Goal: Task Accomplishment & Management: Manage account settings

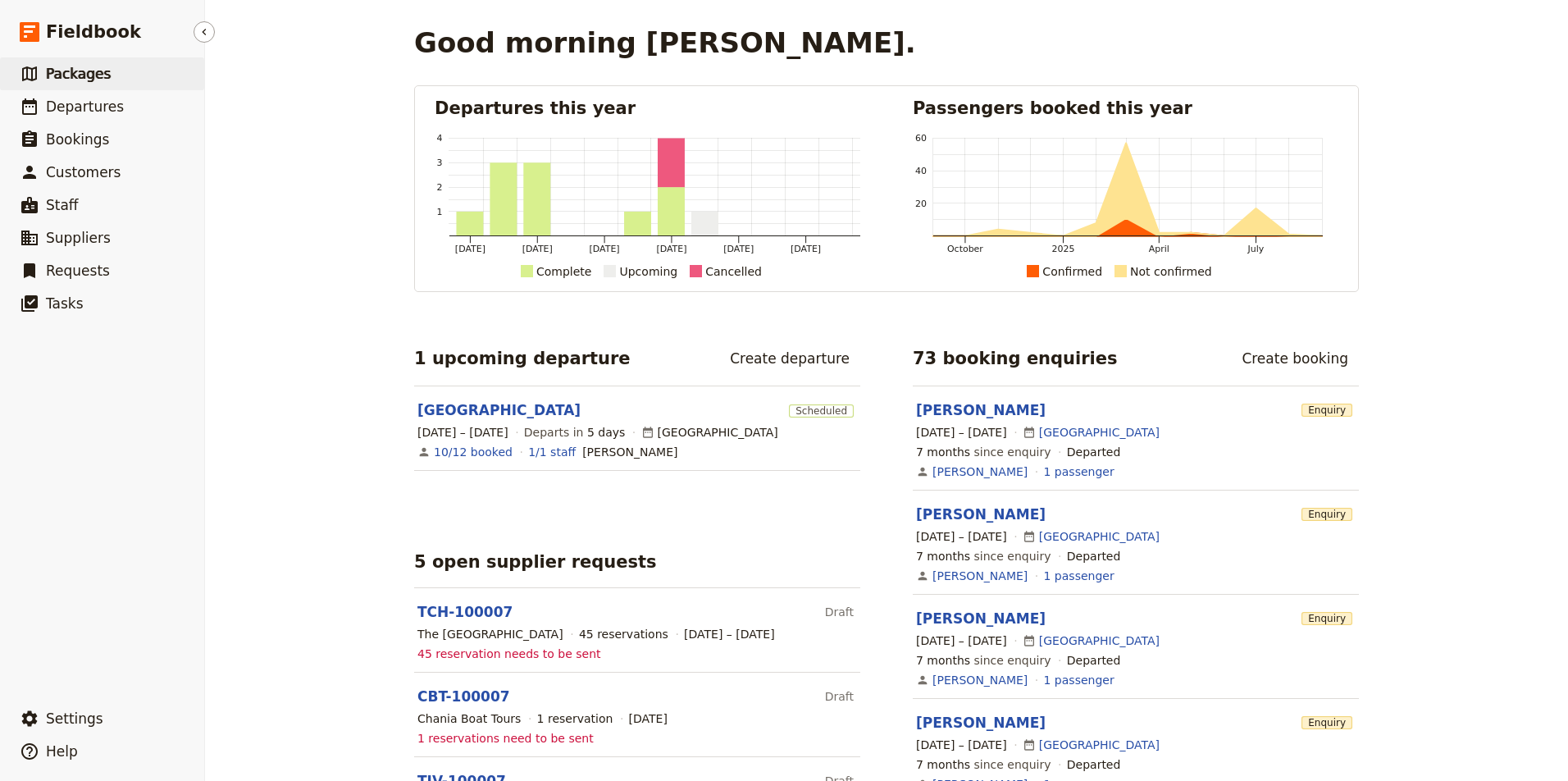
click at [97, 80] on span "Packages" at bounding box center [78, 73] width 64 height 16
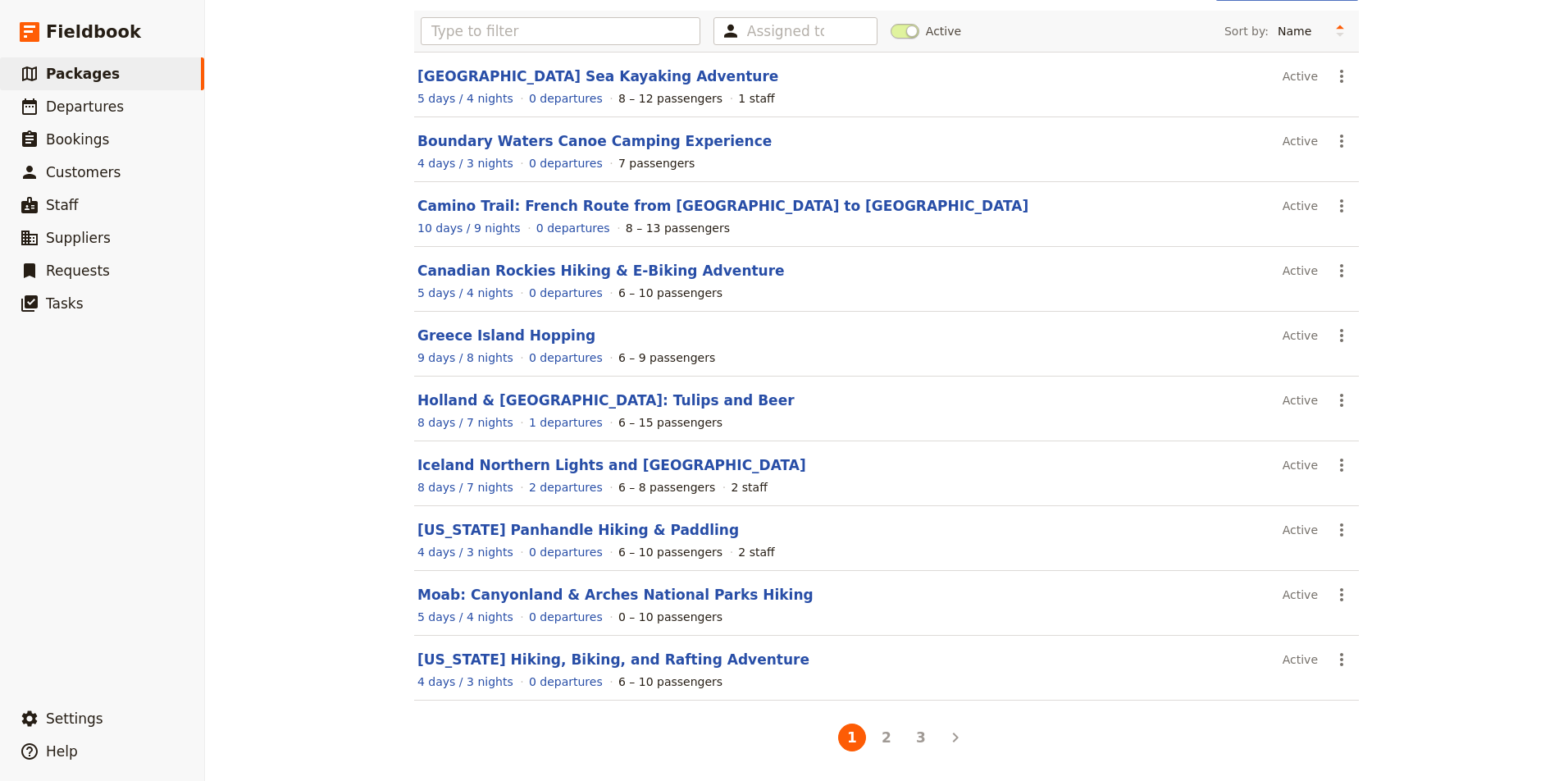
scroll to position [113, 0]
click at [85, 109] on span "Departures" at bounding box center [85, 106] width 78 height 16
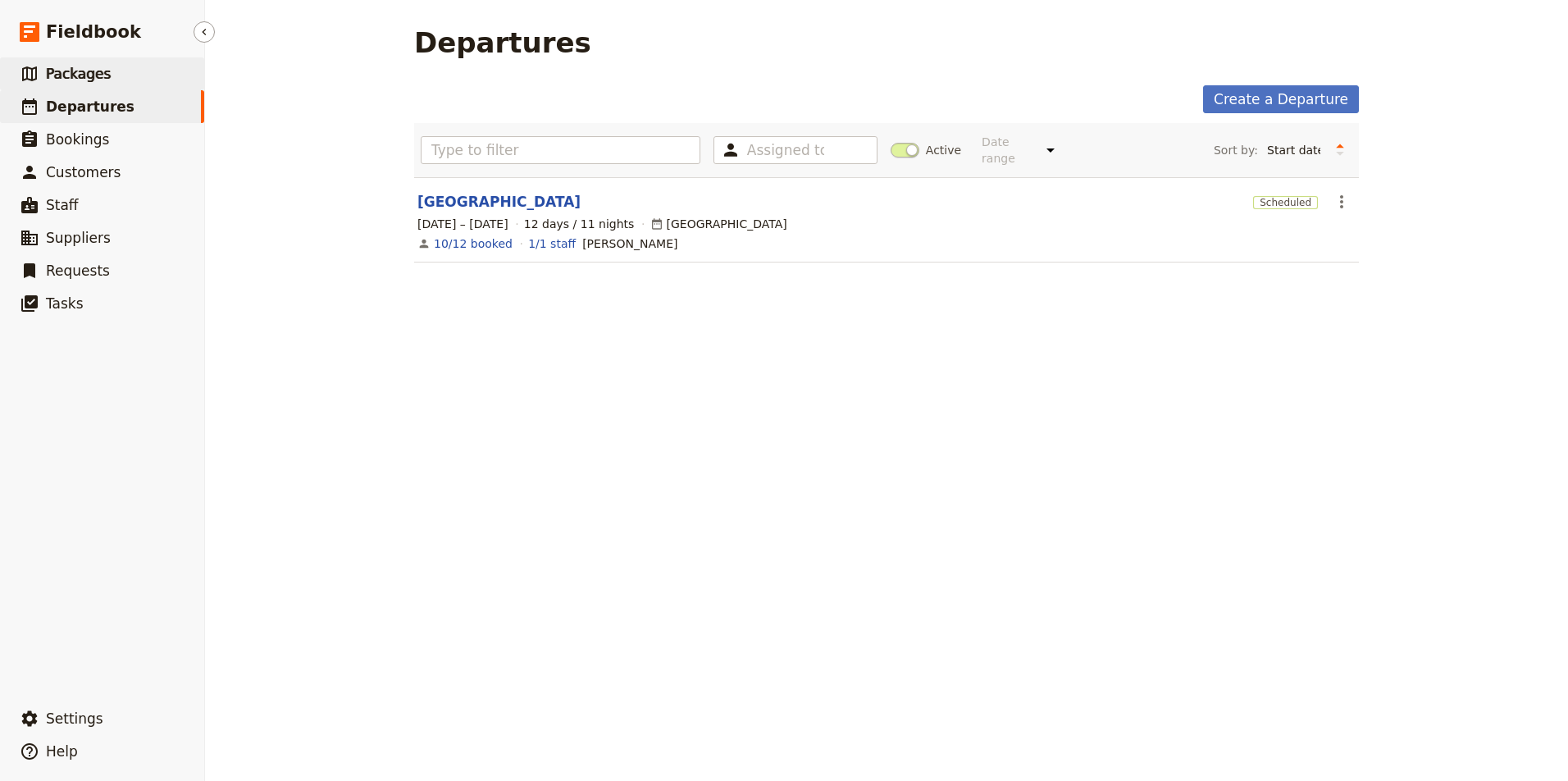
click at [90, 81] on span "Packages" at bounding box center [78, 73] width 64 height 16
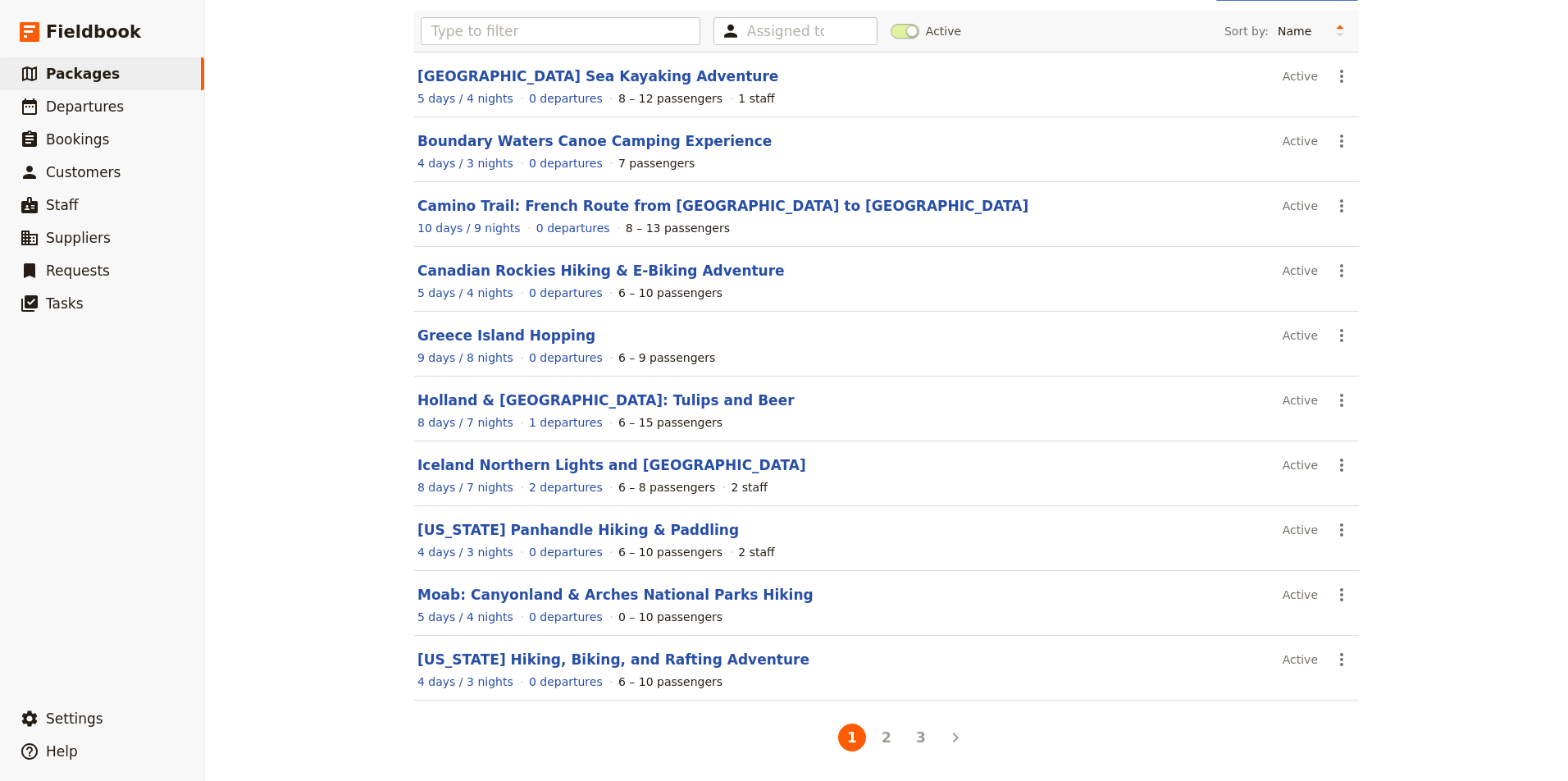
scroll to position [113, 0]
click at [884, 742] on button "2" at bounding box center [886, 737] width 28 height 28
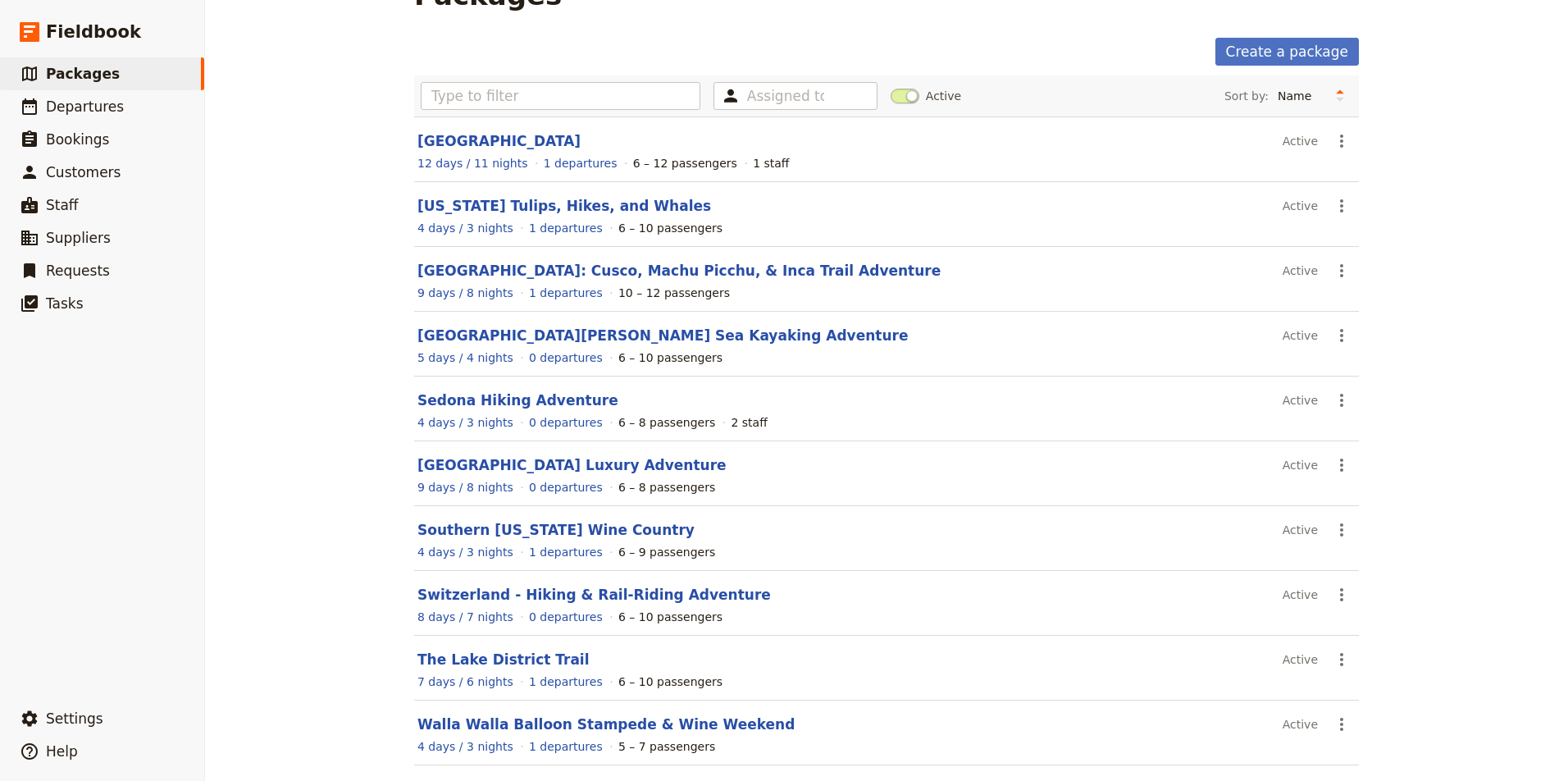
scroll to position [51, 0]
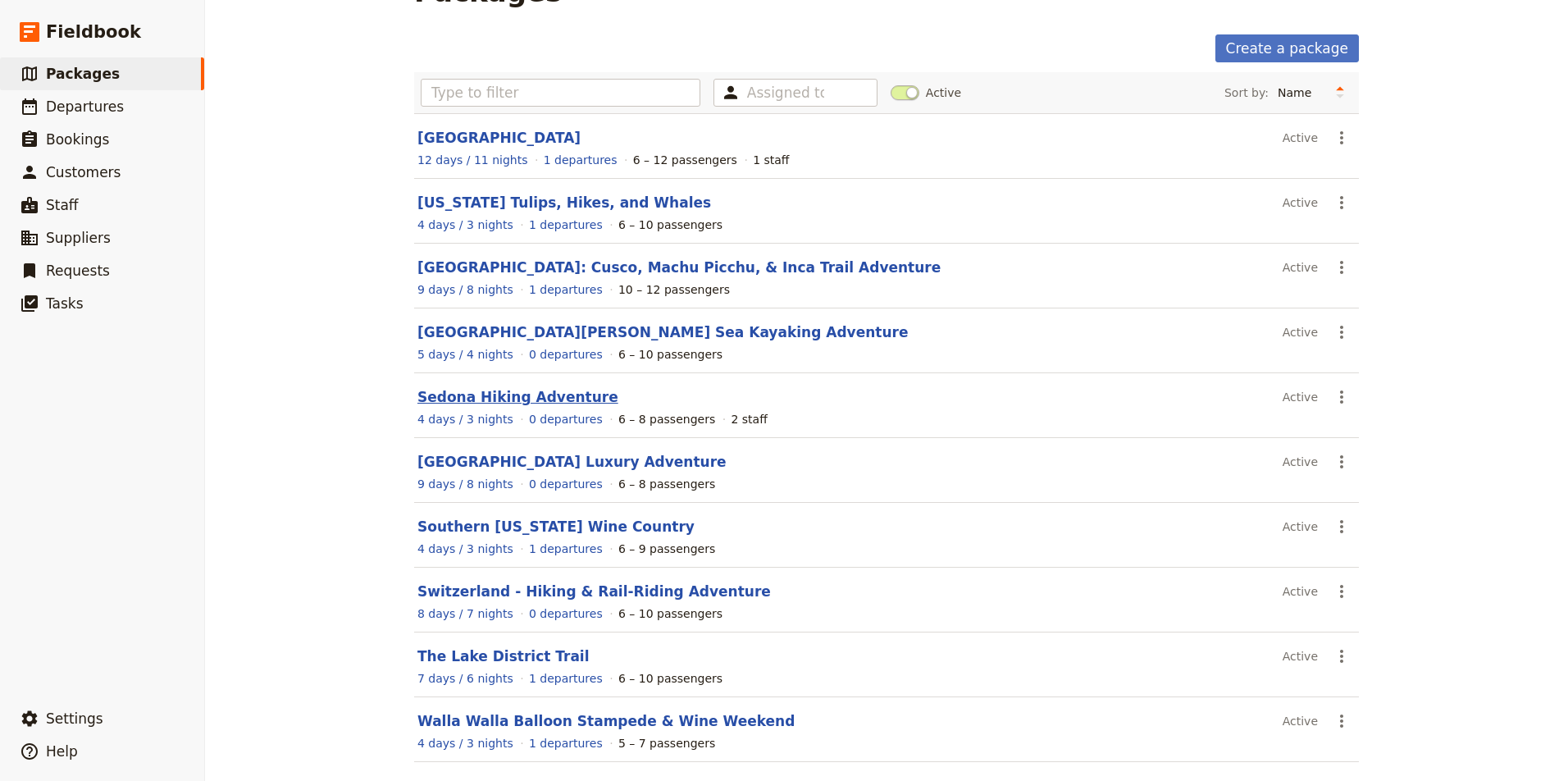
click at [534, 393] on link "Sedona Hiking Adventure" at bounding box center [518, 396] width 201 height 16
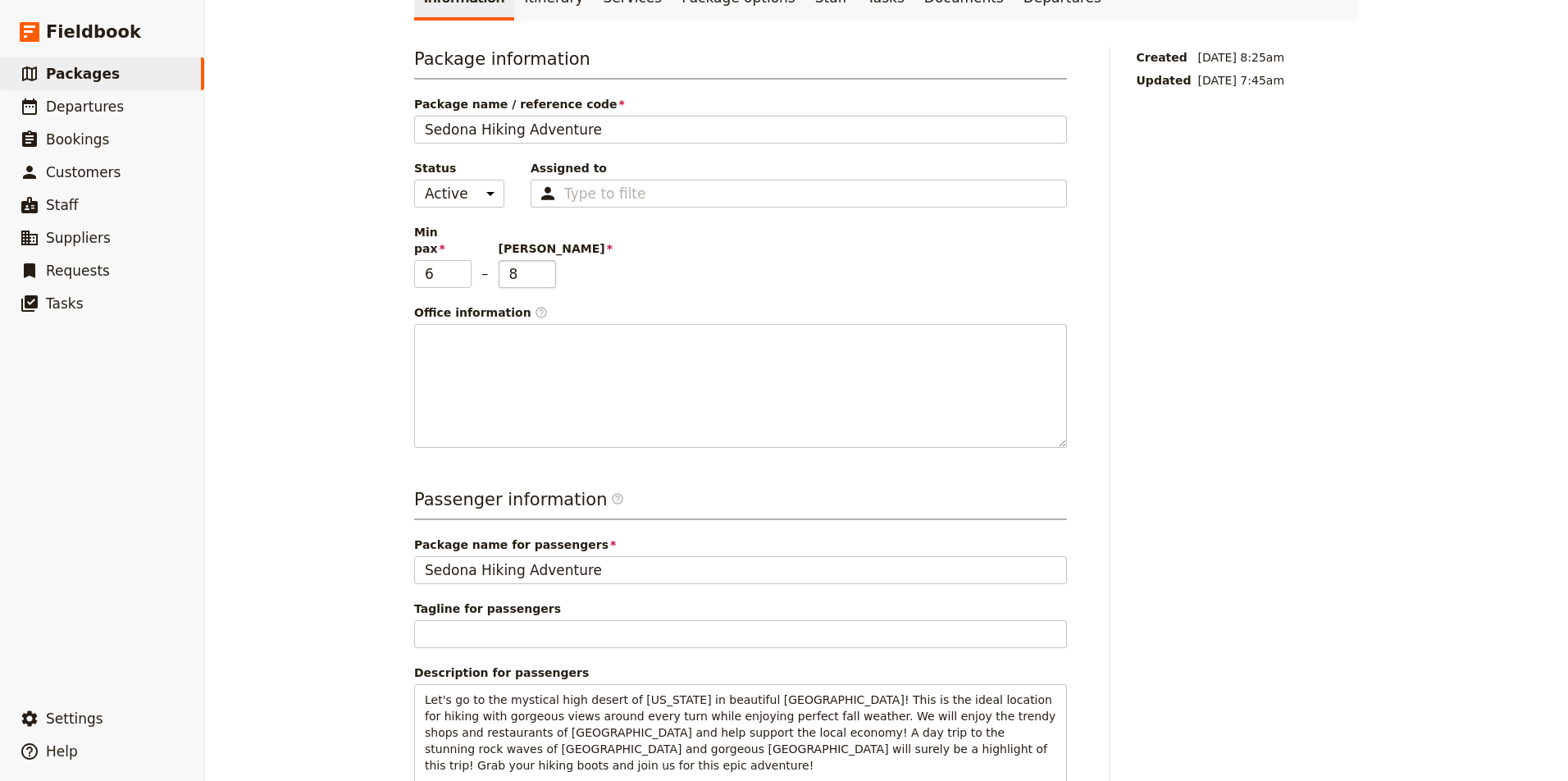
scroll to position [83, 0]
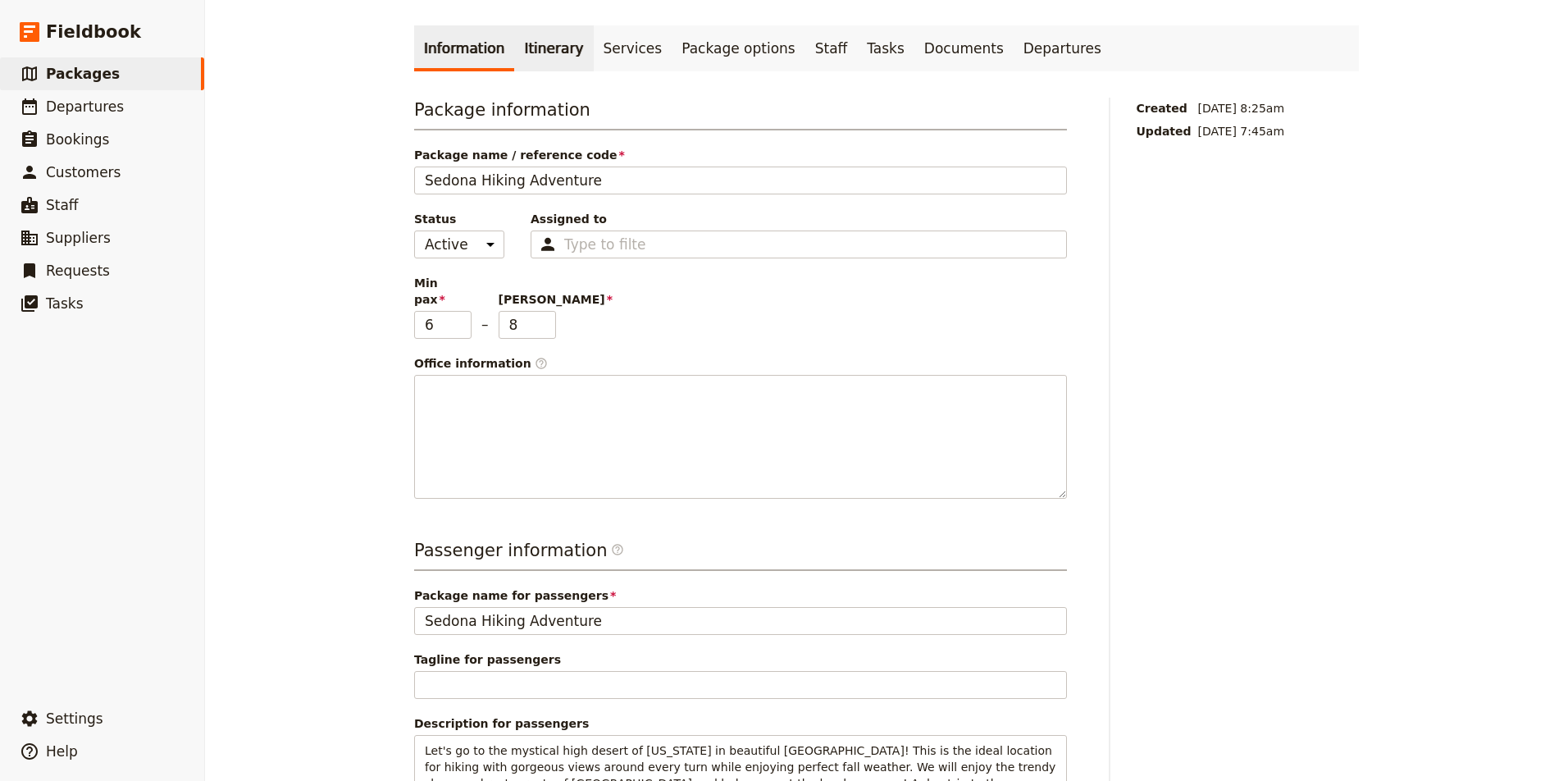
click at [555, 57] on link "Itinerary" at bounding box center [553, 48] width 79 height 46
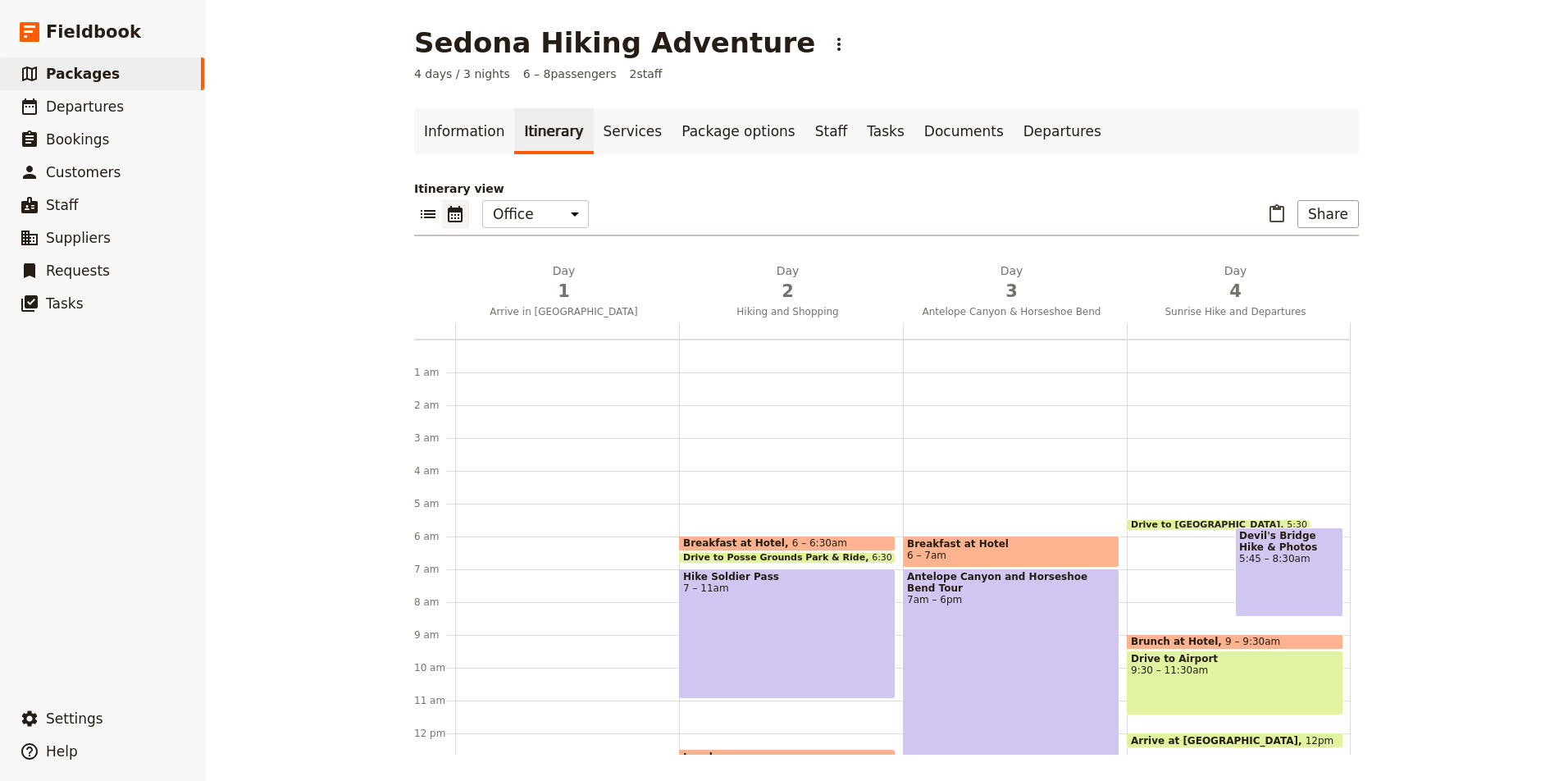
scroll to position [164, 0]
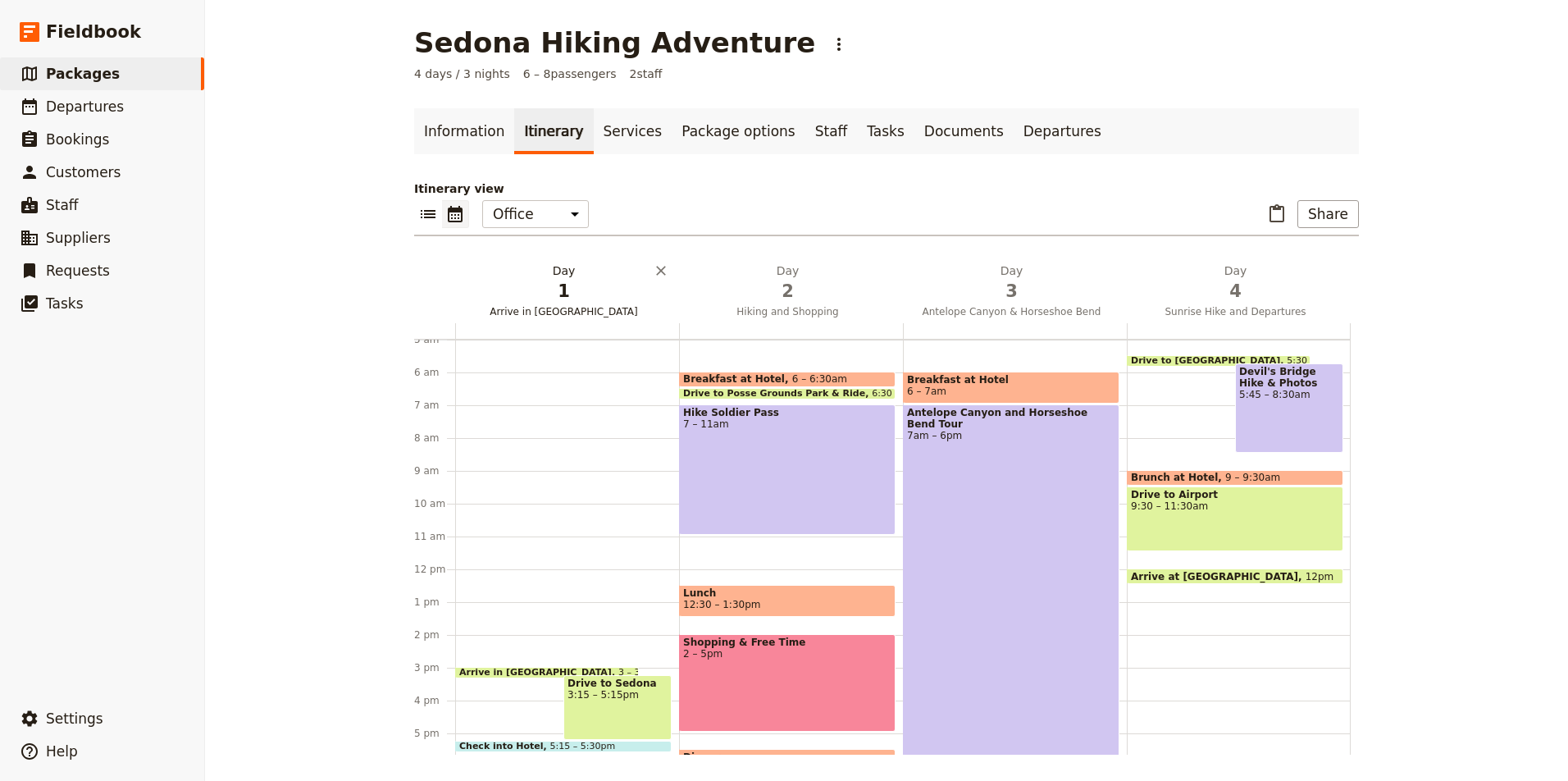
click at [583, 292] on span "1" at bounding box center [563, 291] width 204 height 25
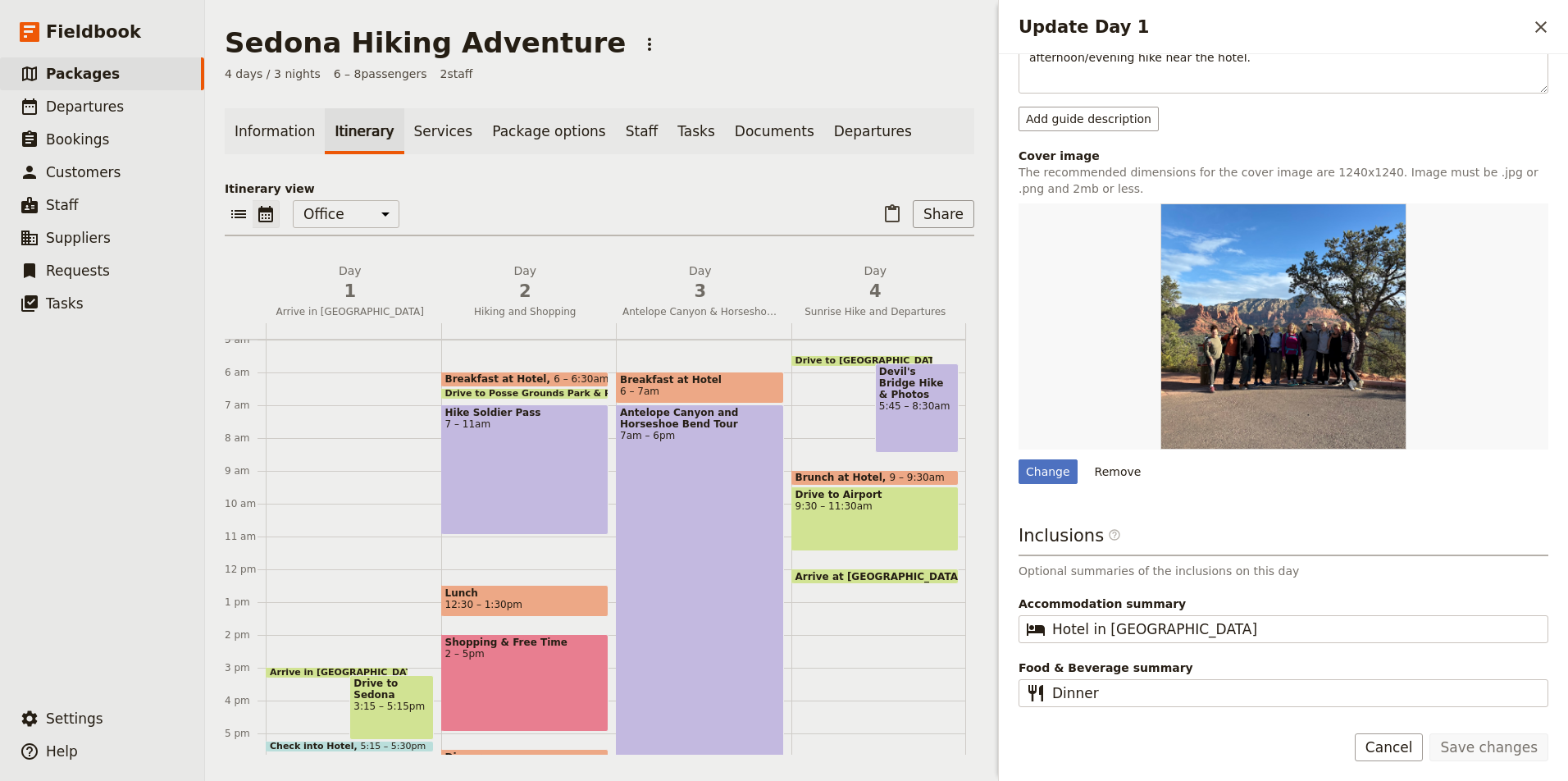
scroll to position [0, 0]
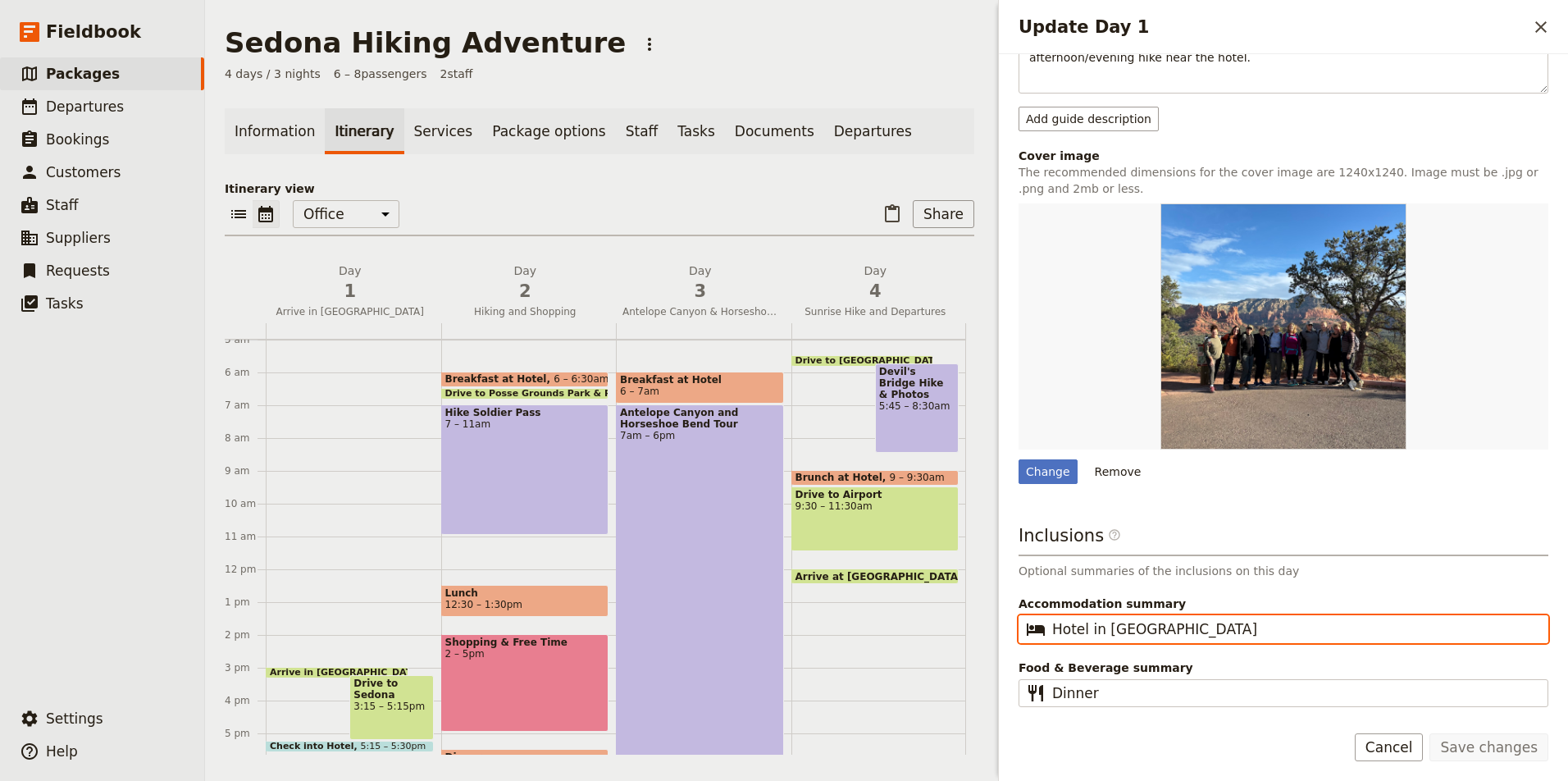
click at [1157, 636] on input "Hotel in Sedona" at bounding box center [1294, 629] width 485 height 19
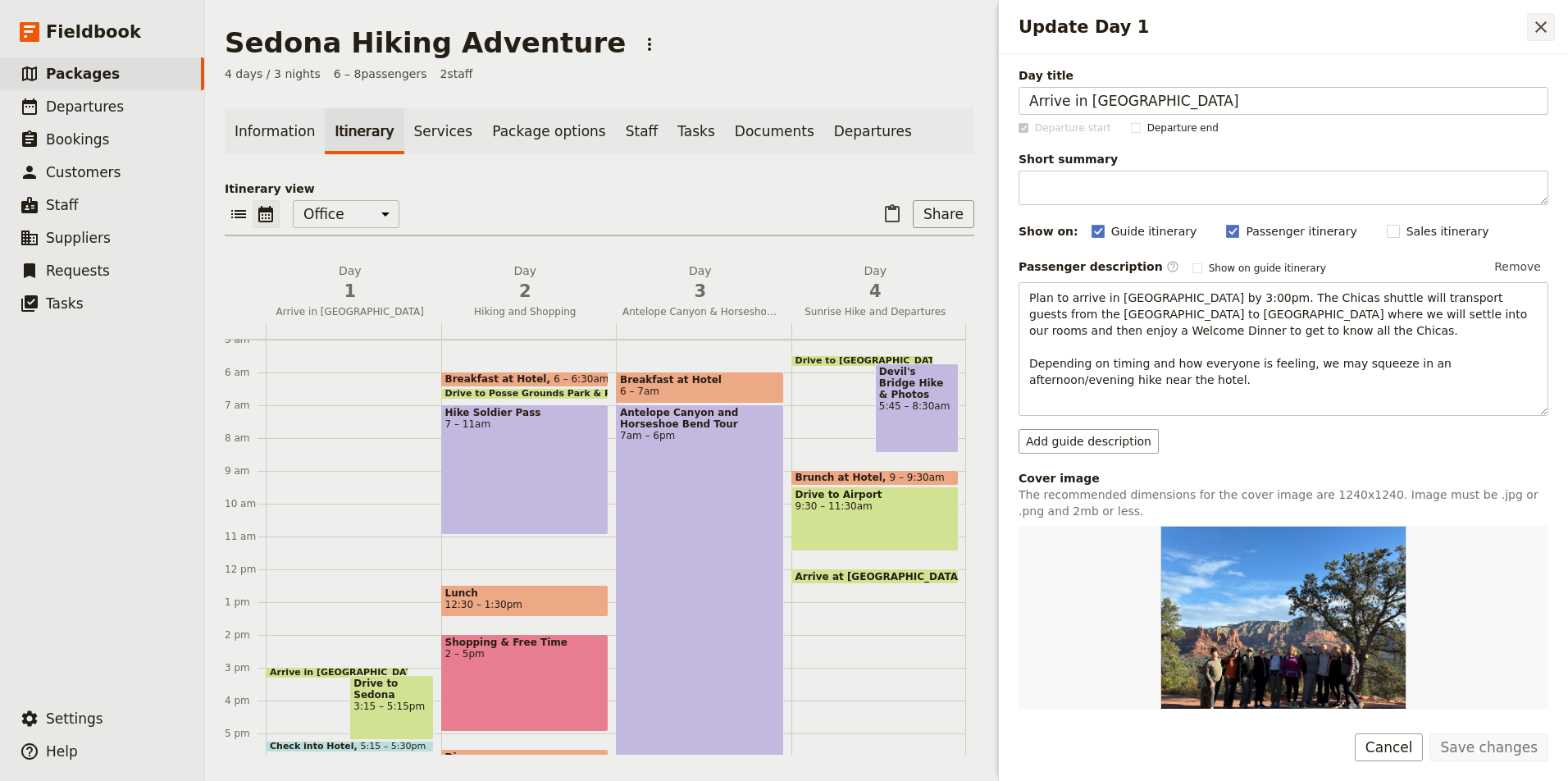
click at [1549, 25] on icon "Close drawer" at bounding box center [1540, 26] width 19 height 19
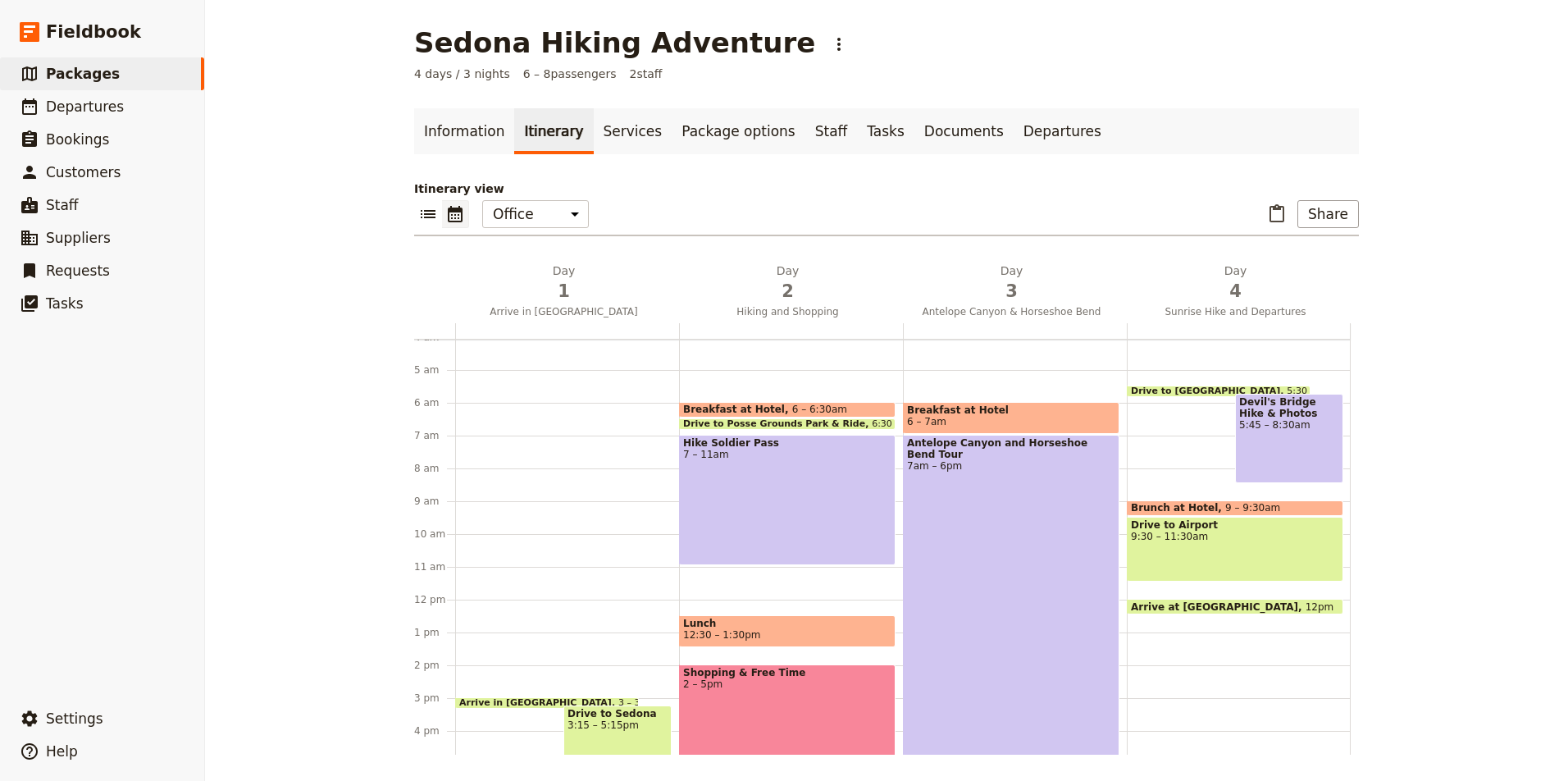
scroll to position [136, 0]
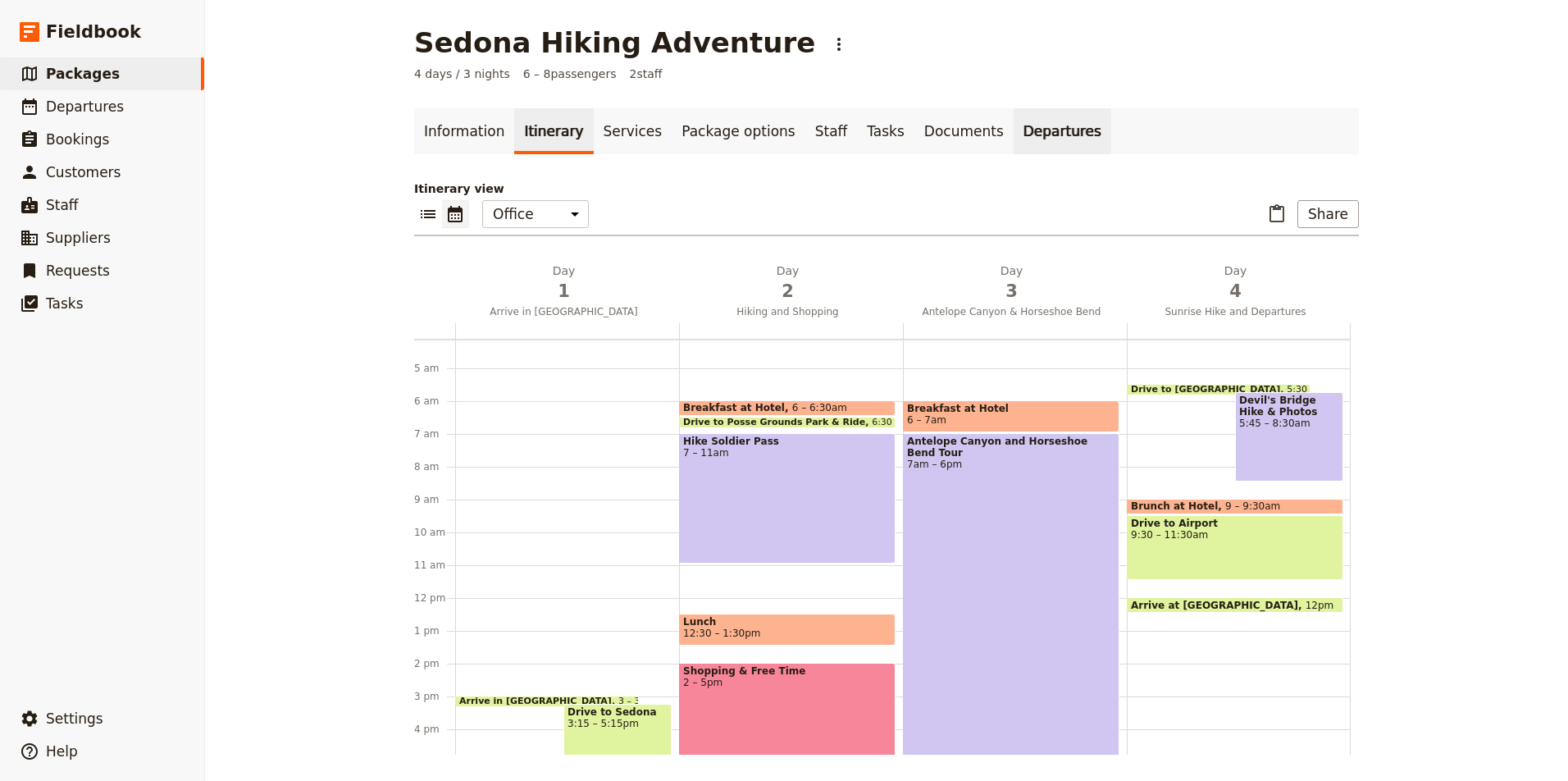
click at [1033, 130] on link "Departures" at bounding box center [1061, 131] width 97 height 46
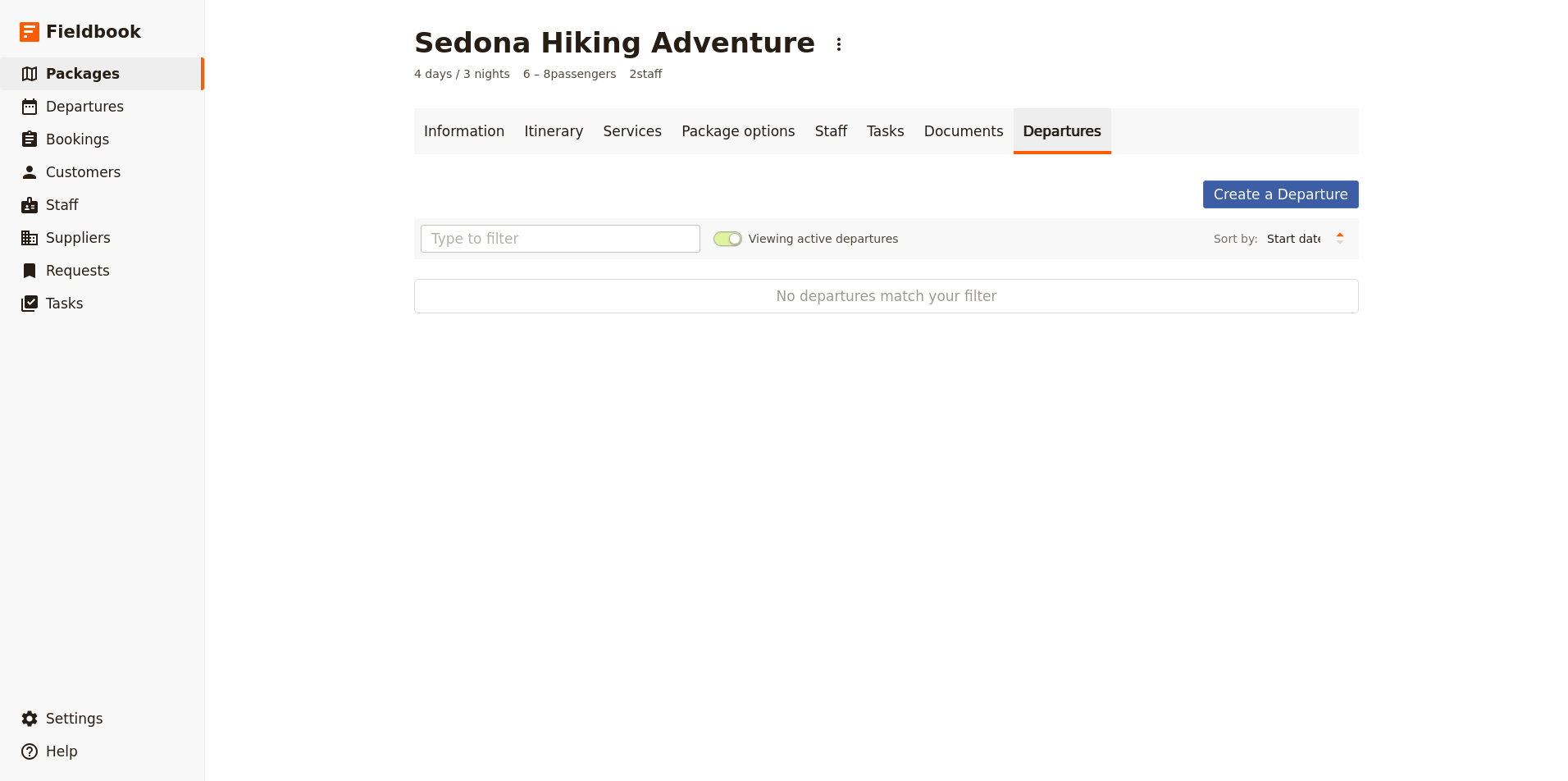
click at [1306, 197] on link "Create a Departure" at bounding box center [1281, 194] width 156 height 28
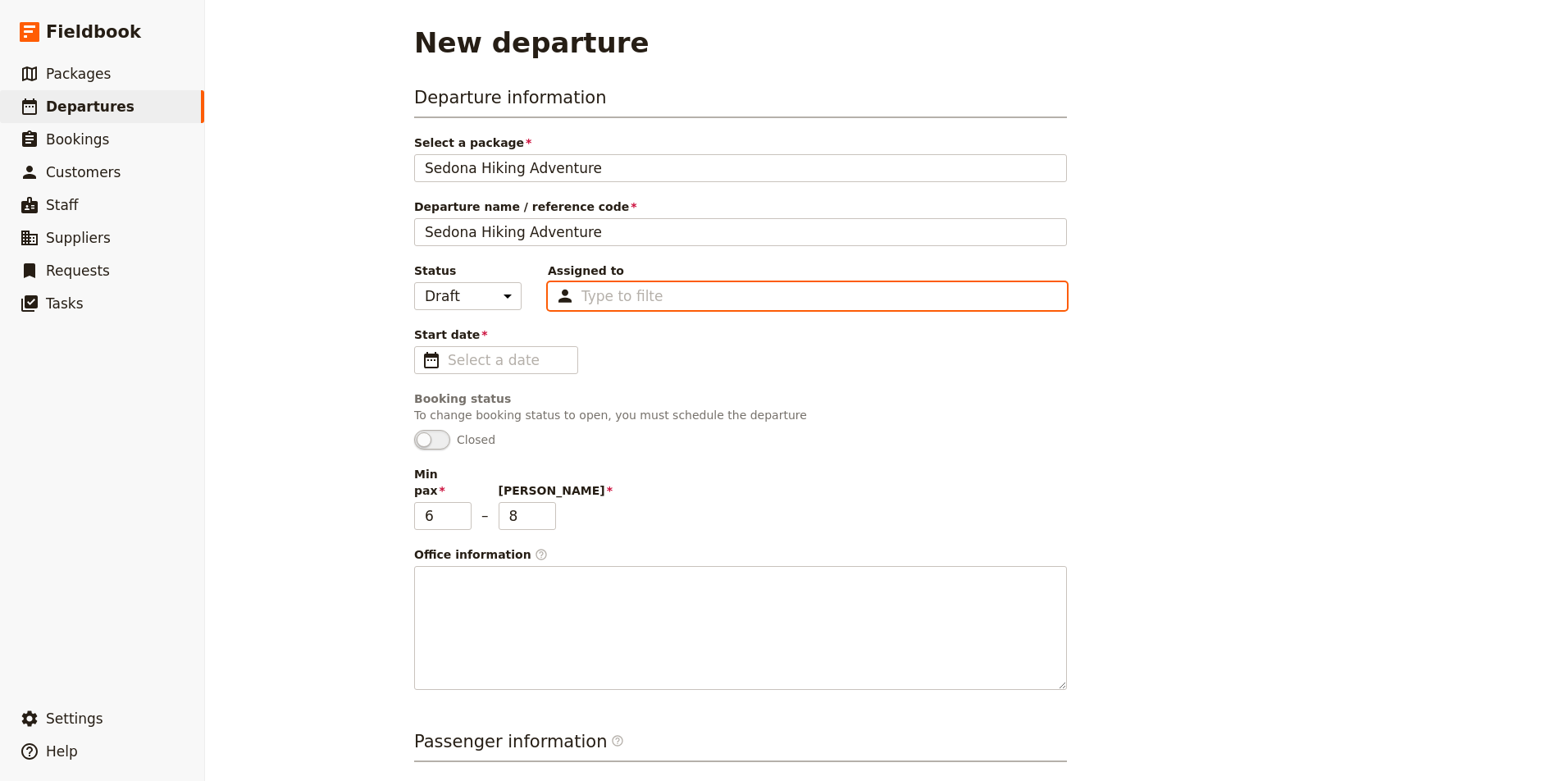
click at [614, 296] on input "Assigned to Type to filter" at bounding box center [622, 296] width 82 height 19
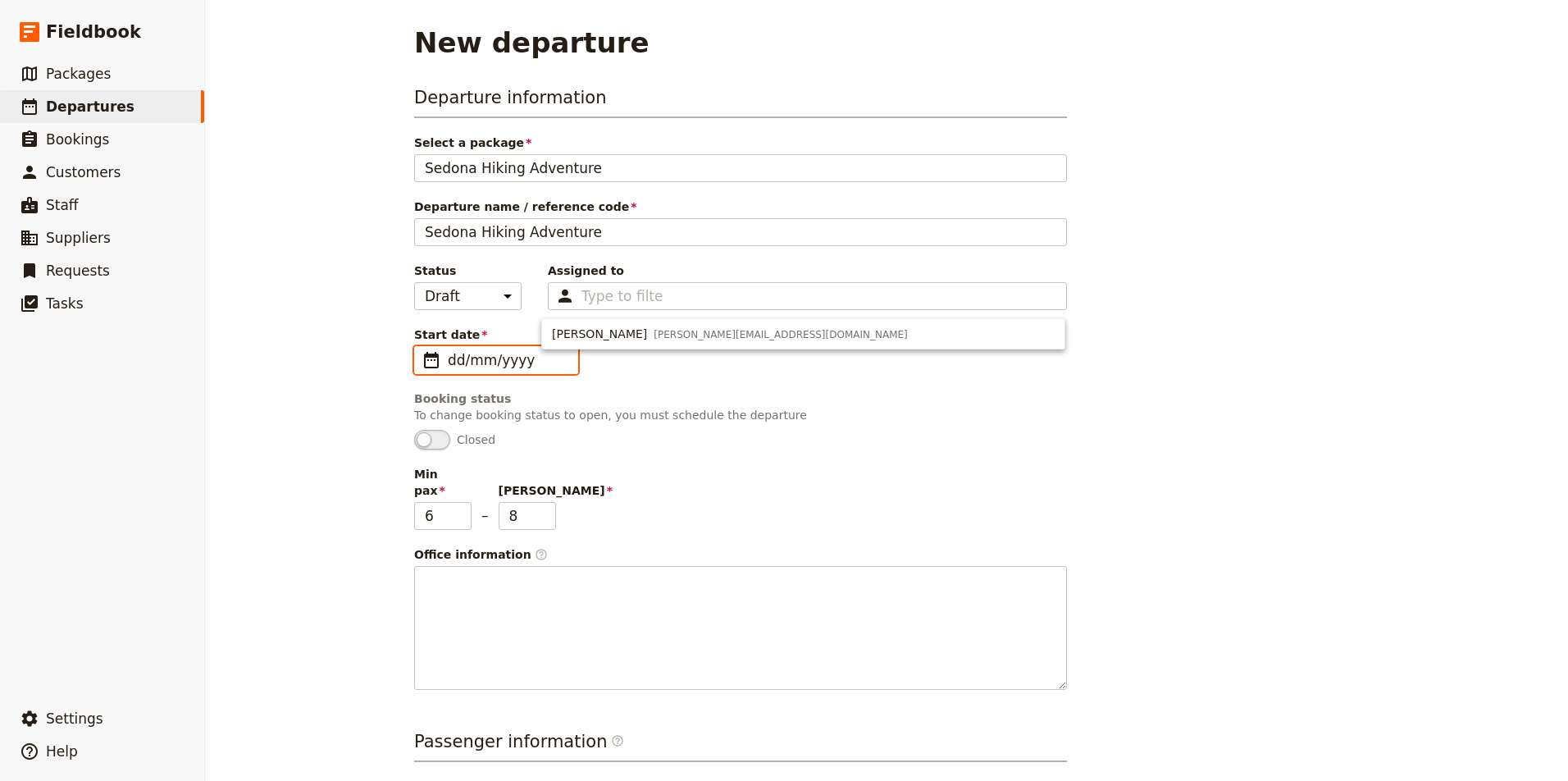
click at [500, 361] on input "dd/mm/yyyy" at bounding box center [507, 359] width 119 height 19
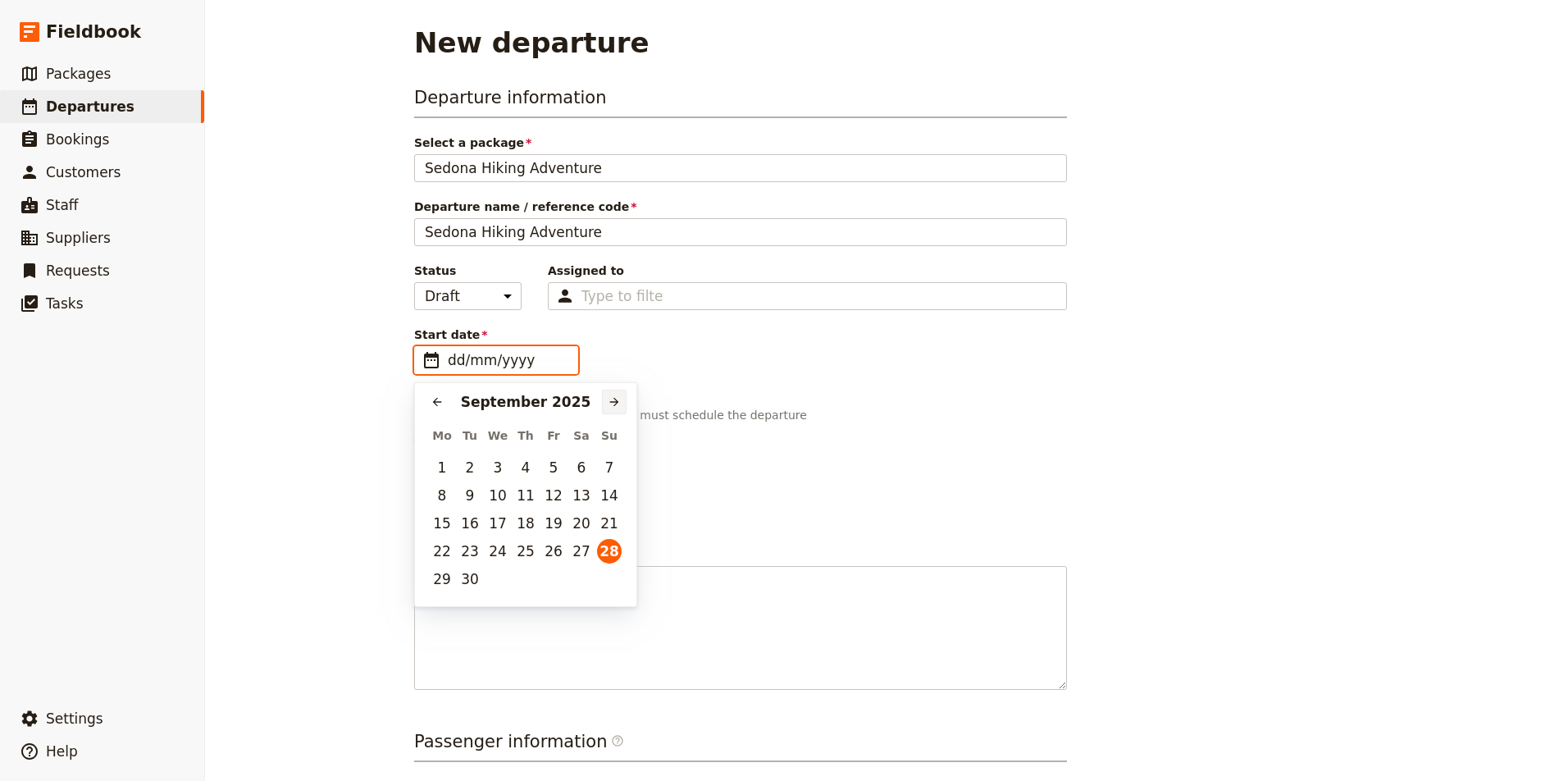
click at [610, 404] on icon "Next month" at bounding box center [613, 402] width 13 height 13
click at [577, 496] on button "8" at bounding box center [581, 495] width 25 height 25
type input "08/11/2025"
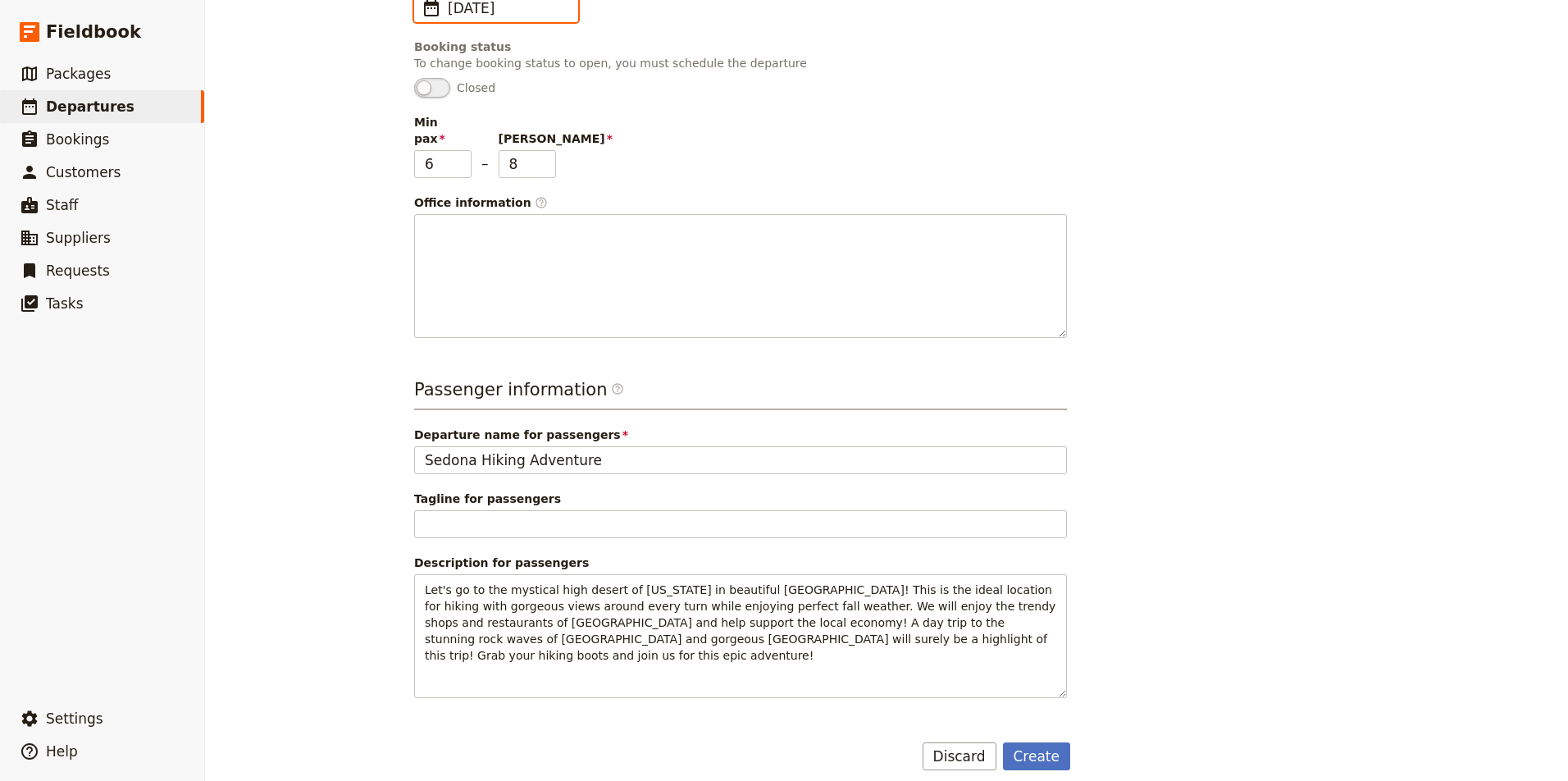
scroll to position [351, 0]
click at [1034, 743] on button "Create" at bounding box center [1037, 756] width 68 height 28
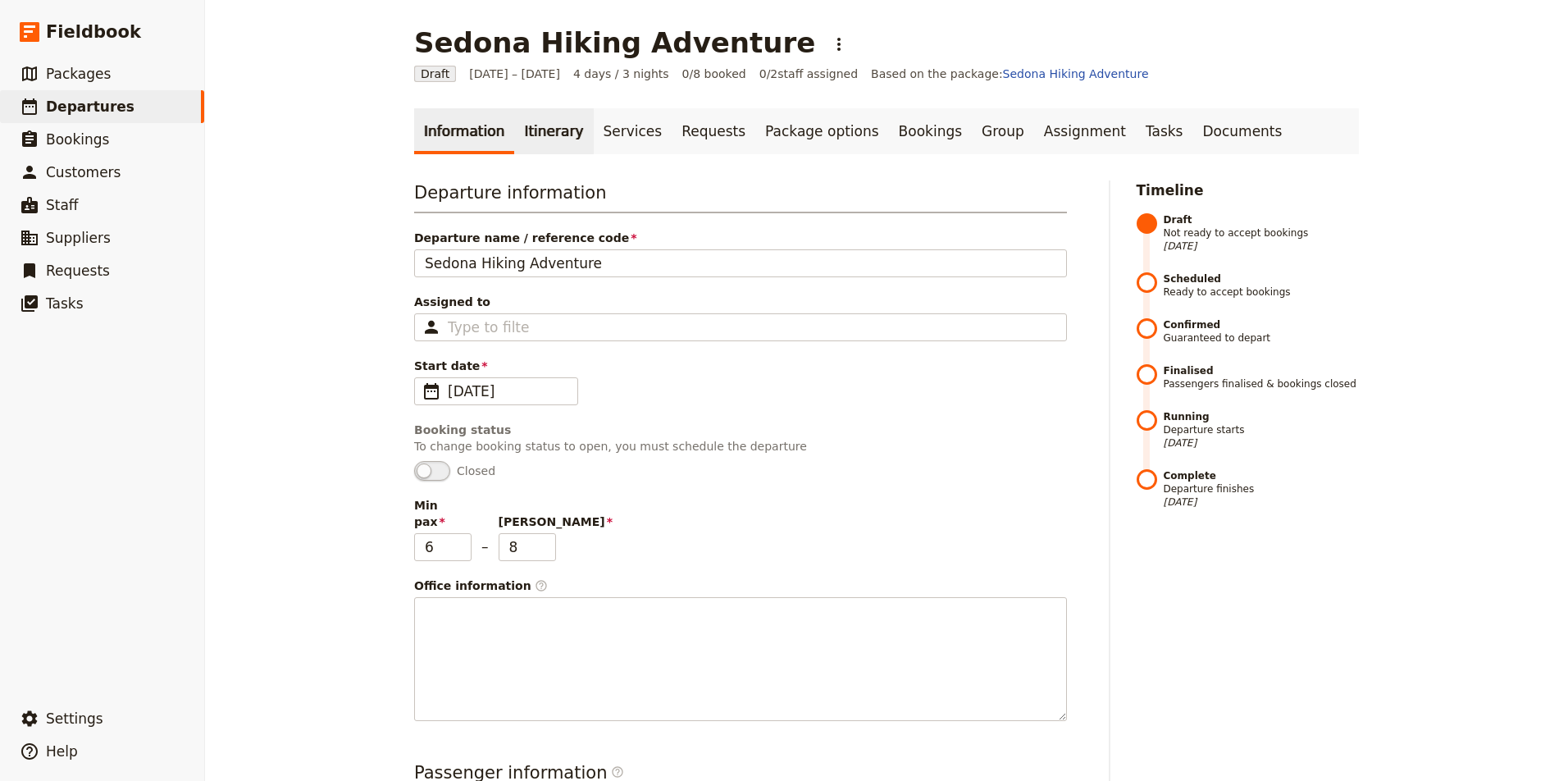
click at [553, 136] on link "Itinerary" at bounding box center [553, 131] width 79 height 46
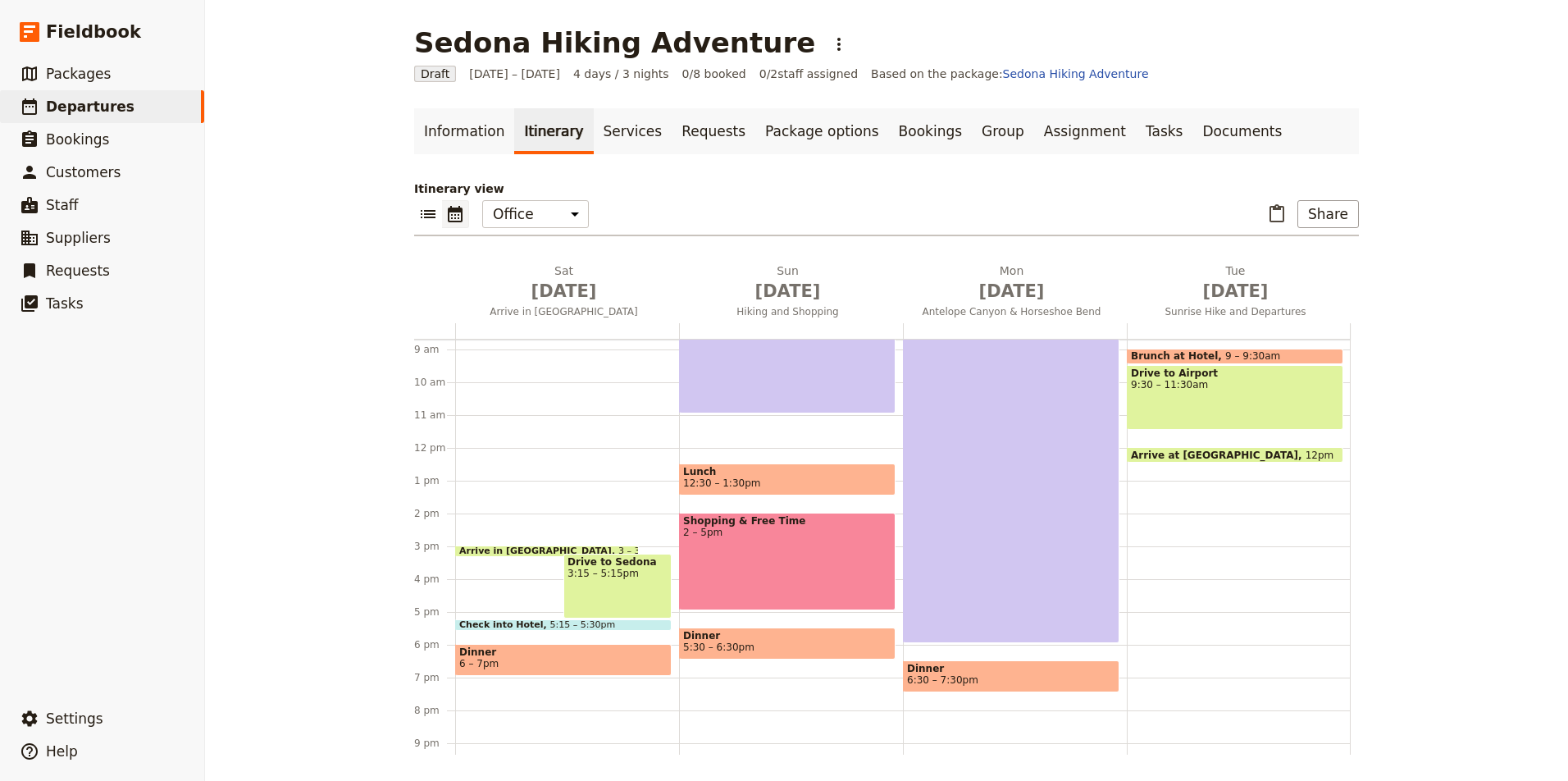
scroll to position [288, 0]
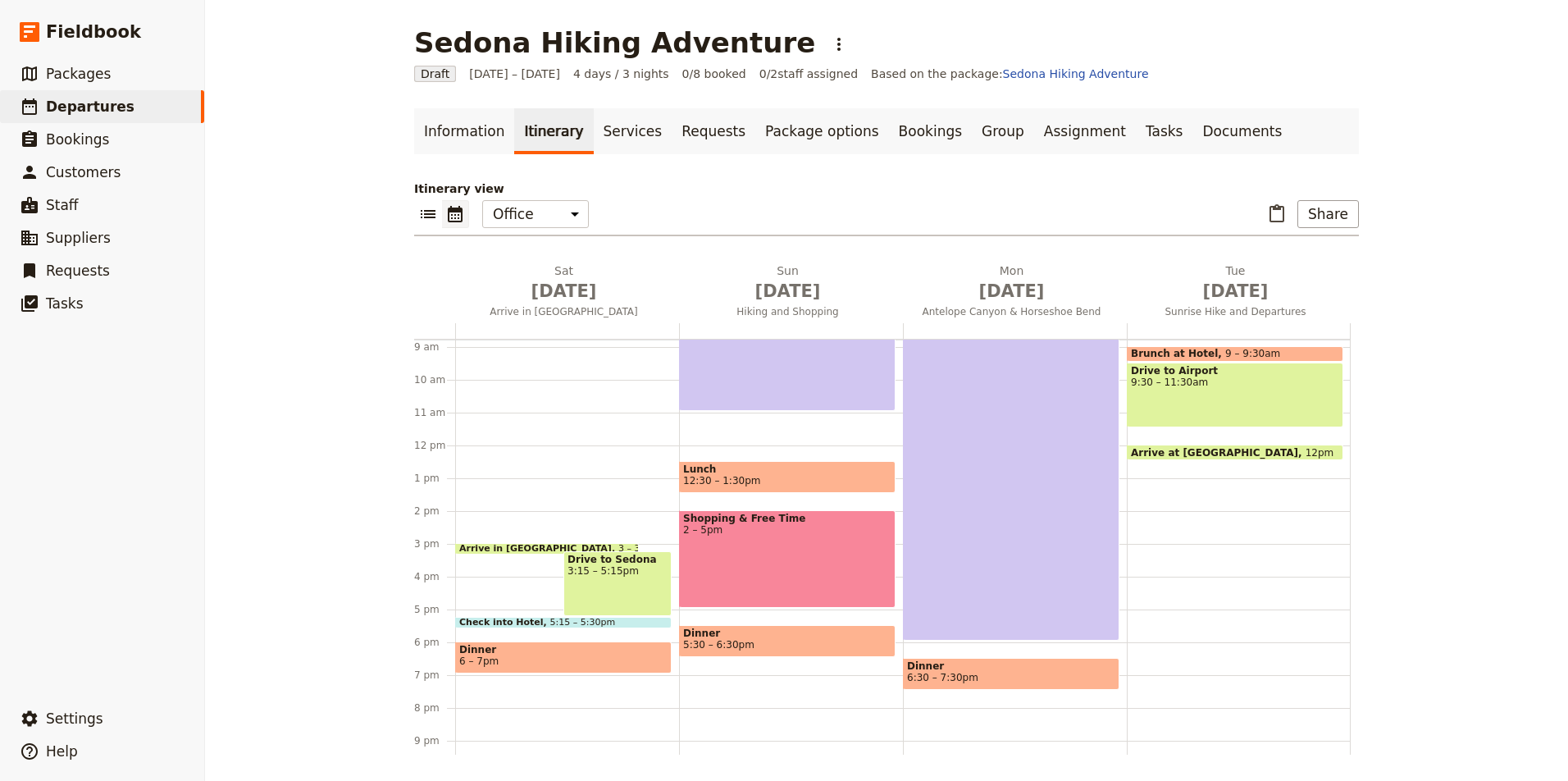
click at [573, 623] on span at bounding box center [563, 624] width 215 height 7
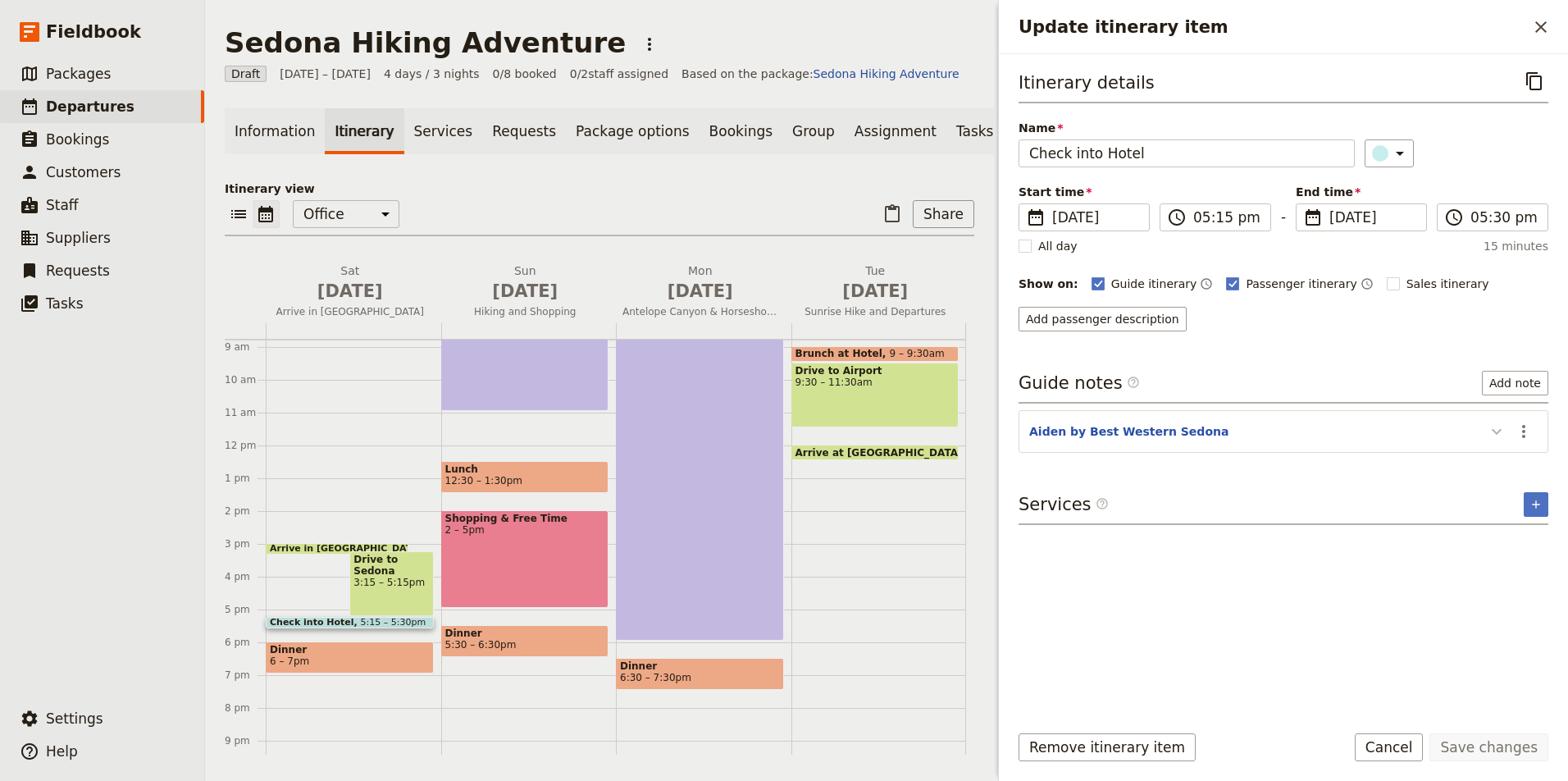
click at [1499, 429] on icon "Update itinerary item" at bounding box center [1496, 431] width 19 height 19
click at [1499, 432] on icon "Update itinerary item" at bounding box center [1497, 430] width 10 height 6
click at [1496, 431] on icon "Update itinerary item" at bounding box center [1496, 431] width 19 height 19
click at [1523, 433] on icon "Actions" at bounding box center [1523, 431] width 19 height 19
click at [1527, 386] on button "Add note" at bounding box center [1515, 383] width 66 height 25
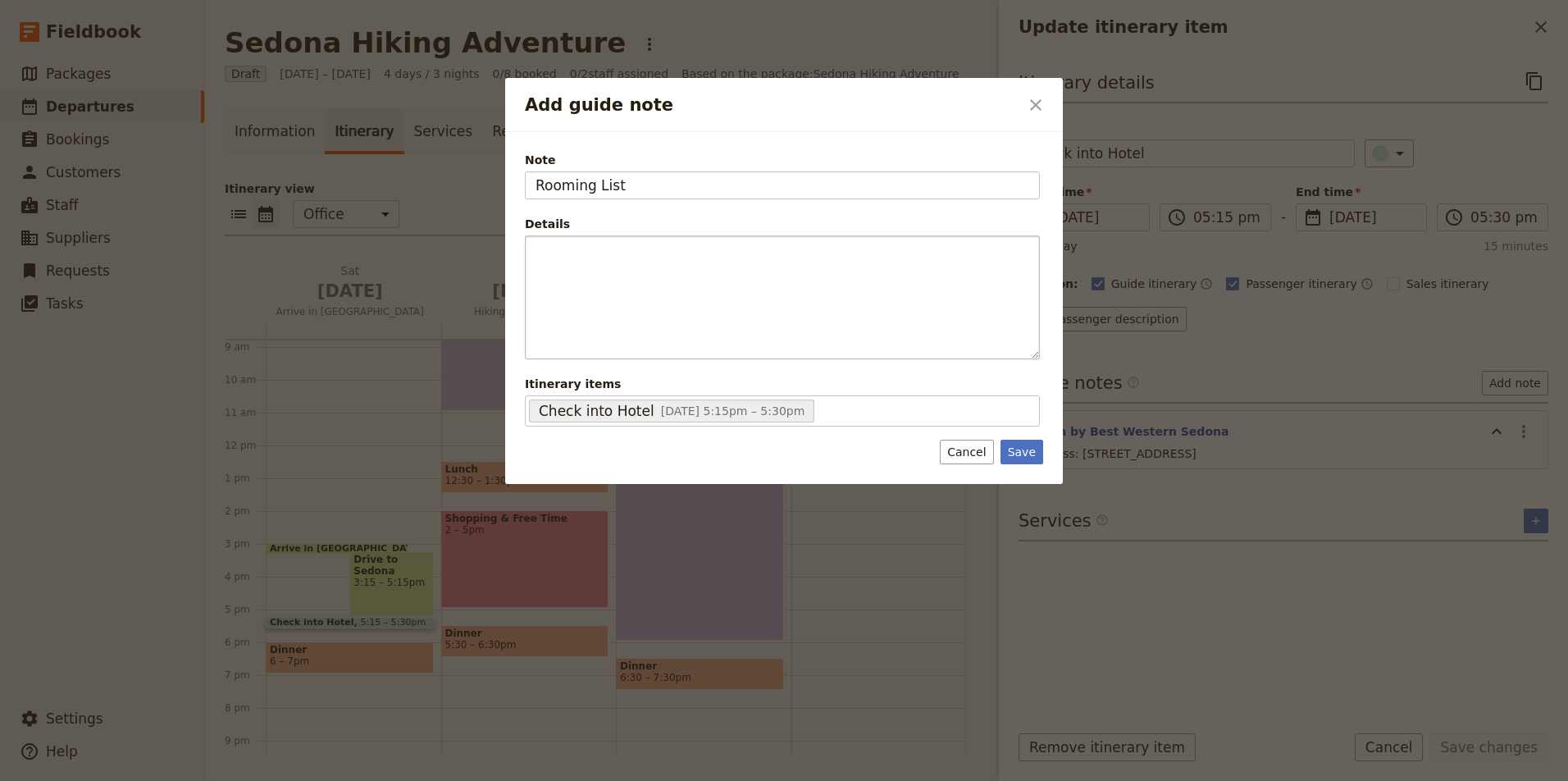
type input "Rooming List"
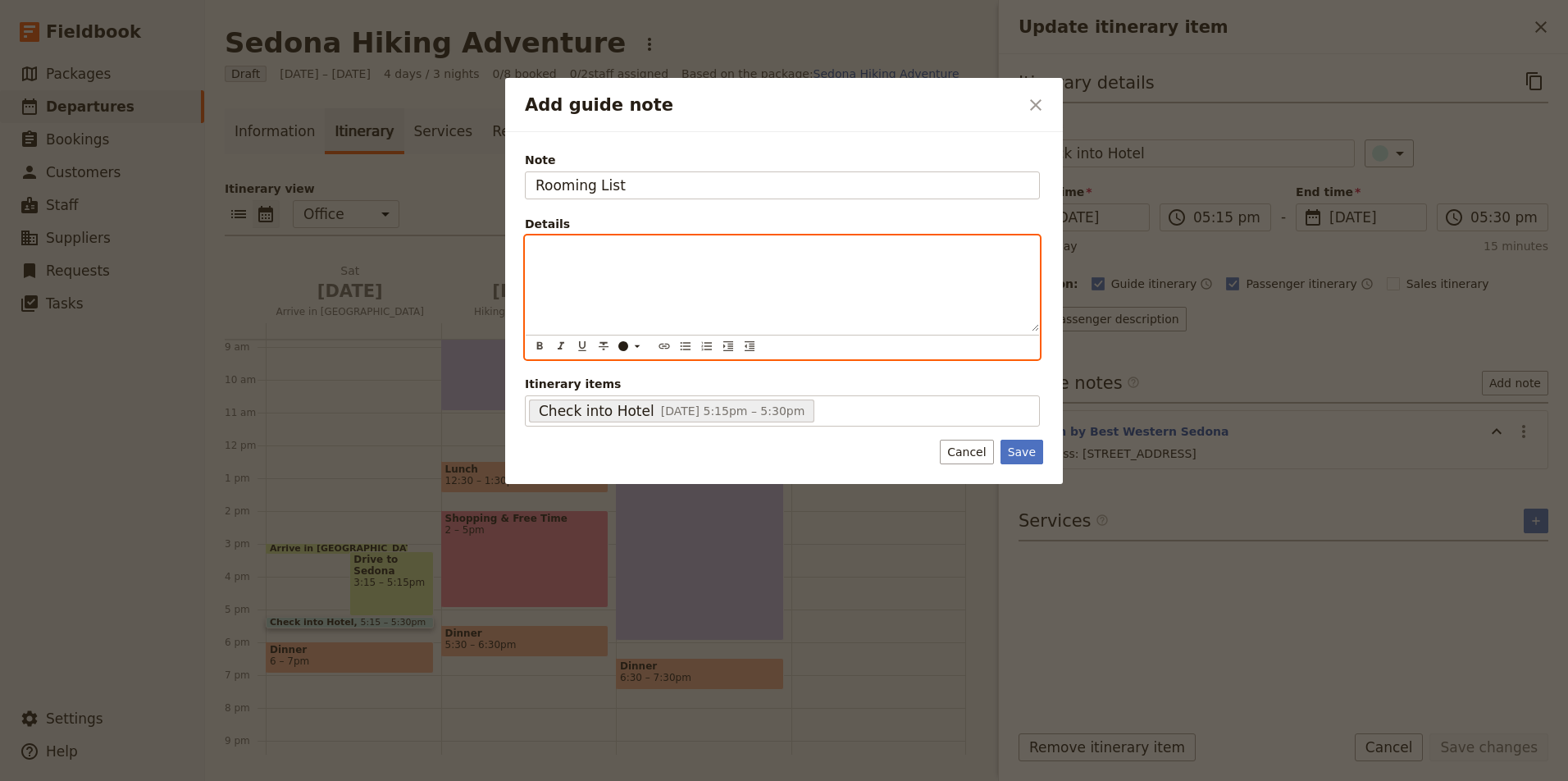
click at [594, 246] on p "Add guide note" at bounding box center [782, 251] width 494 height 16
click at [706, 347] on icon "Numbered list" at bounding box center [706, 346] width 13 height 13
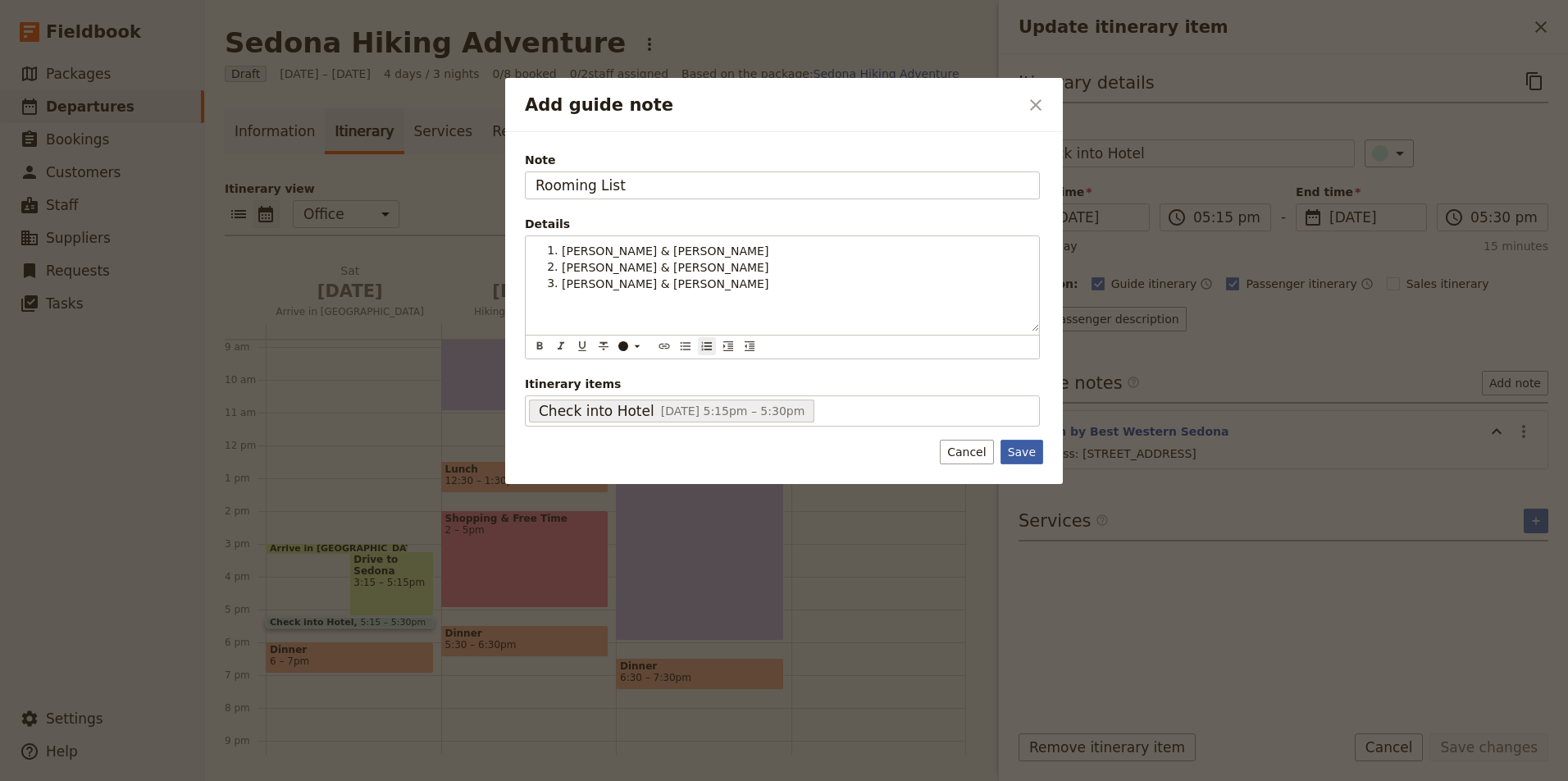
click at [1023, 451] on button "Save" at bounding box center [1022, 451] width 42 height 25
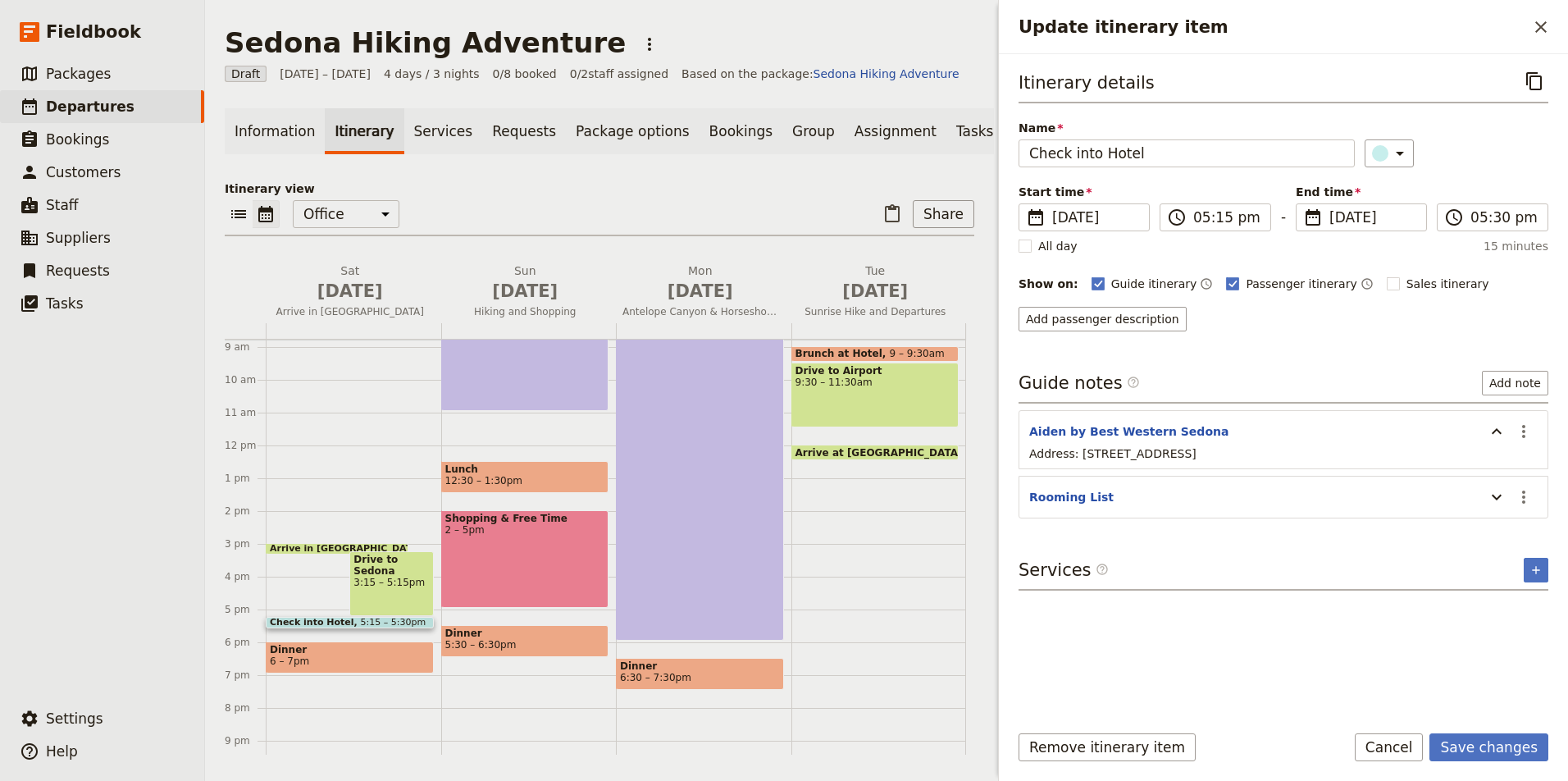
click at [418, 651] on span "Dinner" at bounding box center [349, 650] width 160 height 12
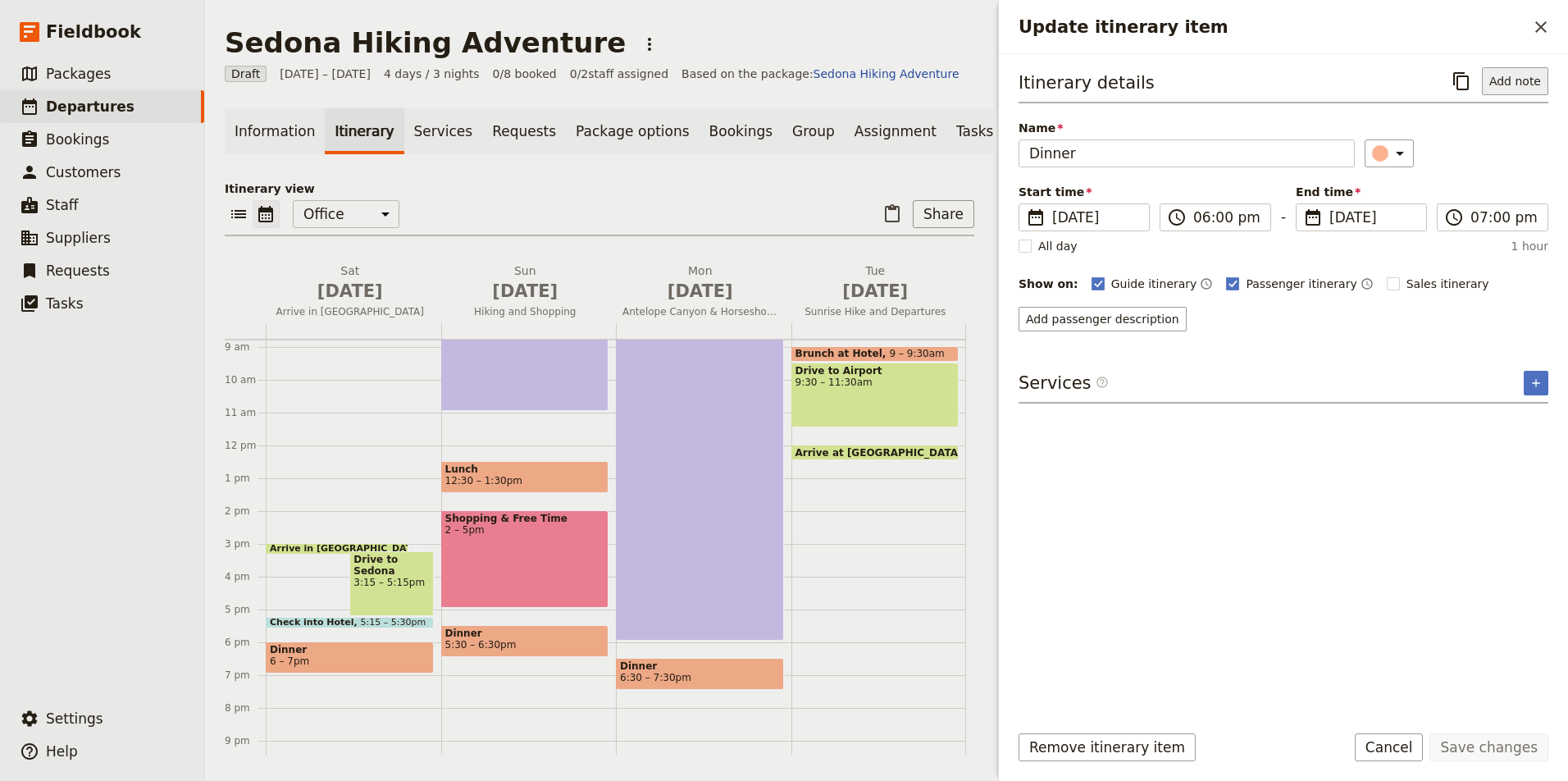
click at [1537, 84] on button "Add note" at bounding box center [1515, 80] width 66 height 28
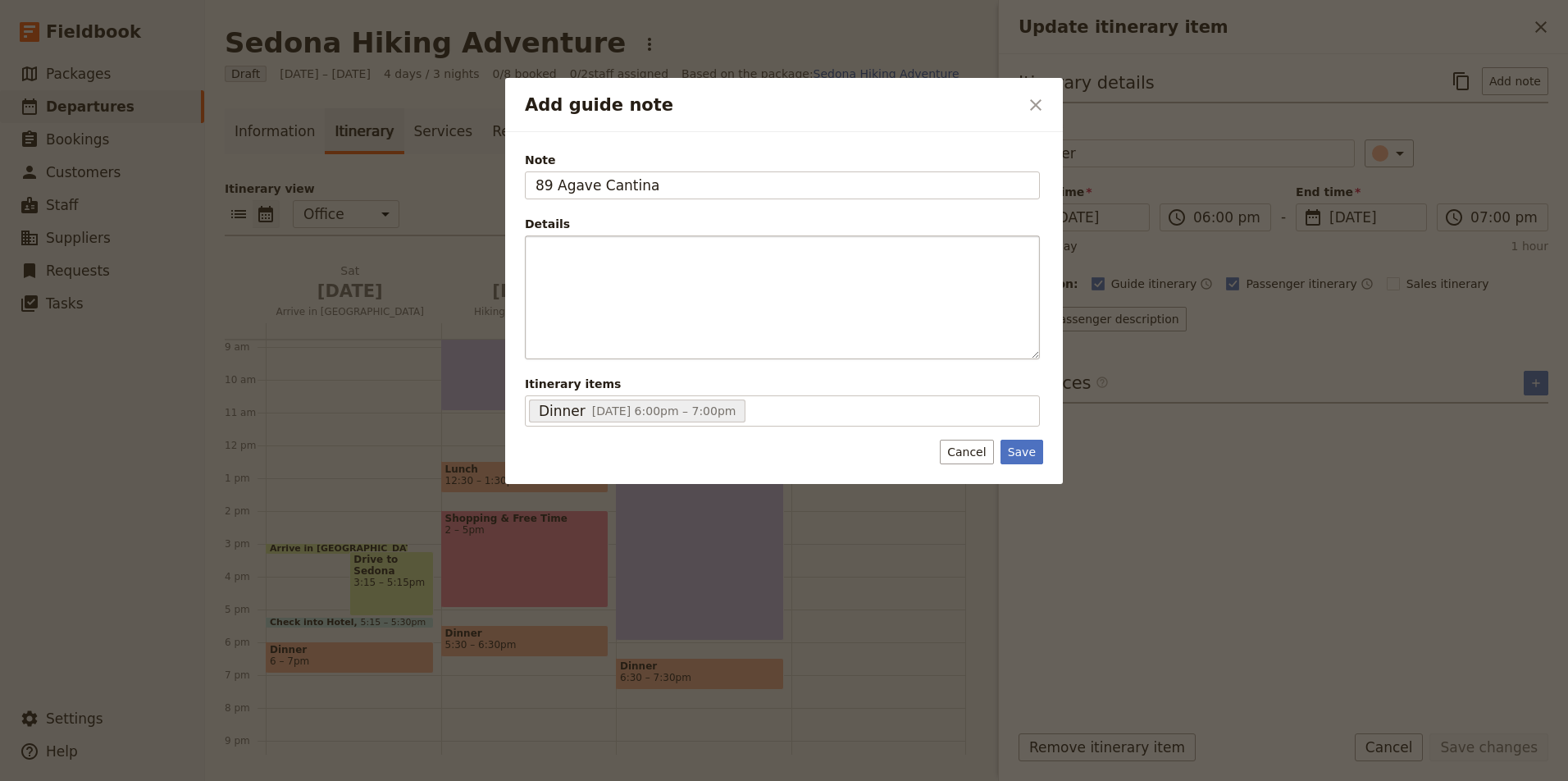
type input "89 Agave Cantina"
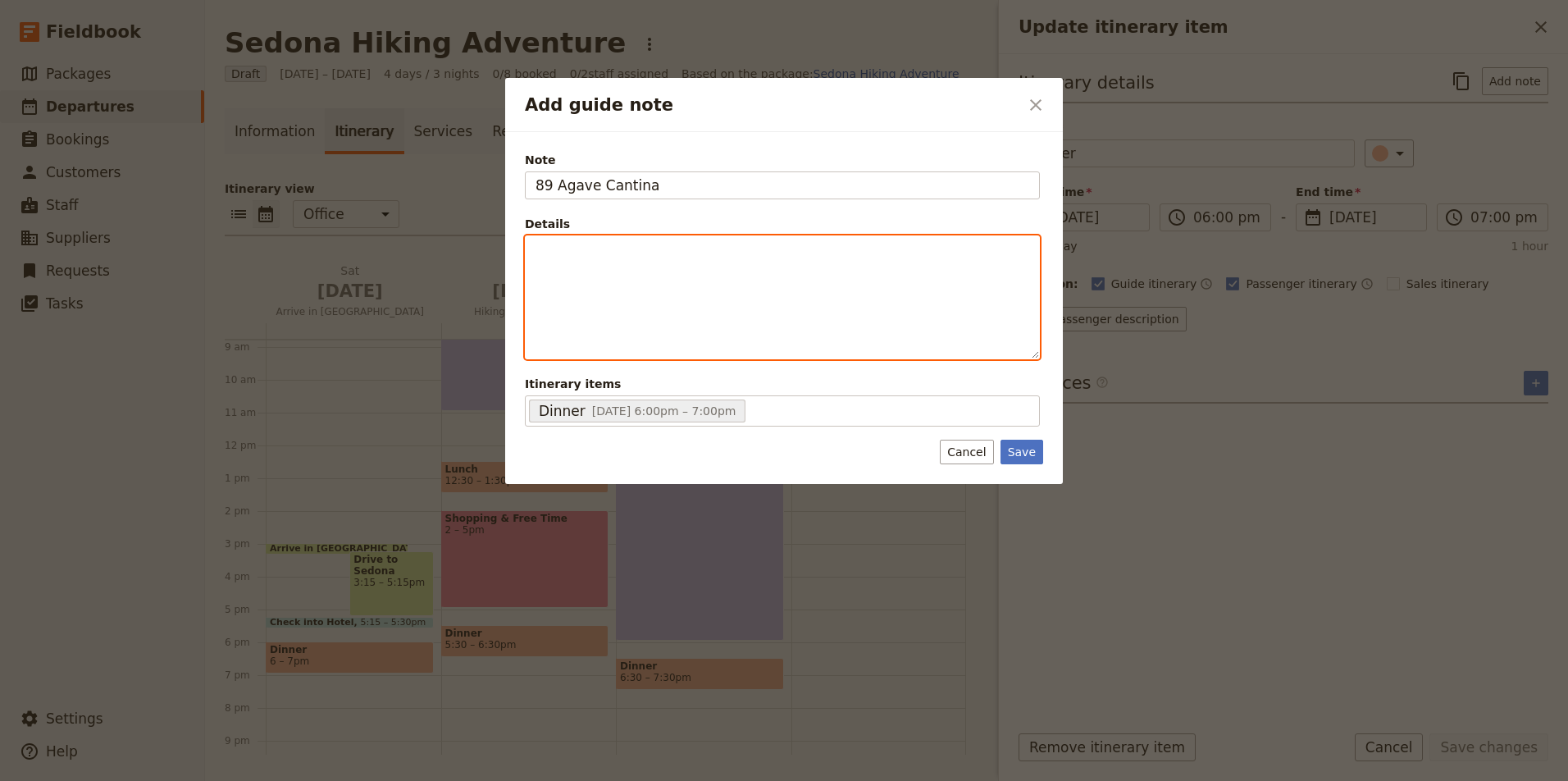
click at [734, 272] on div "Add guide note" at bounding box center [783, 297] width 513 height 122
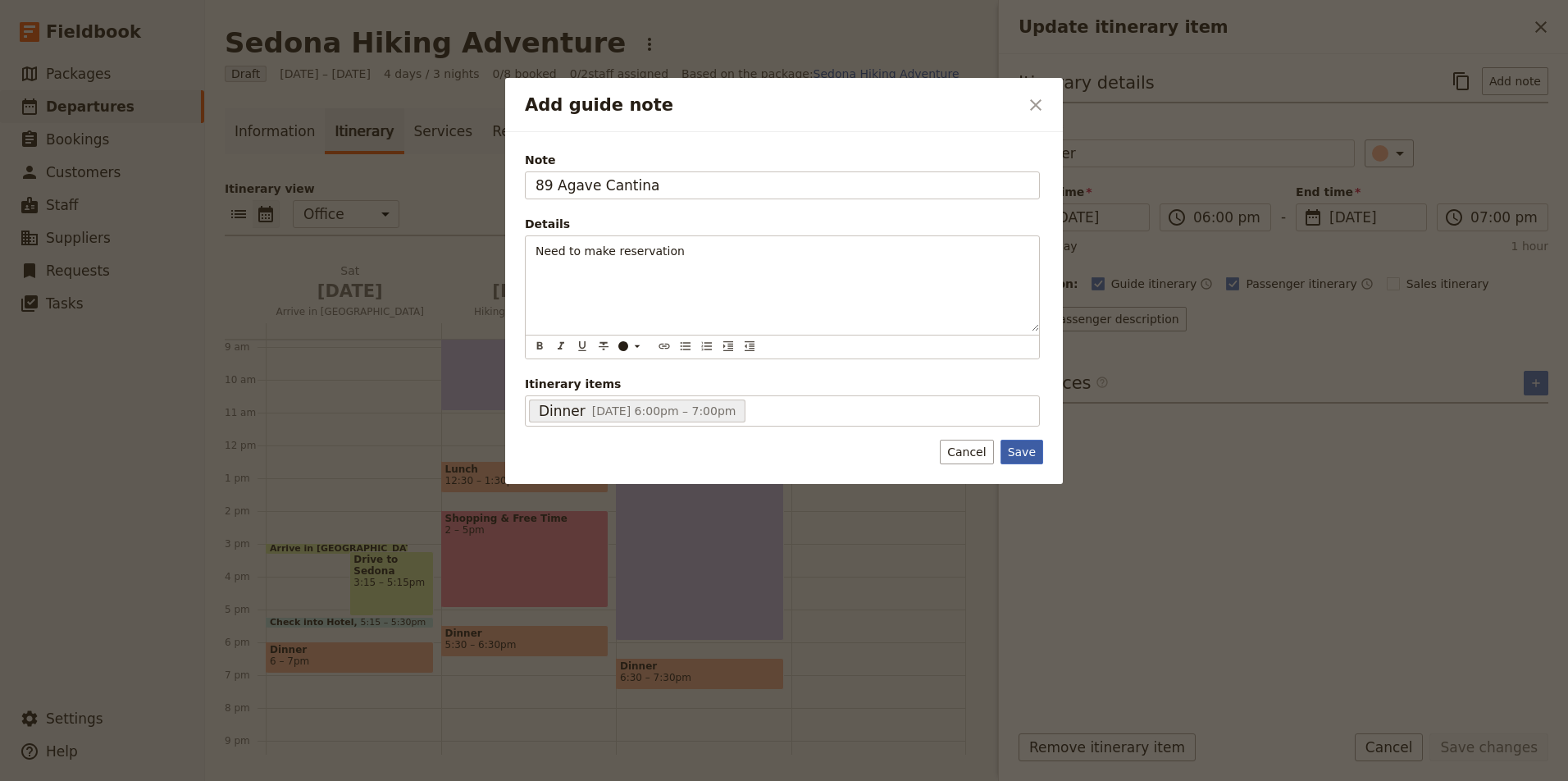
click at [1022, 449] on button "Save" at bounding box center [1022, 451] width 42 height 25
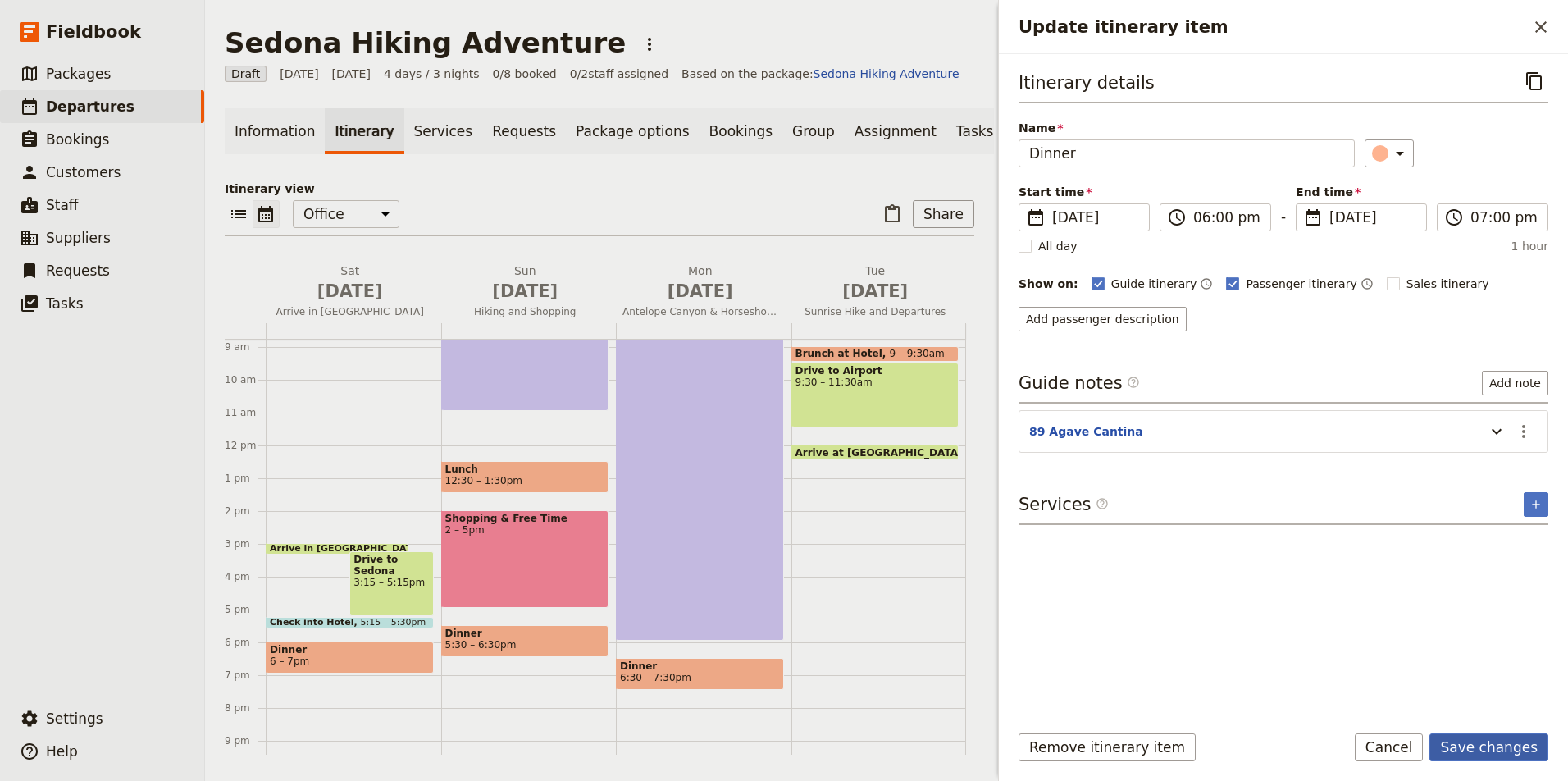
click at [1500, 751] on button "Save changes" at bounding box center [1488, 746] width 119 height 28
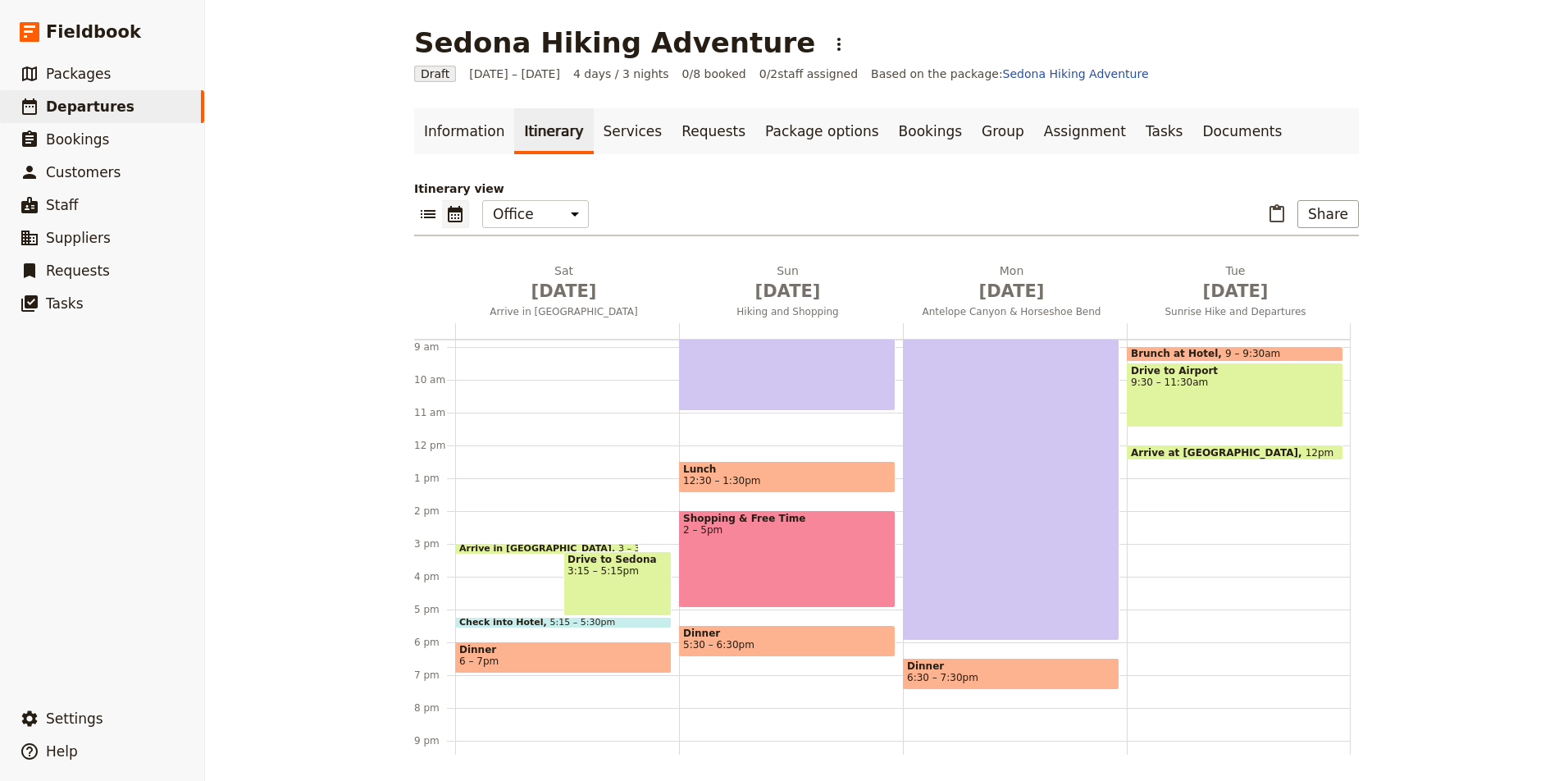
click at [824, 641] on span "5:30 – 6:30pm" at bounding box center [787, 645] width 208 height 12
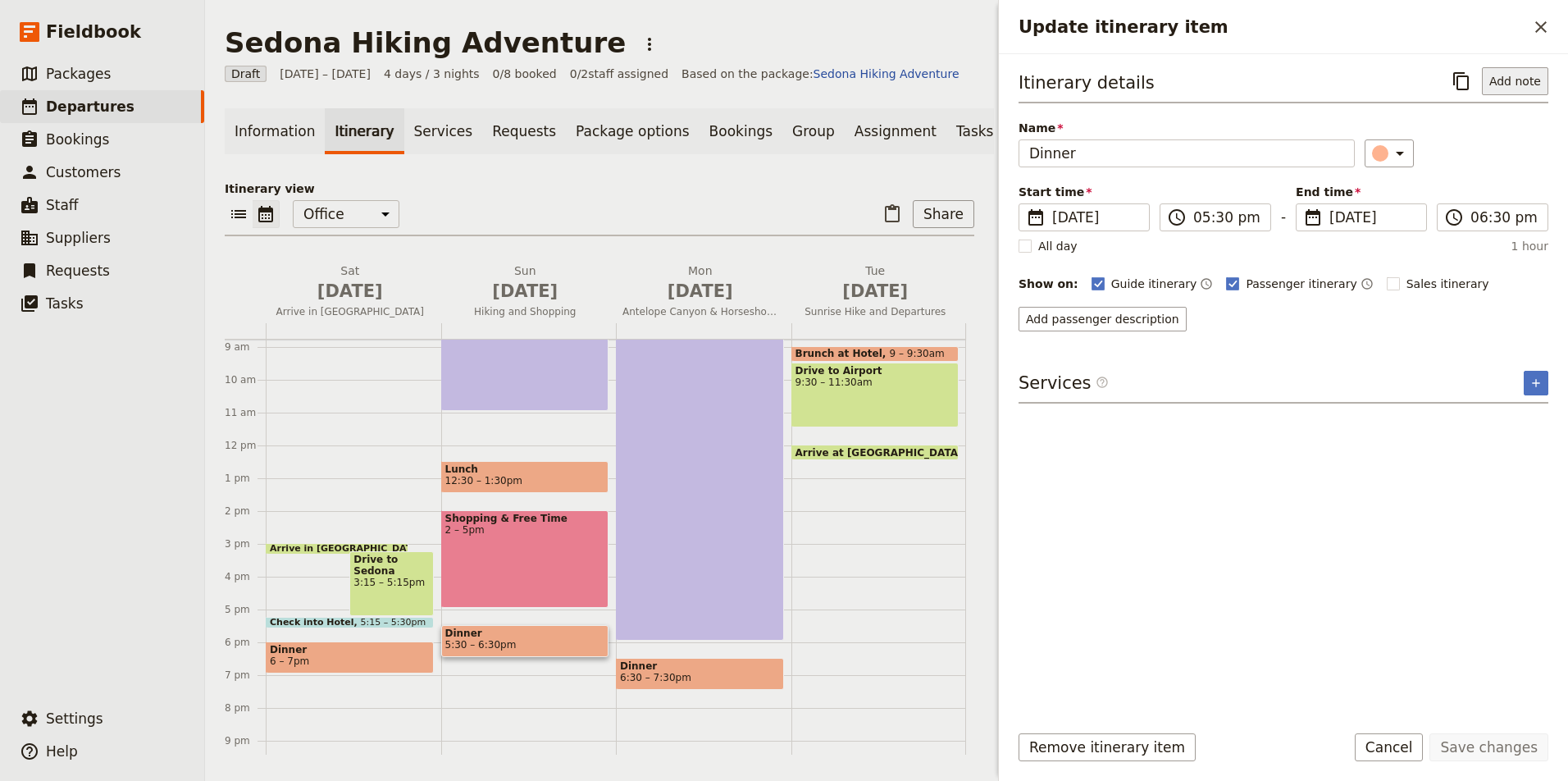
click at [1527, 83] on button "Add note" at bounding box center [1515, 80] width 66 height 28
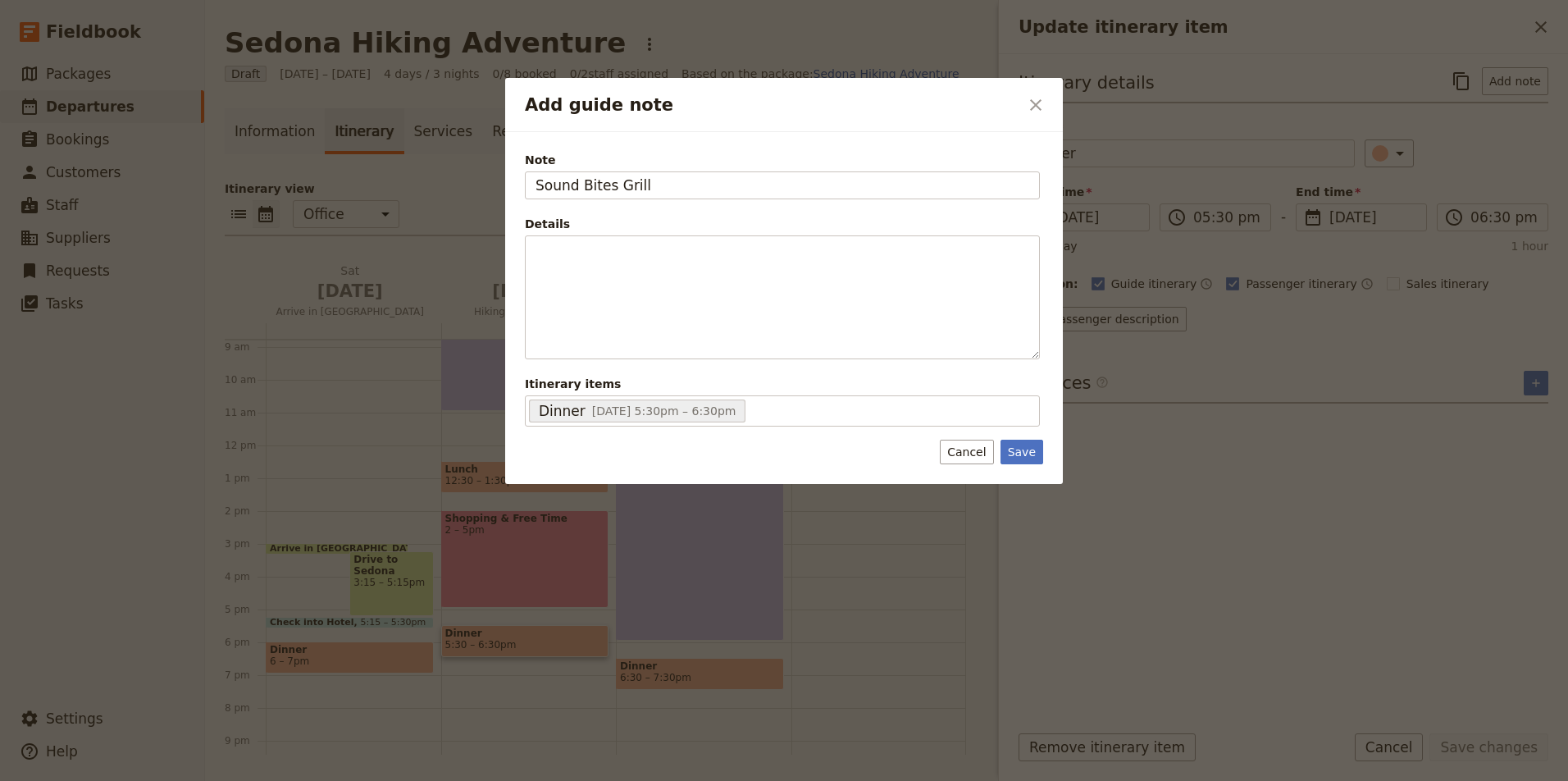
type input "Sound Bites Grill"
click at [1016, 458] on button "Save" at bounding box center [1022, 451] width 42 height 25
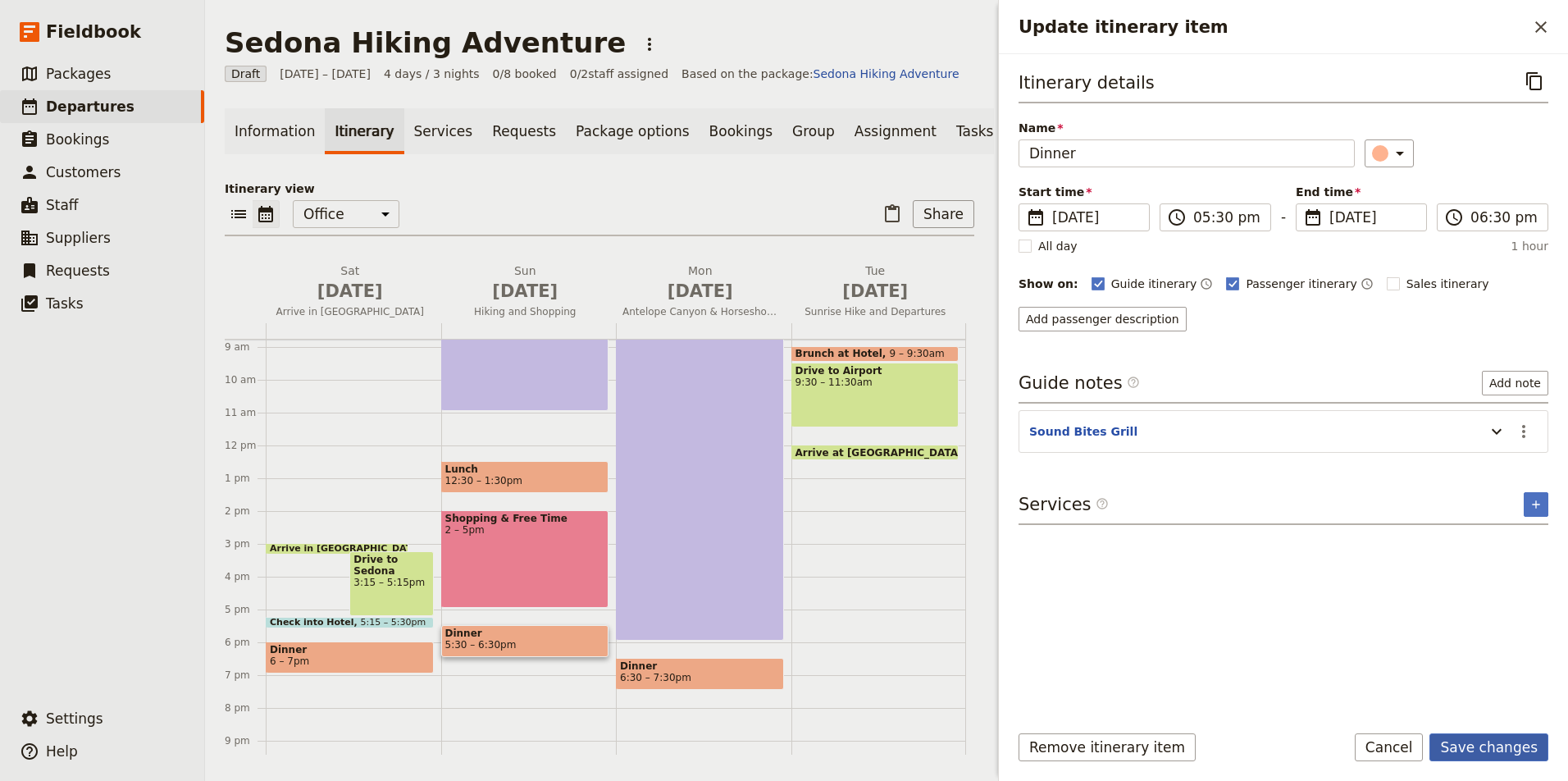
click at [1484, 742] on button "Save changes" at bounding box center [1488, 746] width 119 height 28
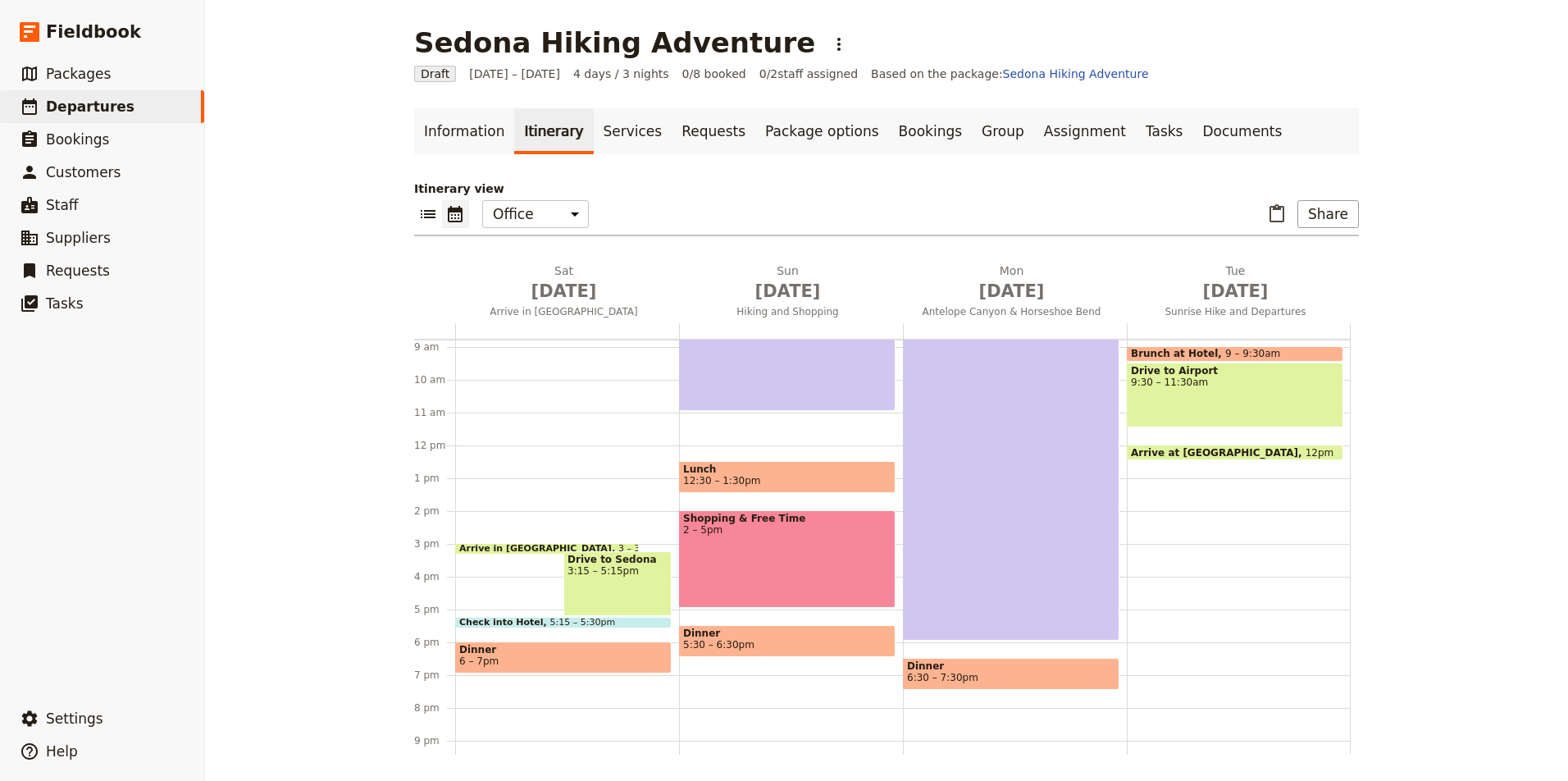
click at [973, 676] on span "6:30 – 7:30pm" at bounding box center [943, 678] width 71 height 12
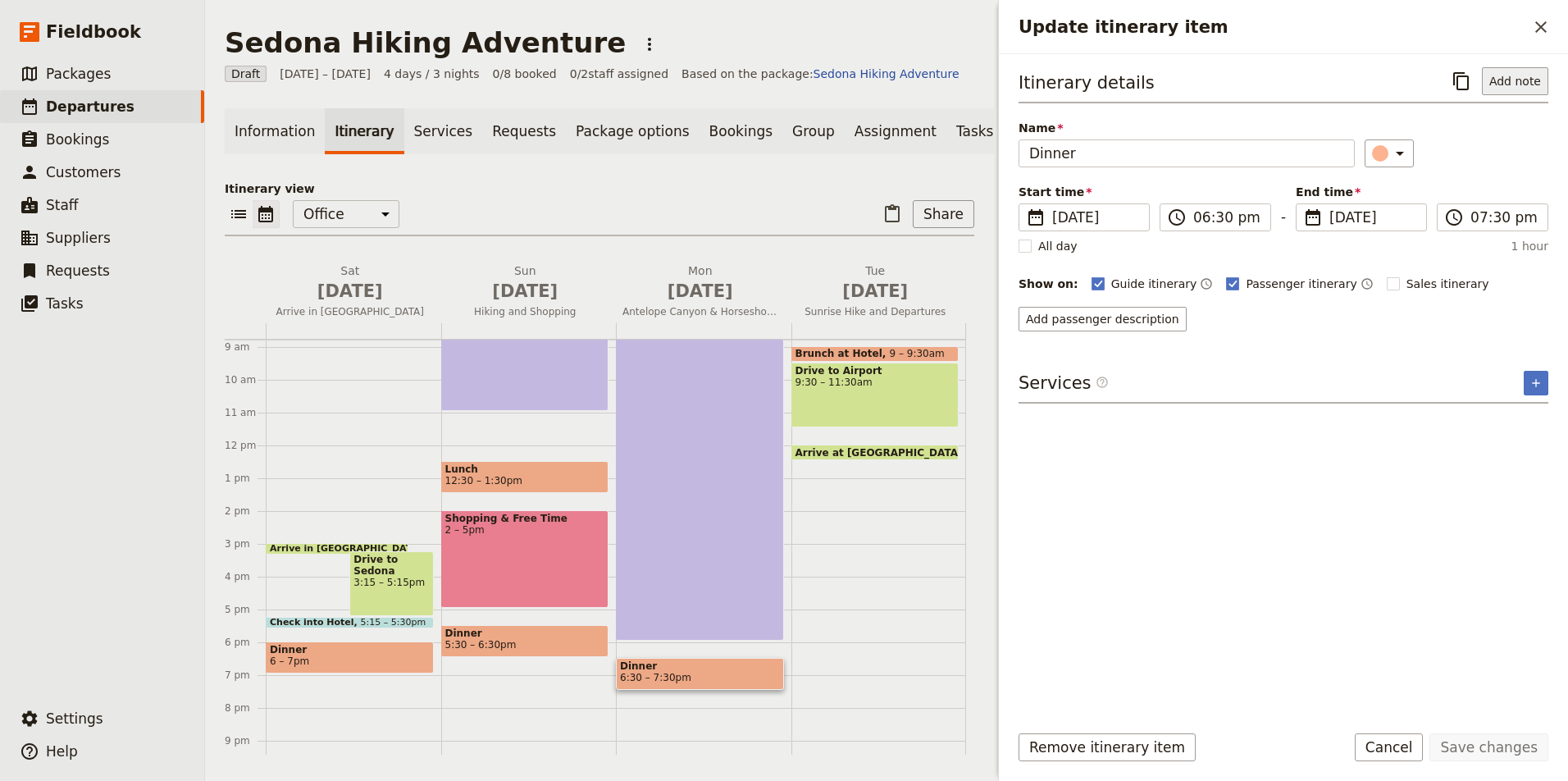
click at [1526, 73] on button "Add note" at bounding box center [1515, 80] width 66 height 28
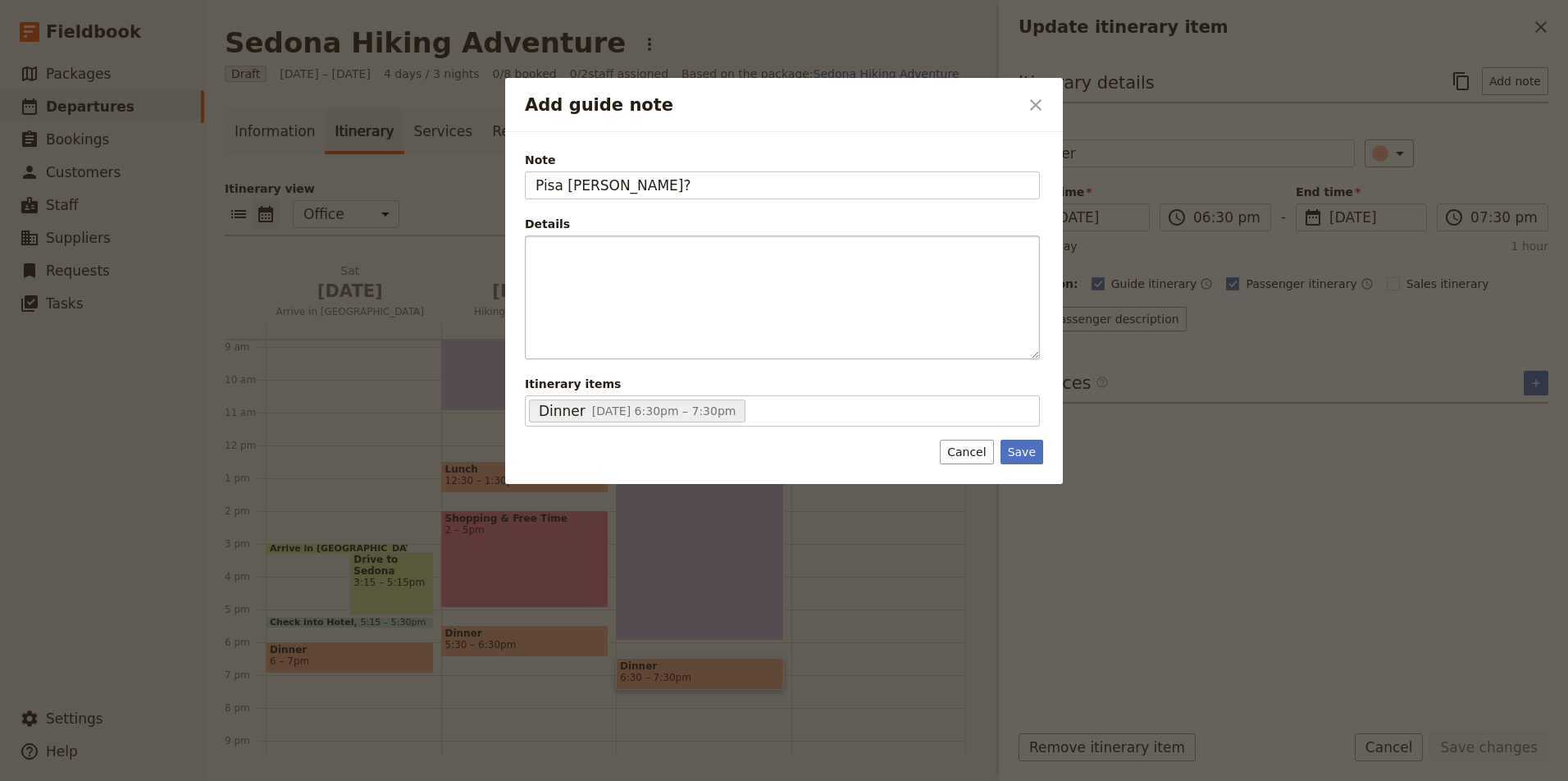
type input "Pisa Lisa?"
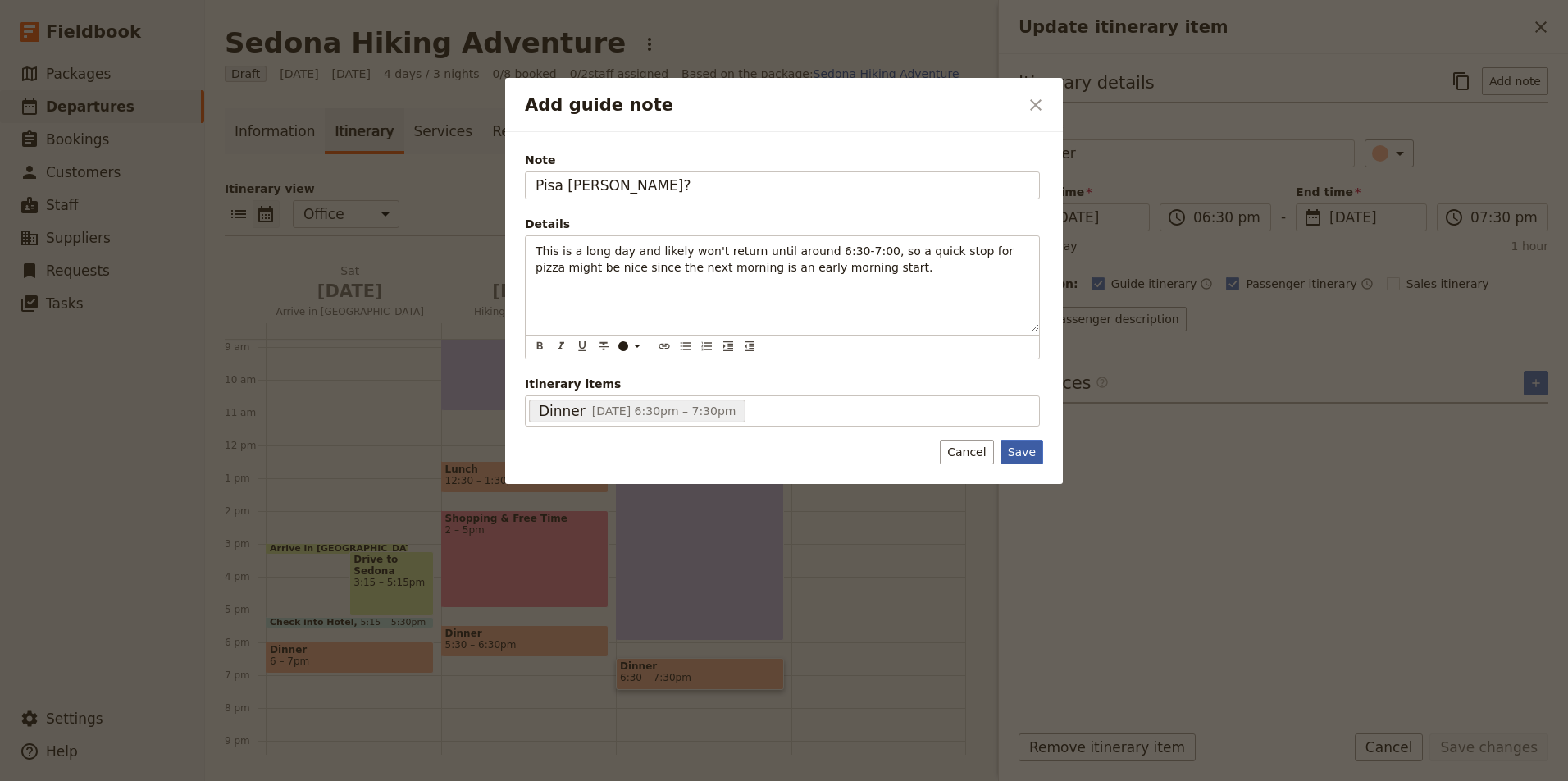
click at [1028, 453] on button "Save" at bounding box center [1022, 451] width 42 height 25
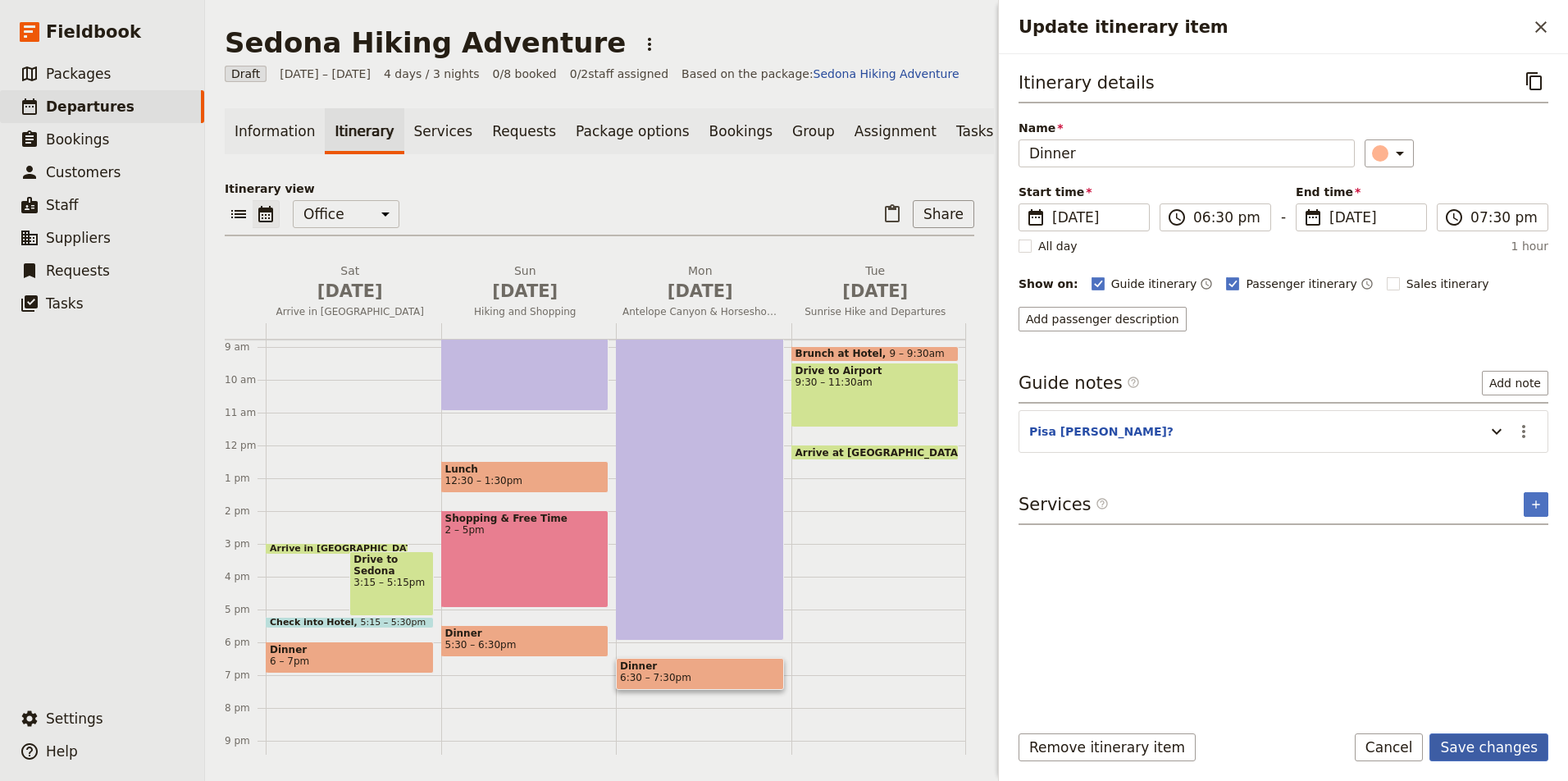
click at [1476, 751] on button "Save changes" at bounding box center [1488, 746] width 119 height 28
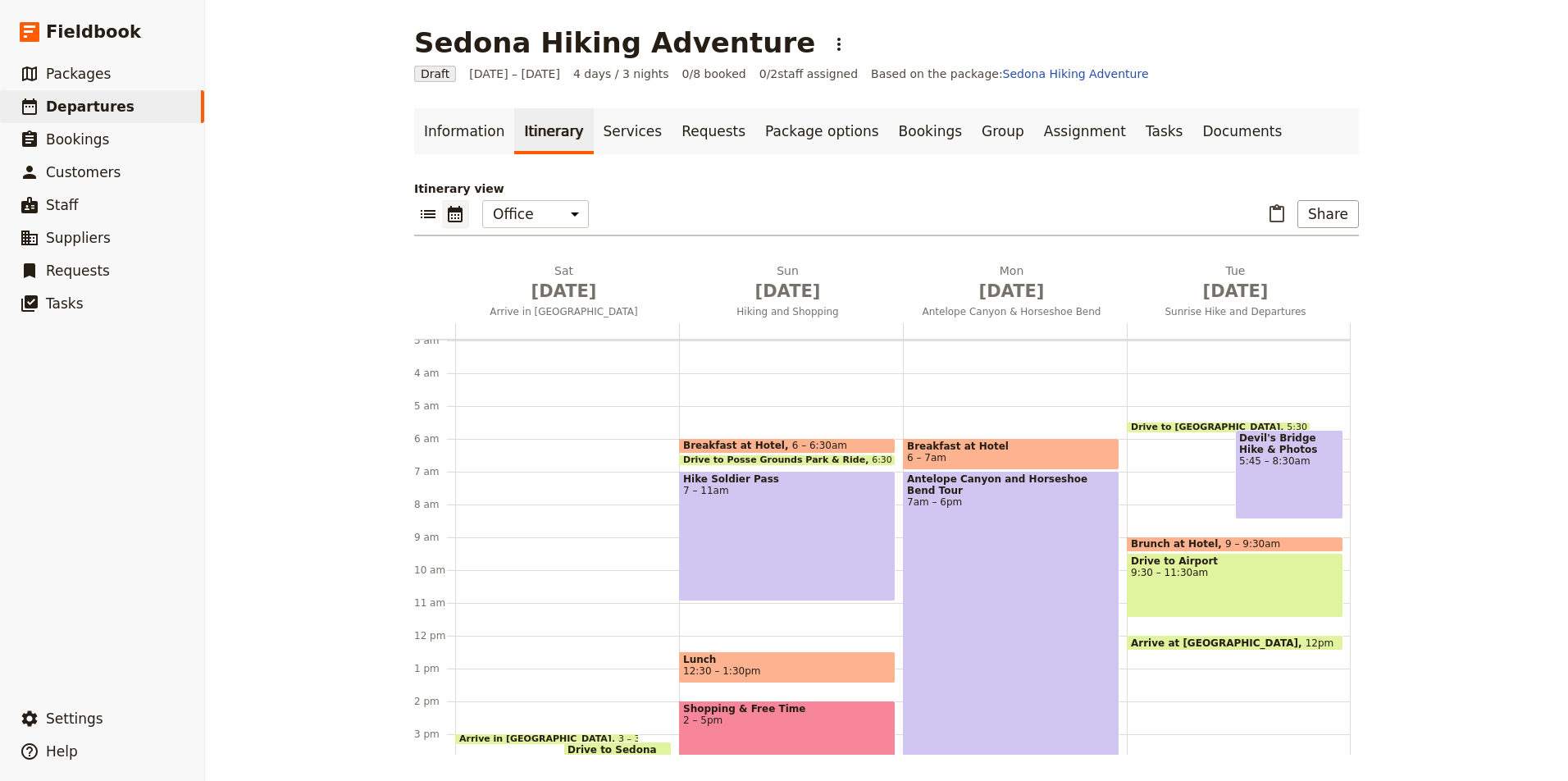
scroll to position [98, 0]
click at [1053, 538] on div "Antelope Canyon and Horseshoe Bend Tour 7am – 6pm" at bounding box center [1011, 650] width 217 height 360
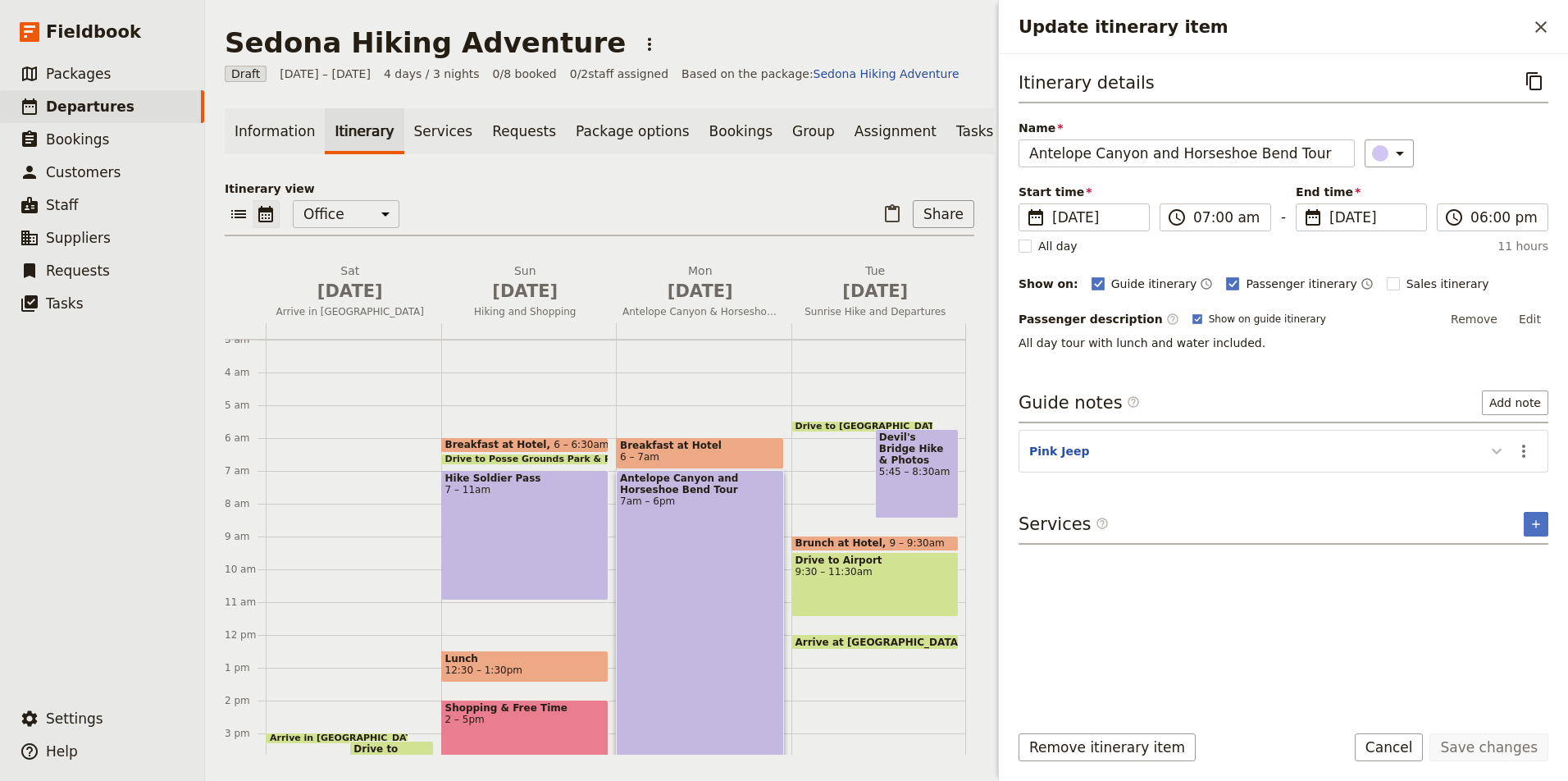
click at [1504, 446] on icon "Update itinerary item" at bounding box center [1496, 451] width 19 height 19
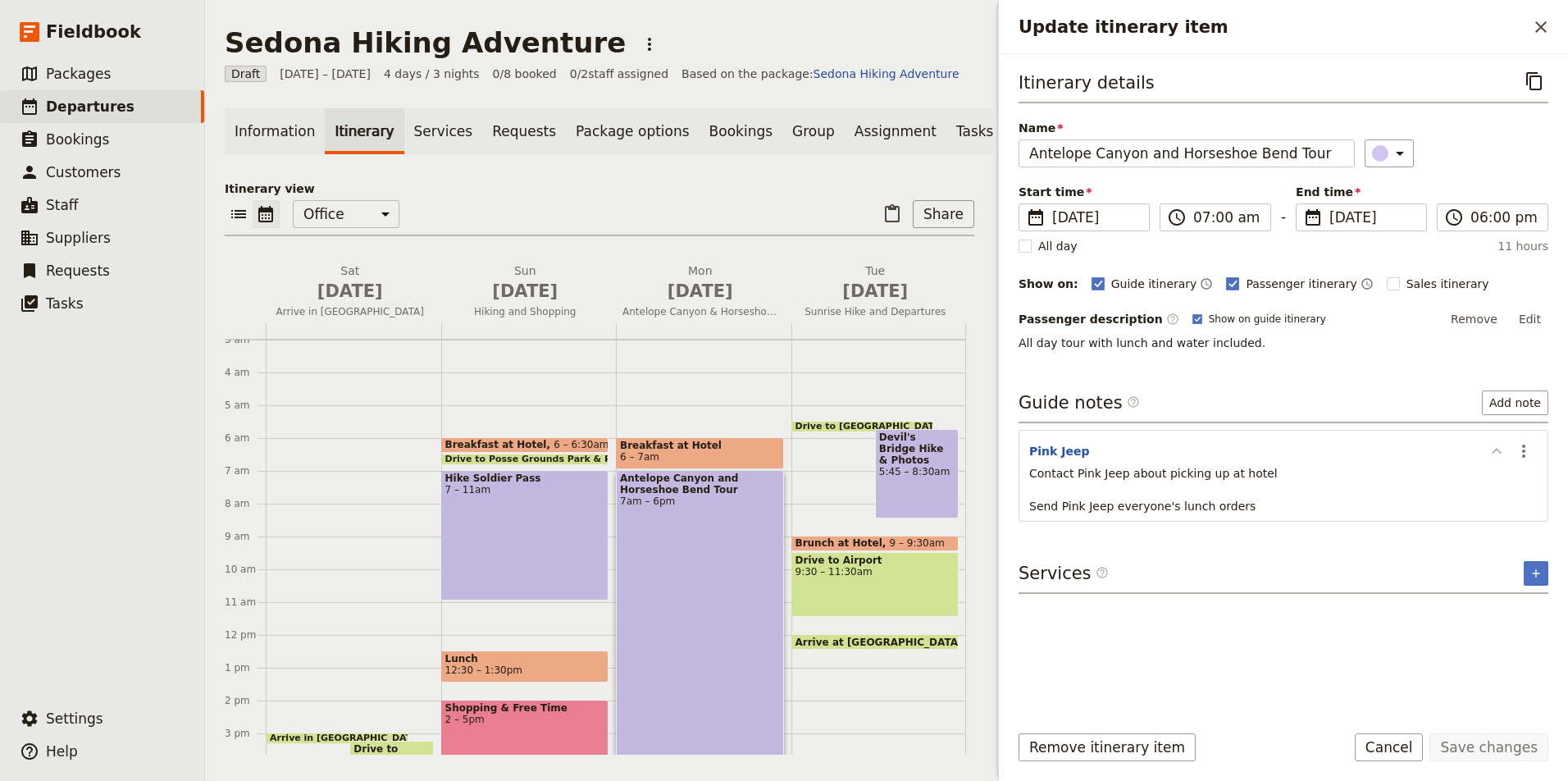
click at [1498, 453] on icon "Update itinerary item" at bounding box center [1496, 451] width 19 height 19
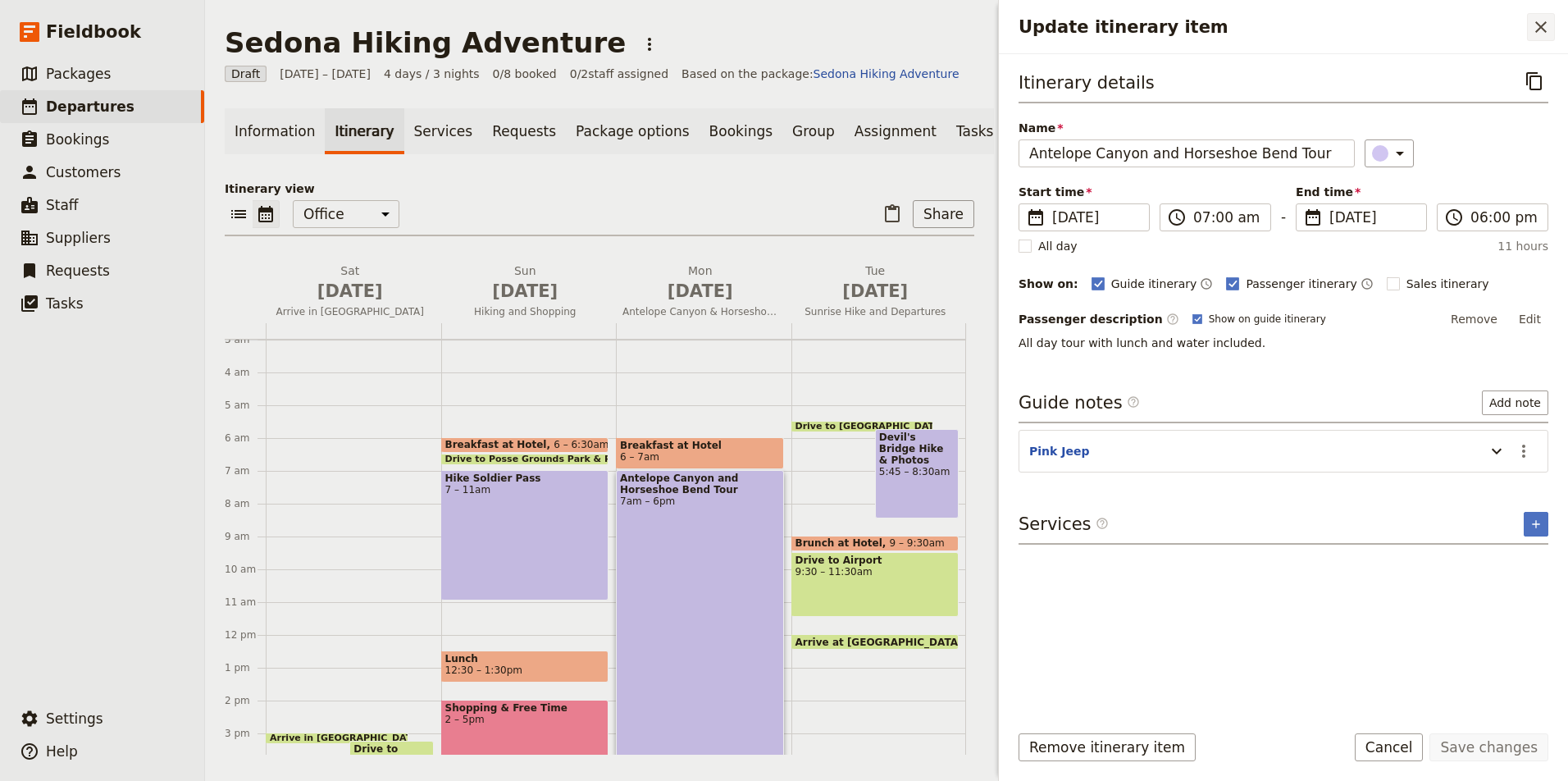
click at [1542, 32] on icon "Close drawer" at bounding box center [1540, 26] width 19 height 19
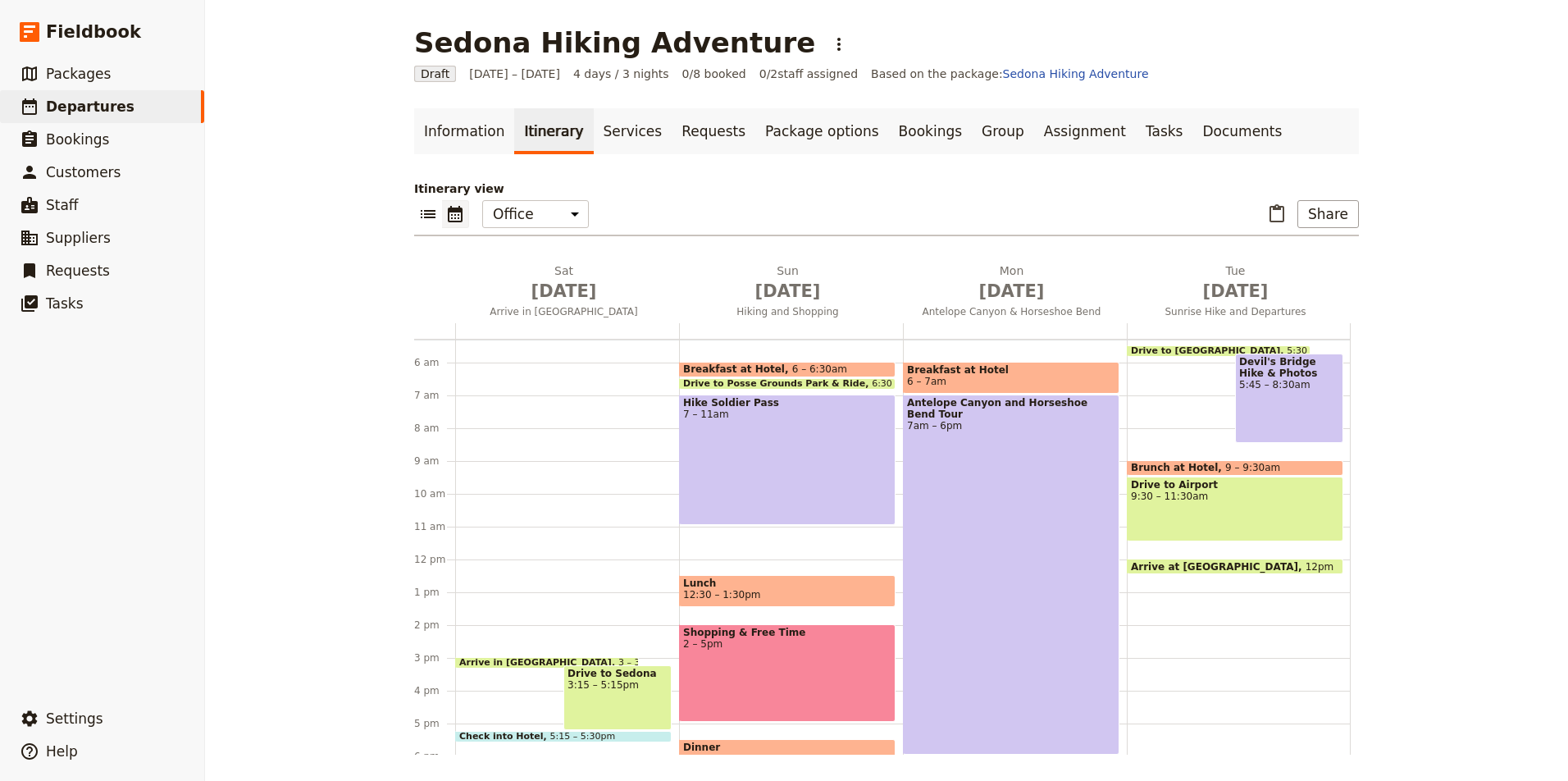
scroll to position [155, 0]
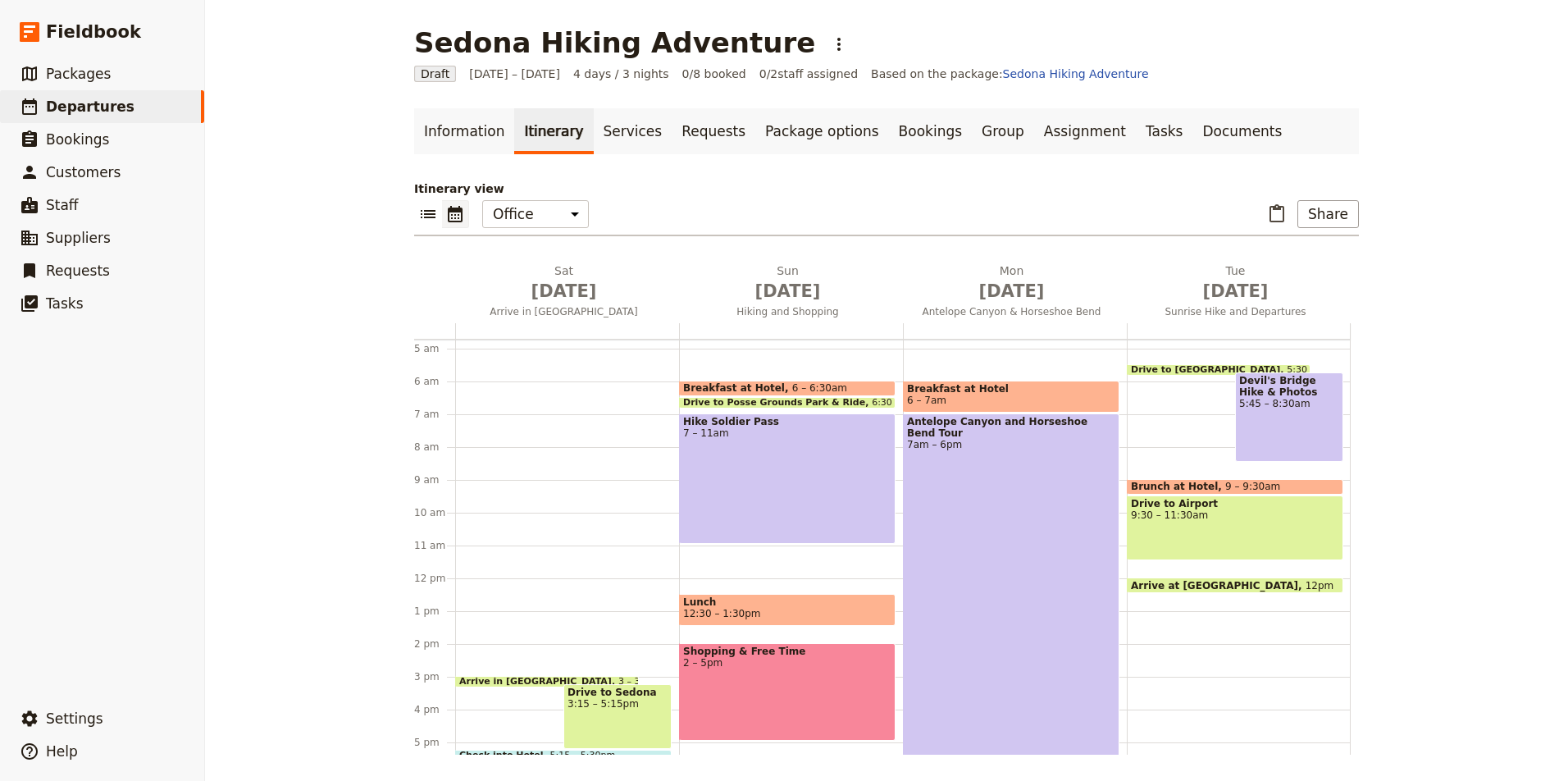
click at [1229, 368] on span "Drive to Dry Creek Road TH" at bounding box center [1209, 370] width 156 height 10
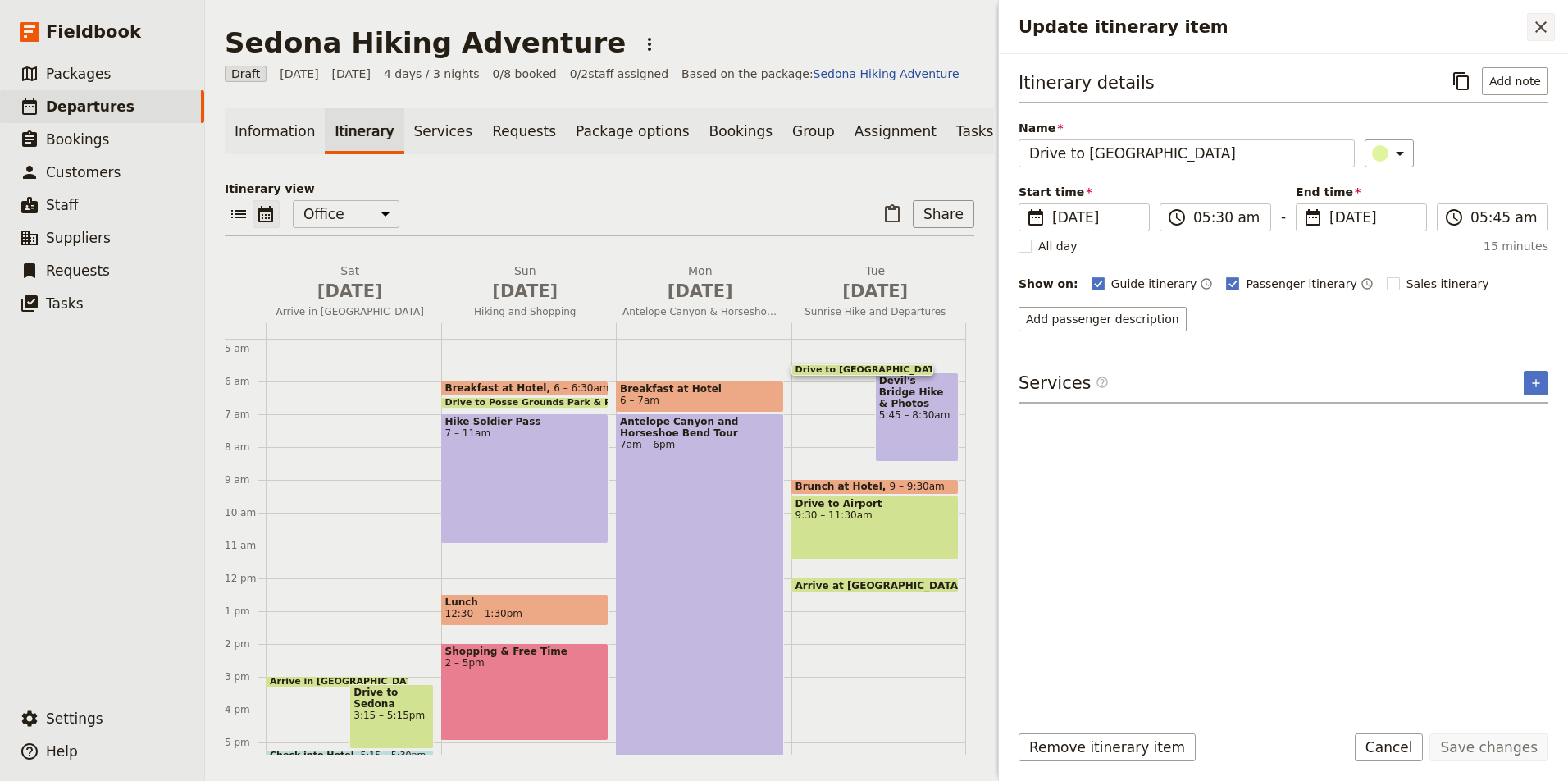
click at [1538, 27] on icon "Close drawer" at bounding box center [1540, 26] width 19 height 19
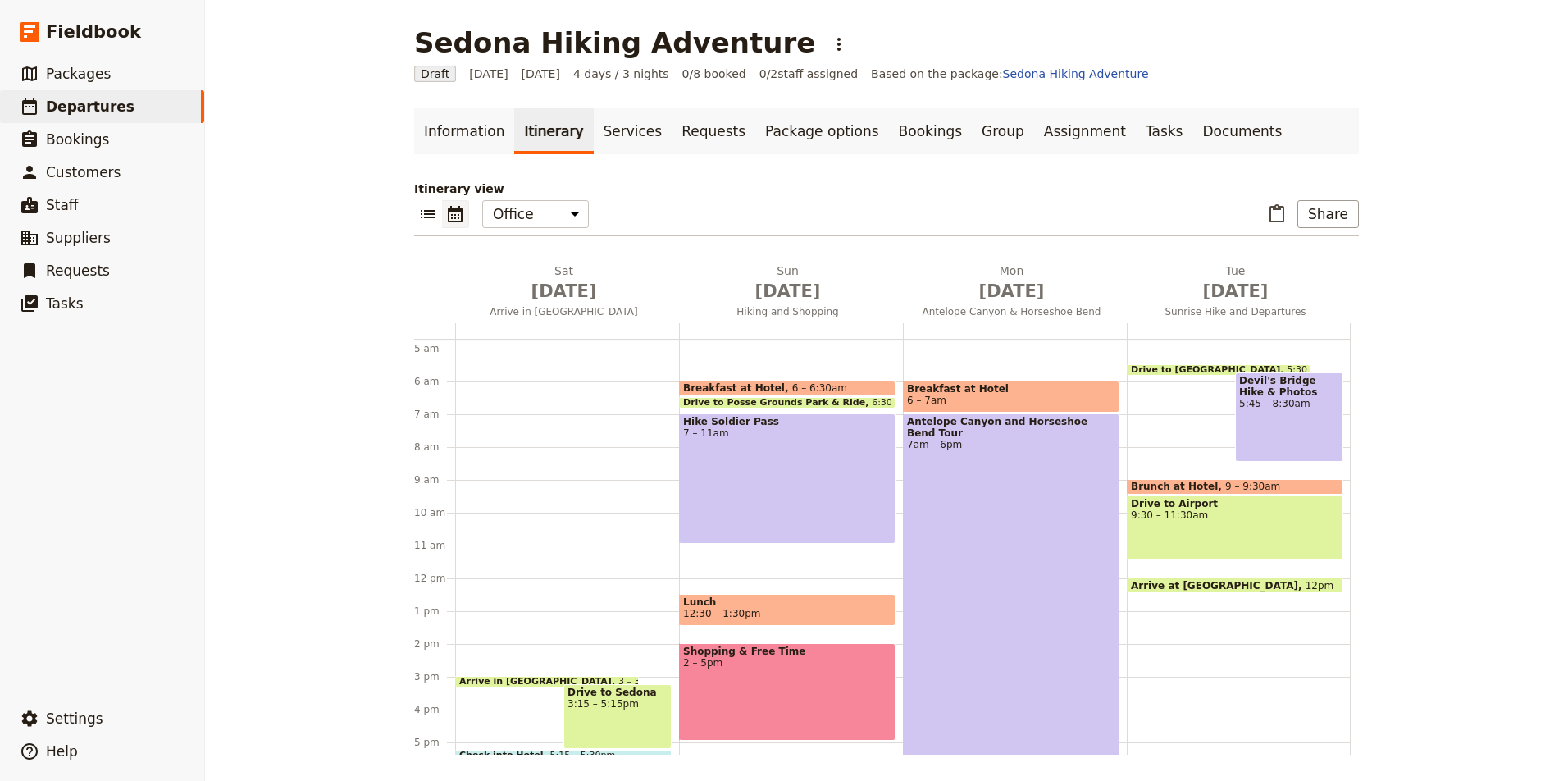
click at [815, 447] on div "Hike Soldier Pass 7 – 11am" at bounding box center [788, 479] width 217 height 130
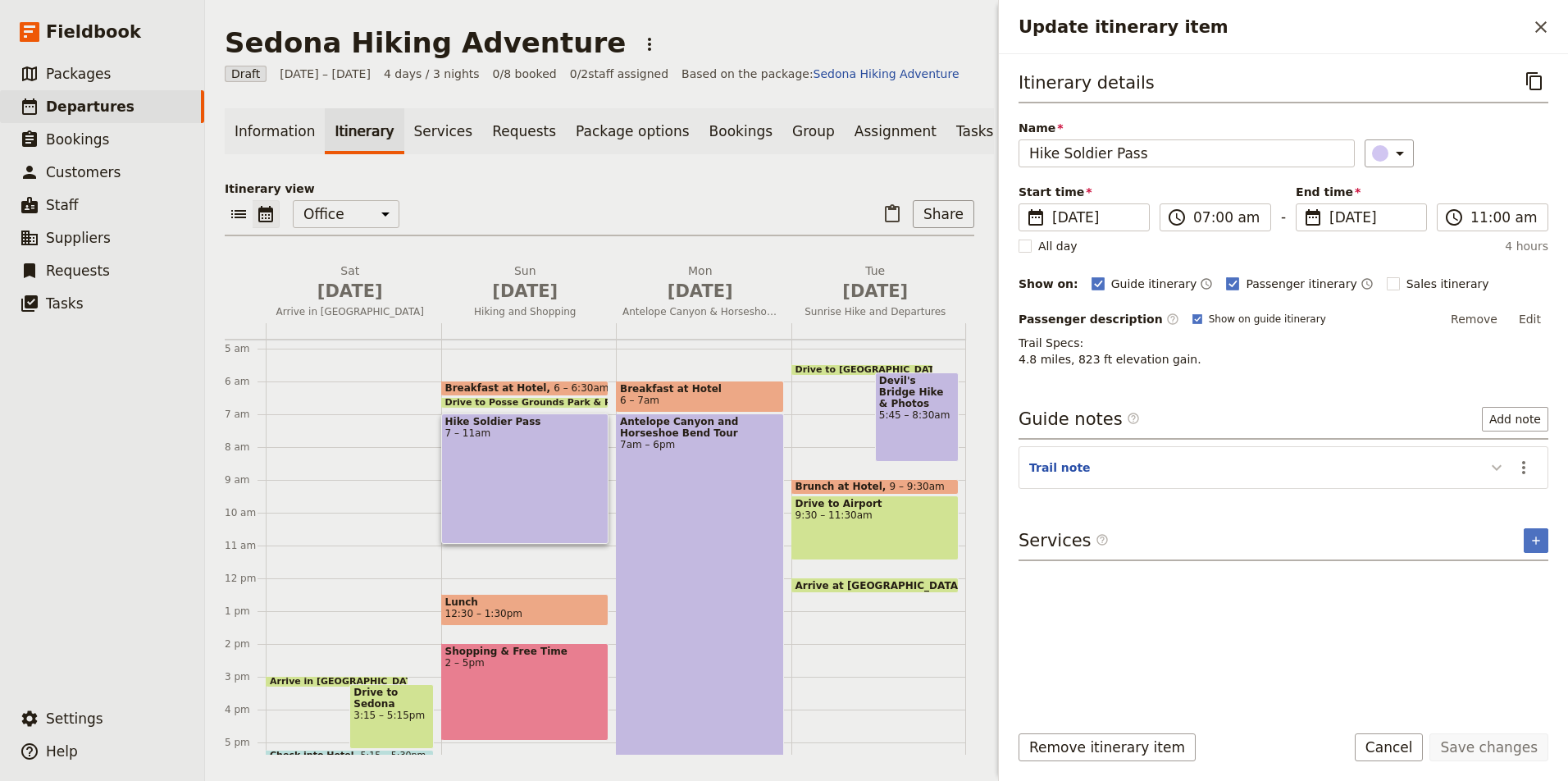
click at [1499, 468] on icon "Update itinerary item" at bounding box center [1497, 468] width 10 height 6
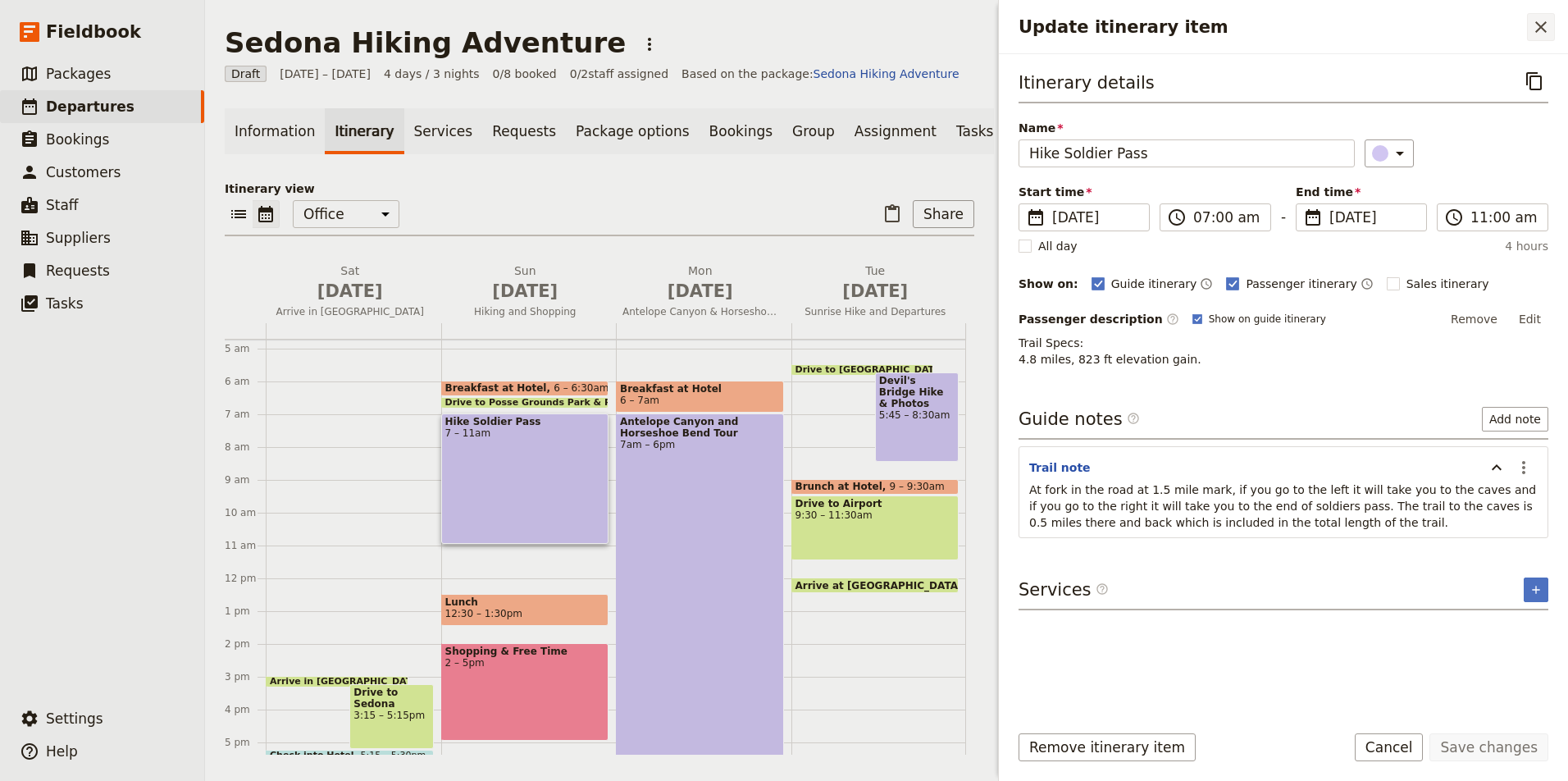
click at [1537, 25] on icon "Close drawer" at bounding box center [1540, 26] width 19 height 19
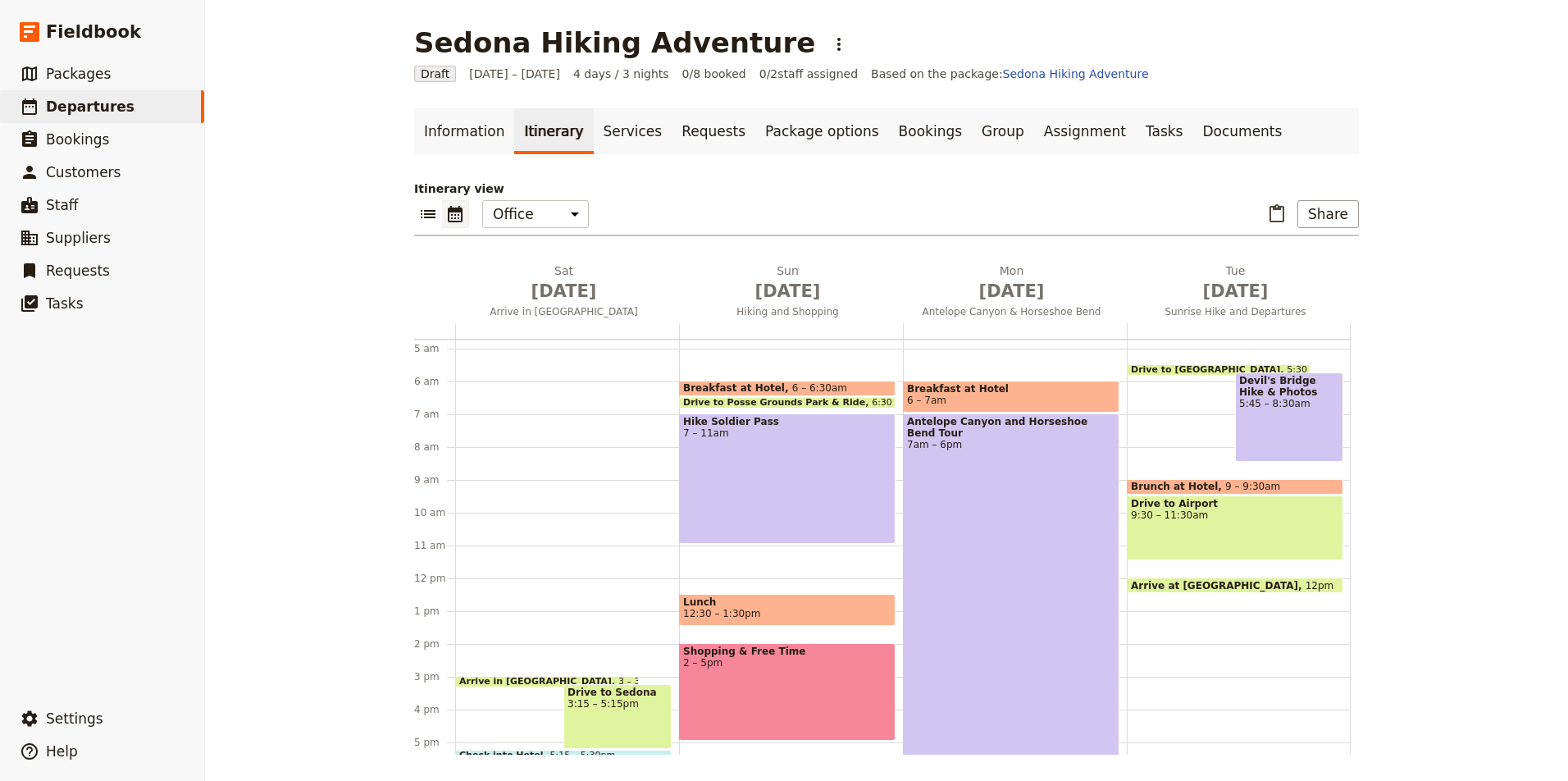
click at [784, 399] on span "Drive to Posse Grounds Park & Ride" at bounding box center [777, 402] width 189 height 10
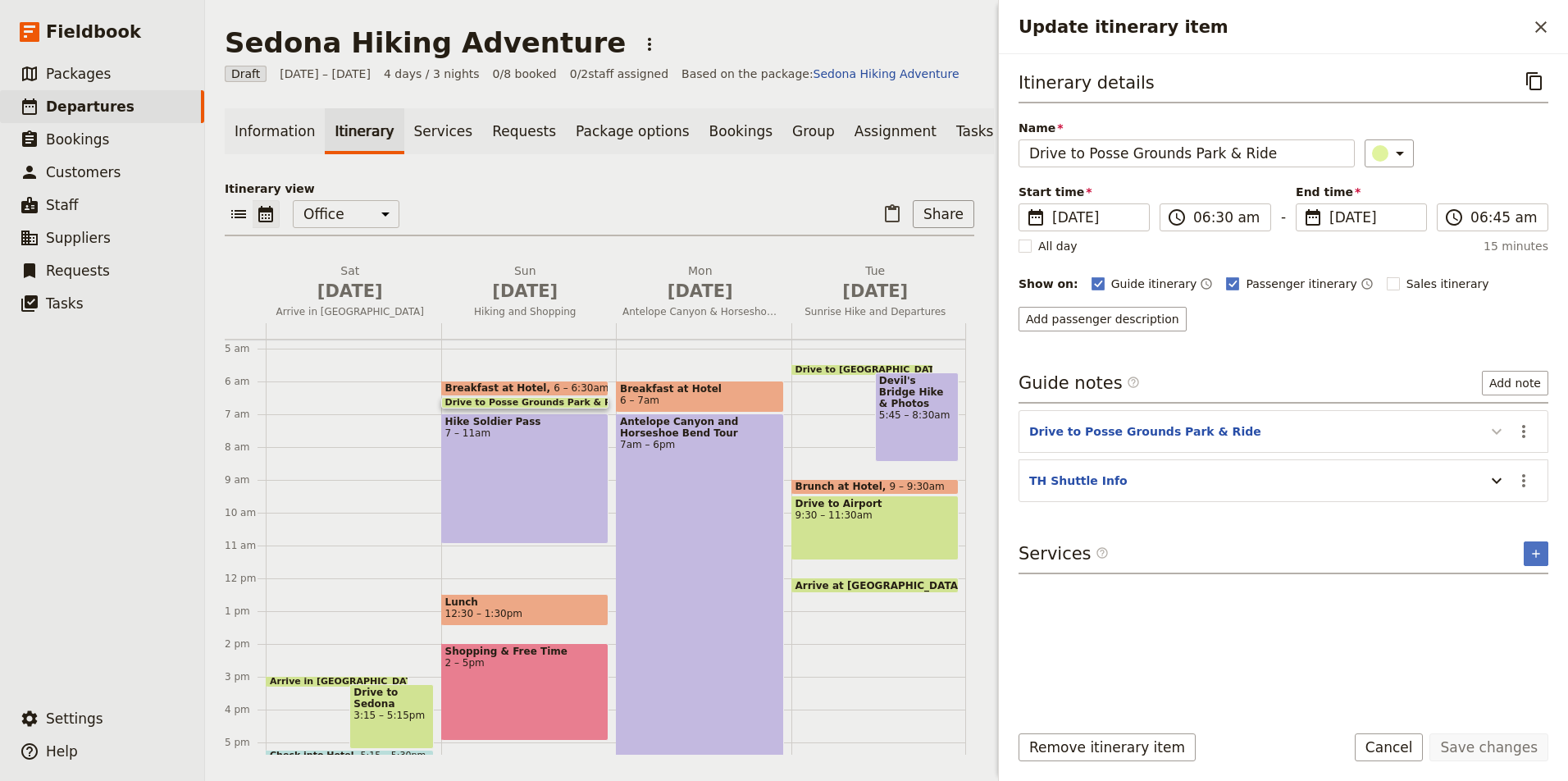
click at [1498, 434] on icon "Update itinerary item" at bounding box center [1497, 431] width 10 height 6
click at [1496, 526] on icon "Update itinerary item" at bounding box center [1497, 523] width 10 height 6
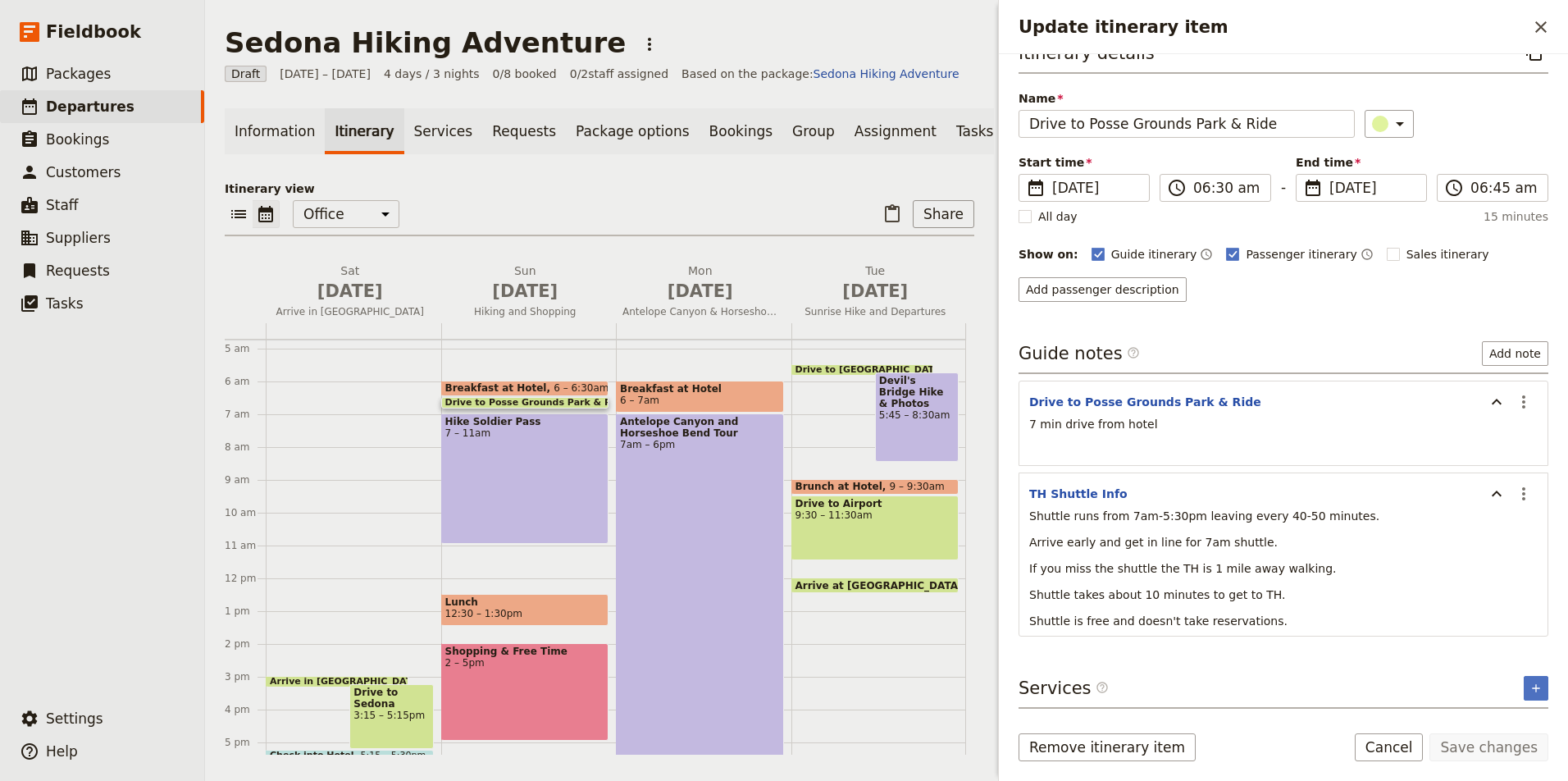
scroll to position [11, 0]
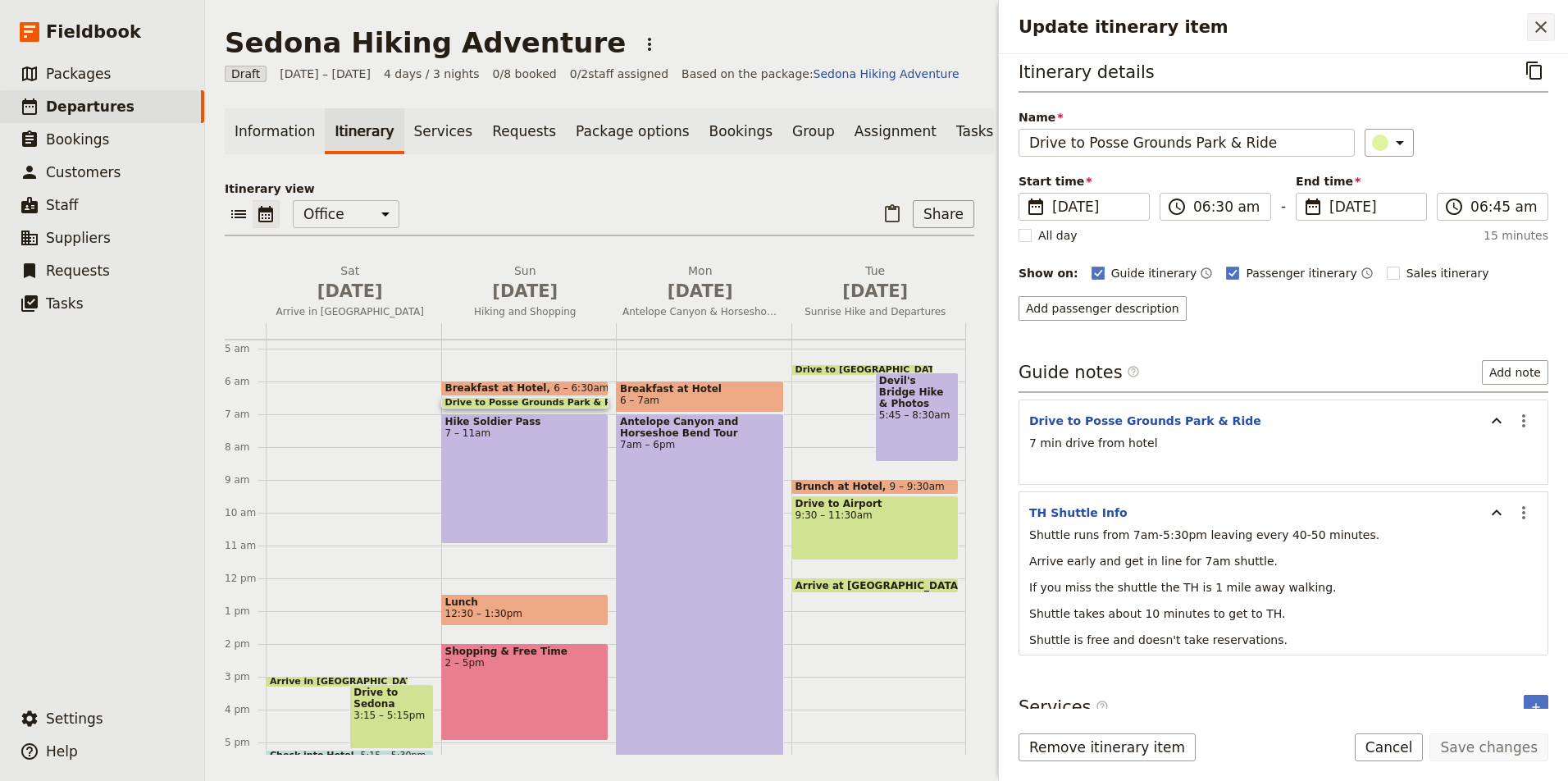
click at [1533, 24] on icon "Close drawer" at bounding box center [1540, 26] width 19 height 19
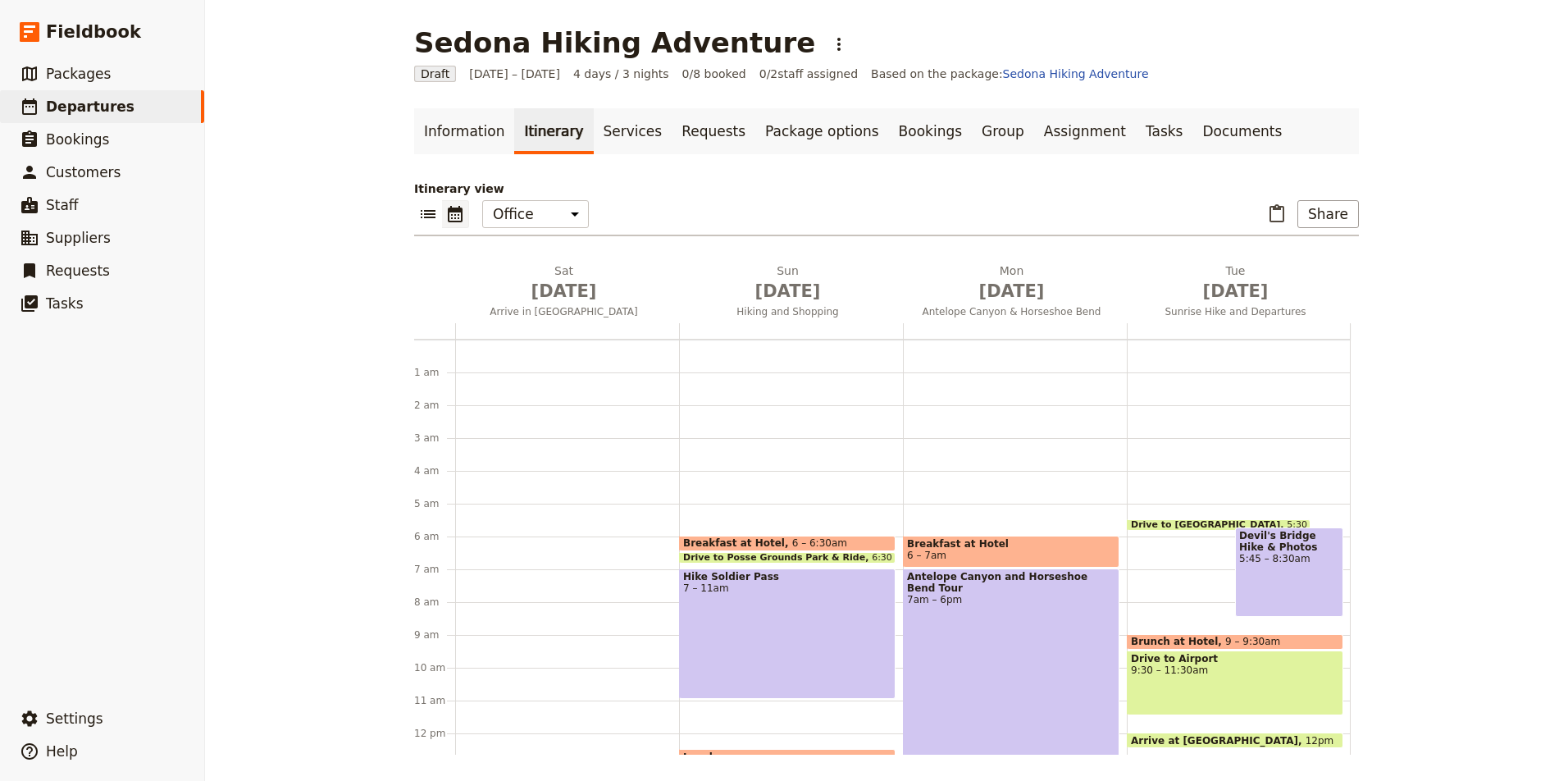
scroll to position [0, 0]
click at [615, 137] on link "Services" at bounding box center [633, 131] width 79 height 46
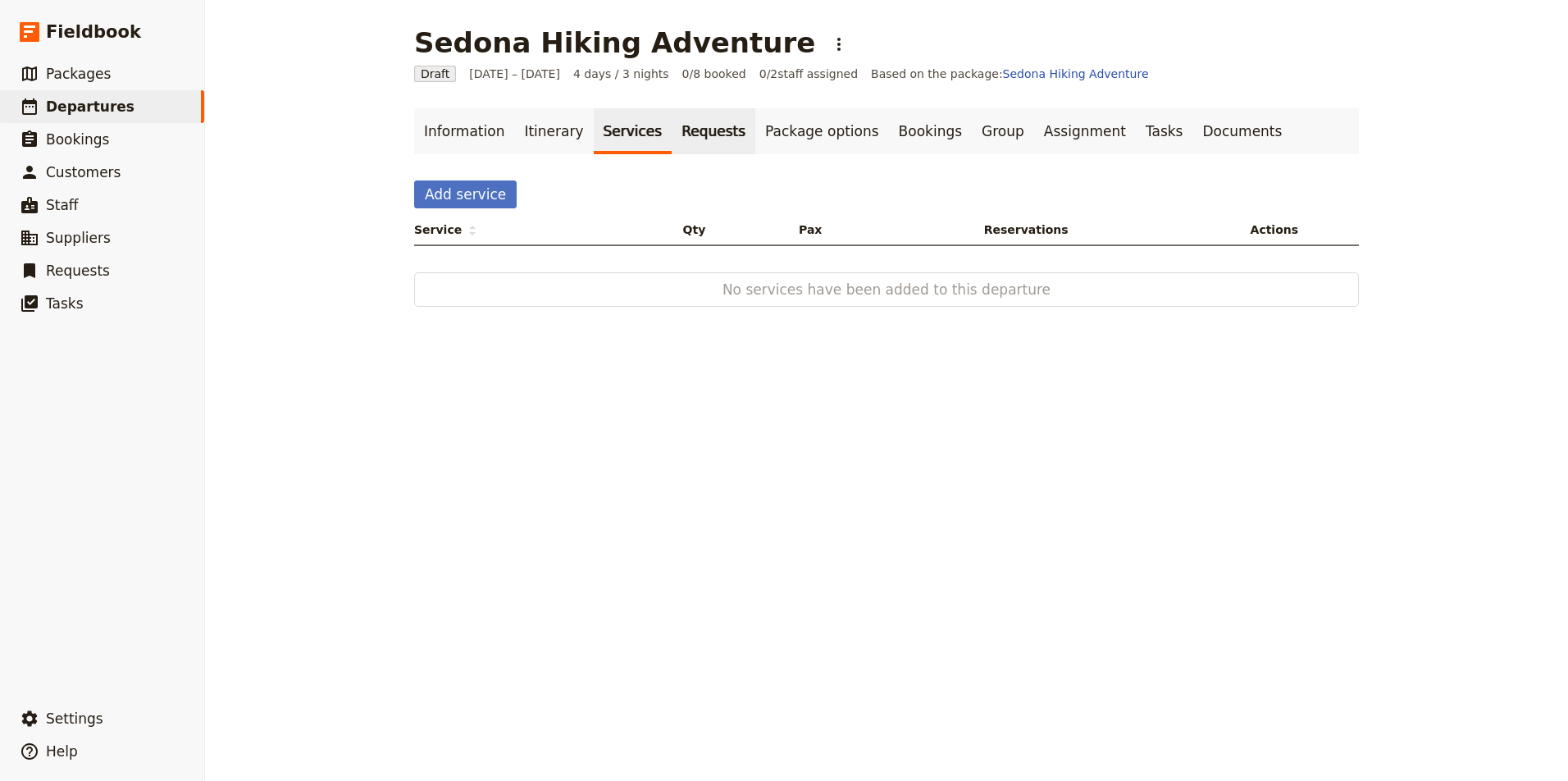
click at [695, 126] on link "Requests" at bounding box center [713, 131] width 84 height 46
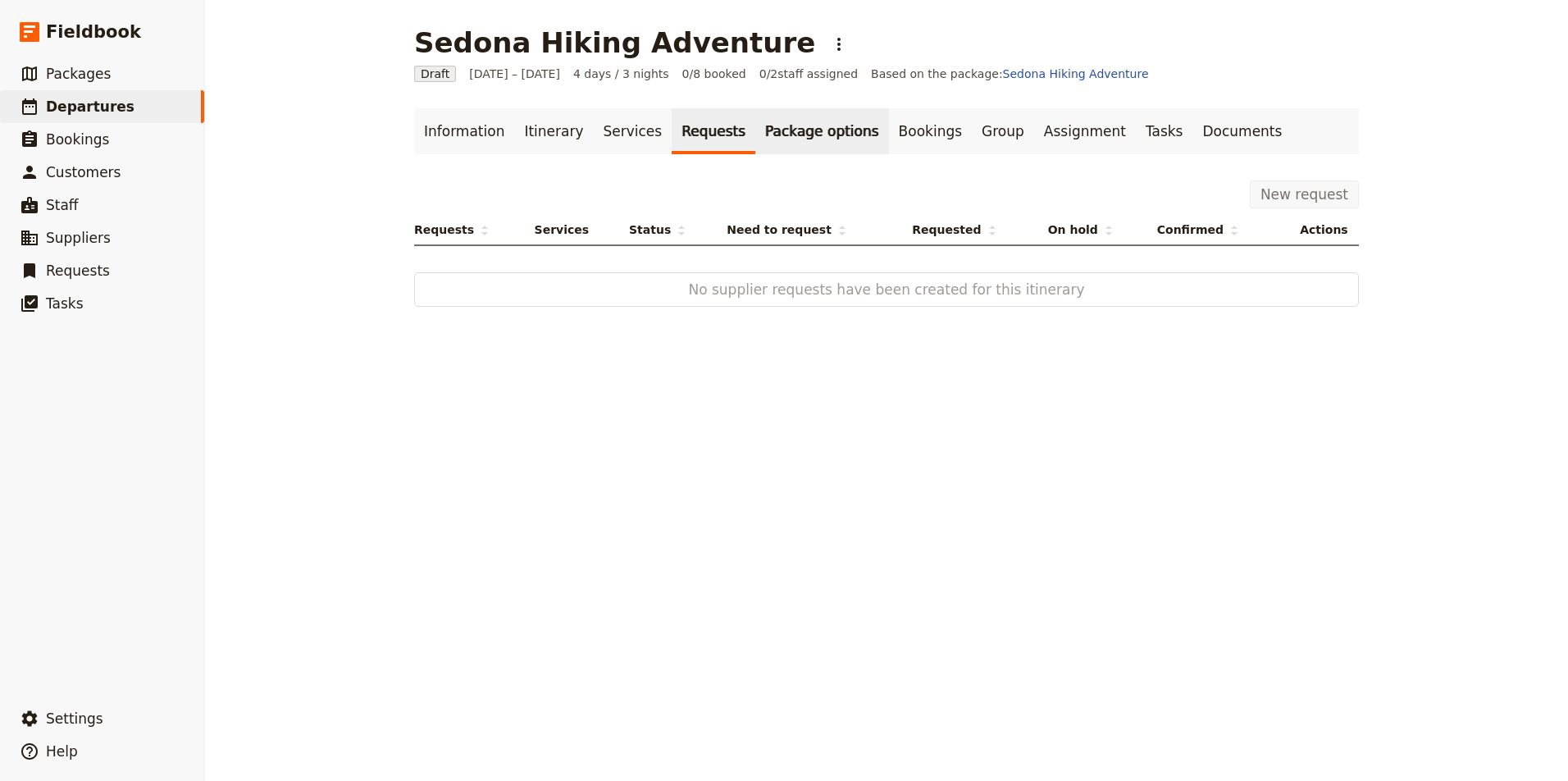
click at [783, 125] on link "Package options" at bounding box center [822, 131] width 133 height 46
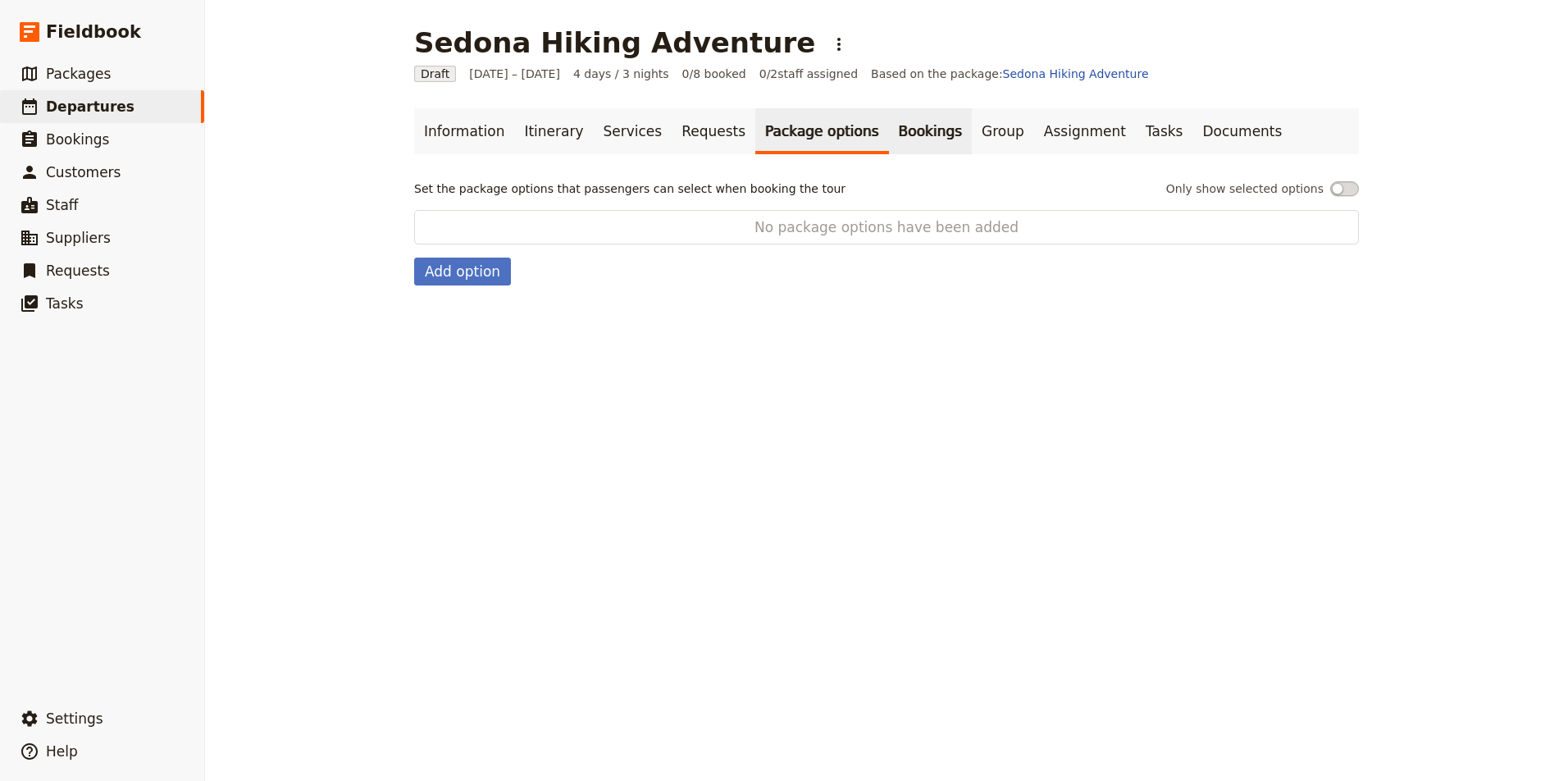
click at [889, 133] on link "Bookings" at bounding box center [930, 131] width 83 height 46
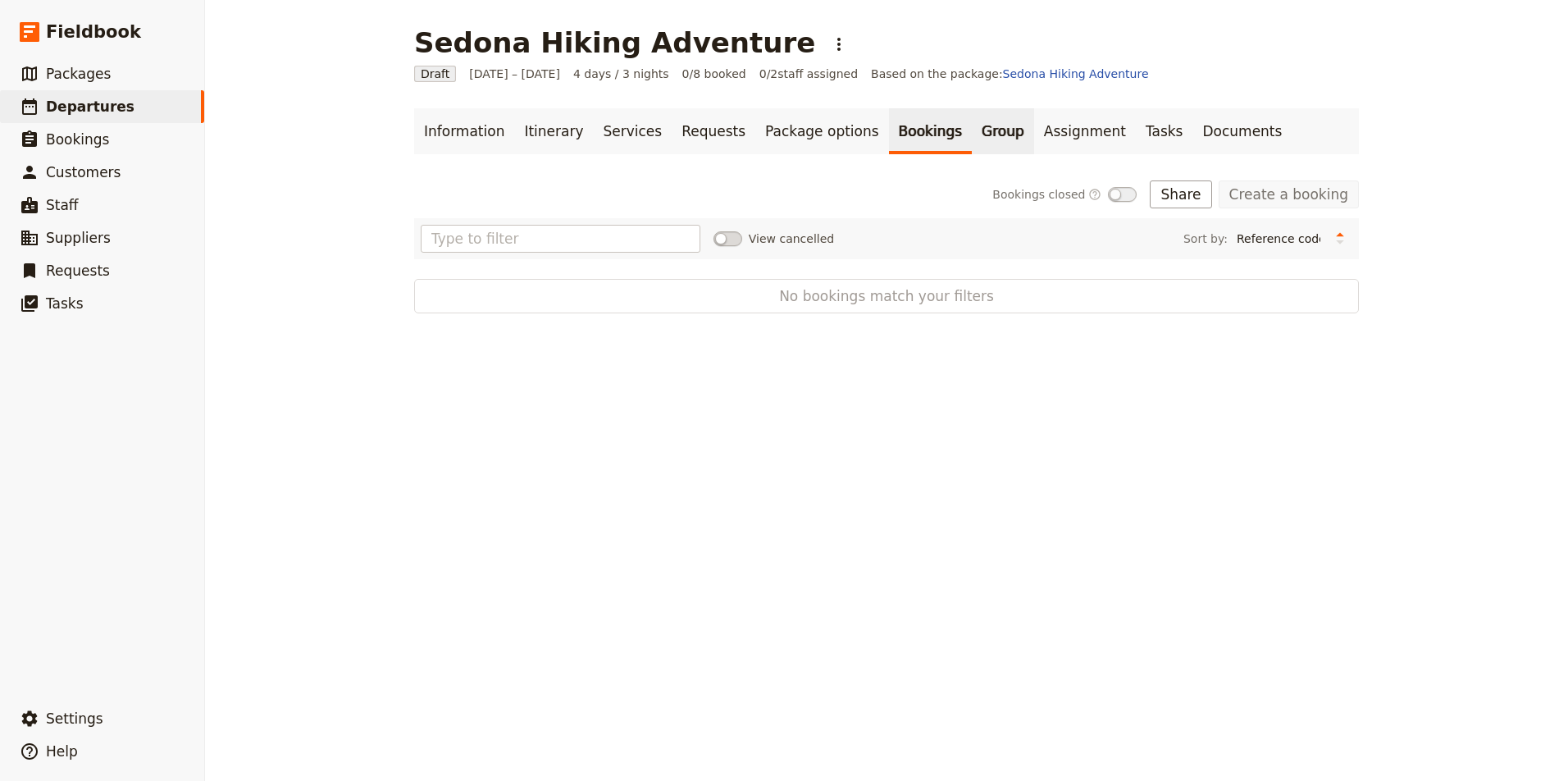
click at [972, 134] on link "Group" at bounding box center [1003, 131] width 63 height 46
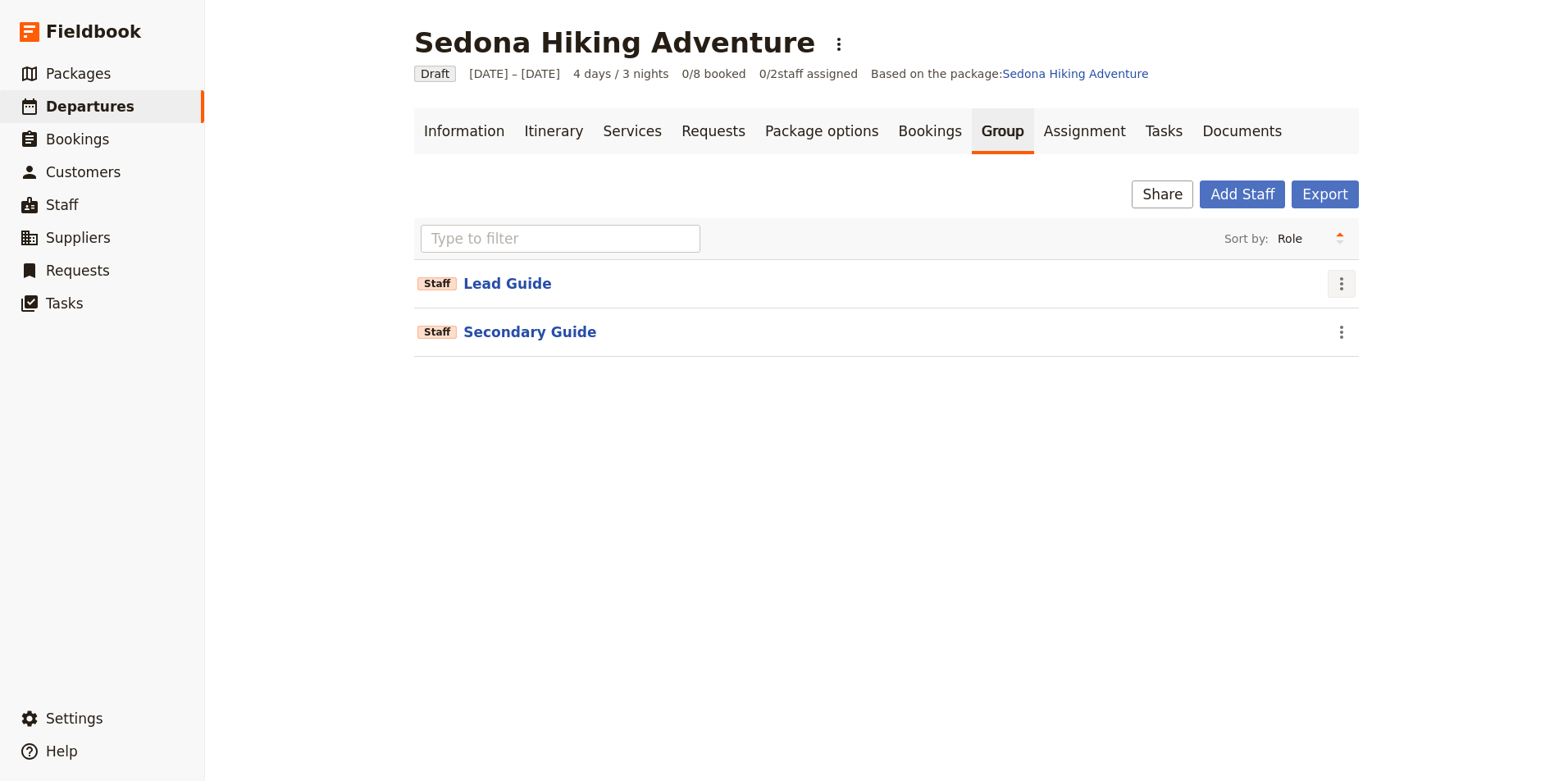
click at [1335, 285] on icon "Actions" at bounding box center [1341, 283] width 19 height 19
click at [1354, 323] on span "Edit staff" at bounding box center [1364, 319] width 52 height 16
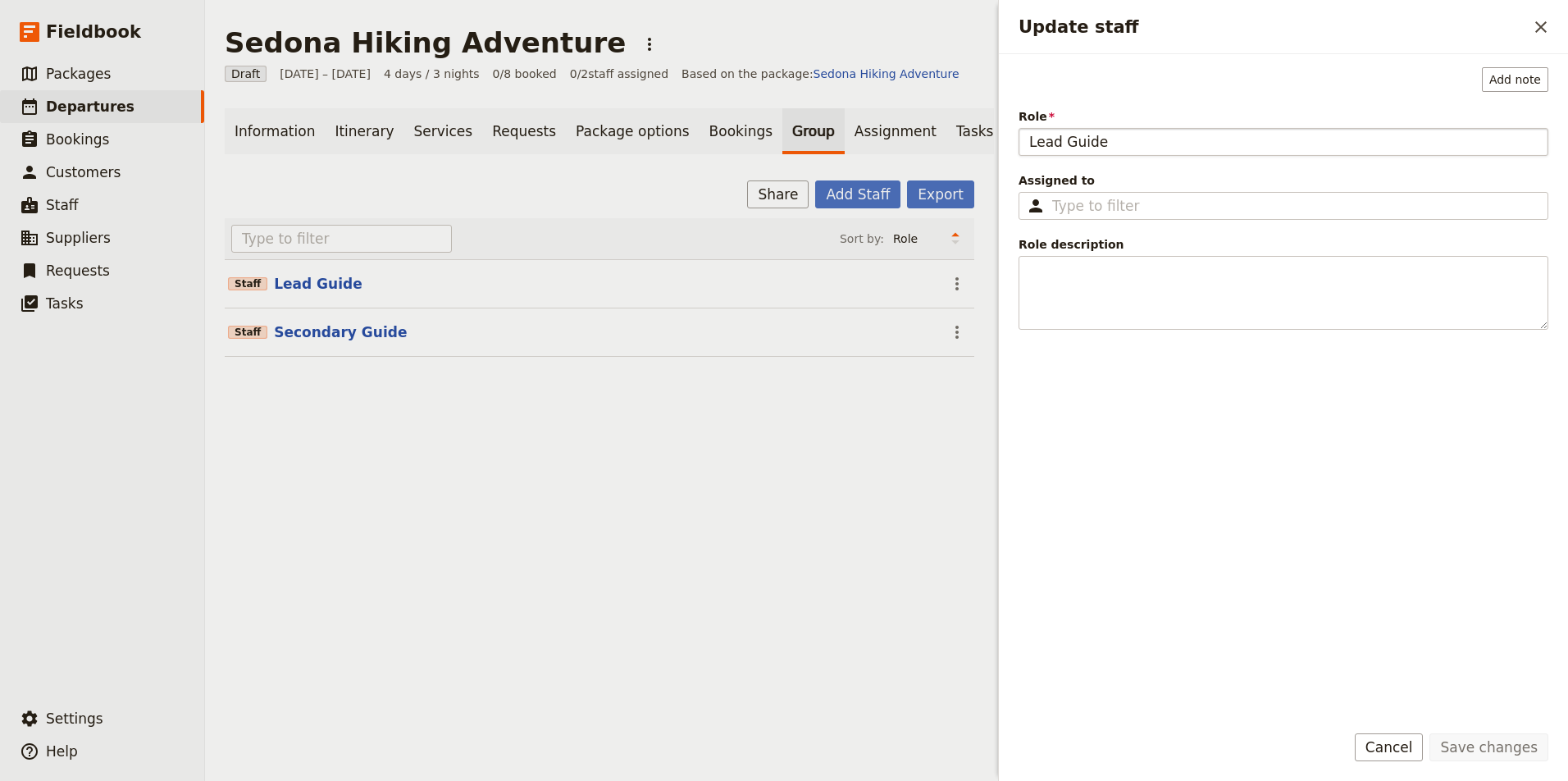
click at [1141, 143] on input "Lead Guide" at bounding box center [1283, 141] width 529 height 28
click at [1115, 208] on input "Assigned to ​" at bounding box center [1294, 205] width 485 height 19
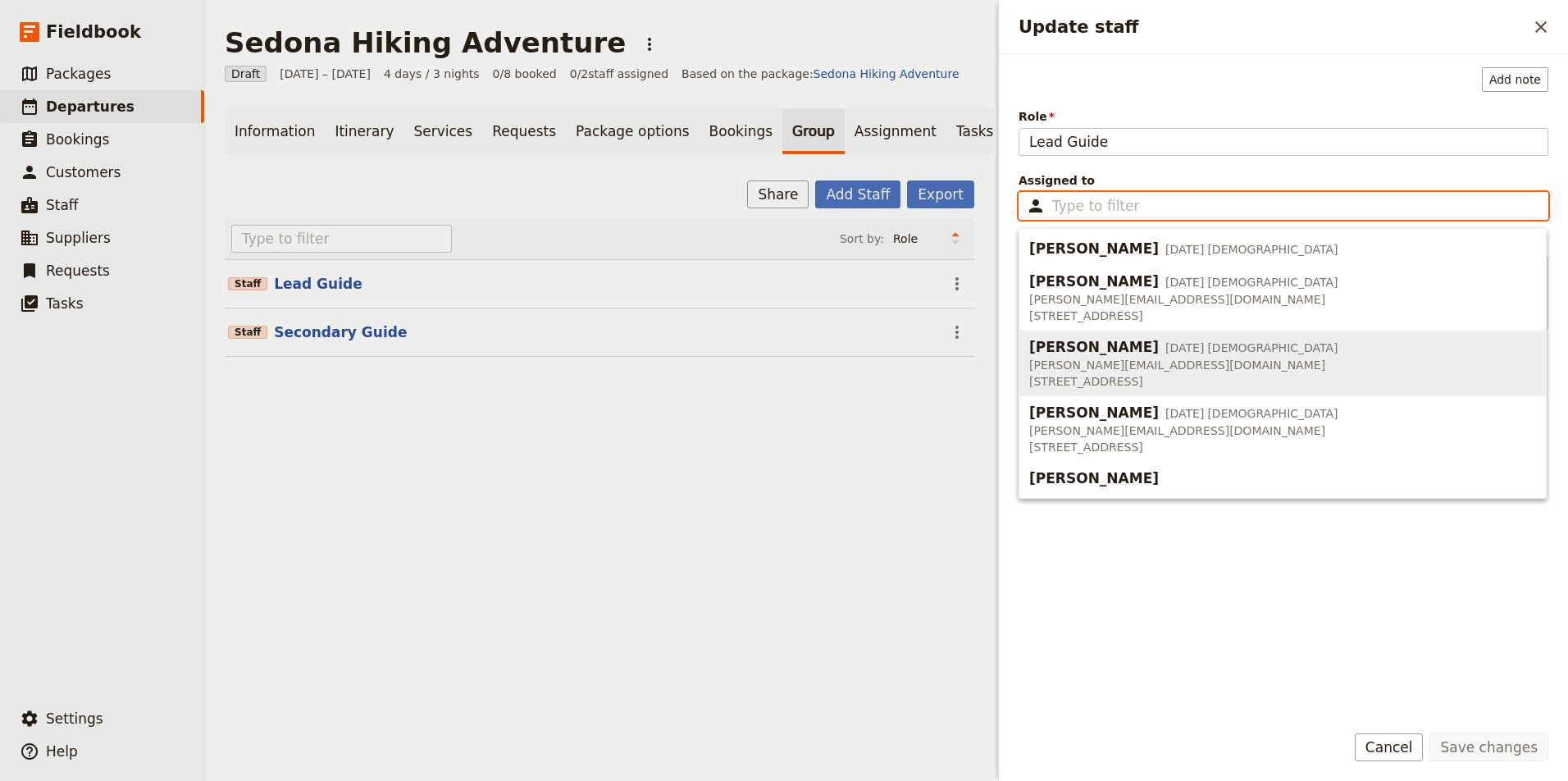
click at [1103, 351] on span "Kathy DeVault" at bounding box center [1094, 346] width 130 height 19
type input "Kathy DeVault"
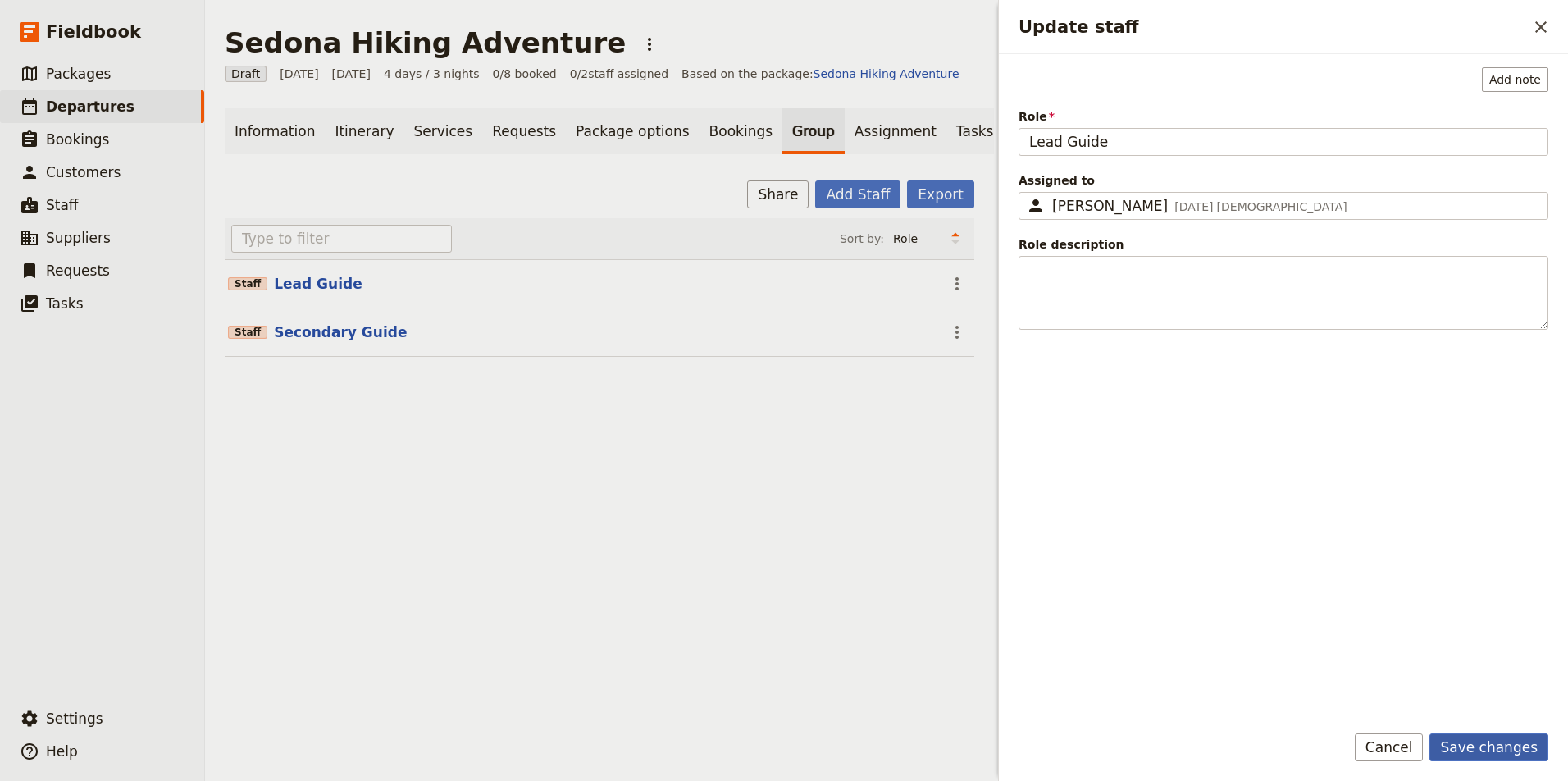
click at [1507, 745] on button "Save changes" at bounding box center [1488, 746] width 119 height 28
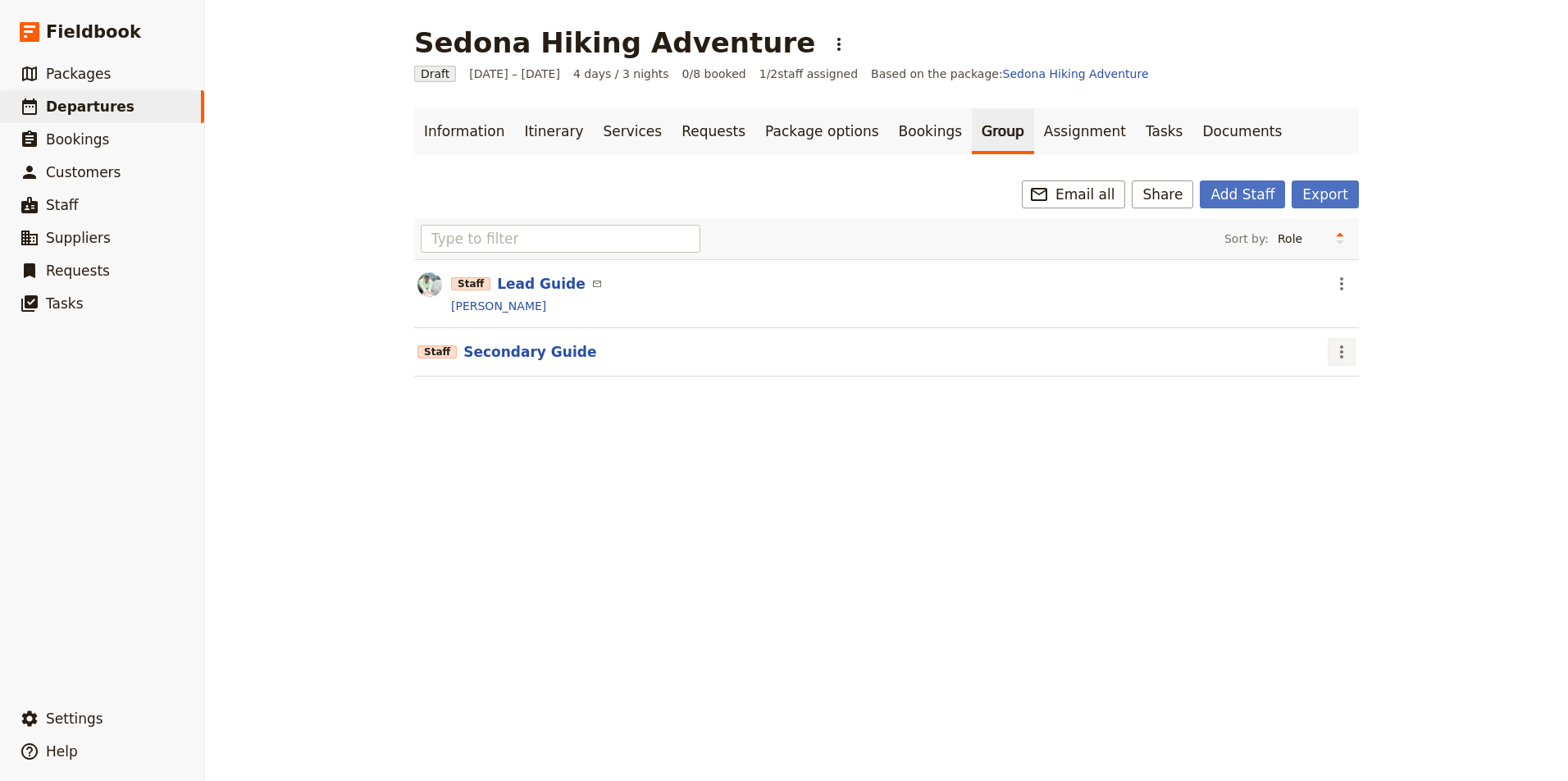
click at [1342, 352] on icon "Actions" at bounding box center [1342, 352] width 3 height 13
click at [1349, 393] on span "Edit staff" at bounding box center [1364, 387] width 52 height 16
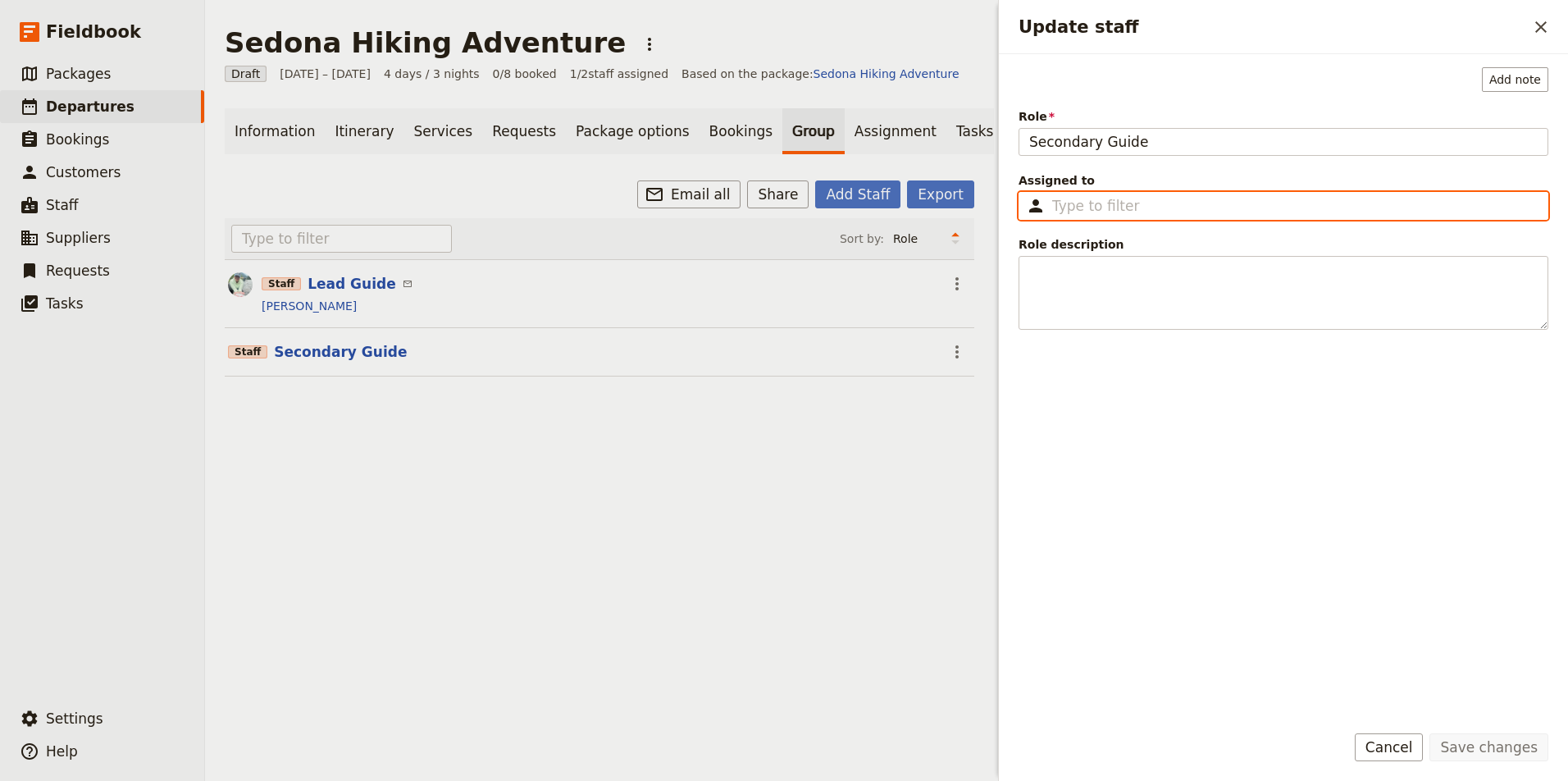
click at [1122, 202] on input "Assigned to ​" at bounding box center [1294, 205] width 485 height 19
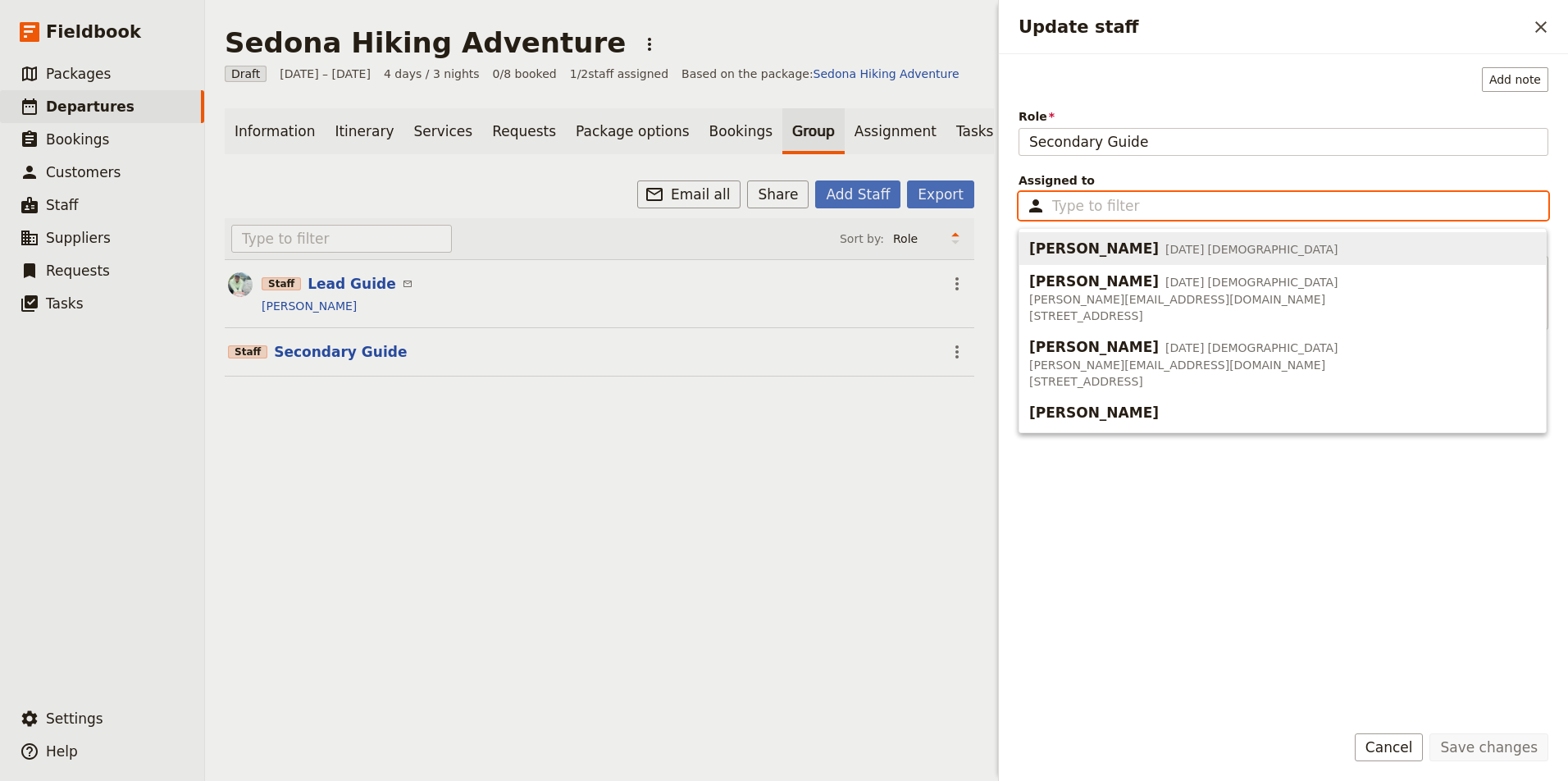
click at [880, 278] on div "Staff Lead Guide ​" at bounding box center [599, 283] width 675 height 19
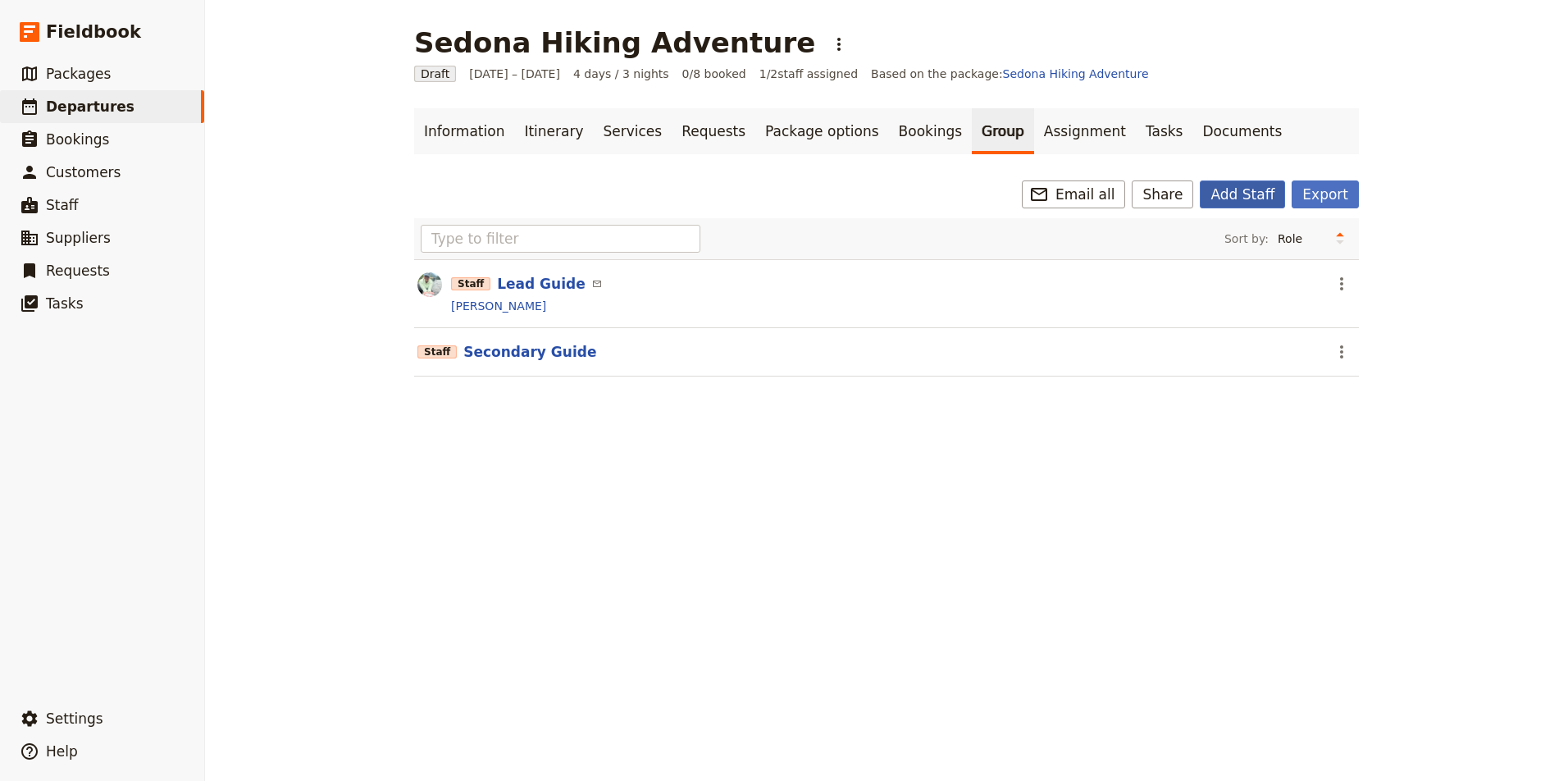
click at [1264, 190] on button "Add Staff" at bounding box center [1242, 194] width 86 height 28
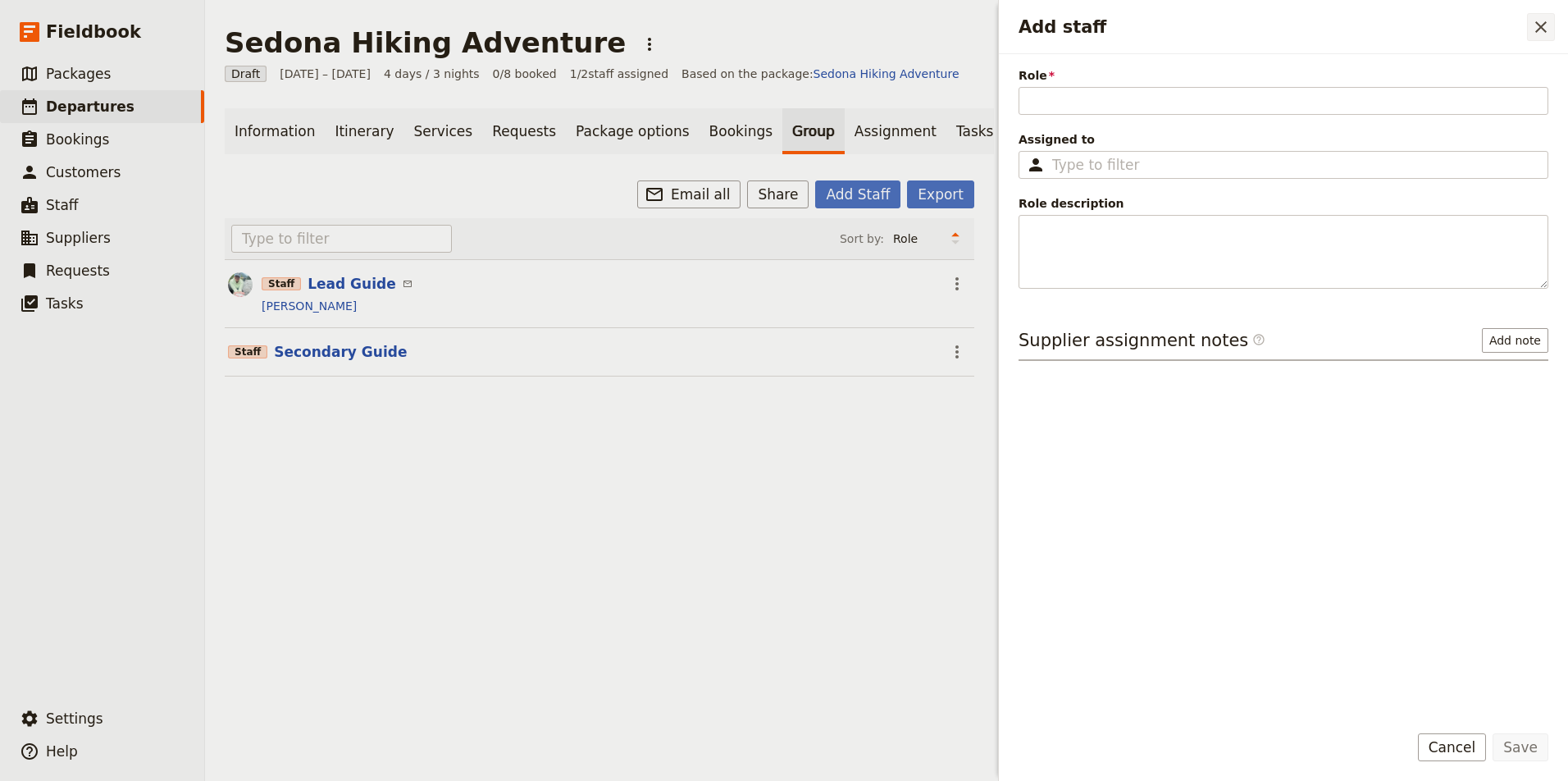
click at [1536, 32] on icon "Close drawer" at bounding box center [1541, 27] width 12 height 12
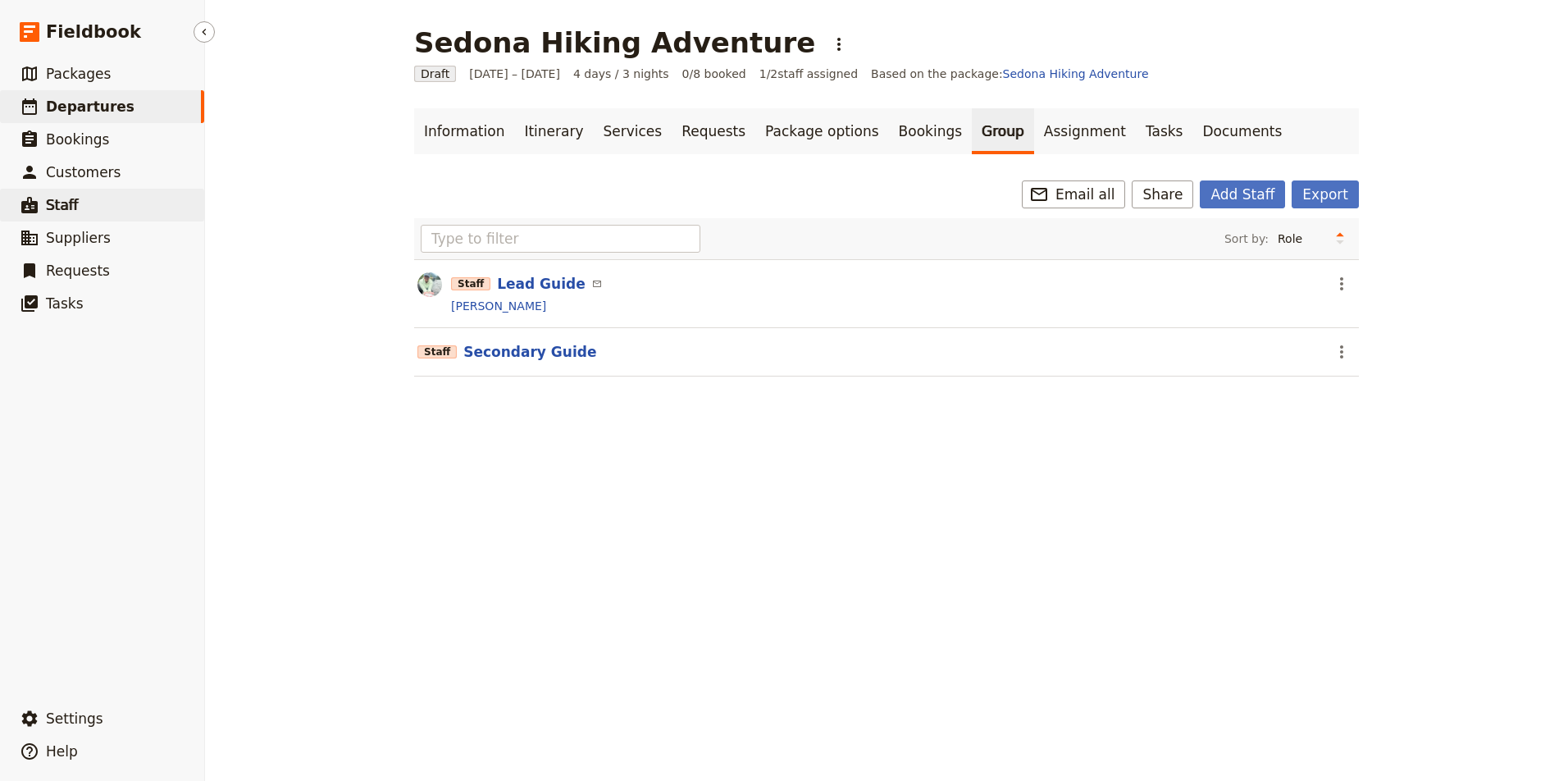
click at [71, 210] on span "Staff" at bounding box center [62, 204] width 33 height 16
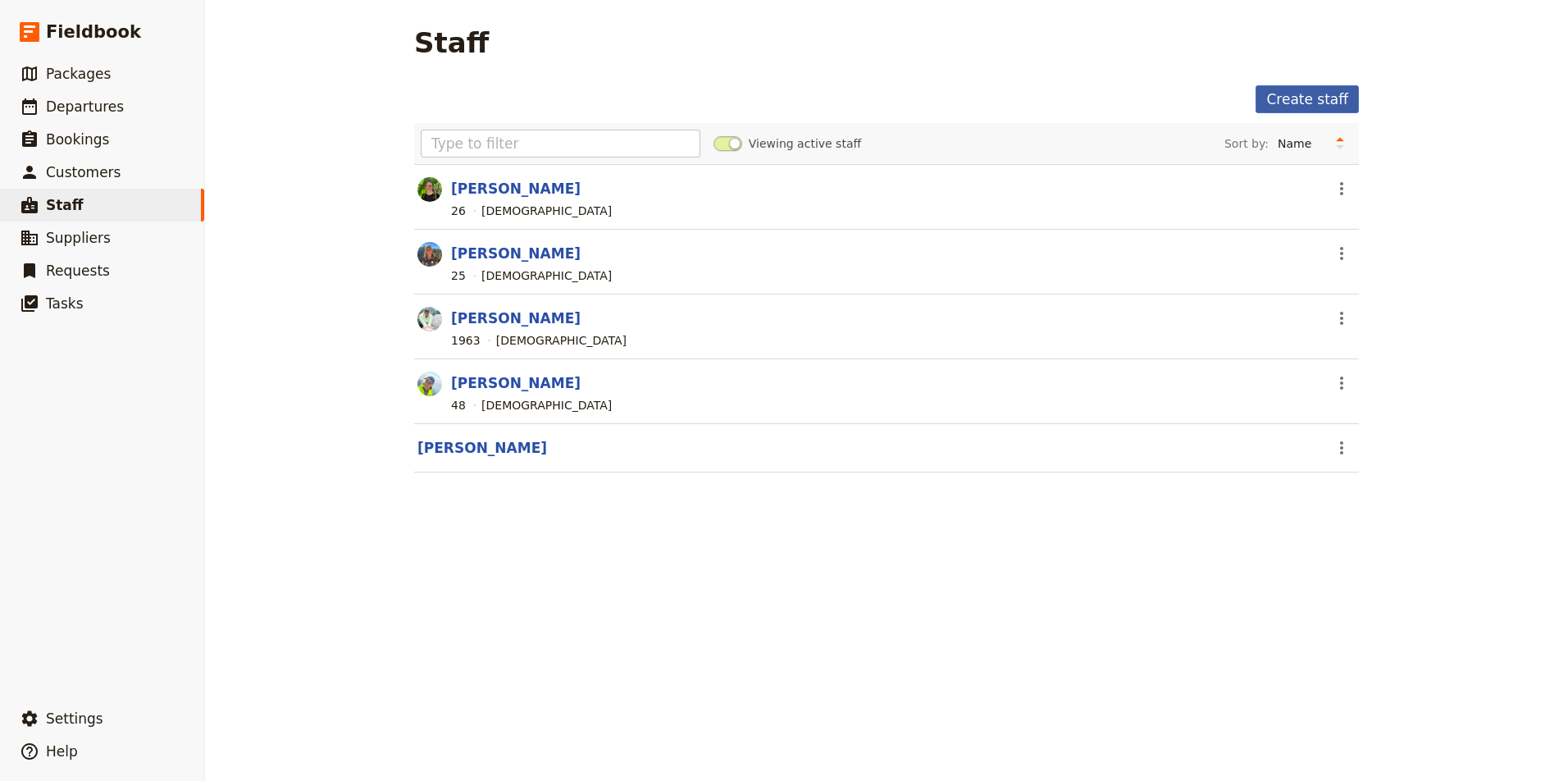
click at [1320, 104] on link "Create staff" at bounding box center [1307, 99] width 103 height 28
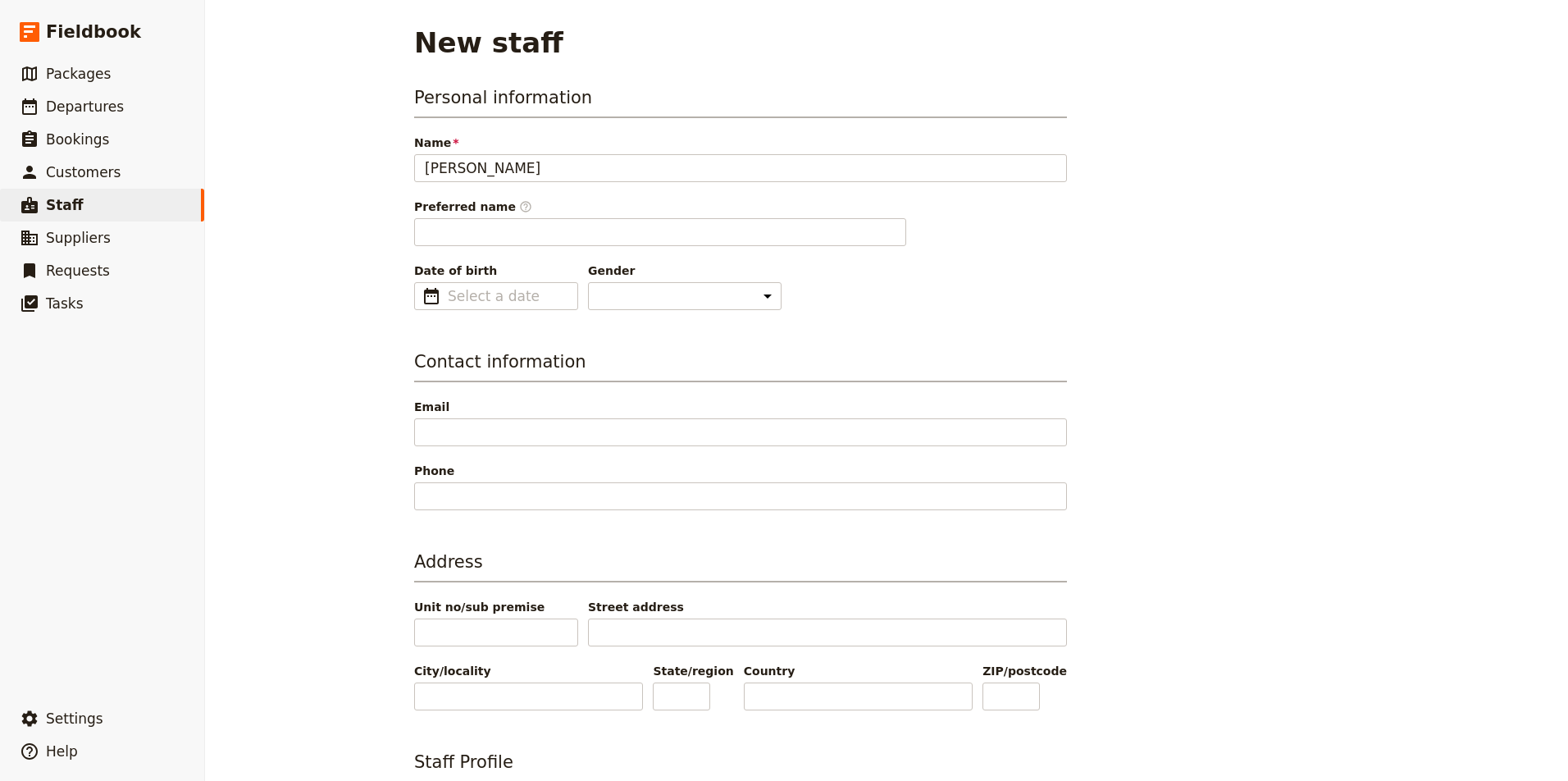
type input "Mary Kiss"
click at [717, 316] on div "Personal information Name Mary Kiss Preferred name ​ Date of birth ​ Gender Mal…" at bounding box center [740, 646] width 653 height 1122
type input "Mary"
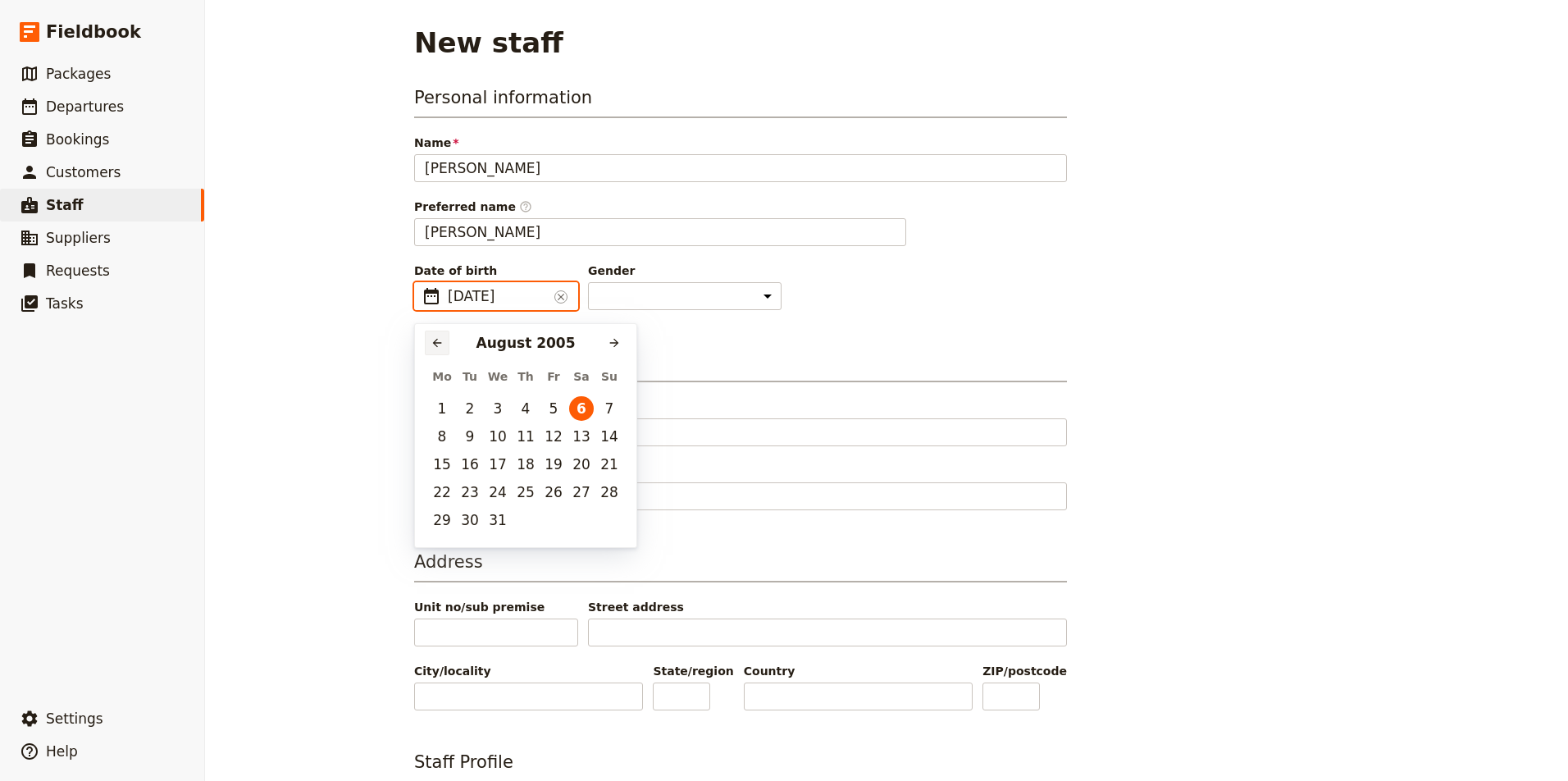
click at [435, 341] on icon "Previous month" at bounding box center [437, 343] width 9 height 9
click at [497, 444] on button "8" at bounding box center [497, 435] width 25 height 25
type input "08/06/2005"
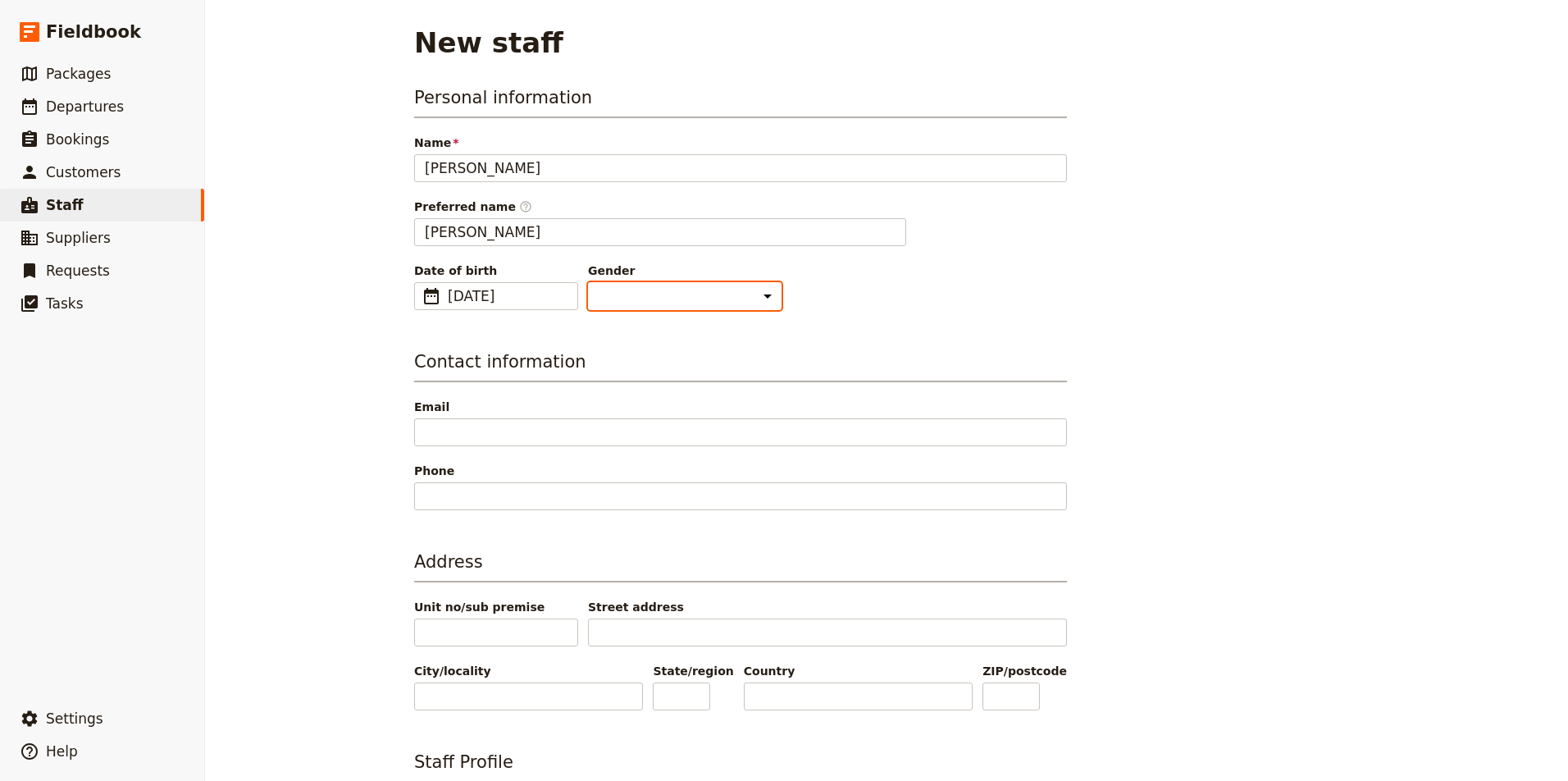
select select "[DEMOGRAPHIC_DATA]"
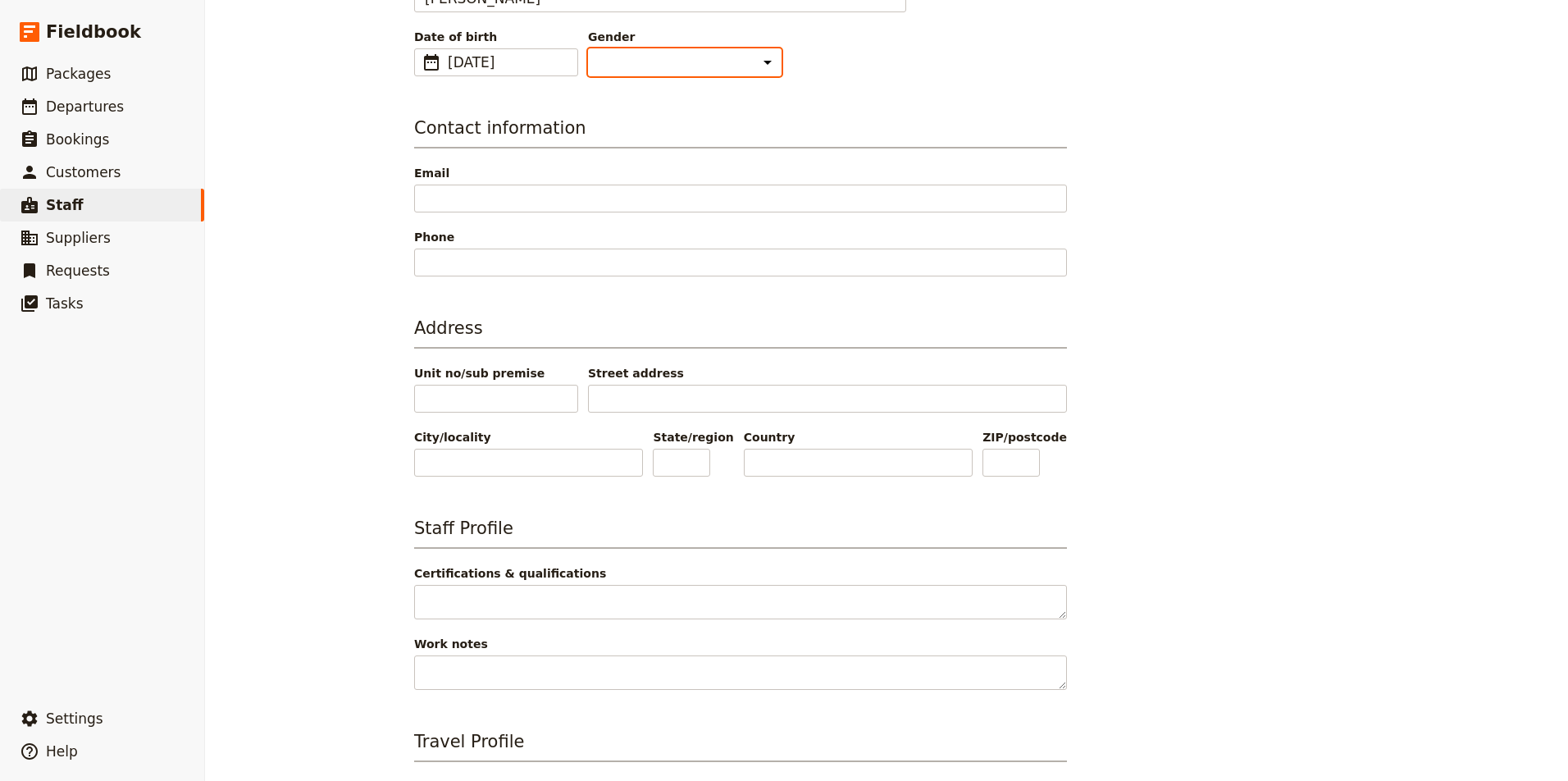
scroll to position [241, 0]
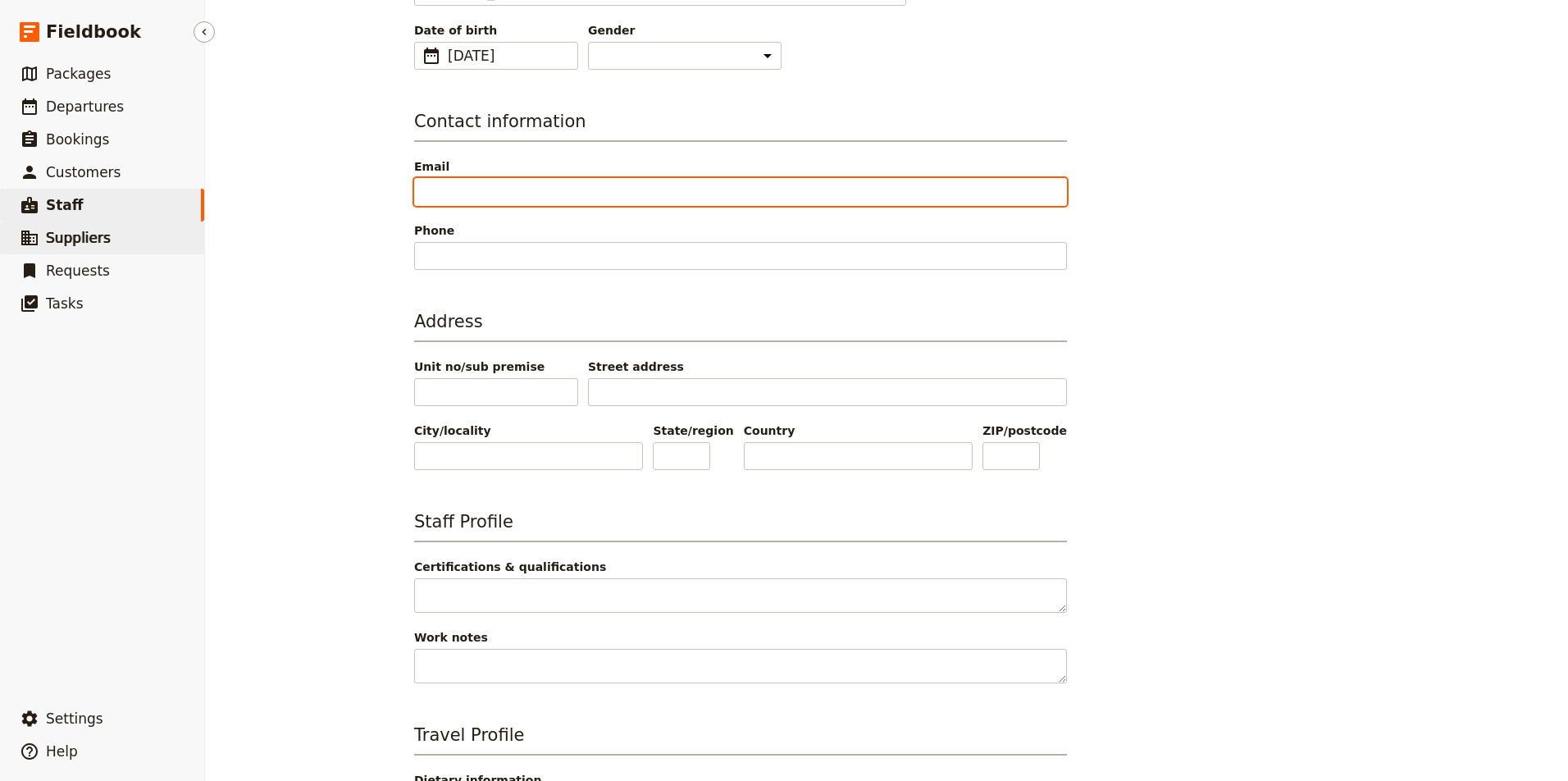
click at [490, 193] on input "Email" at bounding box center [740, 191] width 653 height 28
type input "maryalicekiss@gmail.com"
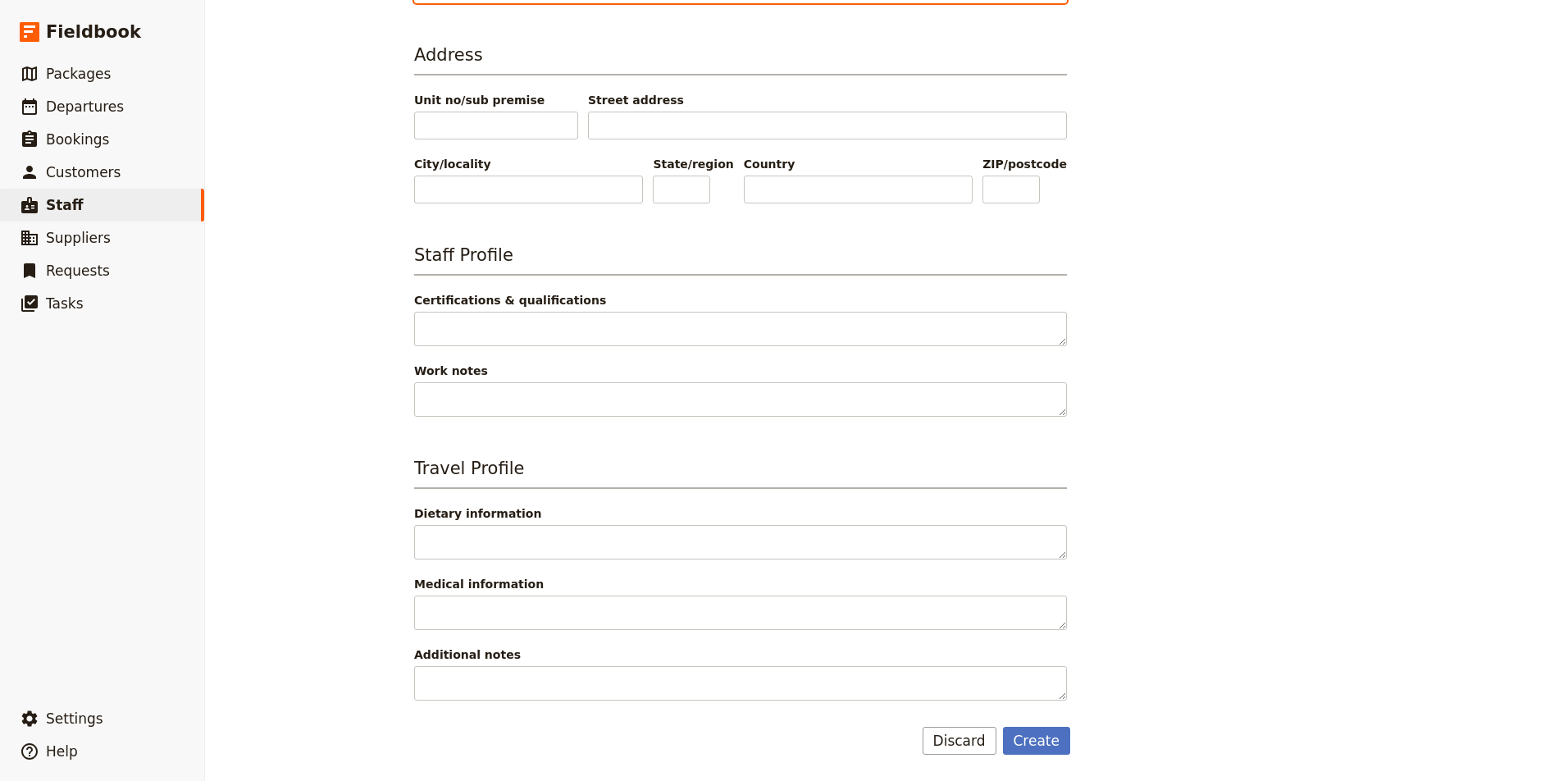
scroll to position [507, 0]
type input "509-671-7470"
click at [1037, 746] on button "Create" at bounding box center [1037, 740] width 68 height 28
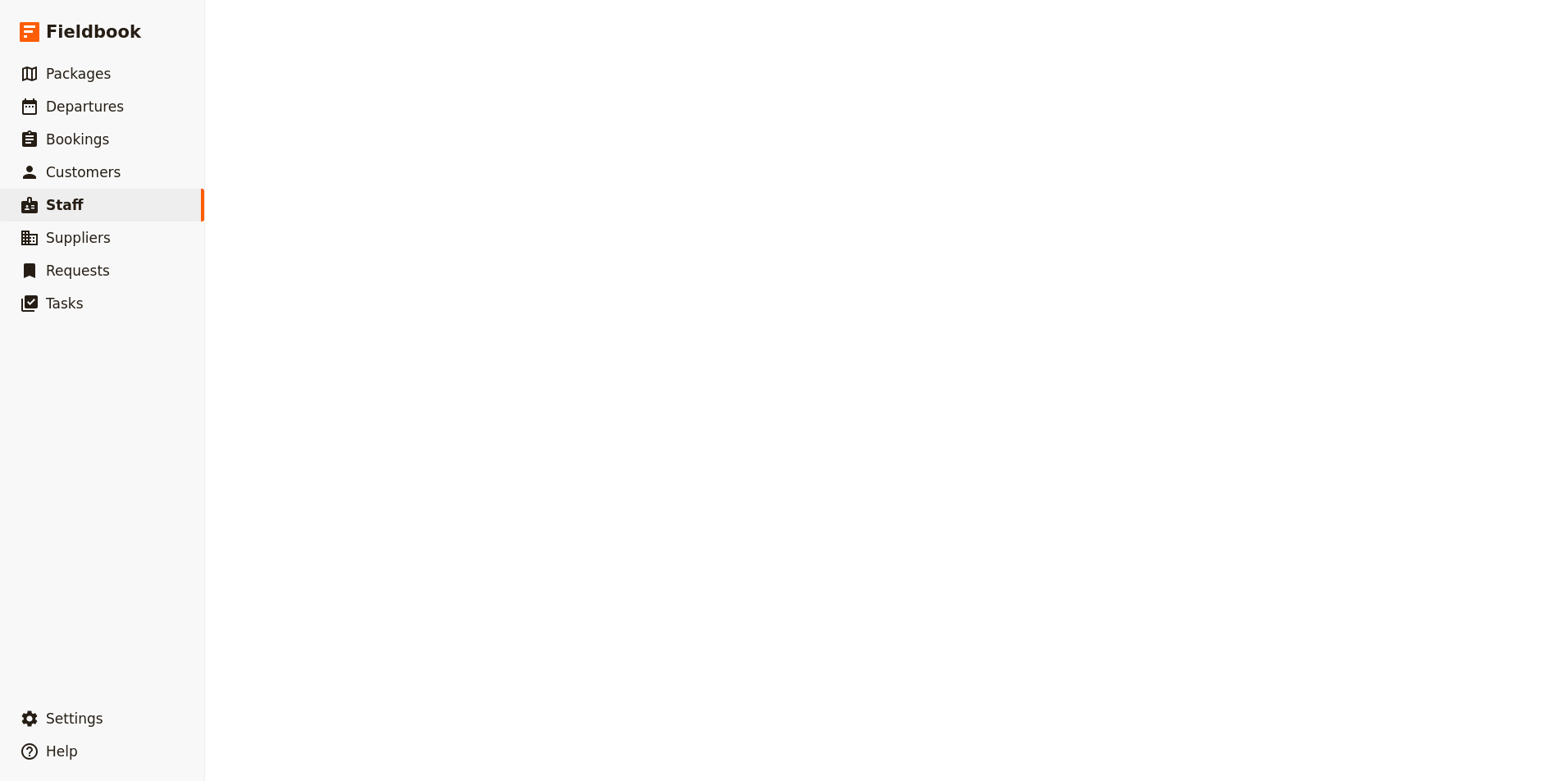
select select "[DEMOGRAPHIC_DATA]"
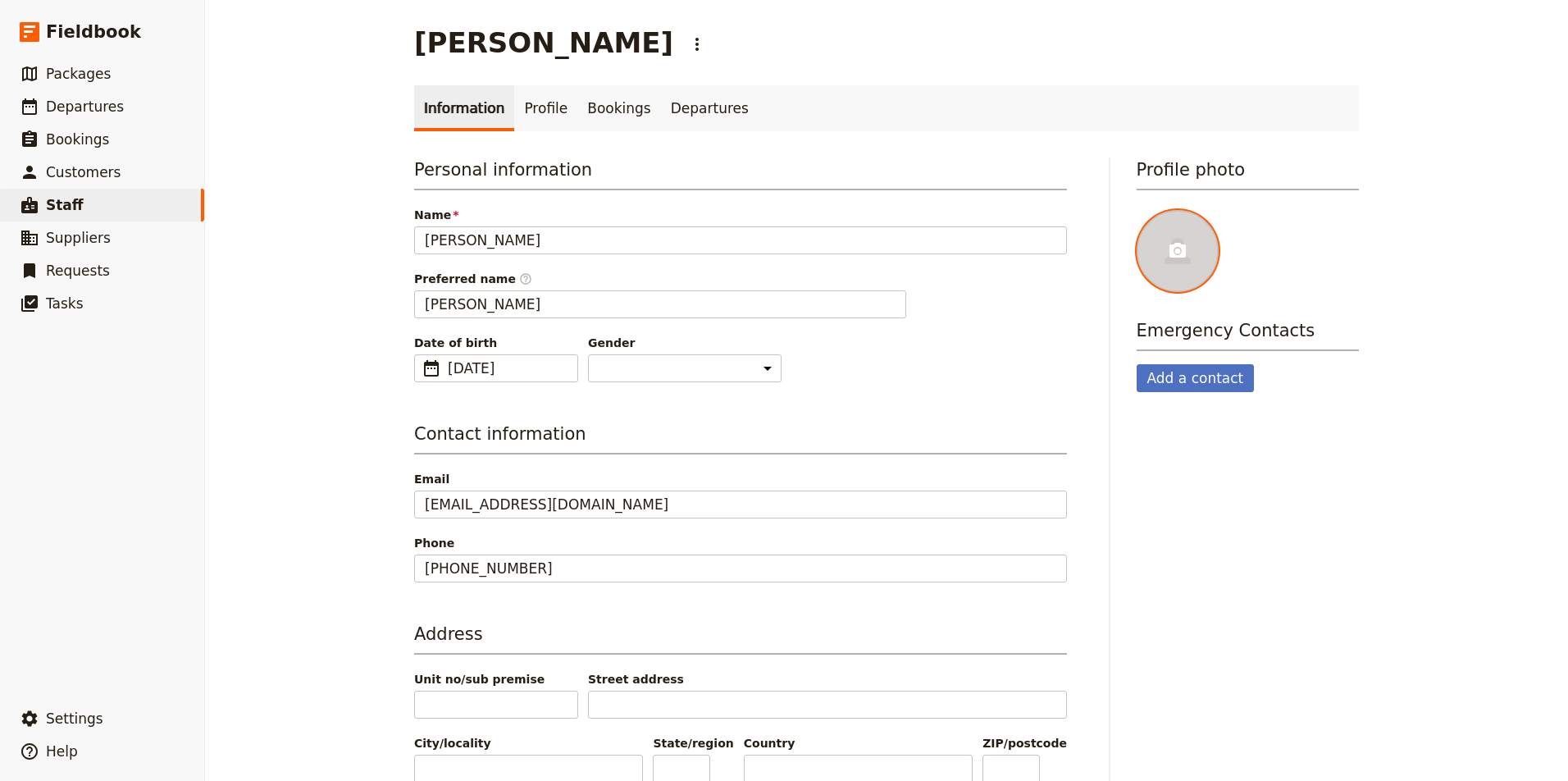
click at [1195, 256] on div at bounding box center [1177, 251] width 82 height 82
click at [1137, 210] on input "file" at bounding box center [1136, 209] width 1 height 1
type input "C:\fakepath\Mary.jpg"
click at [537, 113] on link "Profile" at bounding box center [546, 108] width 64 height 46
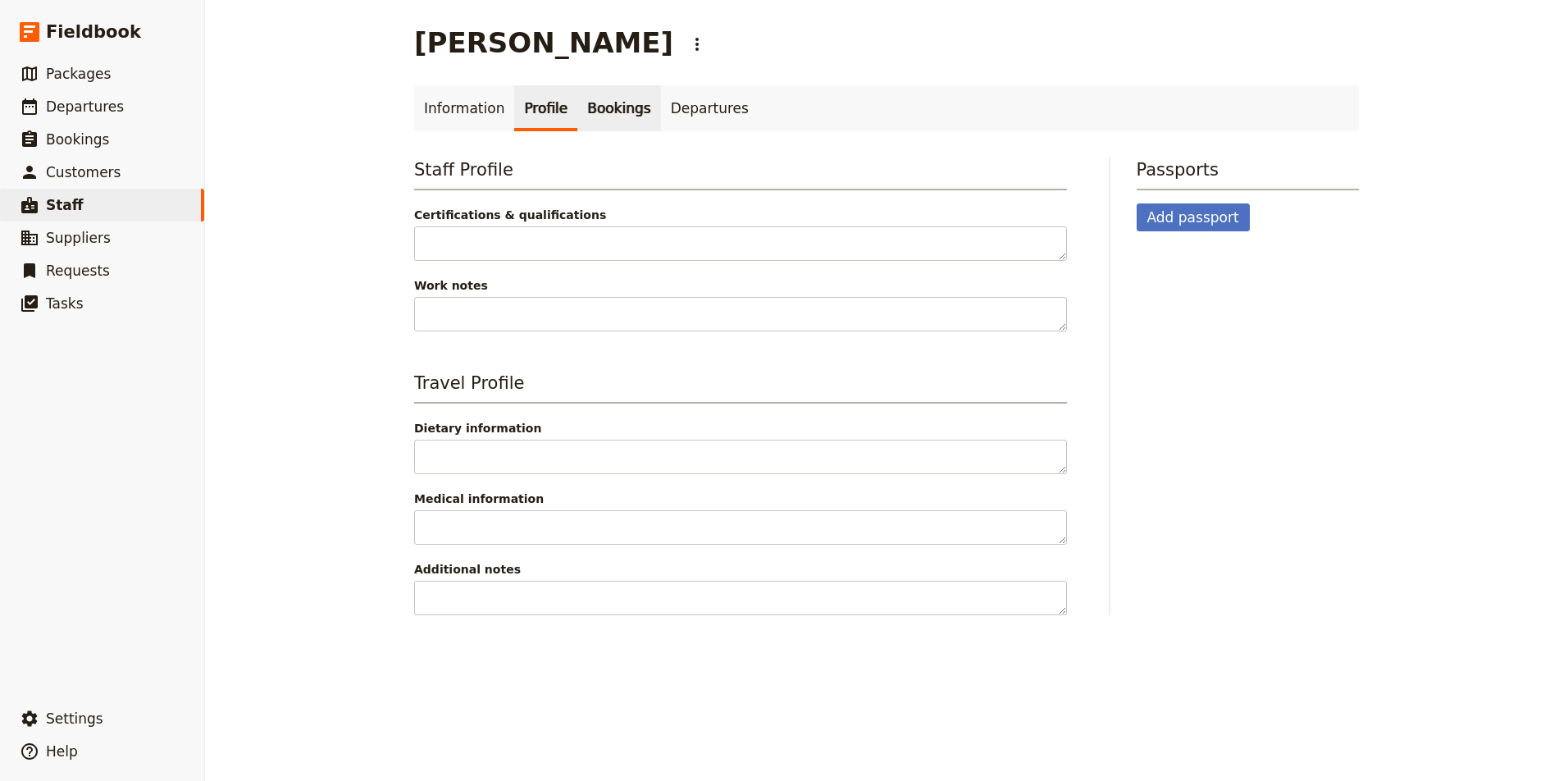
click at [616, 109] on link "Bookings" at bounding box center [618, 108] width 83 height 46
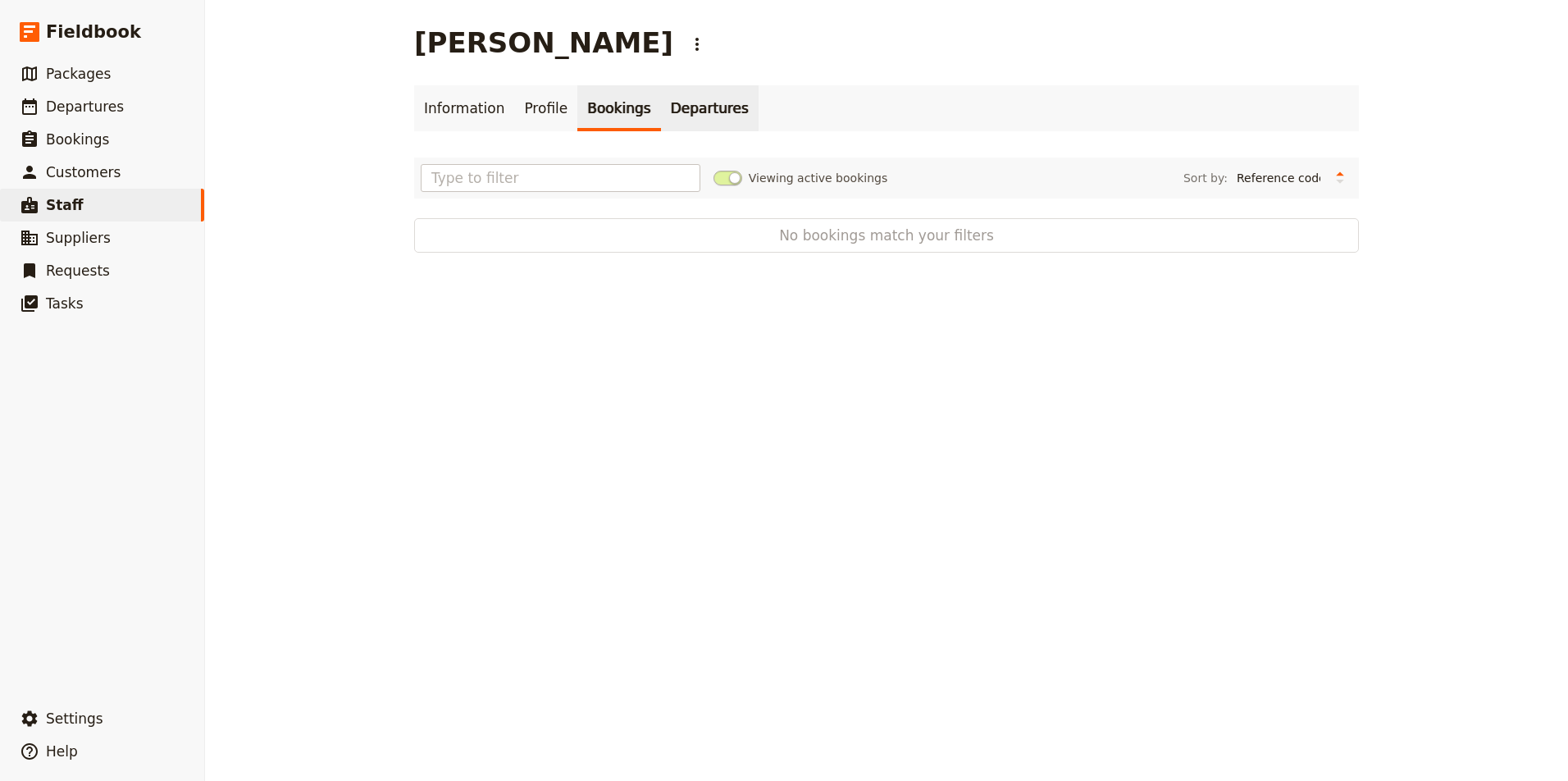
click at [693, 114] on link "Departures" at bounding box center [709, 108] width 97 height 46
click at [474, 110] on link "Information" at bounding box center [464, 108] width 100 height 46
select select "[DEMOGRAPHIC_DATA]"
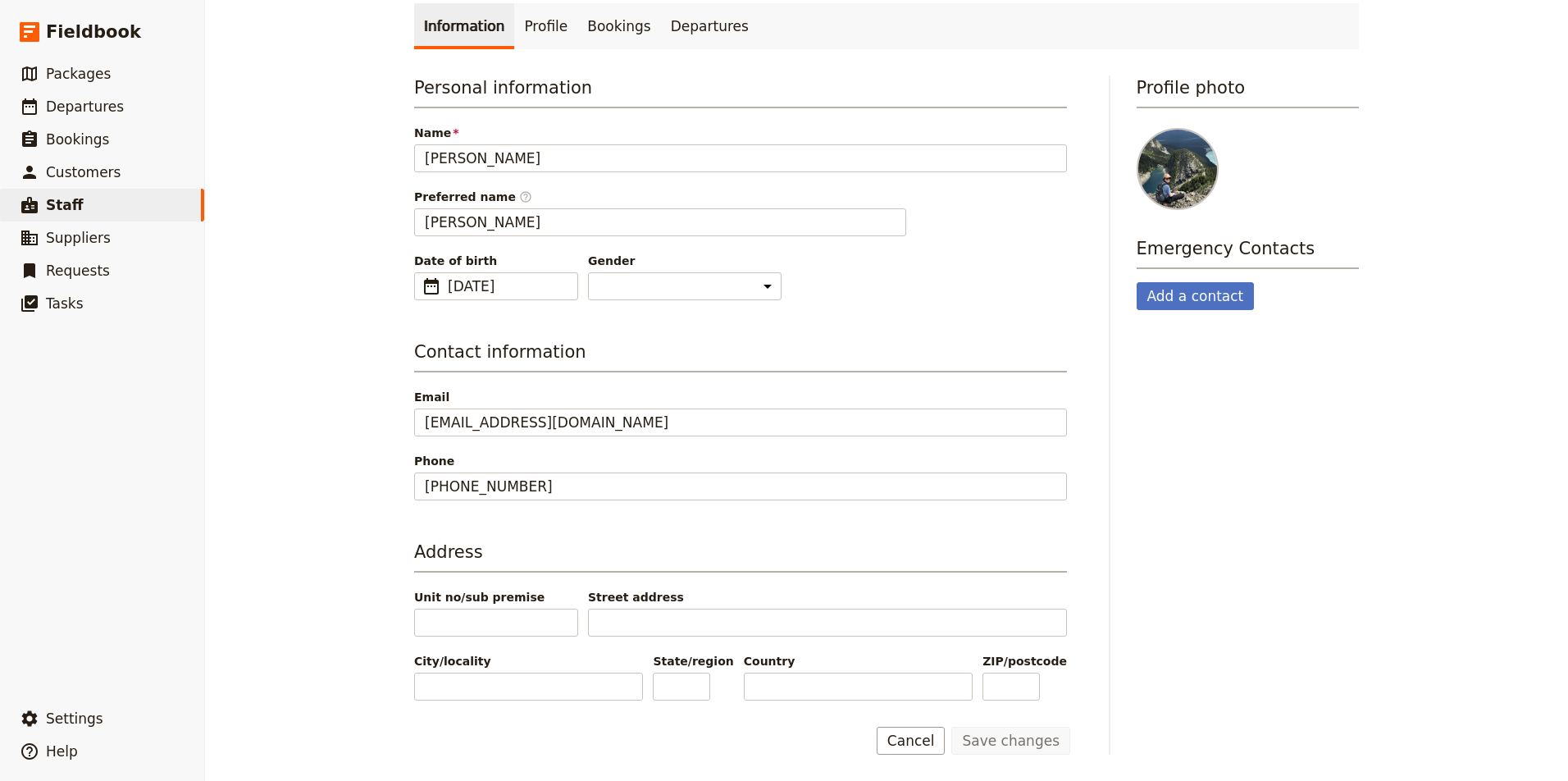
click at [1188, 646] on div "Profile photo ​ Emergency Contacts Add a contact" at bounding box center [1248, 415] width 223 height 679
click at [86, 113] on span "Departures" at bounding box center [85, 106] width 78 height 16
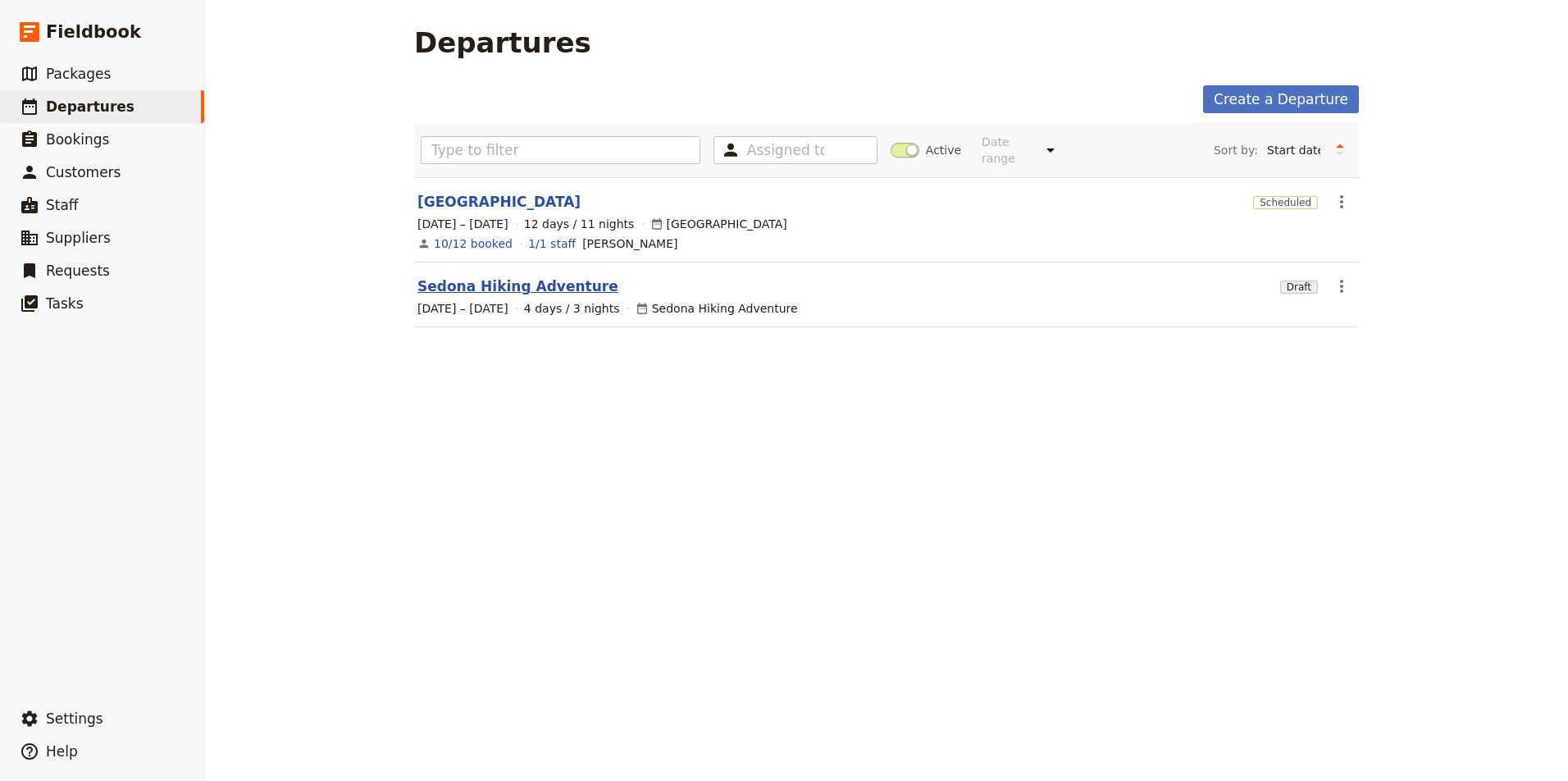
click at [557, 276] on link "Sedona Hiking Adventure" at bounding box center [518, 285] width 201 height 19
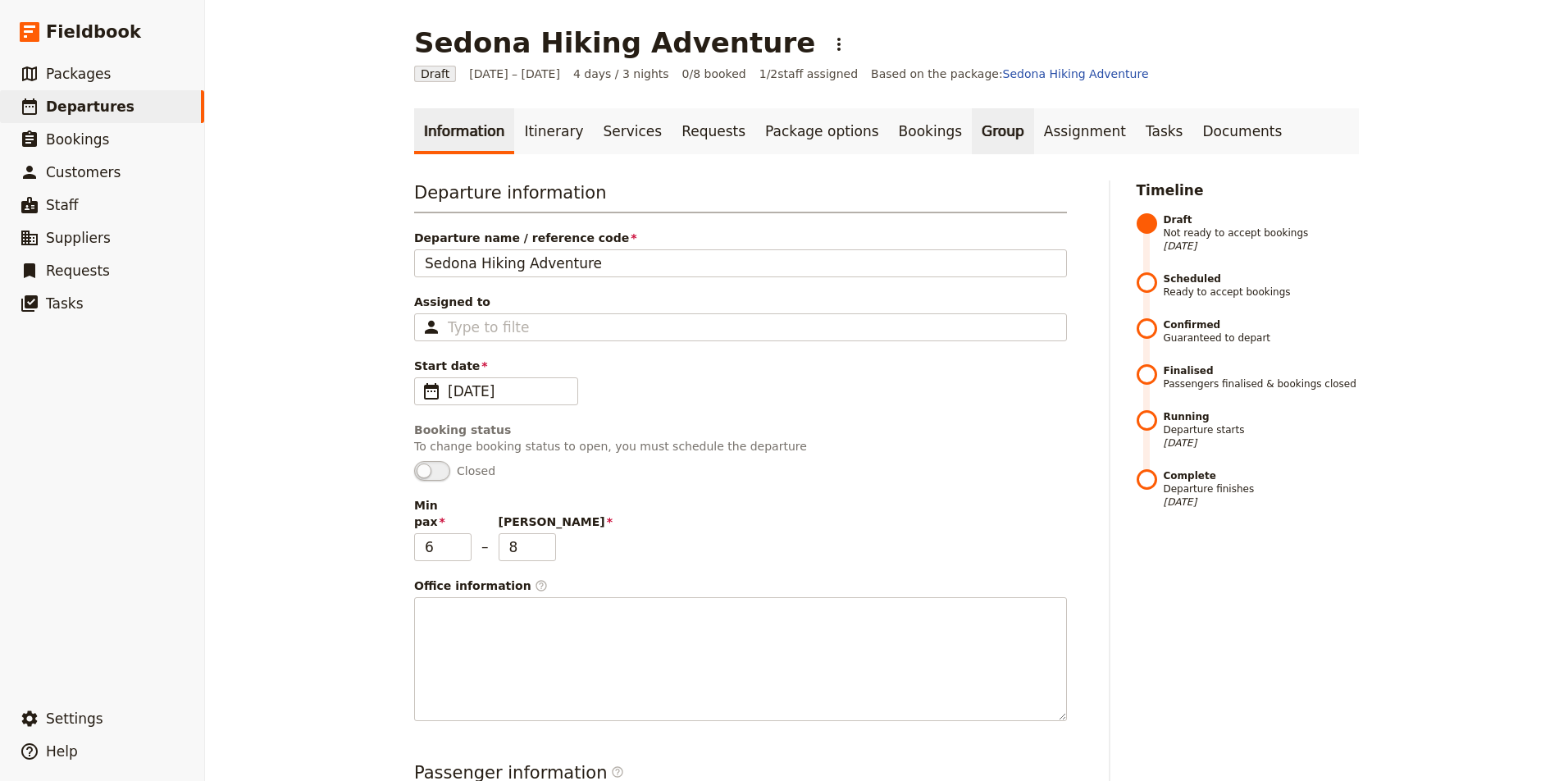
click at [972, 130] on link "Group" at bounding box center [1003, 131] width 63 height 46
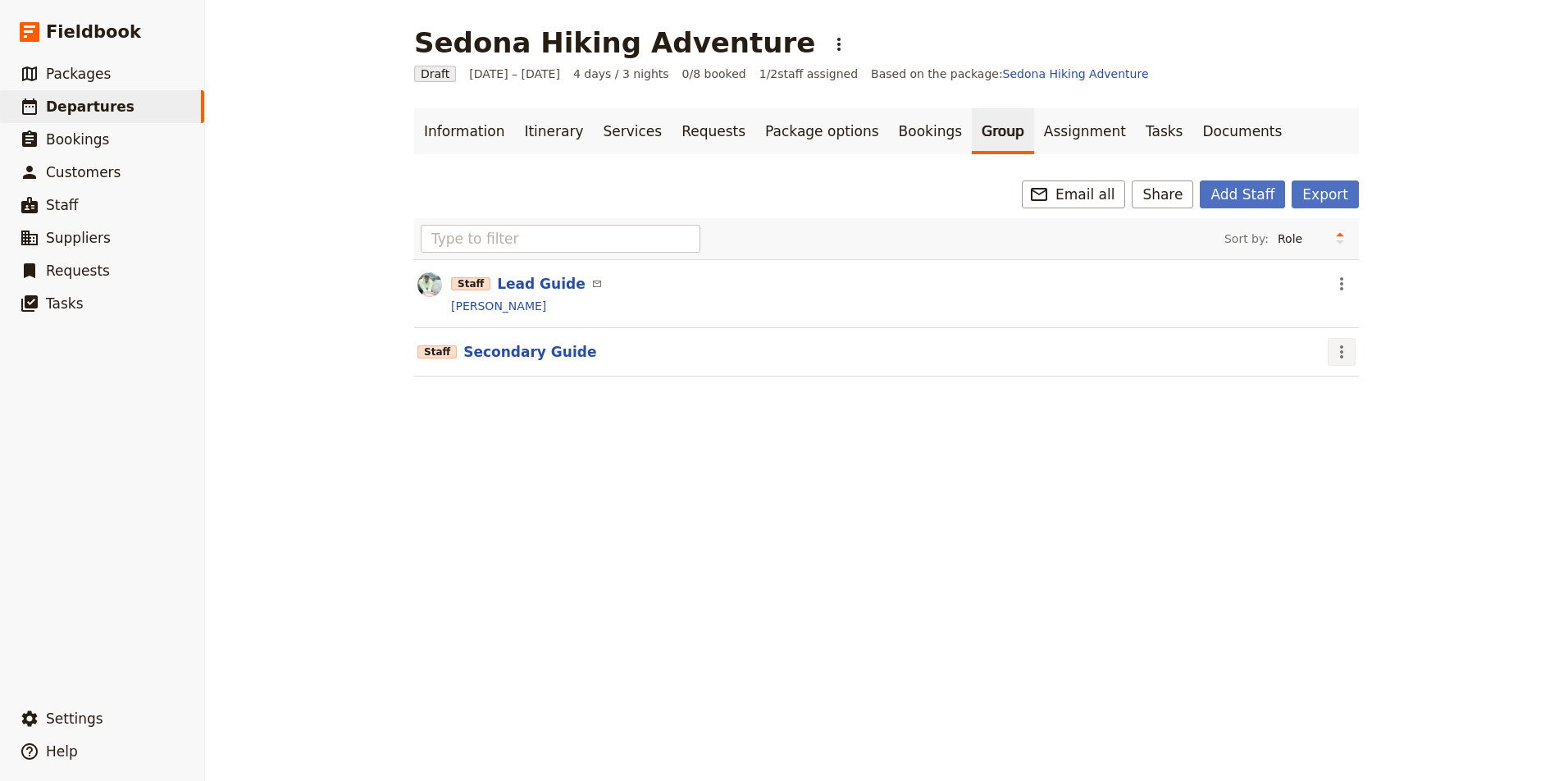
click at [1341, 352] on icon "Actions" at bounding box center [1342, 352] width 3 height 13
click at [1358, 395] on span "Edit staff" at bounding box center [1364, 387] width 52 height 16
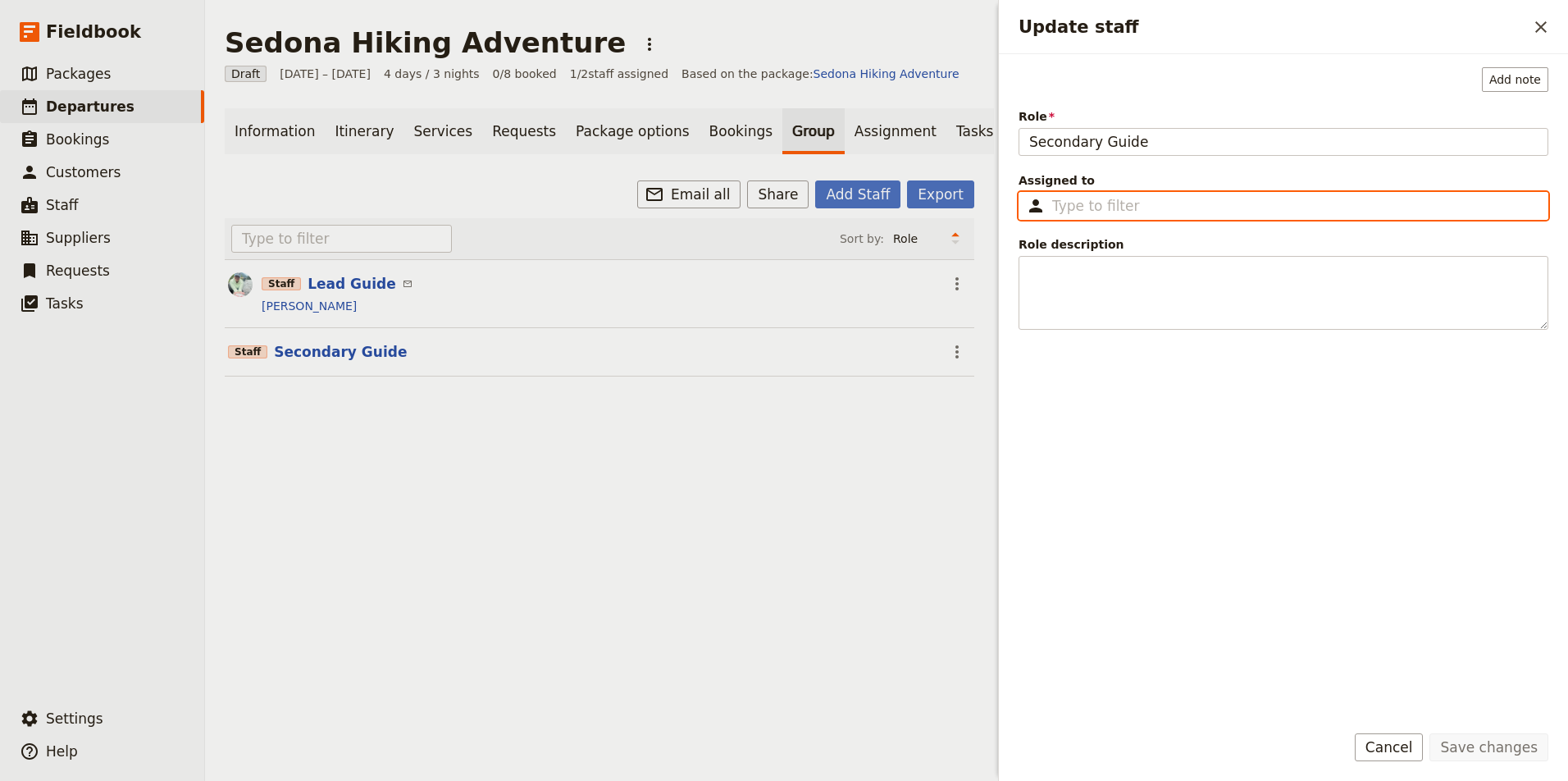
click at [1116, 199] on input "Assigned to ​" at bounding box center [1294, 205] width 485 height 19
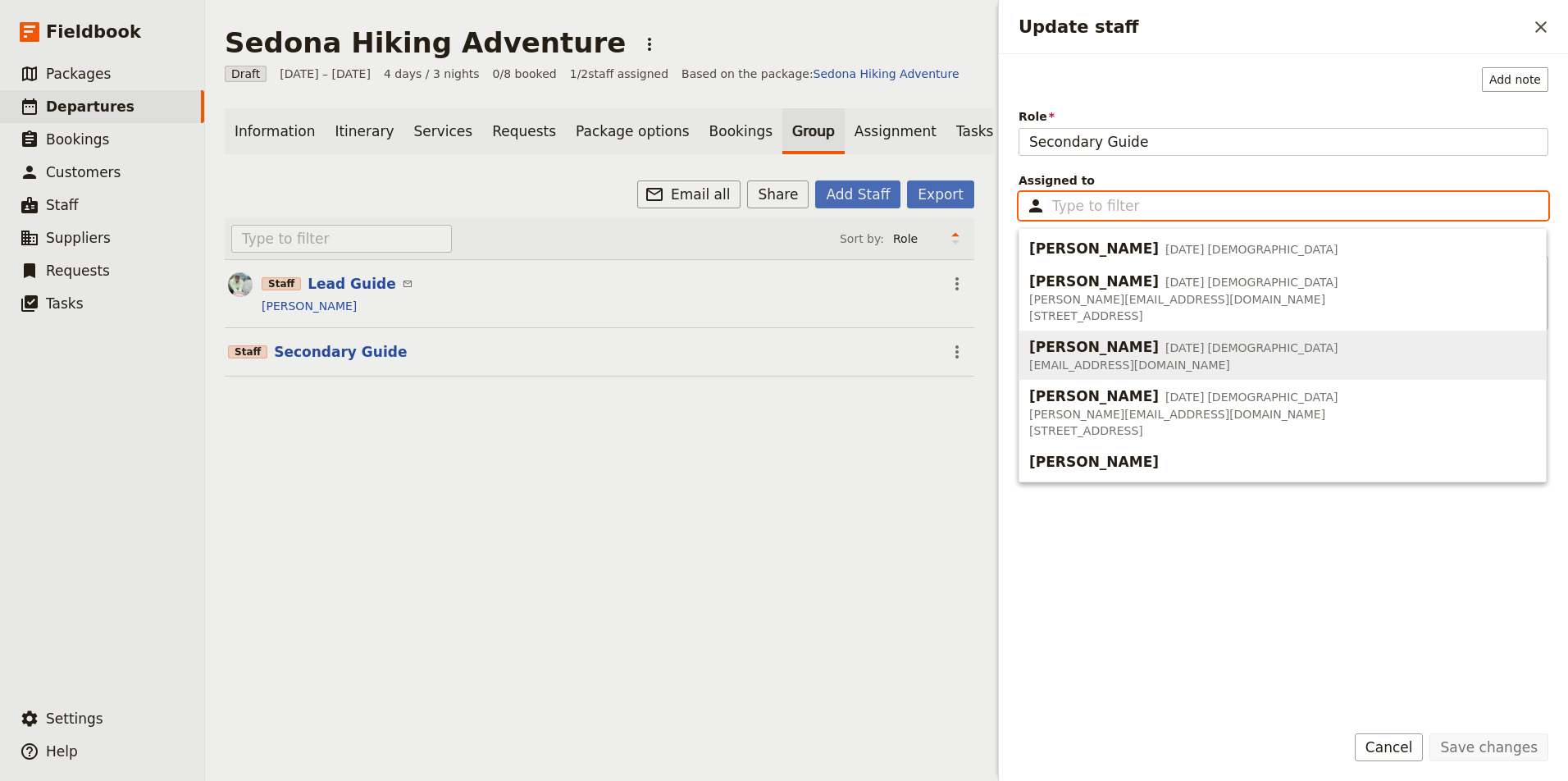
click at [1166, 354] on span "8 Jun 2005" at bounding box center [1184, 347] width 38 height 16
type input "Mary Kiss"
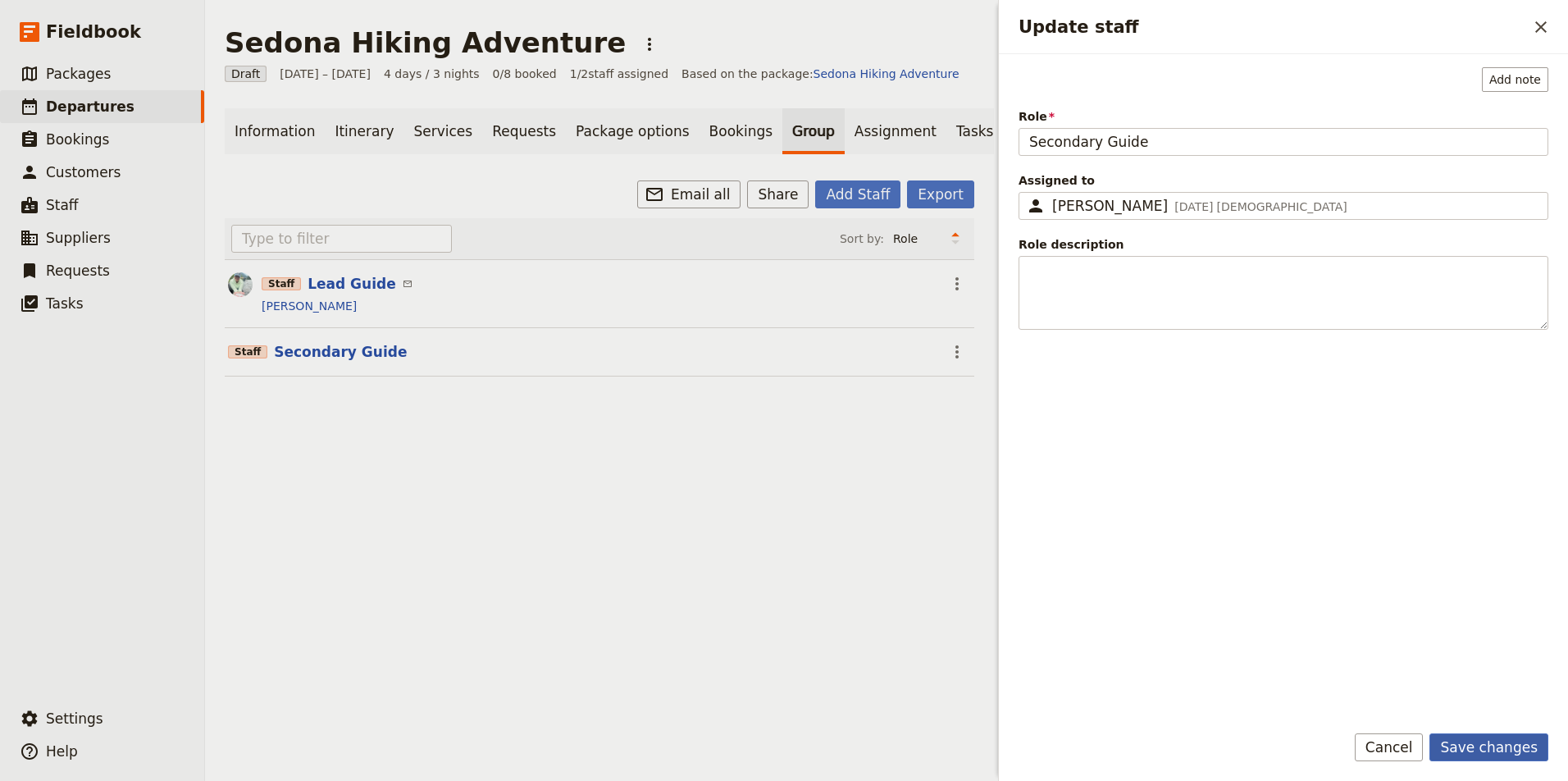
click at [1502, 747] on button "Save changes" at bounding box center [1488, 746] width 119 height 28
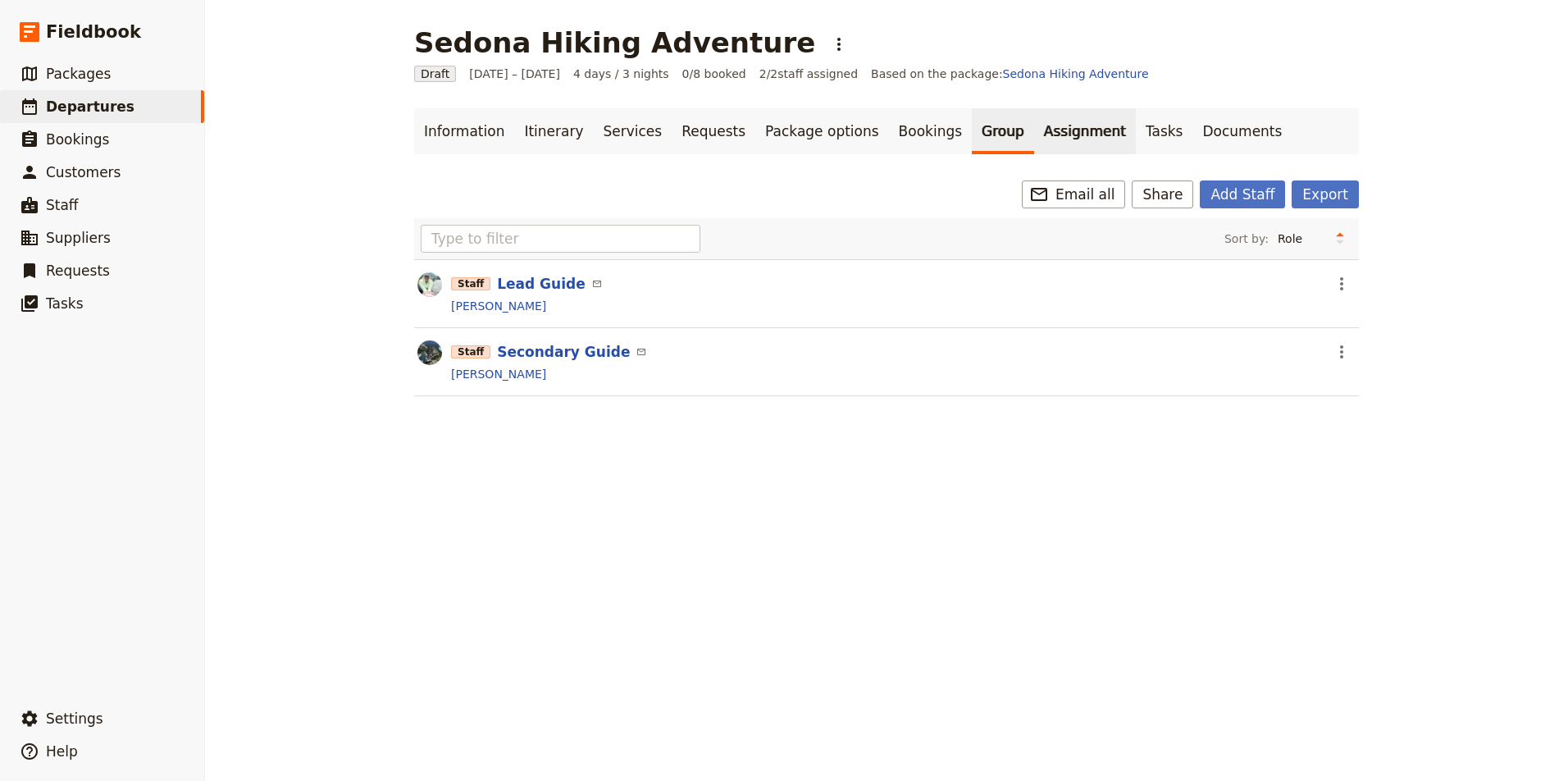
click at [1034, 134] on link "Assignment" at bounding box center [1085, 131] width 102 height 46
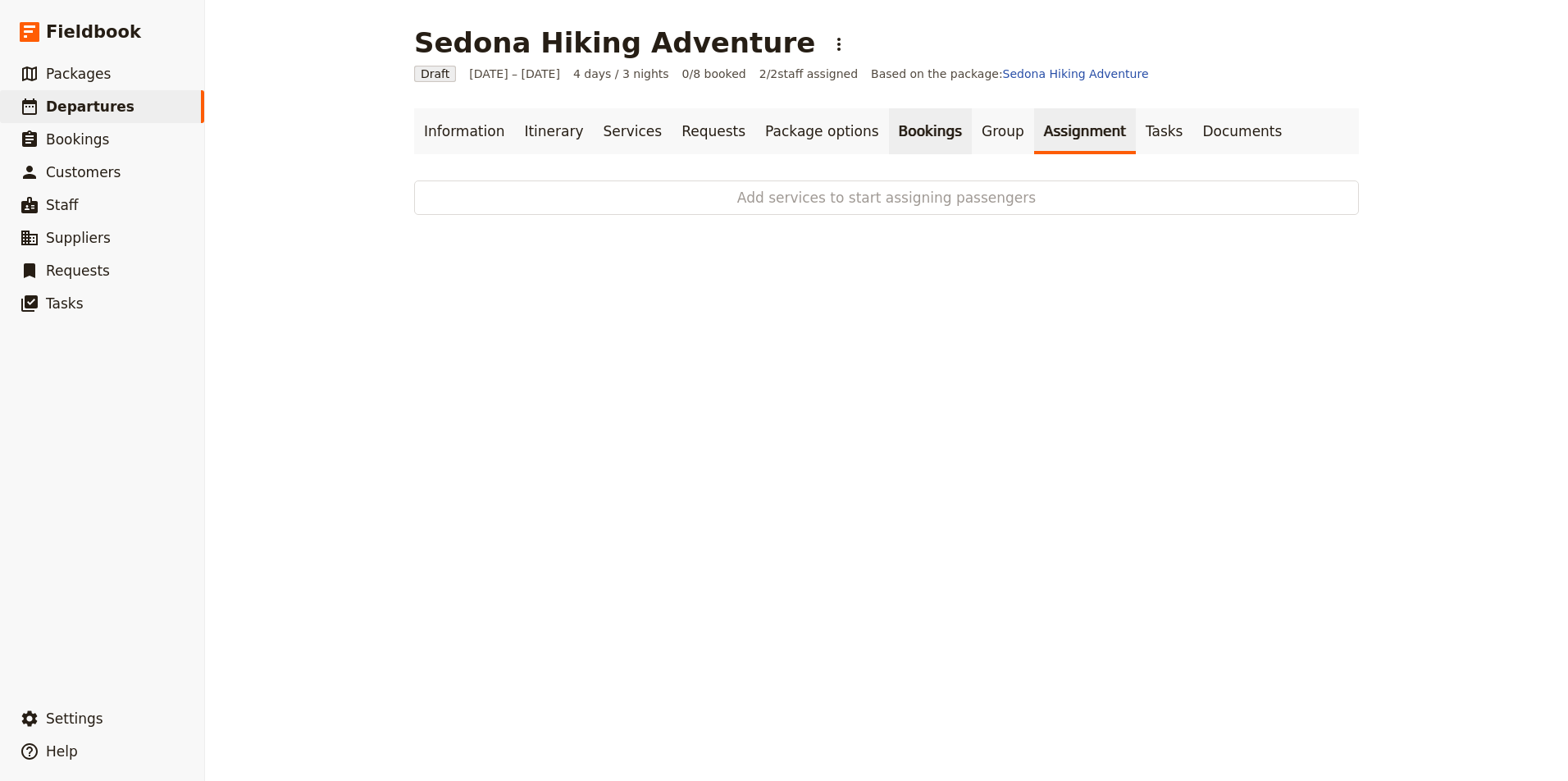
click at [889, 136] on link "Bookings" at bounding box center [930, 131] width 83 height 46
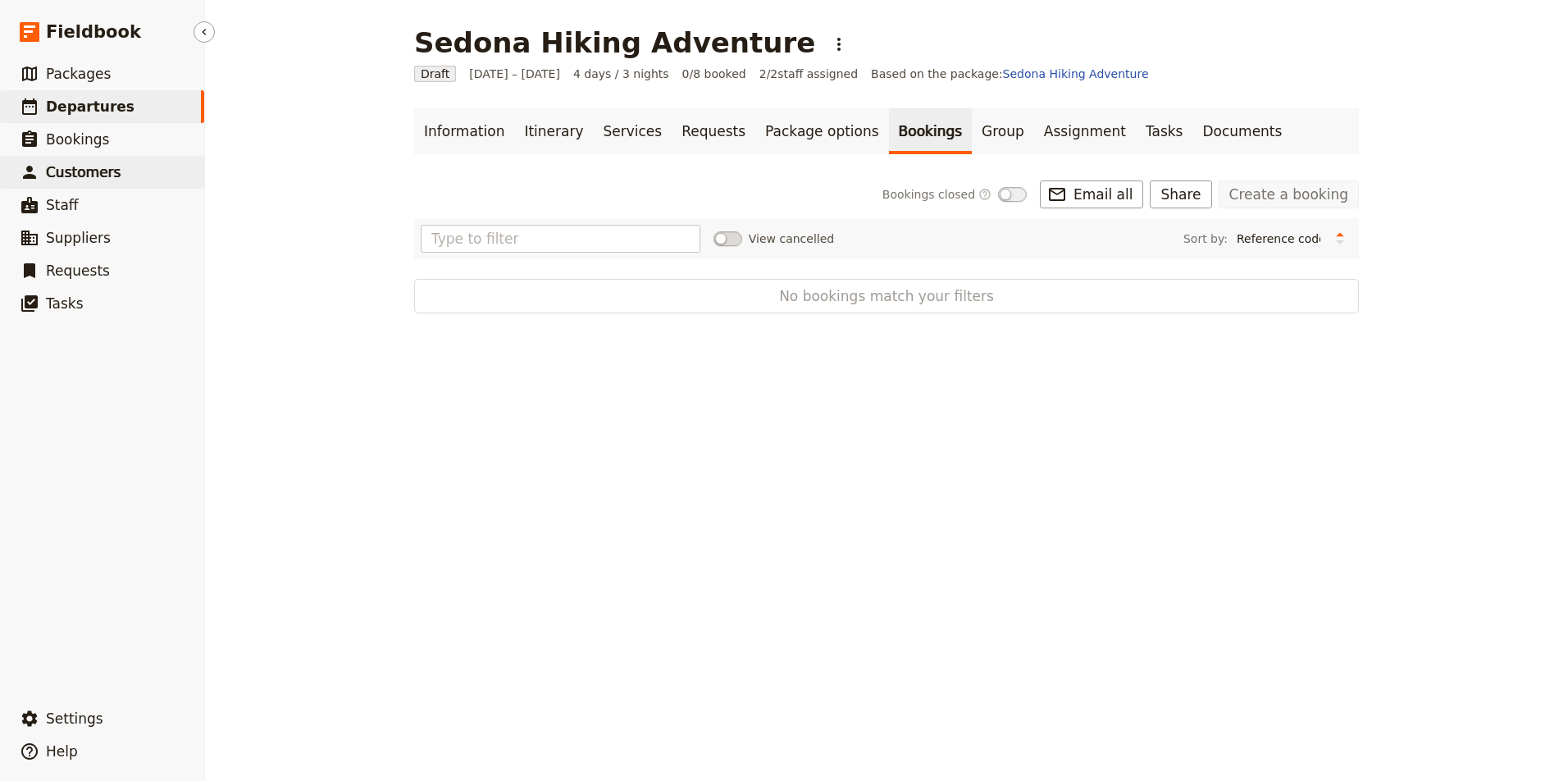
click at [81, 180] on span "Customers" at bounding box center [83, 172] width 75 height 19
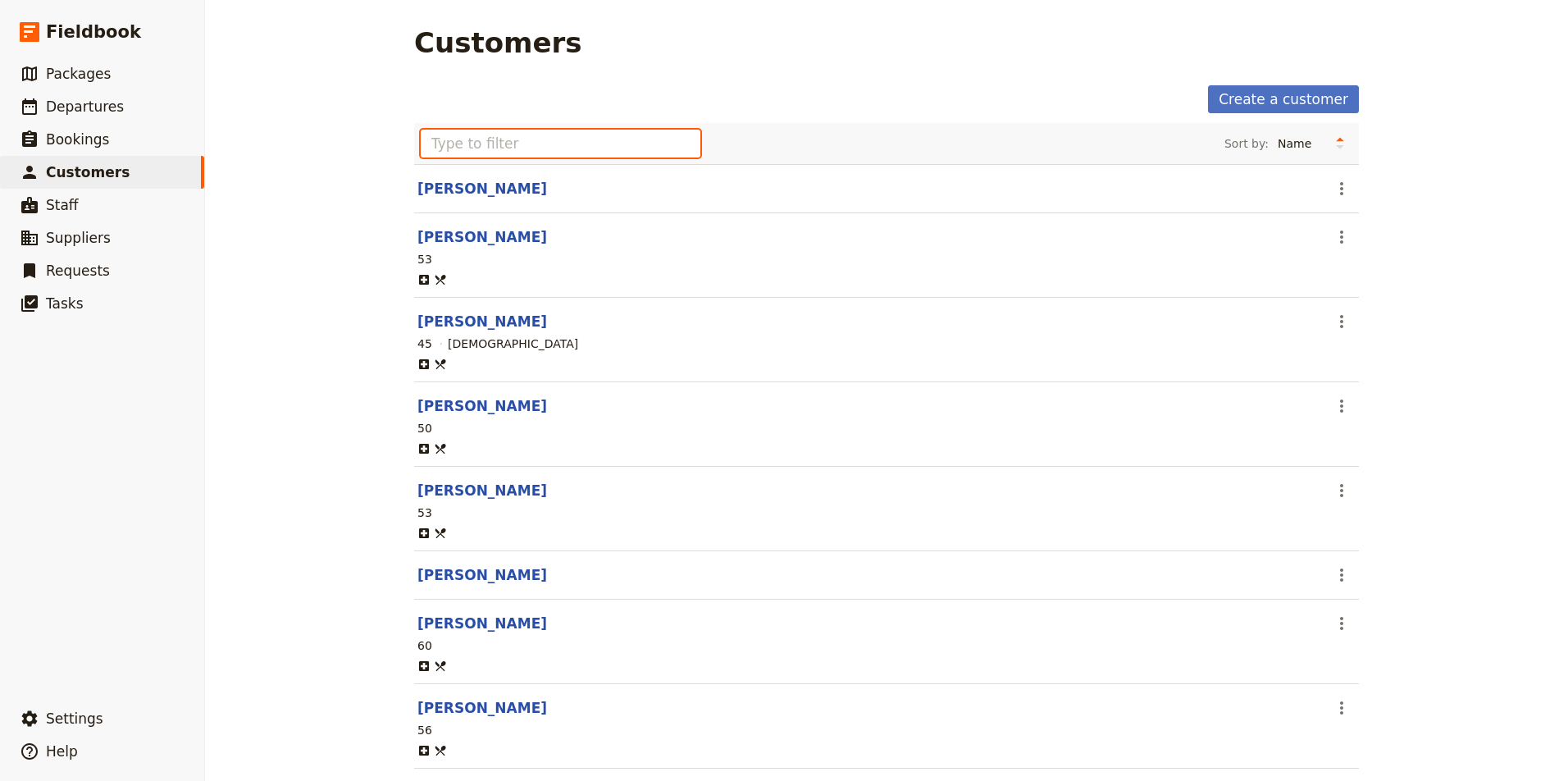
click at [619, 138] on input "text" at bounding box center [561, 143] width 280 height 28
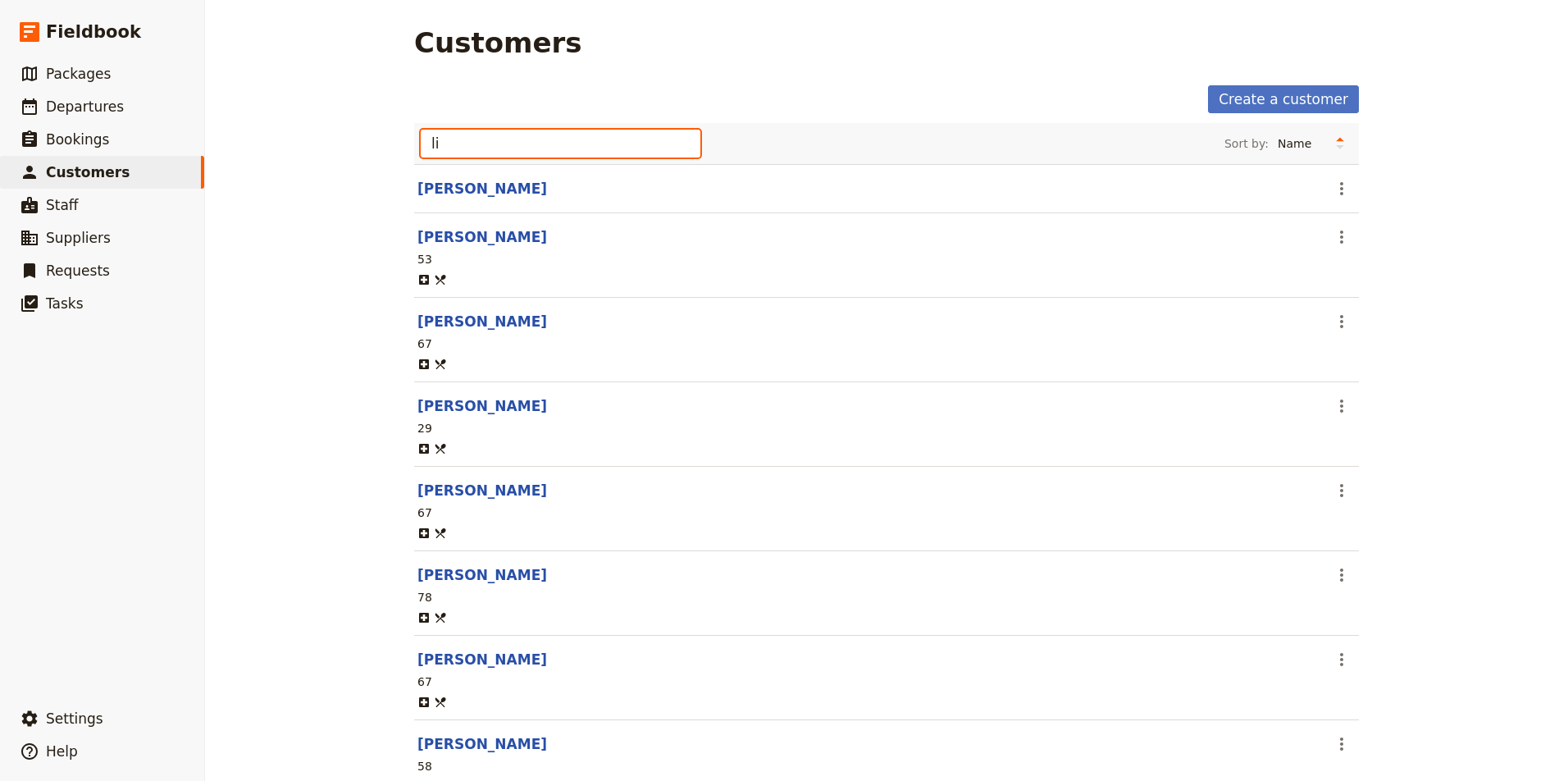
type input "l"
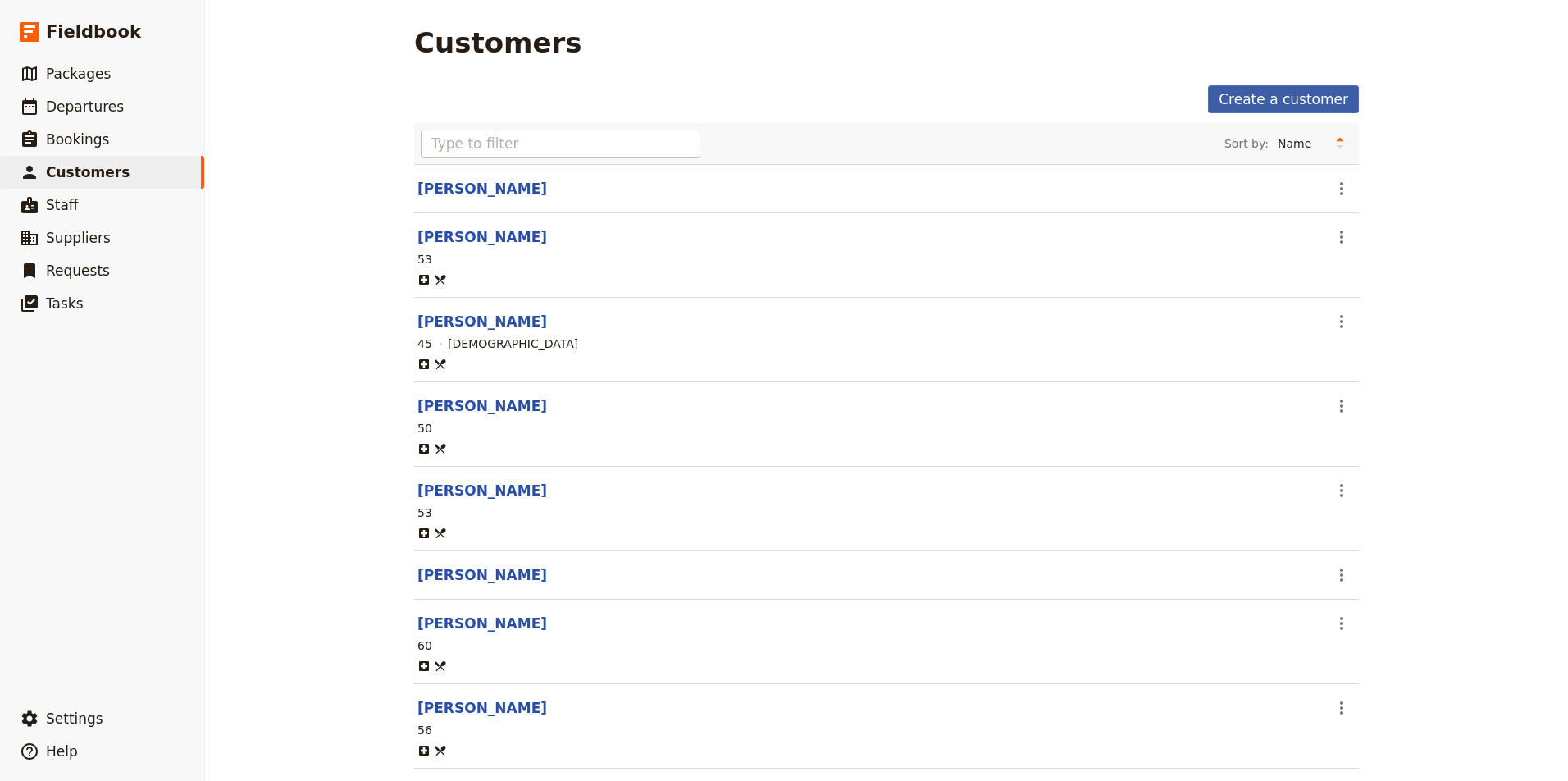
click at [1294, 95] on link "Create a customer" at bounding box center [1283, 99] width 151 height 28
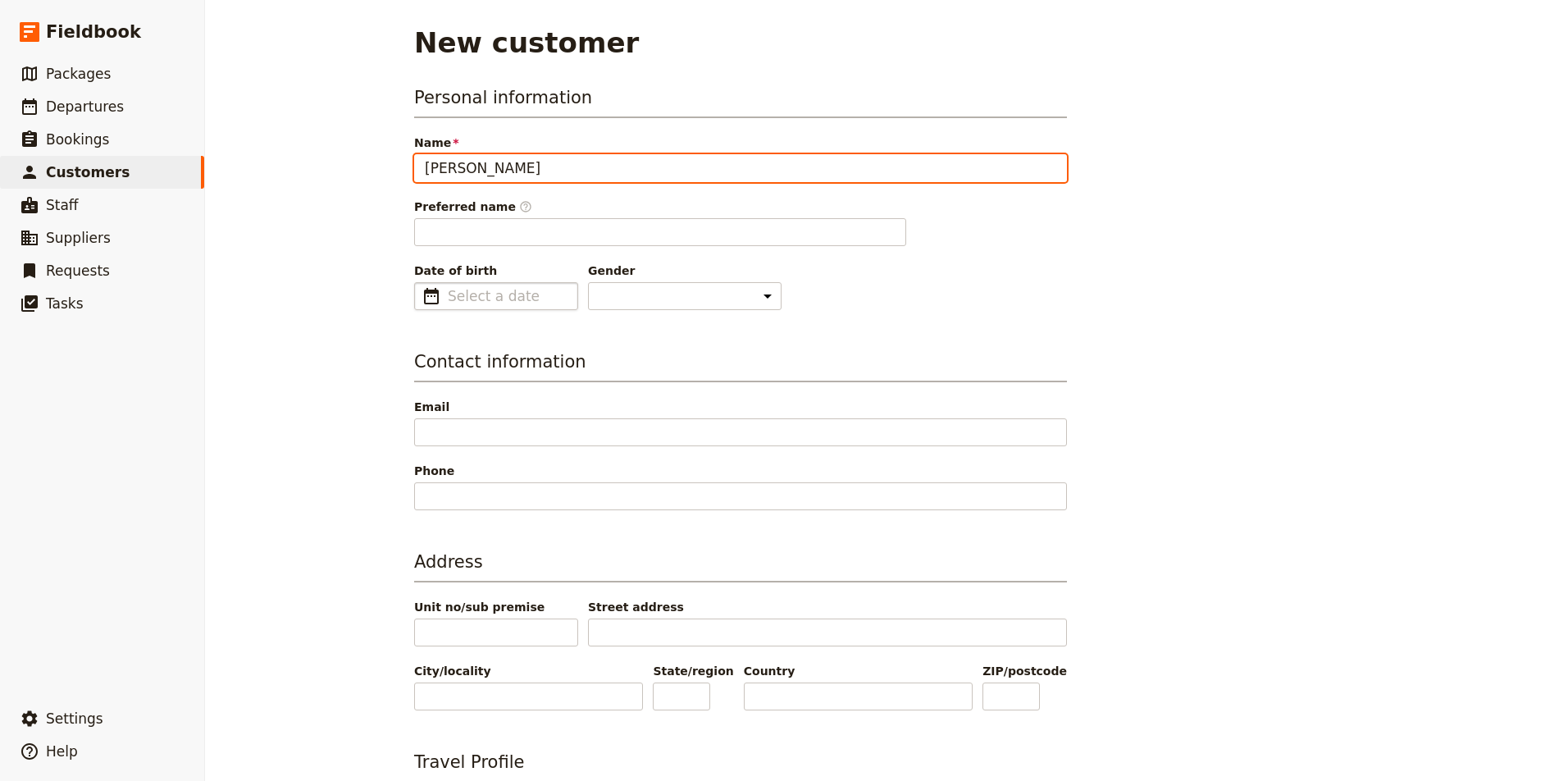
type input "Lisa Sherick"
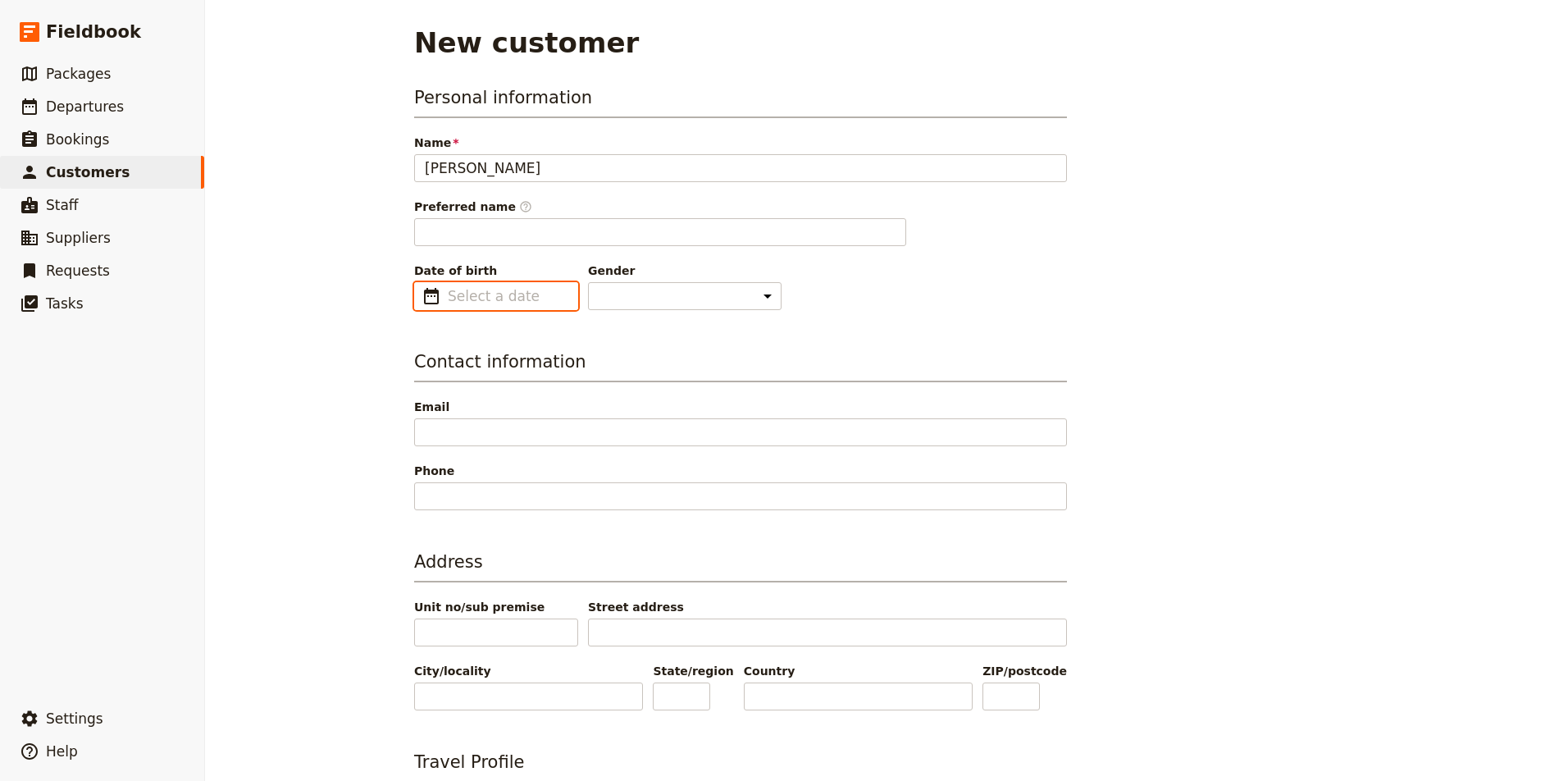
type input "Lisa"
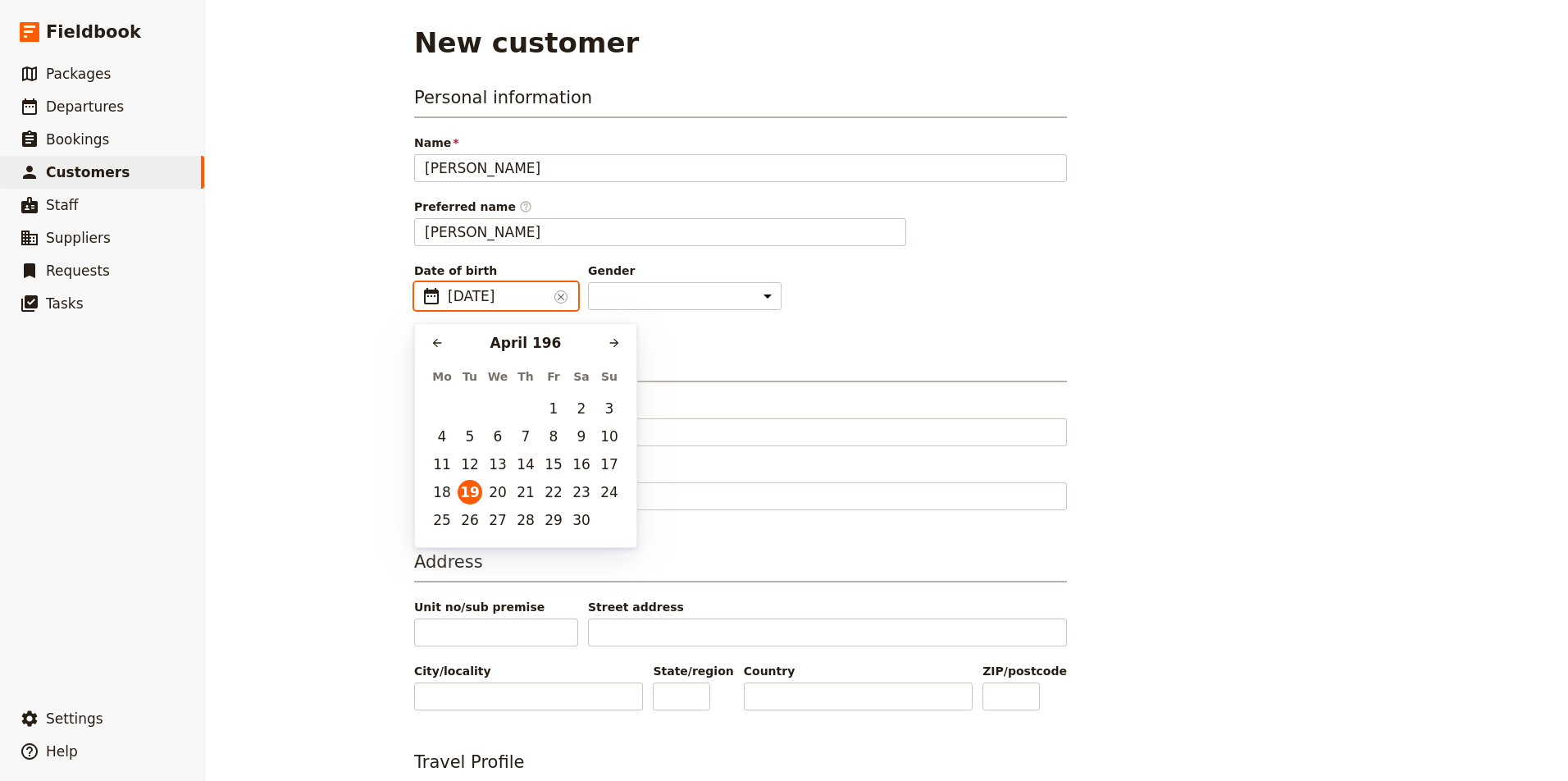
type input "19/04/1961"
click at [499, 490] on button "19" at bounding box center [497, 491] width 25 height 25
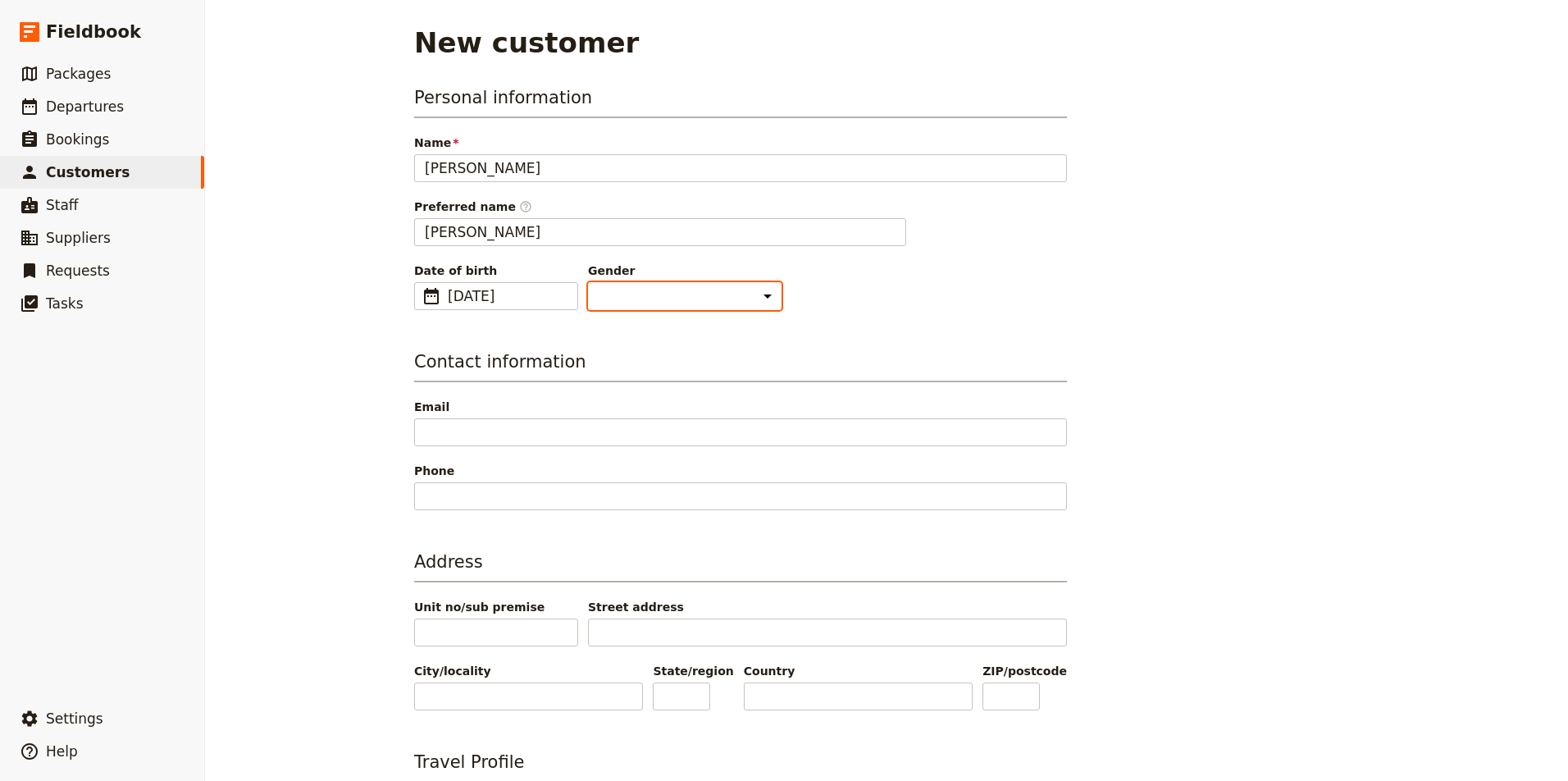
select select "[DEMOGRAPHIC_DATA]"
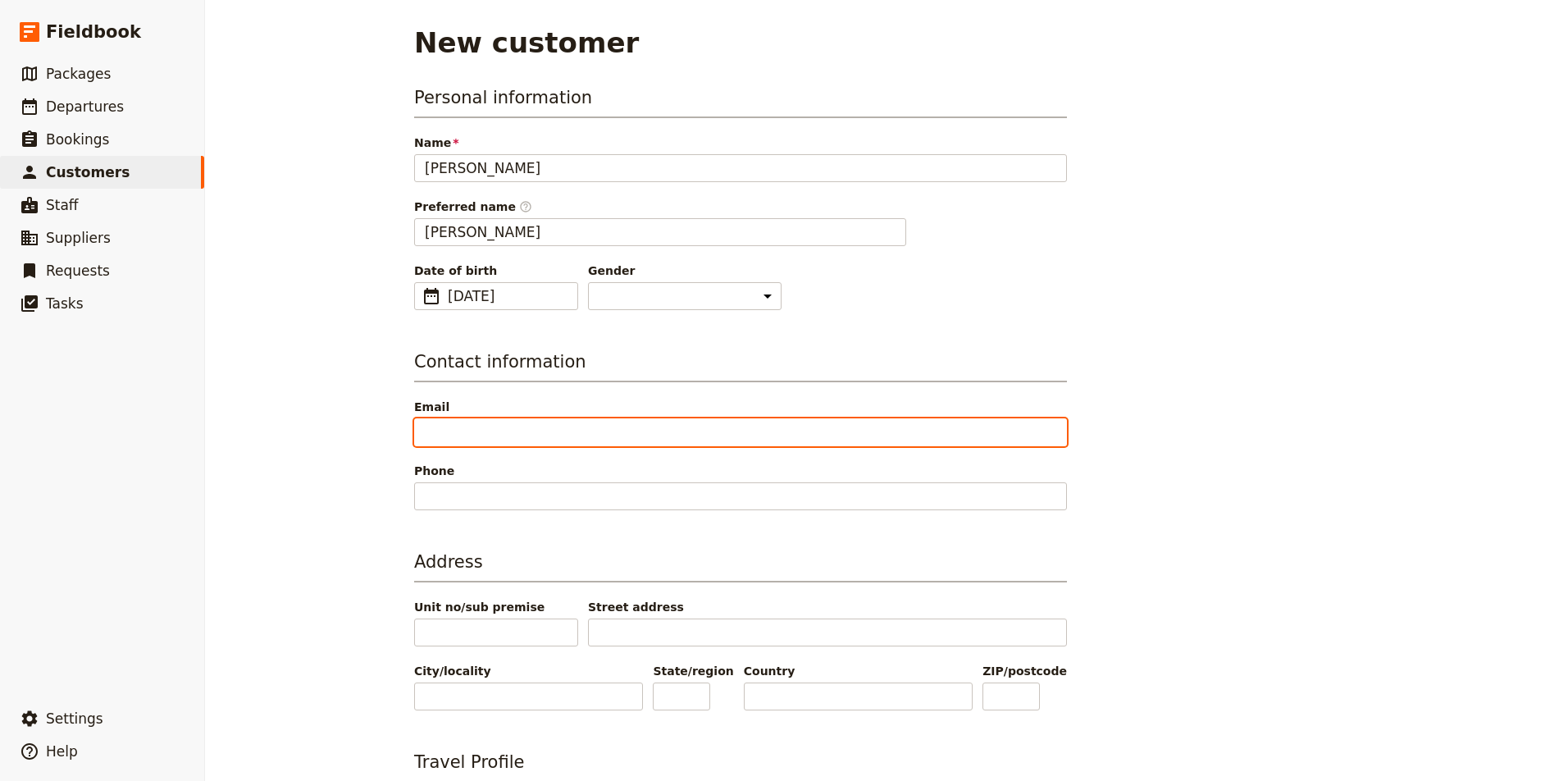
paste input "sherick1@hotmail.com"
type input "sherick1@hotmail.com"
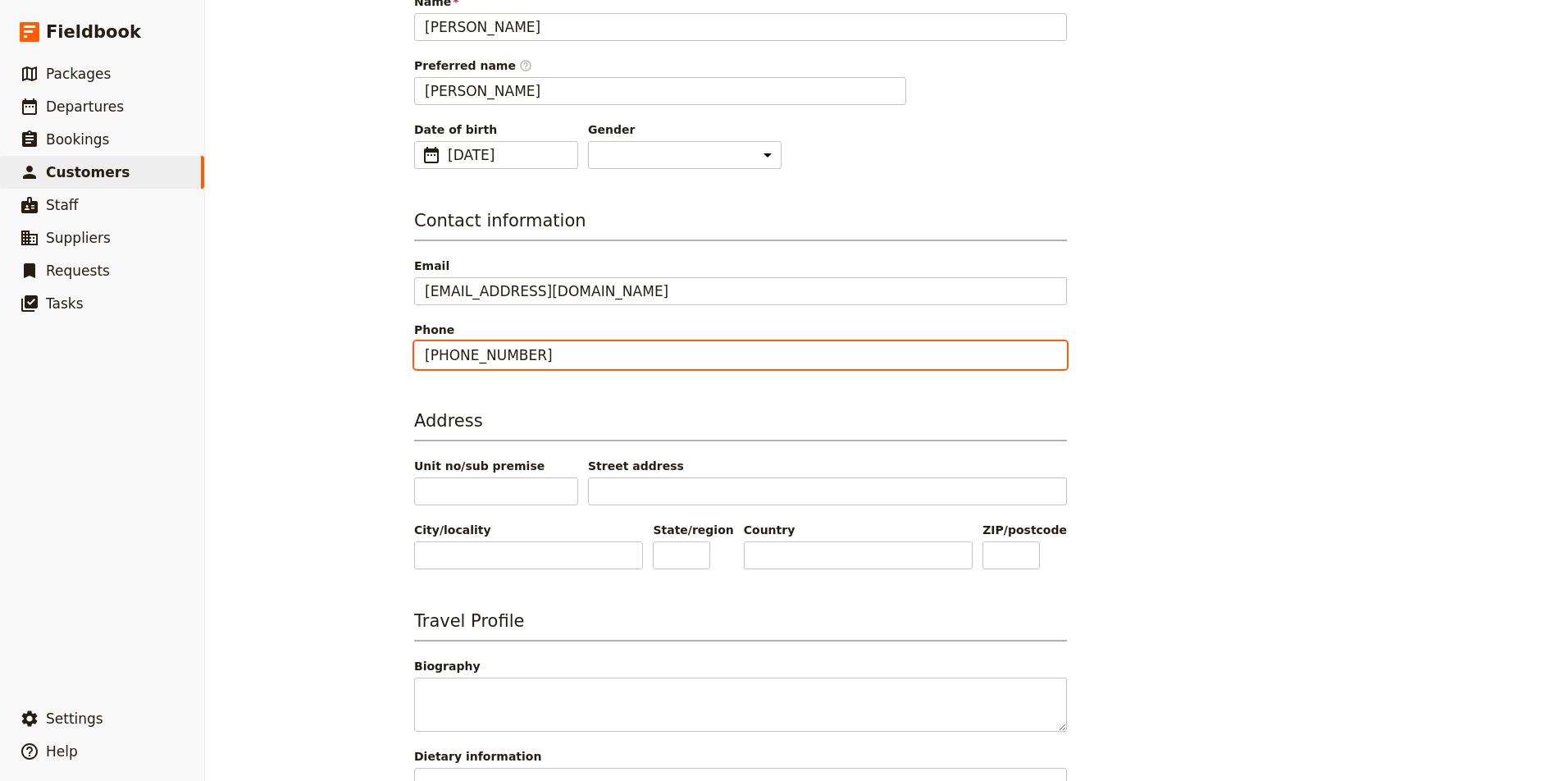
scroll to position [145, 0]
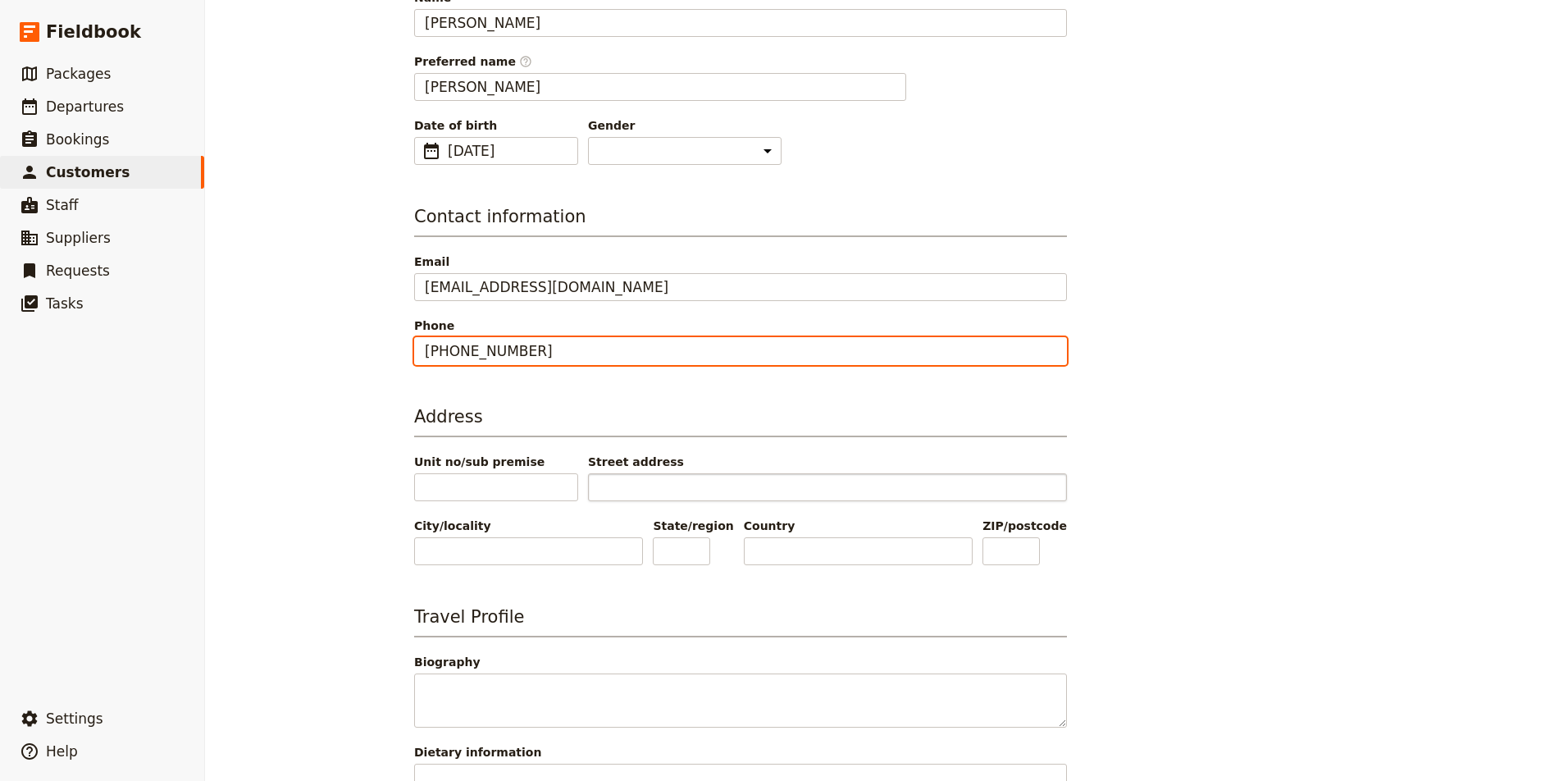
type input "208-521-9088"
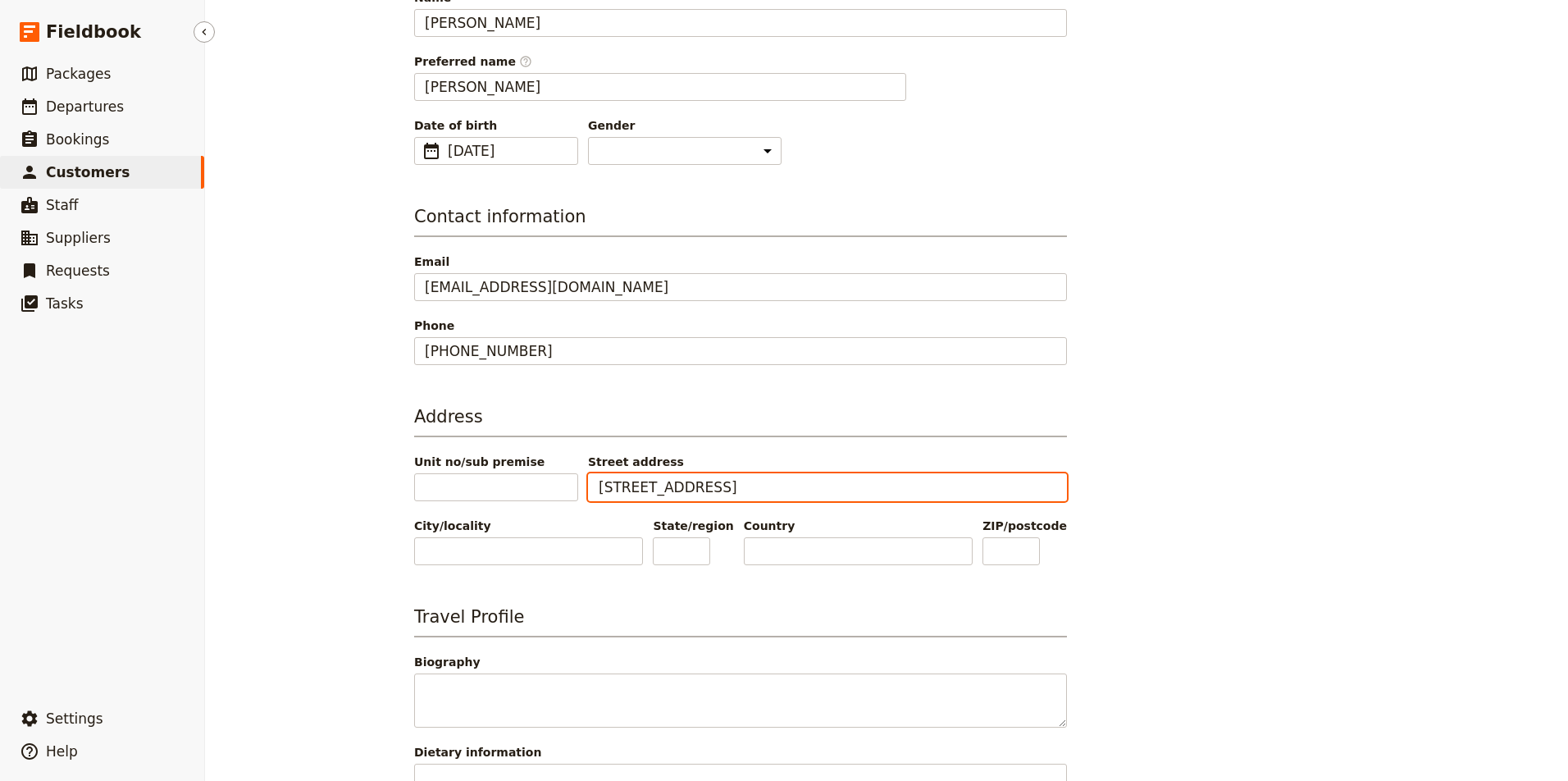
type input "908 W 81st S."
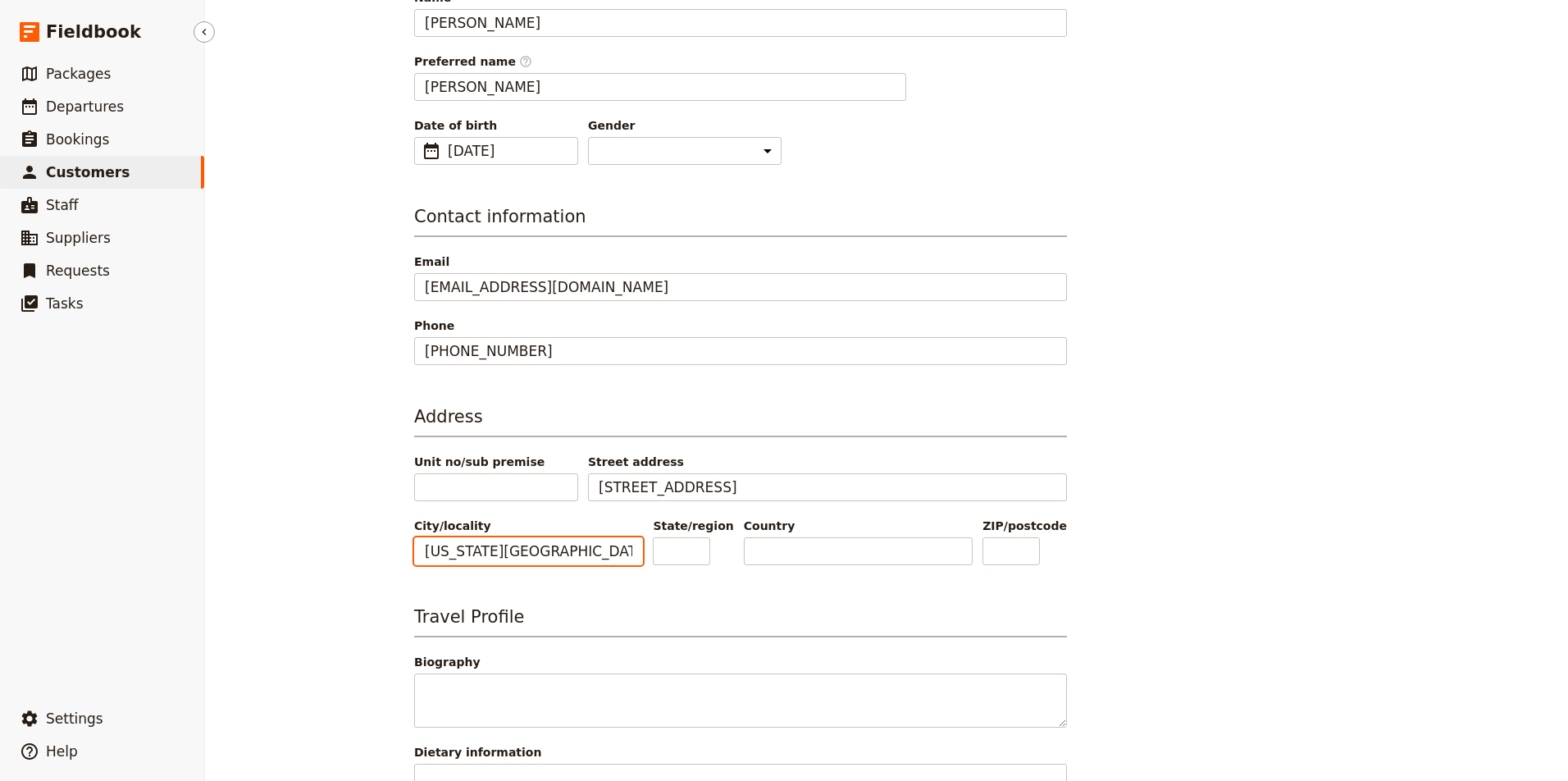
type input "Idaho Falls"
type input "ID"
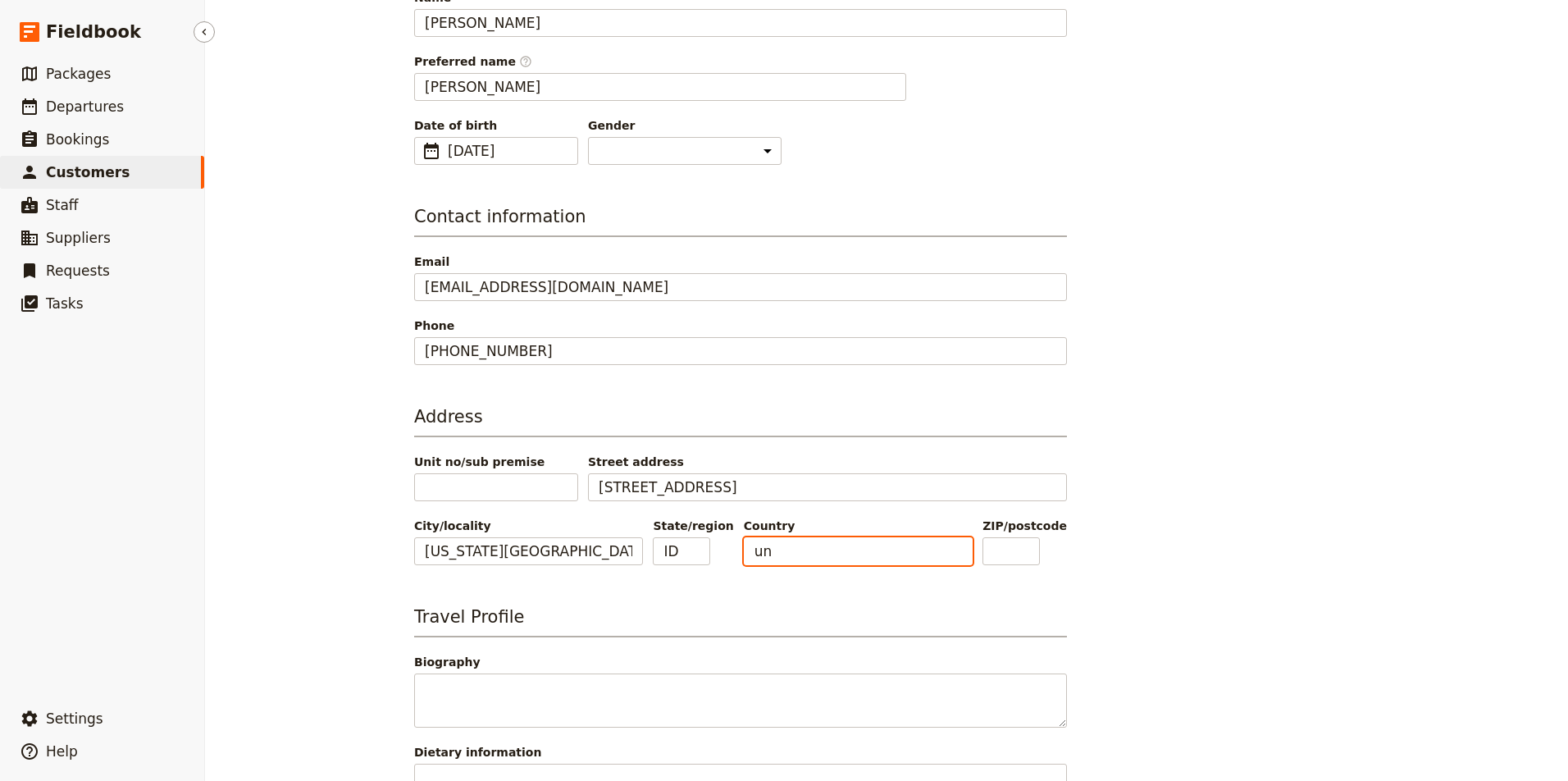
type input "u"
click at [967, 552] on input "Country" at bounding box center [858, 551] width 229 height 28
type input "[GEOGRAPHIC_DATA]"
click at [1038, 556] on input "ZIP/postcode" at bounding box center [1011, 551] width 58 height 28
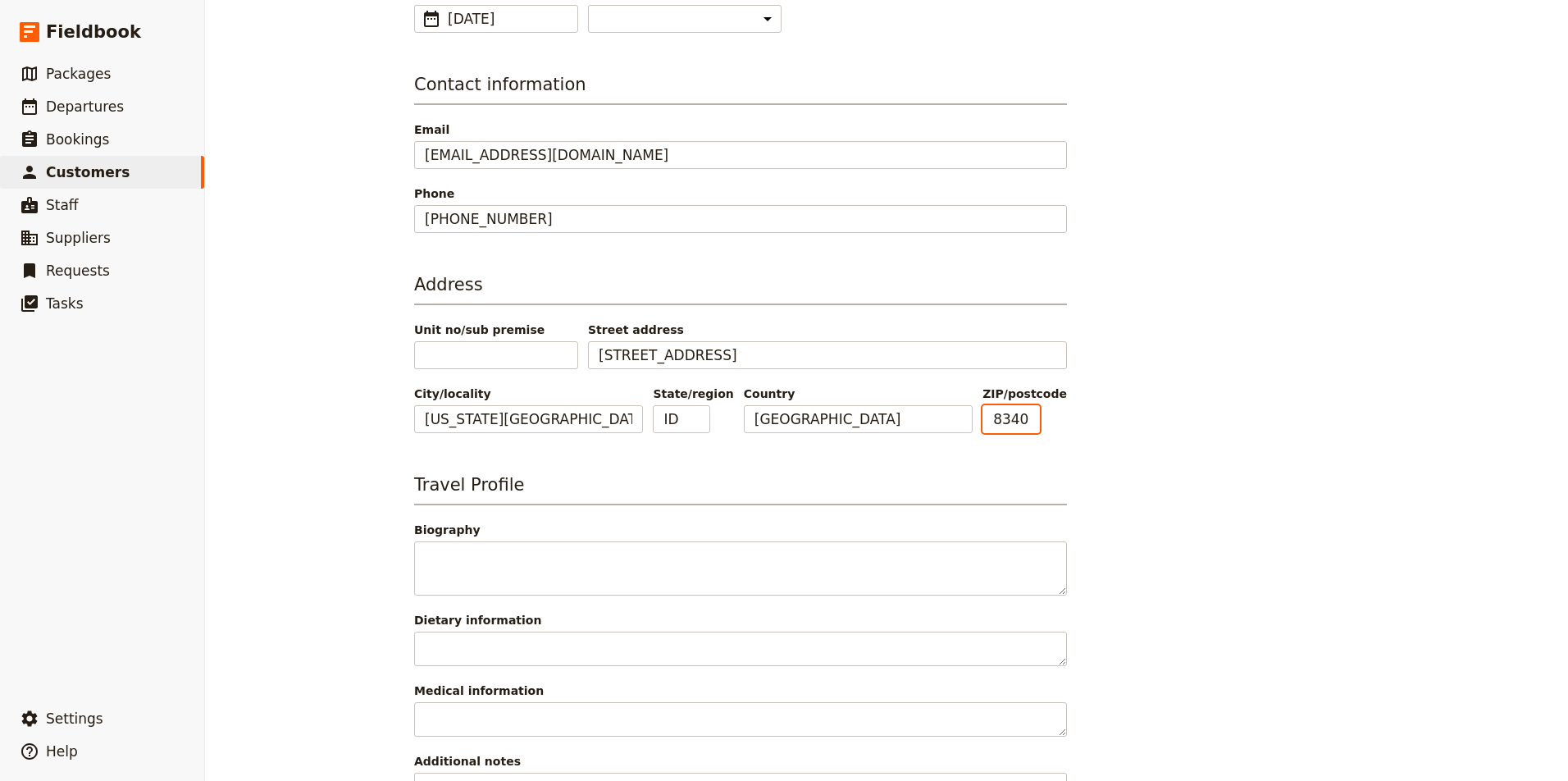
scroll to position [282, 0]
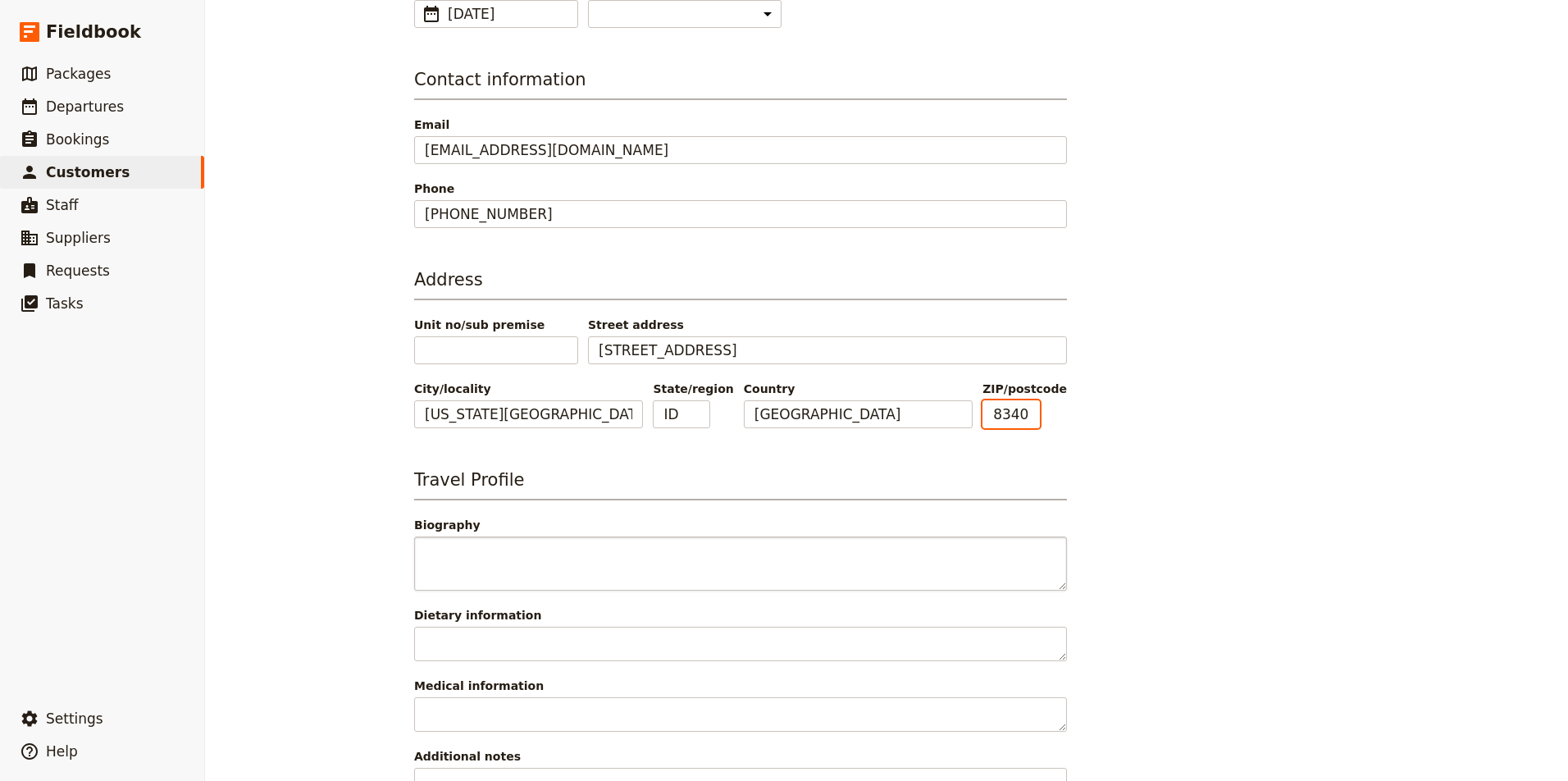
type input "83402"
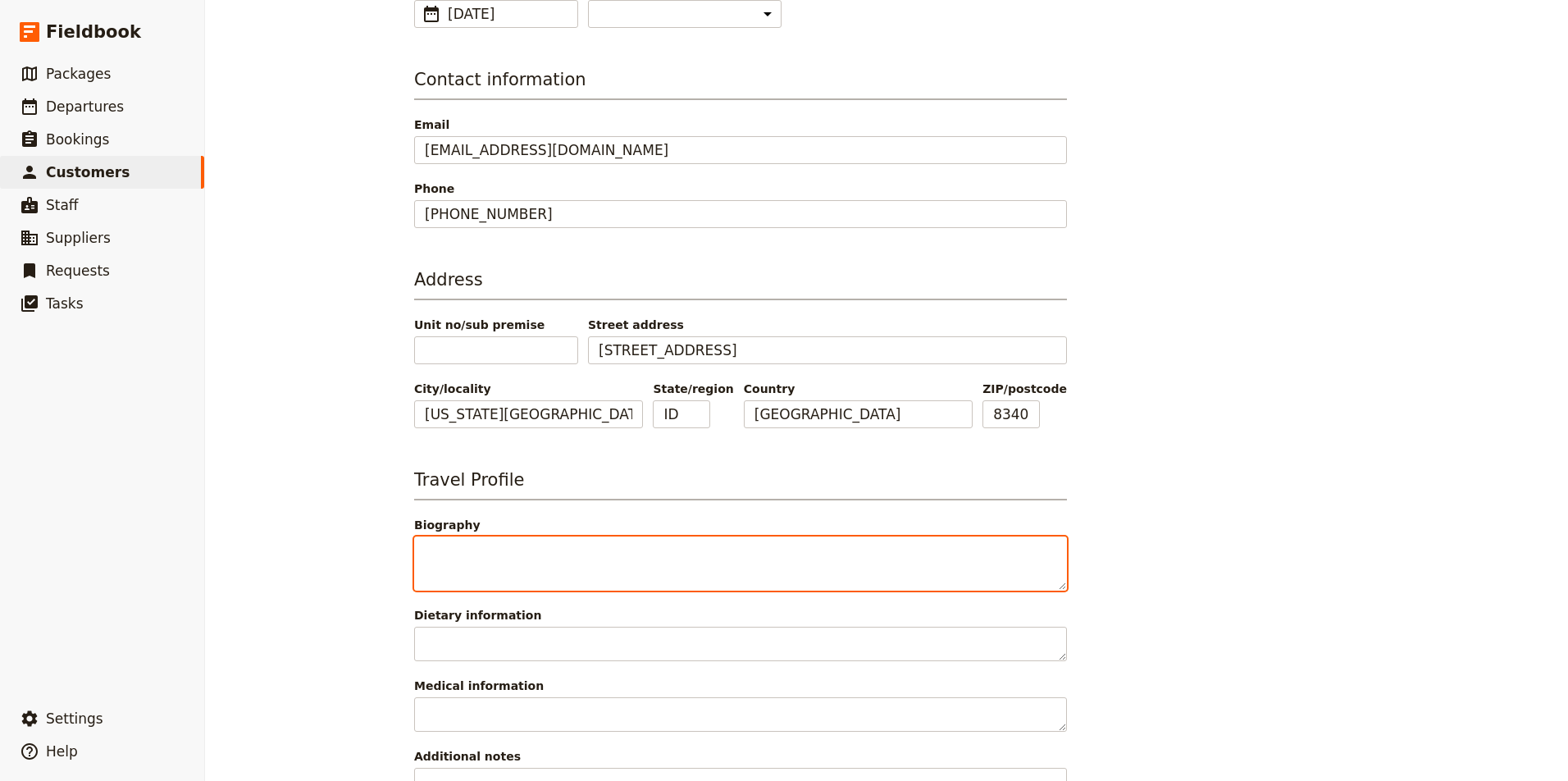
click at [562, 558] on textarea "Biography" at bounding box center [740, 563] width 653 height 54
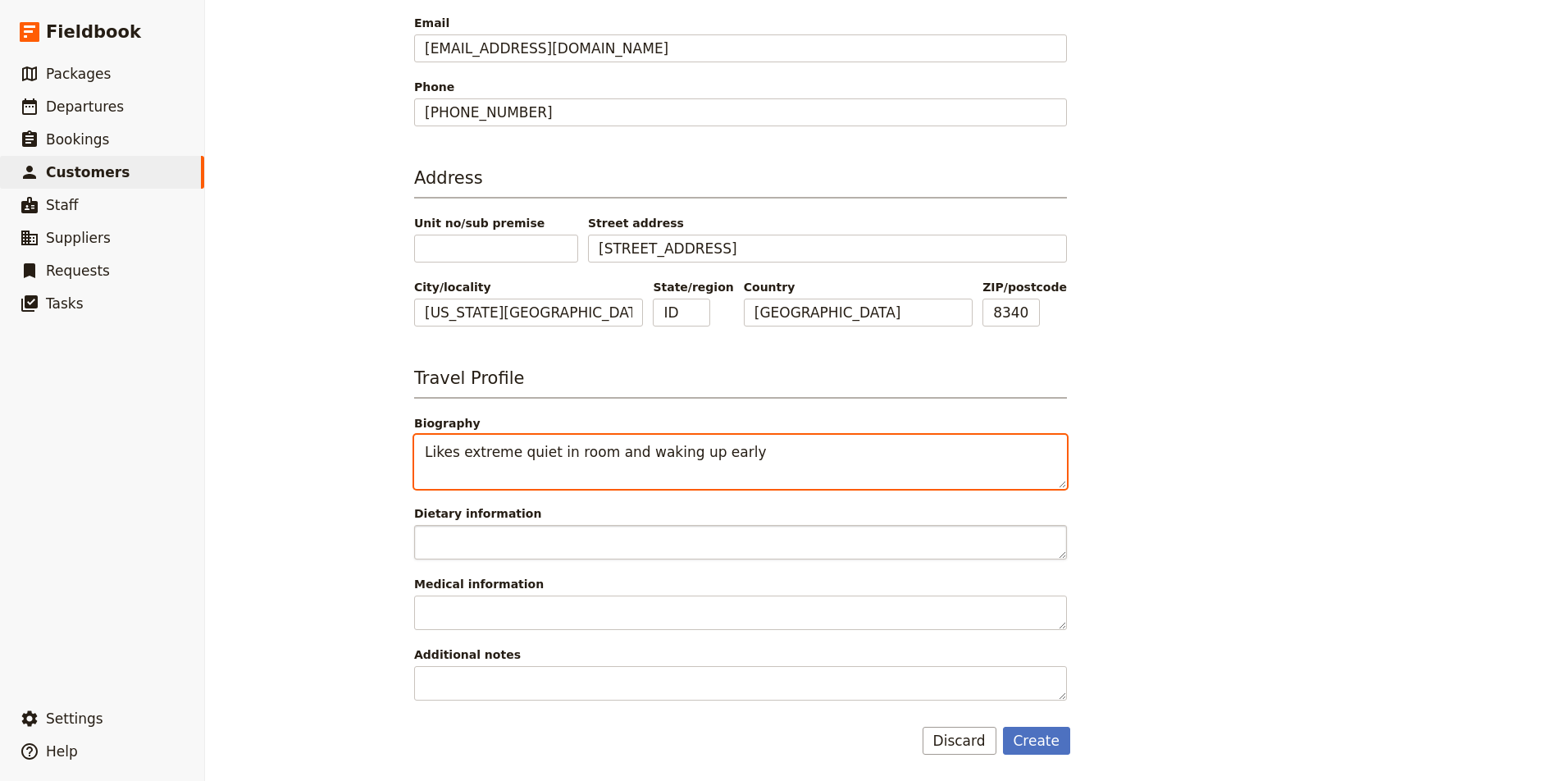
scroll to position [384, 0]
type textarea "Likes extreme quiet in room and waking up early"
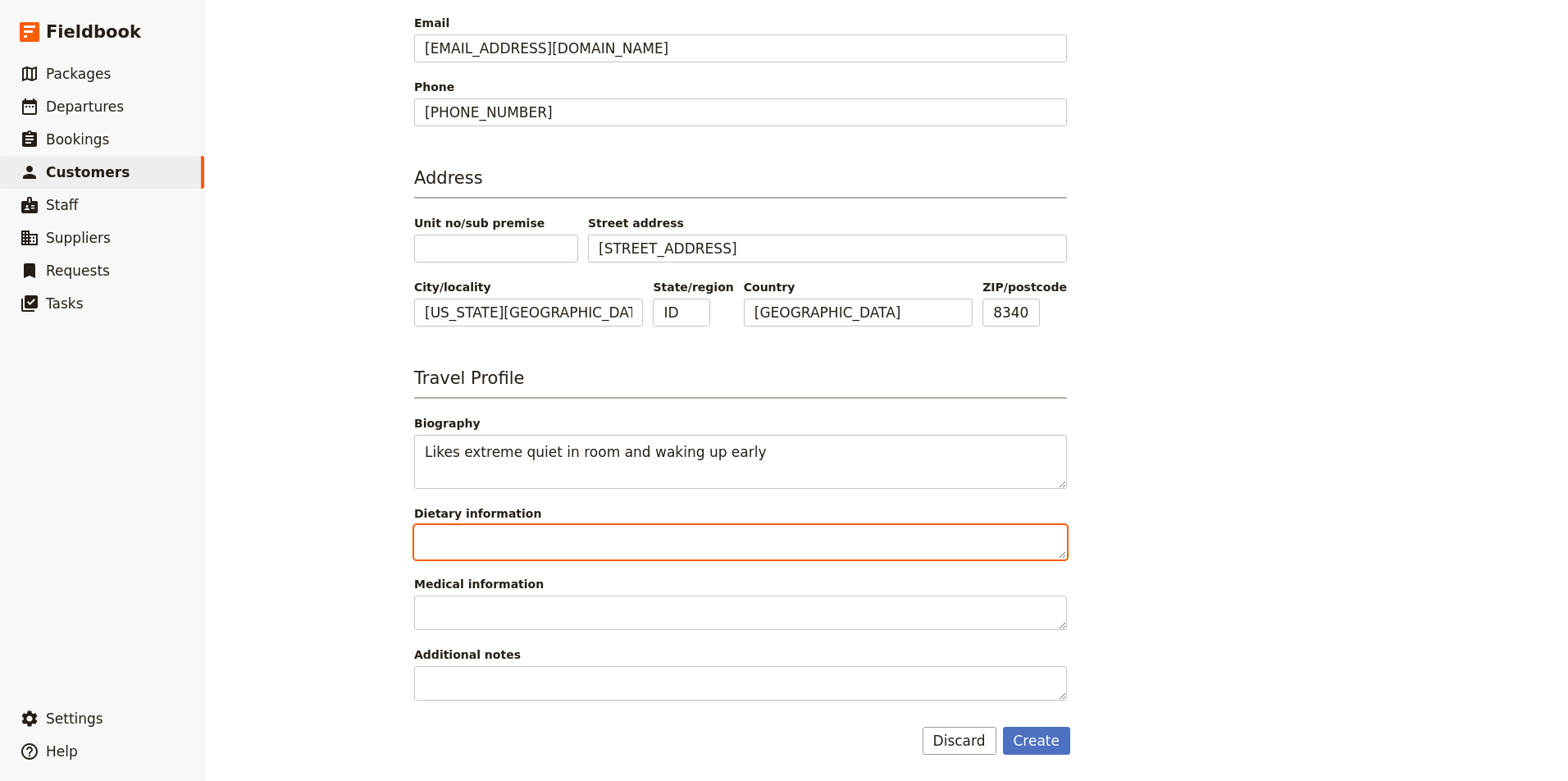
click at [664, 529] on textarea "Dietary information" at bounding box center [740, 542] width 653 height 35
type textarea "None"
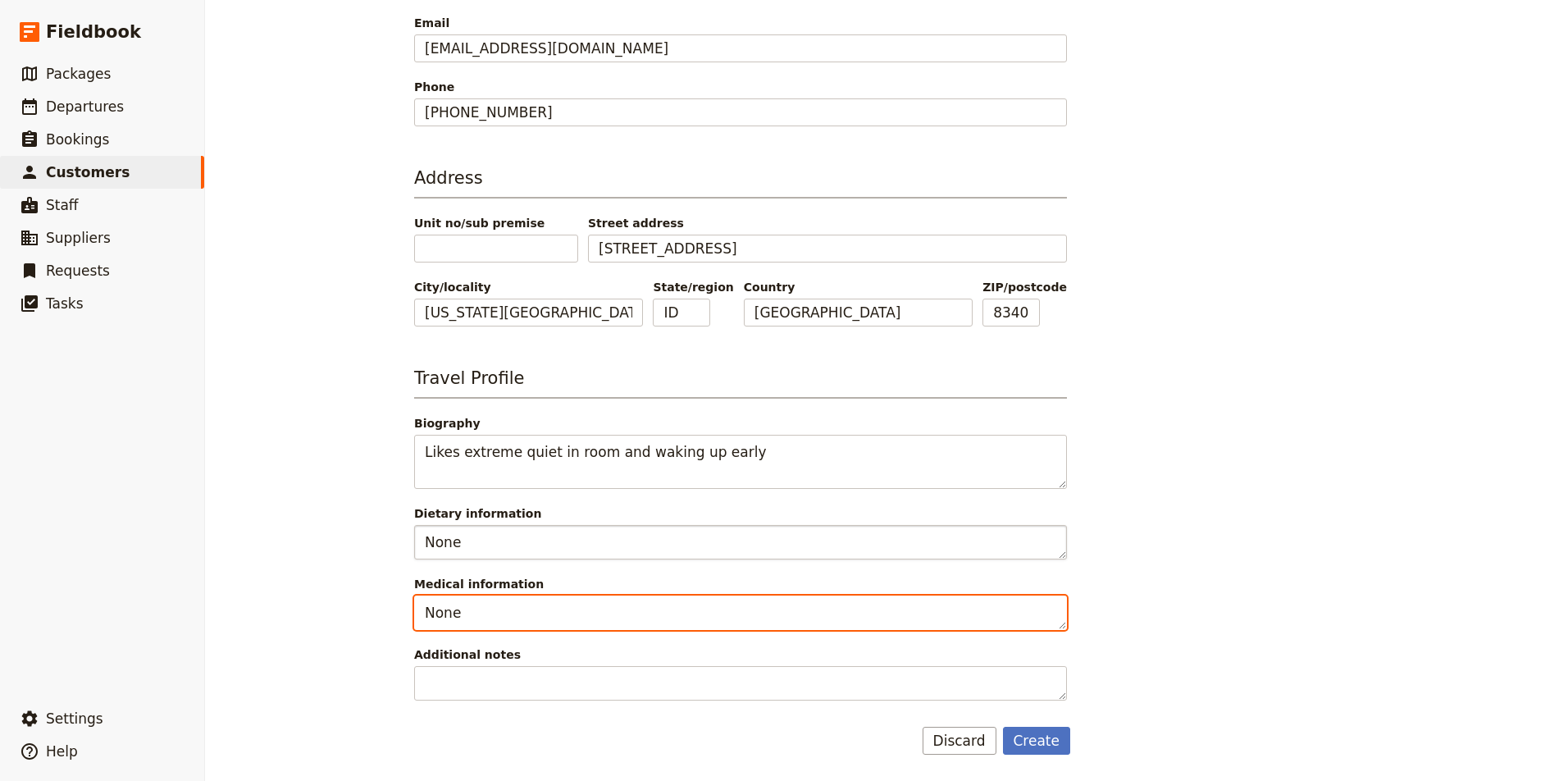
type textarea "None"
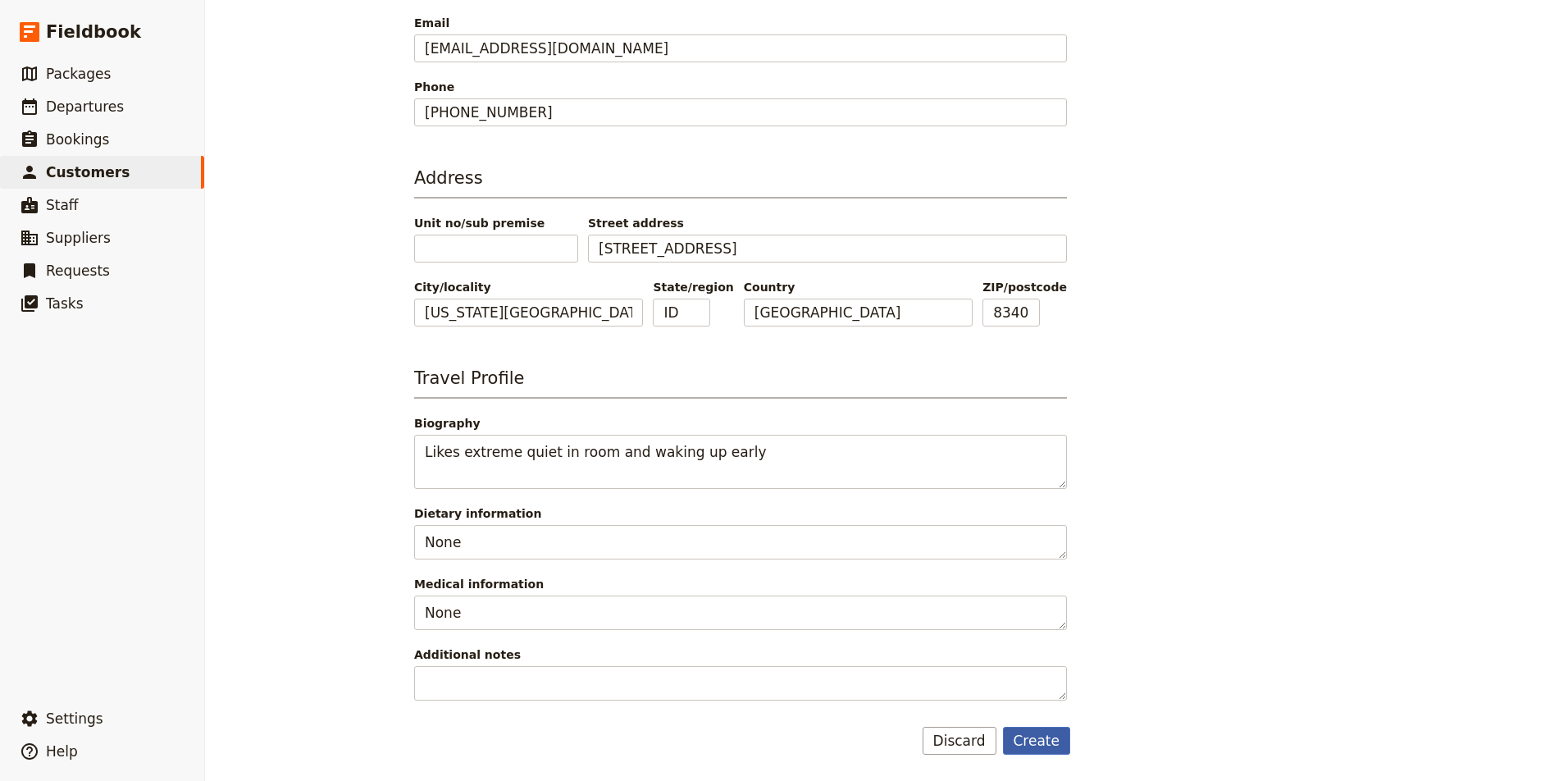
click at [1041, 739] on button "Create" at bounding box center [1037, 740] width 68 height 28
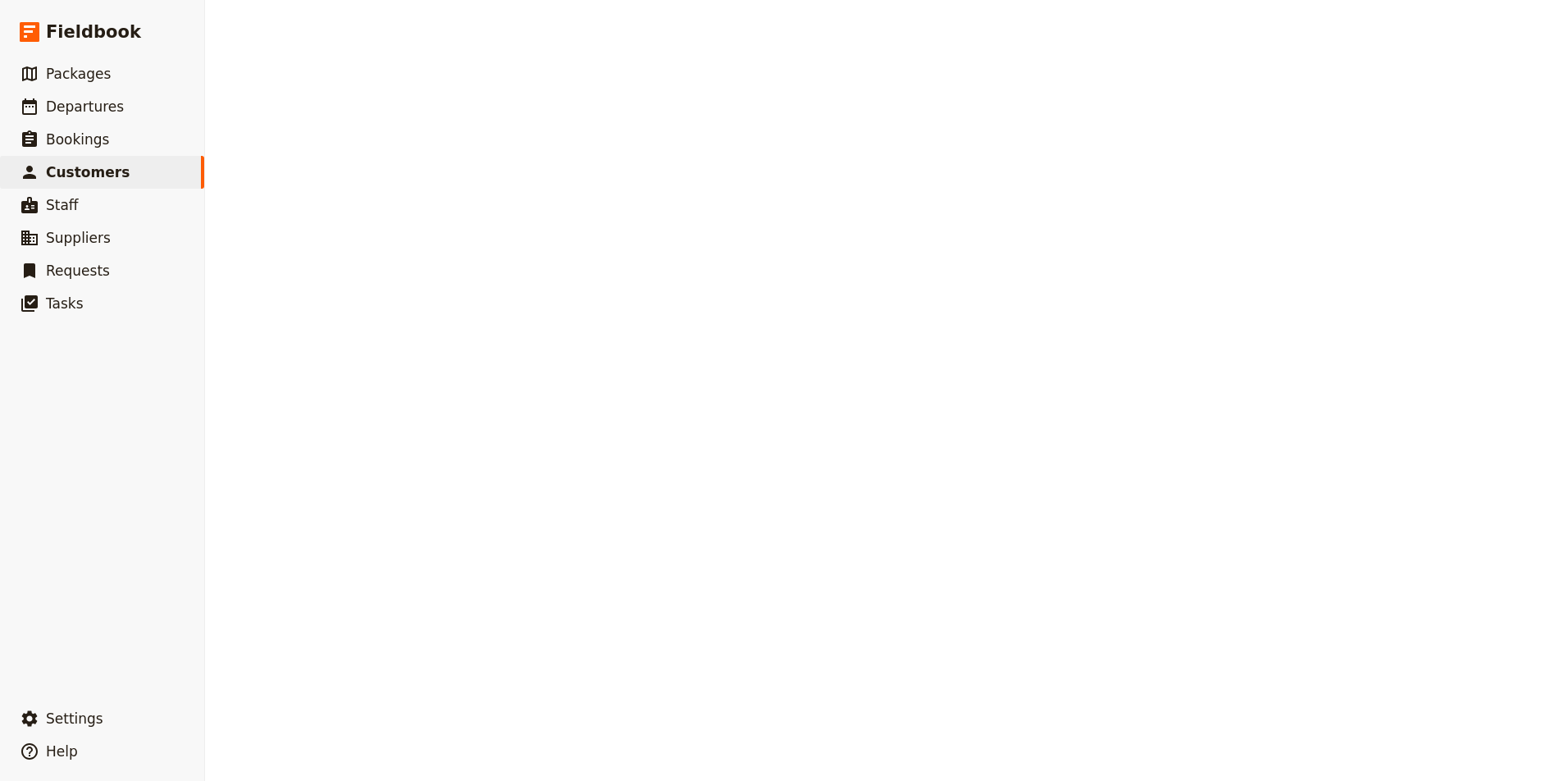
select select "[DEMOGRAPHIC_DATA]"
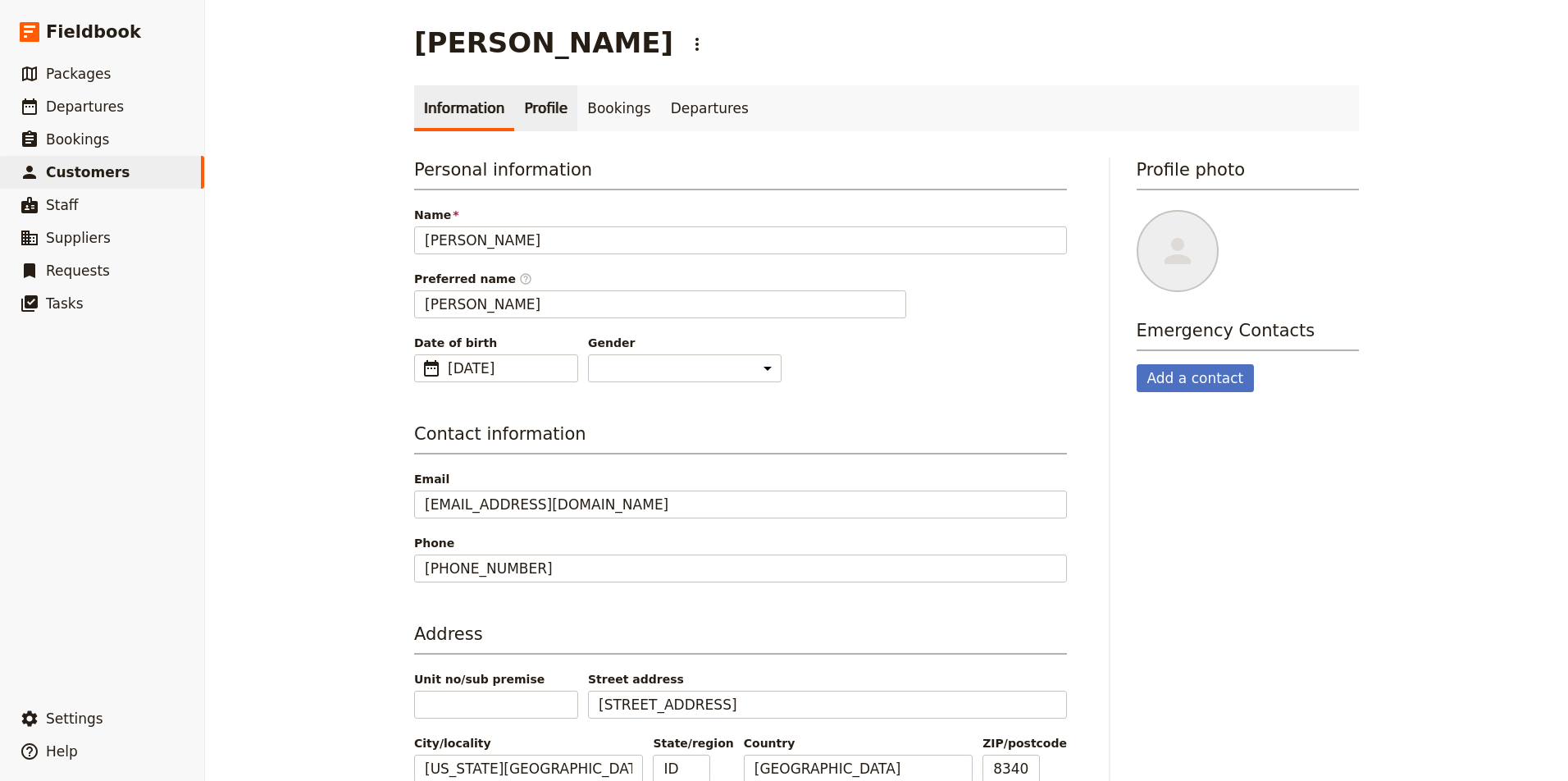
click at [557, 105] on link "Profile" at bounding box center [546, 108] width 64 height 46
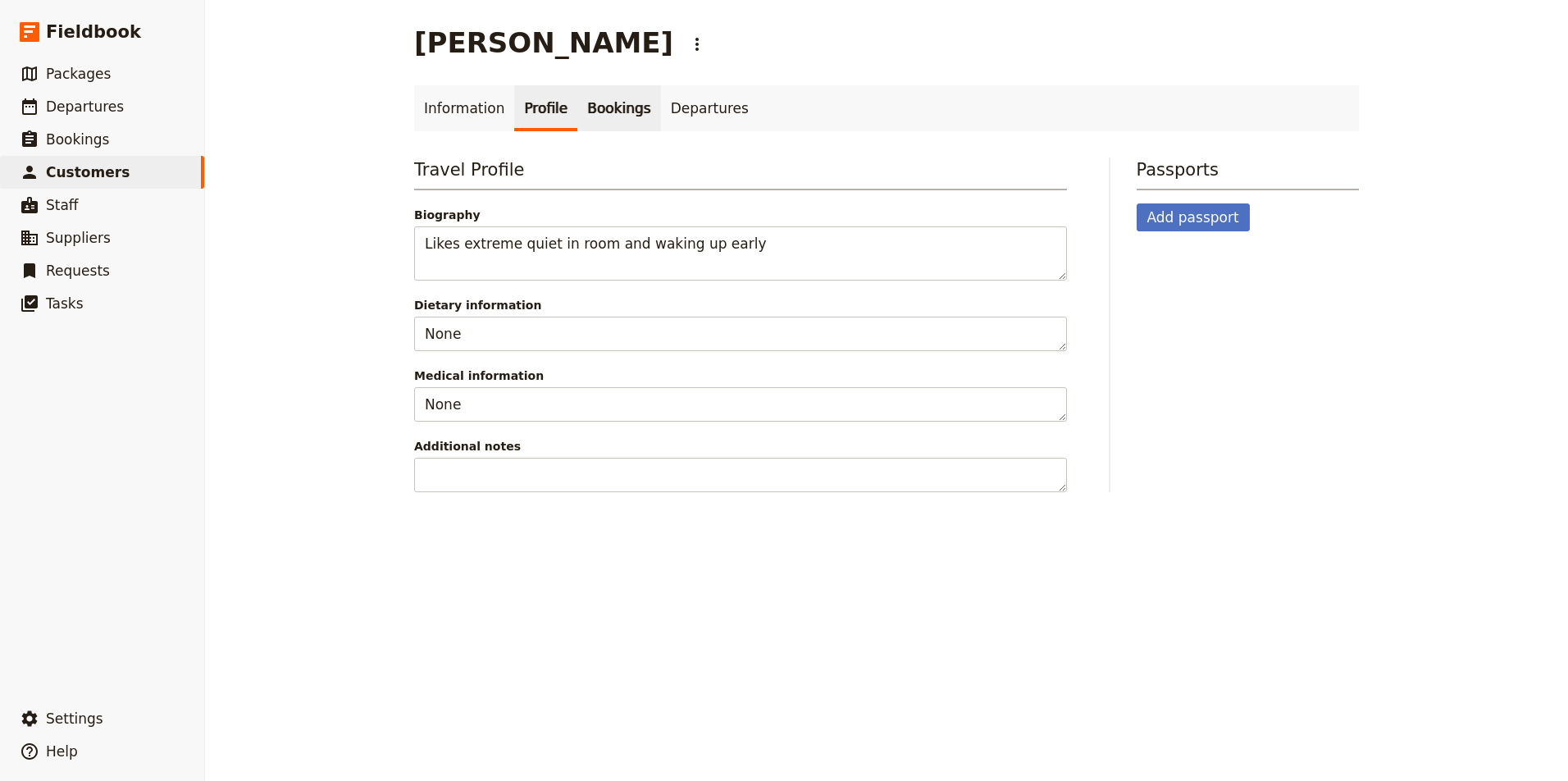
click at [605, 111] on link "Bookings" at bounding box center [618, 108] width 83 height 46
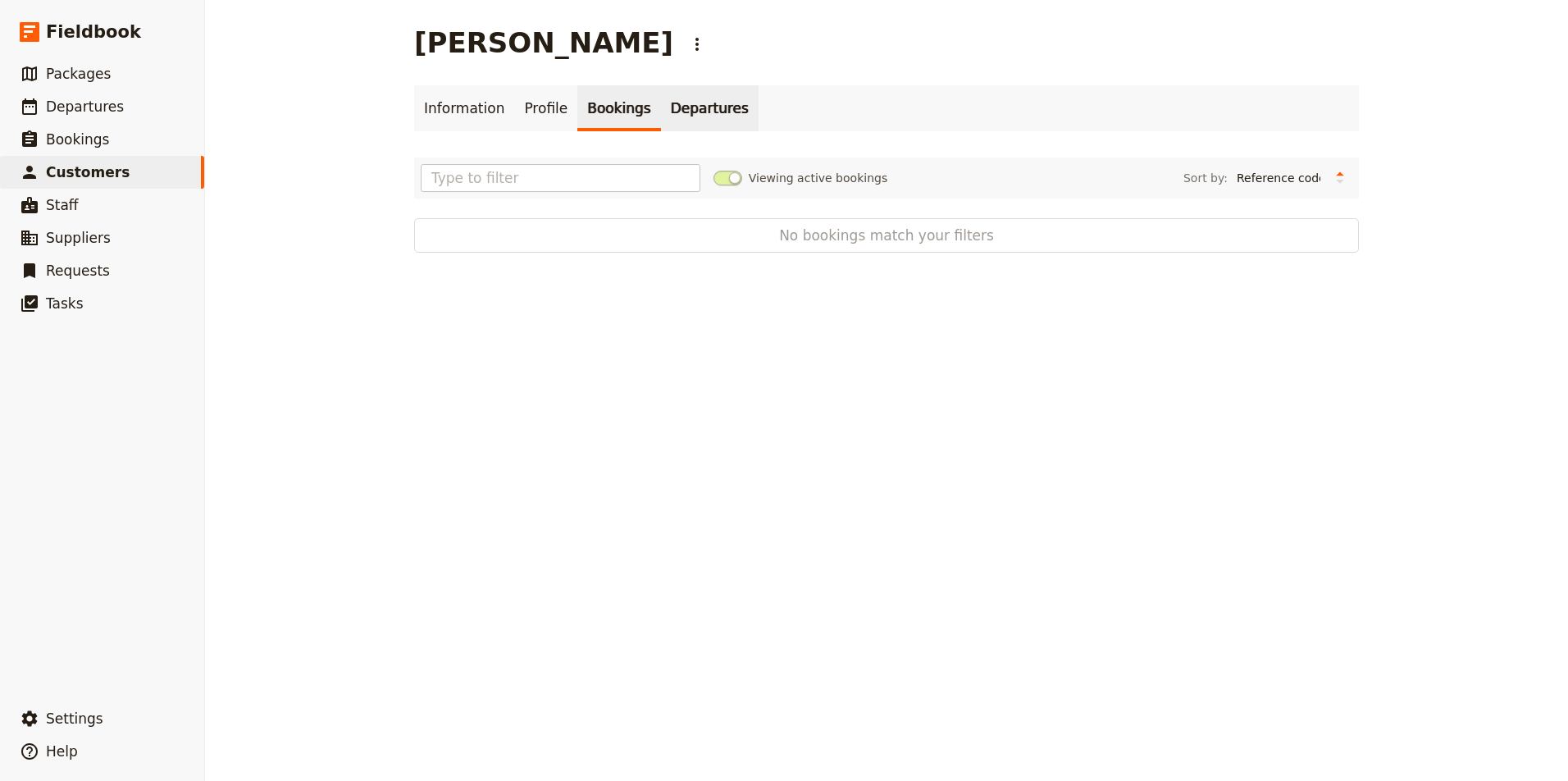
click at [684, 112] on link "Departures" at bounding box center [709, 108] width 97 height 46
click at [607, 101] on link "Bookings" at bounding box center [618, 108] width 83 height 46
click at [573, 174] on input "text" at bounding box center [561, 178] width 280 height 28
type input "s"
click at [699, 106] on link "Departures" at bounding box center [709, 108] width 97 height 46
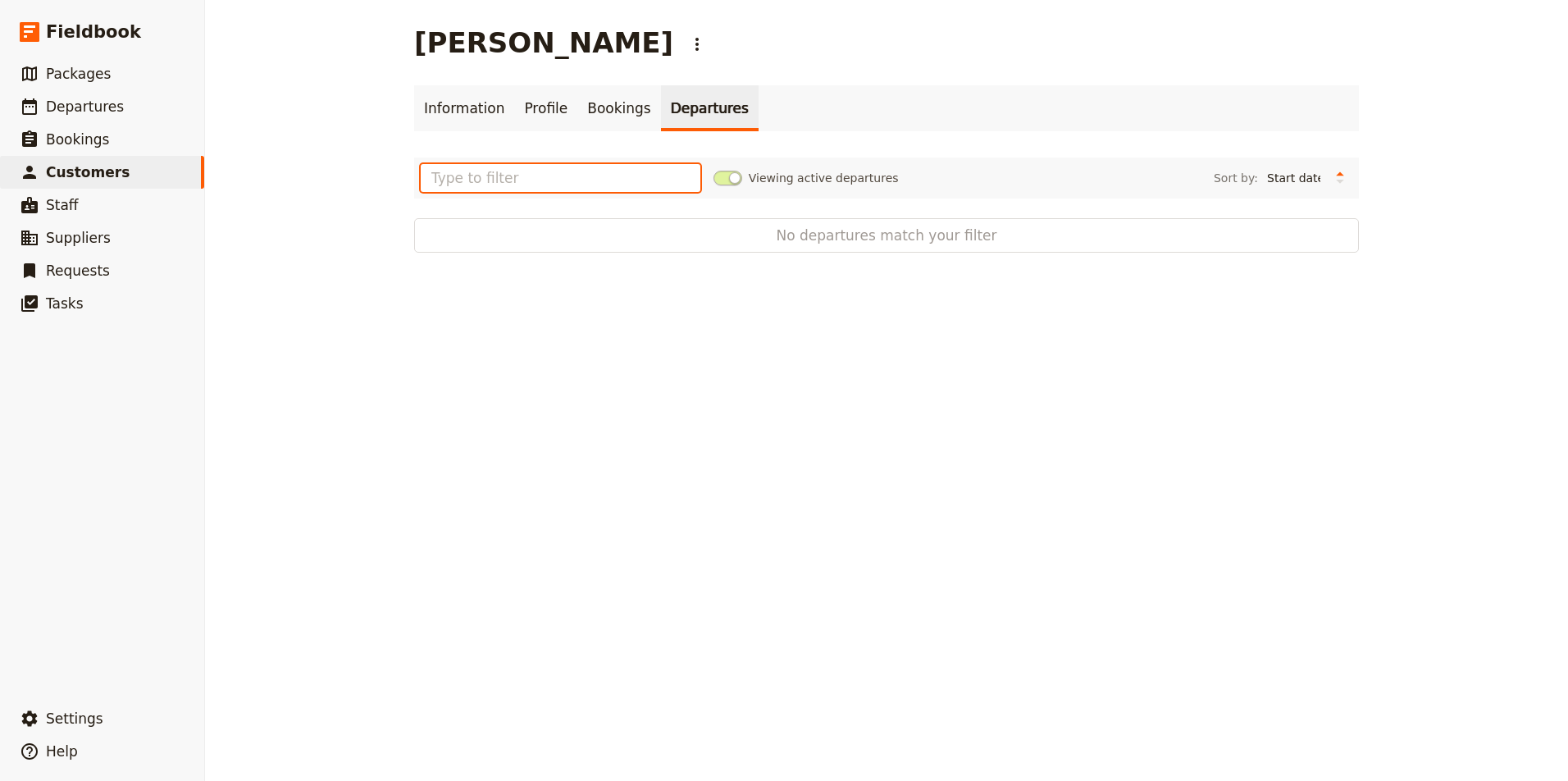
click at [645, 174] on input "text" at bounding box center [561, 178] width 280 height 28
type input "s"
click at [78, 109] on span "Departures" at bounding box center [85, 106] width 78 height 16
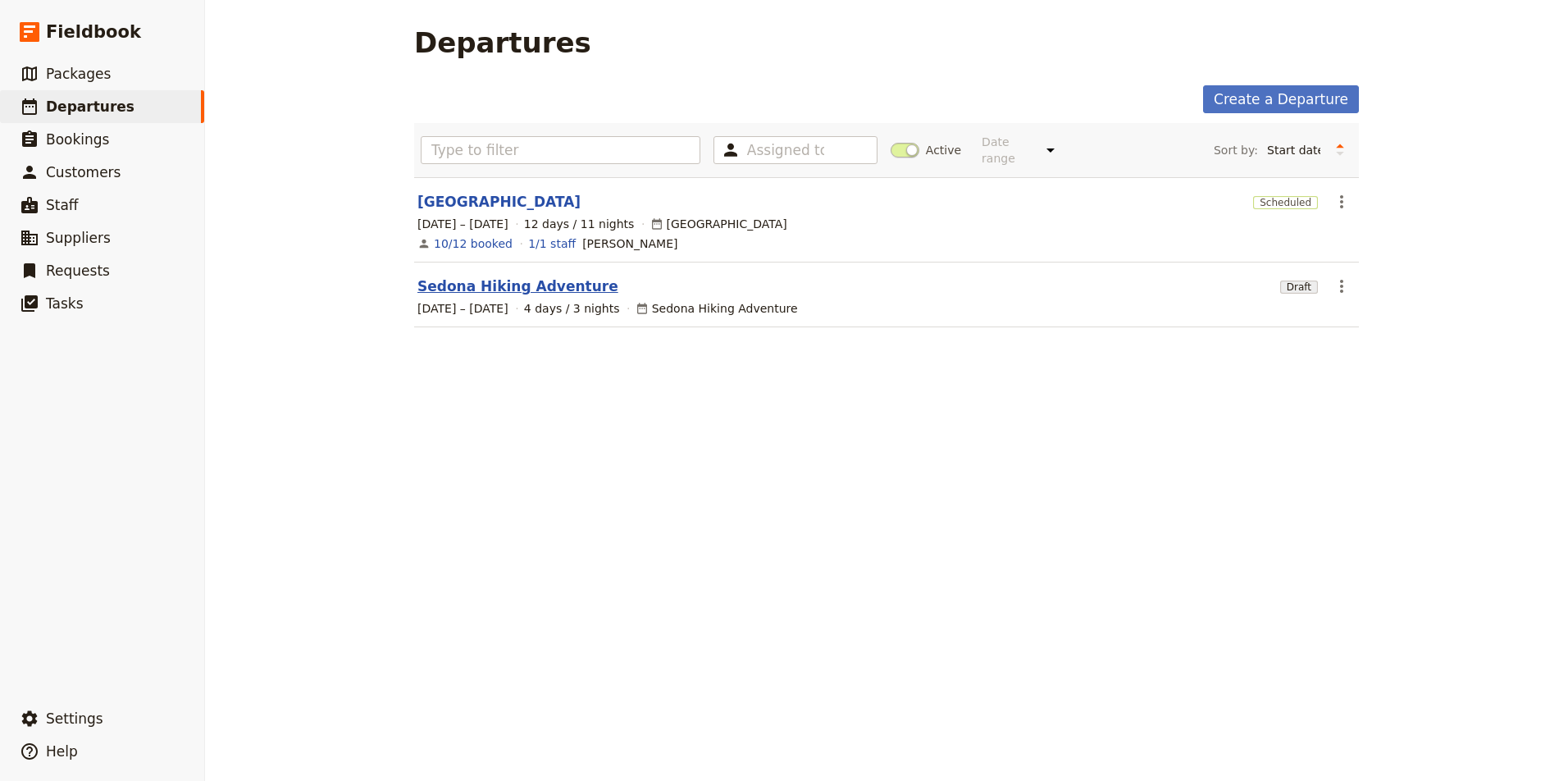
click at [546, 276] on link "Sedona Hiking Adventure" at bounding box center [518, 285] width 201 height 19
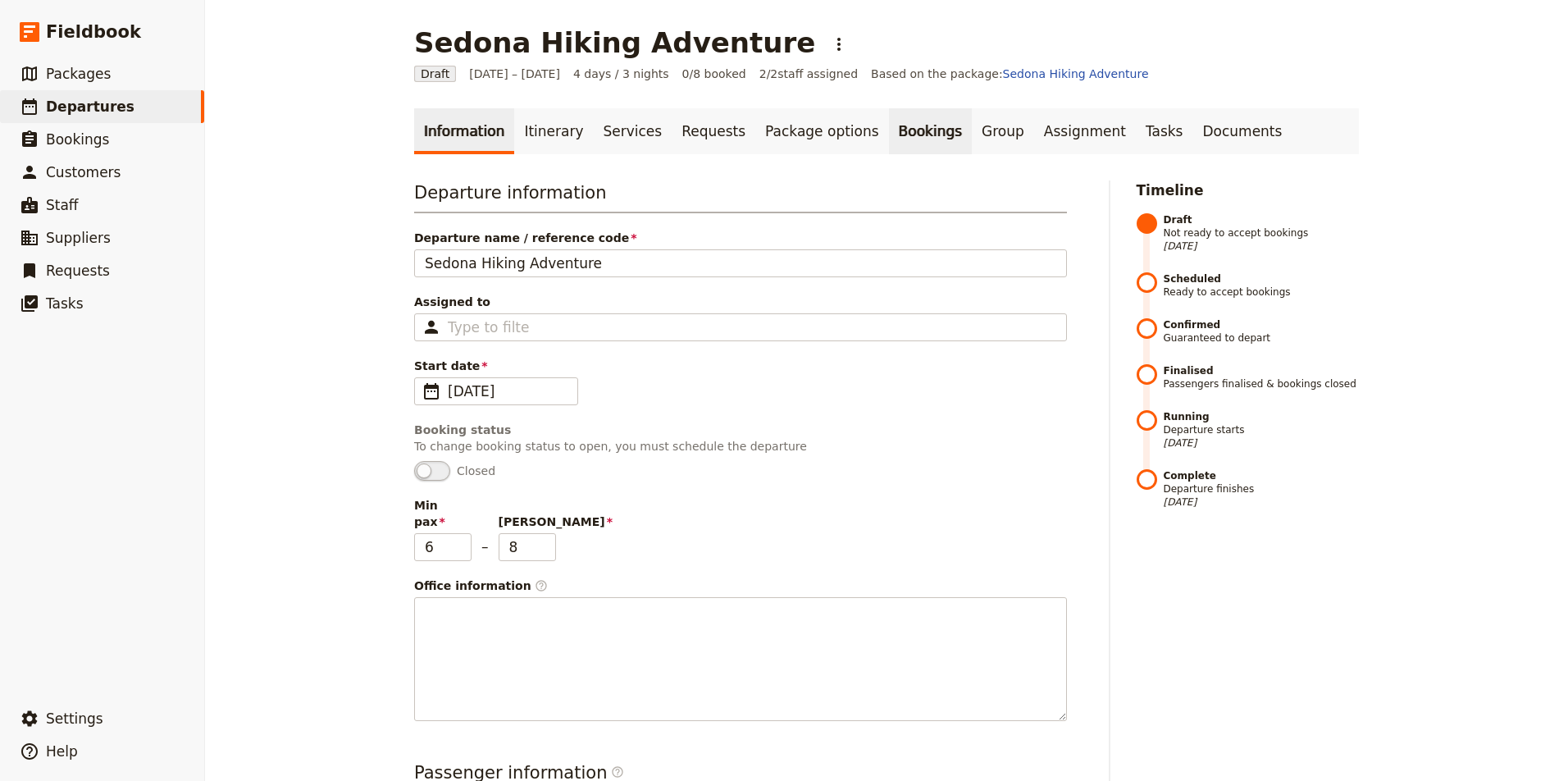
click at [889, 124] on link "Bookings" at bounding box center [930, 131] width 83 height 46
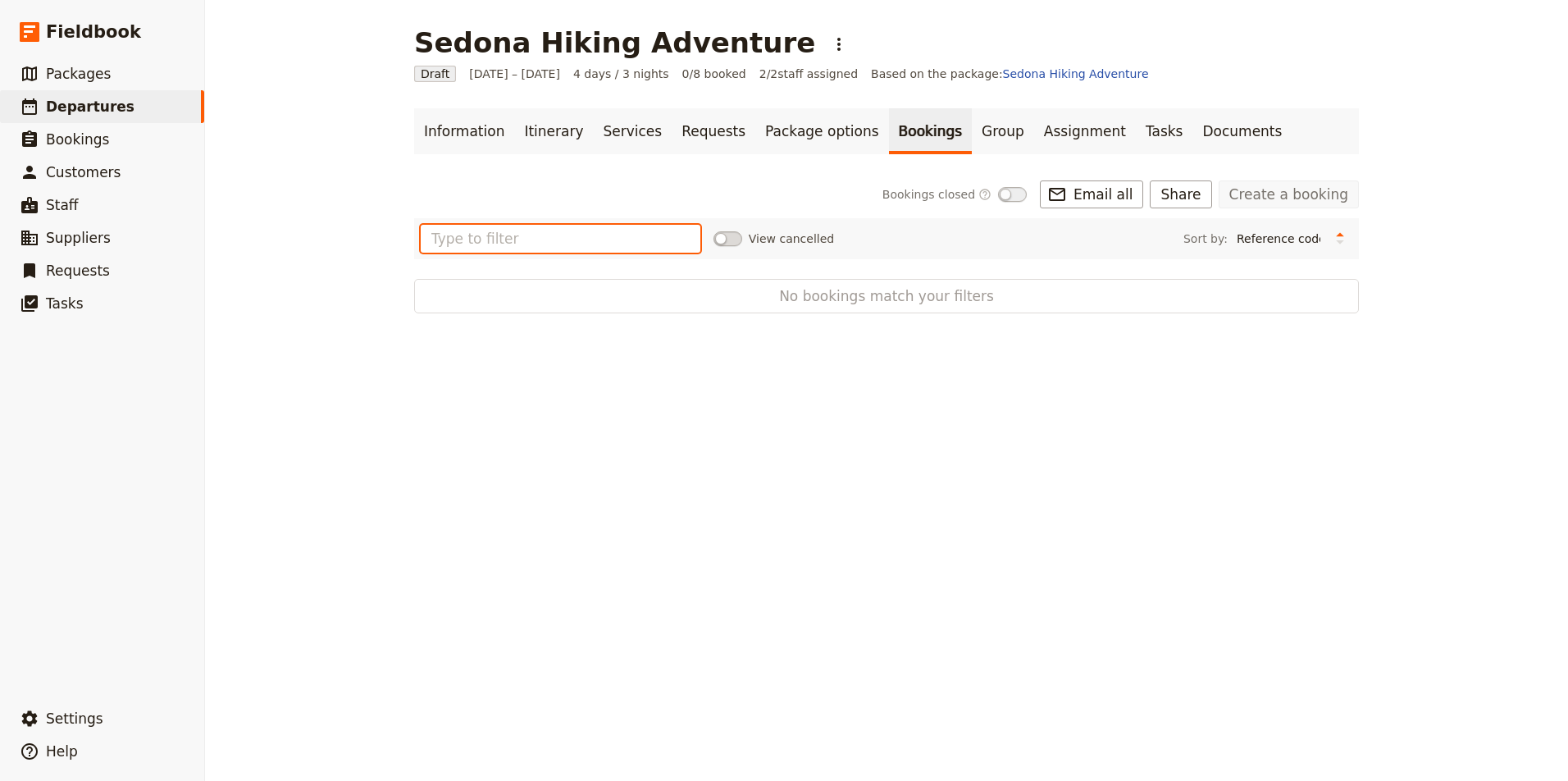
click at [597, 235] on input "text" at bounding box center [561, 238] width 280 height 28
type input "l"
click at [972, 127] on link "Group" at bounding box center [1003, 131] width 63 height 46
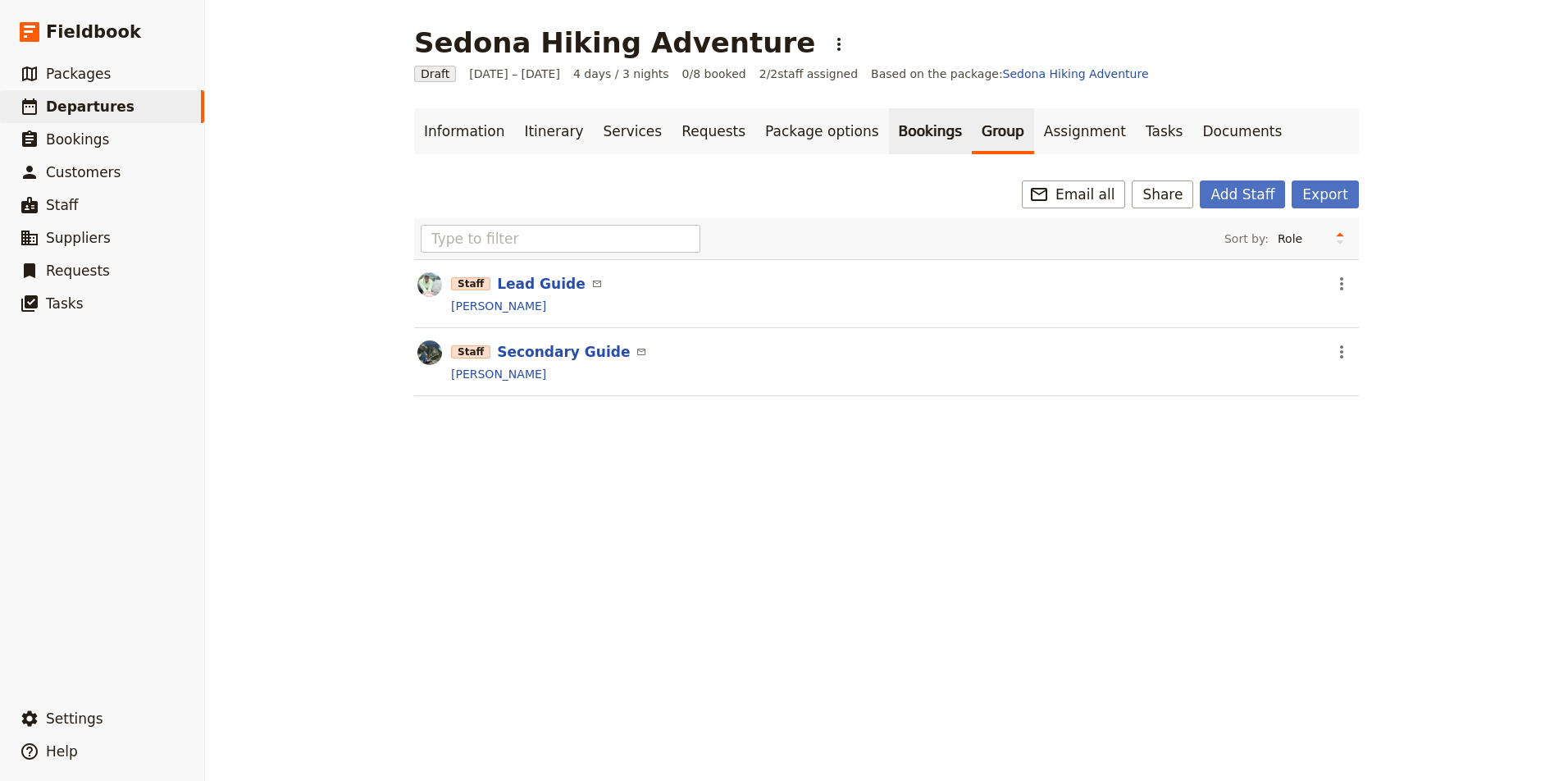
click at [896, 131] on link "Bookings" at bounding box center [930, 131] width 83 height 46
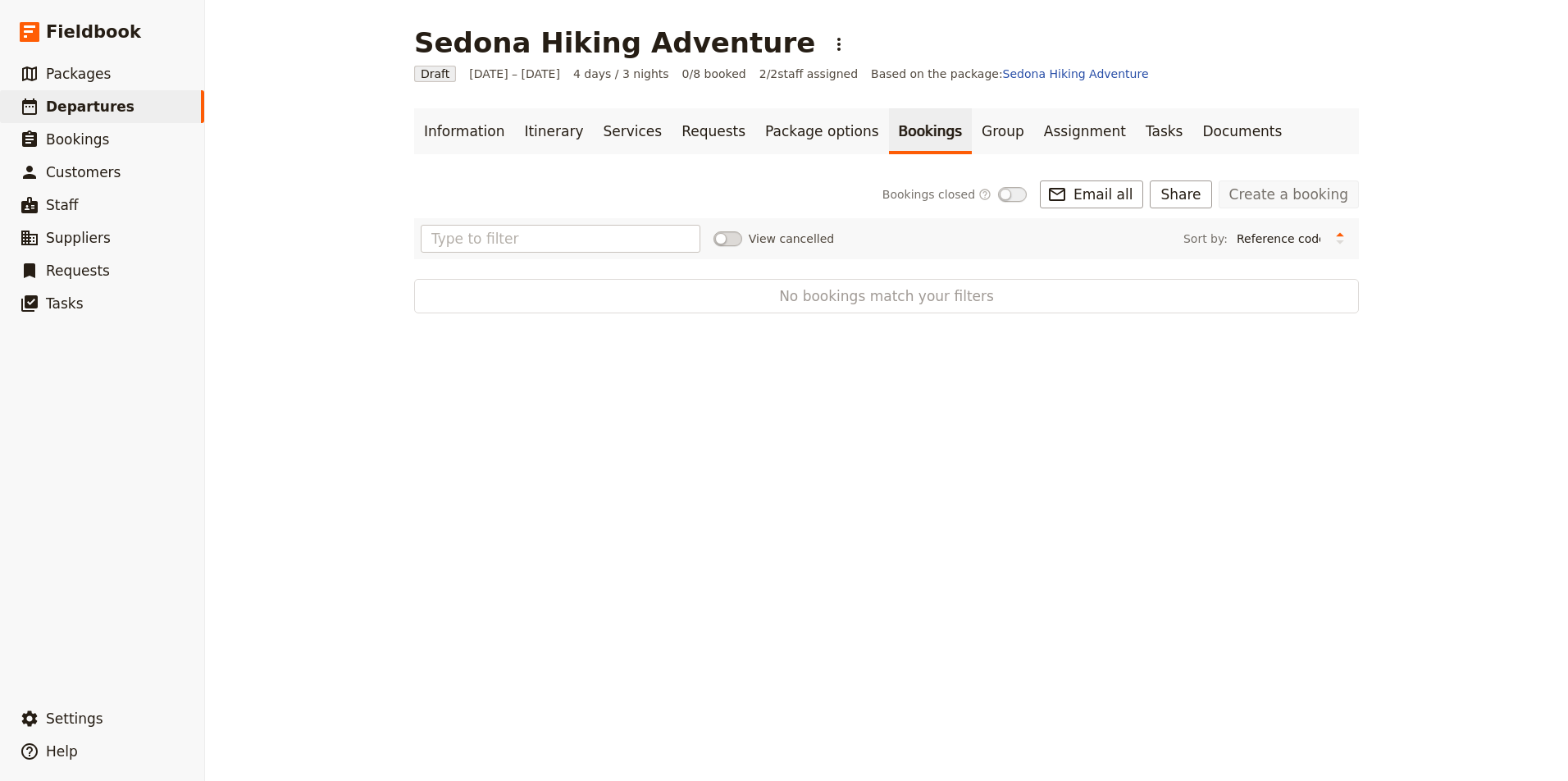
click at [1270, 192] on link "Create a booking" at bounding box center [1288, 194] width 141 height 28
click at [527, 128] on link "Itinerary" at bounding box center [553, 131] width 79 height 46
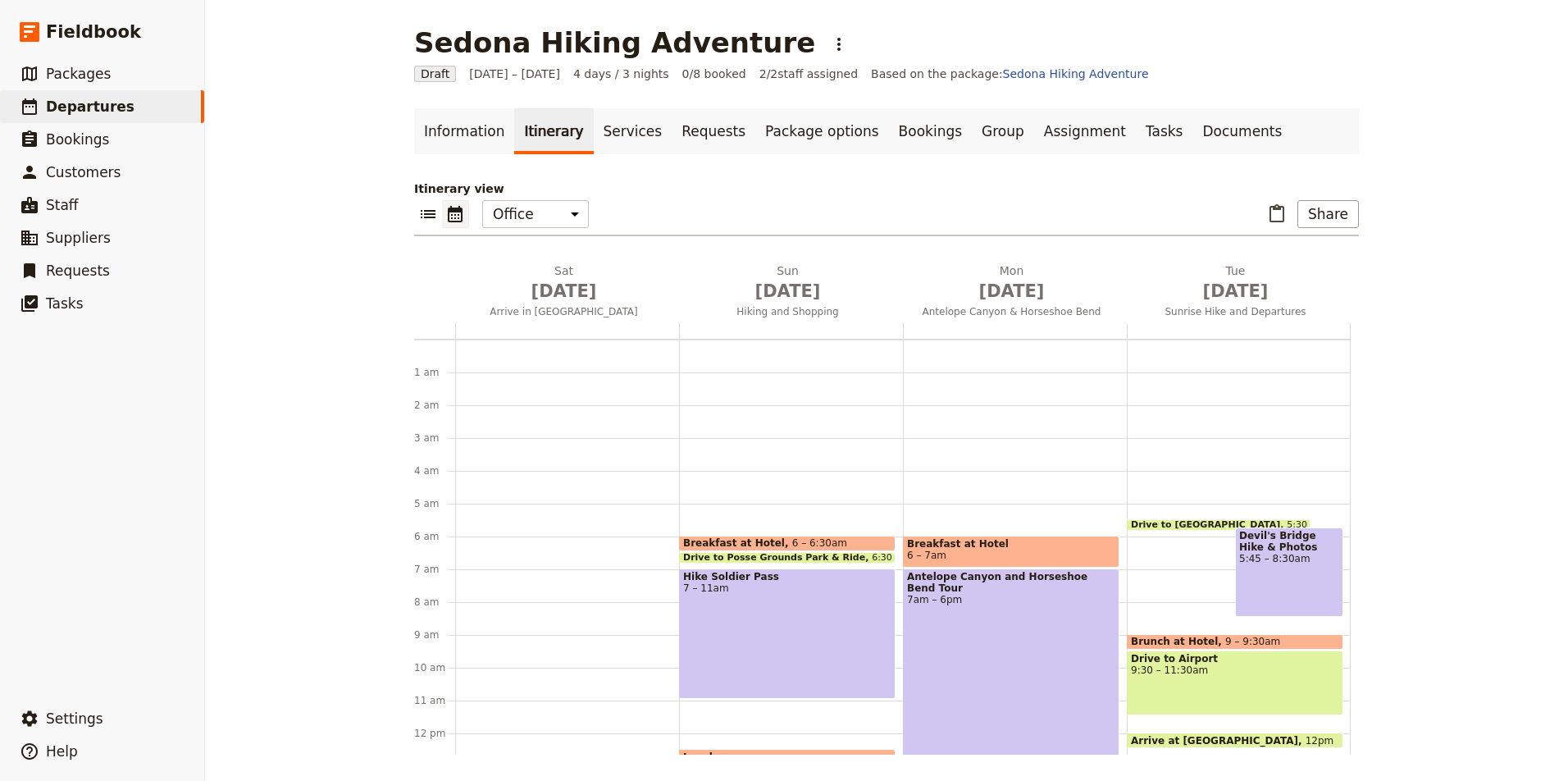
scroll to position [164, 0]
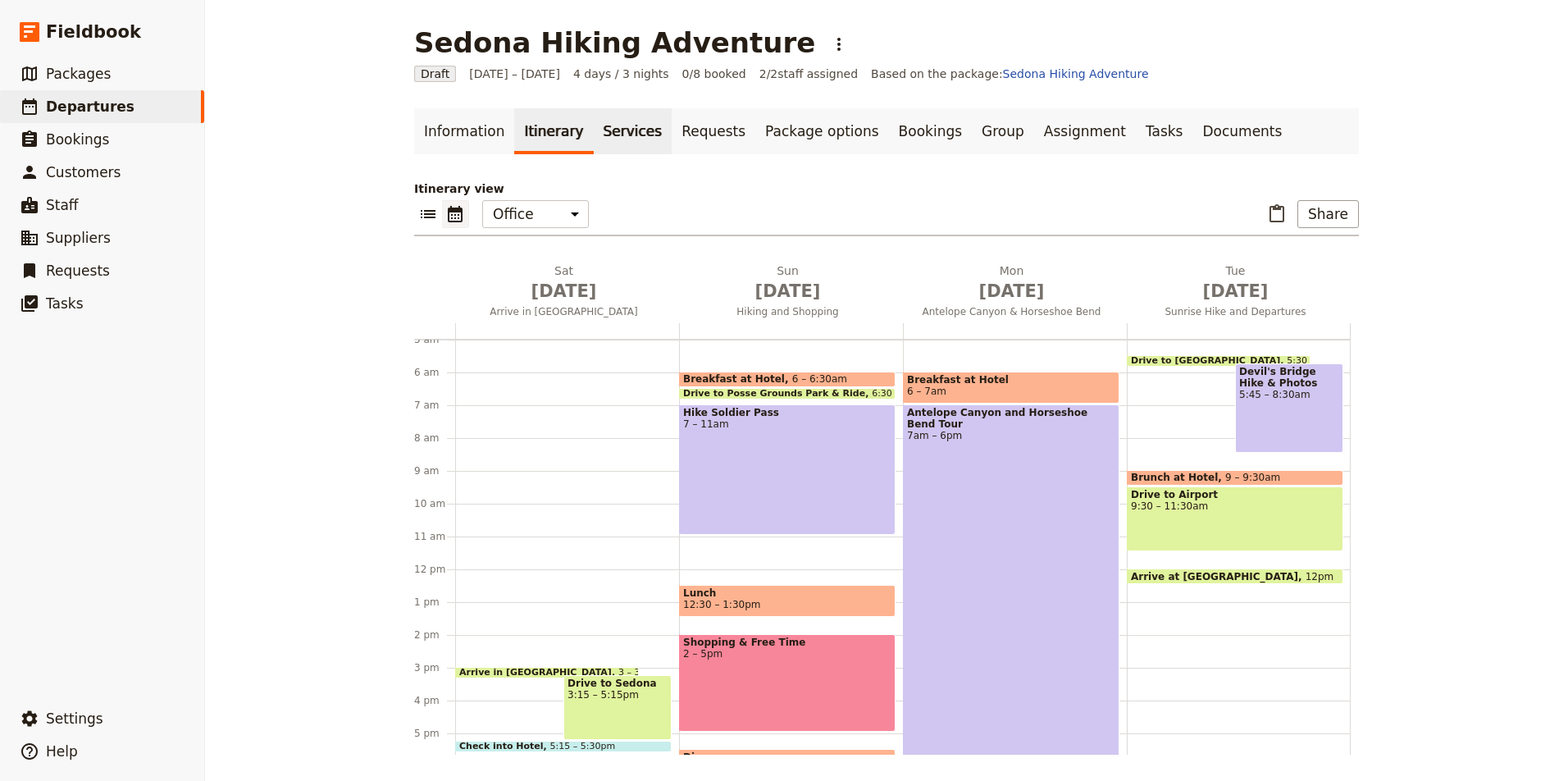
click at [607, 132] on link "Services" at bounding box center [633, 131] width 79 height 46
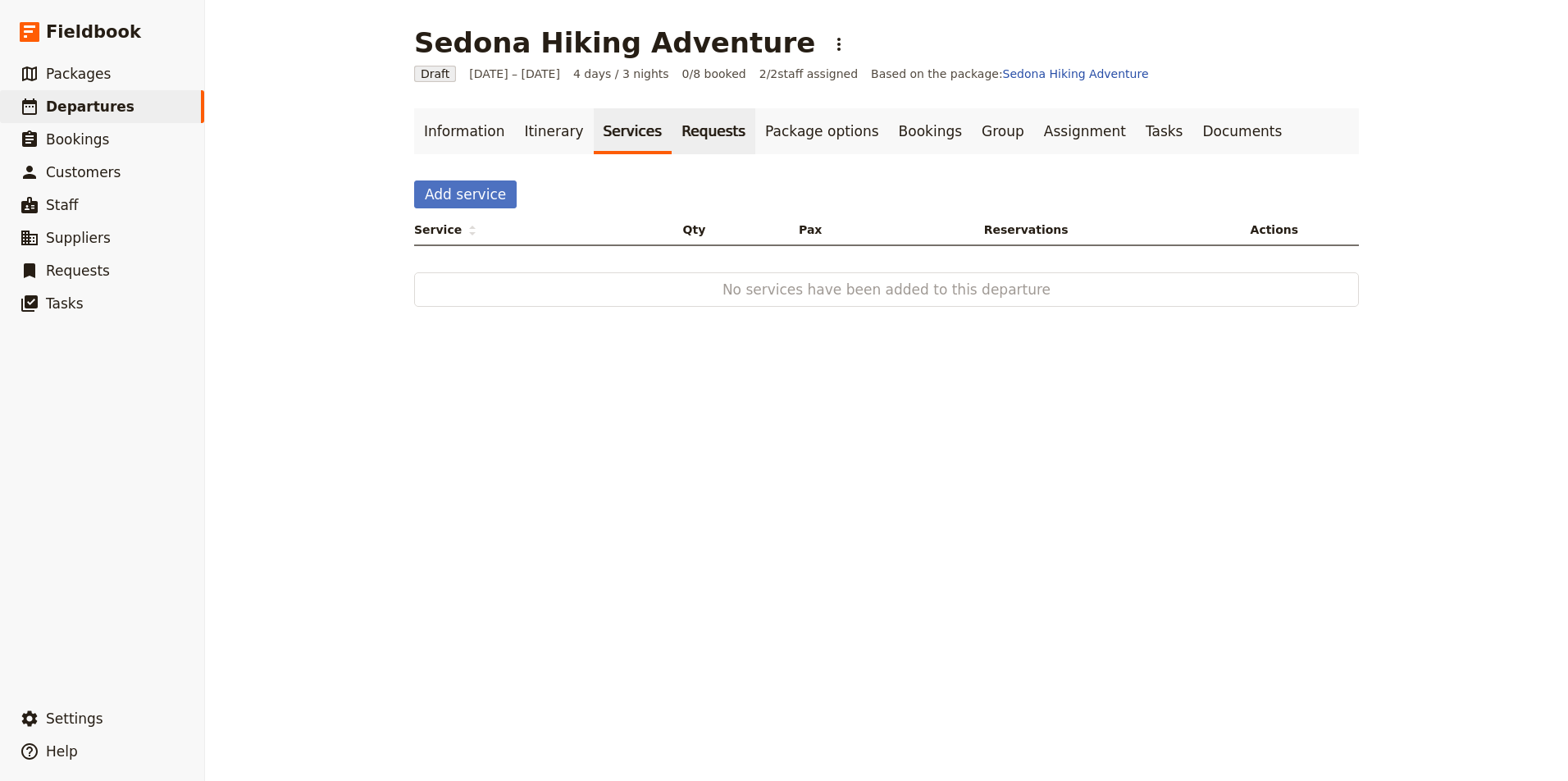
click at [703, 129] on link "Requests" at bounding box center [713, 131] width 84 height 46
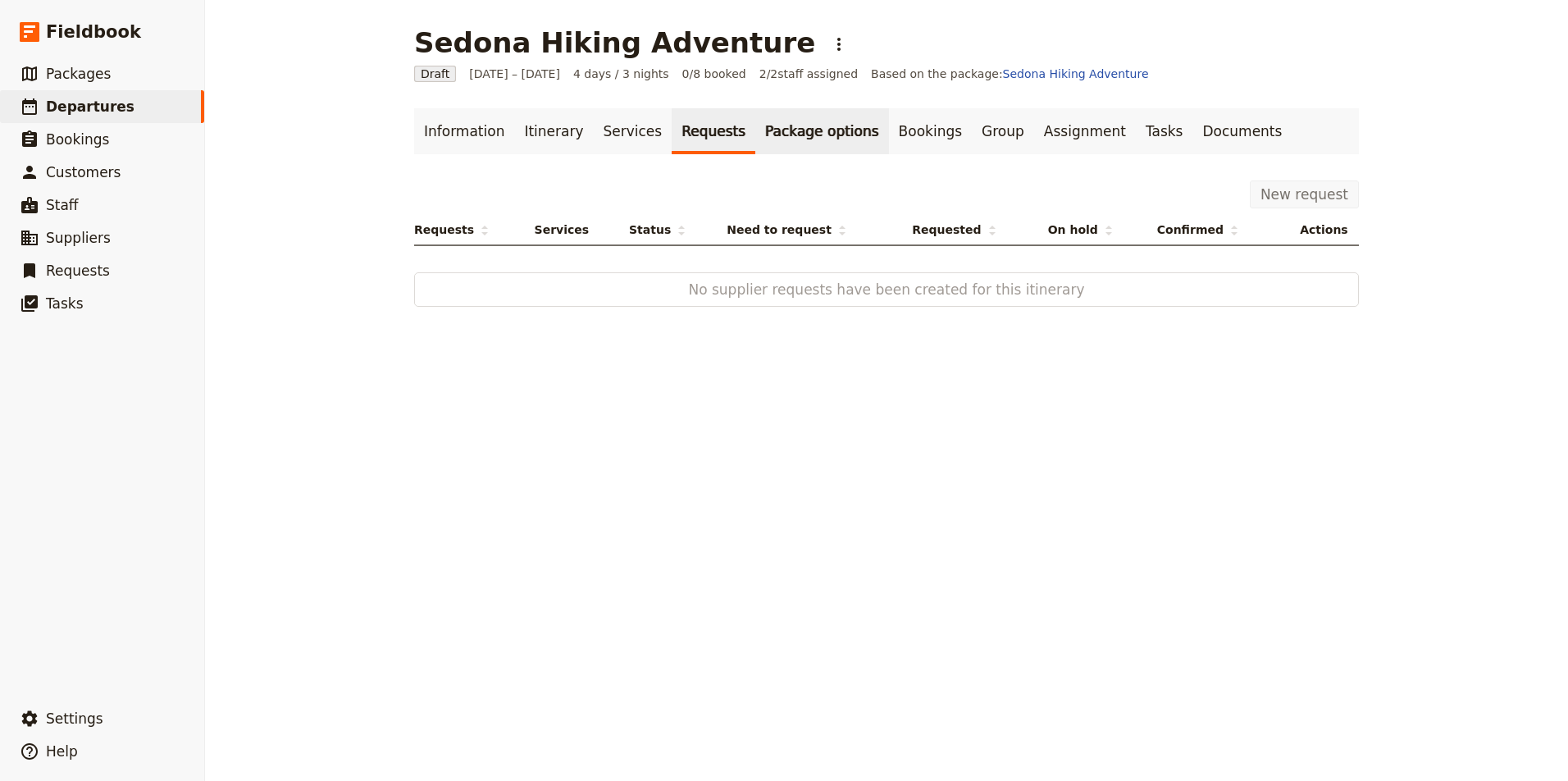
click at [769, 138] on link "Package options" at bounding box center [822, 131] width 133 height 46
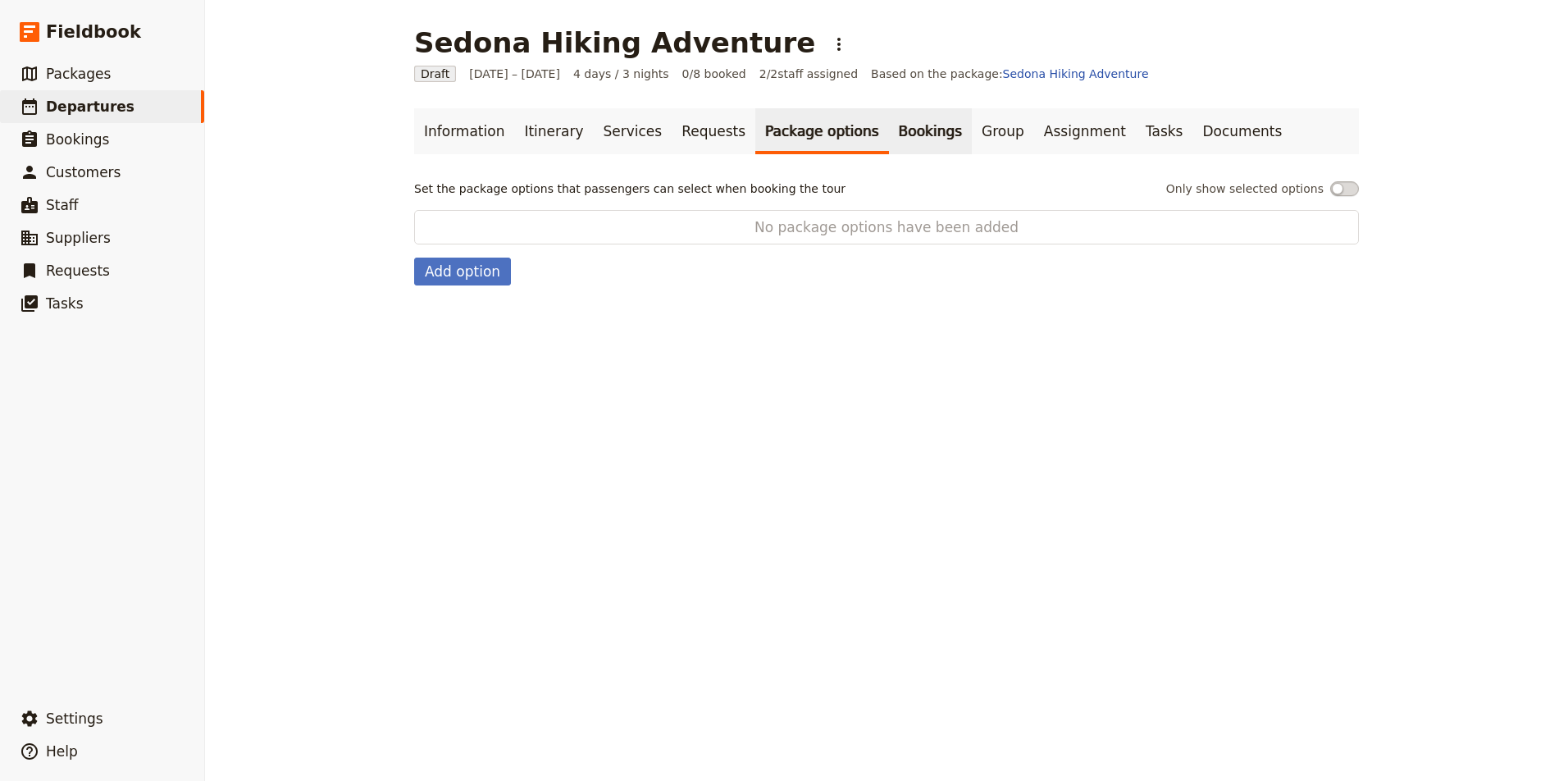
click at [889, 135] on link "Bookings" at bounding box center [930, 131] width 83 height 46
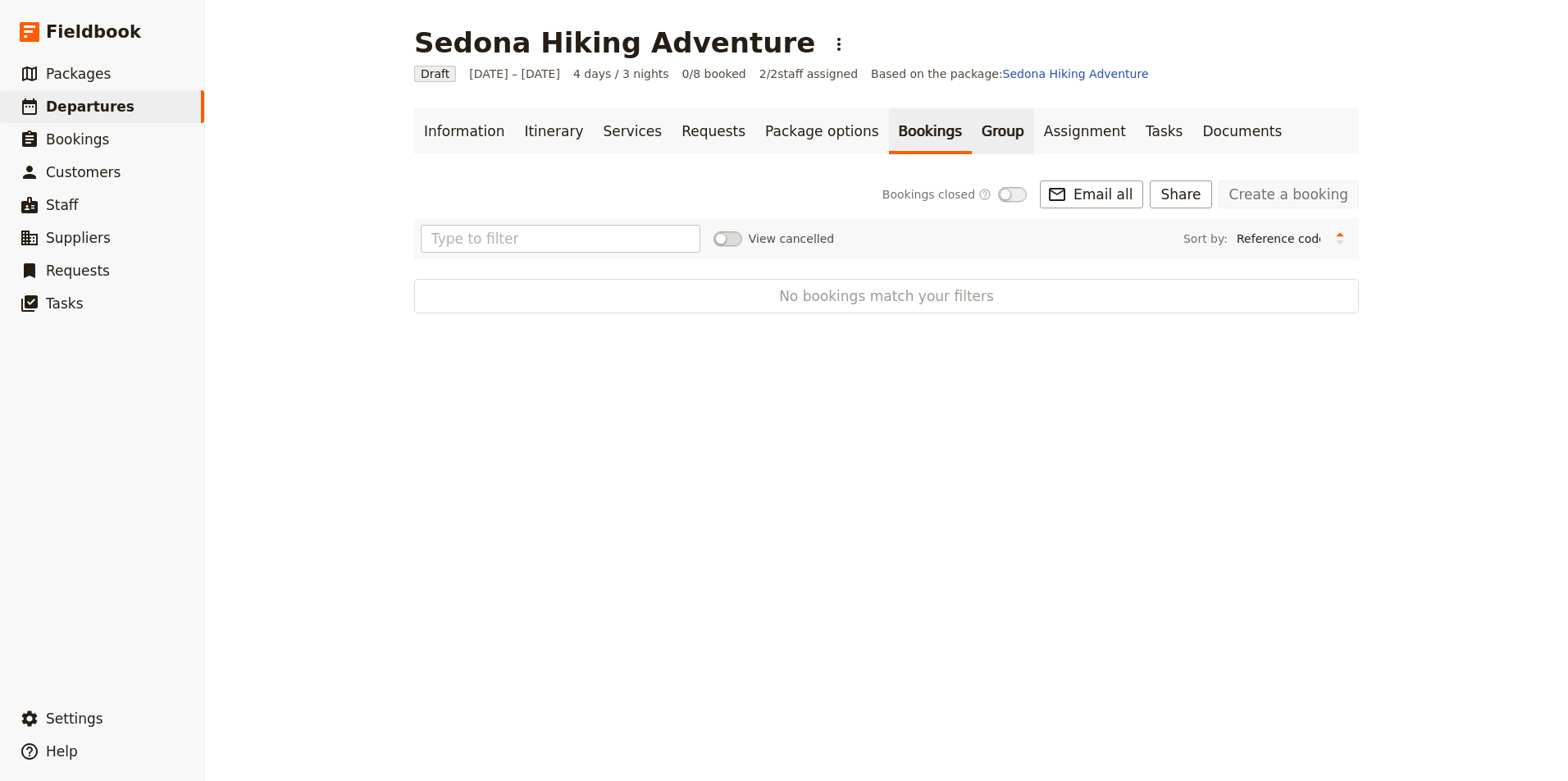
click at [972, 136] on link "Group" at bounding box center [1003, 131] width 63 height 46
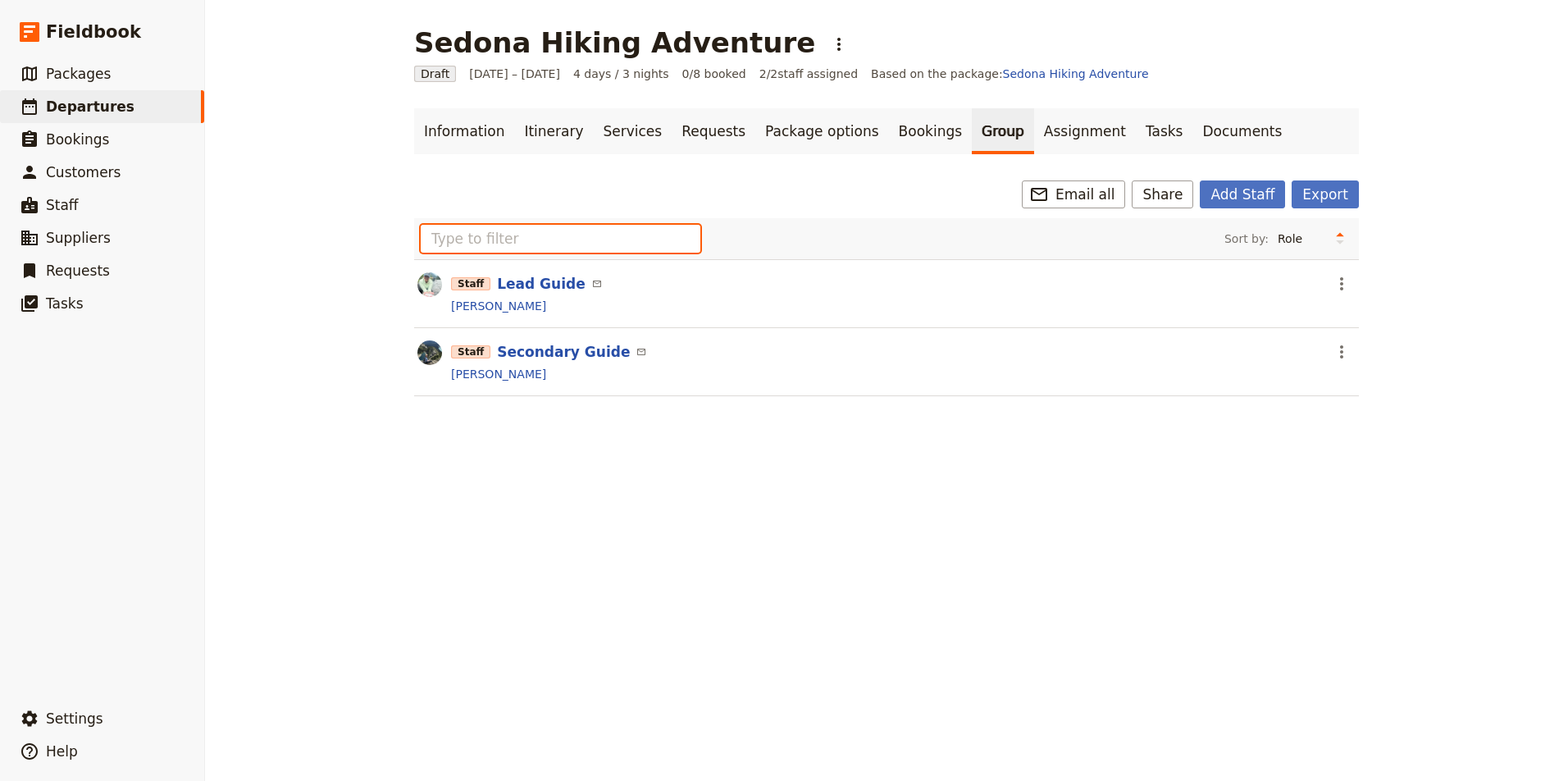
click at [520, 240] on input "text" at bounding box center [561, 238] width 280 height 28
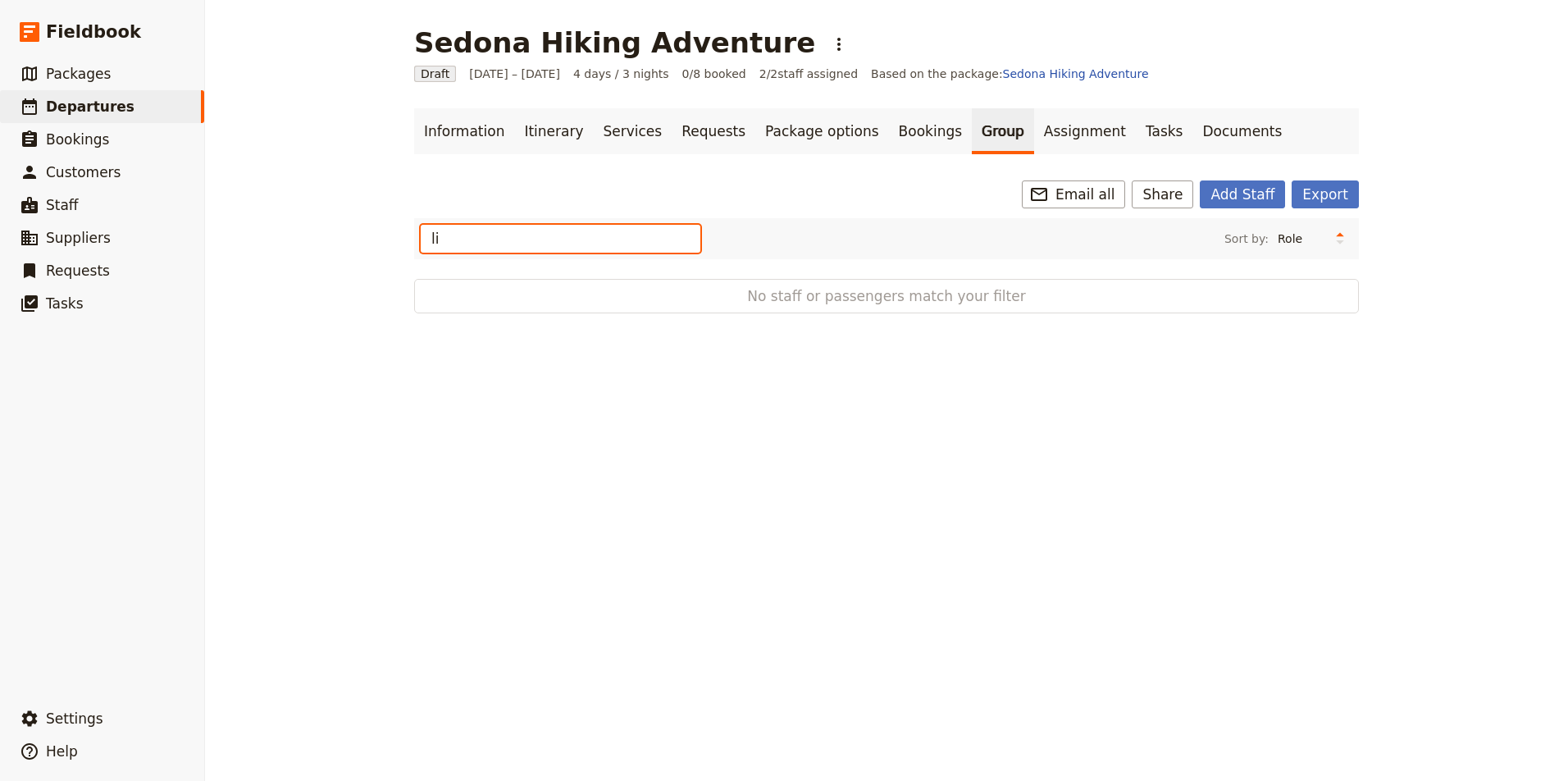
type input "l"
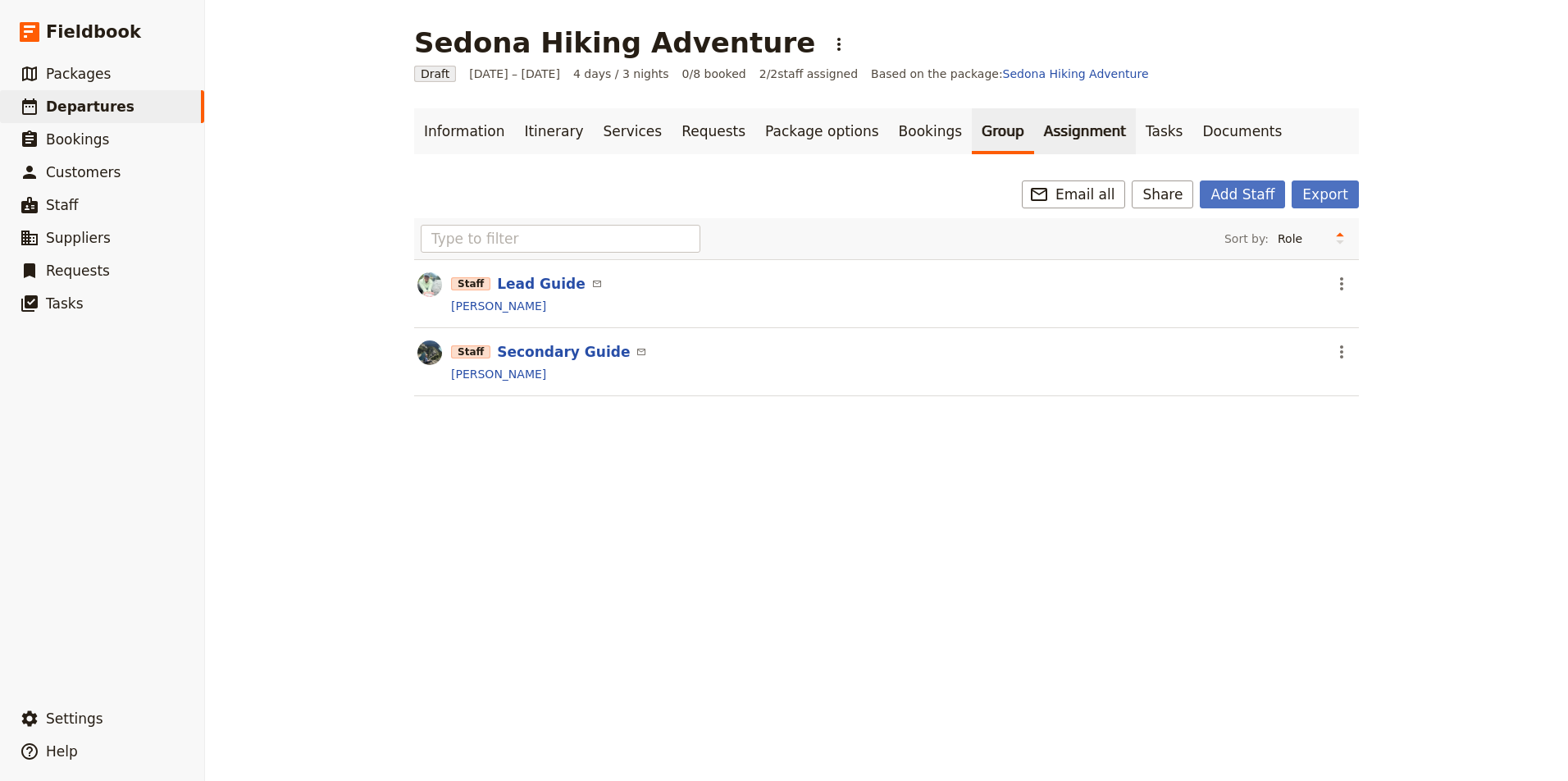
click at [1034, 127] on link "Assignment" at bounding box center [1085, 131] width 102 height 46
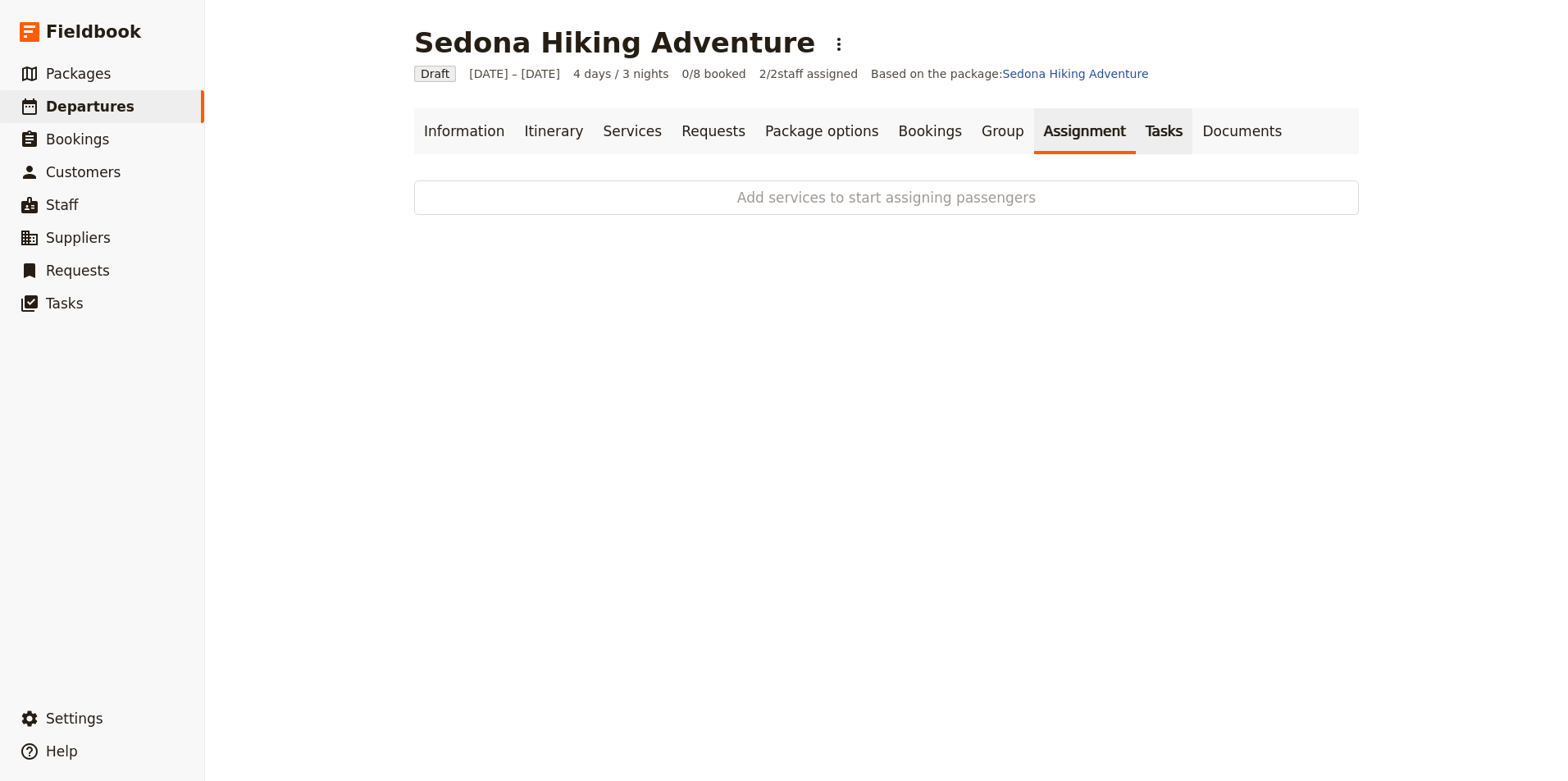
click at [1136, 132] on link "Tasks" at bounding box center [1165, 131] width 58 height 46
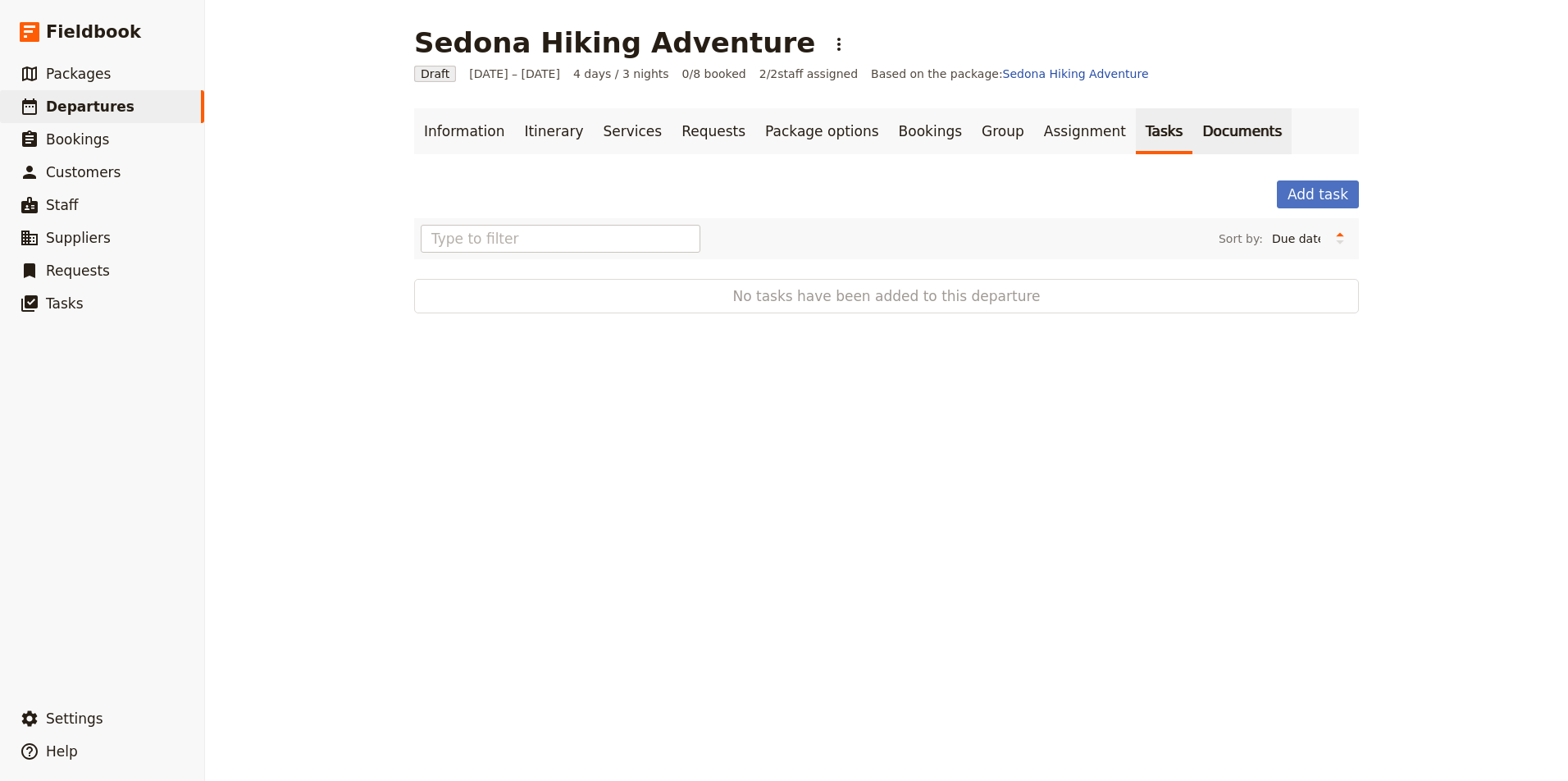
click at [1193, 131] on link "Documents" at bounding box center [1242, 131] width 99 height 46
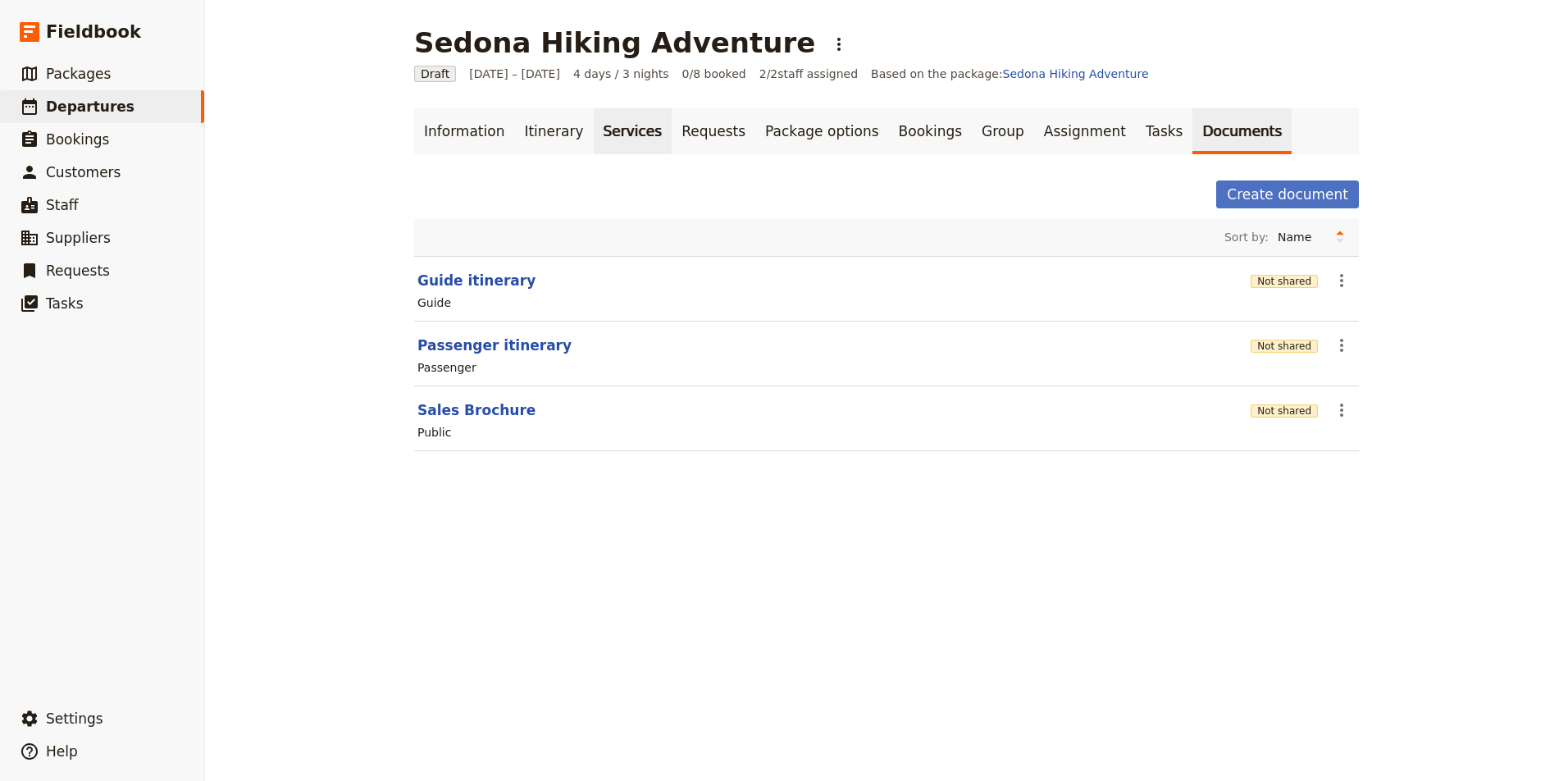
click at [594, 129] on link "Services" at bounding box center [633, 131] width 79 height 46
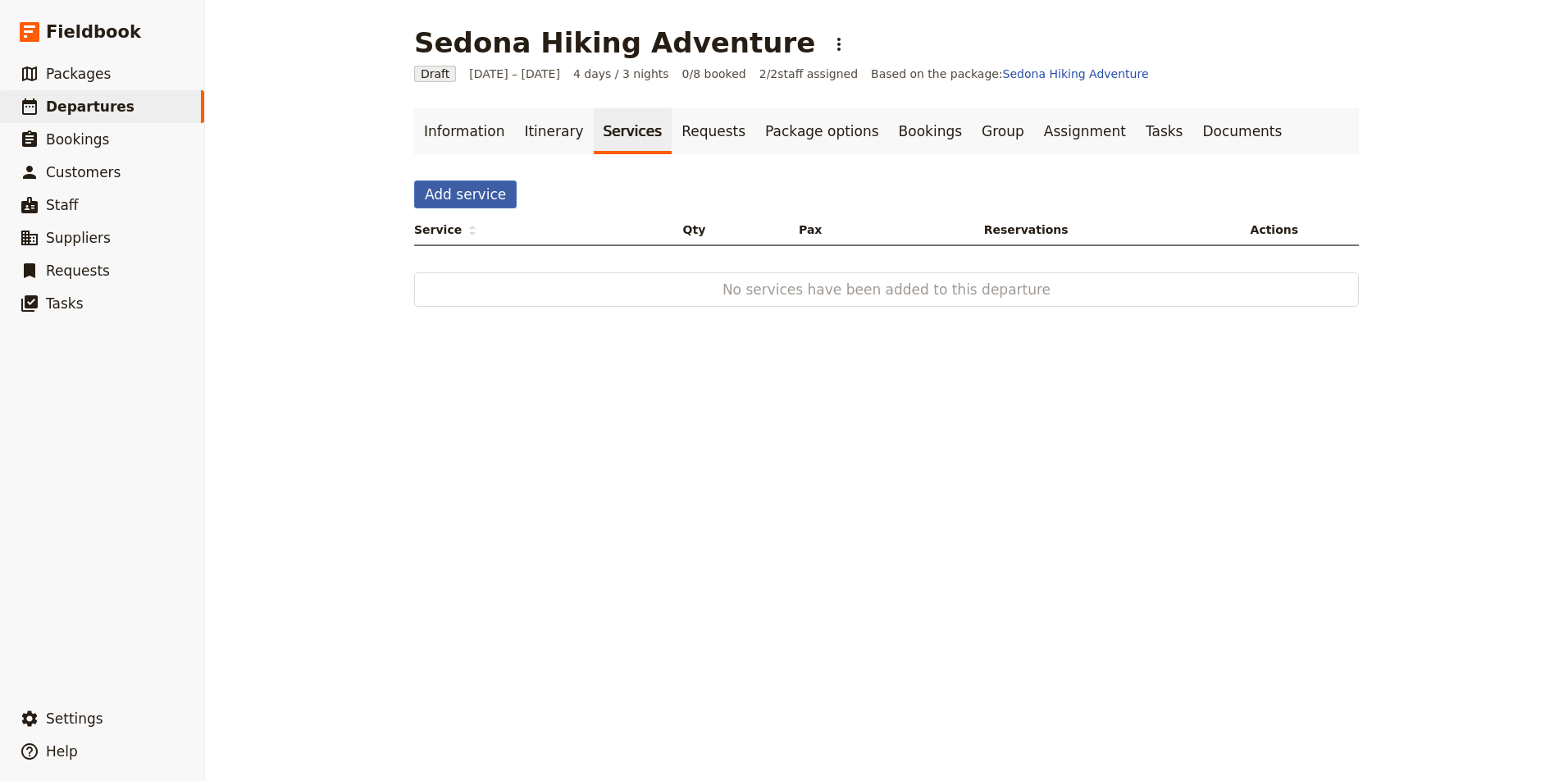
click at [478, 201] on button "Add service" at bounding box center [465, 194] width 103 height 28
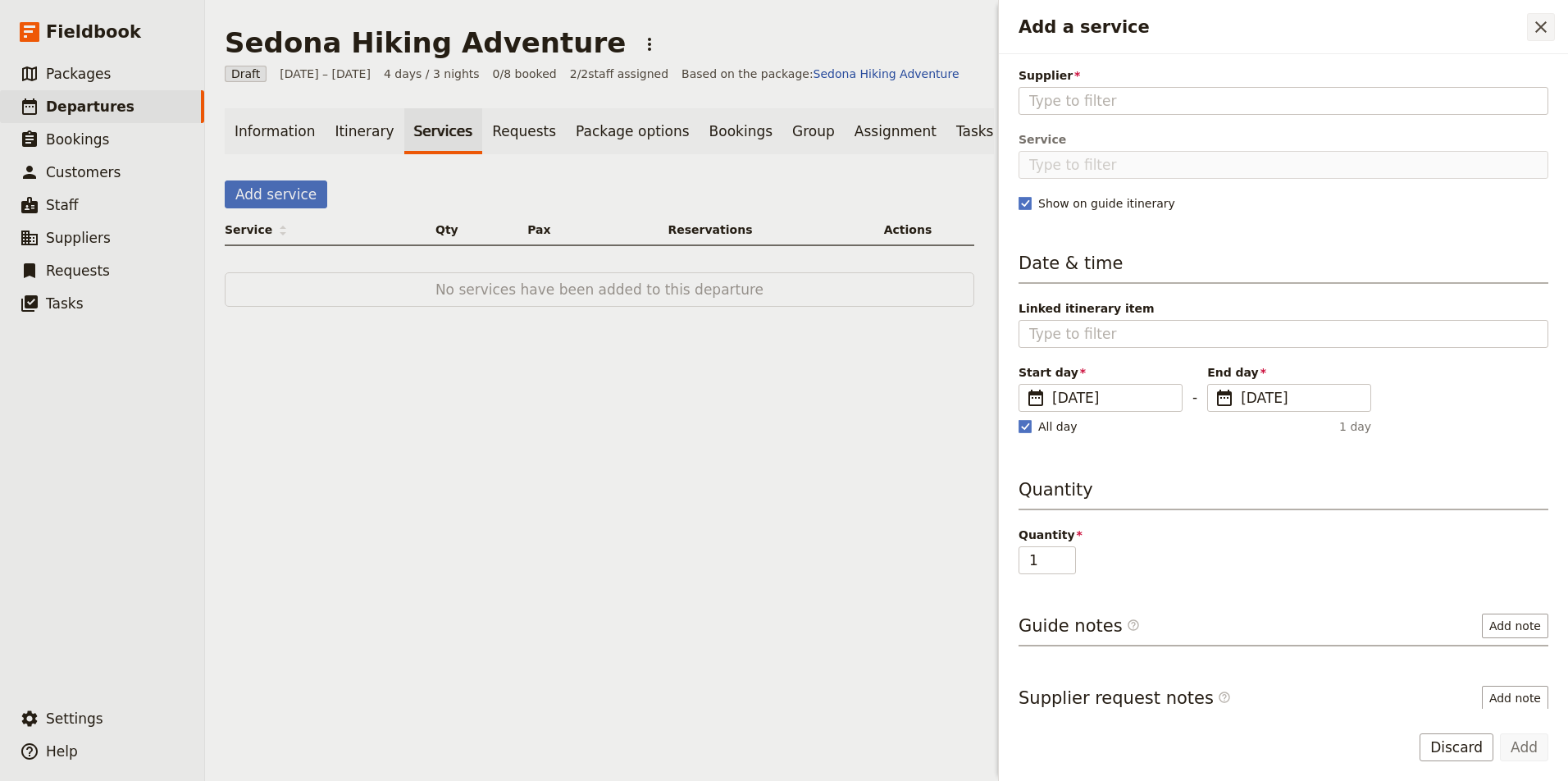
click at [1547, 27] on icon "Close drawer" at bounding box center [1540, 26] width 19 height 19
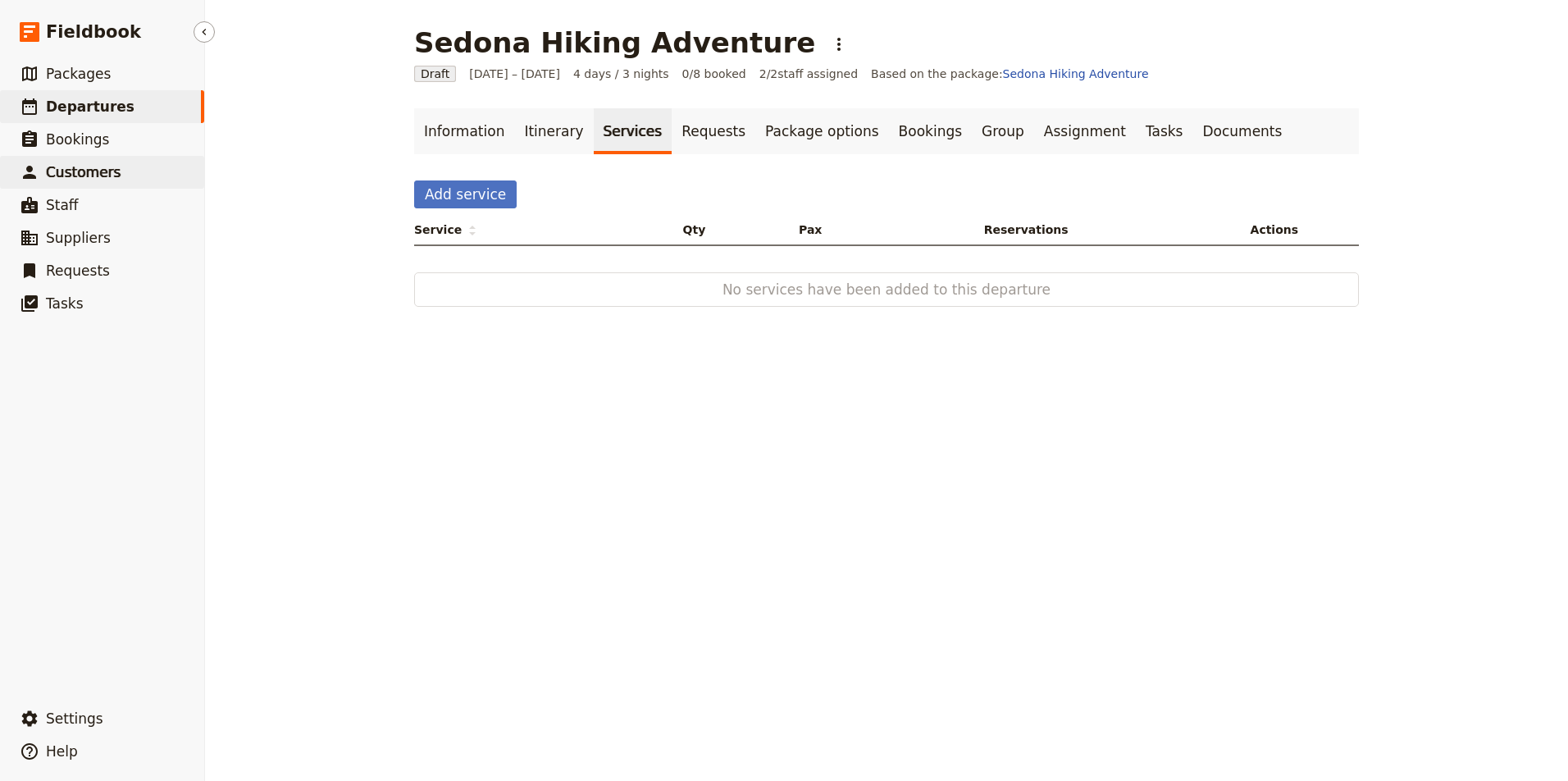
click at [83, 176] on span "Customers" at bounding box center [83, 172] width 75 height 16
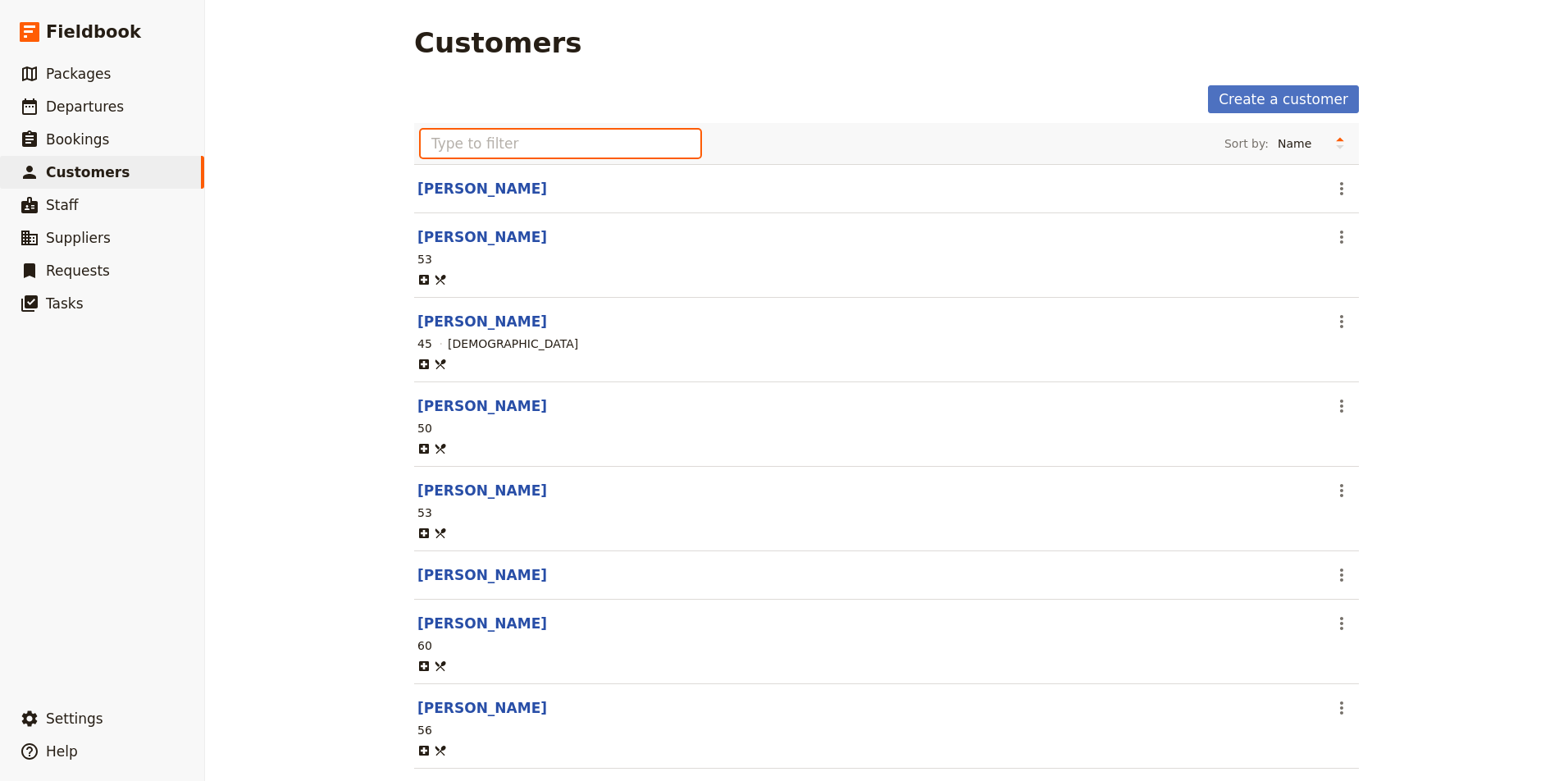
click at [534, 141] on input "text" at bounding box center [561, 143] width 280 height 28
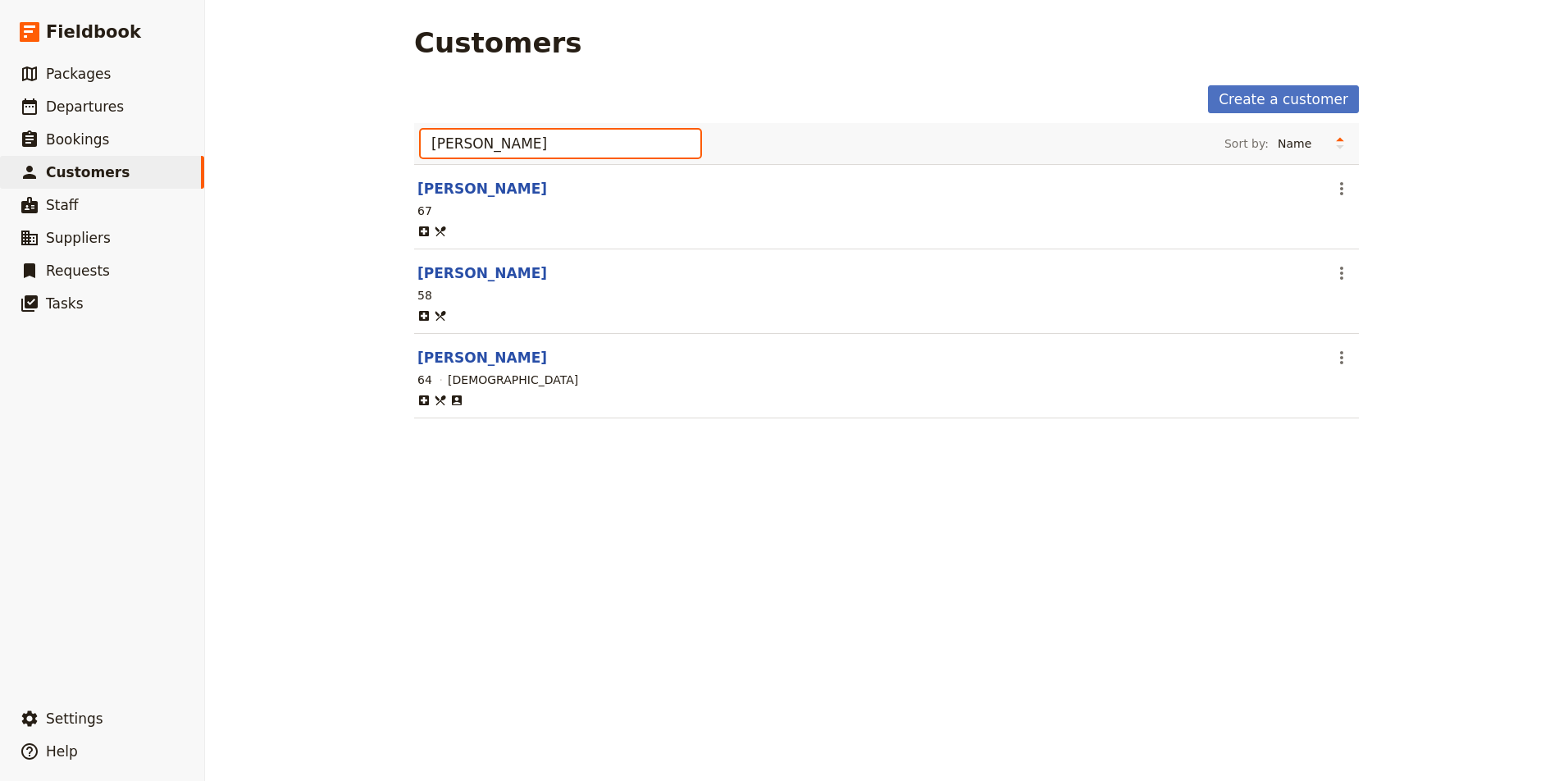
type input "Lisa"
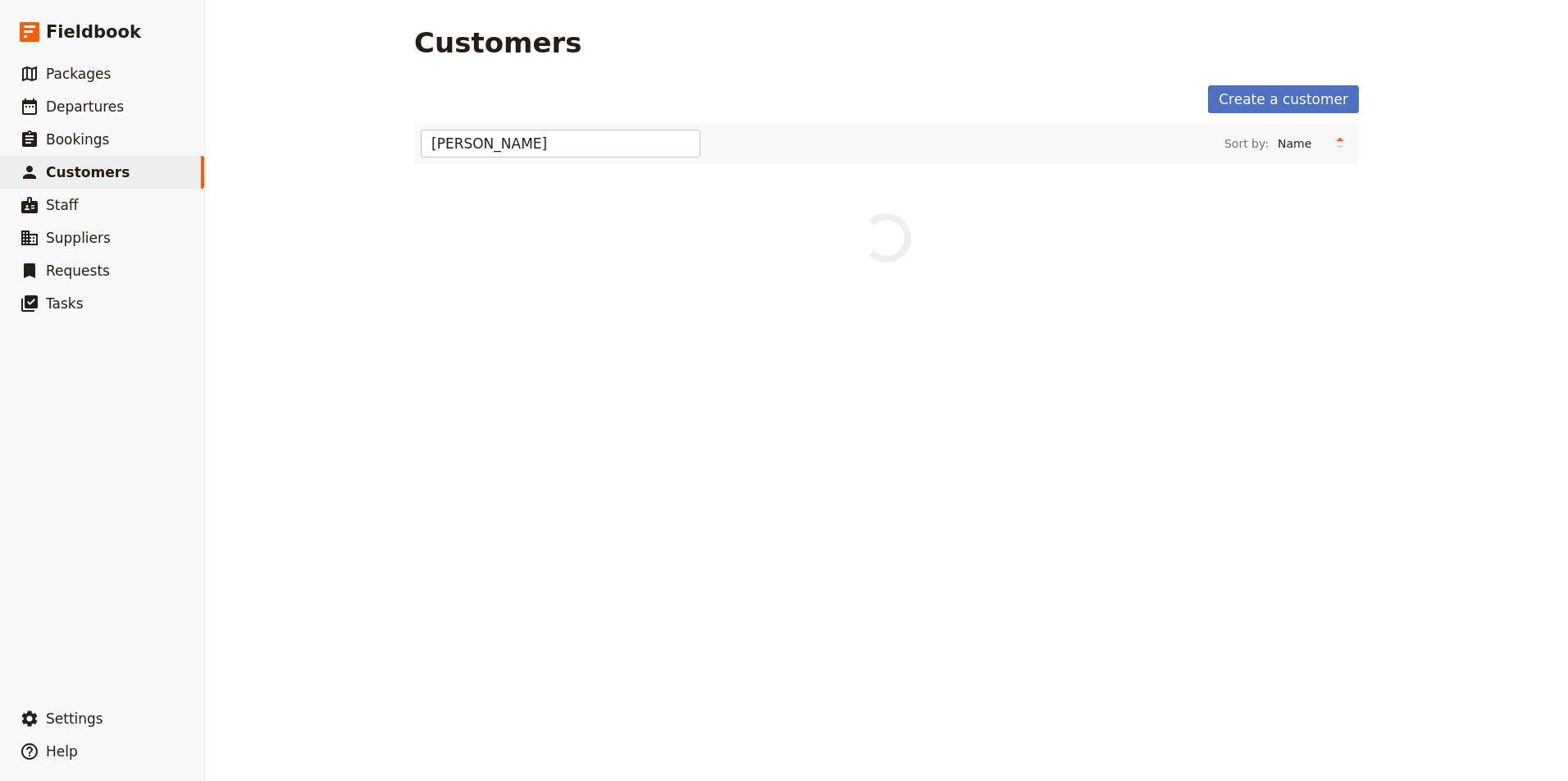
drag, startPoint x: 534, startPoint y: 141, endPoint x: 1342, endPoint y: 360, distance: 837.2
click at [1342, 360] on div "Customers Create a customer Lisa Sort by: Name Age Gender" at bounding box center [886, 390] width 1363 height 781
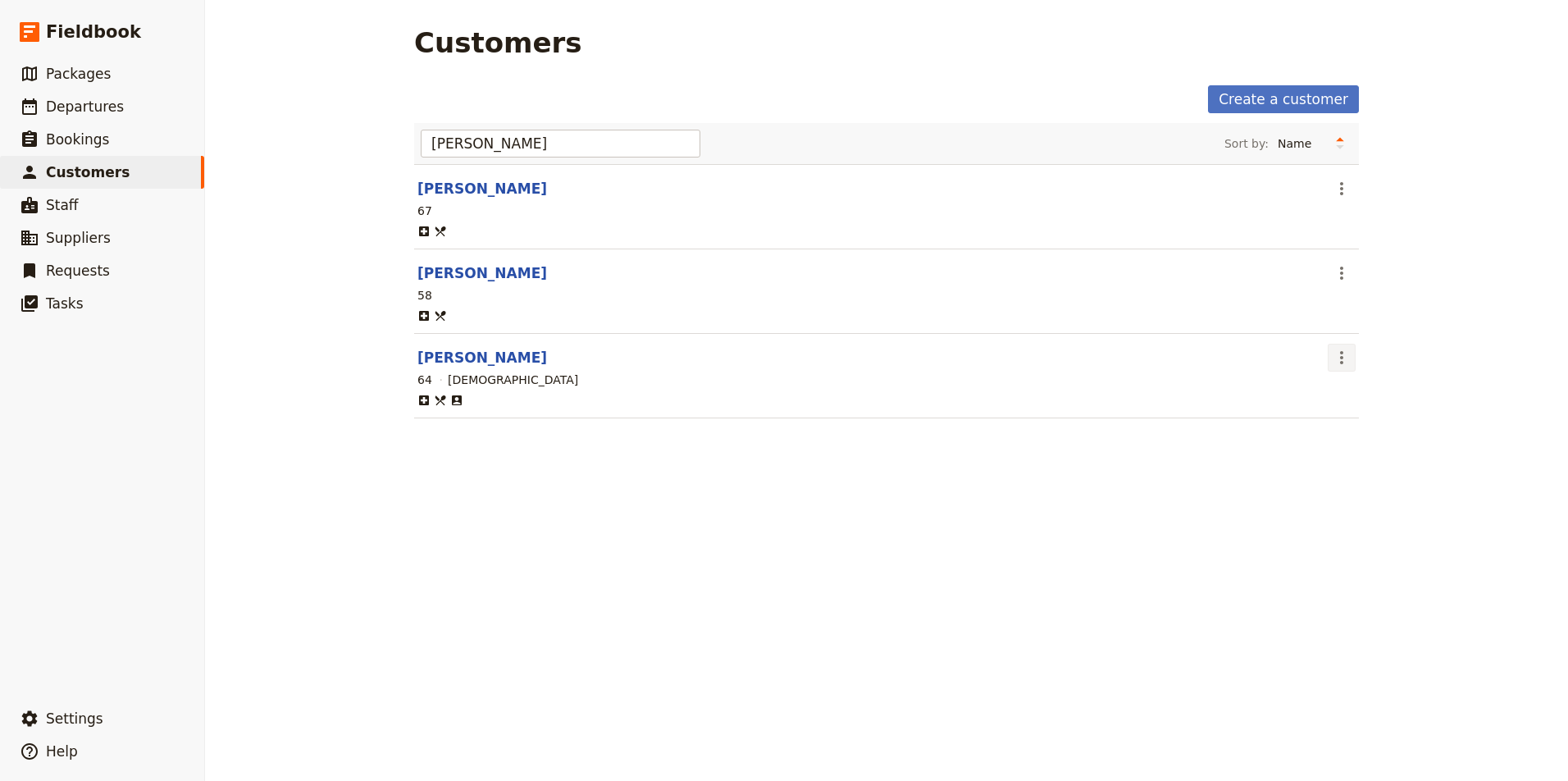
click at [1344, 356] on icon "Actions" at bounding box center [1341, 357] width 19 height 19
click at [1359, 396] on span "View customer" at bounding box center [1381, 393] width 86 height 16
select select "[DEMOGRAPHIC_DATA]"
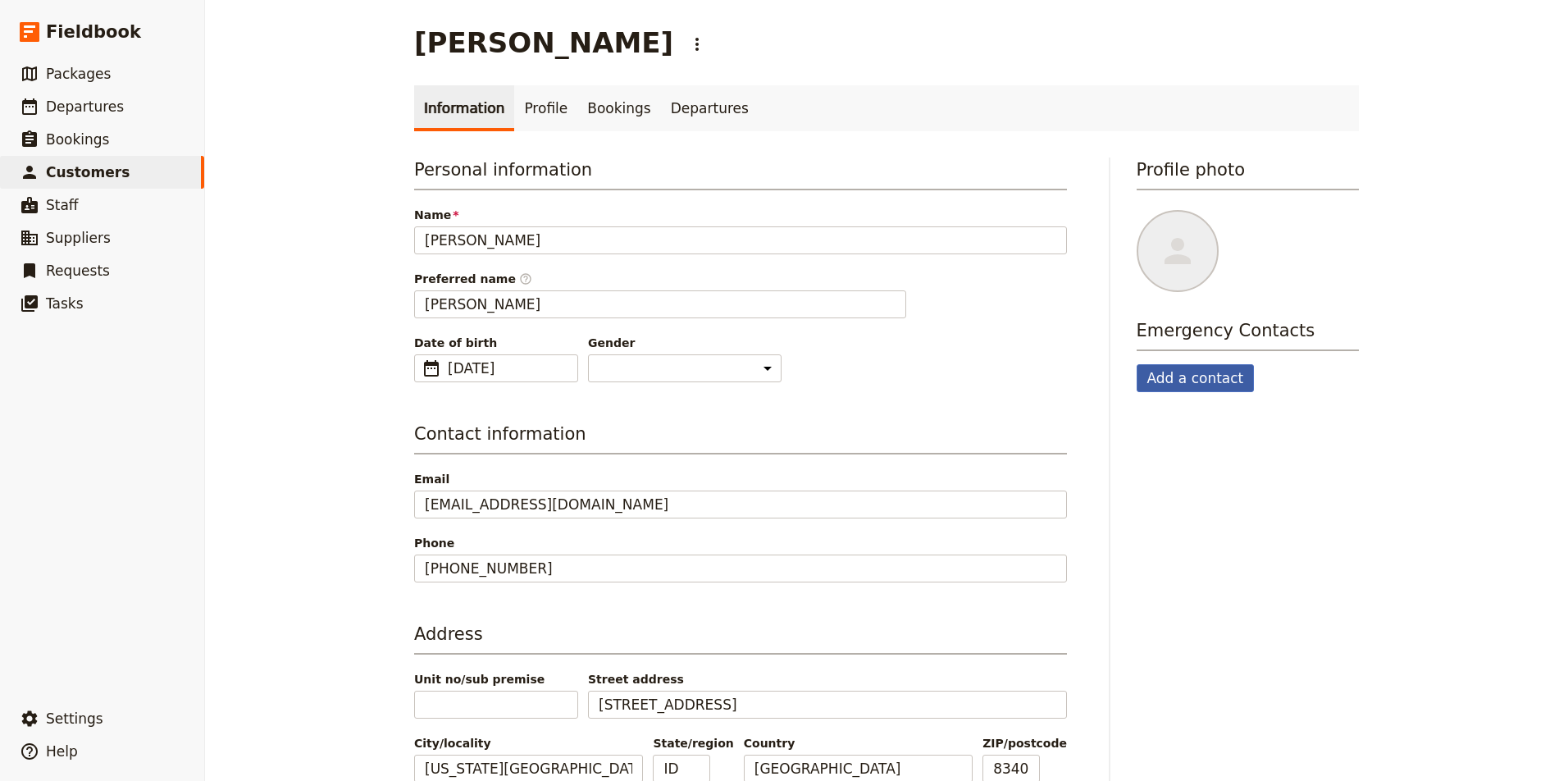
click at [1203, 378] on button "Add a contact" at bounding box center [1195, 378] width 118 height 28
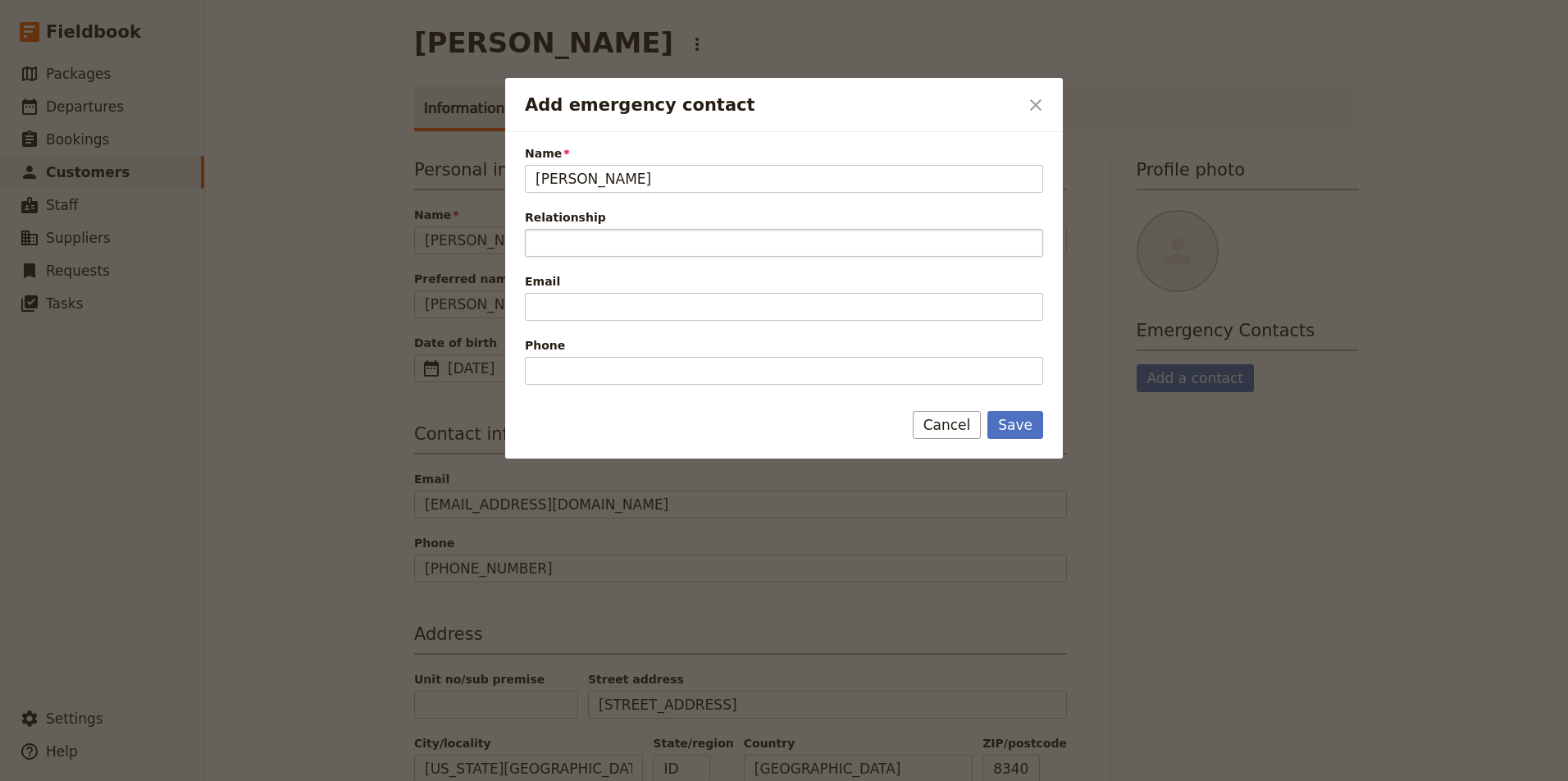
type input "Mark Sherick"
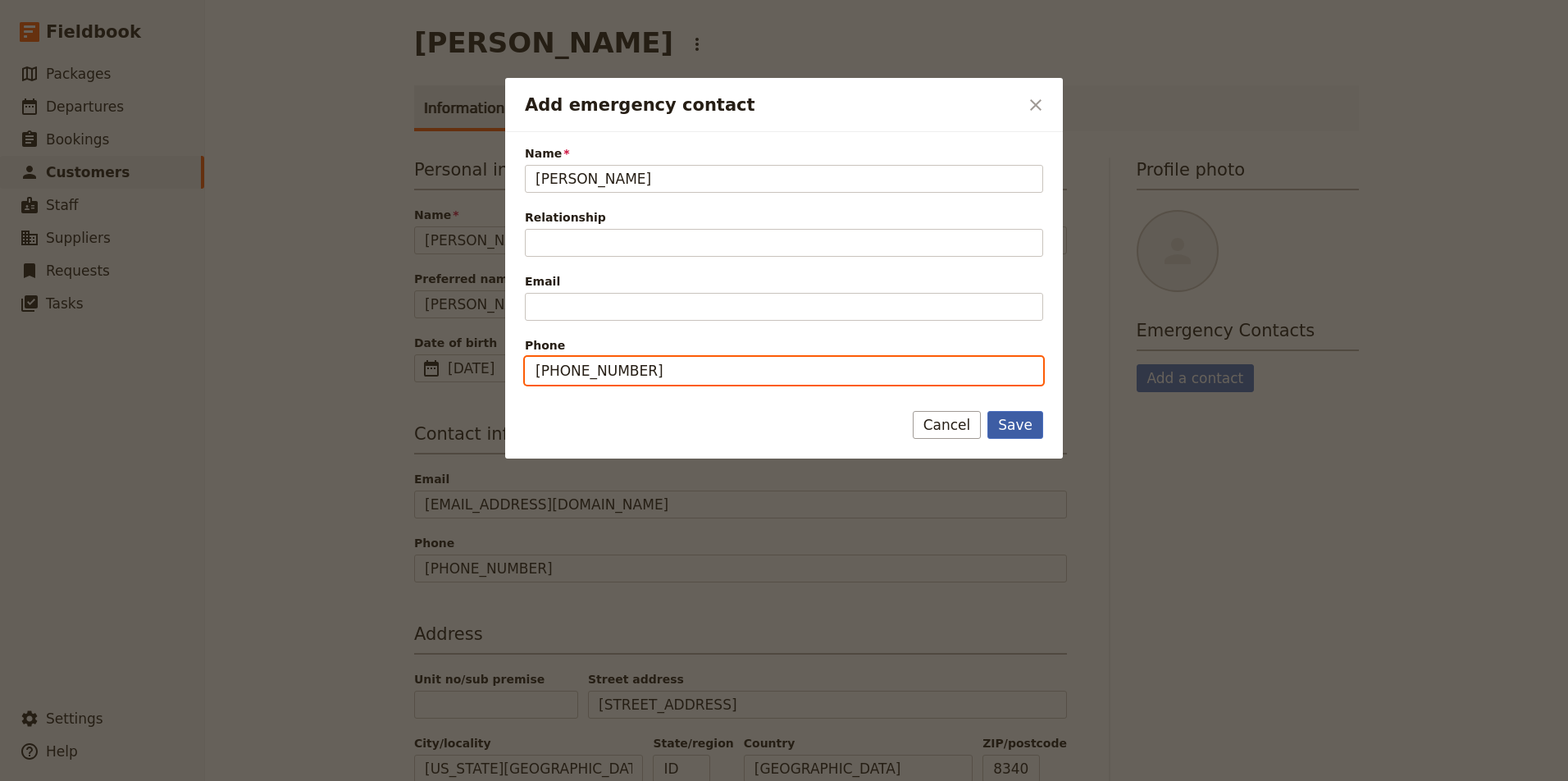
type input "208-520-1665"
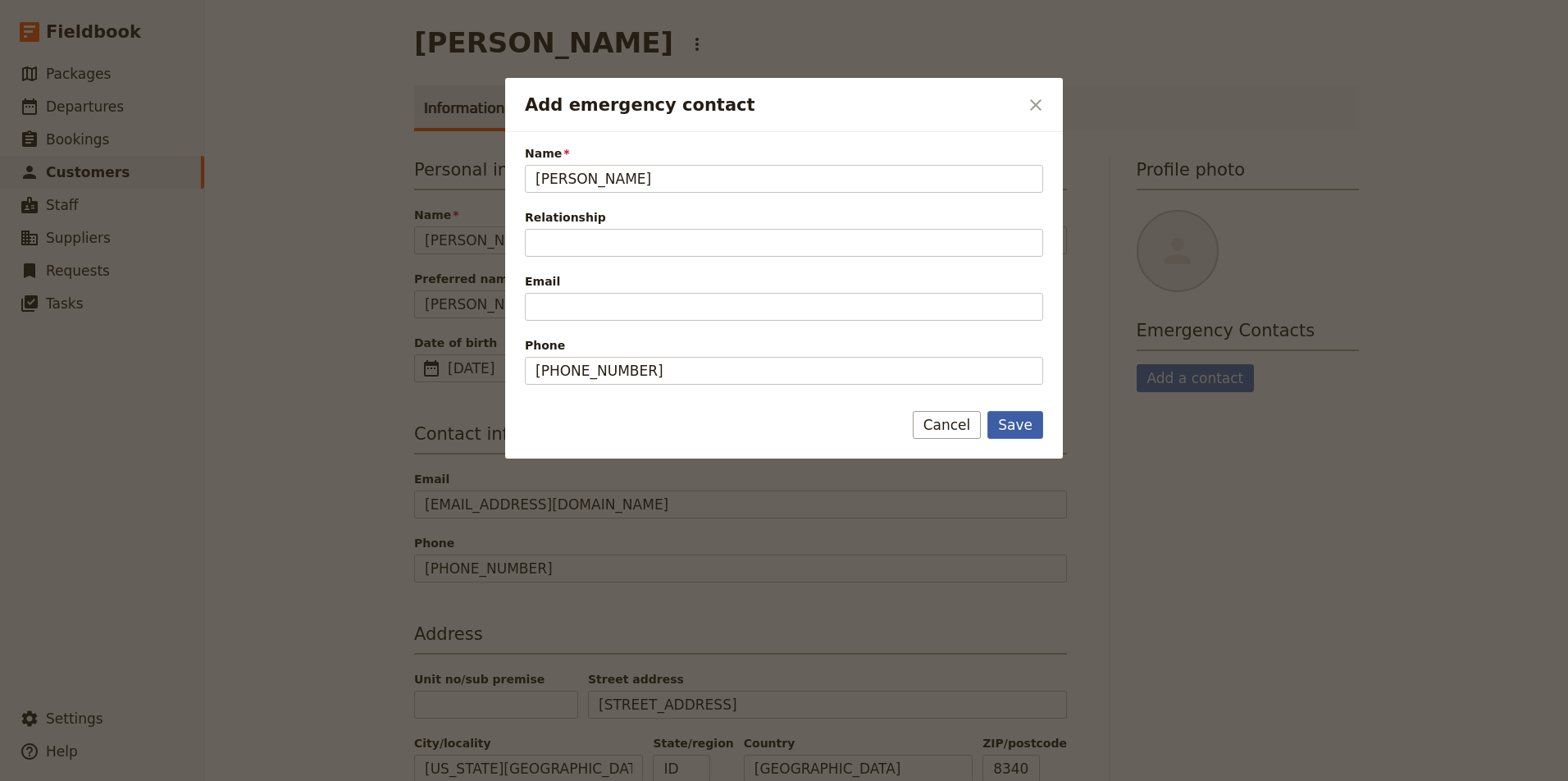
click at [1031, 426] on button "Save" at bounding box center [1016, 424] width 56 height 28
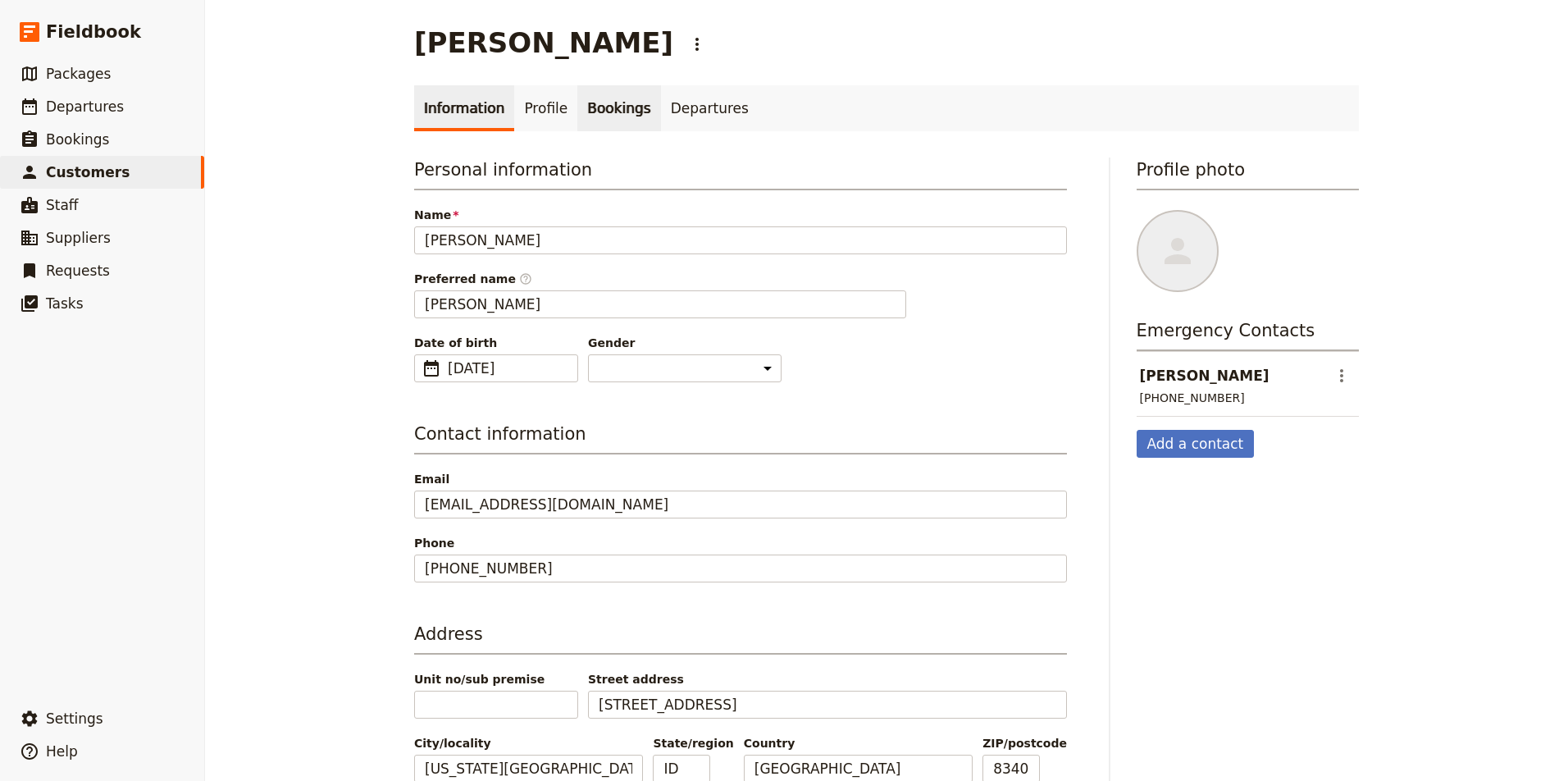
click at [623, 108] on link "Bookings" at bounding box center [618, 108] width 83 height 46
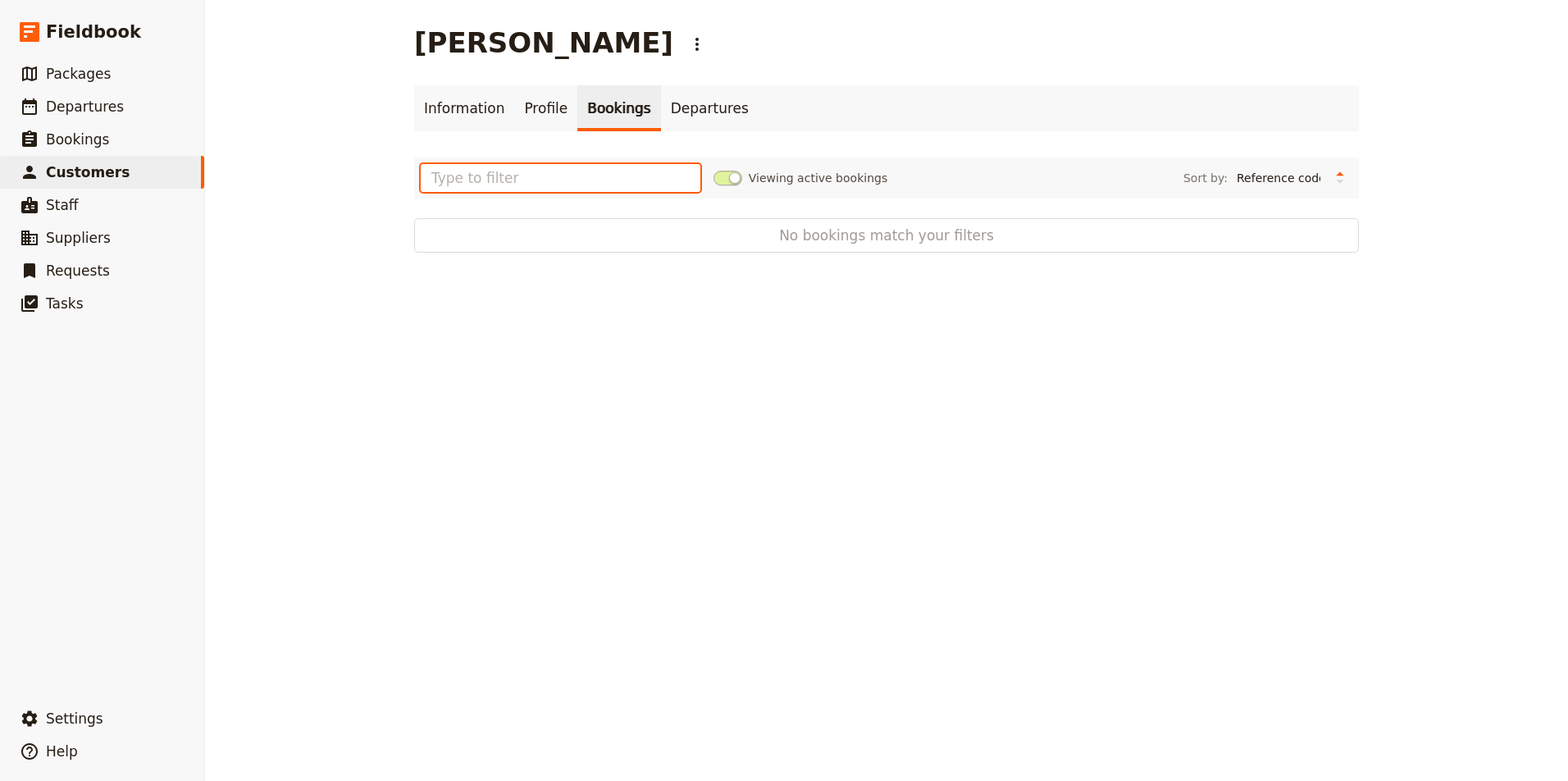
click at [603, 174] on input "text" at bounding box center [561, 178] width 280 height 28
type input "s"
click at [683, 114] on link "Departures" at bounding box center [709, 108] width 97 height 46
click at [611, 180] on input "text" at bounding box center [561, 178] width 280 height 28
type input "s"
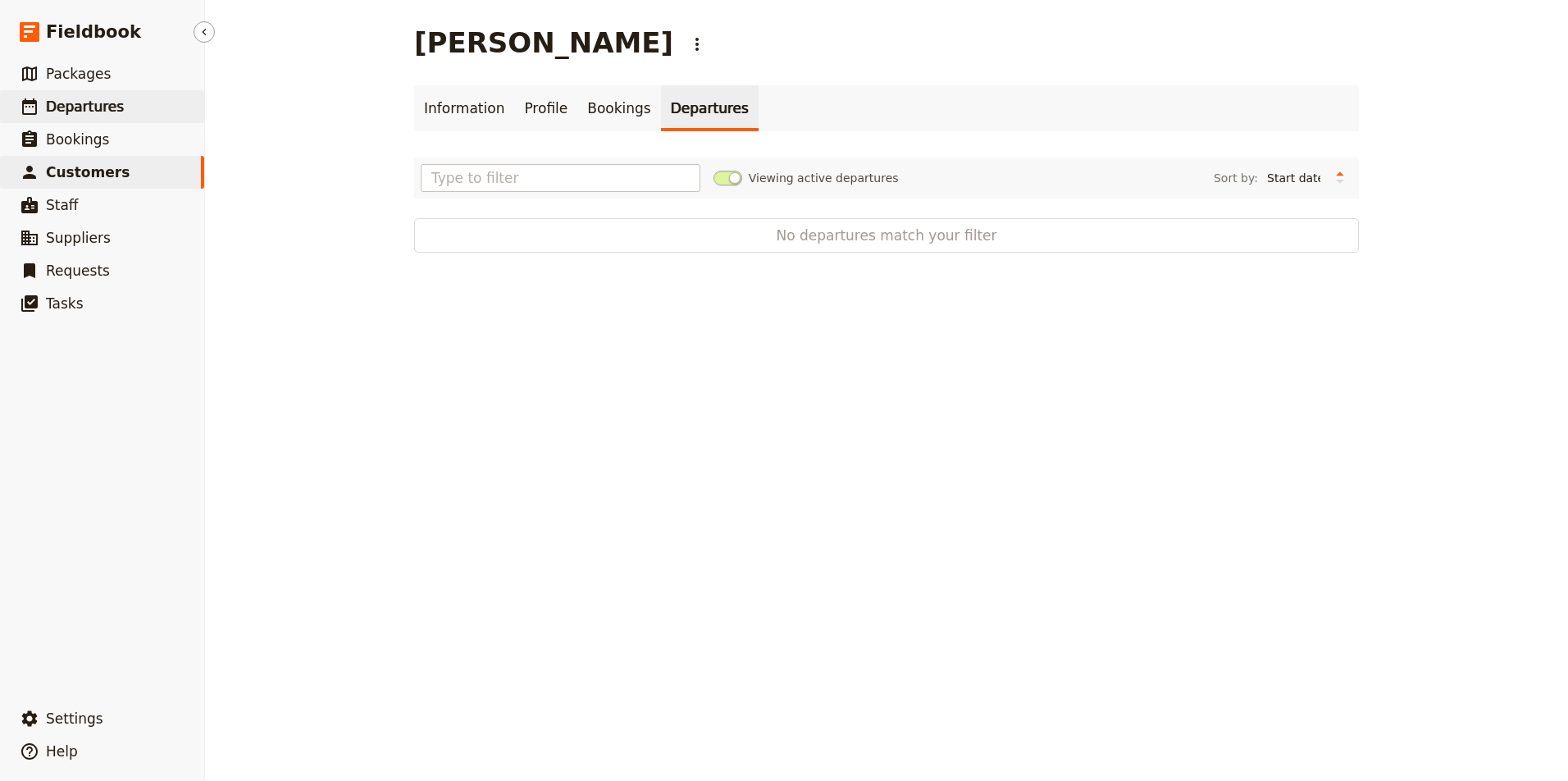
click at [95, 101] on span "Departures" at bounding box center [85, 106] width 78 height 16
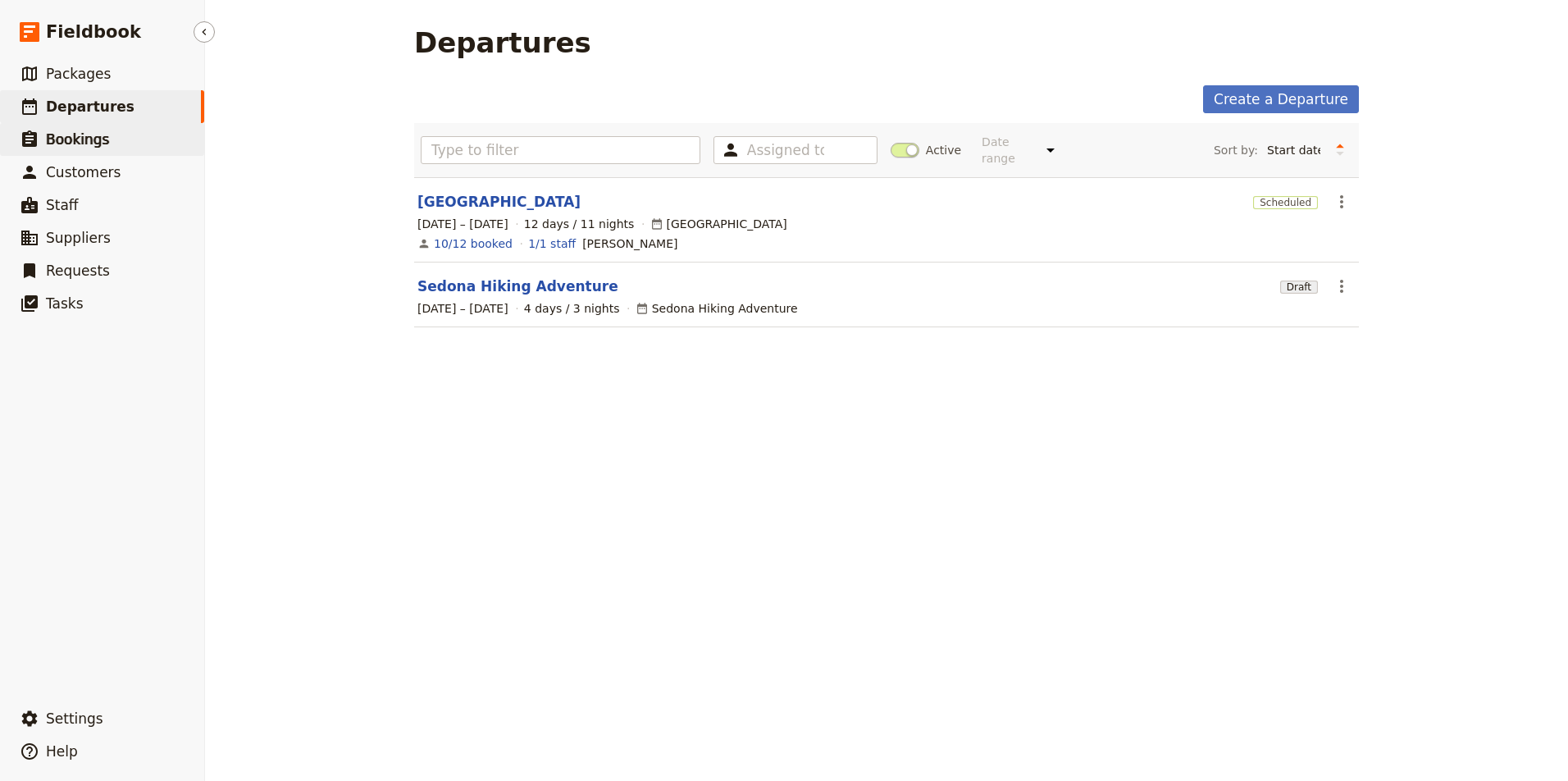
click at [80, 141] on span "Bookings" at bounding box center [77, 139] width 64 height 16
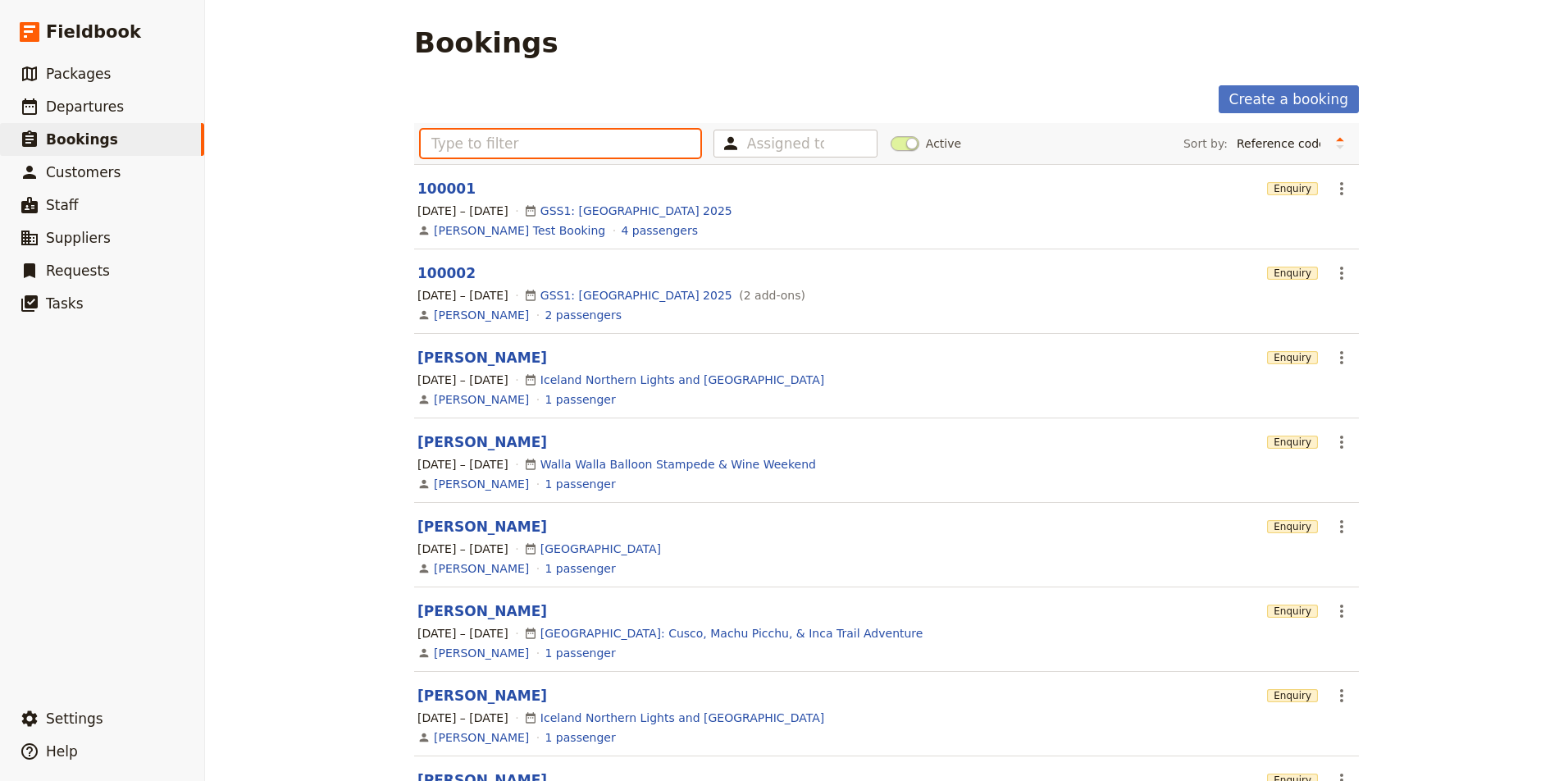
click at [572, 141] on input "text" at bounding box center [561, 143] width 280 height 28
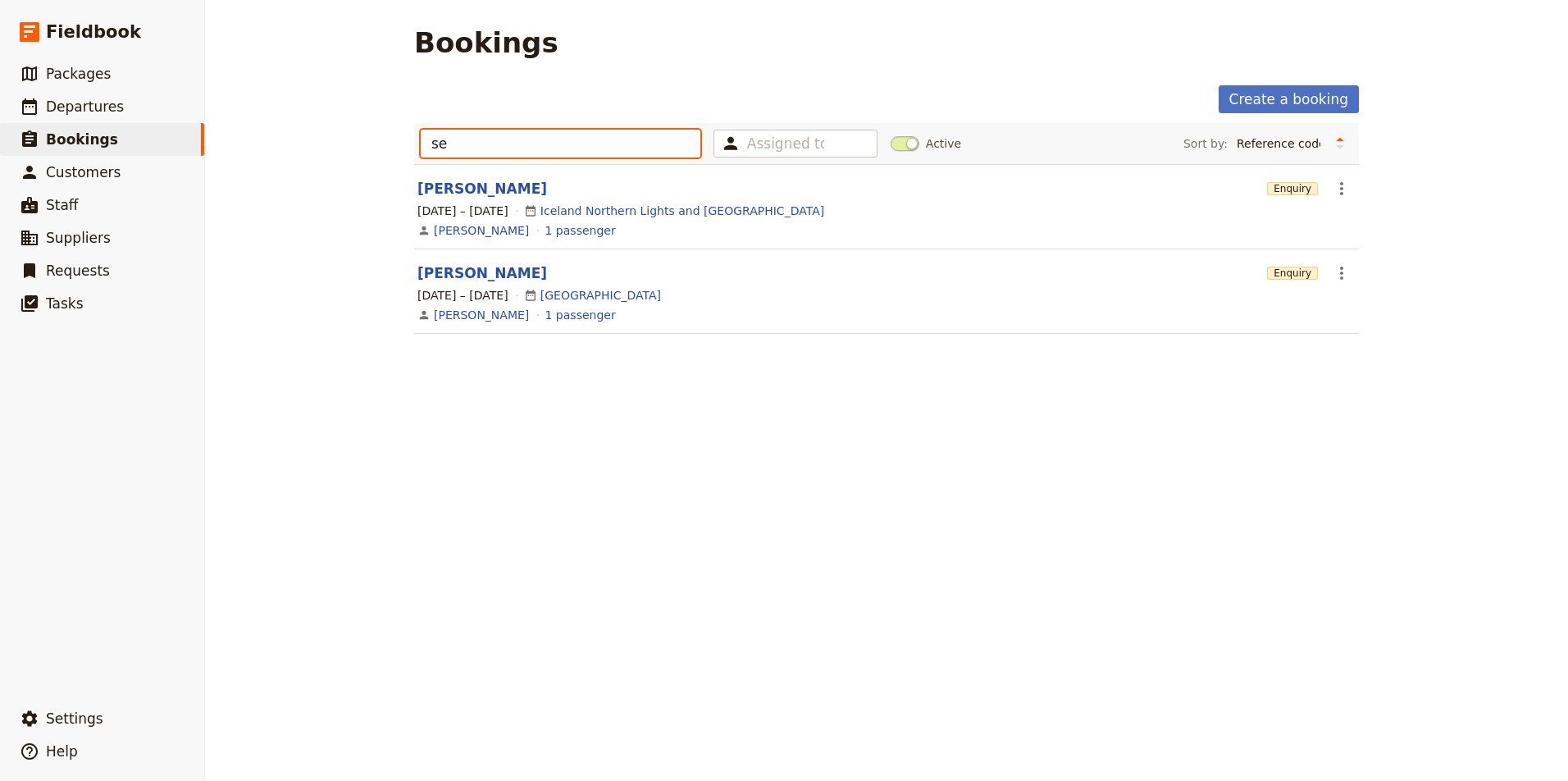
type input "s"
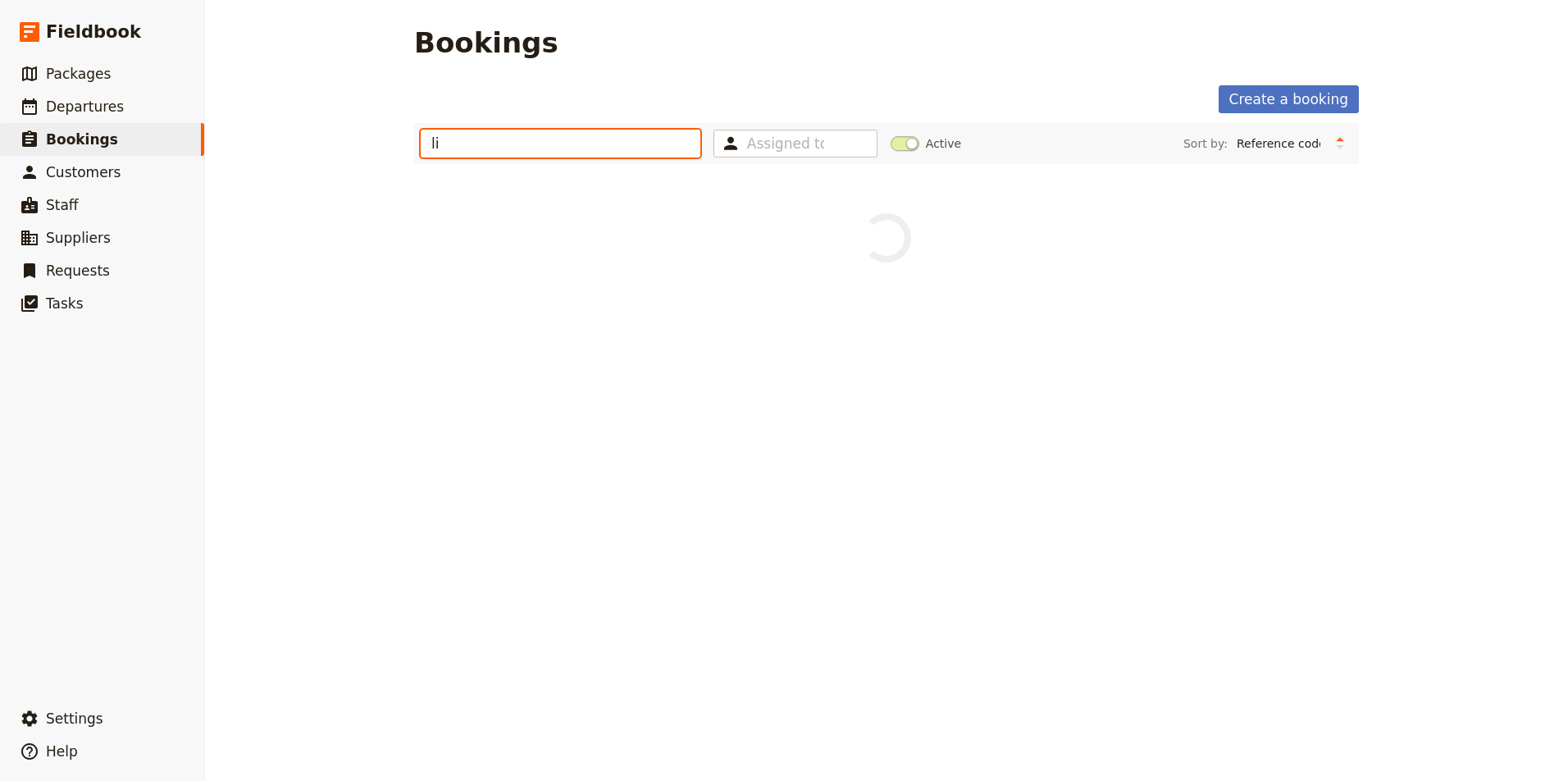
type input "l"
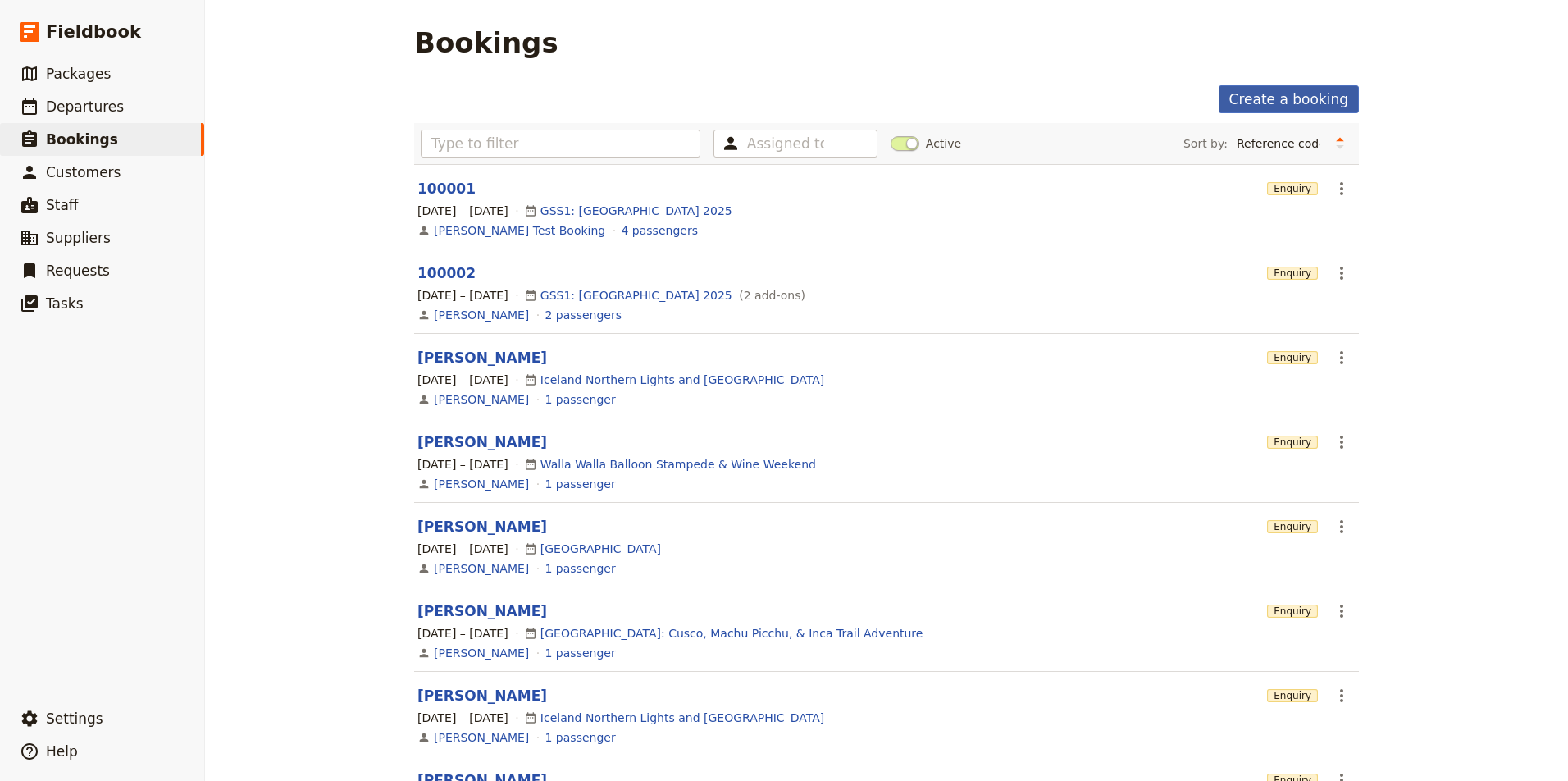
click at [1277, 99] on link "Create a booking" at bounding box center [1288, 99] width 141 height 28
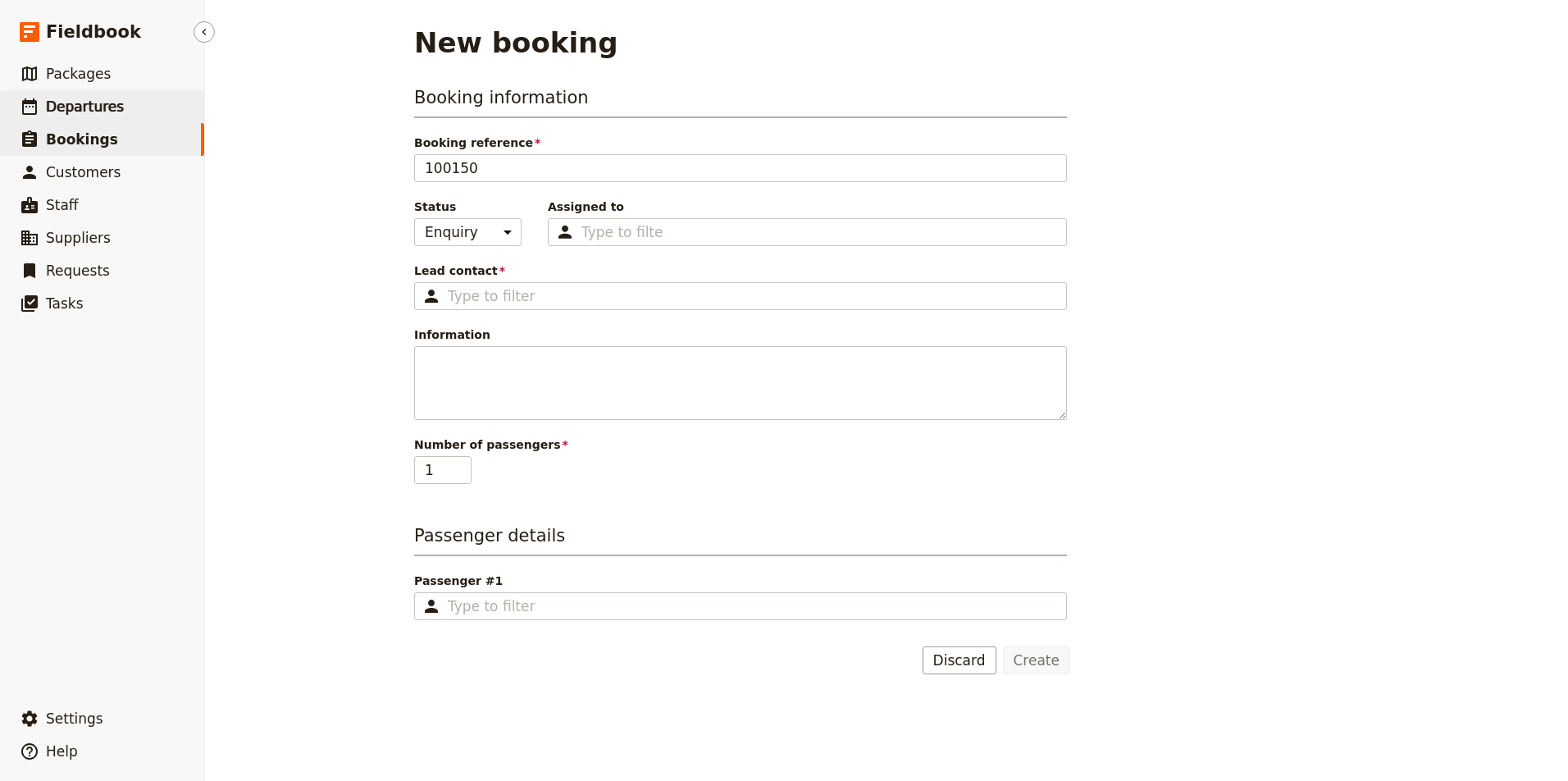
click at [80, 104] on span "Departures" at bounding box center [85, 106] width 78 height 16
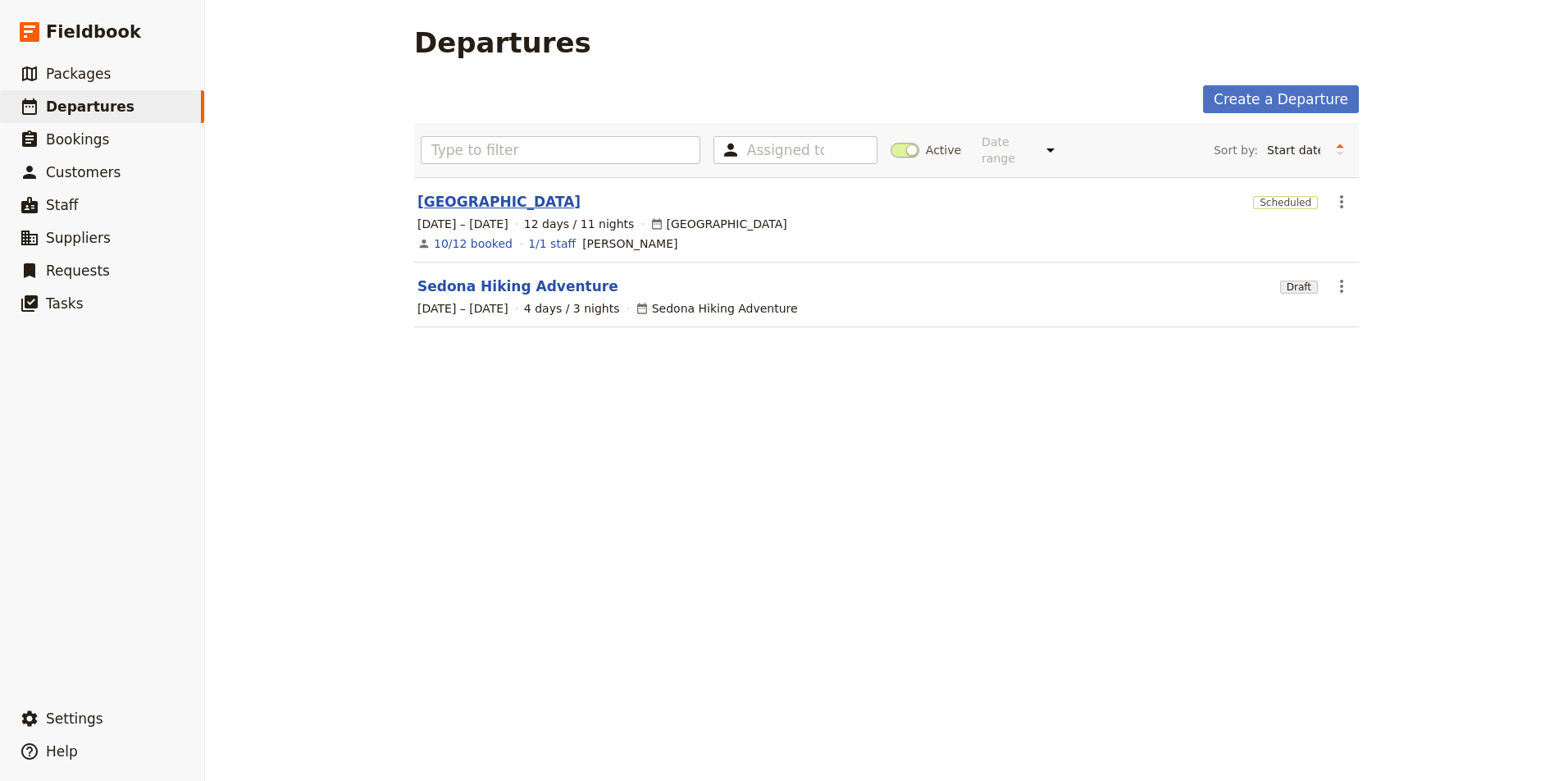
click at [466, 194] on link "Morocco" at bounding box center [499, 202] width 163 height 19
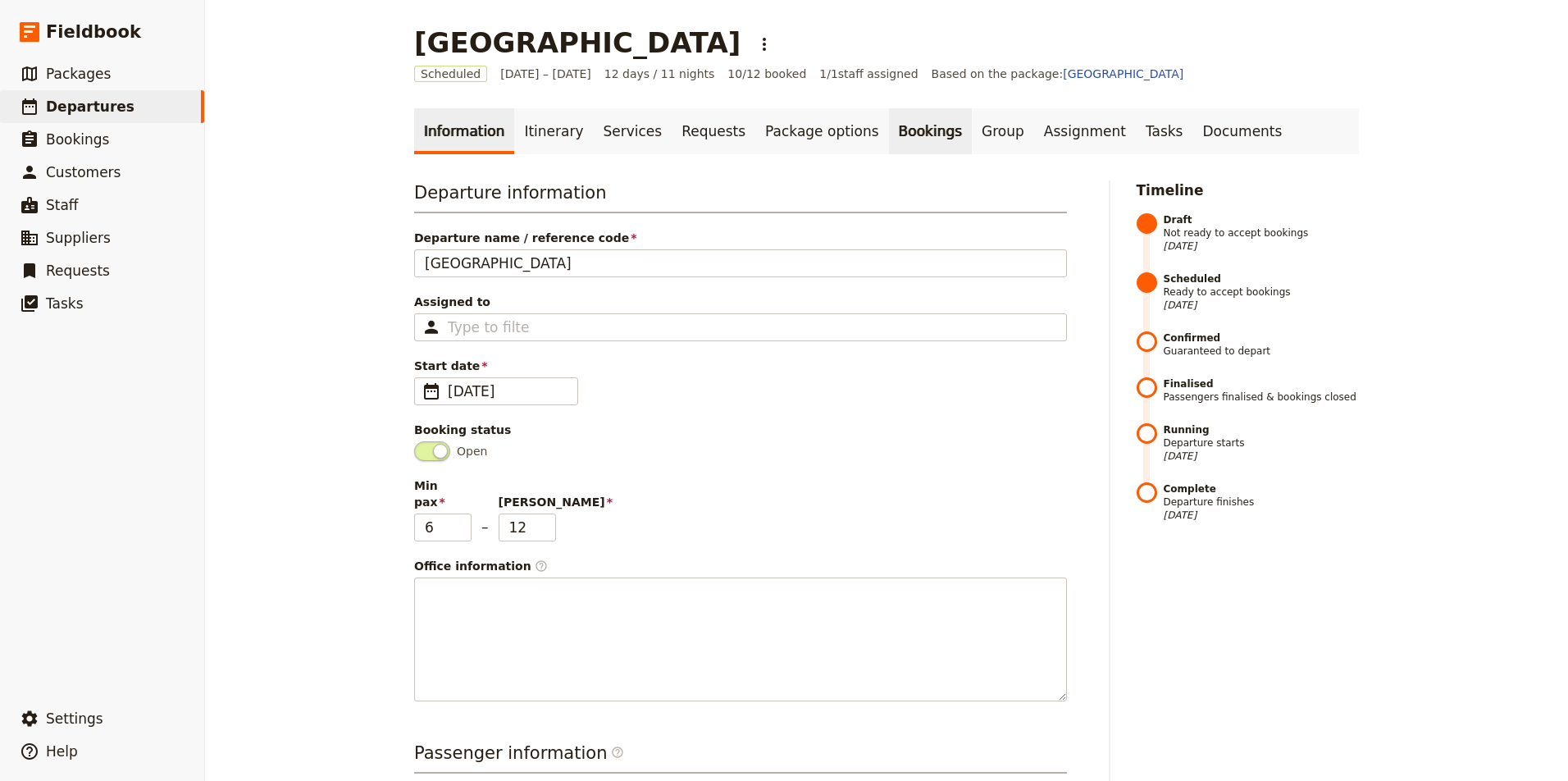
click at [901, 133] on link "Bookings" at bounding box center [930, 131] width 83 height 46
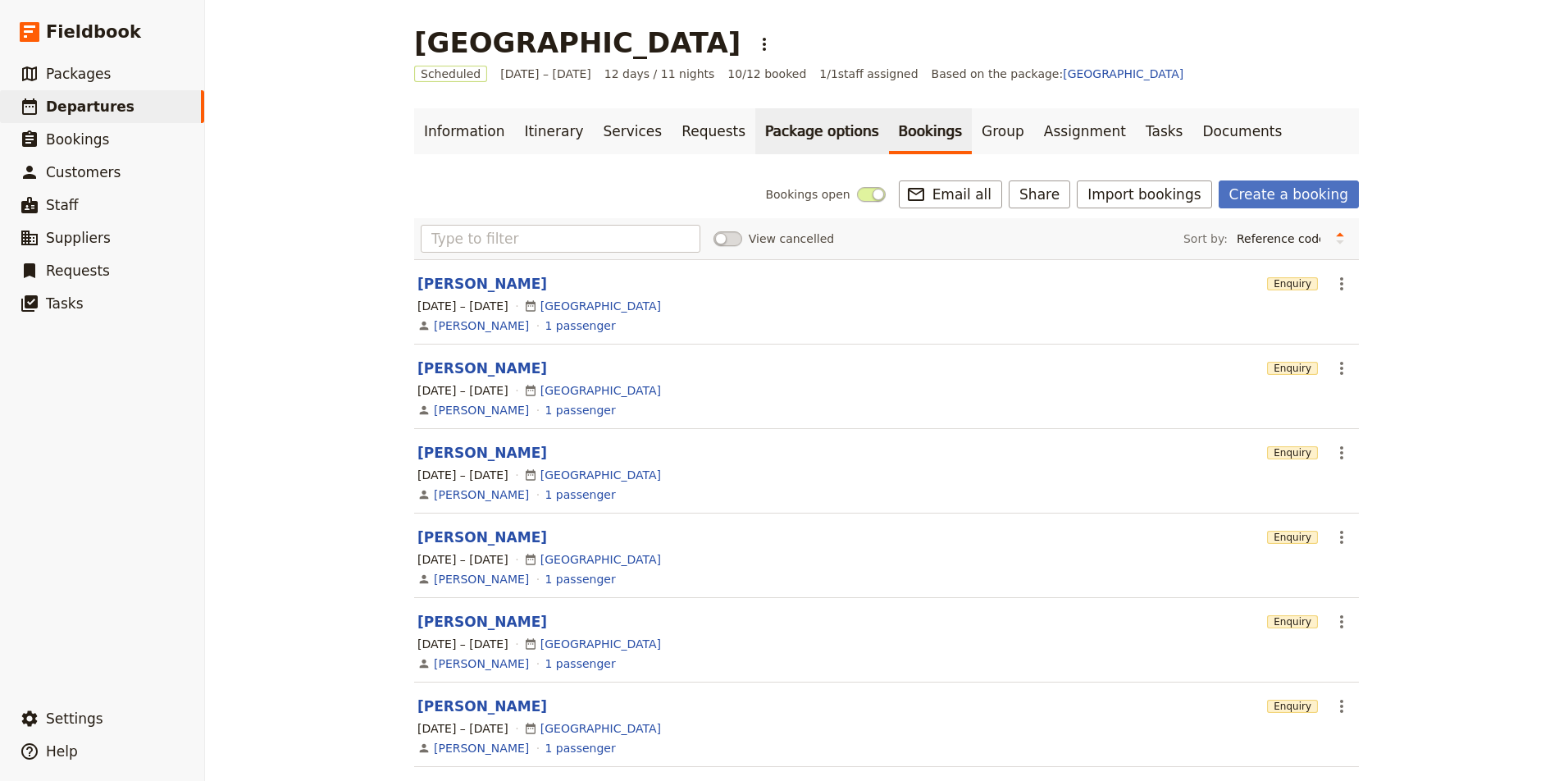
click at [817, 130] on link "Package options" at bounding box center [822, 131] width 133 height 46
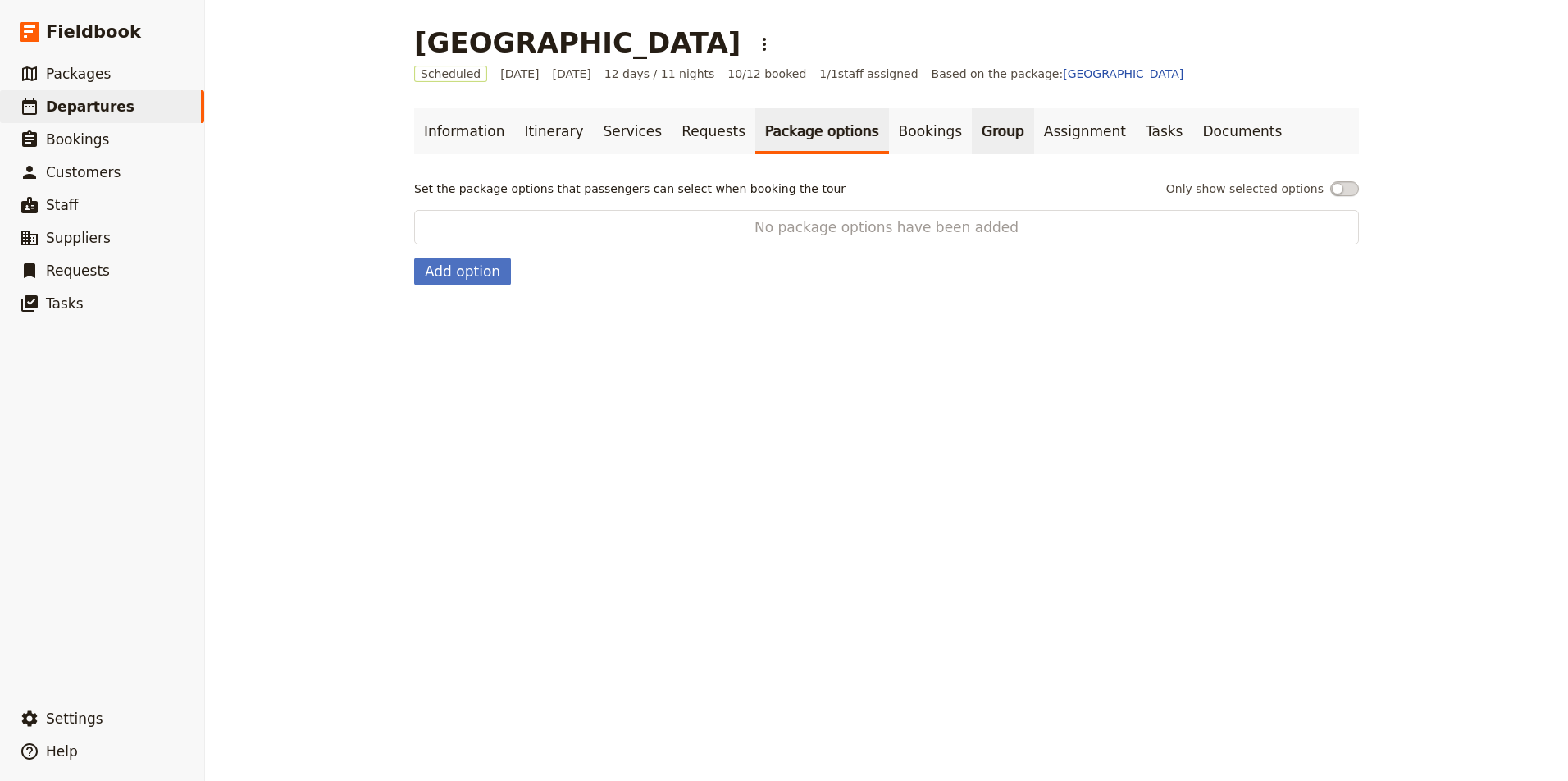
click at [972, 130] on link "Group" at bounding box center [1003, 131] width 63 height 46
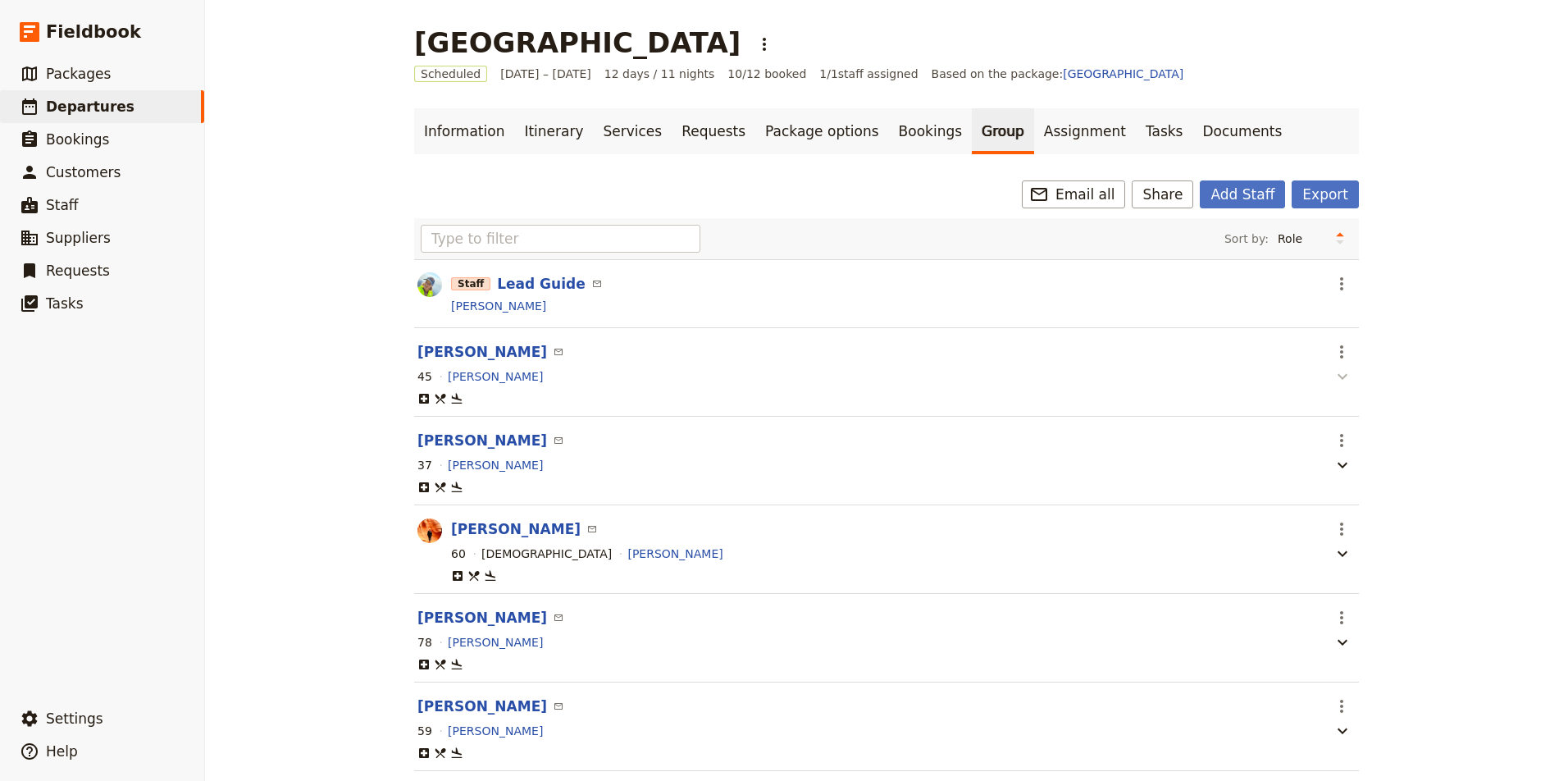
click at [1337, 375] on icon "button" at bounding box center [1342, 376] width 19 height 19
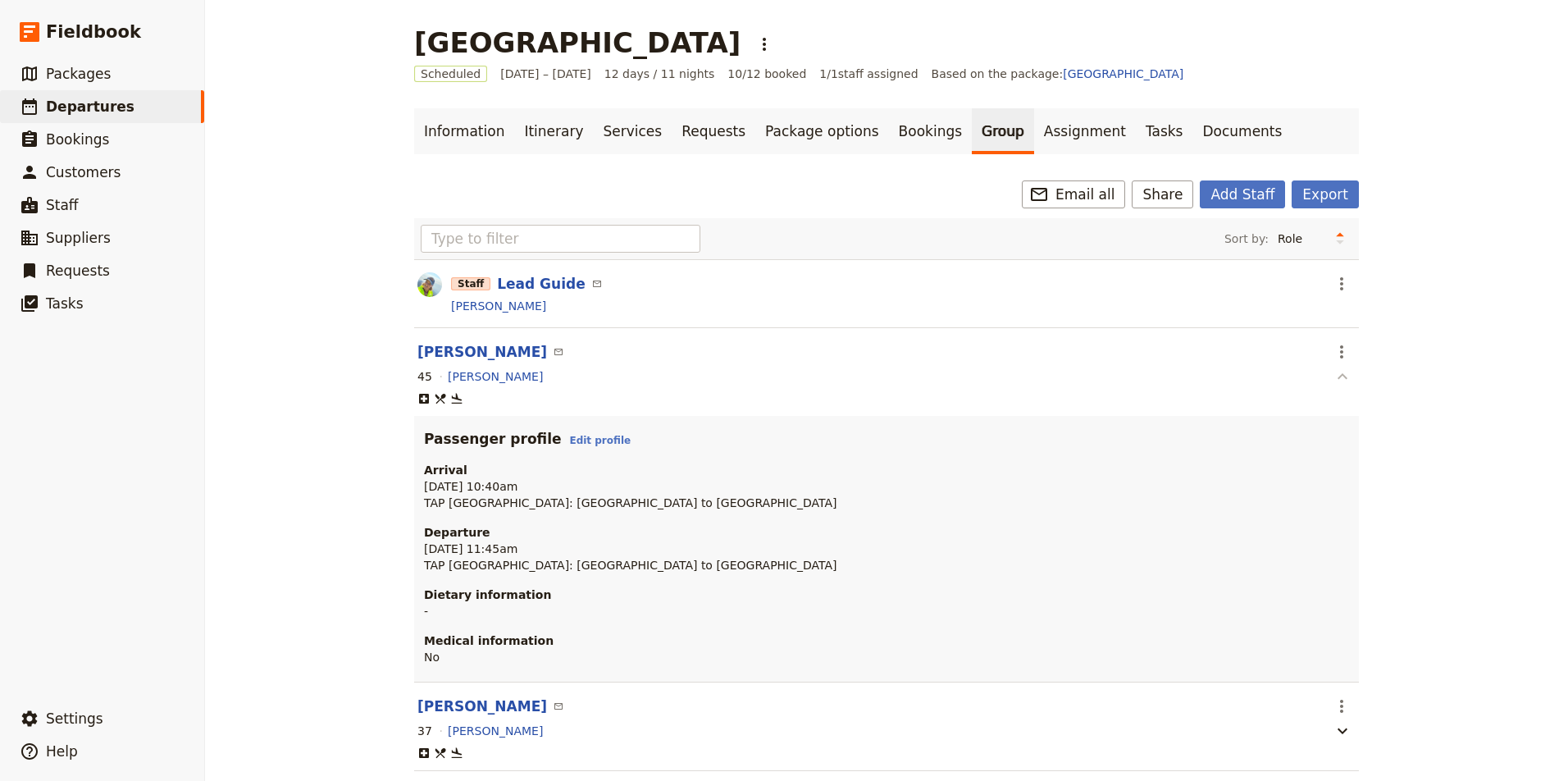
click at [1337, 375] on icon "button" at bounding box center [1342, 376] width 19 height 19
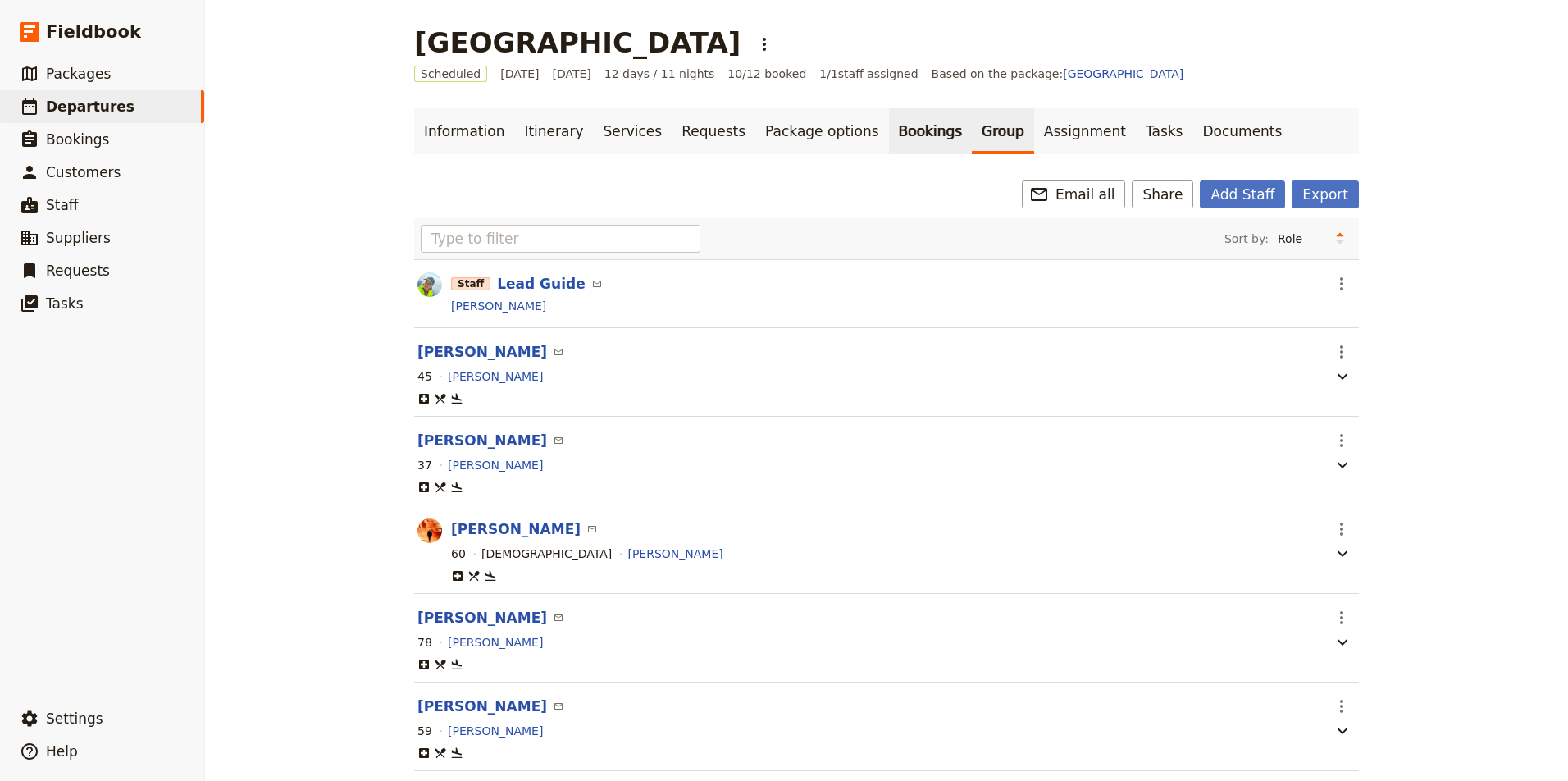
click at [899, 130] on link "Bookings" at bounding box center [930, 131] width 83 height 46
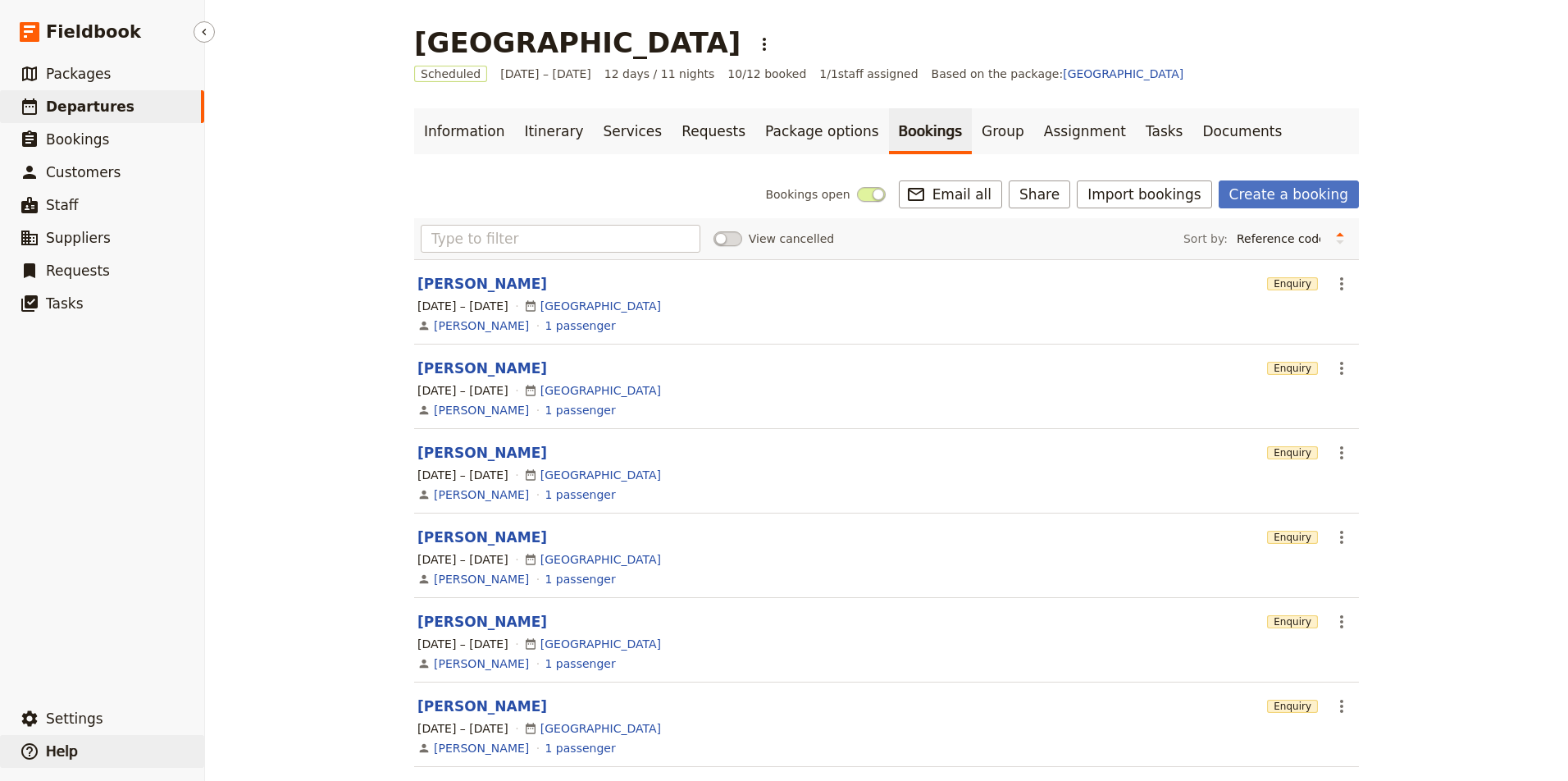
click at [57, 750] on span "Help" at bounding box center [62, 751] width 32 height 16
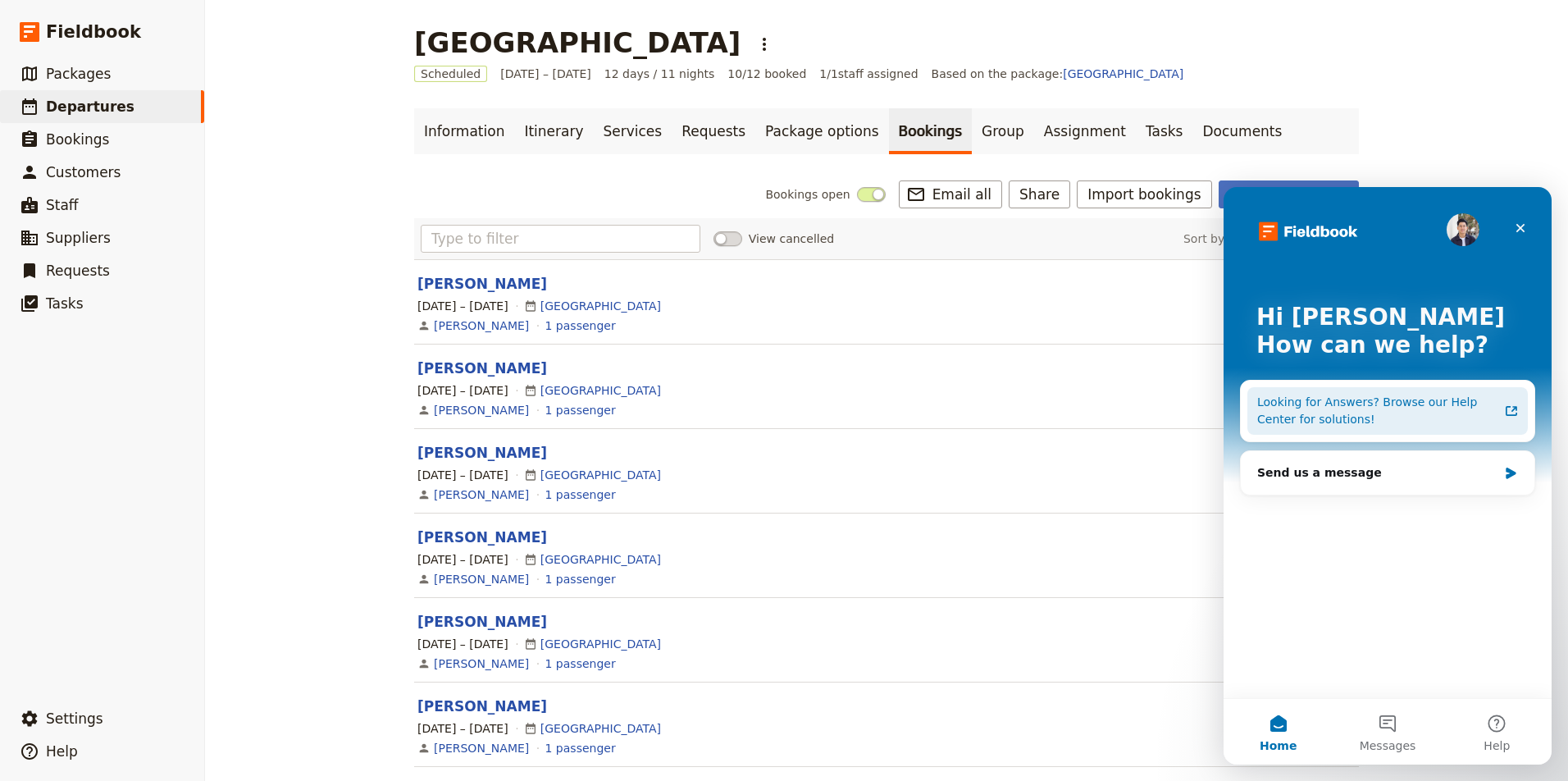
click at [1377, 414] on div "Looking for Answers? Browse our Help Center for solutions!" at bounding box center [1377, 411] width 241 height 35
click at [90, 107] on span "Departures" at bounding box center [90, 106] width 89 height 16
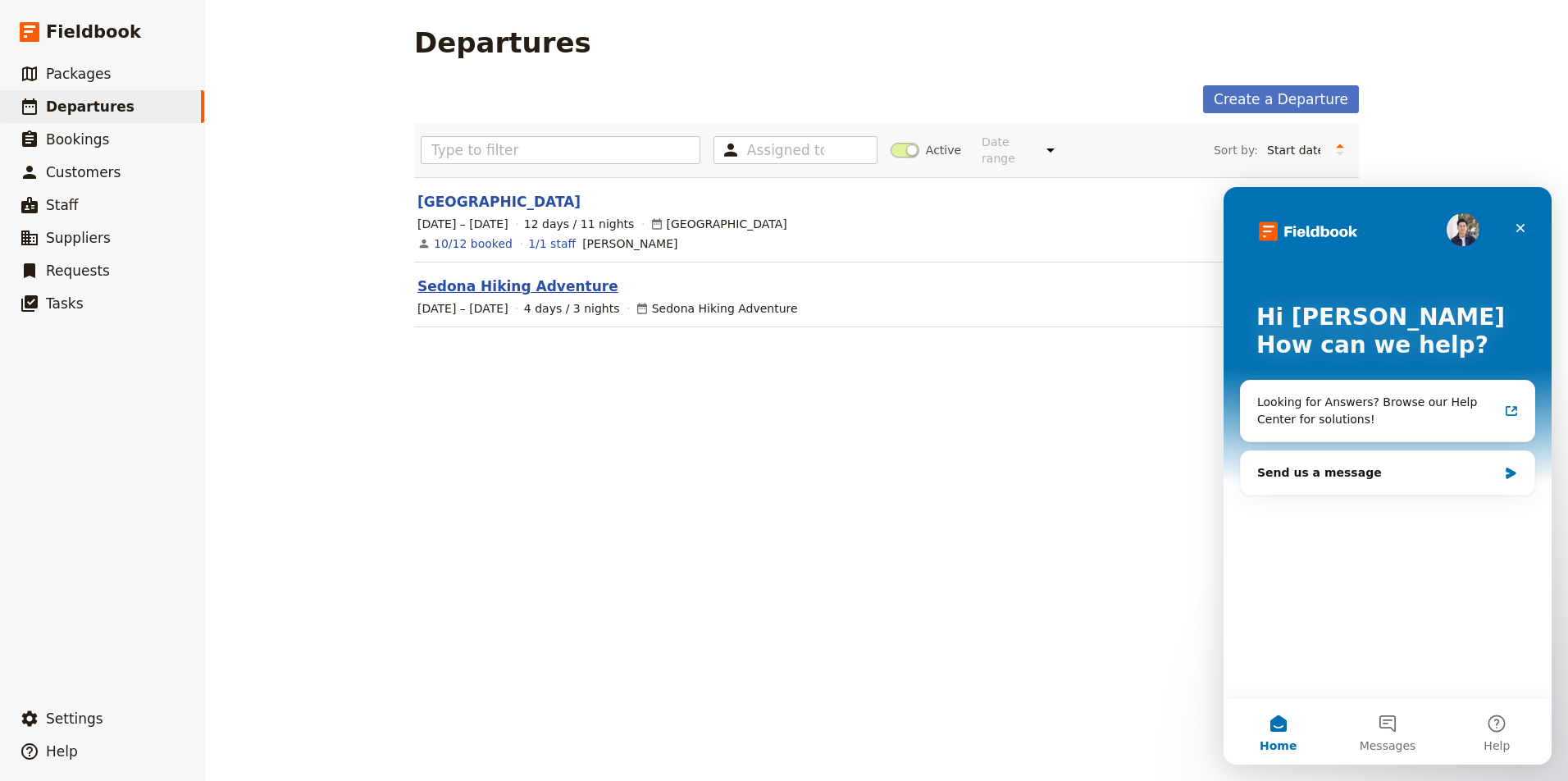
click at [509, 276] on link "Sedona Hiking Adventure" at bounding box center [518, 285] width 201 height 19
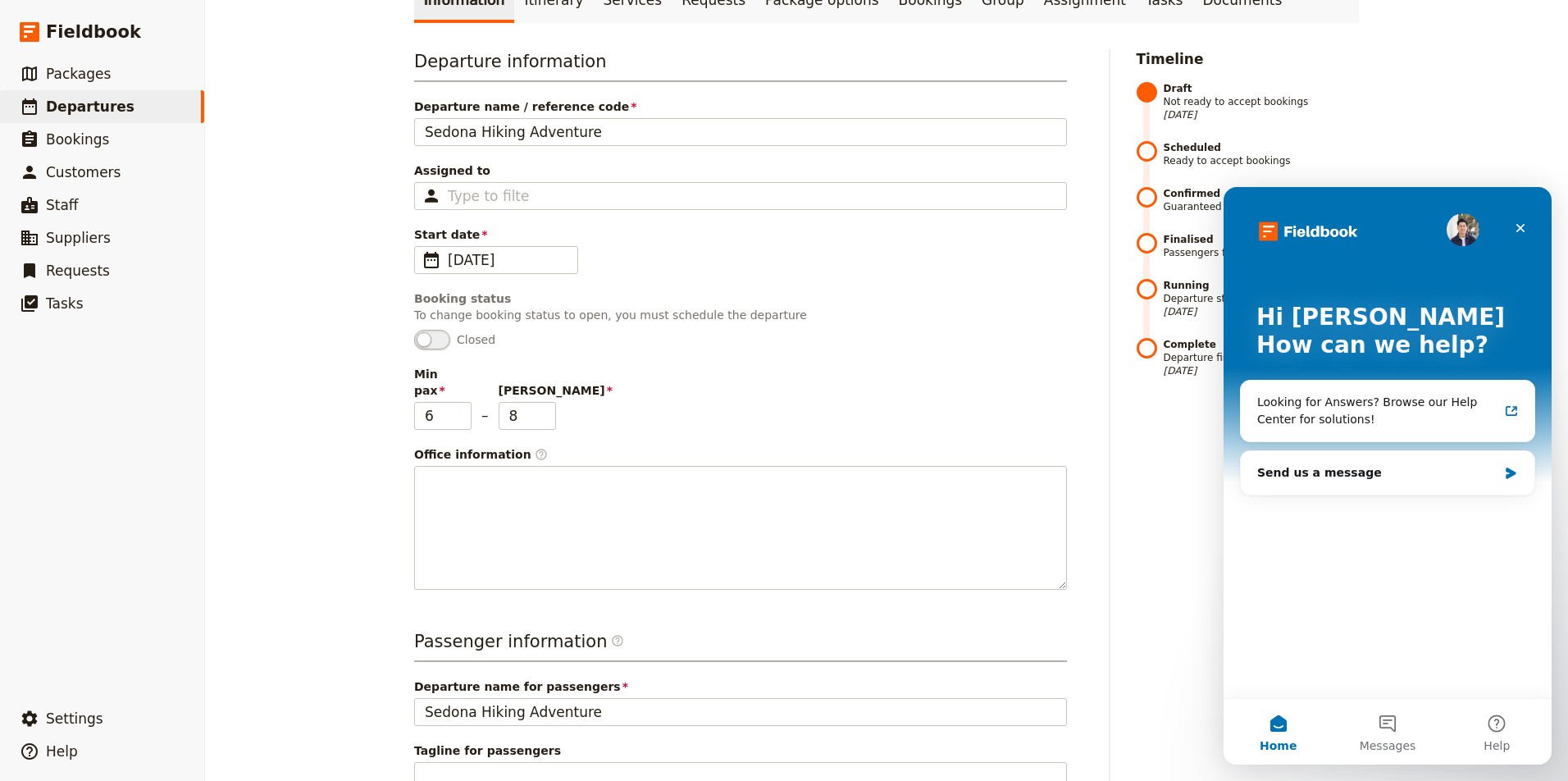
scroll to position [127, 0]
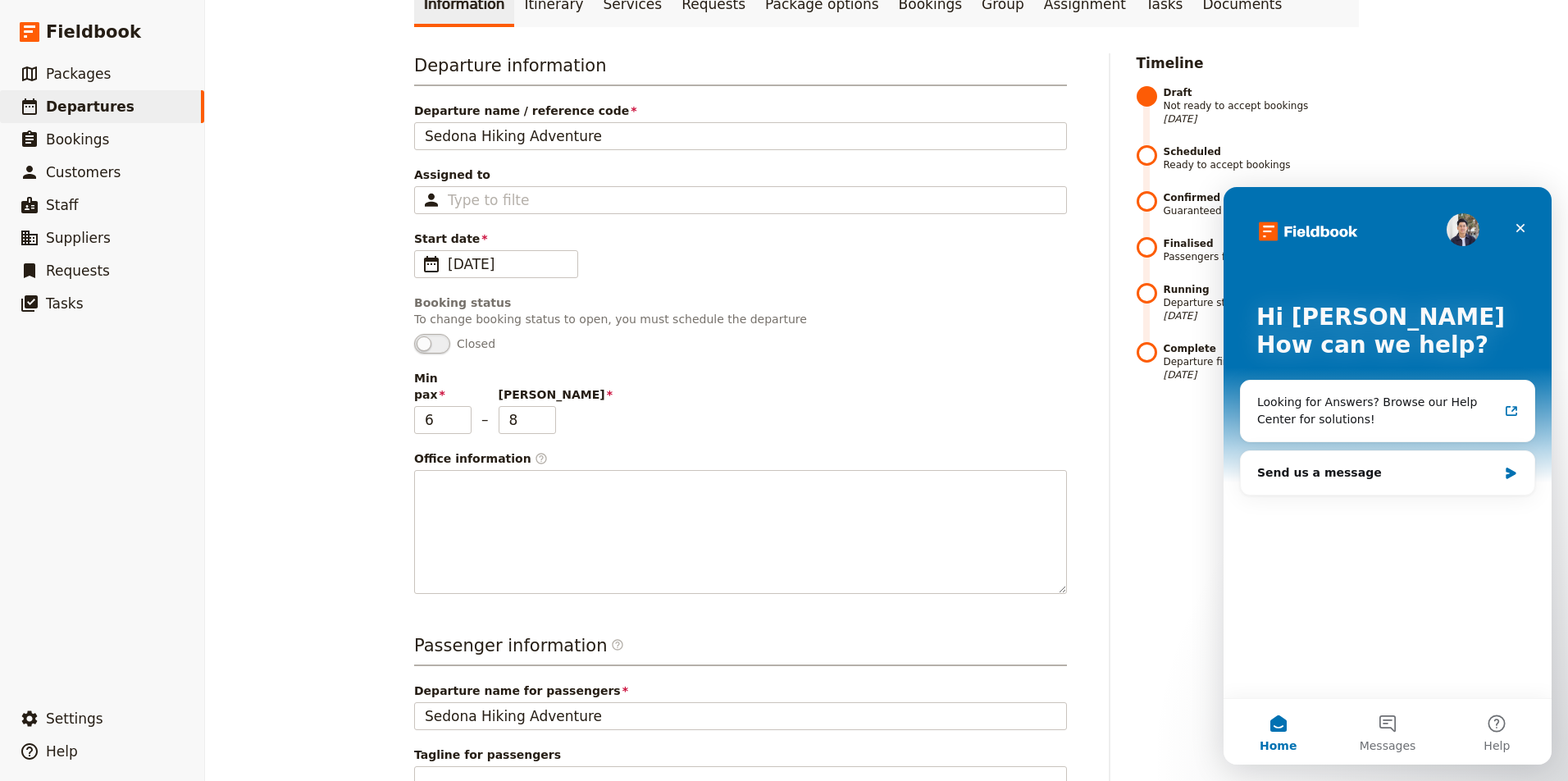
click at [436, 347] on span at bounding box center [432, 343] width 36 height 19
click at [440, 346] on span at bounding box center [432, 343] width 36 height 19
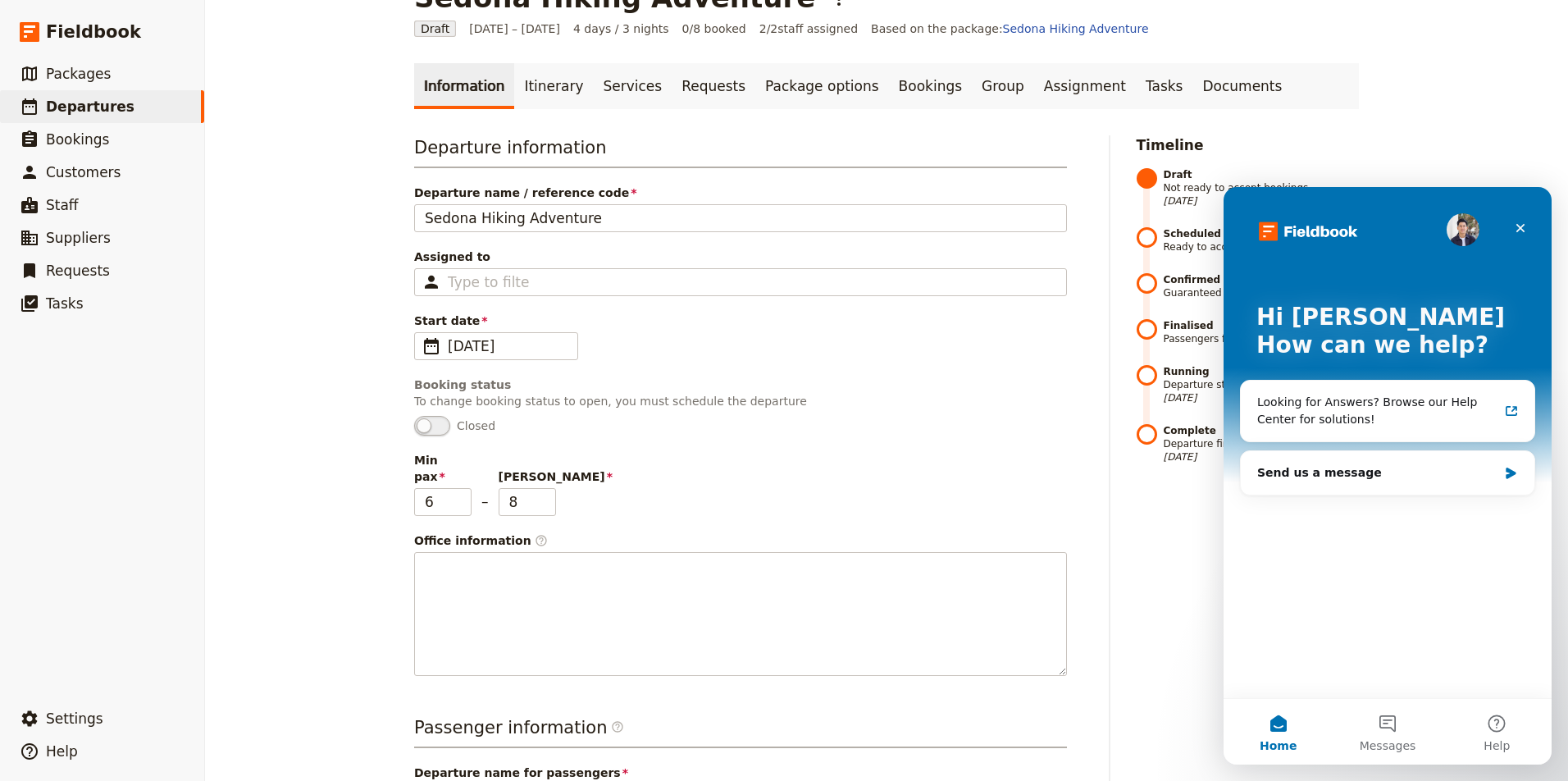
scroll to position [43, 0]
click at [1520, 224] on icon "Close" at bounding box center [1520, 227] width 13 height 13
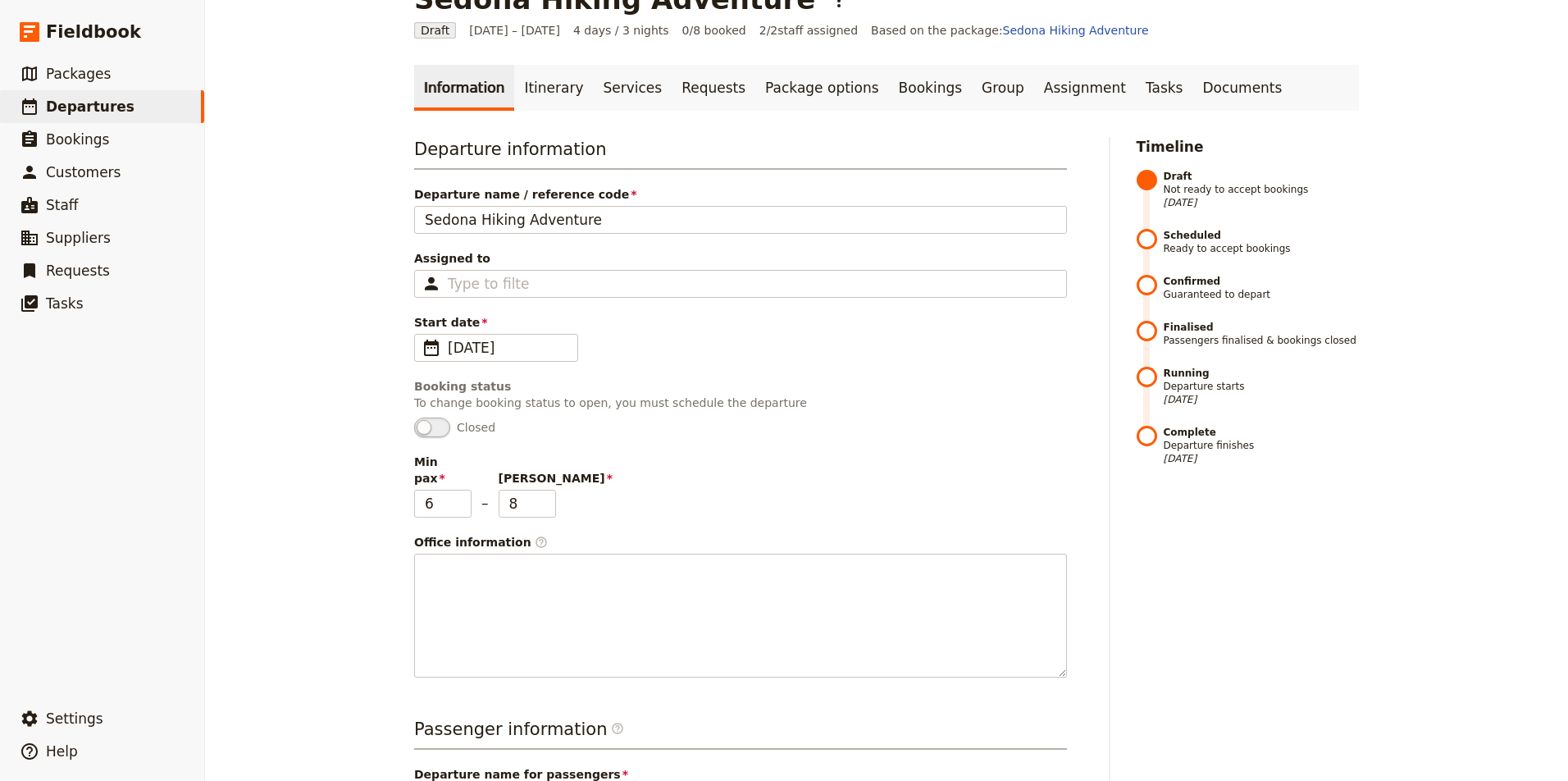
scroll to position [0, 0]
click at [1203, 240] on strong "Scheduled" at bounding box center [1261, 235] width 196 height 13
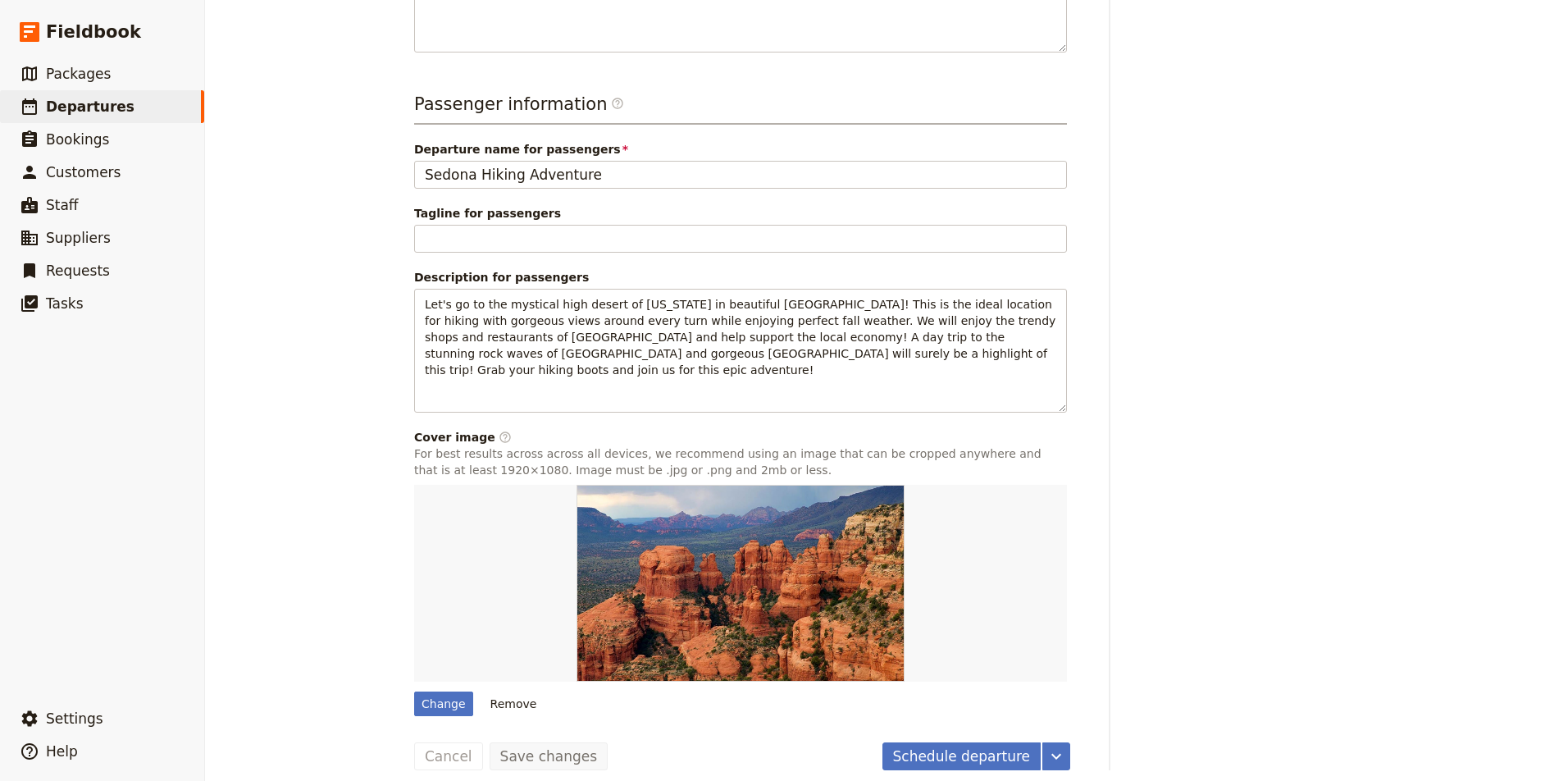
scroll to position [667, 0]
click at [1029, 743] on button "Schedule departure" at bounding box center [962, 756] width 159 height 28
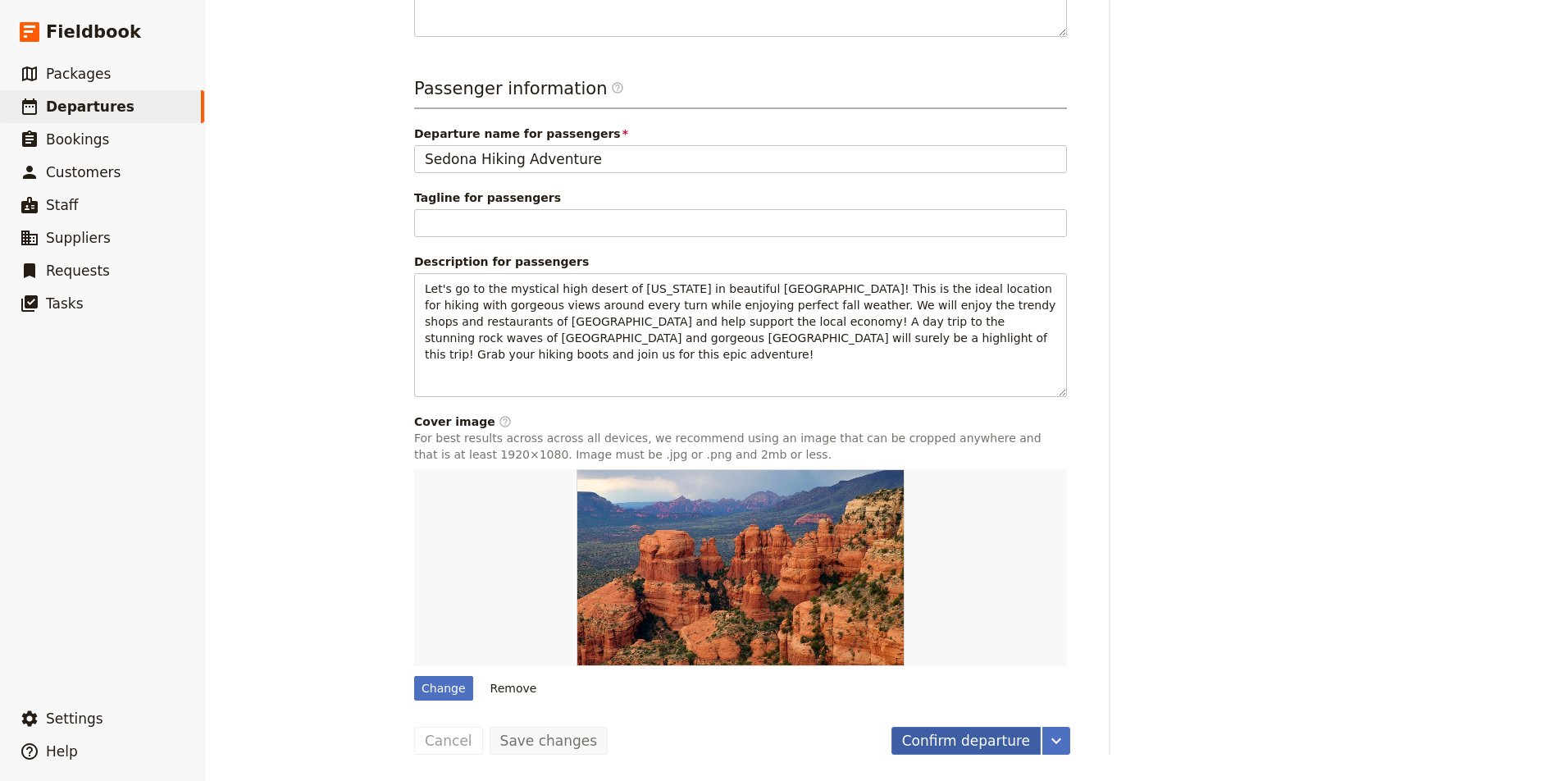
scroll to position [648, 0]
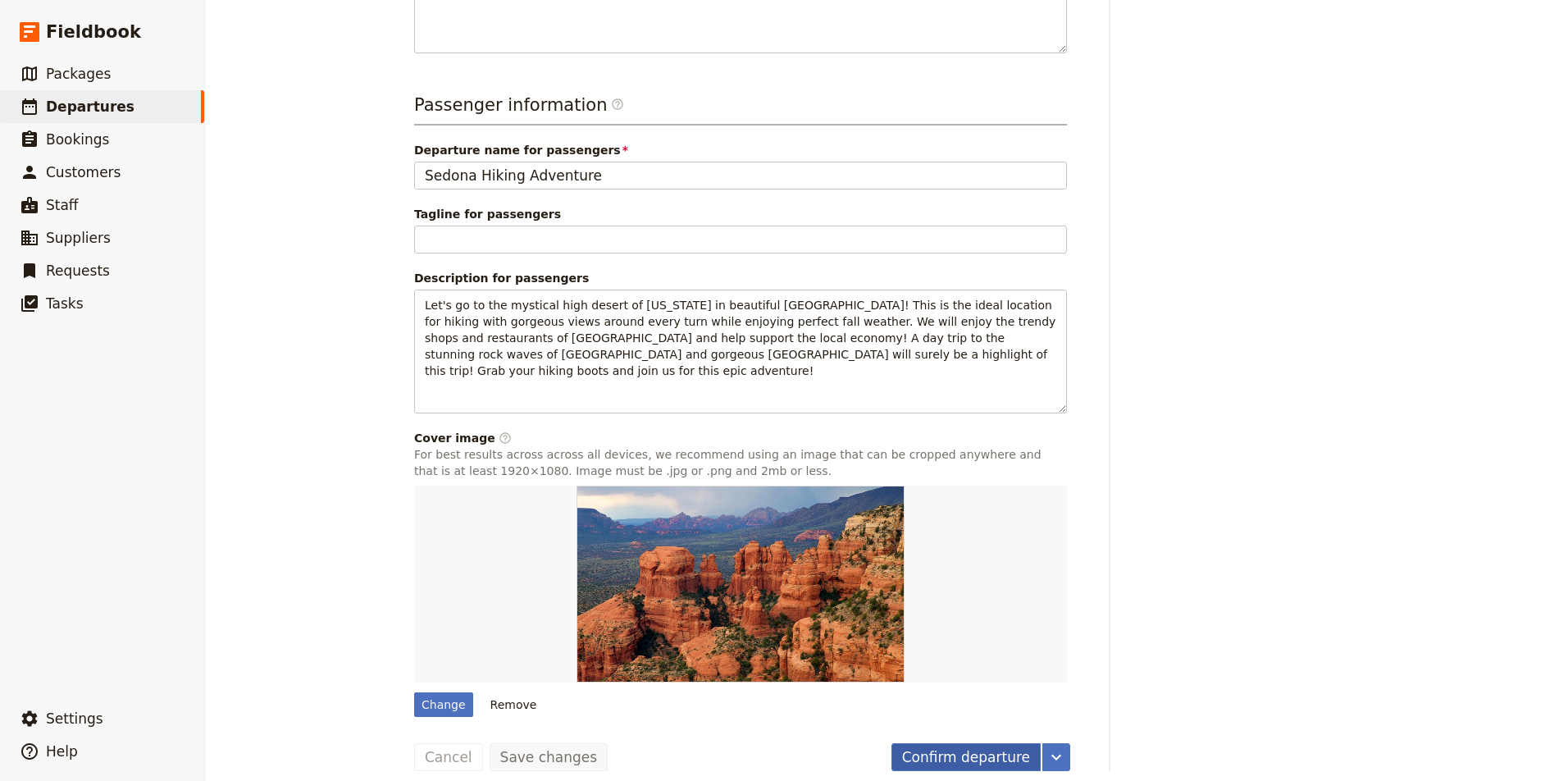
click at [1017, 743] on button "Confirm departure" at bounding box center [966, 756] width 149 height 28
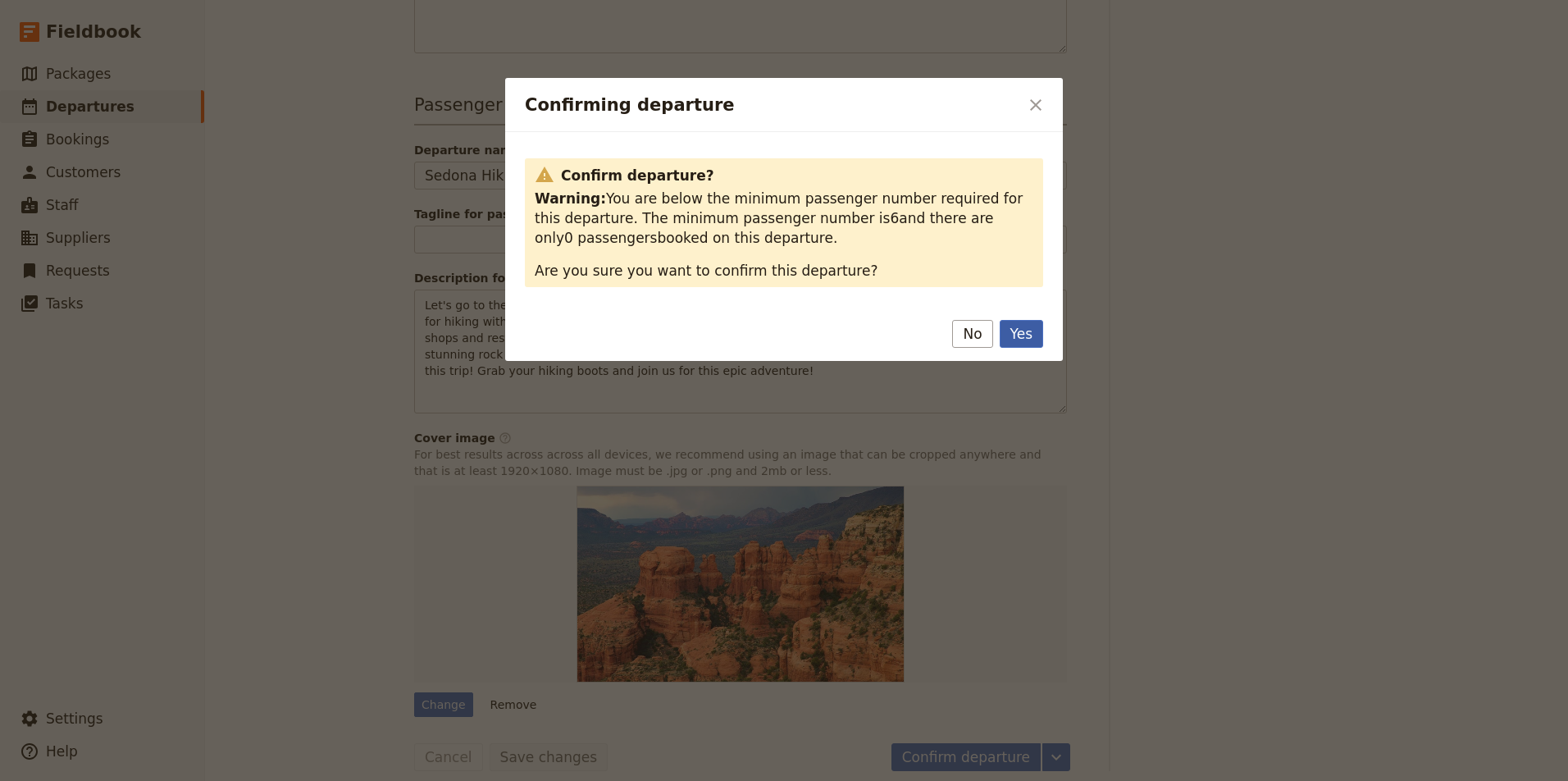
click at [1021, 339] on button "Yes" at bounding box center [1021, 334] width 43 height 28
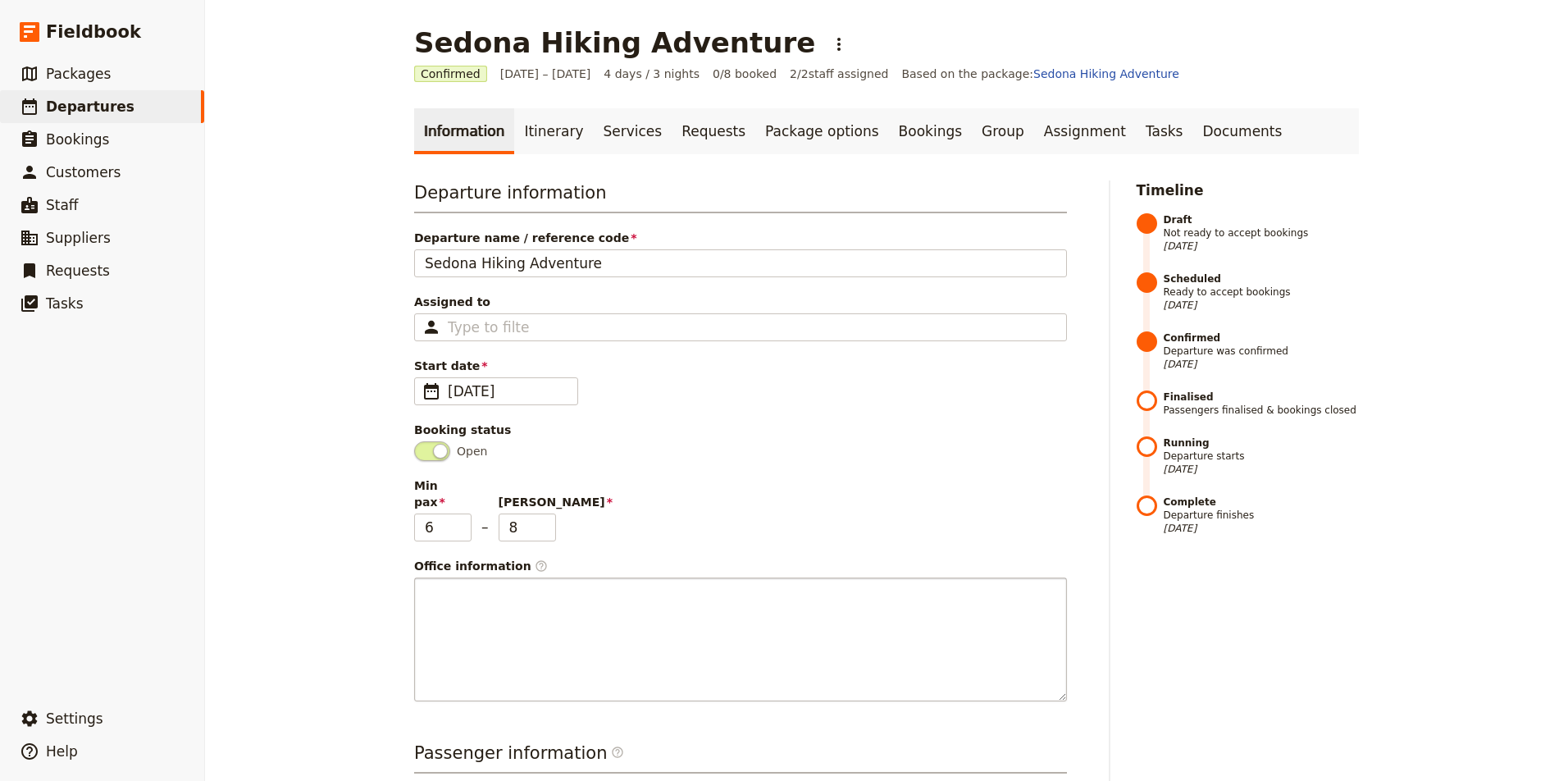
scroll to position [0, 0]
click at [889, 135] on link "Bookings" at bounding box center [930, 131] width 83 height 46
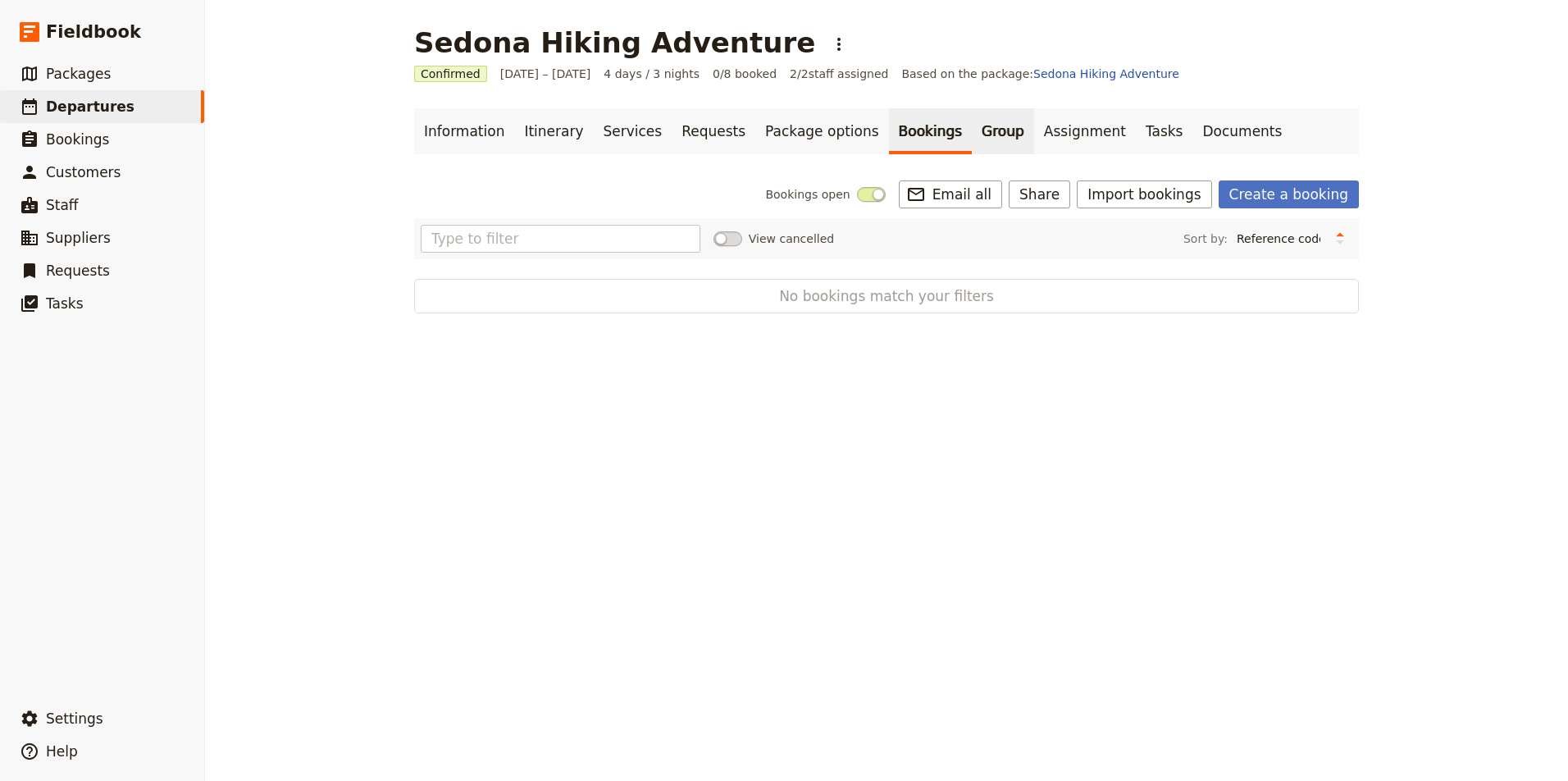
click at [972, 141] on link "Group" at bounding box center [1003, 131] width 63 height 46
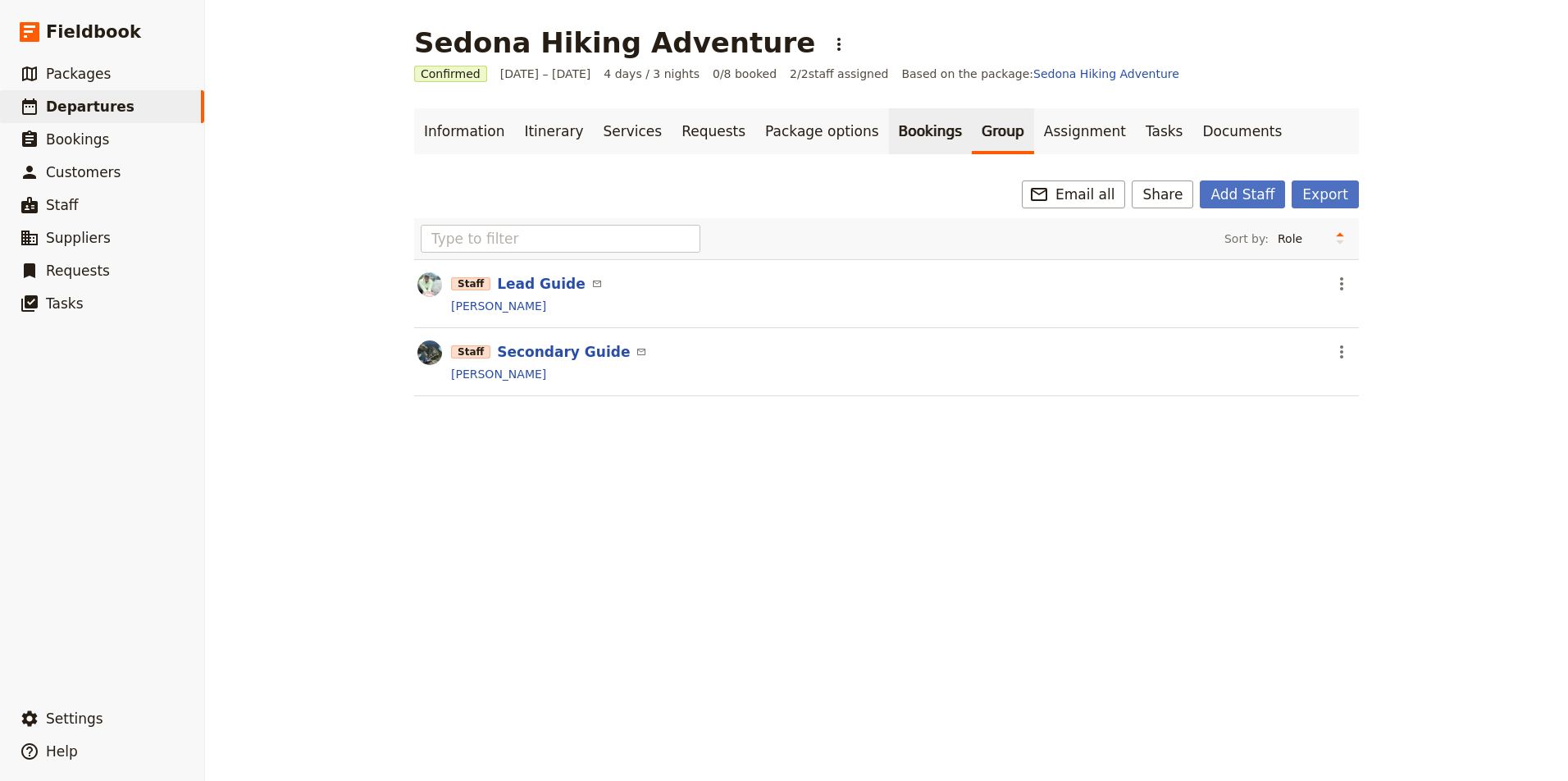
click at [894, 132] on link "Bookings" at bounding box center [930, 131] width 83 height 46
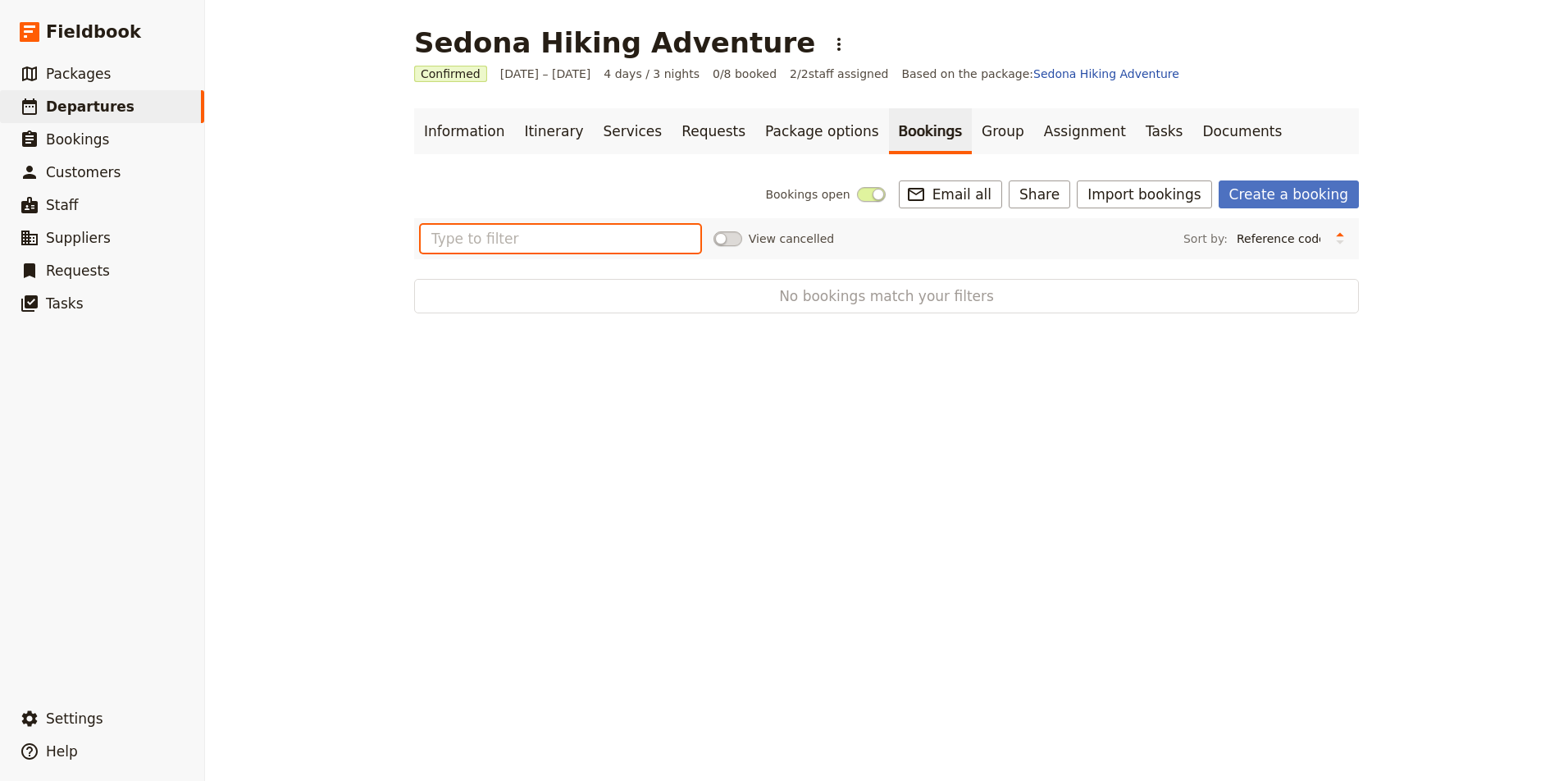
click at [571, 237] on input "text" at bounding box center [561, 238] width 280 height 28
type input "lisa"
click at [86, 168] on span "Customers" at bounding box center [83, 172] width 75 height 16
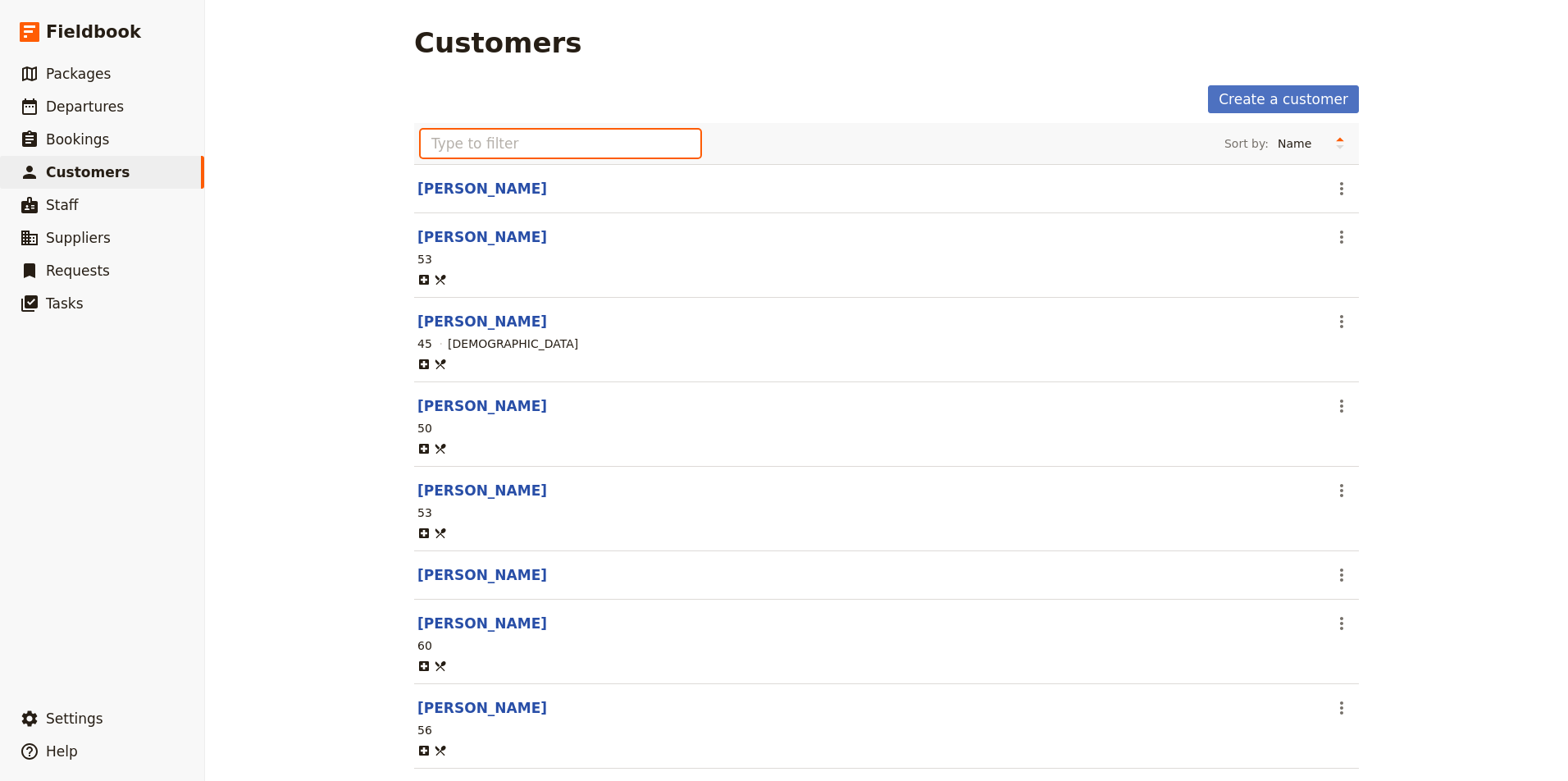
click at [565, 141] on input "text" at bounding box center [561, 143] width 280 height 28
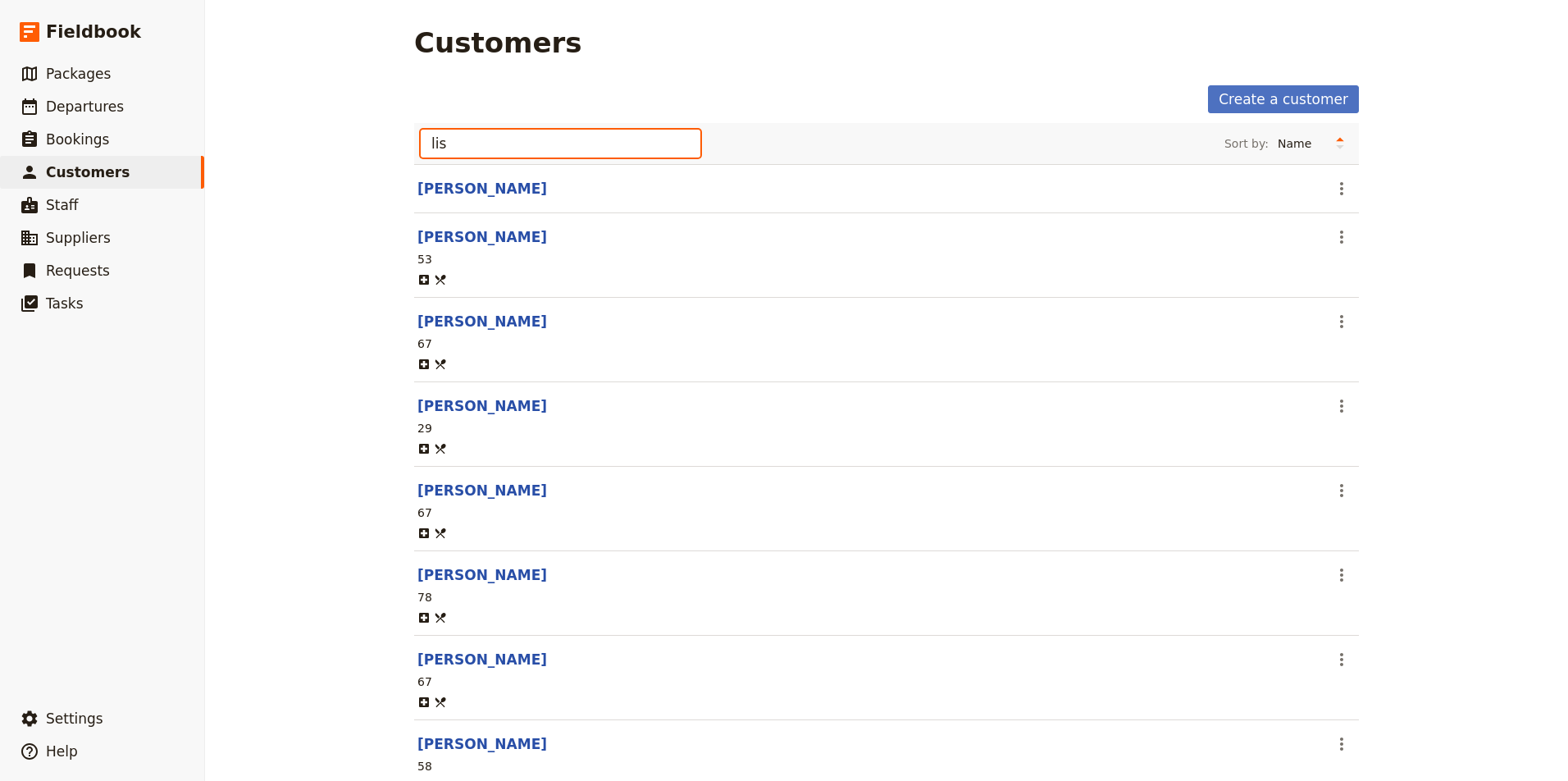
type input "lisa"
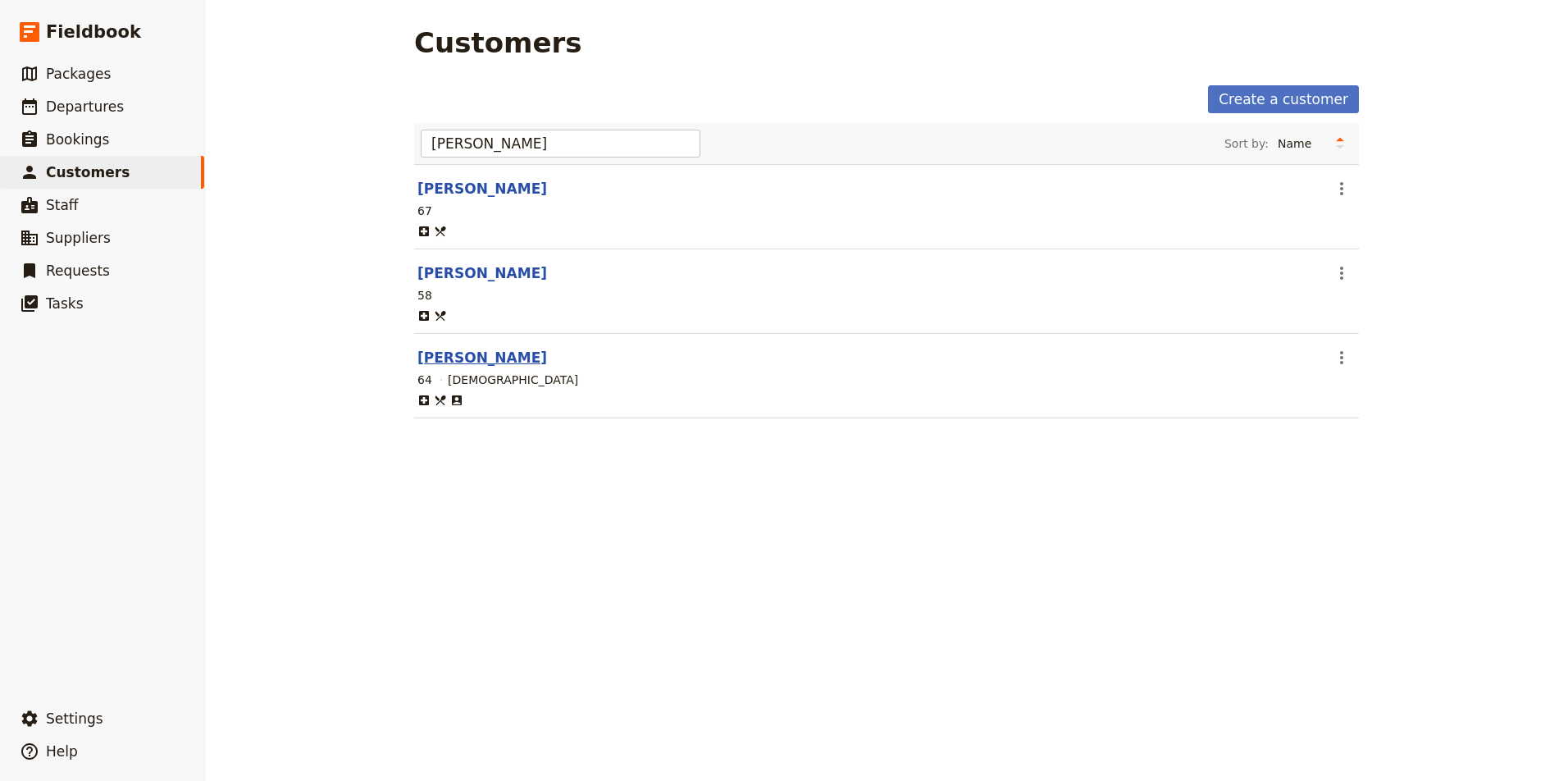
drag, startPoint x: 565, startPoint y: 141, endPoint x: 466, endPoint y: 357, distance: 237.6
click at [466, 357] on link "Lisa Sherick" at bounding box center [482, 357] width 130 height 16
select select "[DEMOGRAPHIC_DATA]"
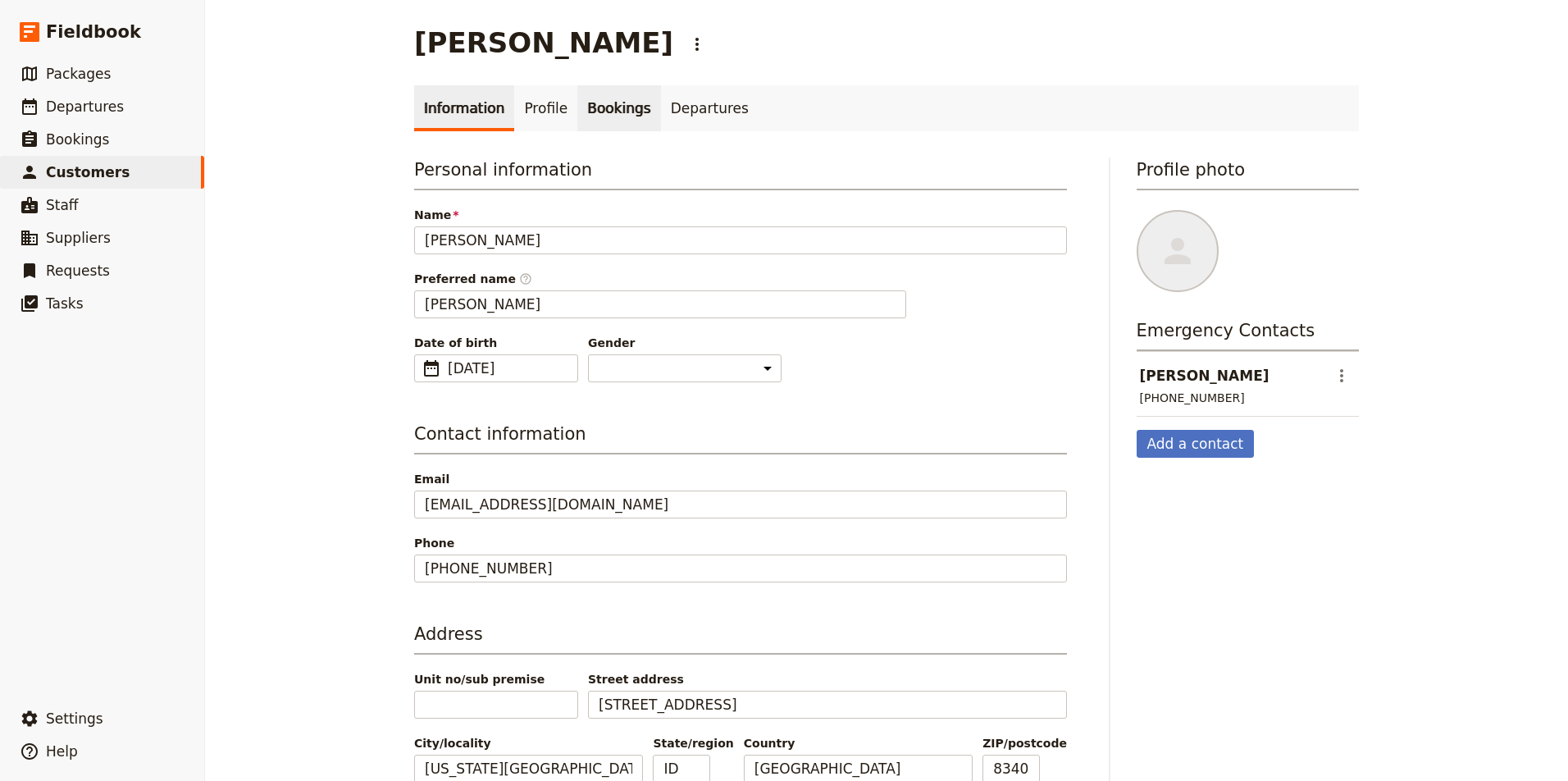
click at [617, 108] on link "Bookings" at bounding box center [618, 108] width 83 height 46
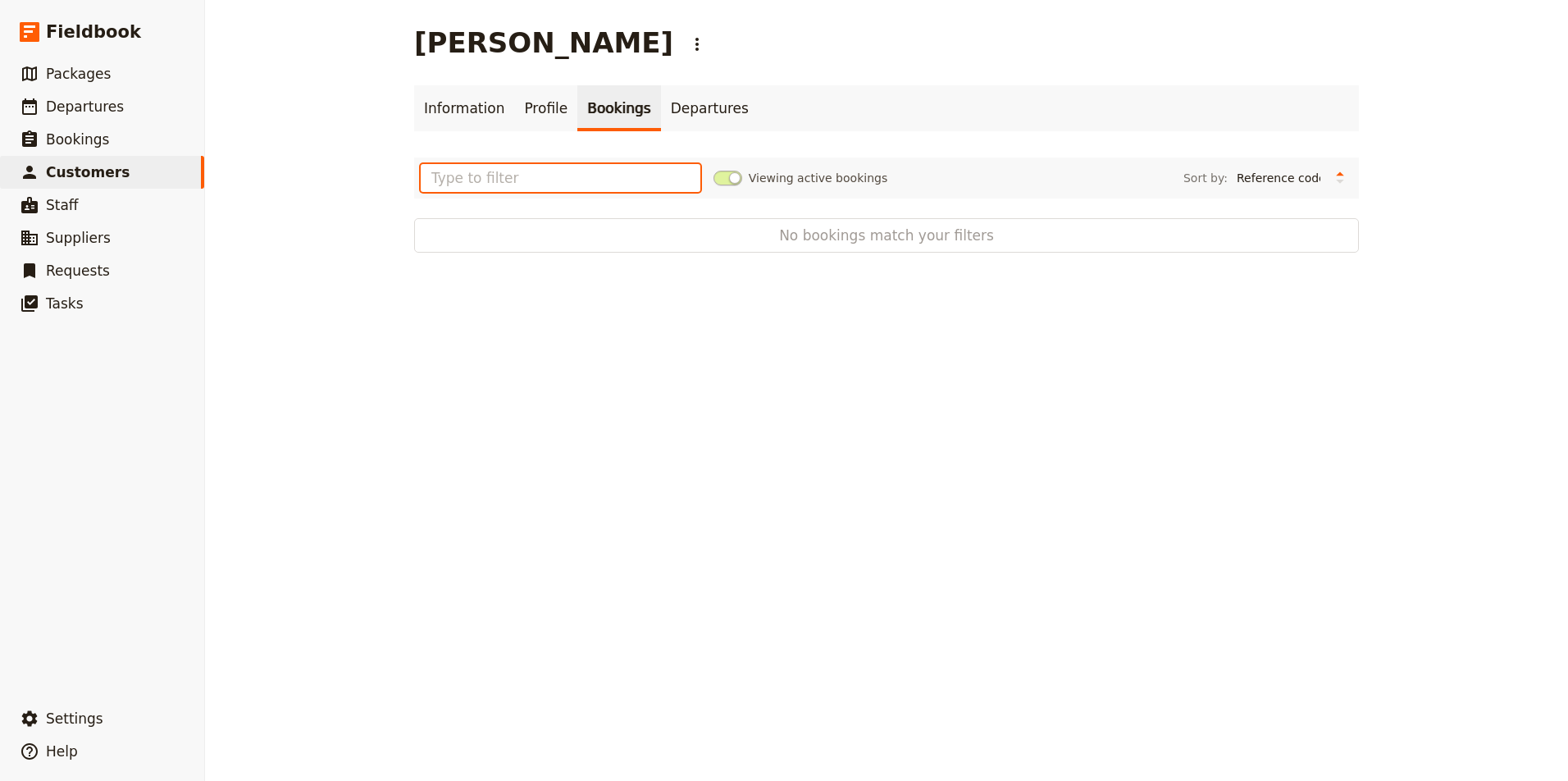
click at [551, 177] on input "text" at bounding box center [561, 178] width 280 height 28
type input "sedona"
click at [77, 136] on span "Bookings" at bounding box center [77, 139] width 64 height 16
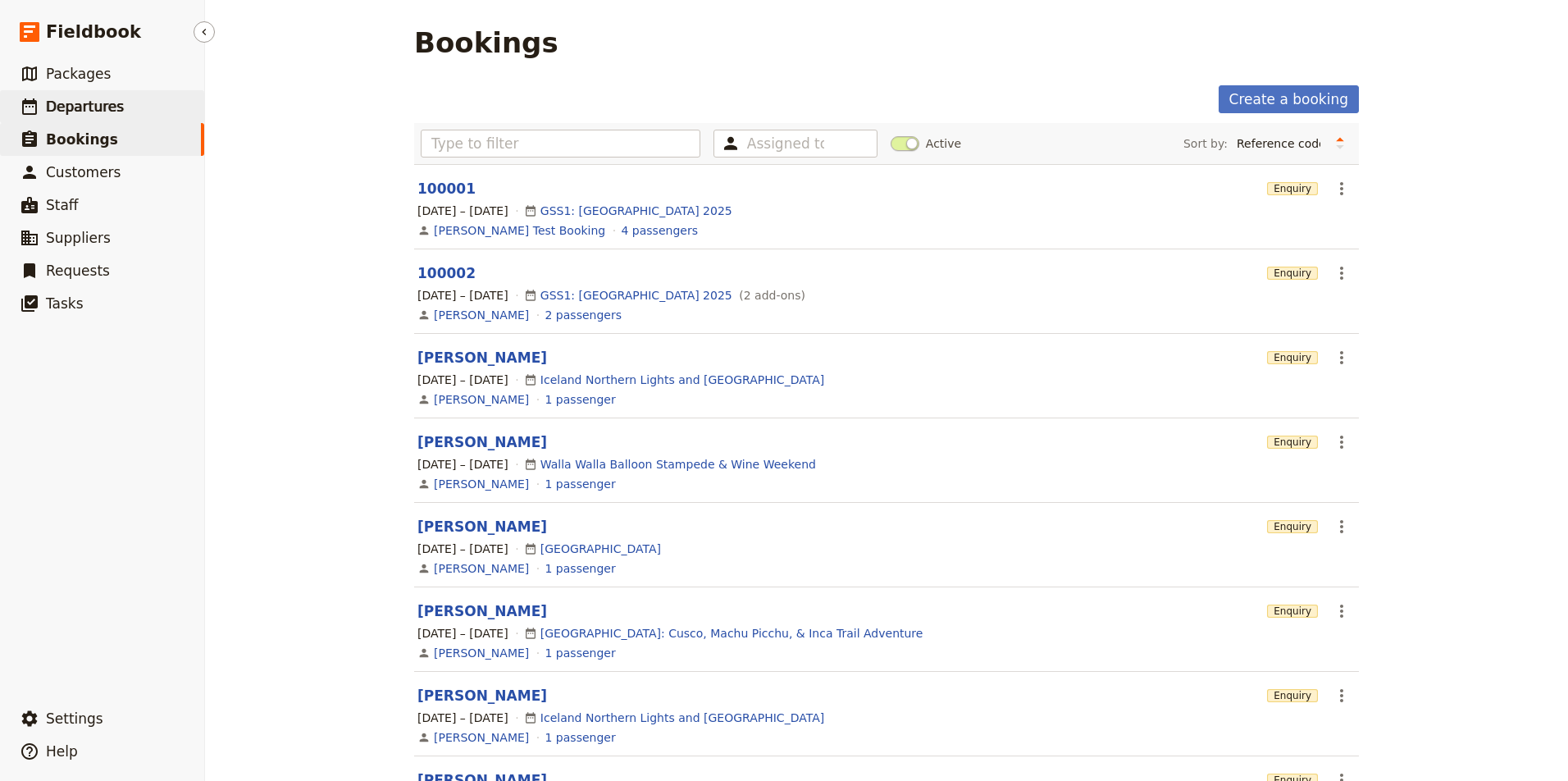
click at [64, 113] on span "Departures" at bounding box center [85, 106] width 78 height 16
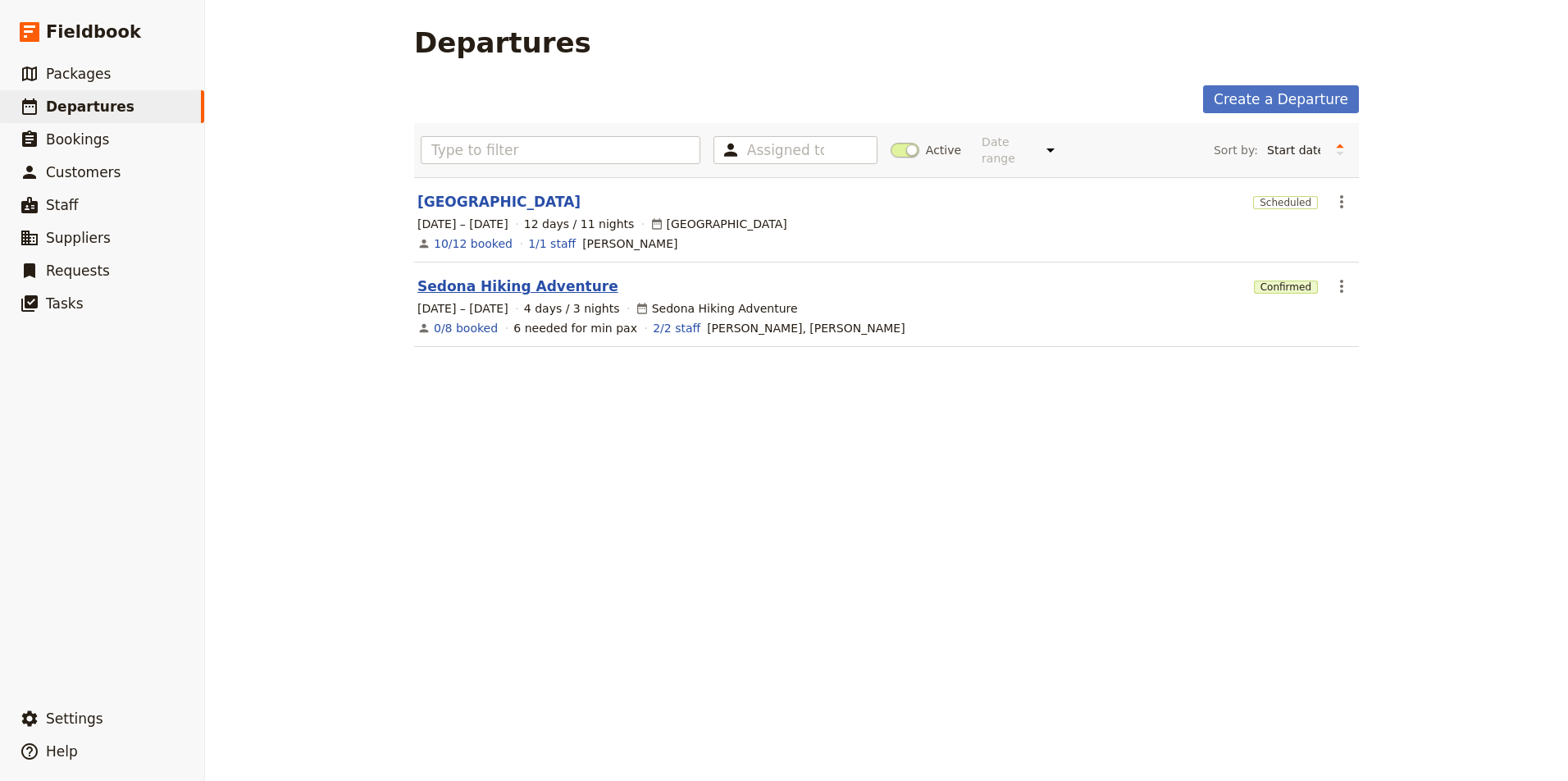
click at [532, 276] on link "Sedona Hiking Adventure" at bounding box center [518, 285] width 201 height 19
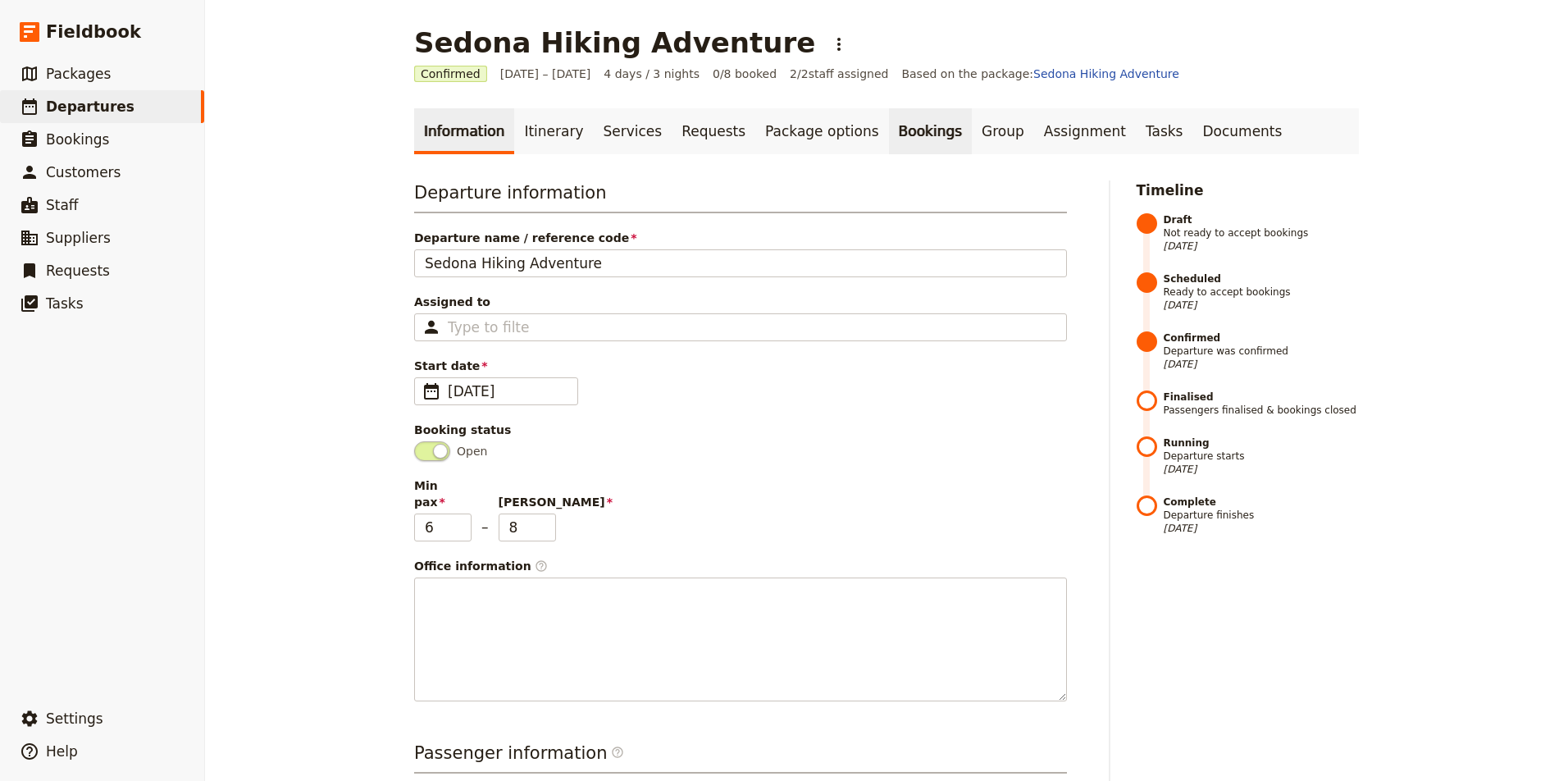
click at [912, 125] on link "Bookings" at bounding box center [930, 131] width 83 height 46
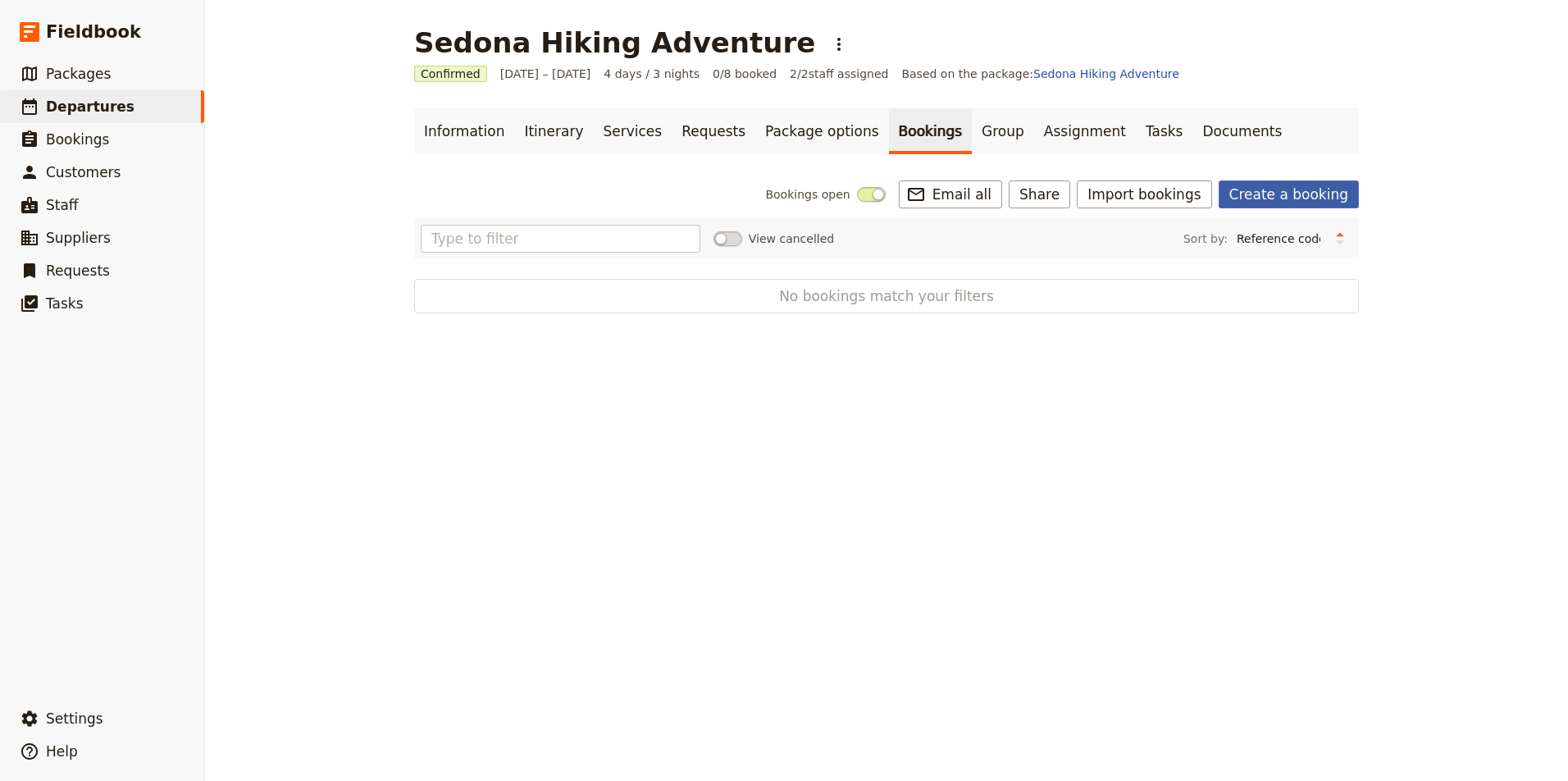
click at [1310, 195] on link "Create a booking" at bounding box center [1288, 194] width 141 height 28
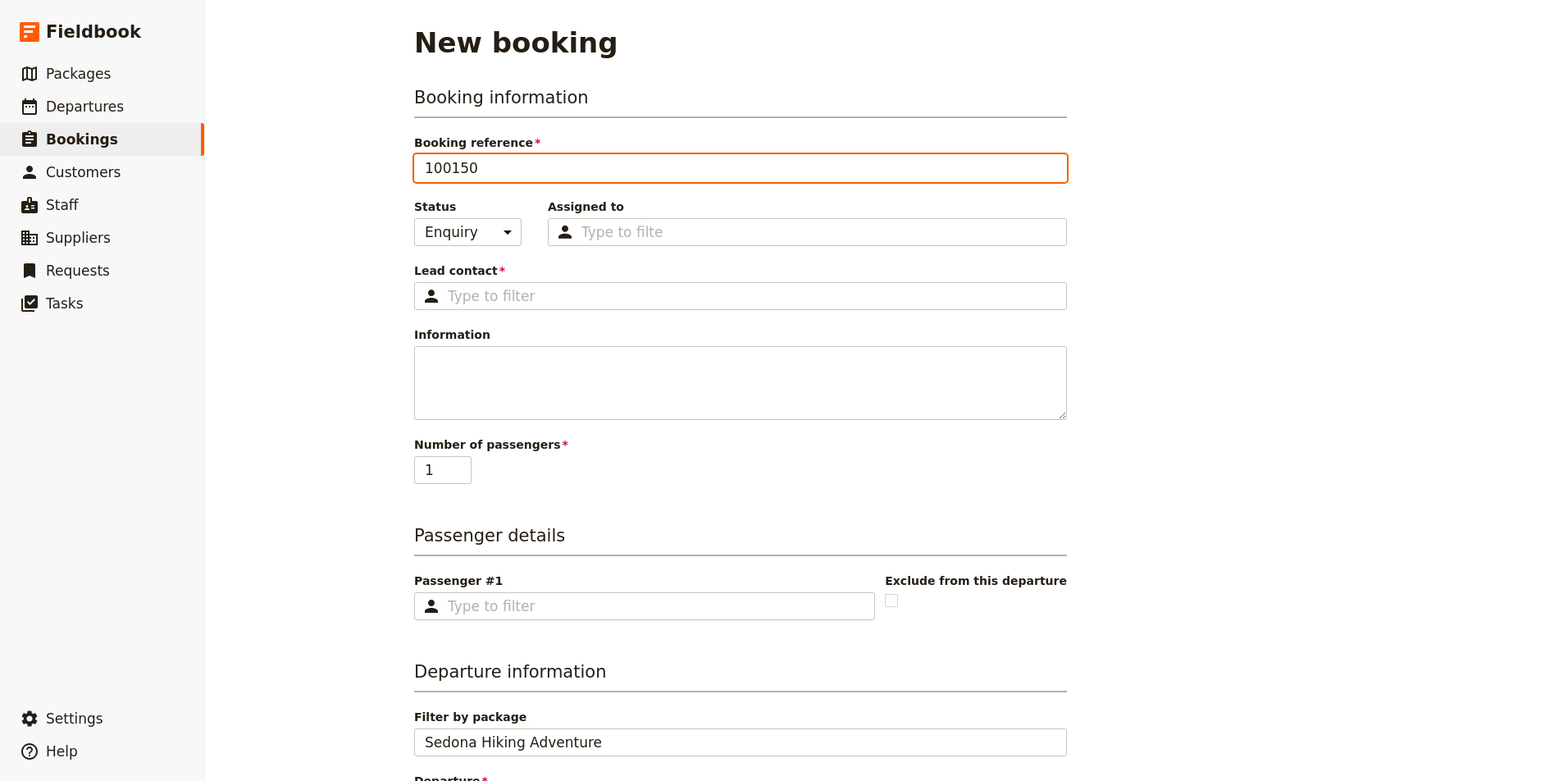
click at [505, 166] on input "100150" at bounding box center [740, 168] width 653 height 28
type input "2025Sedona"
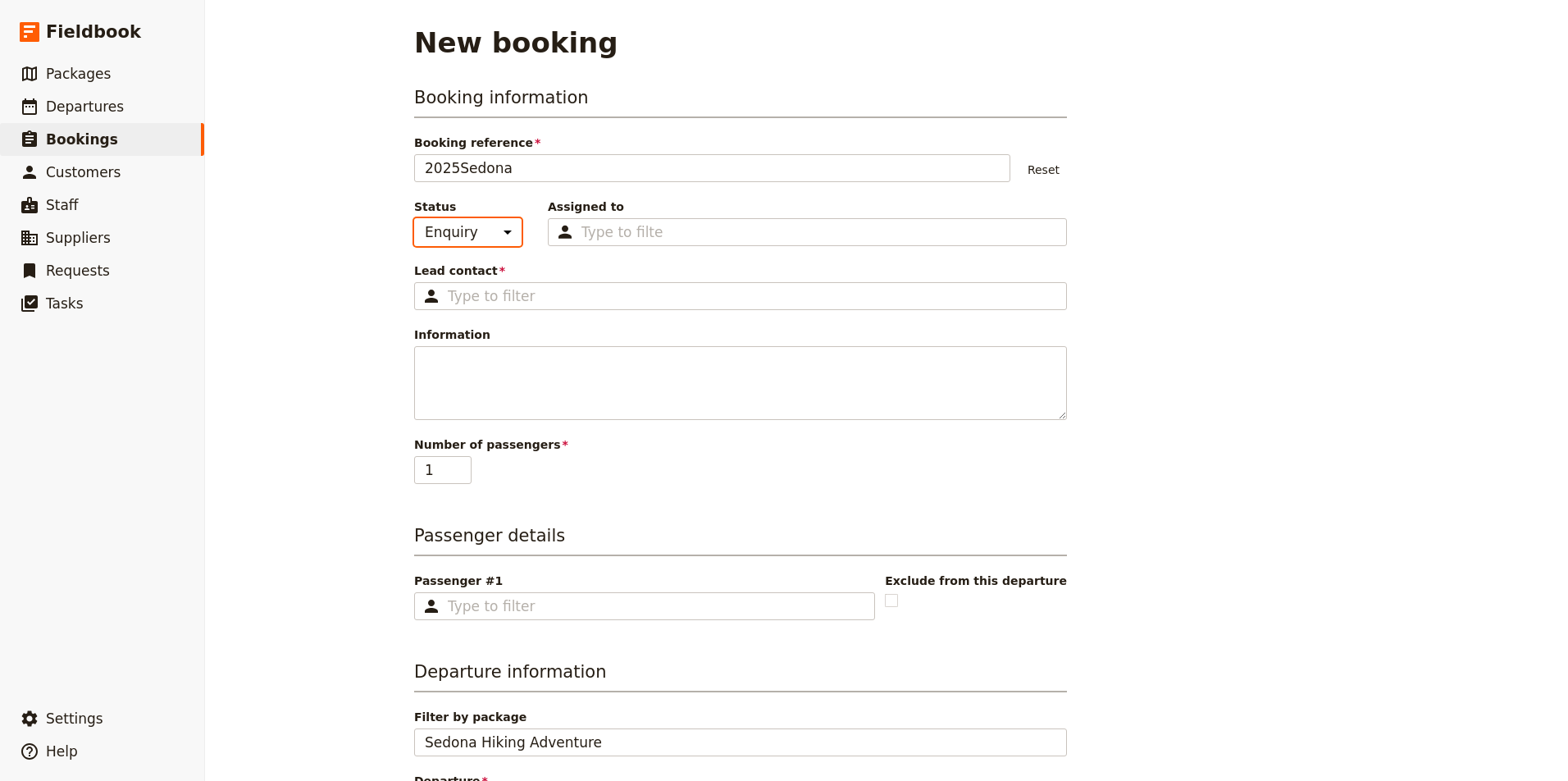
select select "CONFIRMED"
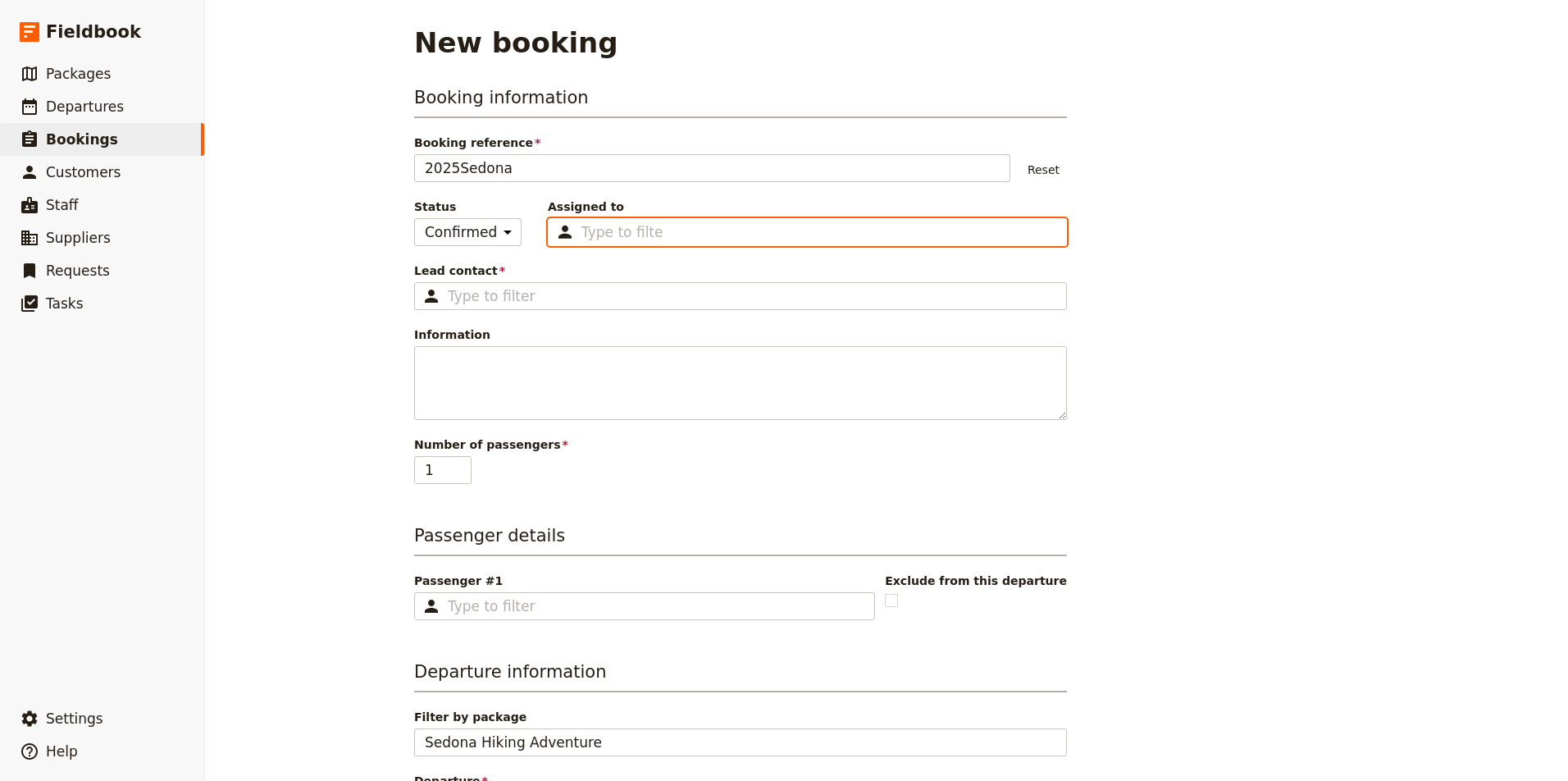
click at [611, 233] on input "Assigned to Type to filter" at bounding box center [622, 231] width 82 height 19
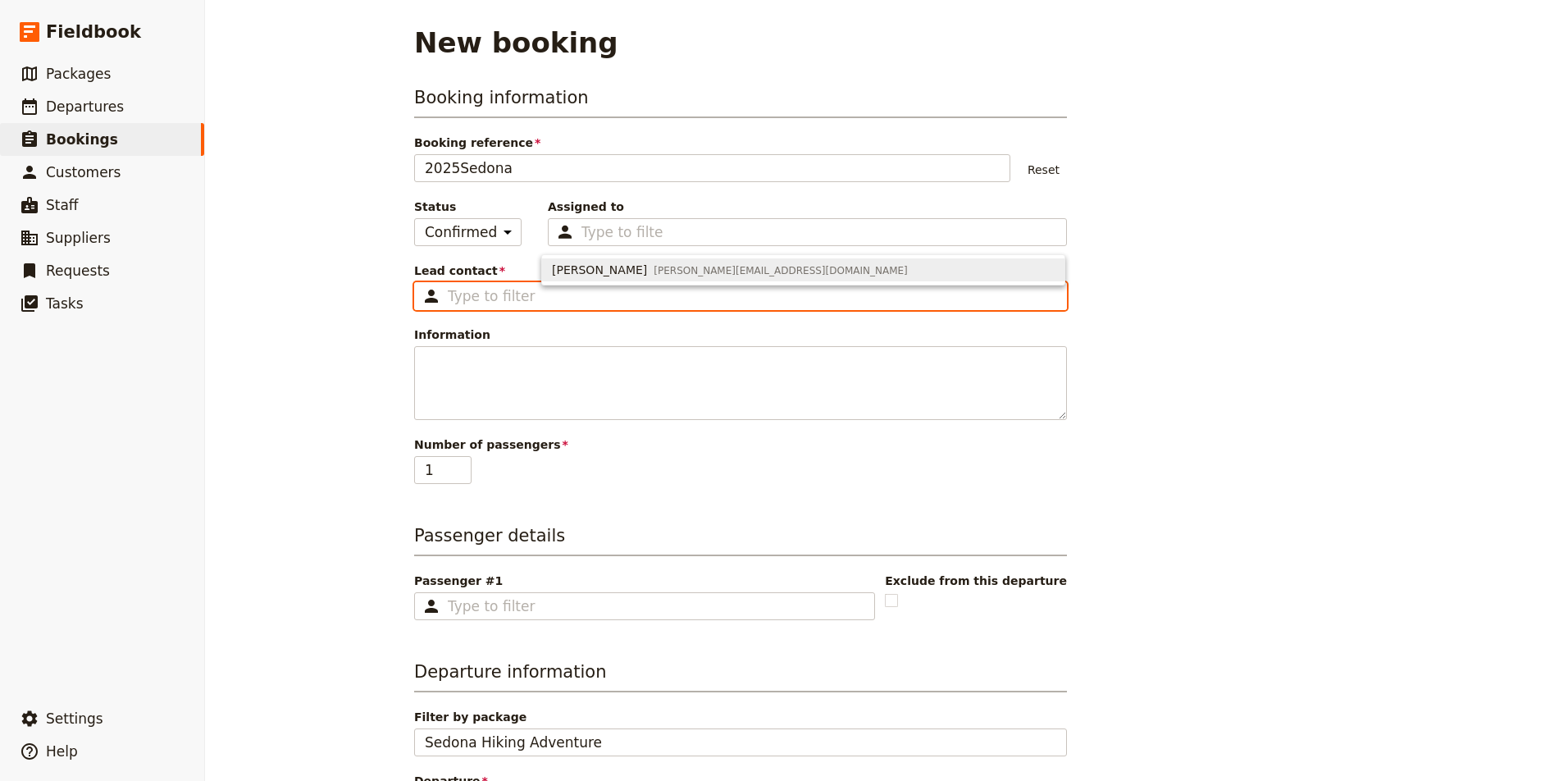
click at [506, 292] on input "Lead contact ​" at bounding box center [752, 296] width 608 height 19
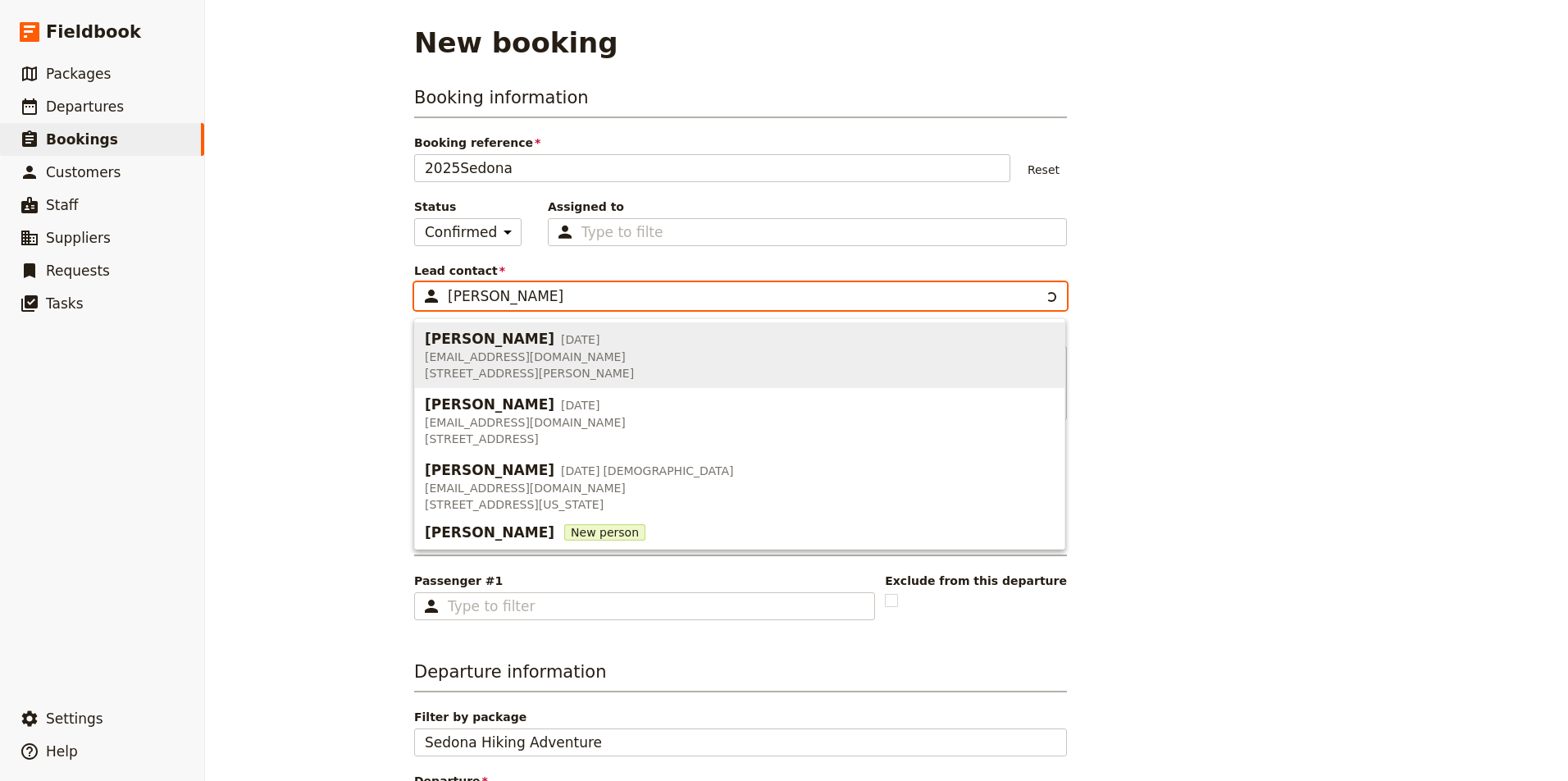
drag, startPoint x: 506, startPoint y: 292, endPoint x: 507, endPoint y: 480, distance: 188.0
click at [507, 480] on span "sherick1@hotmail.com" at bounding box center [579, 487] width 309 height 16
type input "Lisa Sherick"
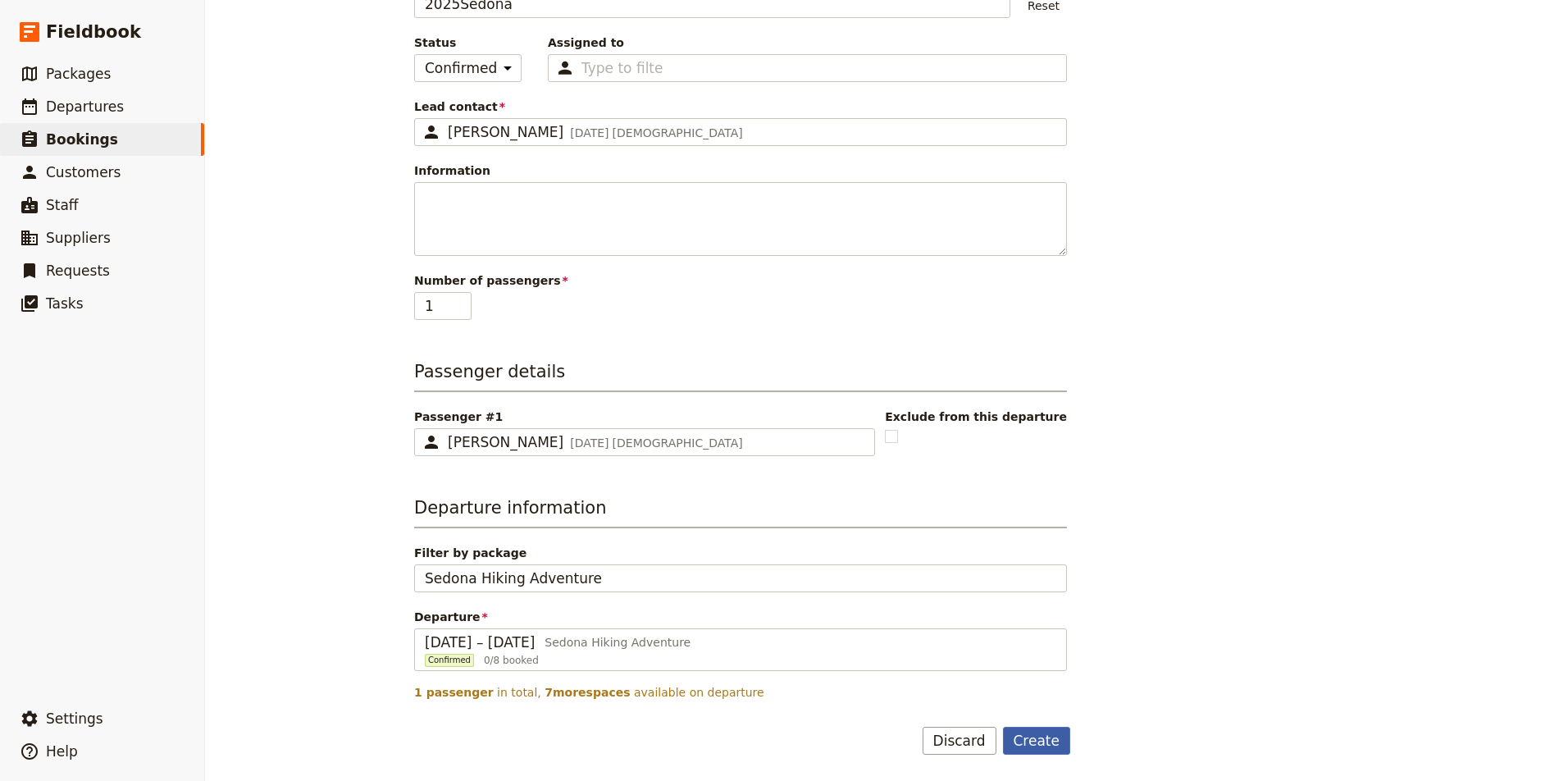
click at [1041, 742] on button "Create" at bounding box center [1037, 740] width 68 height 28
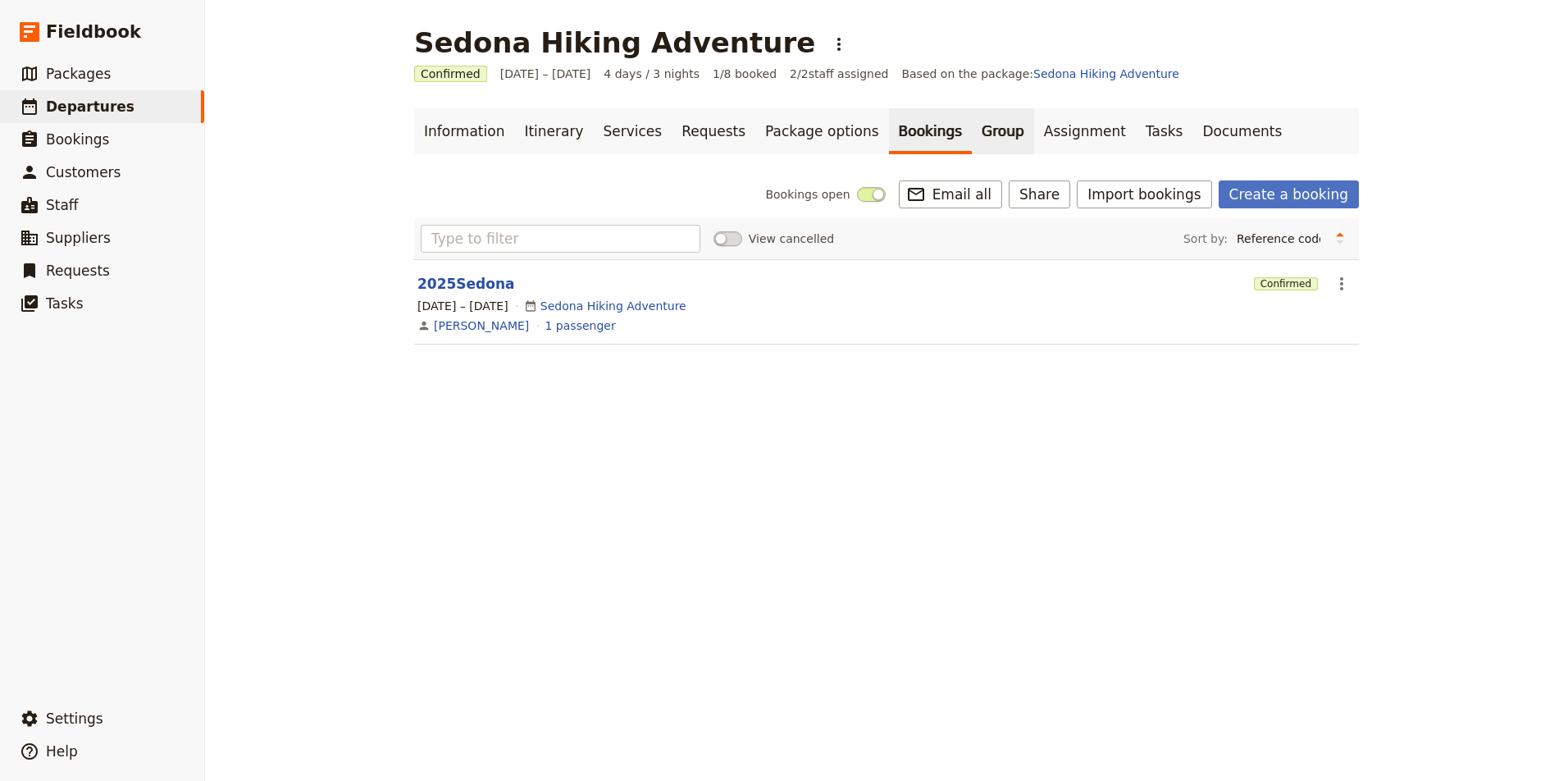
click at [972, 131] on link "Group" at bounding box center [1003, 131] width 63 height 46
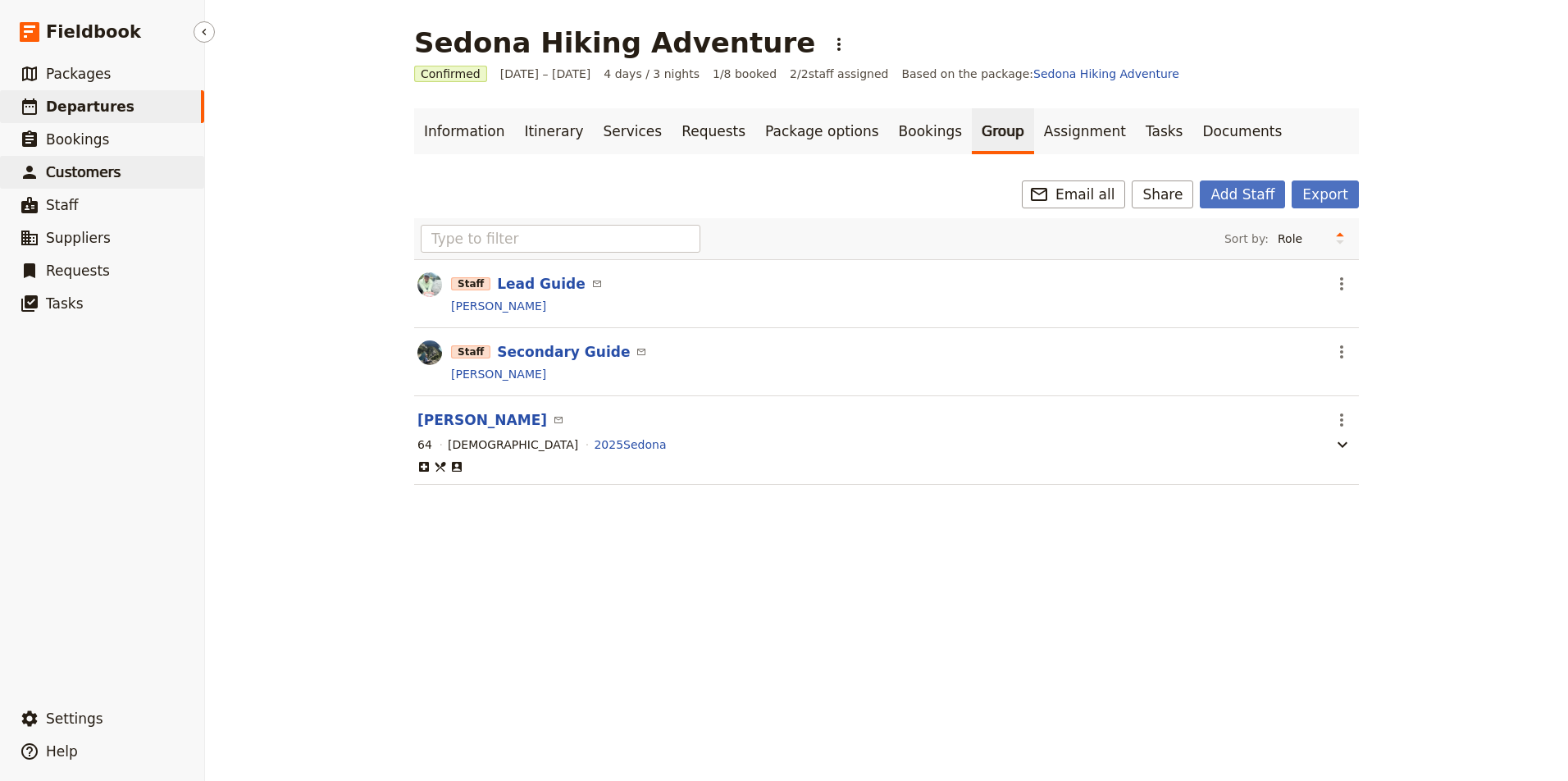
click at [80, 177] on span "Customers" at bounding box center [83, 172] width 75 height 16
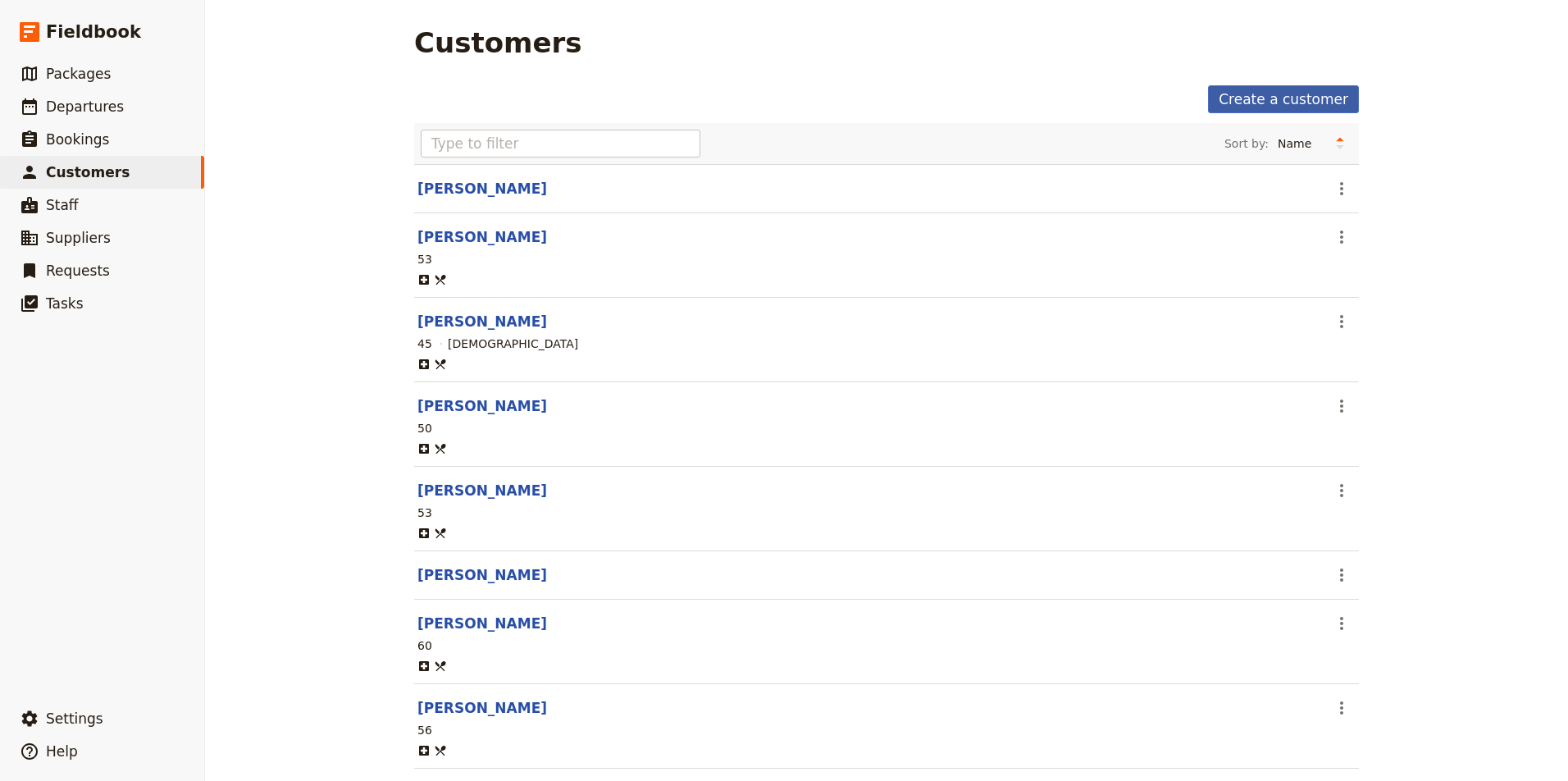
click at [1306, 98] on link "Create a customer" at bounding box center [1283, 99] width 151 height 28
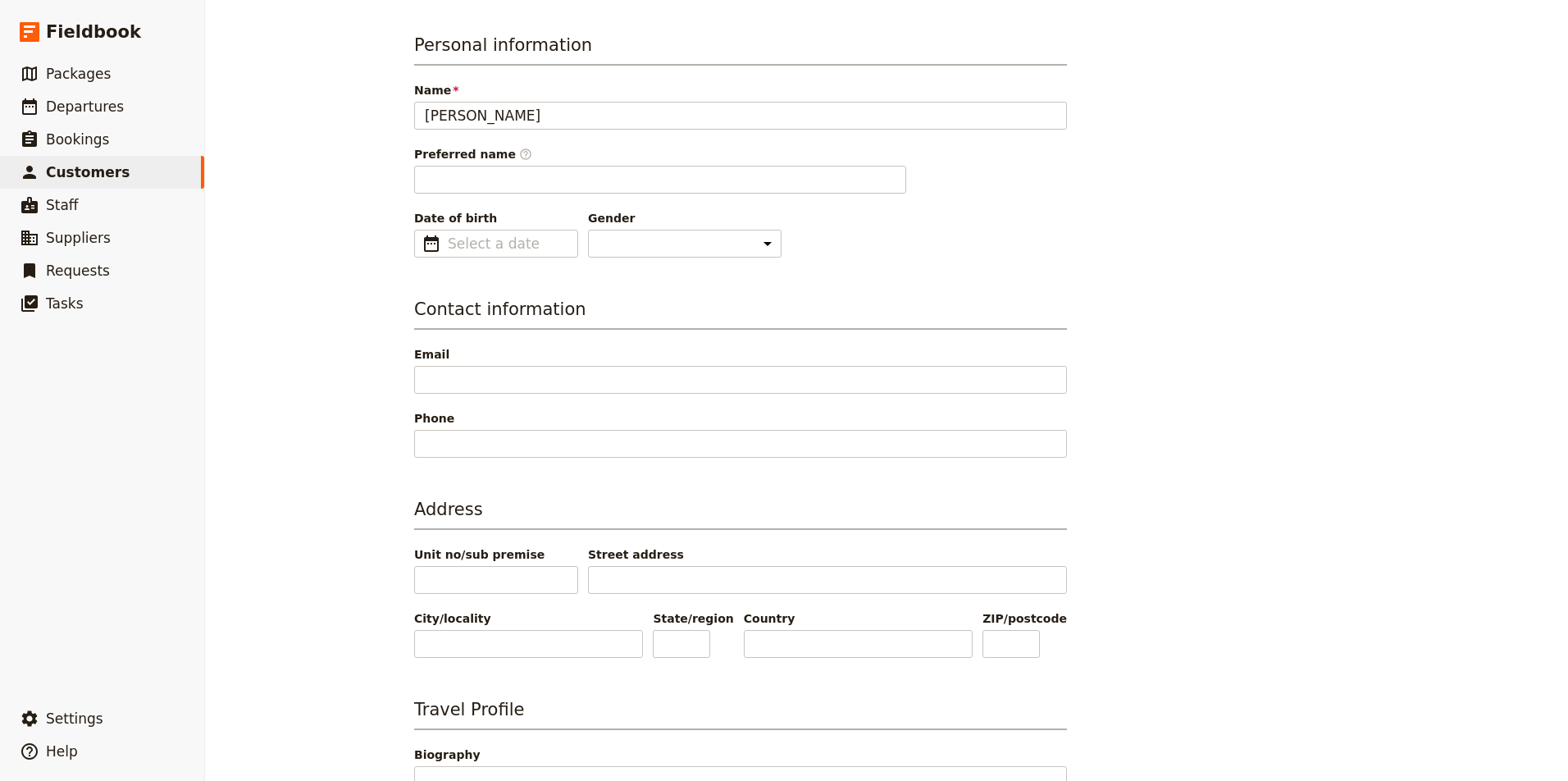
scroll to position [59, 0]
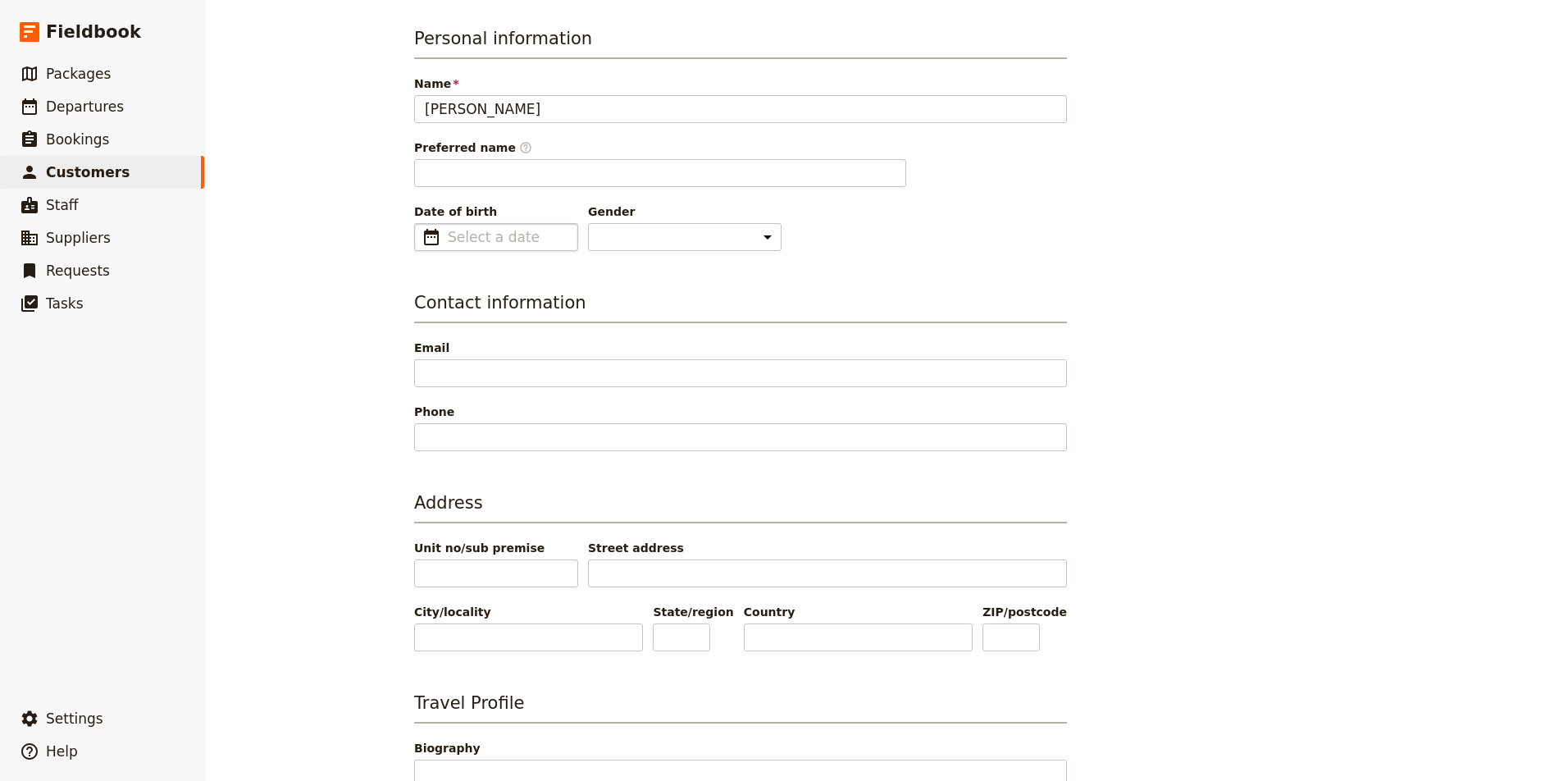
type input "[PERSON_NAME]"
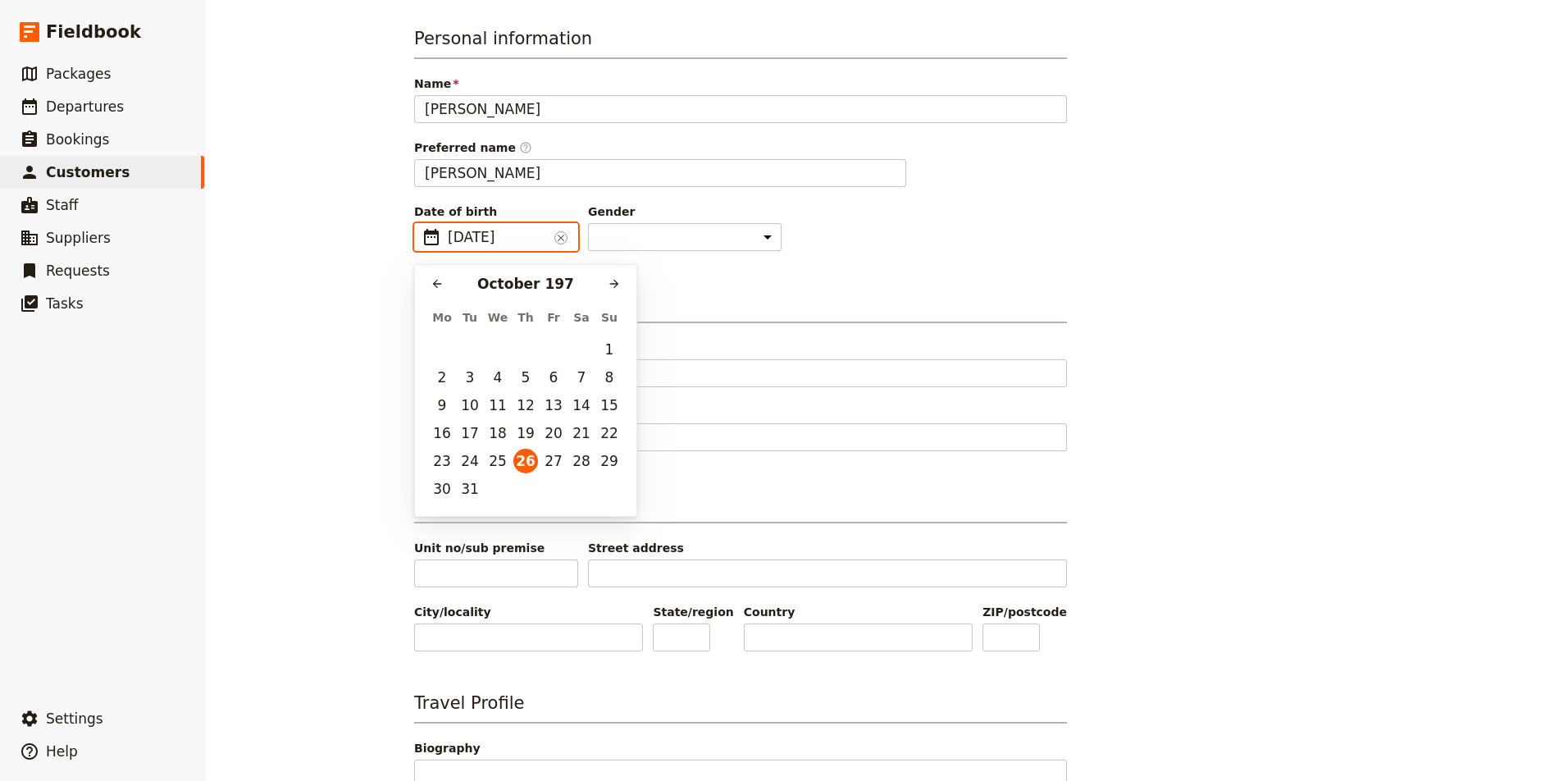
type input "[DATE]"
click at [446, 462] on button "26" at bounding box center [441, 461] width 25 height 25
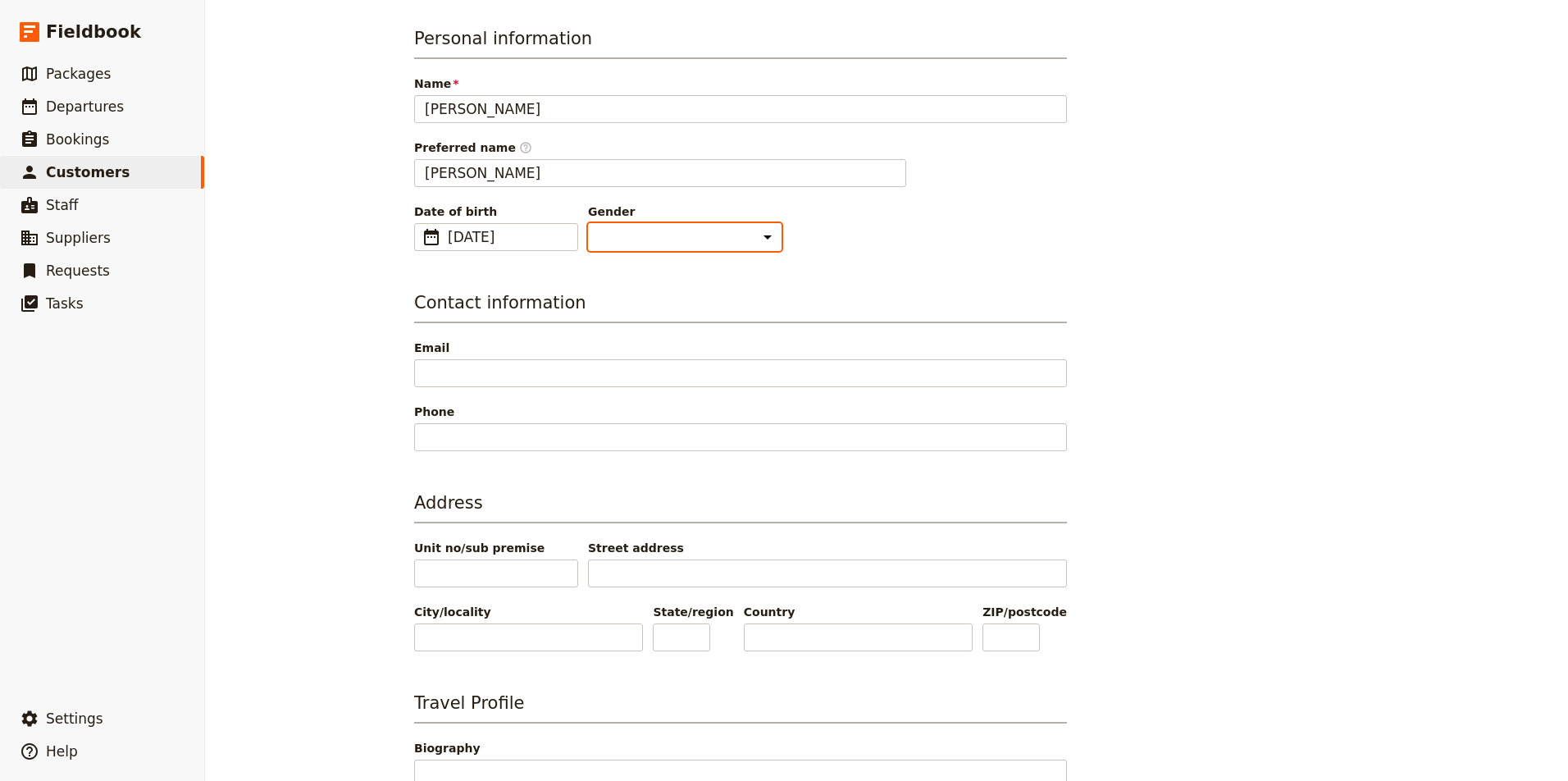
click at [646, 242] on select "Male Female Other" at bounding box center [684, 236] width 193 height 28
select select "[DEMOGRAPHIC_DATA]"
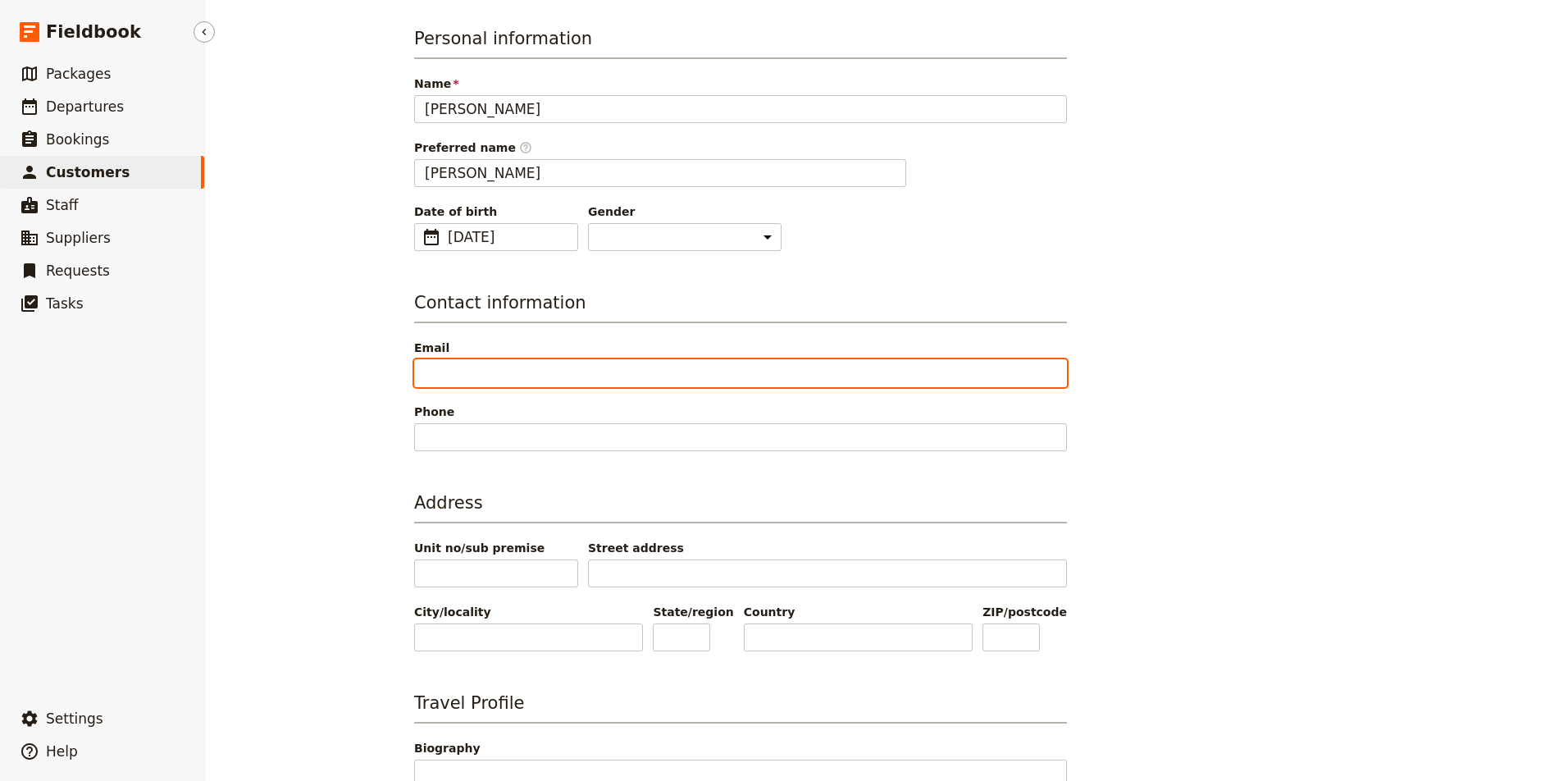
click at [600, 376] on input "Email" at bounding box center [740, 373] width 653 height 28
paste input "[EMAIL_ADDRESS][DOMAIN_NAME]"
type input "[EMAIL_ADDRESS][DOMAIN_NAME]"
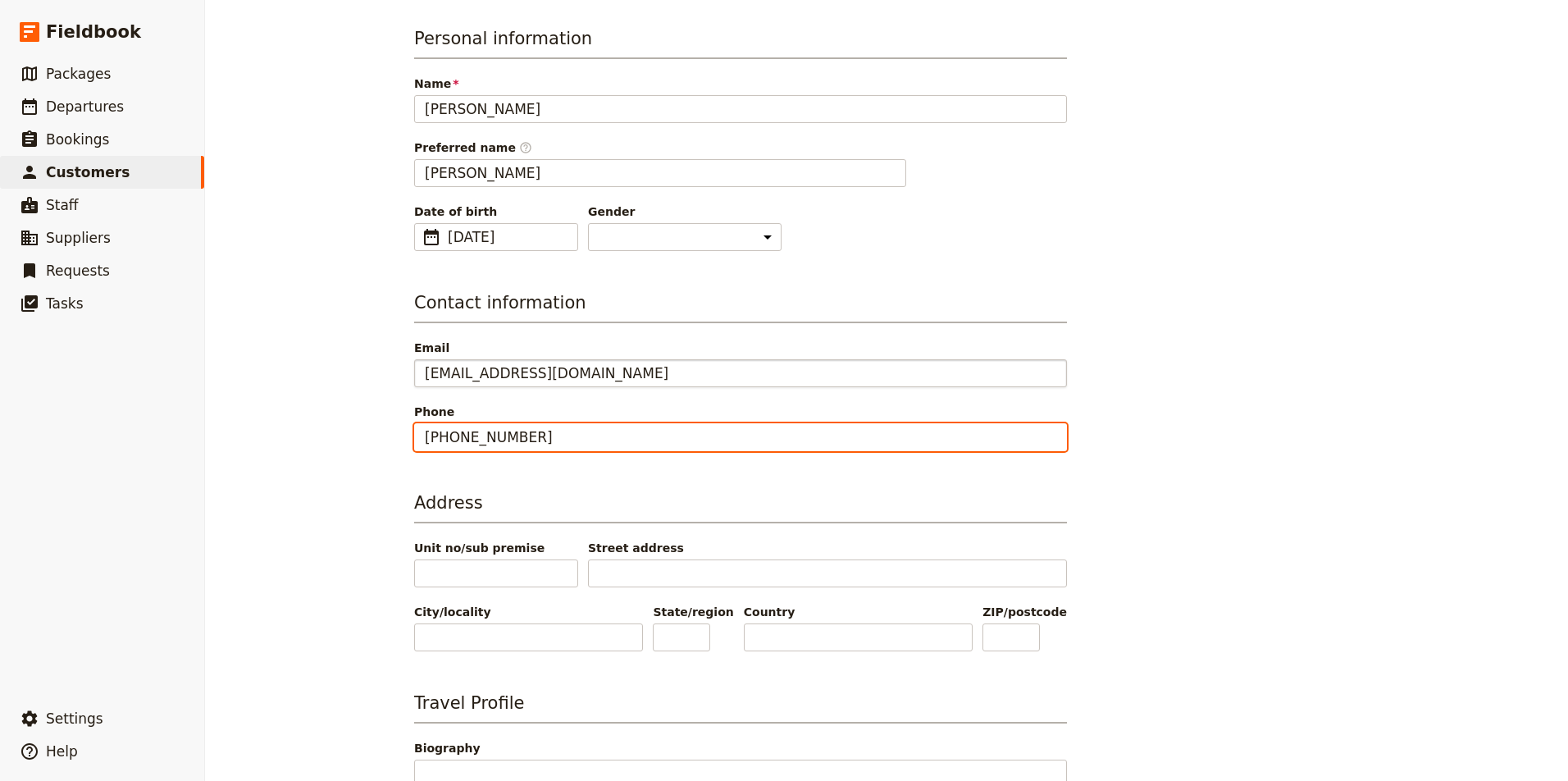
type input "[PHONE_NUMBER]"
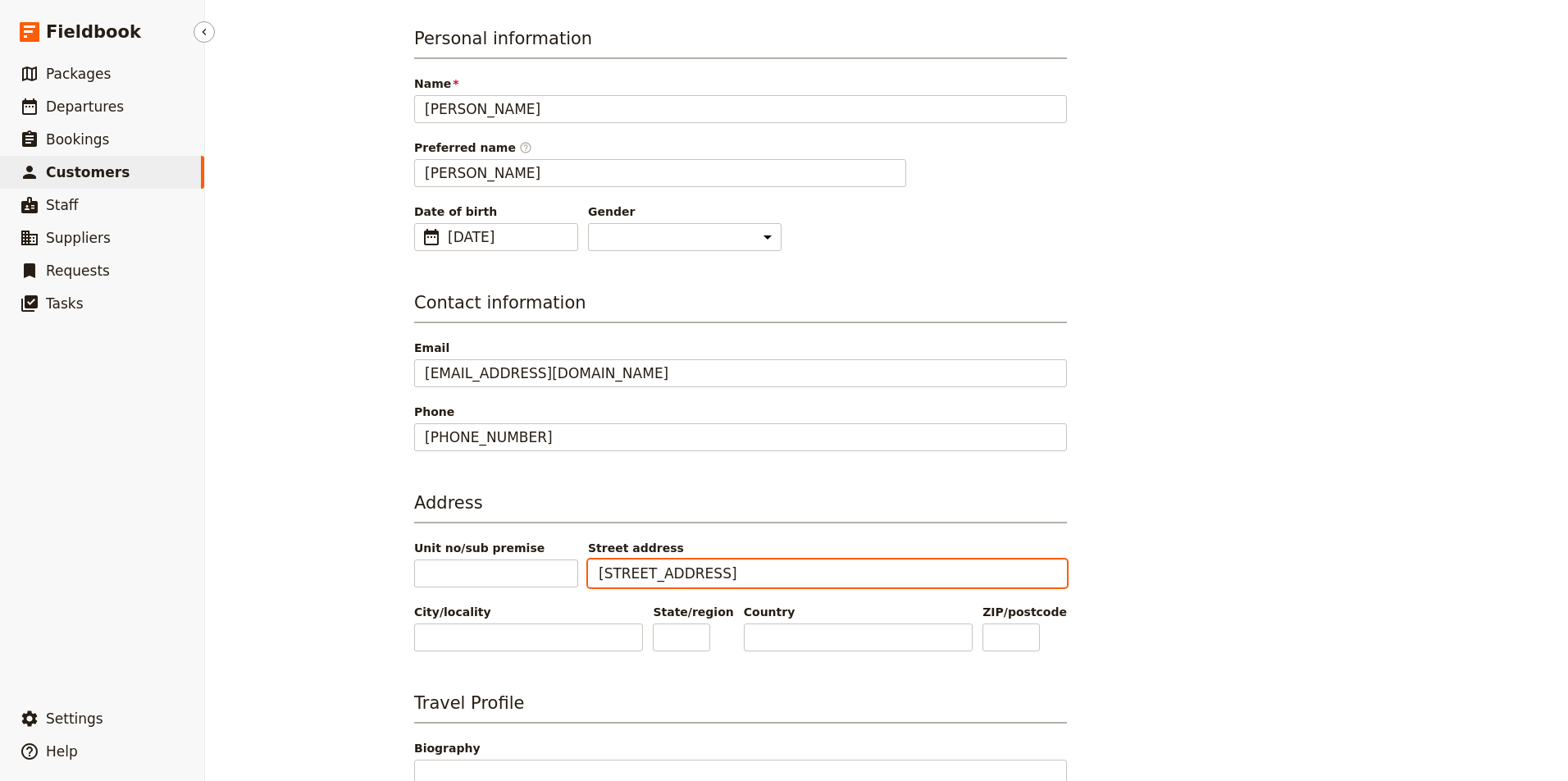
type input "[STREET_ADDRESS]"
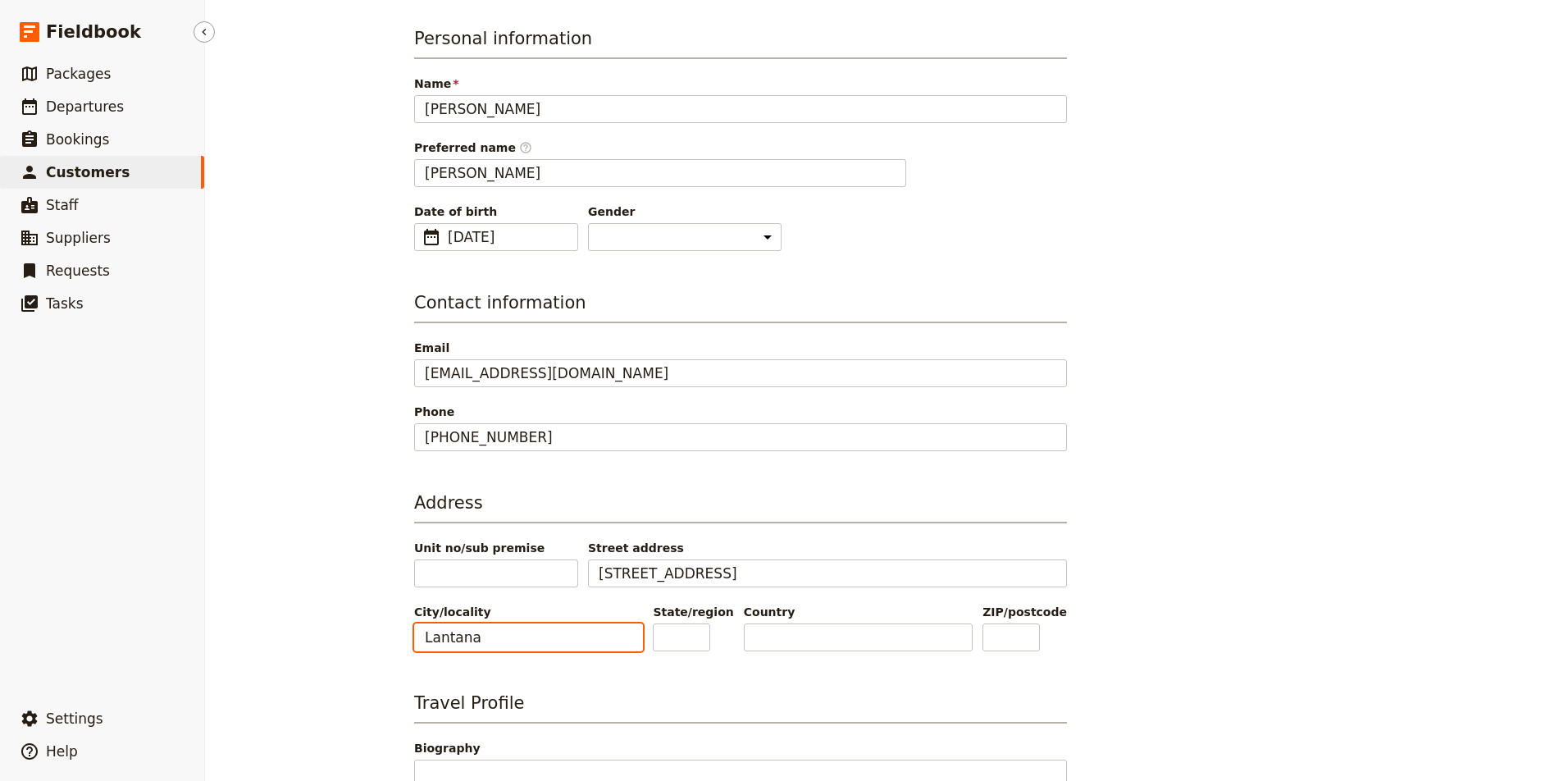
type input "Lantana"
type input "FL"
type input "33462"
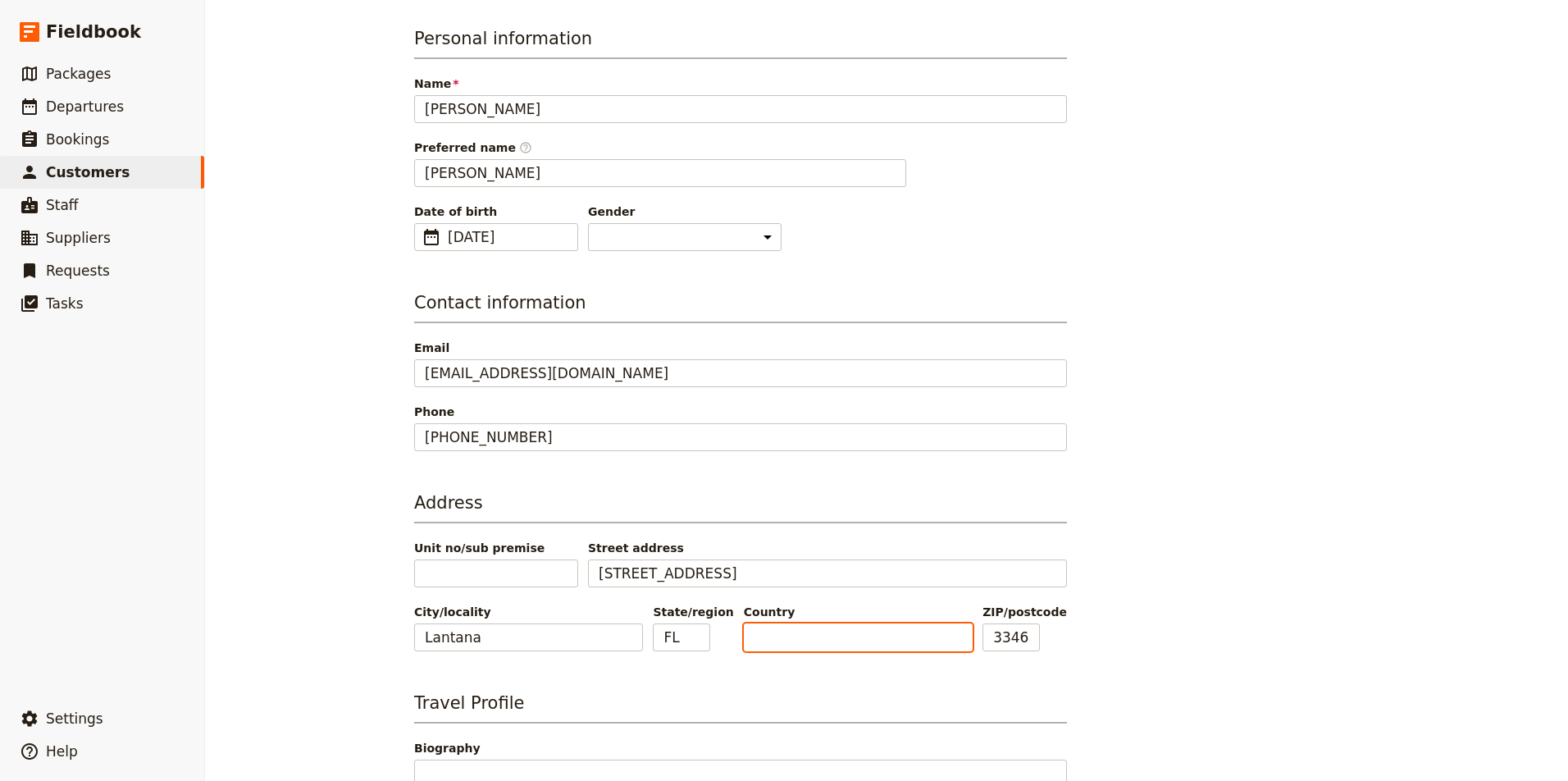
click at [810, 641] on input "Country" at bounding box center [858, 637] width 229 height 28
type input "uni"
type input "[GEOGRAPHIC_DATA]"
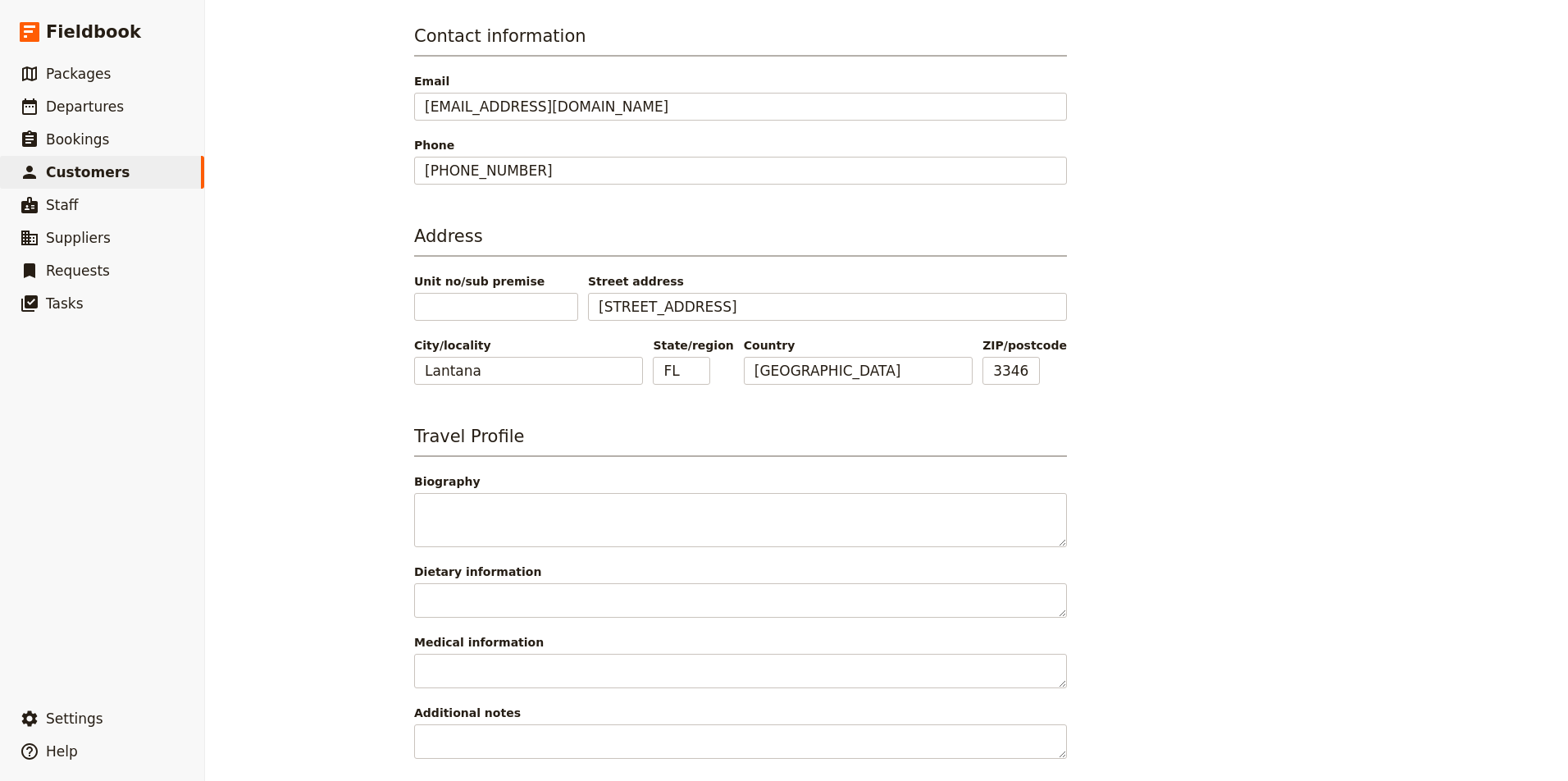
scroll to position [327, 0]
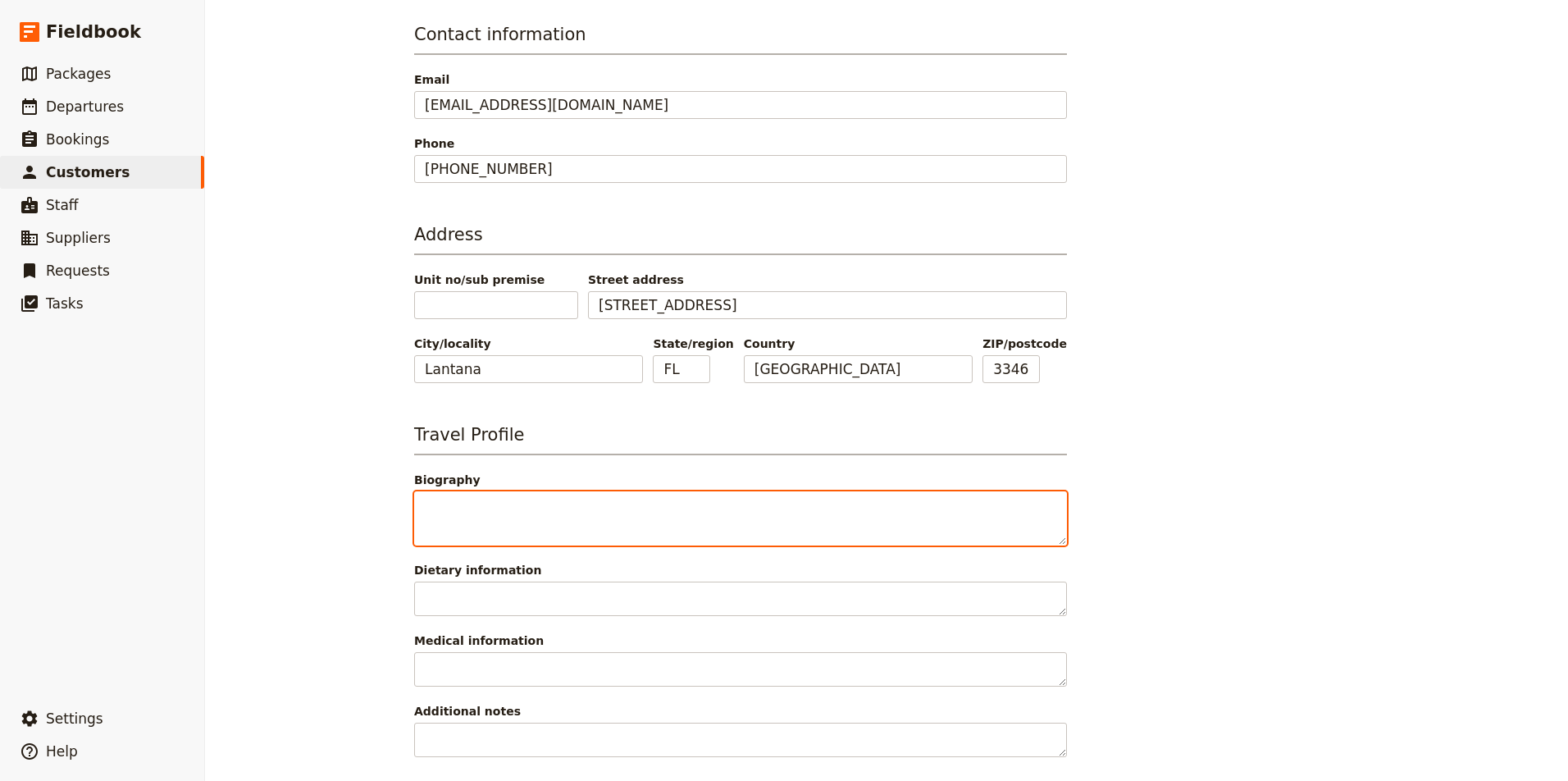
click at [689, 507] on textarea "Biography" at bounding box center [740, 518] width 653 height 54
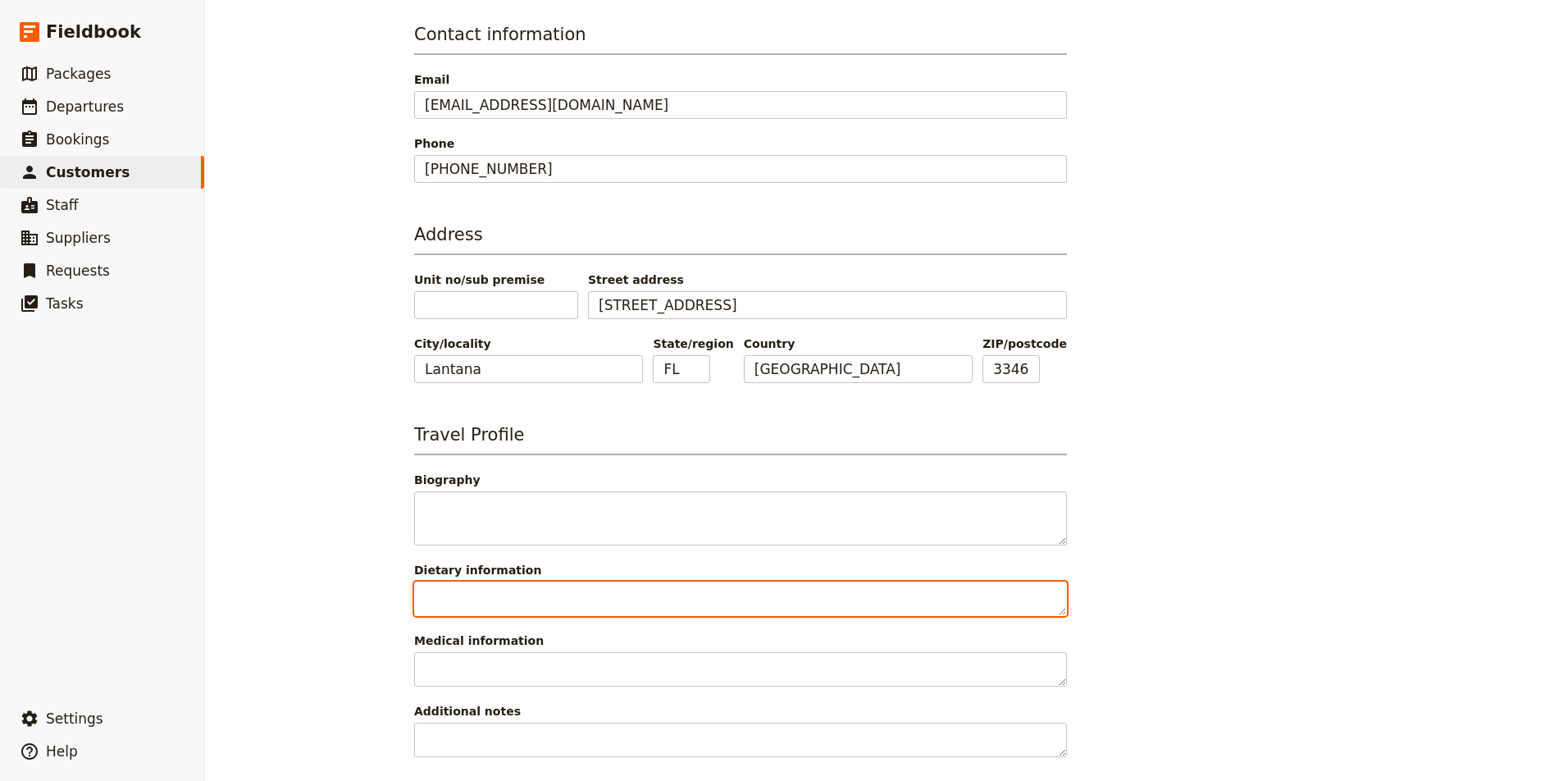
click at [617, 592] on textarea "Dietary information" at bounding box center [740, 598] width 653 height 35
type textarea "None"
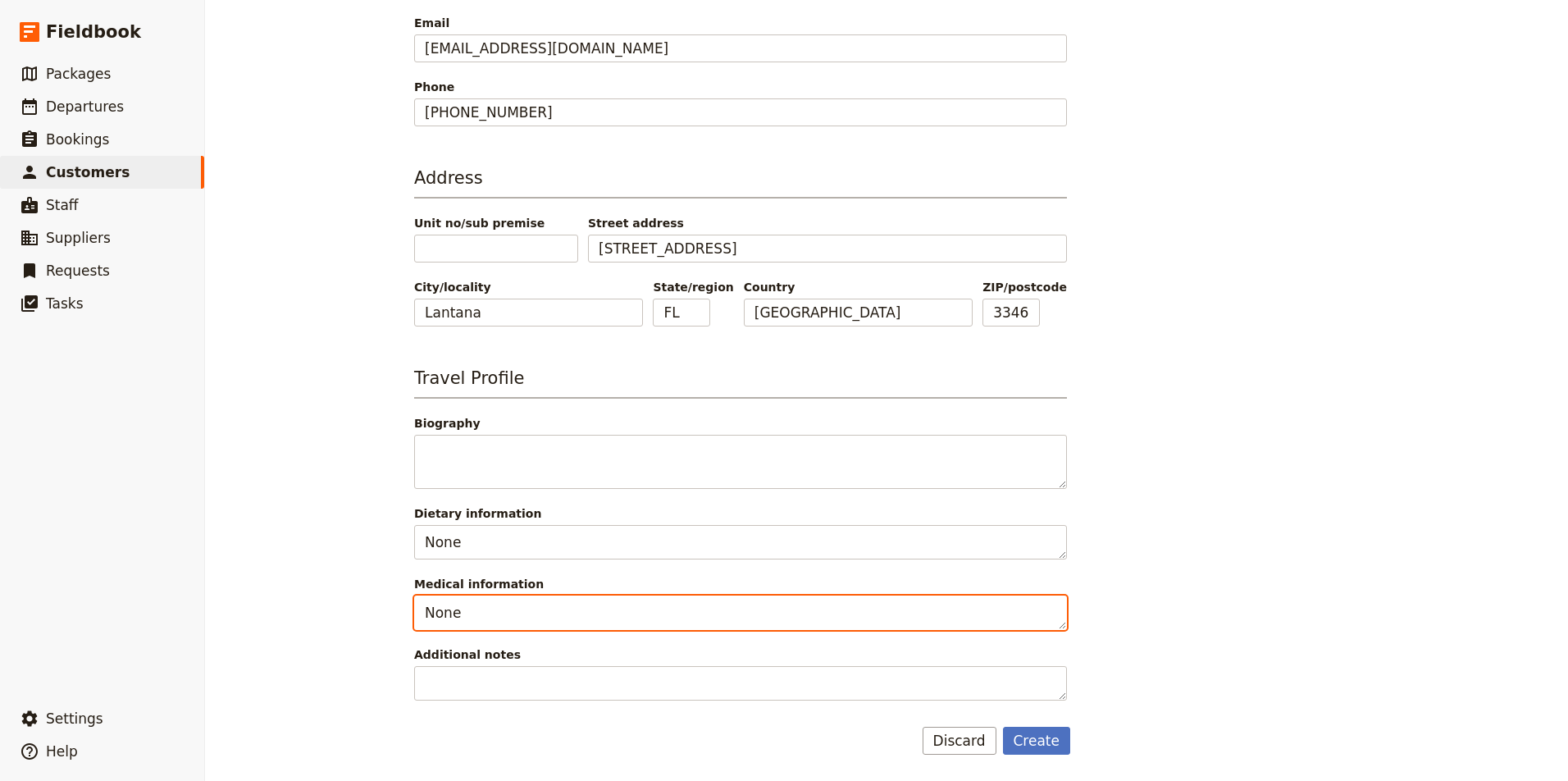
scroll to position [384, 0]
type textarea "None"
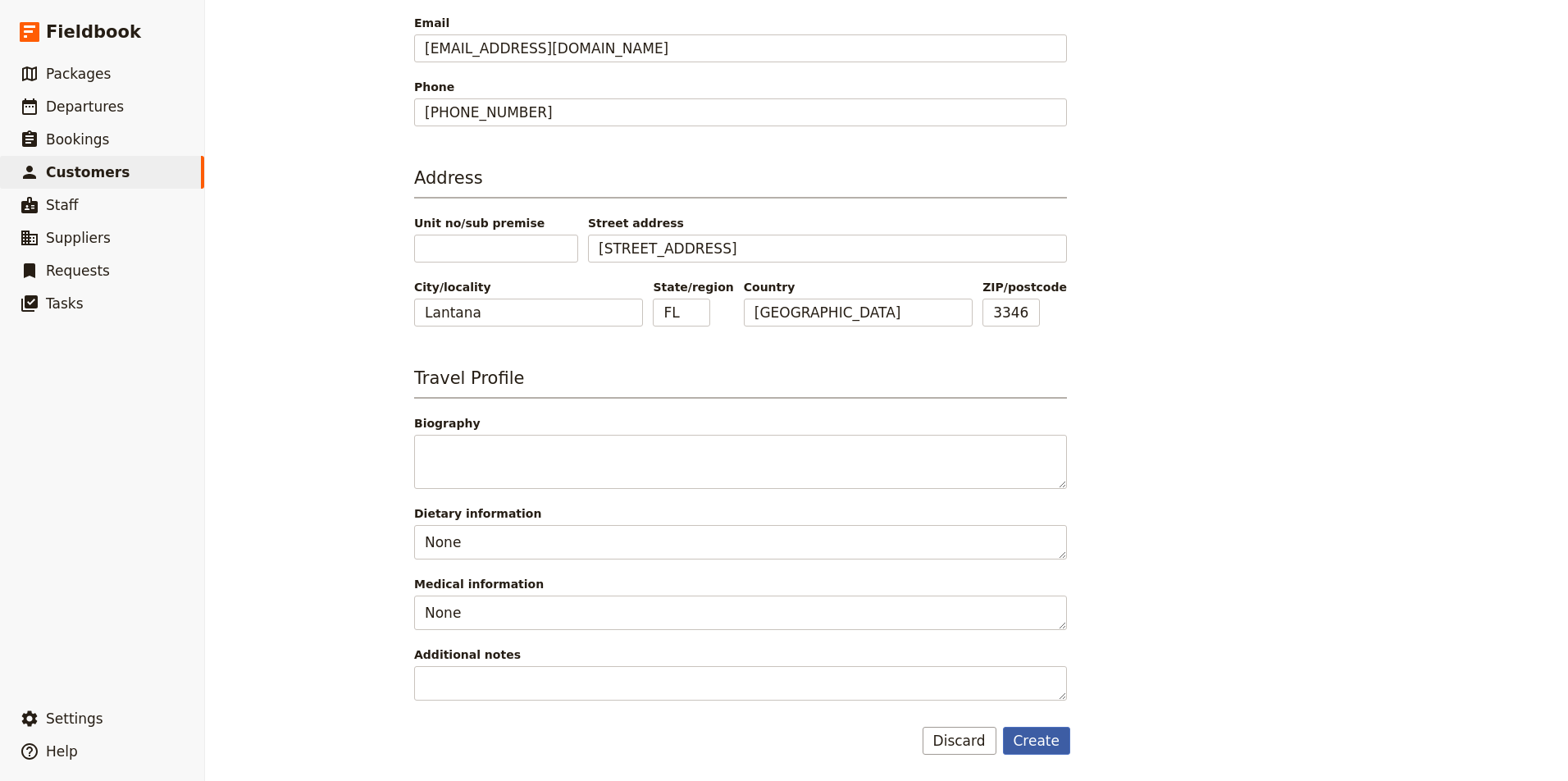
click at [1038, 740] on button "Create" at bounding box center [1037, 740] width 68 height 28
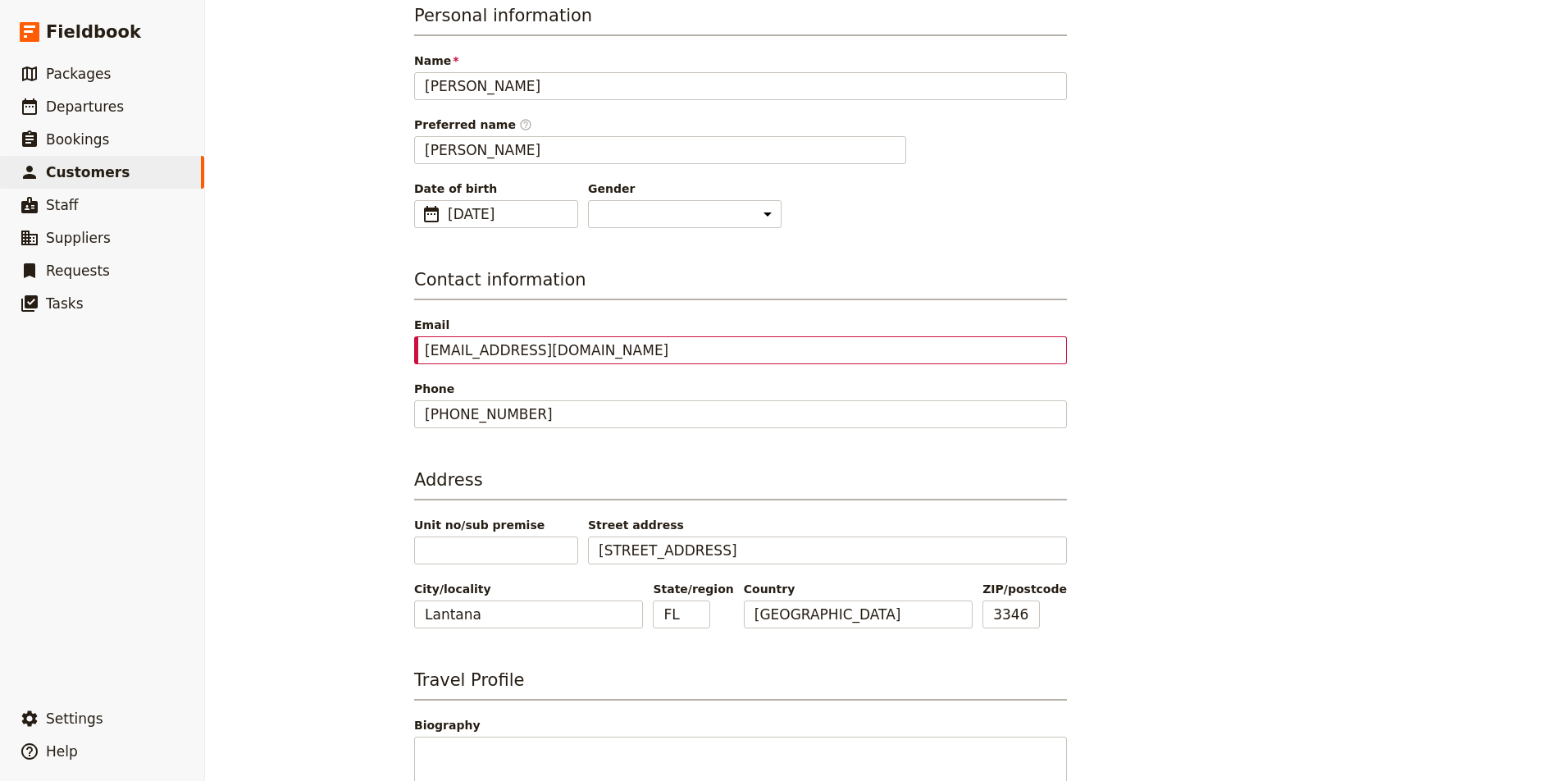
select select "[DEMOGRAPHIC_DATA]"
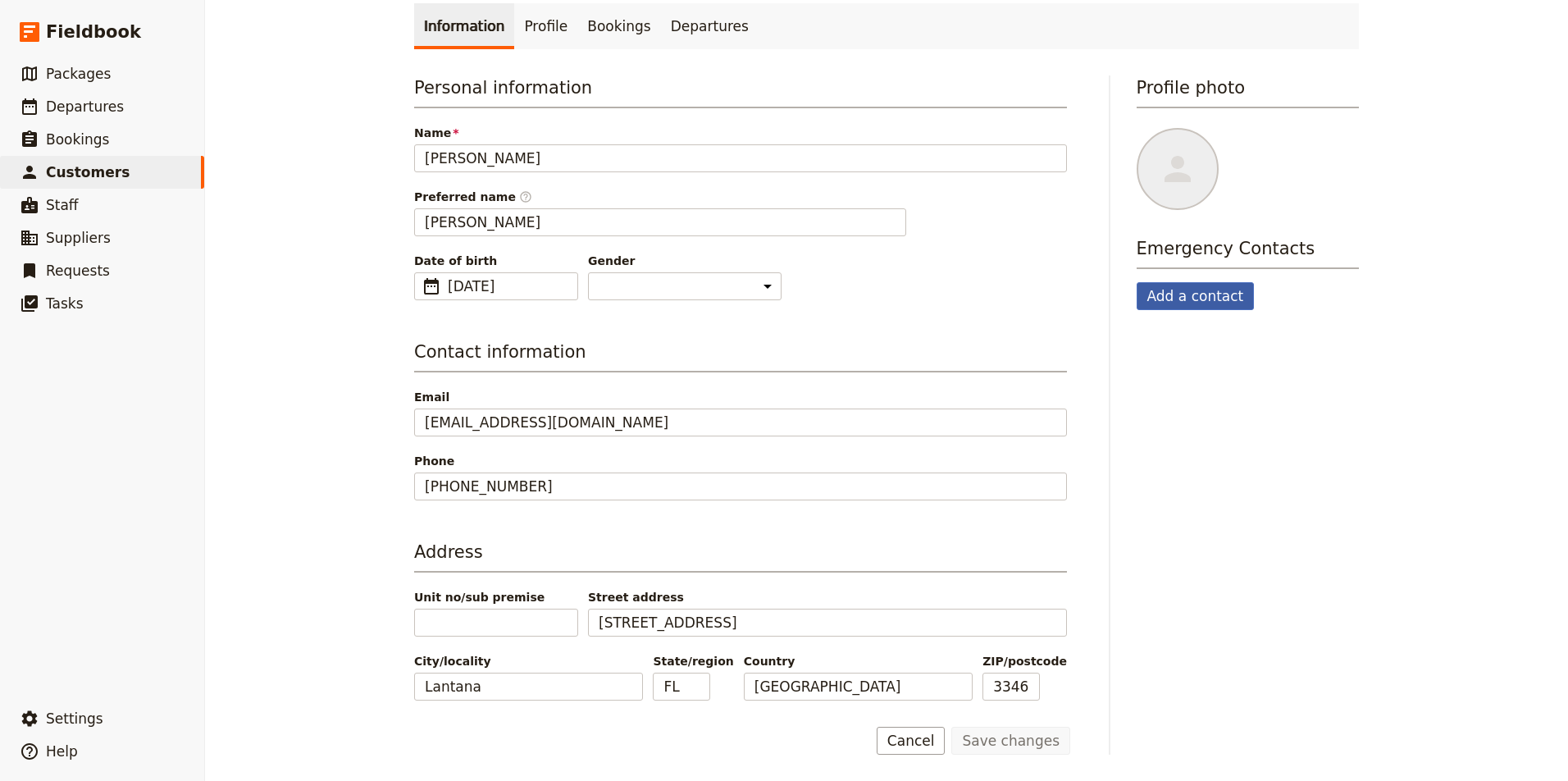
click at [1201, 293] on button "Add a contact" at bounding box center [1195, 296] width 118 height 28
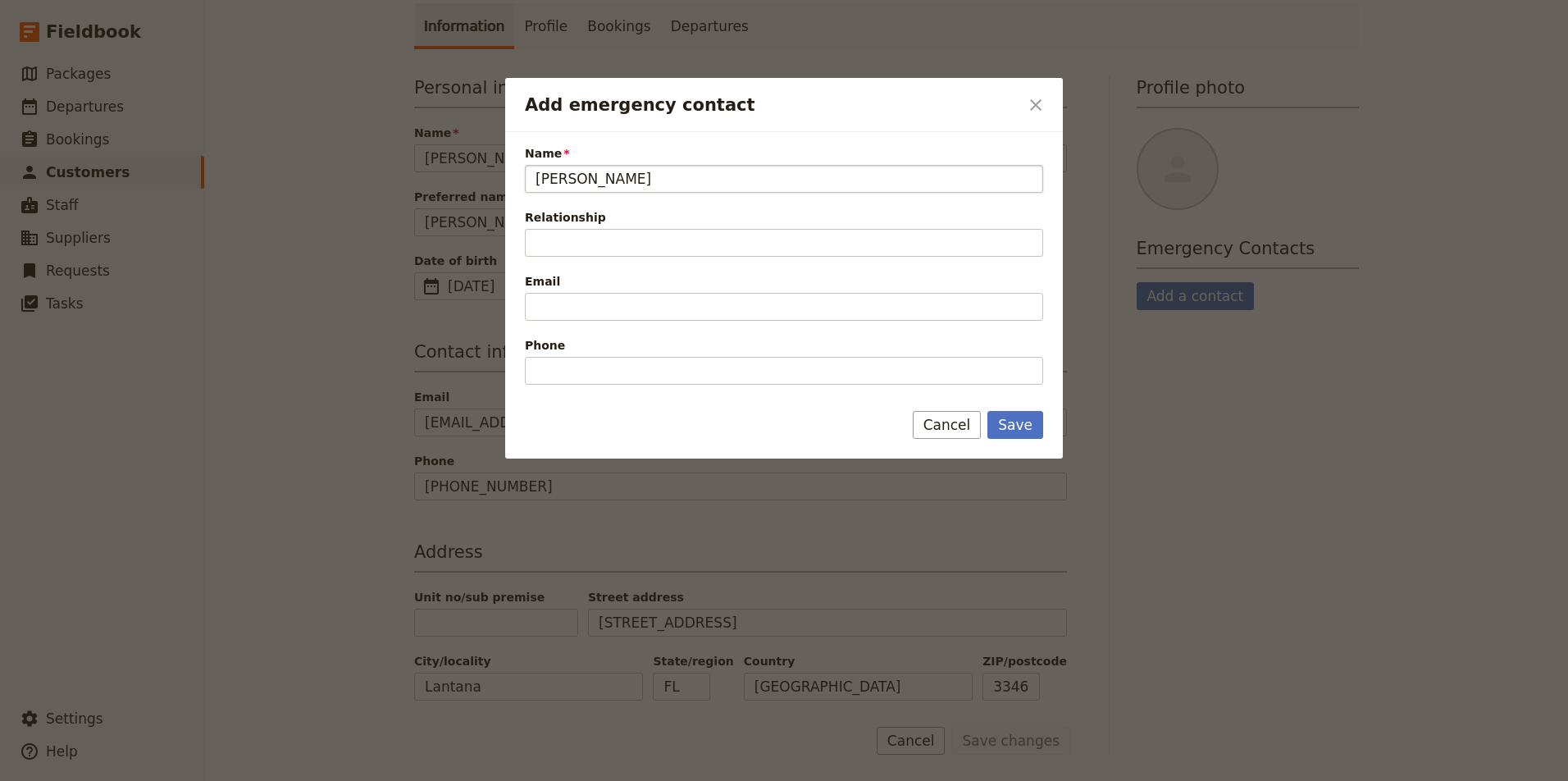
type input "[PERSON_NAME]"
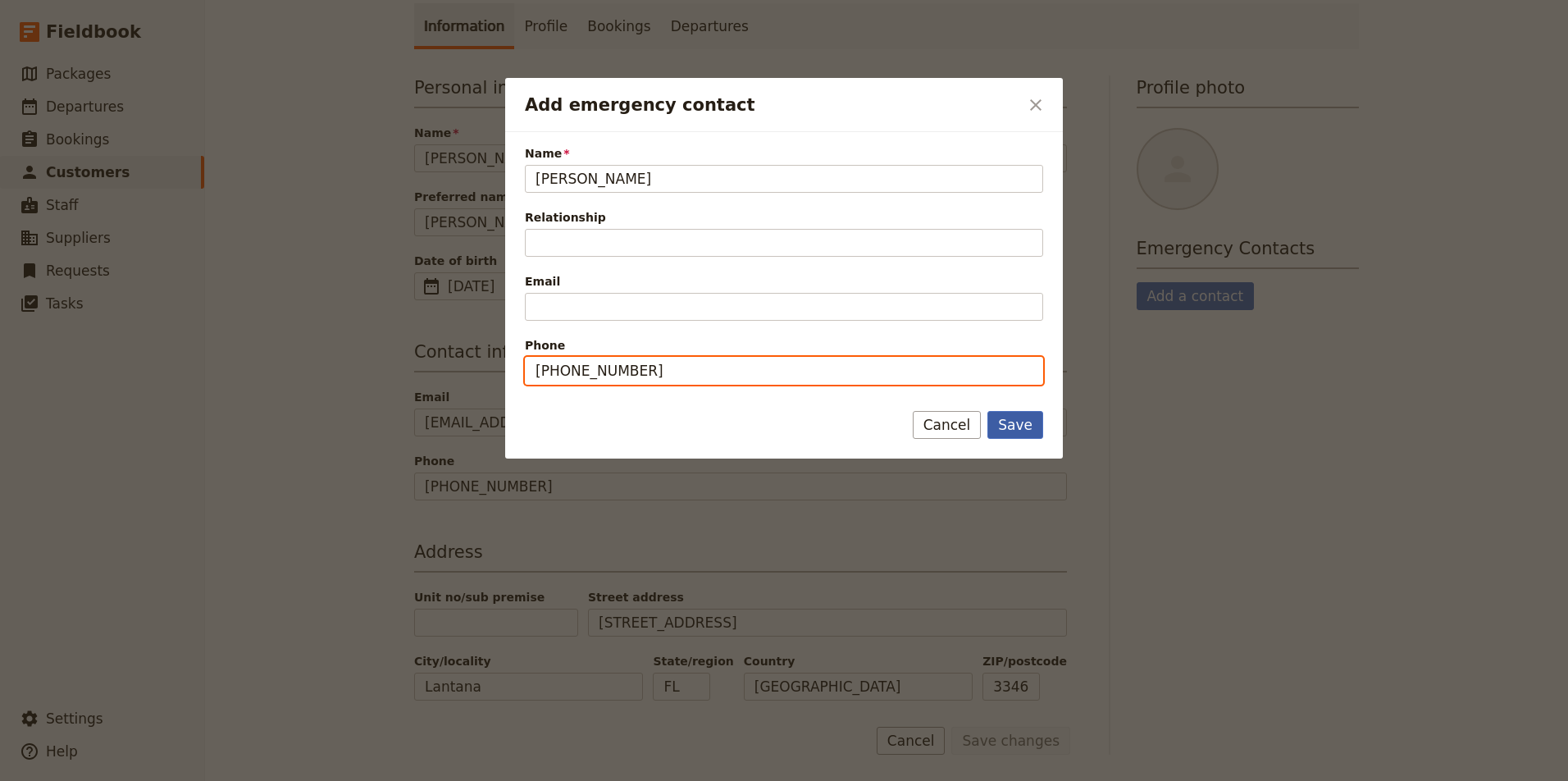
type input "[PHONE_NUMBER]"
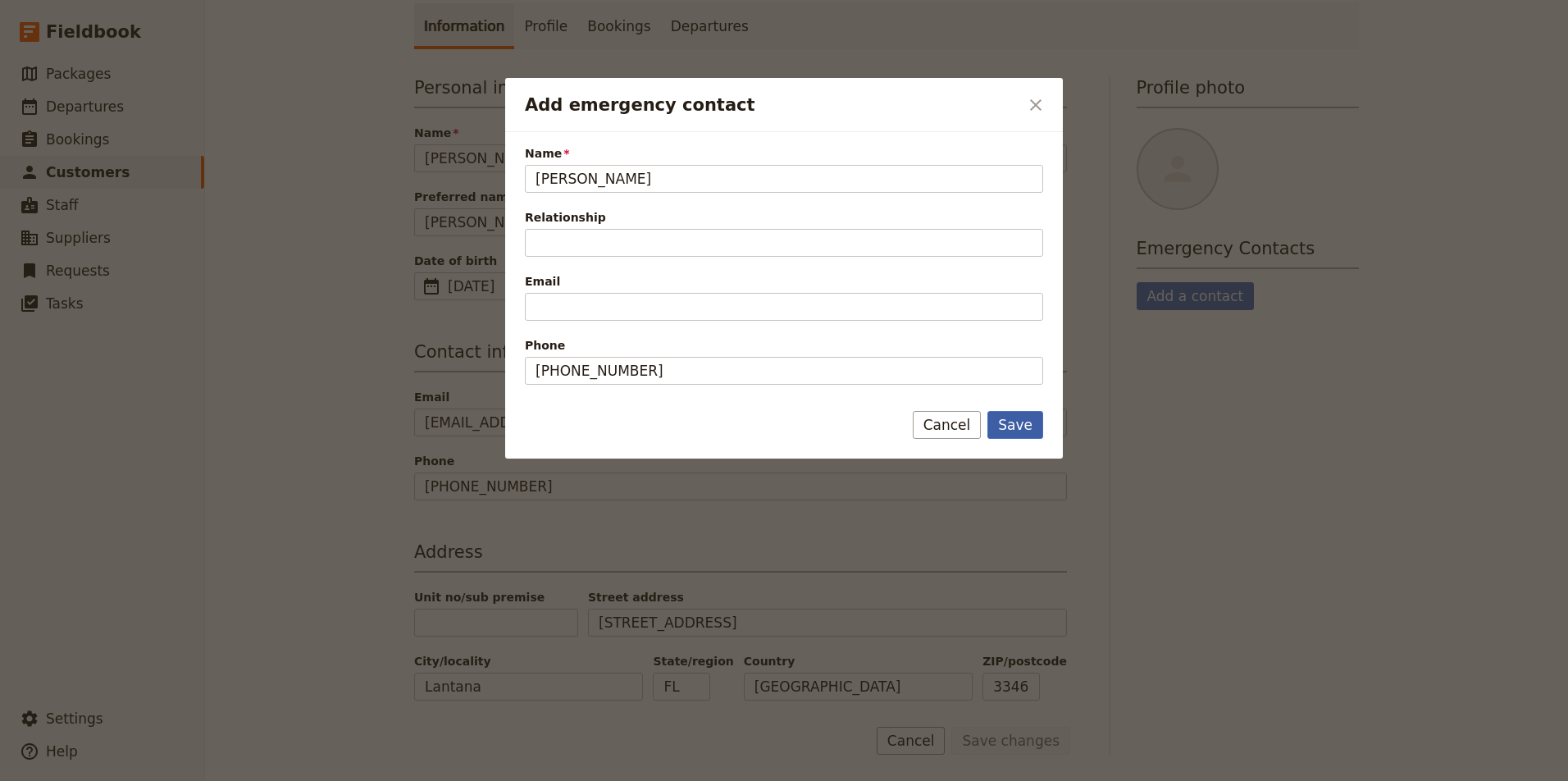
click at [1015, 433] on button "Save" at bounding box center [1016, 424] width 56 height 28
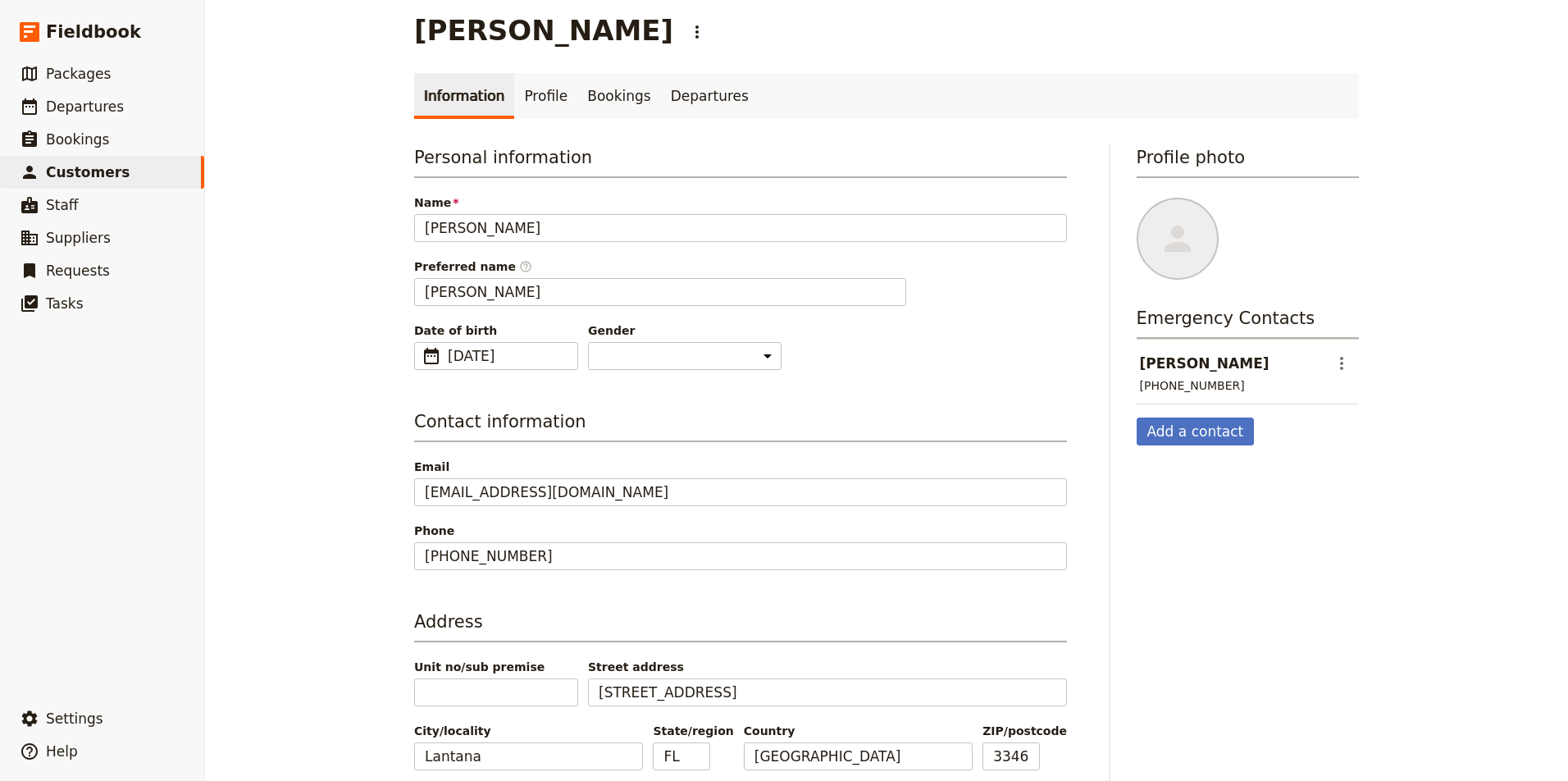
scroll to position [0, 0]
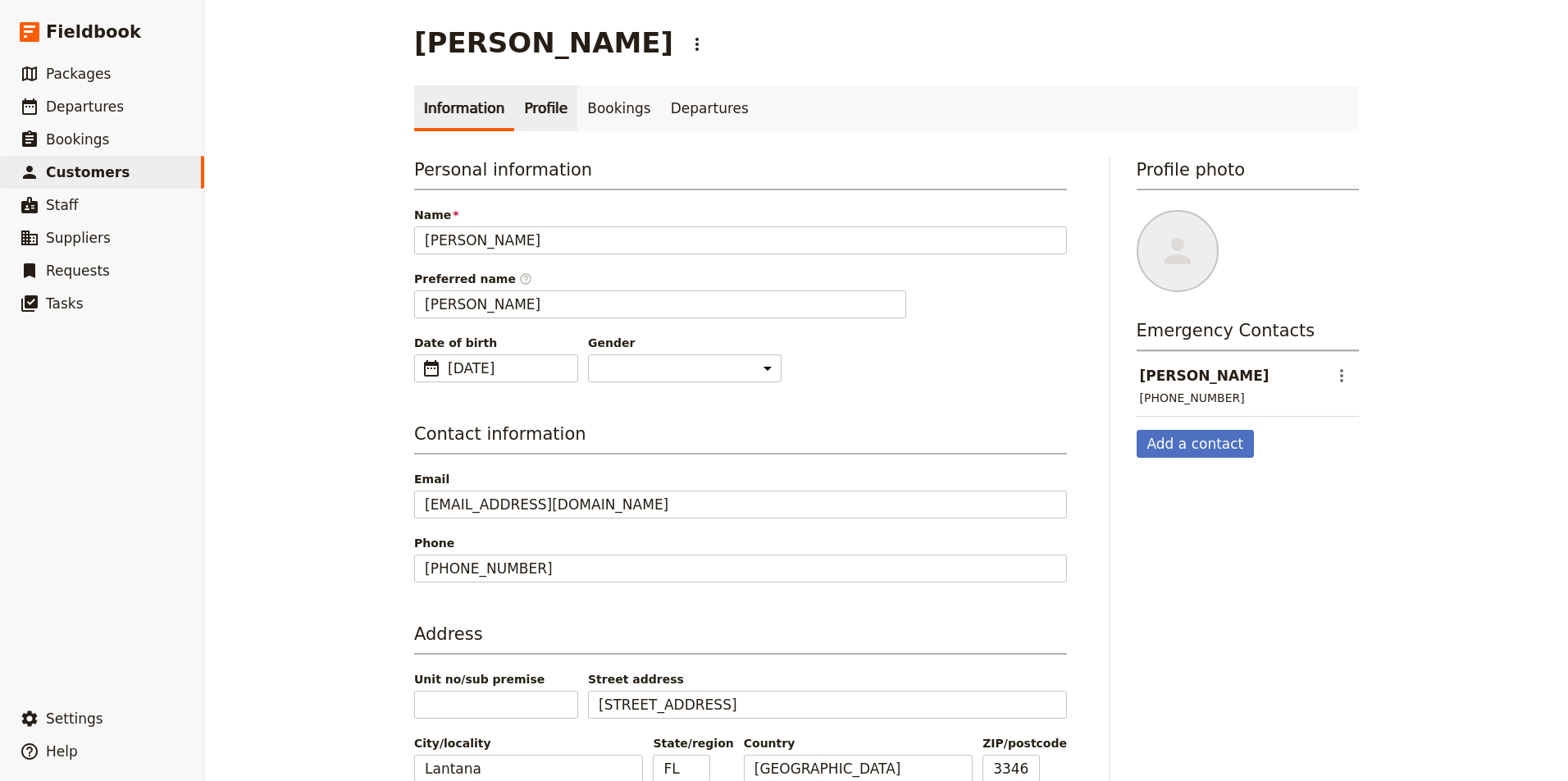
click at [545, 119] on link "Profile" at bounding box center [546, 108] width 64 height 46
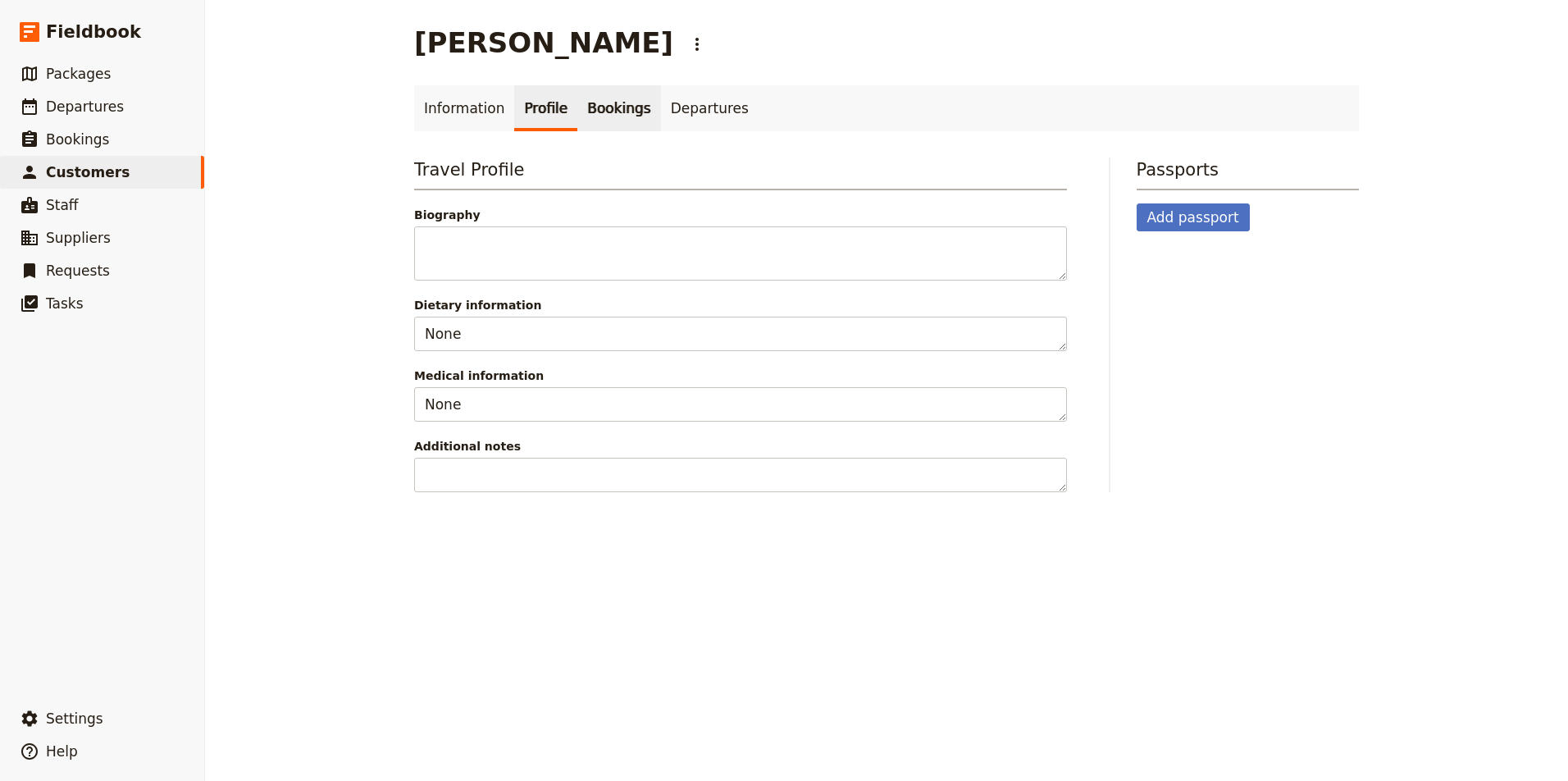
click at [602, 113] on link "Bookings" at bounding box center [618, 108] width 83 height 46
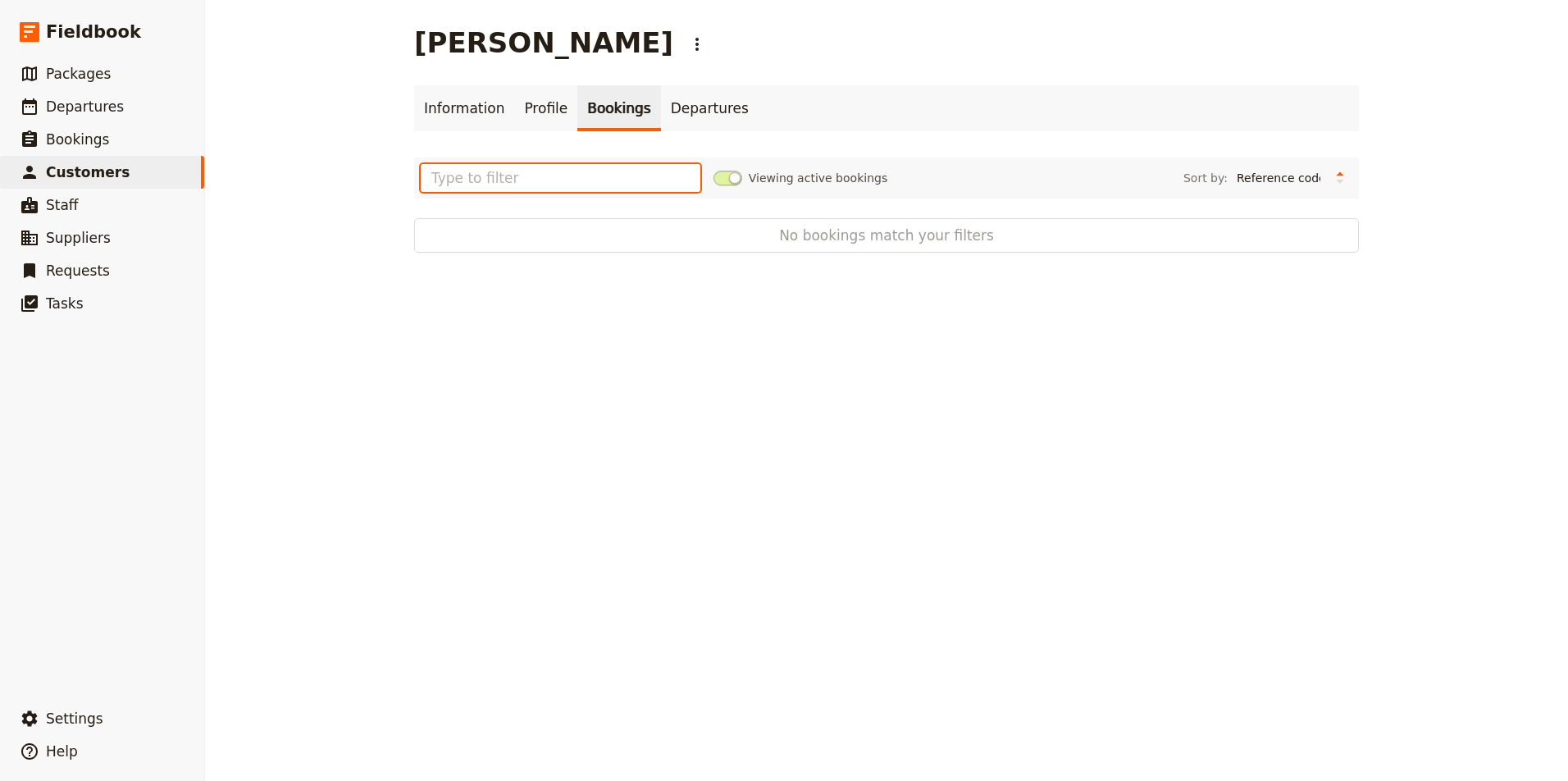
click at [596, 173] on input "text" at bounding box center [561, 178] width 280 height 28
type input "s"
type input "2"
click at [83, 111] on span "Departures" at bounding box center [85, 106] width 78 height 16
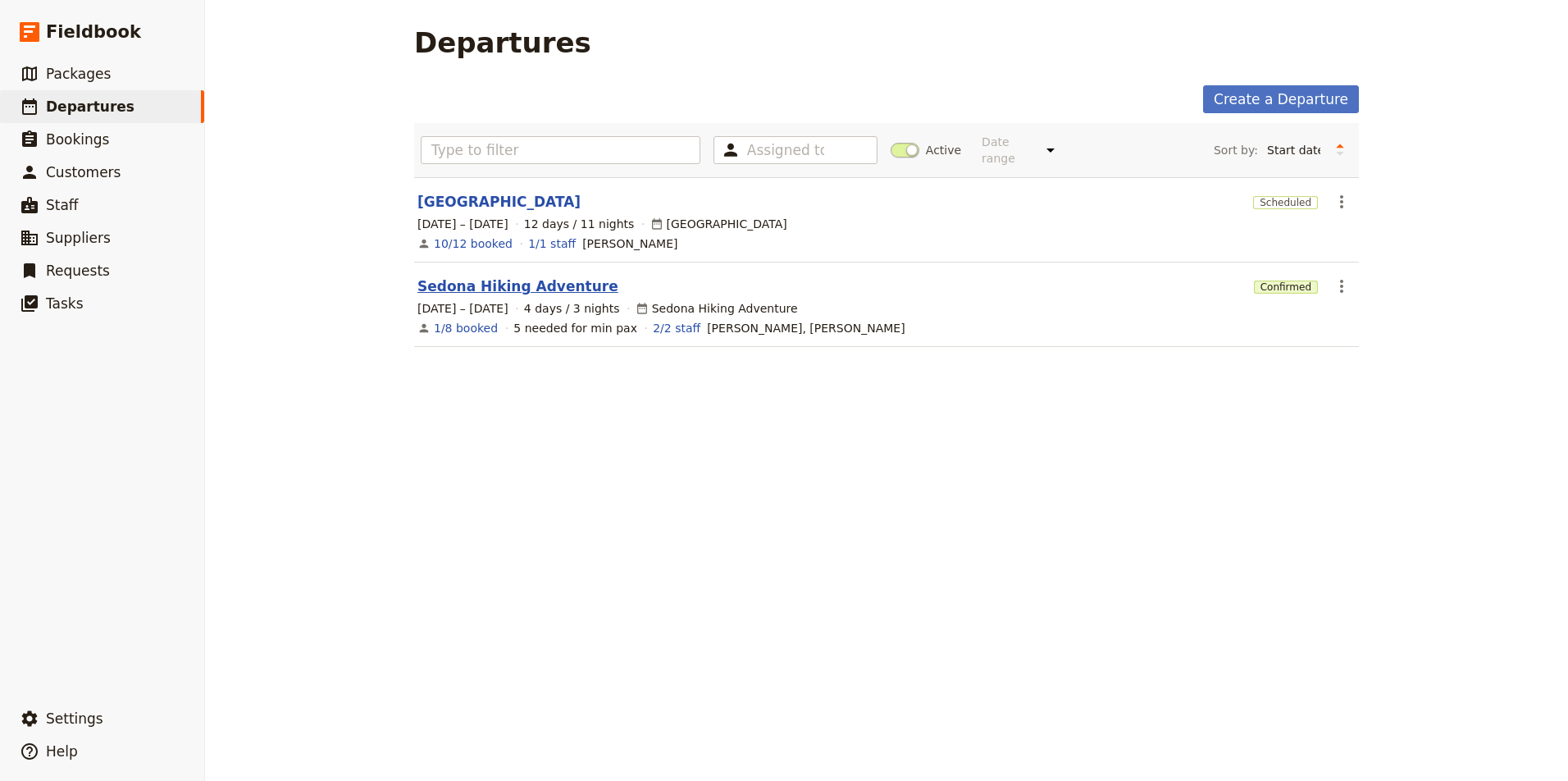
click at [556, 276] on link "Sedona Hiking Adventure" at bounding box center [518, 285] width 201 height 19
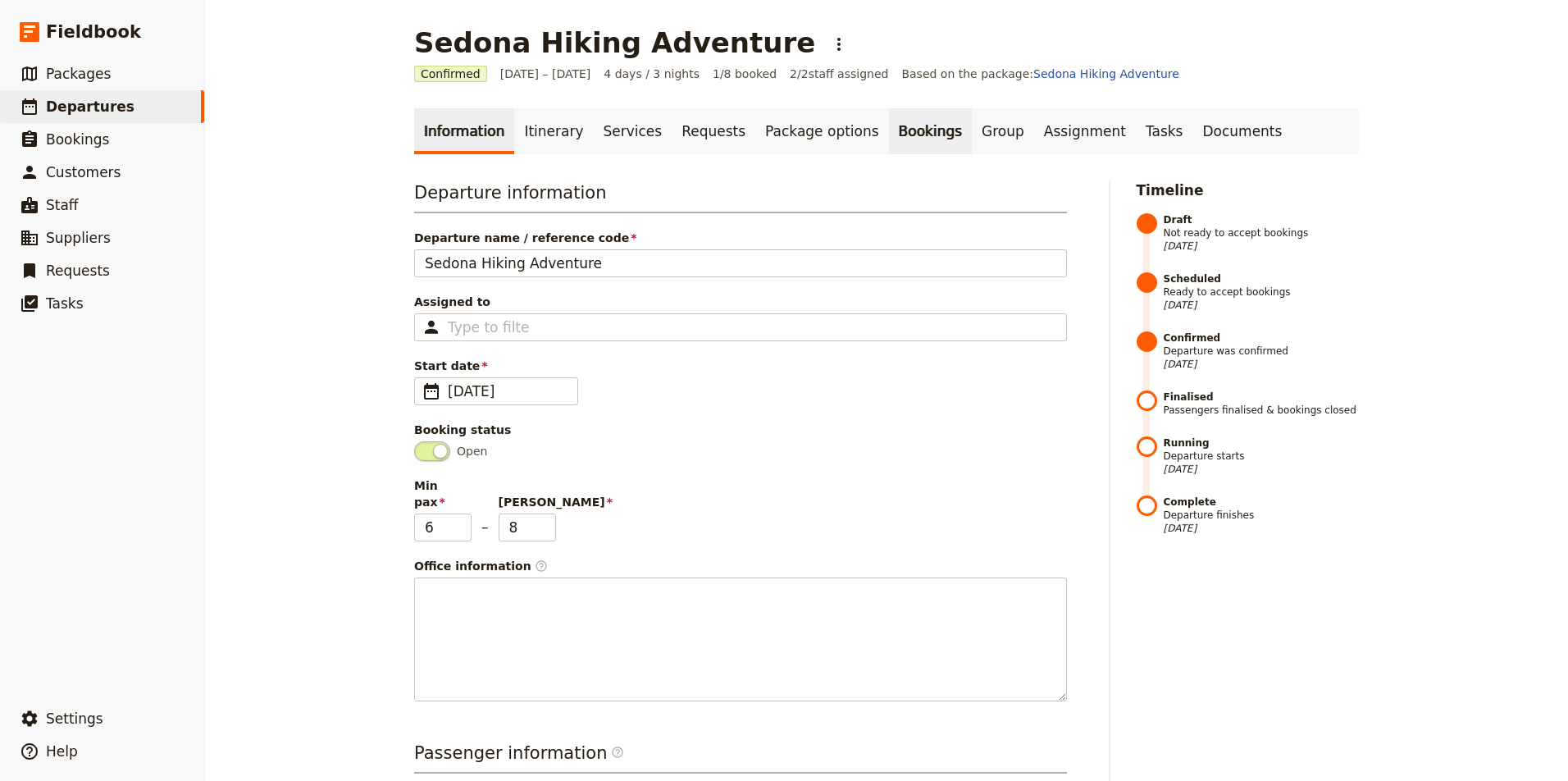
click at [906, 129] on link "Bookings" at bounding box center [930, 131] width 83 height 46
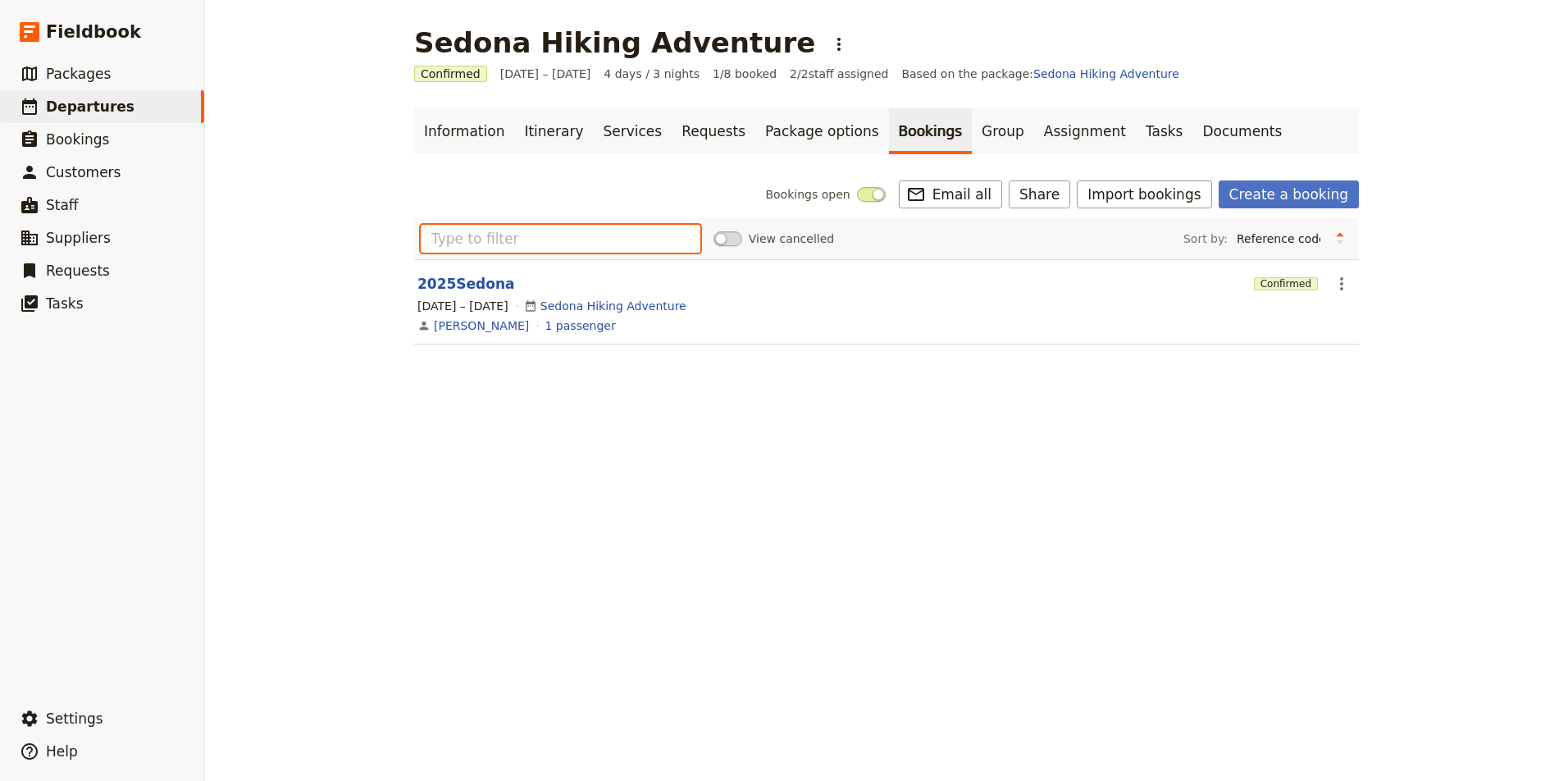
click at [587, 238] on input "text" at bounding box center [561, 238] width 280 height 28
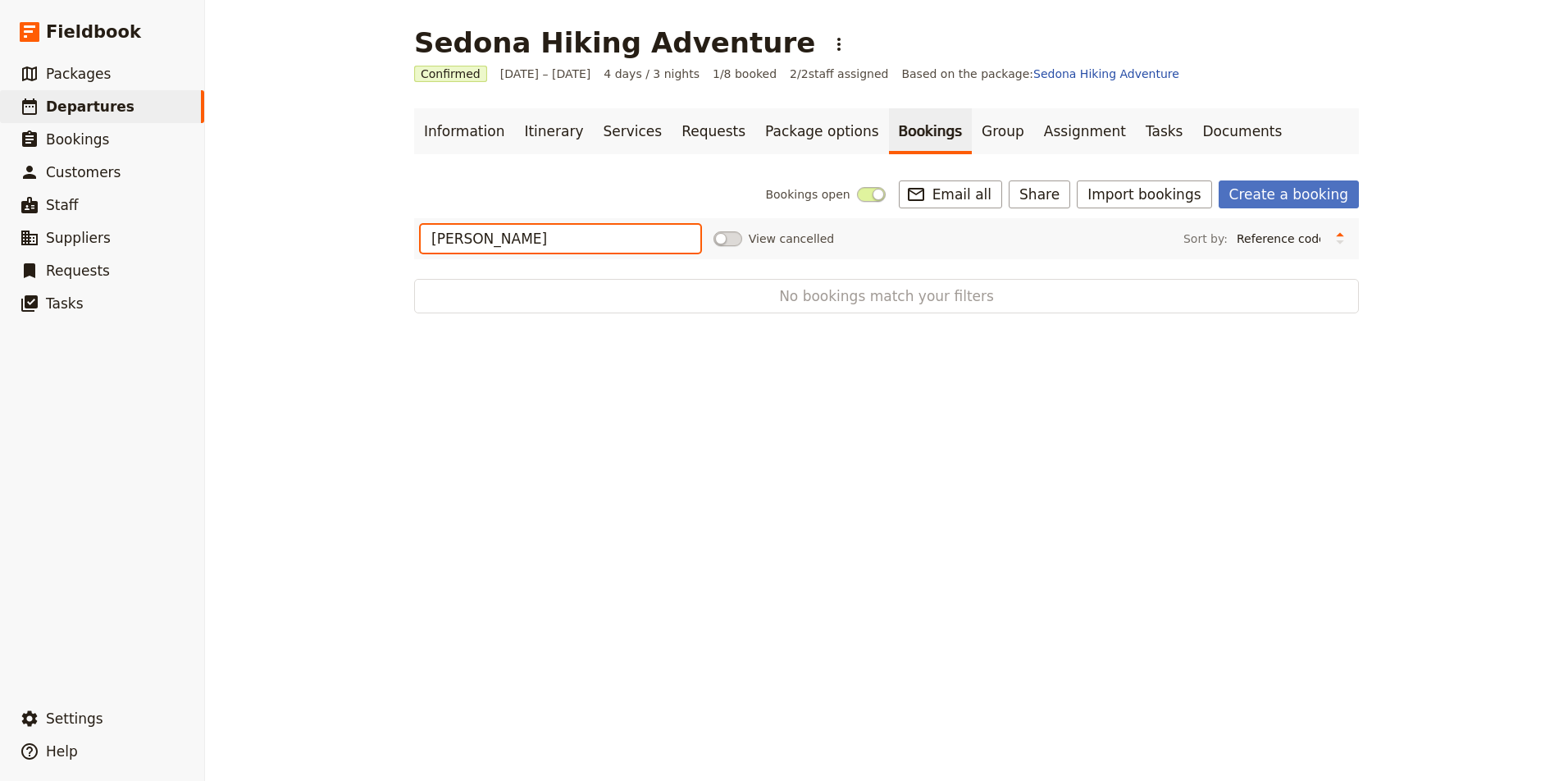
type input "melissa"
click at [972, 138] on link "Group" at bounding box center [1003, 131] width 63 height 46
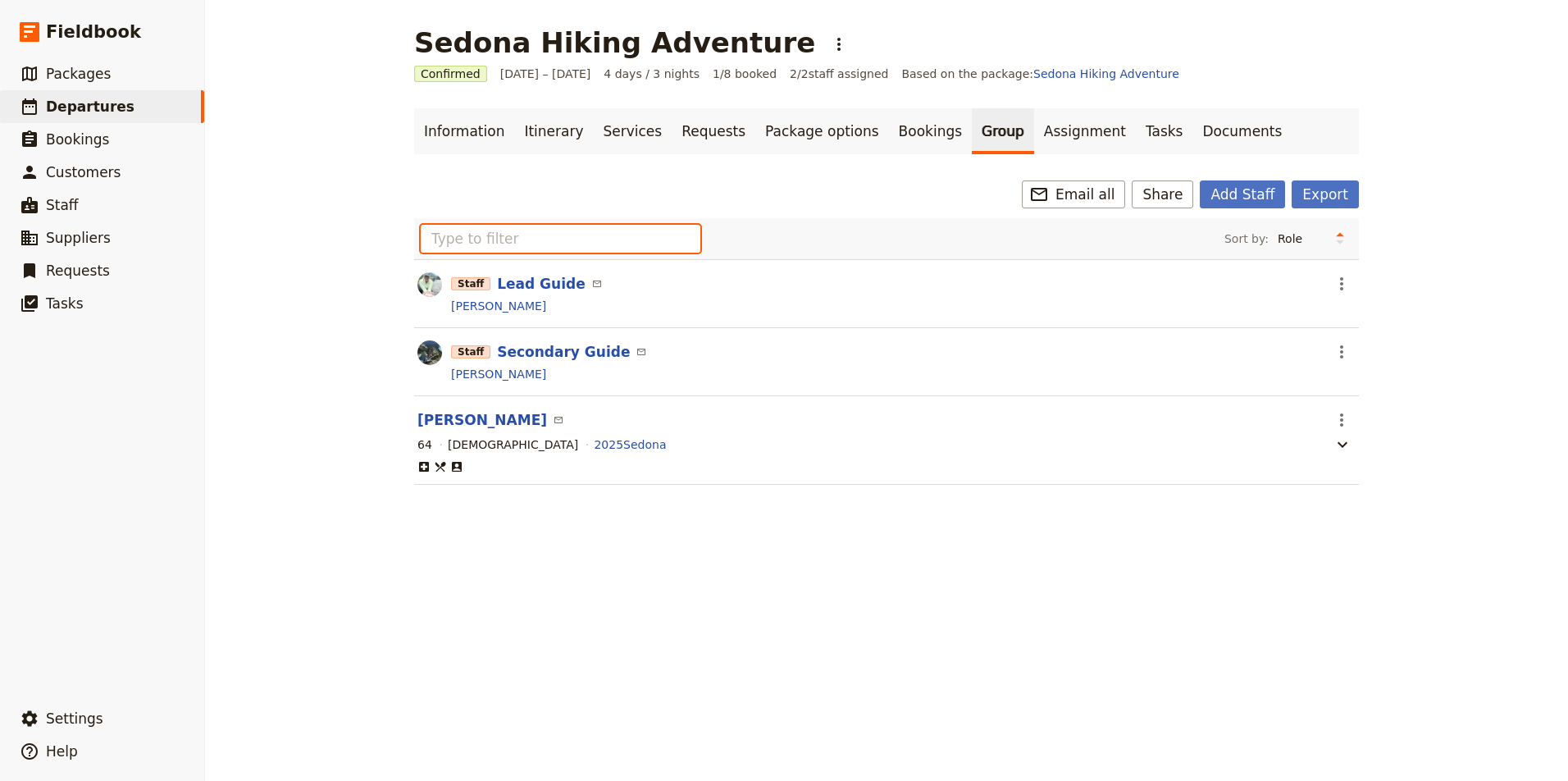
click at [479, 235] on input "text" at bounding box center [561, 238] width 280 height 28
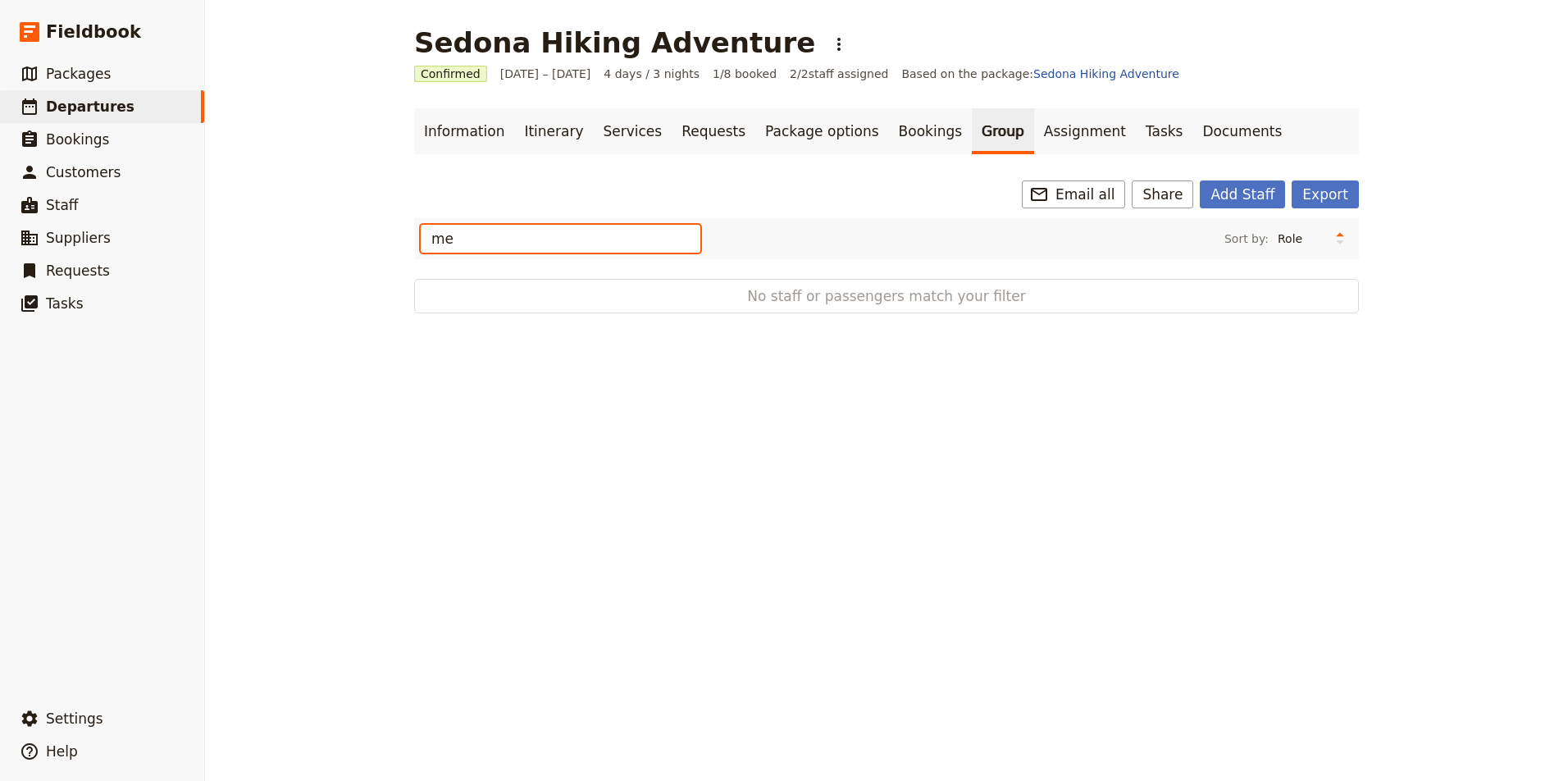
type input "m"
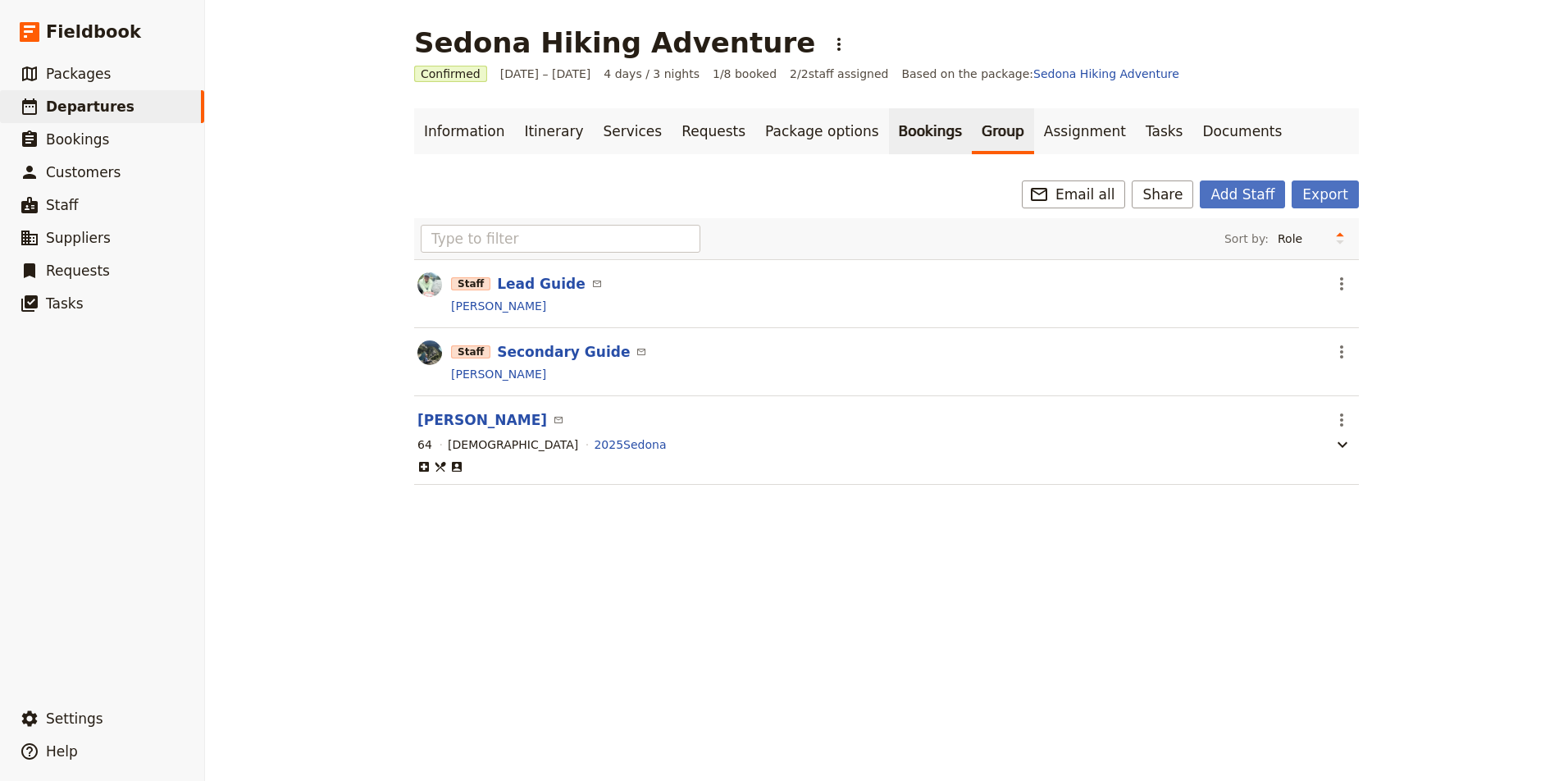
click at [889, 125] on link "Bookings" at bounding box center [930, 131] width 83 height 46
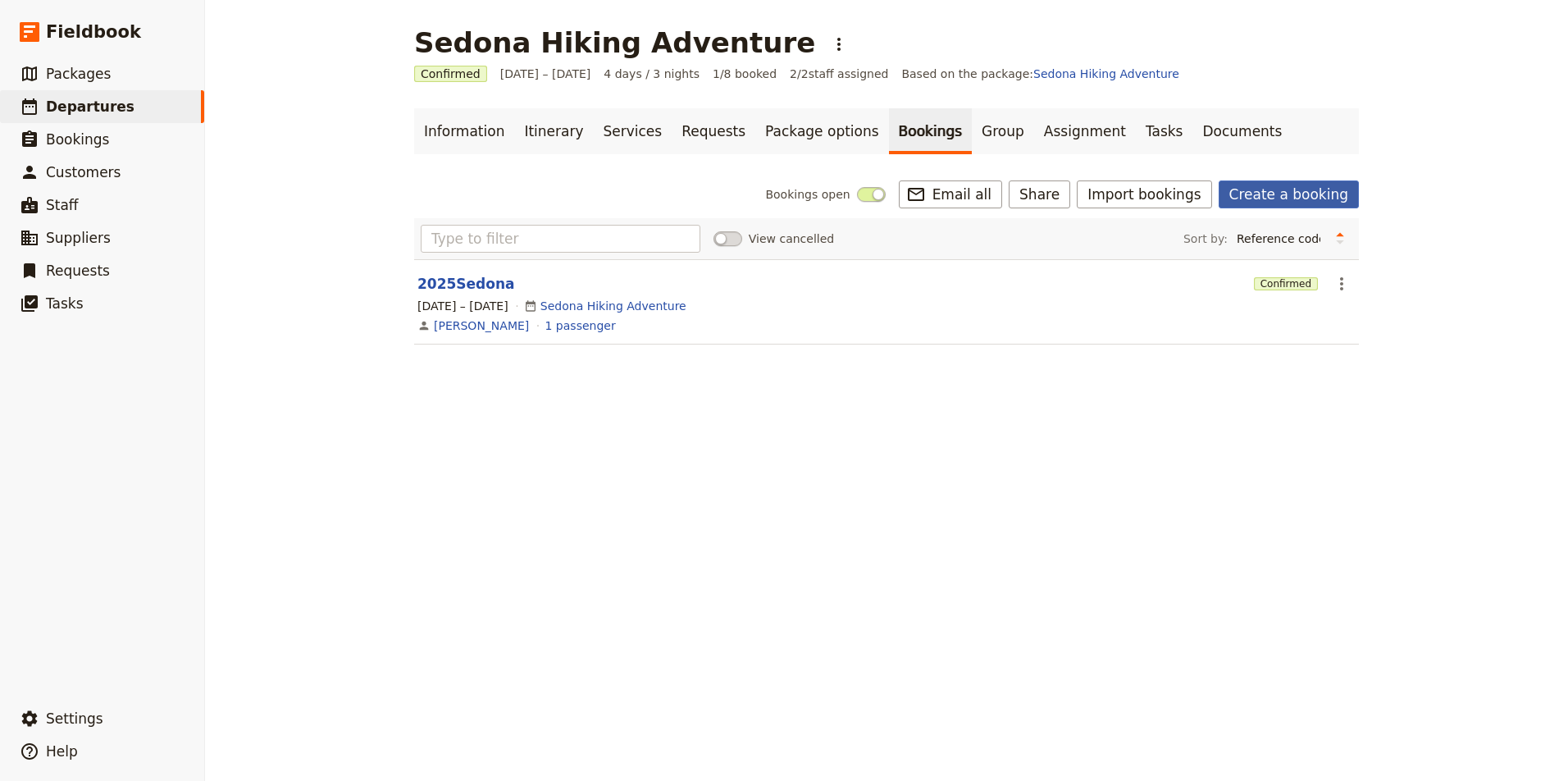
click at [1297, 201] on link "Create a booking" at bounding box center [1288, 194] width 141 height 28
click at [479, 284] on button "2025Sedona" at bounding box center [466, 283] width 97 height 19
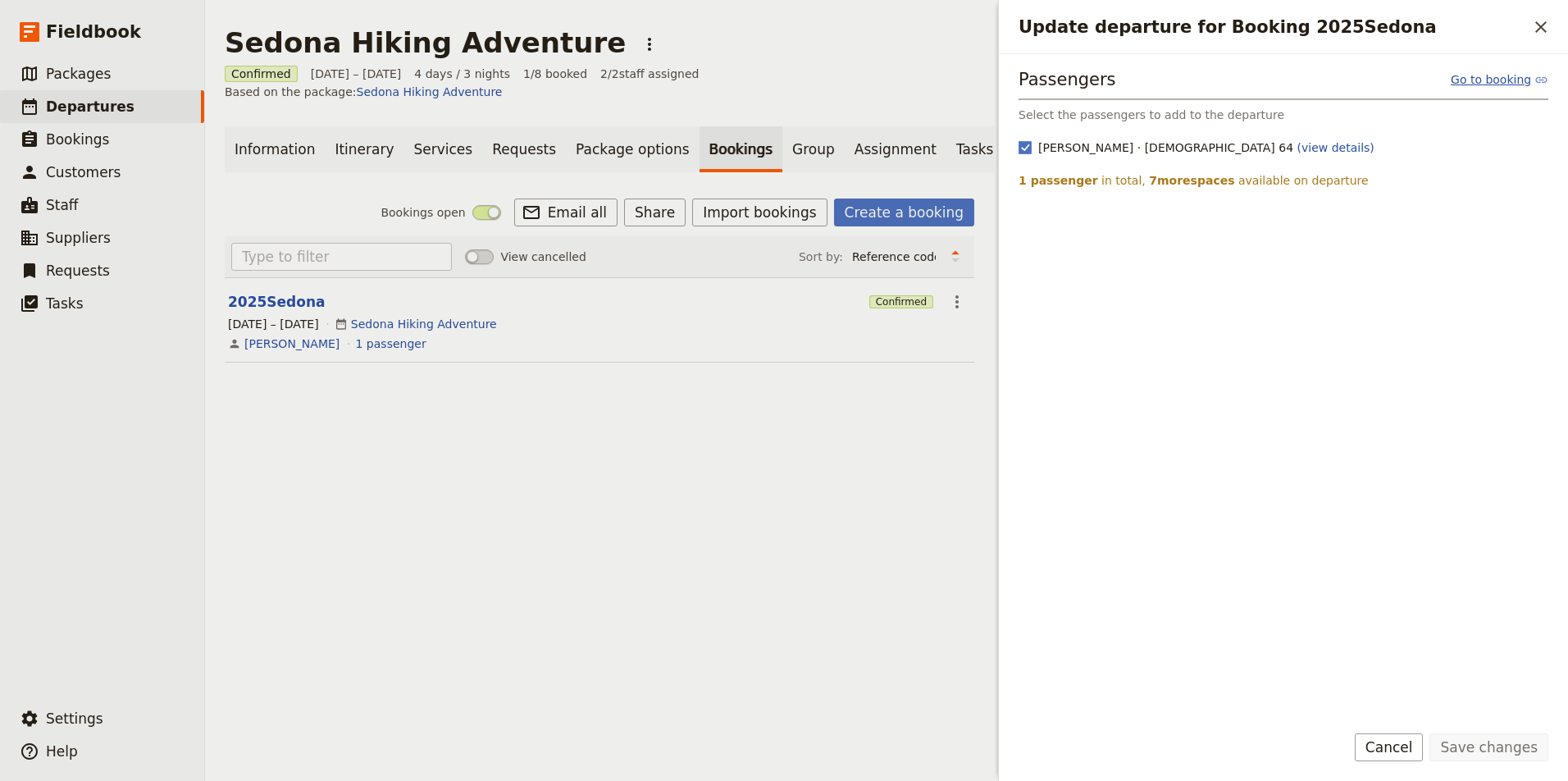
click at [1497, 84] on link "Go to booking" at bounding box center [1499, 79] width 97 height 16
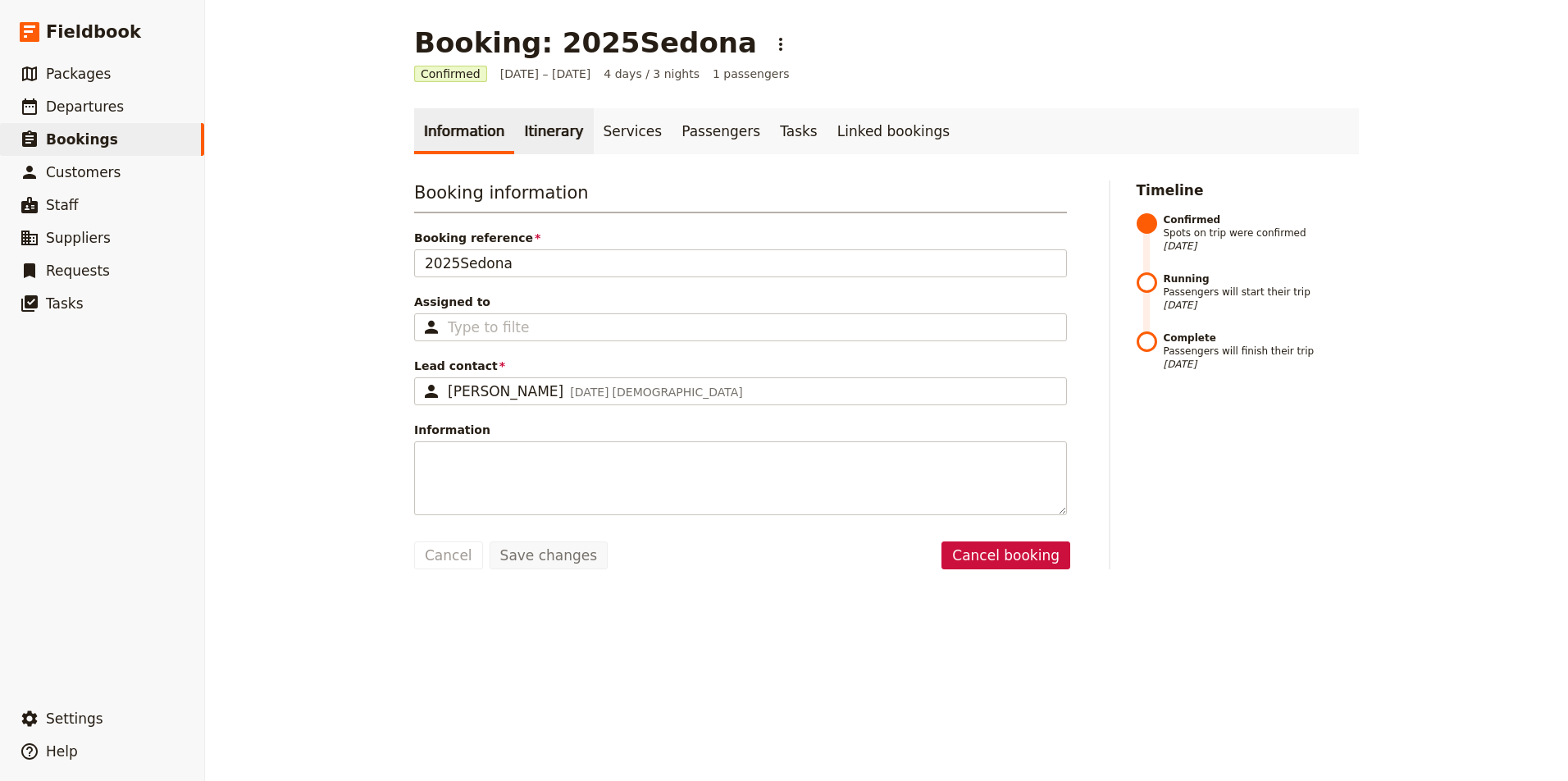
click at [555, 134] on link "Itinerary" at bounding box center [553, 131] width 79 height 46
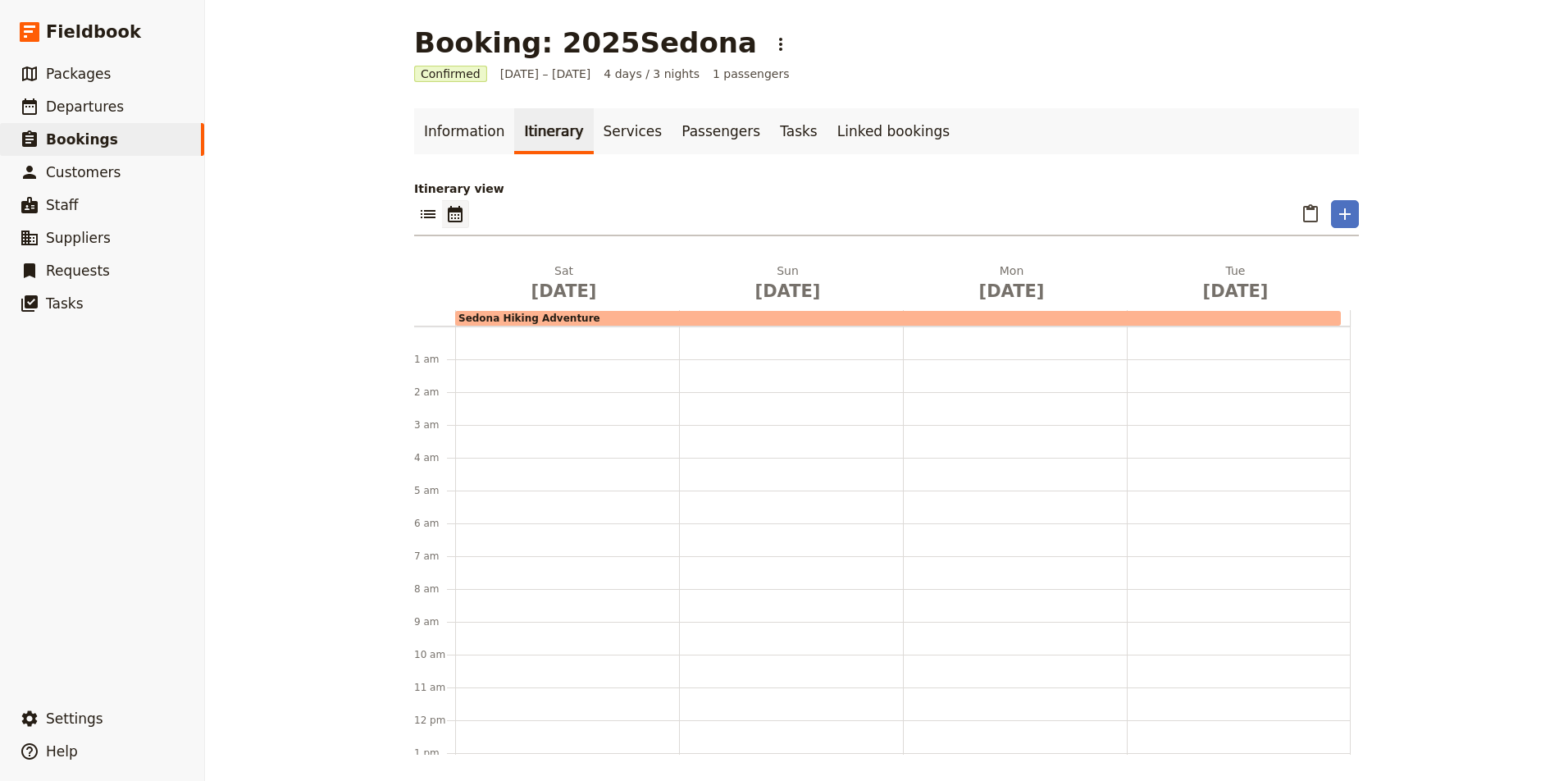
scroll to position [213, 0]
click at [623, 141] on link "Services" at bounding box center [633, 131] width 79 height 46
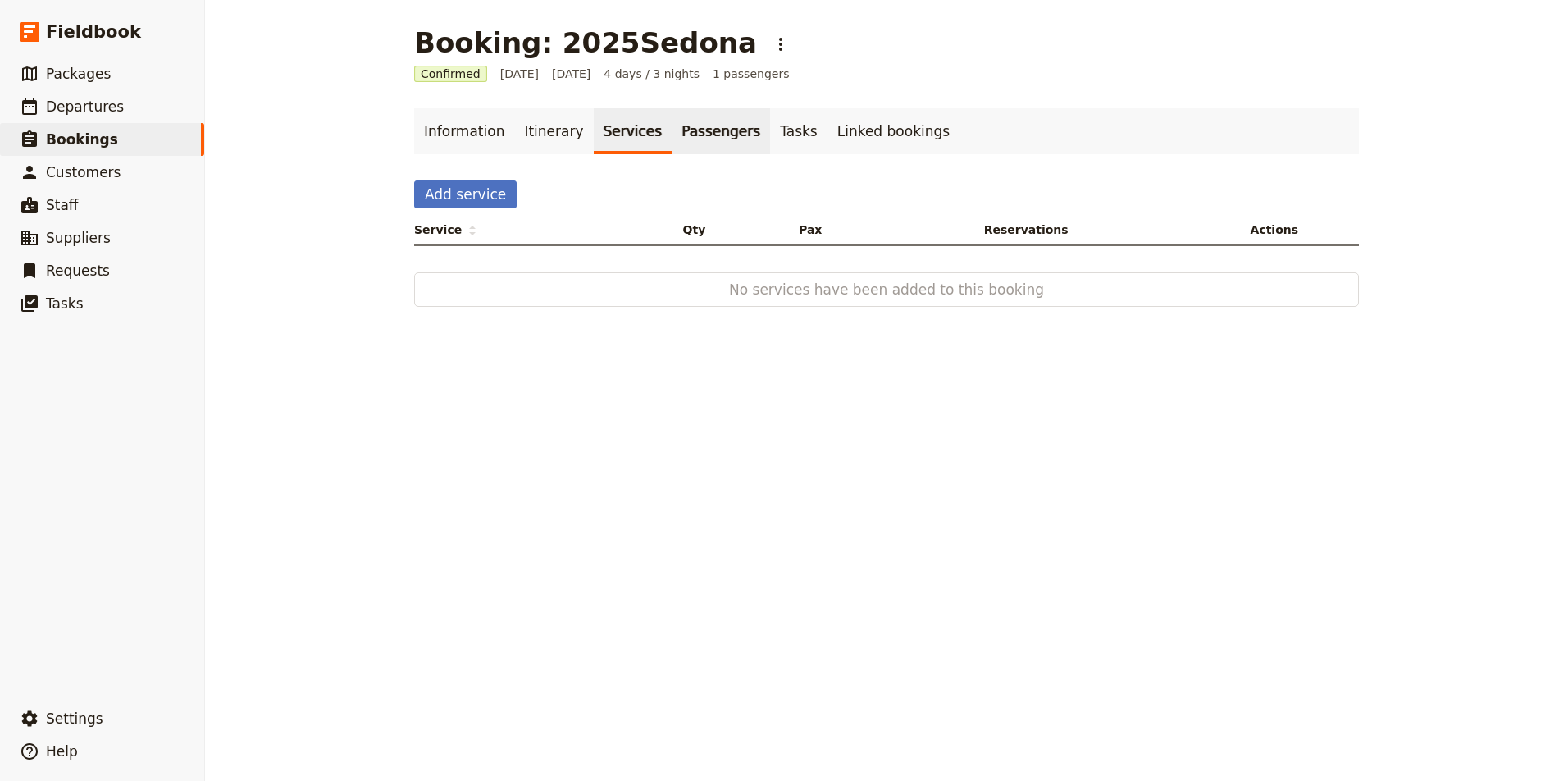
click at [697, 125] on link "Passengers" at bounding box center [721, 131] width 98 height 46
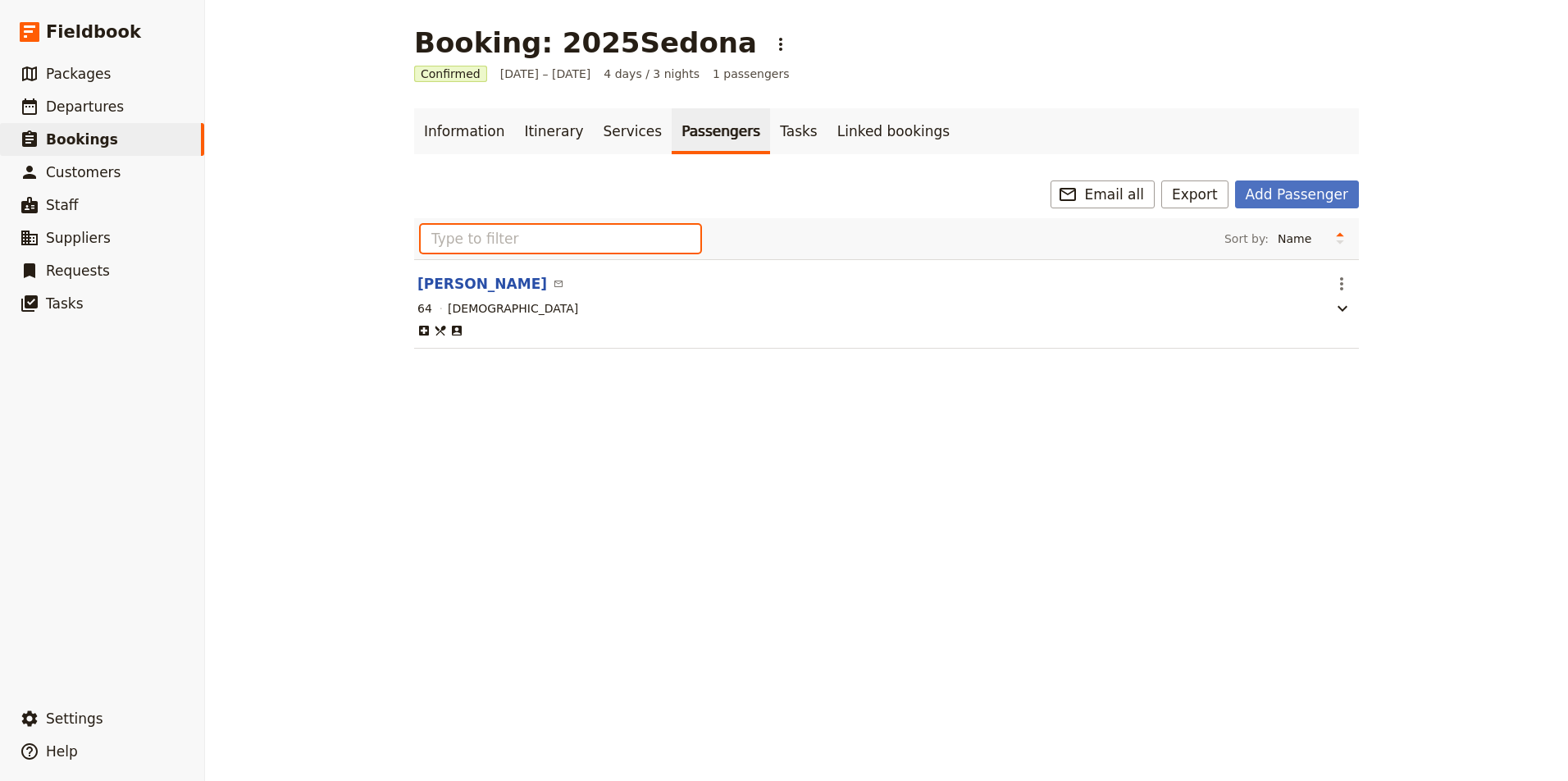
click at [497, 241] on input "text" at bounding box center [561, 238] width 280 height 28
type input "m"
click at [461, 129] on link "Information" at bounding box center [464, 131] width 100 height 46
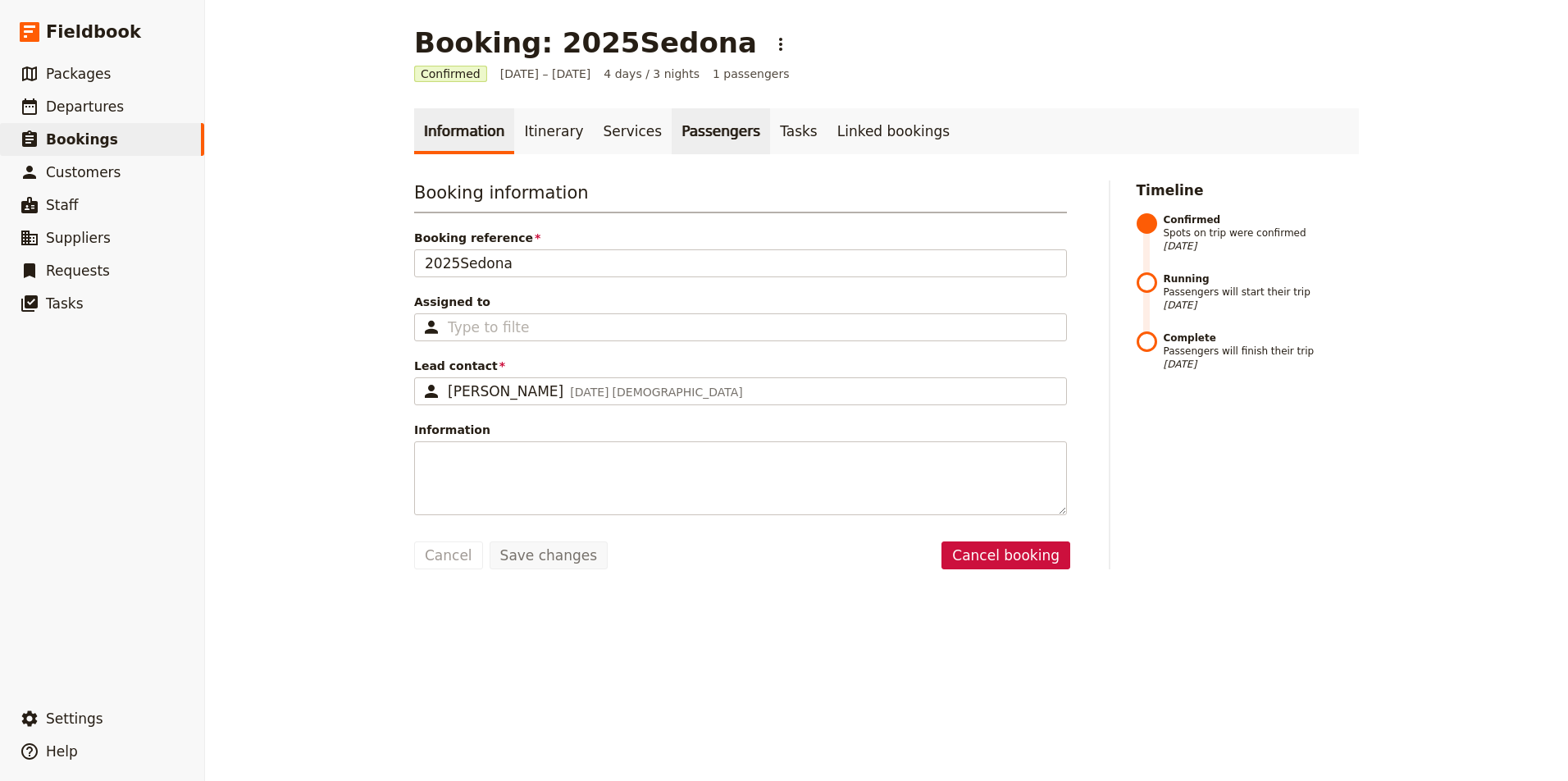
click at [685, 130] on link "Passengers" at bounding box center [721, 131] width 98 height 46
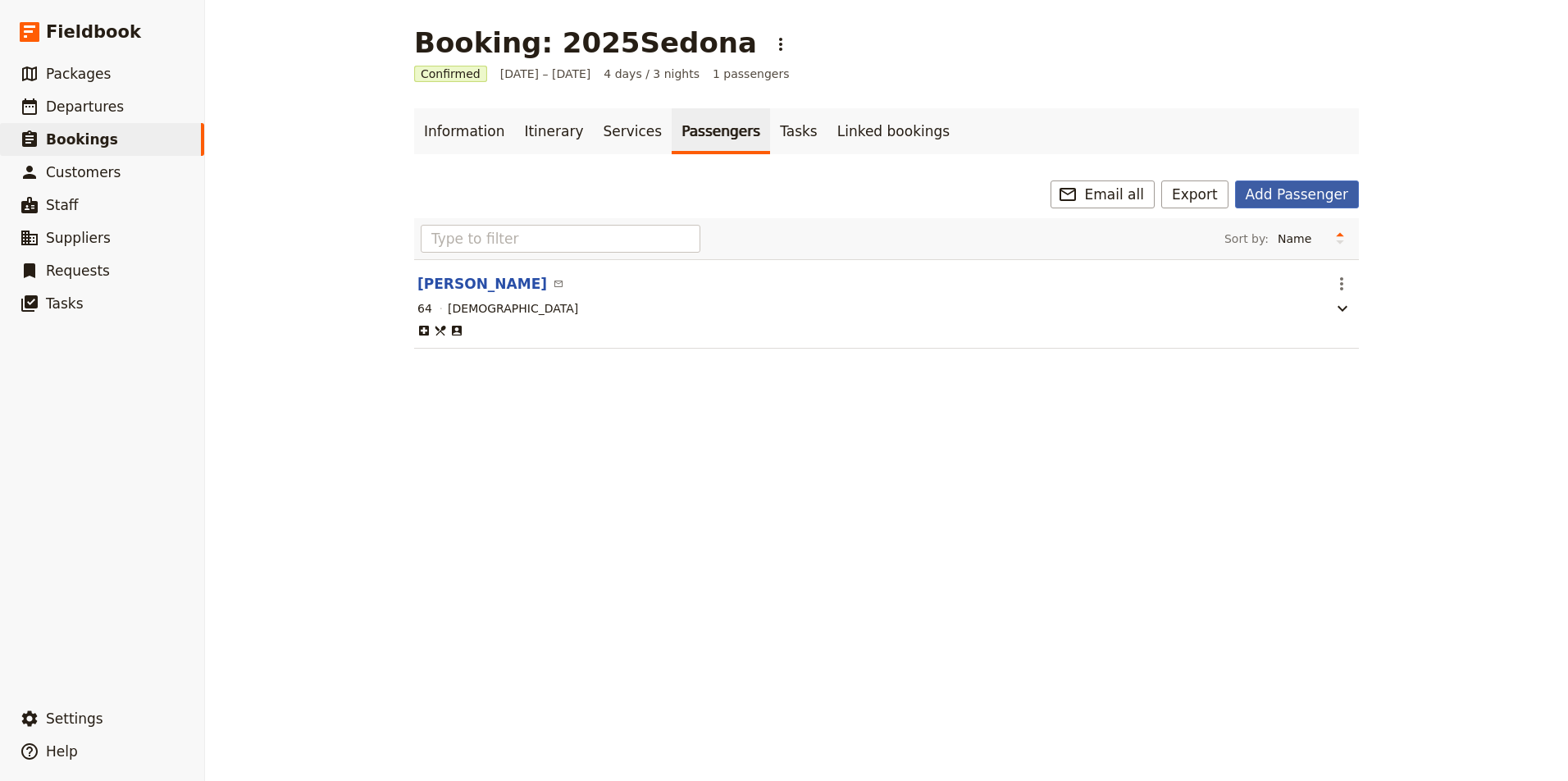
click at [1305, 197] on button "Add Passenger" at bounding box center [1297, 194] width 124 height 28
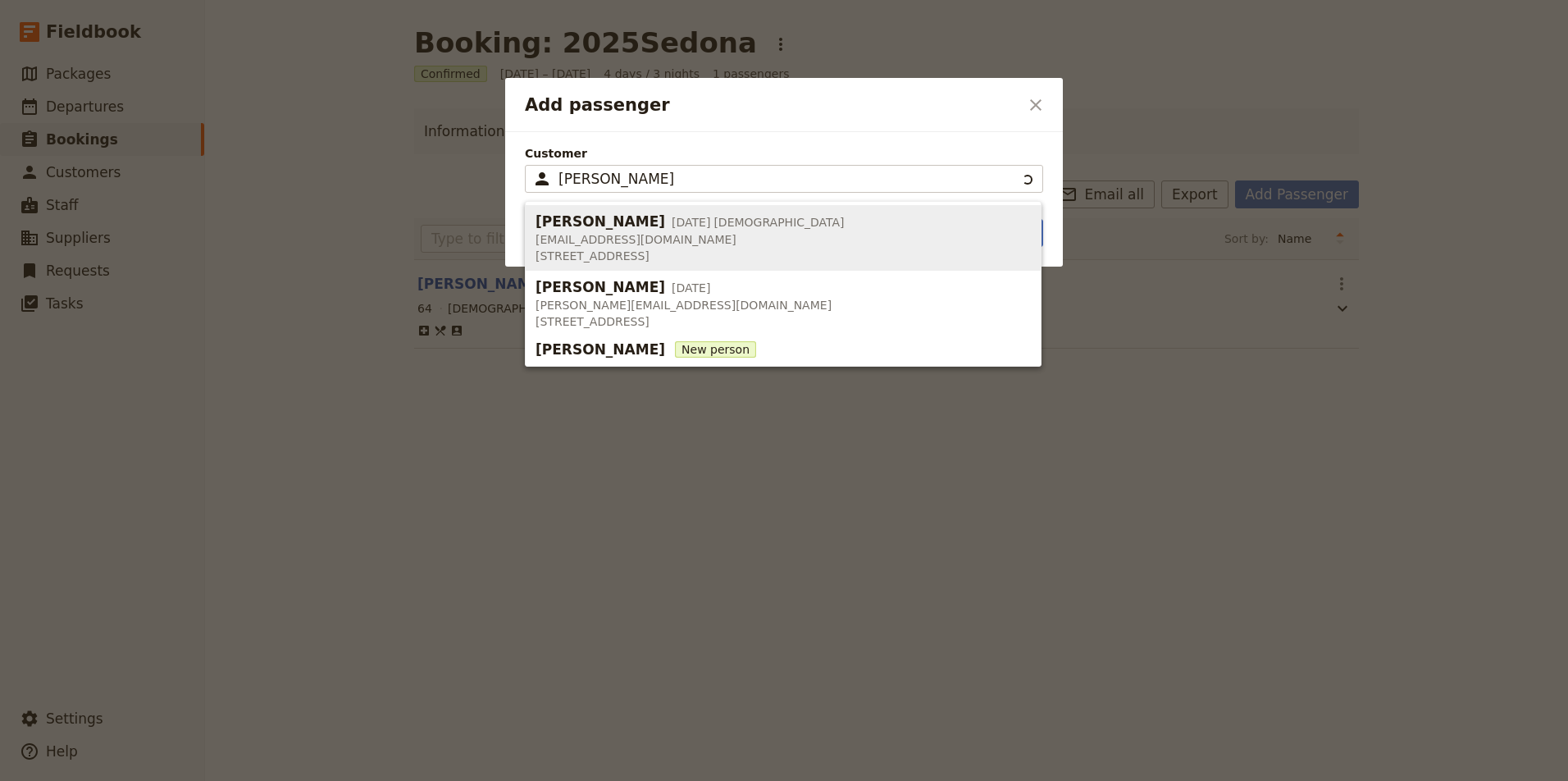
drag, startPoint x: 791, startPoint y: 233, endPoint x: 629, endPoint y: 232, distance: 162.0
click at [629, 232] on span "[EMAIL_ADDRESS][DOMAIN_NAME]" at bounding box center [690, 239] width 309 height 16
type input "[PERSON_NAME]"
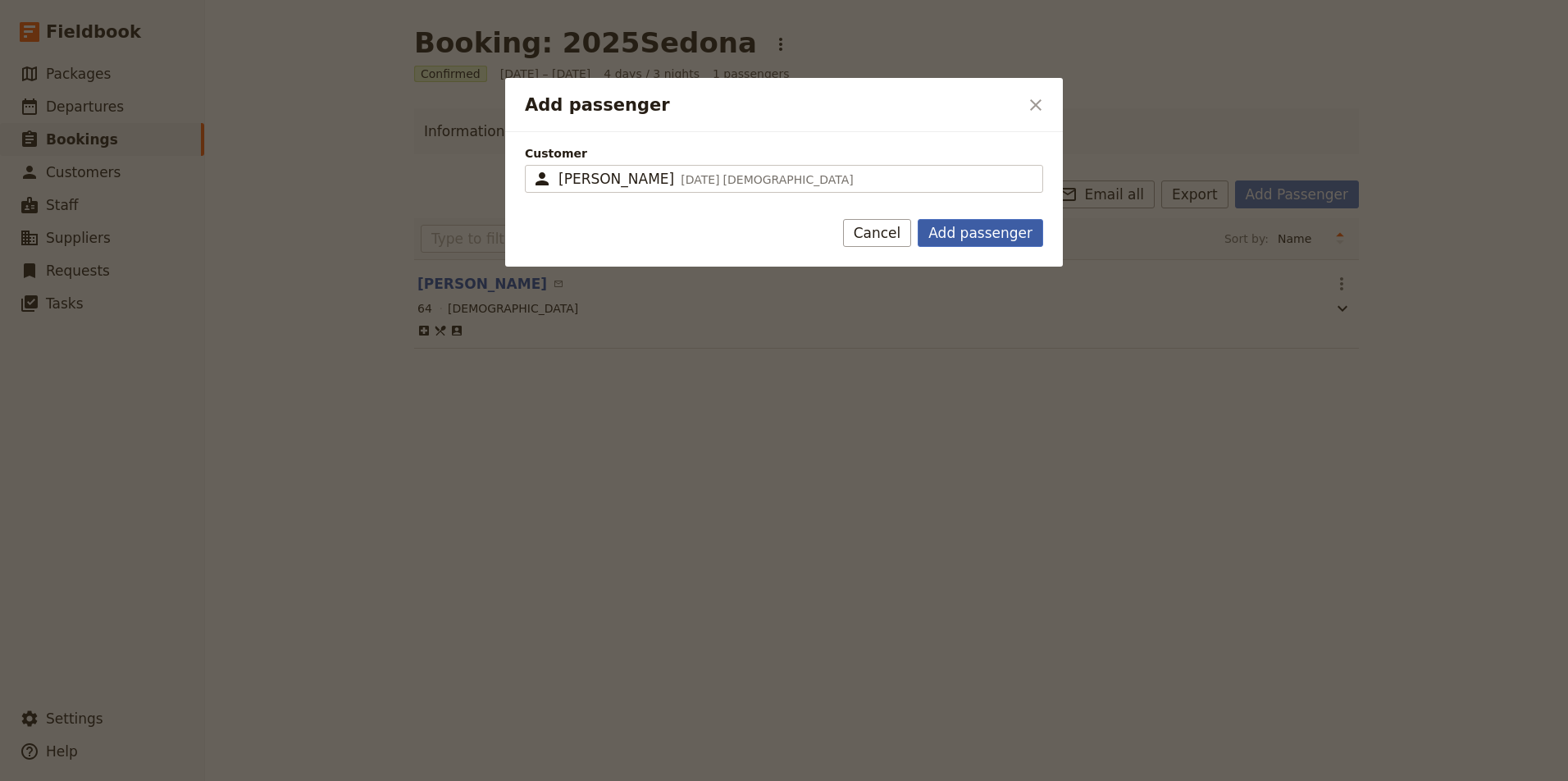
click at [973, 238] on button "Add passenger" at bounding box center [980, 232] width 125 height 28
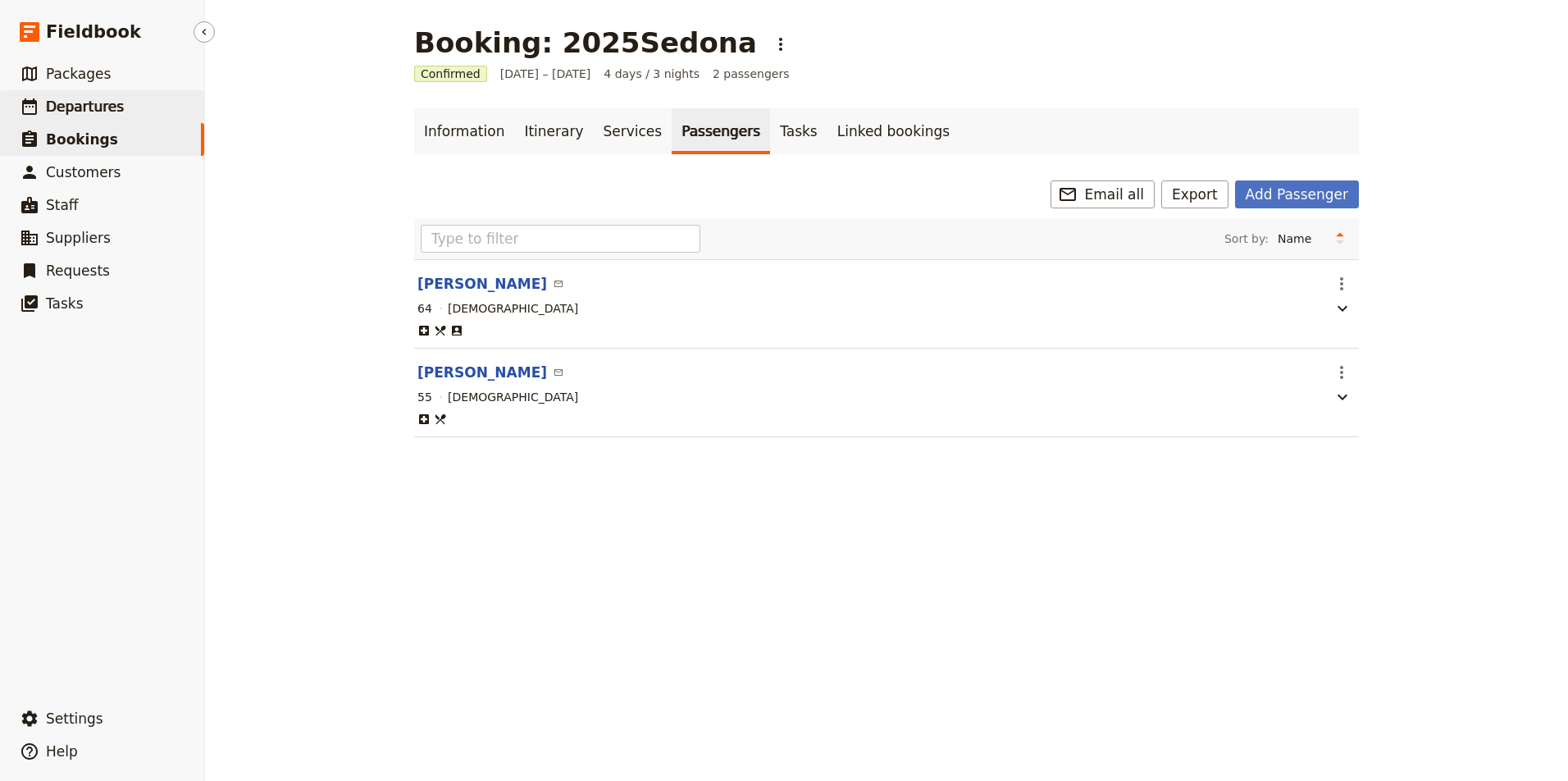
click at [97, 102] on span "Departures" at bounding box center [85, 106] width 78 height 16
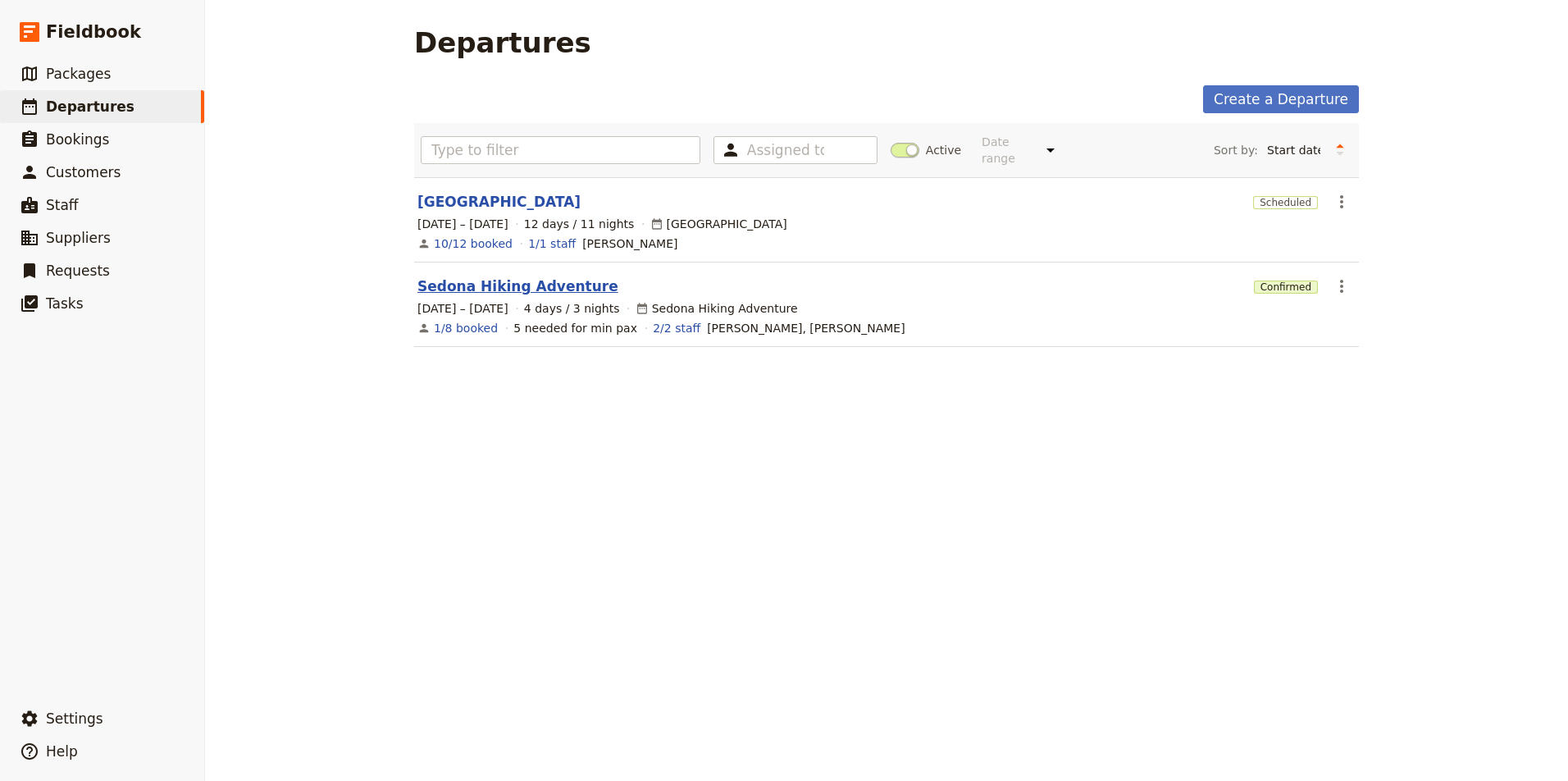
click at [497, 280] on link "Sedona Hiking Adventure" at bounding box center [518, 285] width 201 height 19
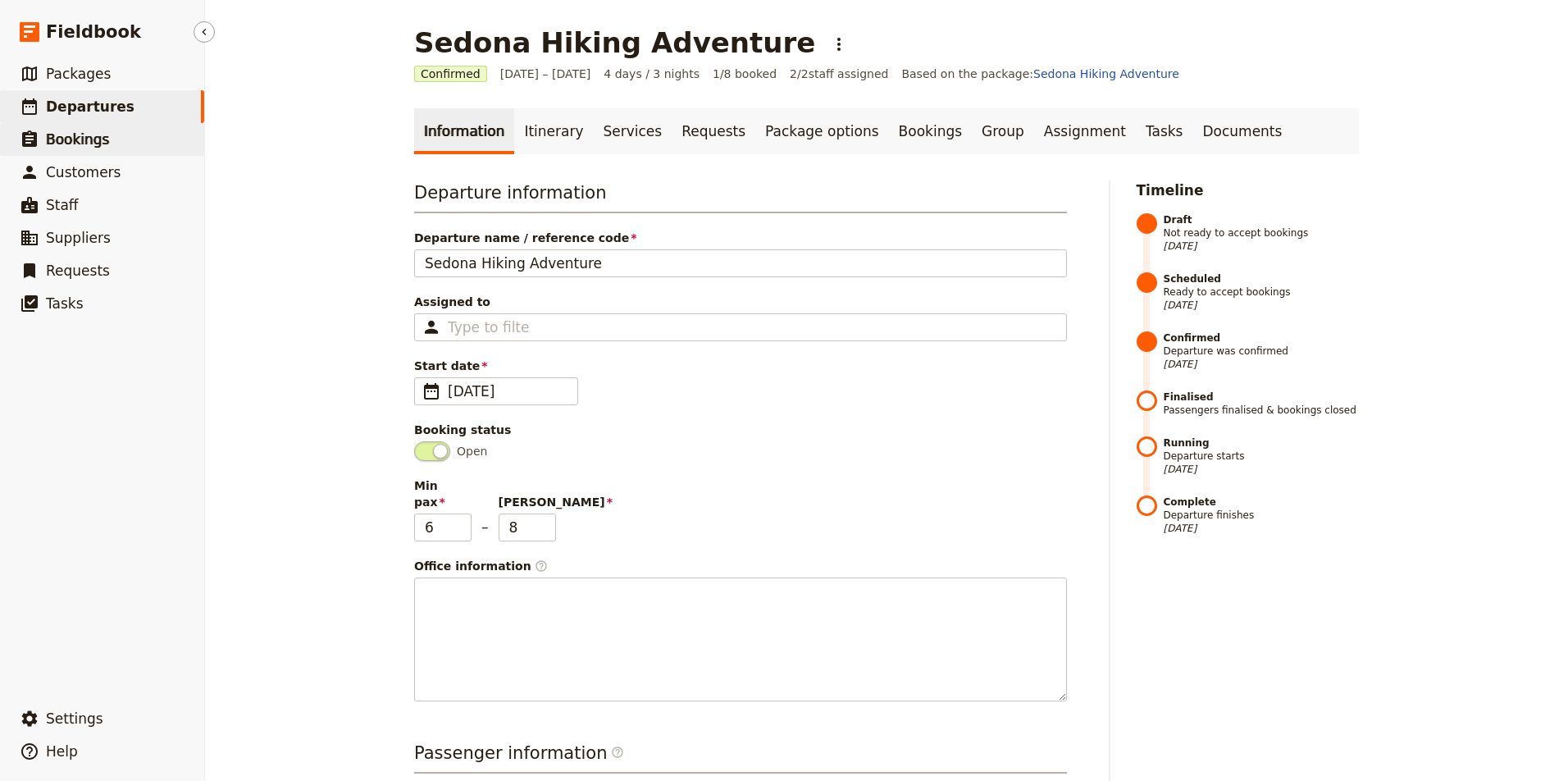
click at [78, 136] on span "Bookings" at bounding box center [77, 139] width 64 height 16
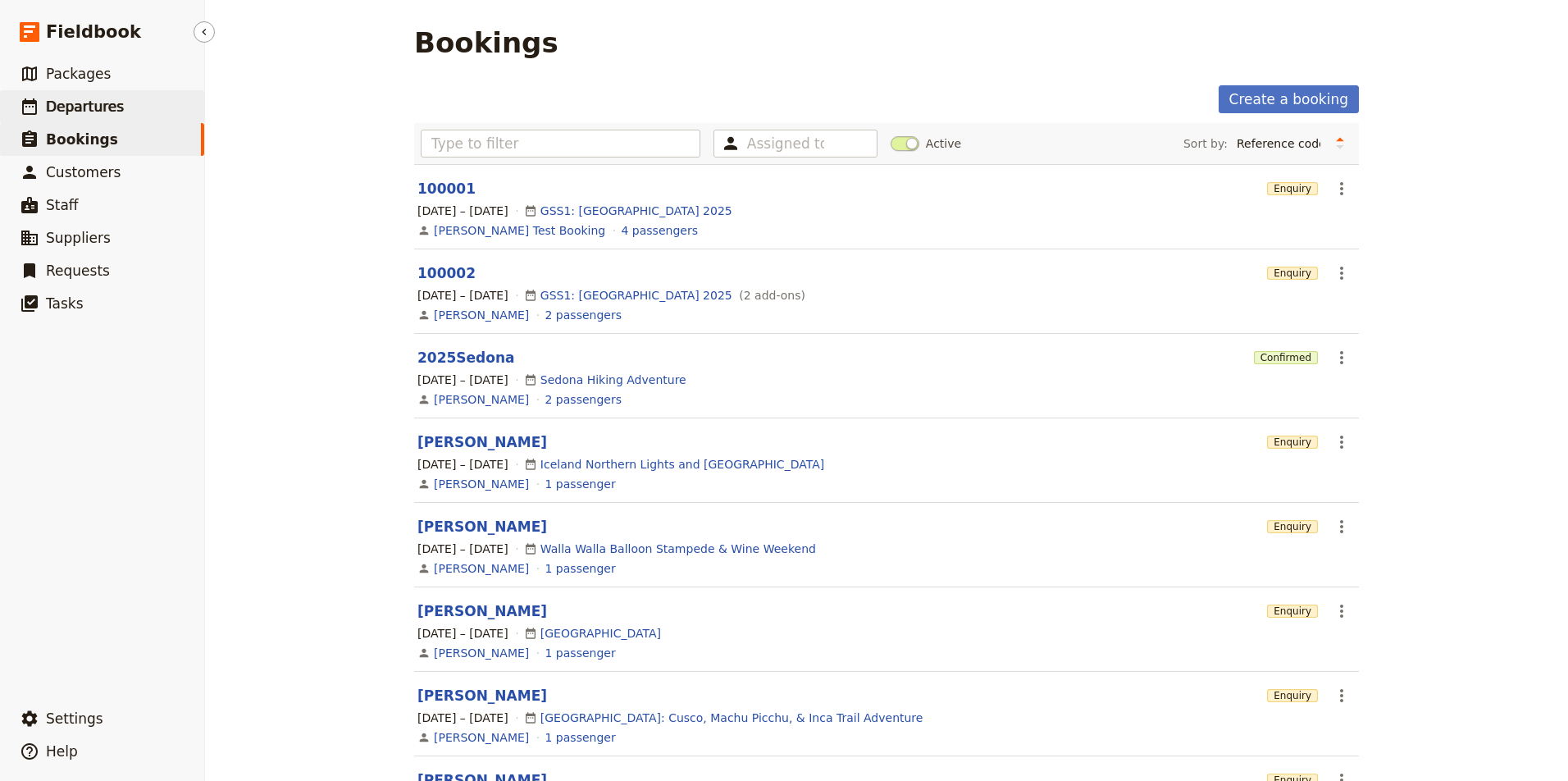
click at [105, 109] on span "Departures" at bounding box center [85, 106] width 78 height 16
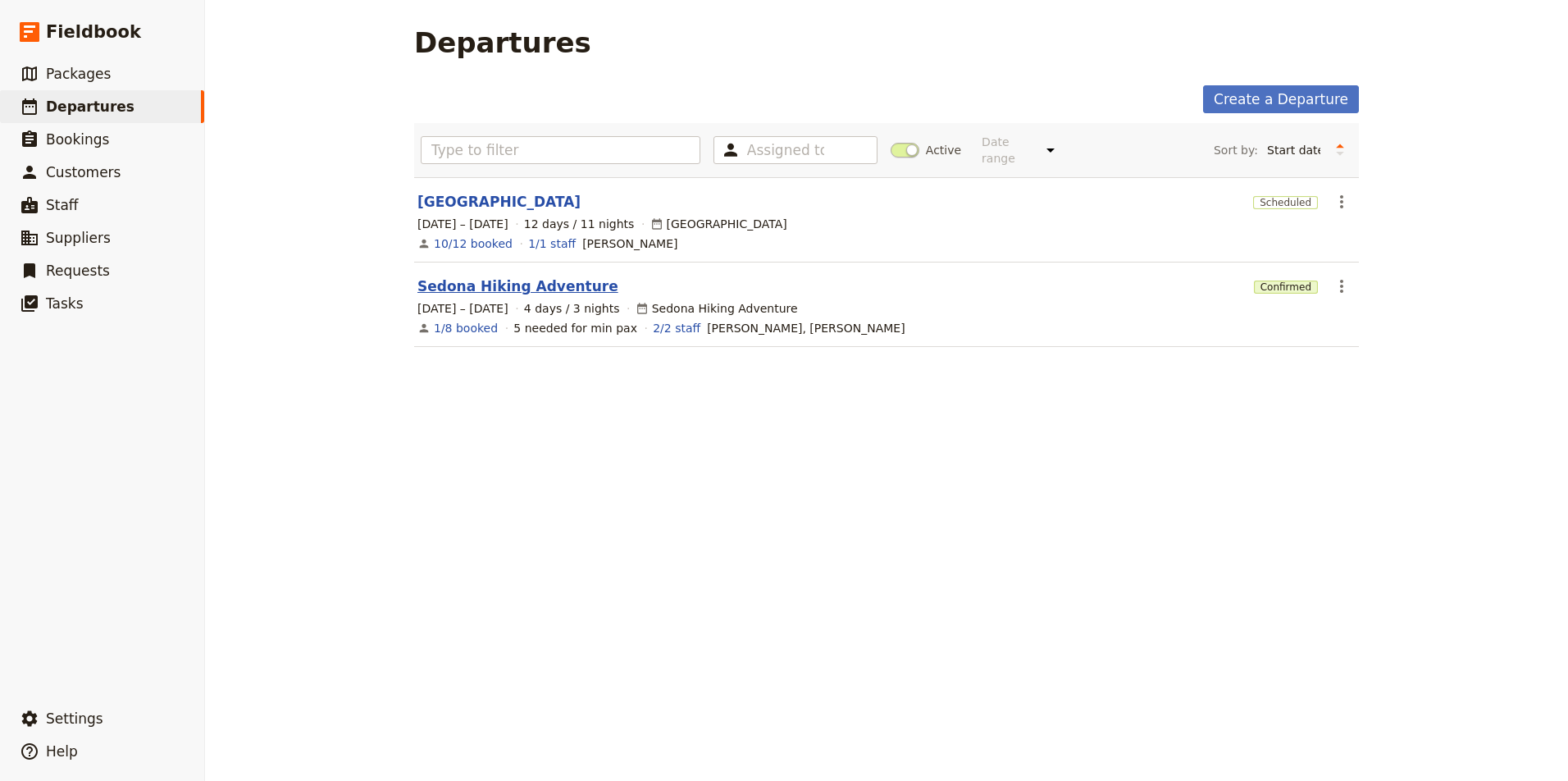
click at [558, 276] on link "Sedona Hiking Adventure" at bounding box center [518, 285] width 201 height 19
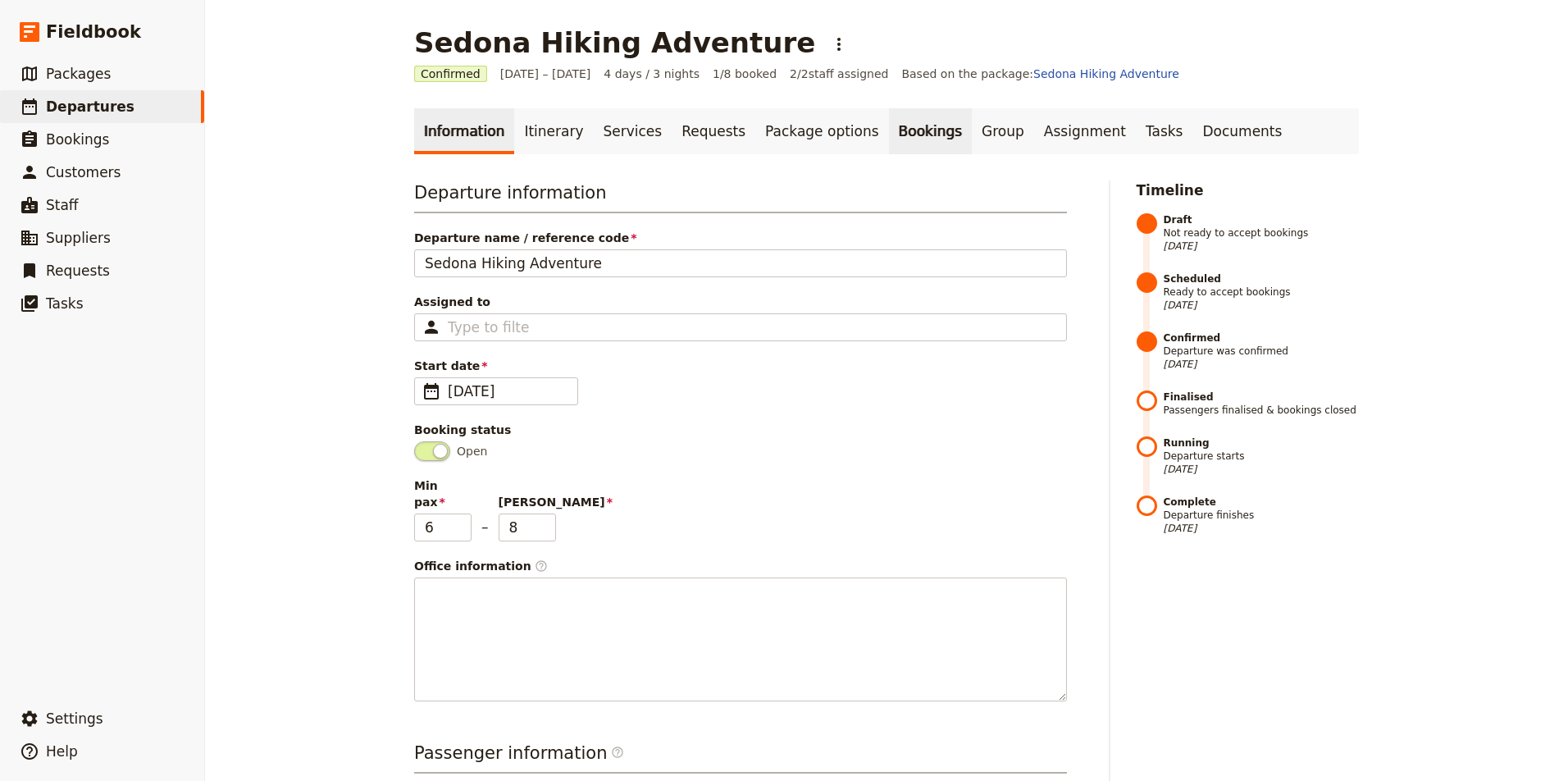
click at [889, 130] on link "Bookings" at bounding box center [930, 131] width 83 height 46
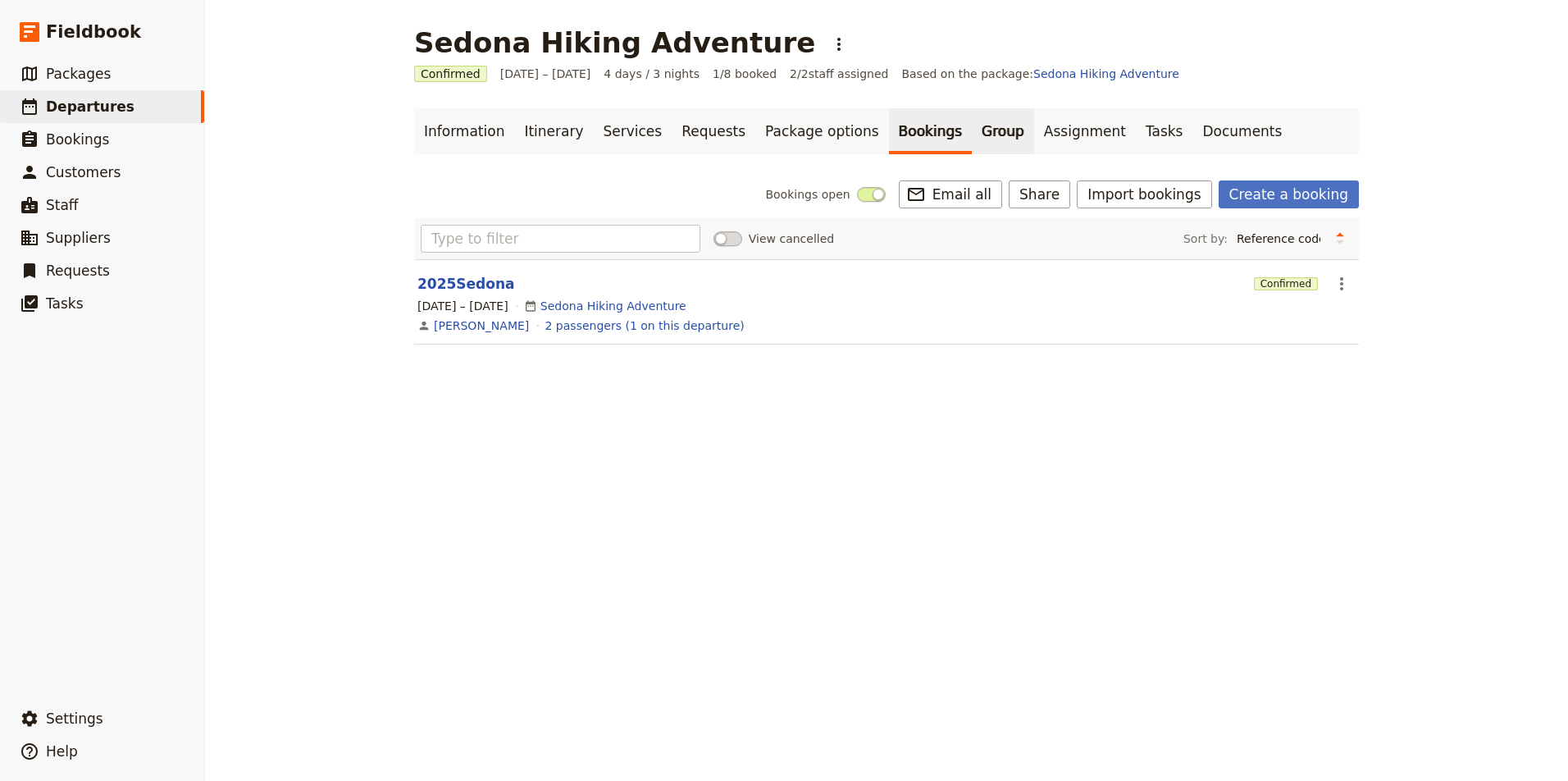
click at [972, 127] on link "Group" at bounding box center [1003, 131] width 63 height 46
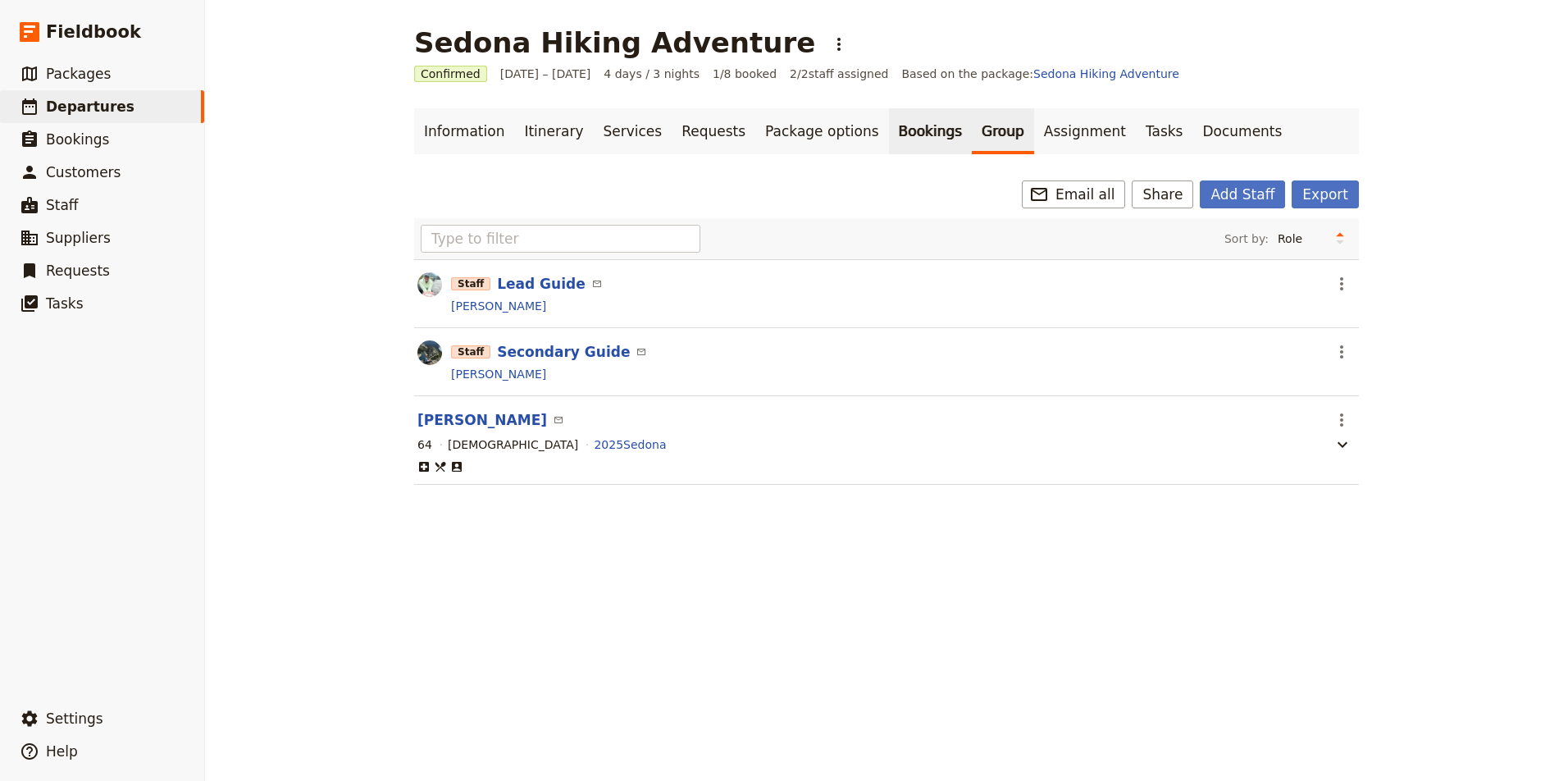
click at [892, 129] on link "Bookings" at bounding box center [930, 131] width 83 height 46
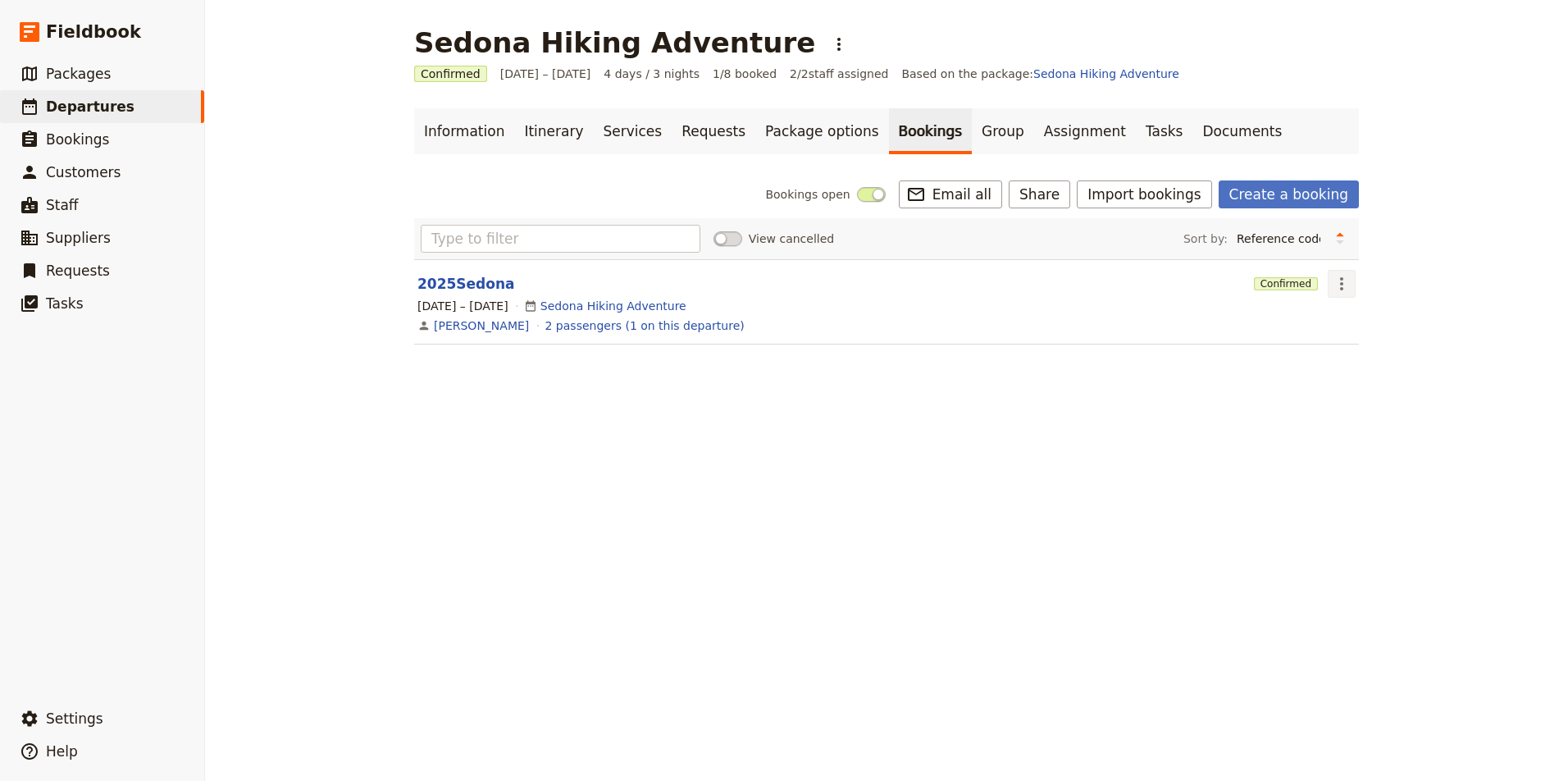
click at [1344, 280] on icon "Actions" at bounding box center [1341, 283] width 19 height 19
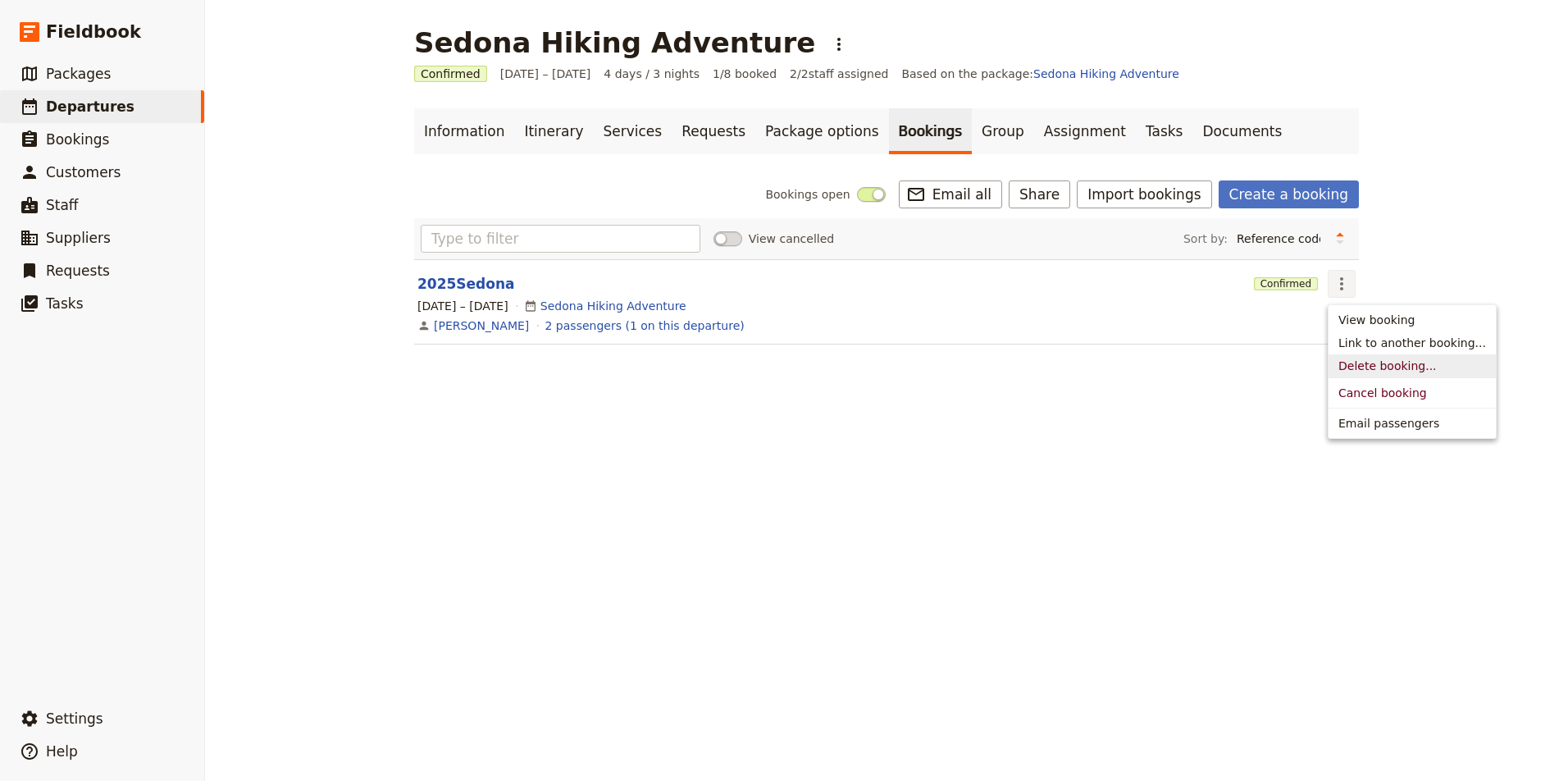
click at [1381, 367] on span "Delete booking..." at bounding box center [1388, 365] width 98 height 16
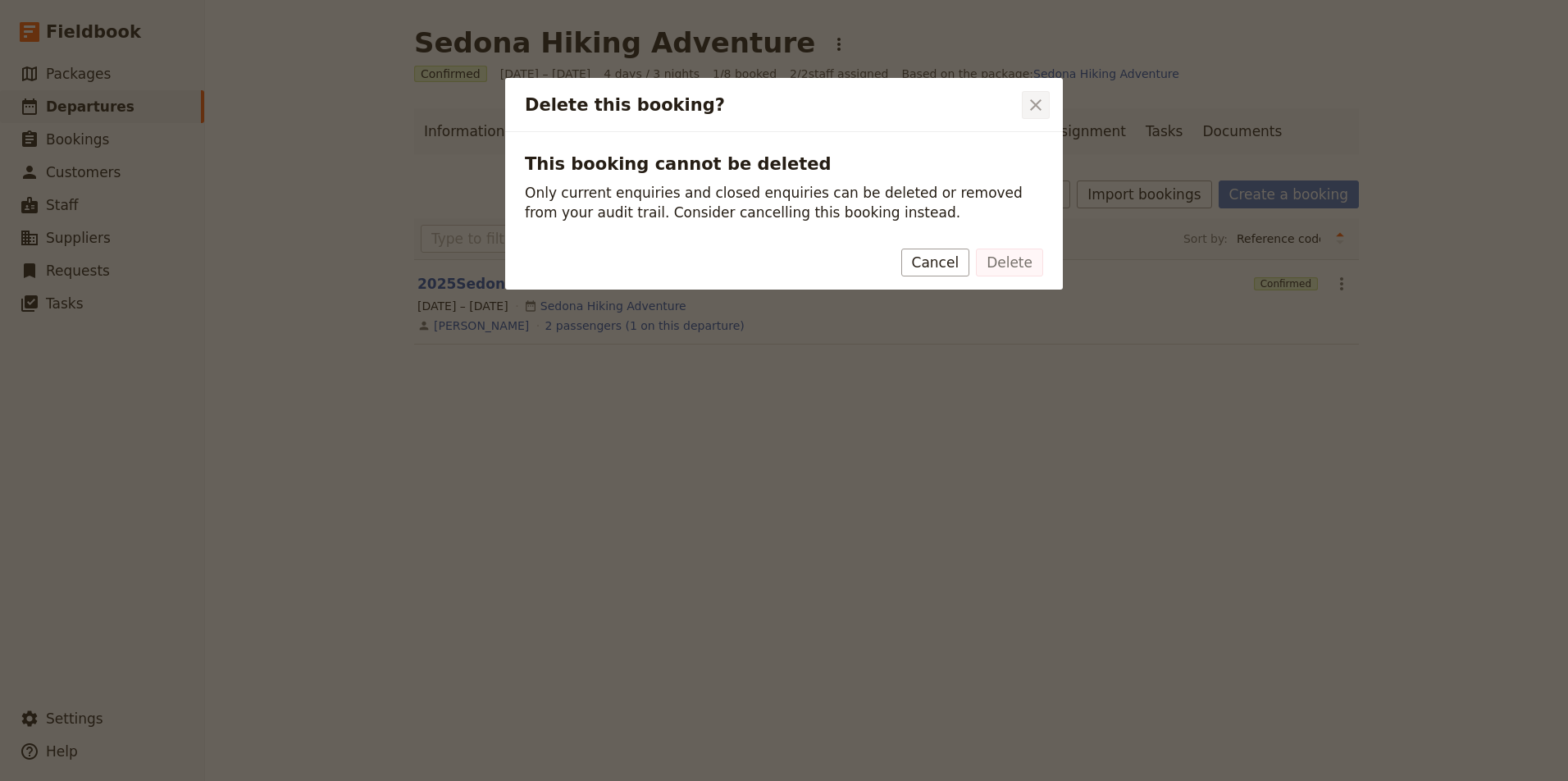
click at [1039, 102] on icon "Close dialog" at bounding box center [1035, 104] width 19 height 19
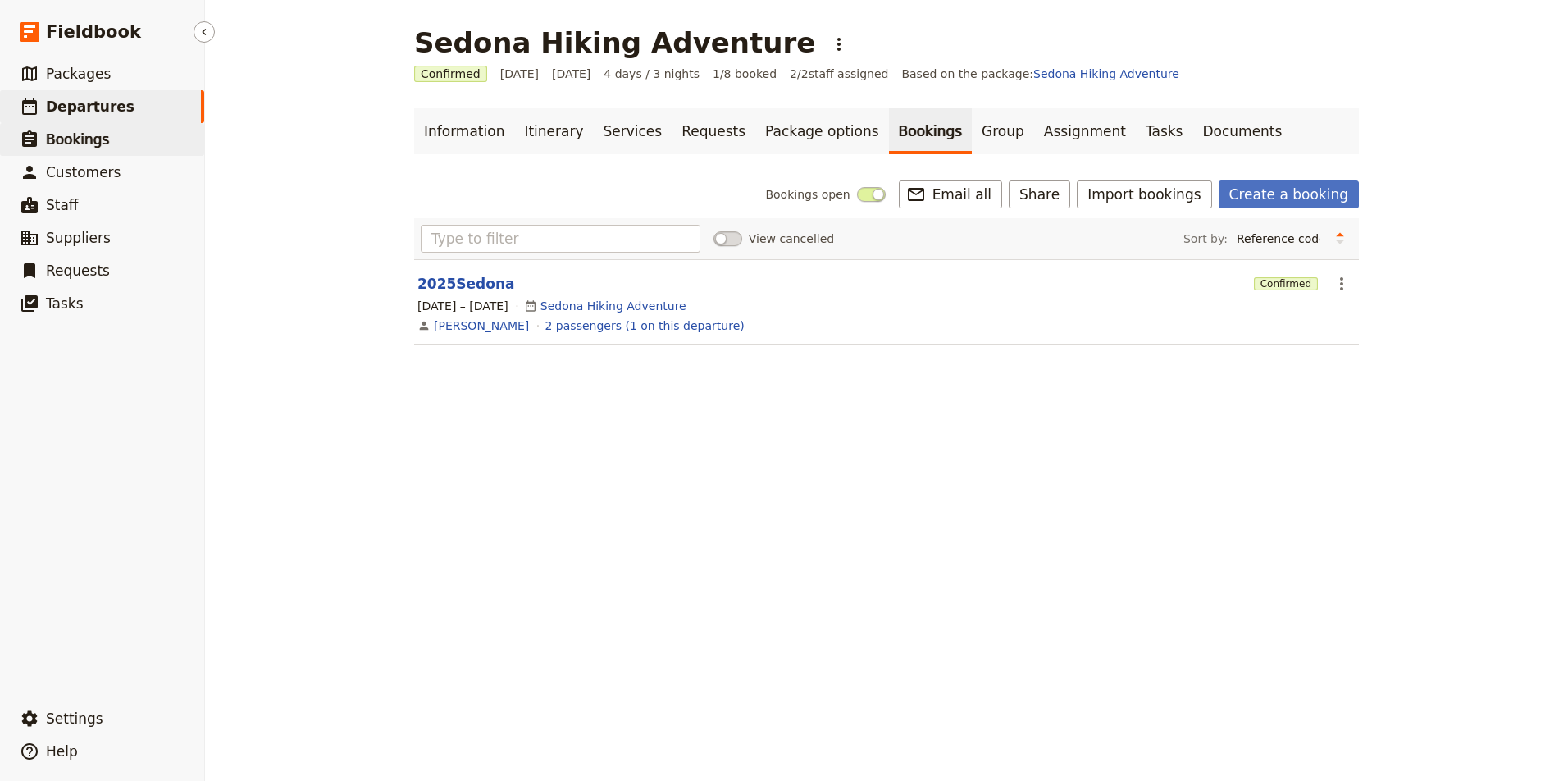
click at [82, 146] on span "Bookings" at bounding box center [77, 139] width 64 height 16
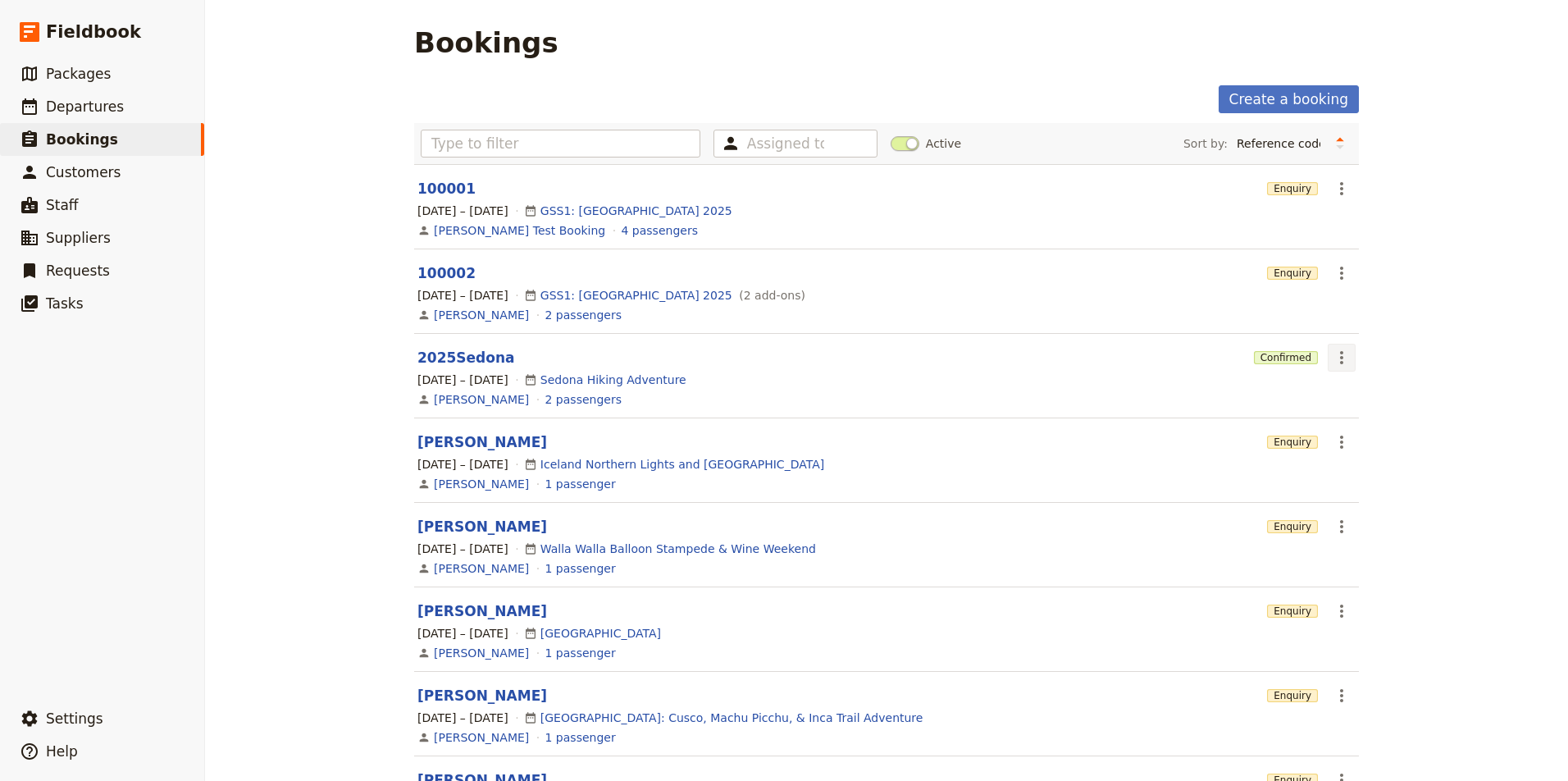
click at [1344, 356] on icon "Actions" at bounding box center [1341, 357] width 19 height 19
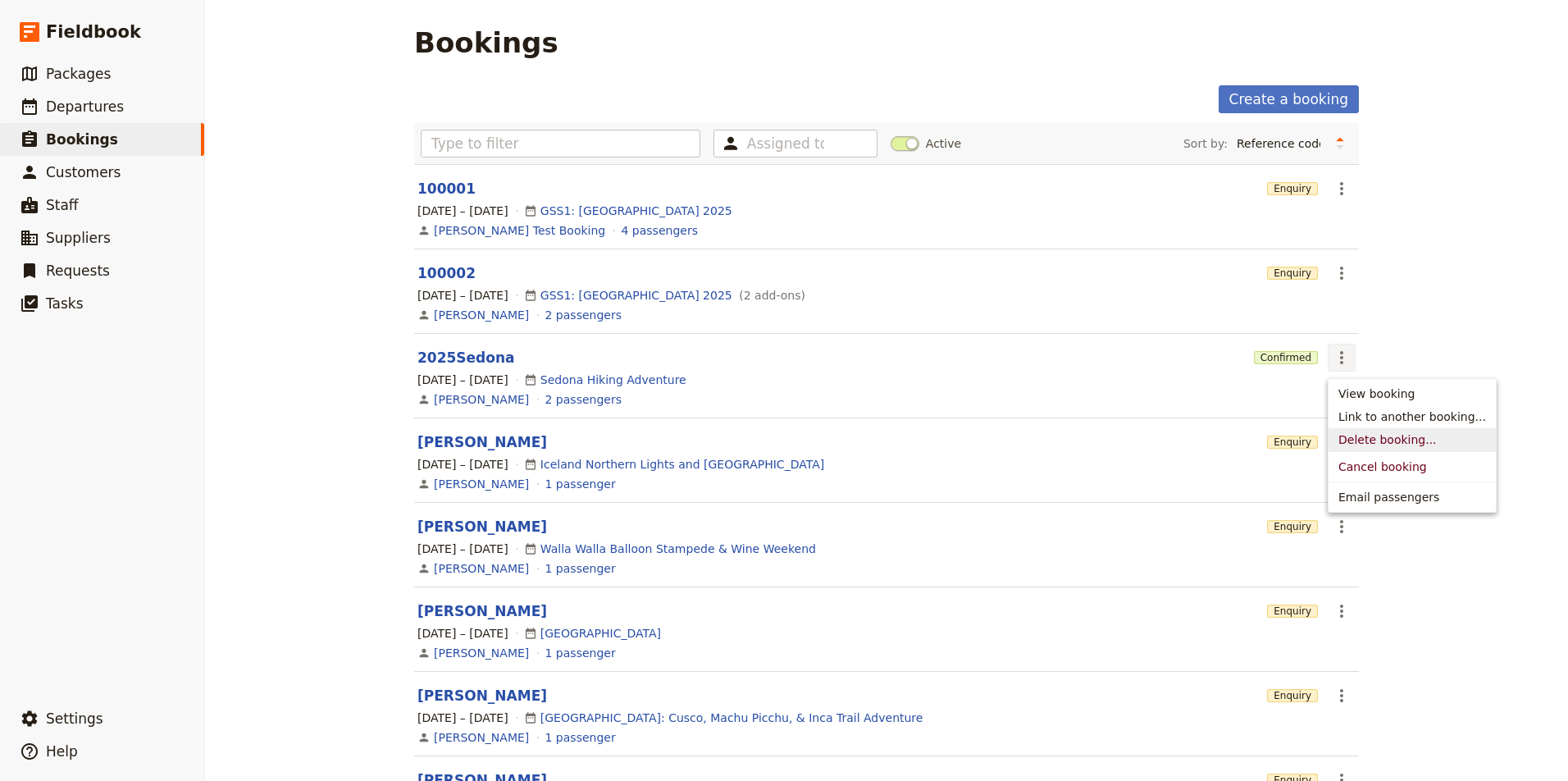
click at [1392, 440] on span "Delete booking..." at bounding box center [1388, 439] width 98 height 16
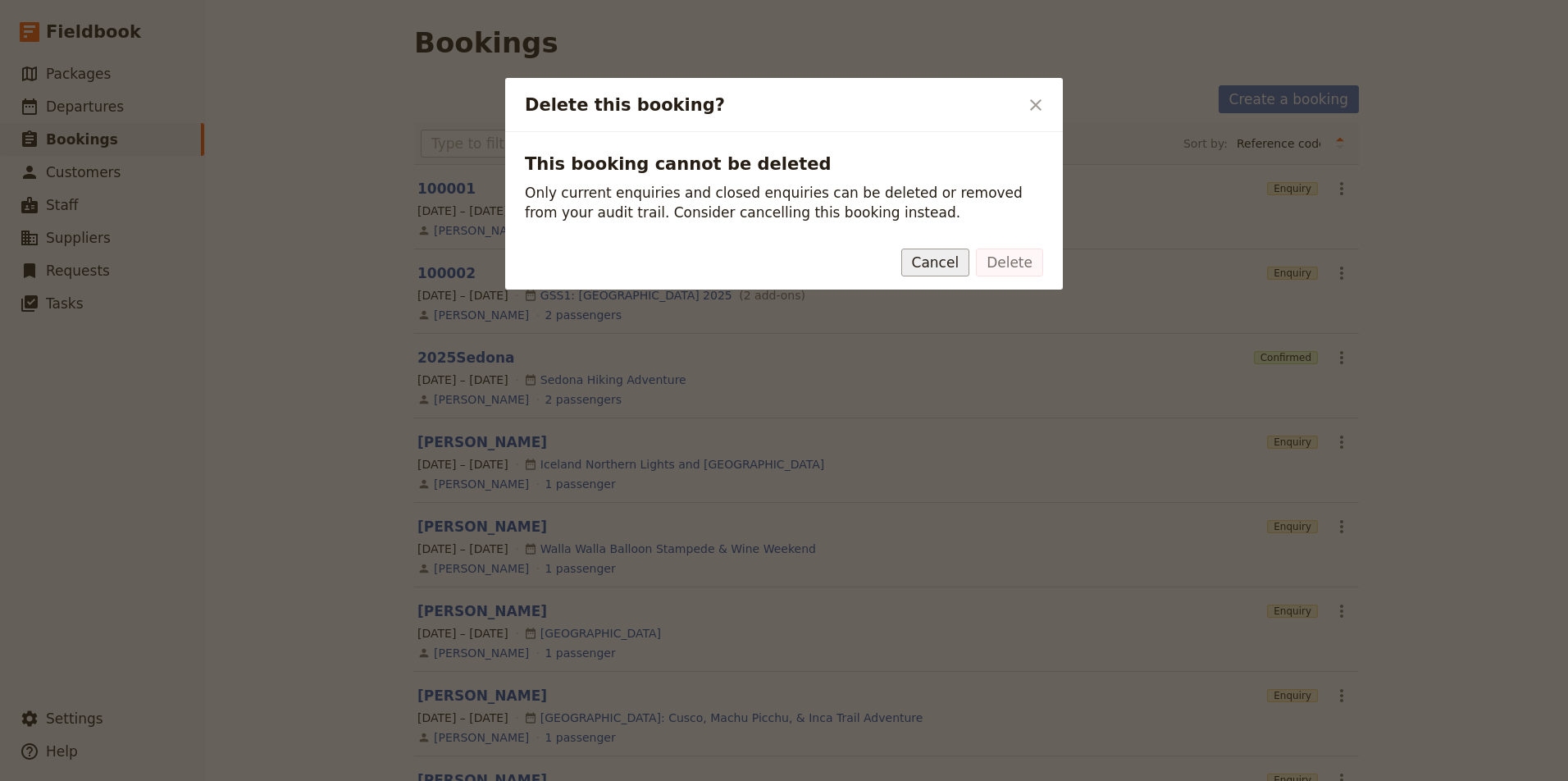
click at [930, 265] on button "Cancel" at bounding box center [935, 262] width 69 height 28
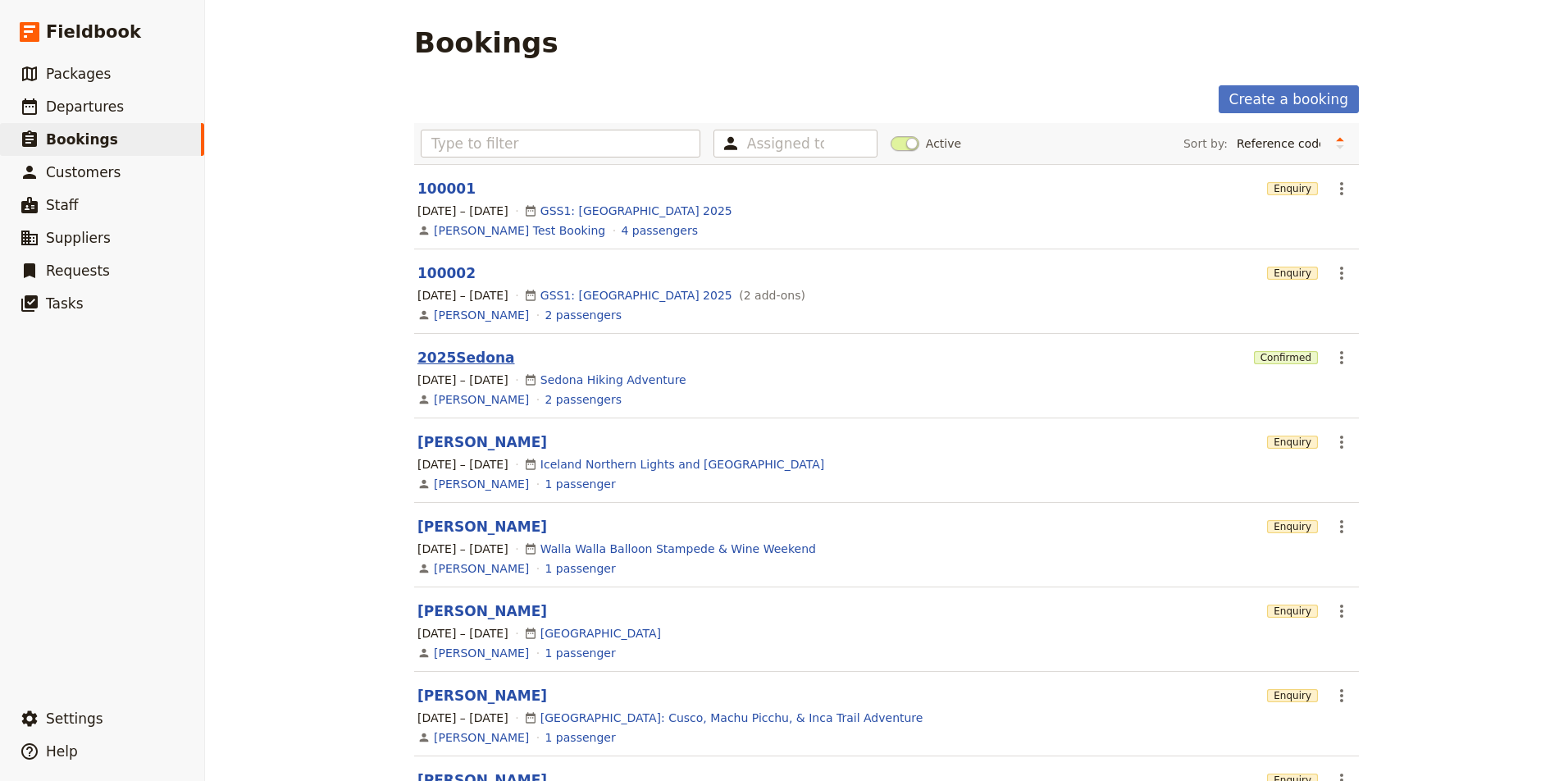
click at [463, 352] on link "2025Sedona" at bounding box center [466, 357] width 97 height 16
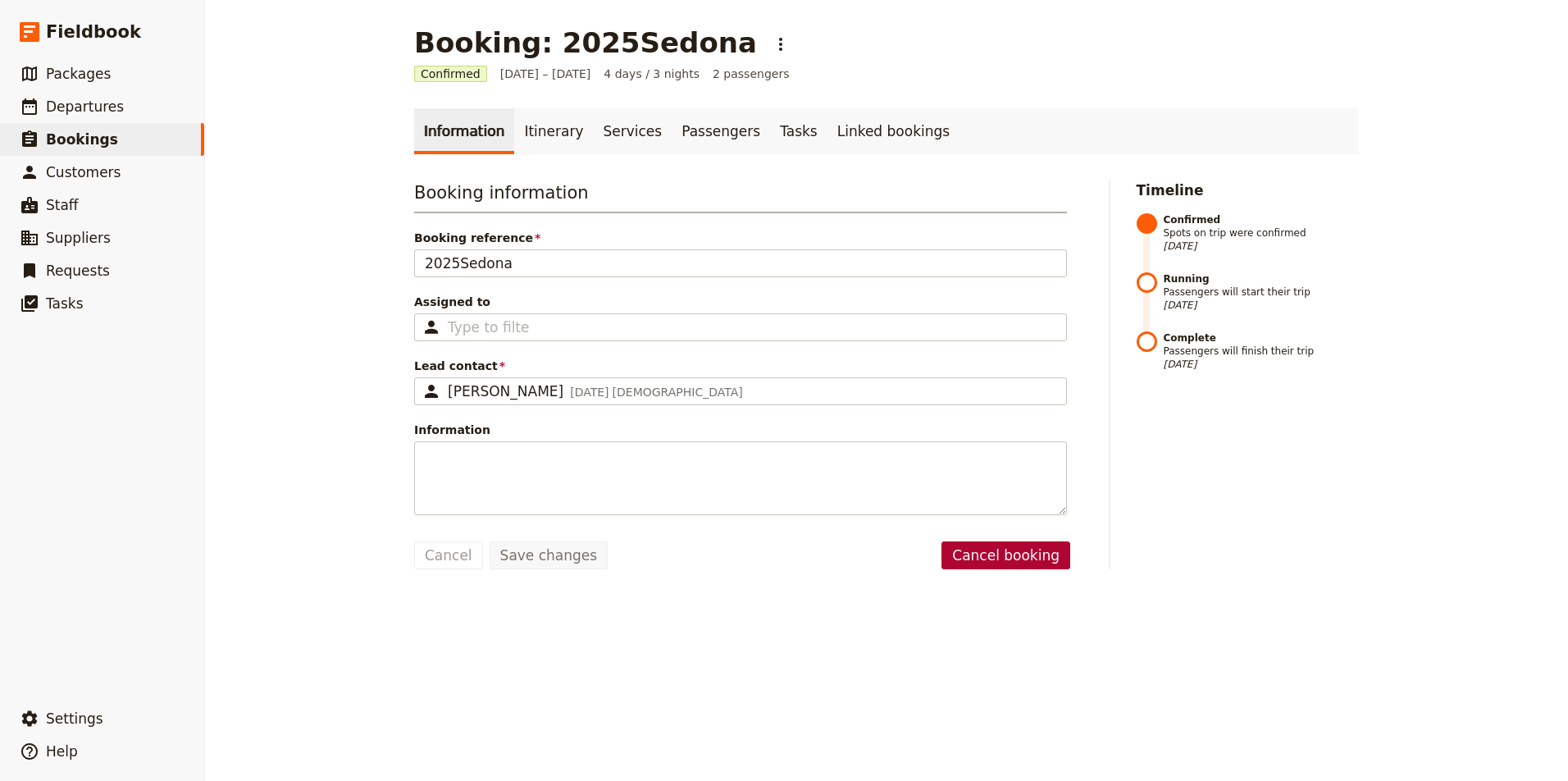
click at [1028, 557] on button "Cancel booking" at bounding box center [1006, 555] width 129 height 28
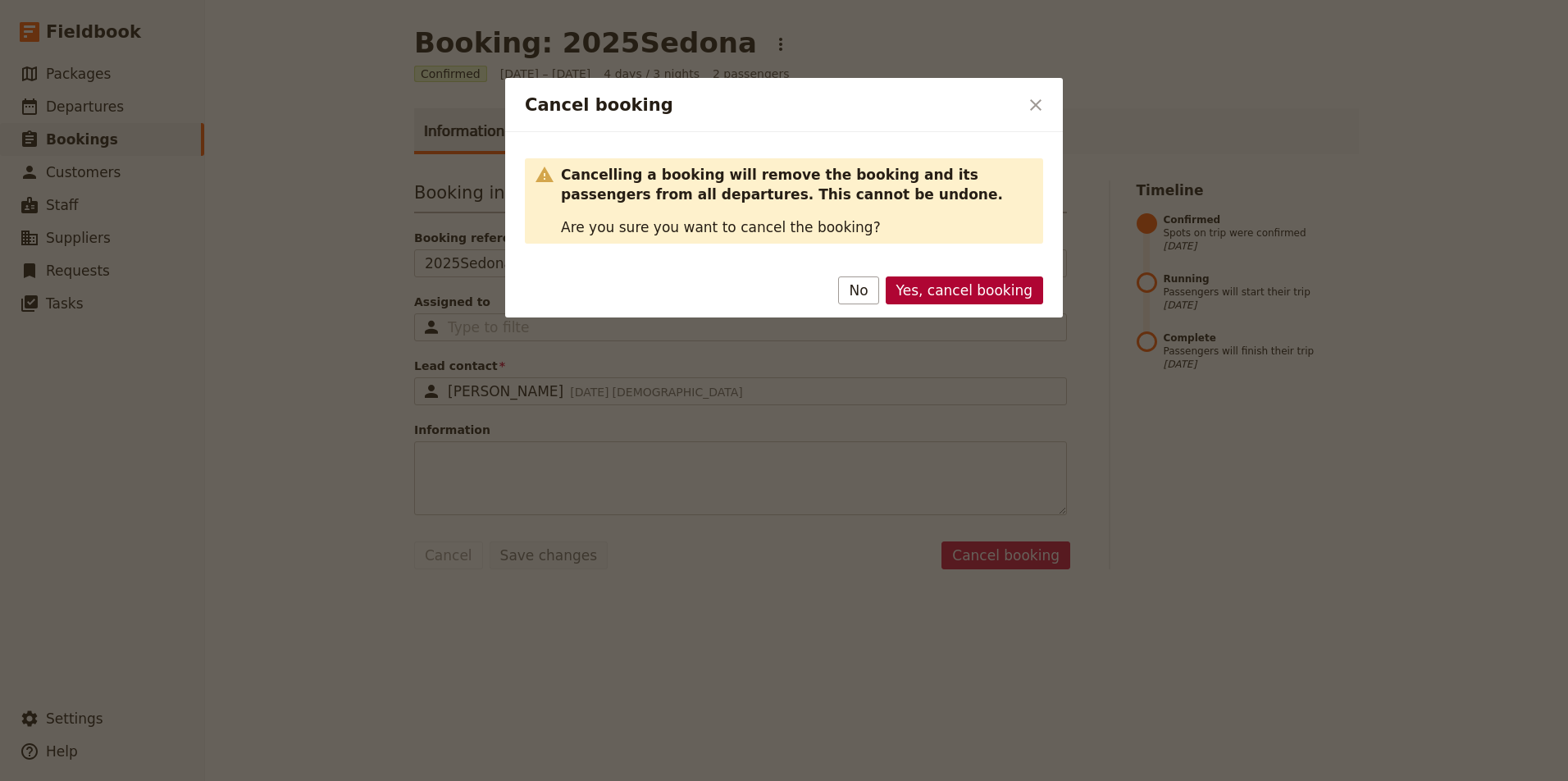
click at [976, 290] on button "Yes, cancel booking" at bounding box center [964, 290] width 158 height 28
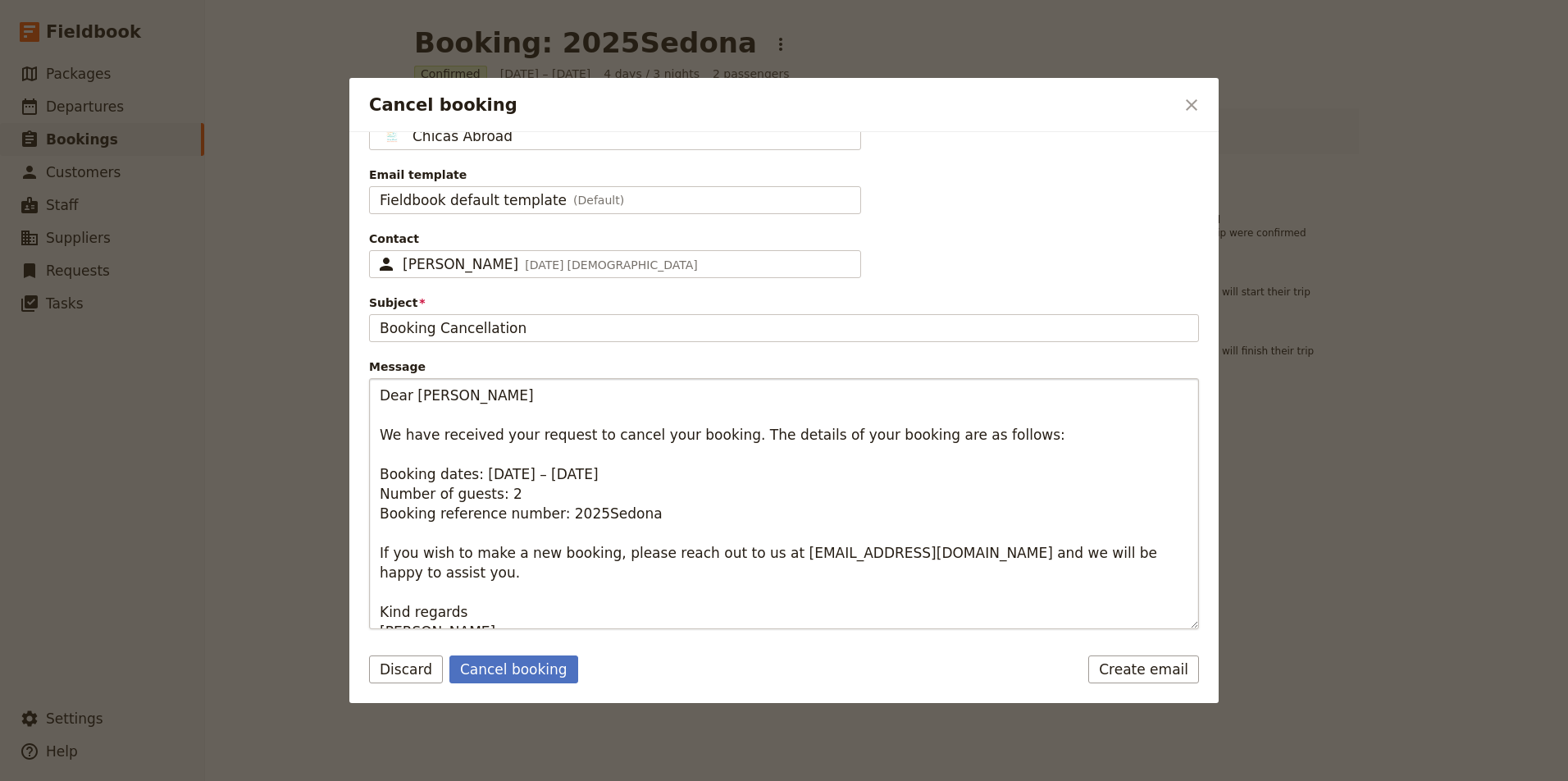
scroll to position [42, 0]
click at [518, 670] on button "Cancel booking" at bounding box center [513, 668] width 129 height 28
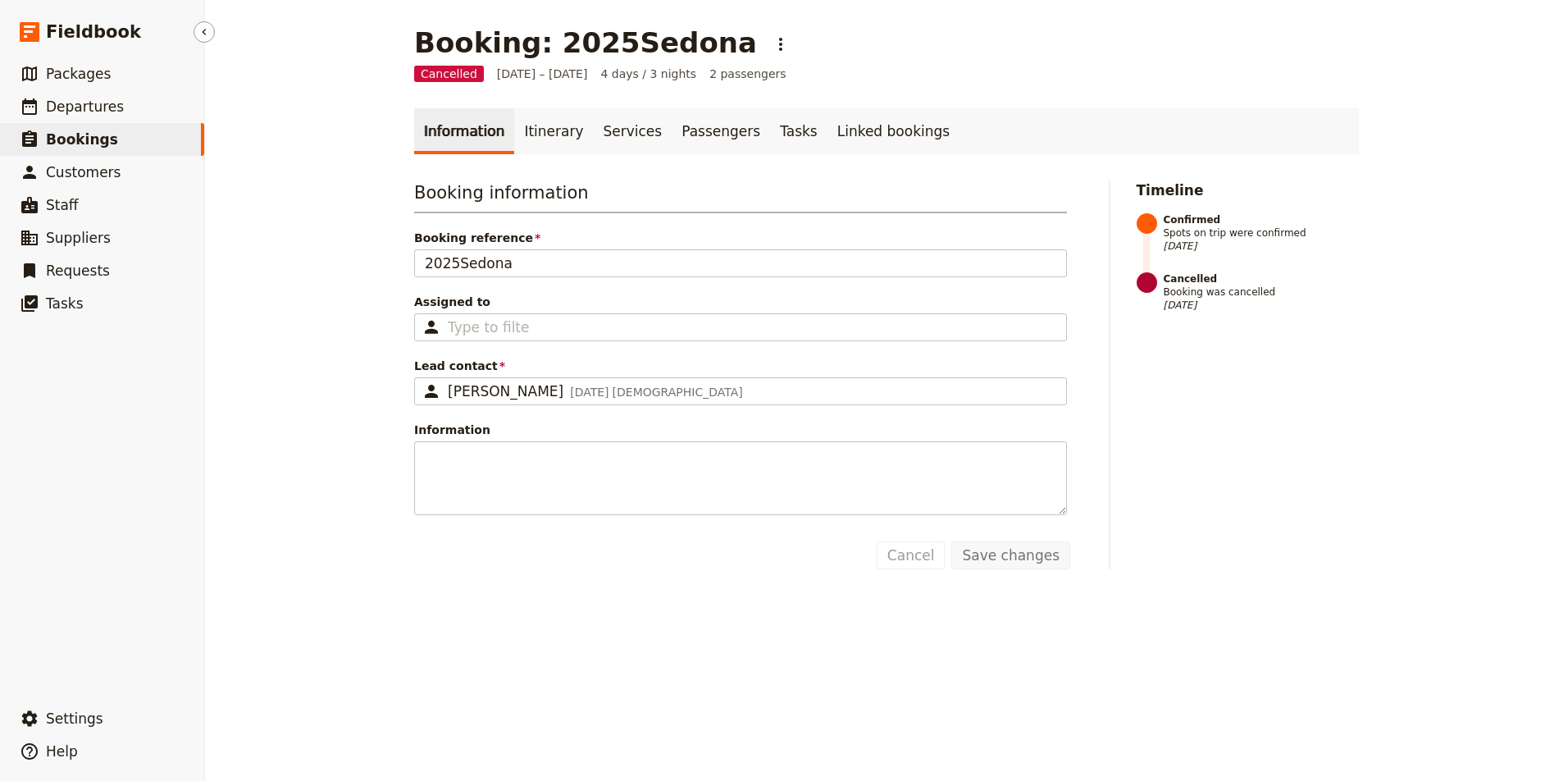
click at [90, 139] on span "Bookings" at bounding box center [81, 139] width 72 height 16
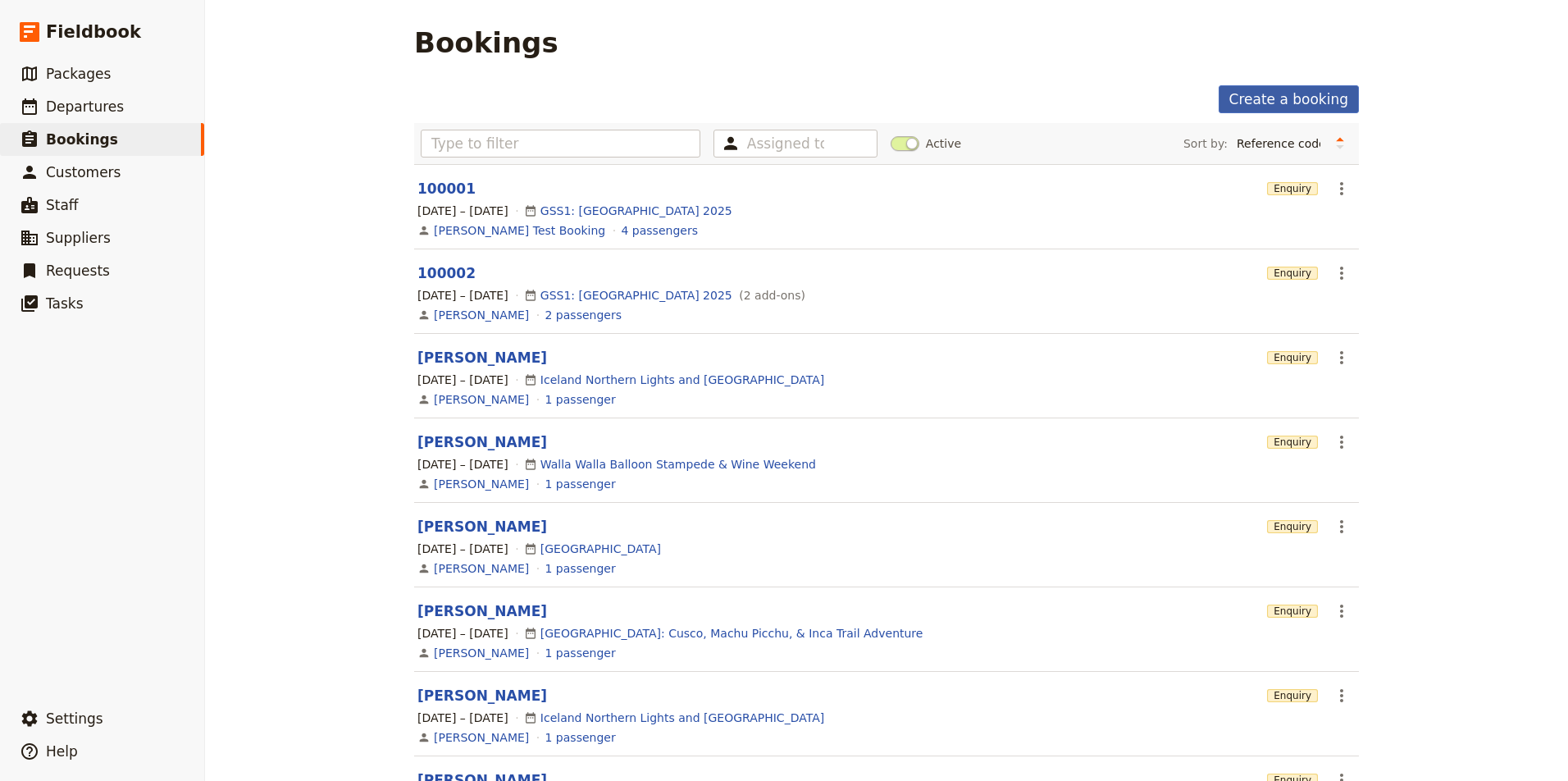
click at [1294, 94] on link "Create a booking" at bounding box center [1288, 99] width 141 height 28
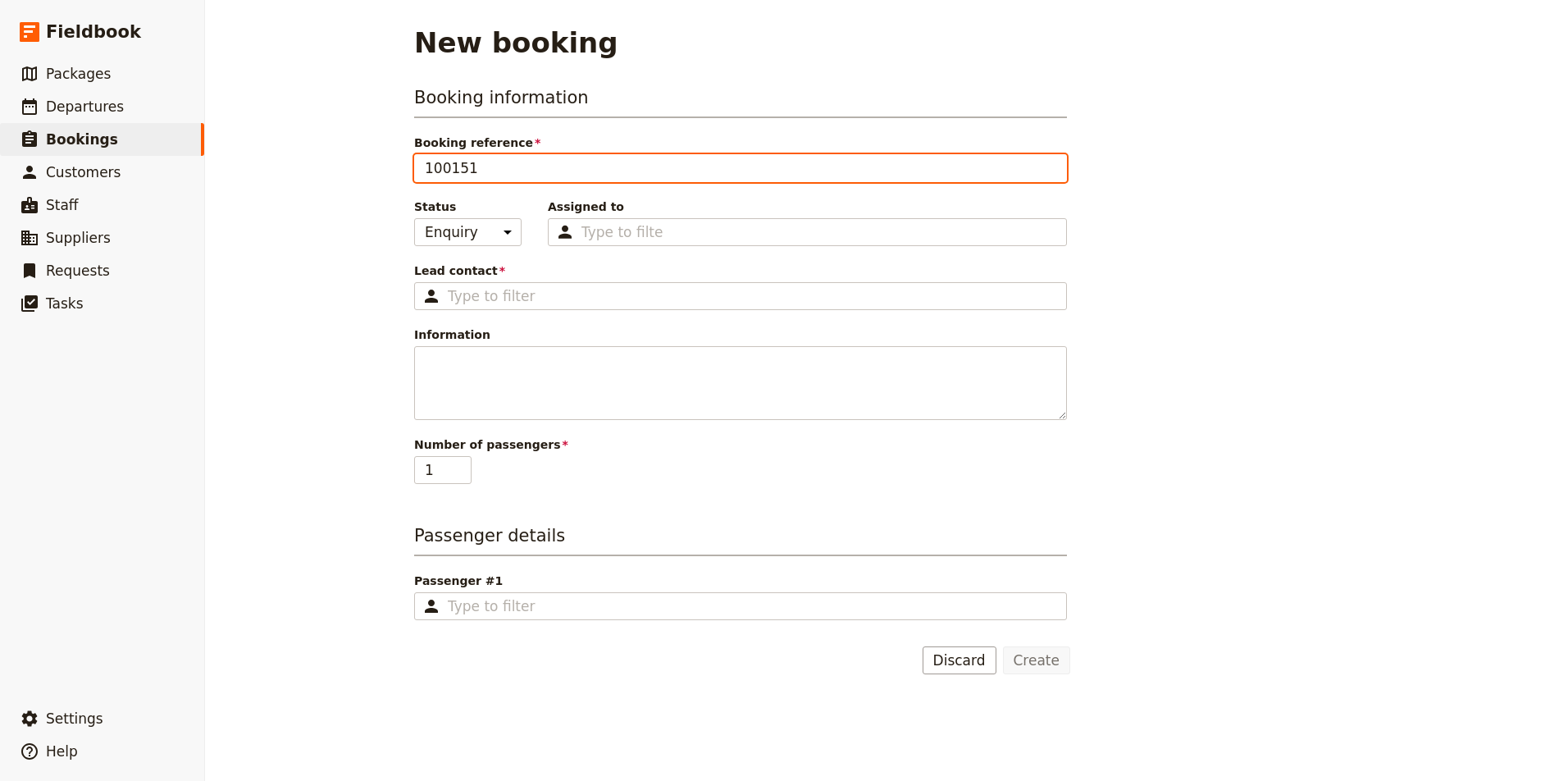
click at [534, 163] on input "100151" at bounding box center [740, 168] width 653 height 28
type input "Lisa Sherlock"
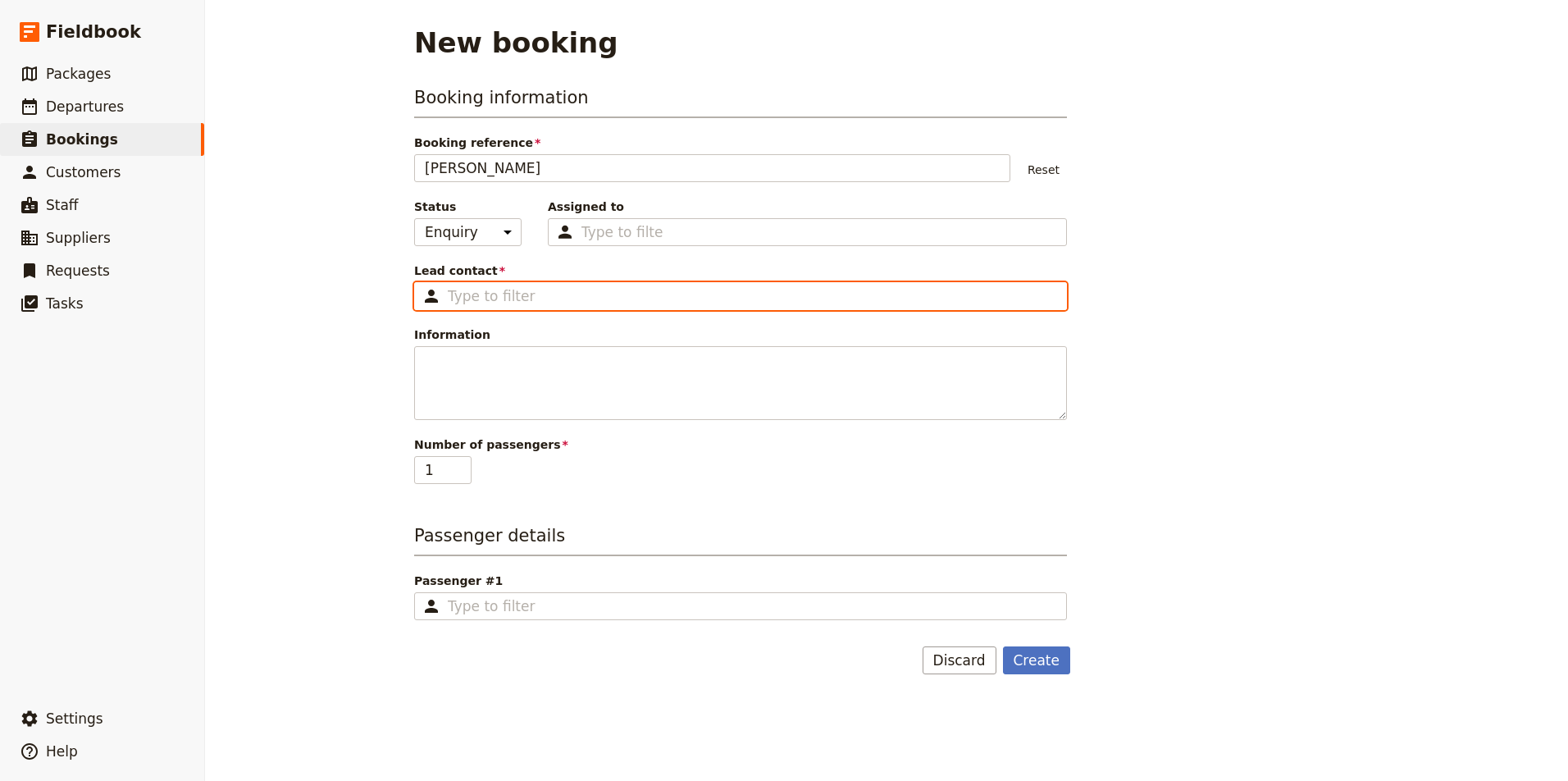
drag, startPoint x: 531, startPoint y: 168, endPoint x: 521, endPoint y: 302, distance: 134.4
click at [521, 302] on input "Lead contact ​" at bounding box center [752, 296] width 608 height 19
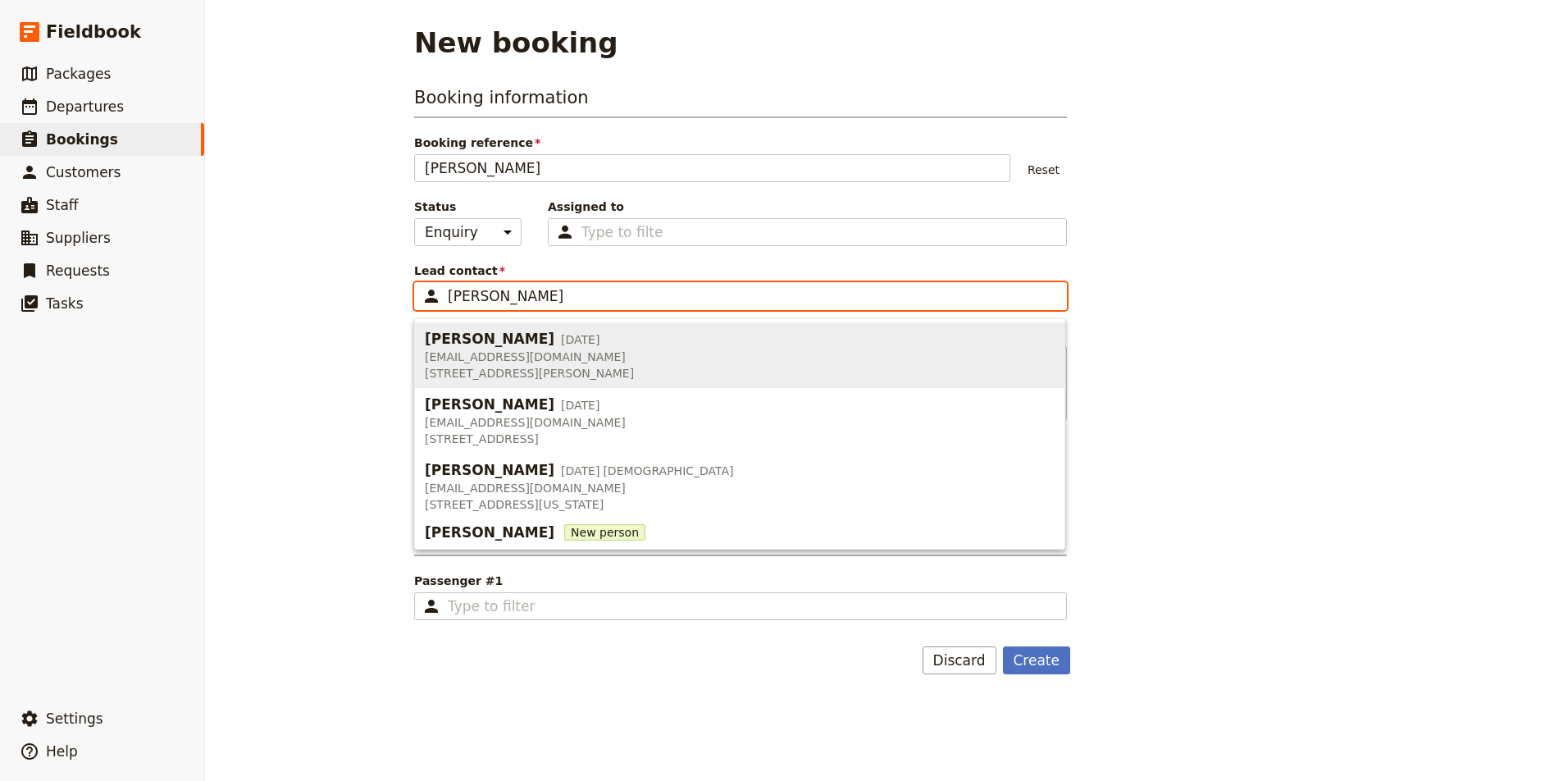
drag, startPoint x: 521, startPoint y: 302, endPoint x: 560, endPoint y: 486, distance: 188.1
click at [560, 486] on span "sherick1@hotmail.com" at bounding box center [579, 487] width 309 height 16
type input "Lisa Sherick"
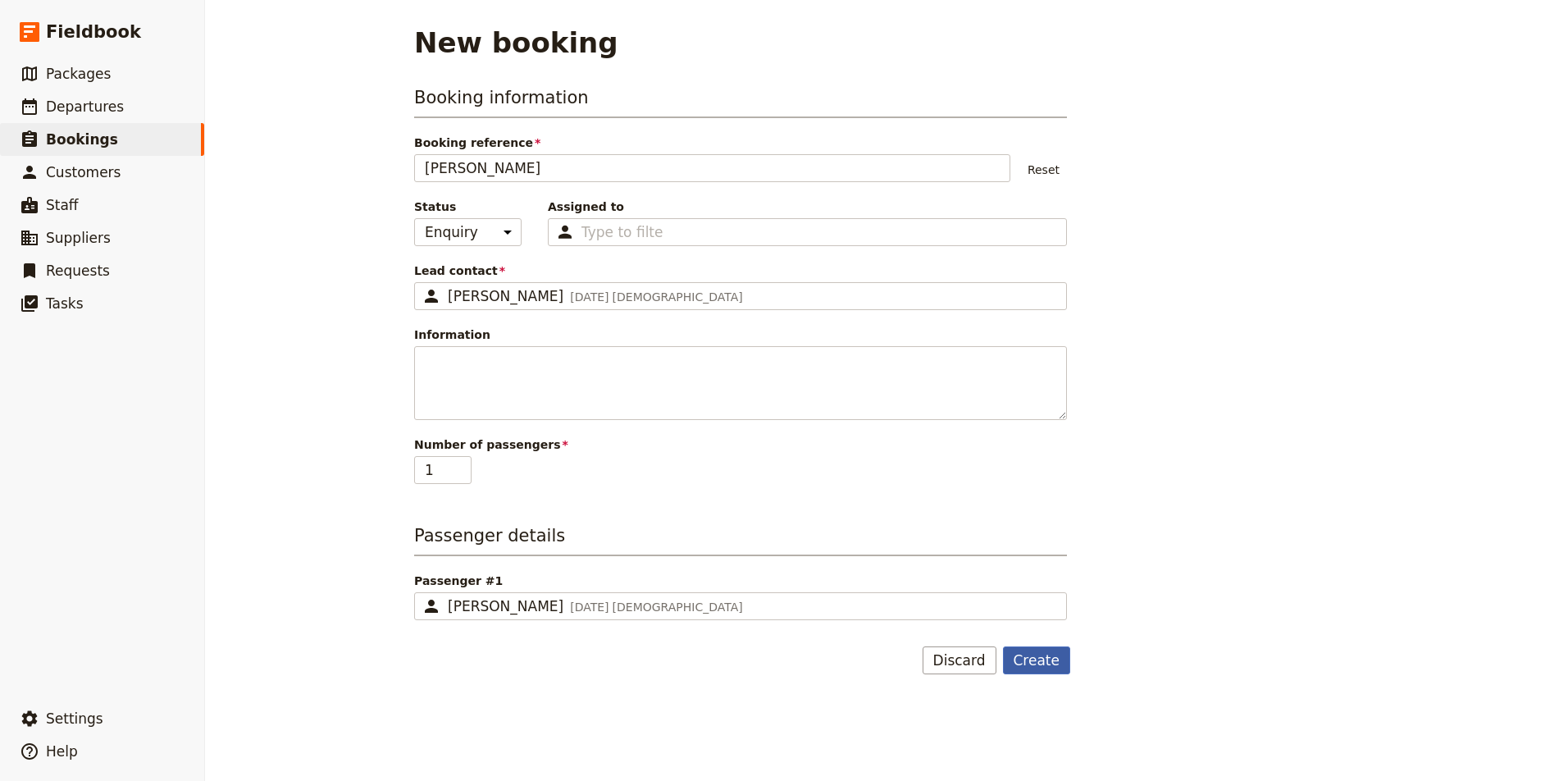
click at [1036, 660] on button "Create" at bounding box center [1037, 660] width 68 height 28
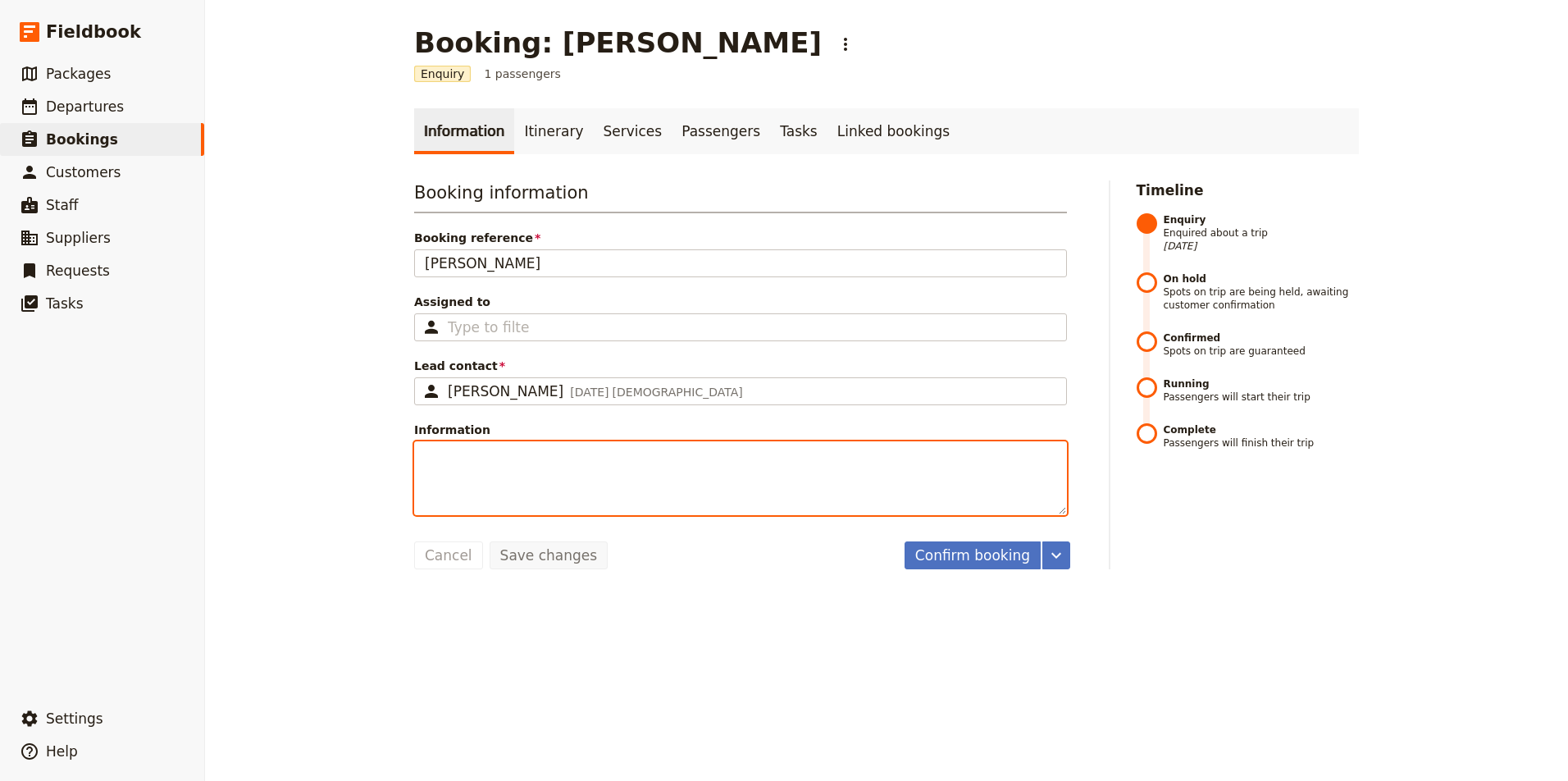
click at [923, 471] on textarea "Information" at bounding box center [740, 478] width 653 height 74
type textarea "Sedona 2025"
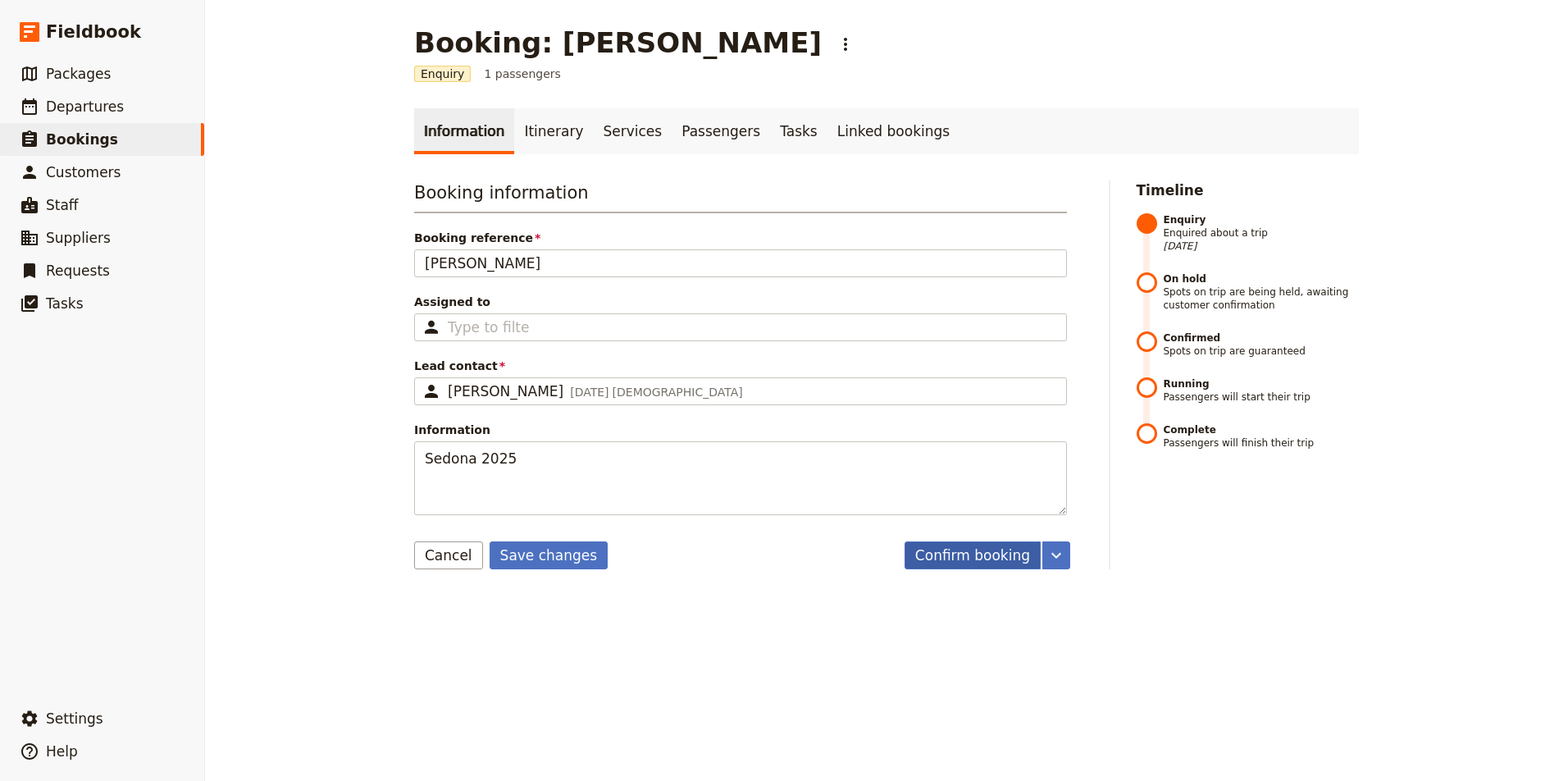
click at [986, 551] on button "Confirm booking" at bounding box center [972, 555] width 136 height 28
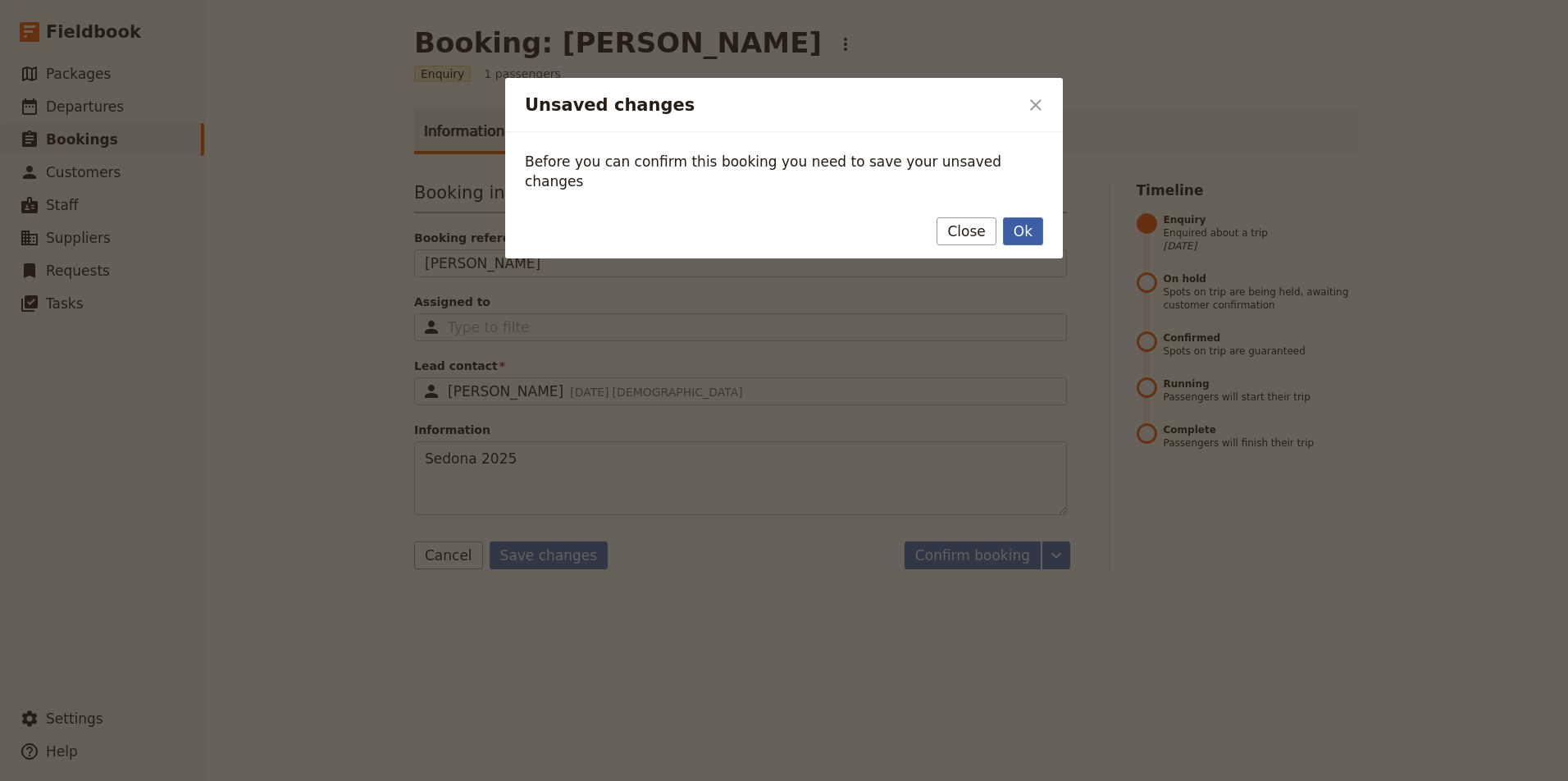
click at [1027, 218] on button "Ok" at bounding box center [1022, 231] width 40 height 28
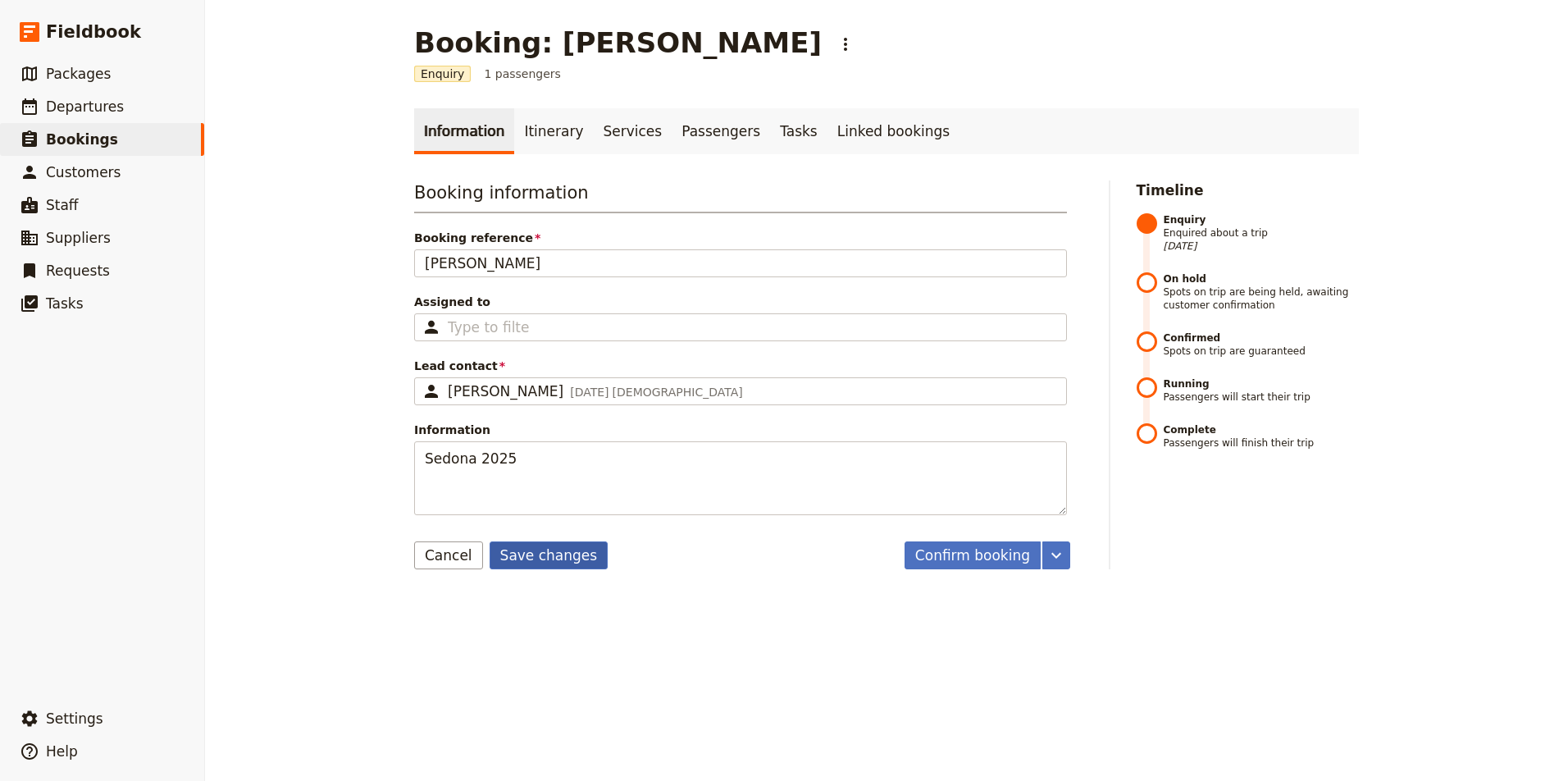
click at [551, 557] on button "Save changes" at bounding box center [549, 555] width 119 height 28
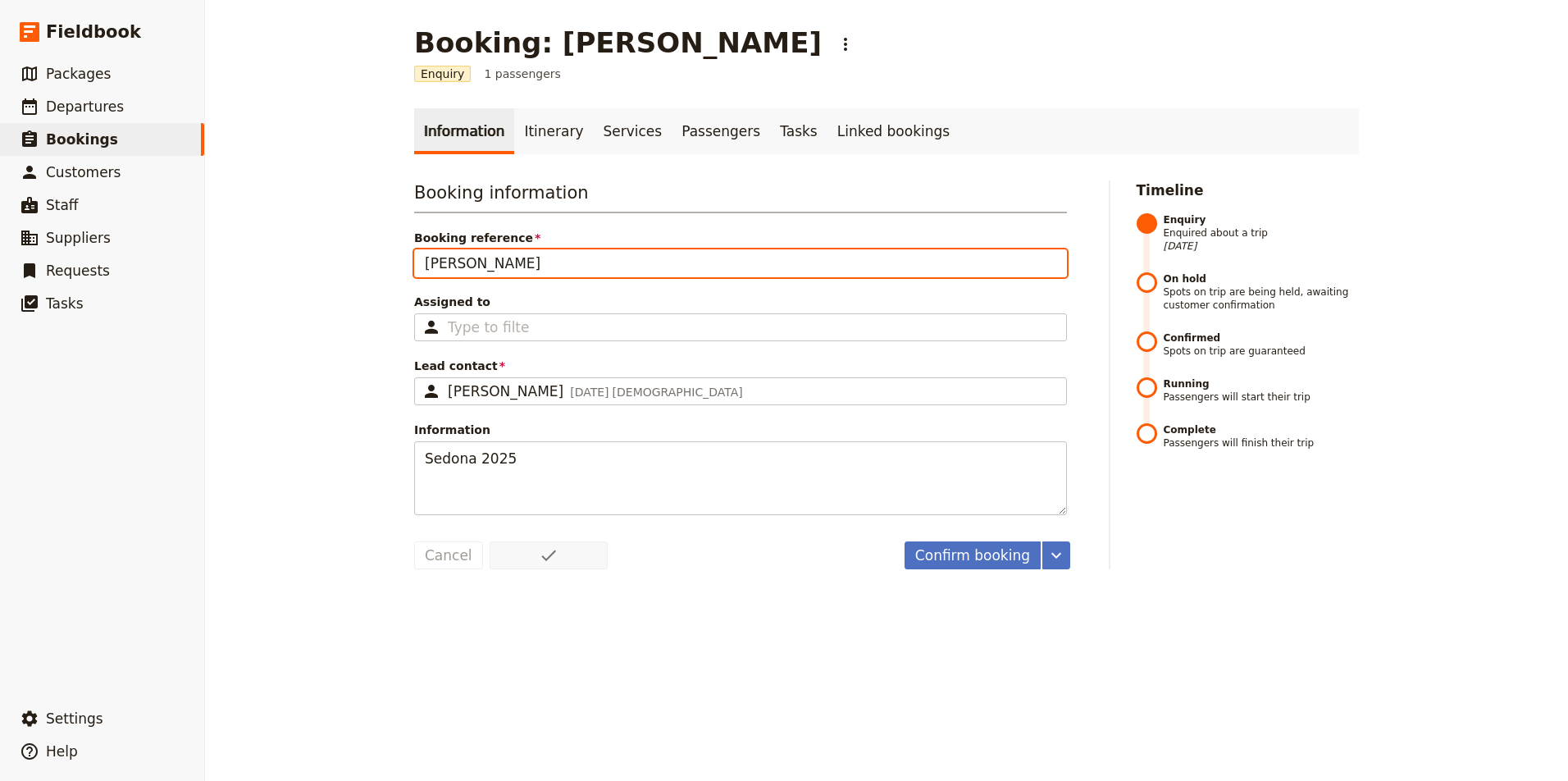
click at [522, 258] on input "Lisa Sherlock" at bounding box center [740, 263] width 653 height 28
type input "Lisa Sherick"
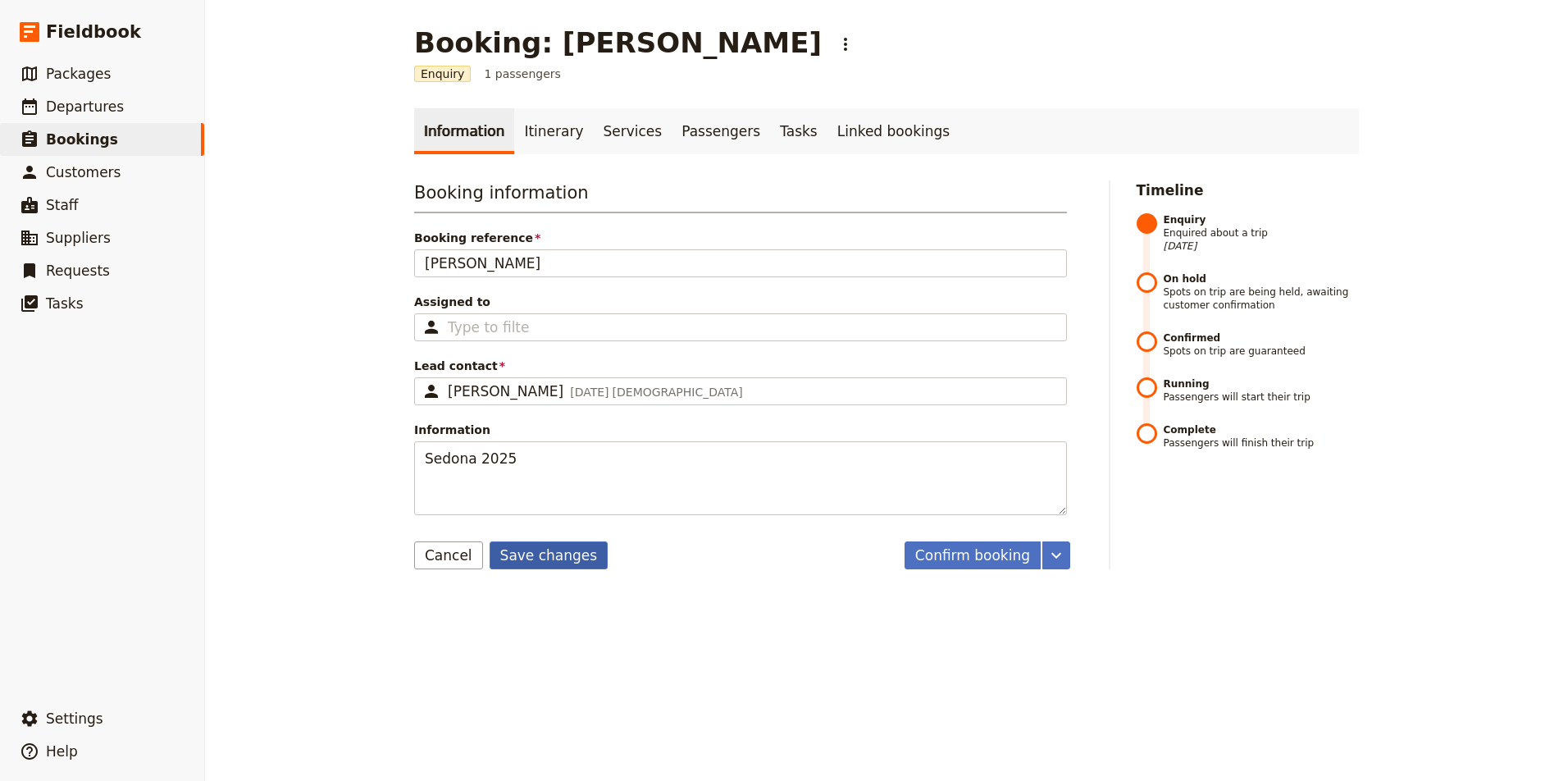
click at [559, 554] on button "Save changes" at bounding box center [549, 555] width 119 height 28
click at [968, 551] on button "Confirm booking" at bounding box center [972, 555] width 136 height 28
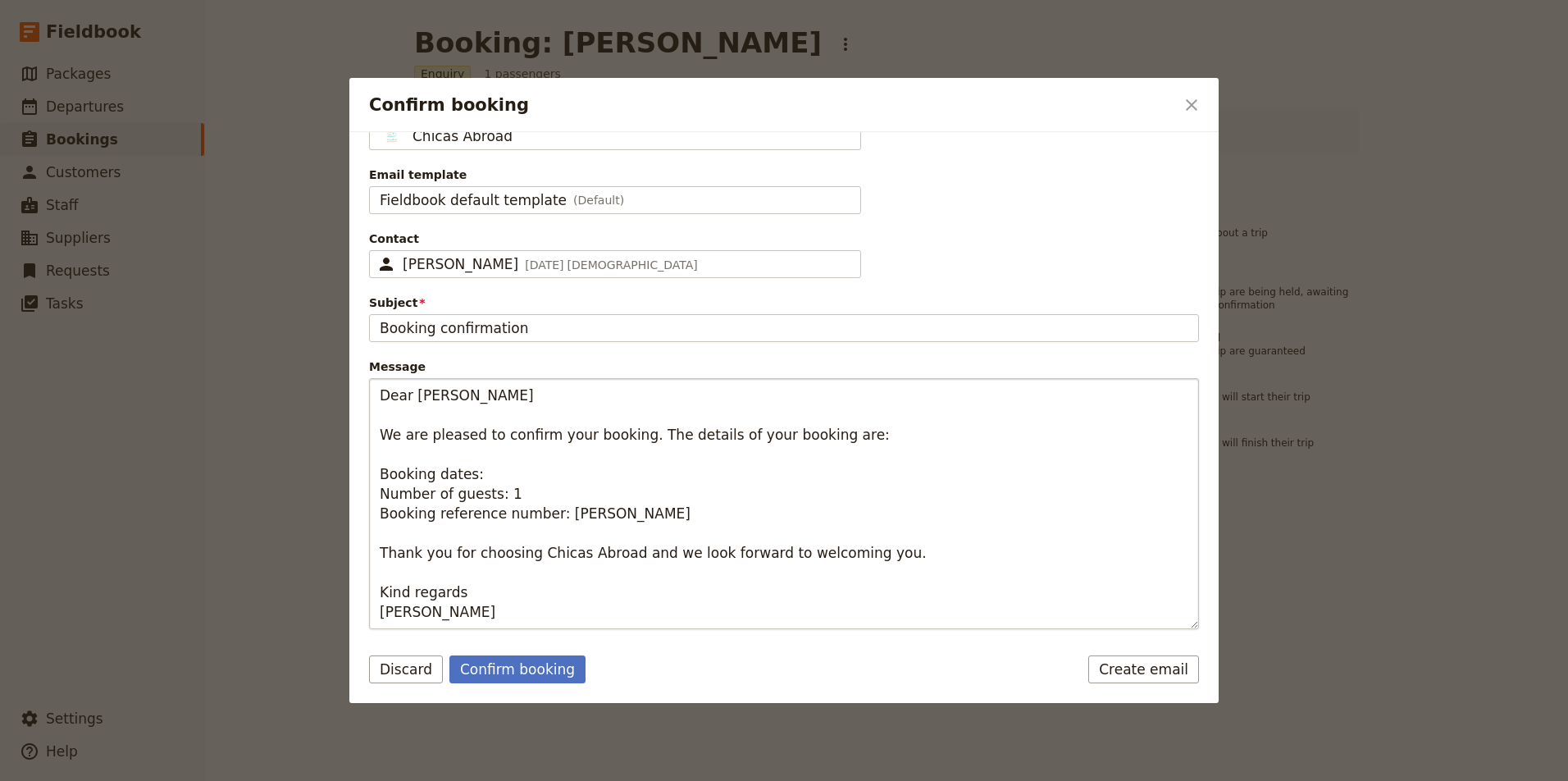
scroll to position [42, 0]
click at [501, 673] on button "Confirm booking" at bounding box center [517, 668] width 136 height 28
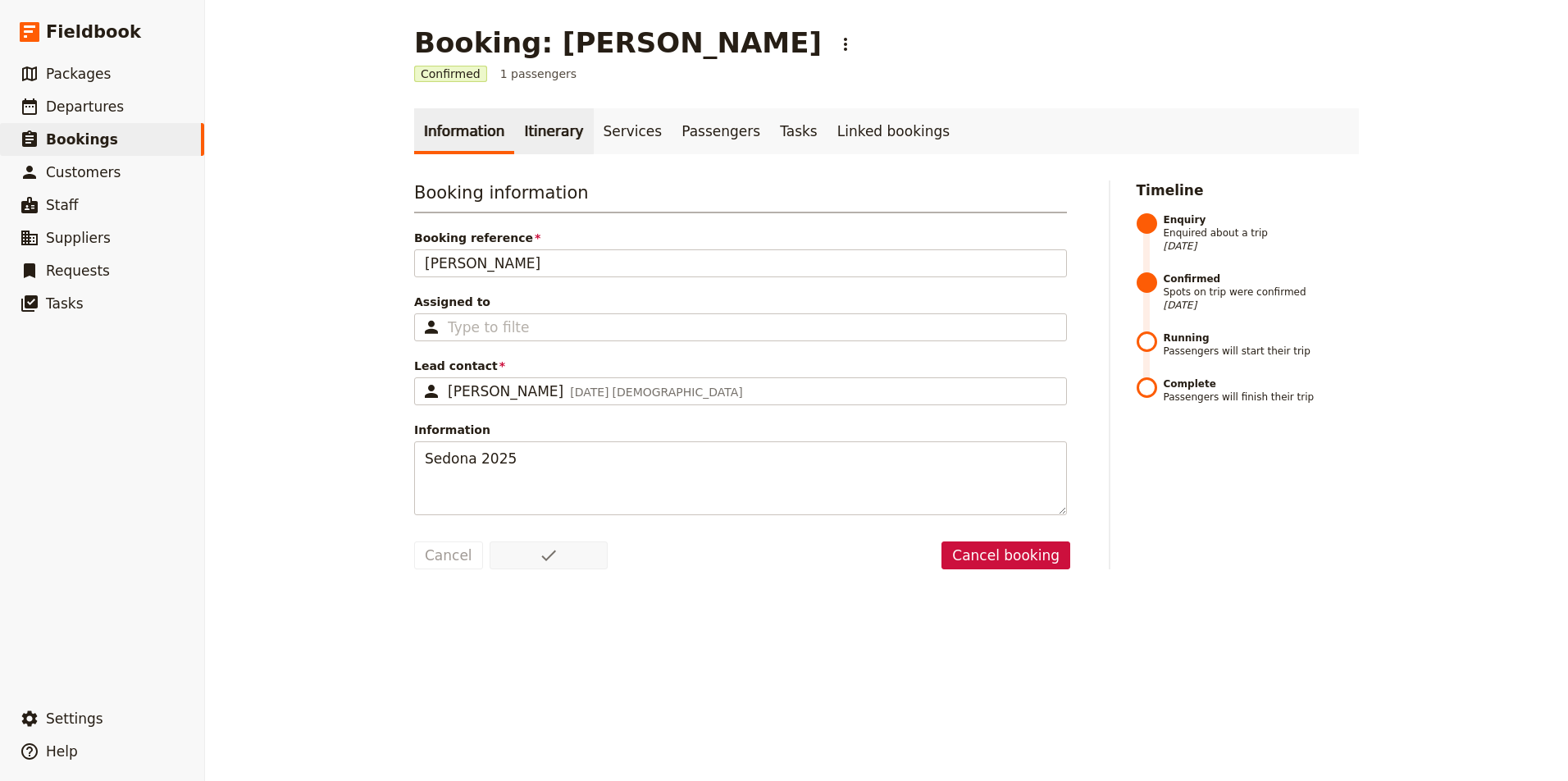
click at [540, 135] on link "Itinerary" at bounding box center [553, 131] width 79 height 46
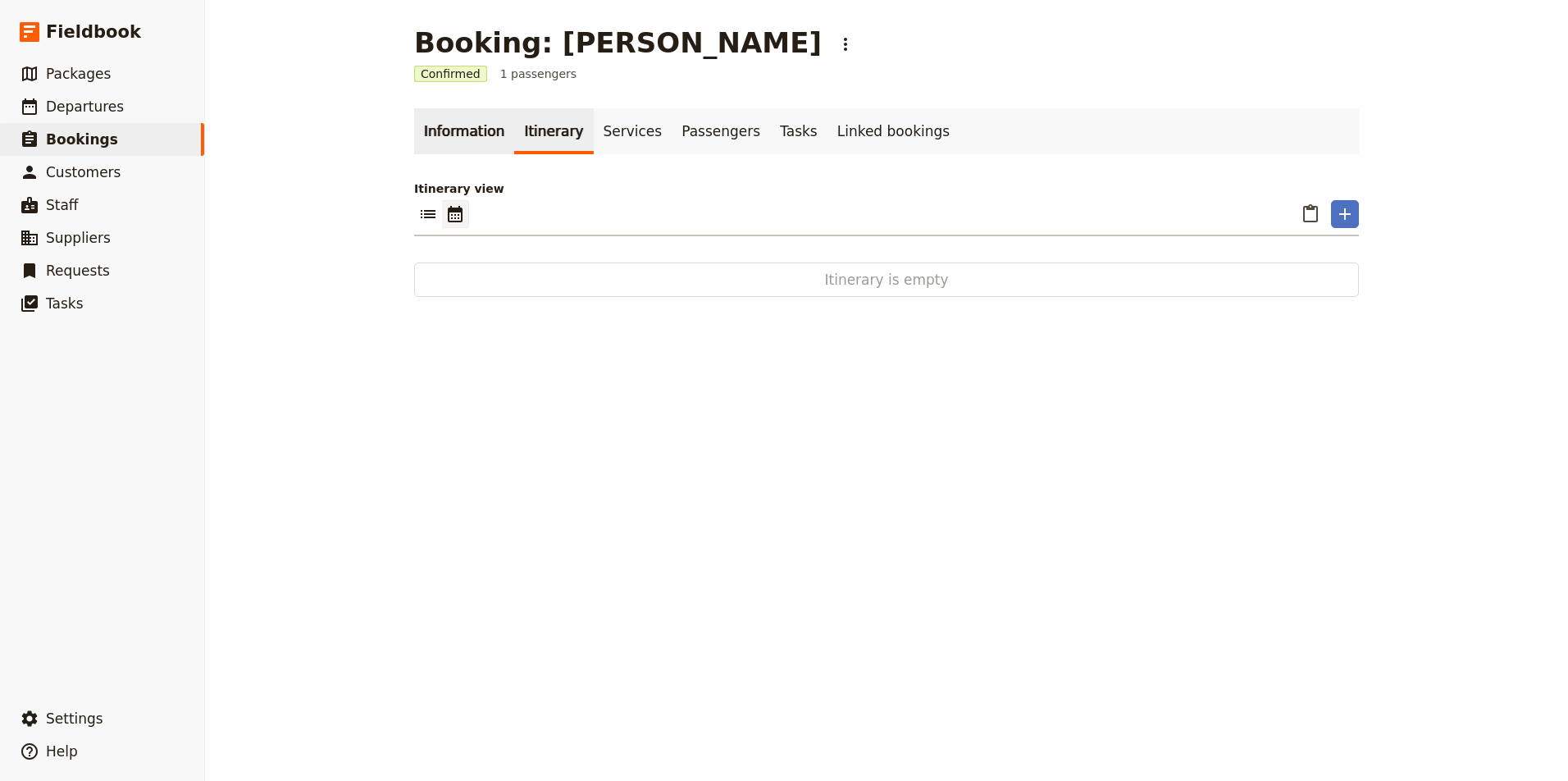
click at [474, 130] on link "Information" at bounding box center [464, 131] width 100 height 46
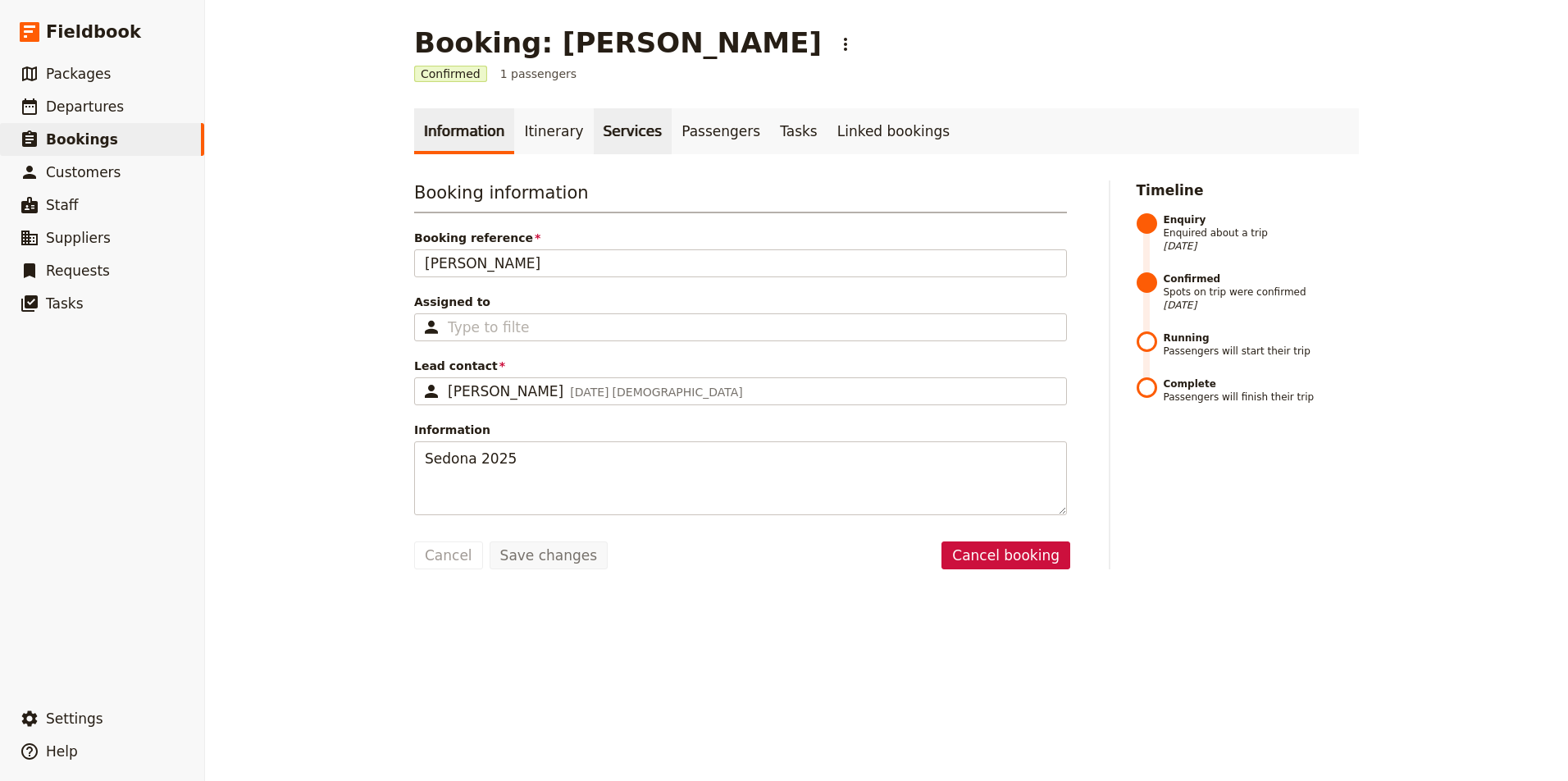
click at [618, 134] on link "Services" at bounding box center [633, 131] width 79 height 46
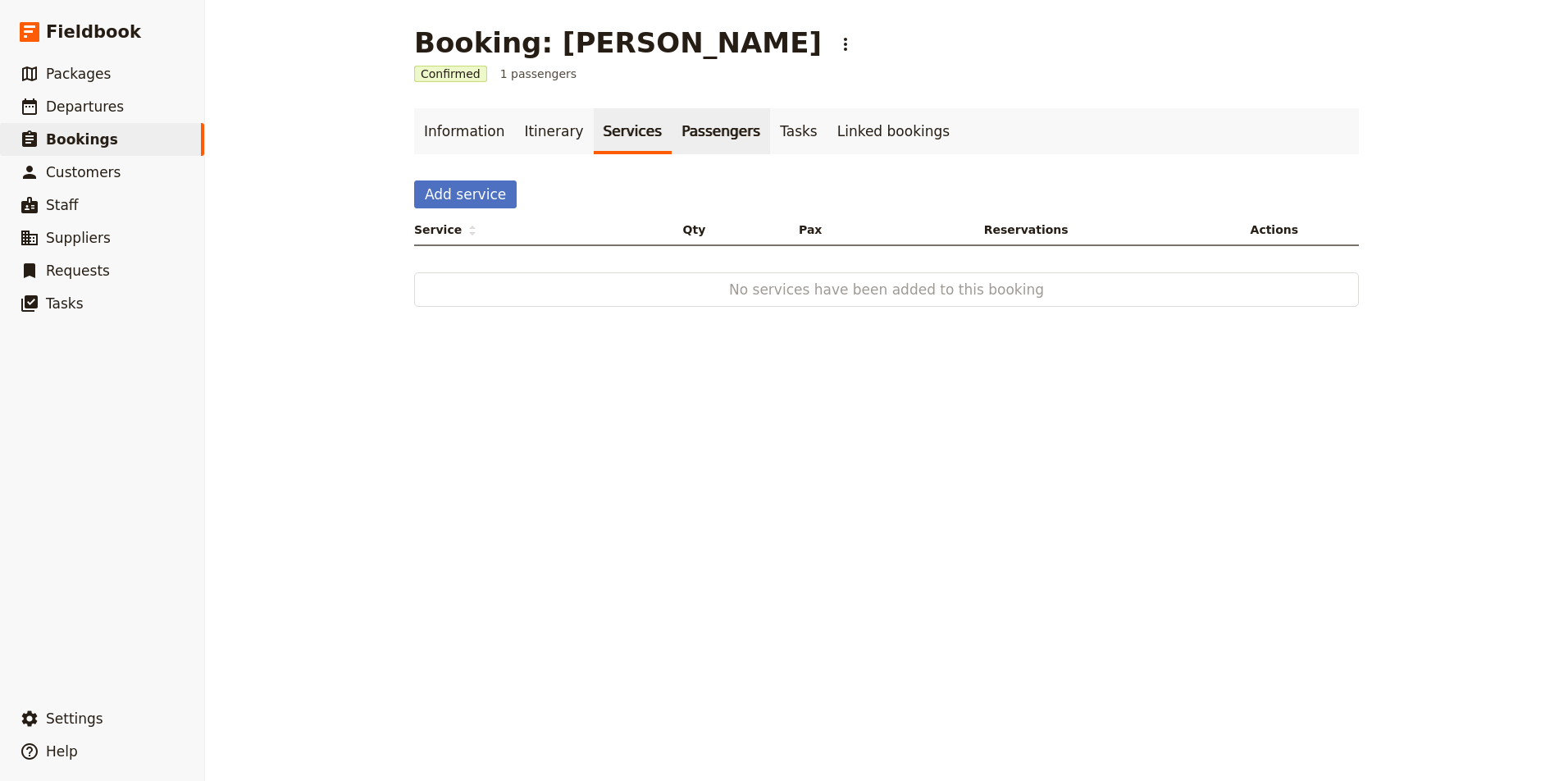
click at [706, 130] on link "Passengers" at bounding box center [721, 131] width 98 height 46
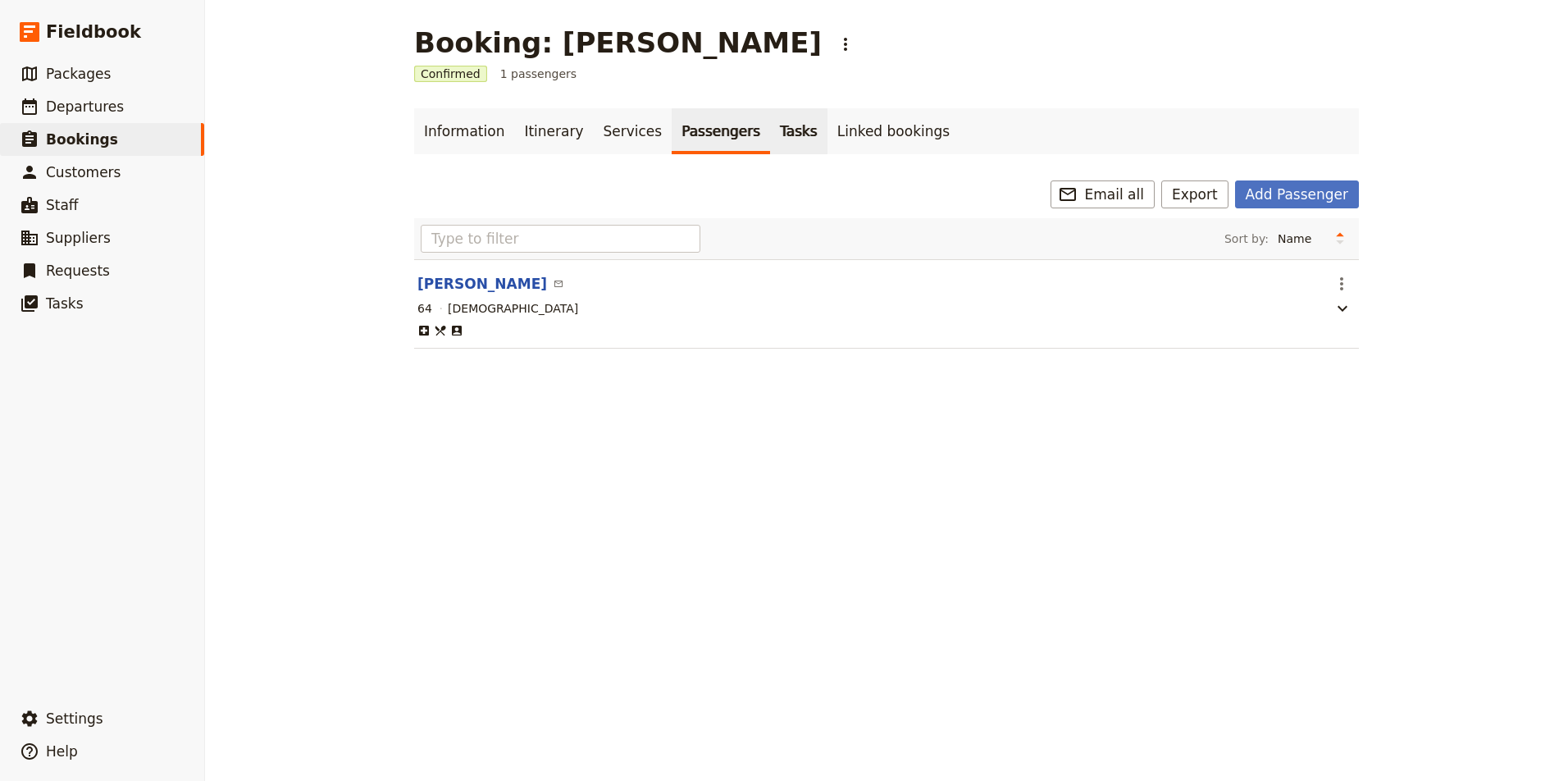
click at [784, 130] on link "Tasks" at bounding box center [799, 131] width 58 height 46
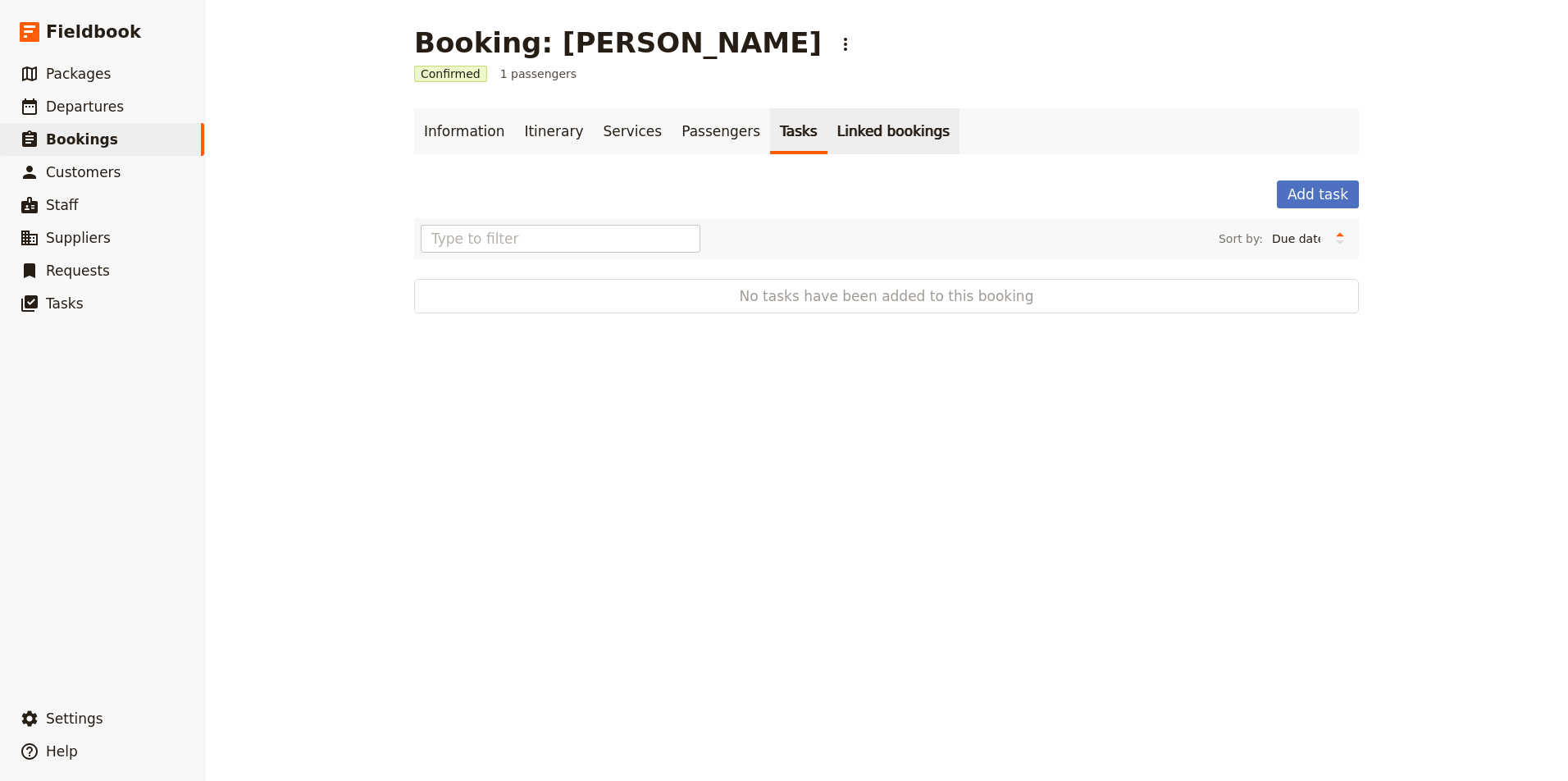
click at [855, 130] on link "Linked bookings" at bounding box center [894, 131] width 132 height 46
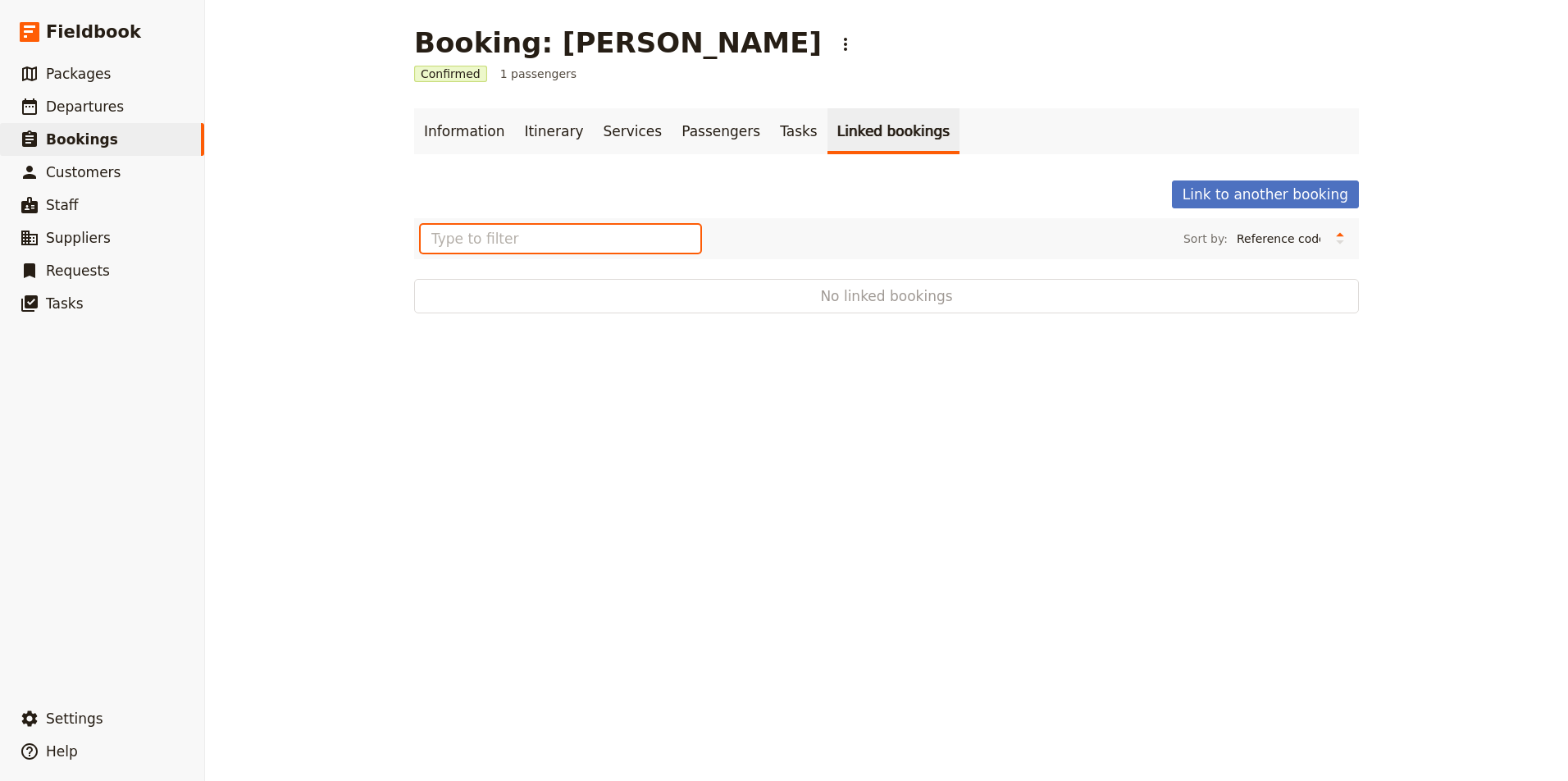
click at [585, 239] on input "text" at bounding box center [561, 238] width 280 height 28
click at [1311, 195] on button "Link to another booking" at bounding box center [1265, 194] width 187 height 28
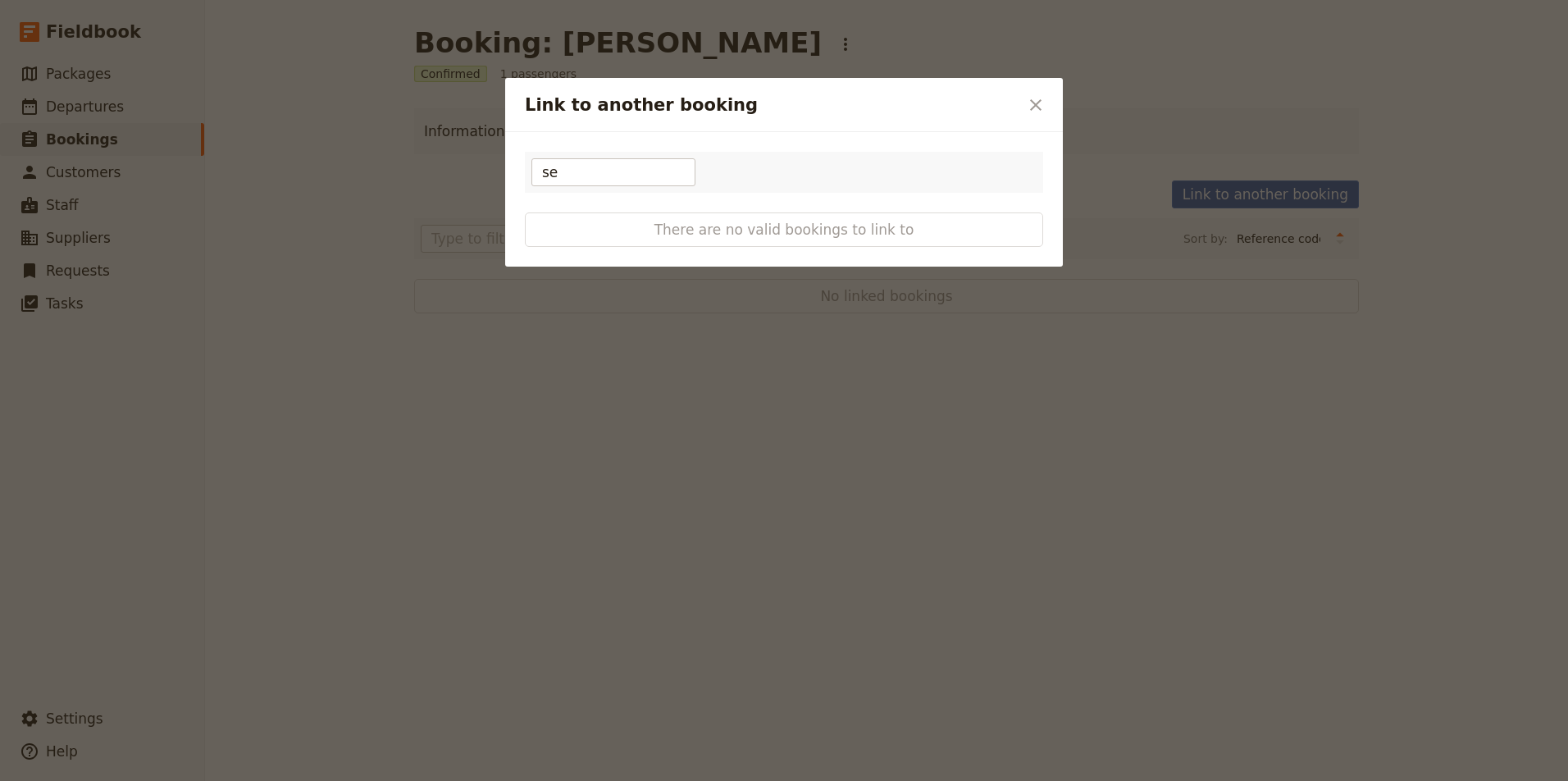
type input "s"
click at [1036, 105] on icon "Close dialog" at bounding box center [1036, 105] width 12 height 12
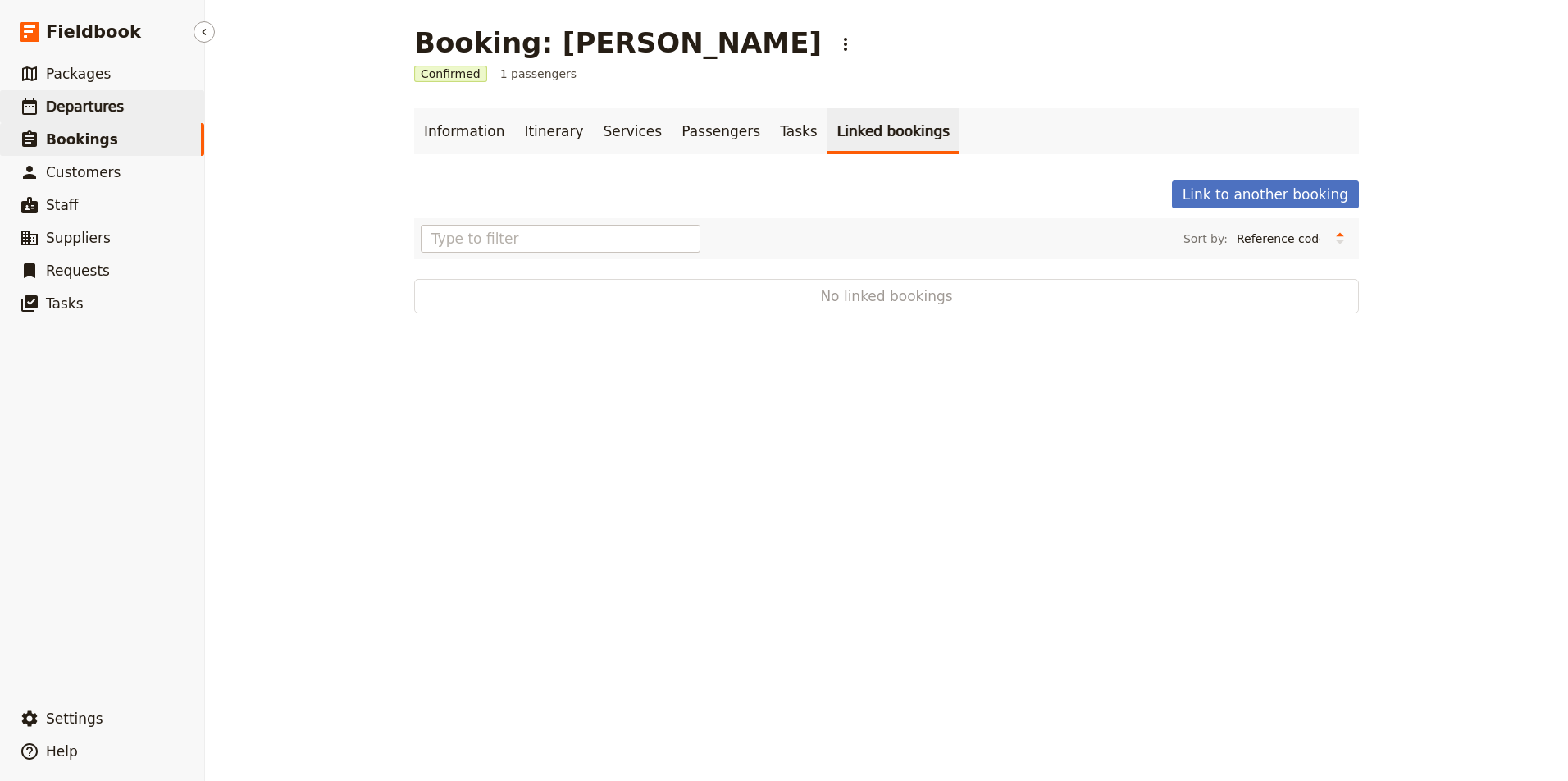
click at [105, 111] on span "Departures" at bounding box center [85, 106] width 78 height 16
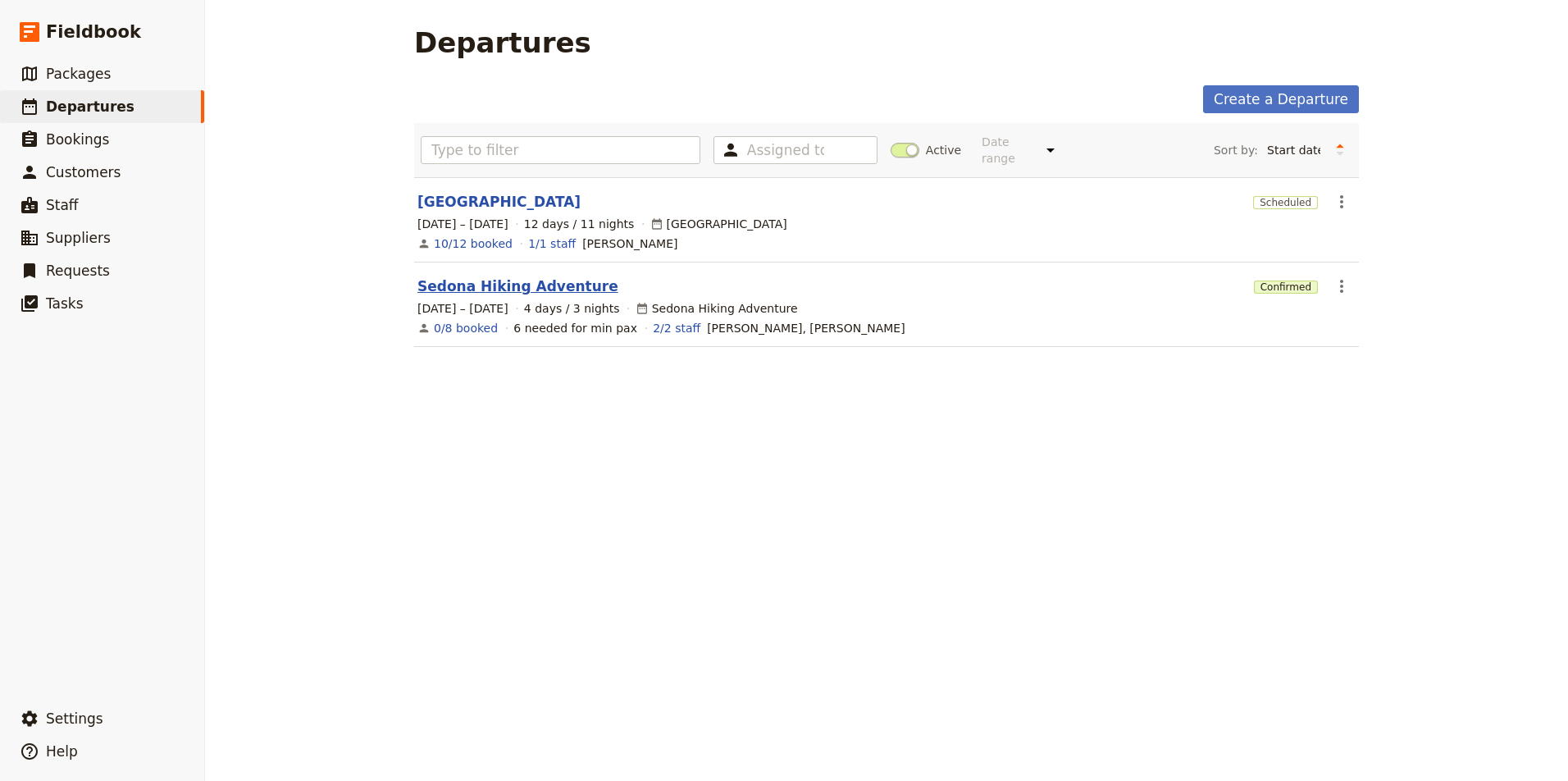
click at [515, 276] on link "Sedona Hiking Adventure" at bounding box center [518, 285] width 201 height 19
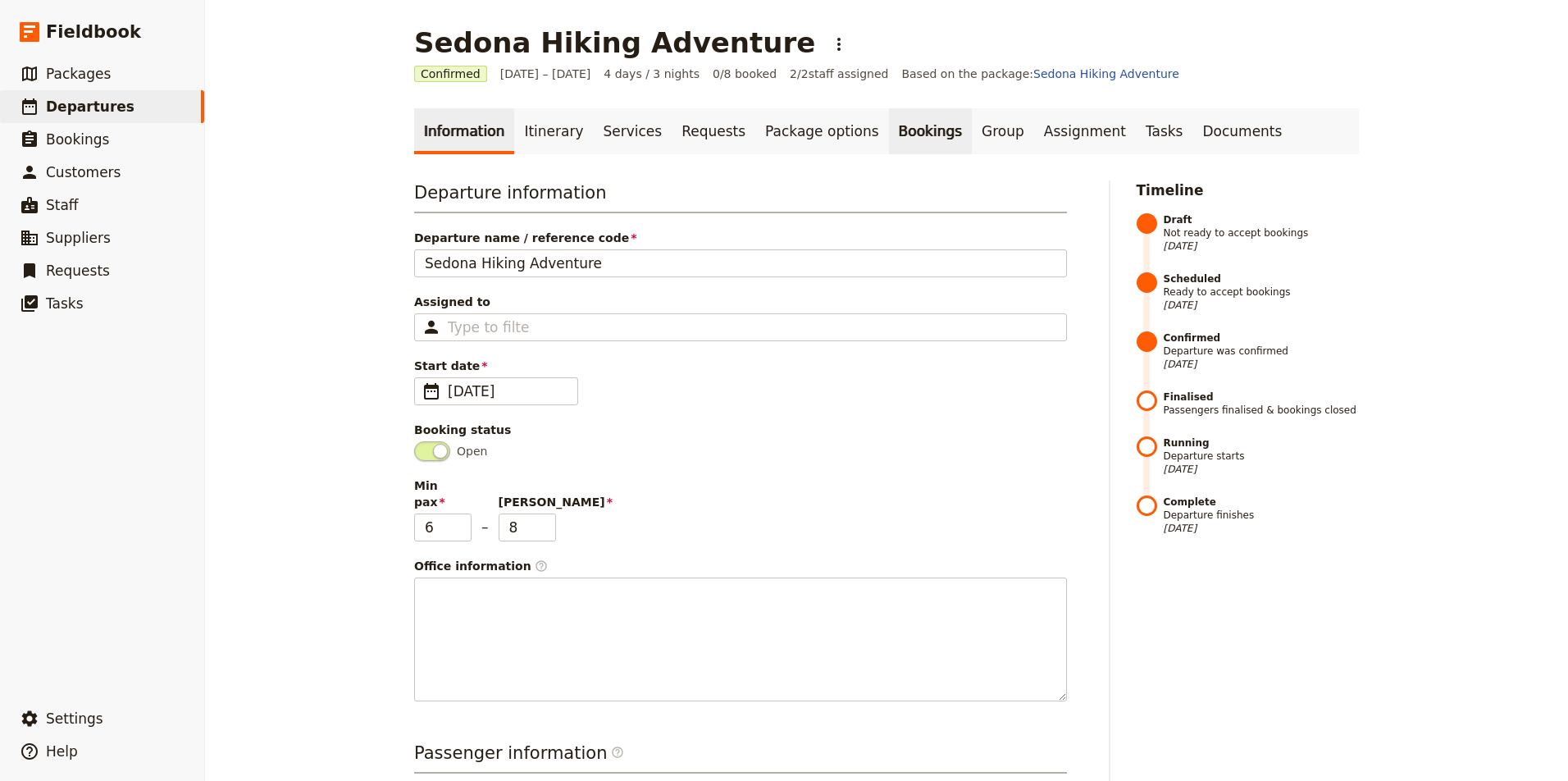
click at [901, 134] on link "Bookings" at bounding box center [930, 131] width 83 height 46
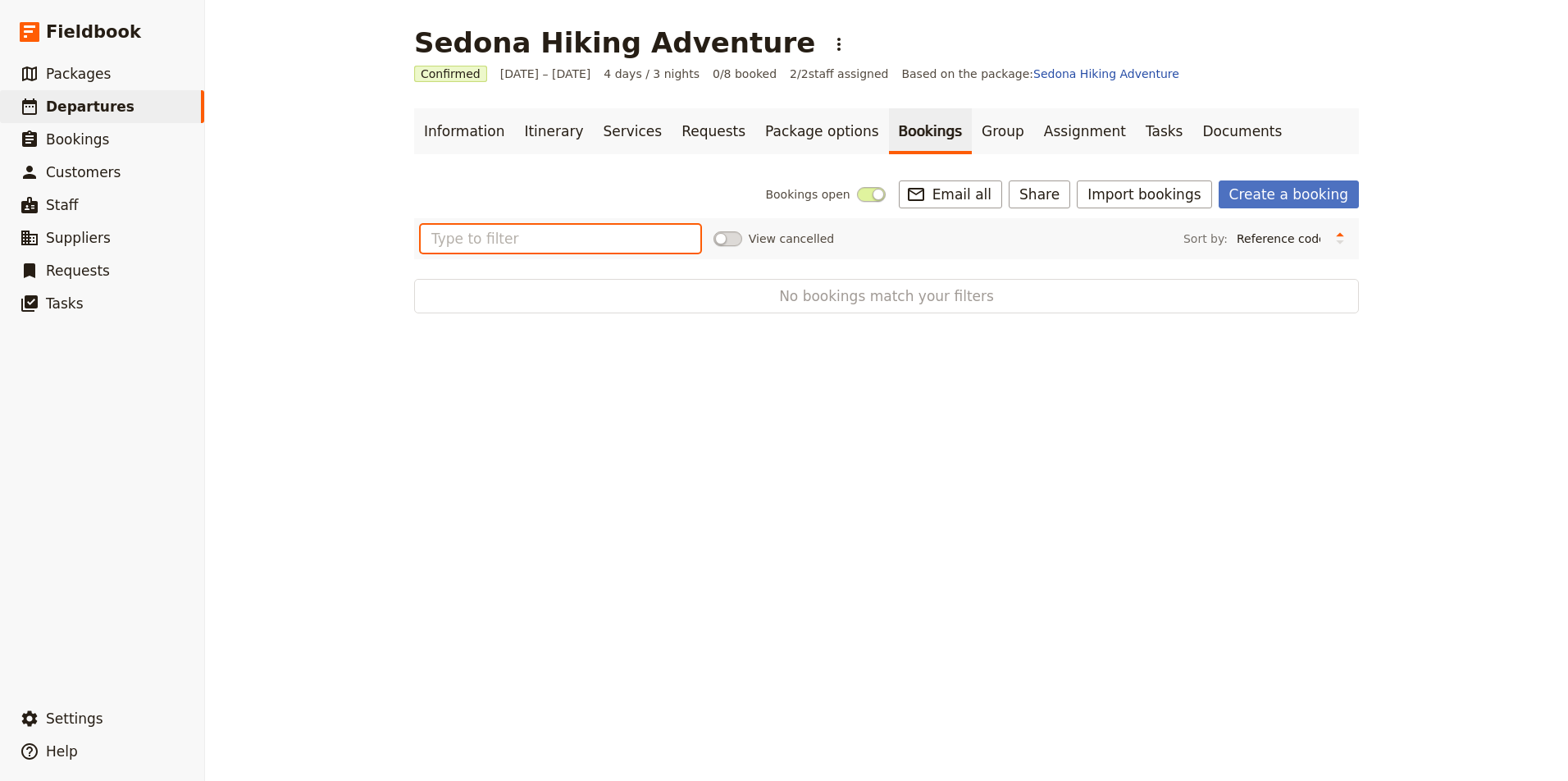
click at [618, 246] on input "text" at bounding box center [561, 238] width 280 height 28
type input "k"
type input "l"
click at [1290, 198] on link "Create a booking" at bounding box center [1288, 194] width 141 height 28
click at [972, 141] on link "Group" at bounding box center [1003, 131] width 63 height 46
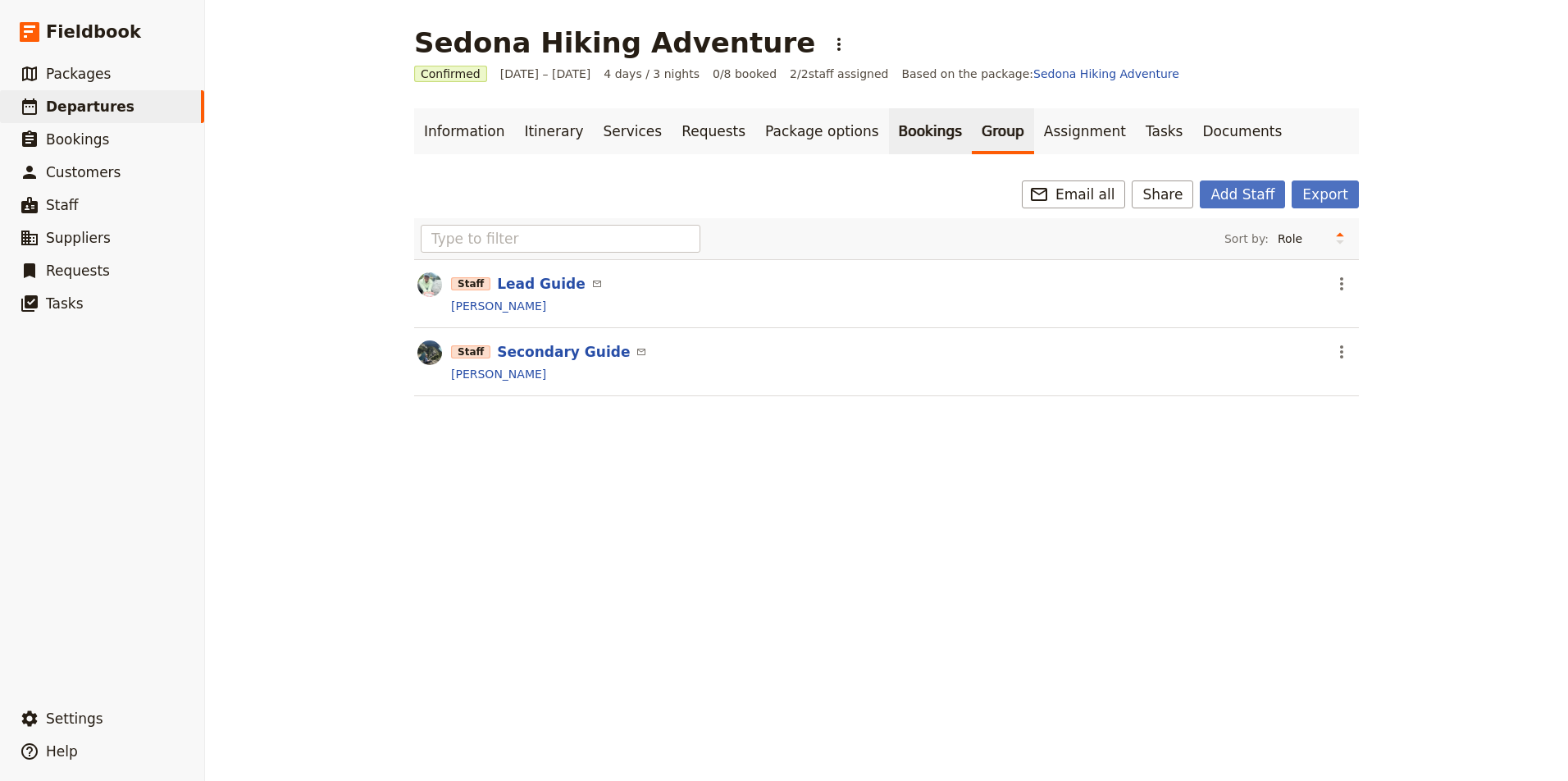
click at [889, 133] on link "Bookings" at bounding box center [930, 131] width 83 height 46
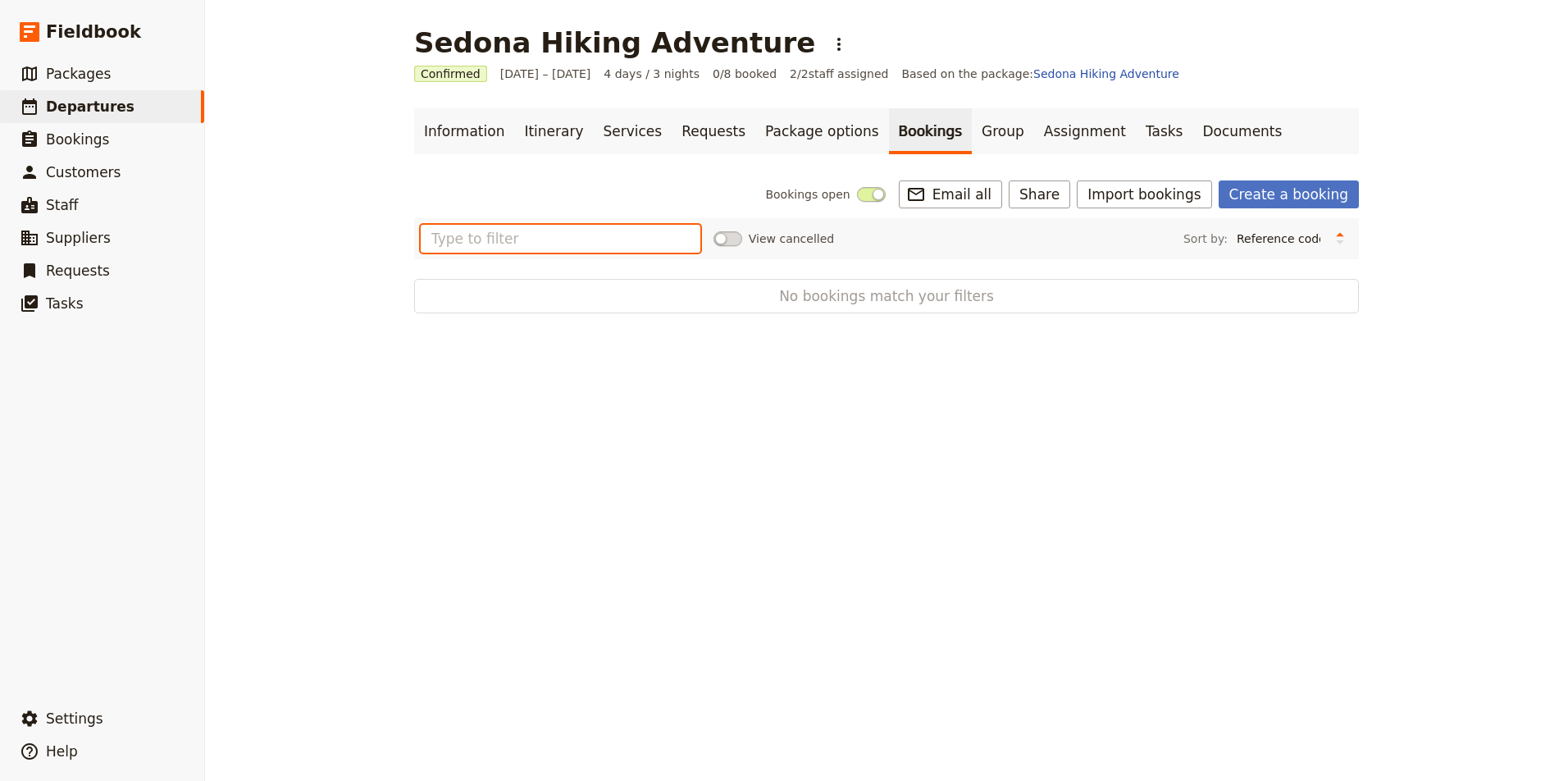
click at [521, 230] on input "text" at bounding box center [561, 238] width 280 height 28
type input "s"
click at [1168, 191] on button "Import bookings" at bounding box center [1144, 194] width 135 height 28
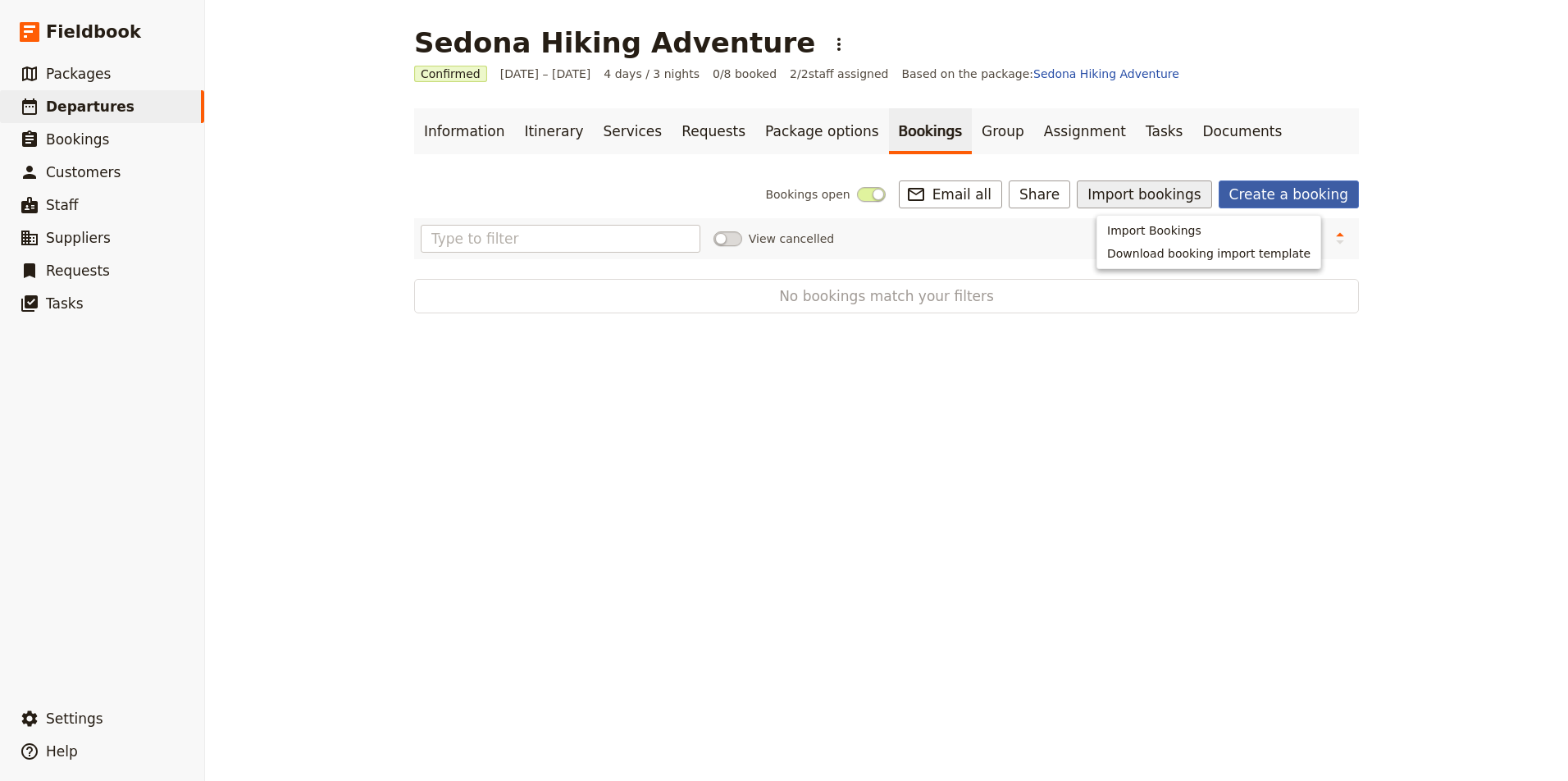
click at [1269, 199] on link "Create a booking" at bounding box center [1288, 194] width 141 height 28
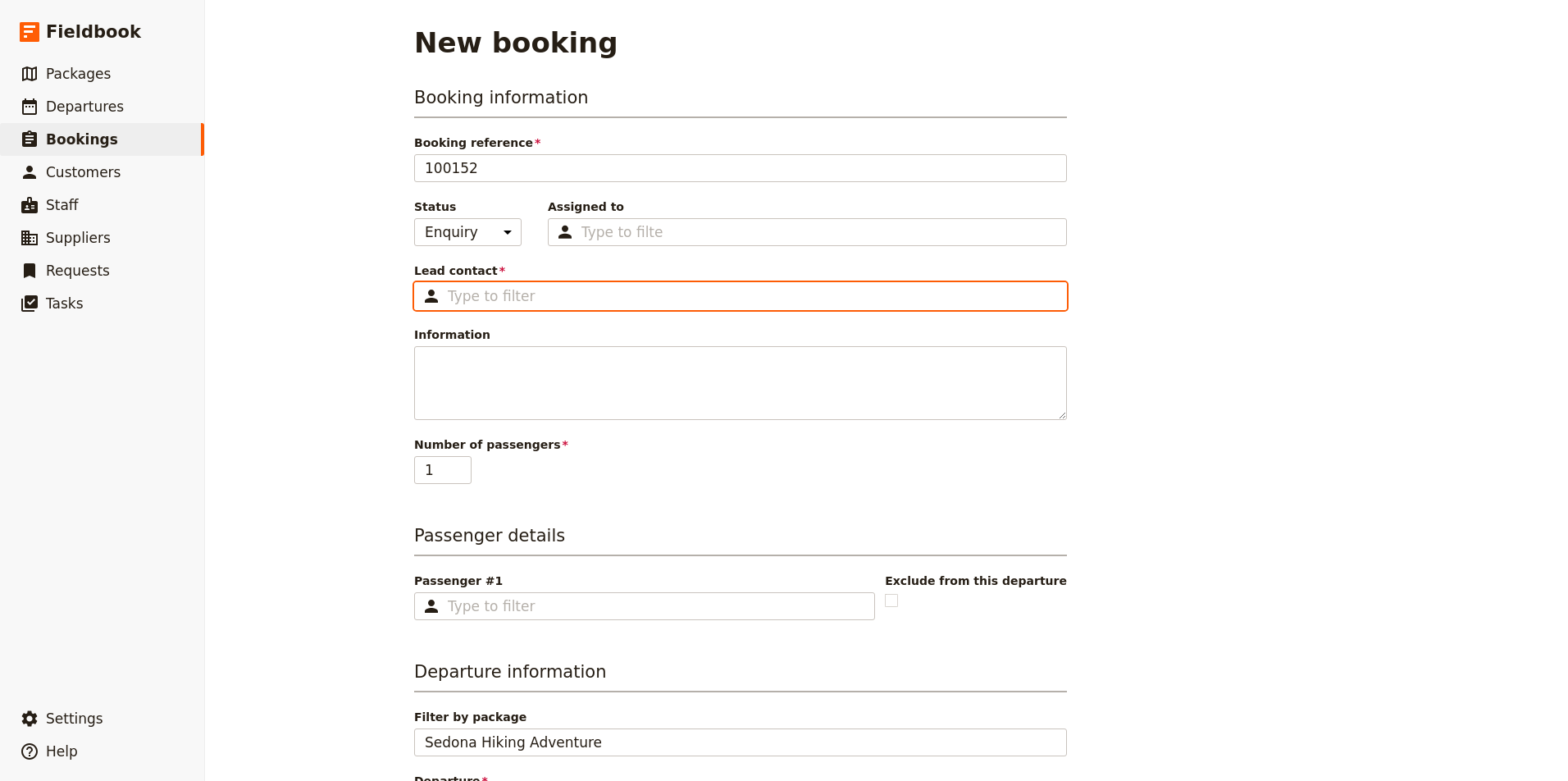
click at [528, 296] on input "Lead contact ​" at bounding box center [752, 296] width 608 height 19
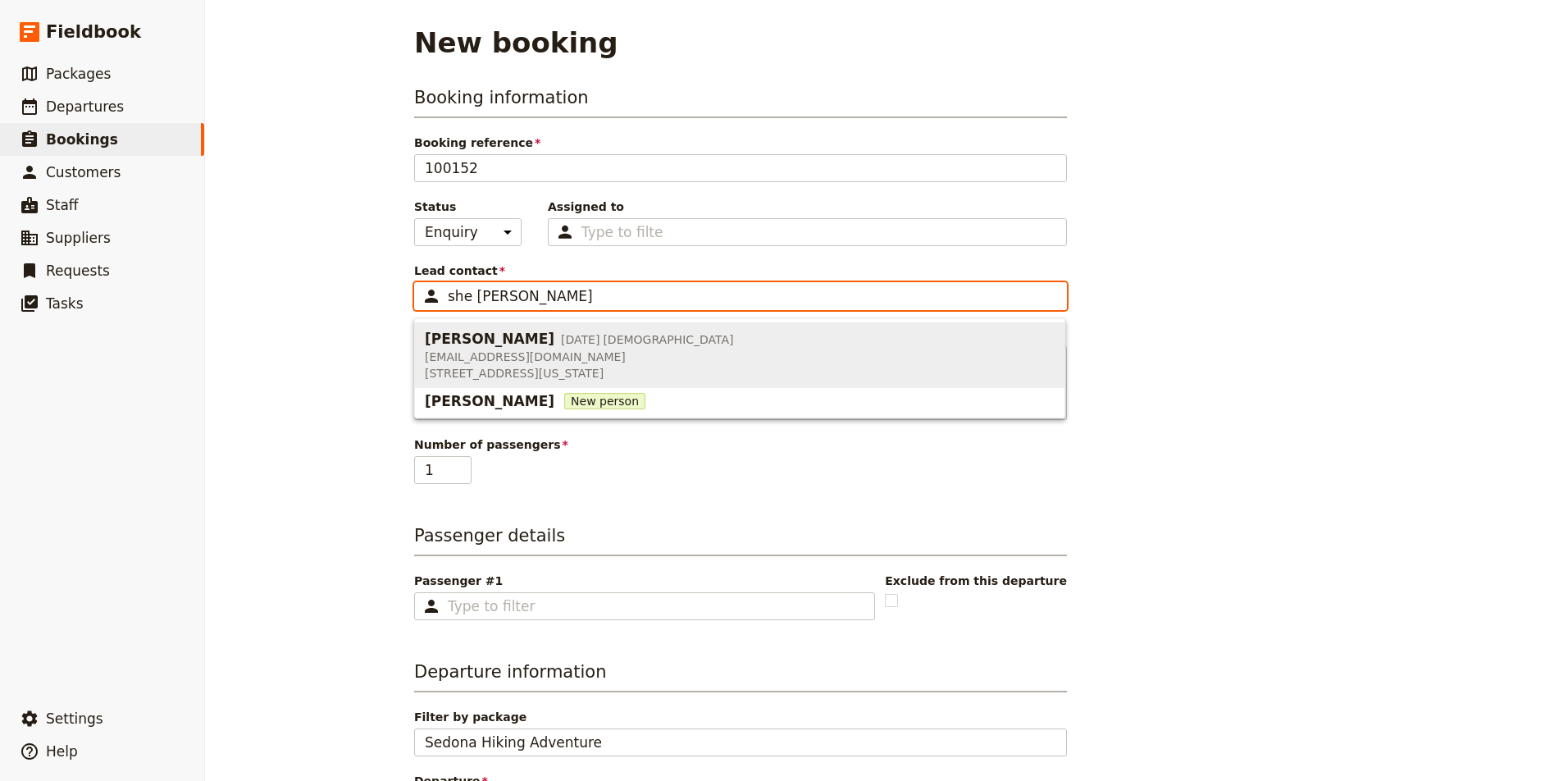
drag, startPoint x: 527, startPoint y: 313, endPoint x: 529, endPoint y: 351, distance: 38.1
click at [529, 351] on span "sherick1@hotmail.com" at bounding box center [579, 356] width 309 height 16
type input "Lisa Sherick"
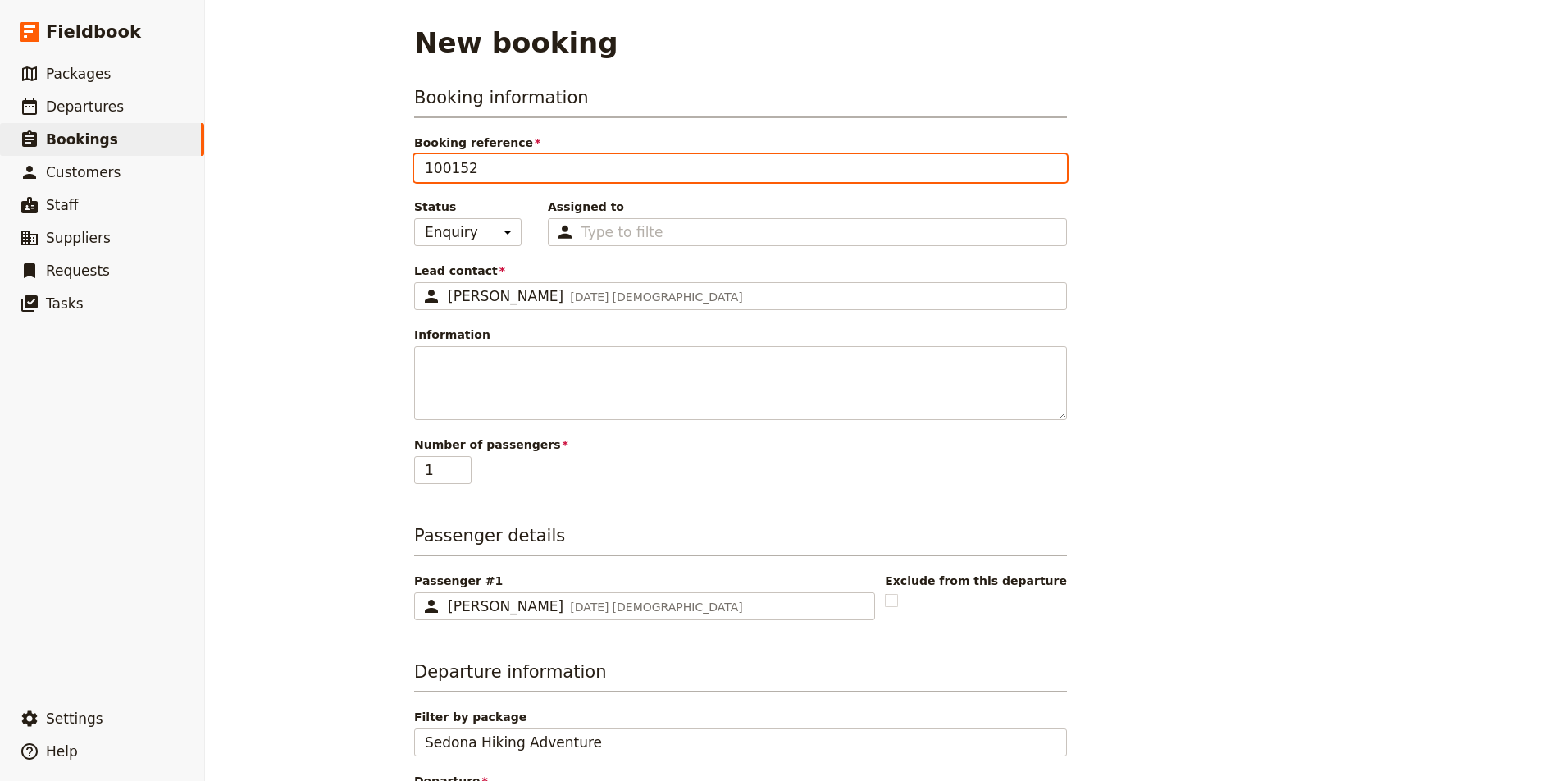
click at [512, 167] on input "100152" at bounding box center [740, 168] width 653 height 28
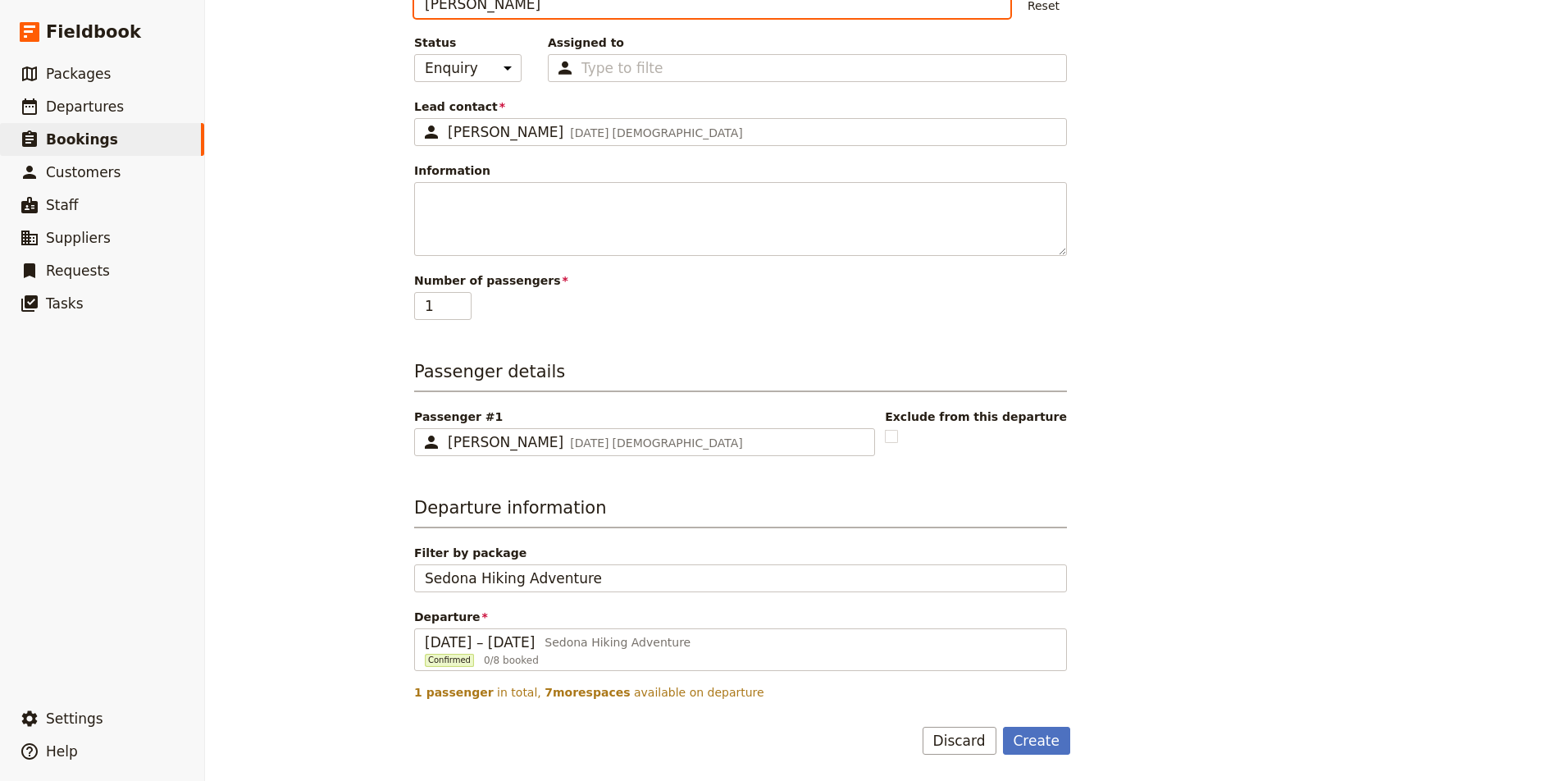
scroll to position [164, 0]
type input "Lisa Sherlock"
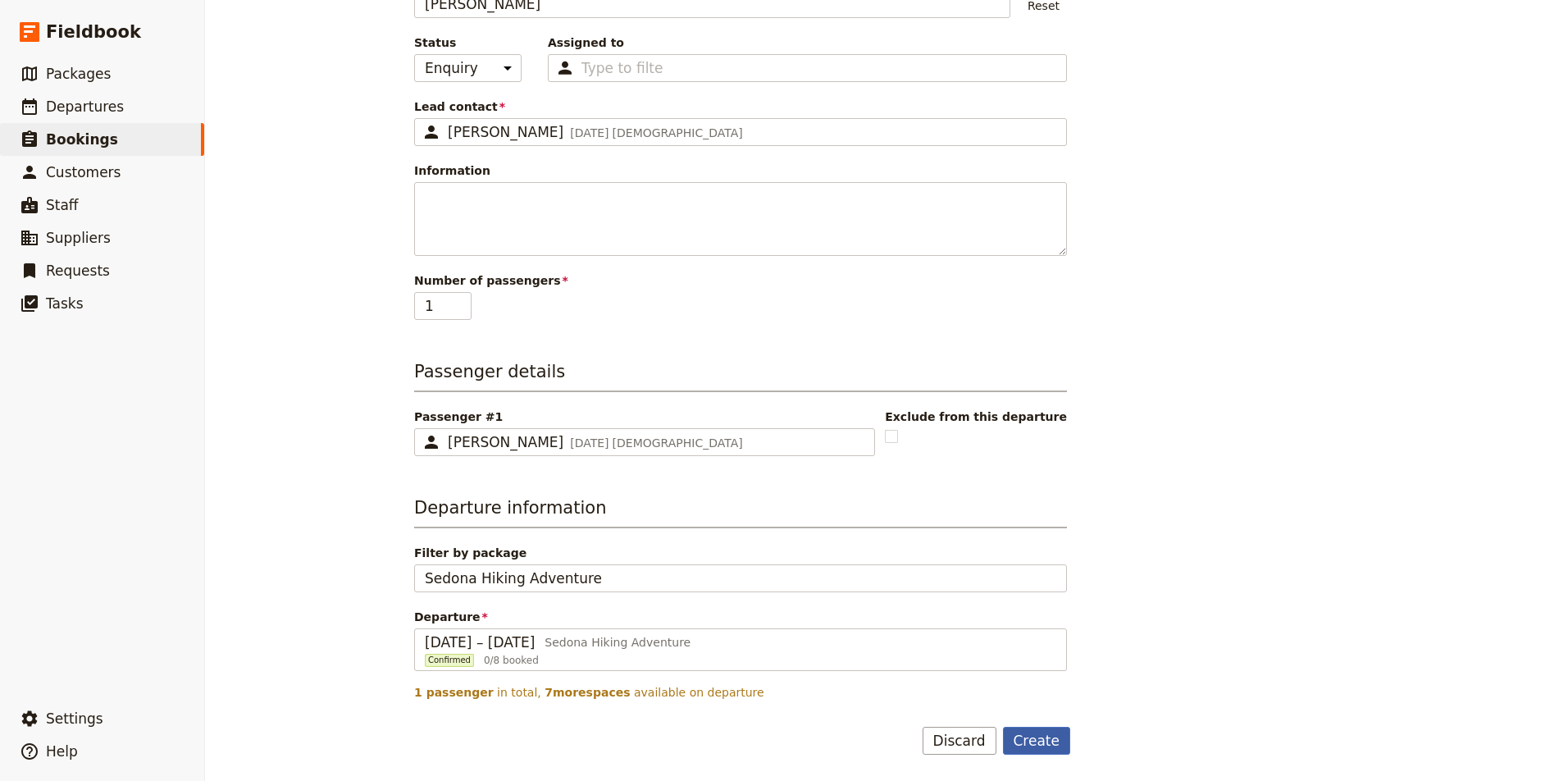
click at [1035, 743] on button "Create" at bounding box center [1037, 740] width 68 height 28
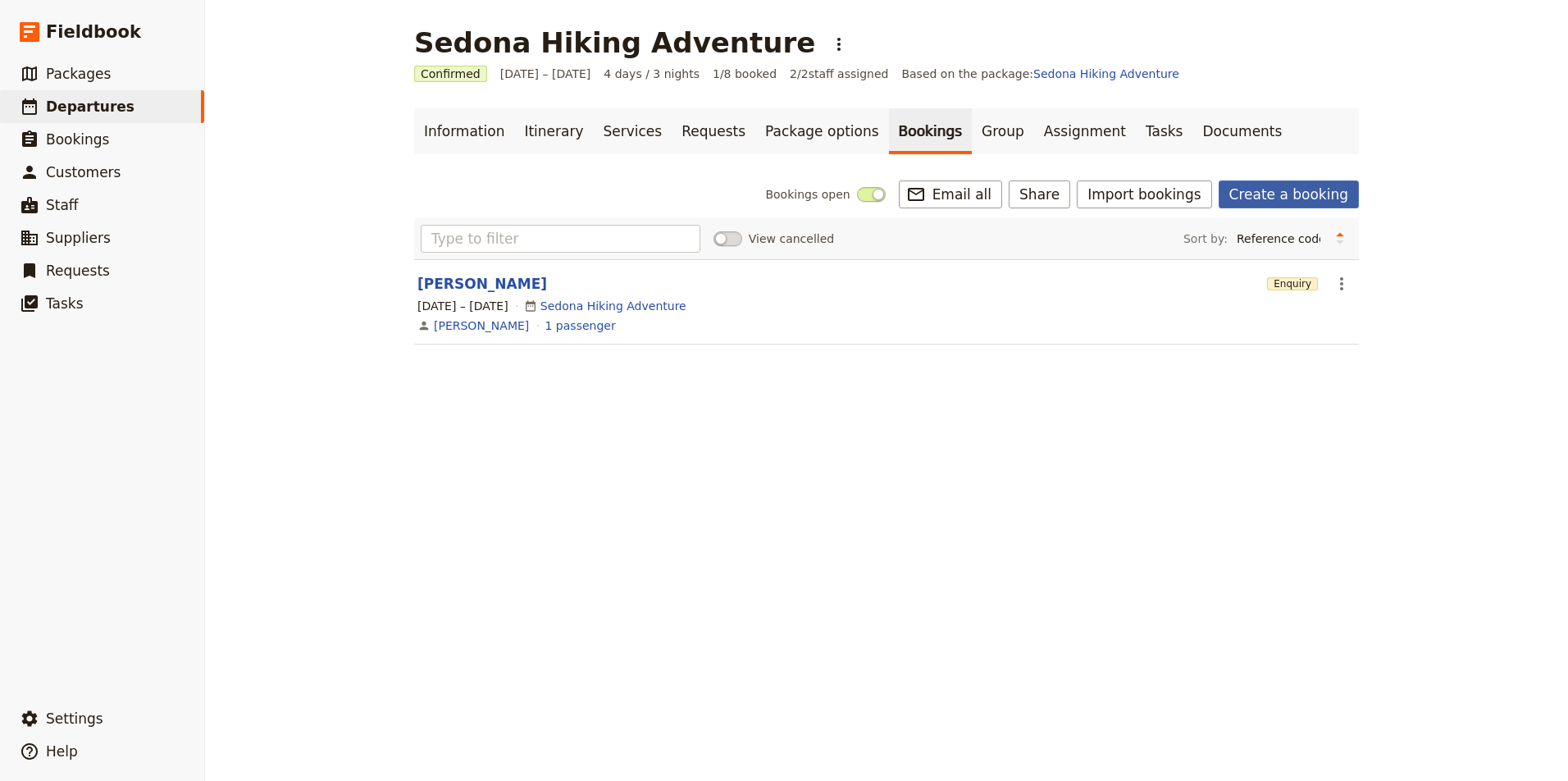
click at [1315, 192] on link "Create a booking" at bounding box center [1288, 194] width 141 height 28
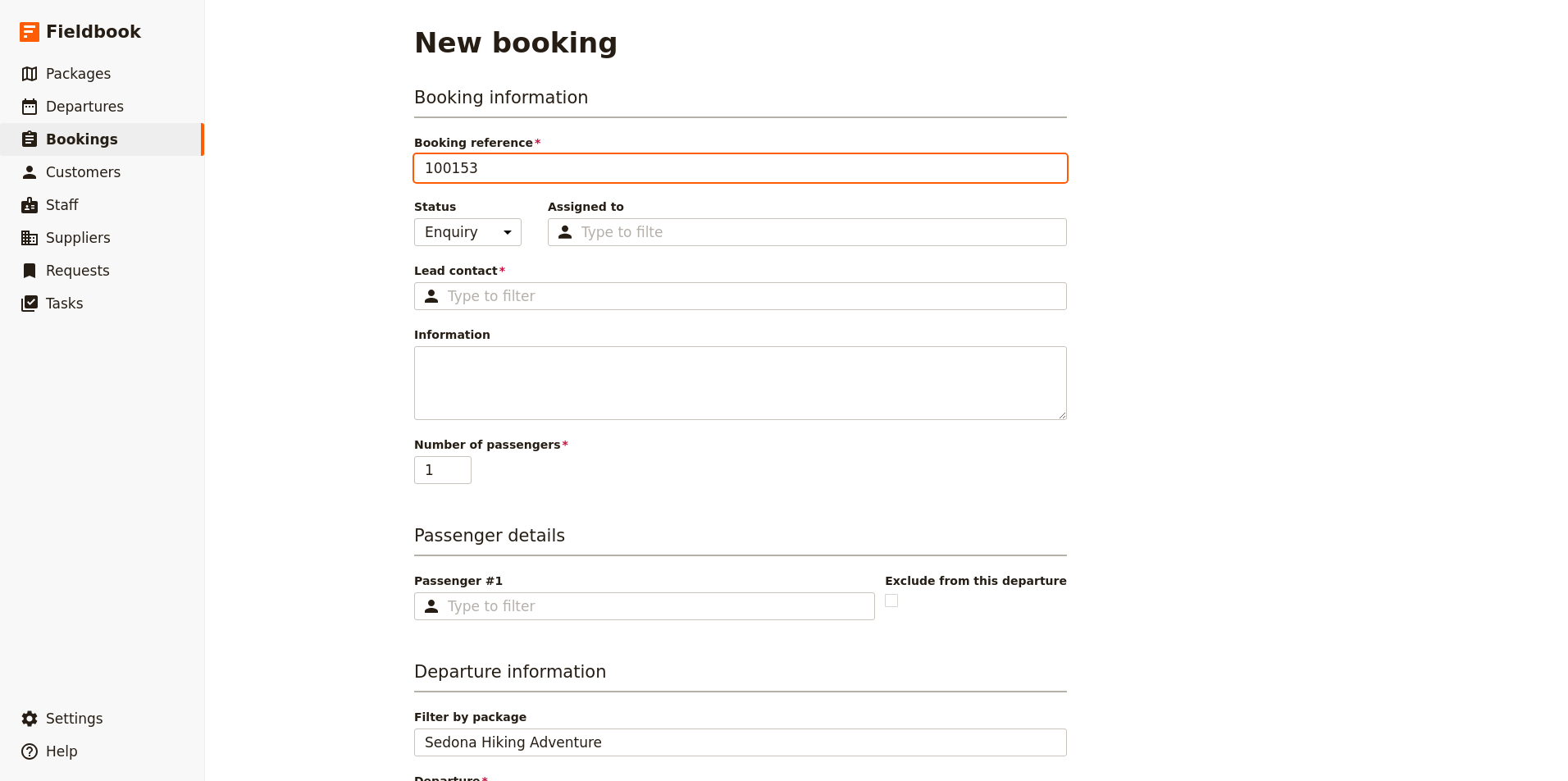
click at [614, 168] on input "100153" at bounding box center [740, 168] width 653 height 28
type input "[PERSON_NAME]"
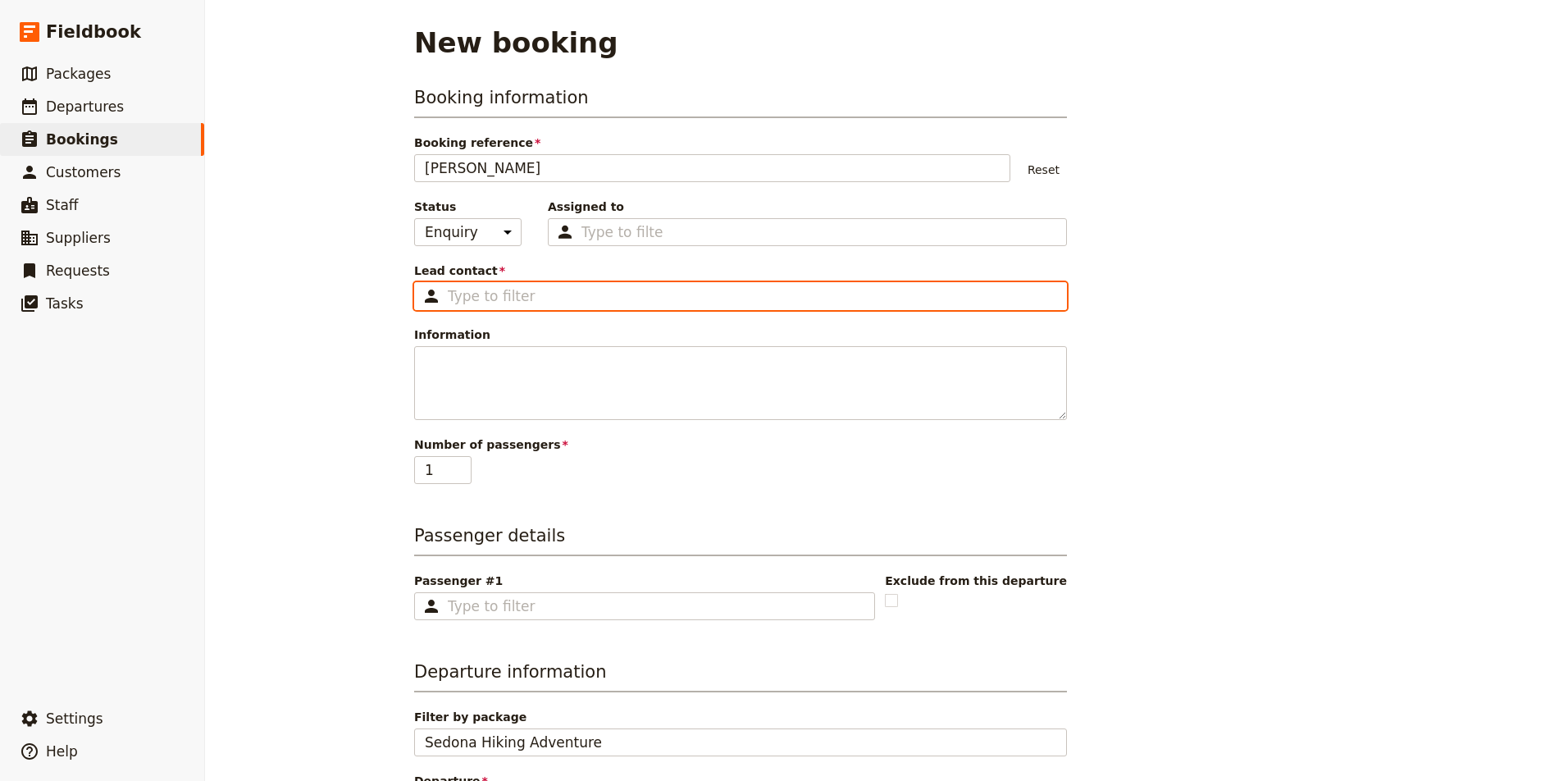
click at [531, 292] on input "Lead contact ​" at bounding box center [752, 296] width 608 height 19
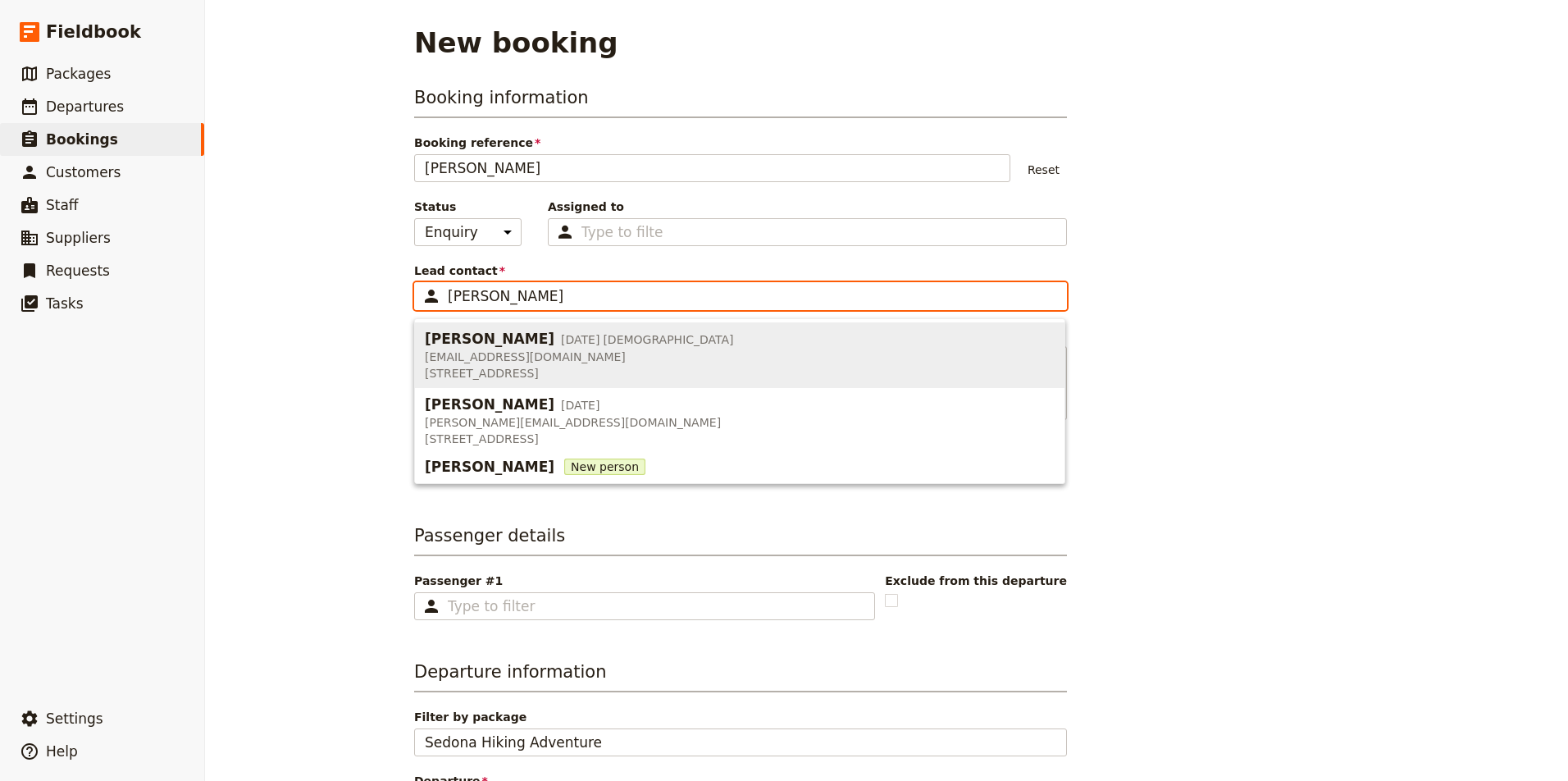
drag, startPoint x: 527, startPoint y: 300, endPoint x: 524, endPoint y: 348, distance: 48.1
click at [524, 348] on span "[EMAIL_ADDRESS][DOMAIN_NAME]" at bounding box center [579, 356] width 309 height 16
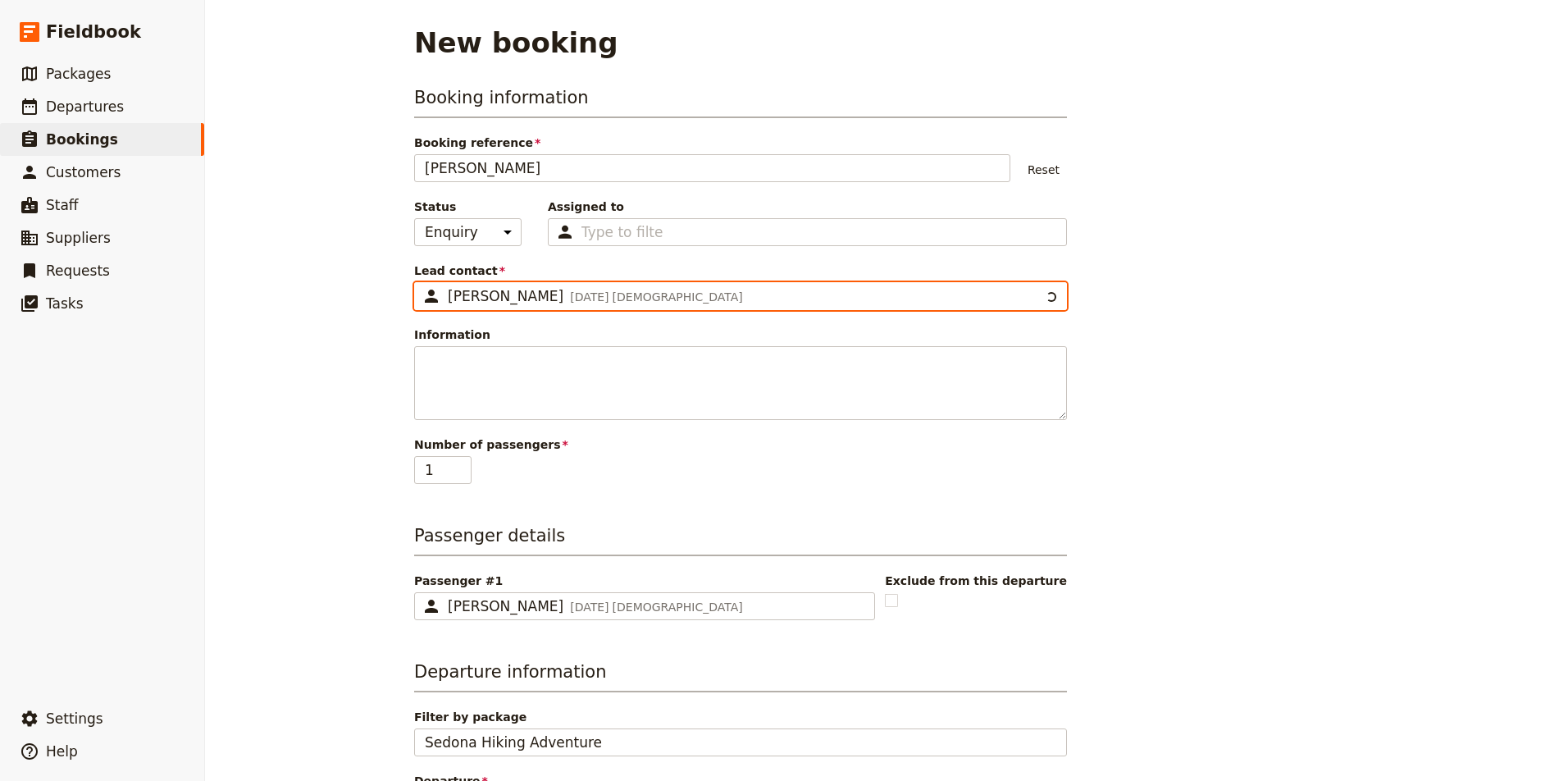
type input "[PERSON_NAME]"
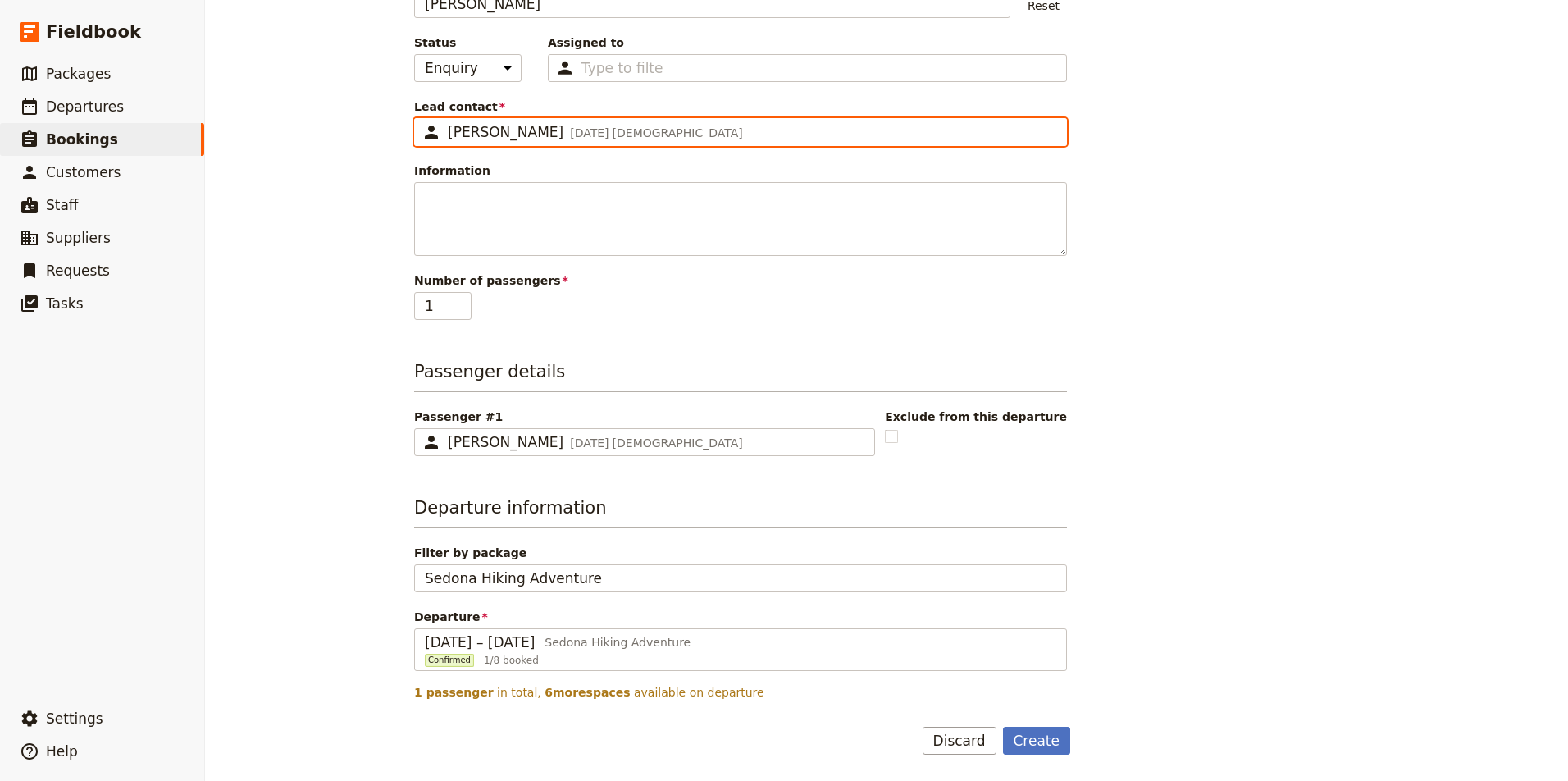
scroll to position [164, 0]
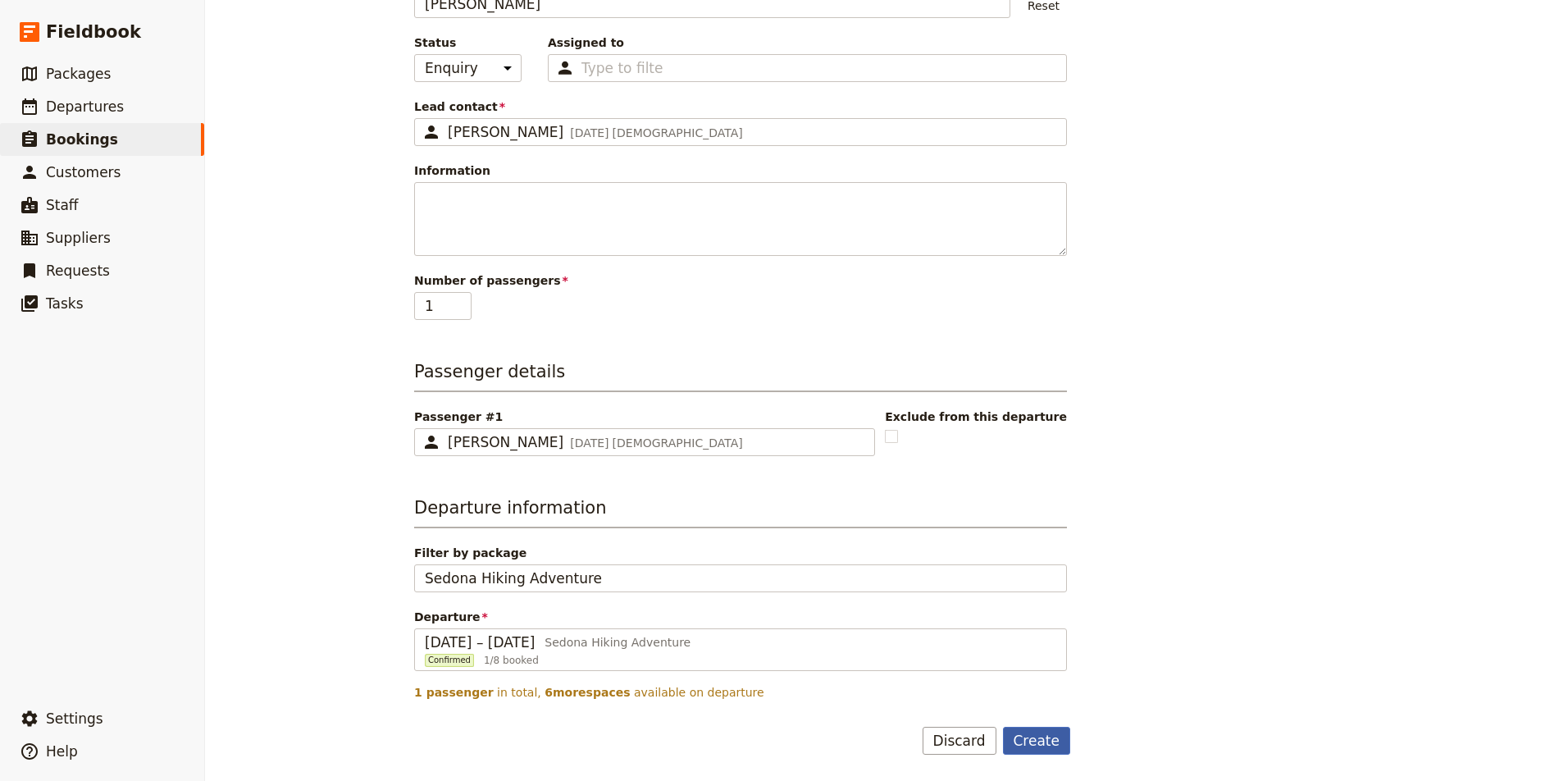
click at [1042, 732] on button "Create" at bounding box center [1037, 740] width 68 height 28
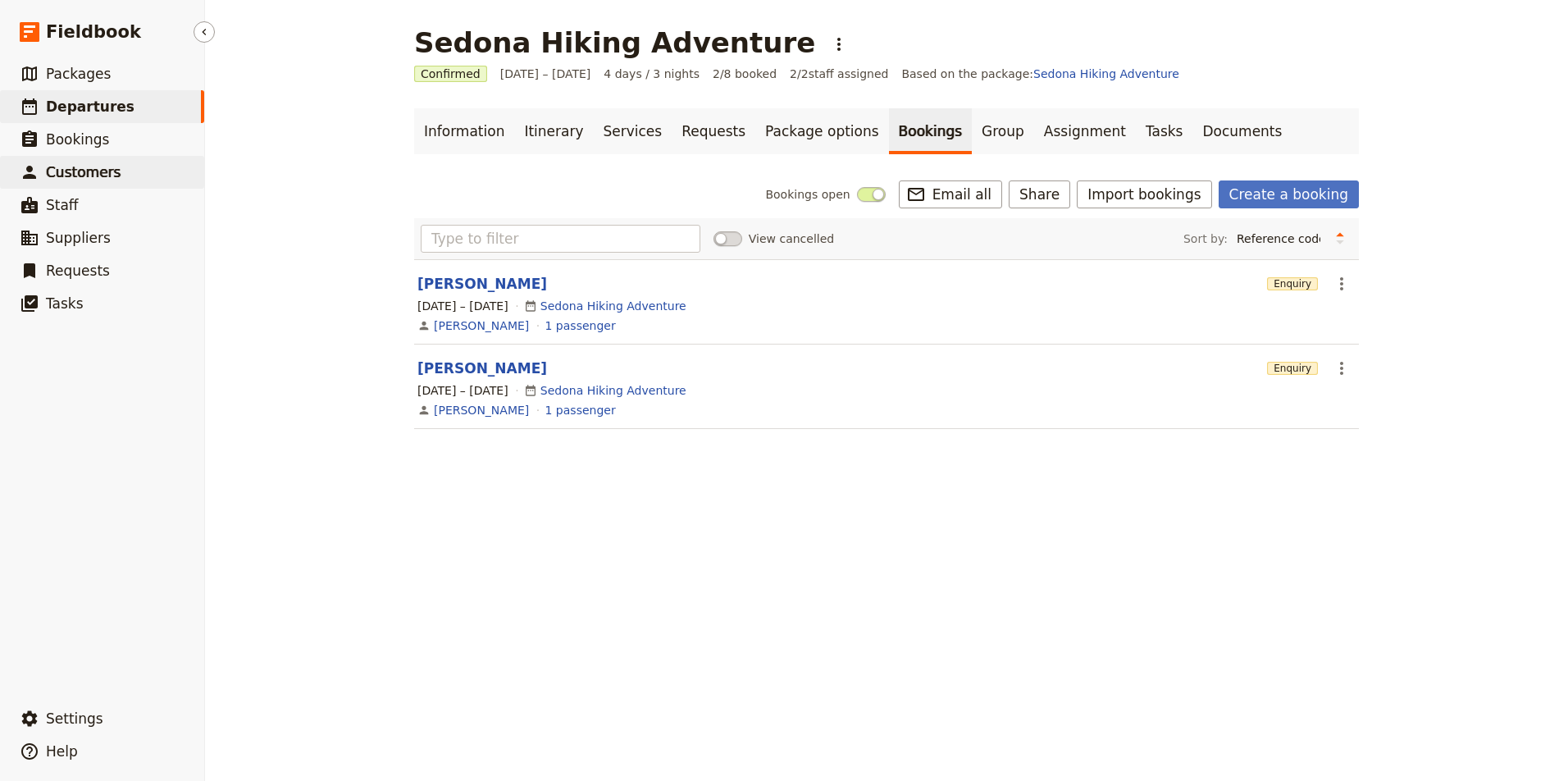
click at [97, 171] on span "Customers" at bounding box center [83, 172] width 75 height 16
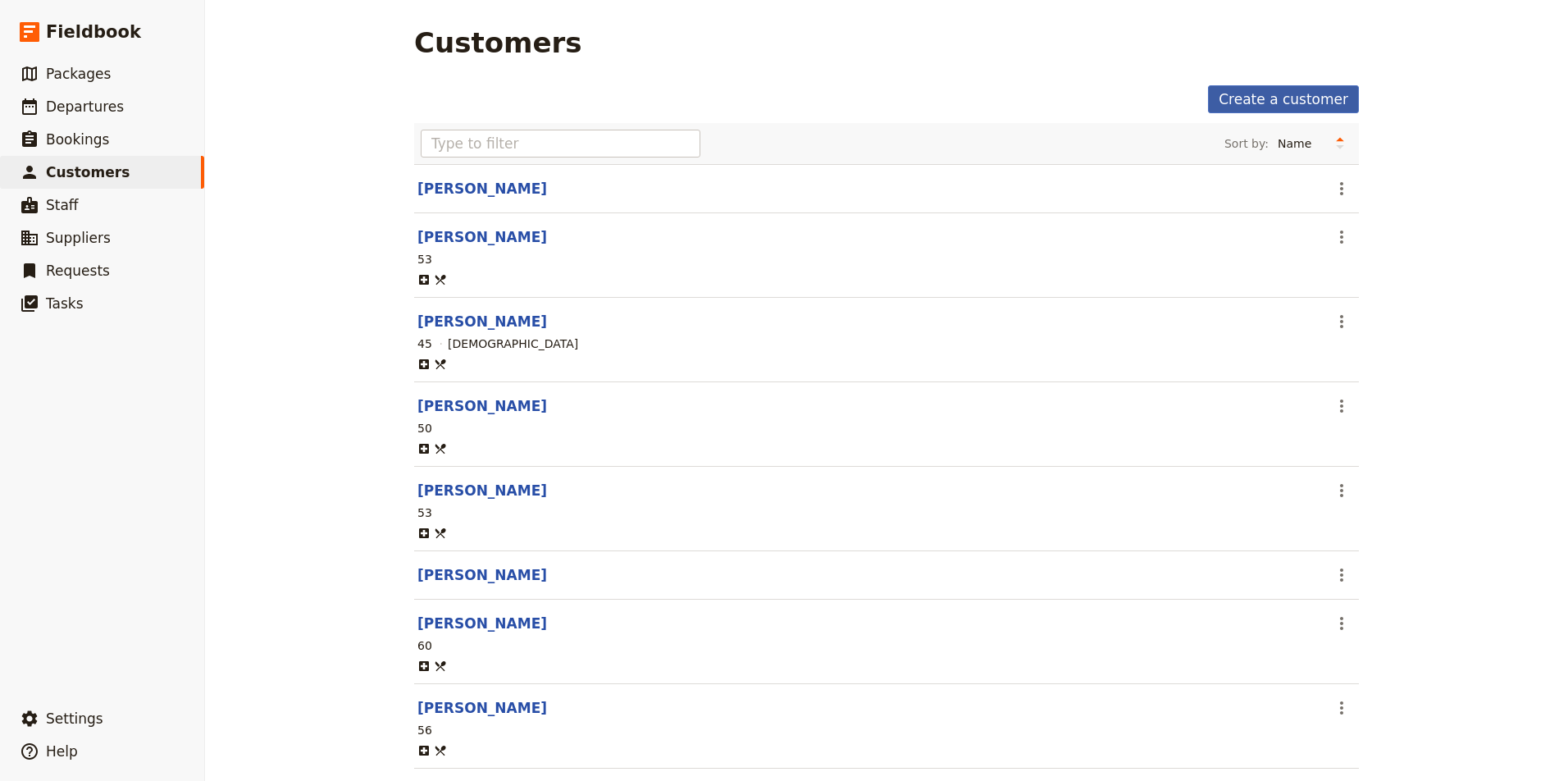
click at [1275, 93] on link "Create a customer" at bounding box center [1283, 99] width 151 height 28
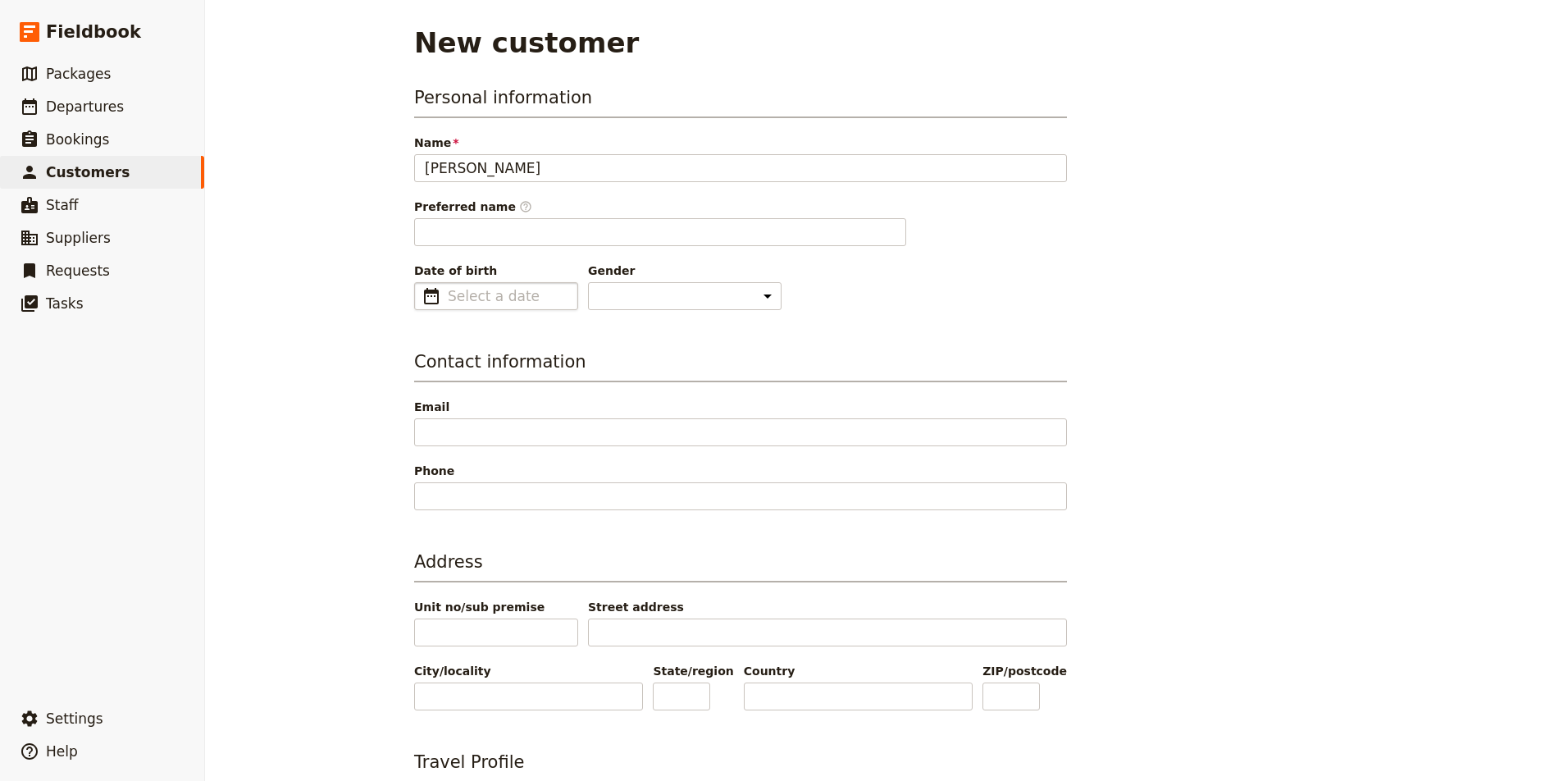
type input "Samantha Gornstein"
type input "Samantha"
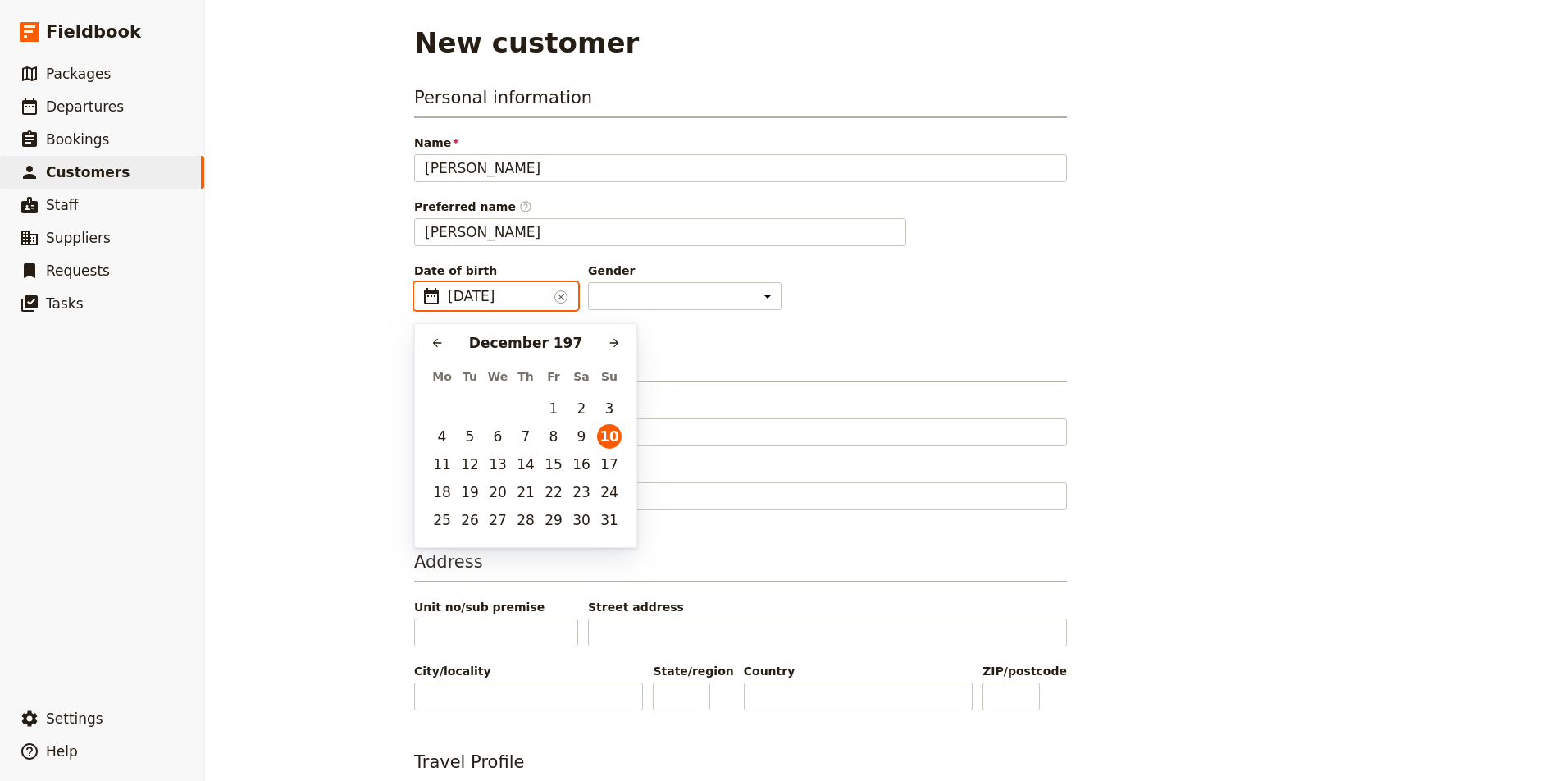
type input "10/12/1974"
click at [473, 459] on button "10" at bounding box center [469, 463] width 25 height 25
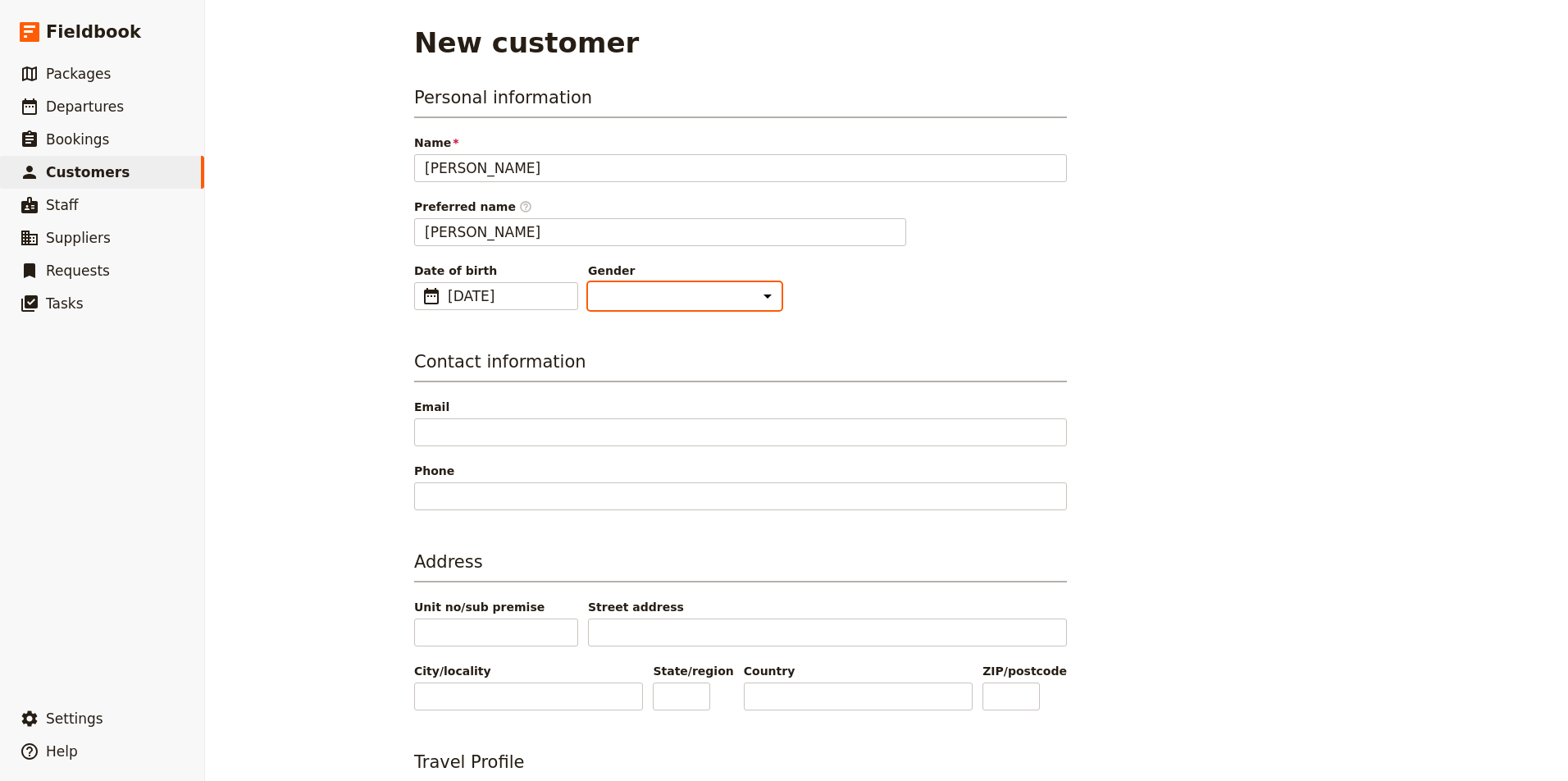
click at [643, 299] on select "Male Female Other" at bounding box center [684, 296] width 193 height 28
select select "[DEMOGRAPHIC_DATA]"
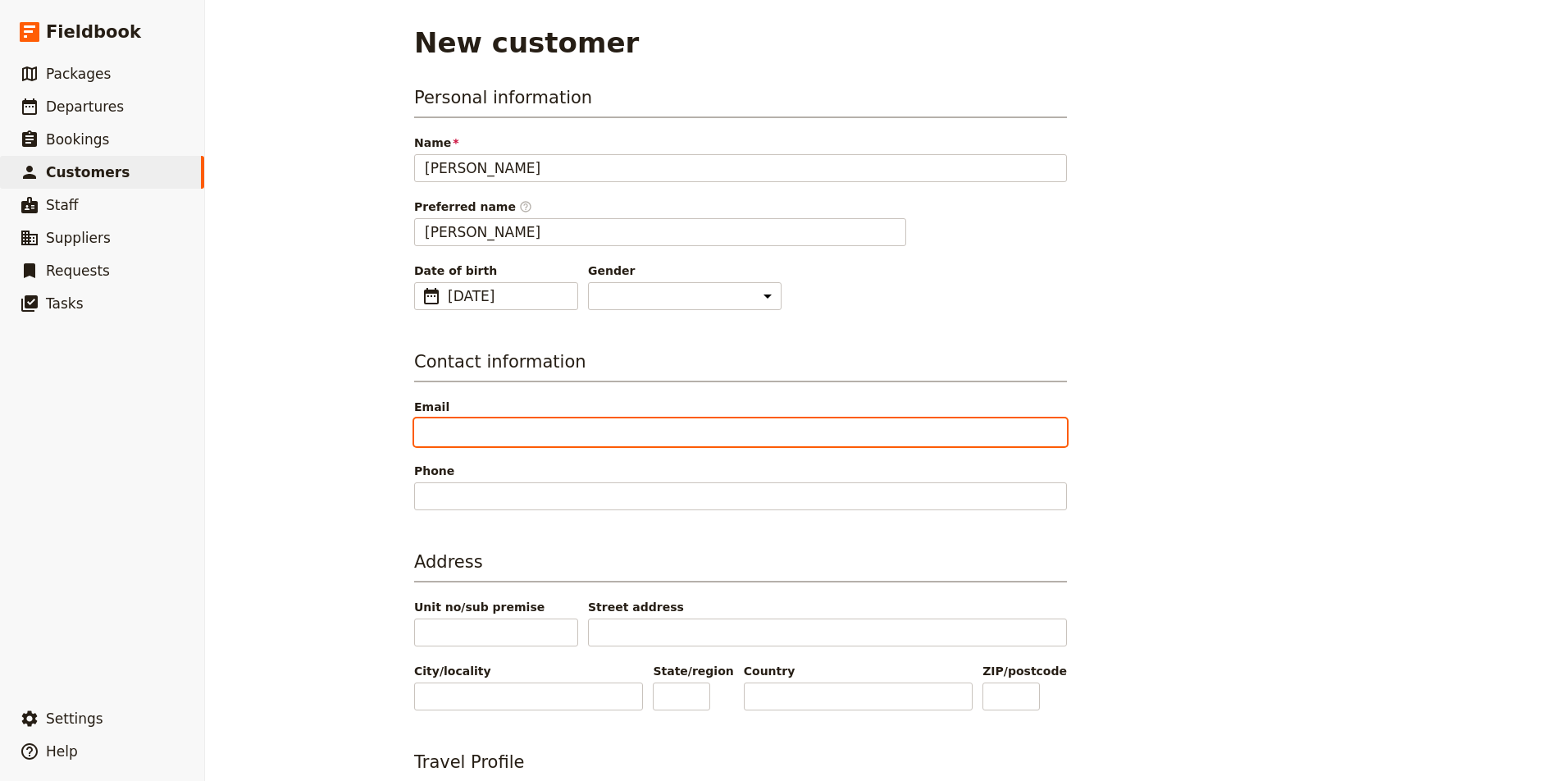
paste input "s_gornstein@bellsouth.net"
type input "s_gornstein@bellsouth.net"
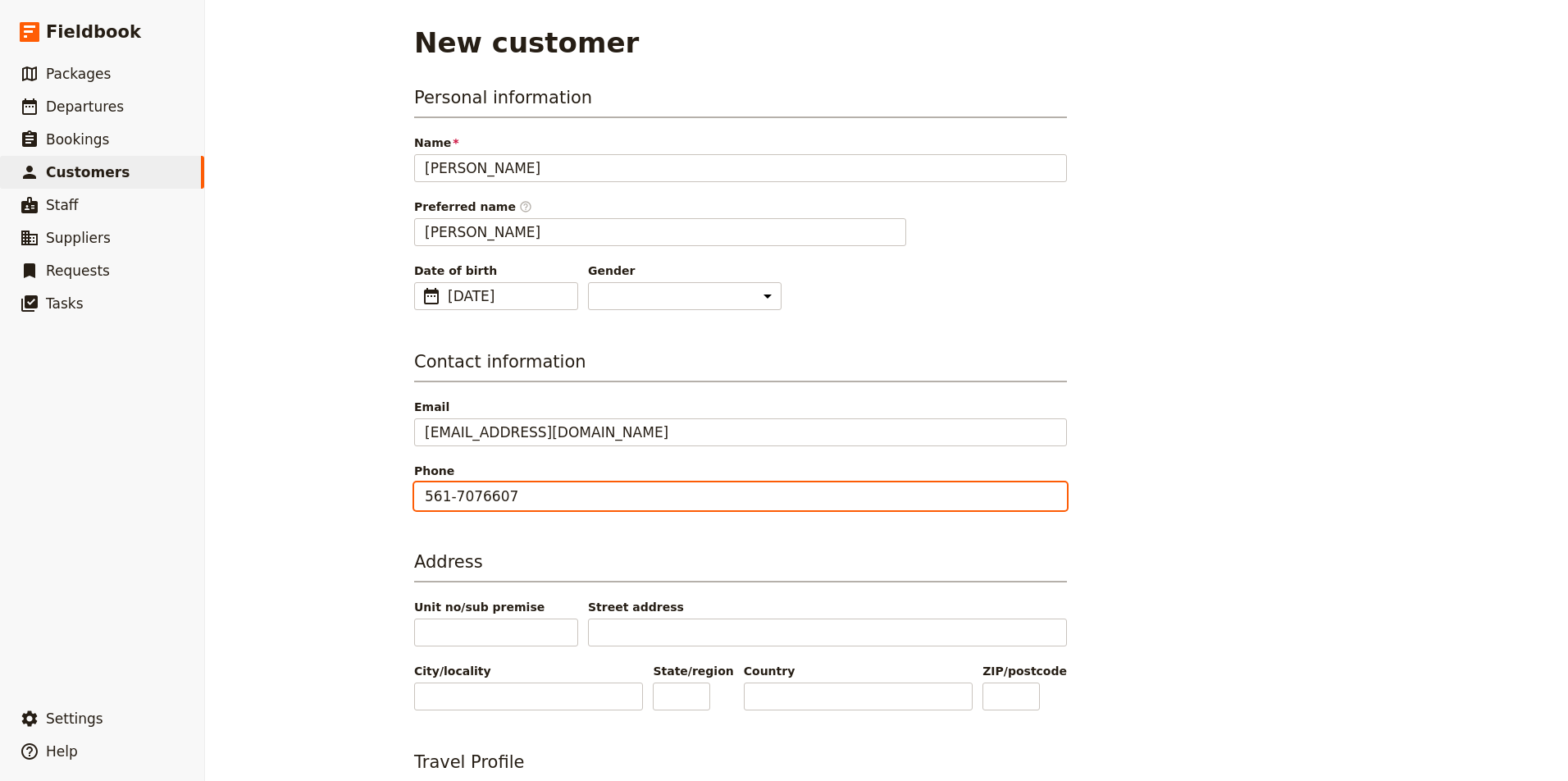
type input "561-7076607"
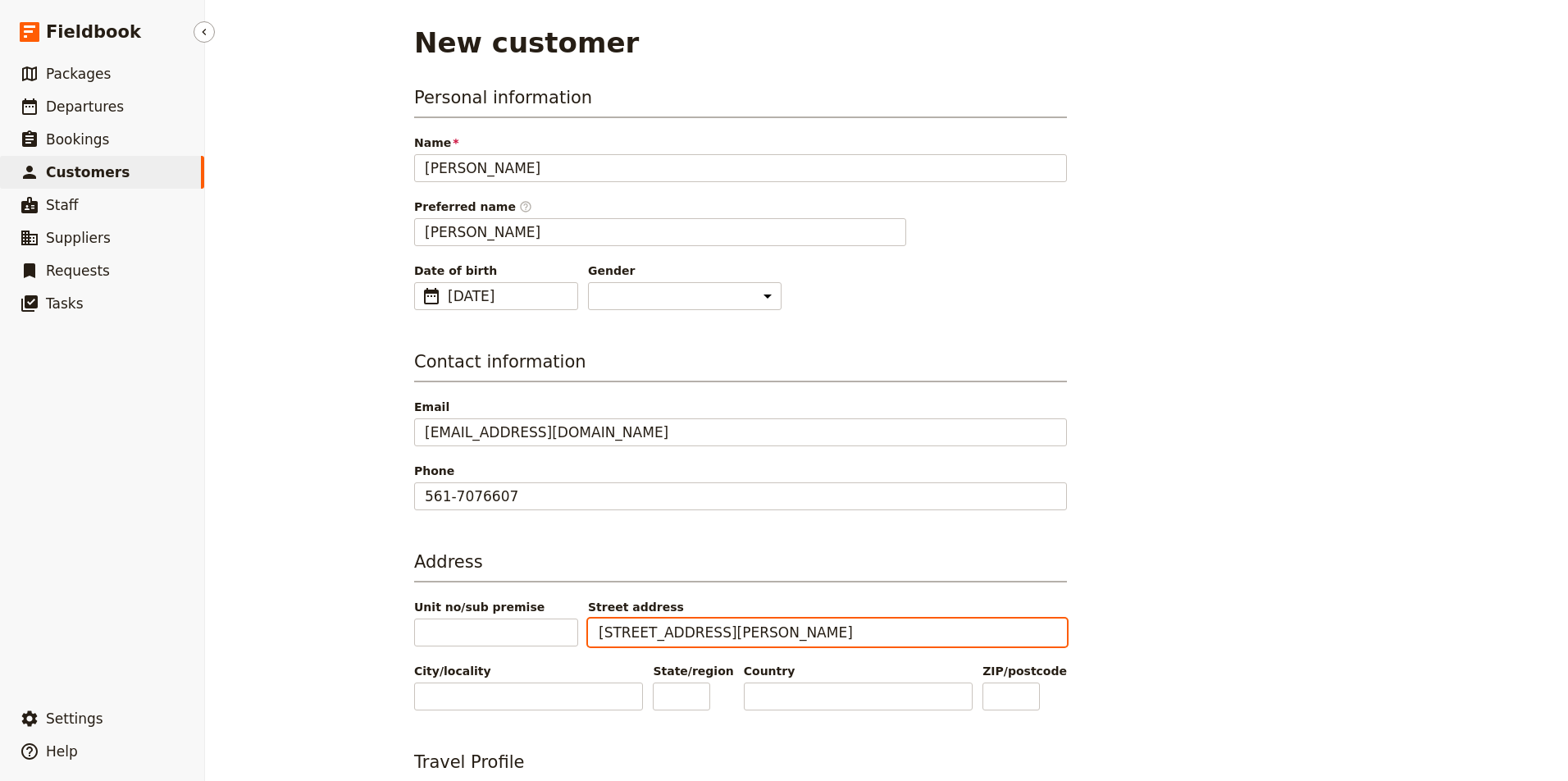
type input "6412 Melissa Way"
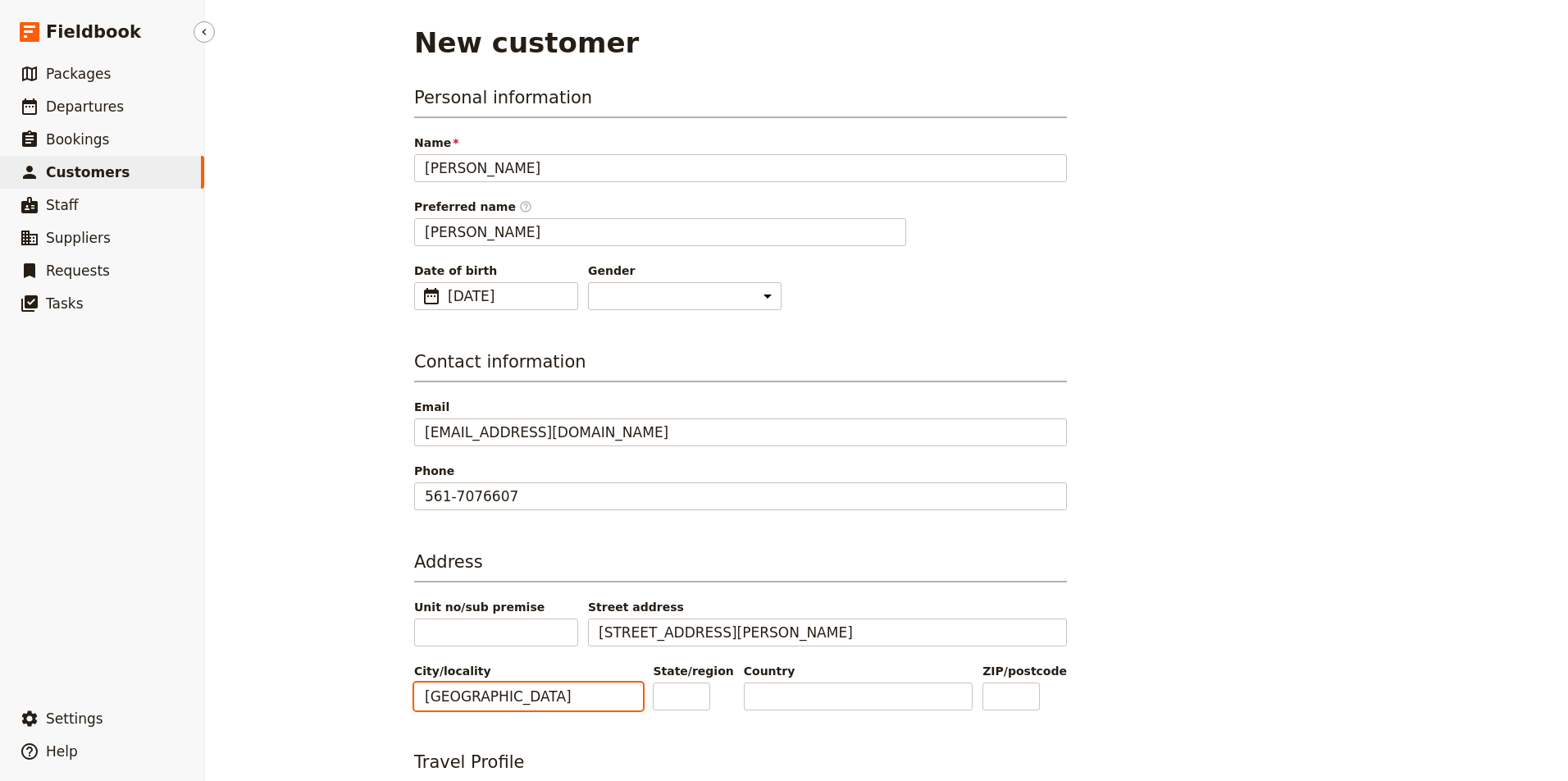
type input "Lake Worth"
type input "FL"
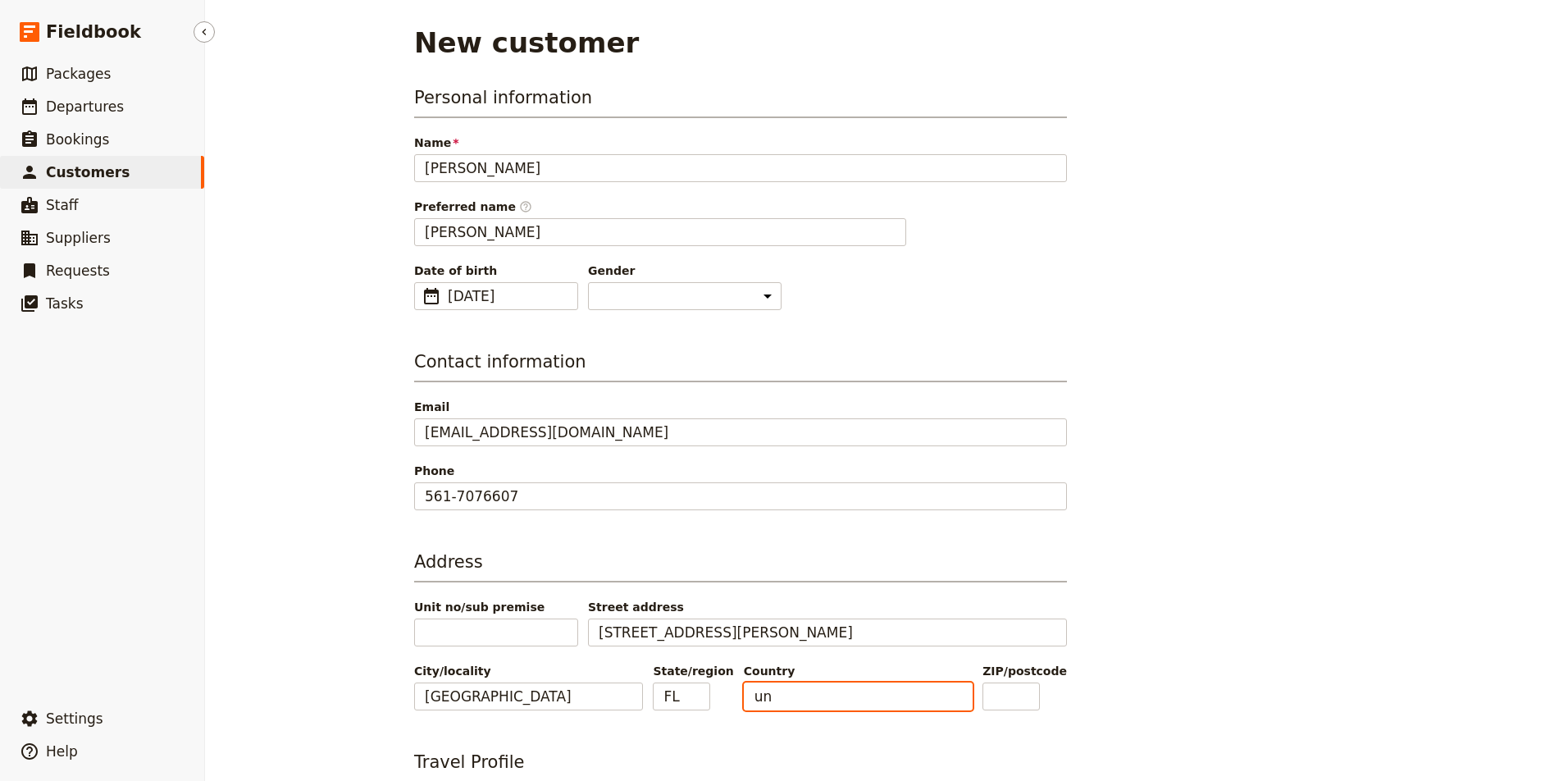
type input "uni"
type input "[GEOGRAPHIC_DATA]"
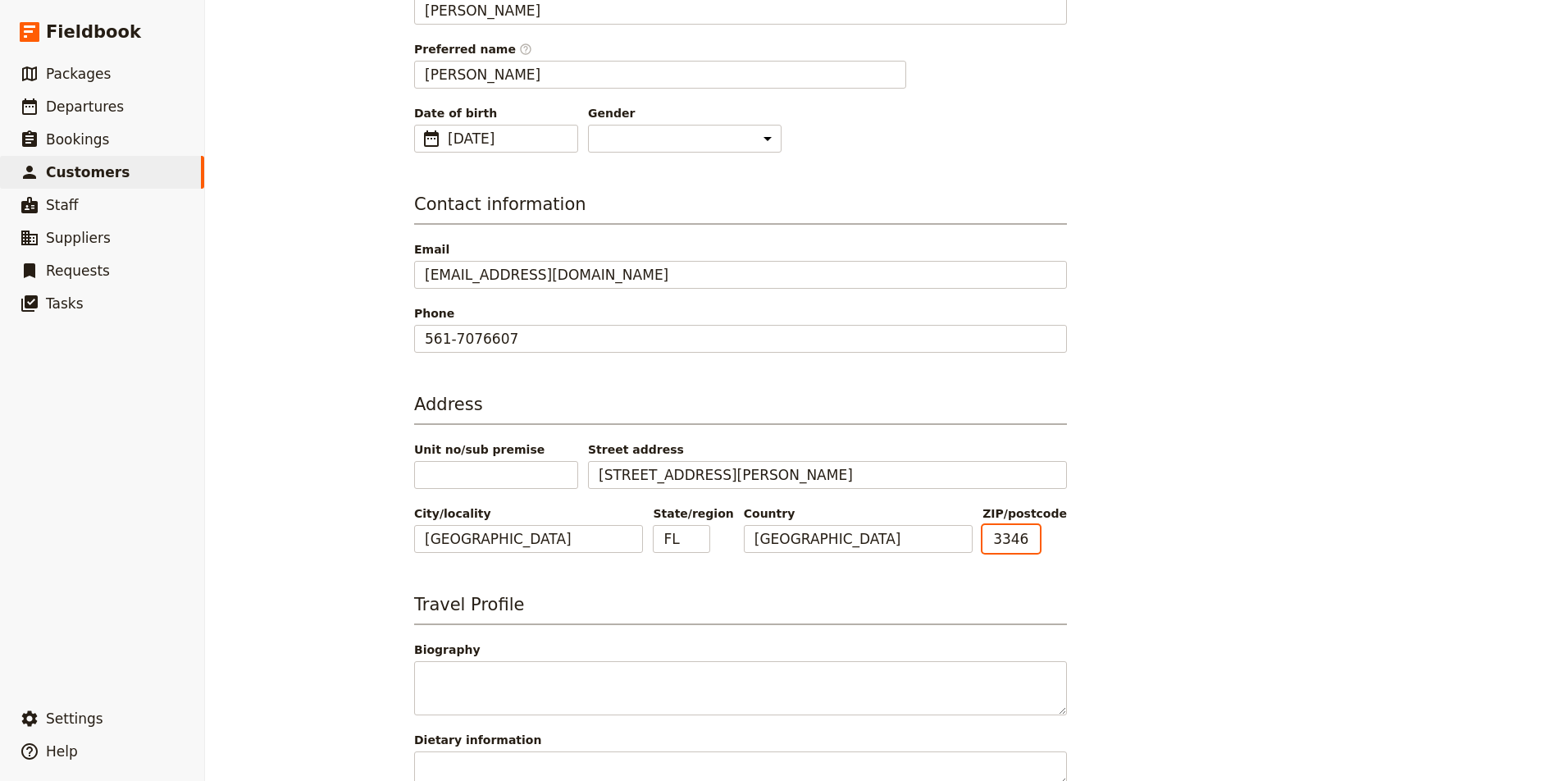
scroll to position [164, 0]
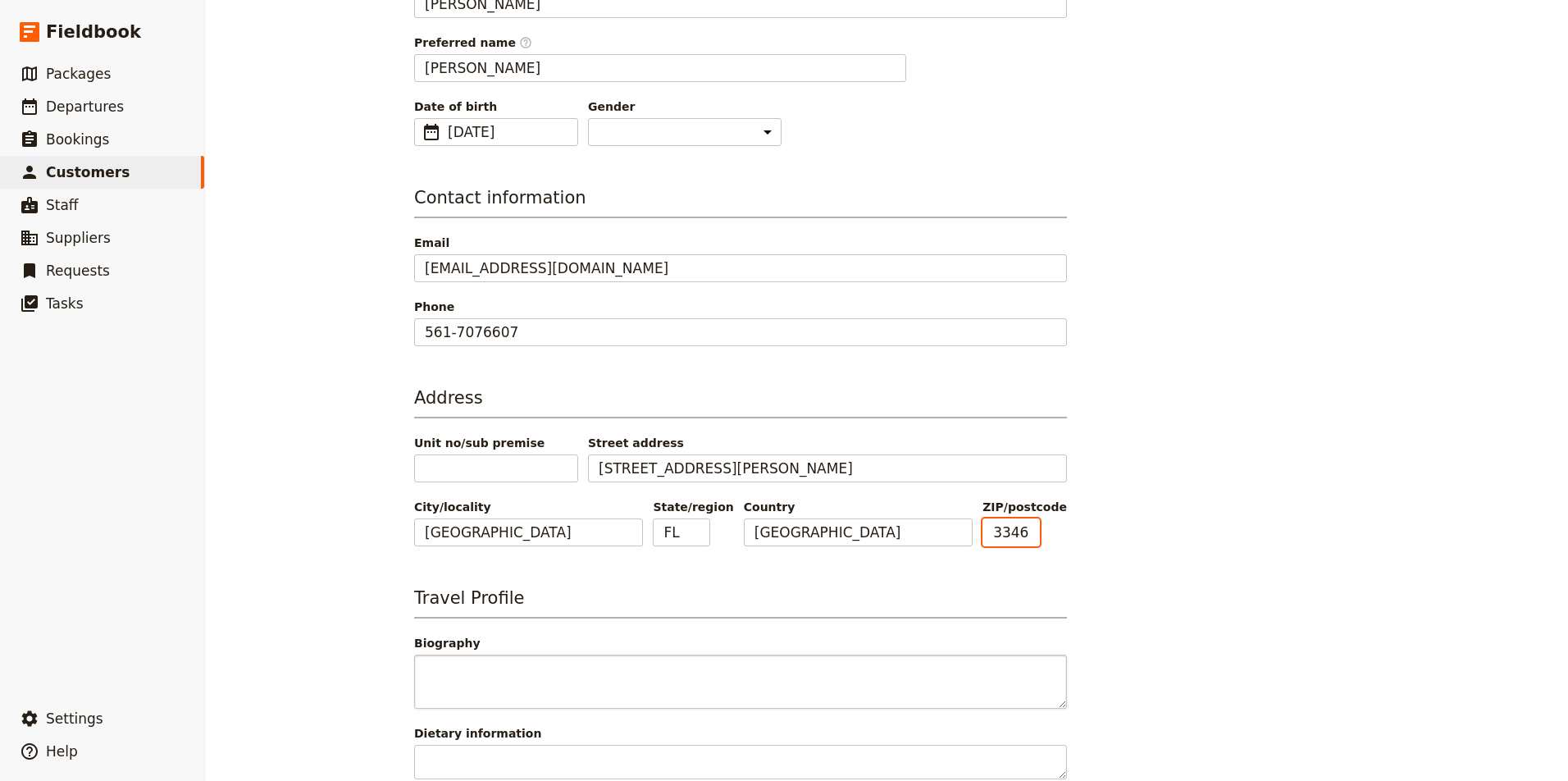
type input "33467"
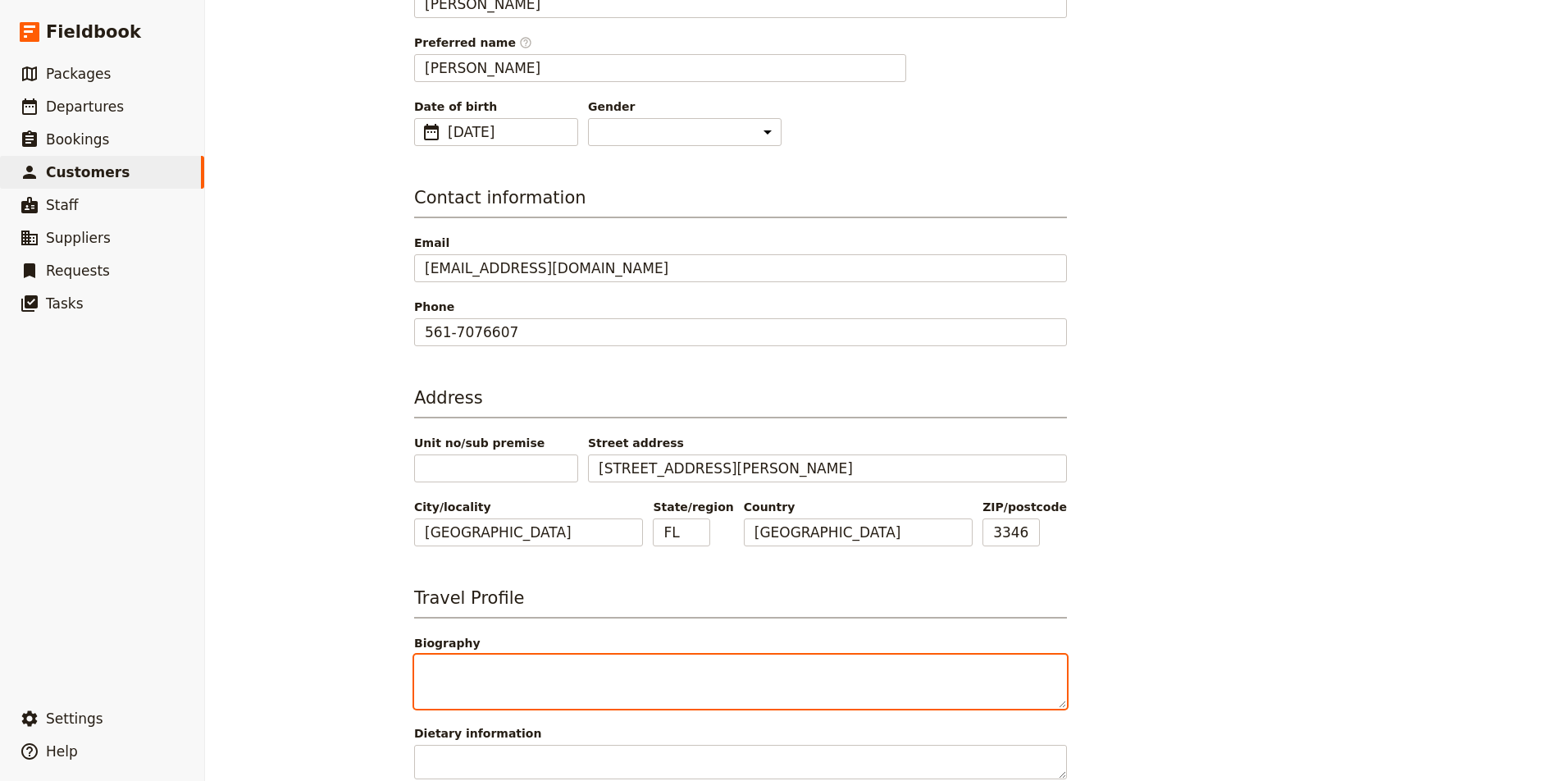
click at [695, 666] on textarea "Biography" at bounding box center [740, 681] width 653 height 54
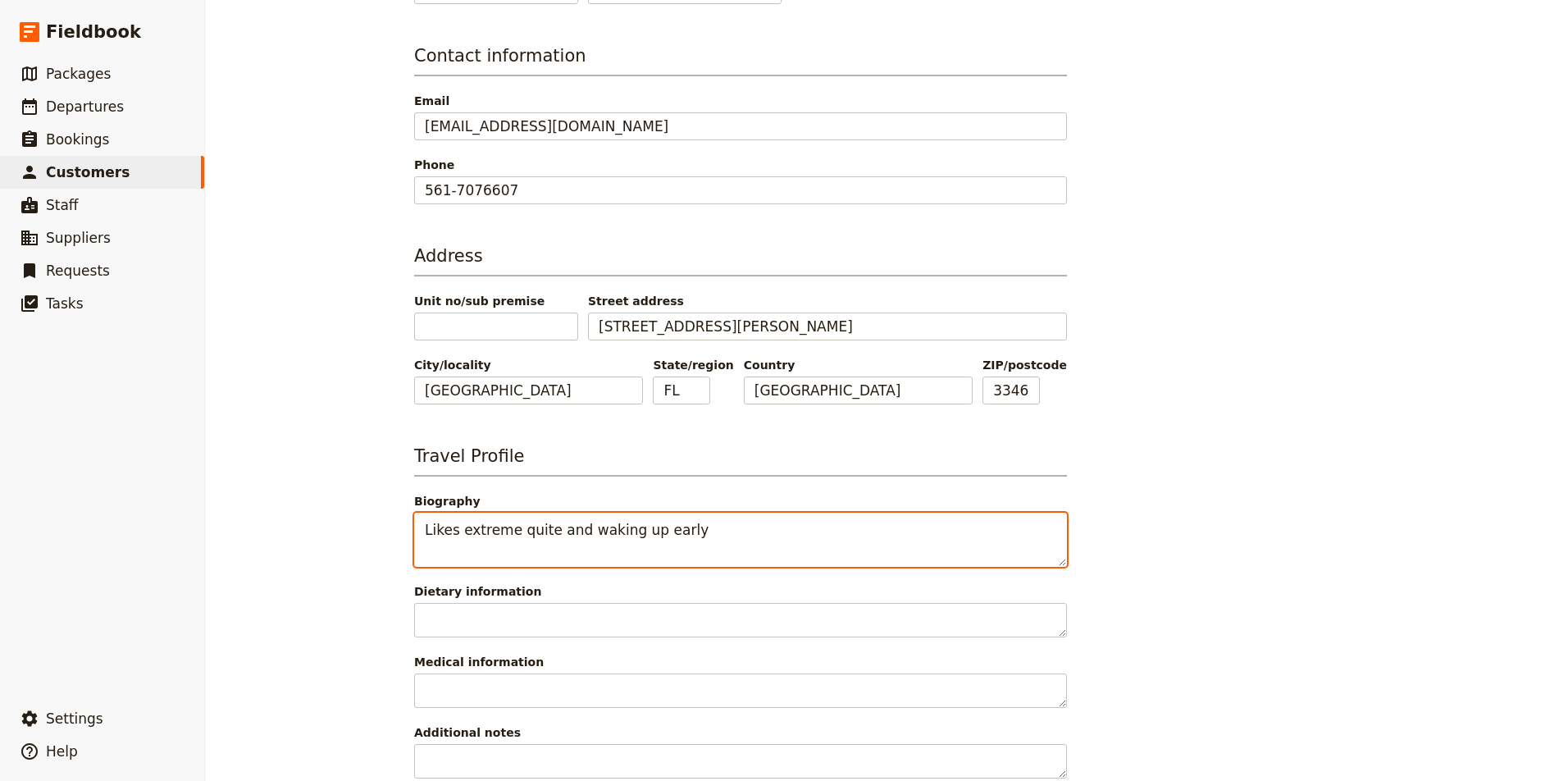
scroll to position [310, 0]
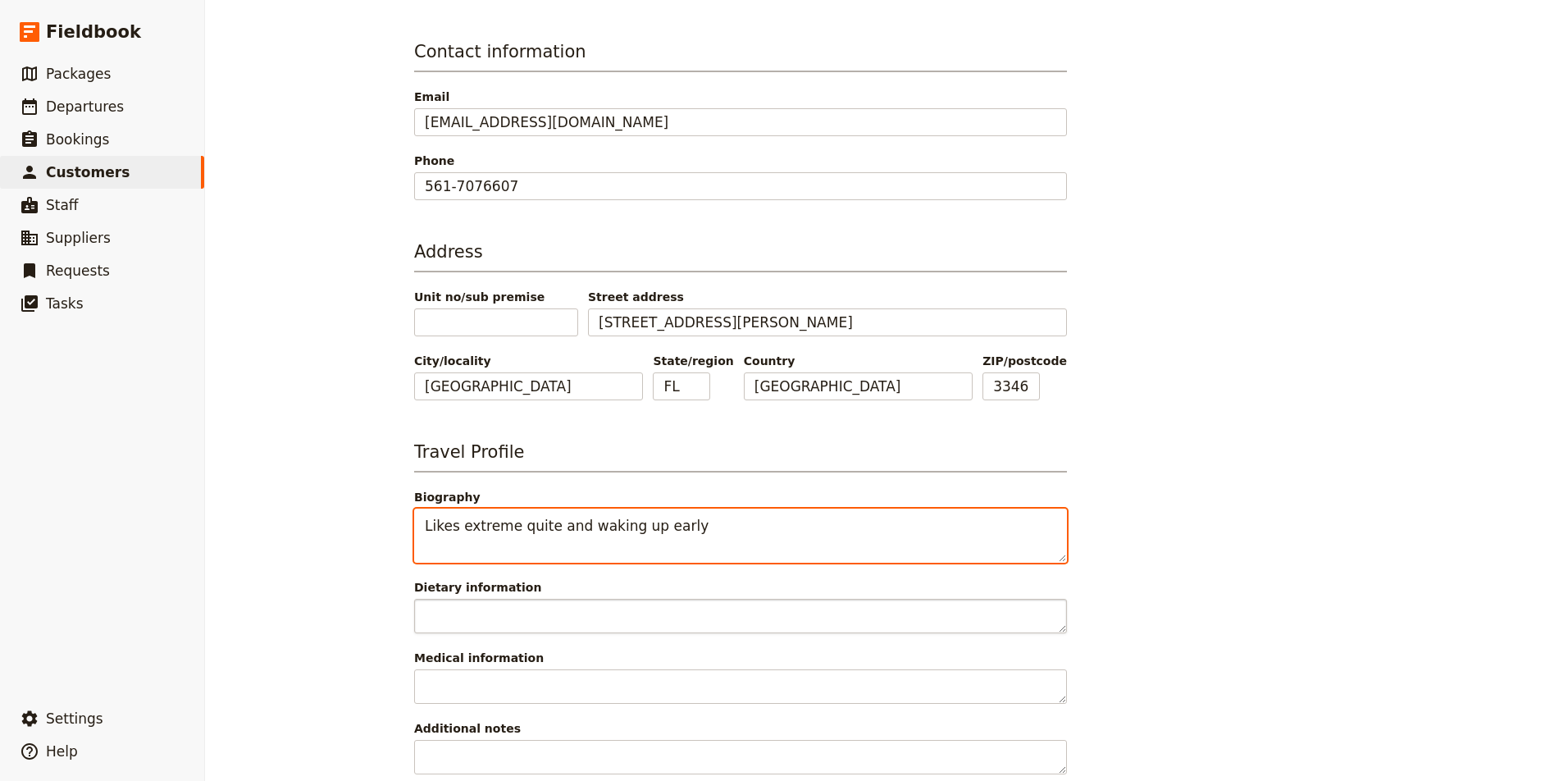
type textarea "Likes extreme quite and waking up early"
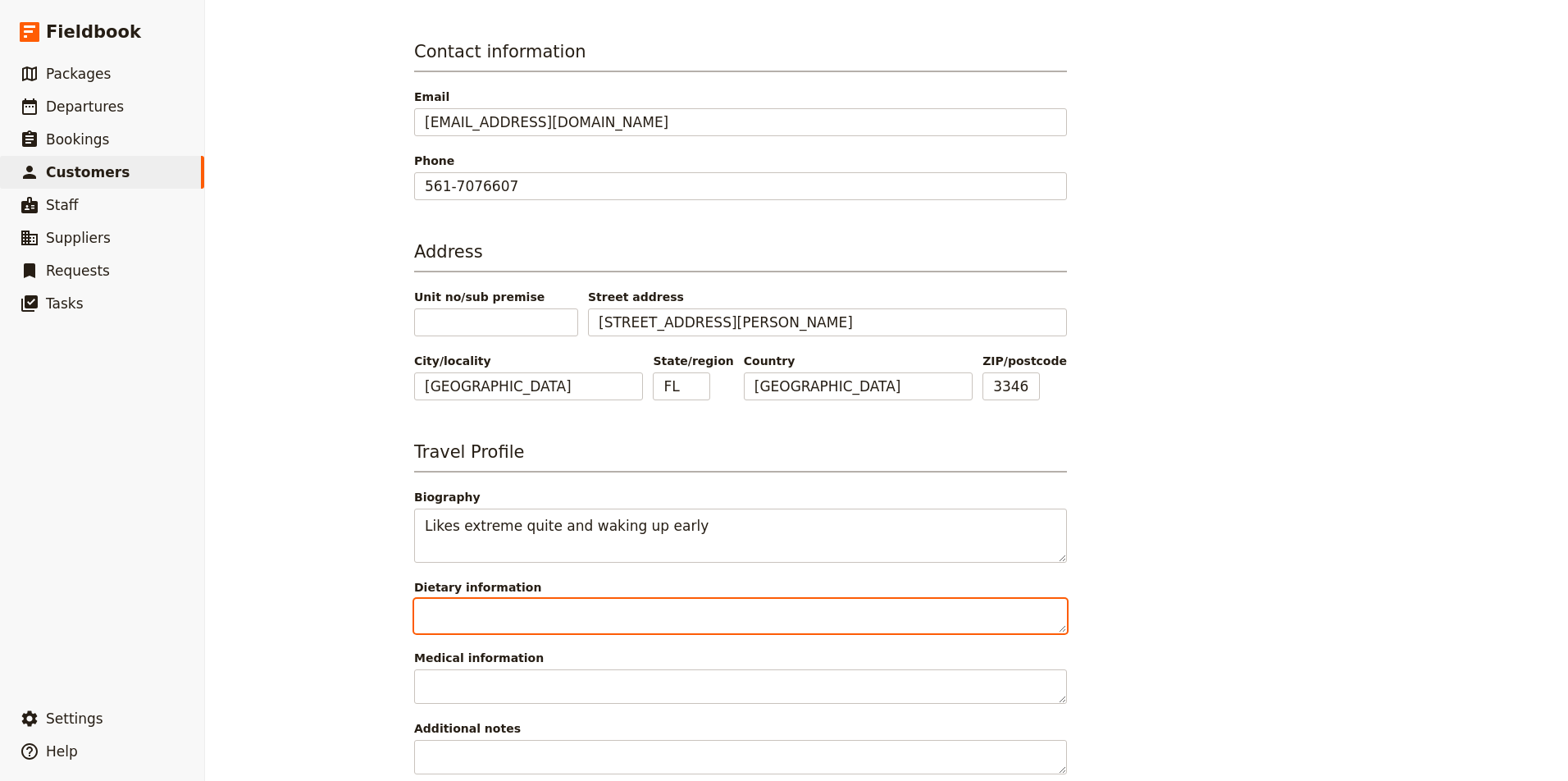
click at [529, 614] on textarea "Dietary information" at bounding box center [740, 616] width 653 height 35
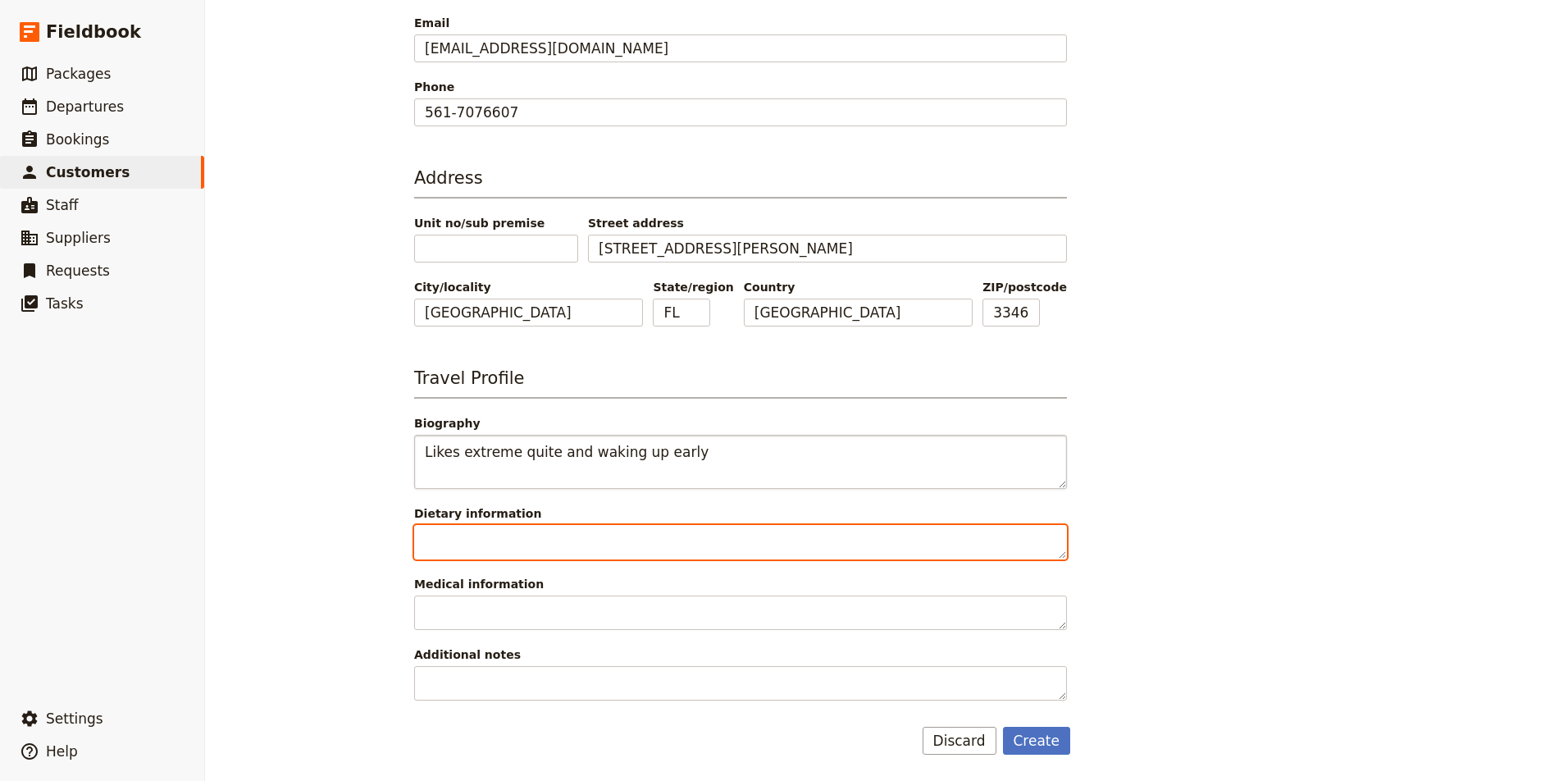
scroll to position [384, 0]
type textarea "None"
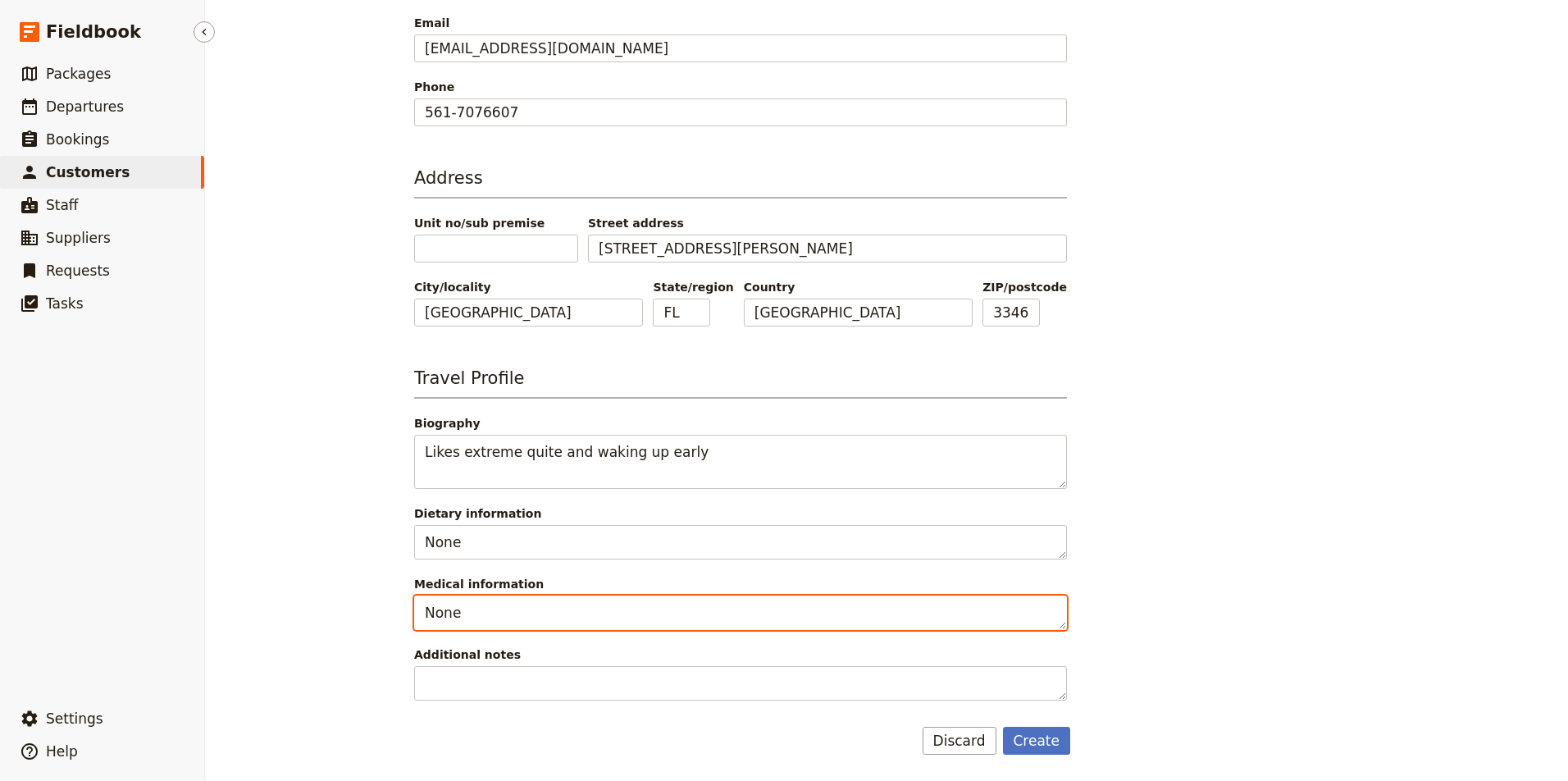
type textarea "None"
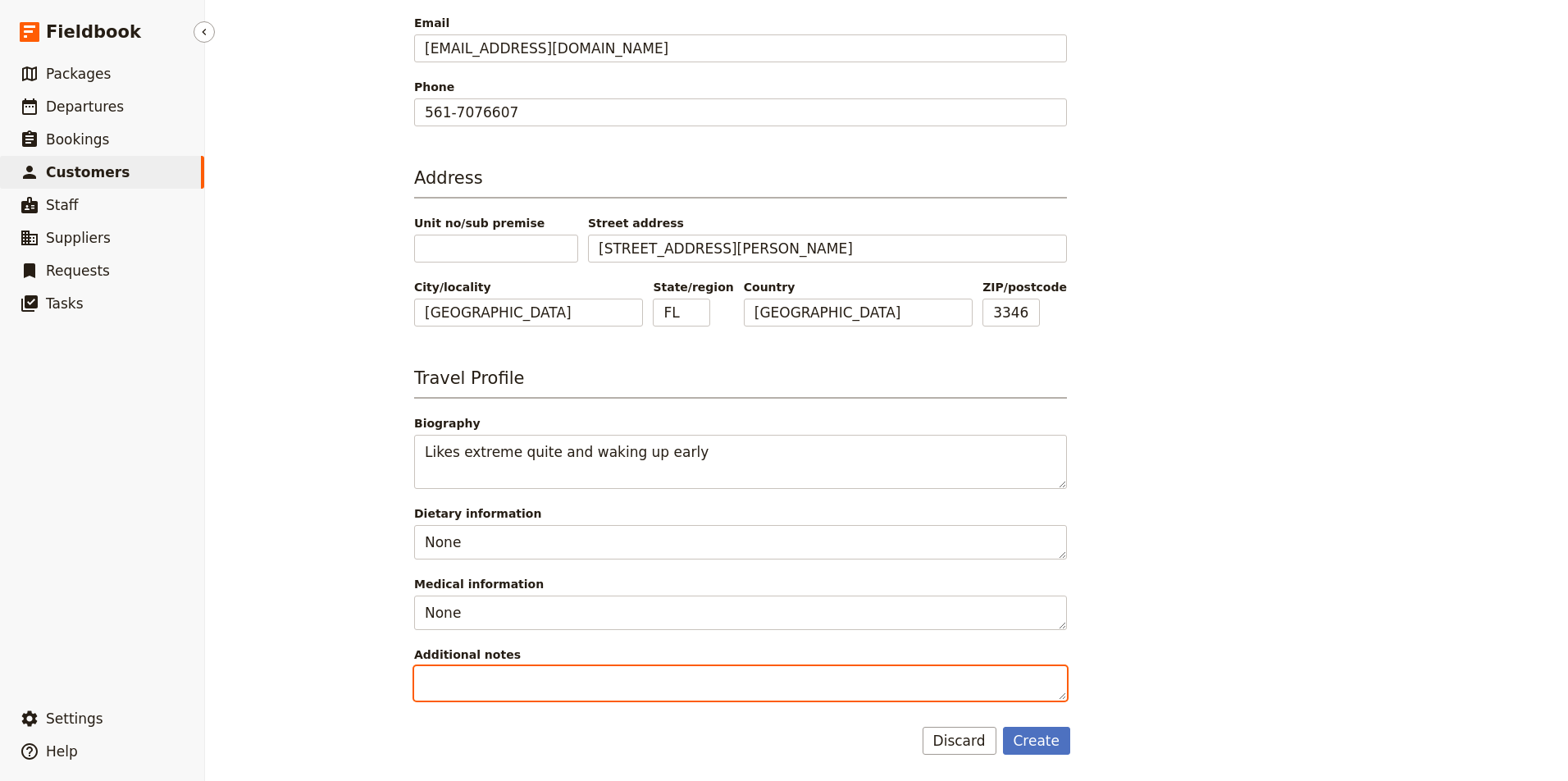
click at [537, 679] on textarea "Additional notes" at bounding box center [740, 683] width 653 height 35
type textarea "Looking forward to cocktails and happy hour"
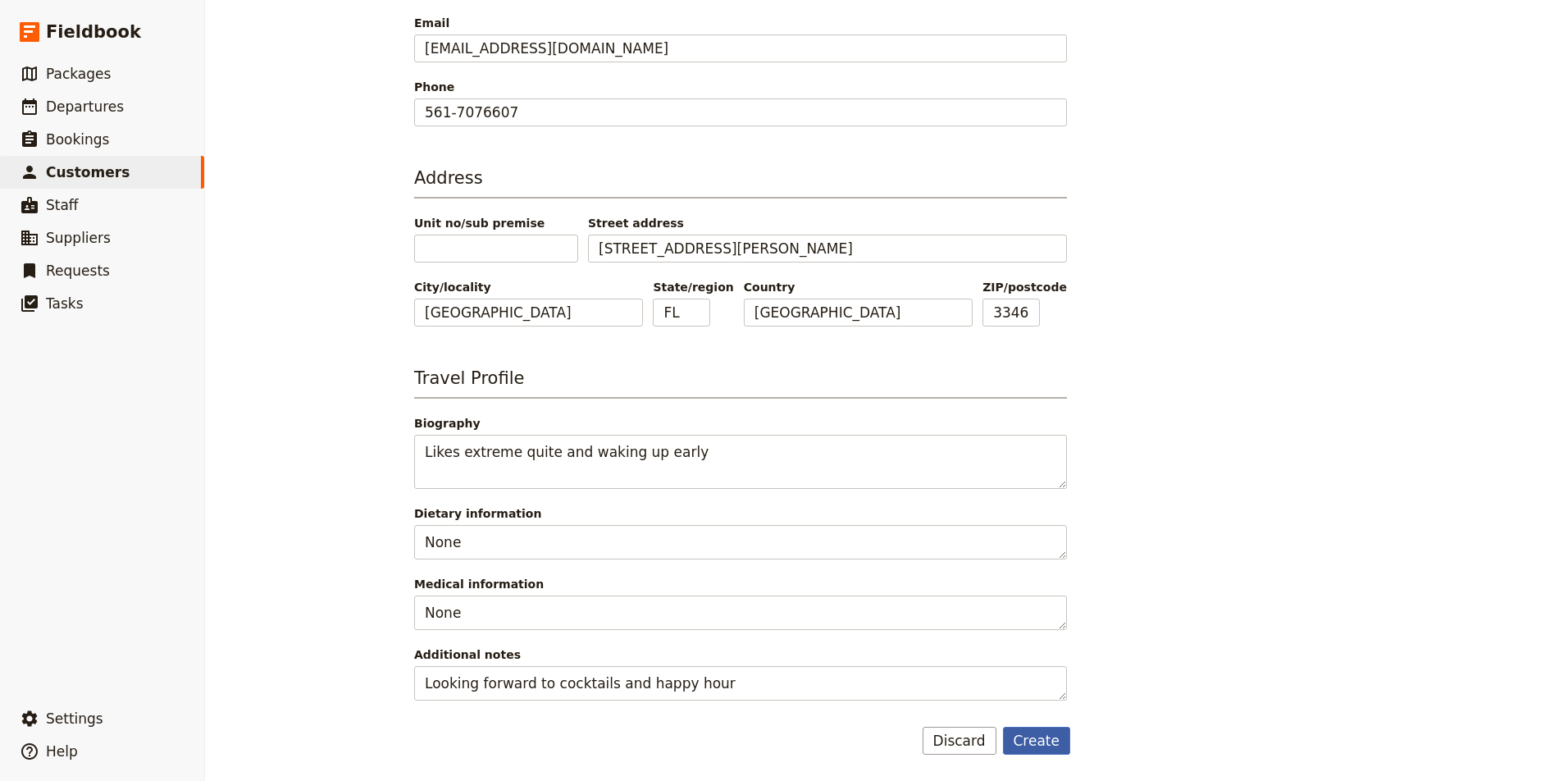
click at [1044, 735] on button "Create" at bounding box center [1037, 740] width 68 height 28
select select "[DEMOGRAPHIC_DATA]"
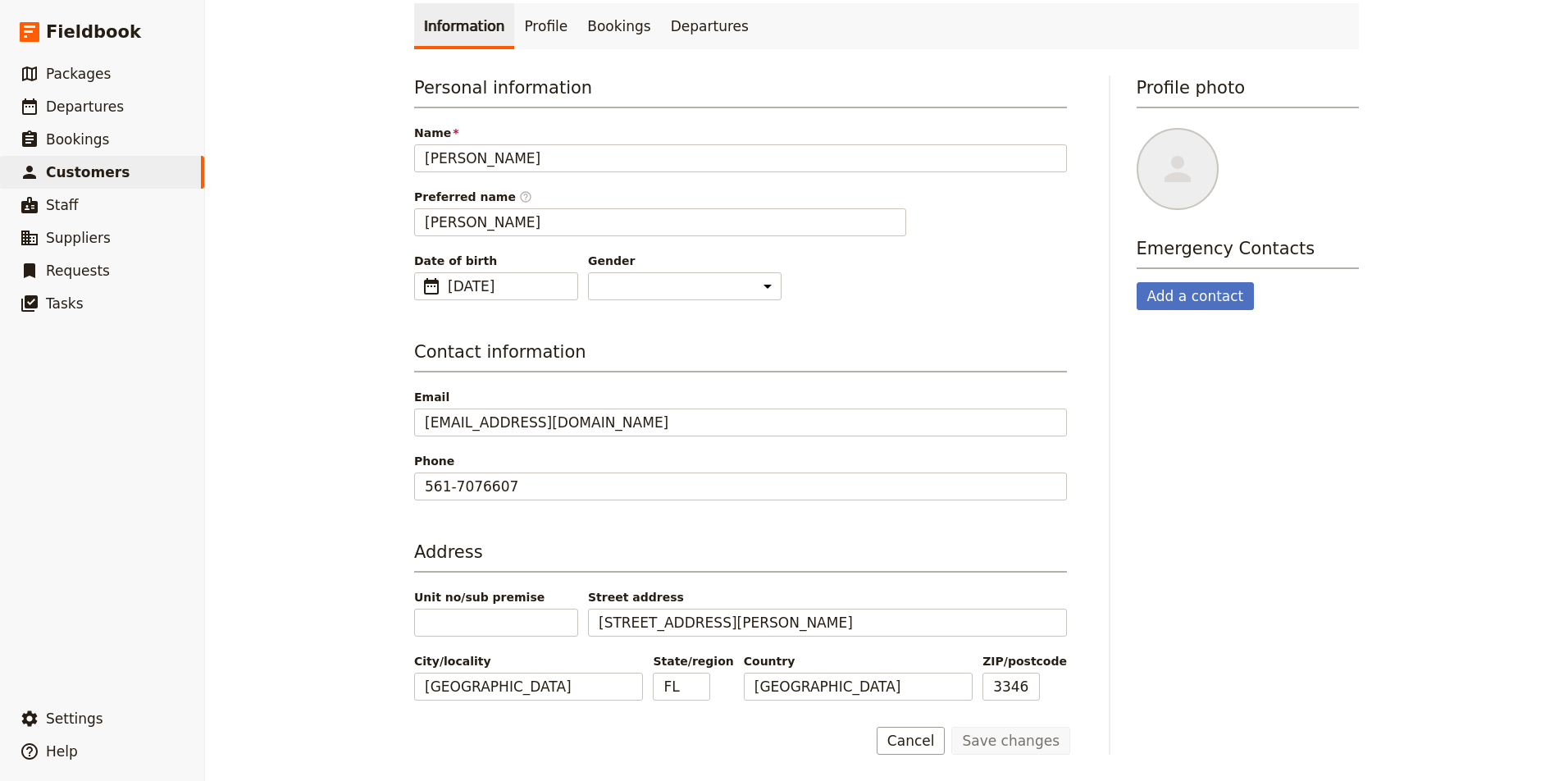
scroll to position [82, 0]
click at [1206, 302] on button "Add a contact" at bounding box center [1195, 296] width 118 height 28
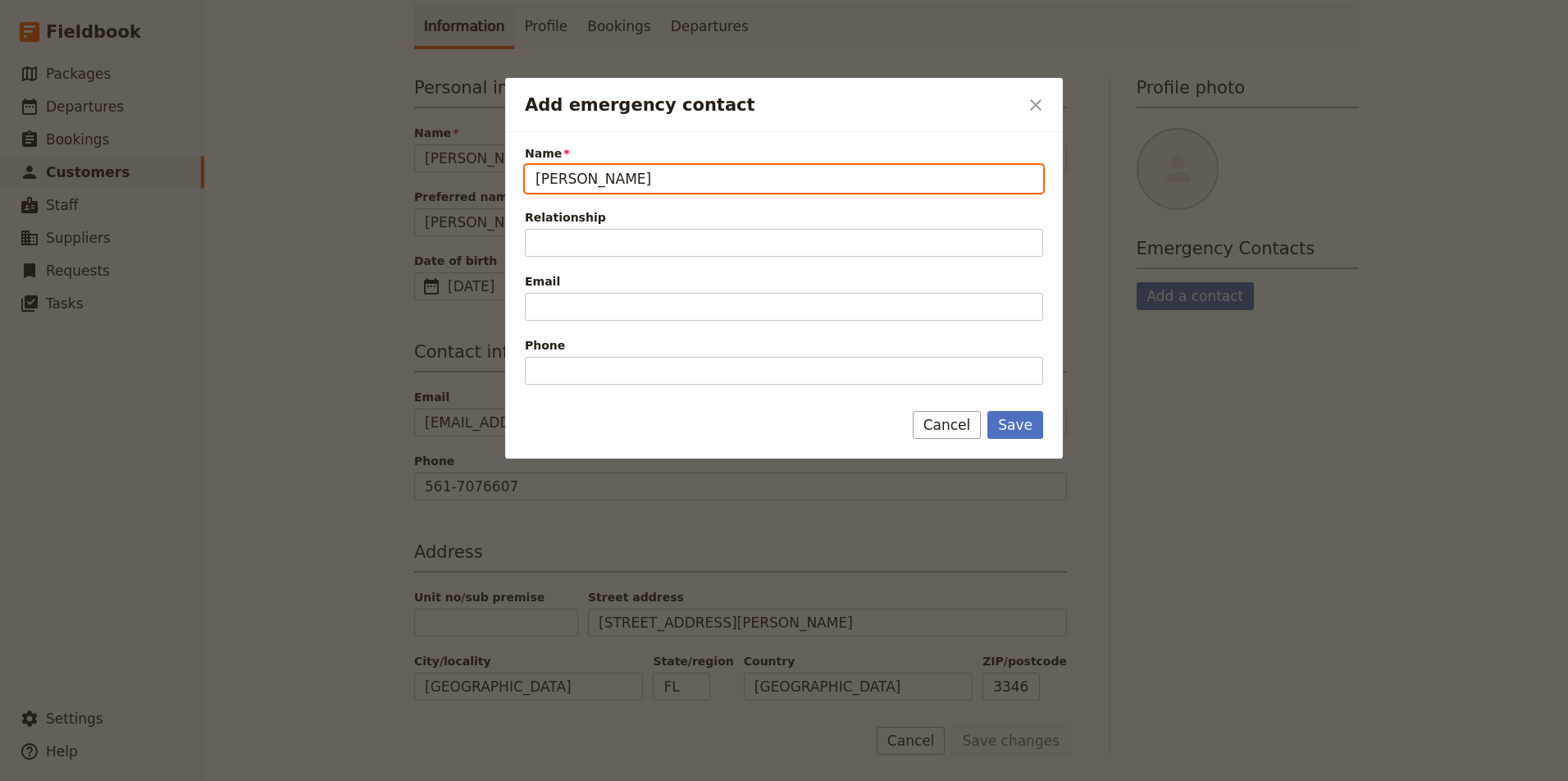
type input "Russell Gornstein"
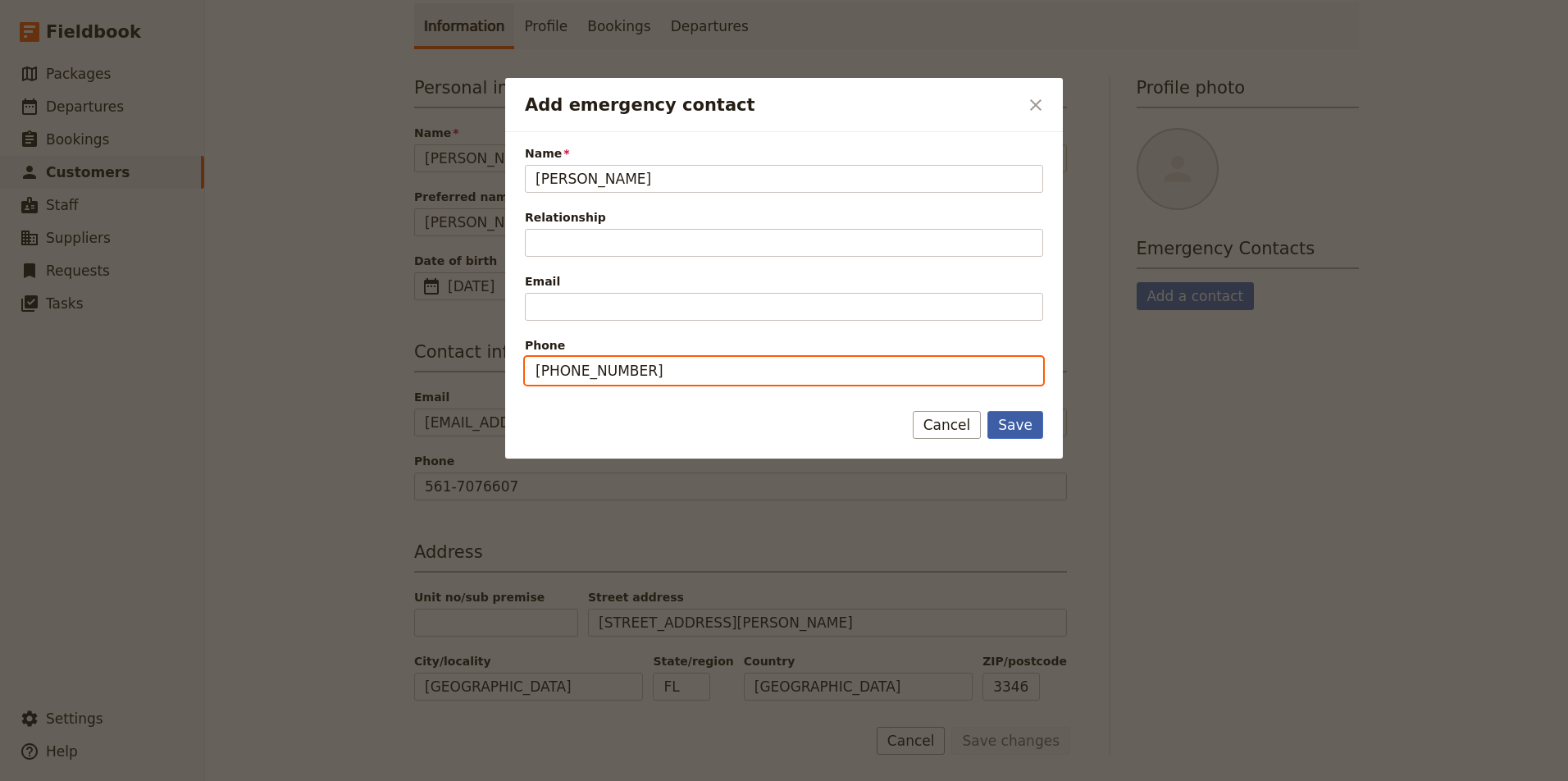
type input "561-670-9500"
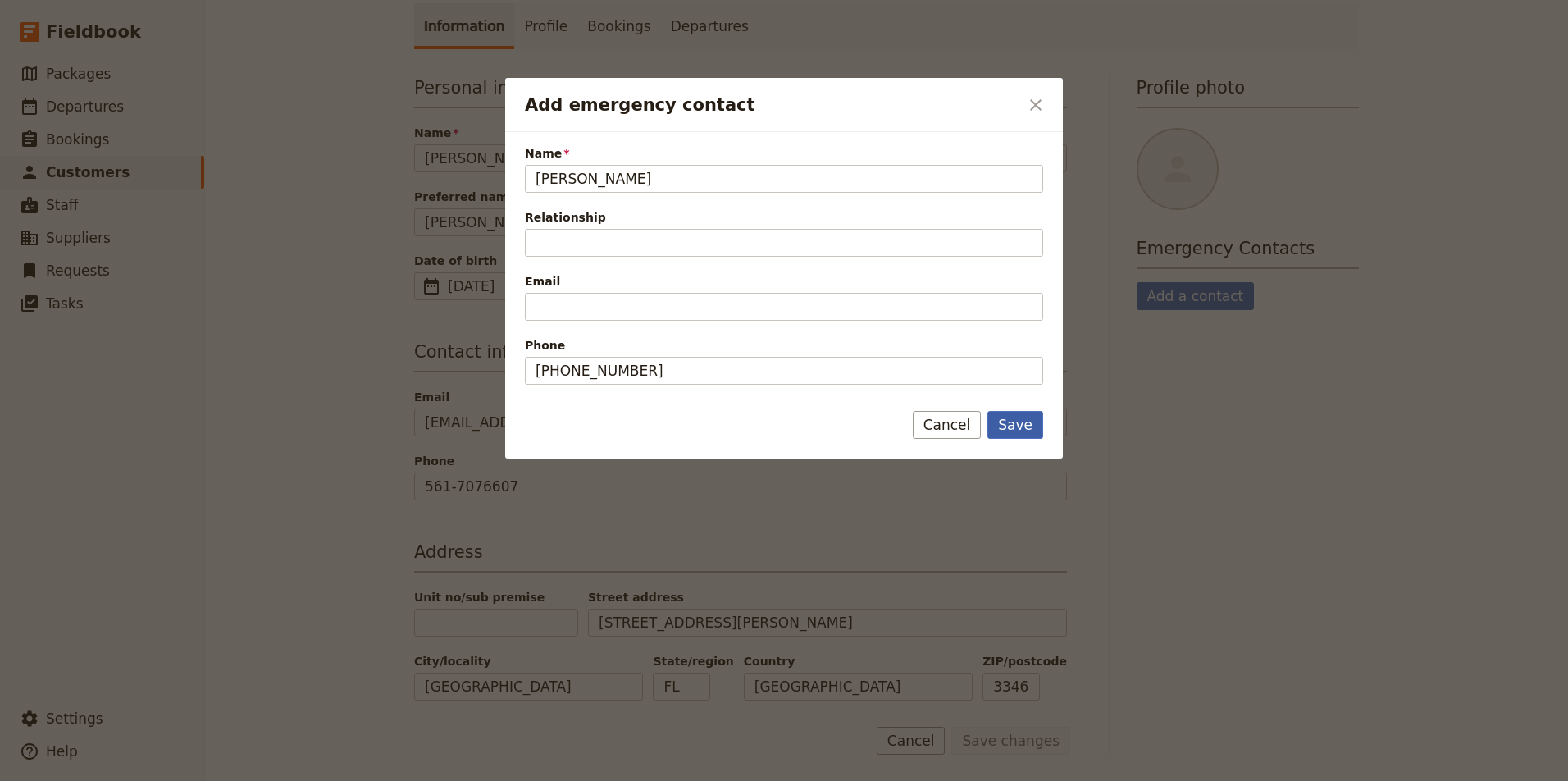
click at [1031, 425] on button "Save" at bounding box center [1016, 424] width 56 height 28
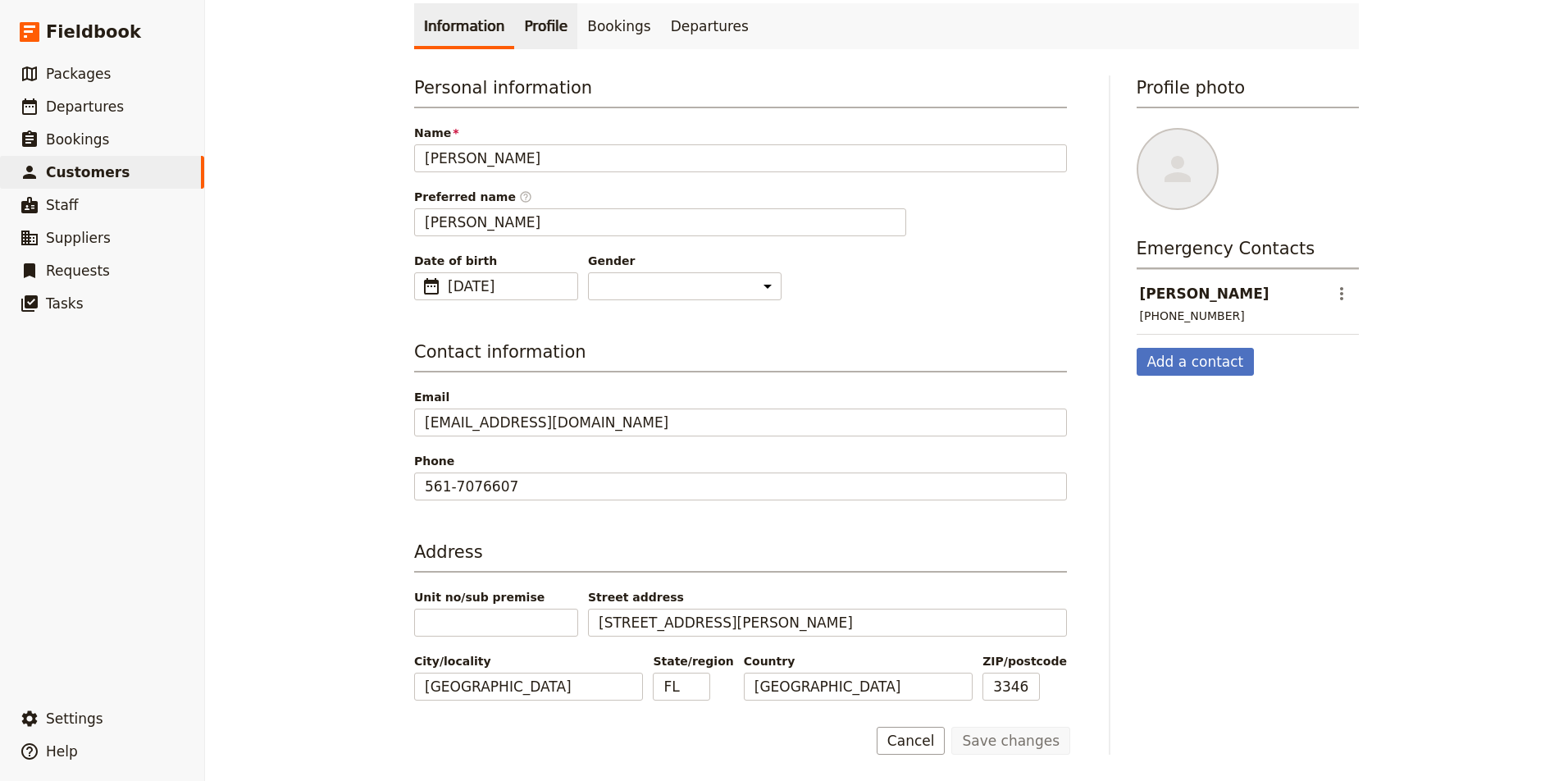
click at [533, 30] on link "Profile" at bounding box center [546, 26] width 64 height 46
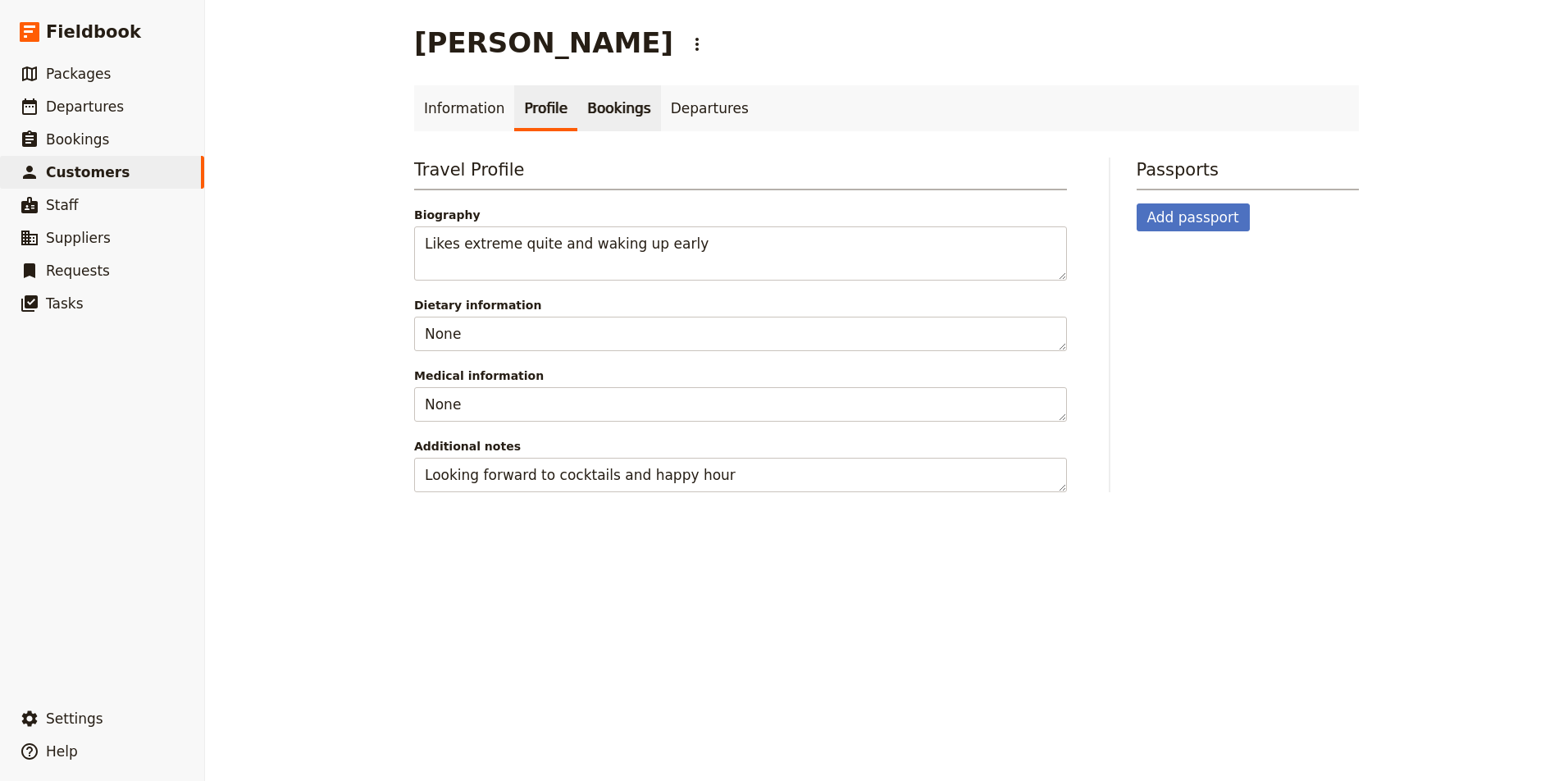
click at [609, 115] on link "Bookings" at bounding box center [618, 108] width 83 height 46
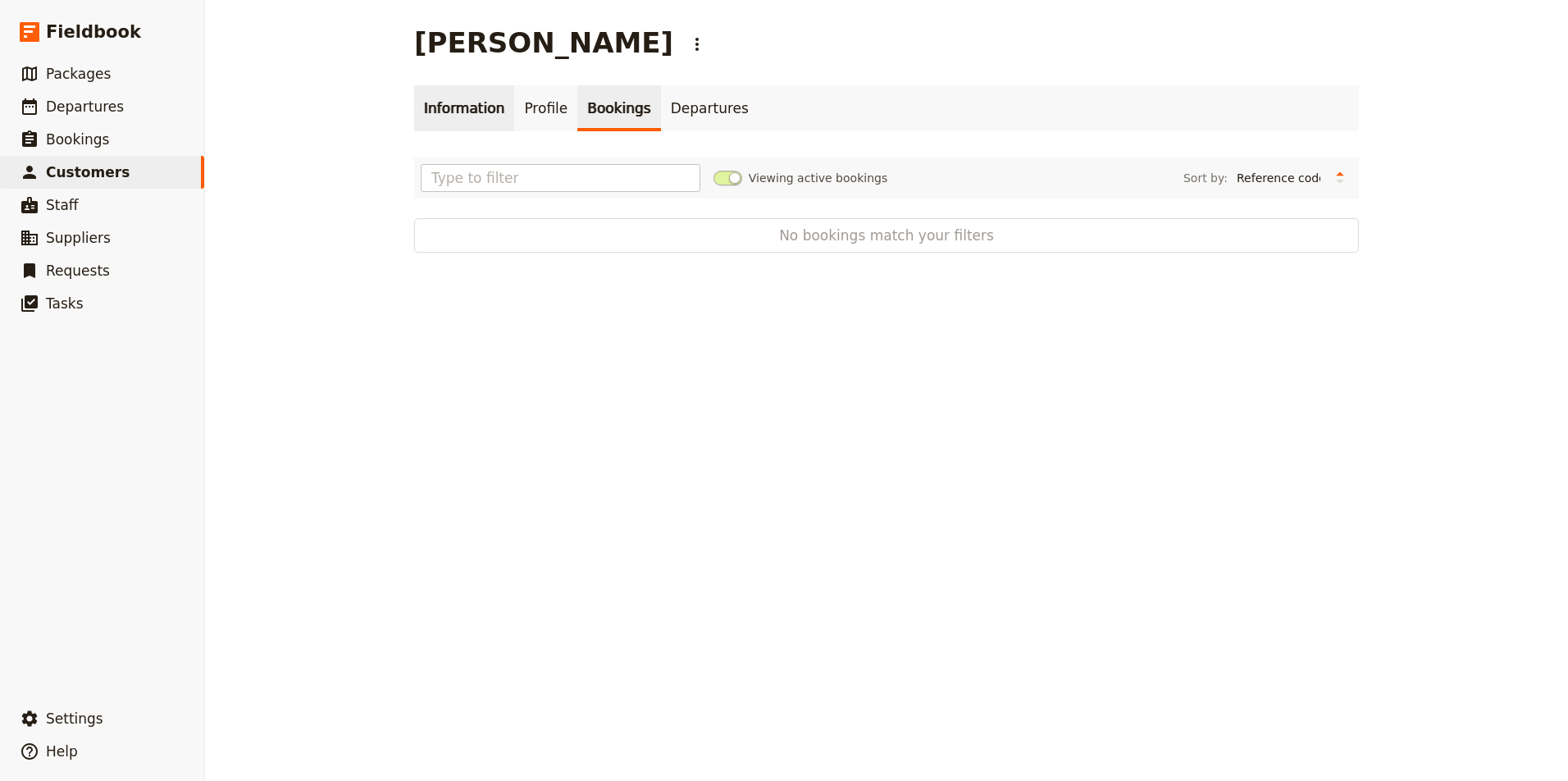
click at [474, 106] on link "Information" at bounding box center [464, 108] width 100 height 46
select select "[DEMOGRAPHIC_DATA]"
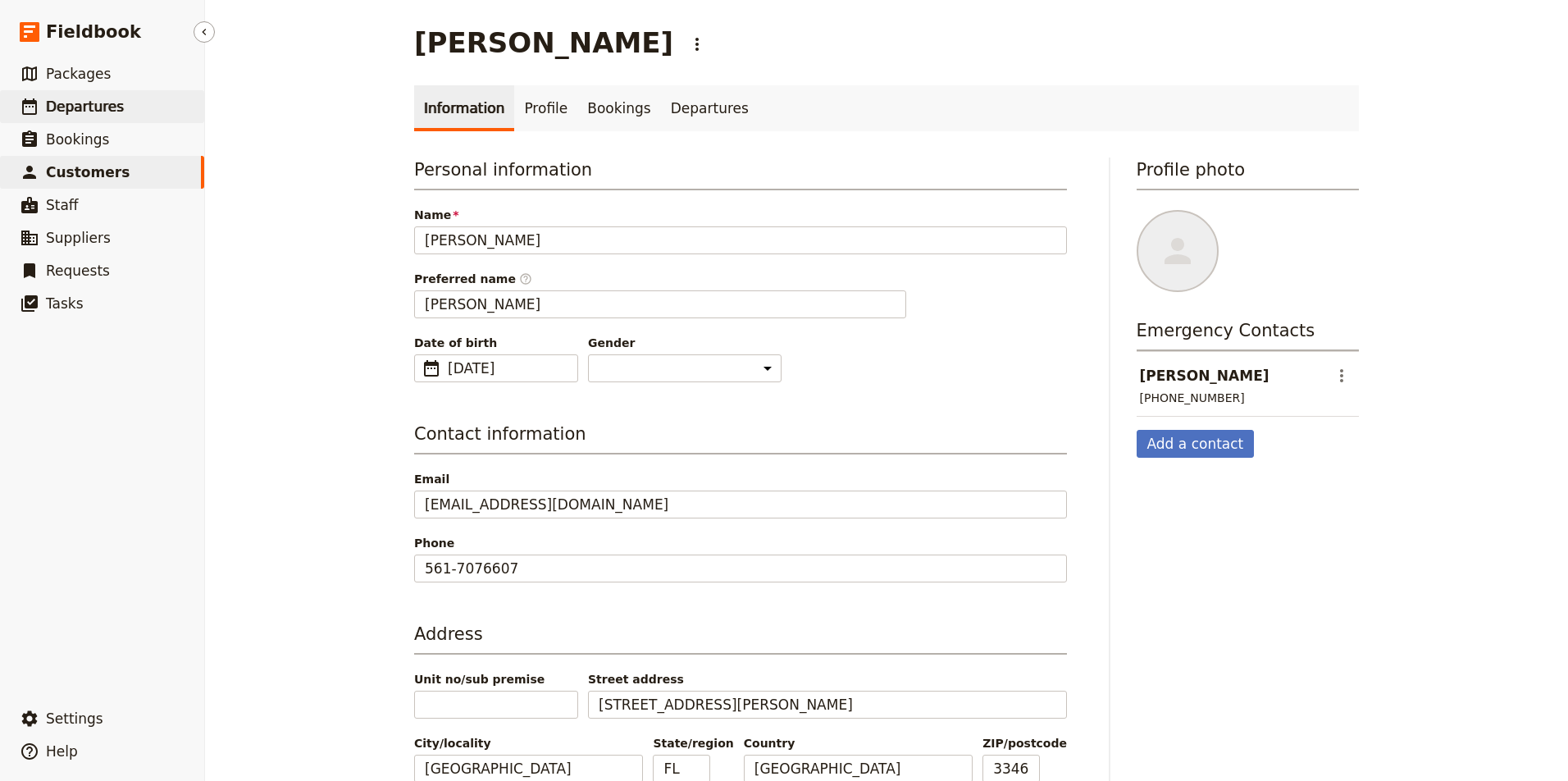
click at [90, 115] on span "Departures" at bounding box center [85, 106] width 78 height 19
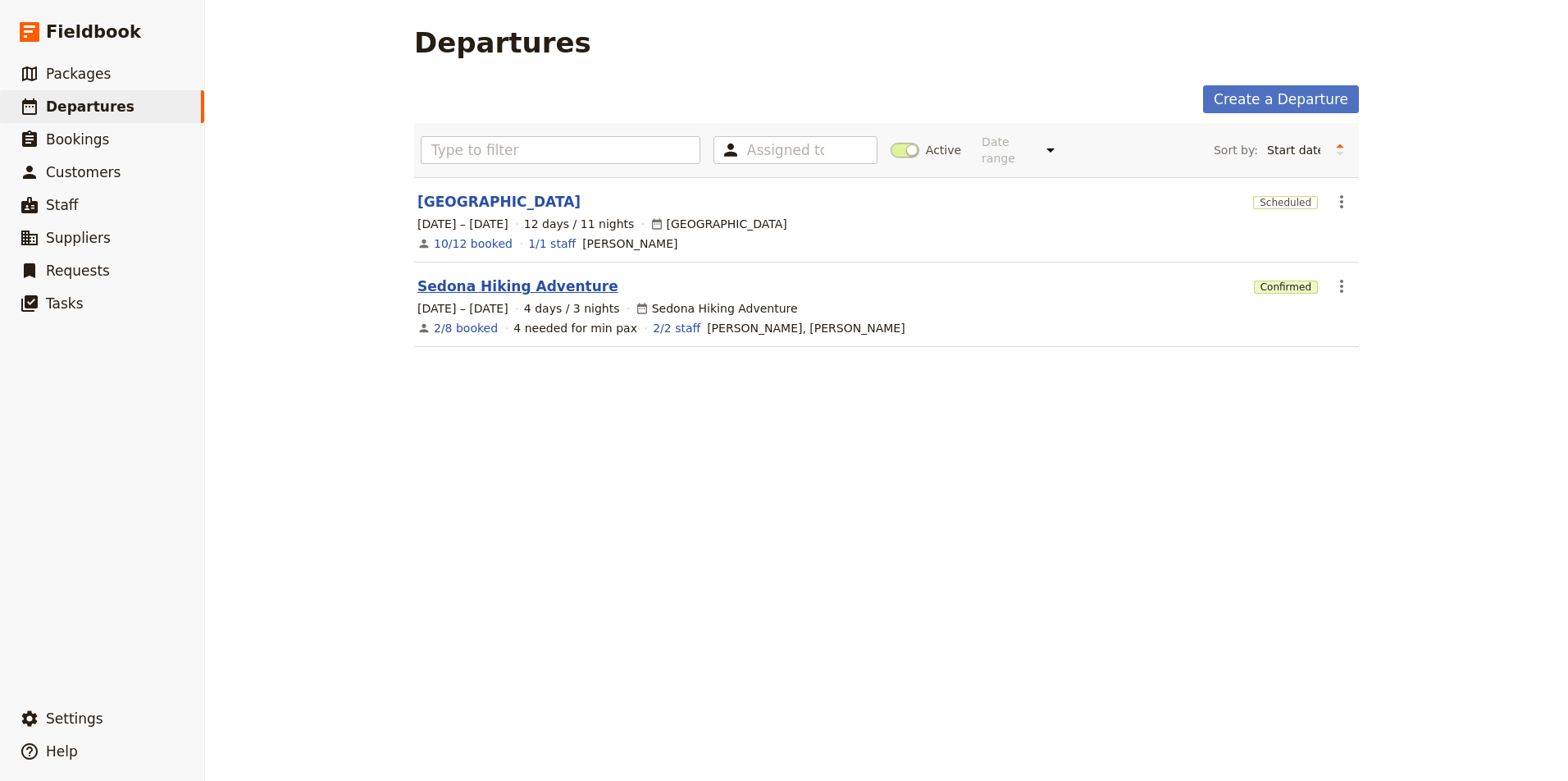
click at [540, 277] on link "Sedona Hiking Adventure" at bounding box center [518, 285] width 201 height 19
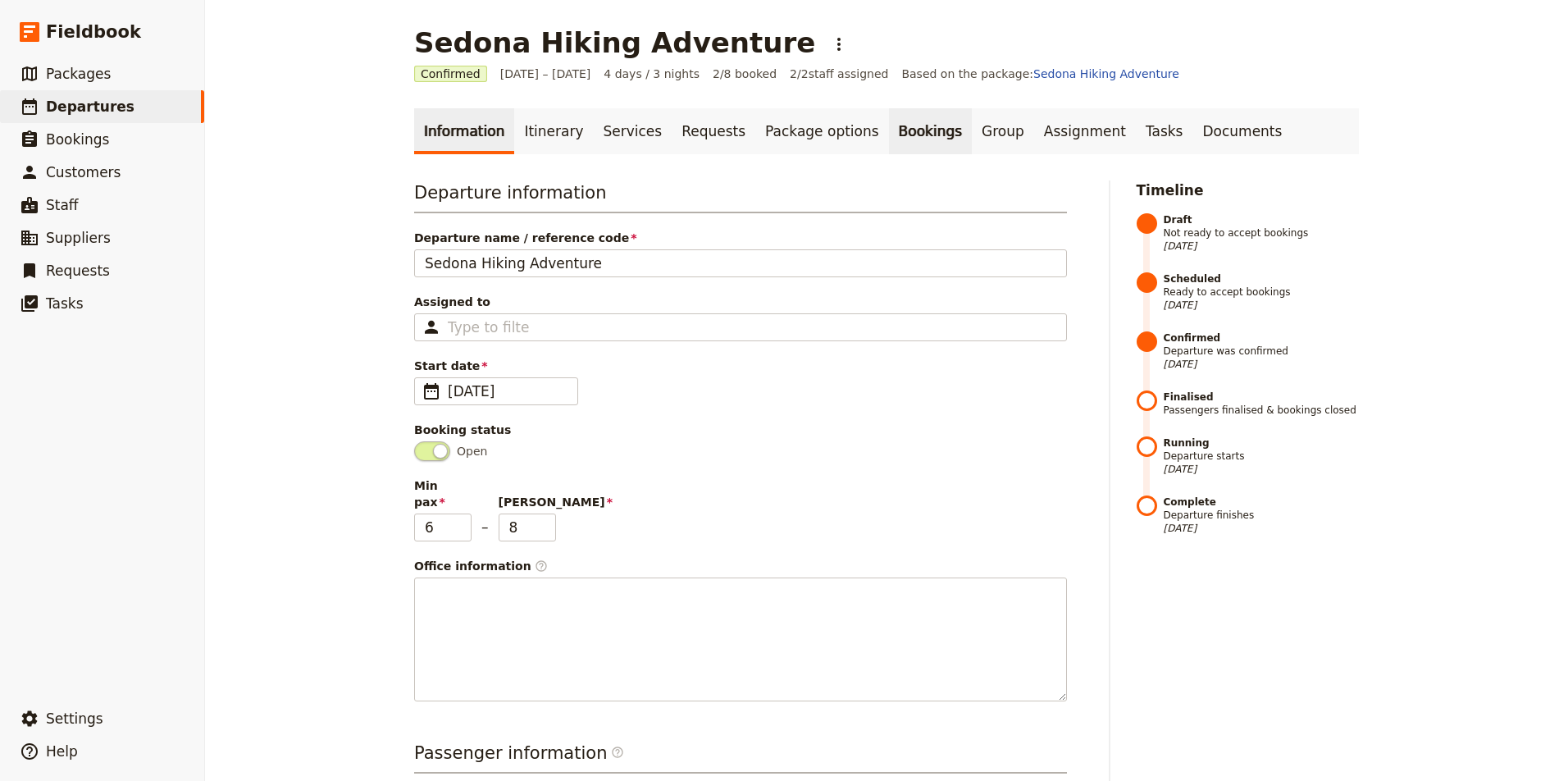
click at [900, 135] on link "Bookings" at bounding box center [930, 131] width 83 height 46
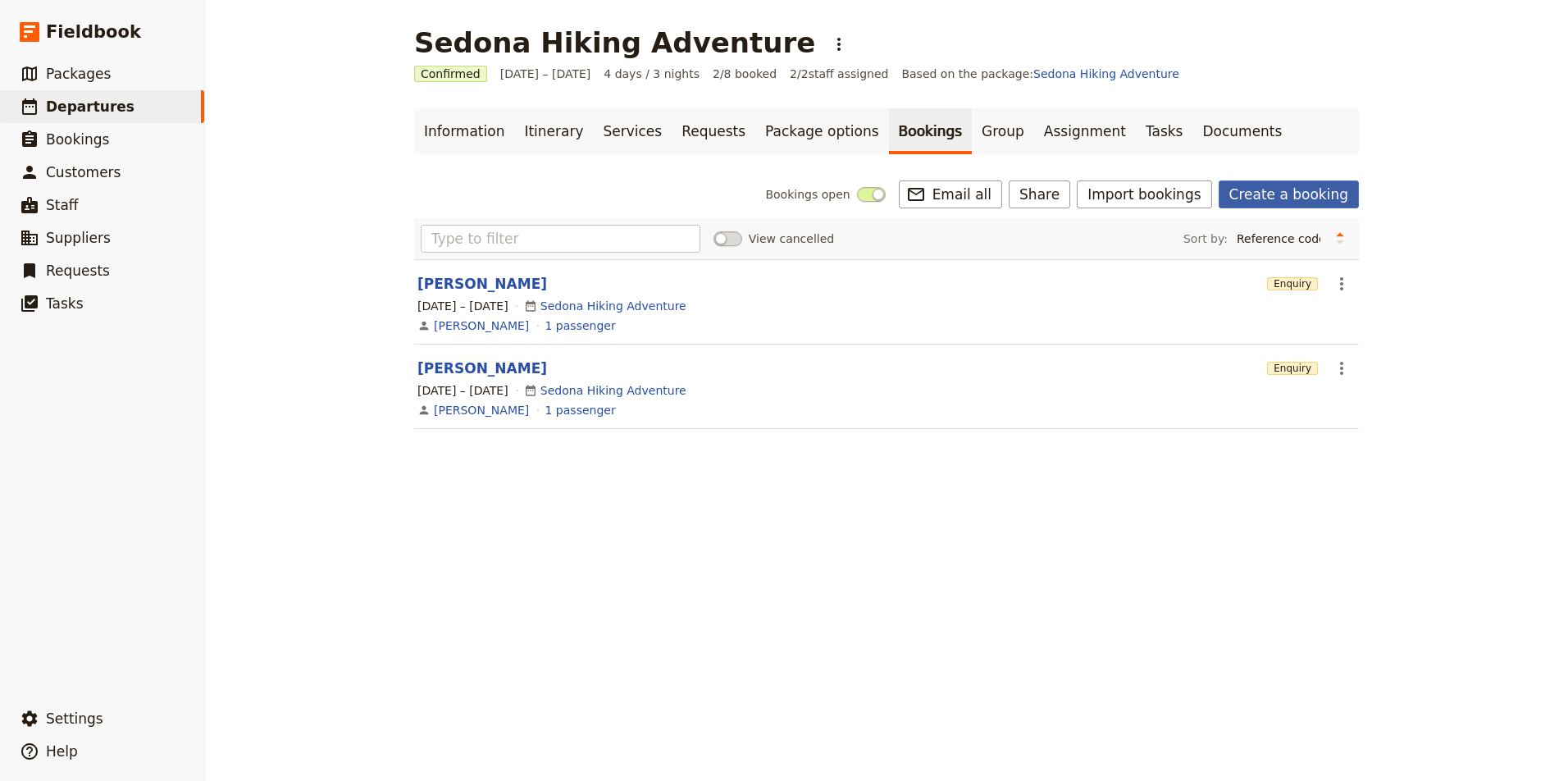
click at [1305, 188] on link "Create a booking" at bounding box center [1288, 194] width 141 height 28
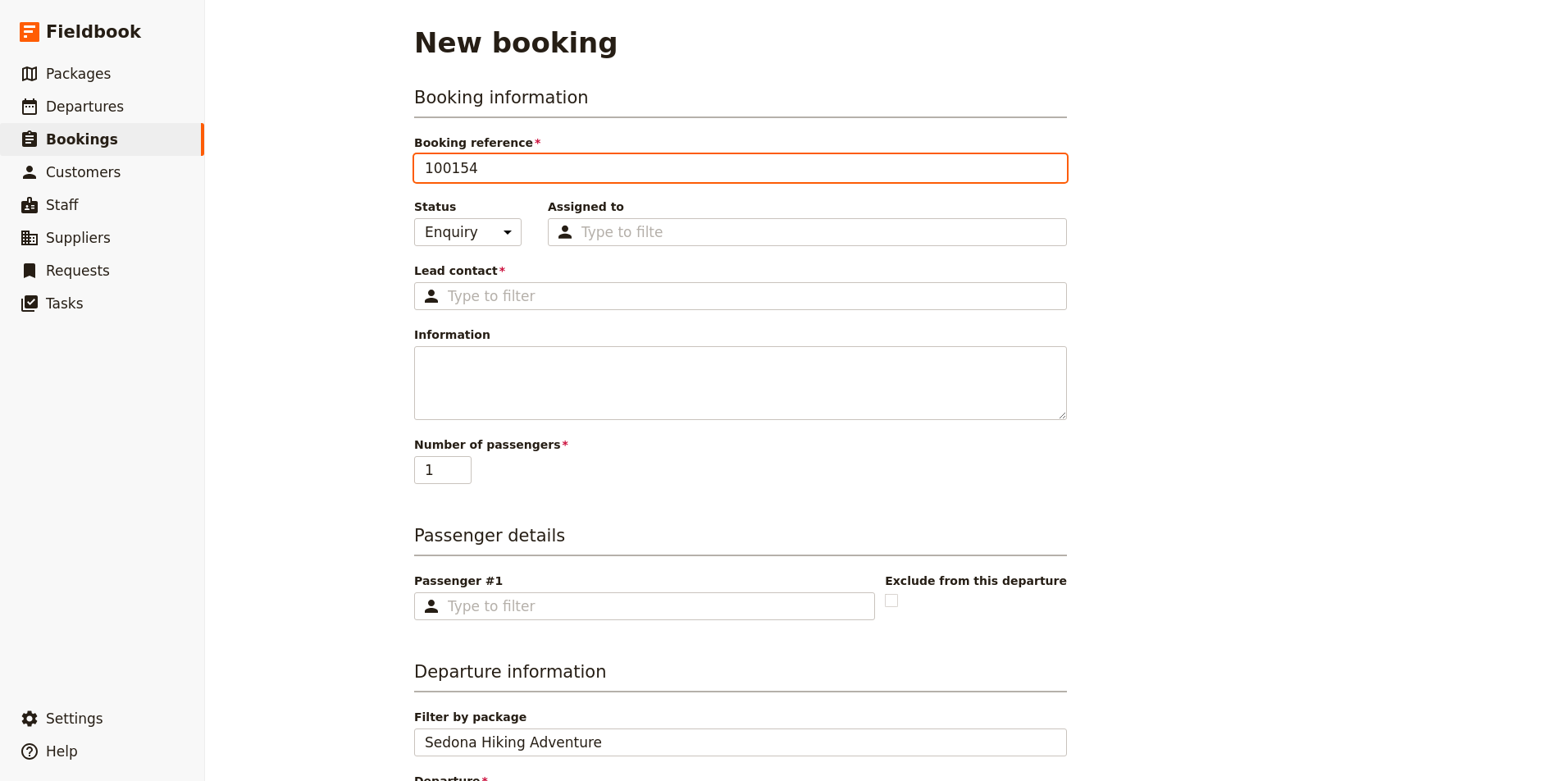
click at [614, 167] on input "100154" at bounding box center [740, 168] width 653 height 28
type input "1"
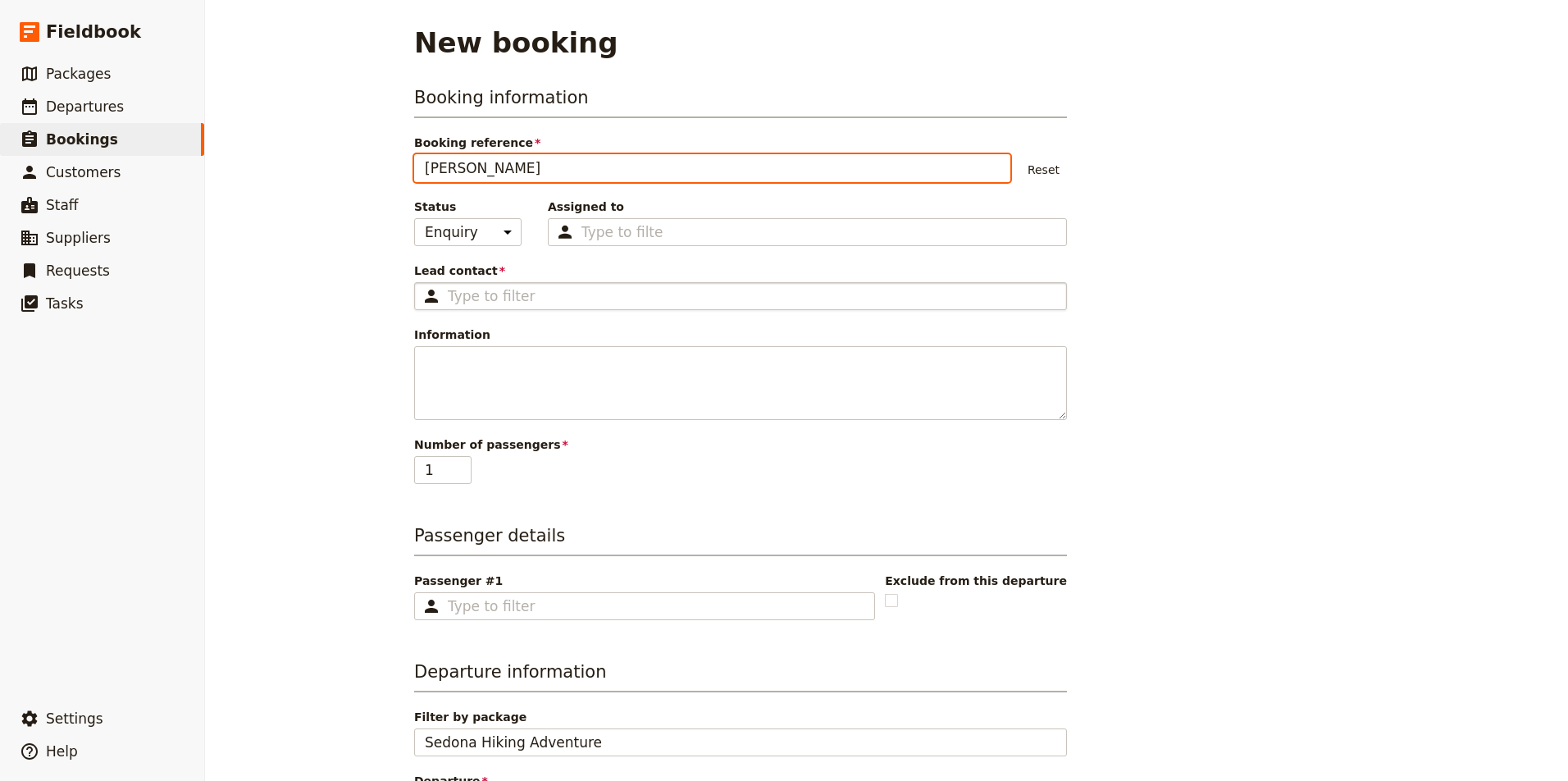
type input "Samantha Gornstein"
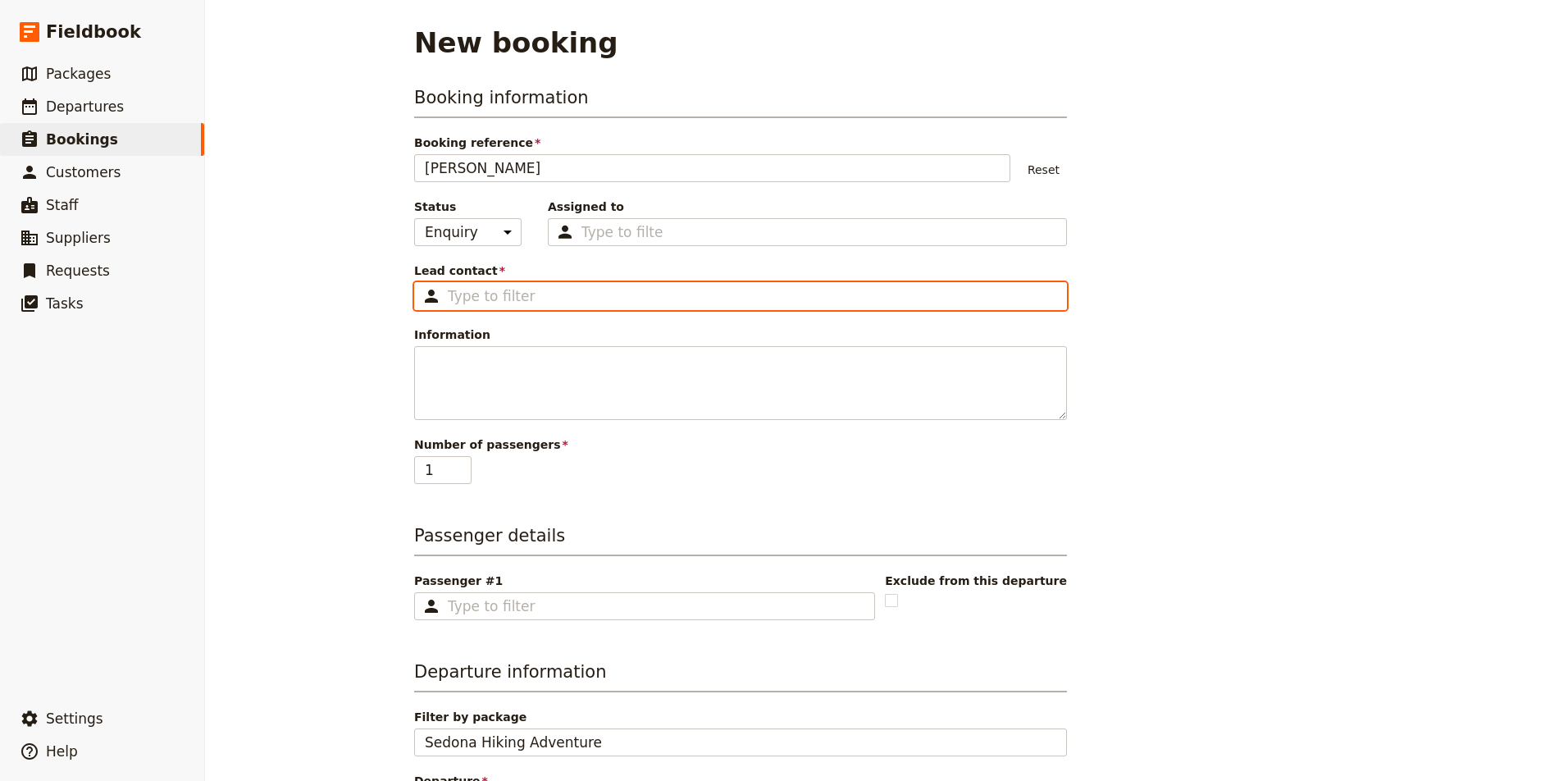
click at [549, 302] on input "Lead contact ​" at bounding box center [752, 296] width 608 height 19
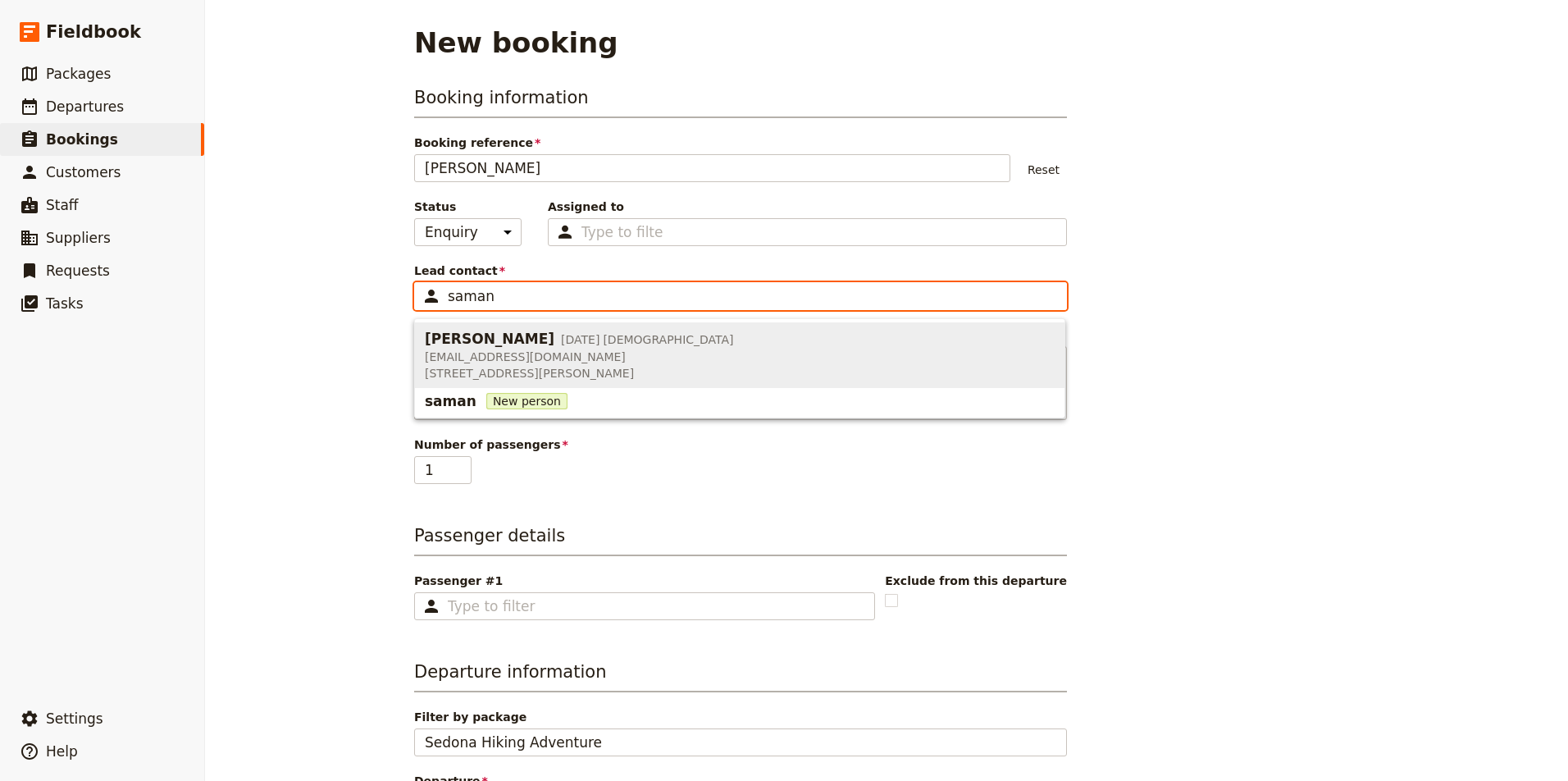
click at [540, 358] on span "s_gornstein@bellsouth.net" at bounding box center [579, 356] width 309 height 16
type input "Samantha Gornstein"
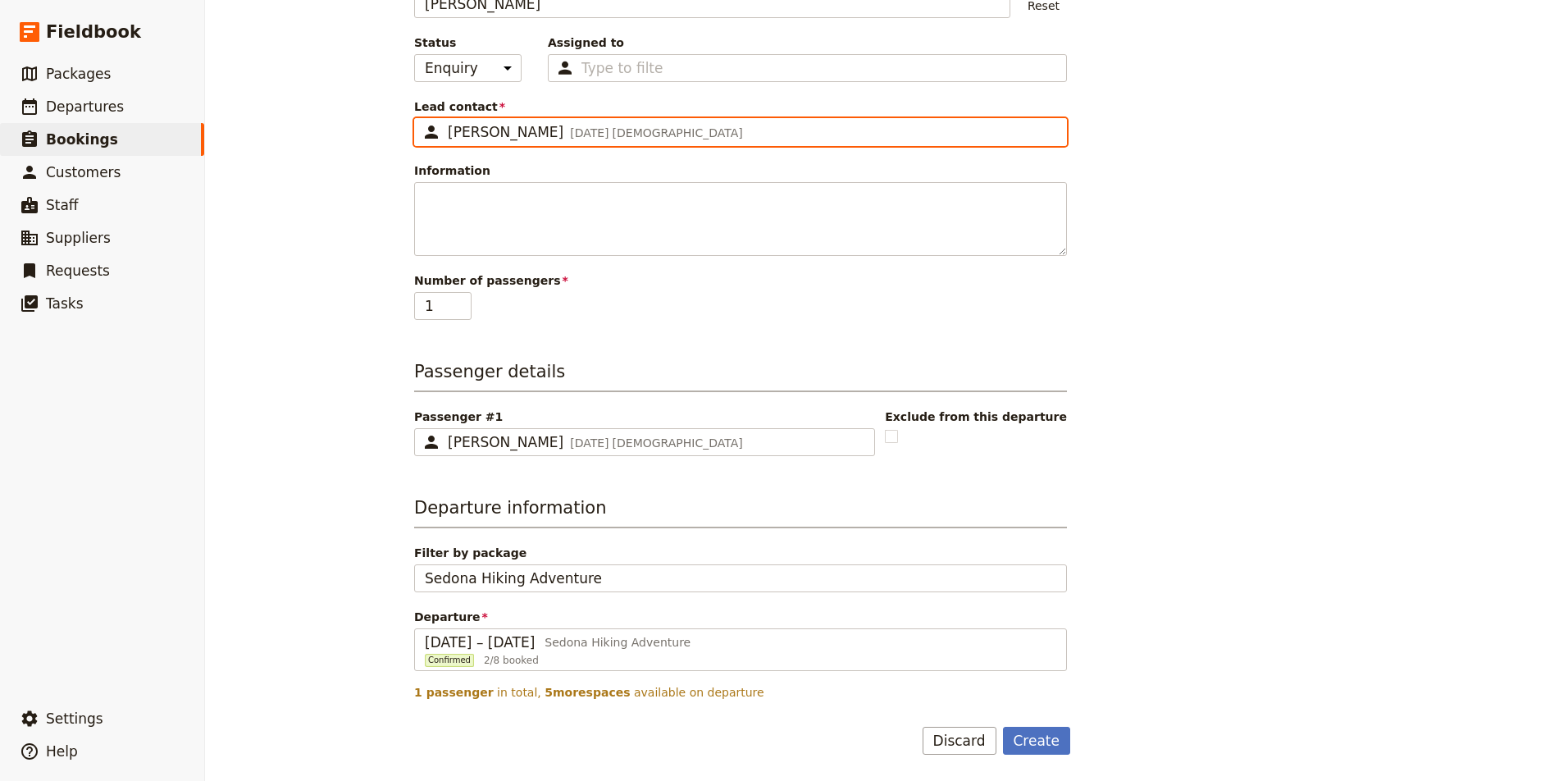
scroll to position [164, 0]
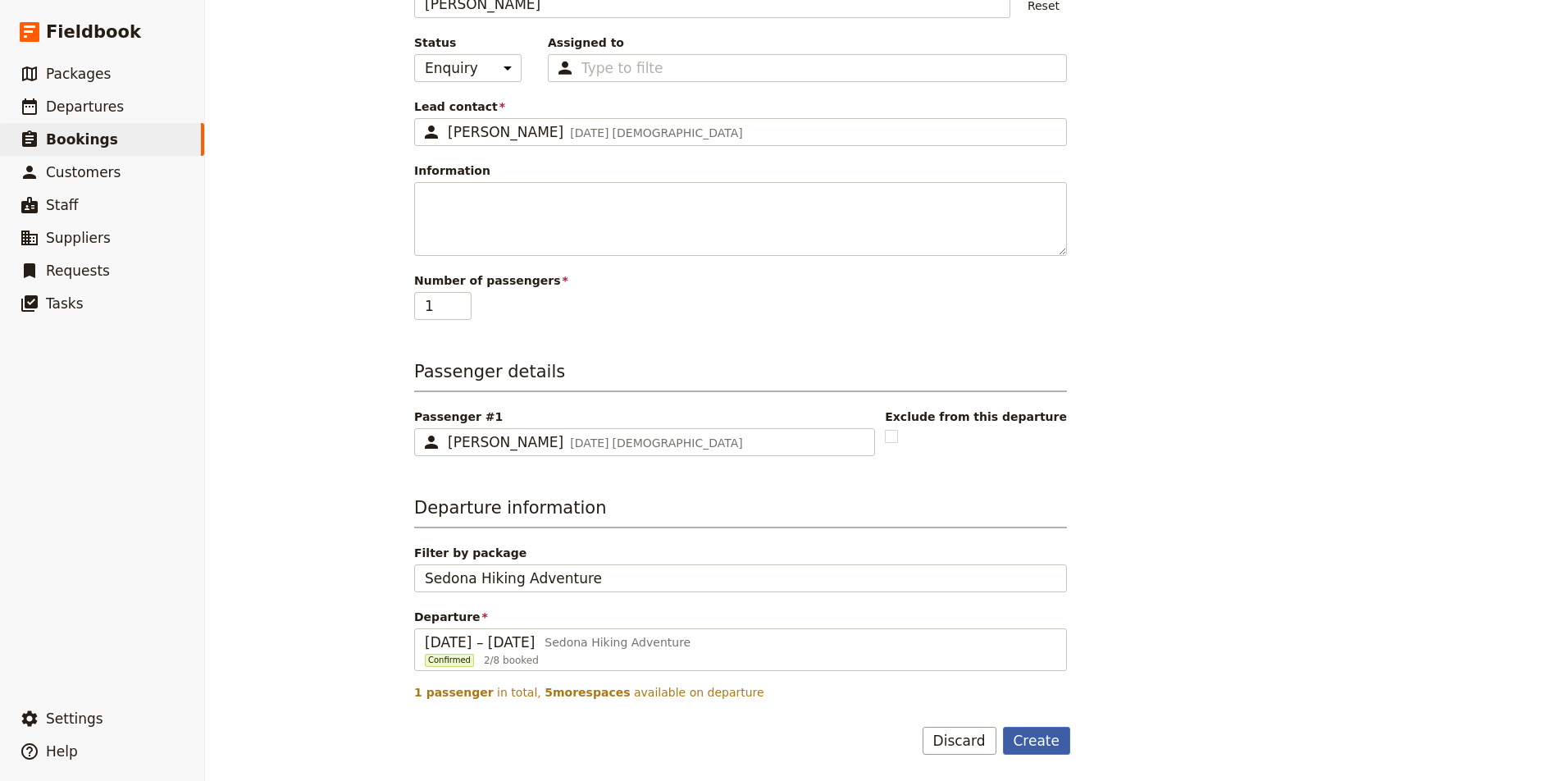
click at [1035, 739] on button "Create" at bounding box center [1037, 740] width 68 height 28
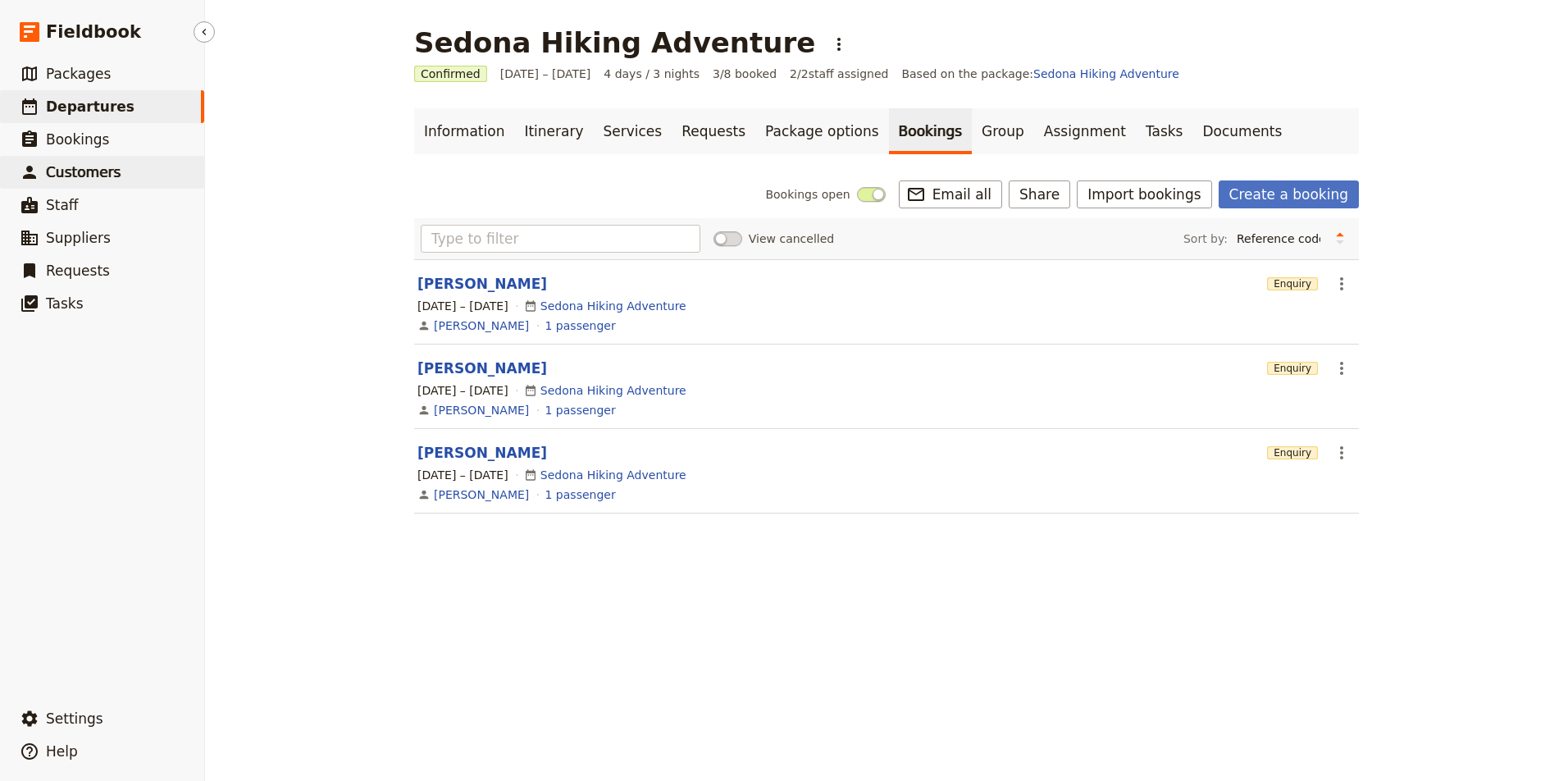
click at [70, 174] on span "Customers" at bounding box center [83, 172] width 75 height 16
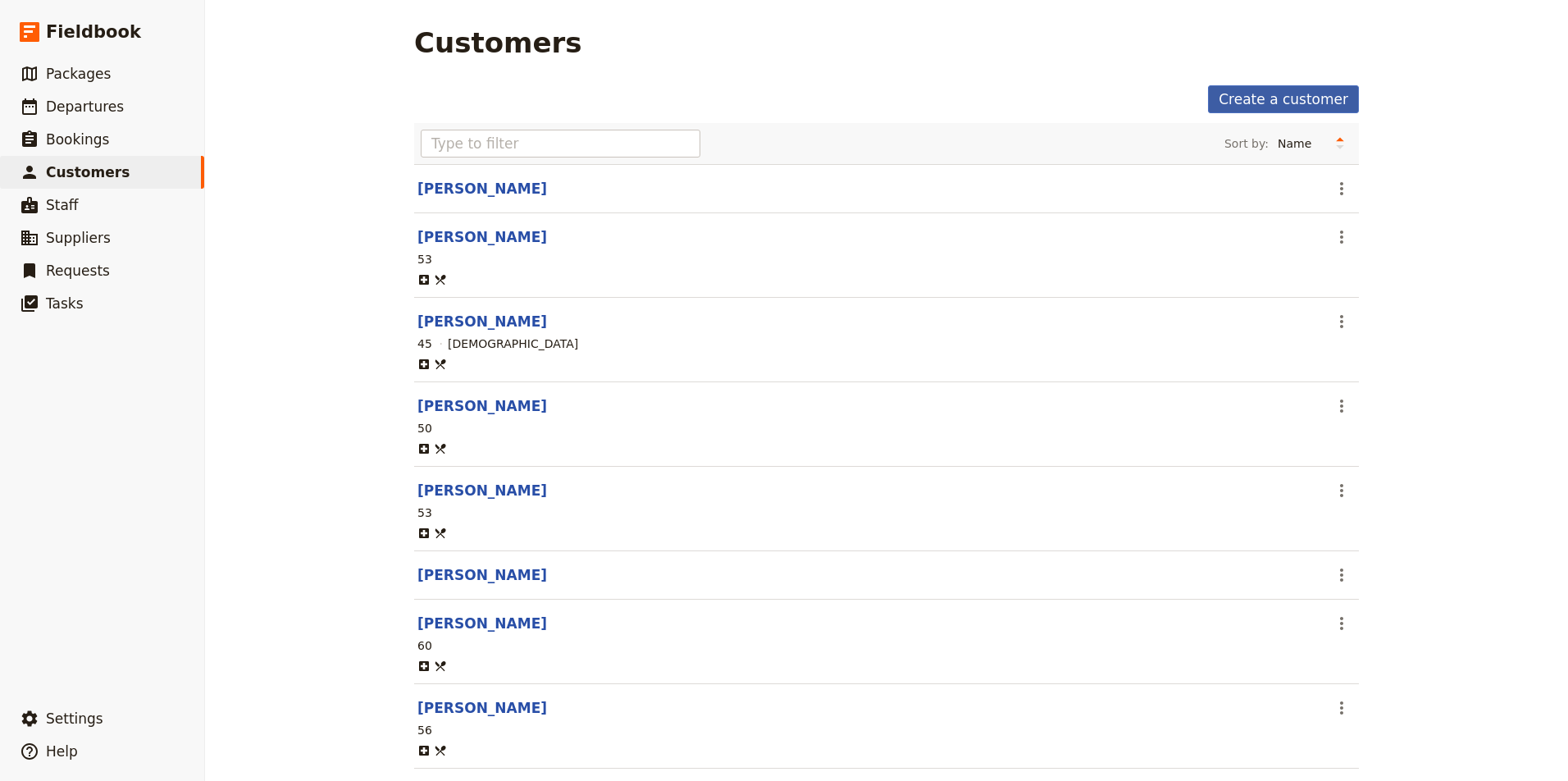
click at [1290, 100] on link "Create a customer" at bounding box center [1283, 99] width 151 height 28
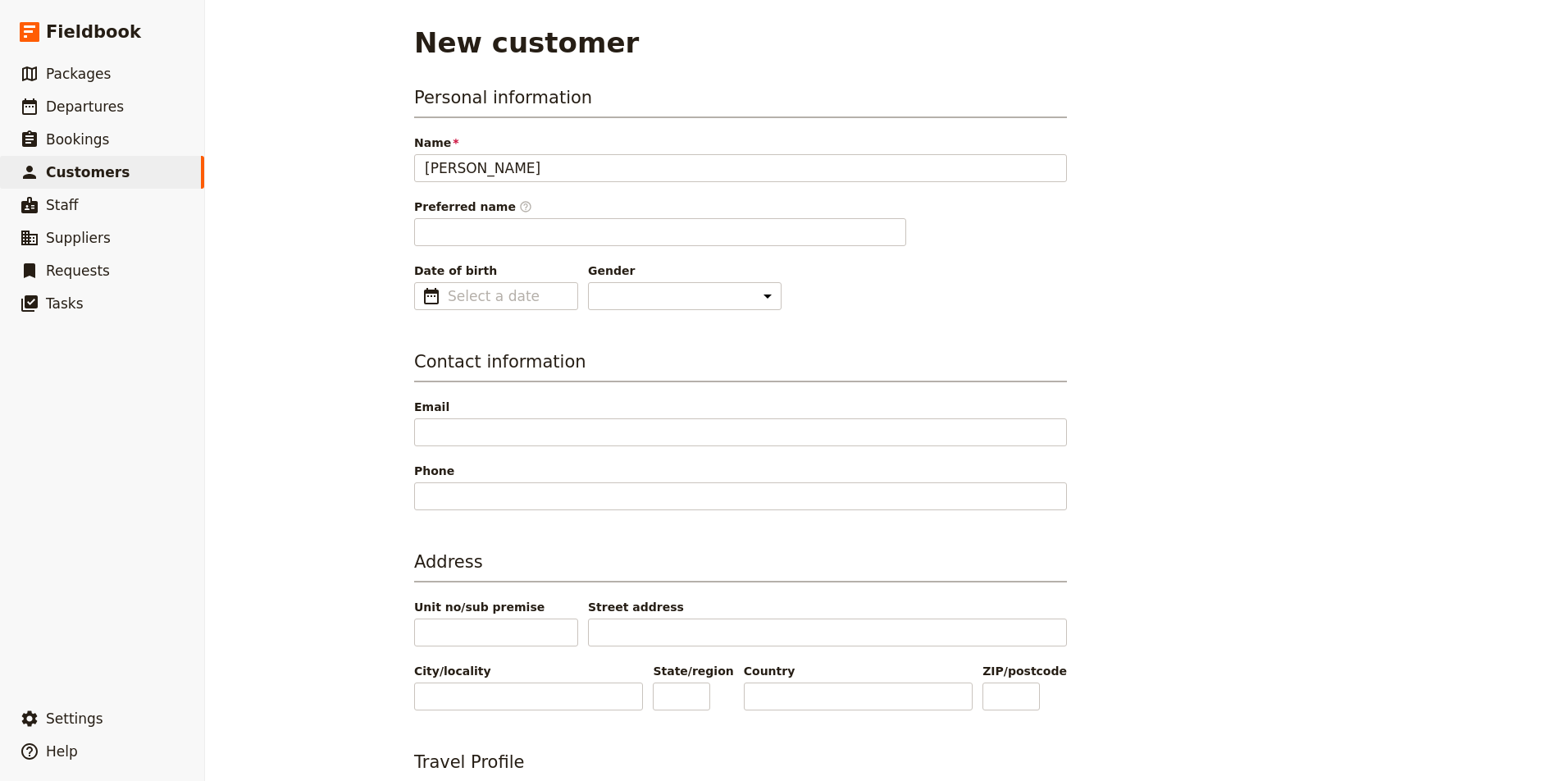
type input "Trina Caudle"
type input "Trina"
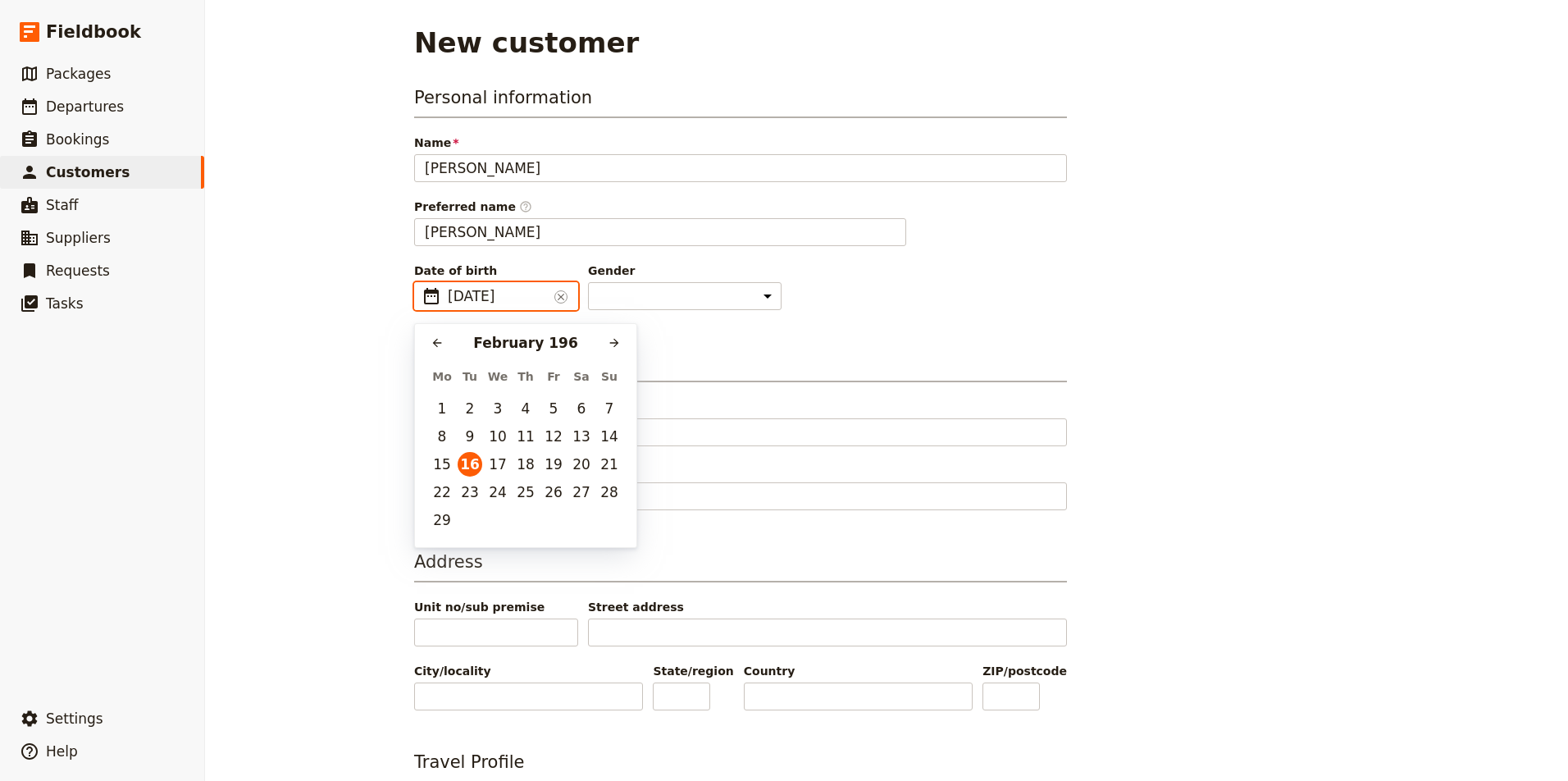
type input "16/02/1967"
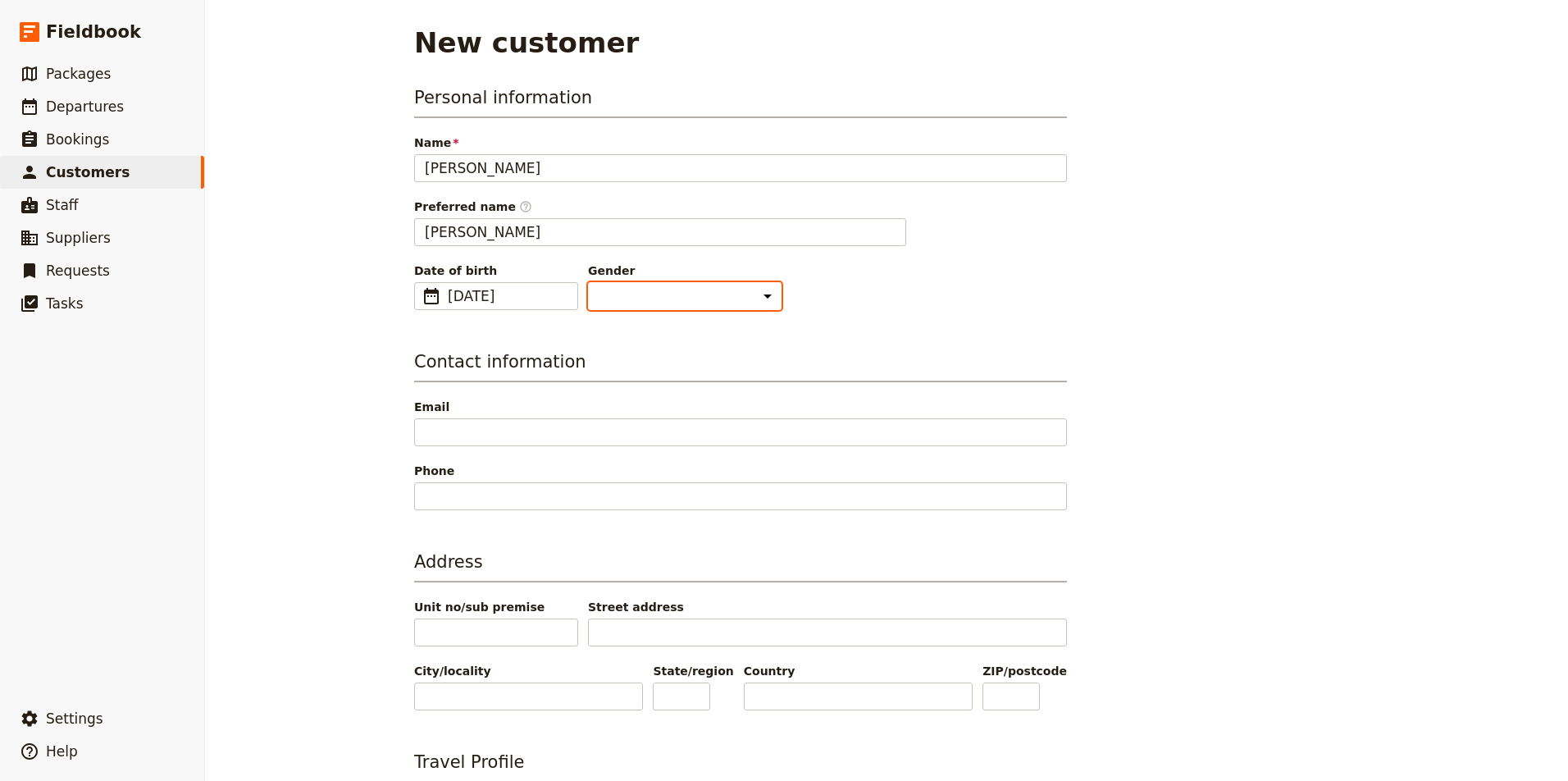
select select "[DEMOGRAPHIC_DATA]"
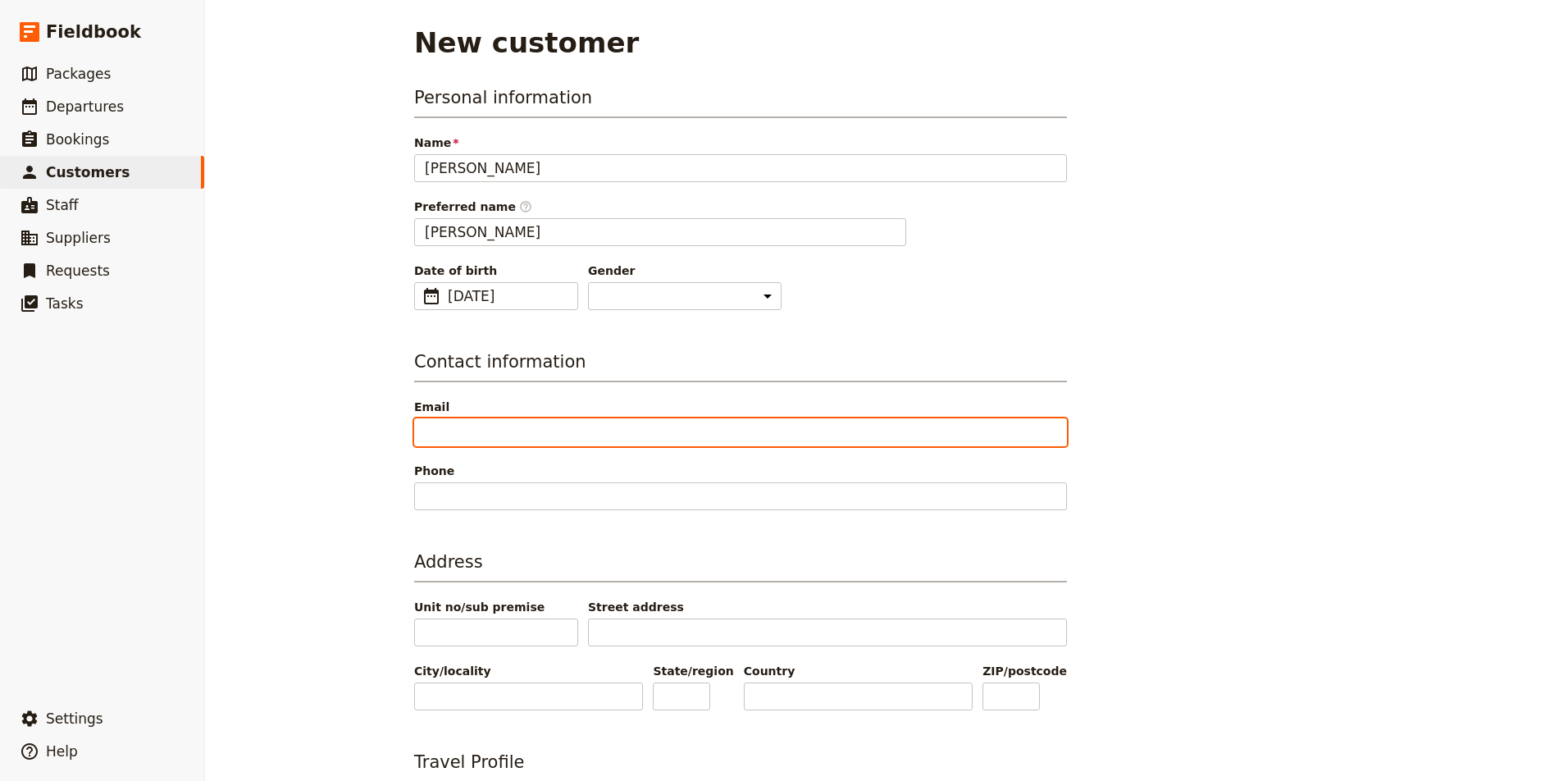
paste input "caud9541@gmail.com"
type input "caud9541@gmail.com"
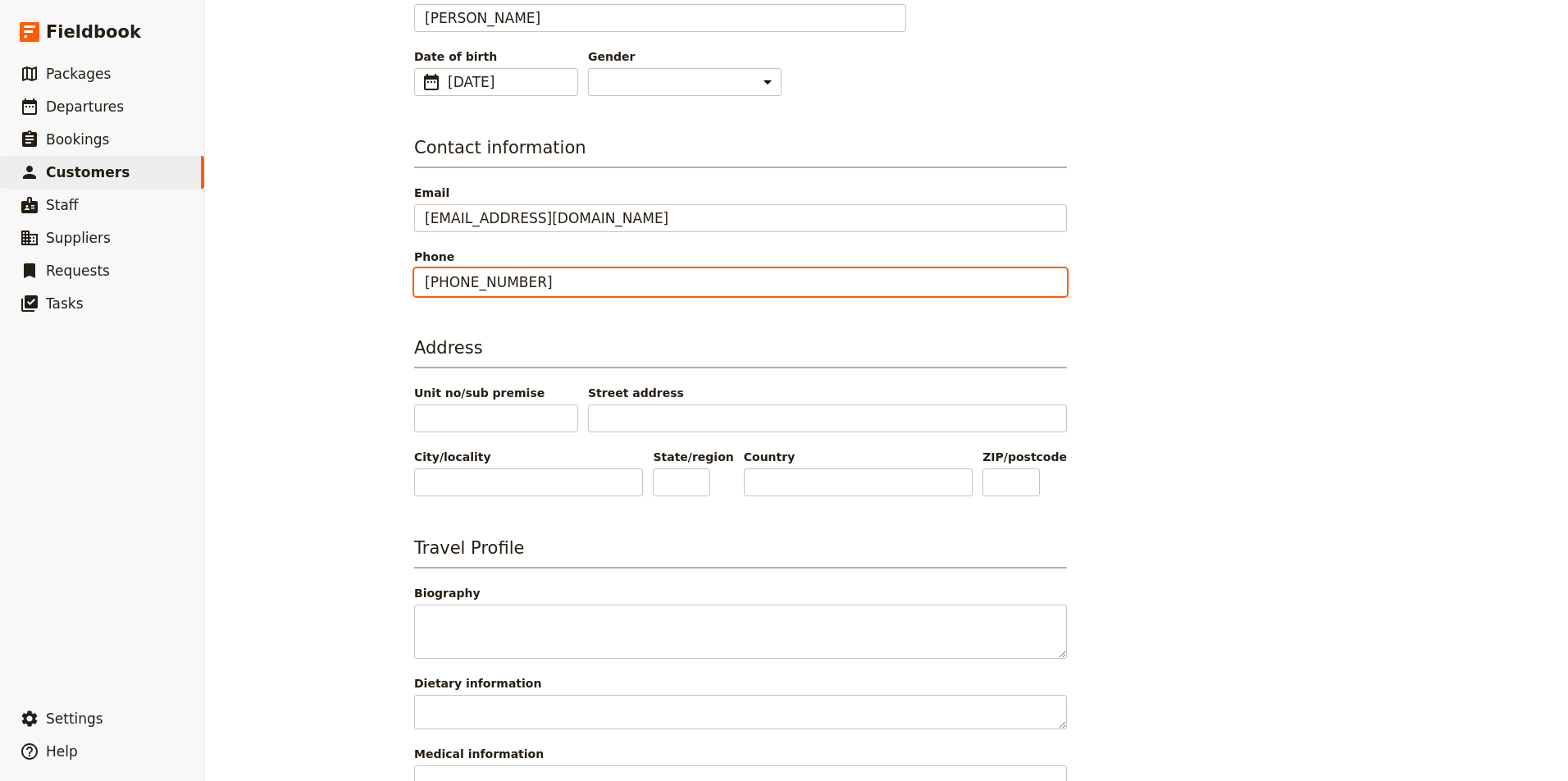
scroll to position [218, 0]
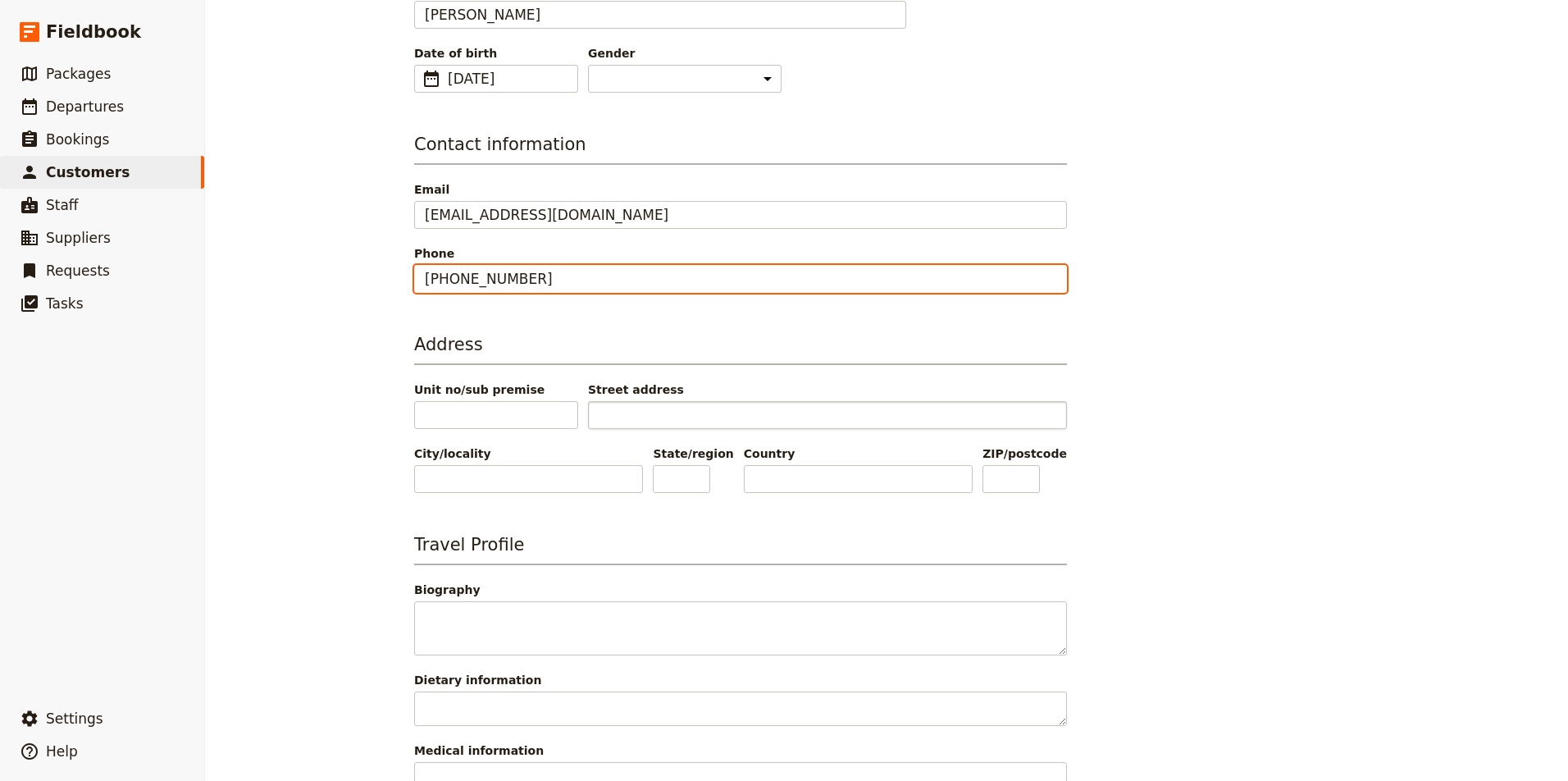
type input "208-449-9593"
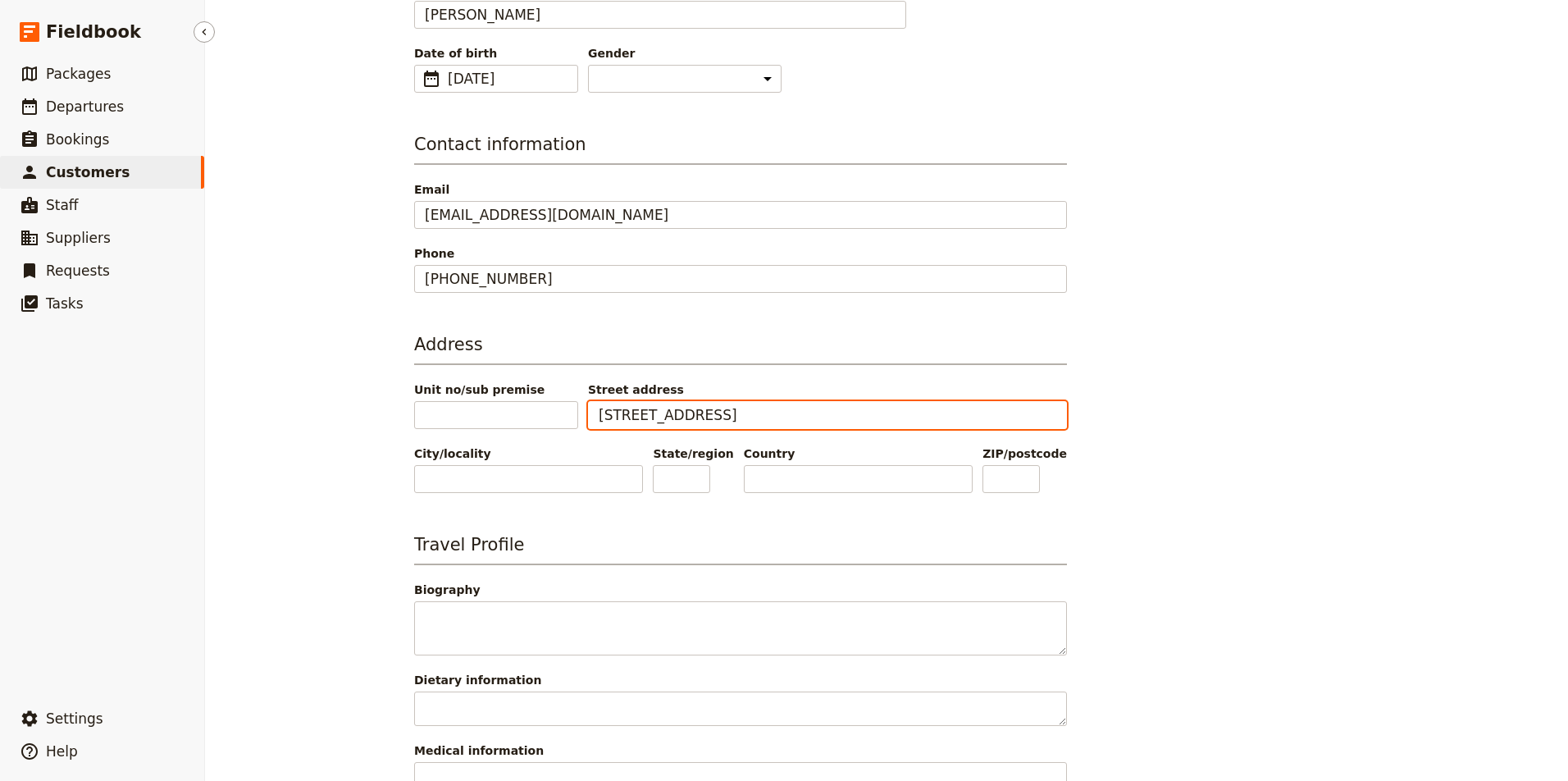
type input "10570 N Barcelona Street"
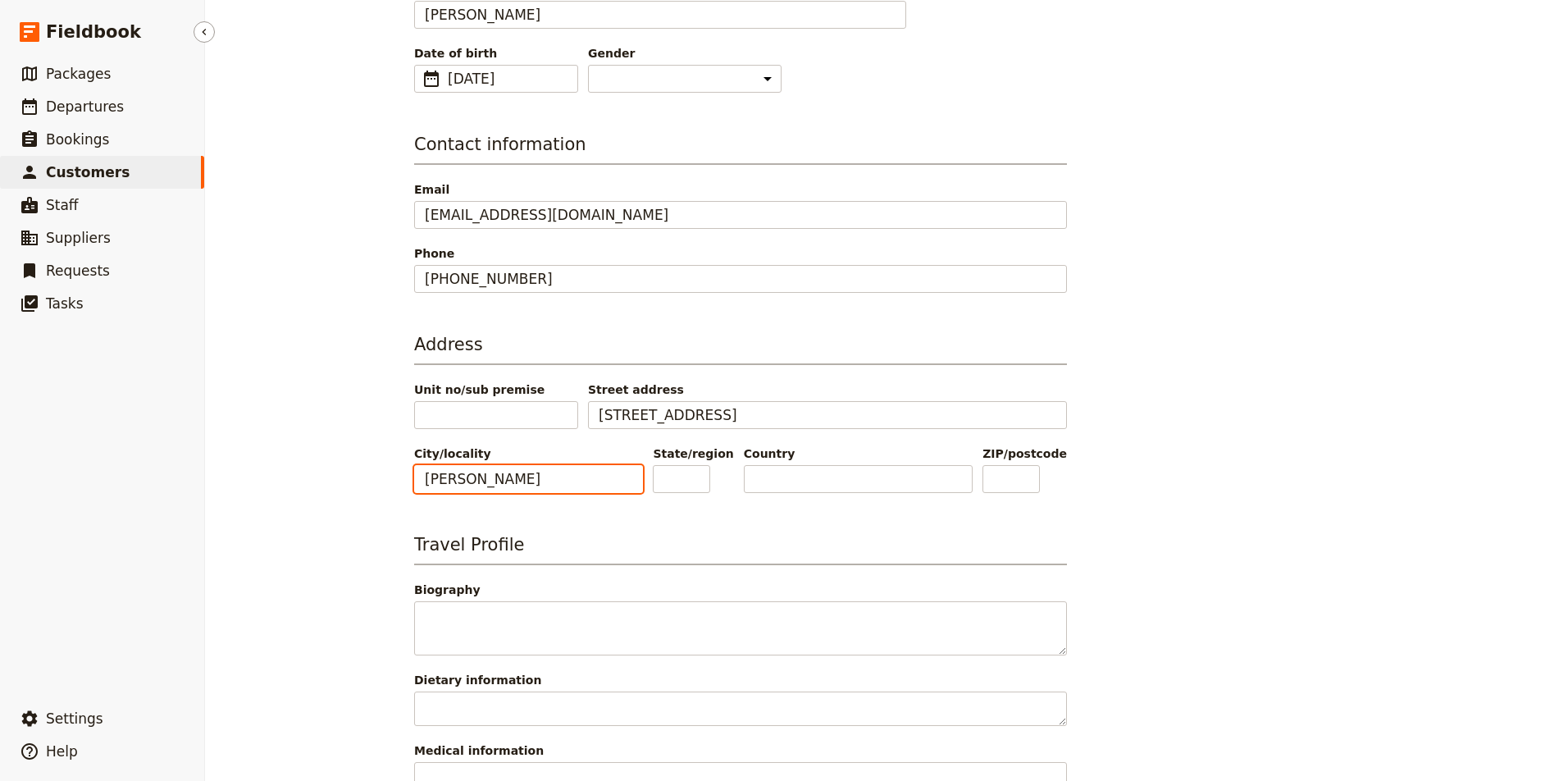
type input "Hayden"
type input "ID"
type input "united"
type input "[GEOGRAPHIC_DATA]"
click at [1025, 487] on input "ZIP/postcode" at bounding box center [1011, 479] width 58 height 28
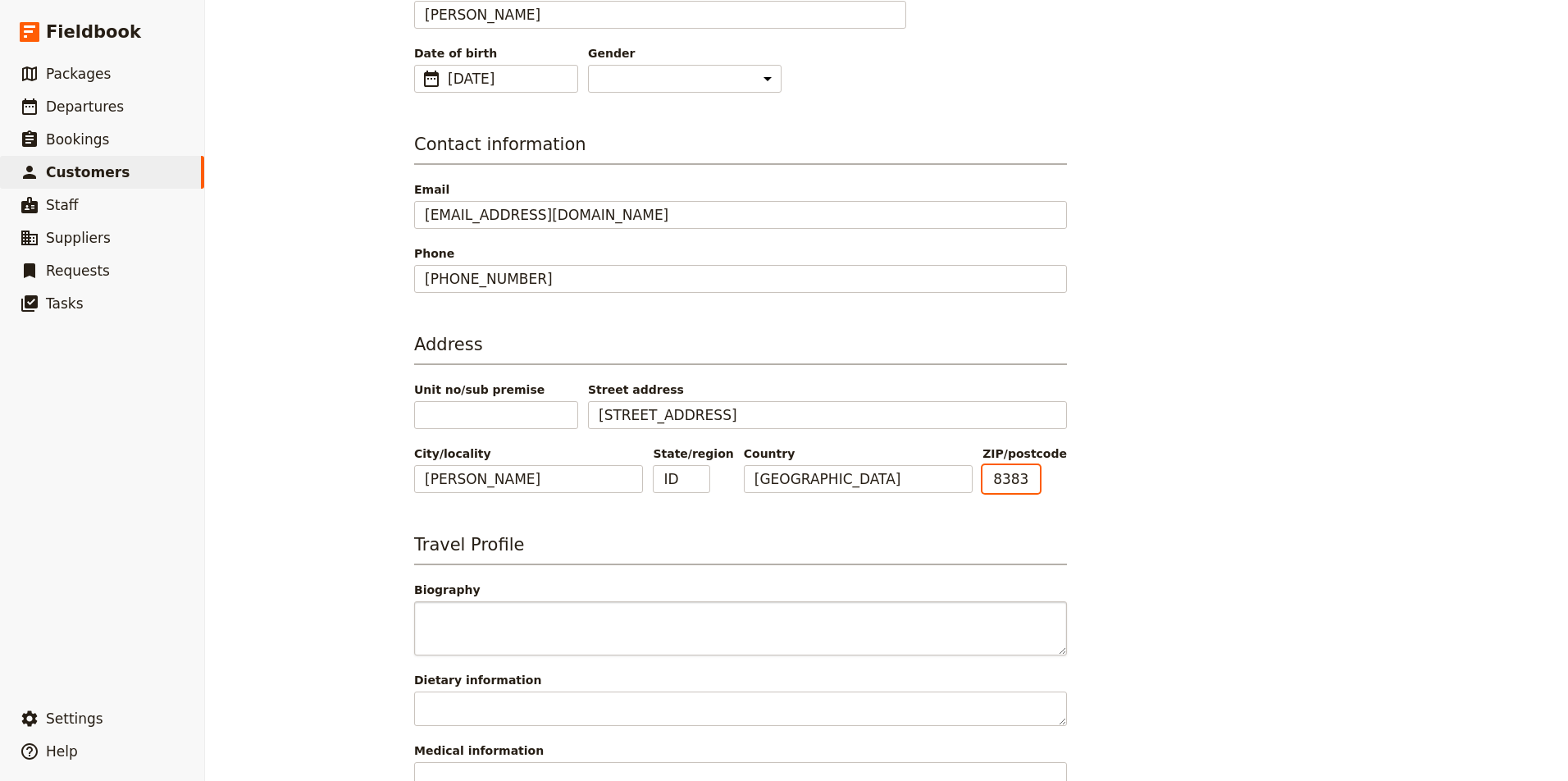
type input "83835"
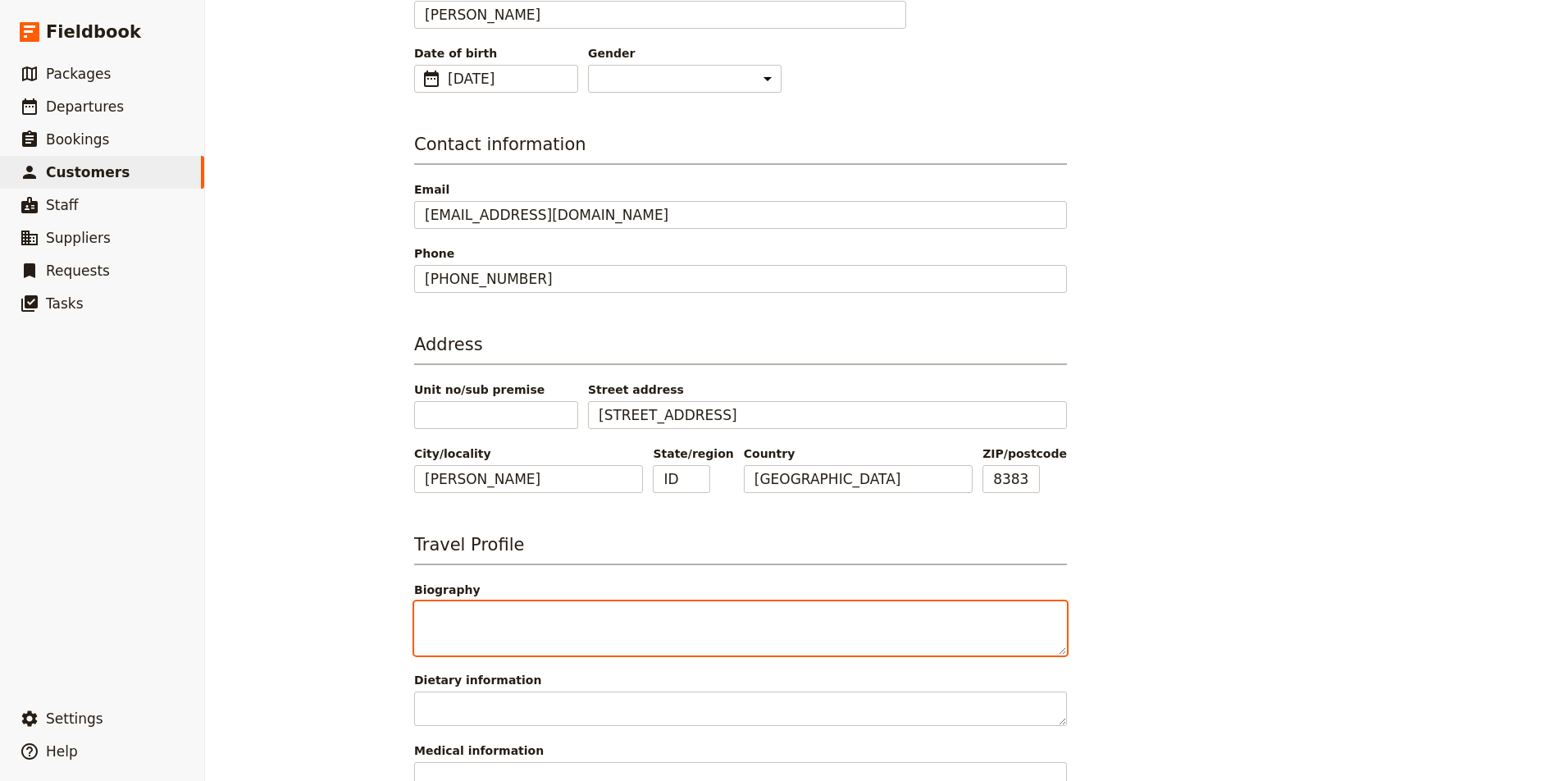
click at [848, 605] on textarea "Biography" at bounding box center [740, 629] width 653 height 54
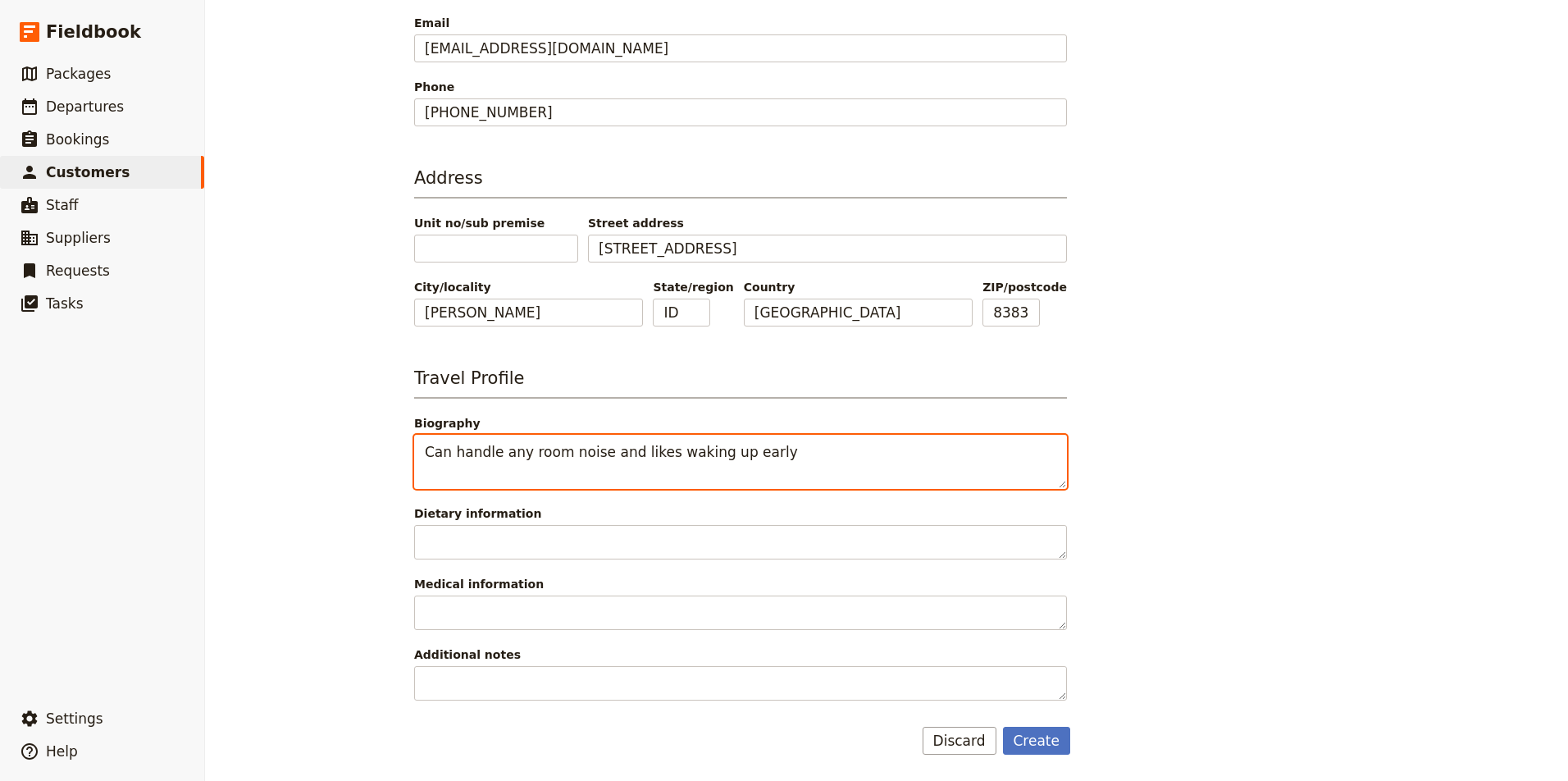
scroll to position [384, 0]
type textarea "Can handle any room noise and likes waking up early"
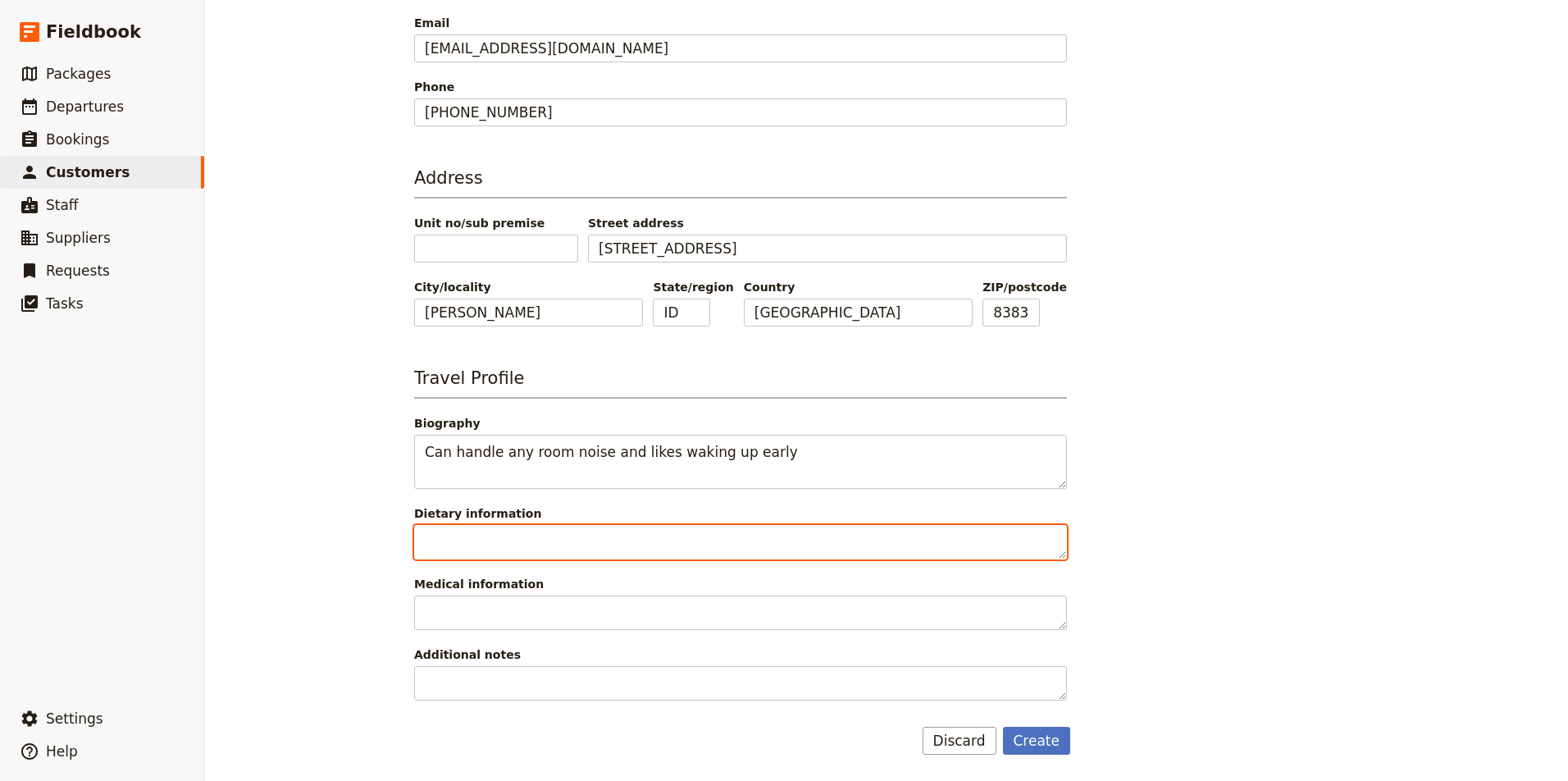
click at [641, 531] on textarea "Dietary information" at bounding box center [740, 542] width 653 height 35
type textarea "None"
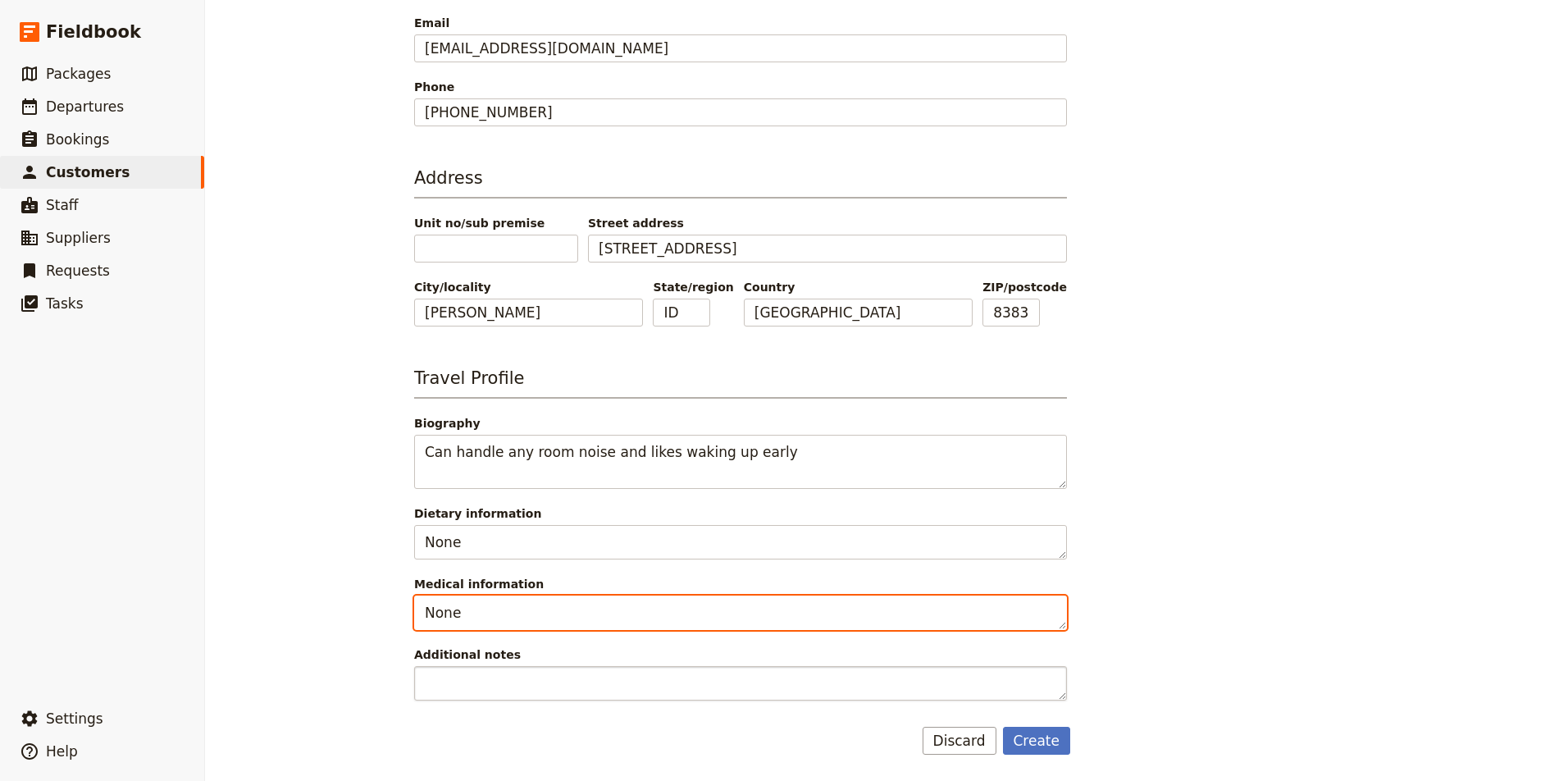
type textarea "None"
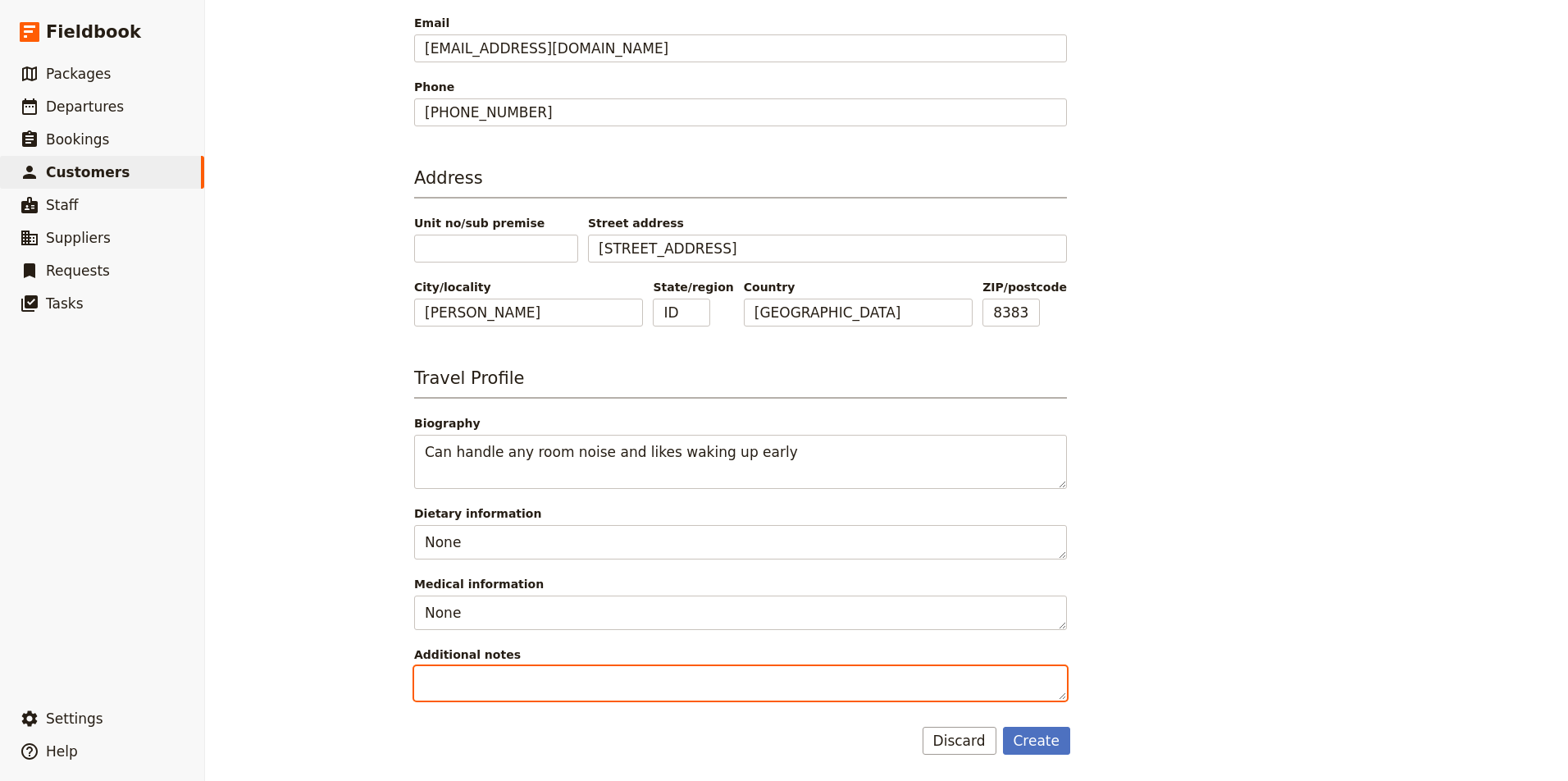
click at [585, 678] on textarea "Additional notes" at bounding box center [740, 683] width 653 height 35
paste textarea "Retiring and I love to hike. My husband can't hike as much as he used to. I lov…"
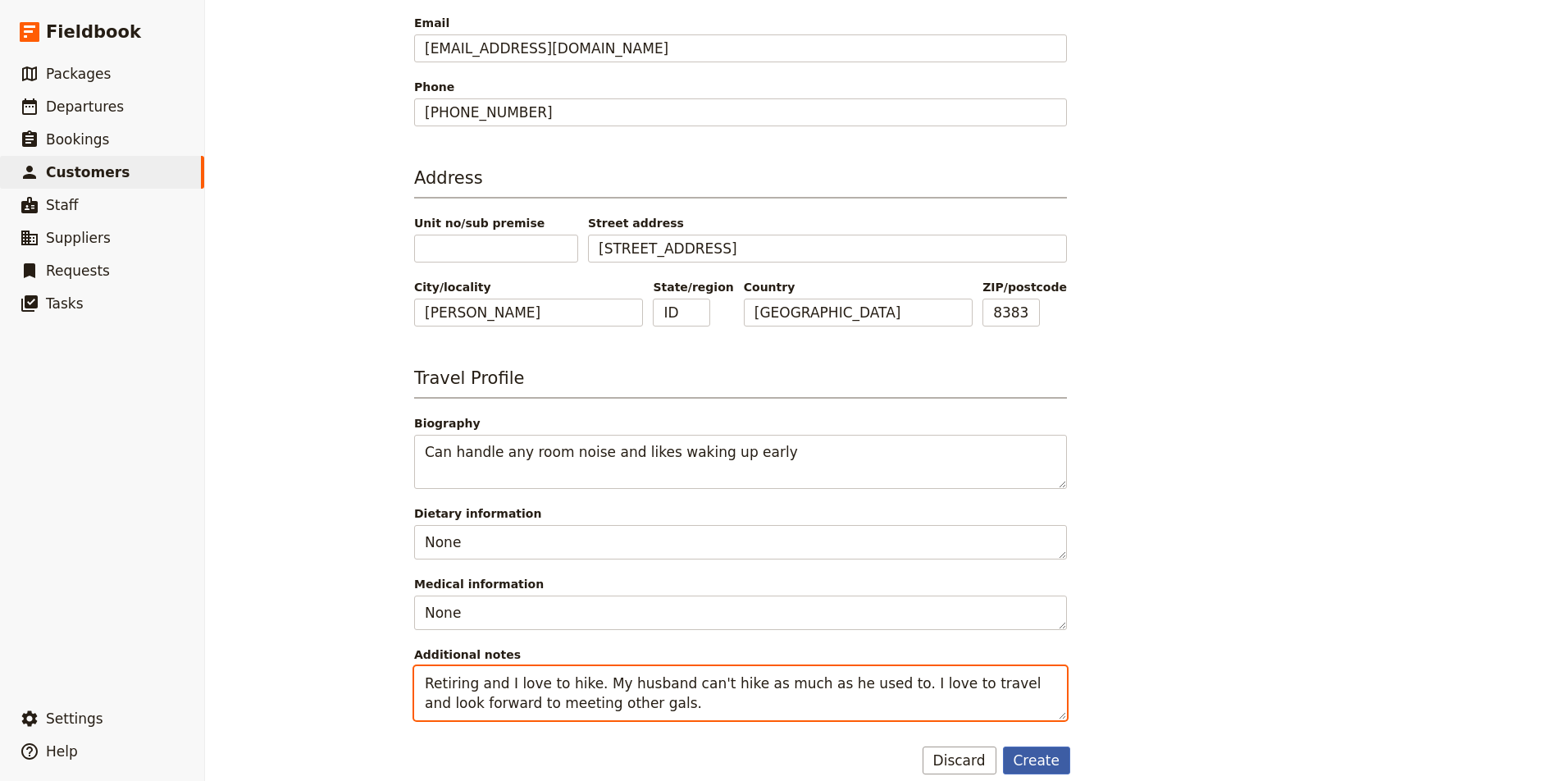
type textarea "Retiring and I love to hike. My husband can't hike as much as he used to. I lov…"
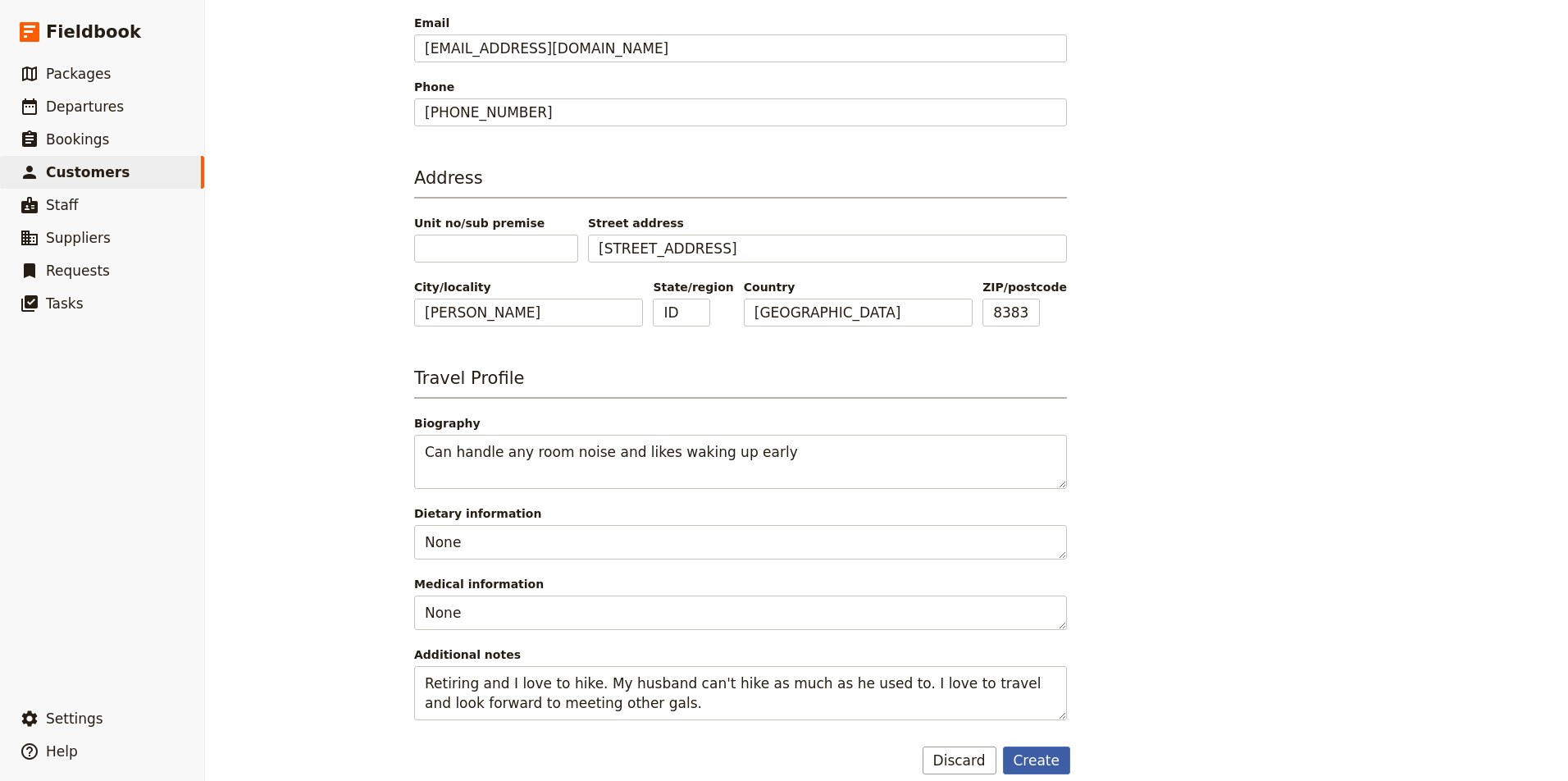
click at [1032, 761] on button "Create" at bounding box center [1037, 760] width 68 height 28
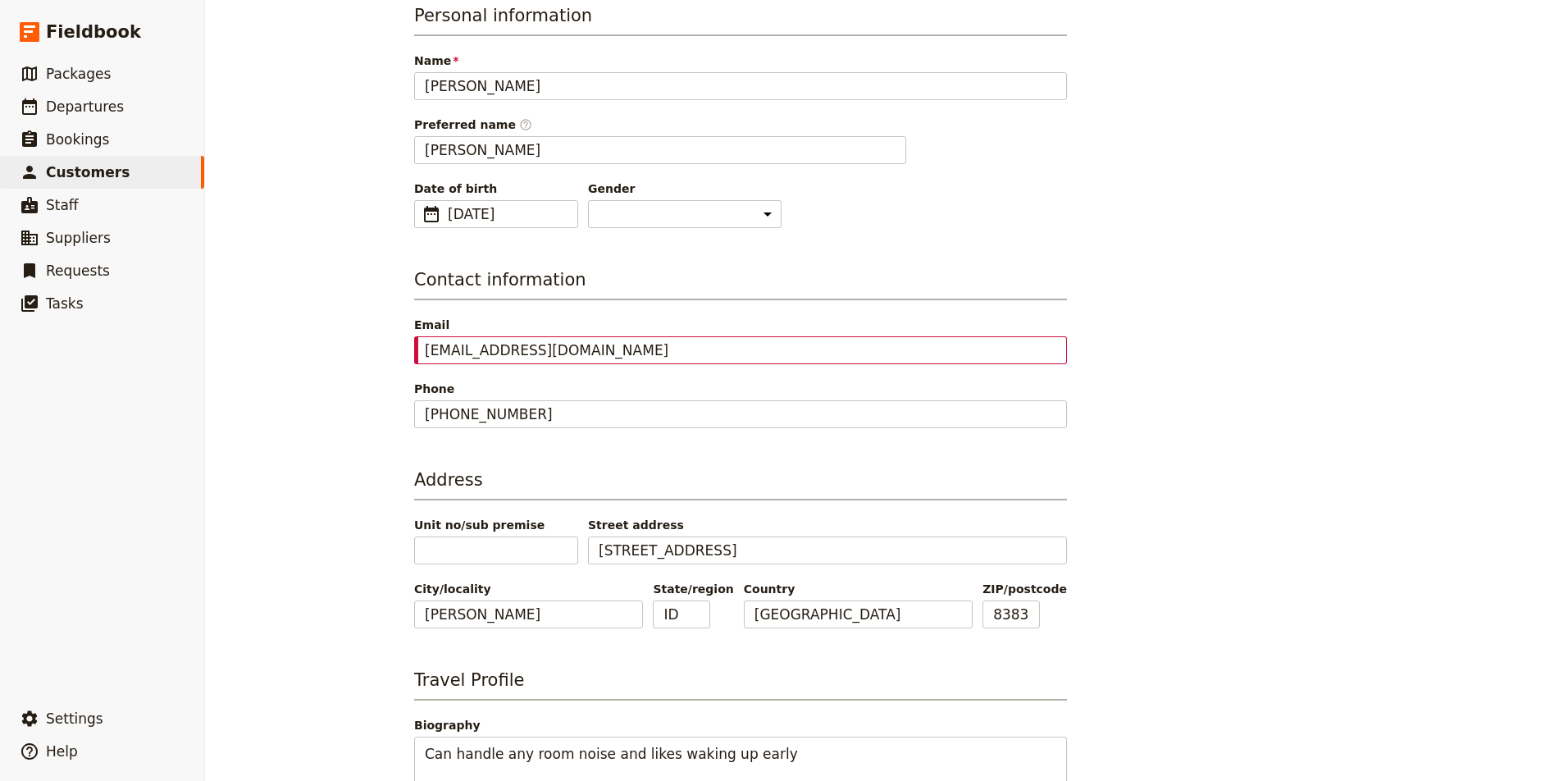
select select "[DEMOGRAPHIC_DATA]"
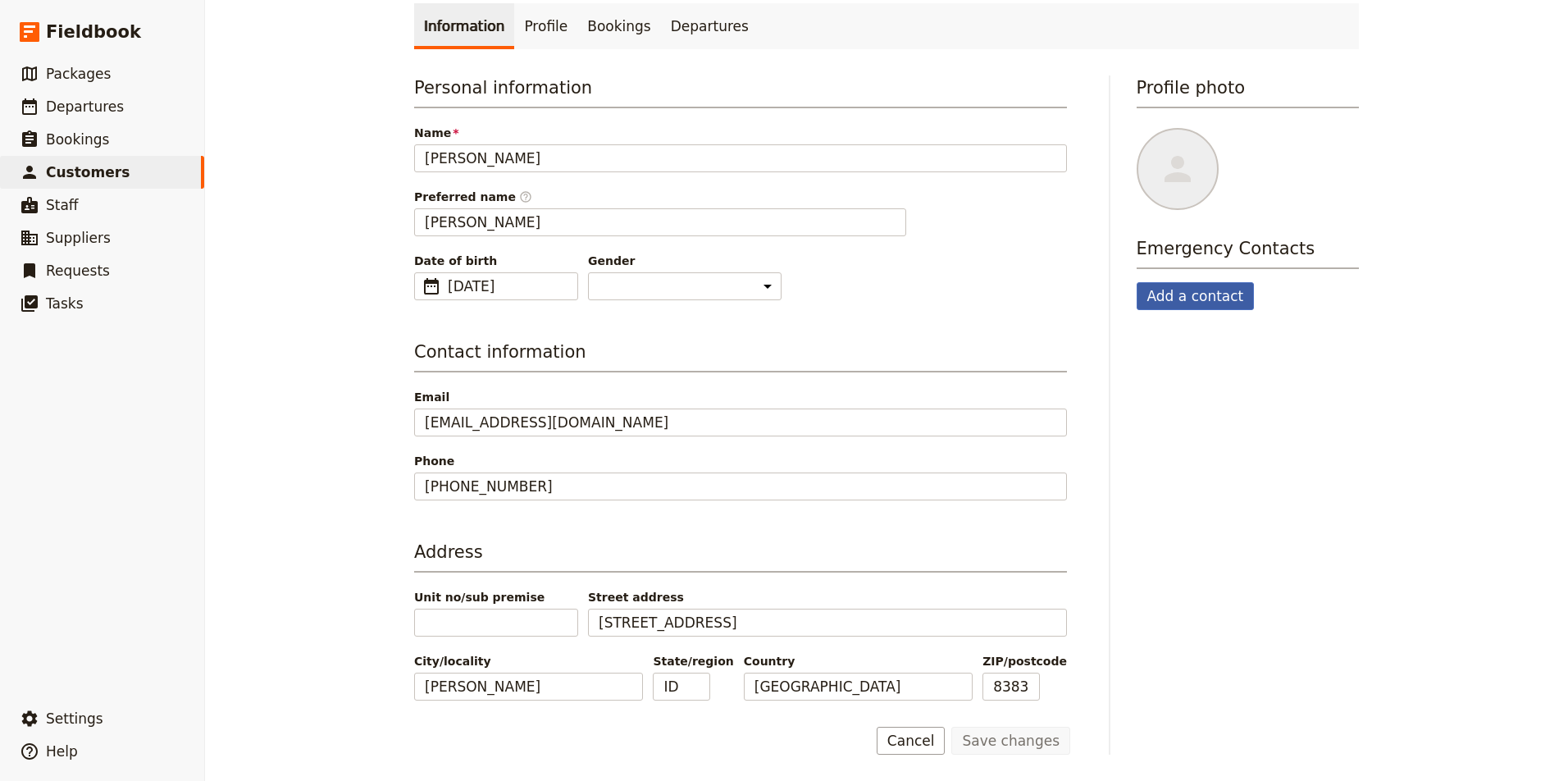
click at [1218, 295] on button "Add a contact" at bounding box center [1195, 296] width 118 height 28
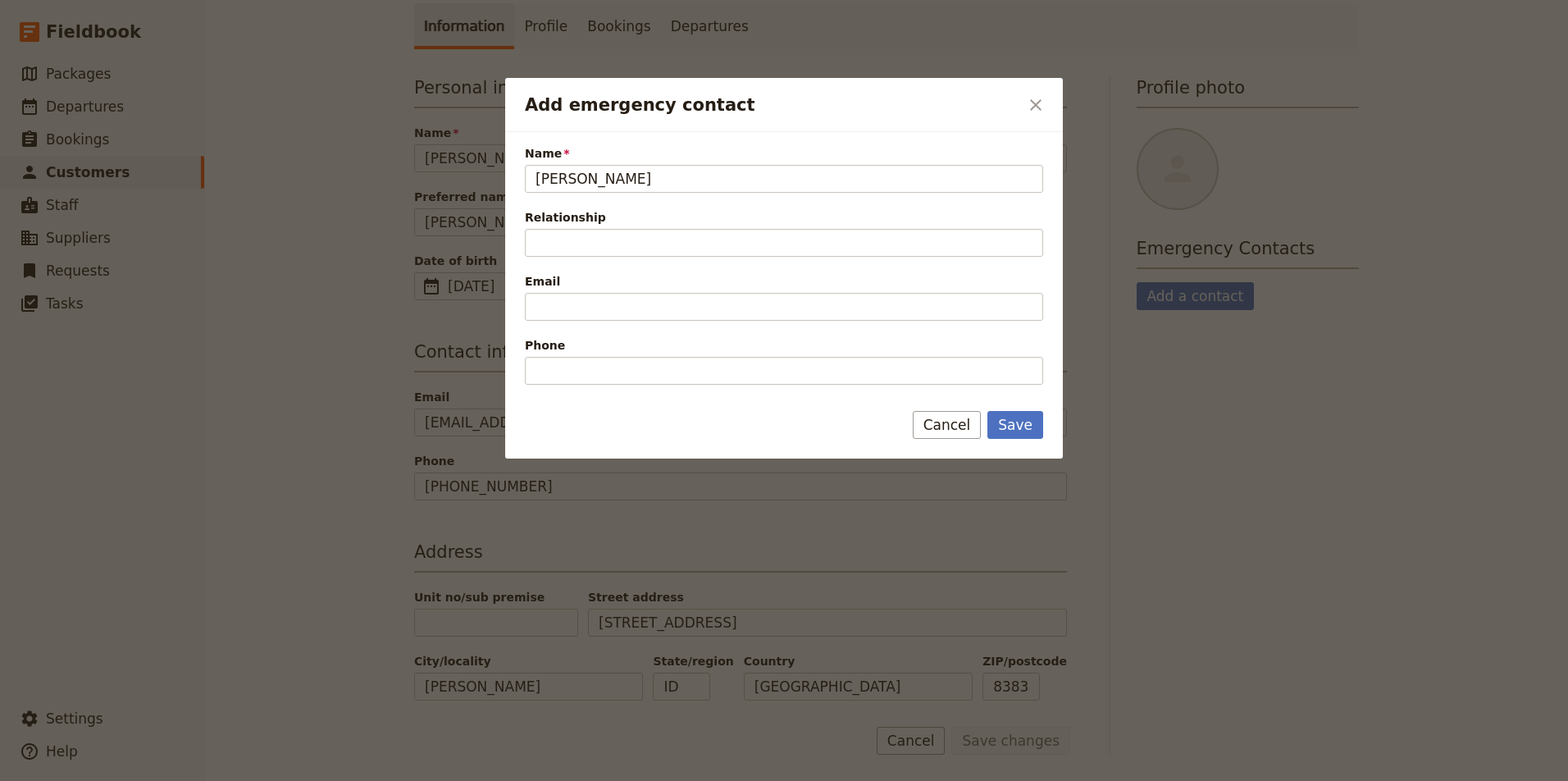
type input "Connie"
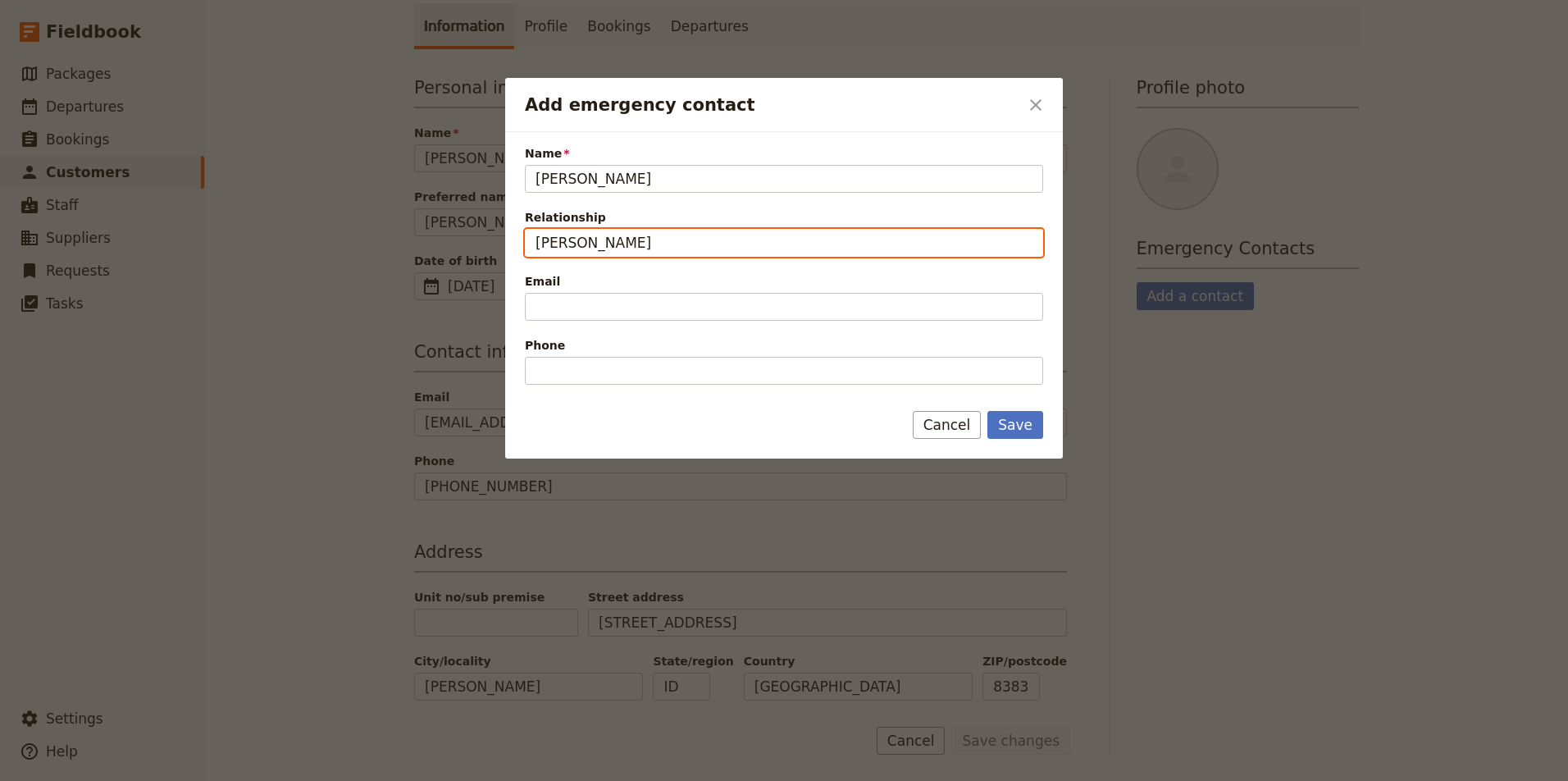
type input "McGee"
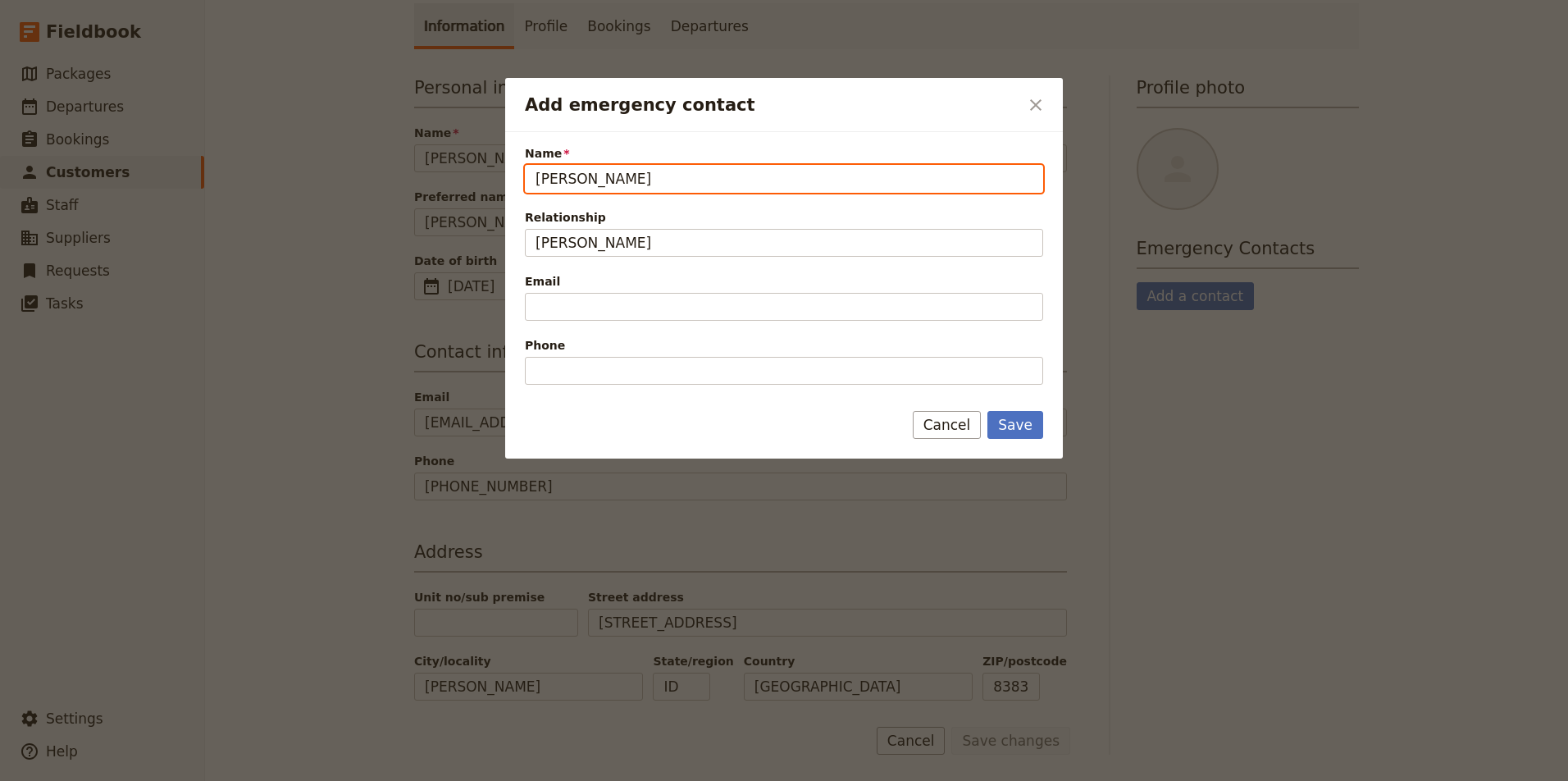
click at [622, 177] on input "Connie" at bounding box center [784, 179] width 518 height 28
type input "Connie McGee"
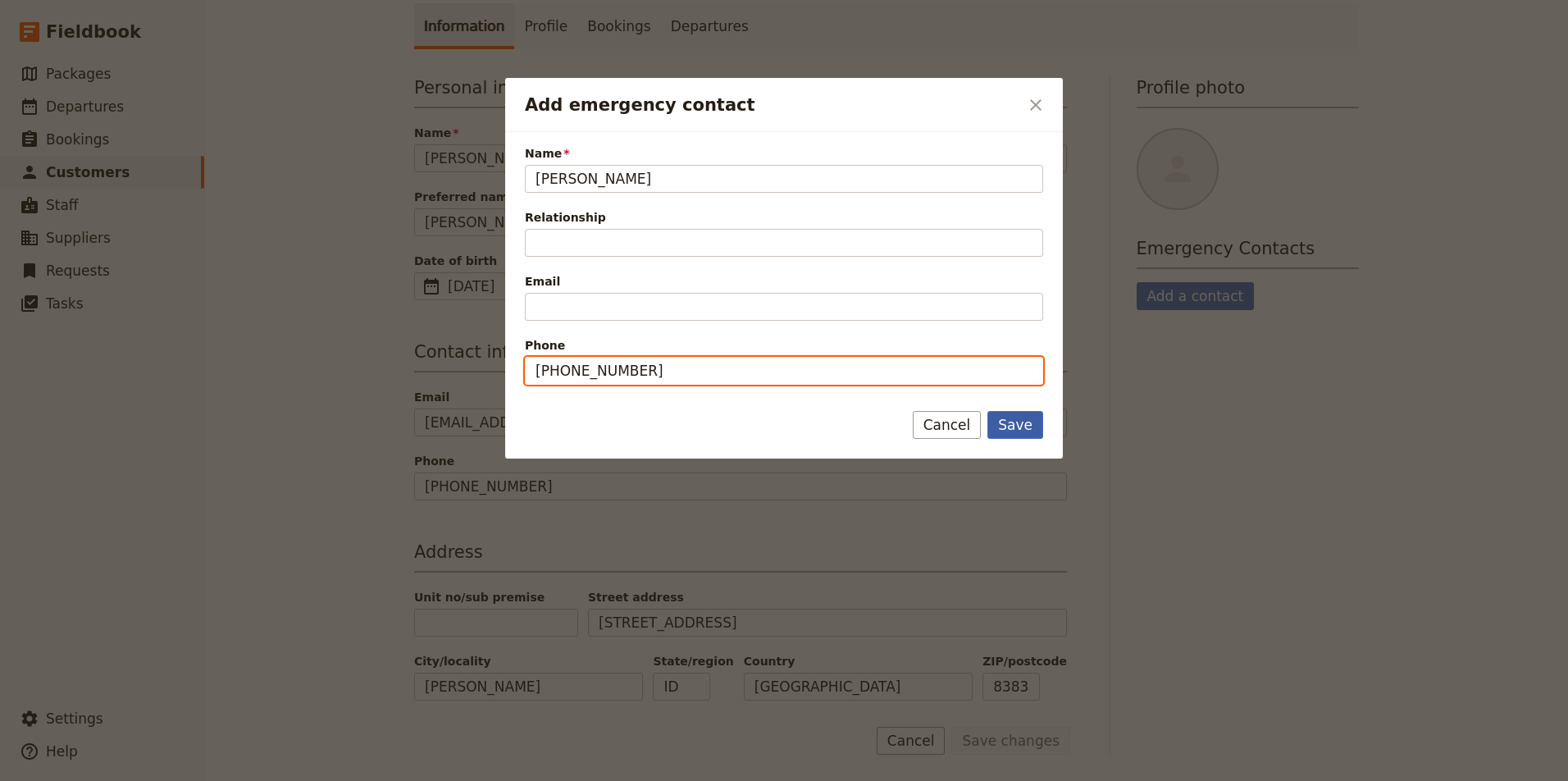
type input "208-755-9648"
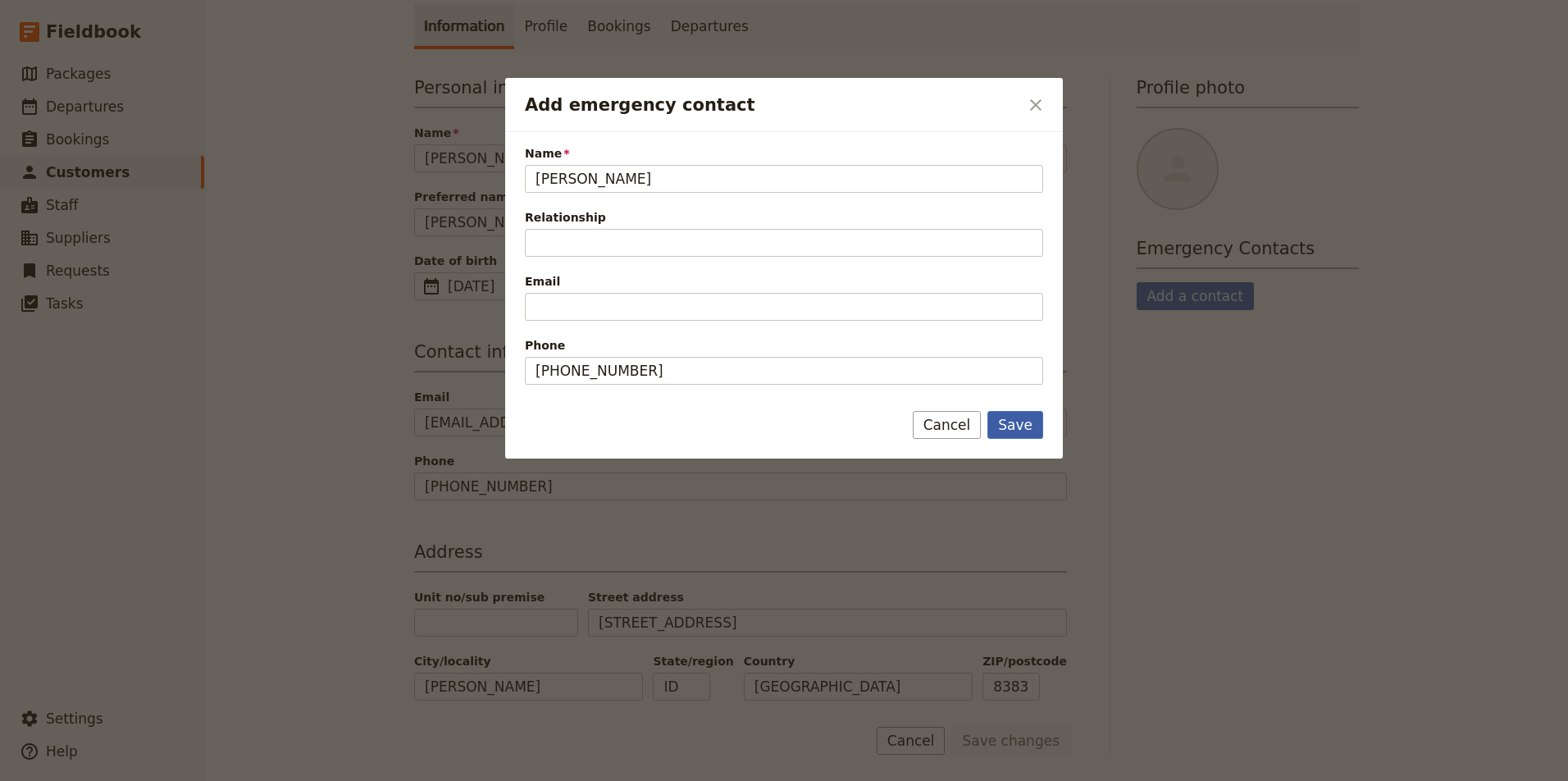
click at [1022, 422] on button "Save" at bounding box center [1016, 424] width 56 height 28
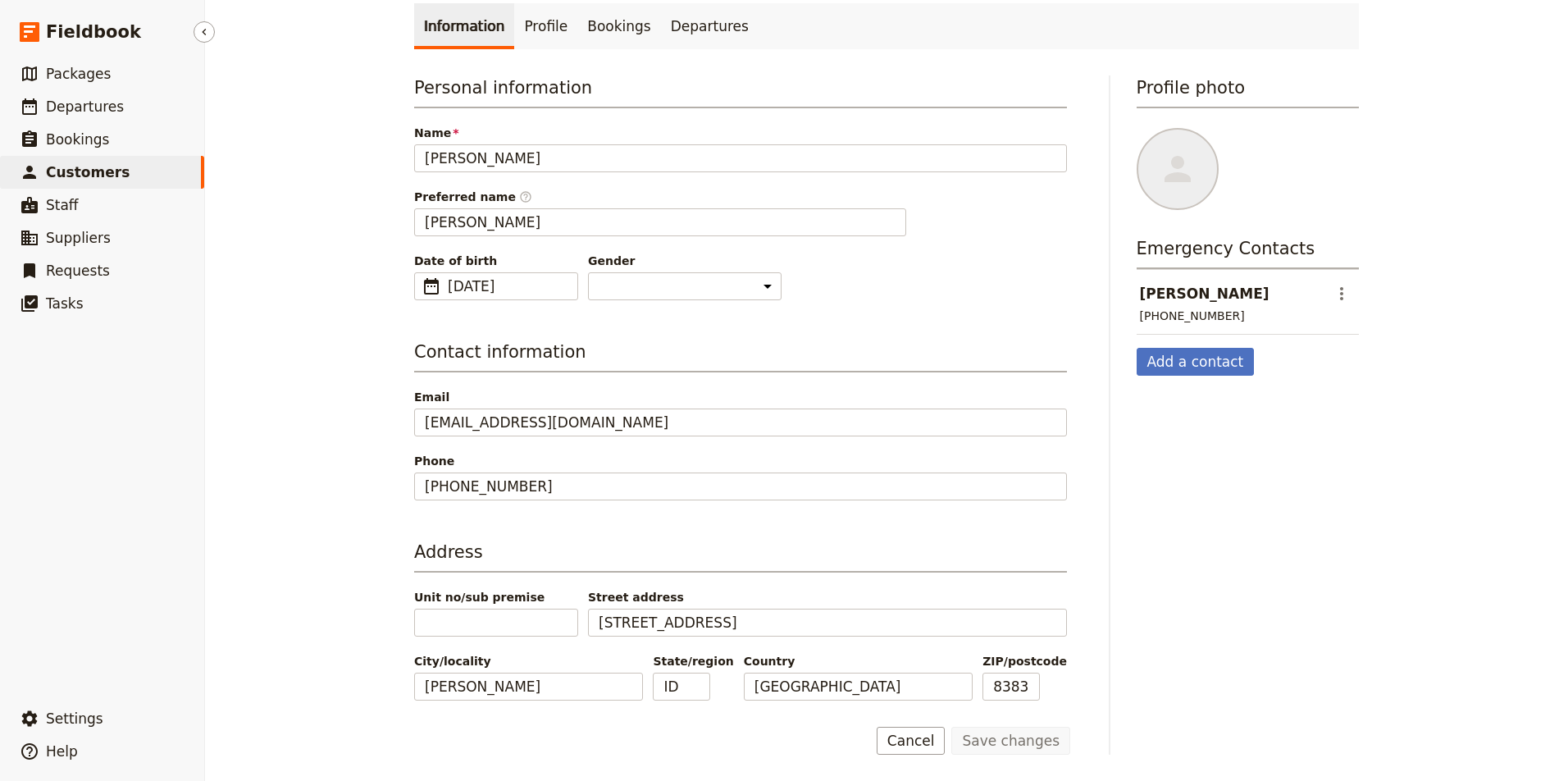
scroll to position [0, 0]
click at [92, 108] on span "Departures" at bounding box center [85, 106] width 78 height 16
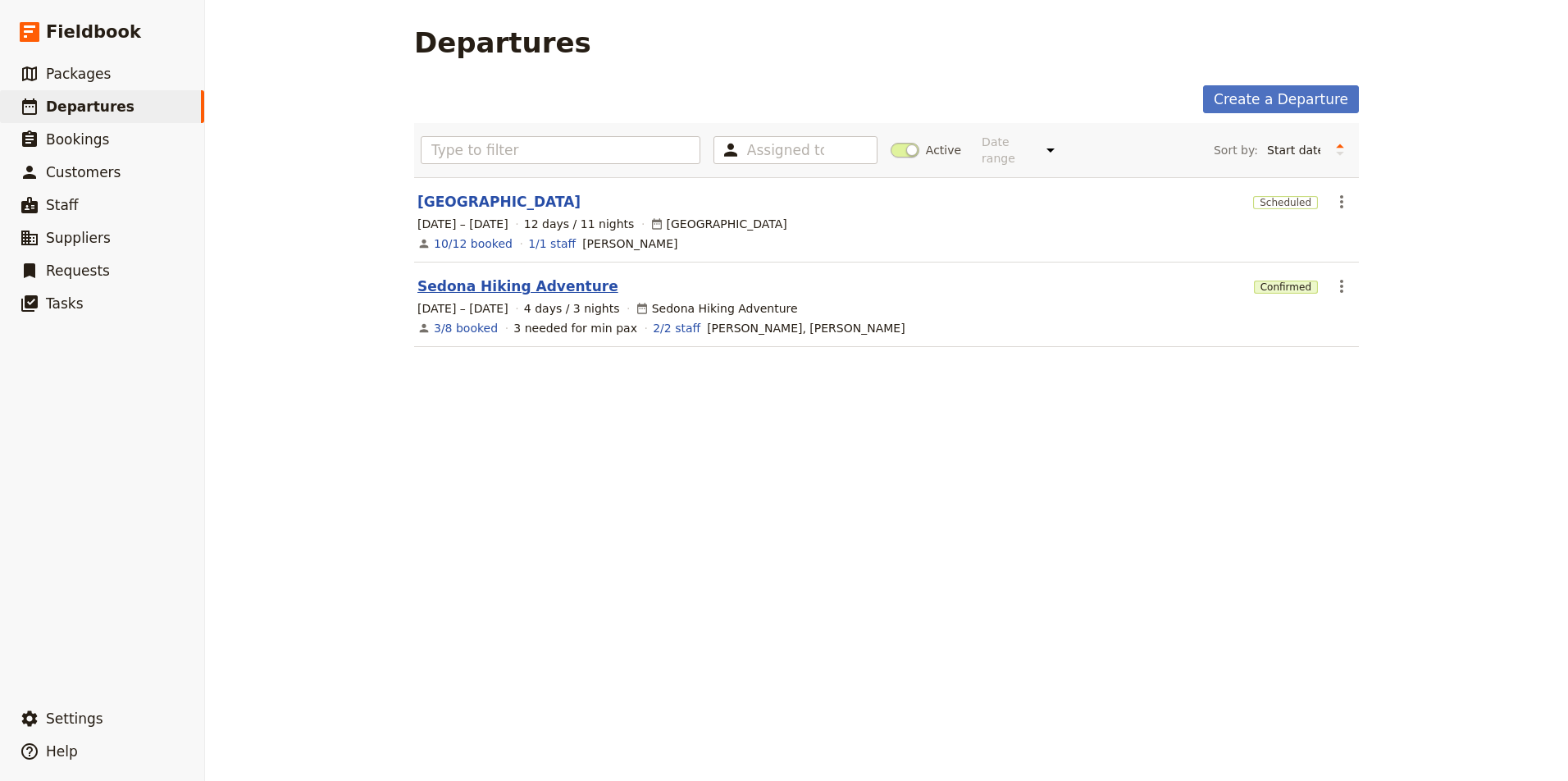
click at [533, 276] on link "Sedona Hiking Adventure" at bounding box center [518, 285] width 201 height 19
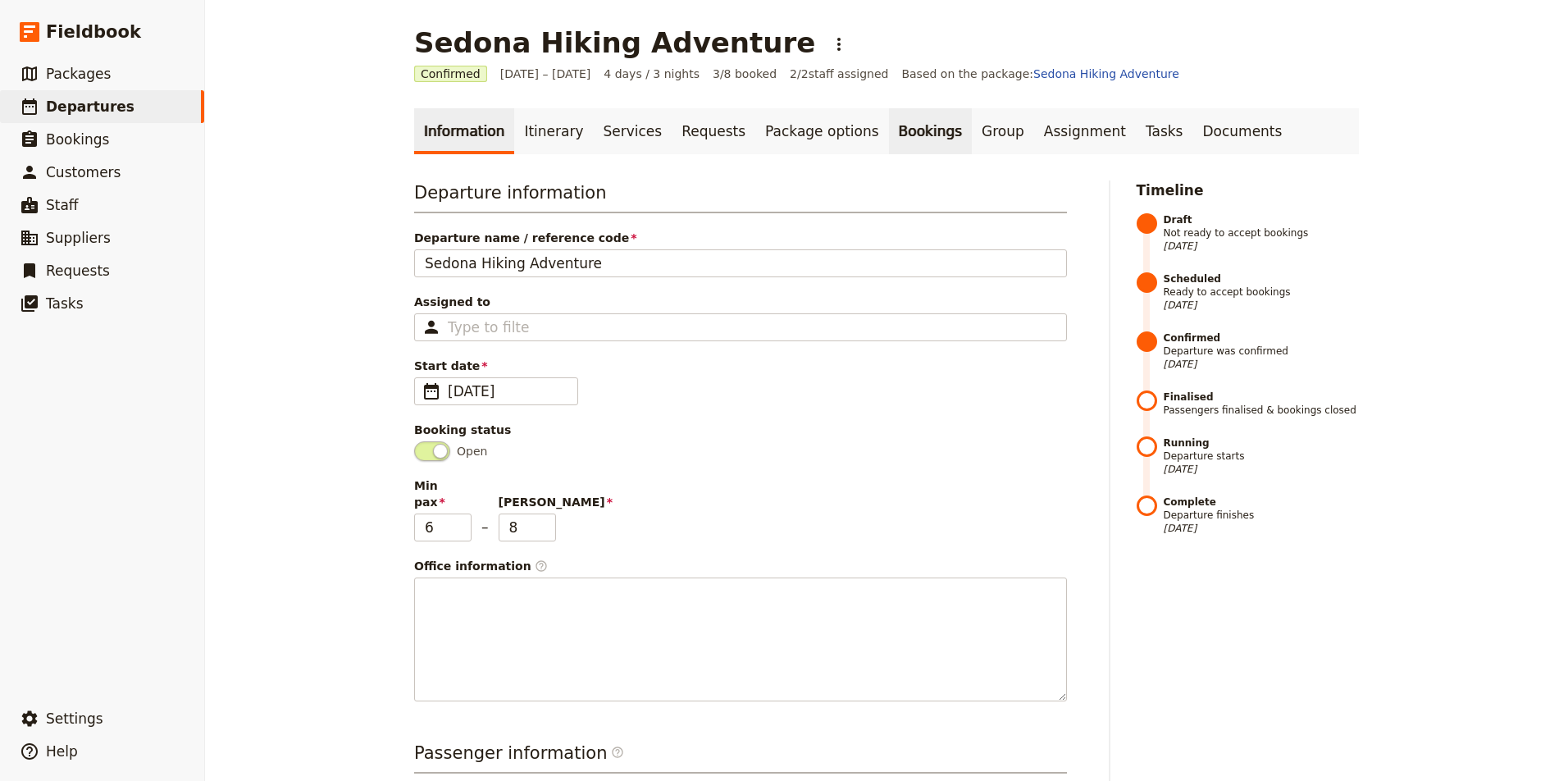
click at [915, 135] on link "Bookings" at bounding box center [930, 131] width 83 height 46
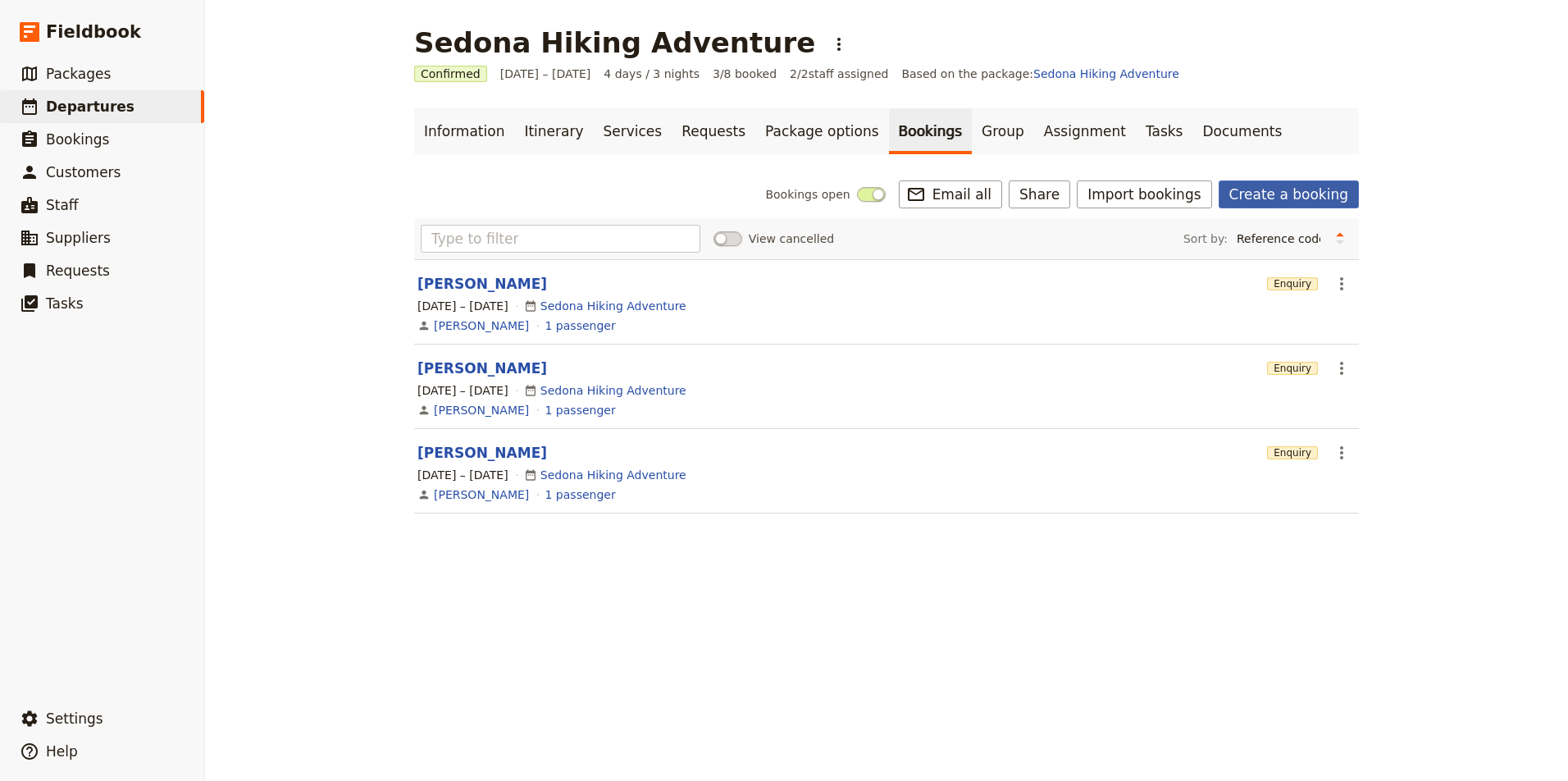
click at [1297, 197] on link "Create a booking" at bounding box center [1288, 194] width 141 height 28
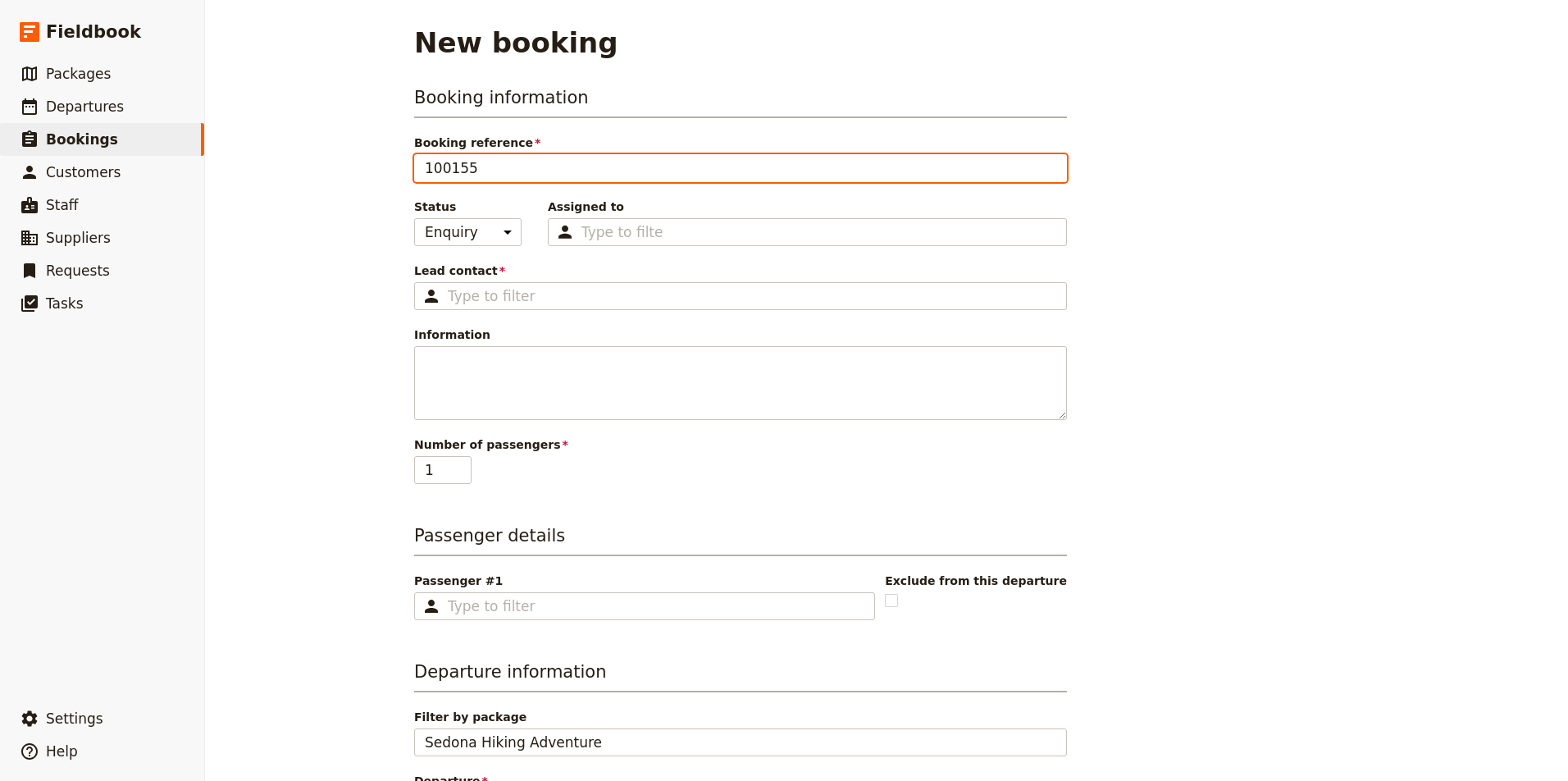
click at [710, 169] on input "100155" at bounding box center [740, 168] width 653 height 28
type input "Trina Caudle"
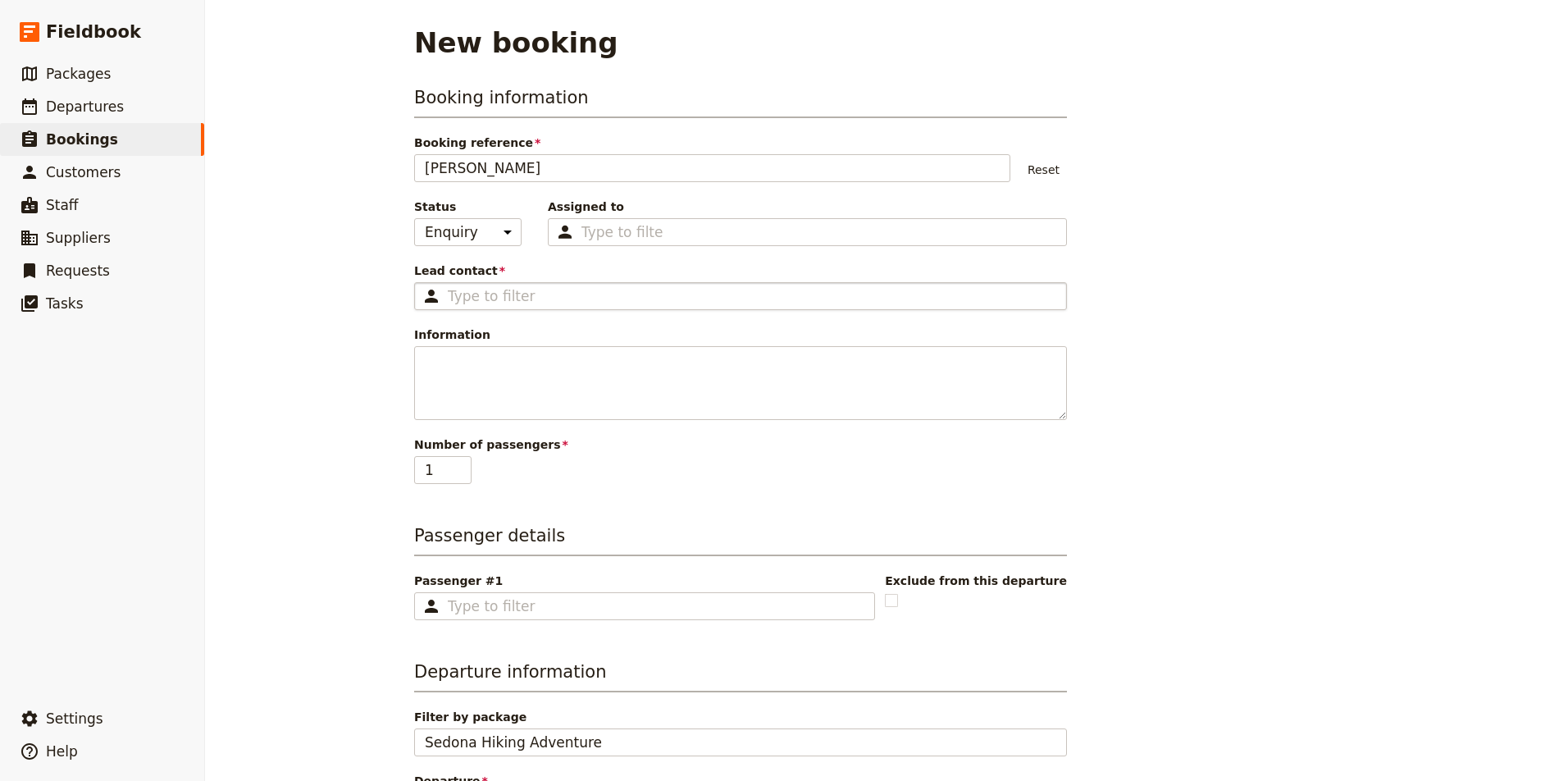
click at [485, 307] on fieldset "​" at bounding box center [740, 296] width 653 height 28
click at [485, 306] on input "Lead contact ​" at bounding box center [752, 296] width 608 height 19
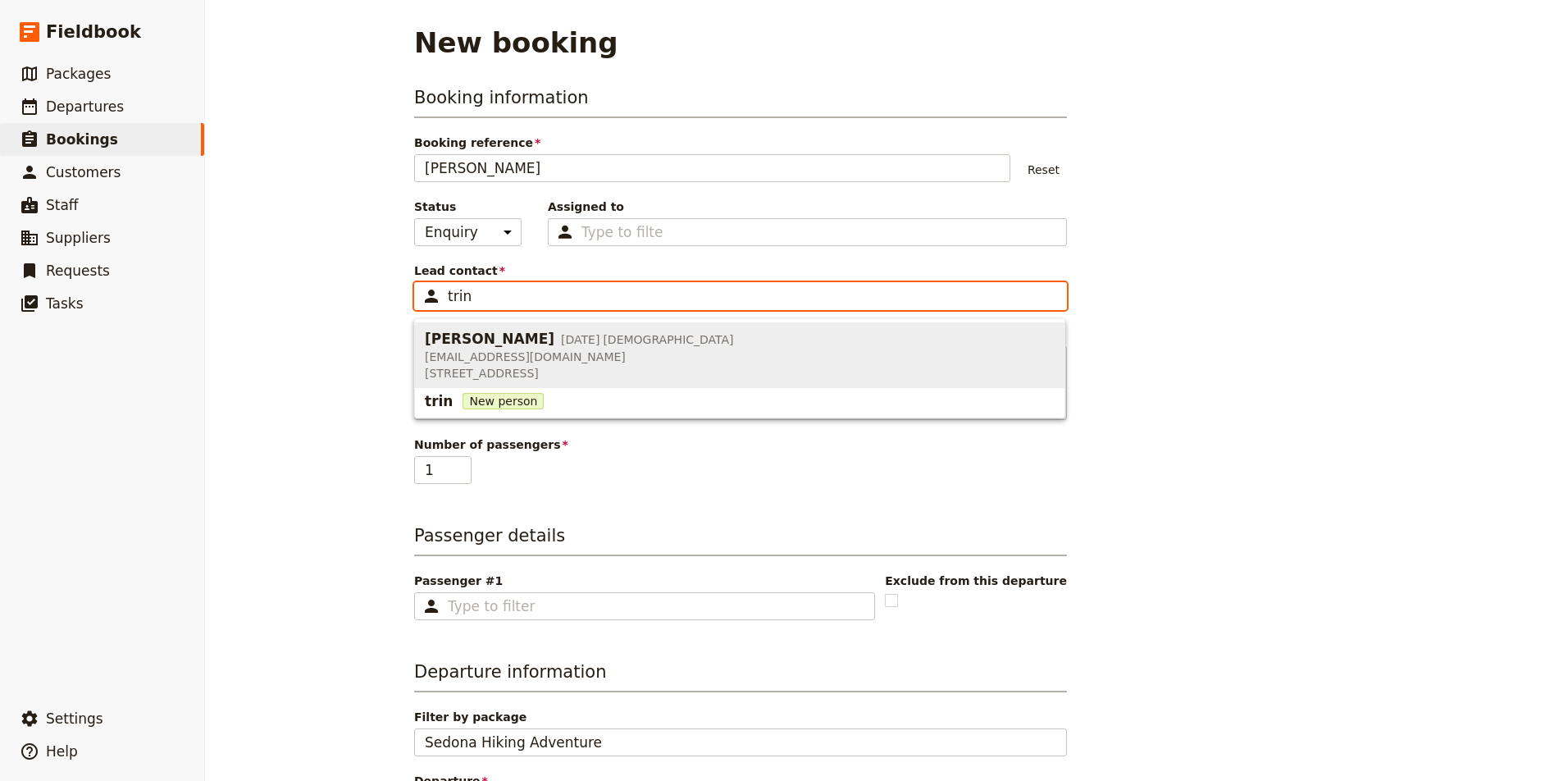
click at [500, 357] on span "caud9541@gmail.com" at bounding box center [579, 356] width 309 height 16
type input "Trina Caudle"
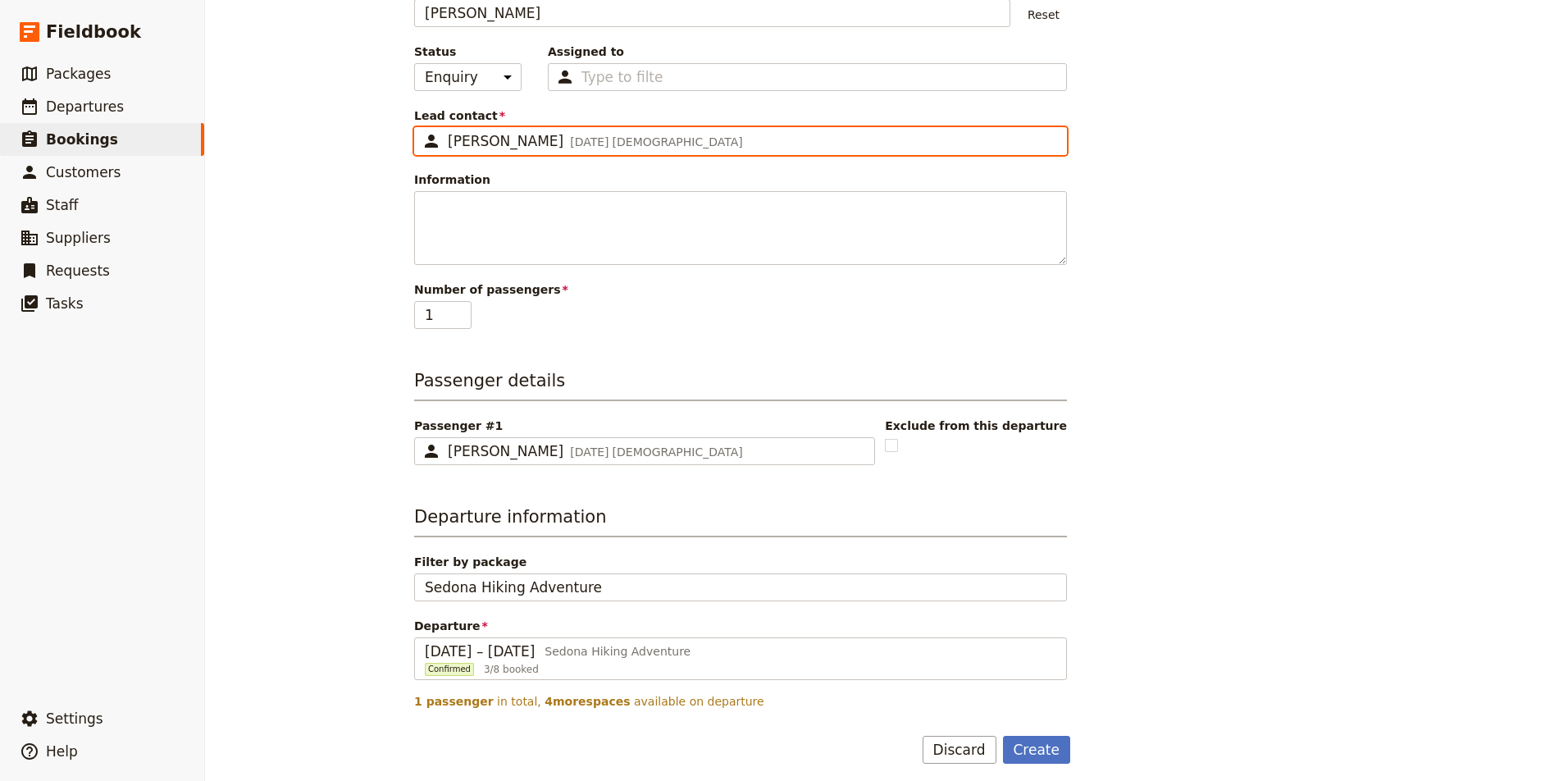
scroll to position [156, 0]
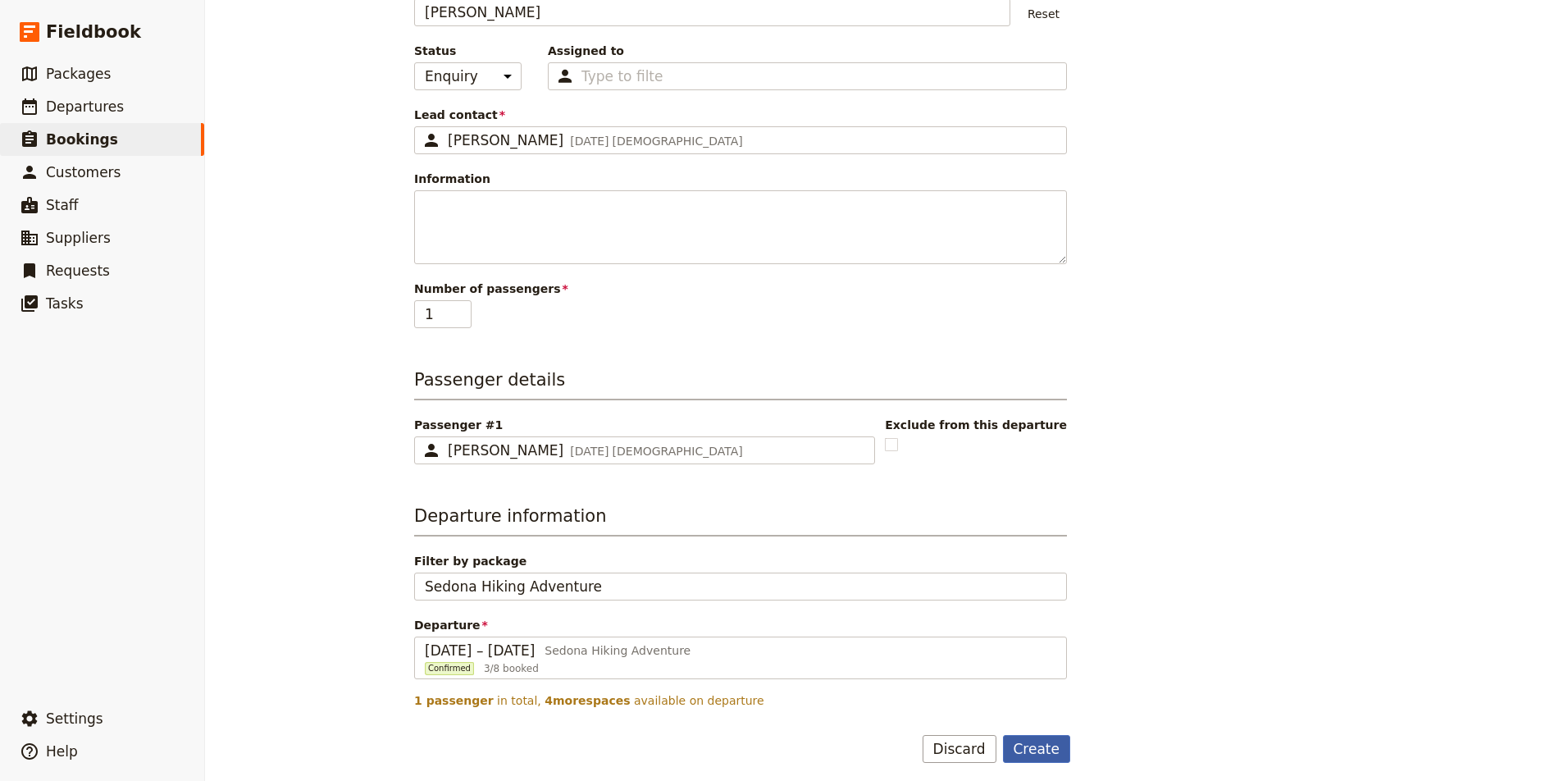
click at [1039, 753] on button "Create" at bounding box center [1037, 748] width 68 height 28
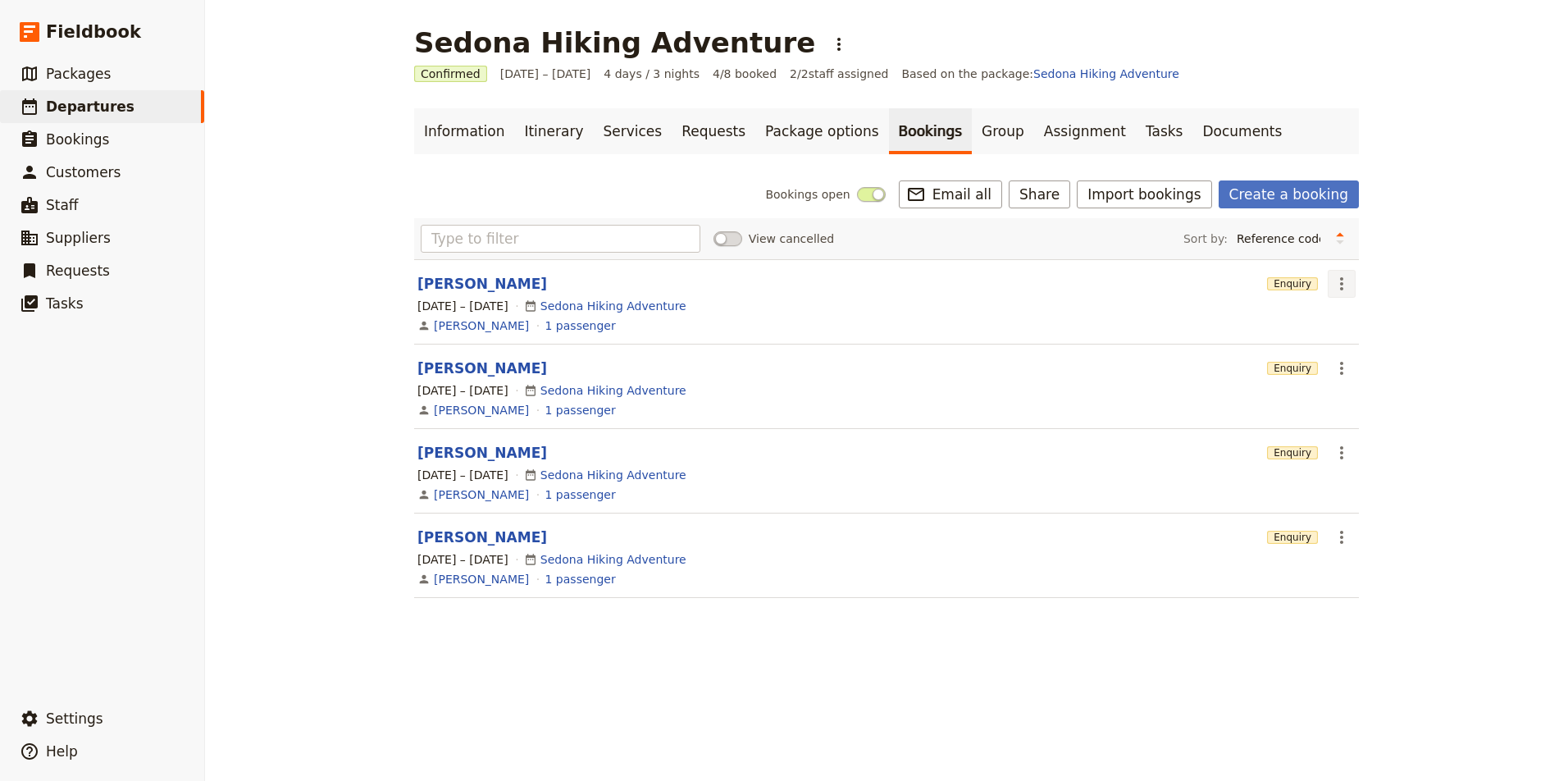
click at [1340, 285] on icon "Actions" at bounding box center [1341, 283] width 19 height 19
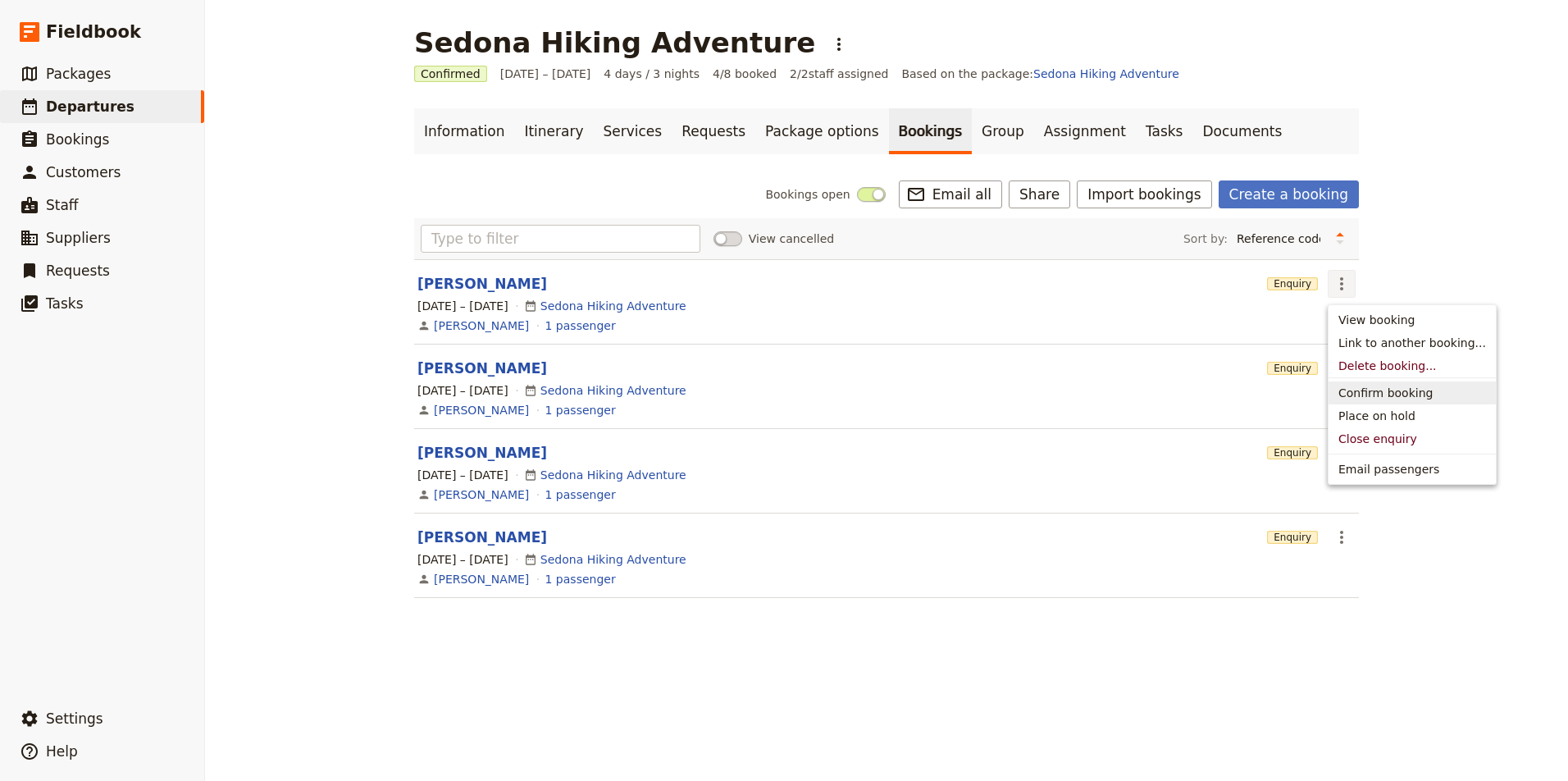
click at [1375, 390] on span "Confirm booking" at bounding box center [1385, 392] width 94 height 16
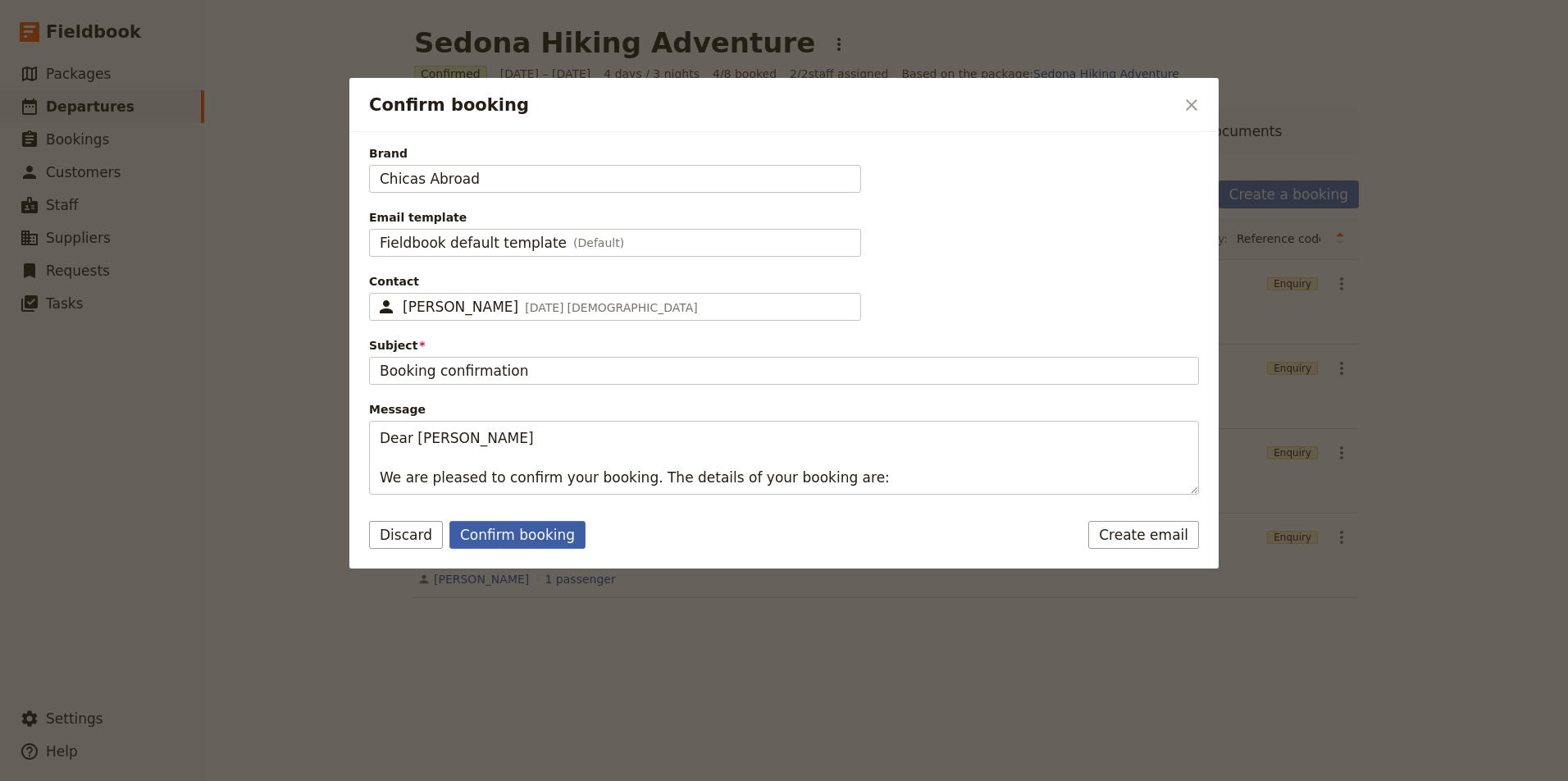
click at [532, 535] on button "Confirm booking" at bounding box center [517, 535] width 136 height 28
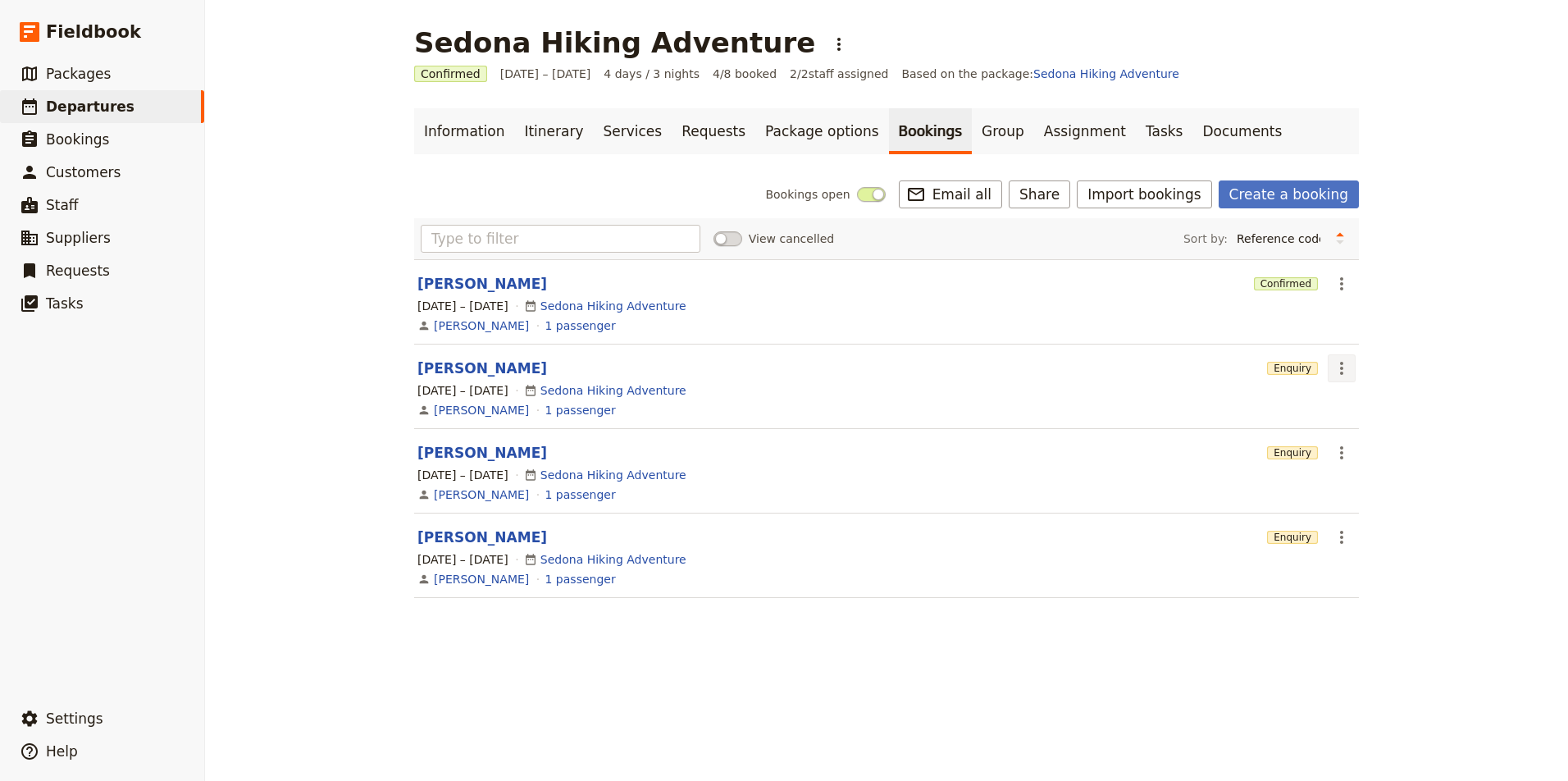
click at [1340, 368] on icon "Actions" at bounding box center [1342, 368] width 3 height 13
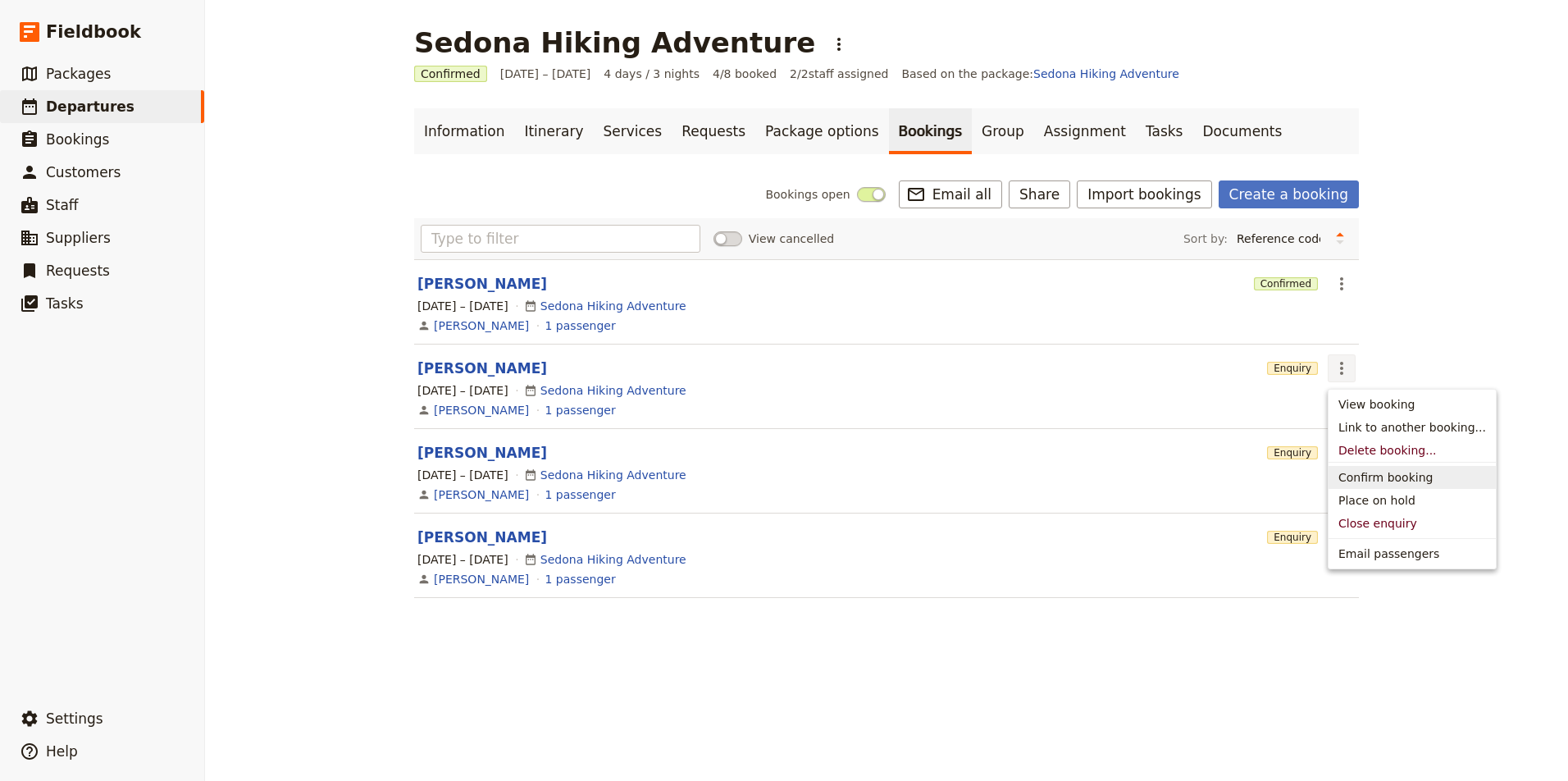
click at [1372, 480] on span "Confirm booking" at bounding box center [1385, 477] width 94 height 16
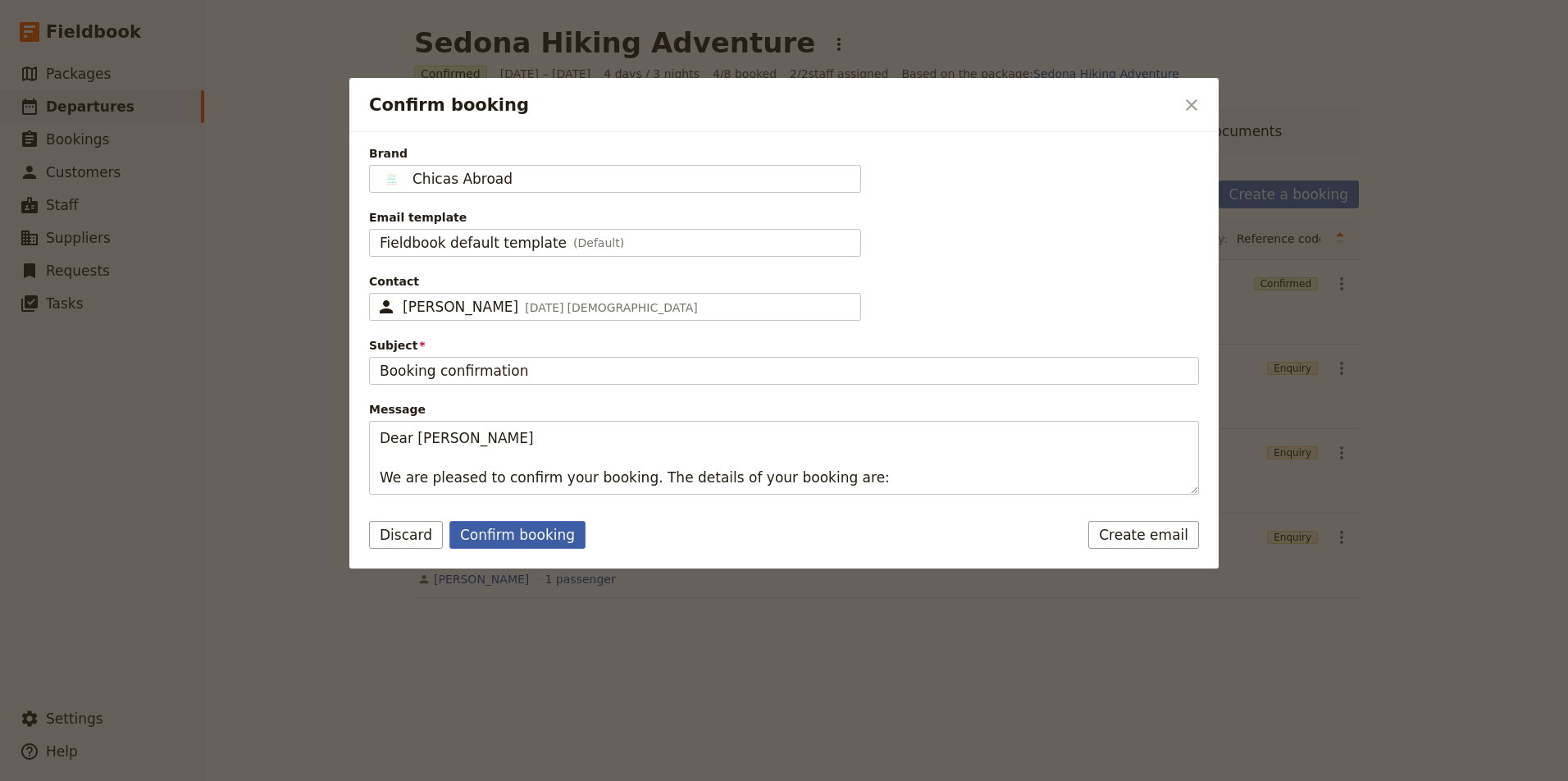
click at [544, 528] on button "Confirm booking" at bounding box center [517, 535] width 136 height 28
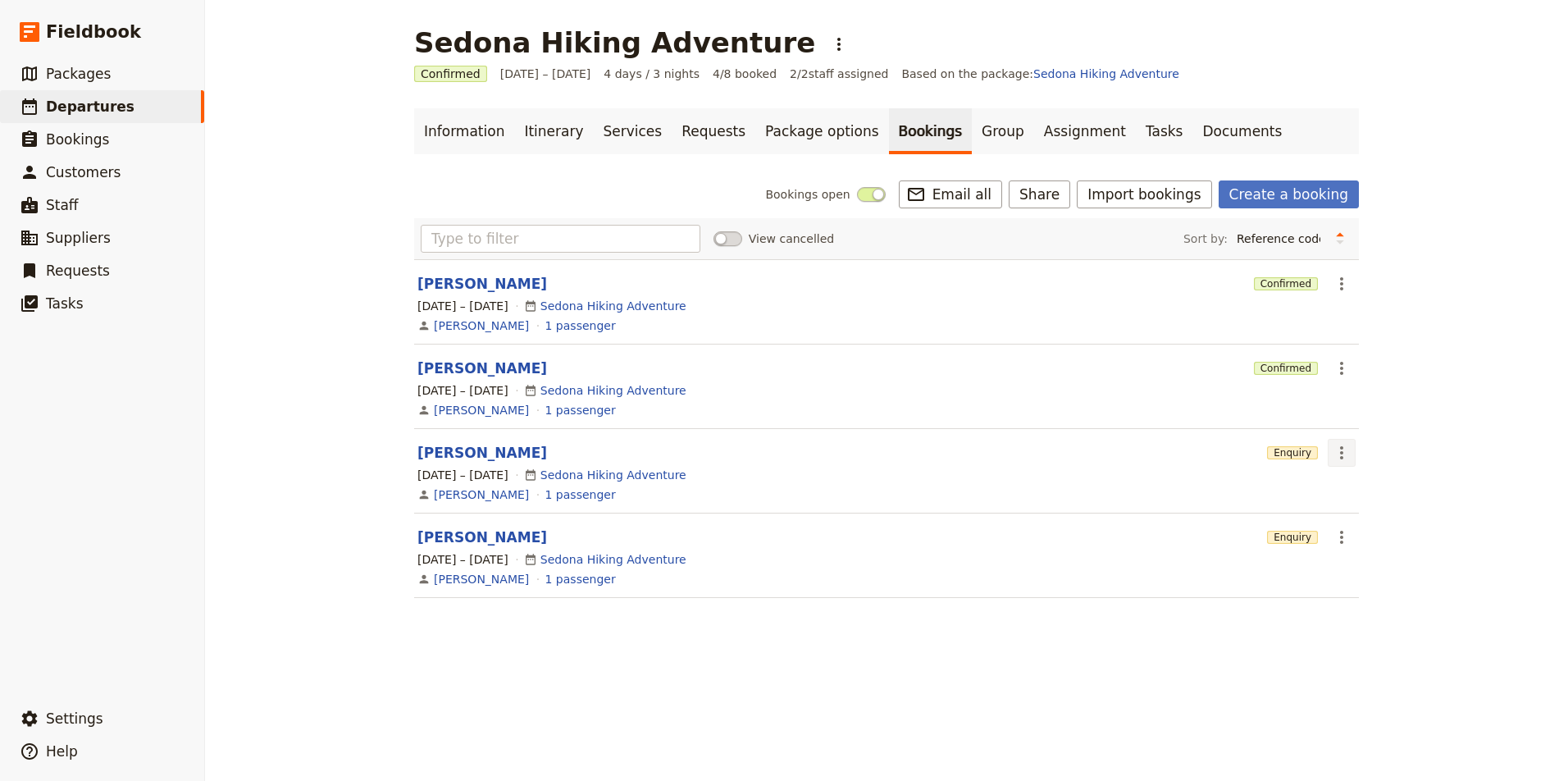
click at [1346, 451] on icon "Actions" at bounding box center [1341, 452] width 19 height 19
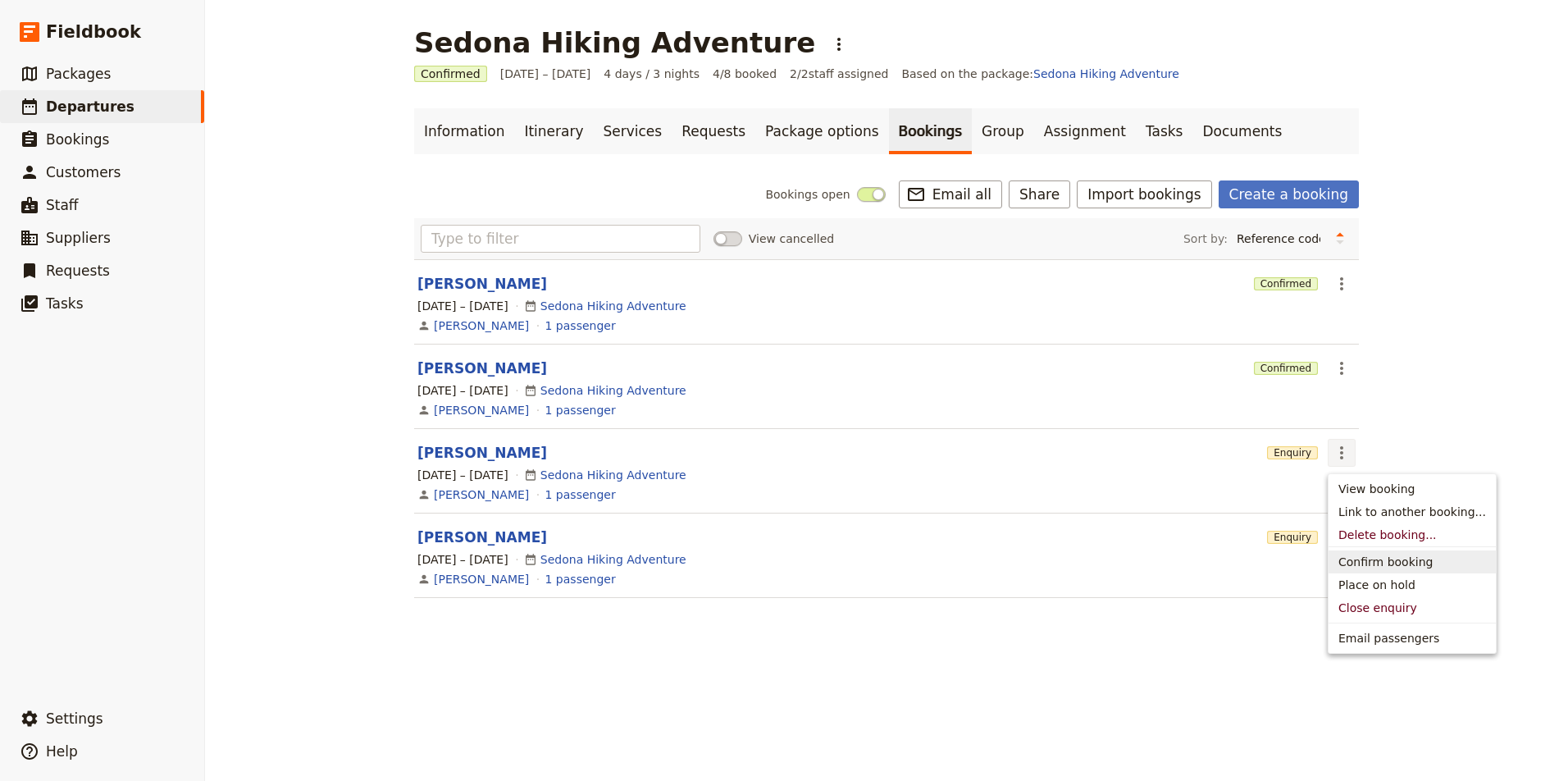
click at [1370, 567] on span "Confirm booking" at bounding box center [1385, 561] width 94 height 16
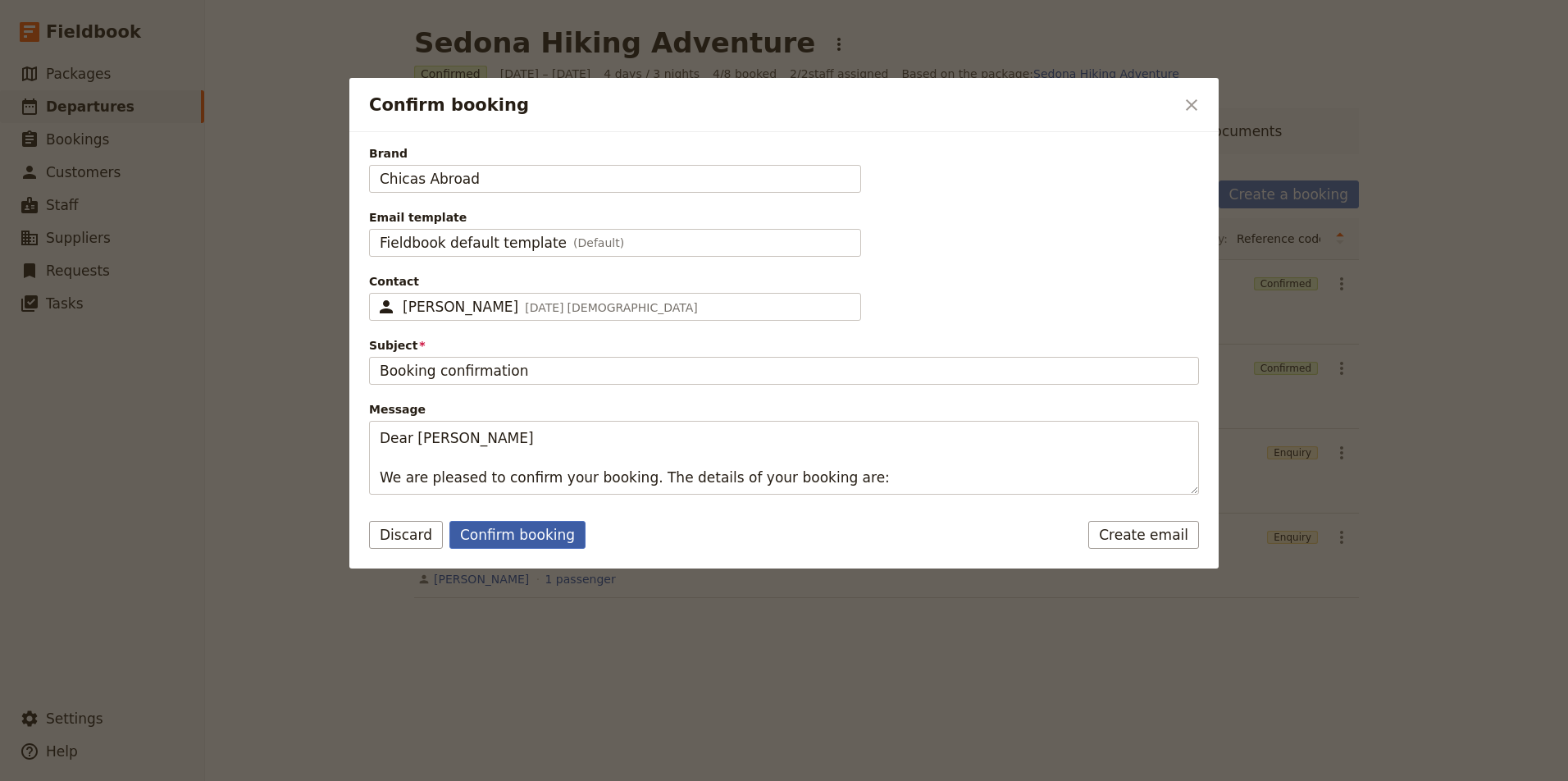
click at [496, 541] on button "Confirm booking" at bounding box center [517, 535] width 136 height 28
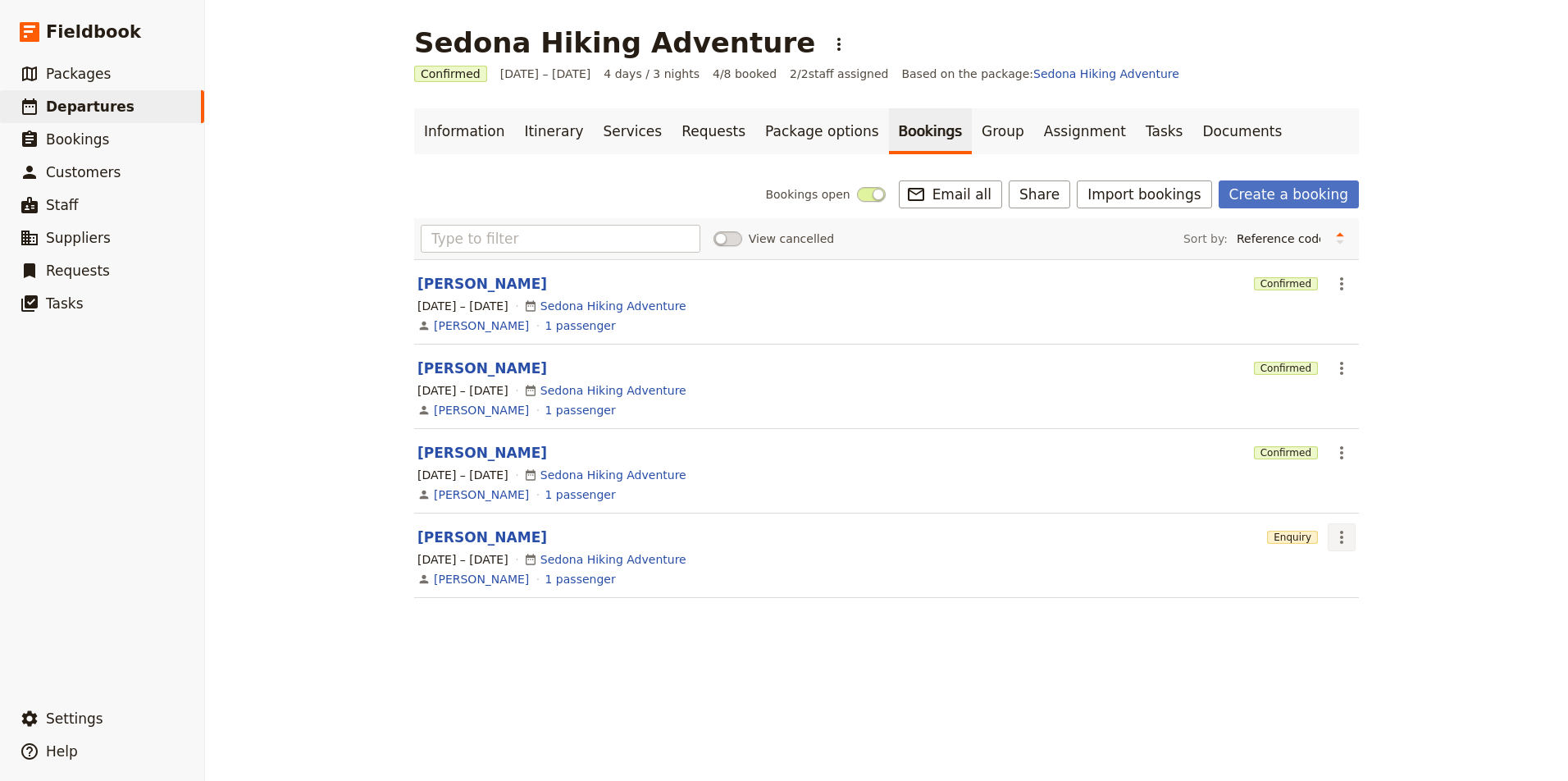
click at [1339, 539] on icon "Actions" at bounding box center [1341, 536] width 19 height 19
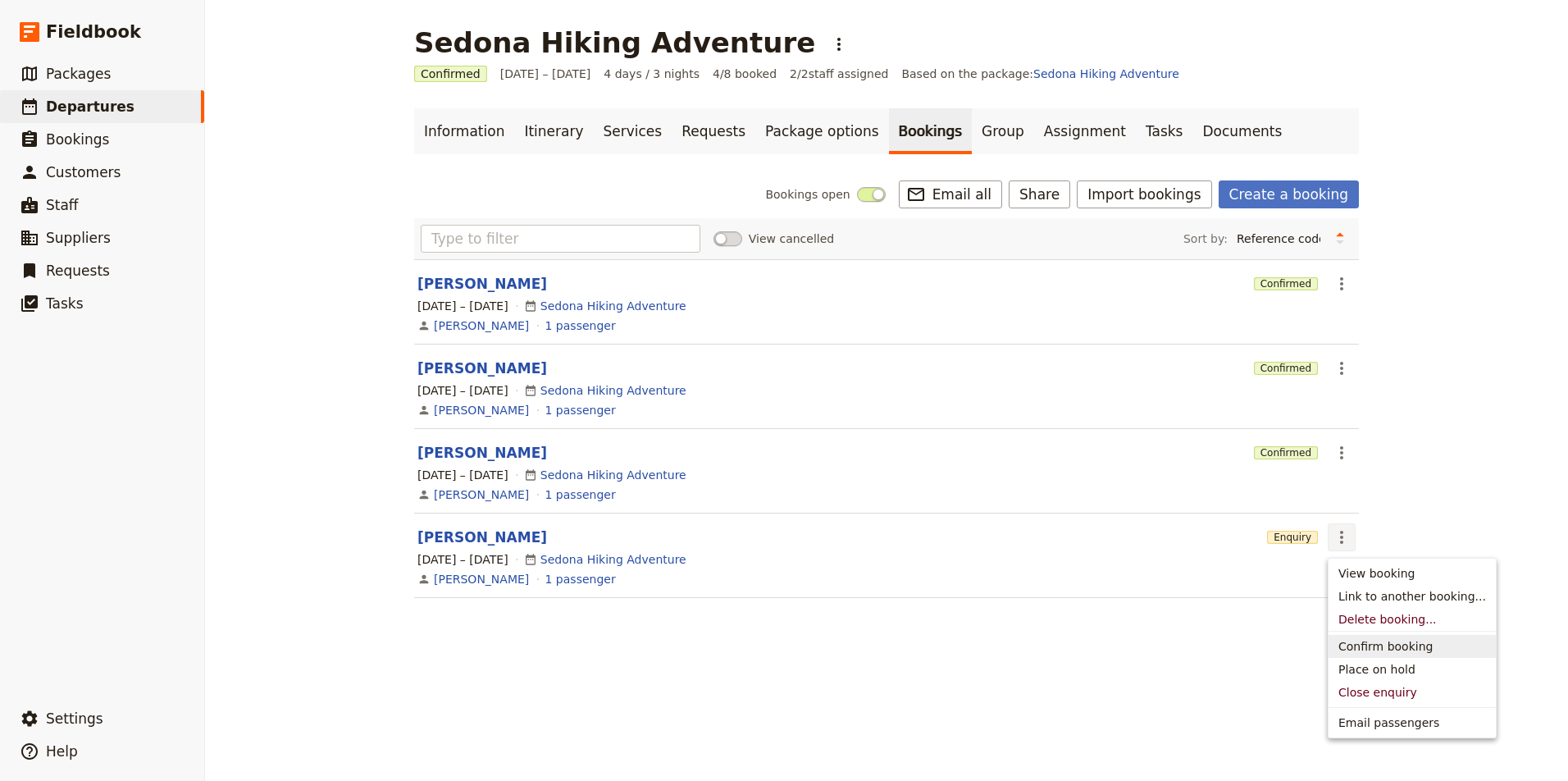
click at [1366, 643] on span "Confirm booking" at bounding box center [1385, 645] width 94 height 16
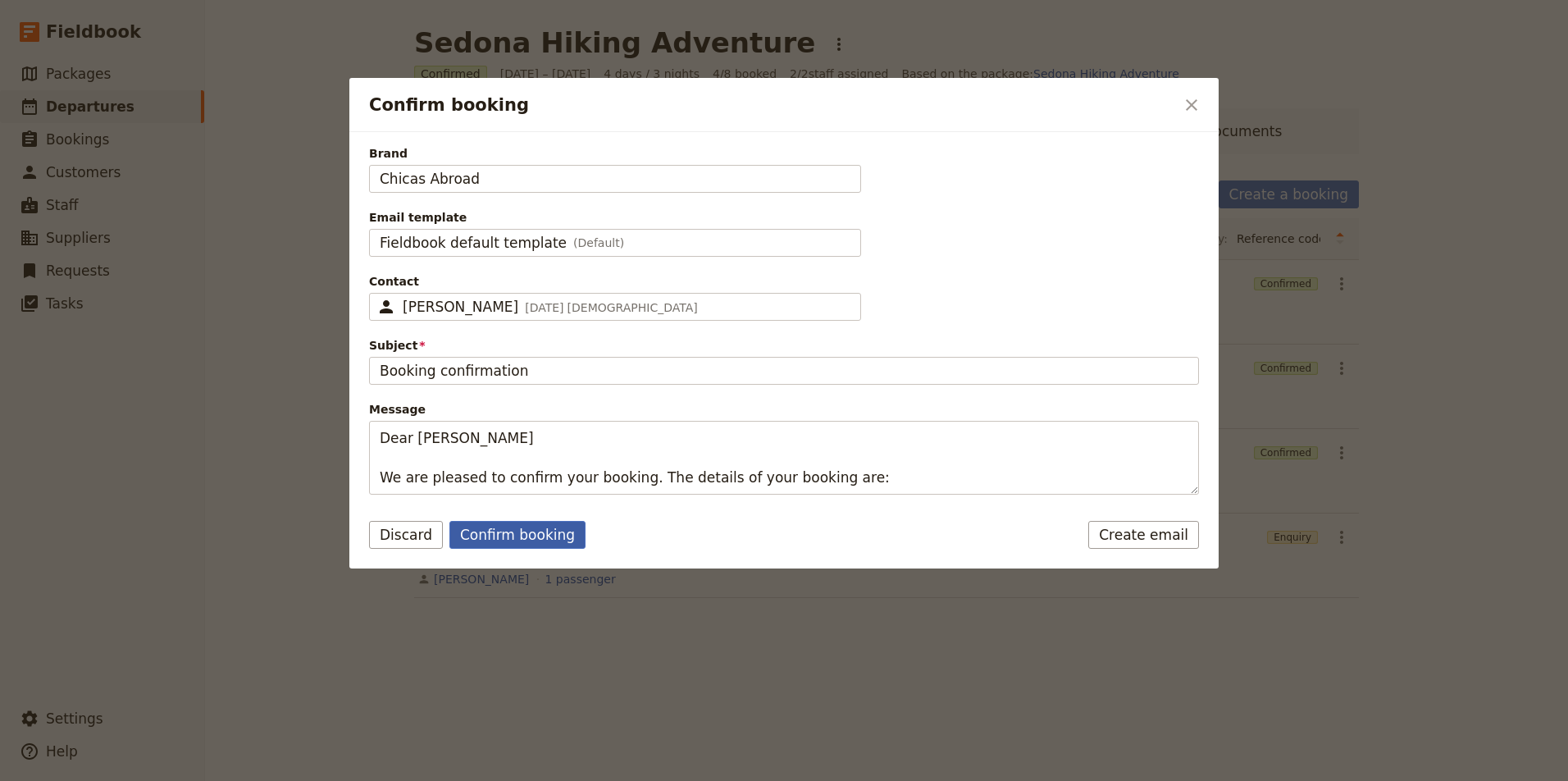
click at [530, 529] on button "Confirm booking" at bounding box center [517, 535] width 136 height 28
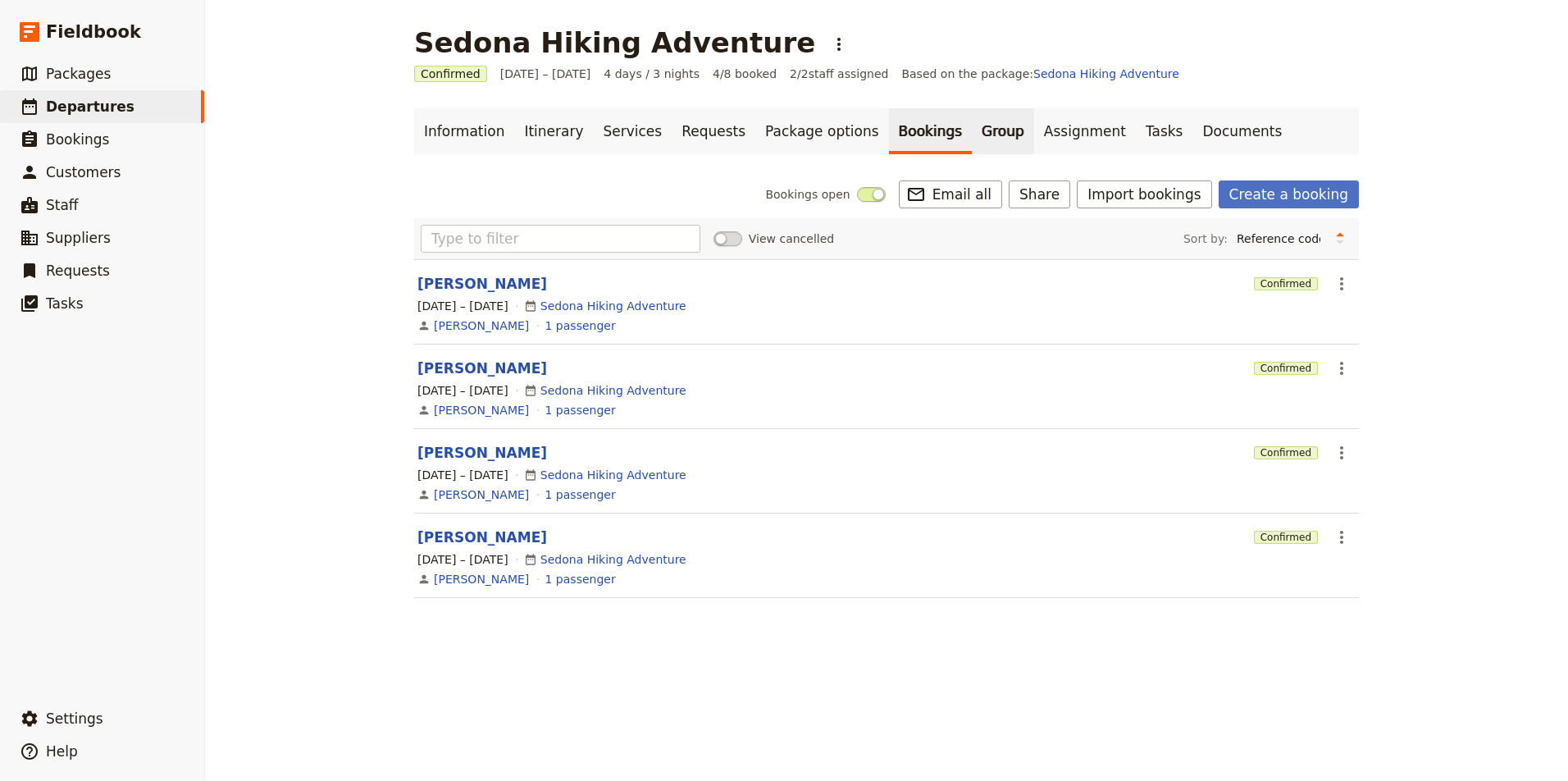
click at [972, 129] on link "Group" at bounding box center [1003, 131] width 63 height 46
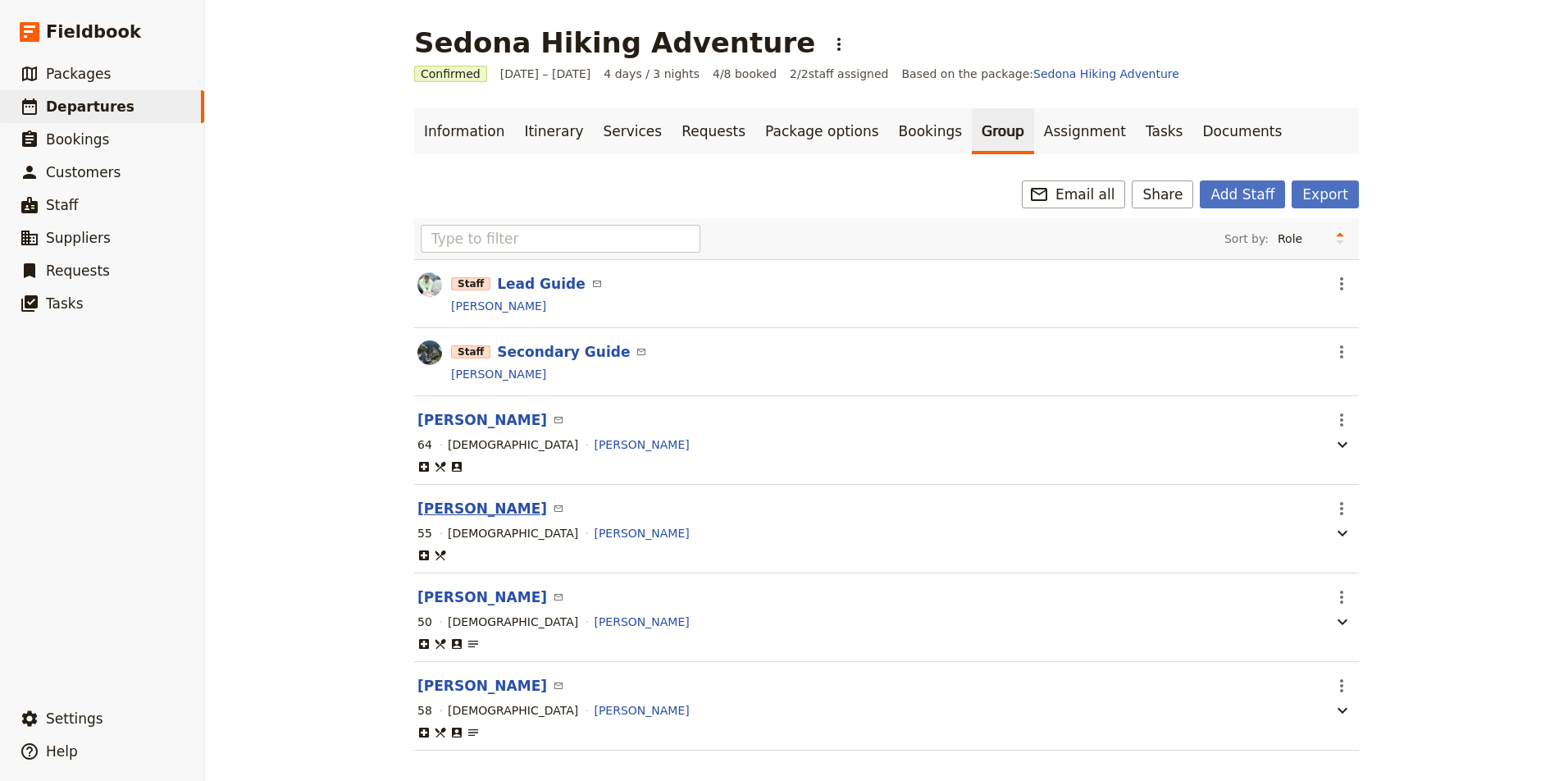
click at [458, 507] on button "[PERSON_NAME]" at bounding box center [482, 508] width 130 height 19
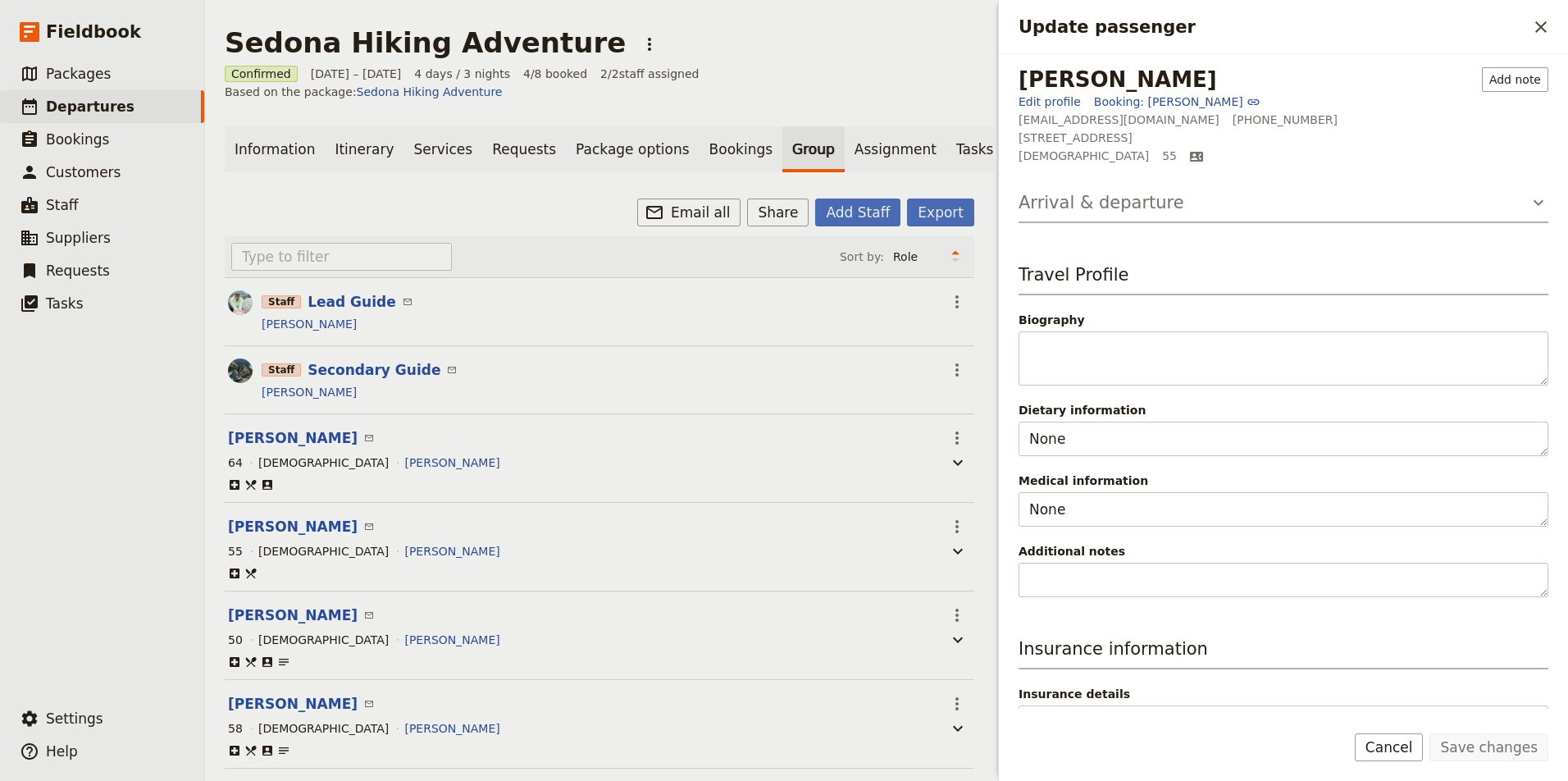
click at [1536, 204] on icon "Update passenger" at bounding box center [1538, 202] width 19 height 19
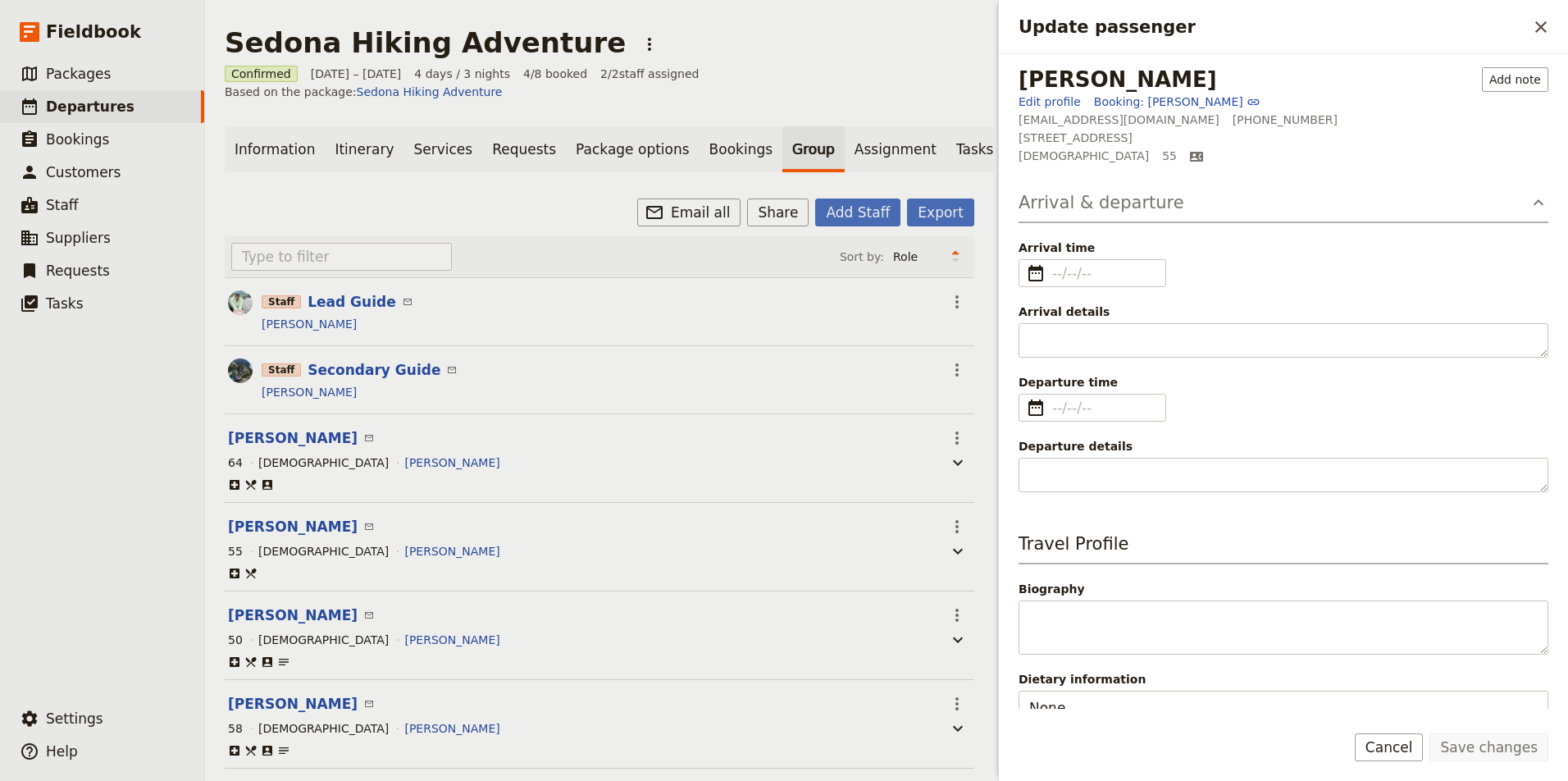
click at [1536, 204] on icon "Update passenger" at bounding box center [1538, 202] width 19 height 19
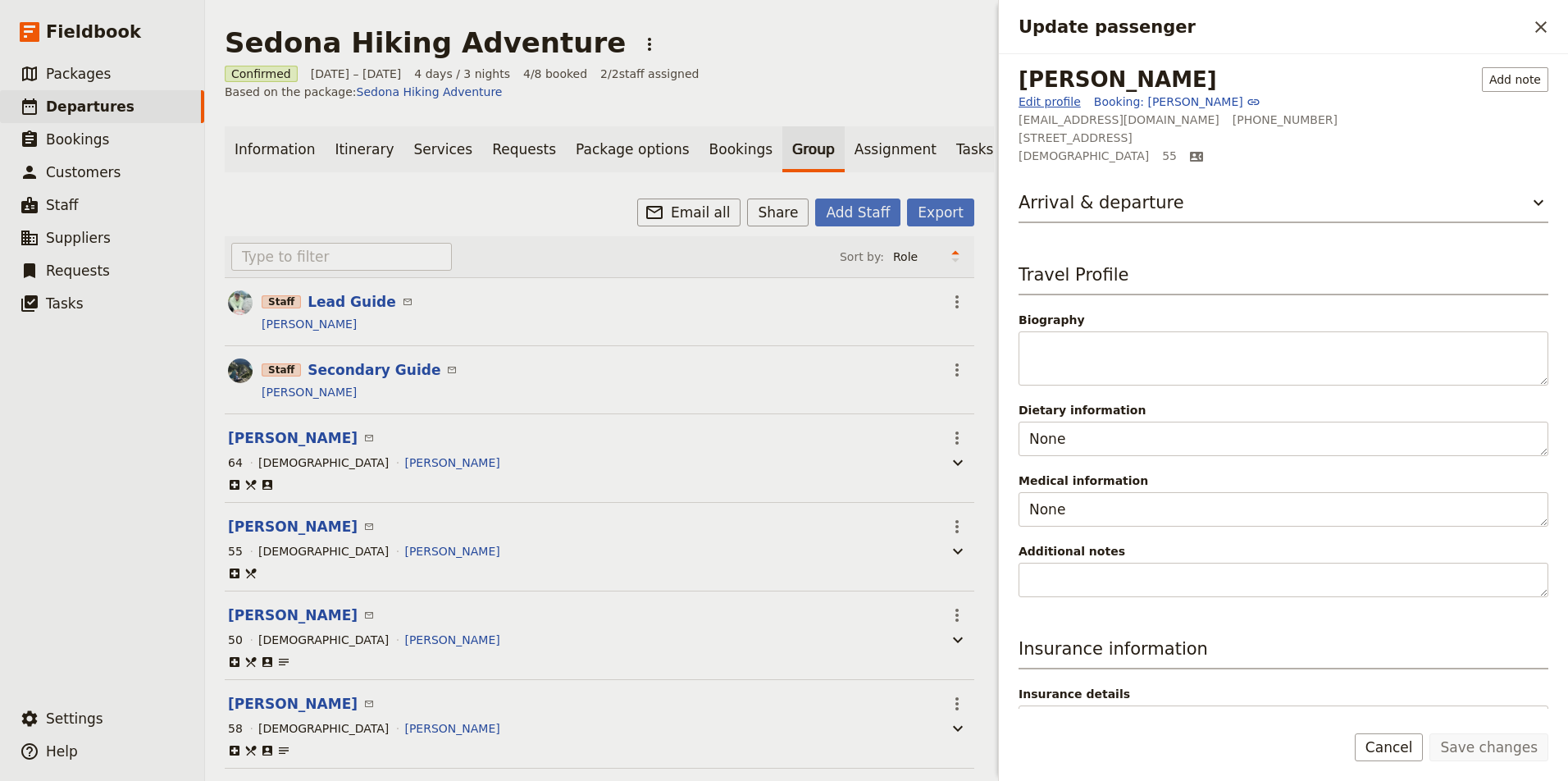
click at [1042, 102] on link "Edit profile" at bounding box center [1050, 101] width 63 height 16
select select "[DEMOGRAPHIC_DATA]"
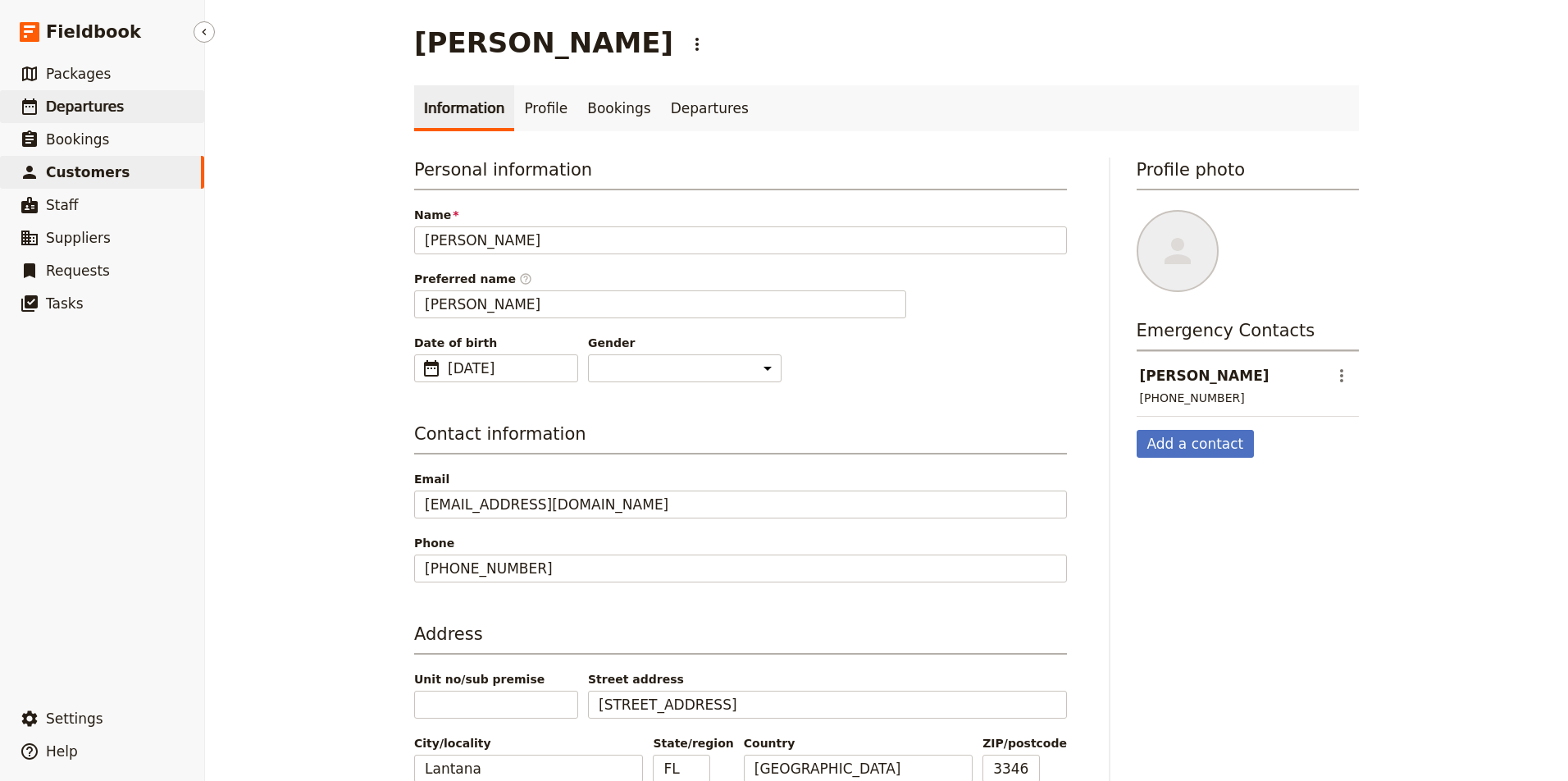
click at [90, 101] on span "Departures" at bounding box center [85, 106] width 78 height 16
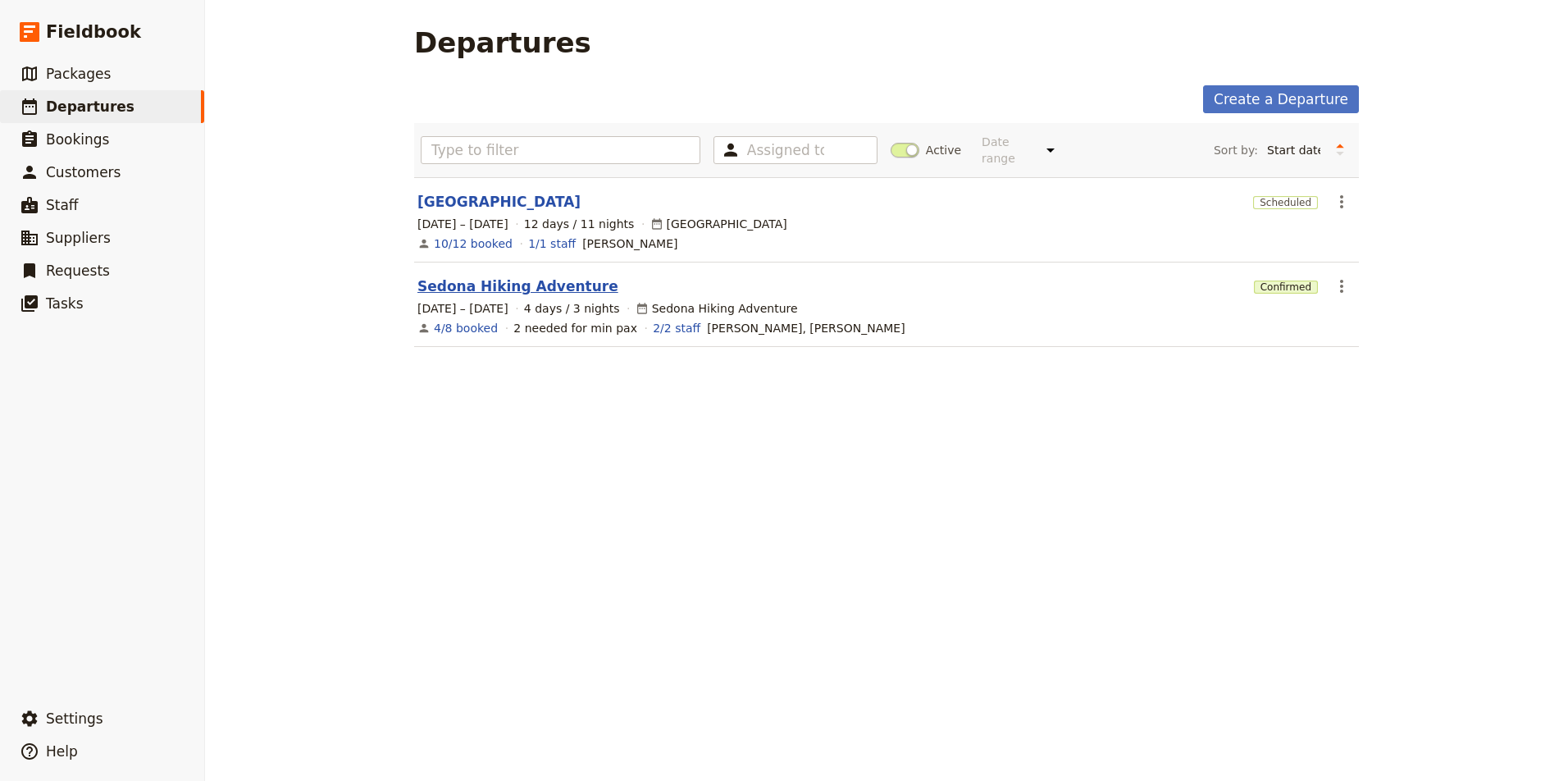
click at [573, 276] on link "Sedona Hiking Adventure" at bounding box center [518, 285] width 201 height 19
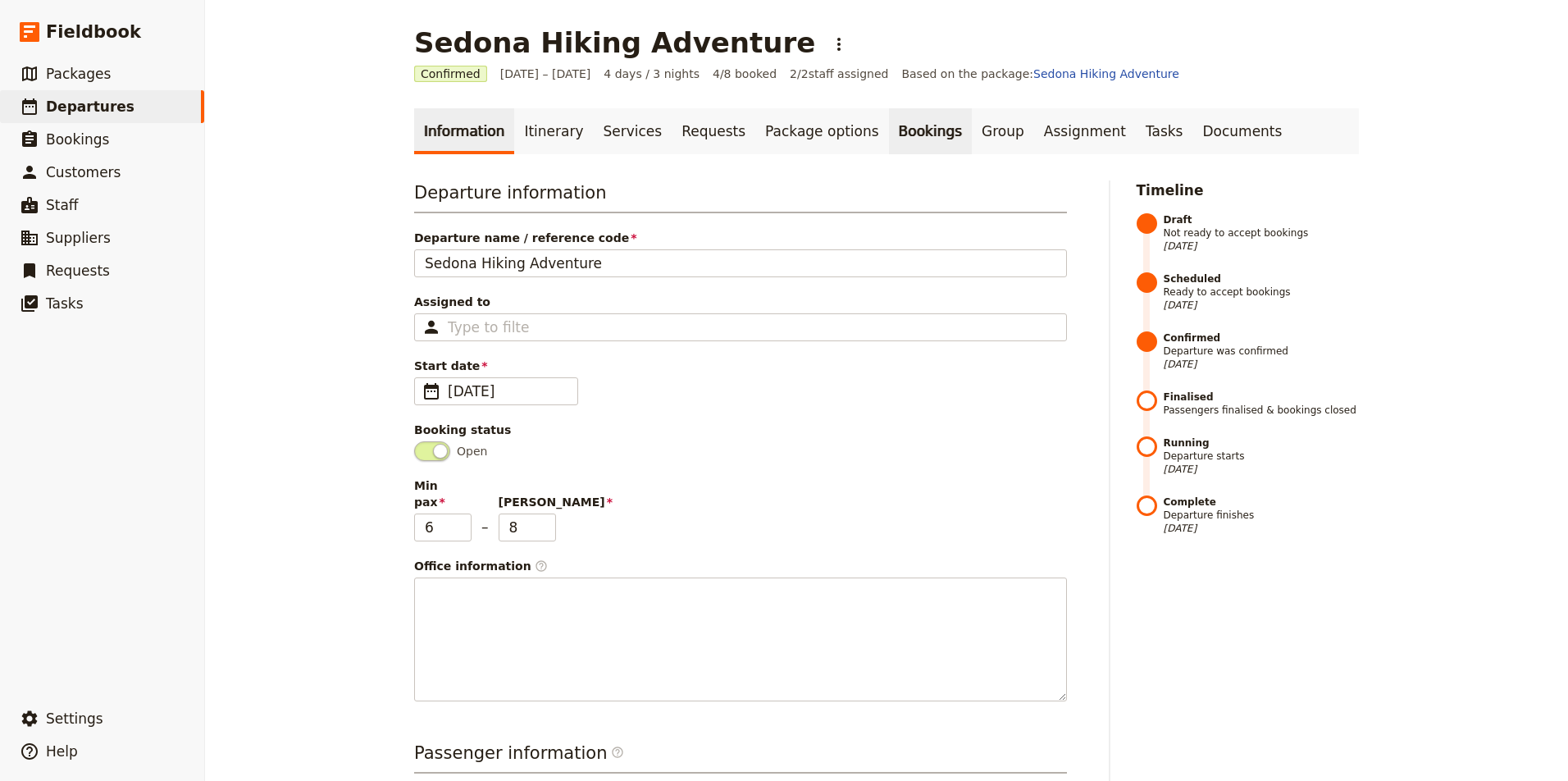
click at [889, 128] on link "Bookings" at bounding box center [930, 131] width 83 height 46
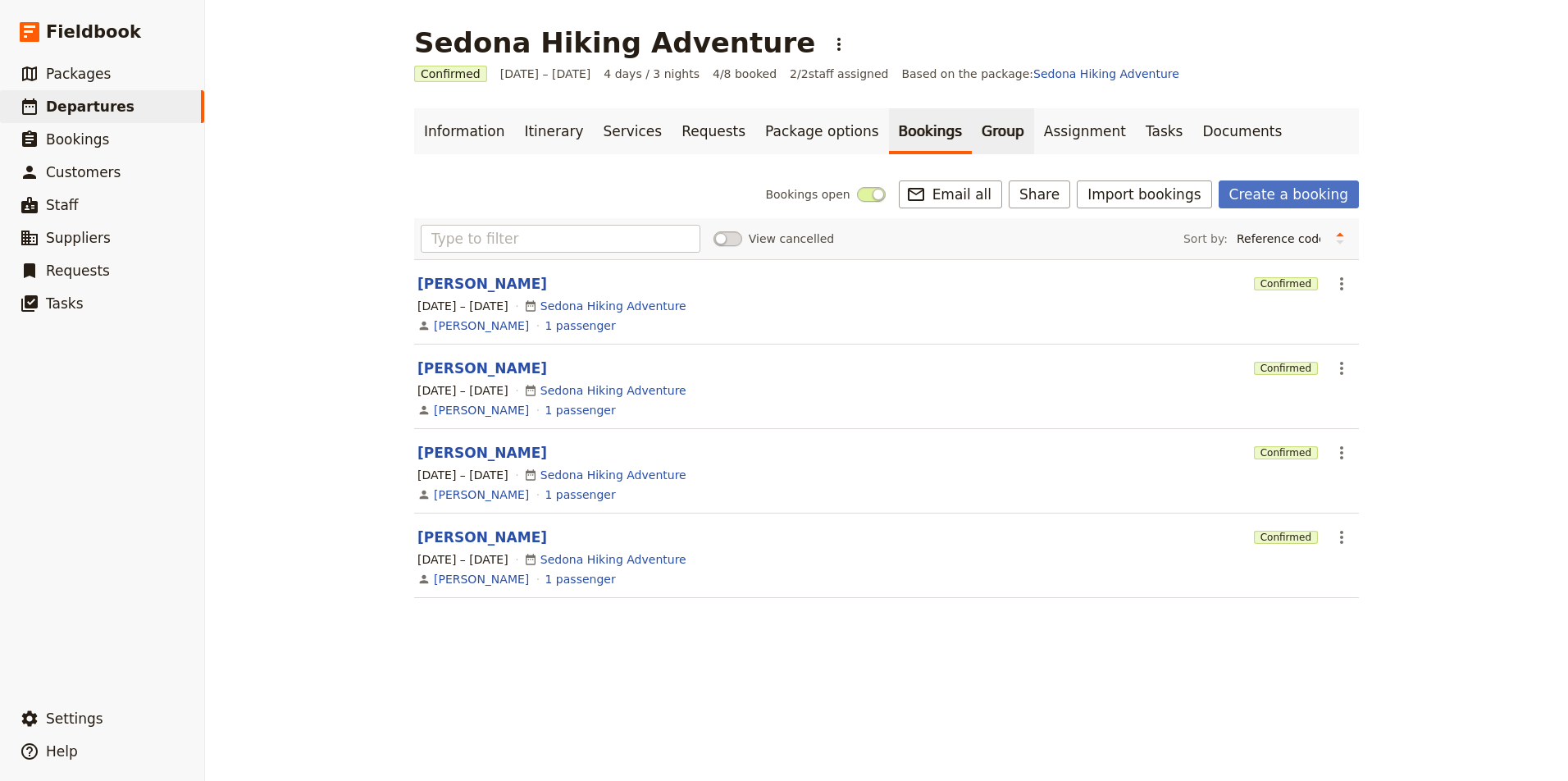
click at [972, 131] on link "Group" at bounding box center [1003, 131] width 63 height 46
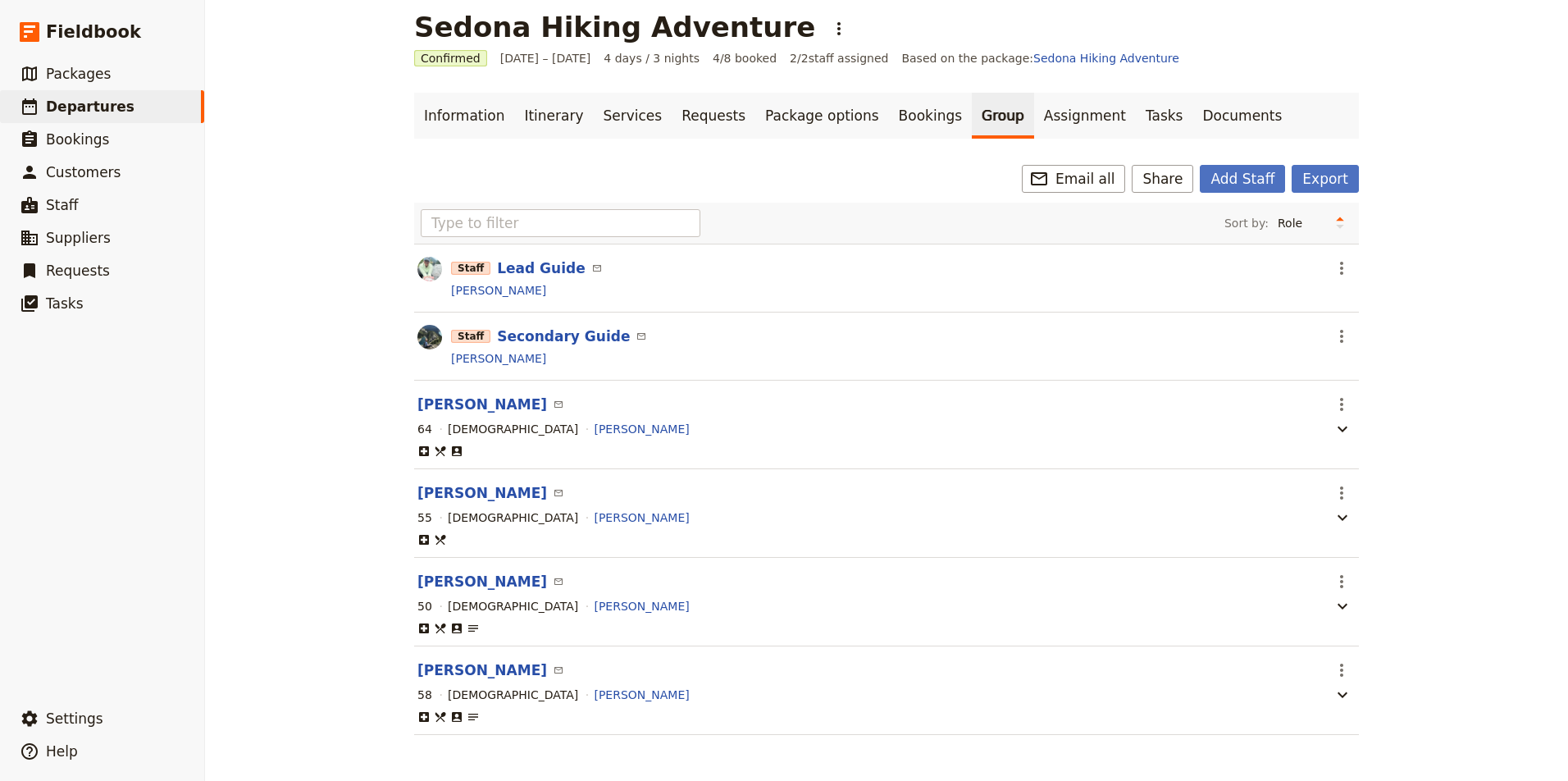
scroll to position [17, 0]
click at [1039, 110] on link "Assignment" at bounding box center [1085, 115] width 102 height 46
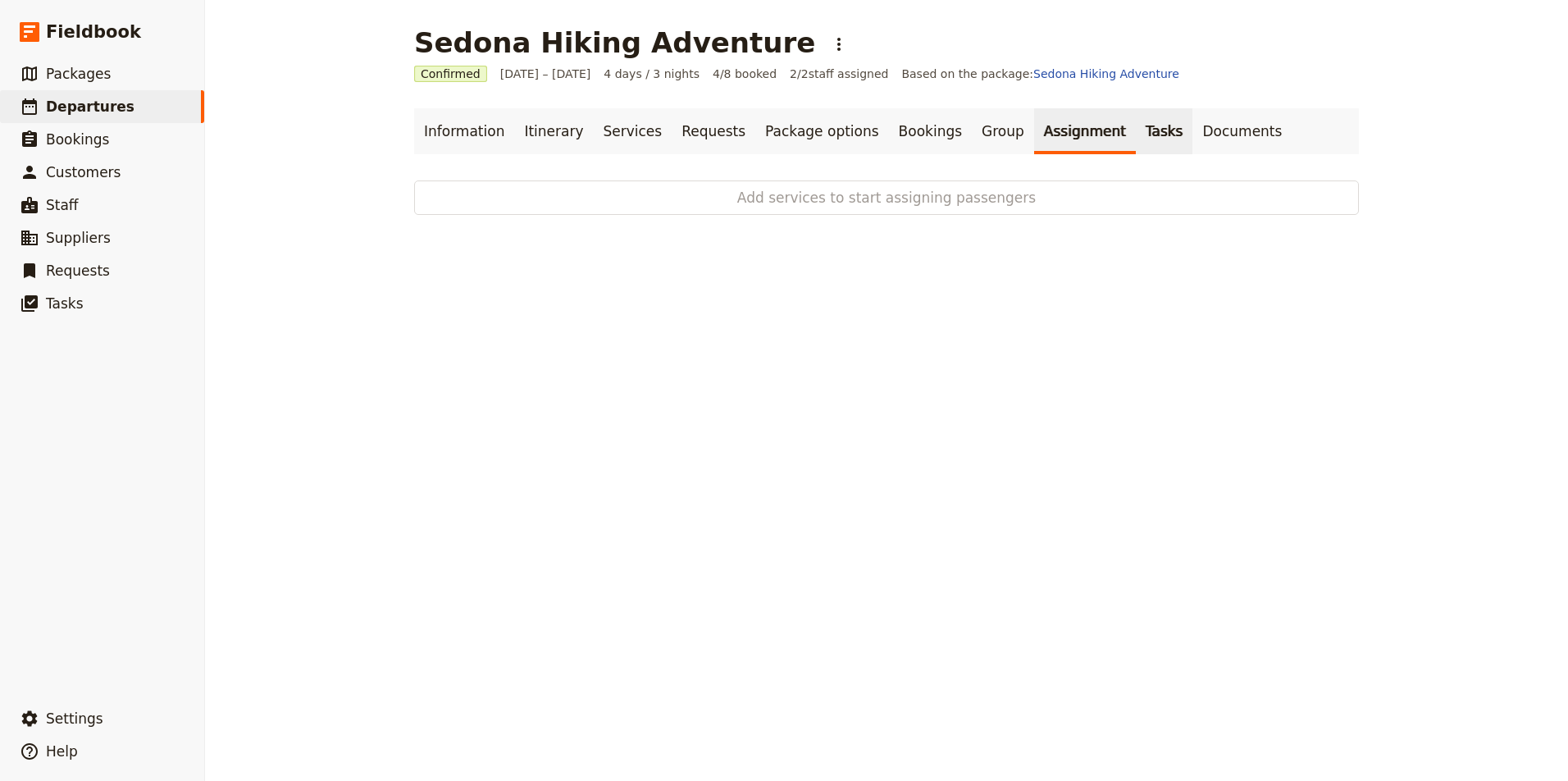
click at [1136, 131] on link "Tasks" at bounding box center [1165, 131] width 58 height 46
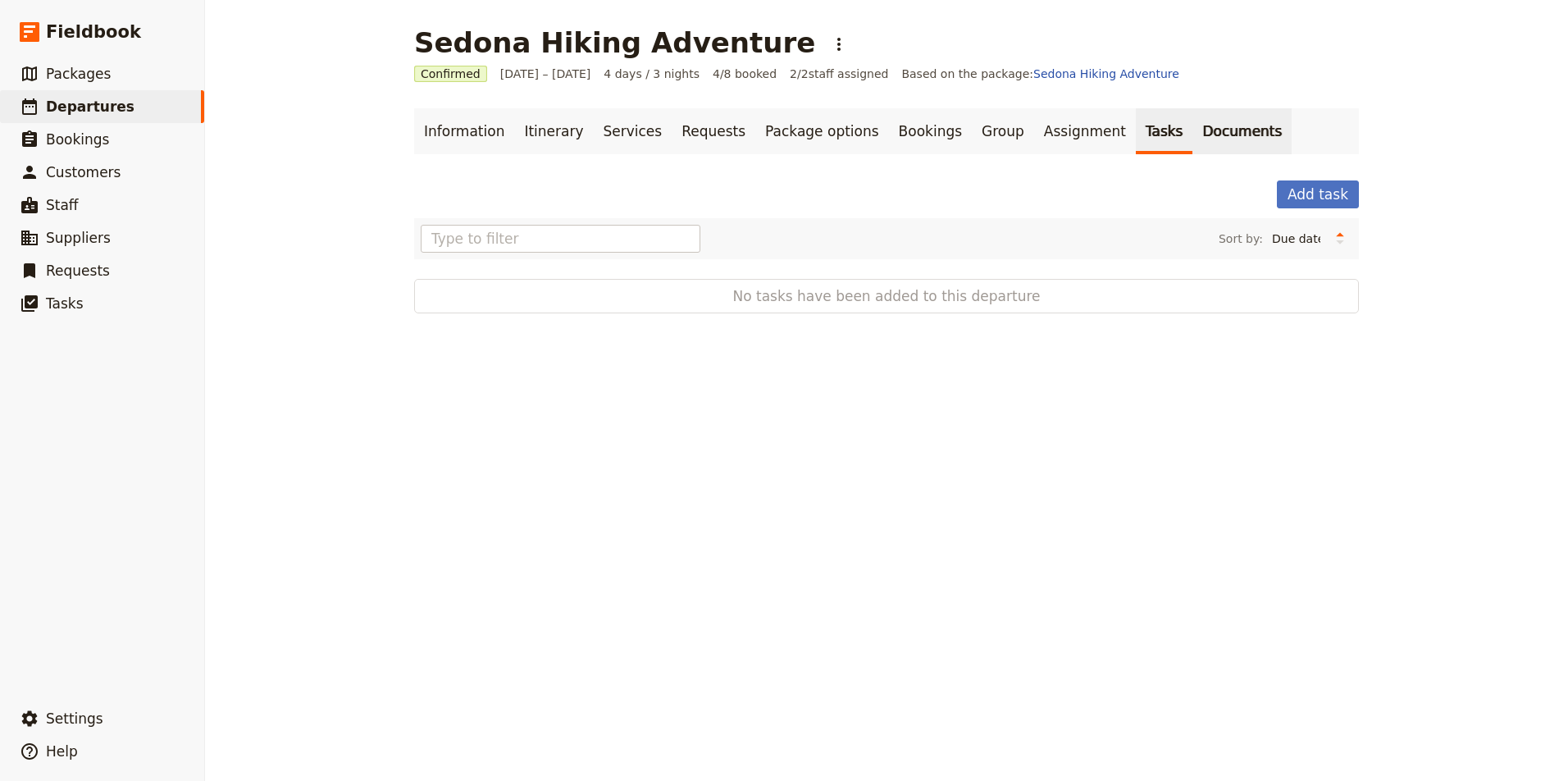
click at [1193, 130] on link "Documents" at bounding box center [1242, 131] width 99 height 46
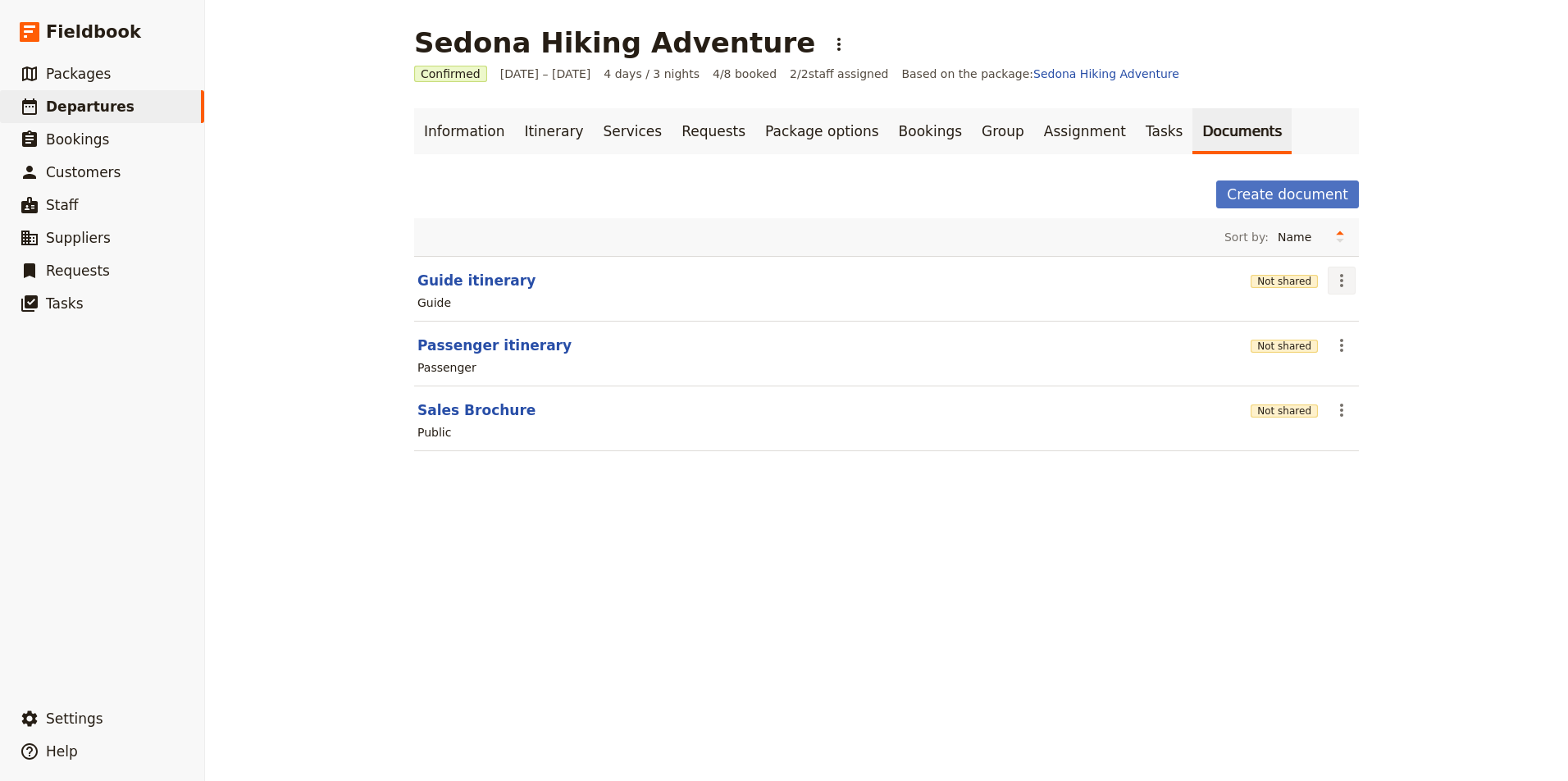
click at [1341, 282] on icon "Actions" at bounding box center [1341, 280] width 19 height 19
click at [1358, 321] on span "Share" at bounding box center [1355, 316] width 33 height 16
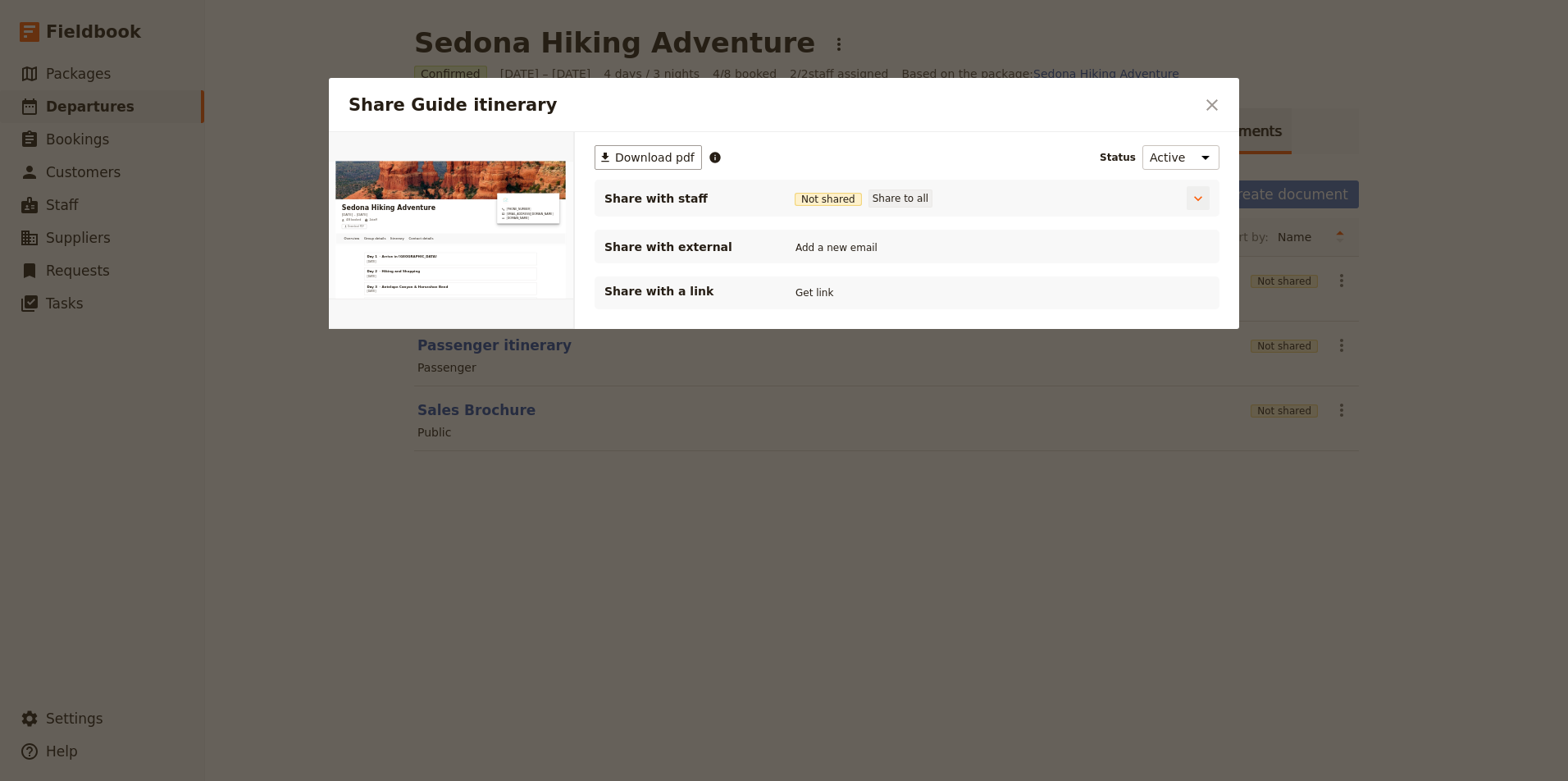
click at [900, 199] on button "Share to all" at bounding box center [900, 198] width 64 height 18
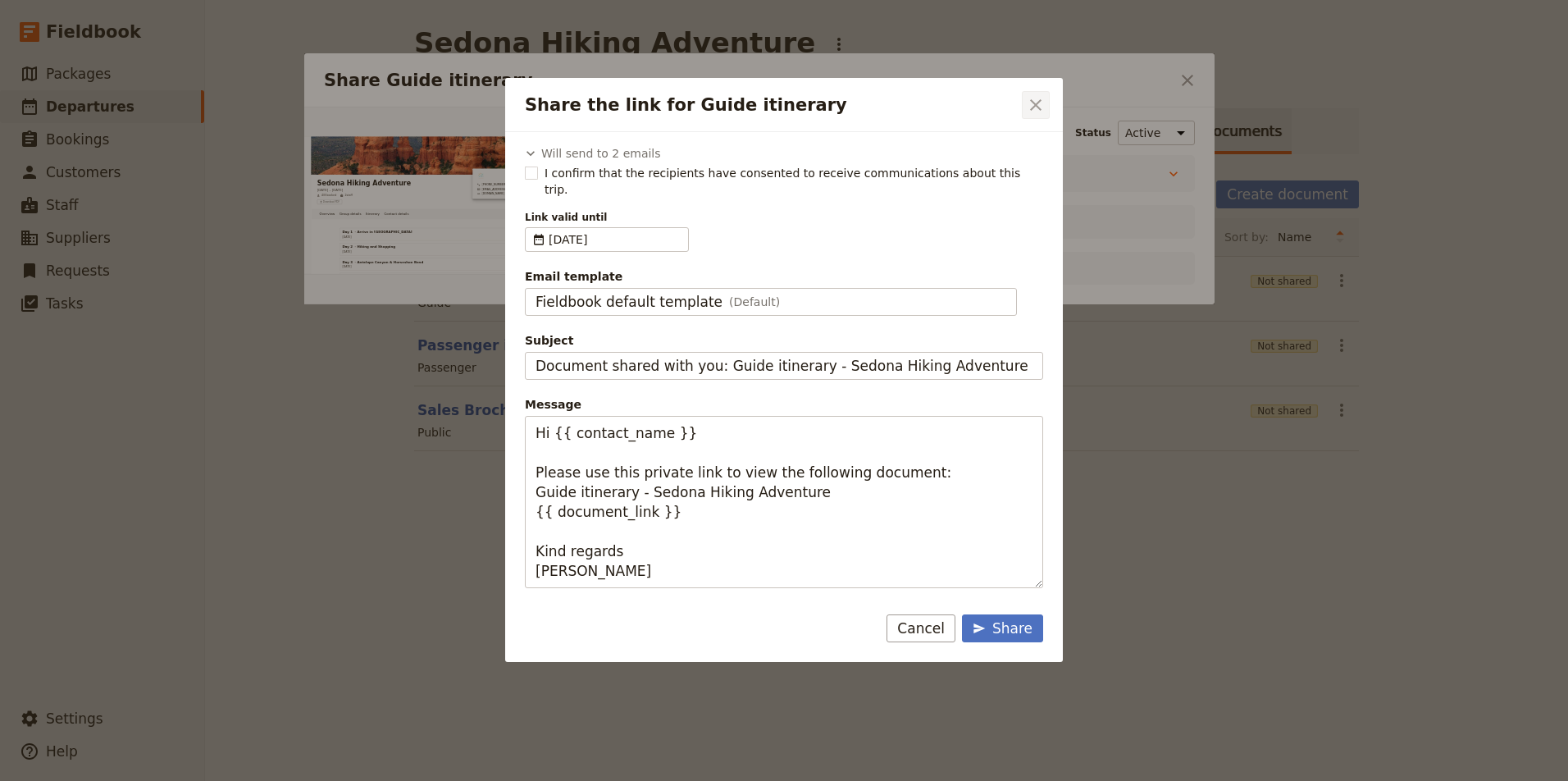
click at [1039, 102] on icon "Close dialog" at bounding box center [1036, 105] width 12 height 12
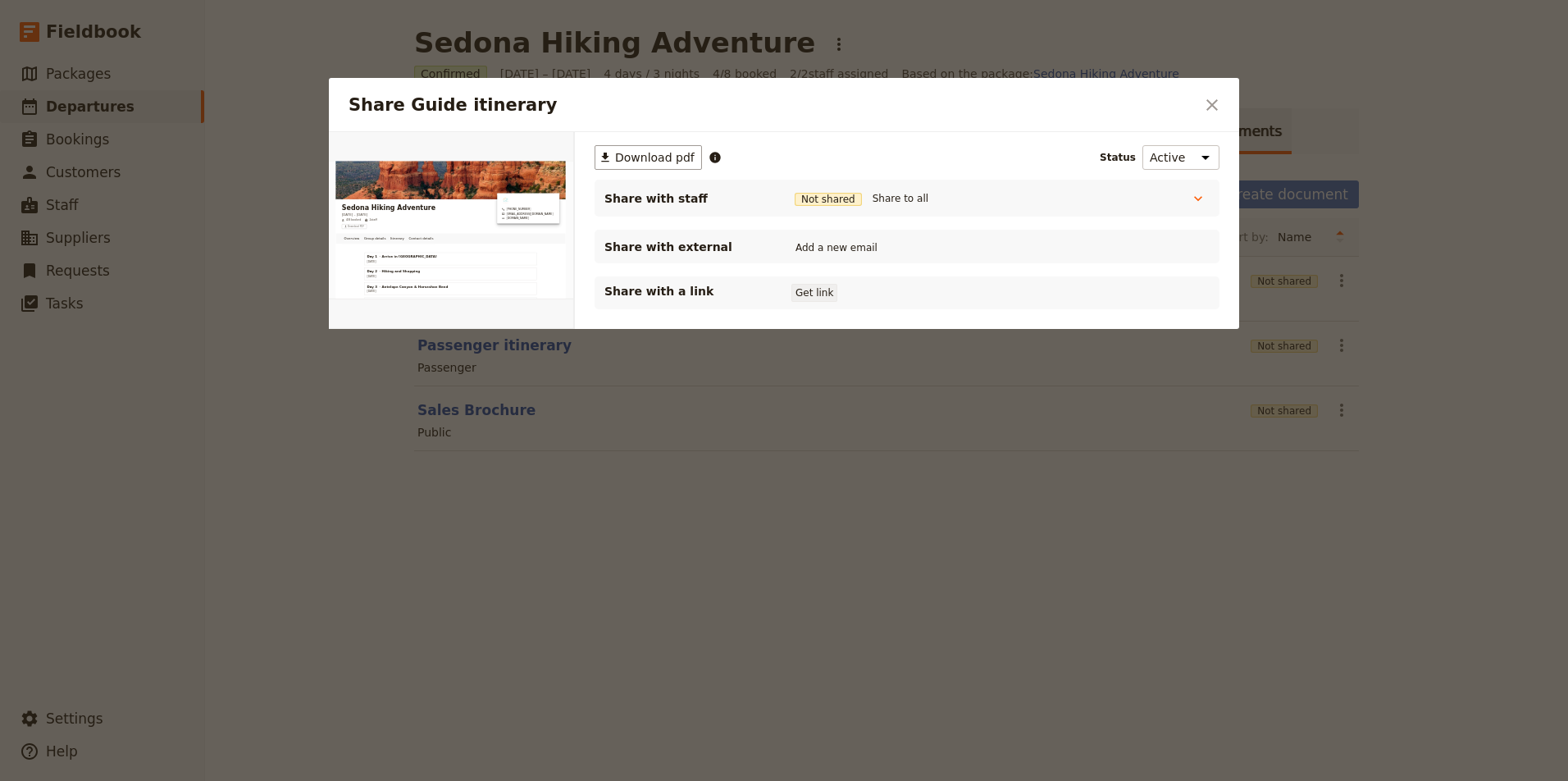
click at [817, 291] on button "Get link" at bounding box center [814, 292] width 46 height 18
click at [957, 294] on button "Get link" at bounding box center [938, 292] width 46 height 18
click at [1213, 102] on icon "Close dialog" at bounding box center [1211, 104] width 19 height 19
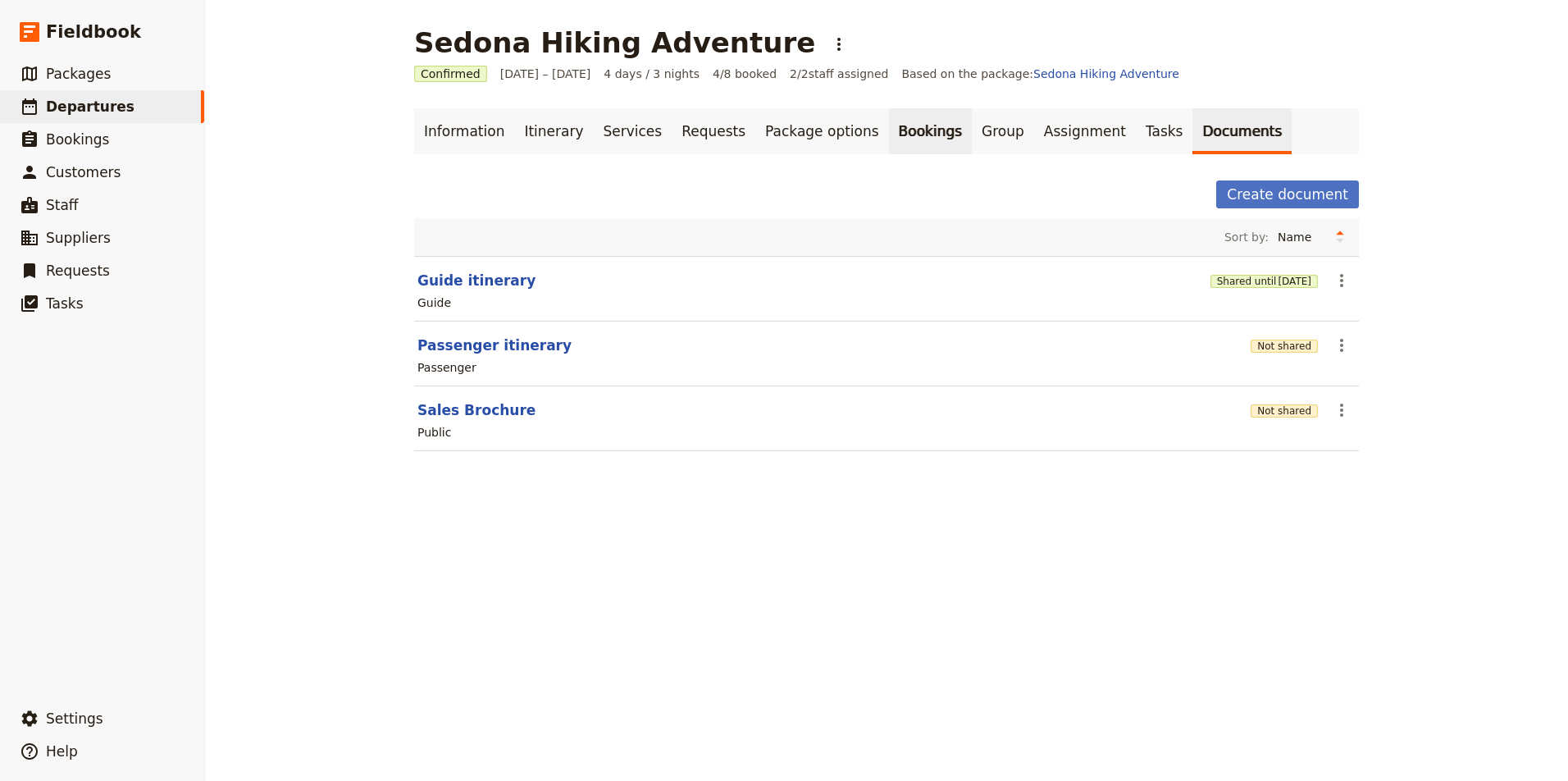
click at [895, 131] on link "Bookings" at bounding box center [930, 131] width 83 height 46
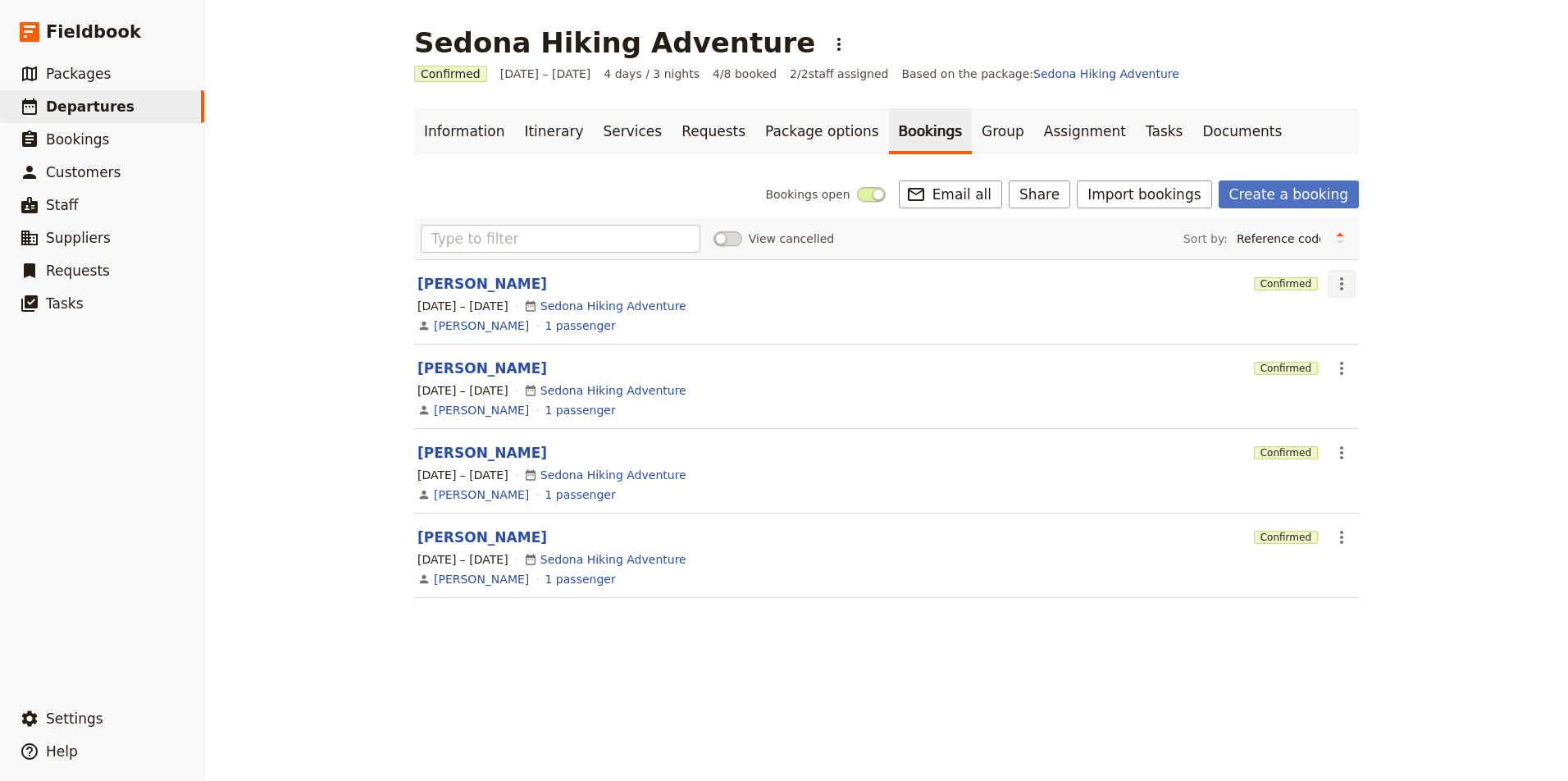
click at [1344, 280] on icon "Actions" at bounding box center [1341, 283] width 19 height 19
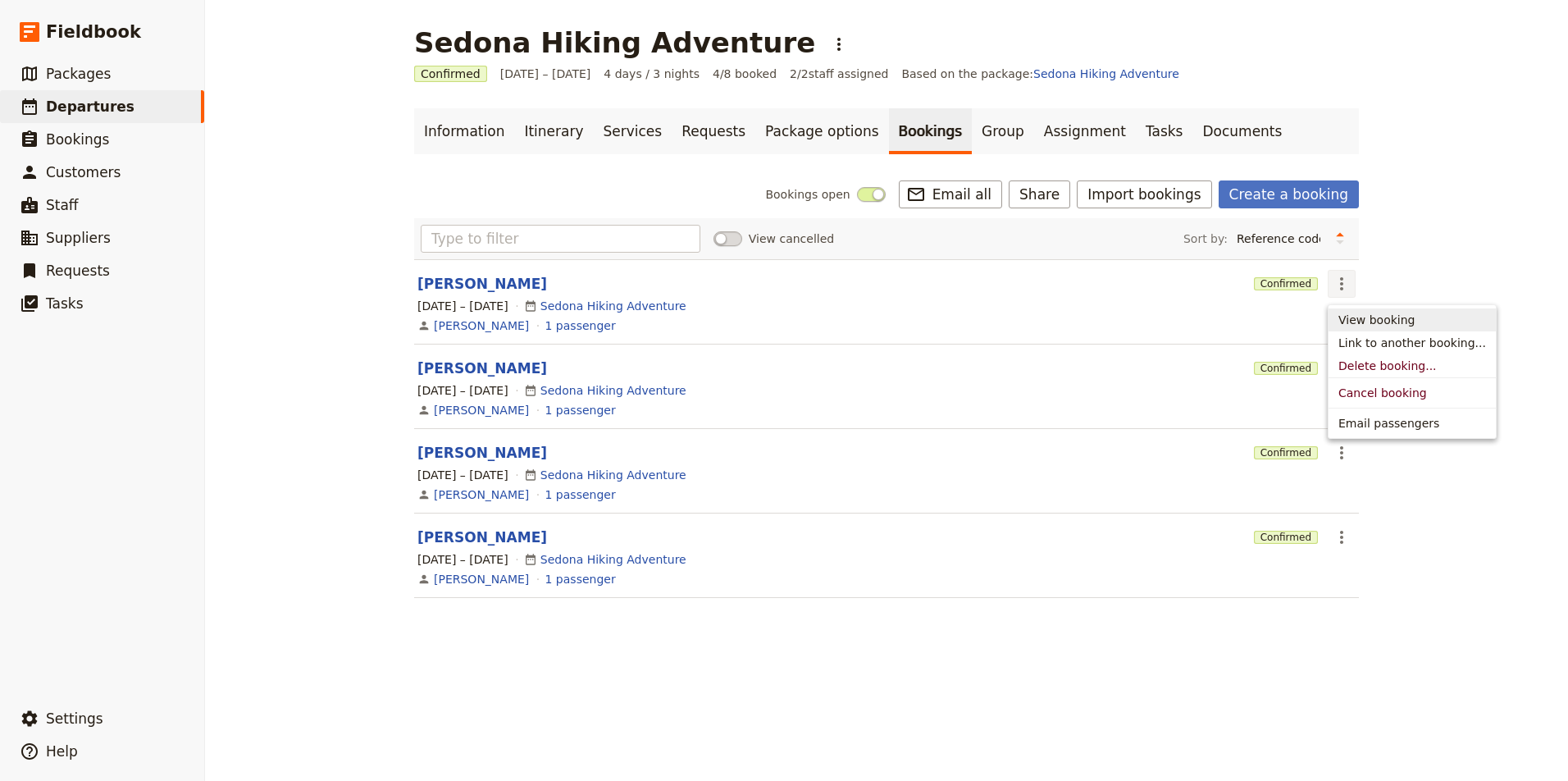
click at [1371, 321] on span "View booking" at bounding box center [1377, 319] width 76 height 16
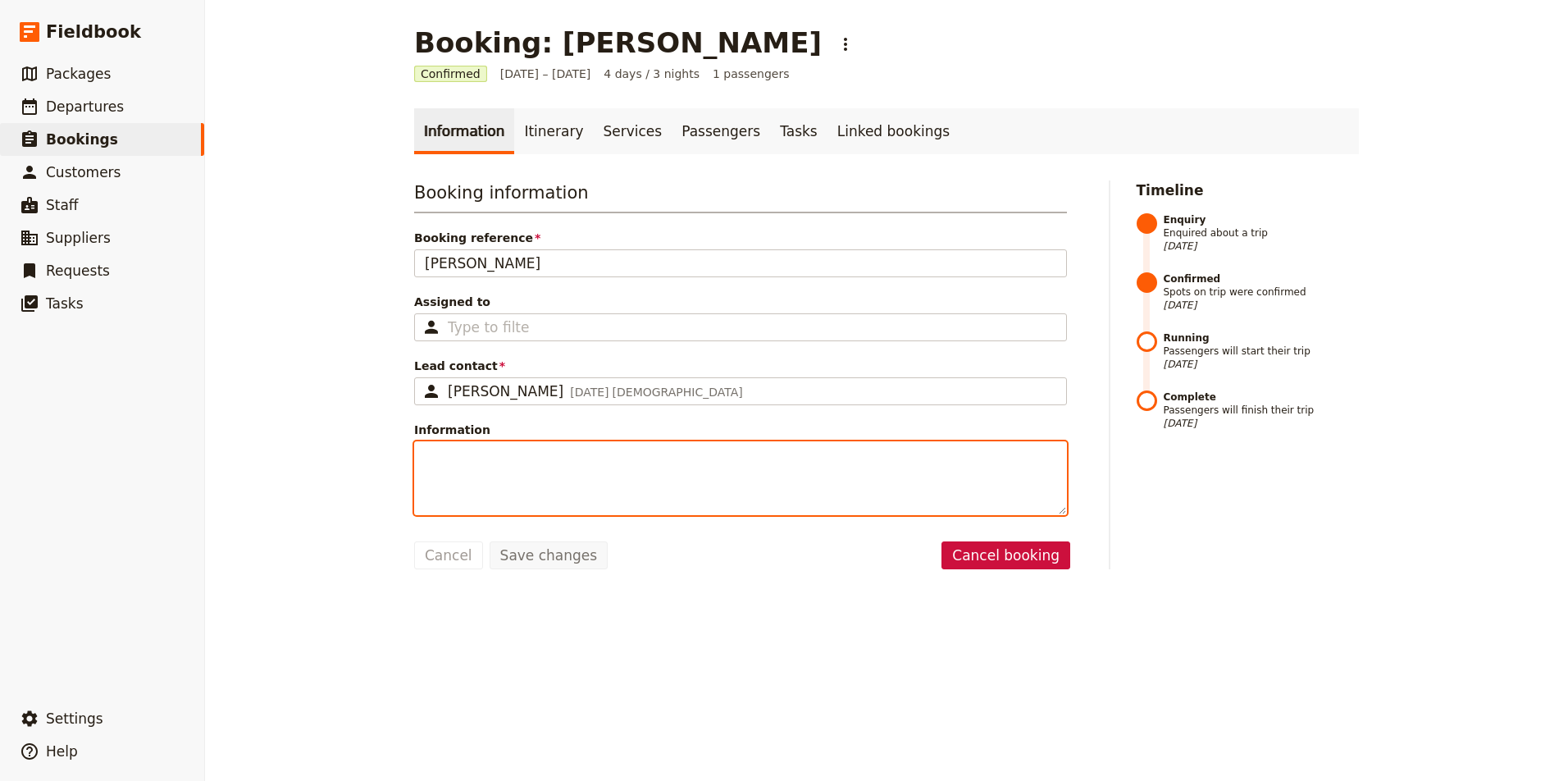
click at [518, 463] on textarea "Information" at bounding box center [740, 478] width 653 height 74
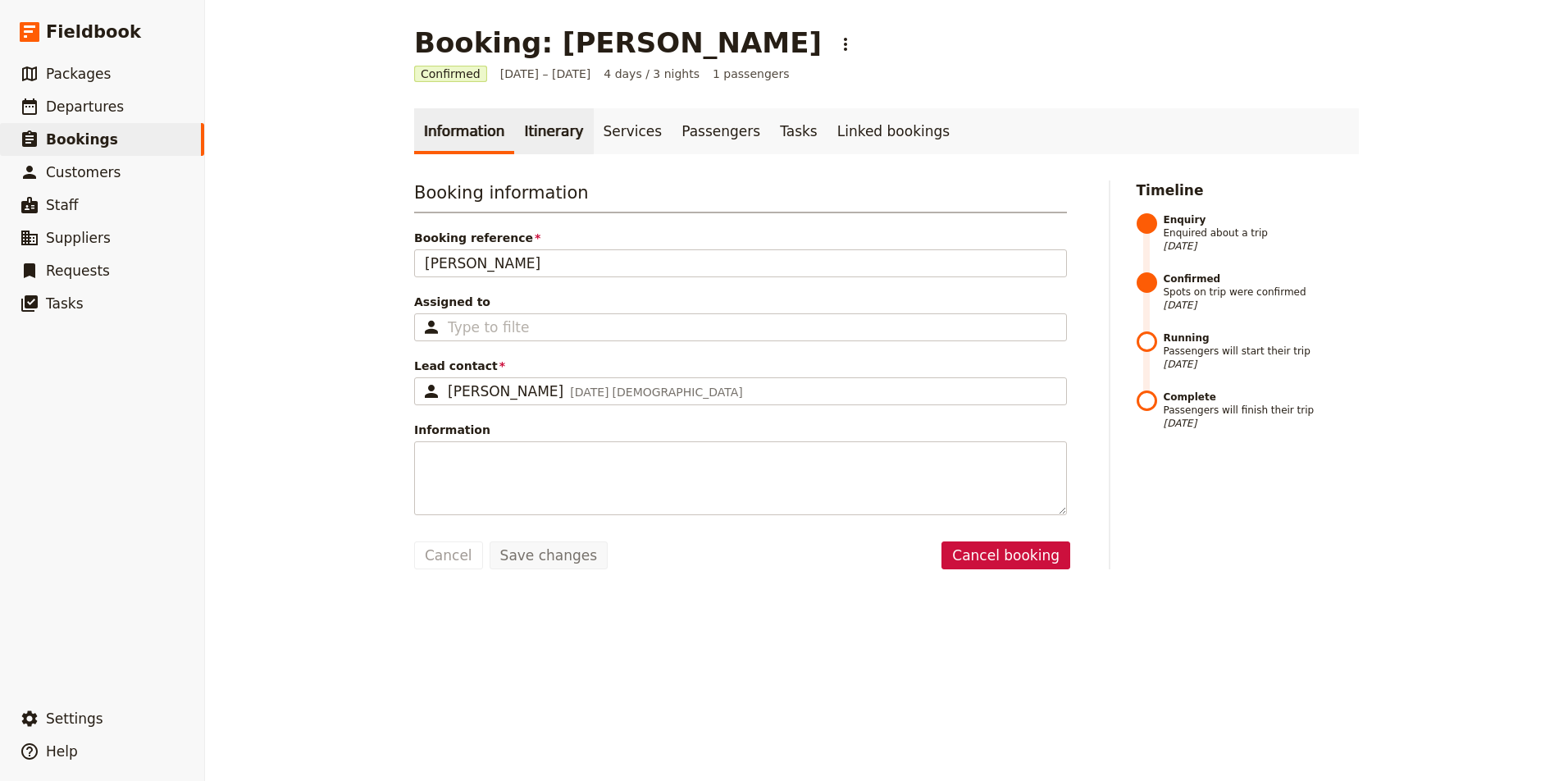
click at [546, 135] on link "Itinerary" at bounding box center [553, 131] width 79 height 46
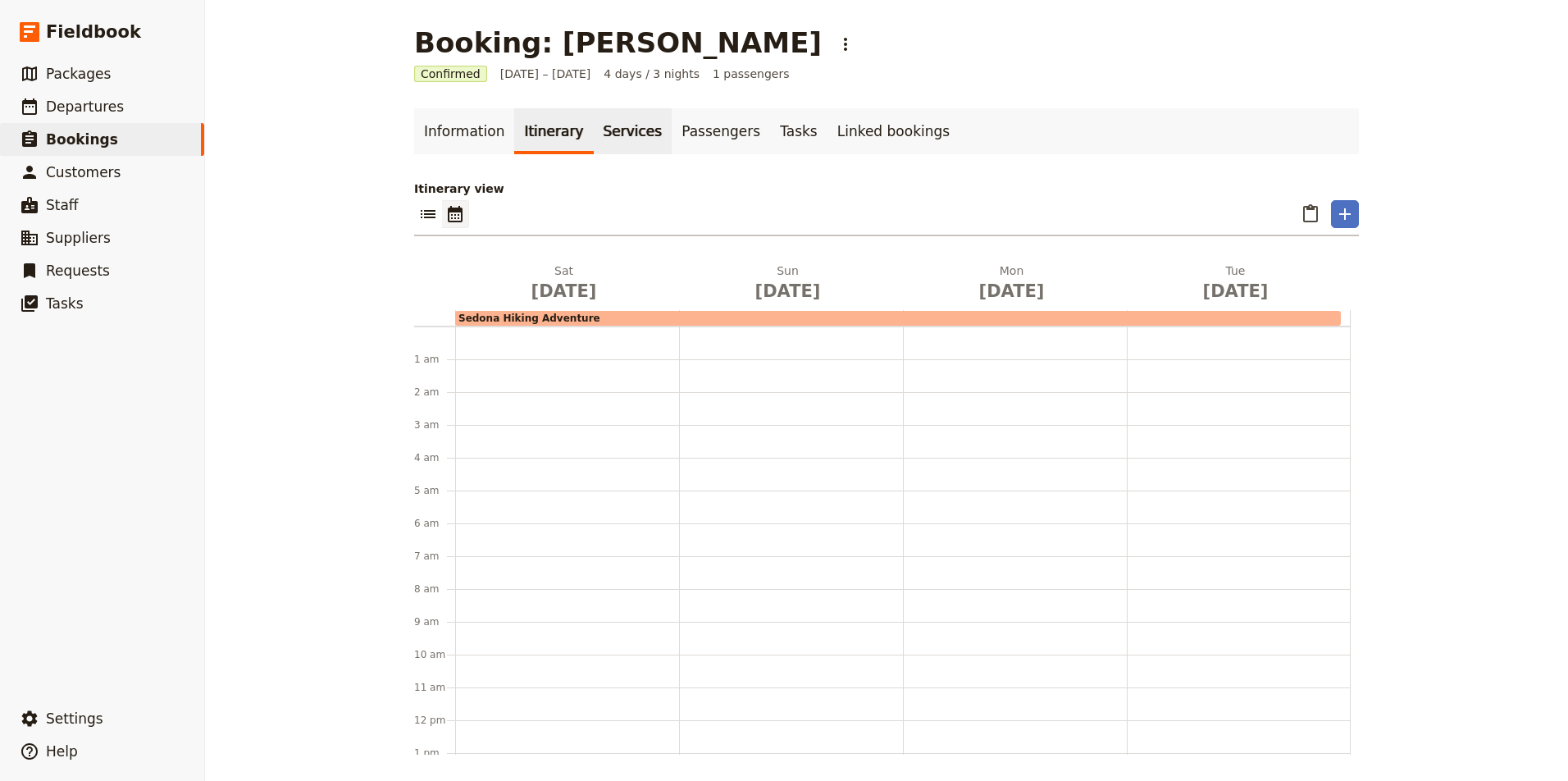
scroll to position [213, 0]
click at [616, 131] on link "Services" at bounding box center [633, 131] width 79 height 46
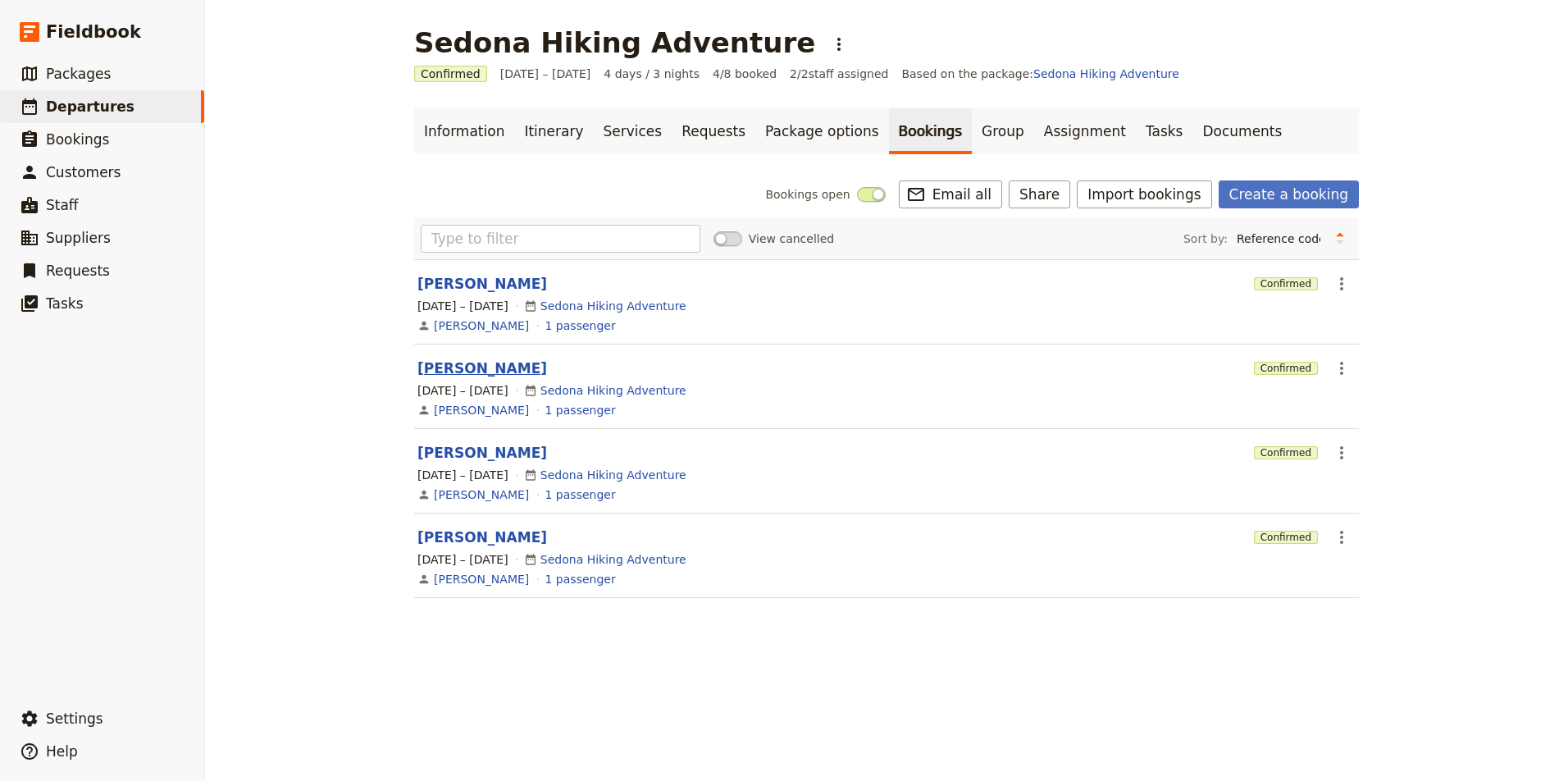
click at [470, 374] on button "[PERSON_NAME]" at bounding box center [482, 368] width 130 height 19
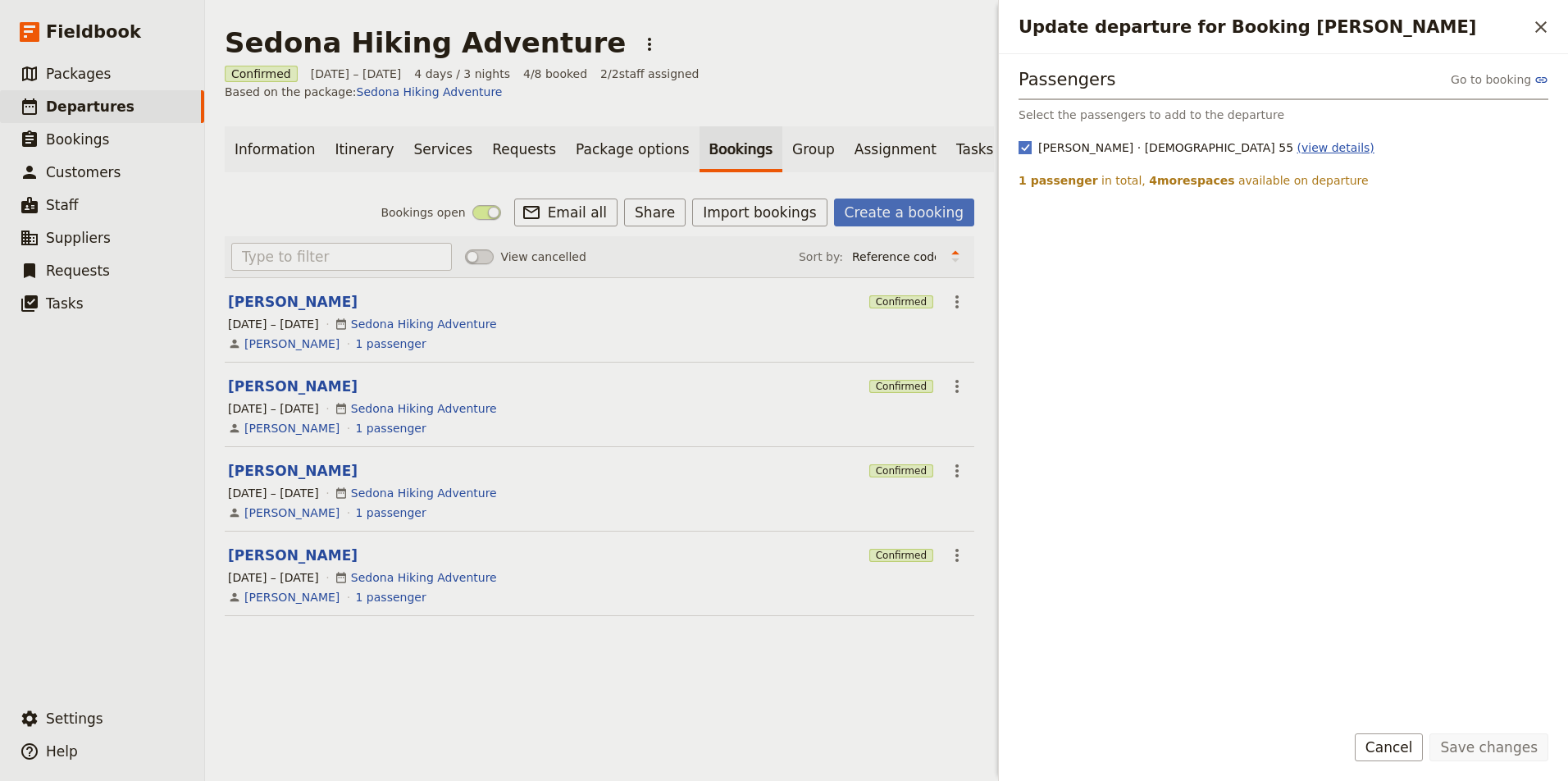
click at [1297, 151] on link "(view details)" at bounding box center [1335, 147] width 77 height 13
click at [289, 292] on button "Lisa Sherlock" at bounding box center [292, 302] width 130 height 19
click at [962, 292] on icon "Actions" at bounding box center [956, 302] width 19 height 19
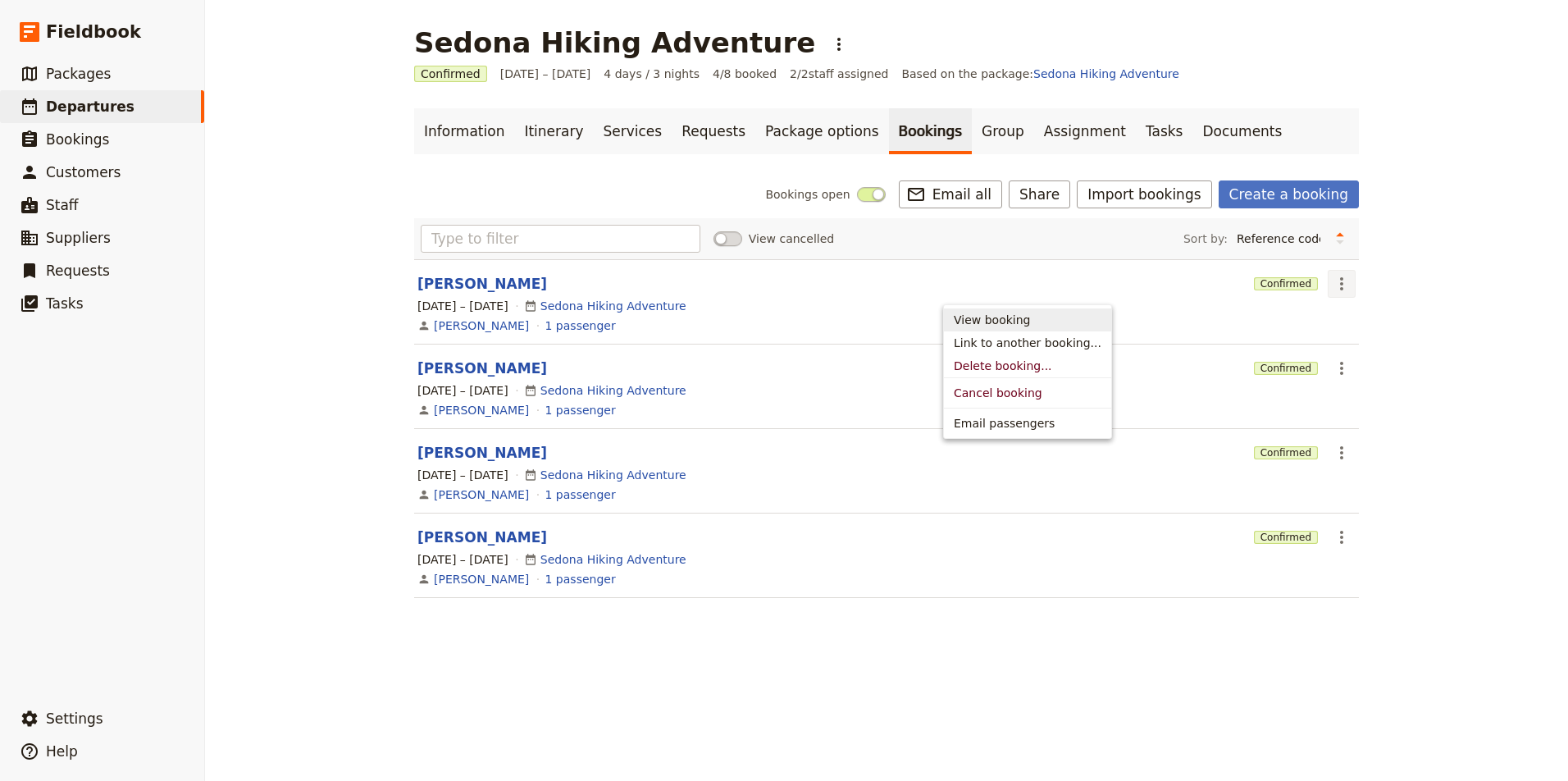
click at [989, 324] on span "View booking" at bounding box center [992, 319] width 76 height 16
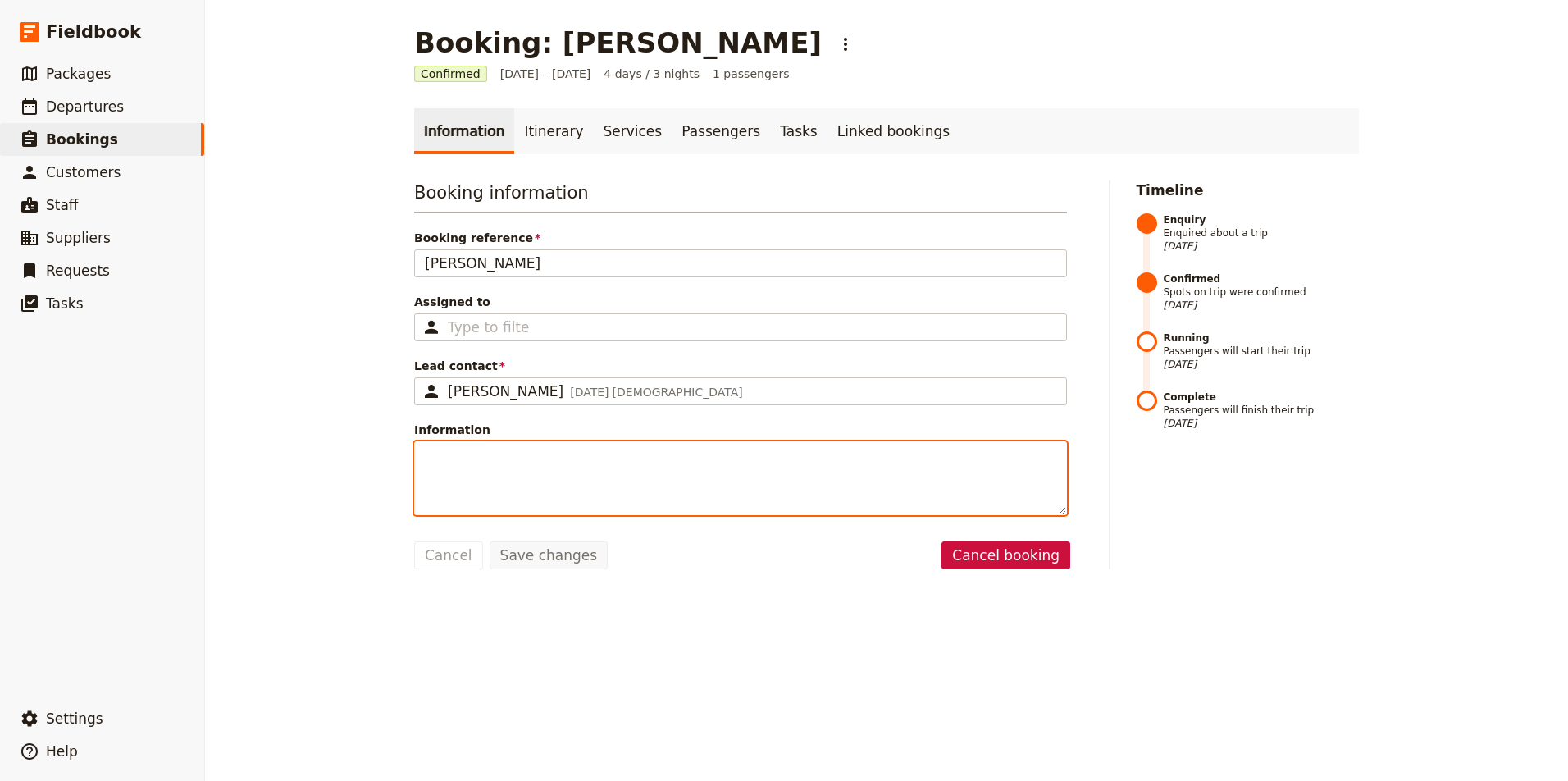
click at [569, 479] on textarea "Information" at bounding box center [740, 478] width 653 height 74
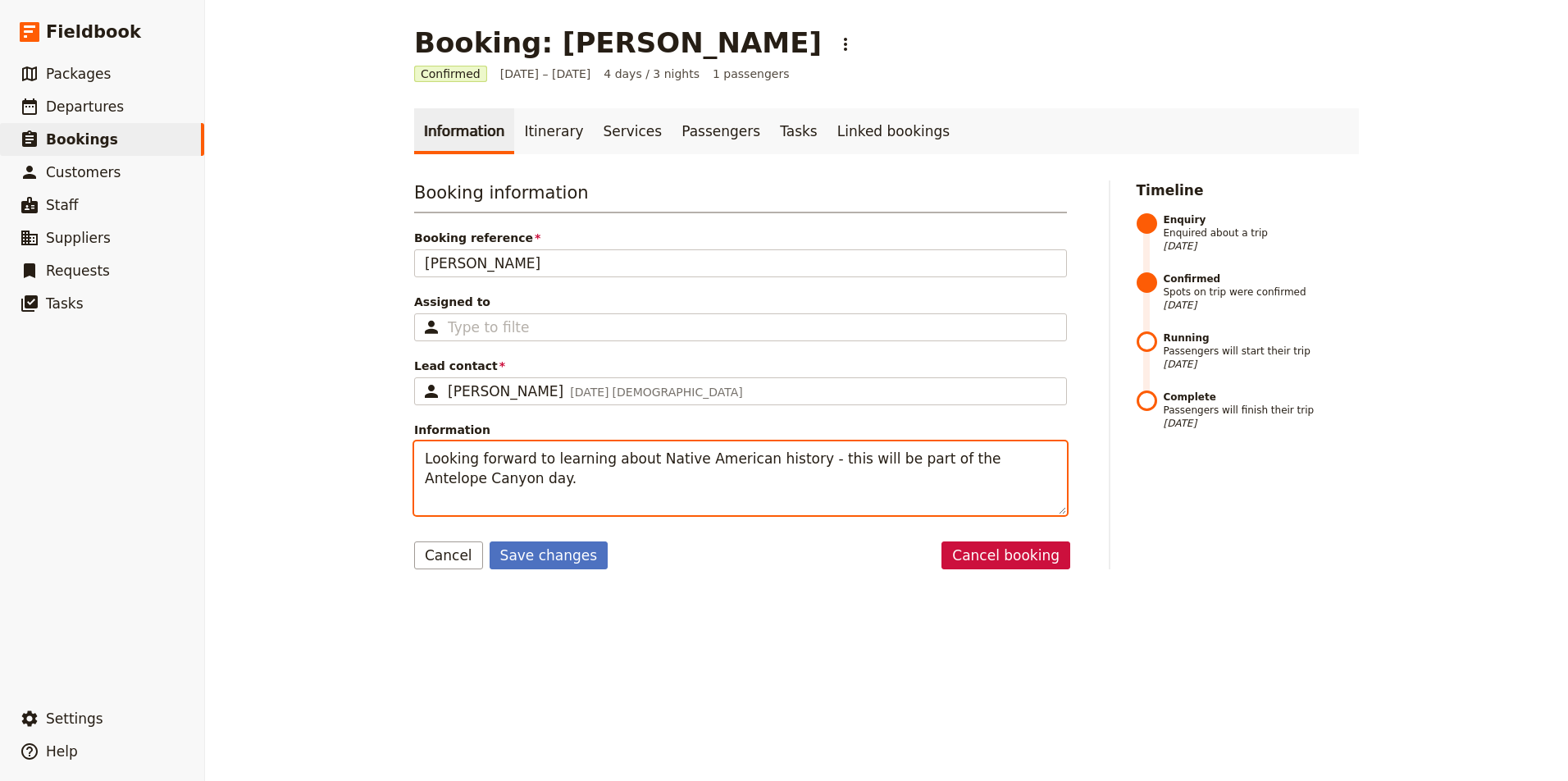
click at [800, 457] on textarea "Looking forward to learning about Native American history - this will be part o…" at bounding box center [740, 478] width 653 height 74
type textarea "Looking forward to learning about Native American history. Note: you can let he…"
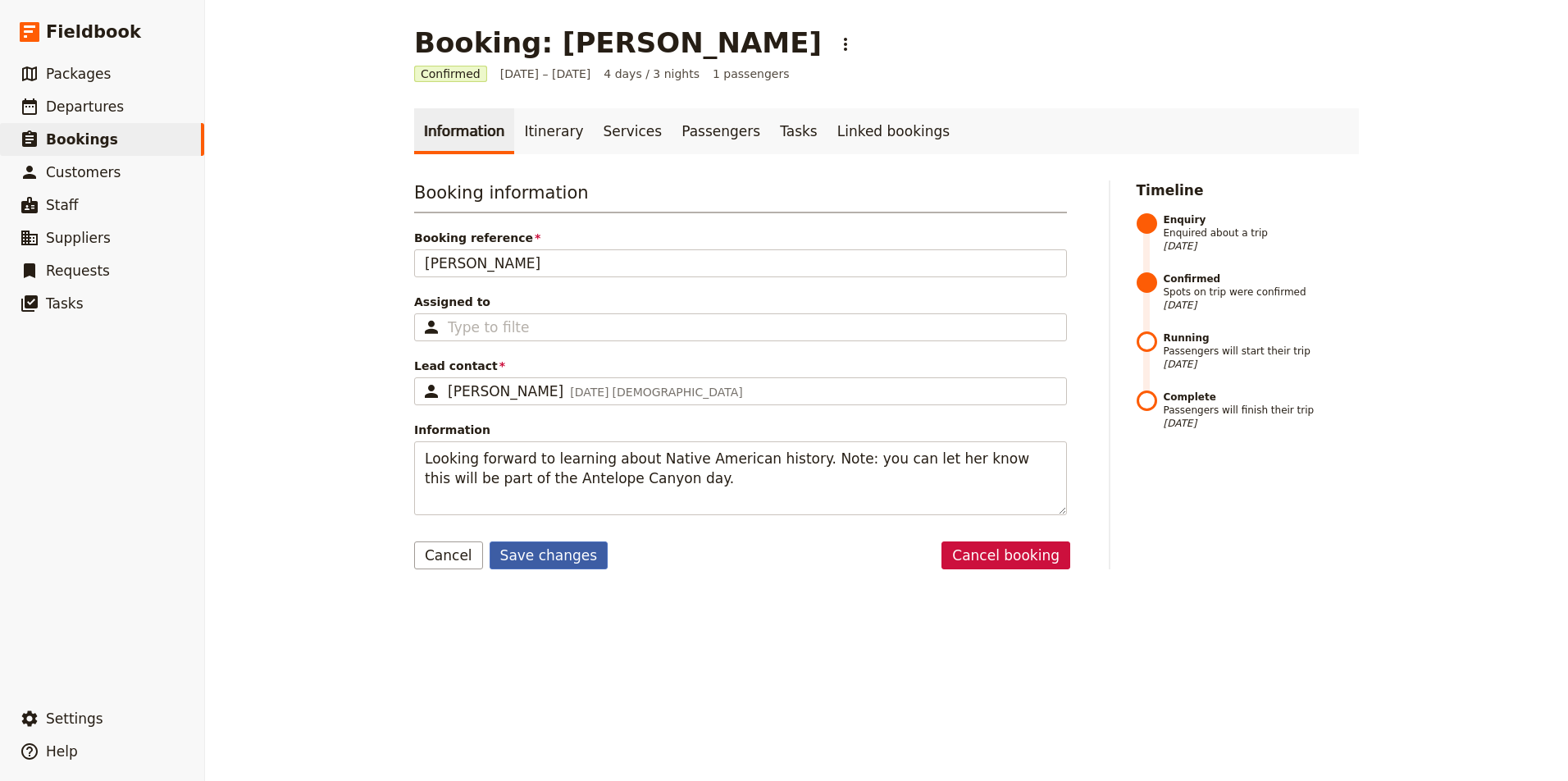
click at [587, 556] on button "Save changes" at bounding box center [549, 555] width 119 height 28
click at [545, 133] on link "Itinerary" at bounding box center [553, 131] width 79 height 46
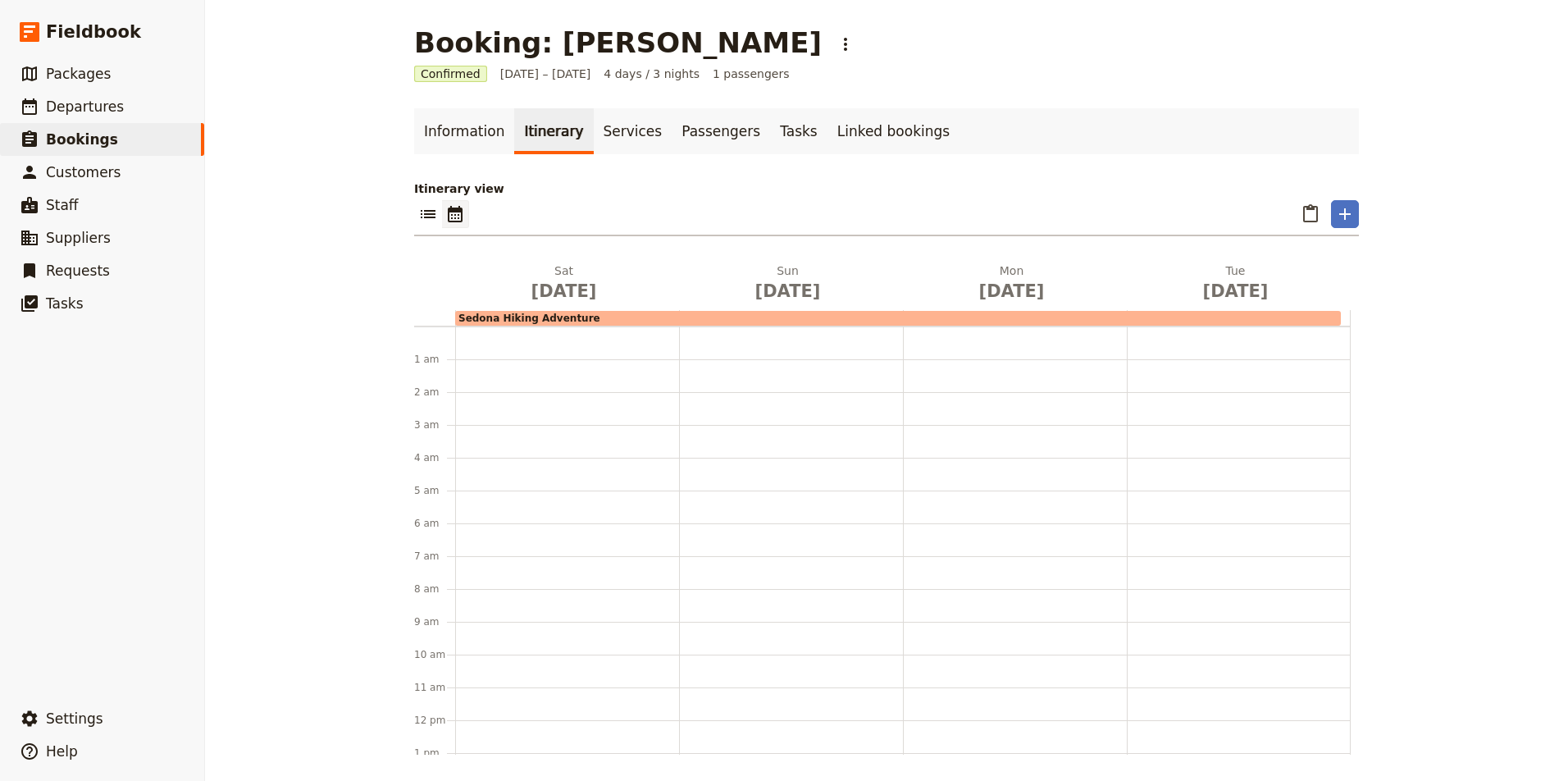
scroll to position [213, 0]
click at [565, 318] on span "Sedona Hiking Adventure" at bounding box center [529, 318] width 141 height 12
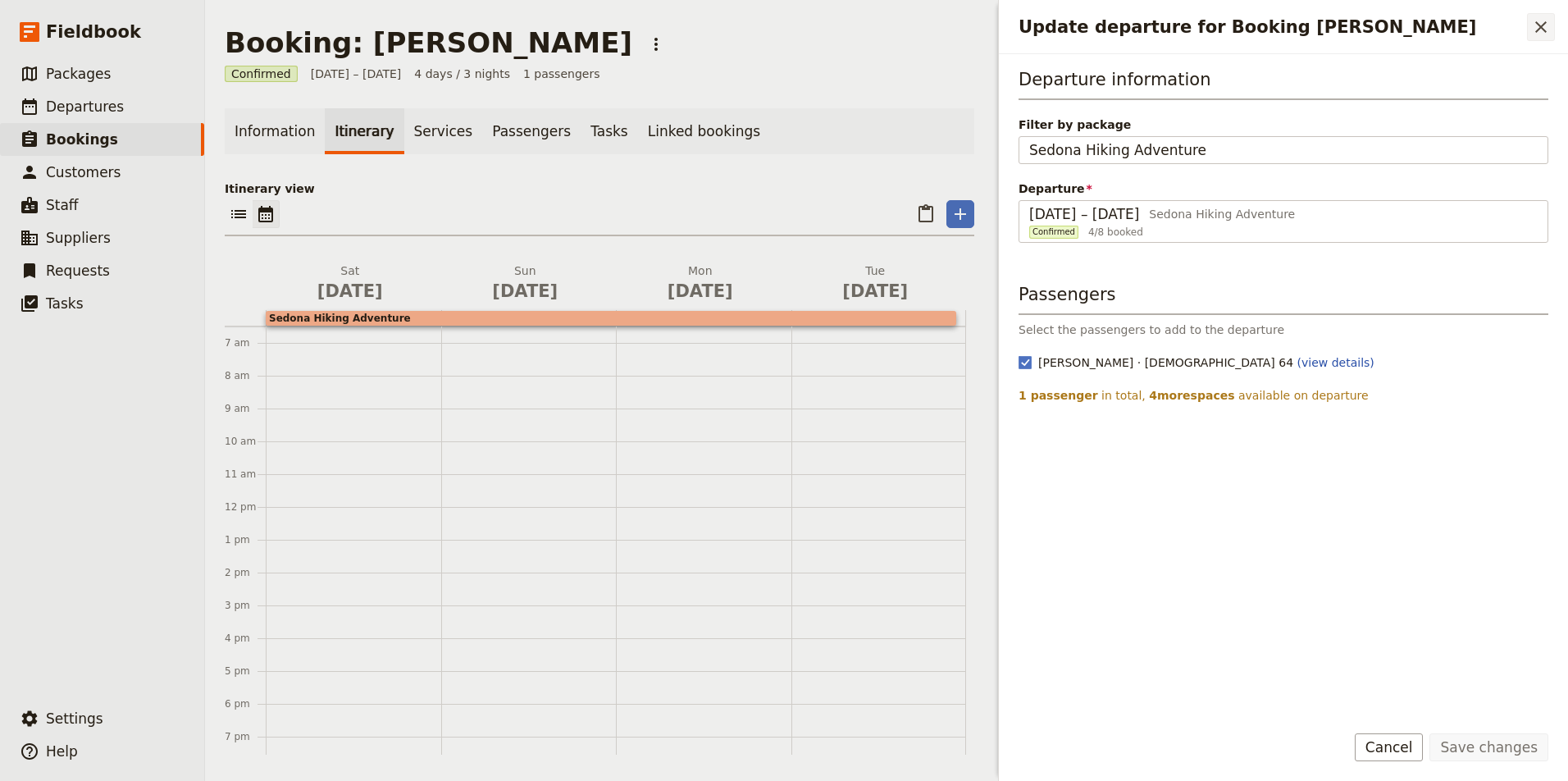
click at [1540, 21] on icon "Close drawer" at bounding box center [1540, 26] width 19 height 19
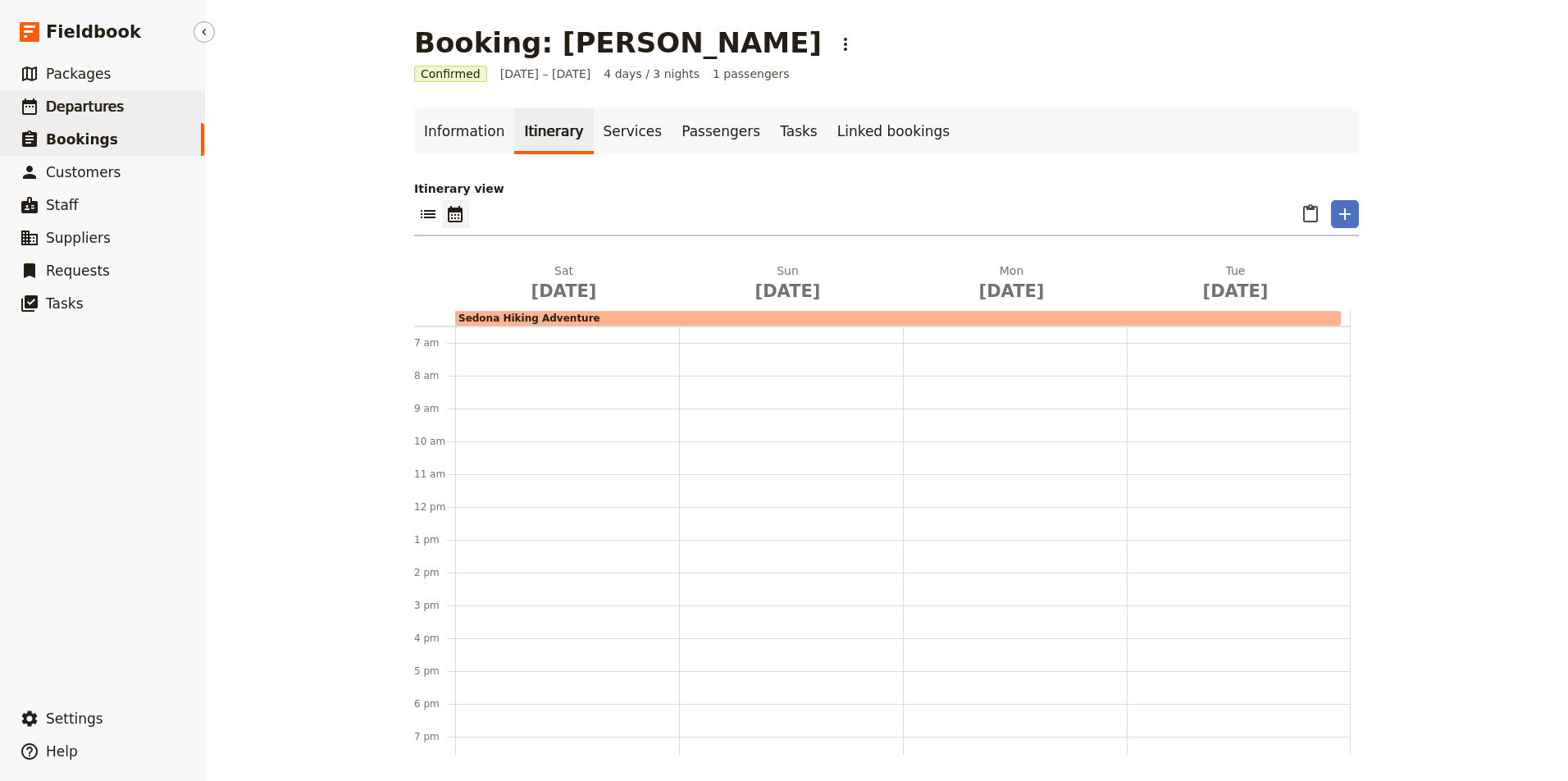
click at [84, 101] on span "Departures" at bounding box center [85, 106] width 78 height 16
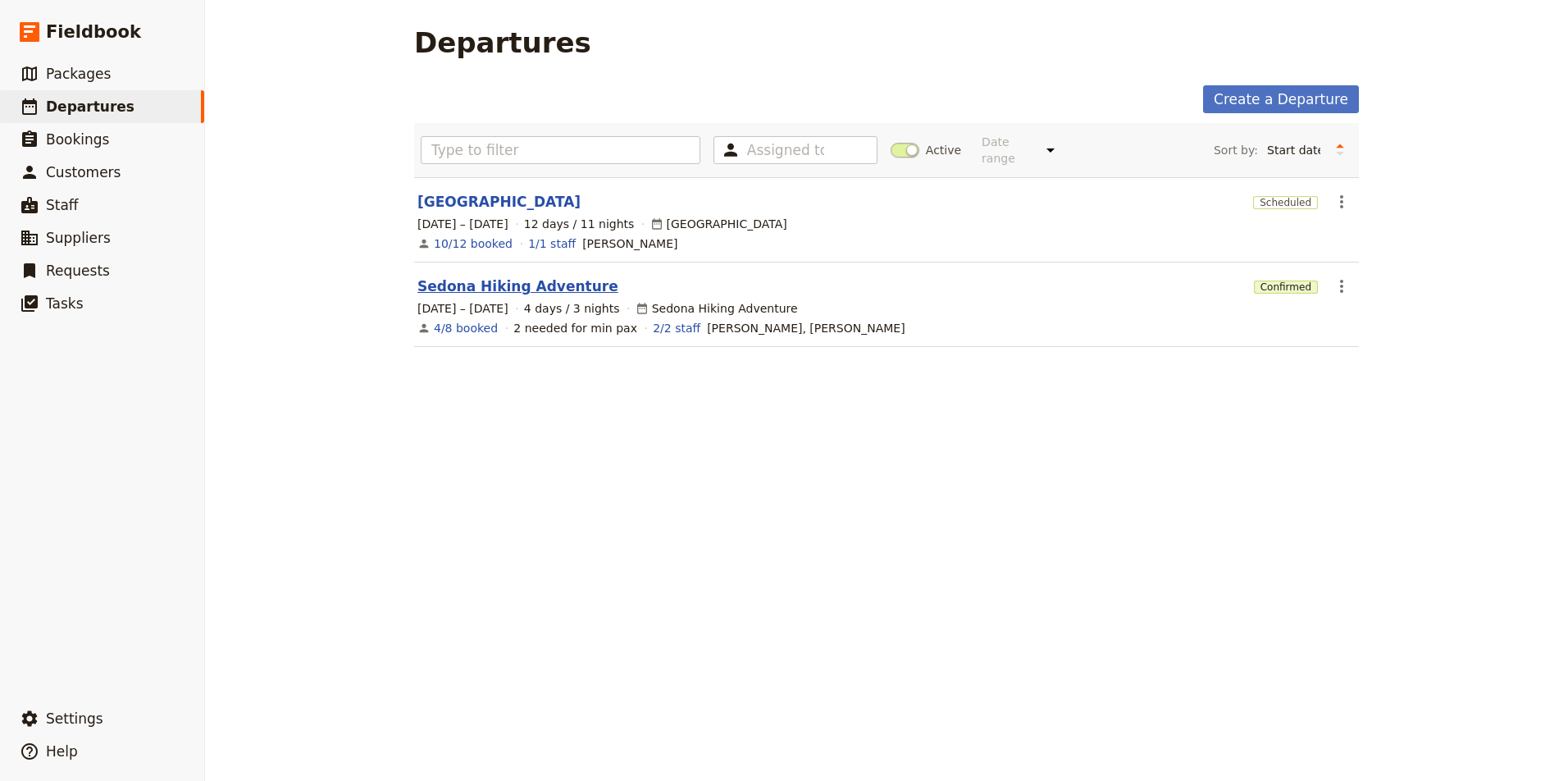
click at [542, 276] on link "Sedona Hiking Adventure" at bounding box center [518, 285] width 201 height 19
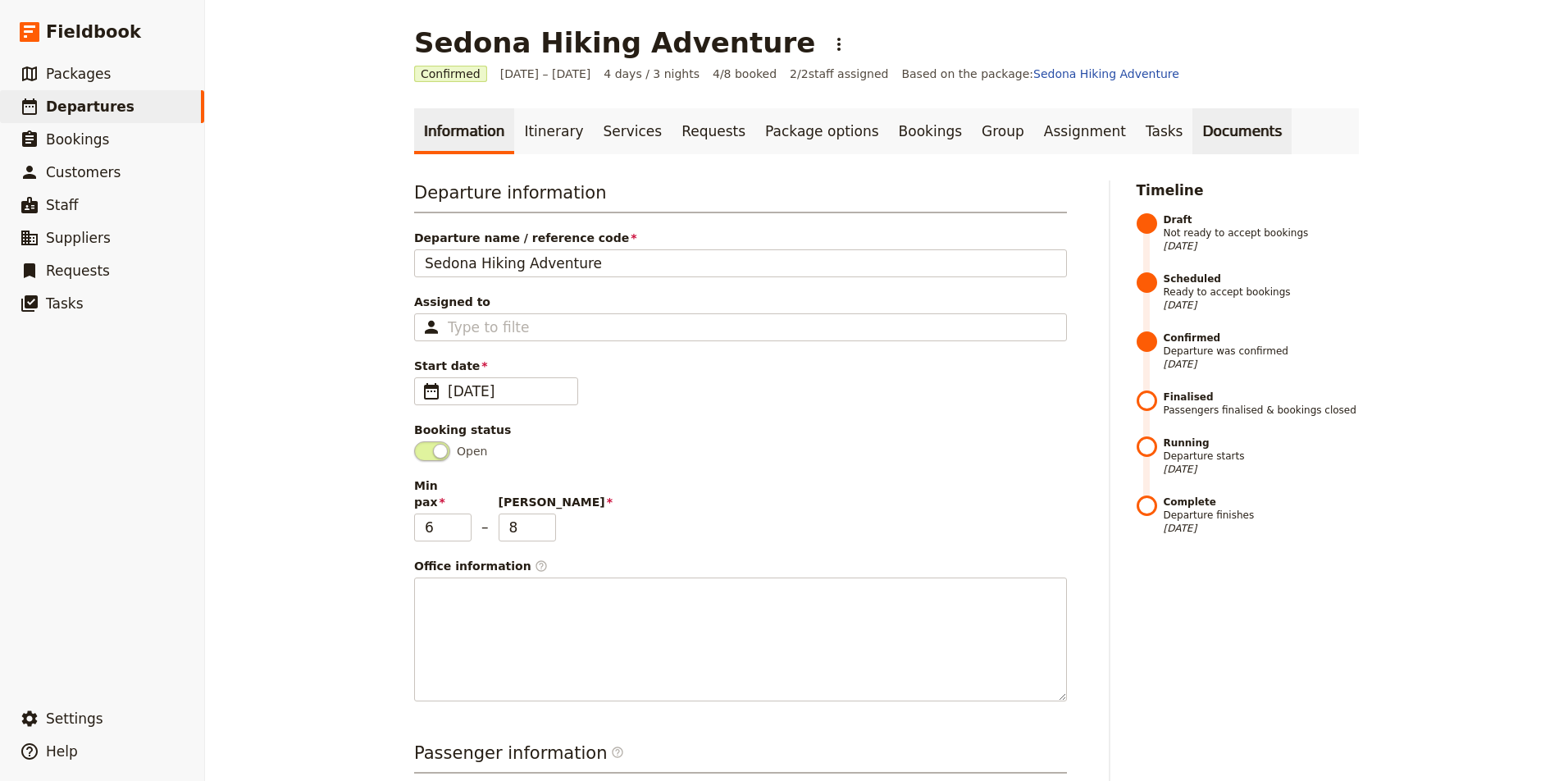
click at [1193, 124] on link "Documents" at bounding box center [1242, 131] width 99 height 46
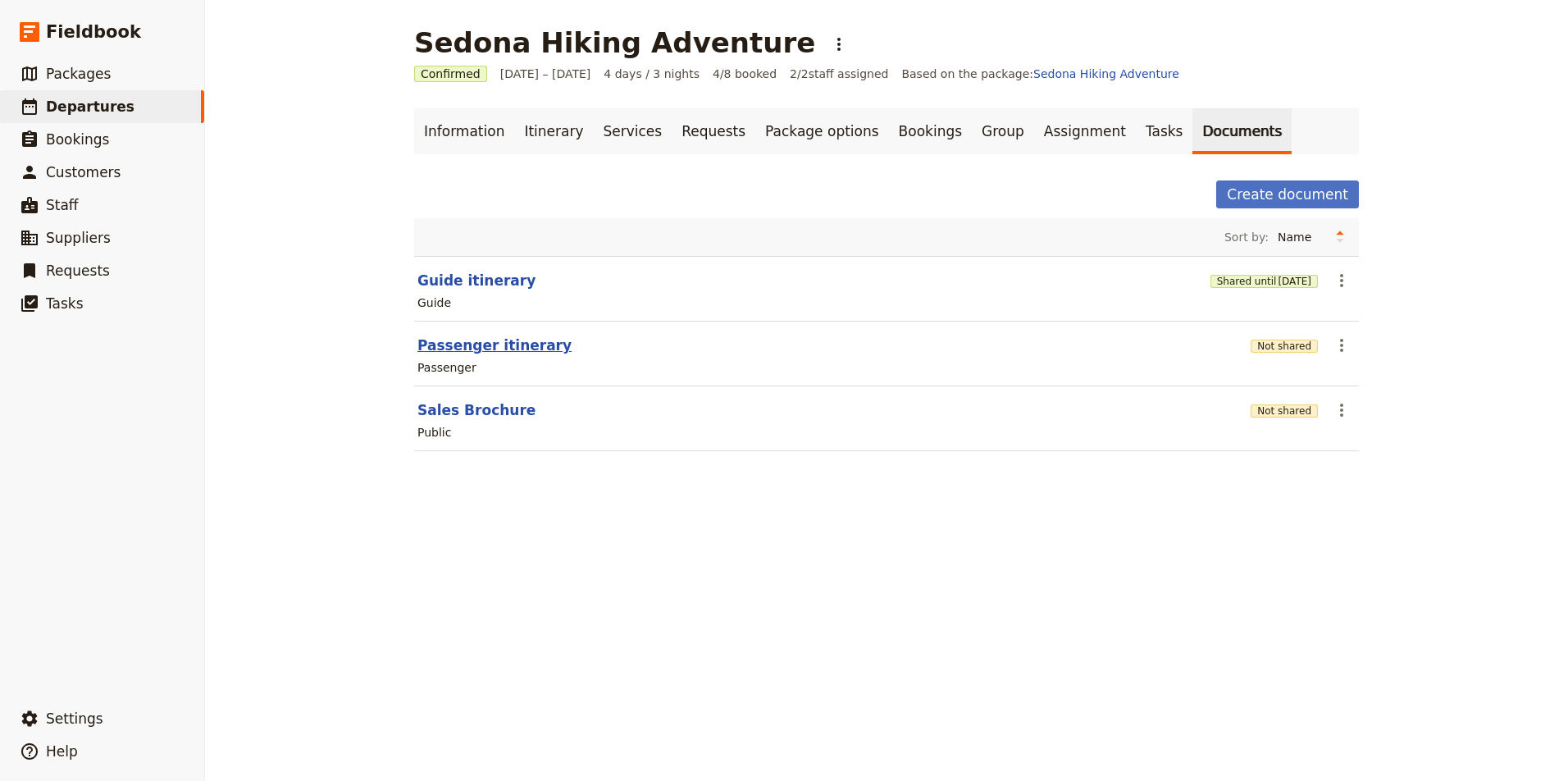
click at [526, 341] on button "Passenger itinerary" at bounding box center [495, 345] width 154 height 19
select select "PASSENGER"
select select "RUN_SHEET"
select select "DEFAULT"
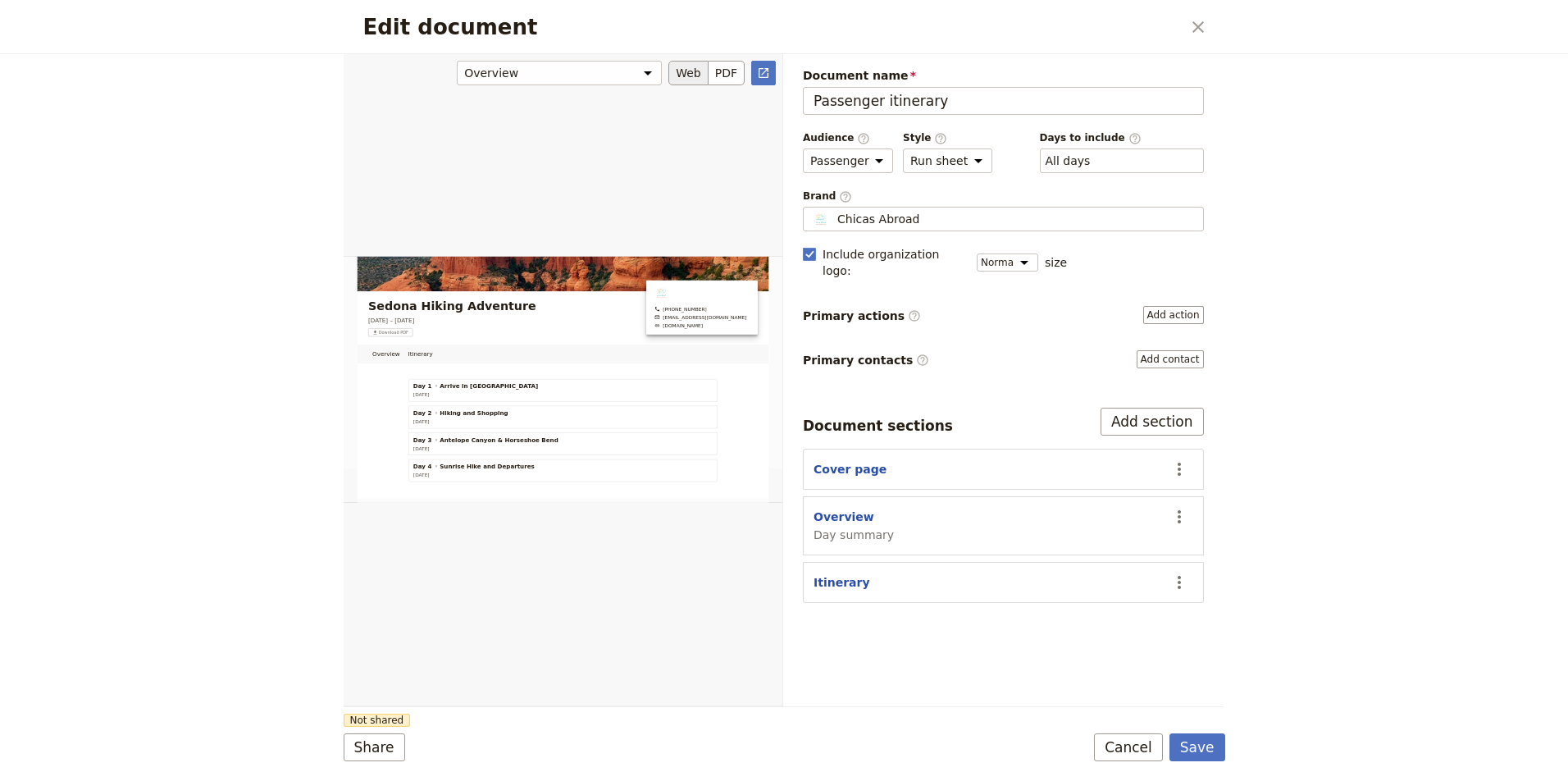
scroll to position [91, 0]
click at [689, 68] on button "Web" at bounding box center [688, 73] width 40 height 25
click at [690, 75] on button "Web" at bounding box center [688, 73] width 40 height 25
click at [730, 74] on button "PDF" at bounding box center [726, 73] width 36 height 25
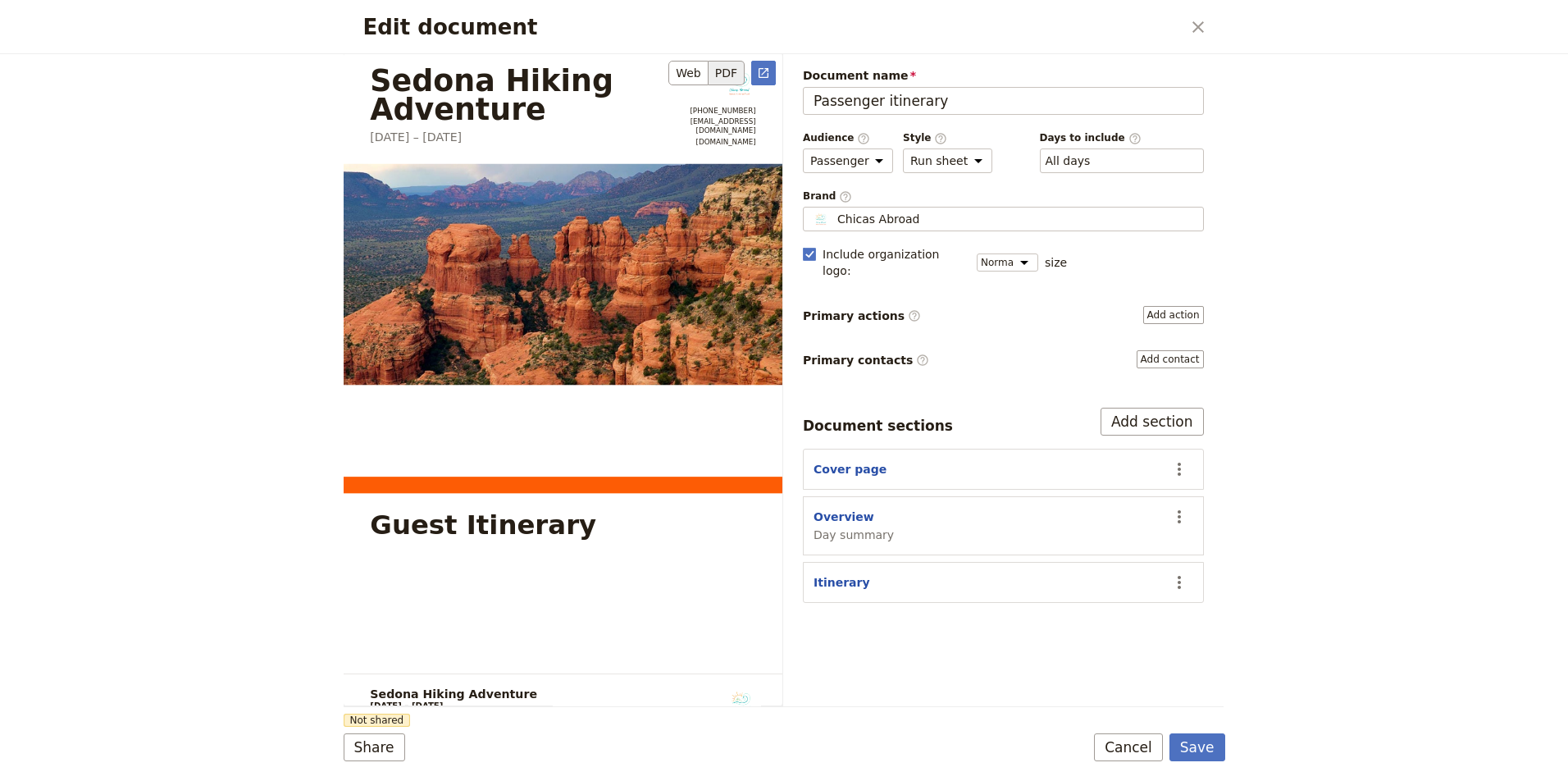
scroll to position [0, 0]
click at [1200, 29] on icon "Close dialog" at bounding box center [1199, 27] width 12 height 12
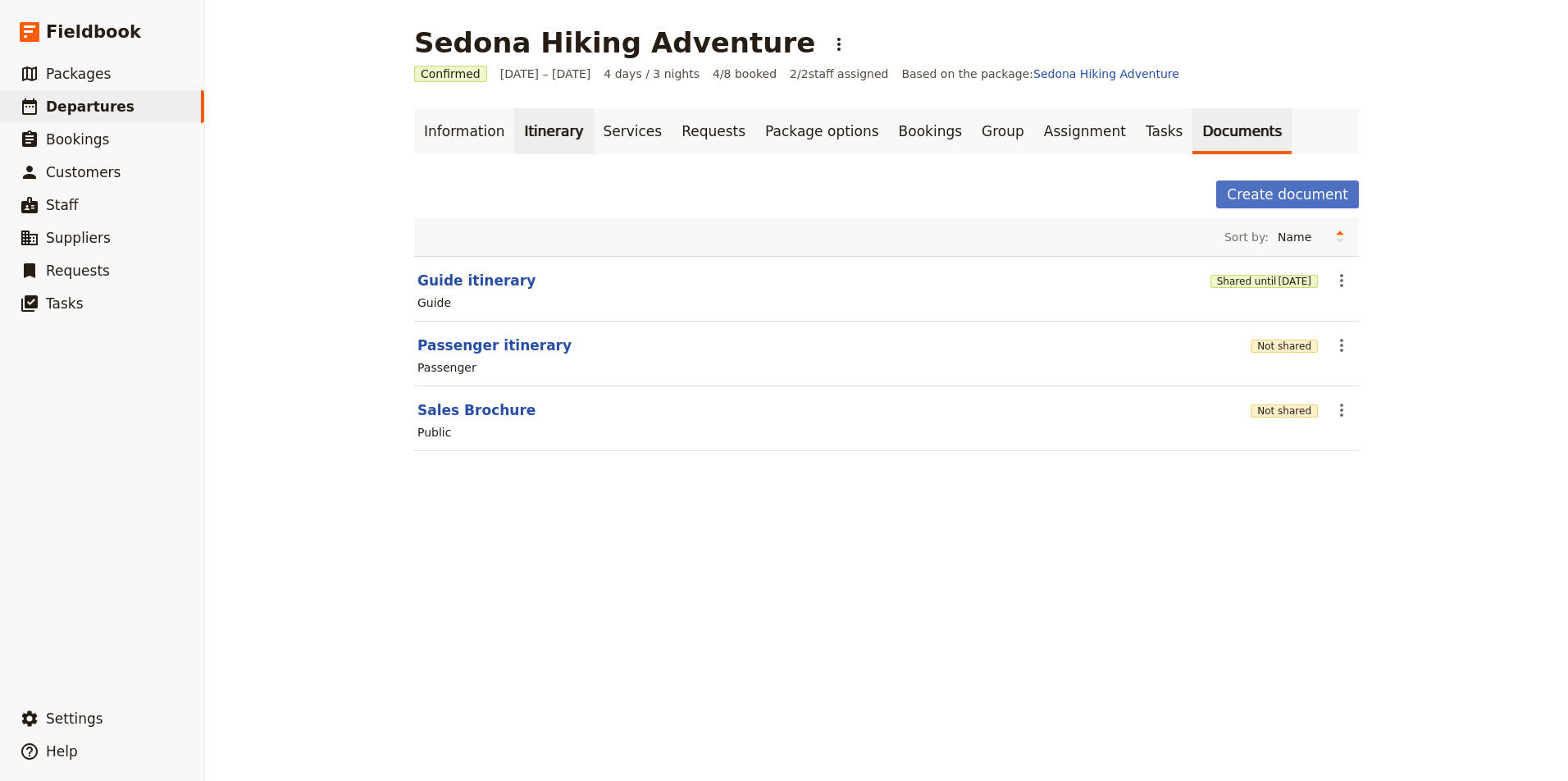
click at [551, 130] on link "Itinerary" at bounding box center [553, 131] width 79 height 46
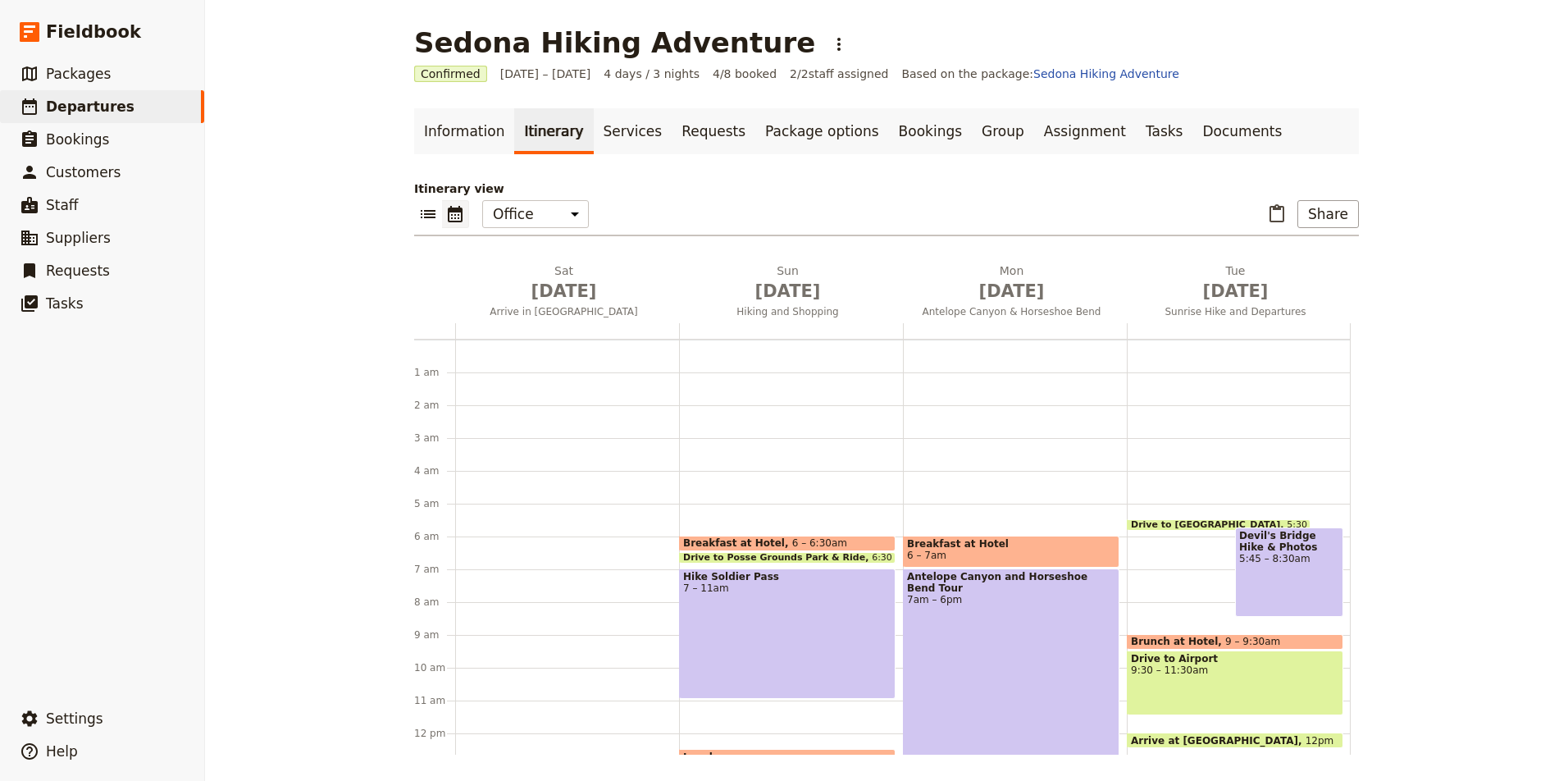
scroll to position [164, 0]
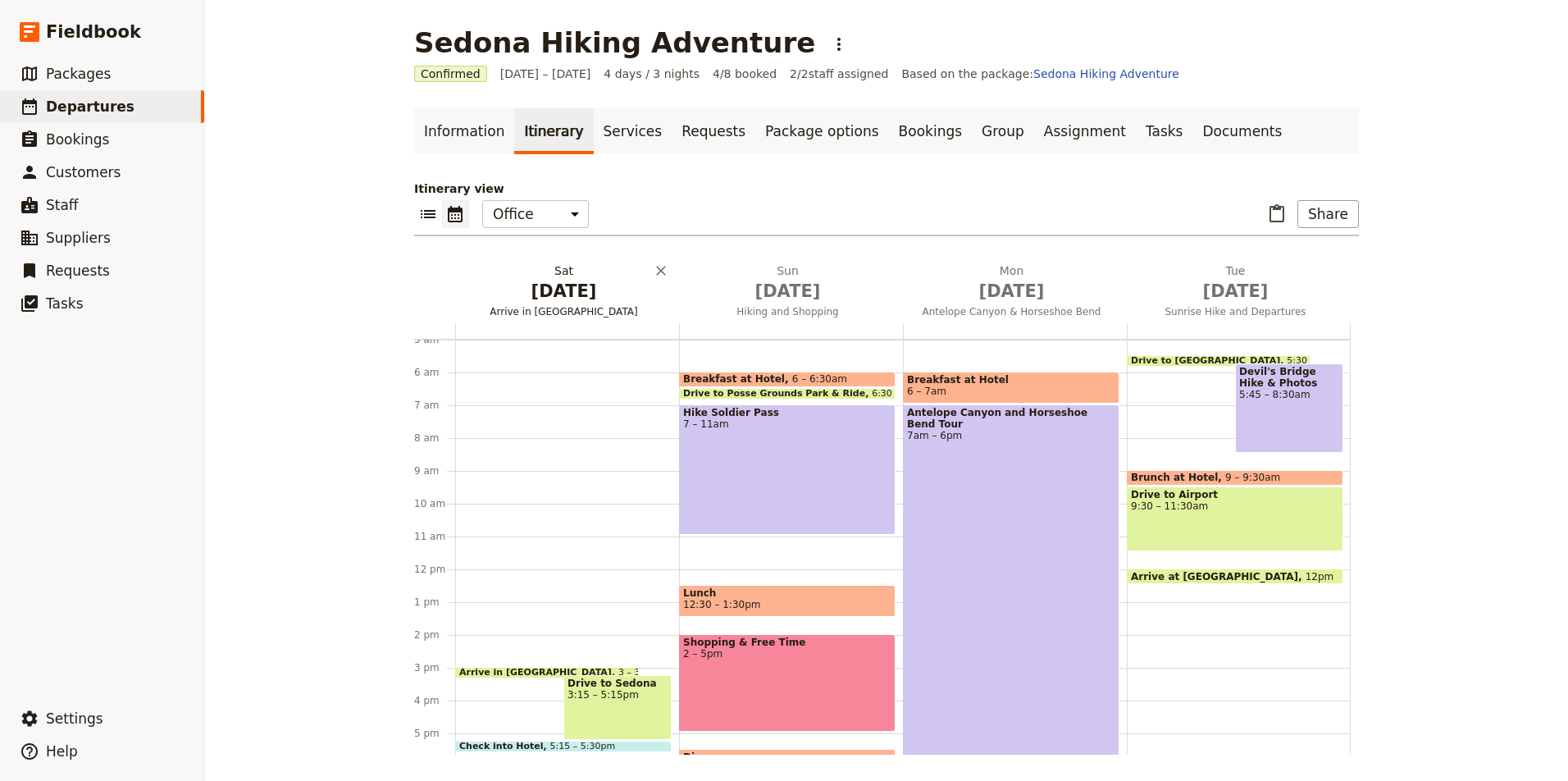
click at [573, 305] on span "Arrive in Phoenix" at bounding box center [563, 311] width 218 height 13
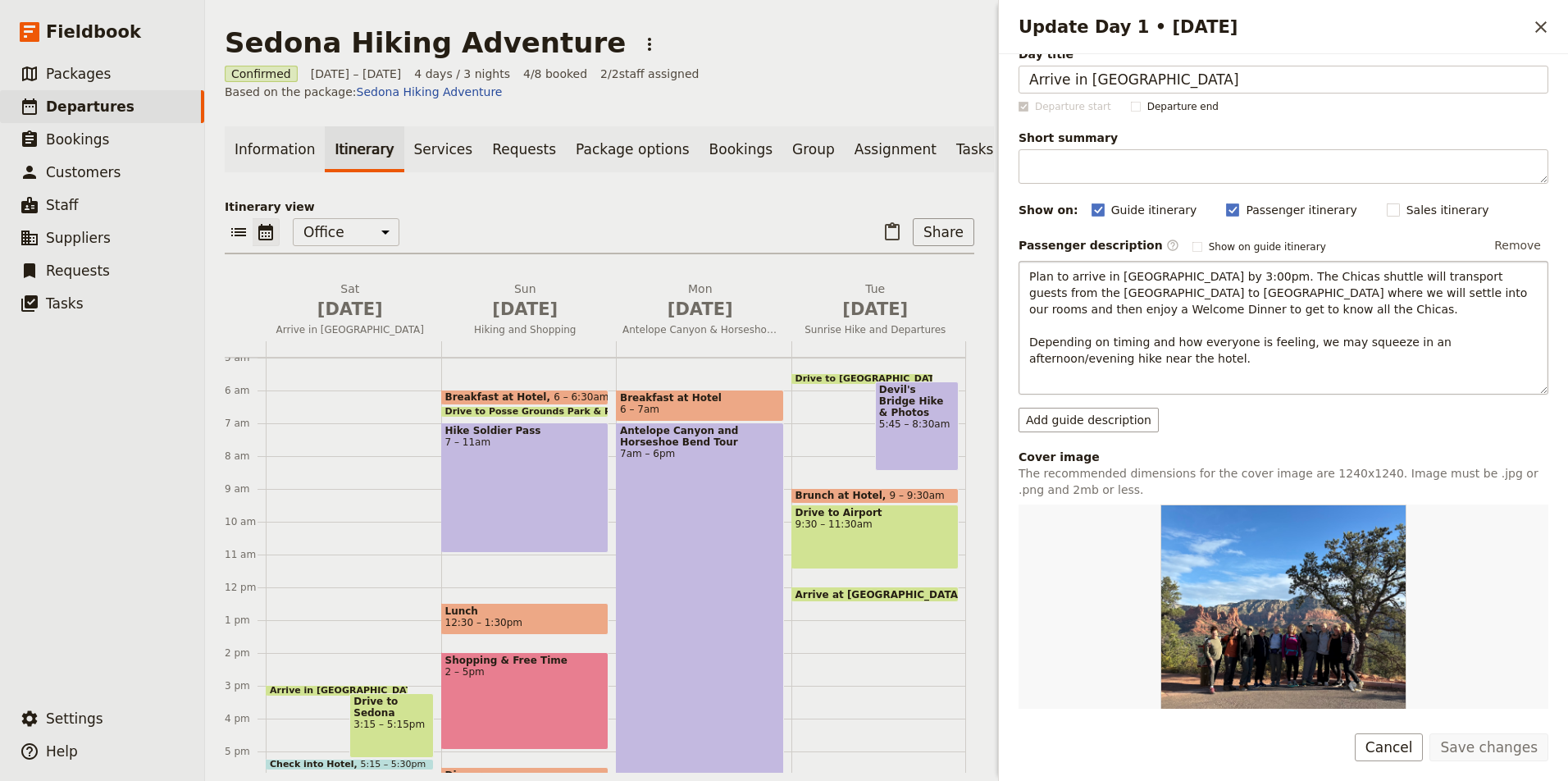
scroll to position [28, 0]
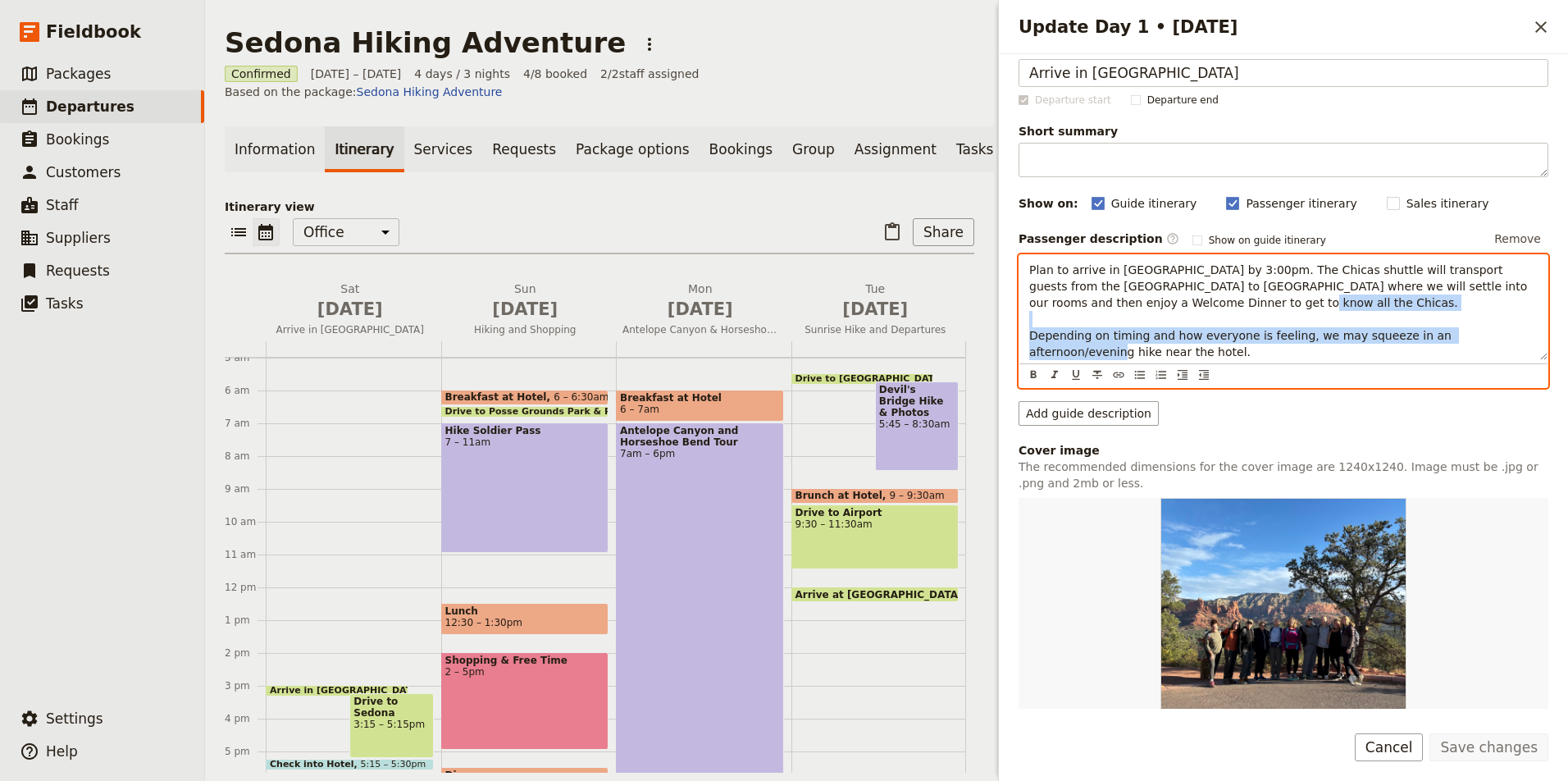
drag, startPoint x: 1123, startPoint y: 352, endPoint x: 1016, endPoint y: 335, distance: 108.3
click at [1016, 335] on div "Day title Arrive in Phoenix Departure start Departure end Short summary 150 / 1…" at bounding box center [1283, 381] width 569 height 654
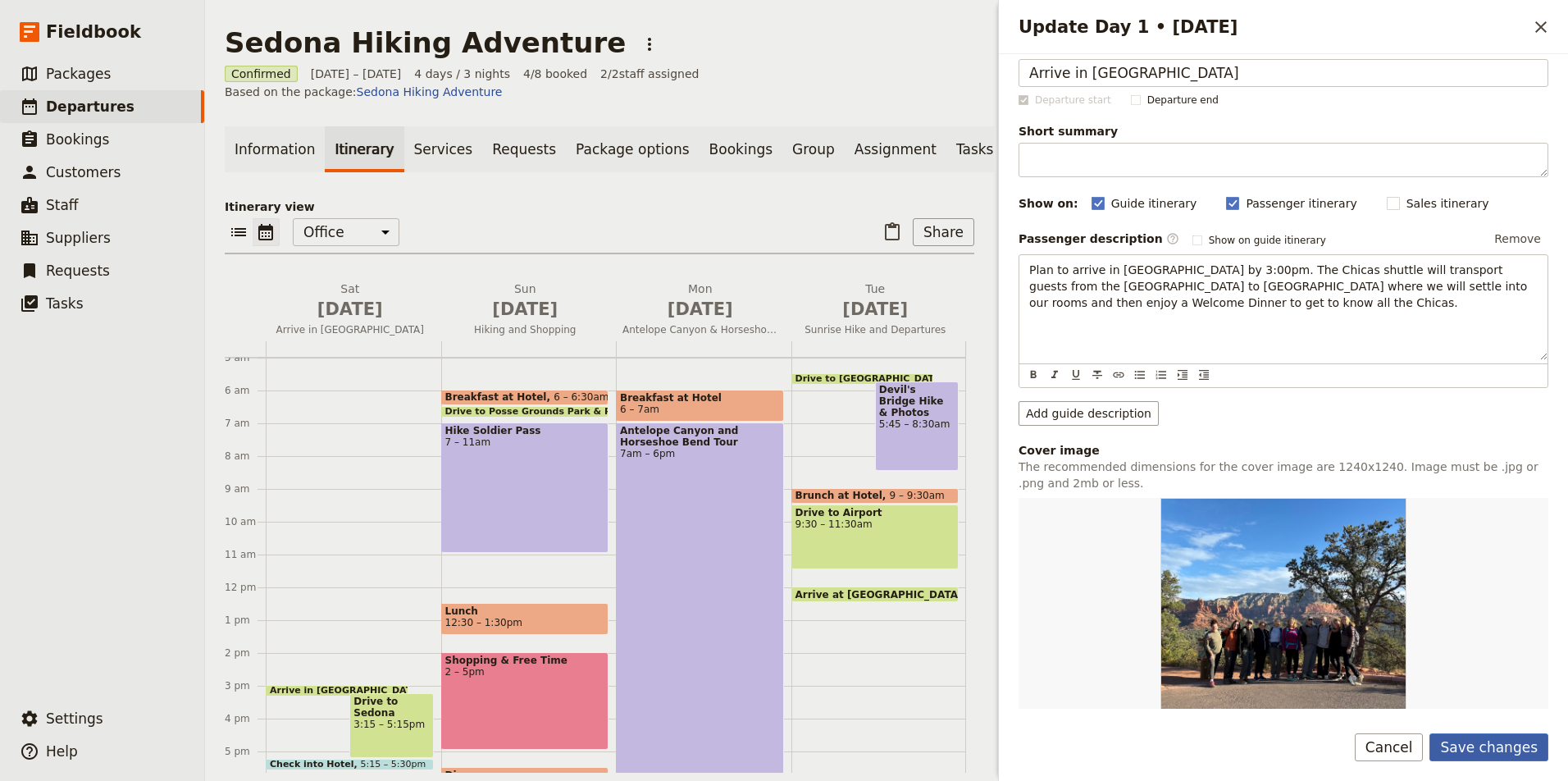
click at [1503, 743] on button "Save changes" at bounding box center [1488, 746] width 119 height 28
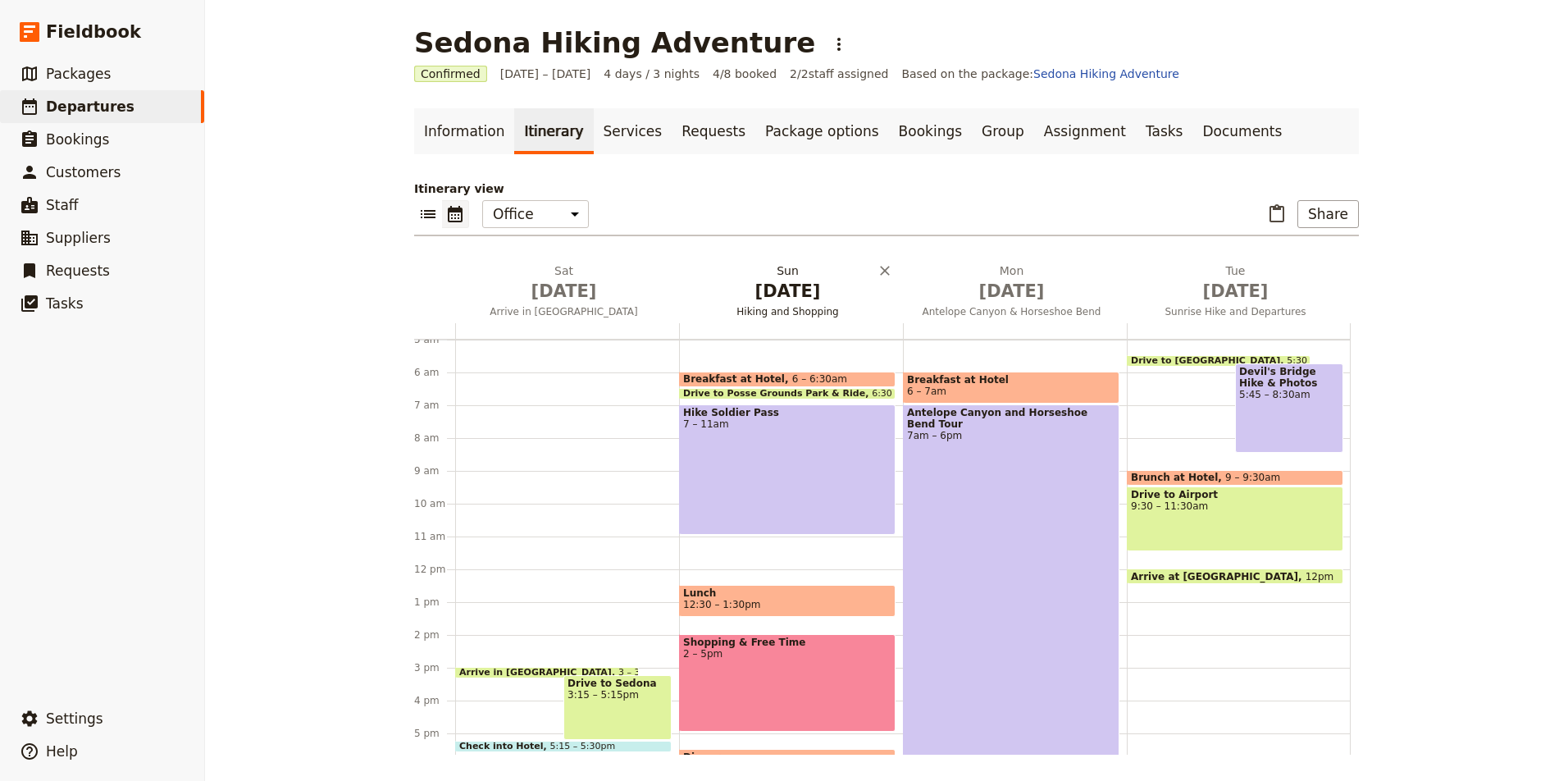
click at [782, 311] on span "Hiking and Shopping" at bounding box center [788, 311] width 218 height 13
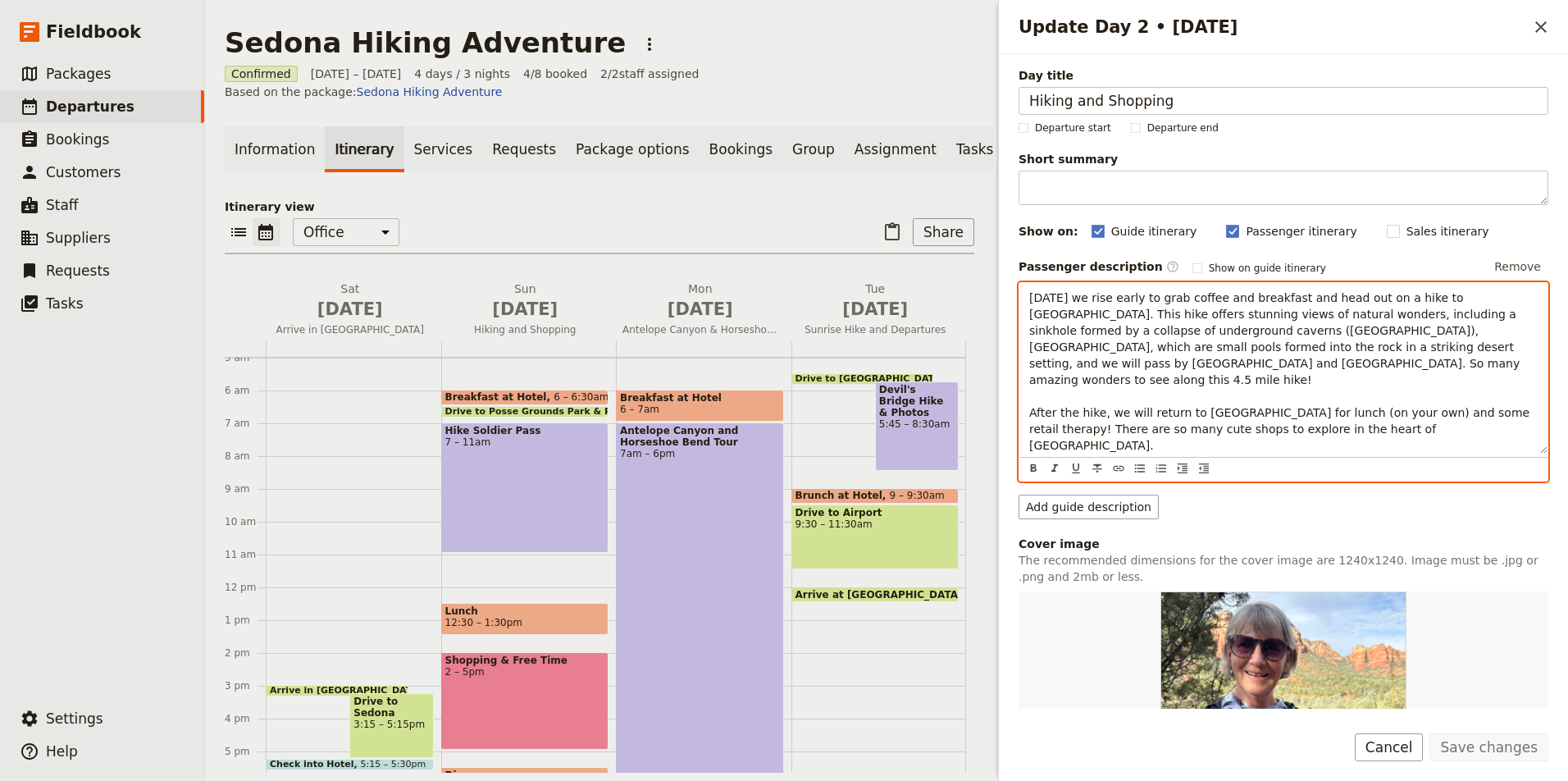
drag, startPoint x: 1381, startPoint y: 449, endPoint x: 1273, endPoint y: 442, distance: 108.2
click at [1273, 442] on span "Today we rise early to grab coffee and breakfast and head out on a hike to Sold…" at bounding box center [1281, 388] width 504 height 193
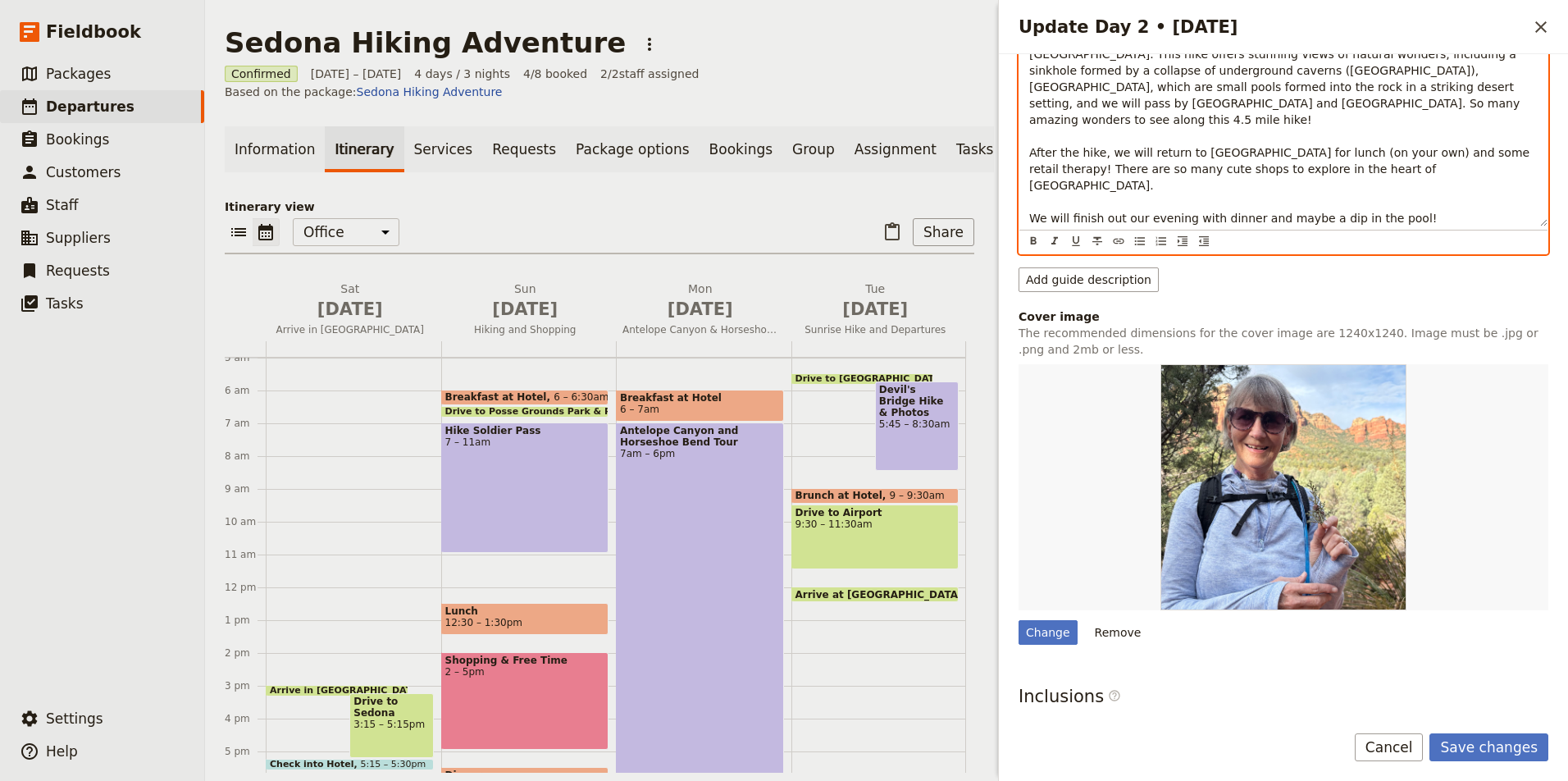
scroll to position [261, 0]
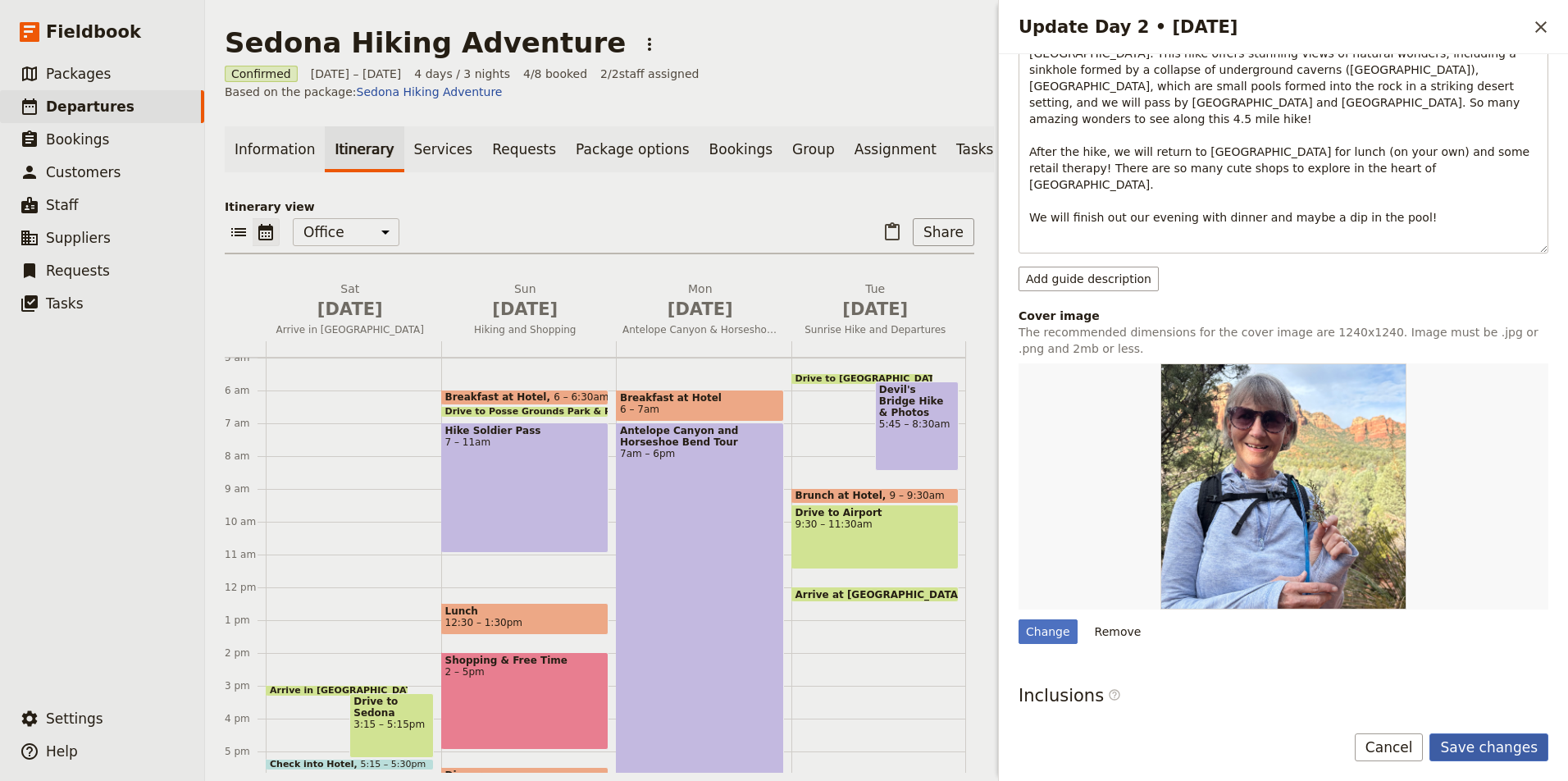
click at [1488, 745] on button "Save changes" at bounding box center [1488, 746] width 119 height 28
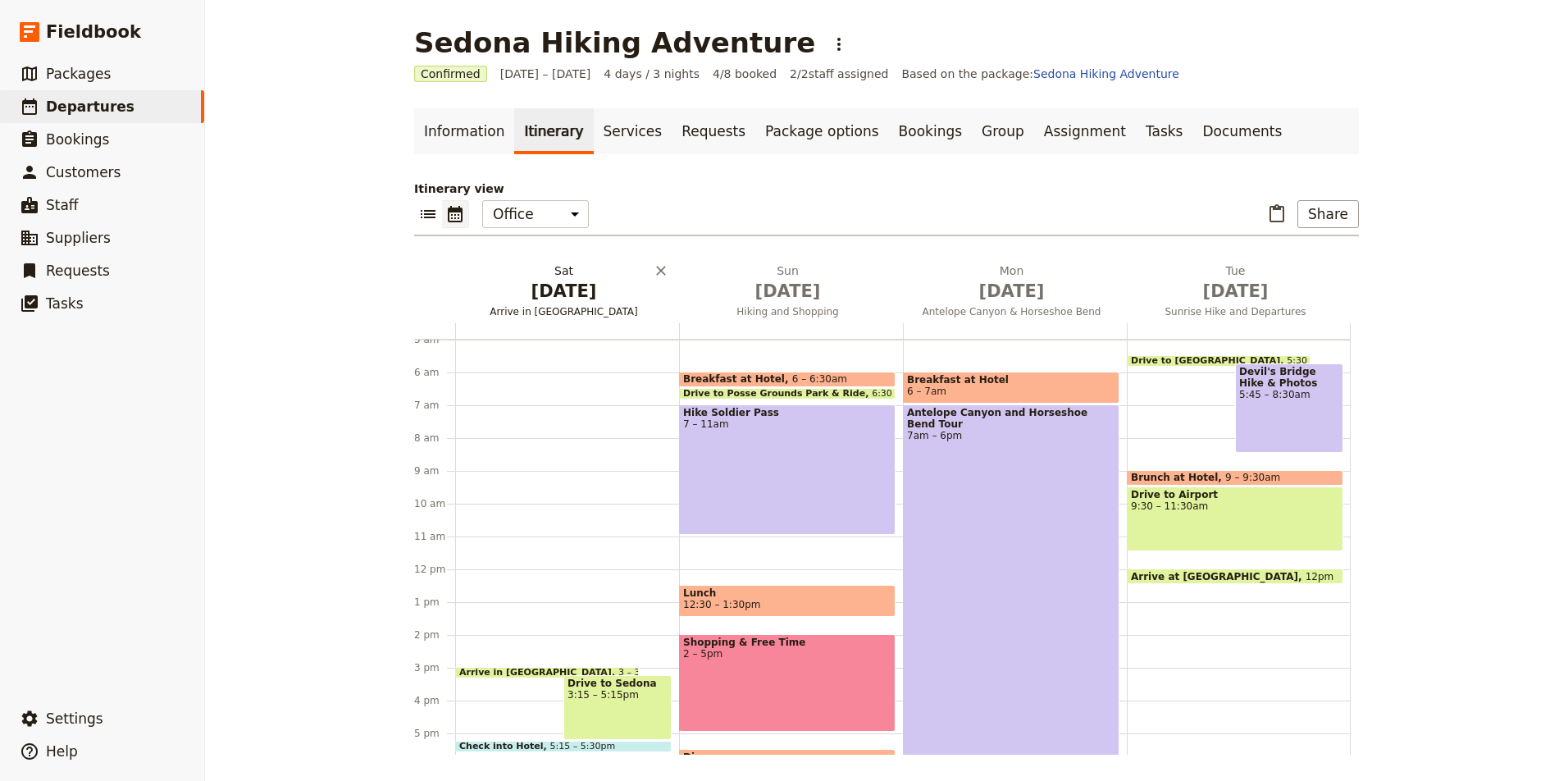
click at [556, 302] on span "Nov 8" at bounding box center [563, 291] width 204 height 25
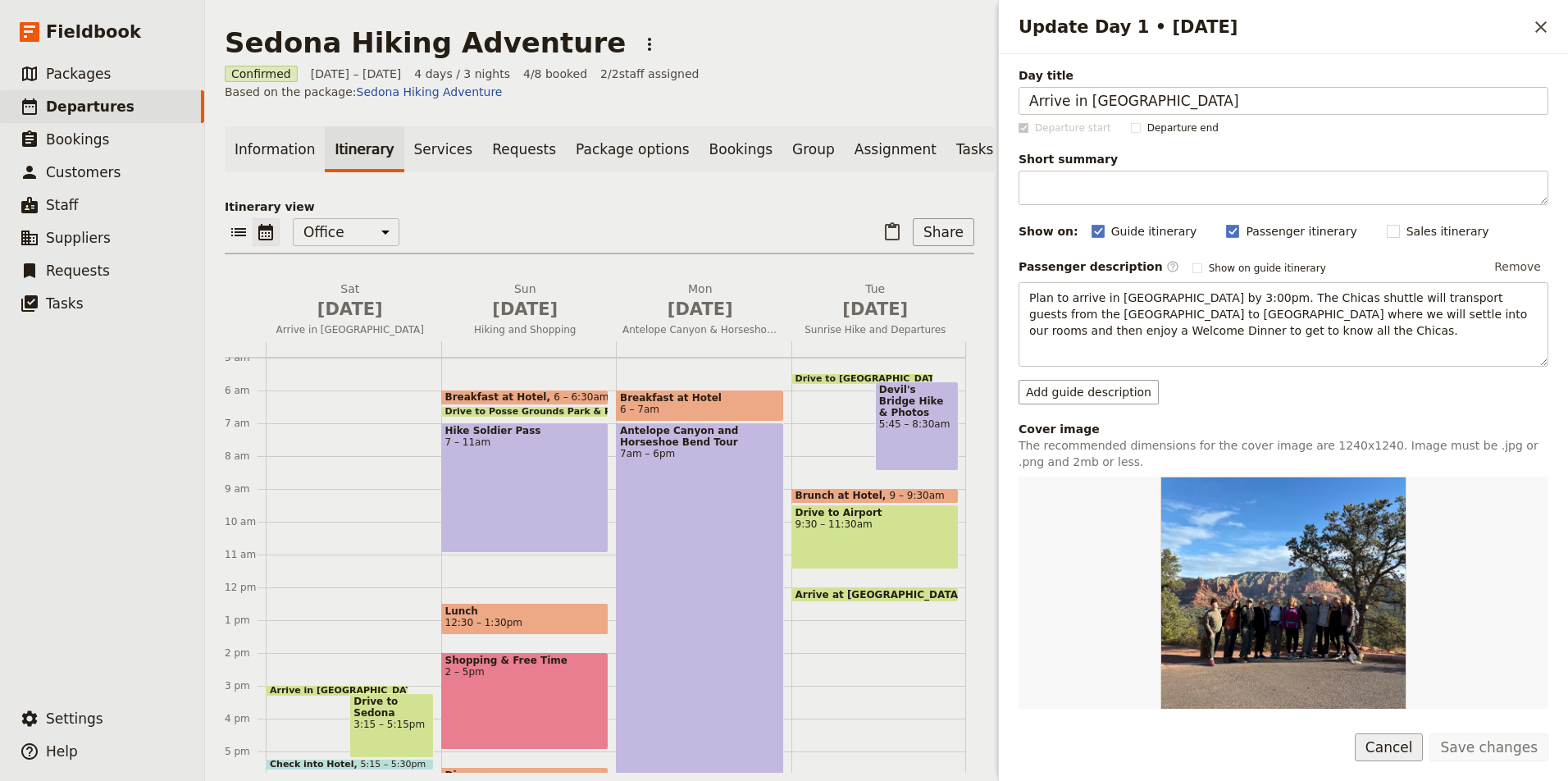
click at [1402, 746] on button "Cancel" at bounding box center [1388, 746] width 69 height 28
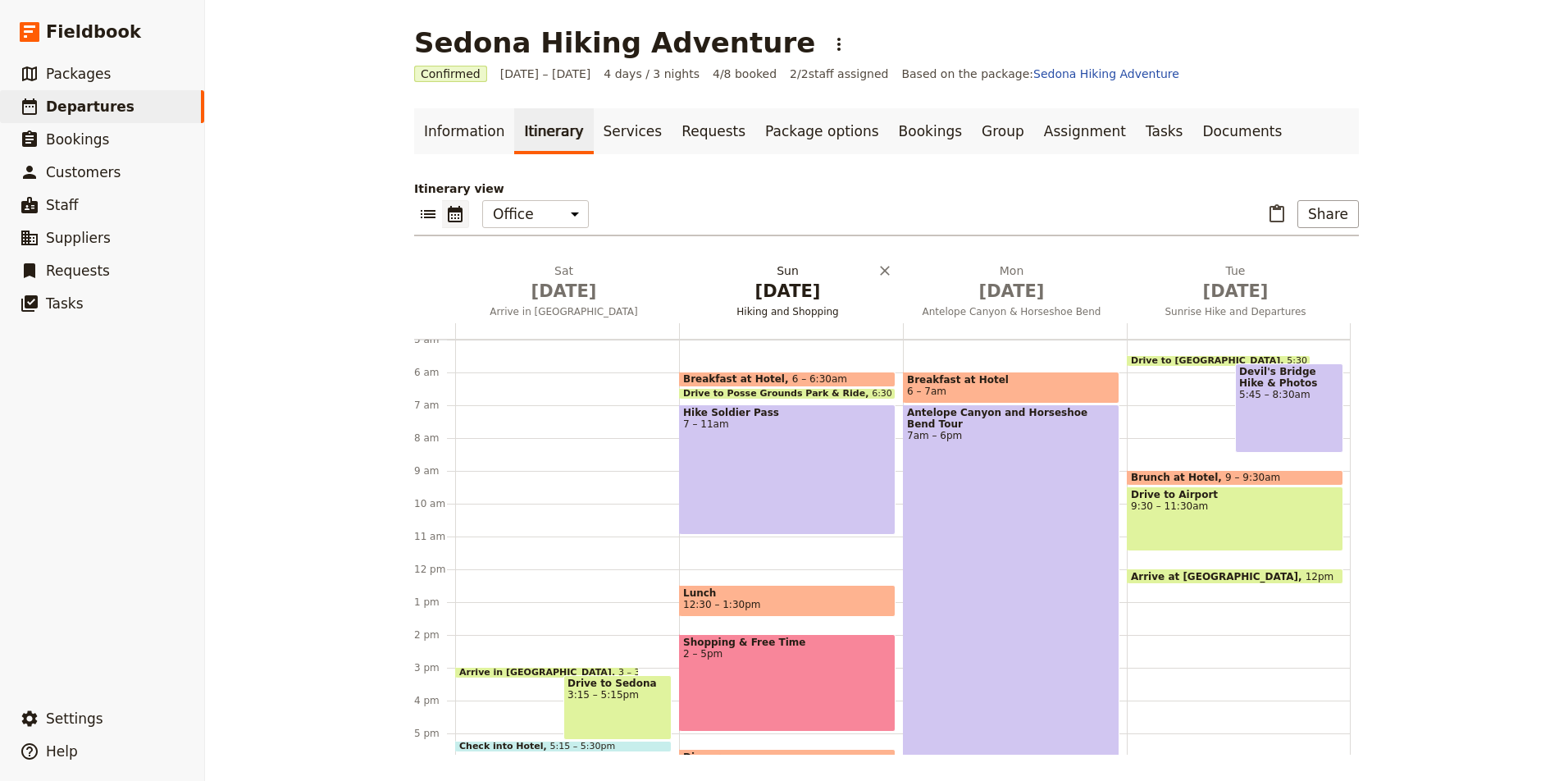
click at [786, 296] on span "Nov 9" at bounding box center [787, 291] width 204 height 25
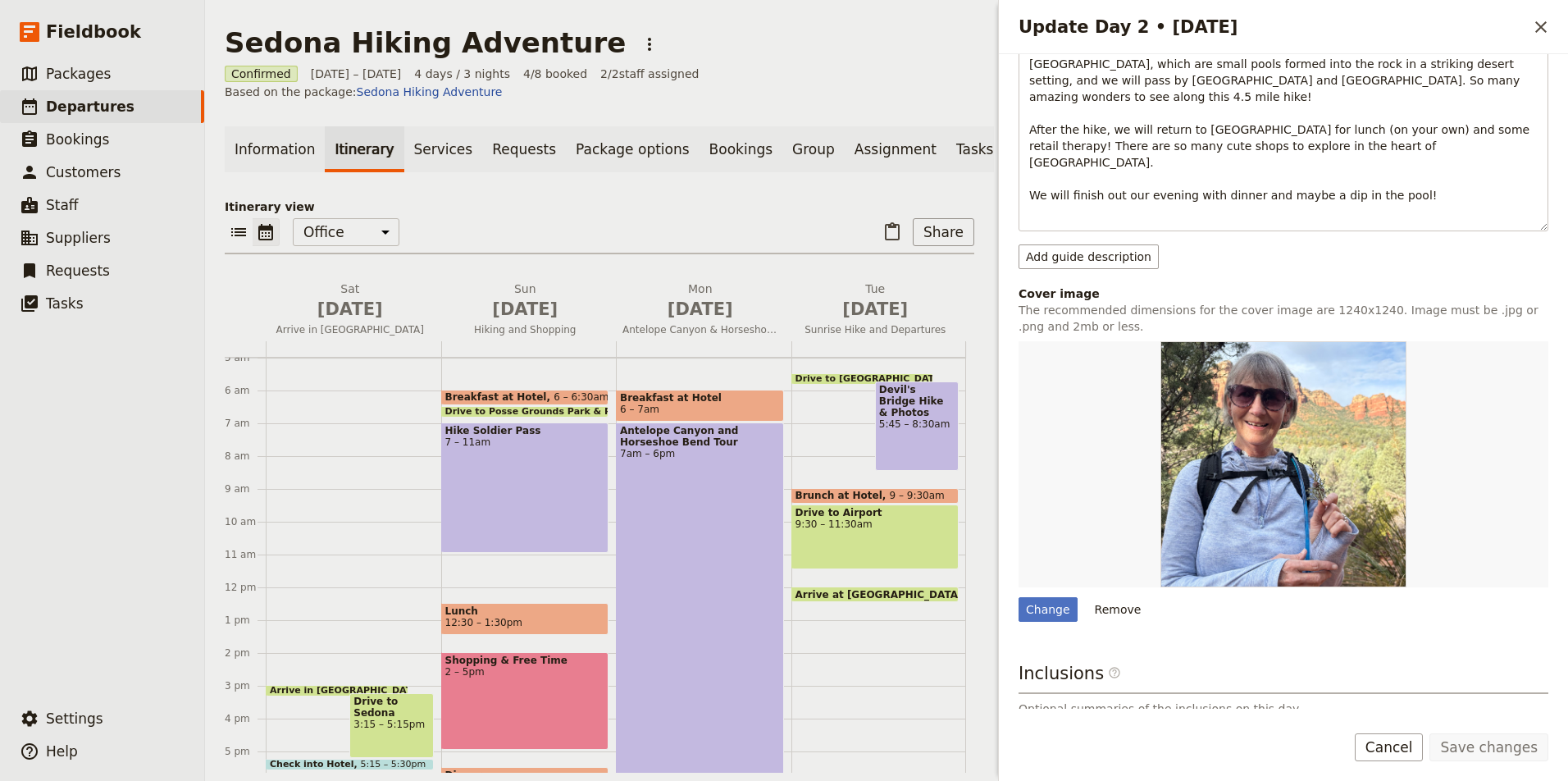
scroll to position [302, 0]
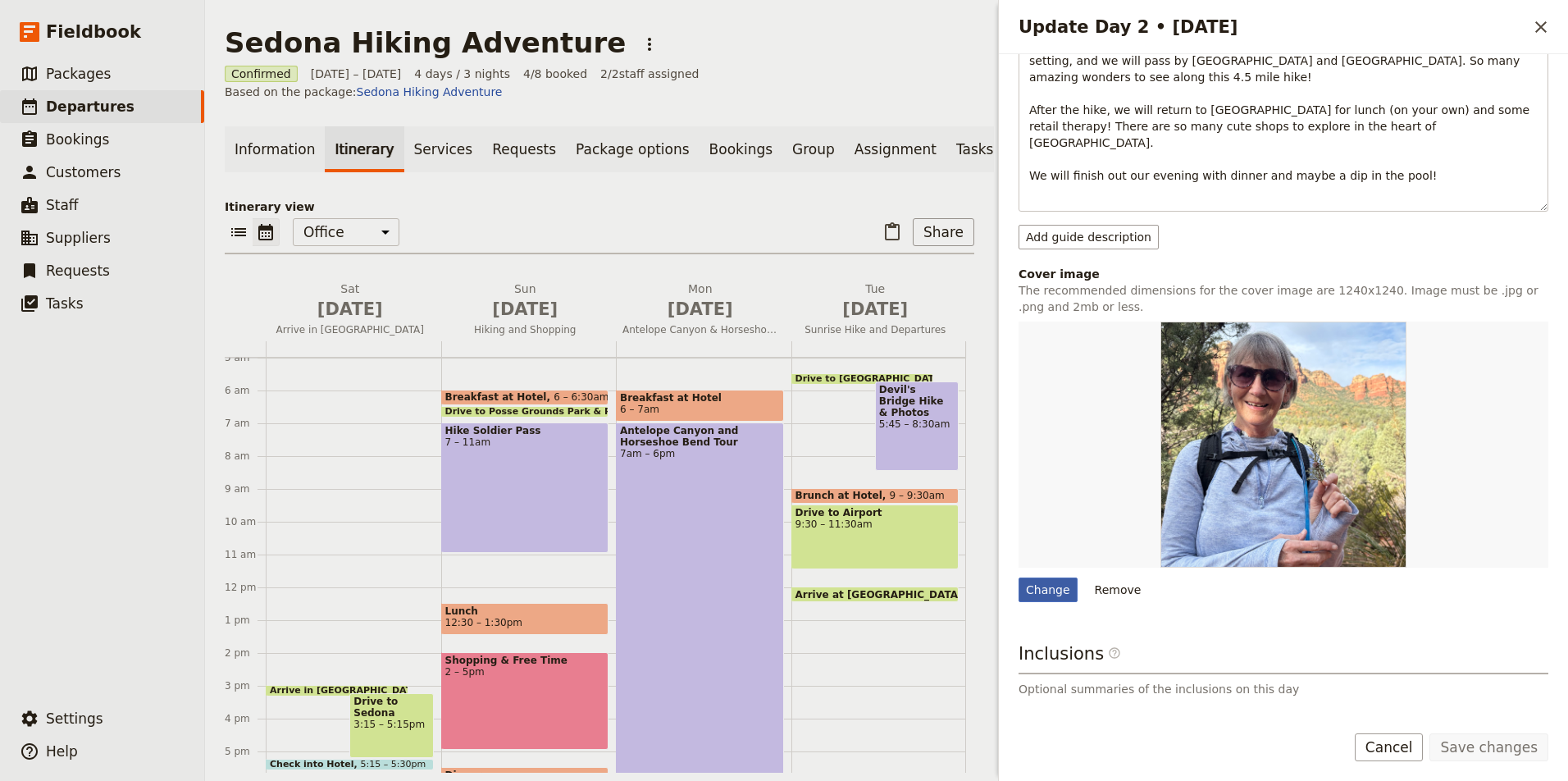
click at [1042, 577] on div "Change" at bounding box center [1048, 589] width 59 height 25
click at [1018, 577] on input "Change" at bounding box center [1017, 577] width 1 height 1
type input "C:\fakepath\Cathedral-Rock-at-Red-Rock-Crossing.jpeg"
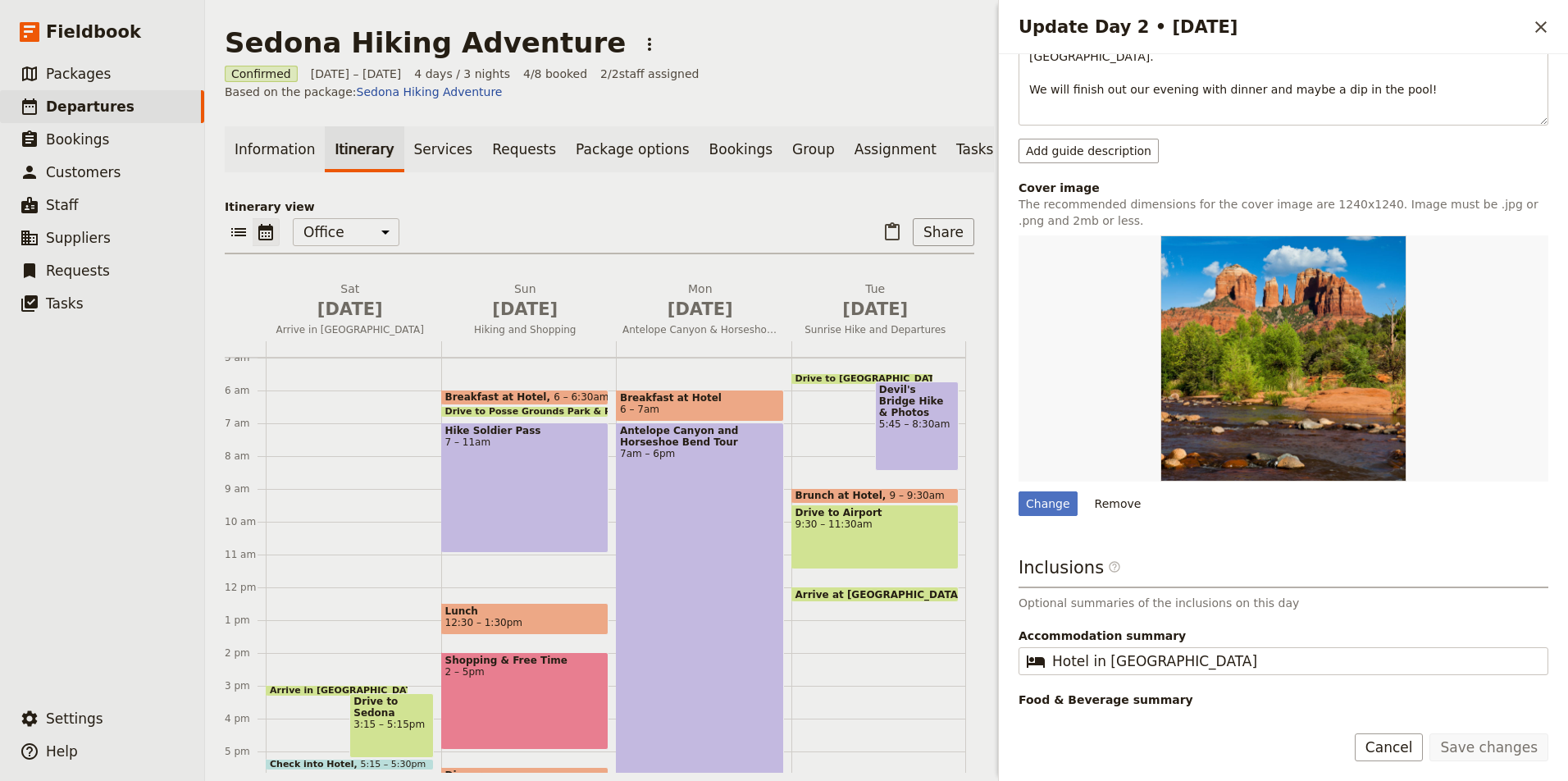
scroll to position [388, 0]
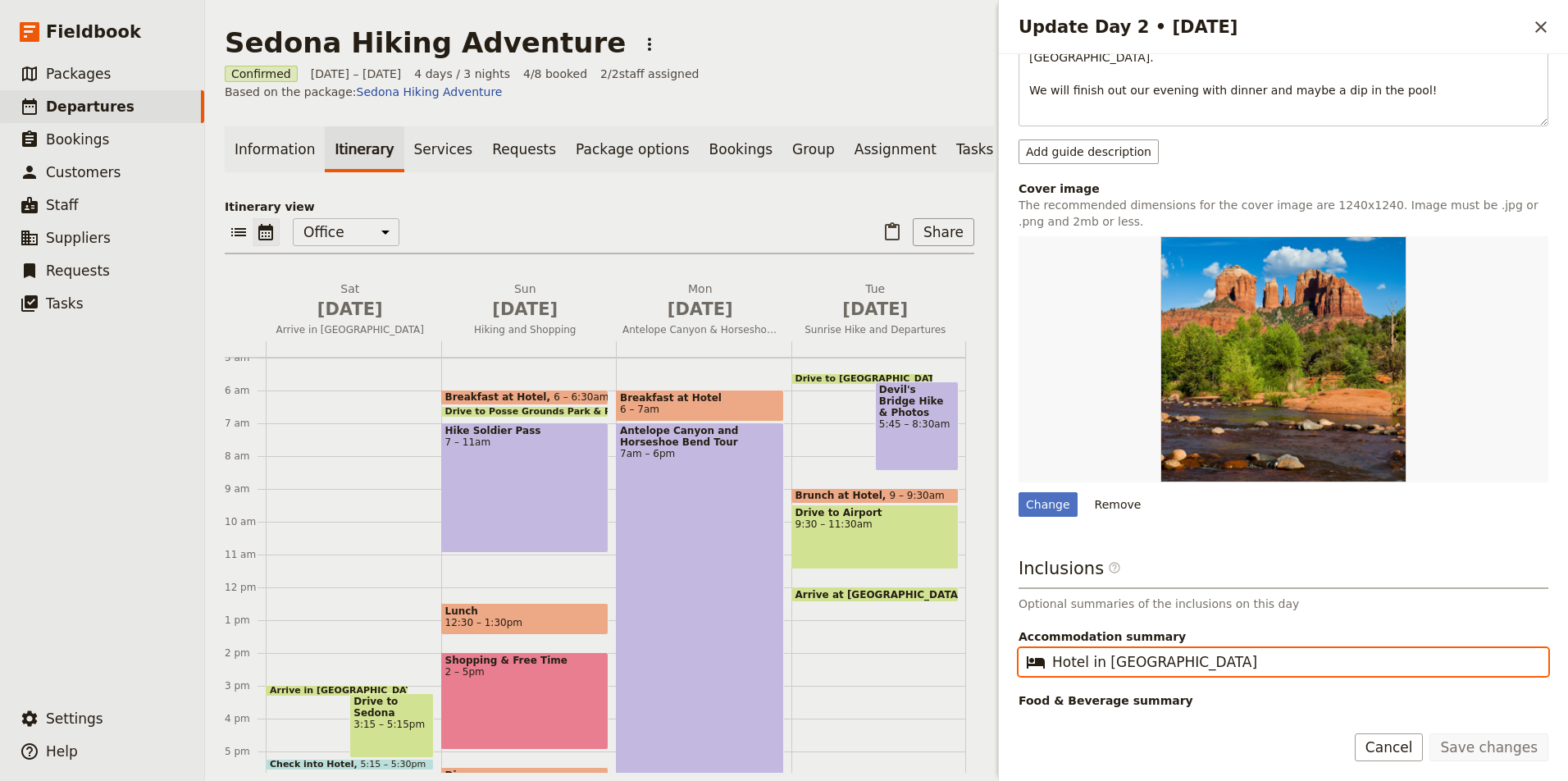
click at [1219, 652] on input "Hotel in Sedona" at bounding box center [1294, 662] width 485 height 19
click at [1164, 716] on input "Breakfast, Lunch, Dinner" at bounding box center [1294, 725] width 485 height 19
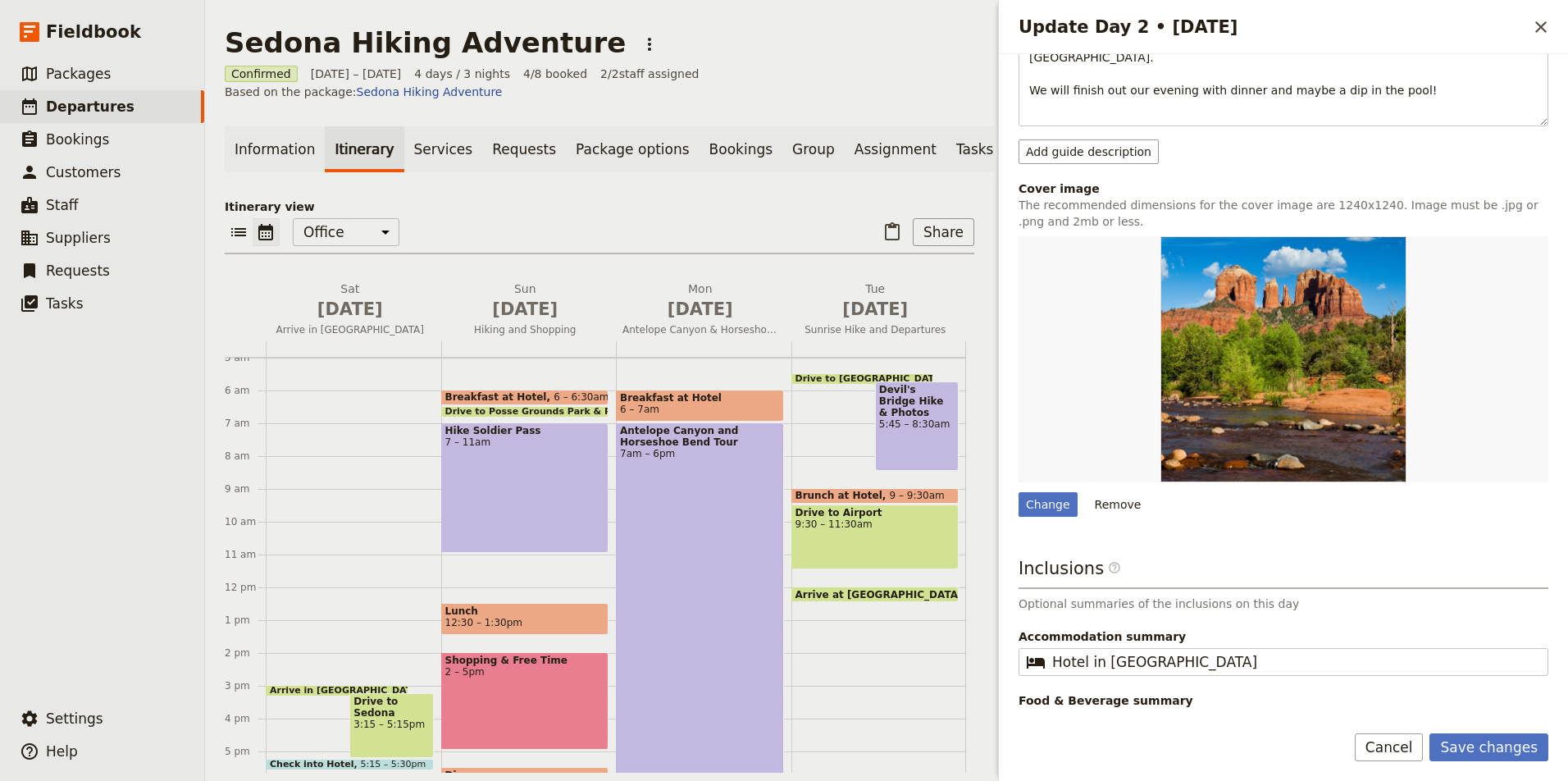
click at [1250, 716] on input "Breakfast, Dinner" at bounding box center [1294, 725] width 485 height 19
type input "Breakfast, Dinner (Lunch on your own)"
click at [1496, 745] on button "Save changes" at bounding box center [1488, 746] width 119 height 28
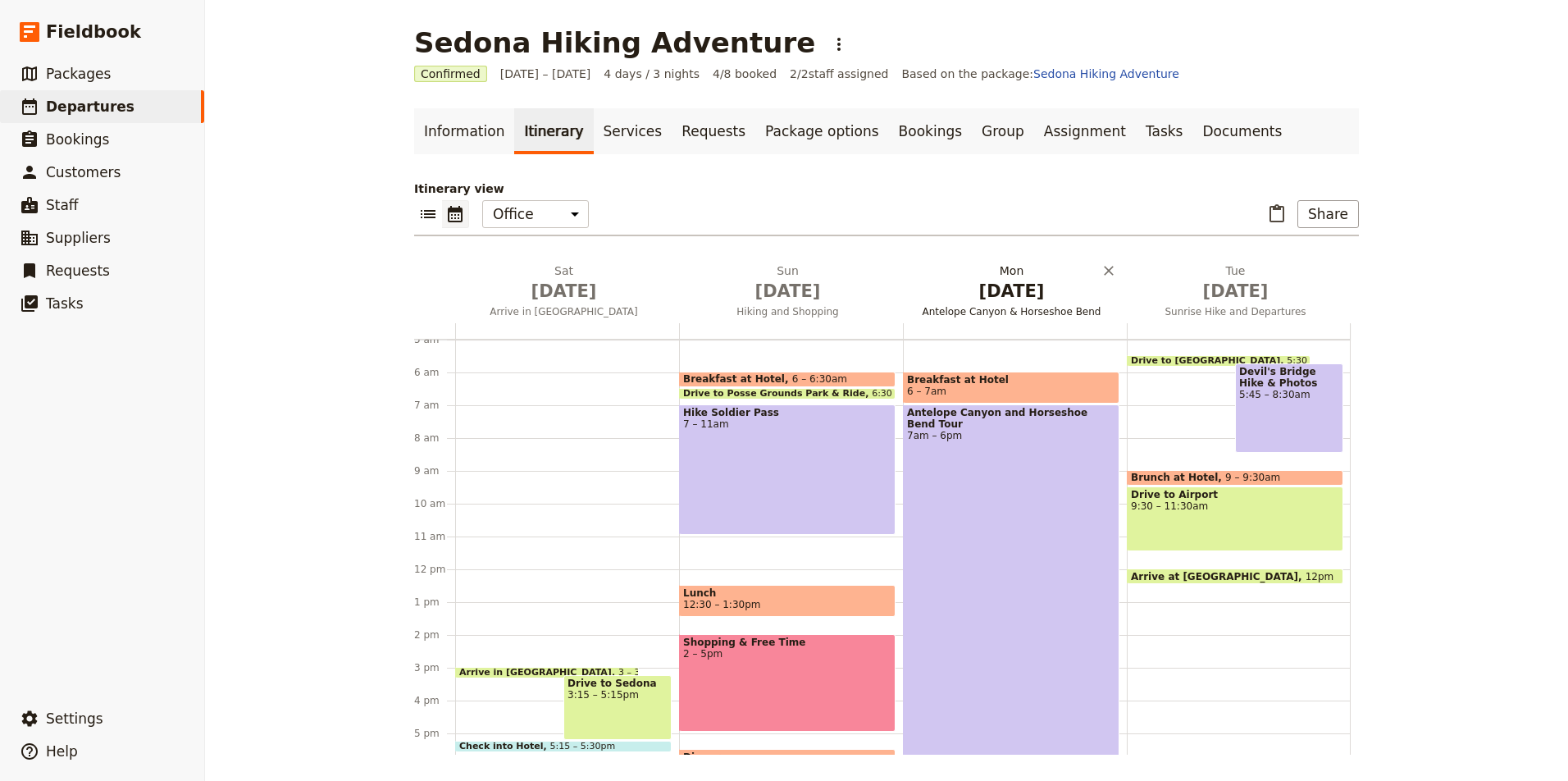
click at [1021, 300] on span "Nov 10" at bounding box center [1011, 291] width 204 height 25
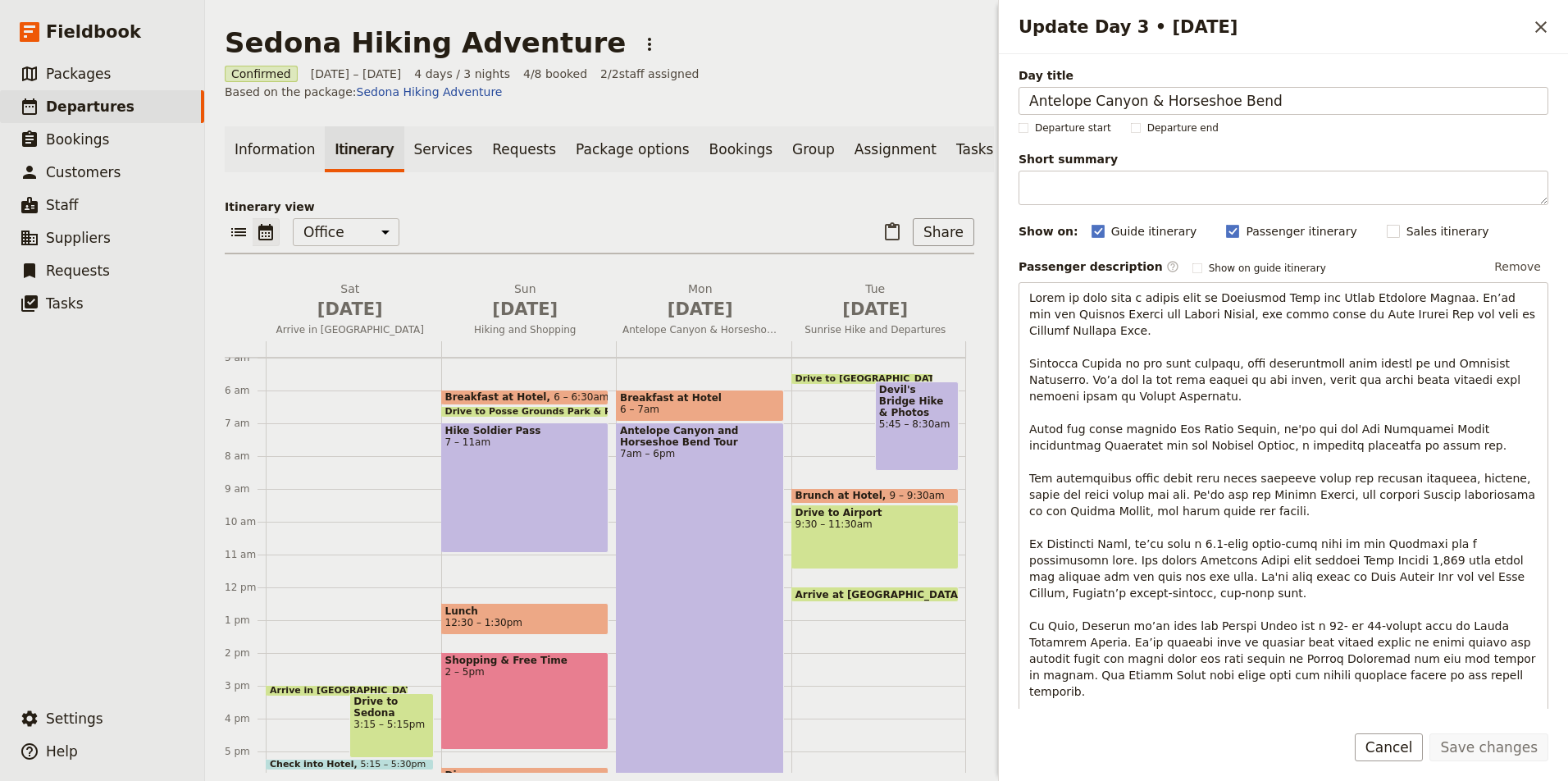
scroll to position [0, 0]
click at [1545, 30] on icon "Close drawer" at bounding box center [1541, 27] width 12 height 12
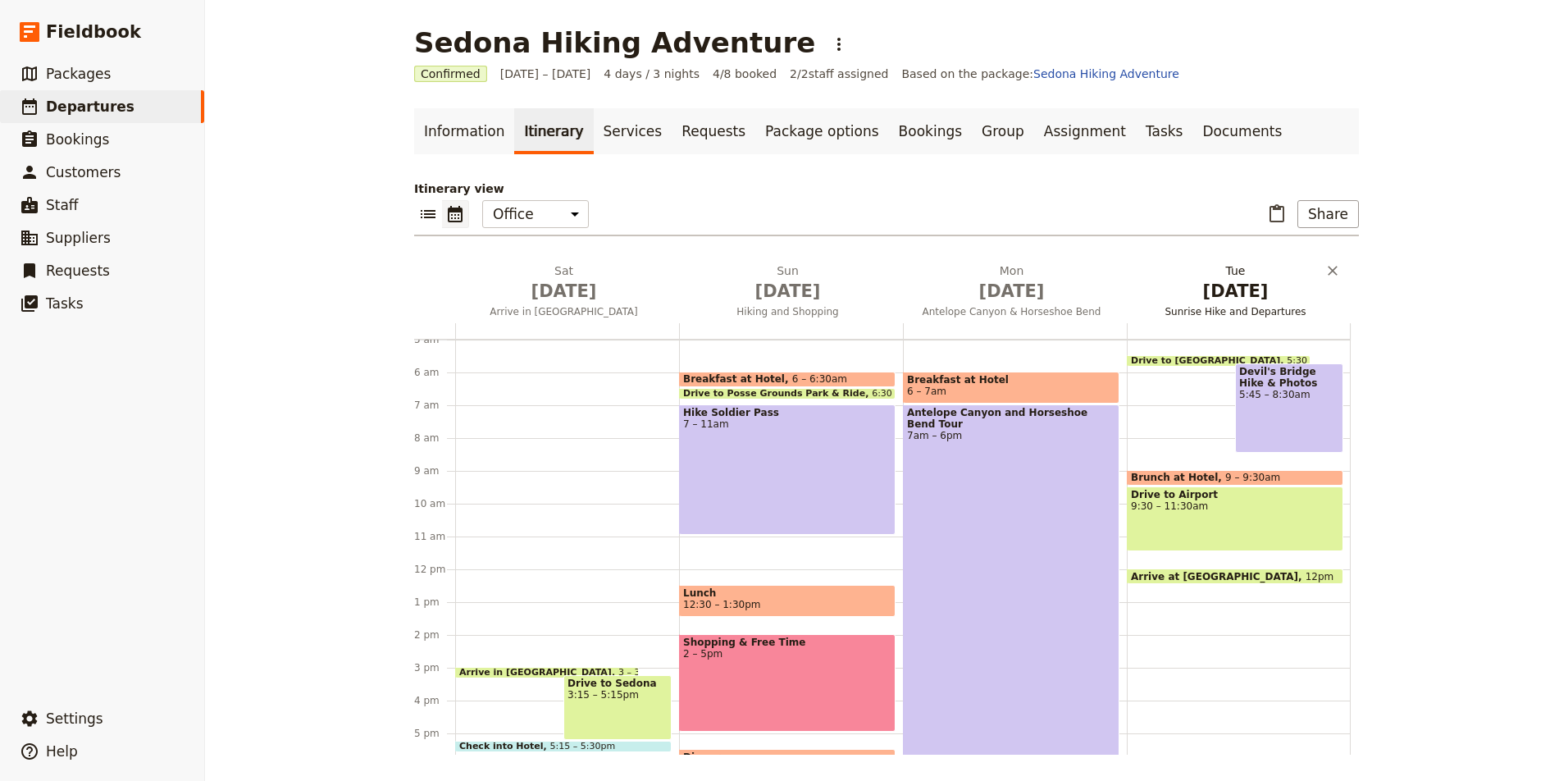
click at [1228, 285] on span "Nov 11" at bounding box center [1235, 291] width 204 height 25
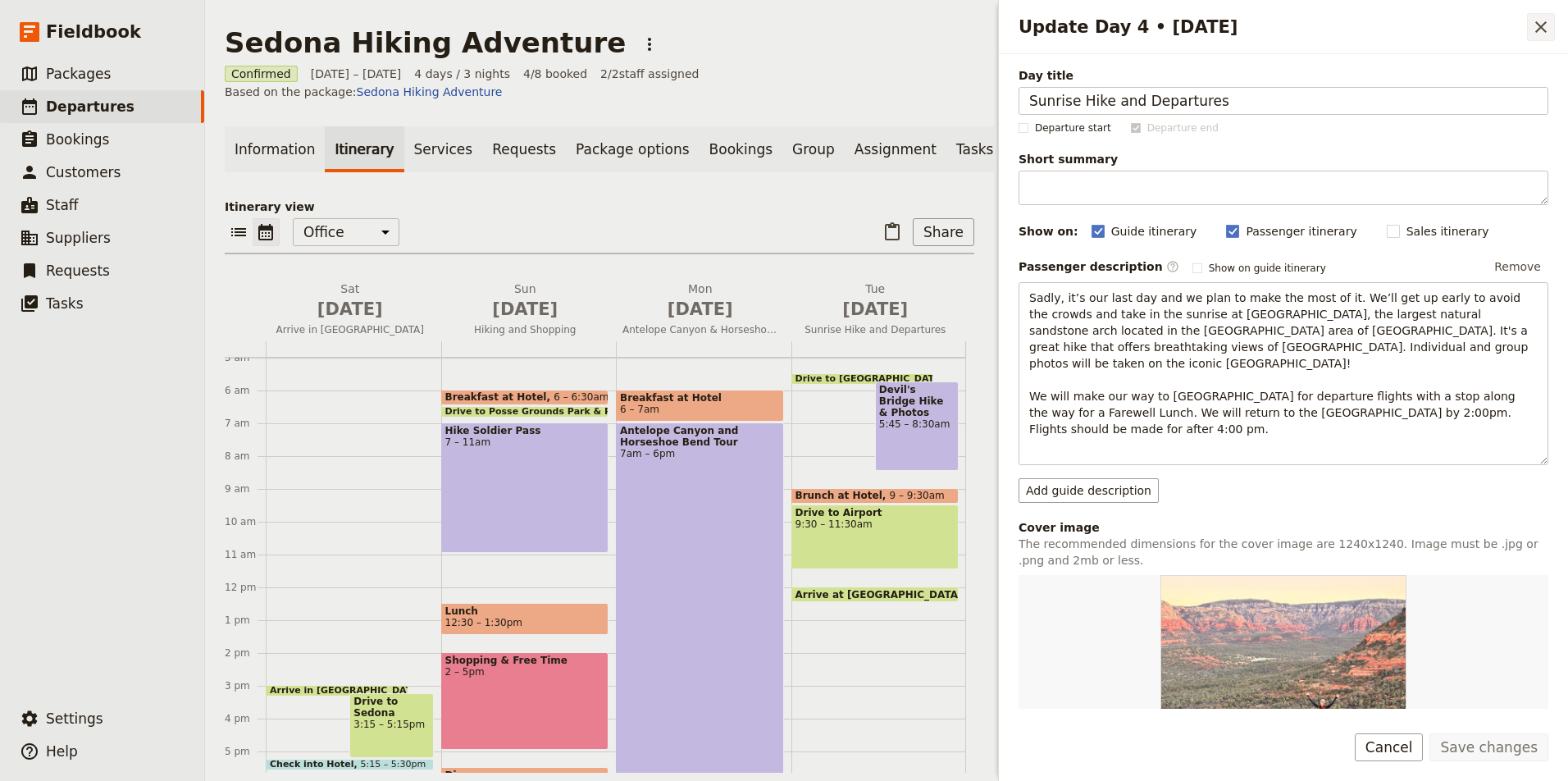
click at [1540, 23] on icon "Close drawer" at bounding box center [1540, 26] width 19 height 19
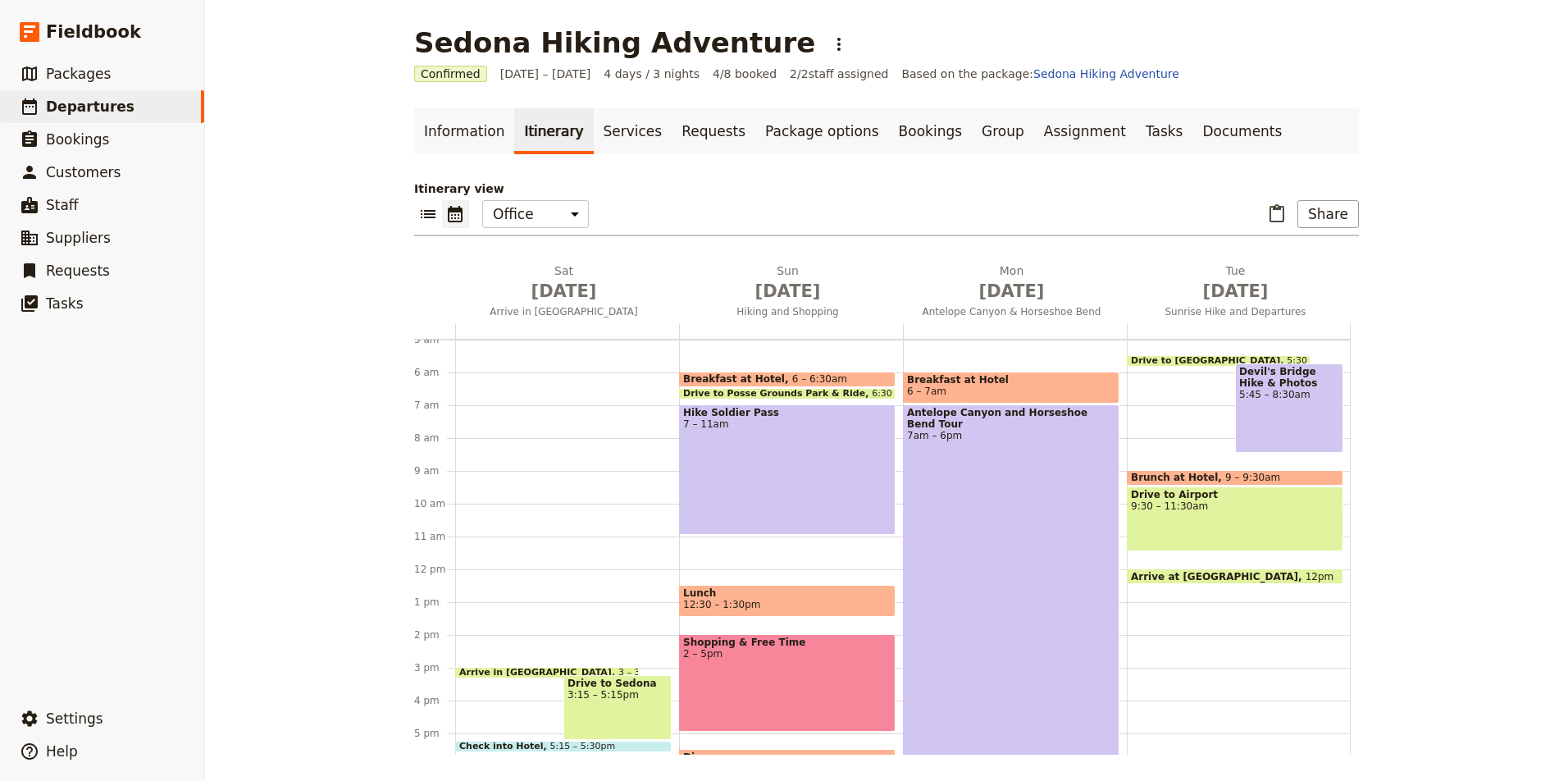
click at [1324, 407] on div "Devil's Bridge Hike & Photos 5:45 – 8:30am" at bounding box center [1289, 408] width 108 height 90
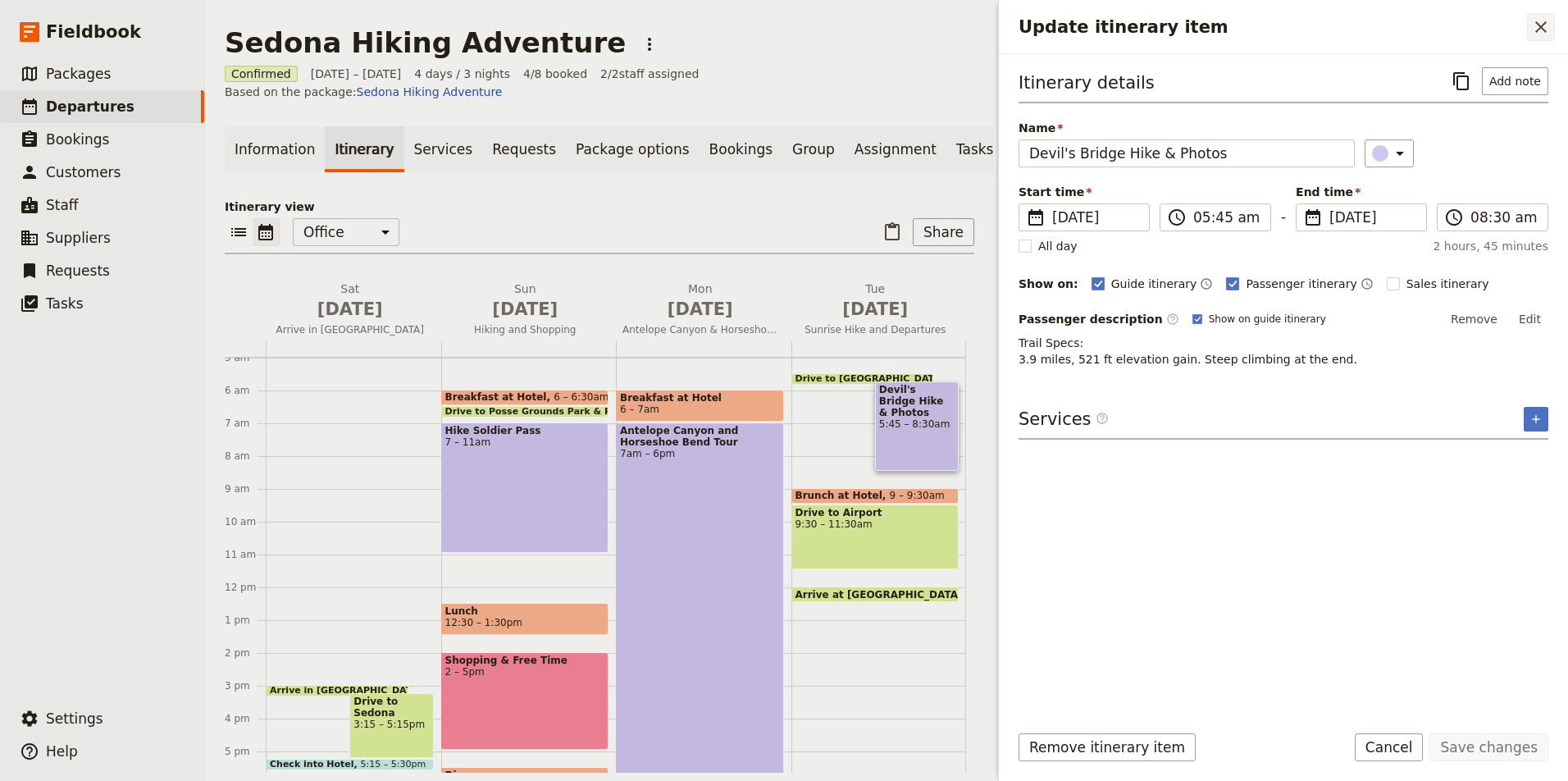
click at [1544, 24] on icon "Close drawer" at bounding box center [1541, 27] width 12 height 12
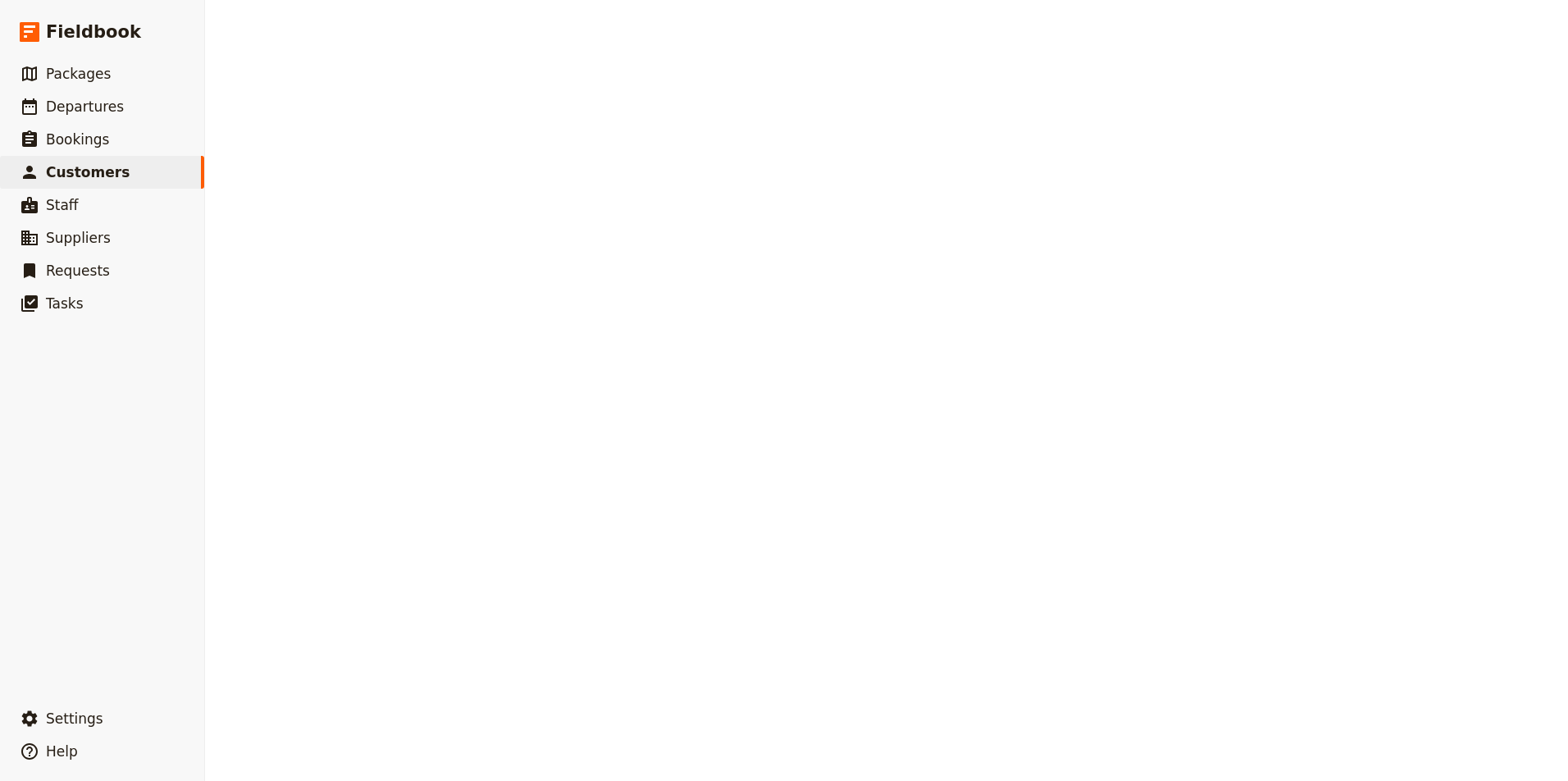
select select "[DEMOGRAPHIC_DATA]"
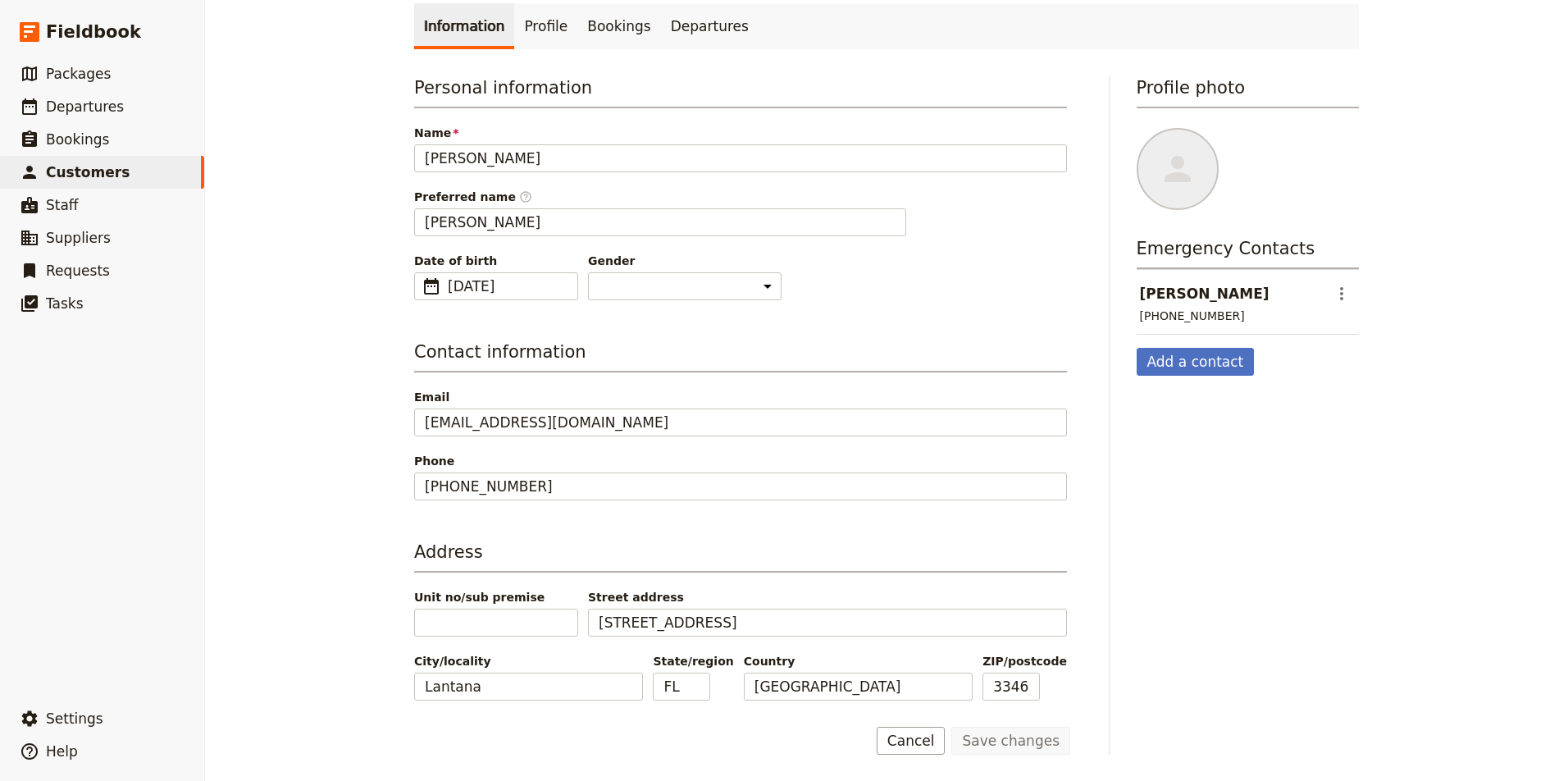
scroll to position [82, 0]
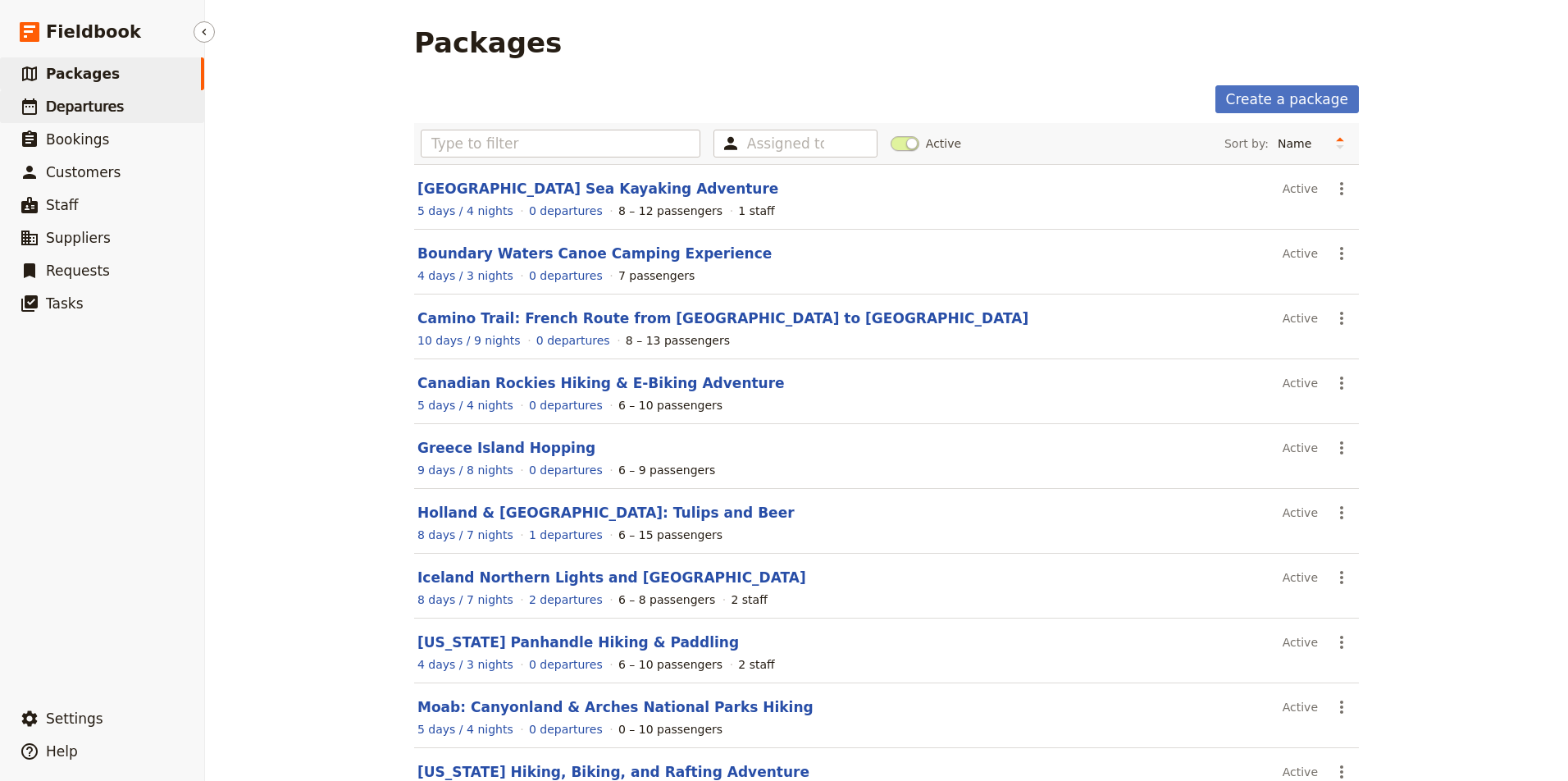
click at [111, 104] on span "Departures" at bounding box center [85, 106] width 78 height 16
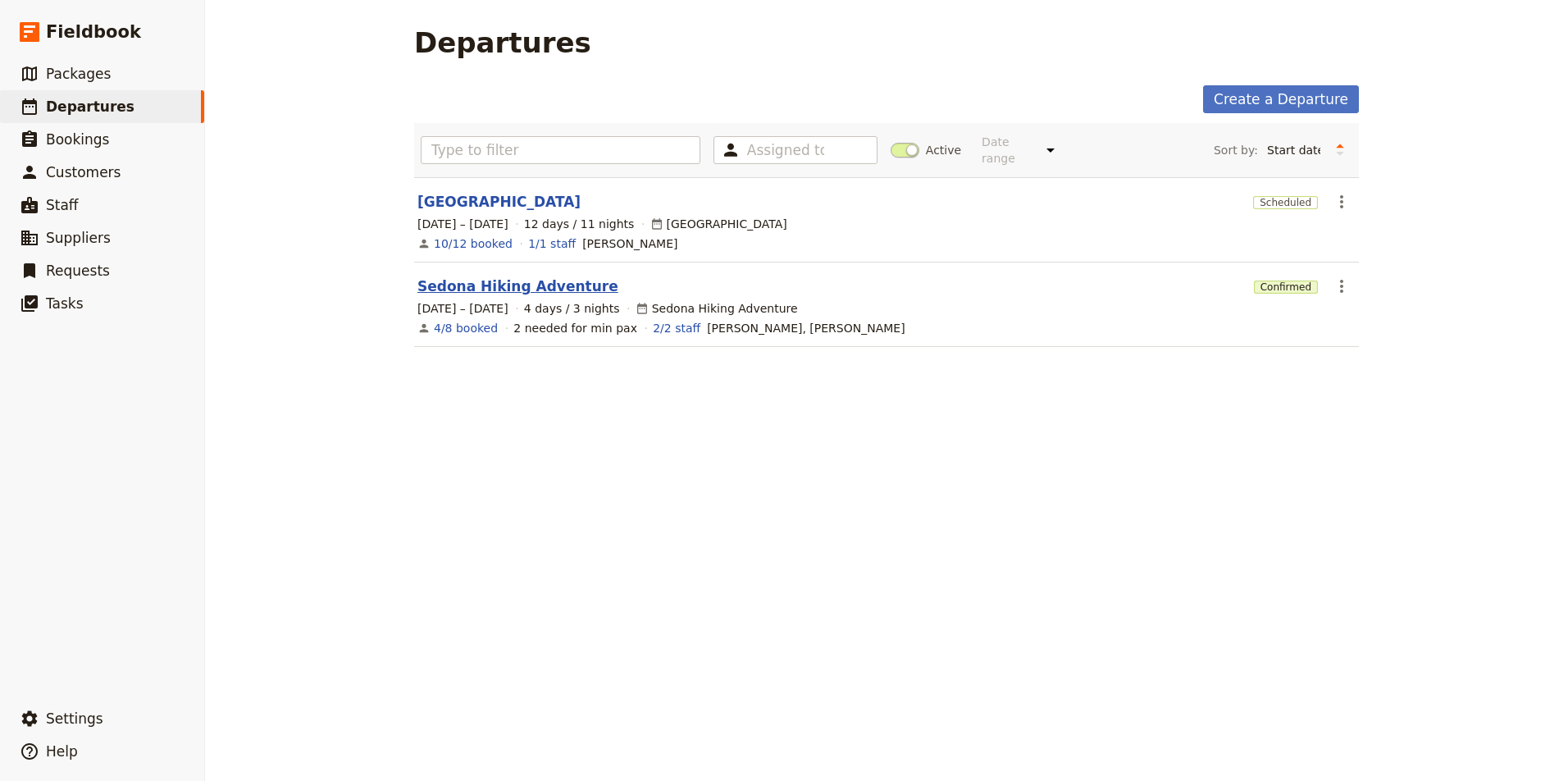
click at [562, 276] on link "Sedona Hiking Adventure" at bounding box center [518, 285] width 201 height 19
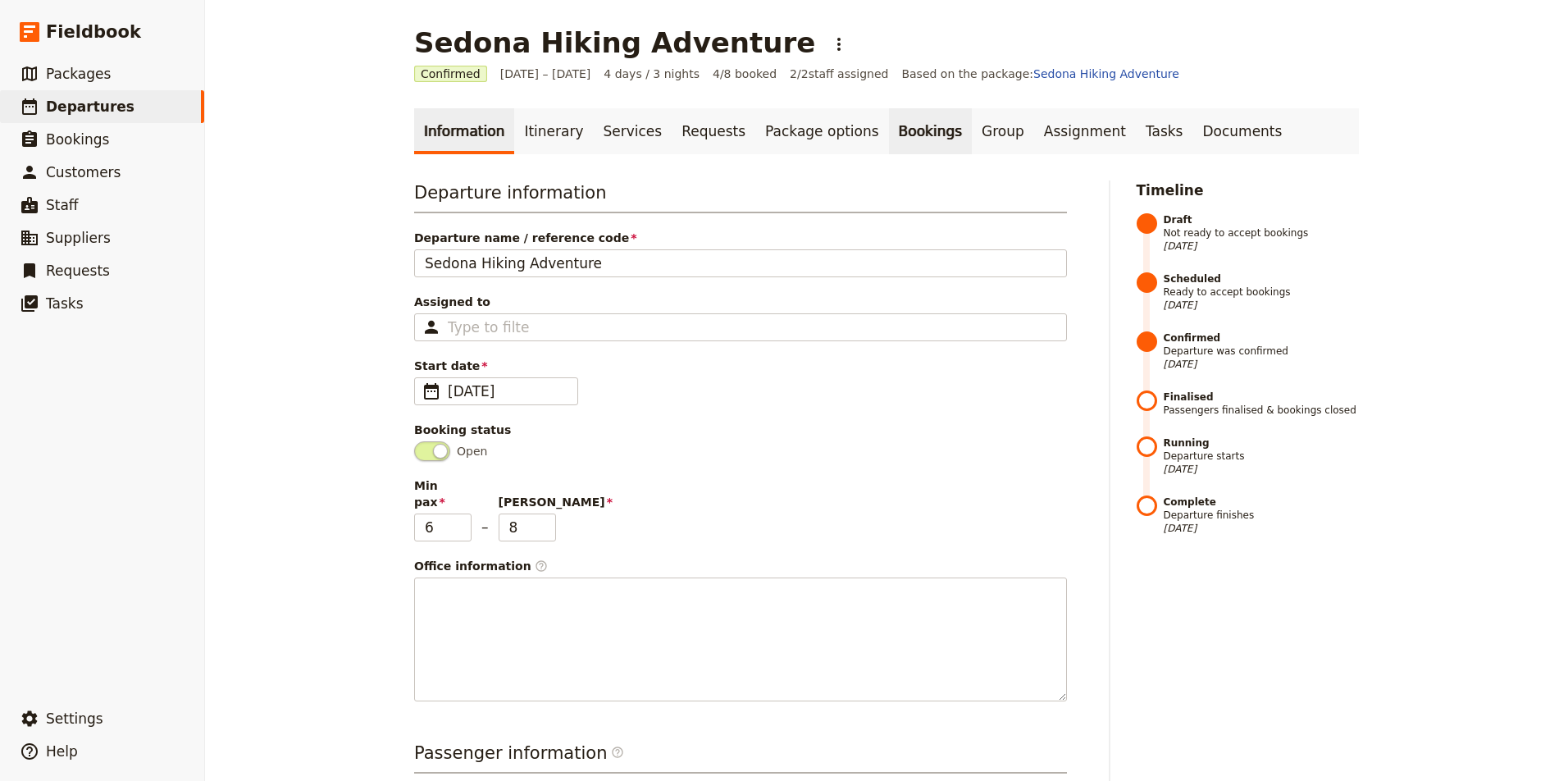
click at [911, 125] on link "Bookings" at bounding box center [930, 131] width 83 height 46
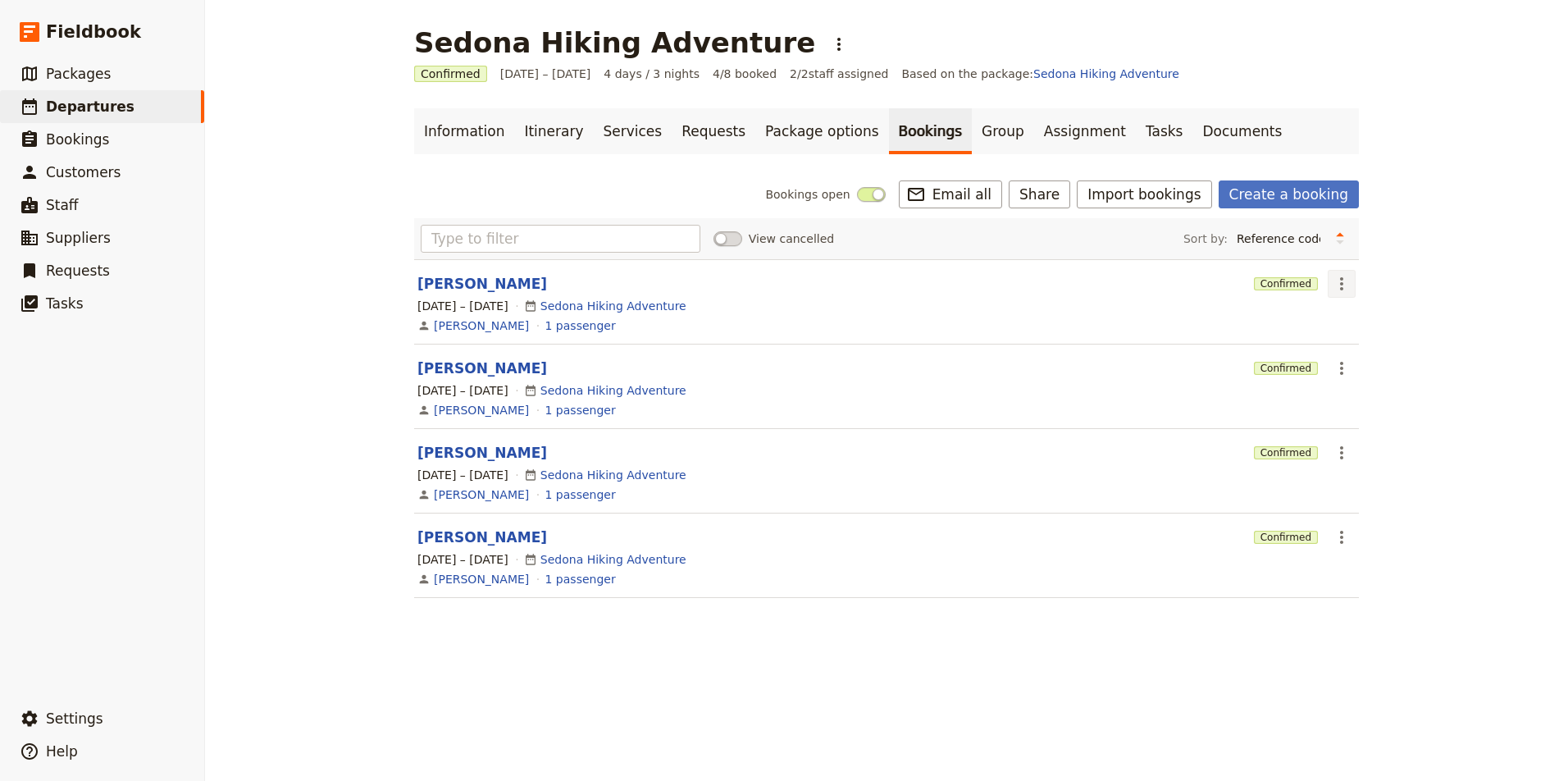
click at [1345, 284] on icon "Actions" at bounding box center [1341, 283] width 19 height 19
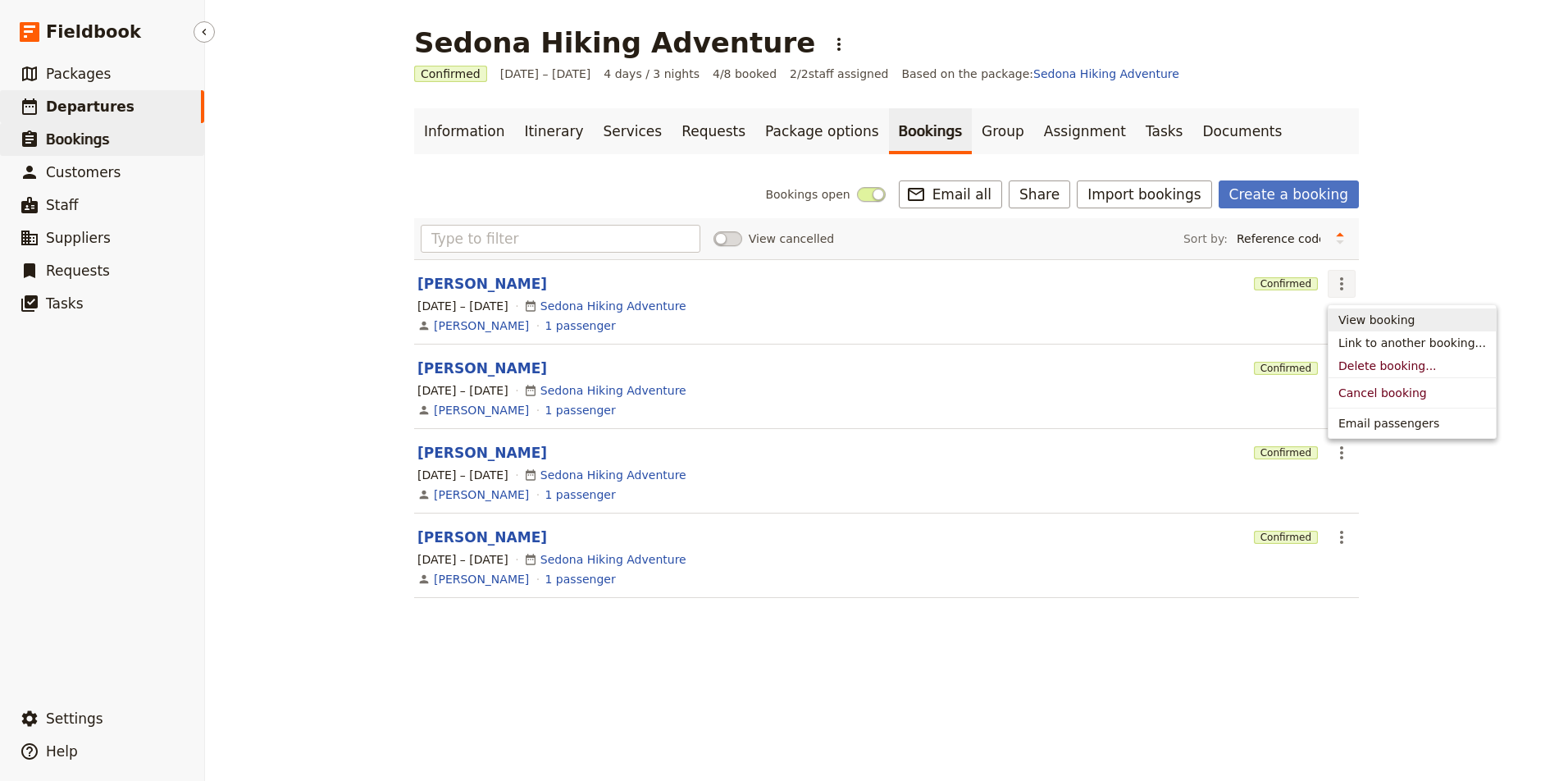
click at [84, 136] on span "Bookings" at bounding box center [77, 139] width 64 height 16
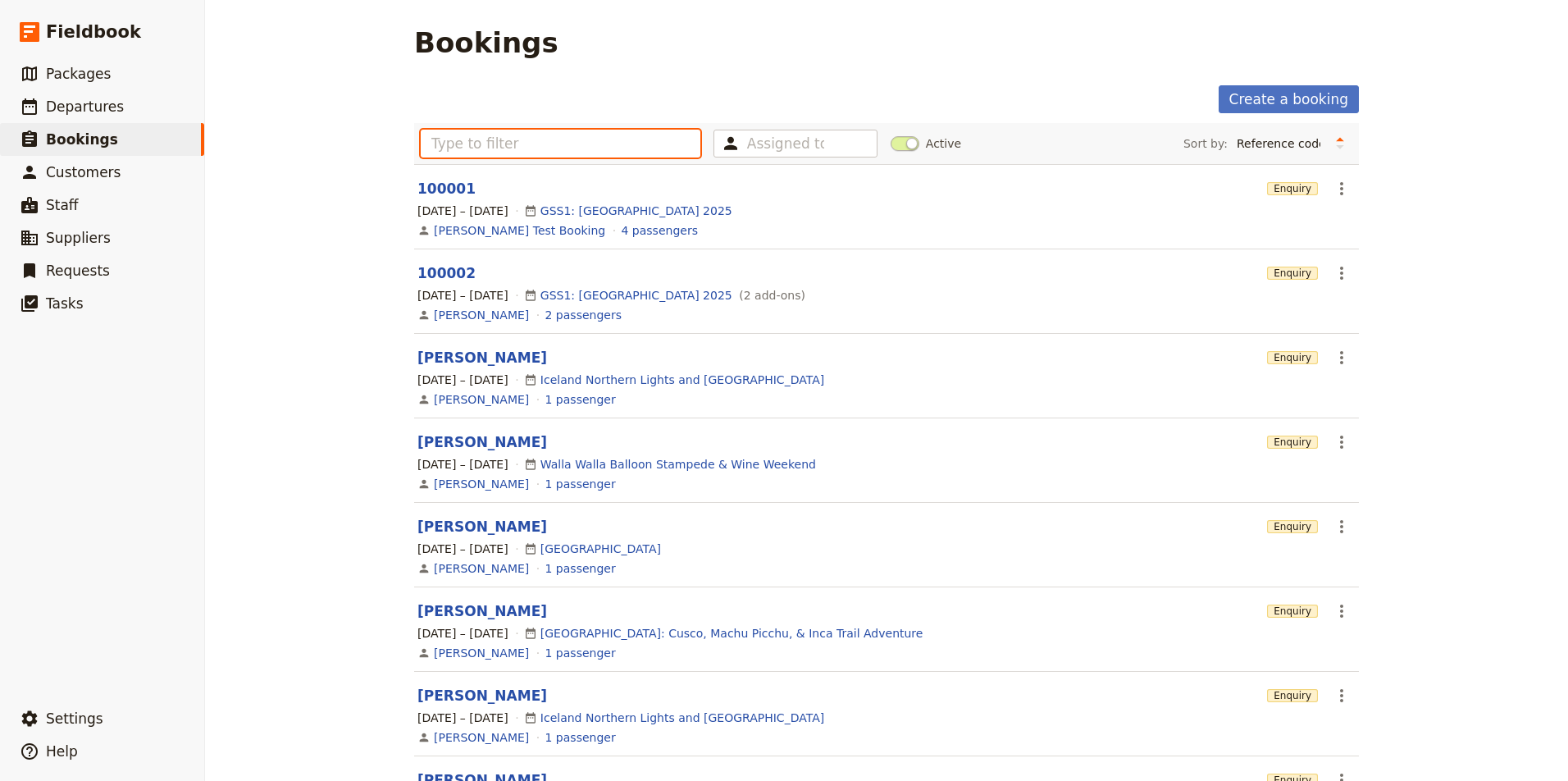
click at [540, 147] on input "text" at bounding box center [561, 143] width 280 height 28
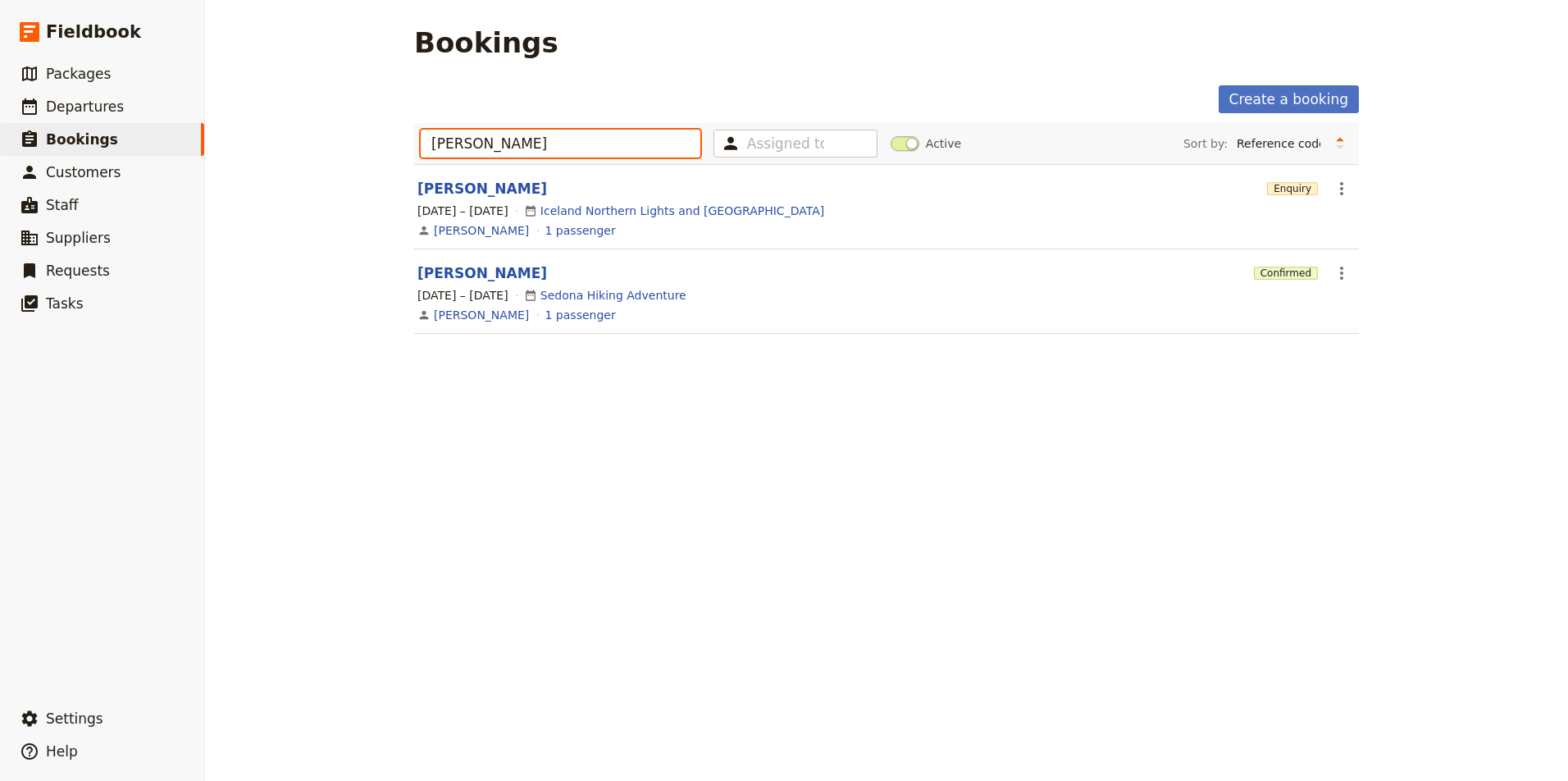
type input "Lisa"
drag, startPoint x: 540, startPoint y: 147, endPoint x: 1341, endPoint y: 277, distance: 811.5
click at [1341, 277] on main "Bookings Create a booking Lisa Assigned to Active Sort by: Reference code Conta…" at bounding box center [887, 190] width 984 height 379
click at [1344, 274] on icon "Actions" at bounding box center [1341, 273] width 19 height 19
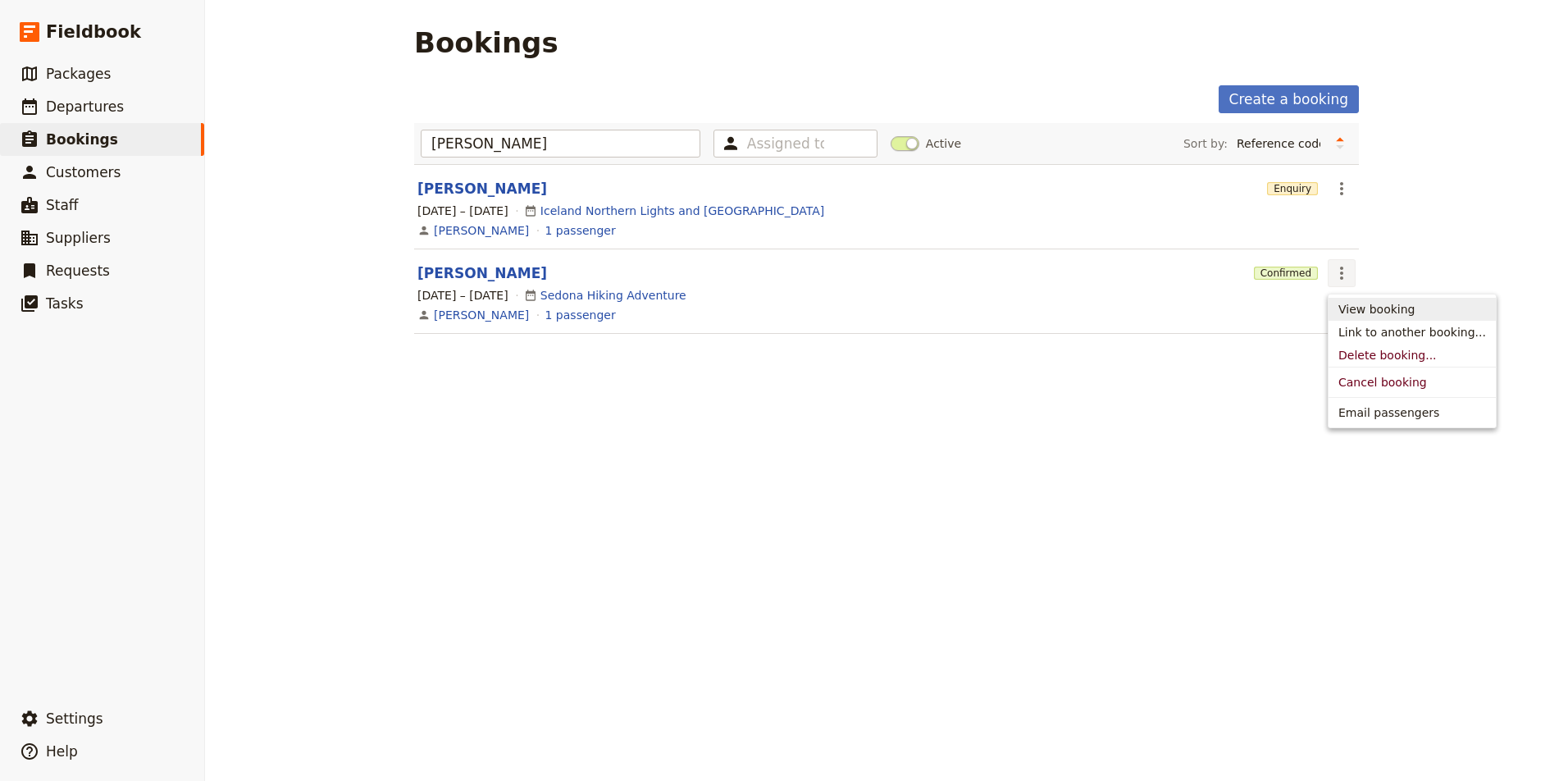
click at [1380, 315] on span "View booking" at bounding box center [1377, 308] width 76 height 16
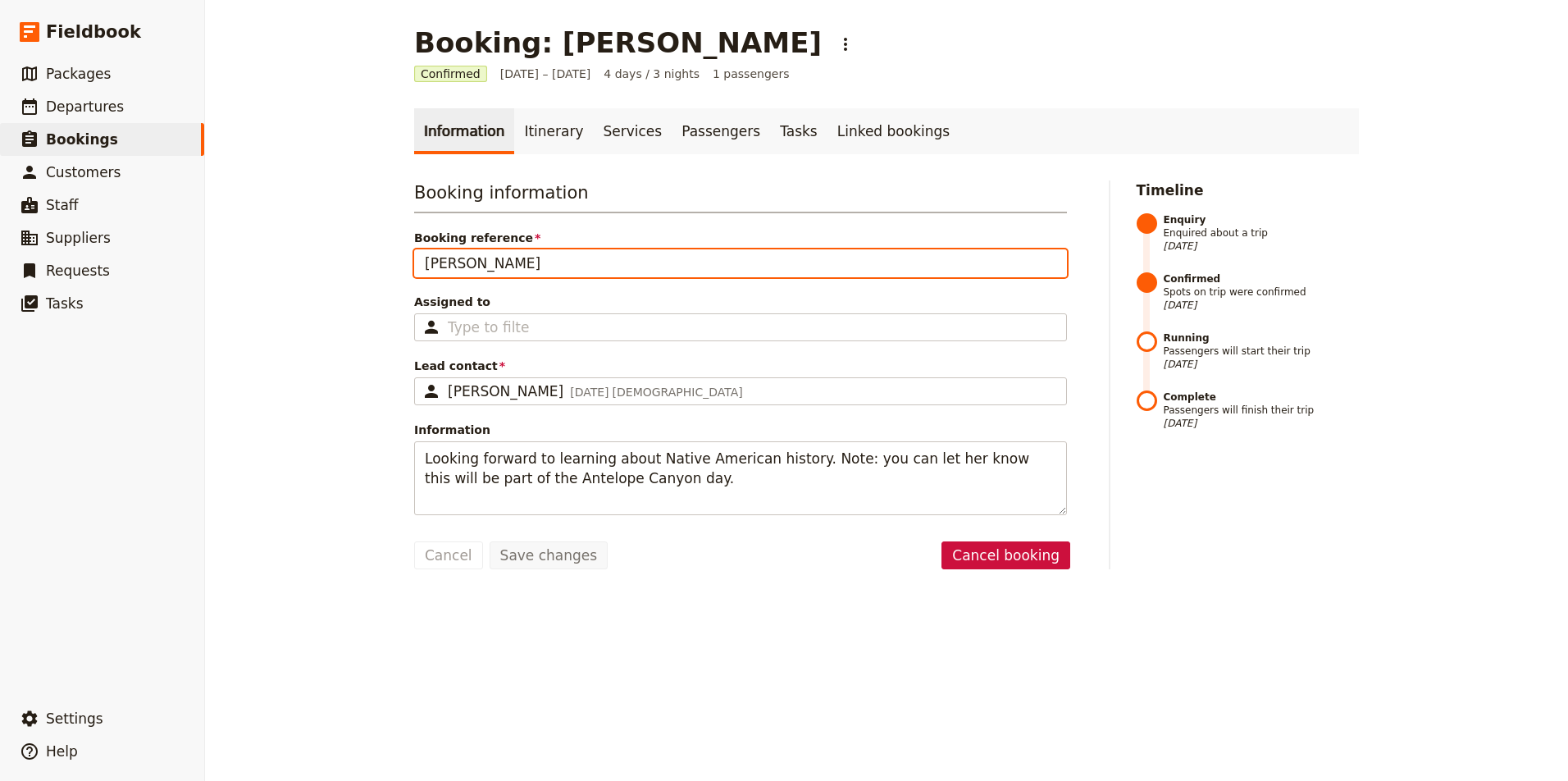
click at [524, 258] on input "Lisa Sherlock" at bounding box center [740, 263] width 653 height 28
type input "Lisa Sherick"
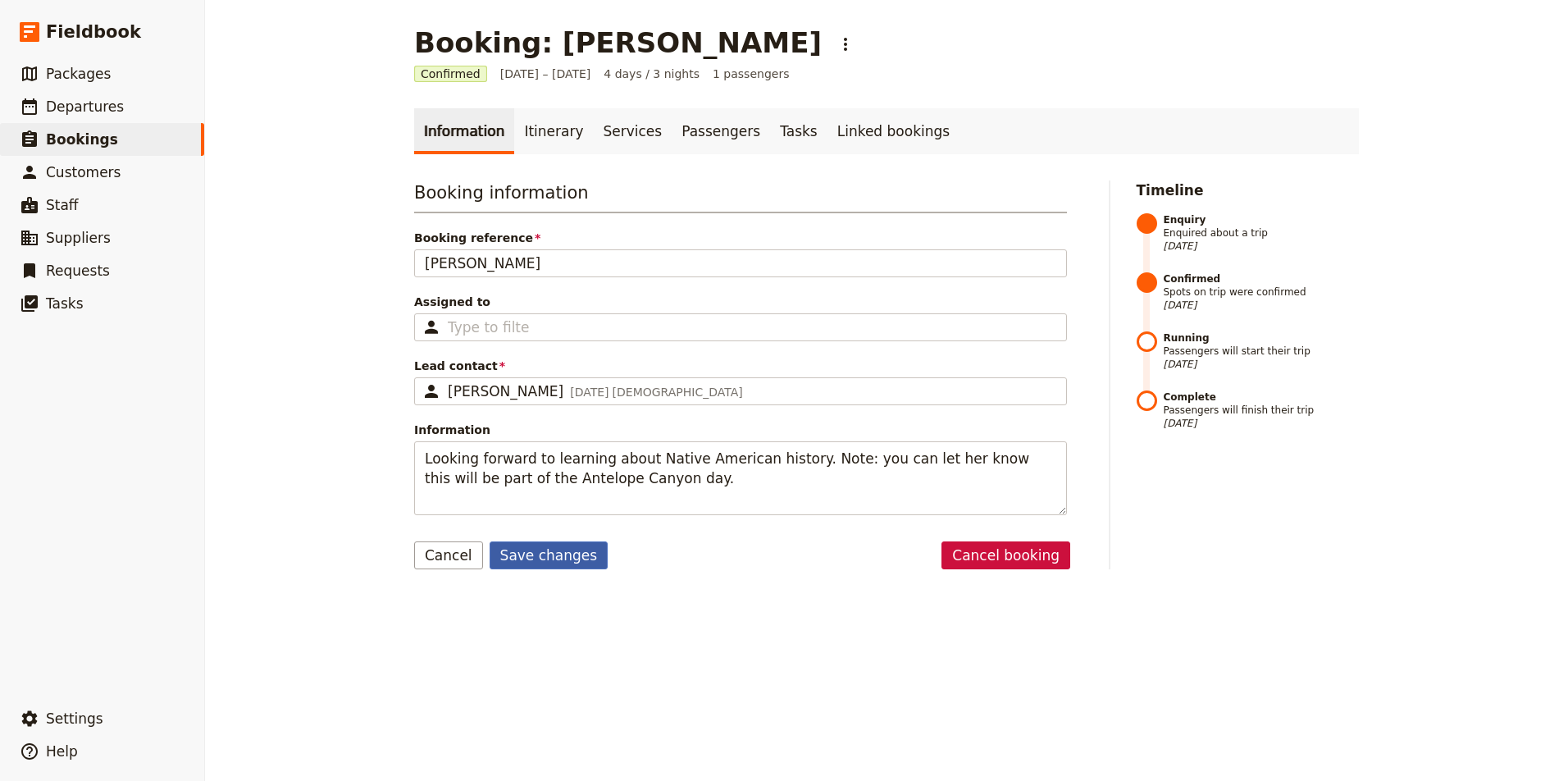
click at [566, 553] on button "Save changes" at bounding box center [549, 555] width 119 height 28
click at [105, 104] on span "Departures" at bounding box center [85, 106] width 78 height 16
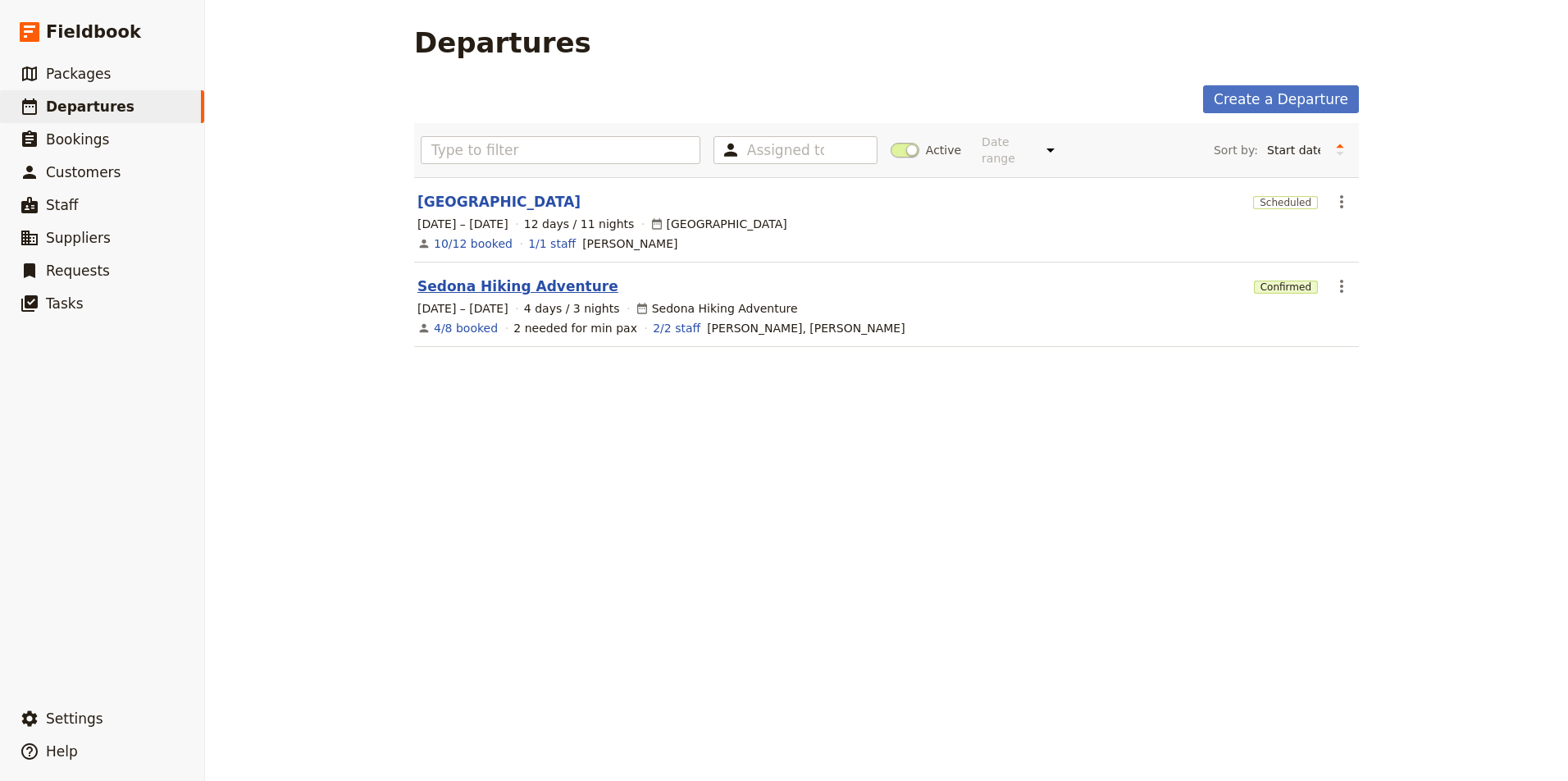
click at [520, 281] on link "Sedona Hiking Adventure" at bounding box center [518, 285] width 201 height 19
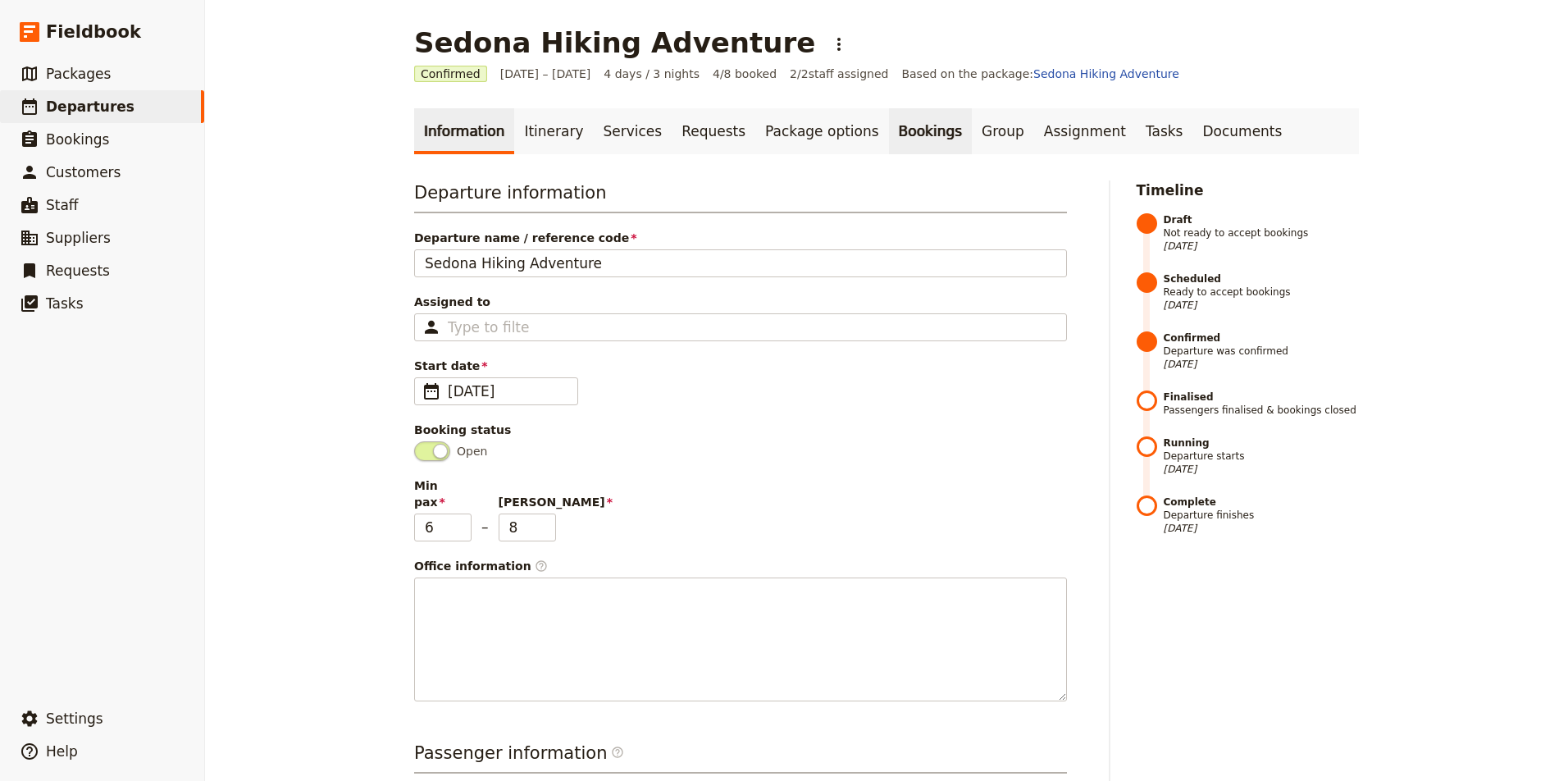
click at [901, 128] on link "Bookings" at bounding box center [930, 131] width 83 height 46
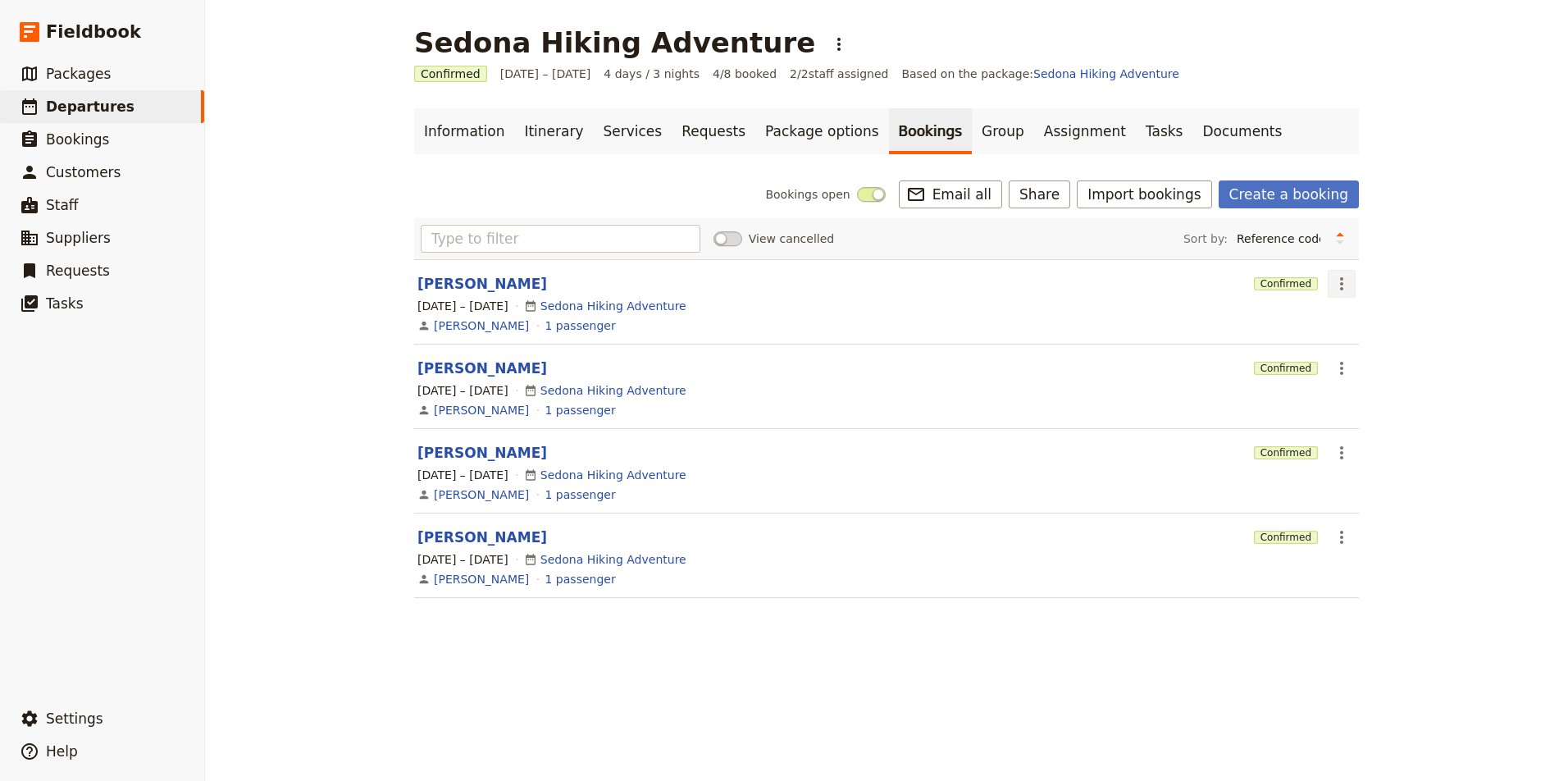
click at [1344, 288] on icon "Actions" at bounding box center [1341, 283] width 19 height 19
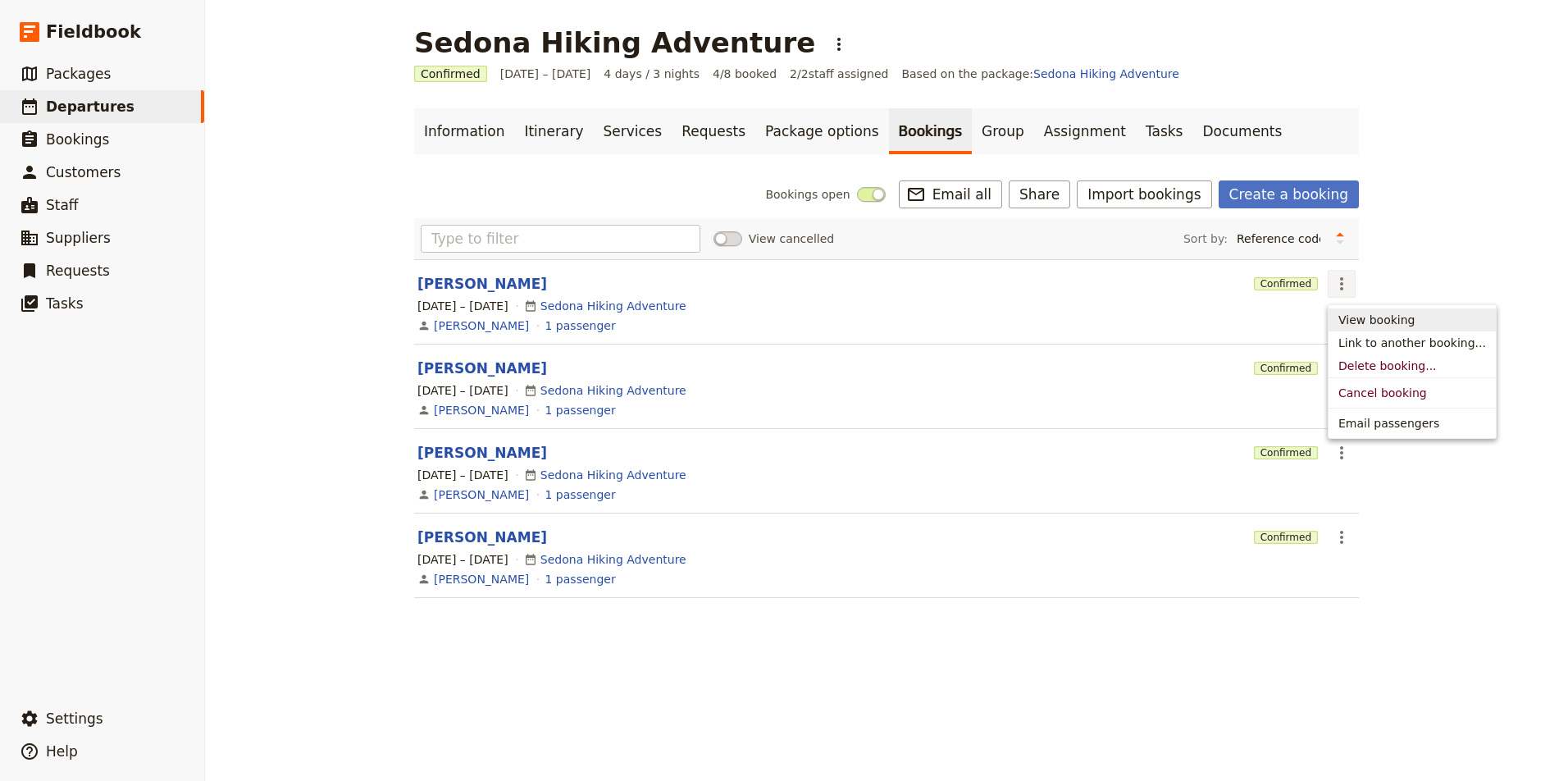
click at [1362, 320] on span "View booking" at bounding box center [1377, 319] width 76 height 16
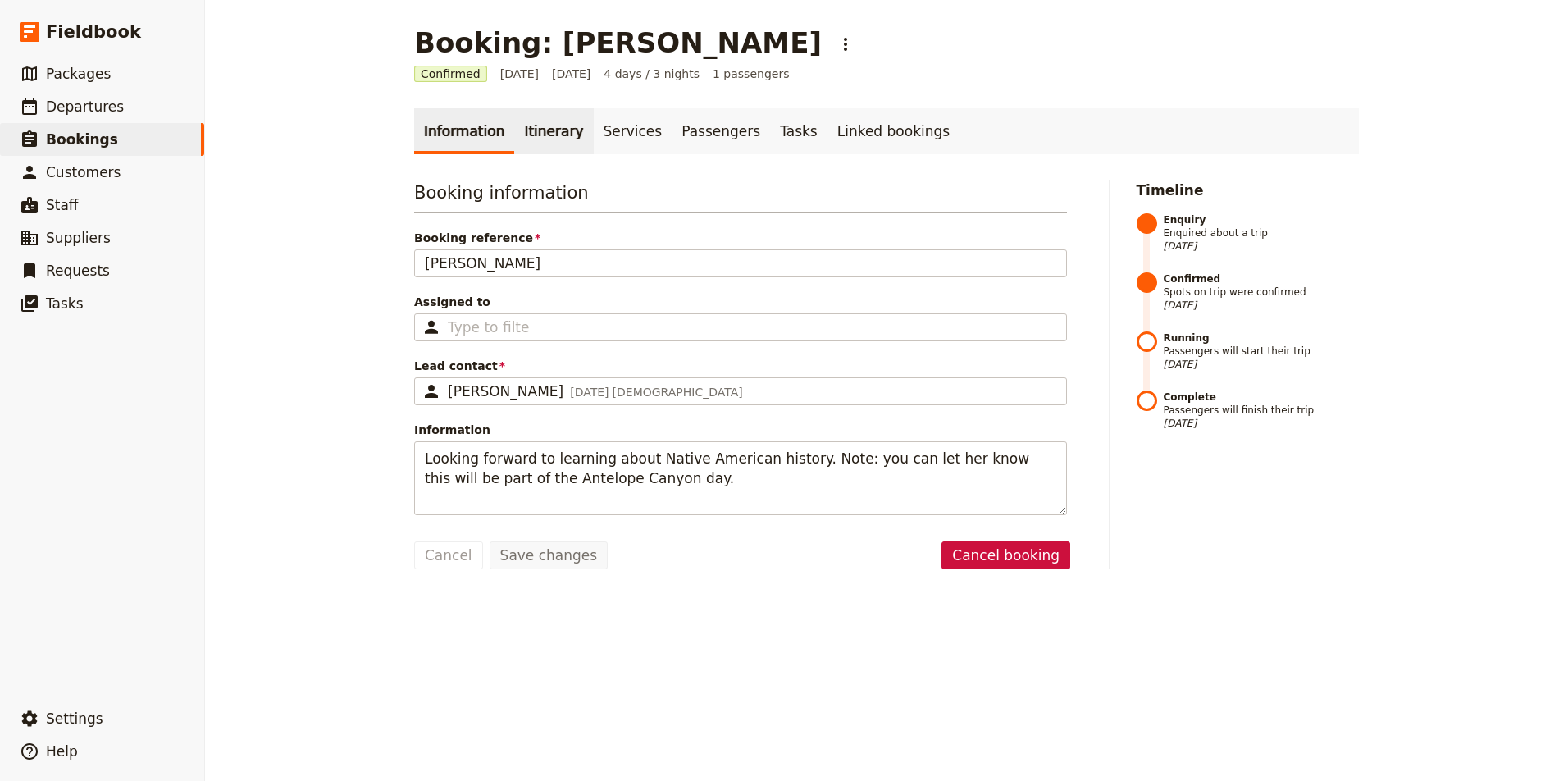
click at [547, 131] on link "Itinerary" at bounding box center [553, 131] width 79 height 46
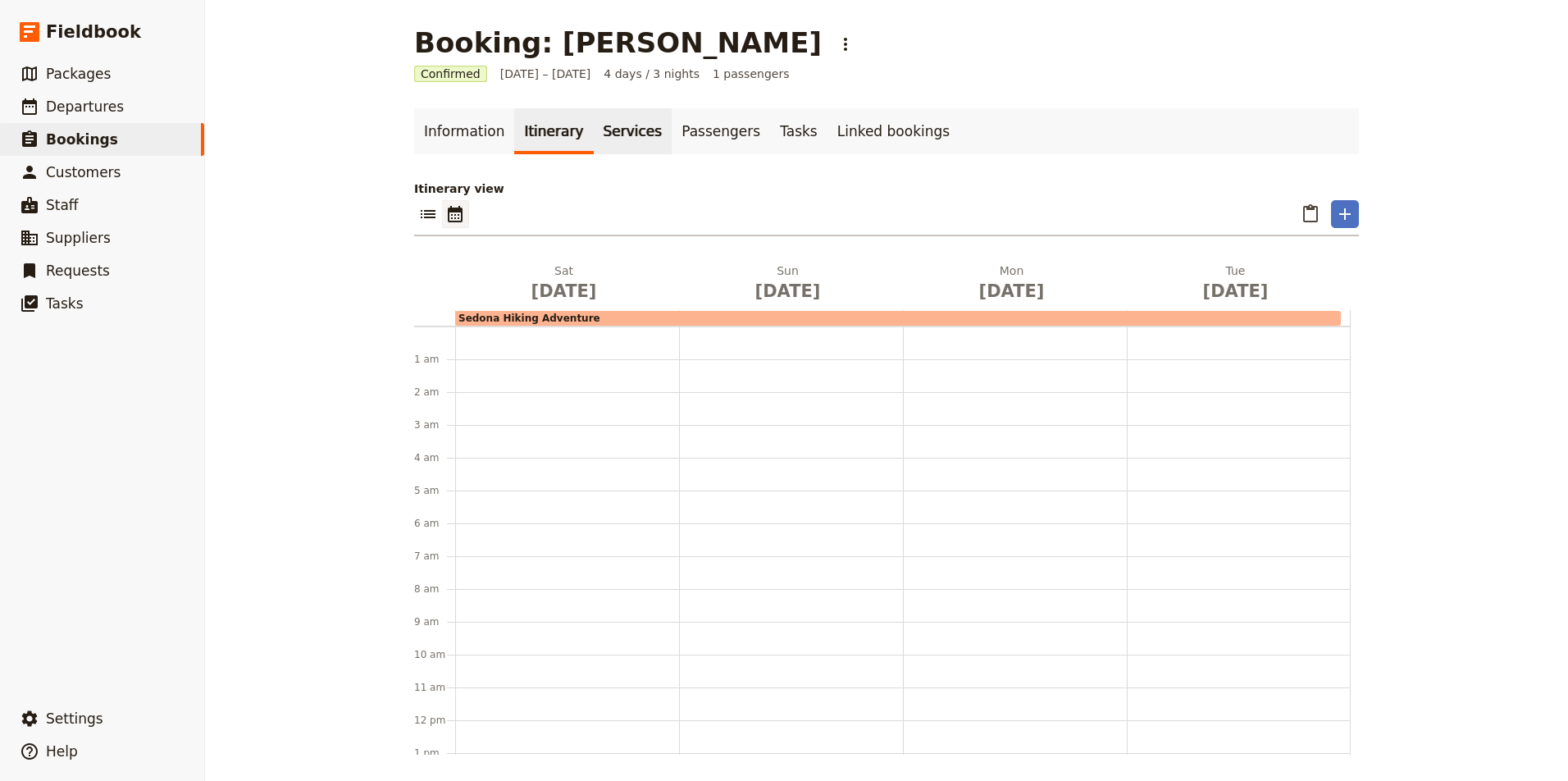
scroll to position [213, 0]
click at [607, 129] on link "Services" at bounding box center [633, 131] width 79 height 46
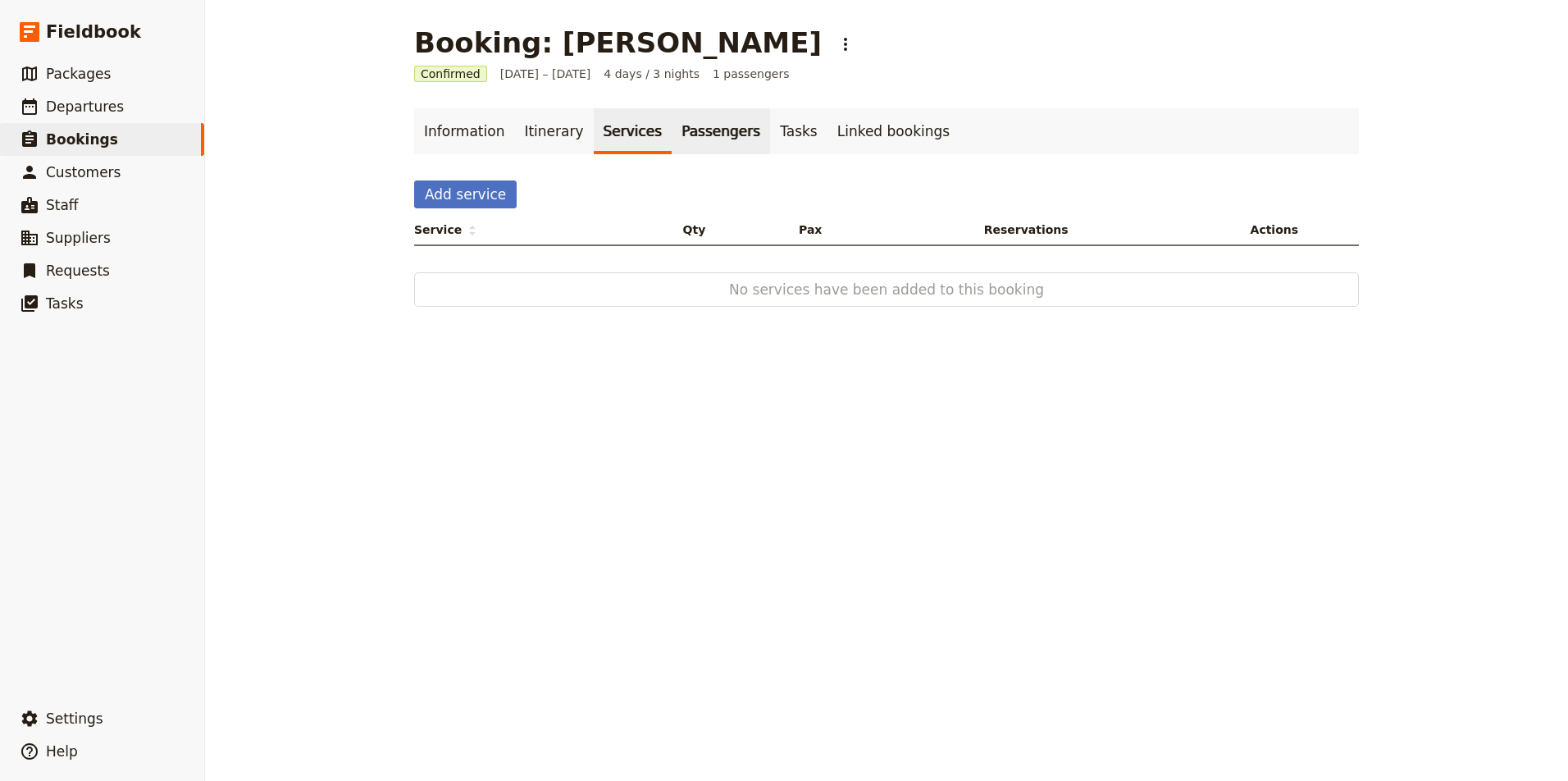
click at [684, 134] on link "Passengers" at bounding box center [721, 131] width 98 height 46
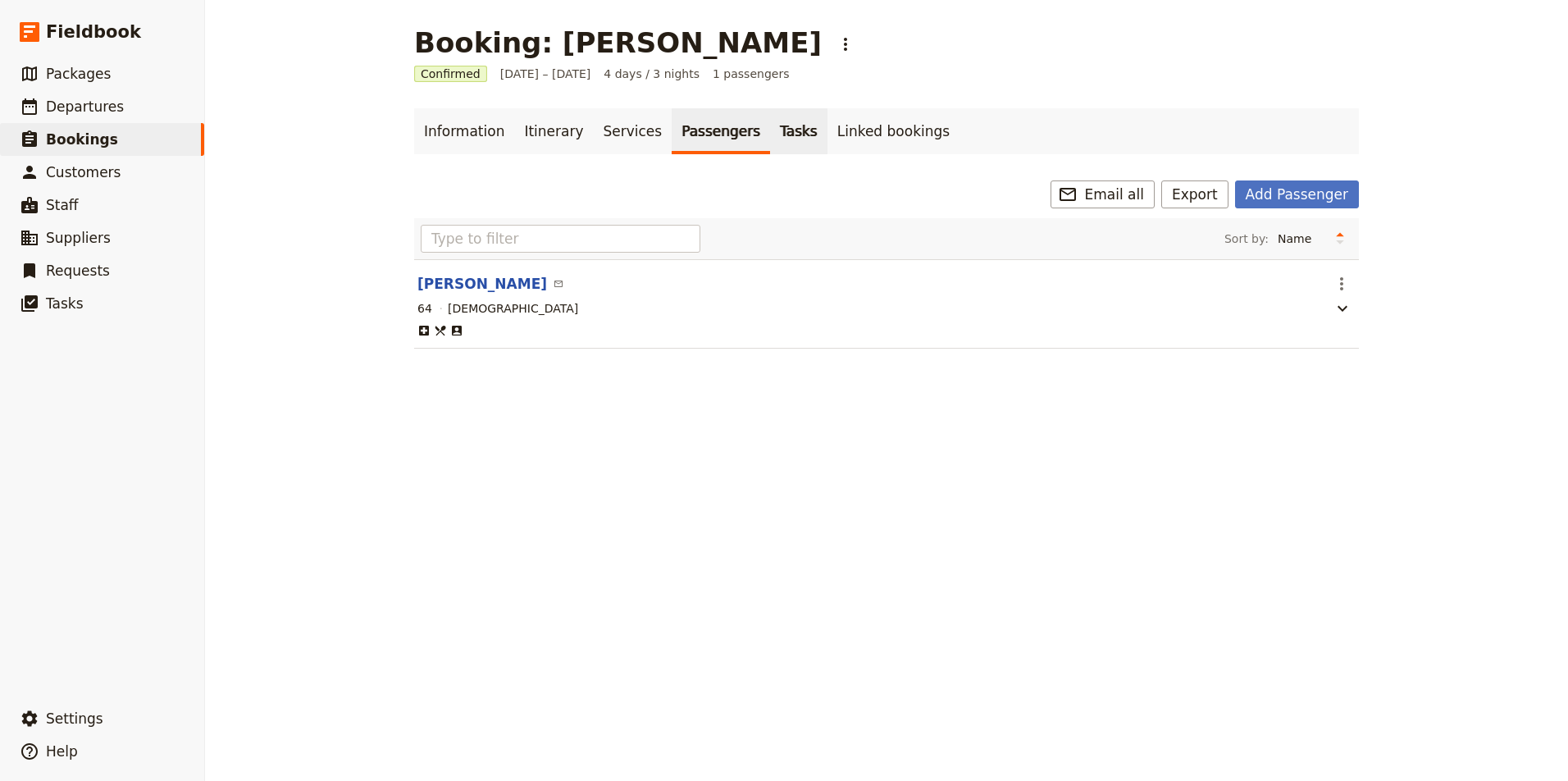
click at [773, 138] on link "Tasks" at bounding box center [799, 131] width 58 height 46
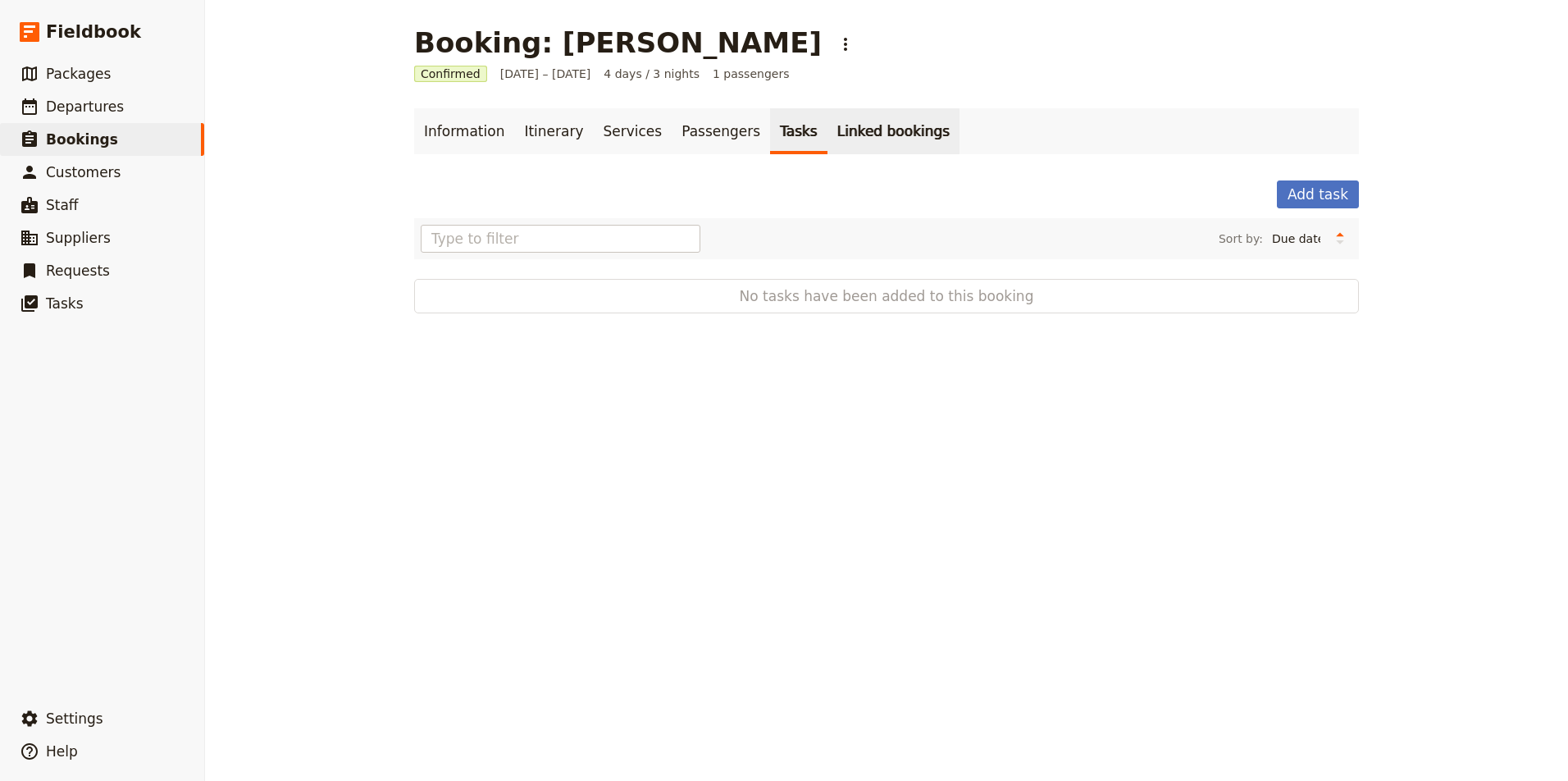
click at [828, 136] on link "Linked bookings" at bounding box center [894, 131] width 132 height 46
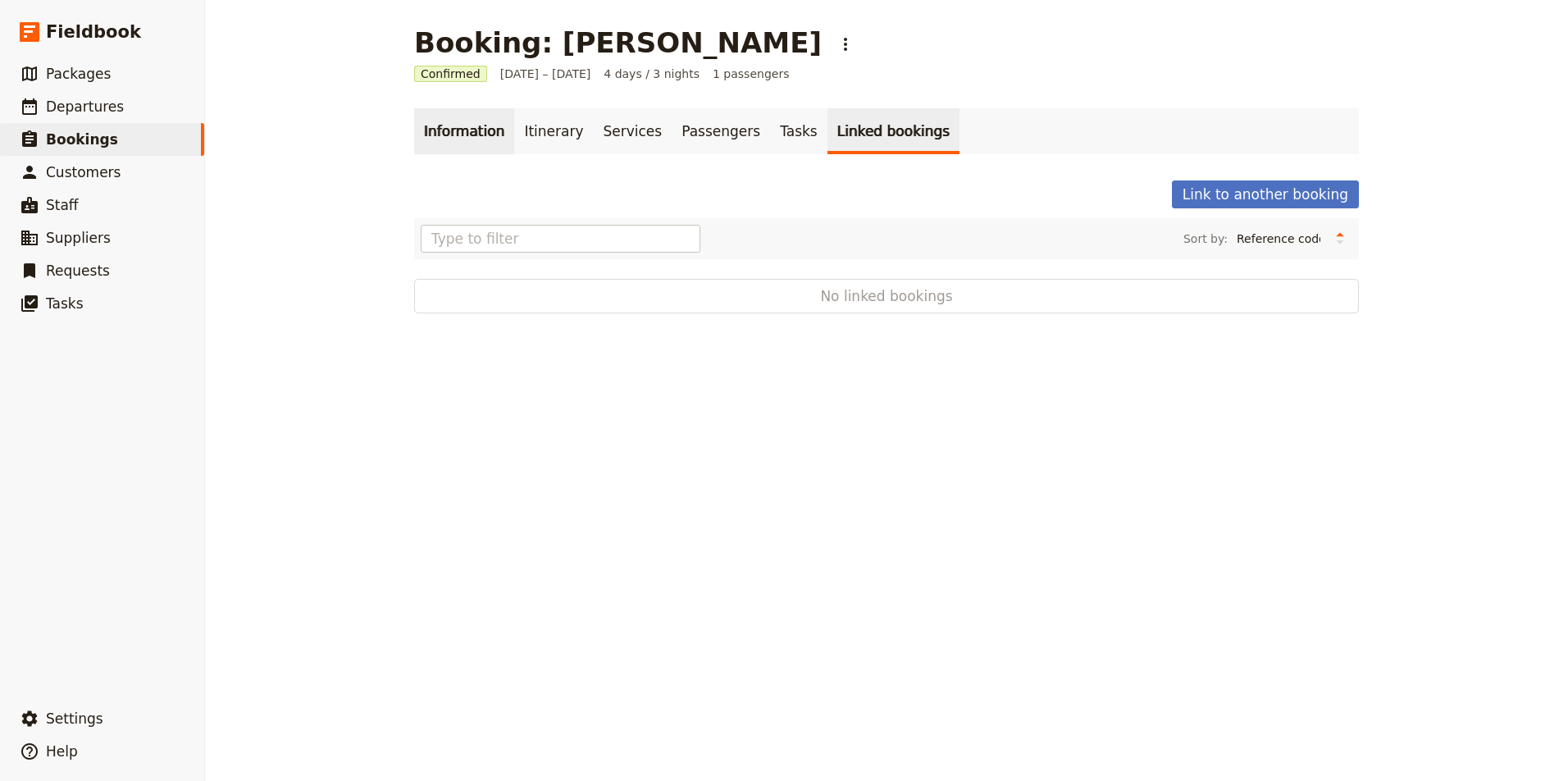
click at [445, 130] on link "Information" at bounding box center [464, 131] width 100 height 46
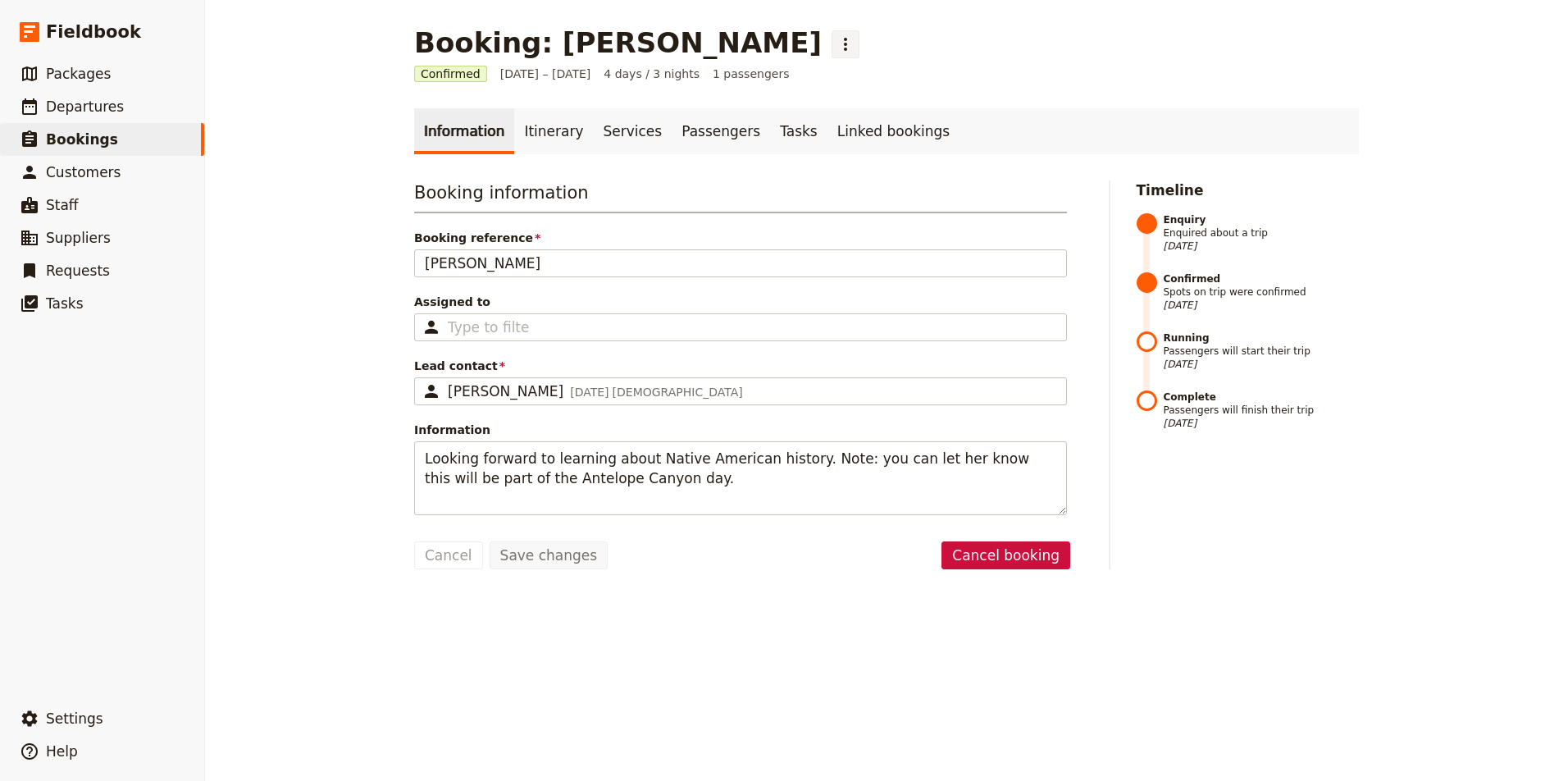
click at [835, 47] on icon "Actions" at bounding box center [845, 44] width 19 height 19
click at [95, 110] on span "Departures" at bounding box center [85, 106] width 78 height 16
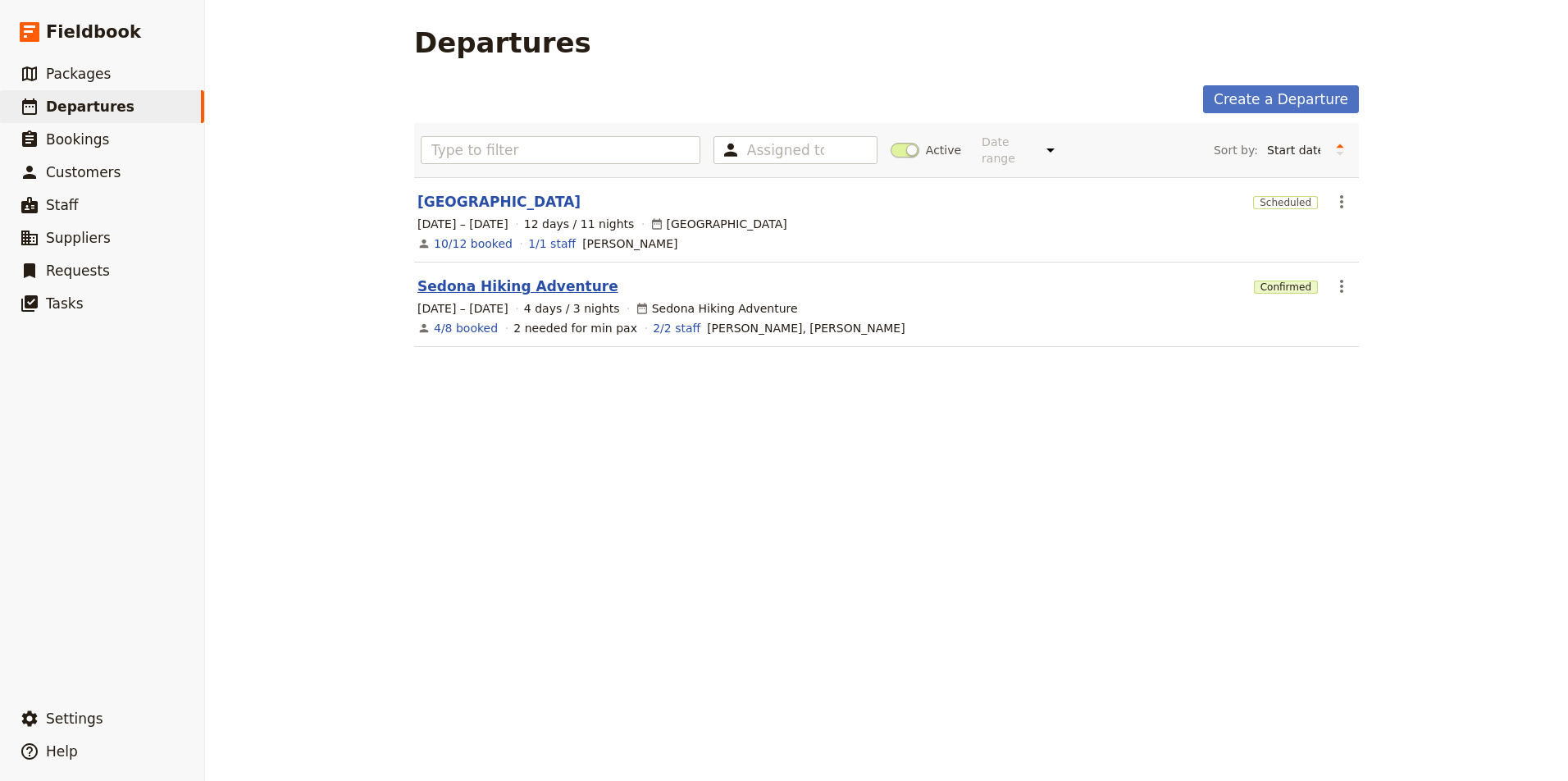
click at [564, 276] on link "Sedona Hiking Adventure" at bounding box center [518, 285] width 201 height 19
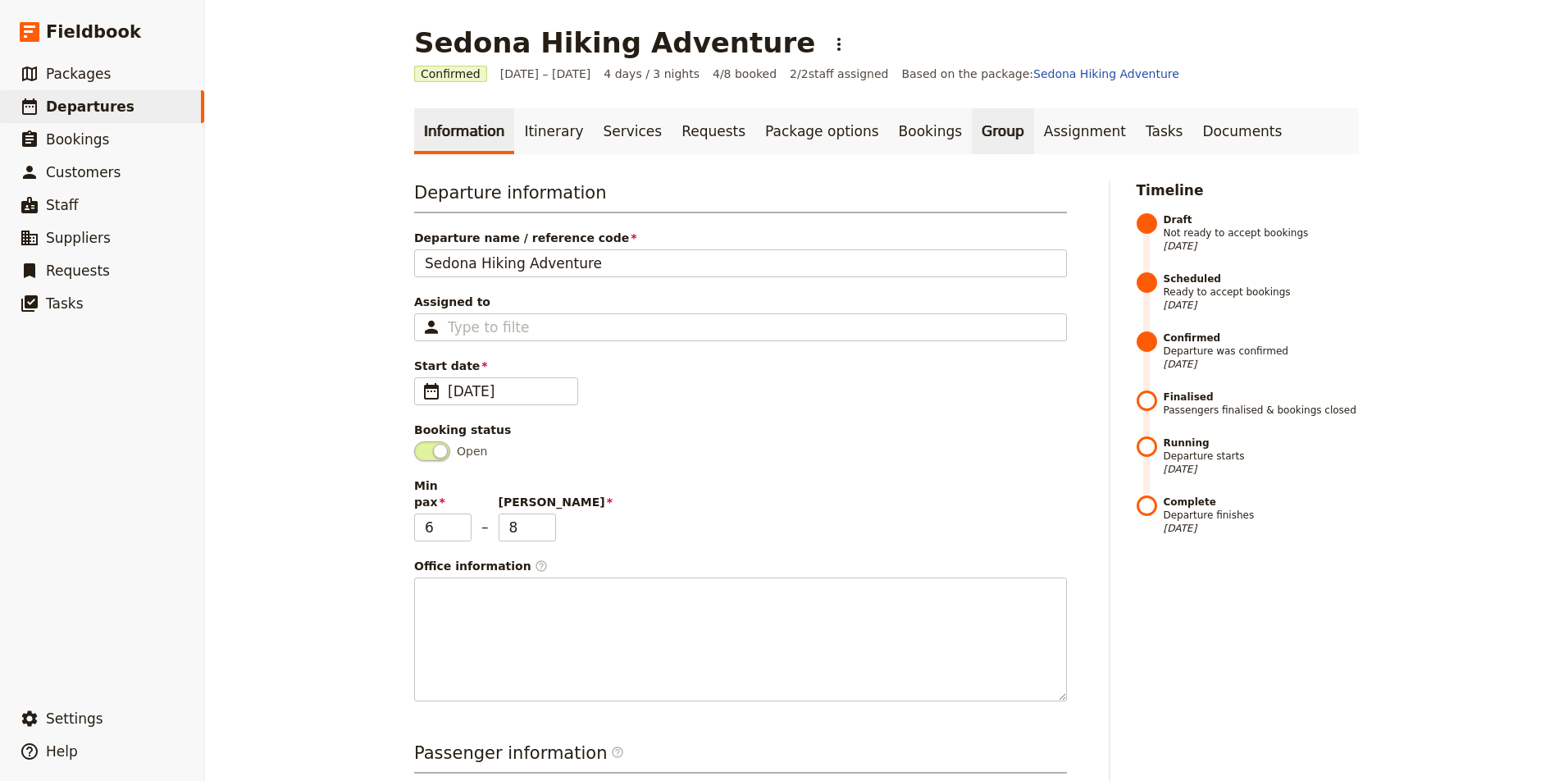
click at [972, 134] on link "Group" at bounding box center [1003, 131] width 63 height 46
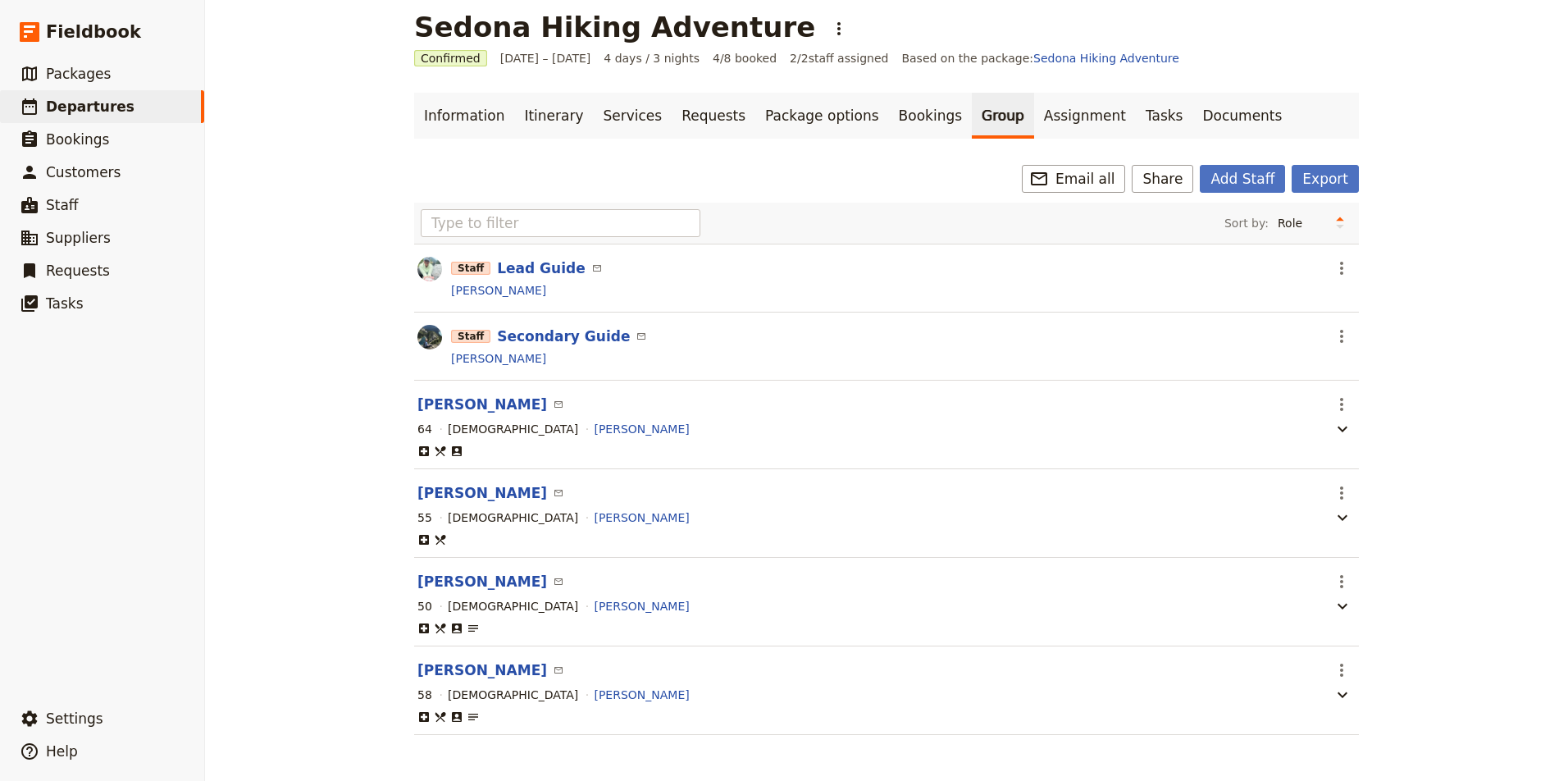
scroll to position [17, 0]
click at [1343, 402] on icon "Actions" at bounding box center [1342, 403] width 3 height 13
click at [1392, 440] on span "Go to passenger profile" at bounding box center [1405, 438] width 135 height 16
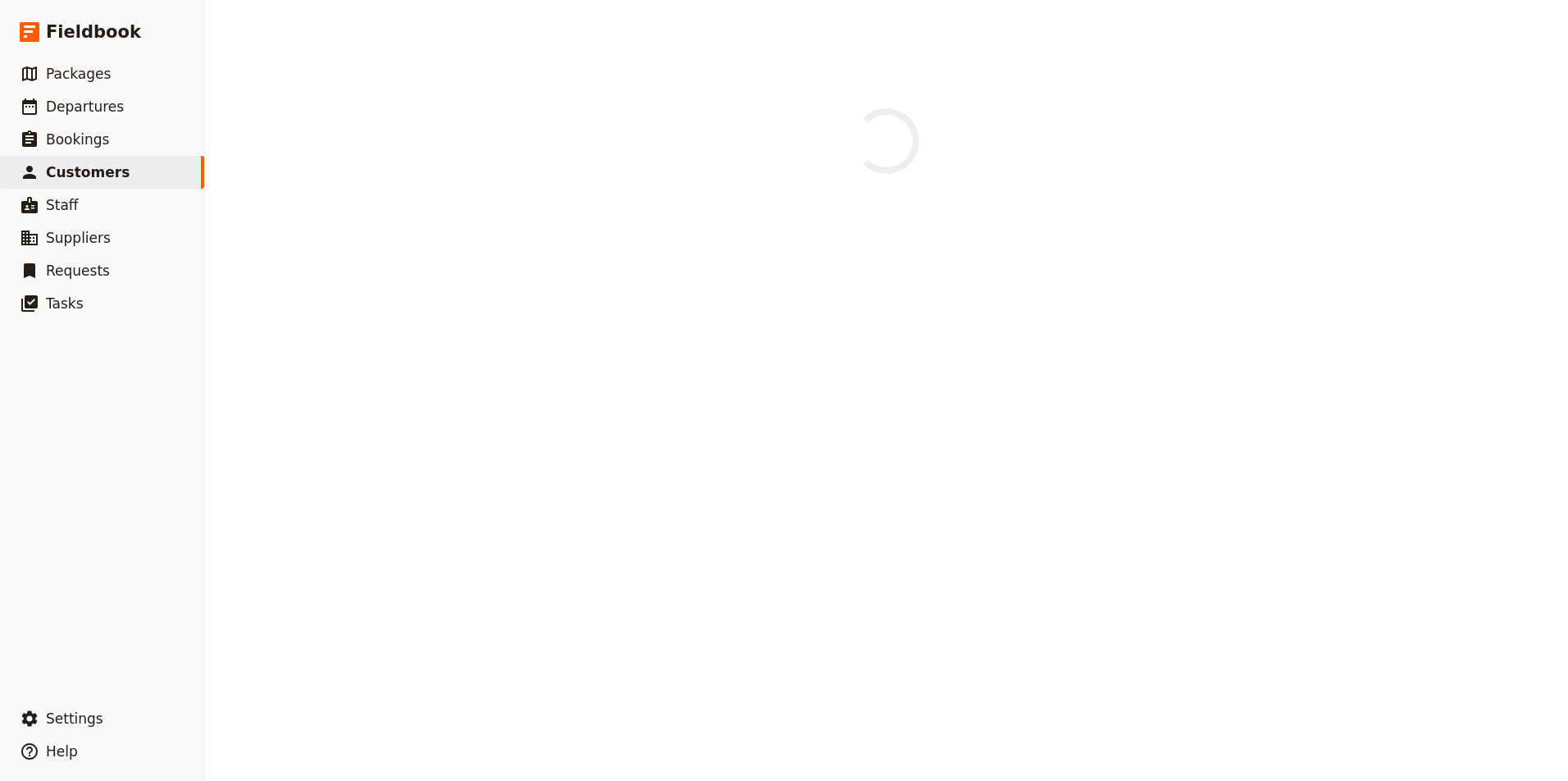
select select "[DEMOGRAPHIC_DATA]"
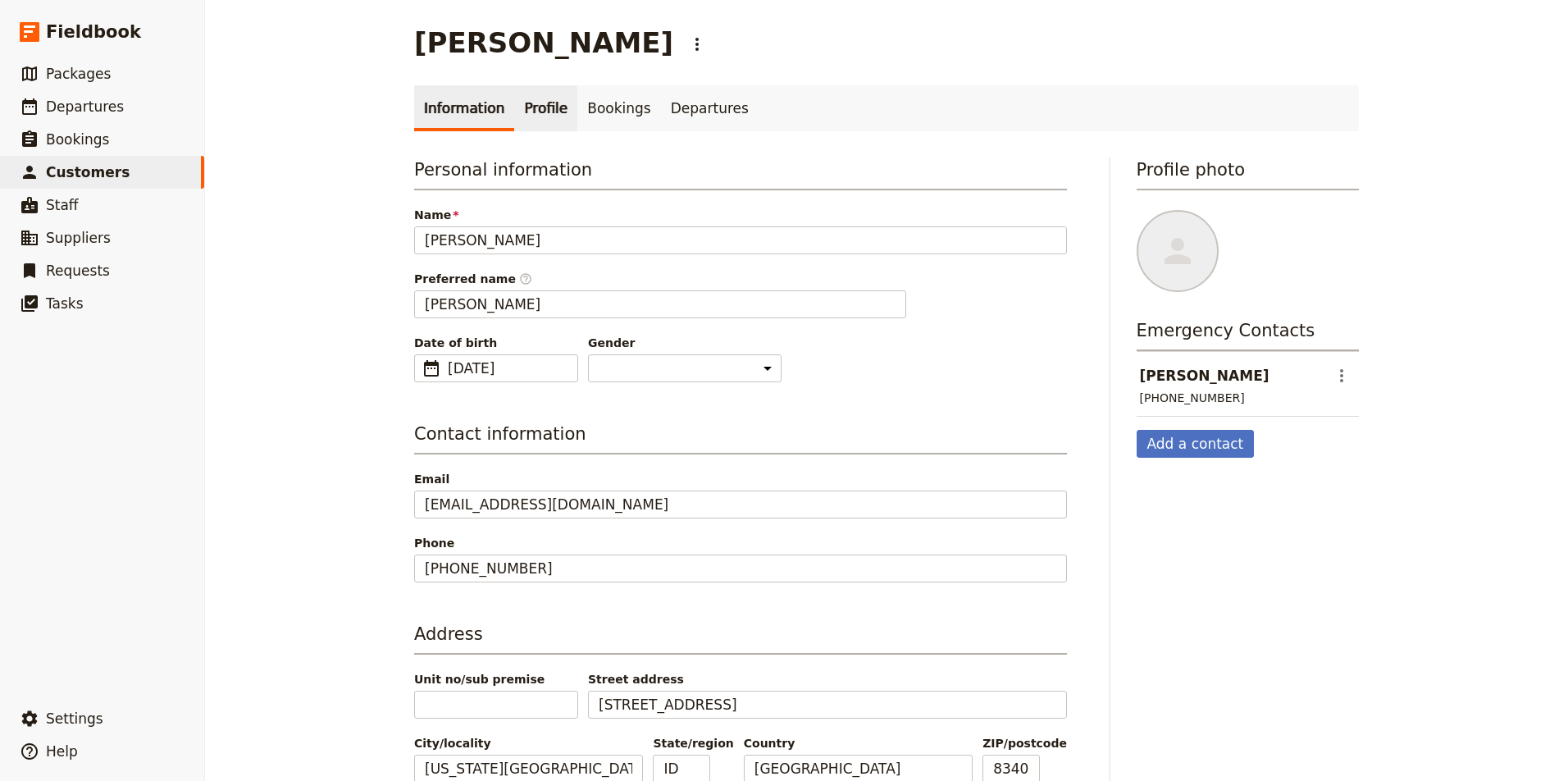
click at [547, 102] on link "Profile" at bounding box center [546, 108] width 64 height 46
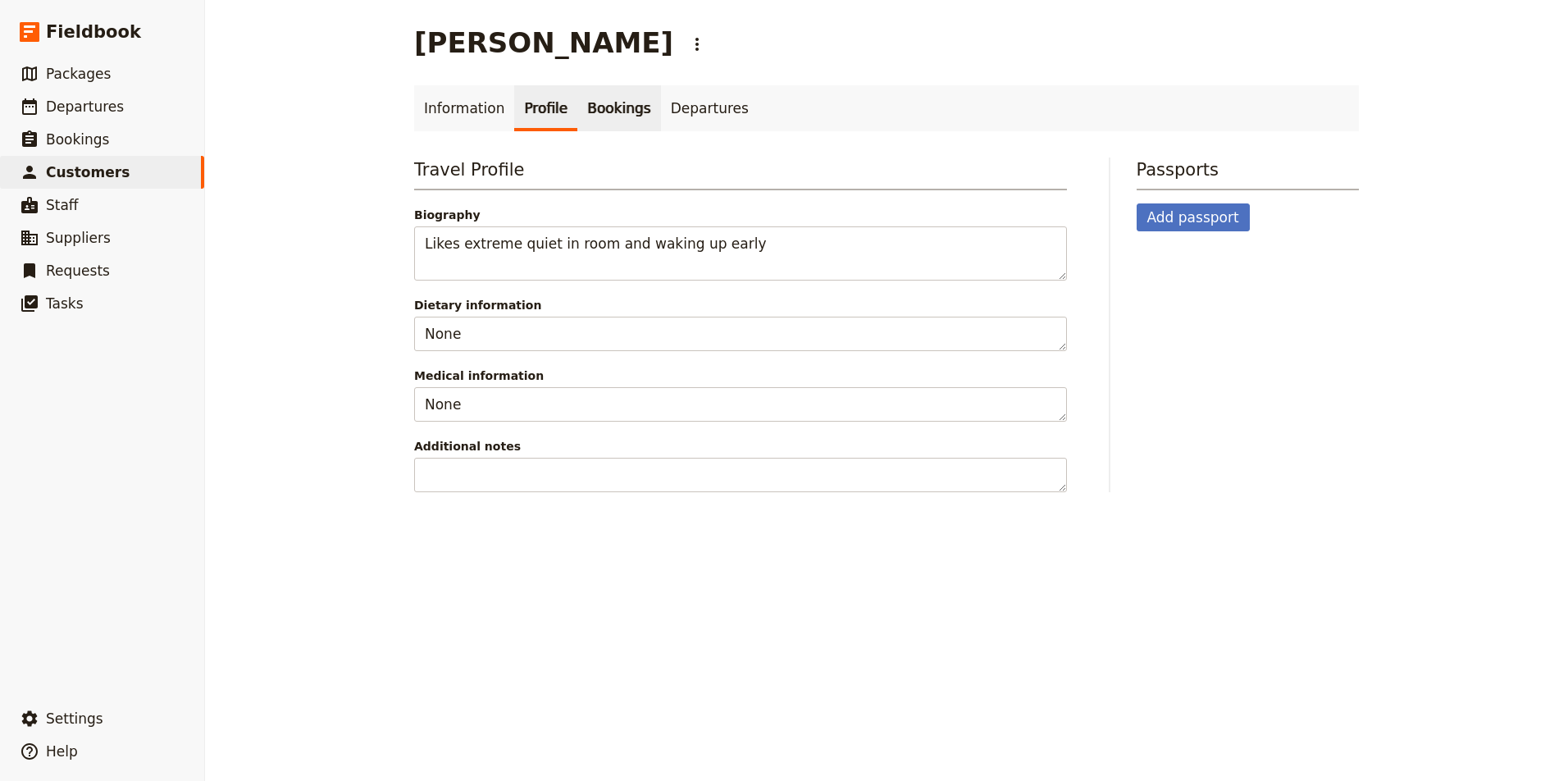
click at [589, 108] on link "Bookings" at bounding box center [618, 108] width 83 height 46
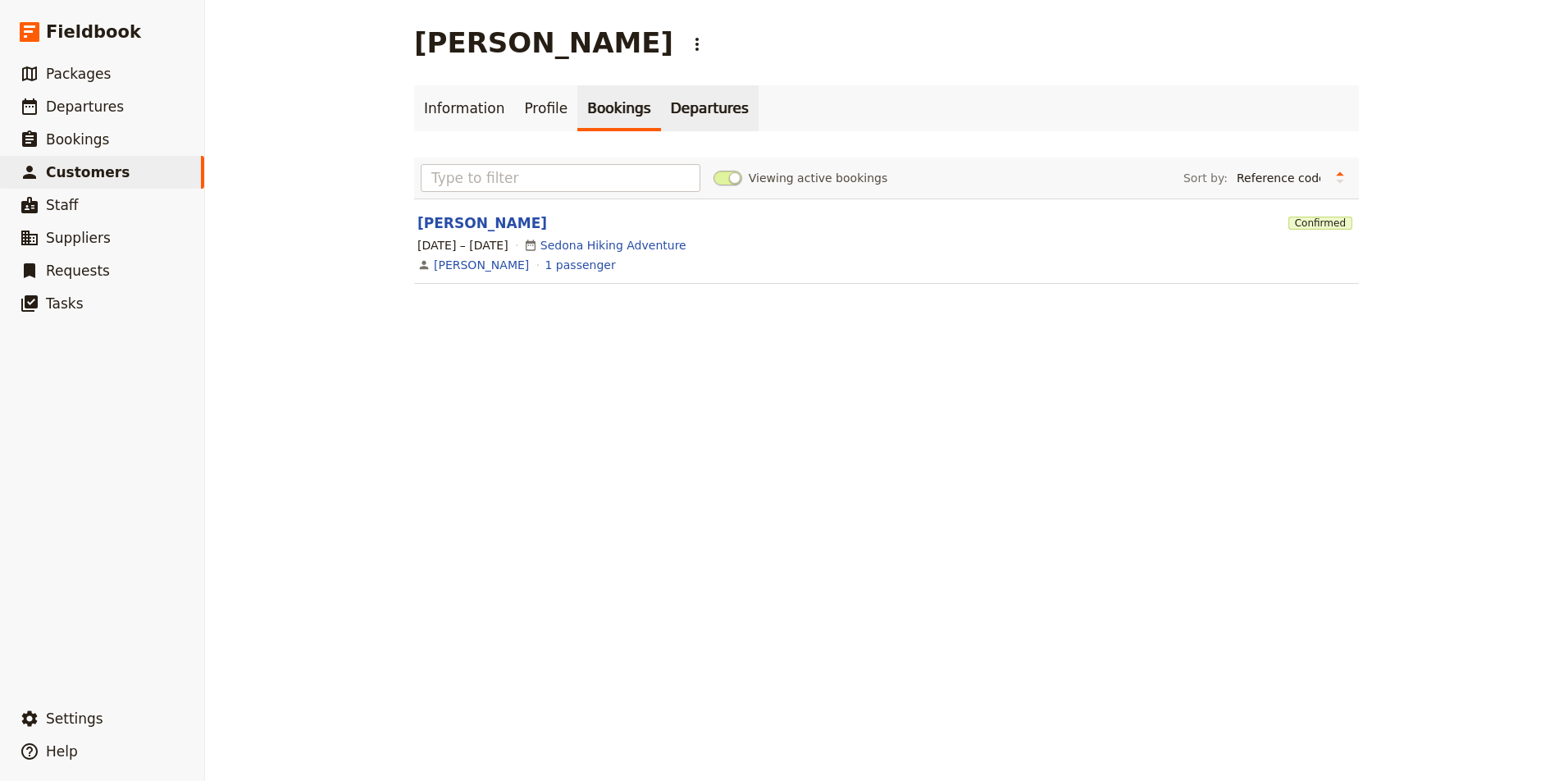
click at [661, 114] on link "Departures" at bounding box center [709, 108] width 97 height 46
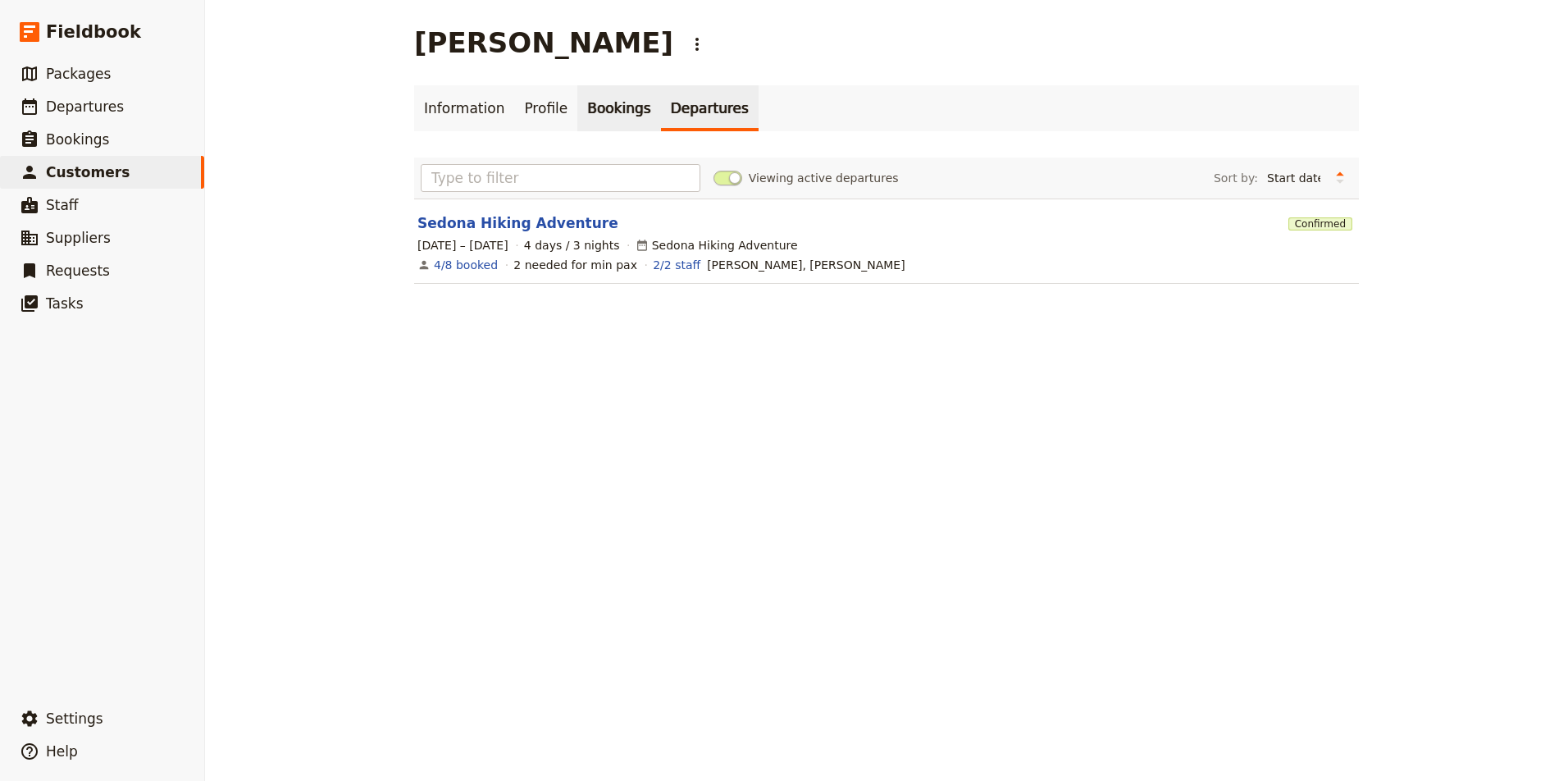
click at [585, 107] on link "Bookings" at bounding box center [618, 108] width 83 height 46
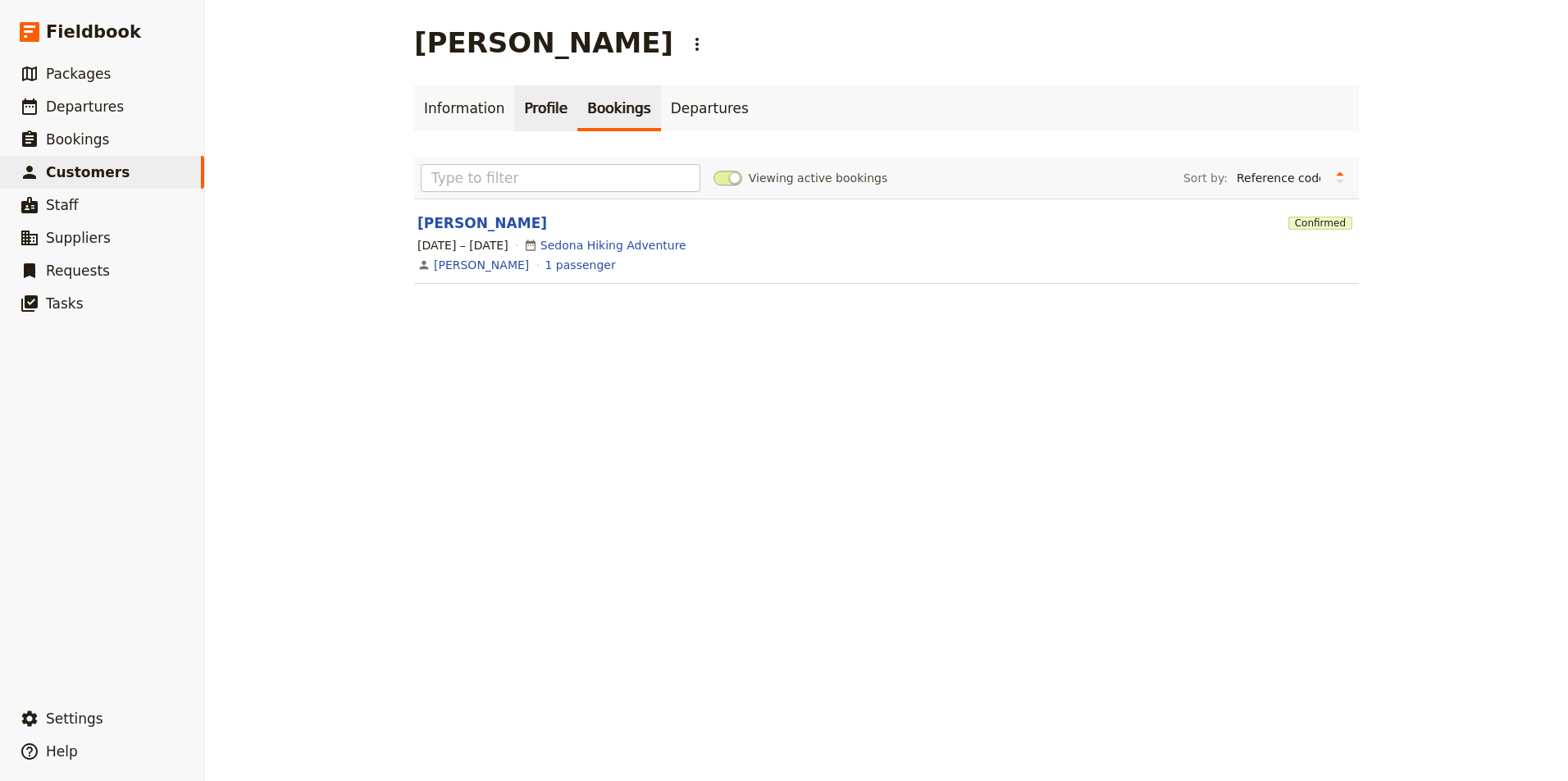
click at [527, 103] on link "Profile" at bounding box center [546, 108] width 64 height 46
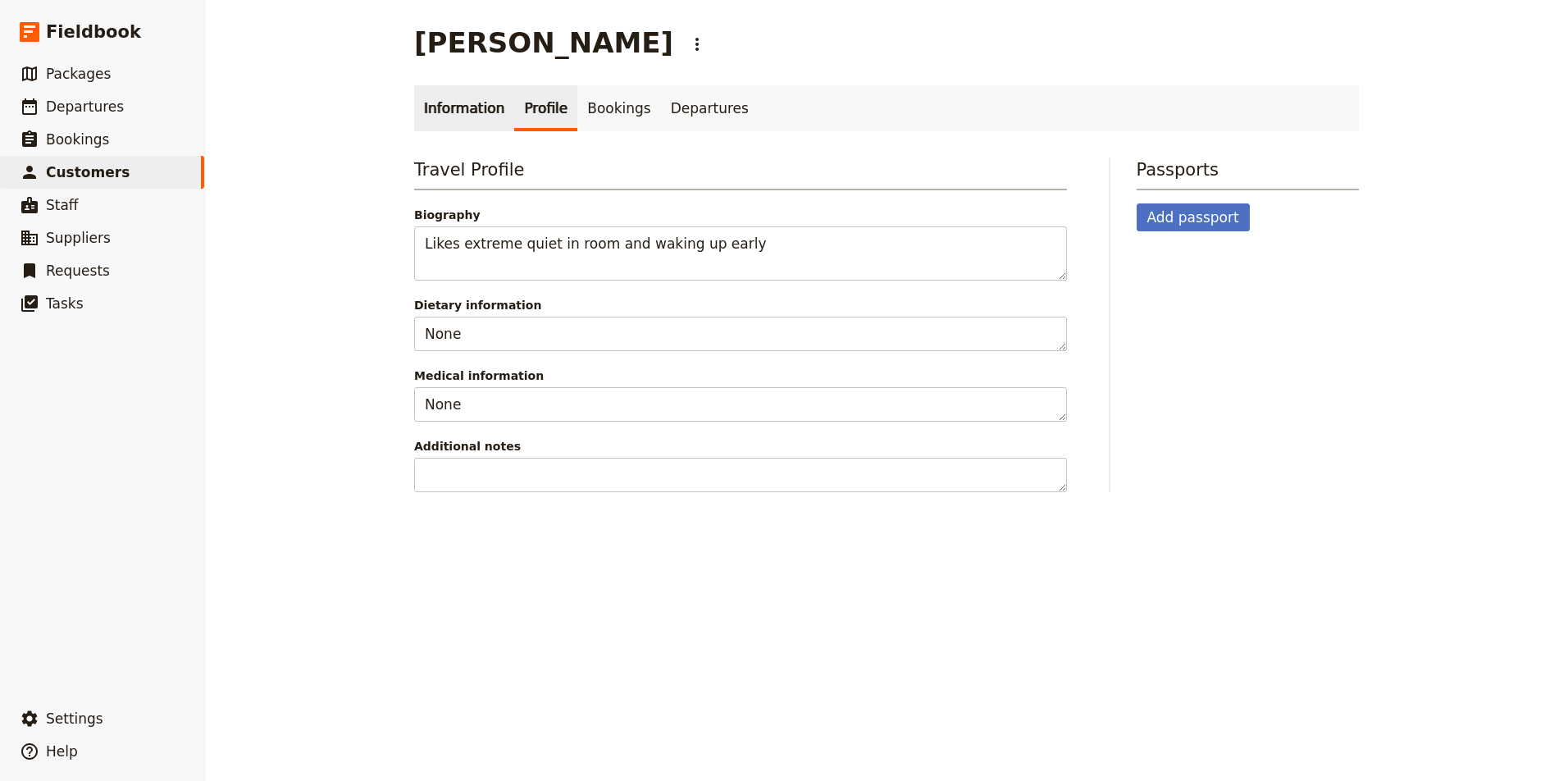
click at [455, 111] on link "Information" at bounding box center [464, 108] width 100 height 46
select select "[DEMOGRAPHIC_DATA]"
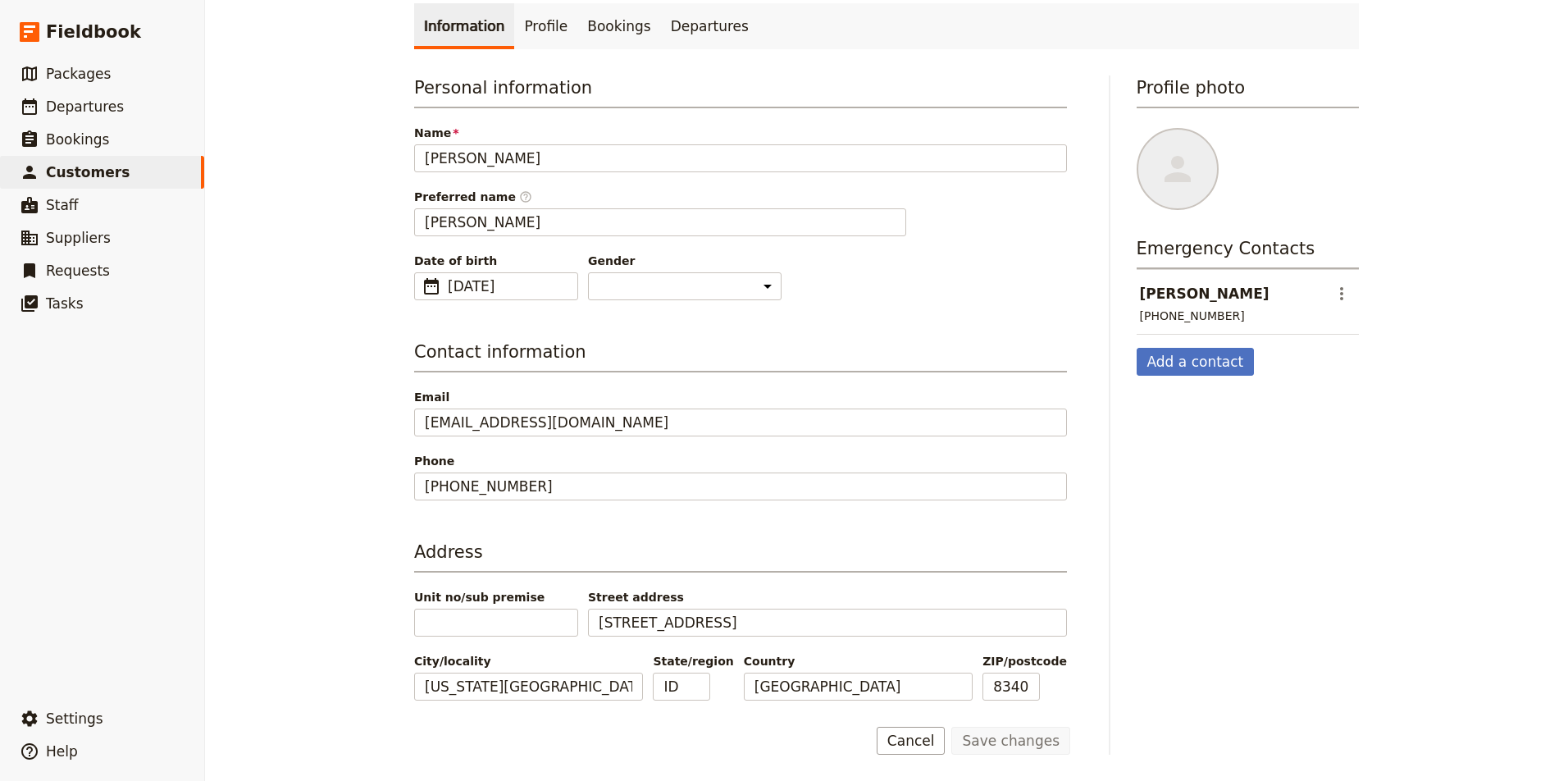
scroll to position [82, 0]
click at [108, 105] on span "Departures" at bounding box center [85, 106] width 78 height 16
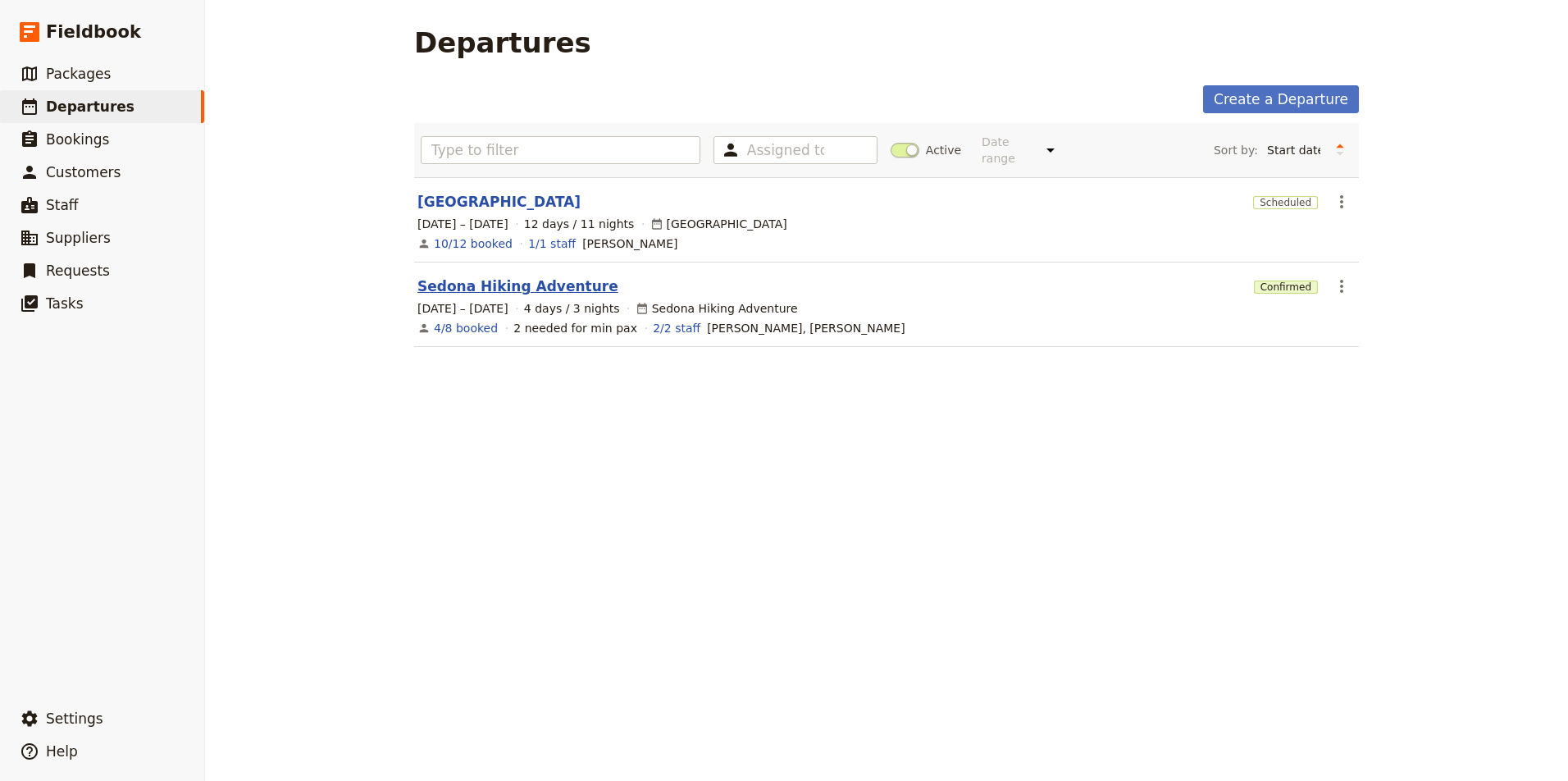
click at [553, 277] on link "Sedona Hiking Adventure" at bounding box center [518, 285] width 201 height 19
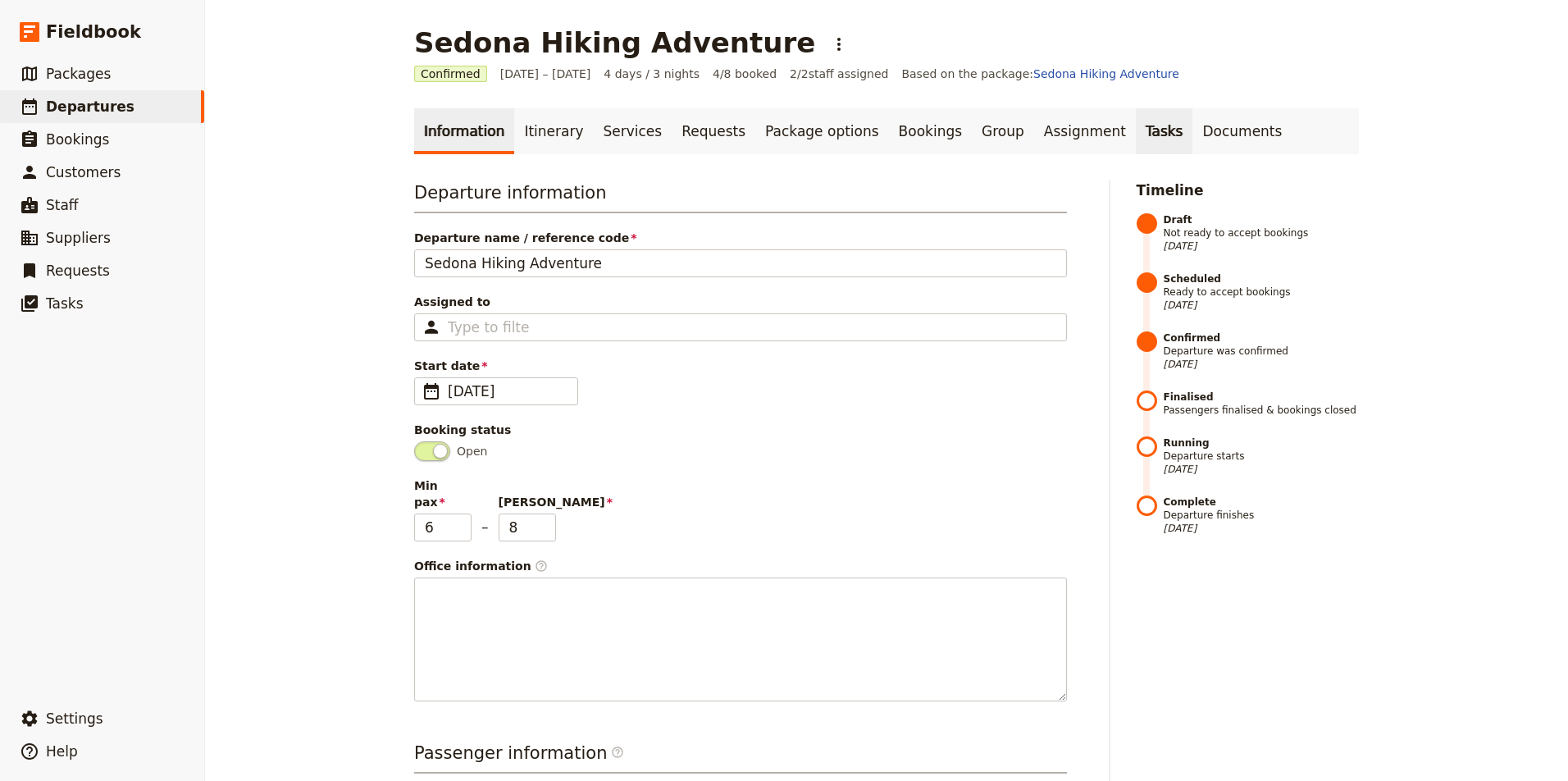
click at [1136, 133] on link "Tasks" at bounding box center [1165, 131] width 58 height 46
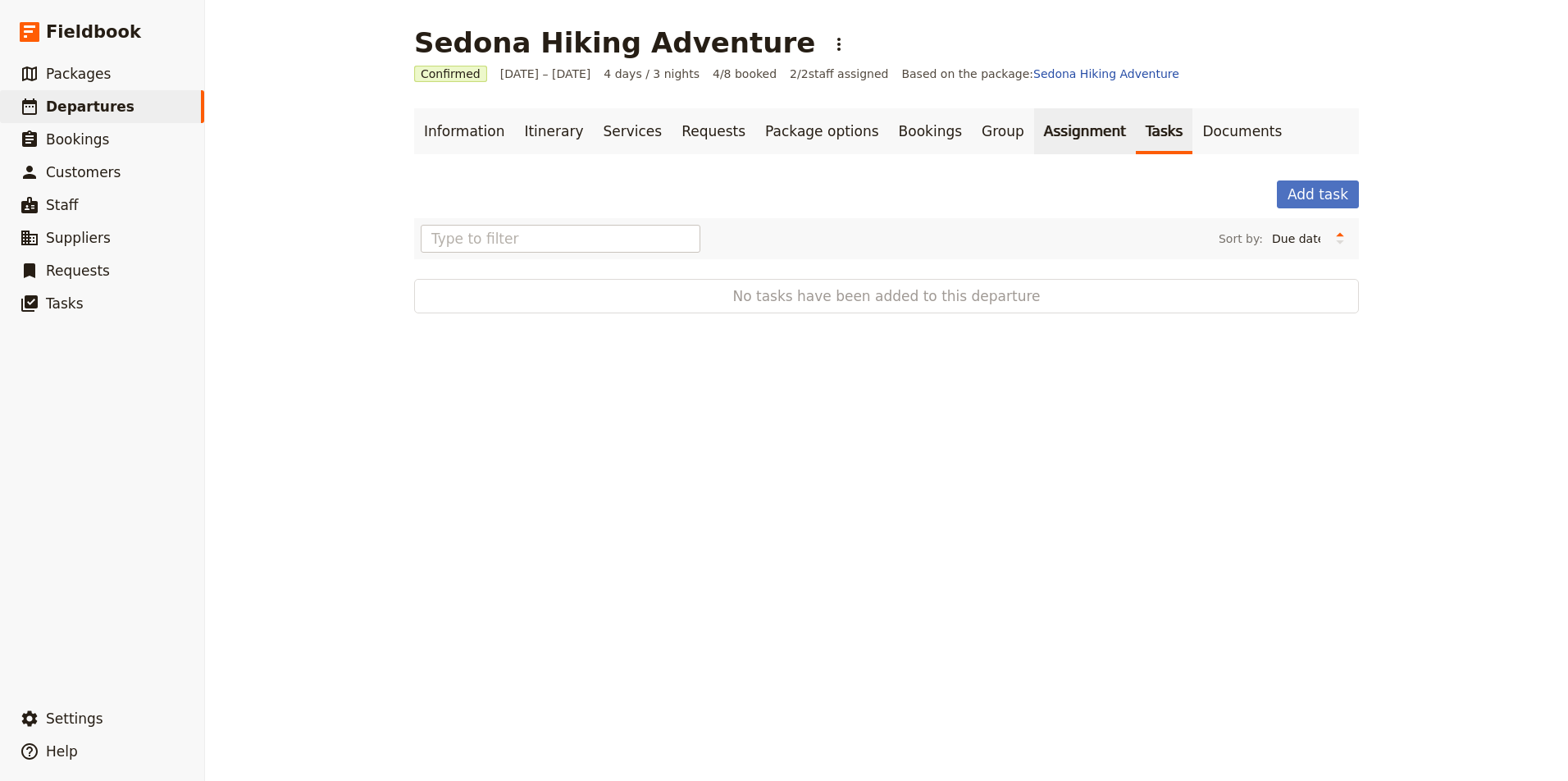
click at [1049, 127] on link "Assignment" at bounding box center [1085, 131] width 102 height 46
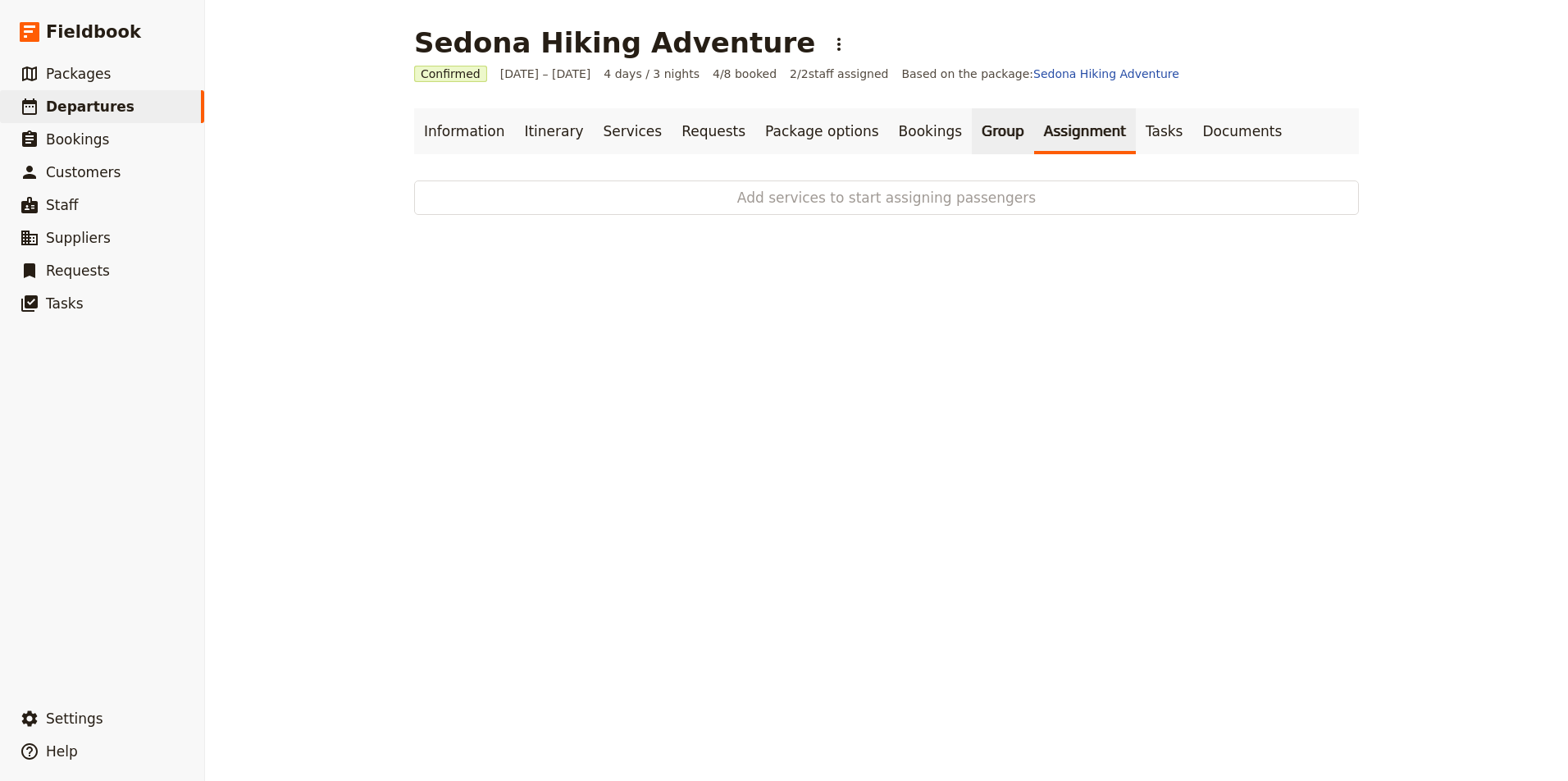
click at [972, 132] on link "Group" at bounding box center [1003, 131] width 63 height 46
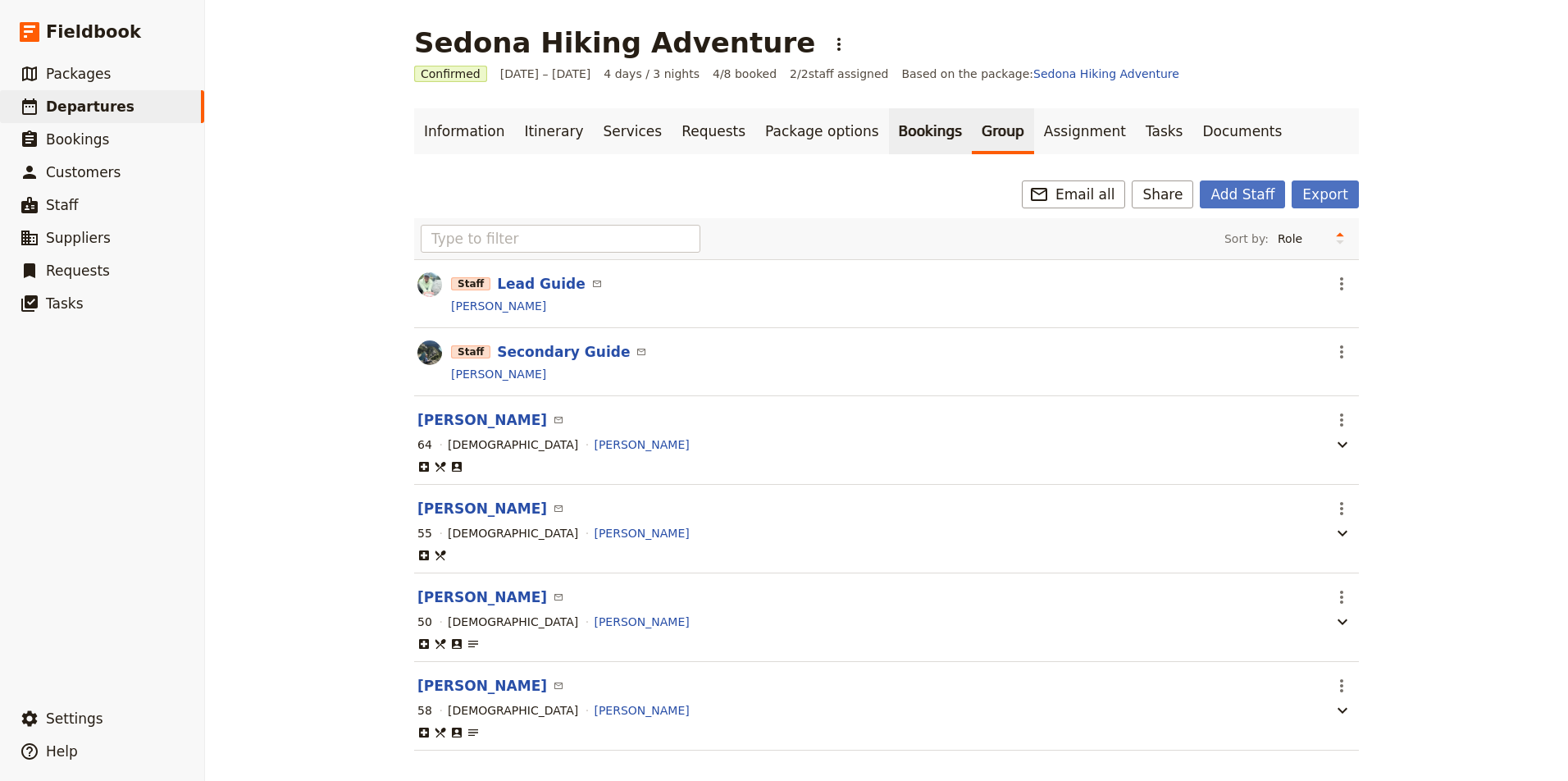
click at [900, 134] on link "Bookings" at bounding box center [930, 131] width 83 height 46
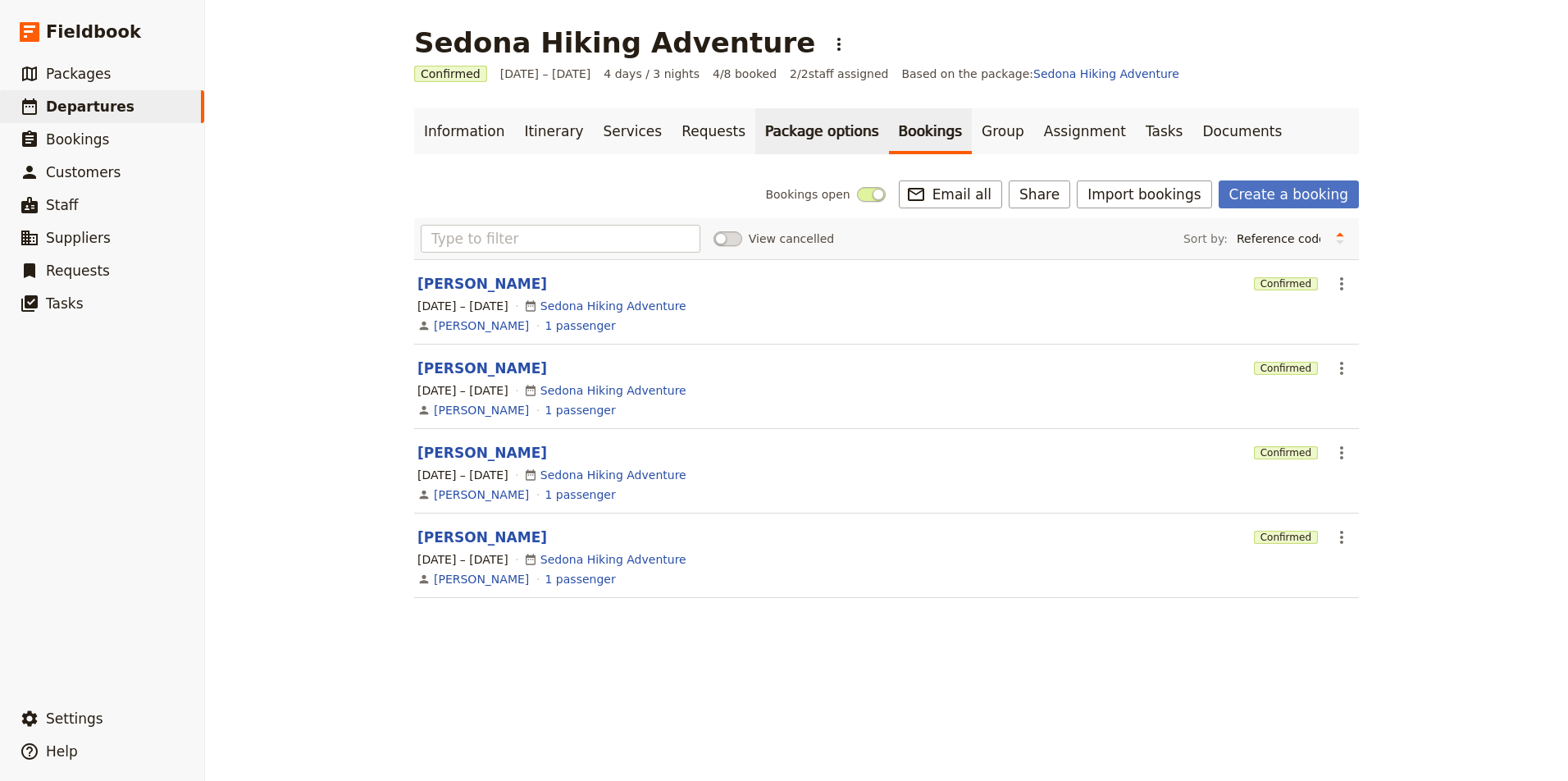
click at [807, 124] on link "Package options" at bounding box center [822, 131] width 133 height 46
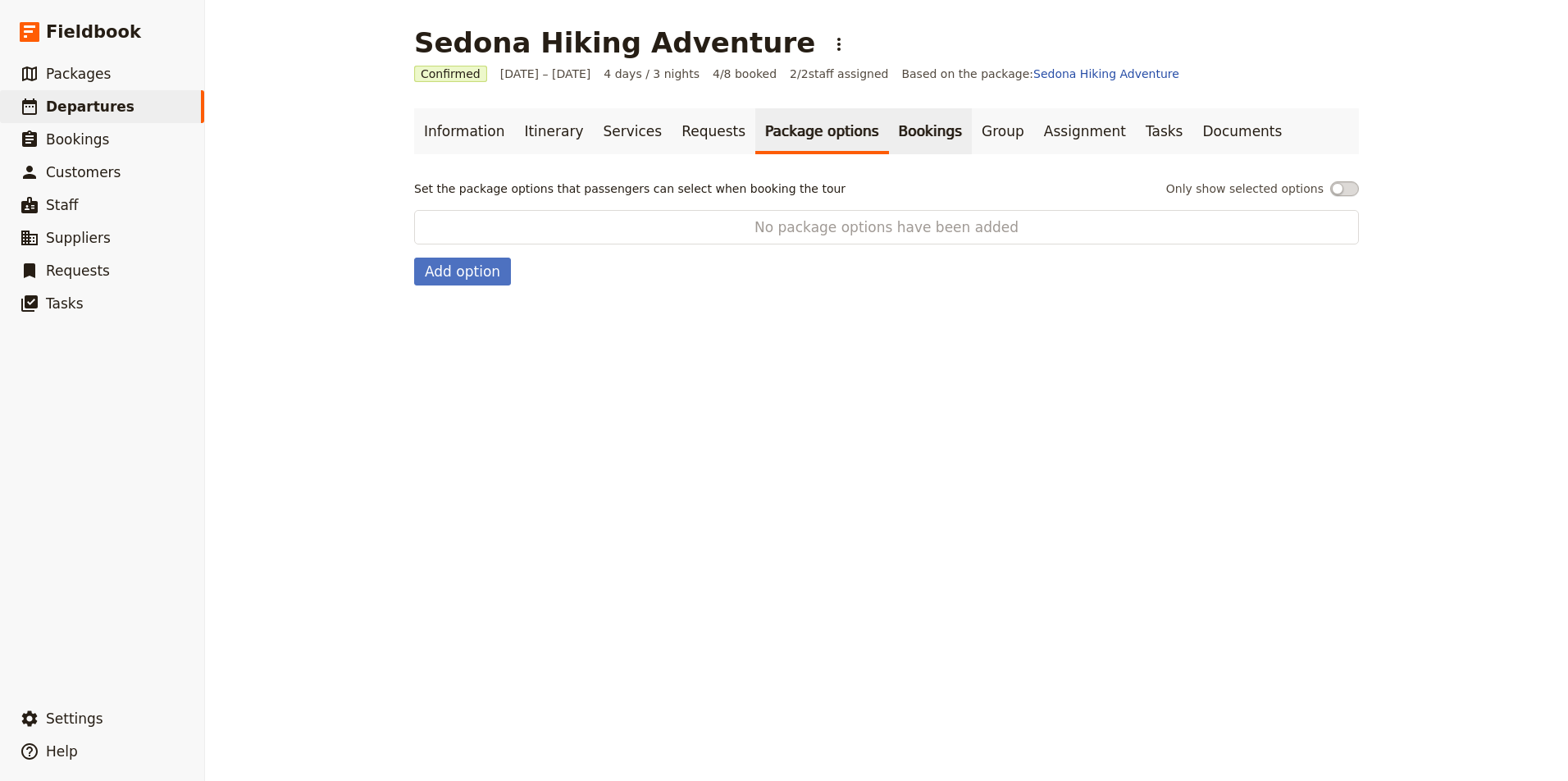
click at [889, 128] on link "Bookings" at bounding box center [930, 131] width 83 height 46
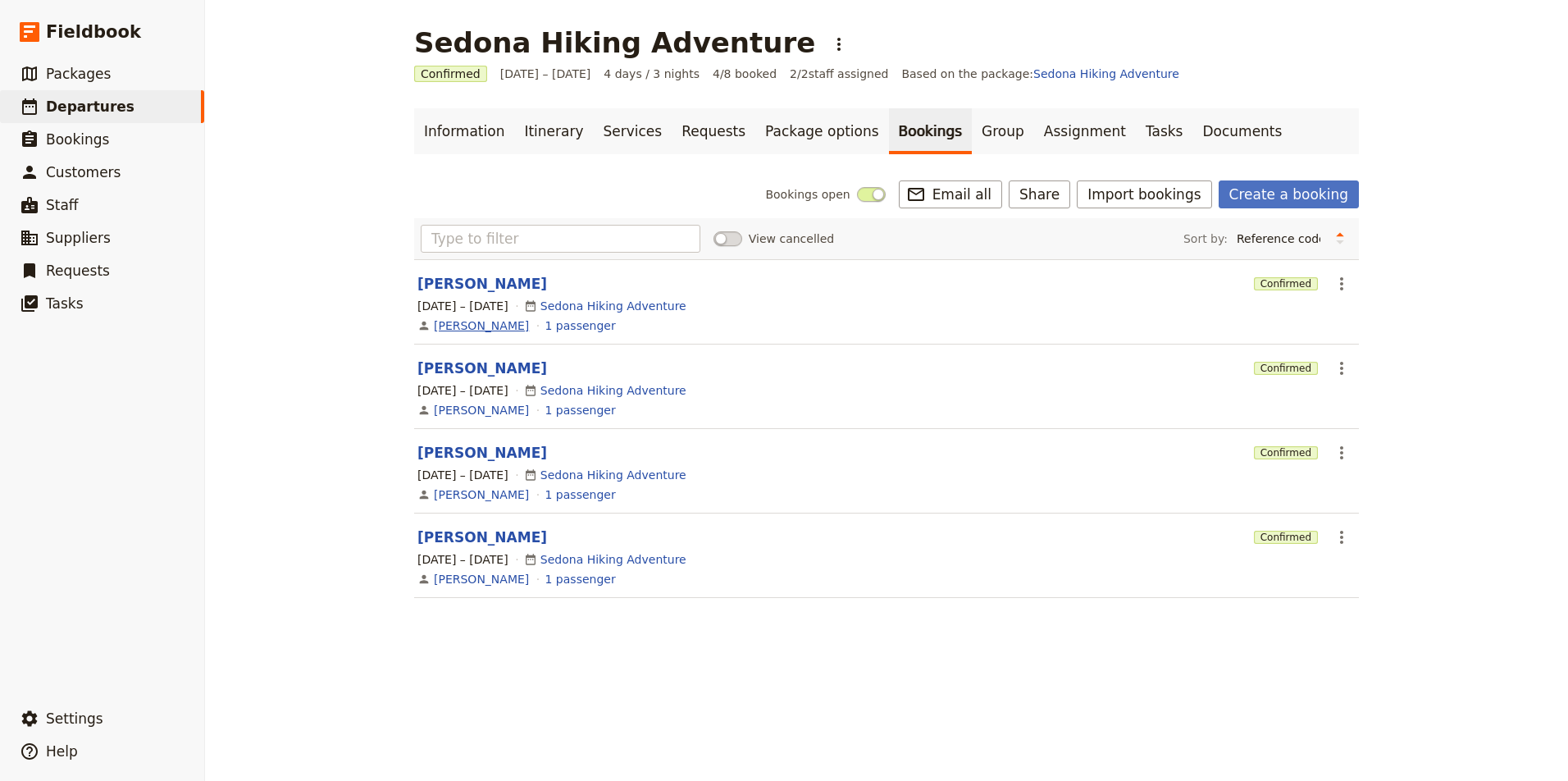
click at [478, 327] on link "Lisa Sherick" at bounding box center [481, 325] width 95 height 16
select select "[DEMOGRAPHIC_DATA]"
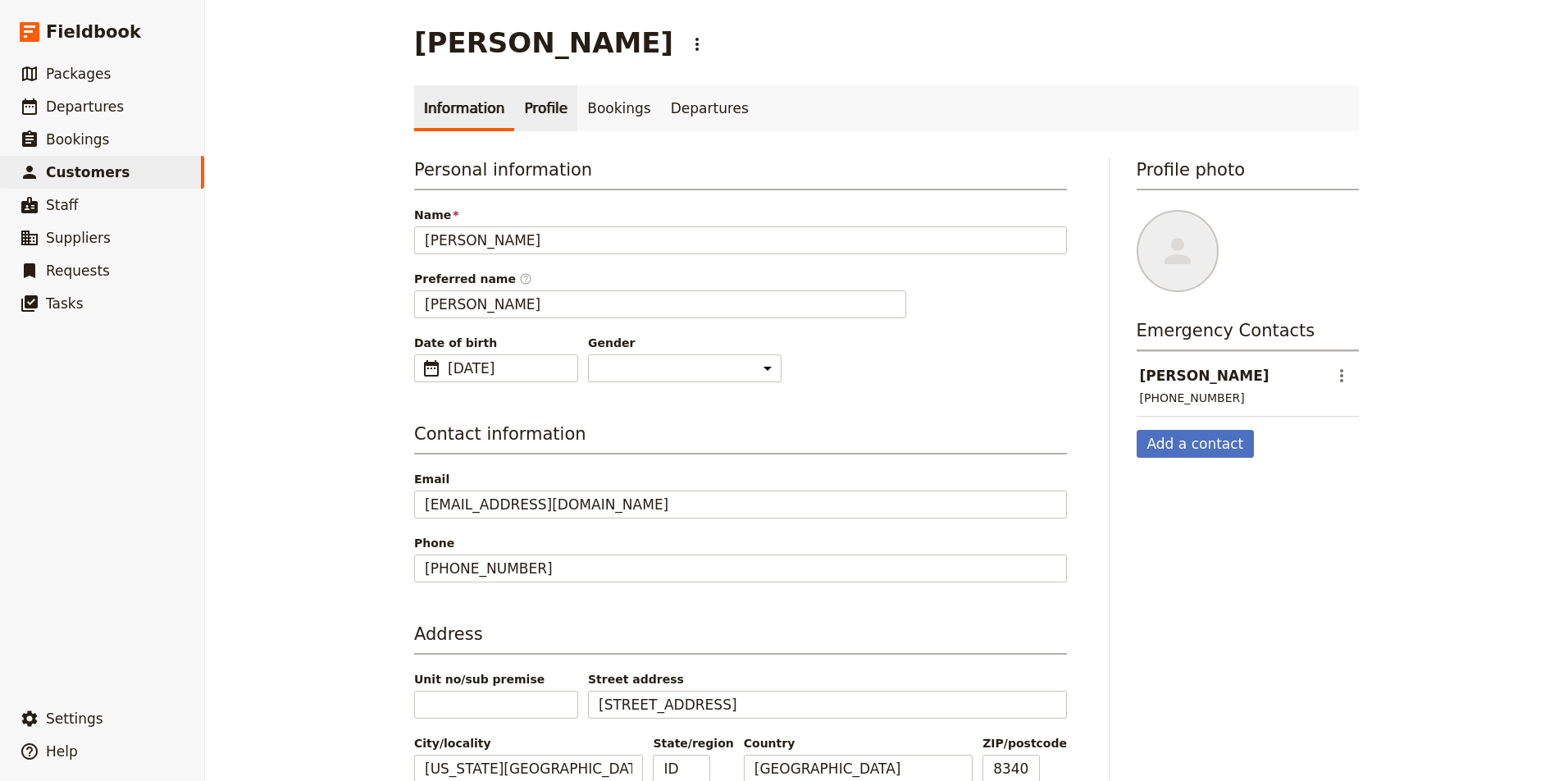
click at [543, 108] on link "Profile" at bounding box center [546, 108] width 64 height 46
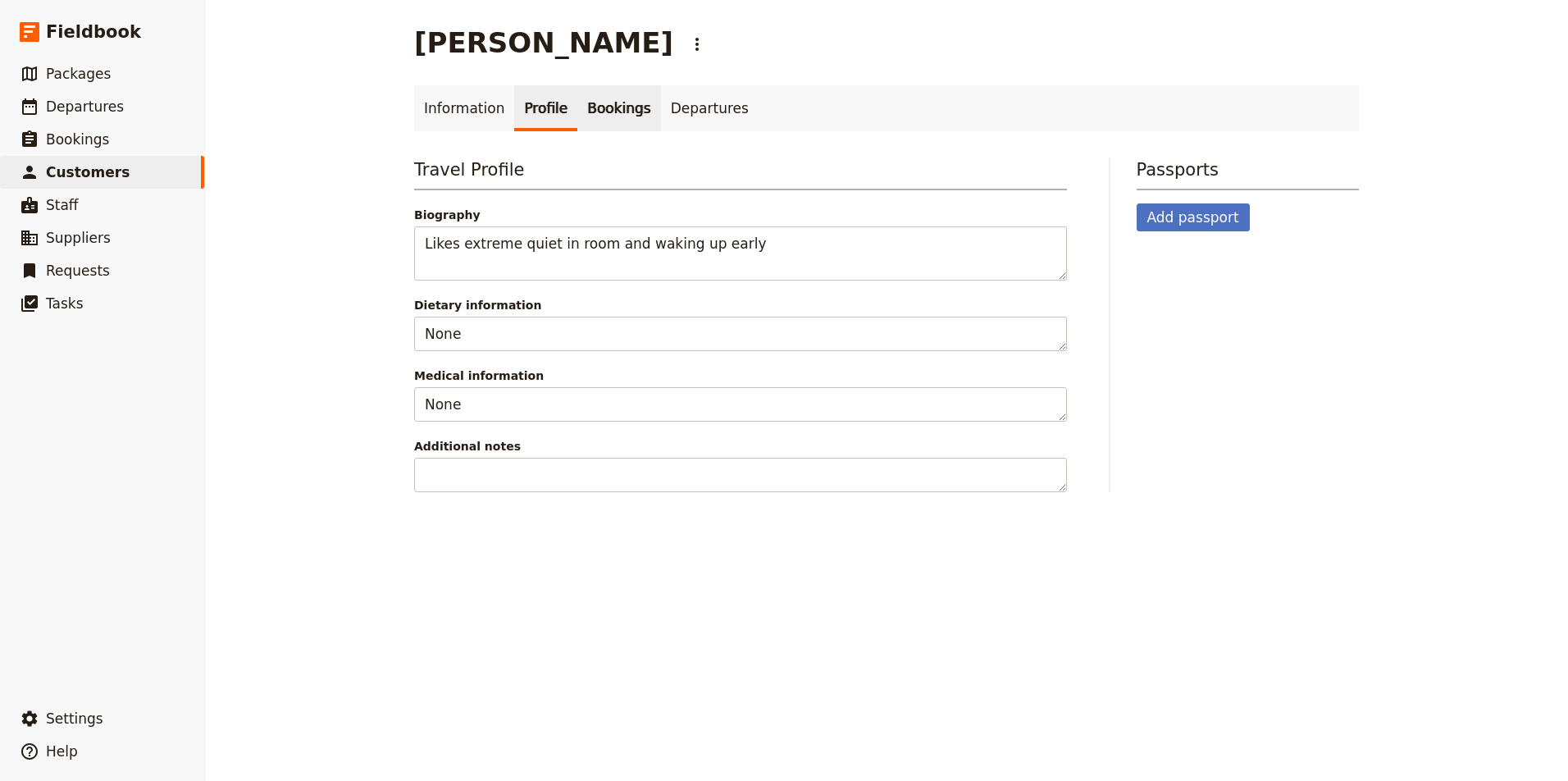
click at [619, 112] on link "Bookings" at bounding box center [618, 108] width 83 height 46
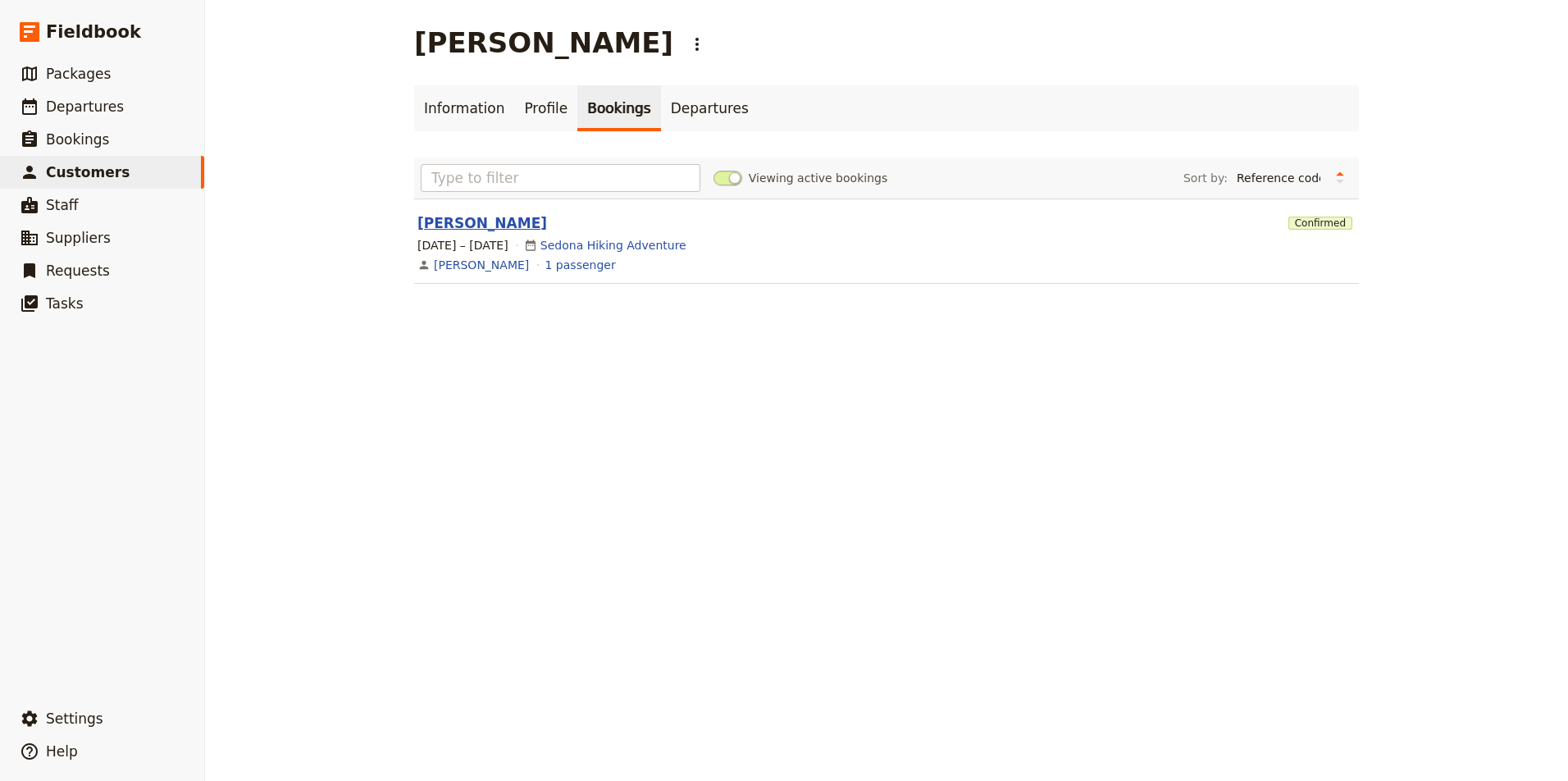
click at [464, 230] on link "Lisa Sherick" at bounding box center [482, 223] width 130 height 16
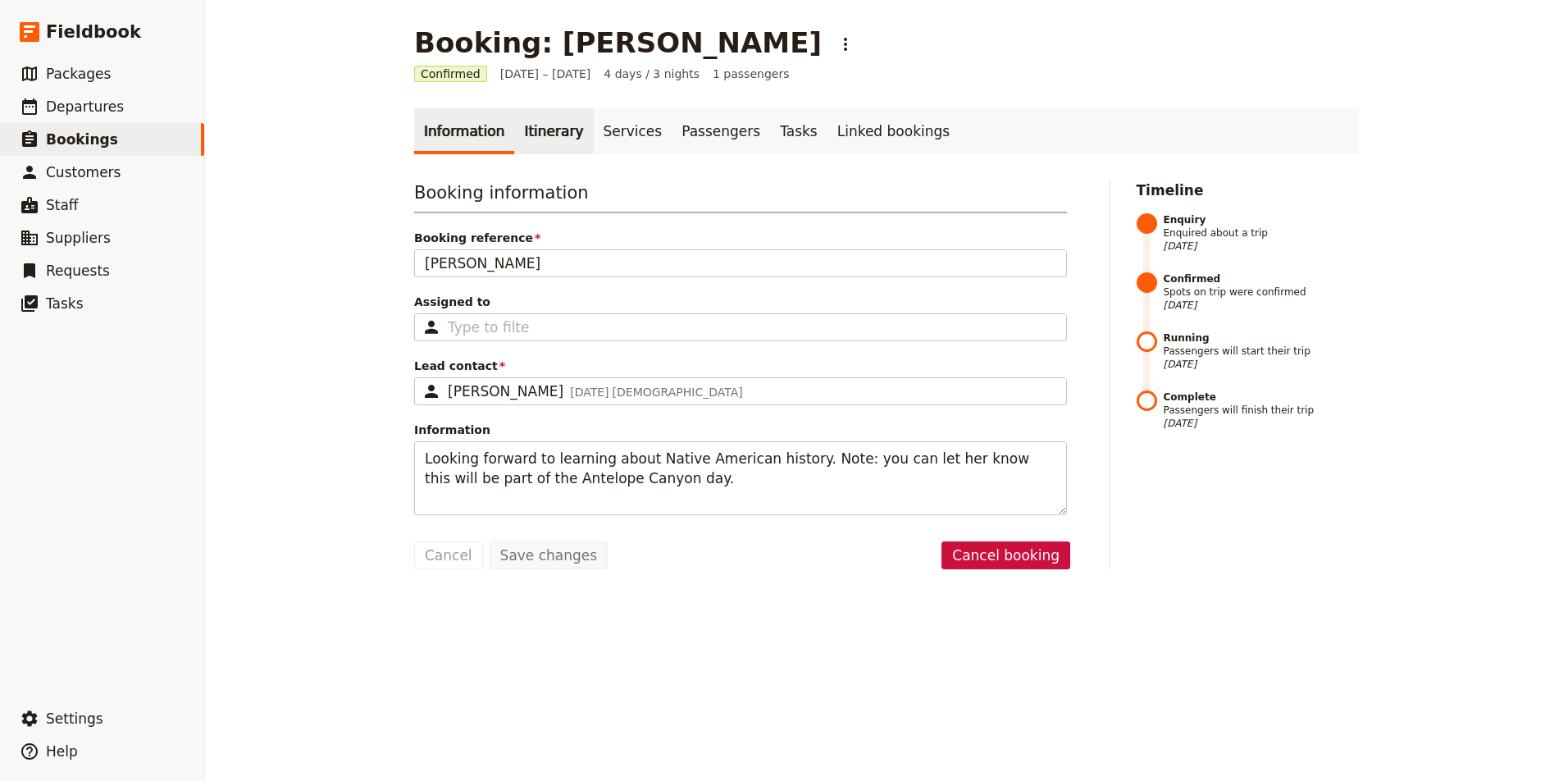
click at [558, 135] on link "Itinerary" at bounding box center [553, 131] width 79 height 46
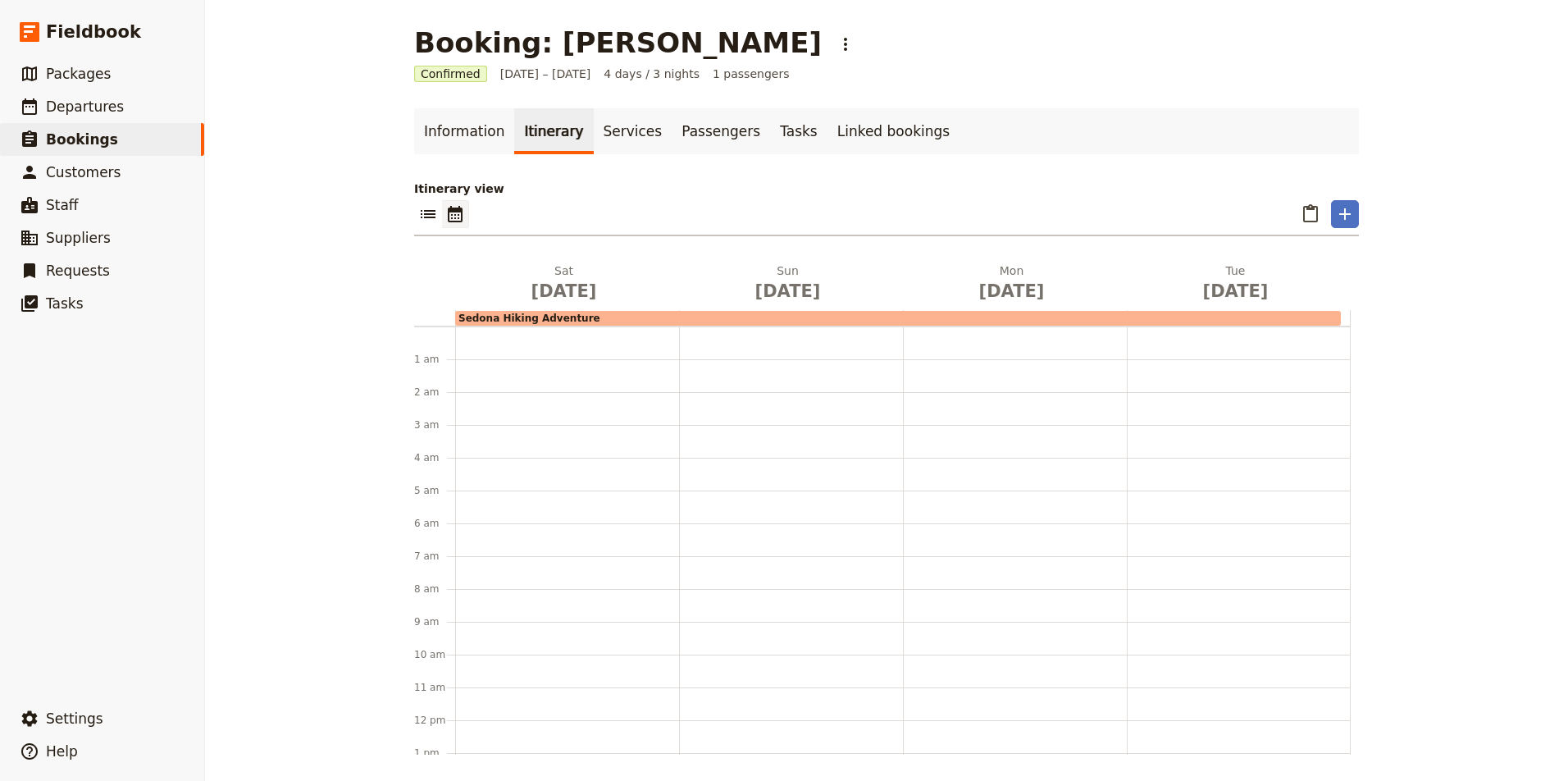
scroll to position [213, 0]
click at [617, 132] on link "Services" at bounding box center [633, 131] width 79 height 46
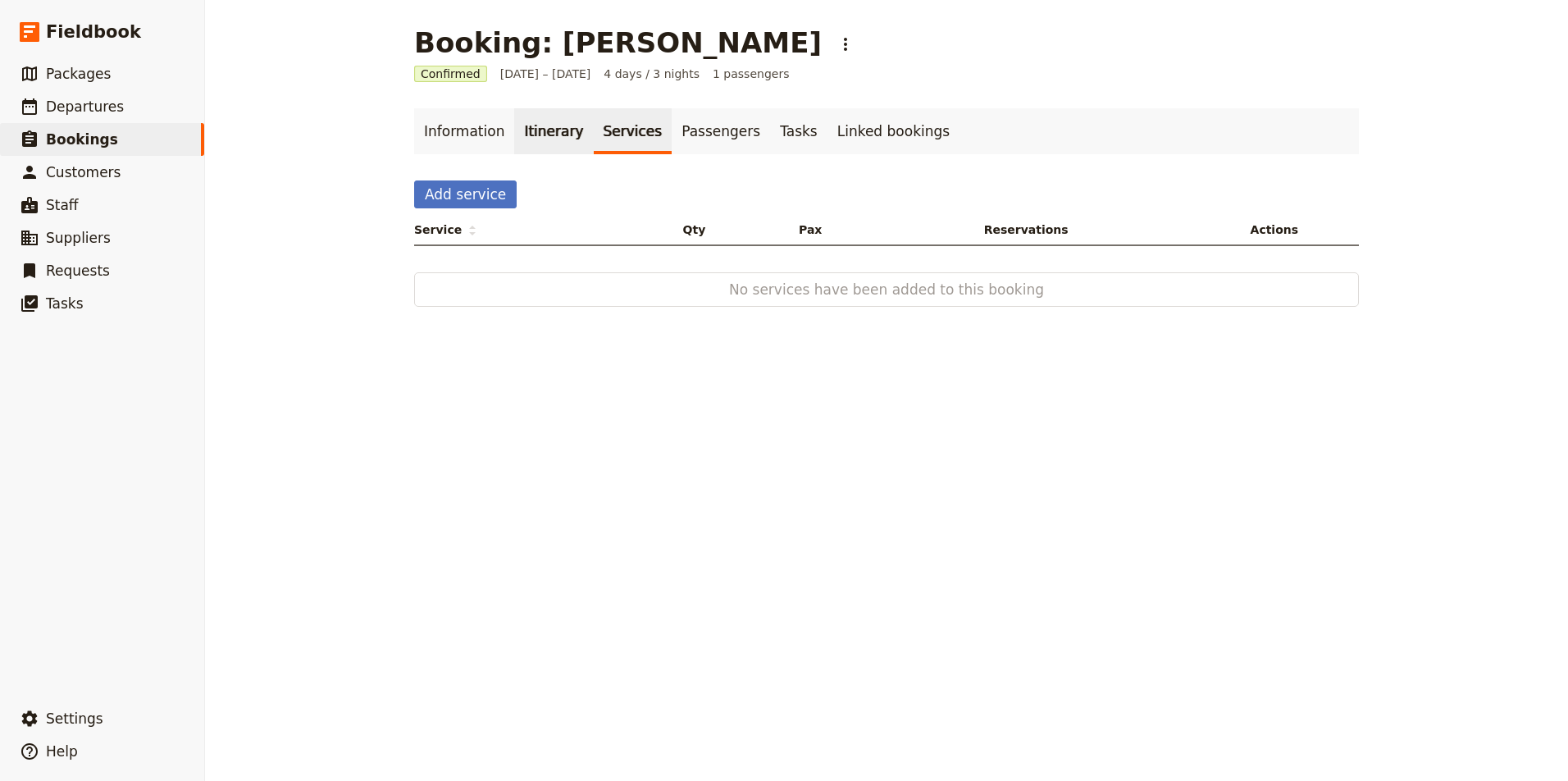
click at [542, 133] on link "Itinerary" at bounding box center [553, 131] width 79 height 46
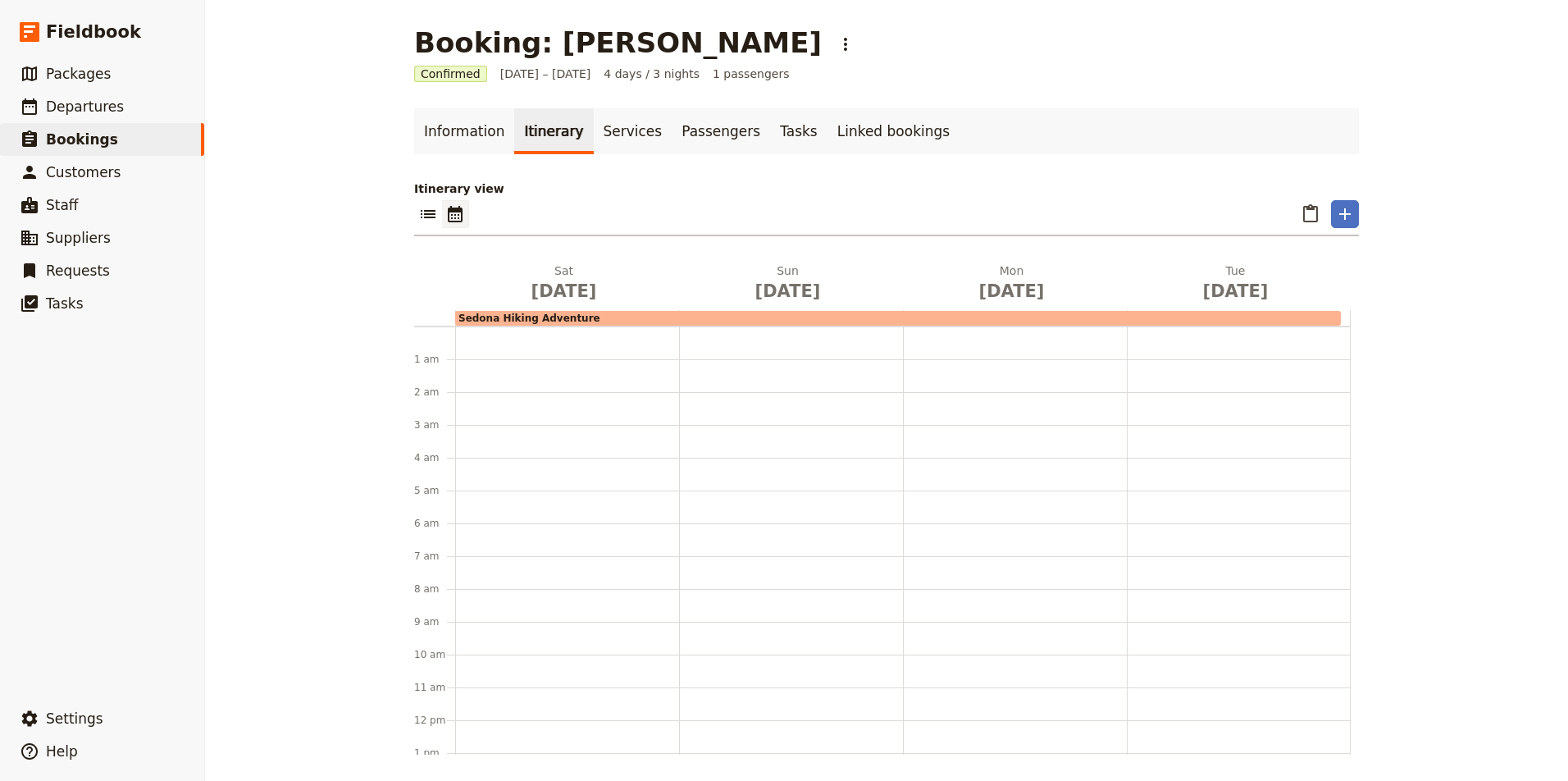
scroll to position [213, 0]
click at [1353, 208] on icon "Add" at bounding box center [1344, 213] width 19 height 19
click at [1384, 246] on span "Add a departure" at bounding box center [1388, 250] width 93 height 16
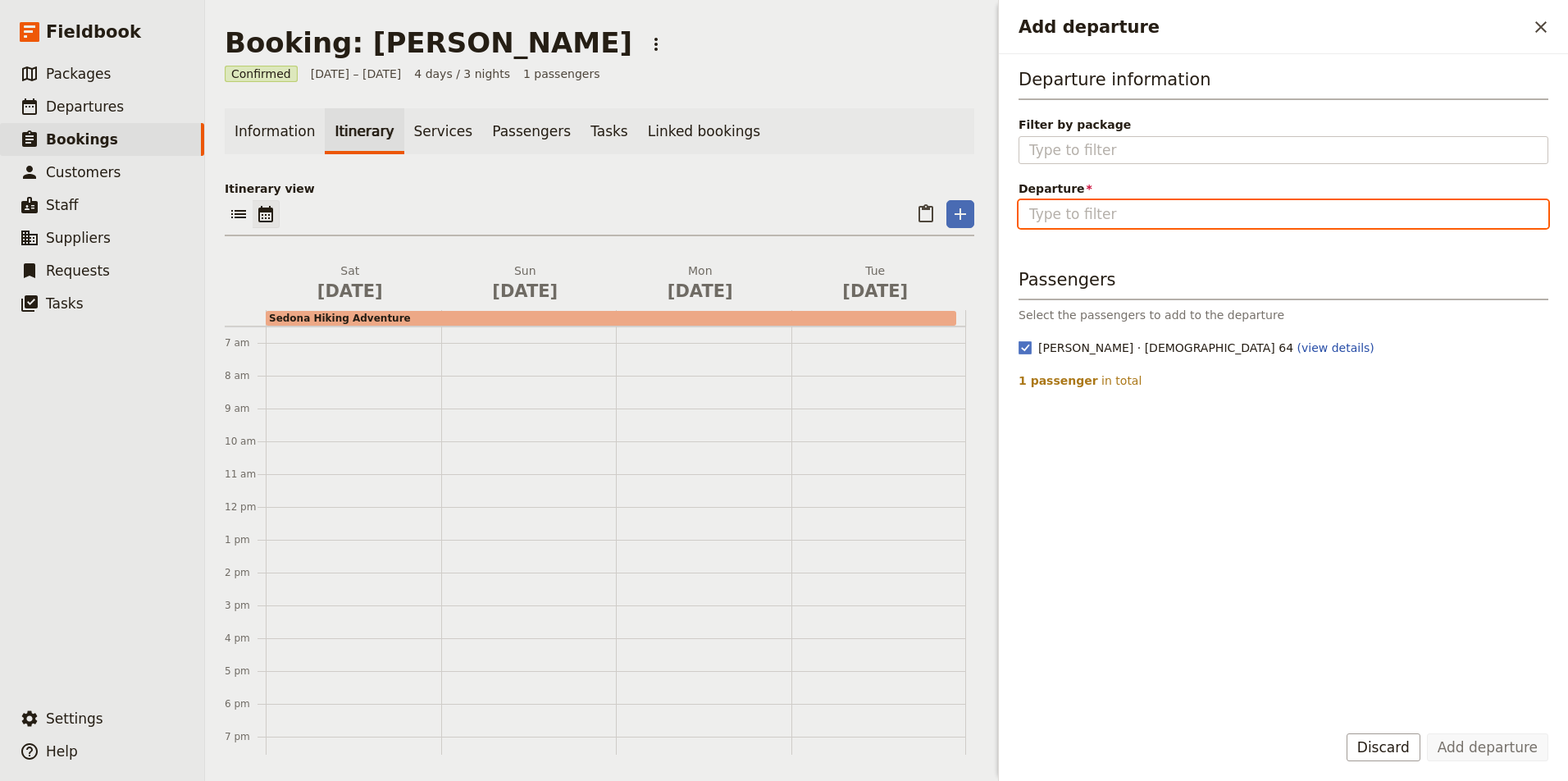
click at [1261, 214] on input "Departure" at bounding box center [1283, 213] width 508 height 19
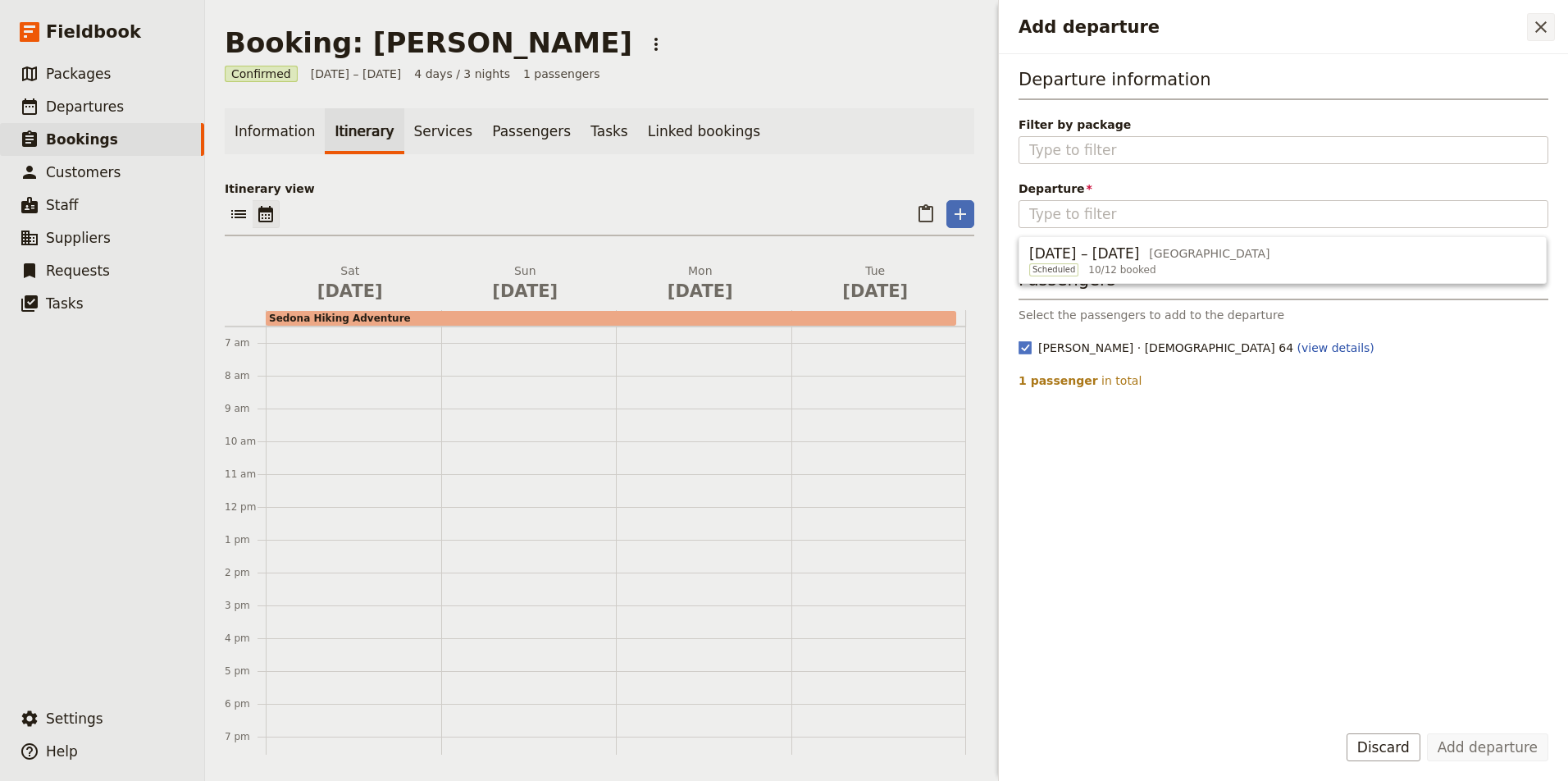
click at [1535, 24] on icon "Close drawer" at bounding box center [1540, 26] width 19 height 19
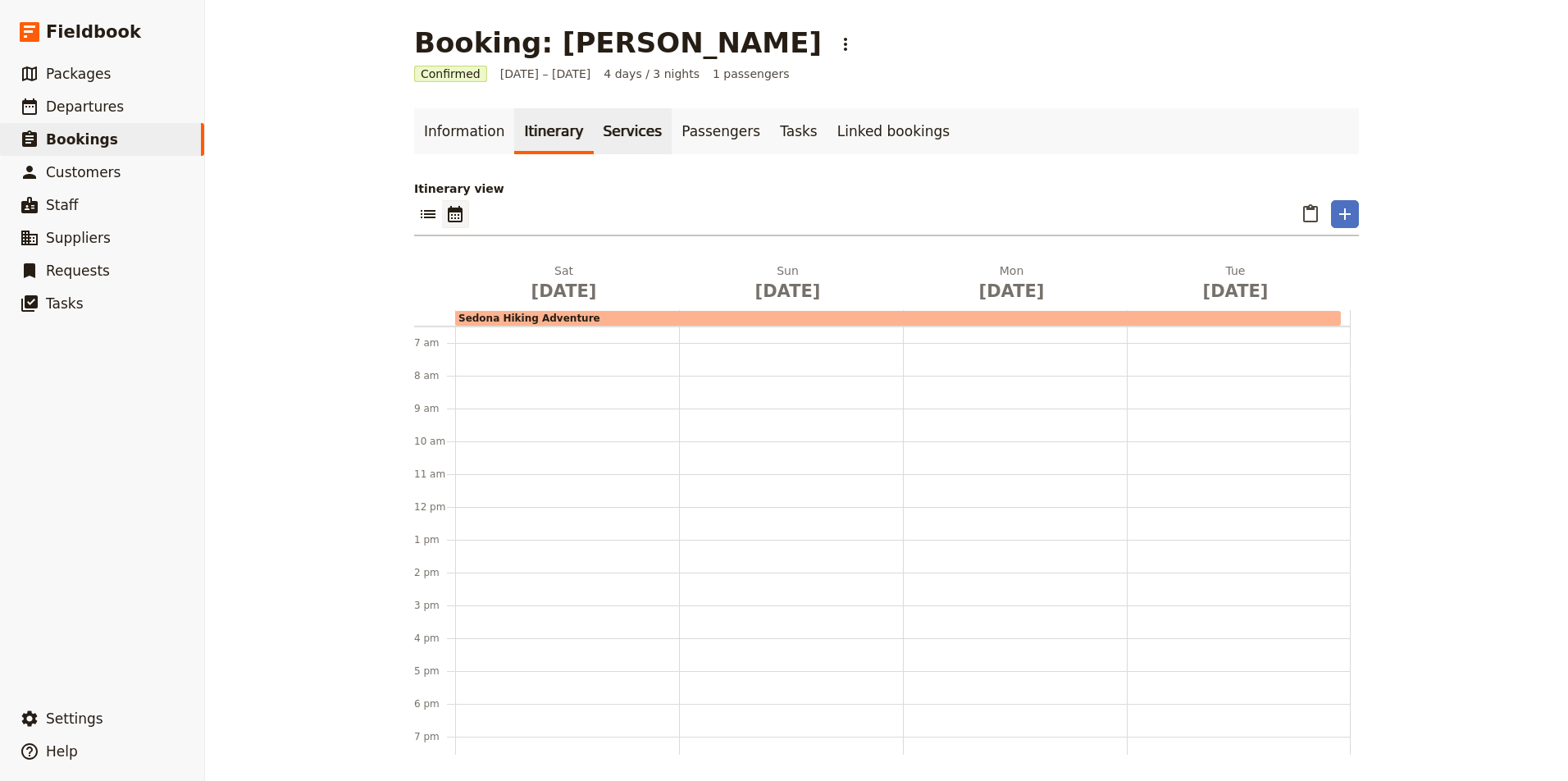
click at [634, 131] on link "Services" at bounding box center [633, 131] width 79 height 46
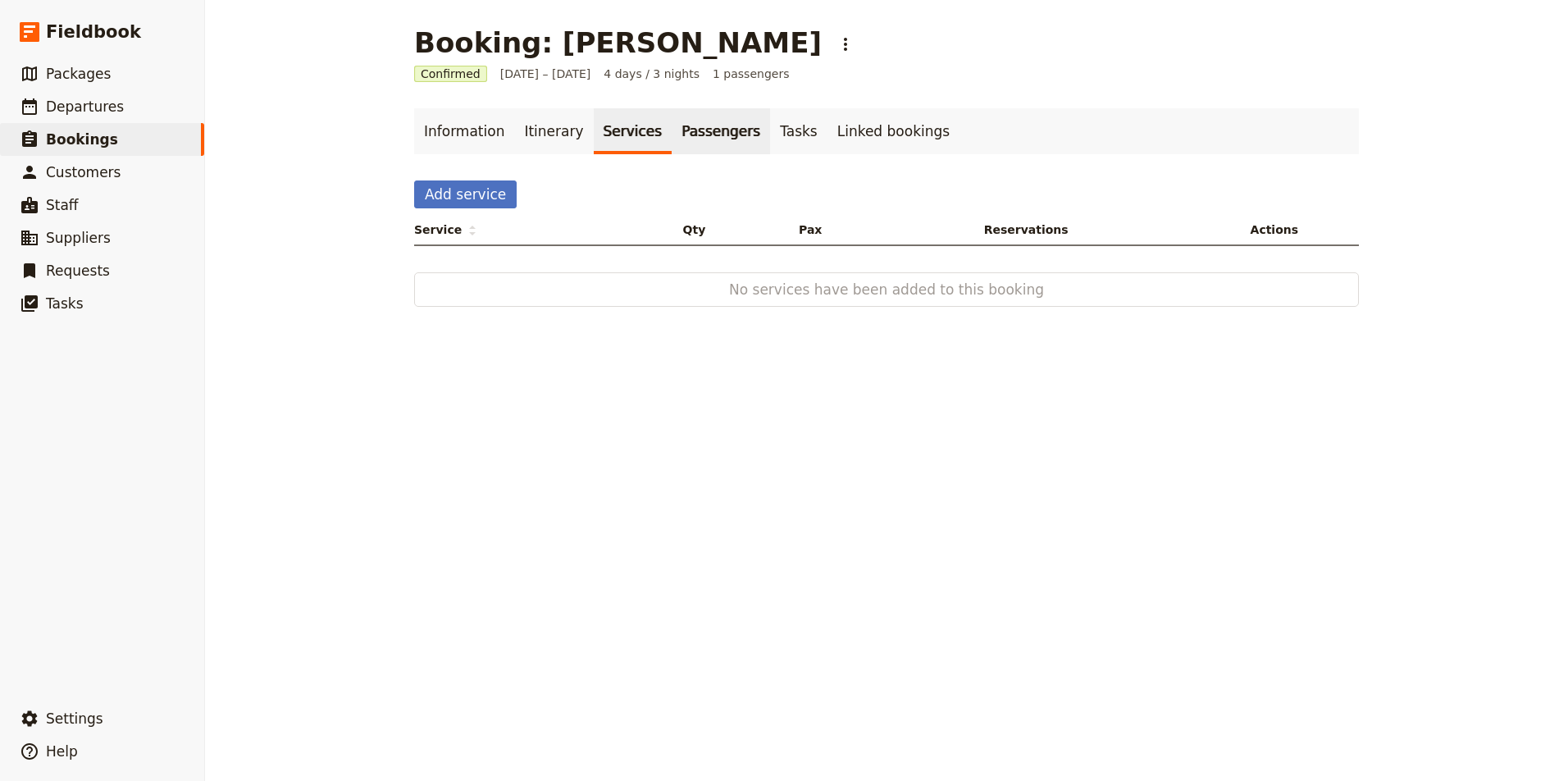
click at [698, 137] on link "Passengers" at bounding box center [721, 131] width 98 height 46
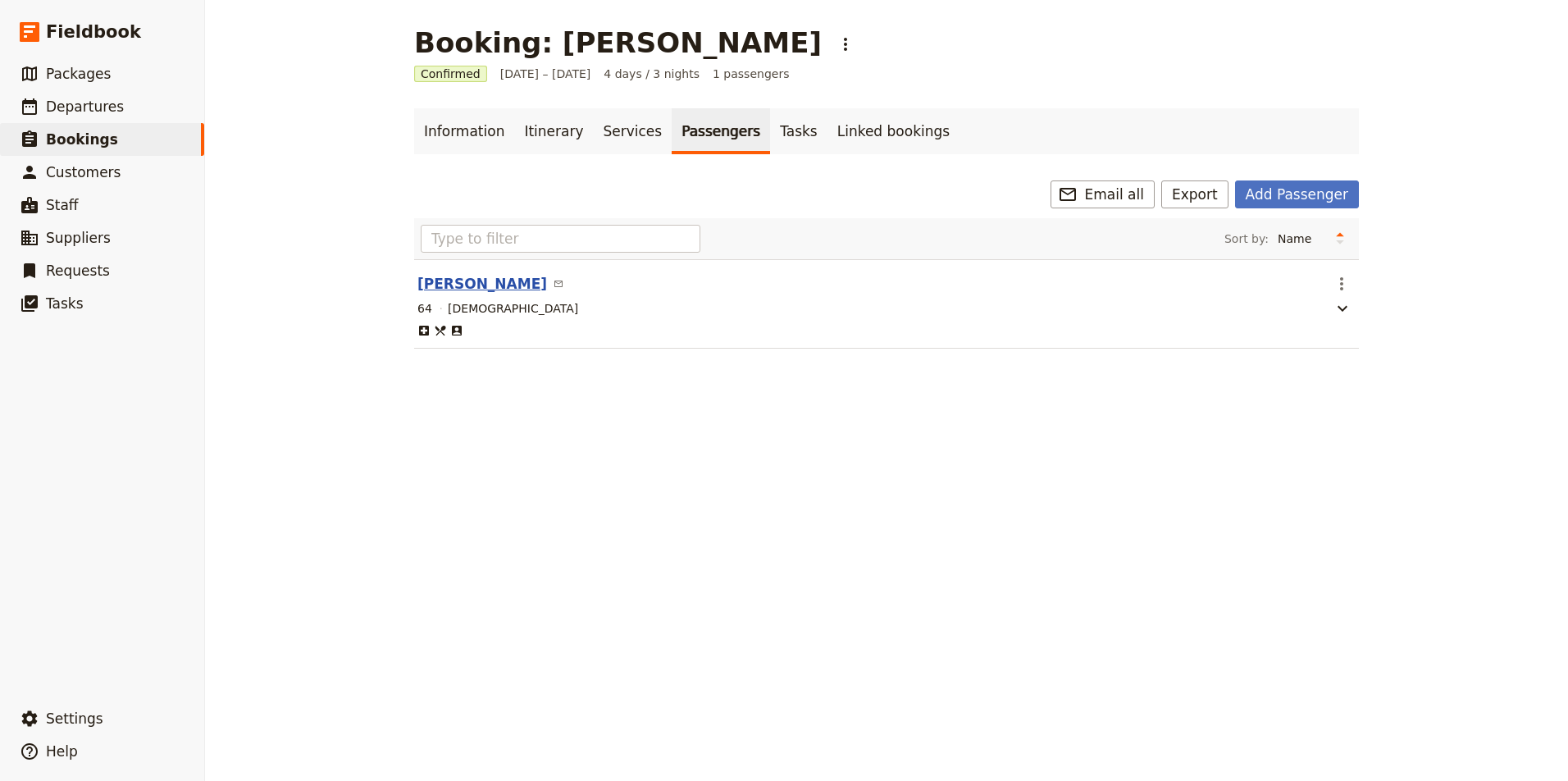
click at [473, 283] on button "Lisa Sherick" at bounding box center [482, 283] width 130 height 19
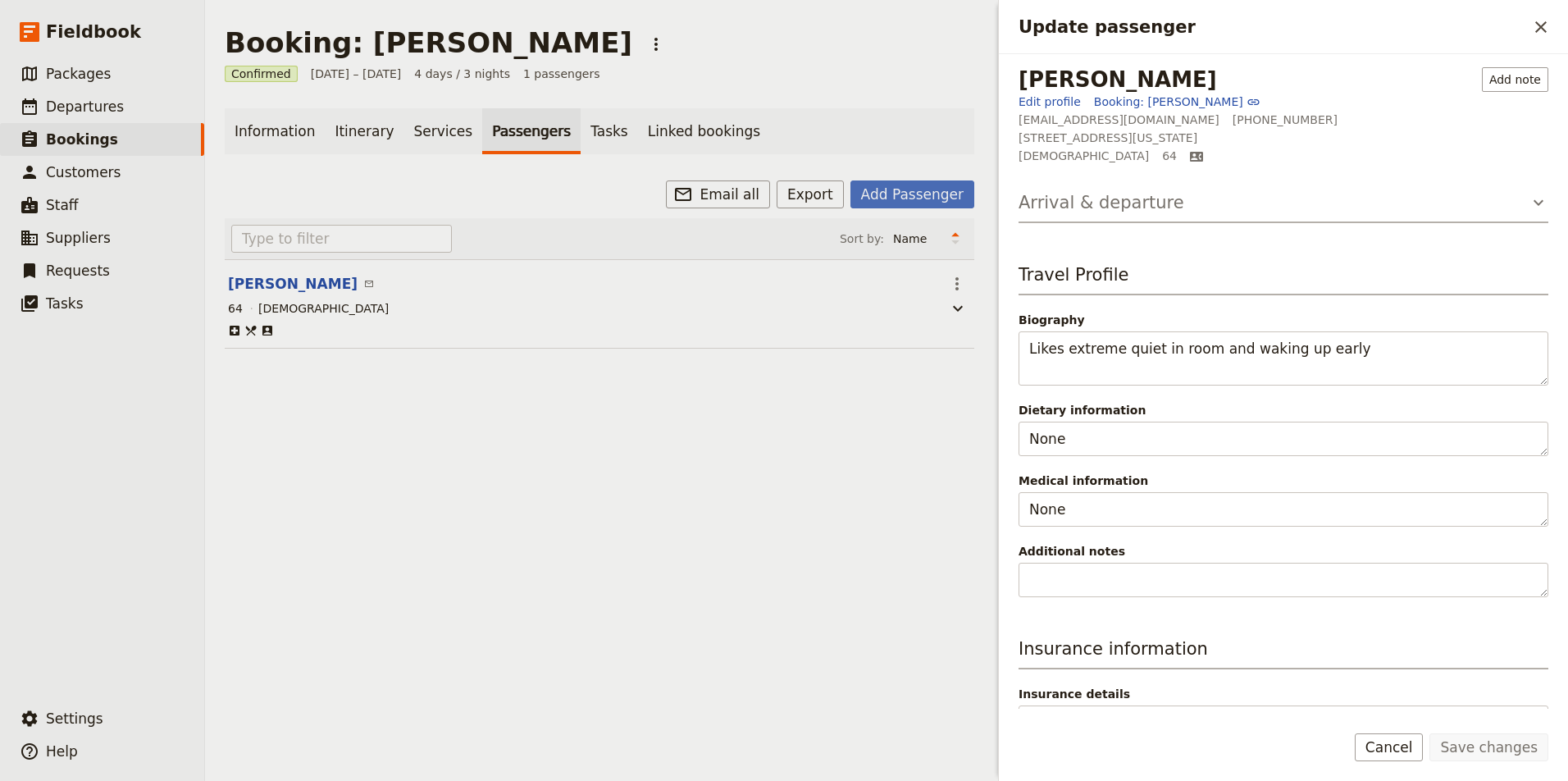
click at [1199, 209] on button "Arrival & departure" at bounding box center [1283, 207] width 529 height 33
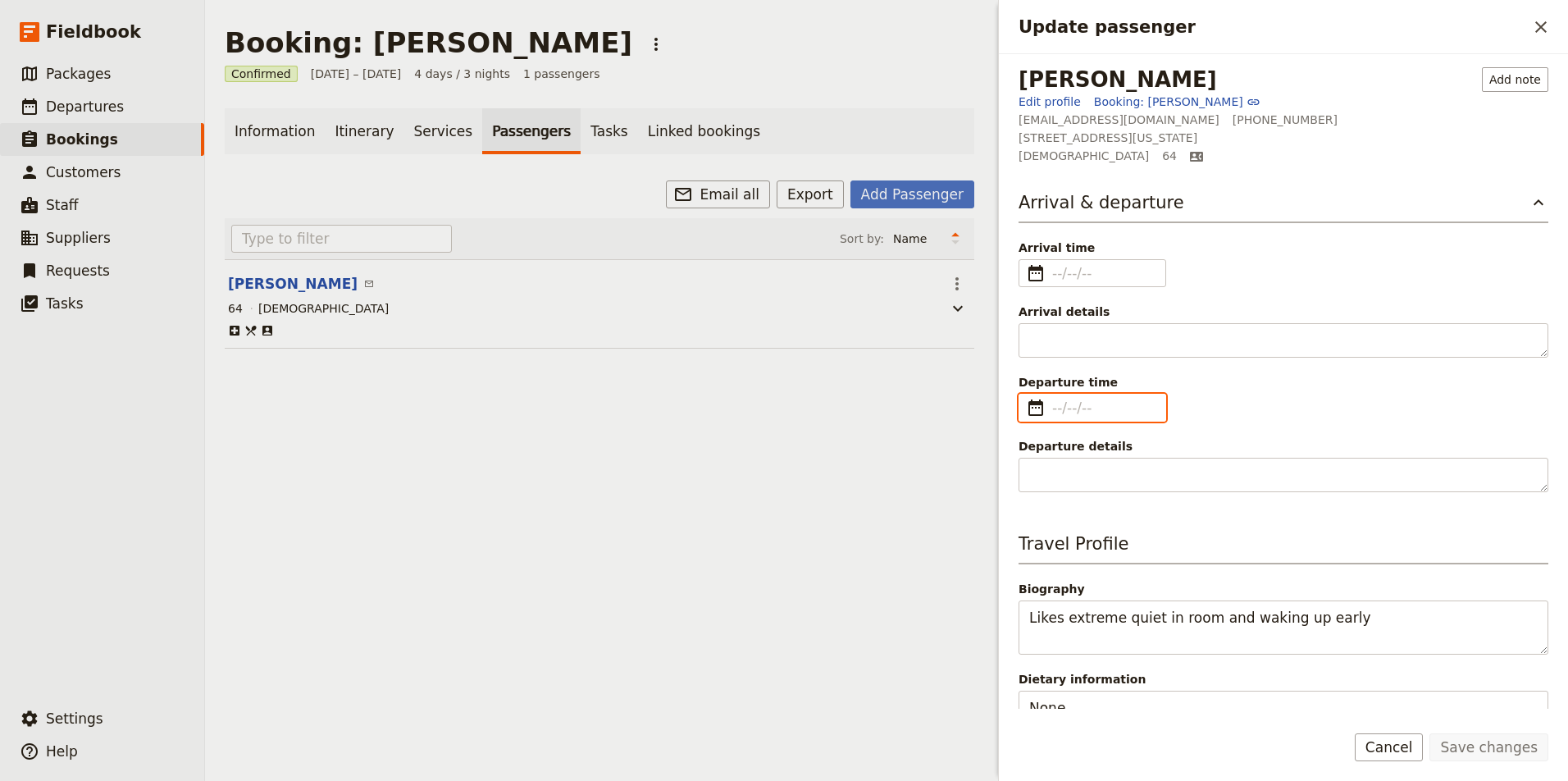
click at [1061, 407] on input "Departure time ​" at bounding box center [1104, 407] width 103 height 19
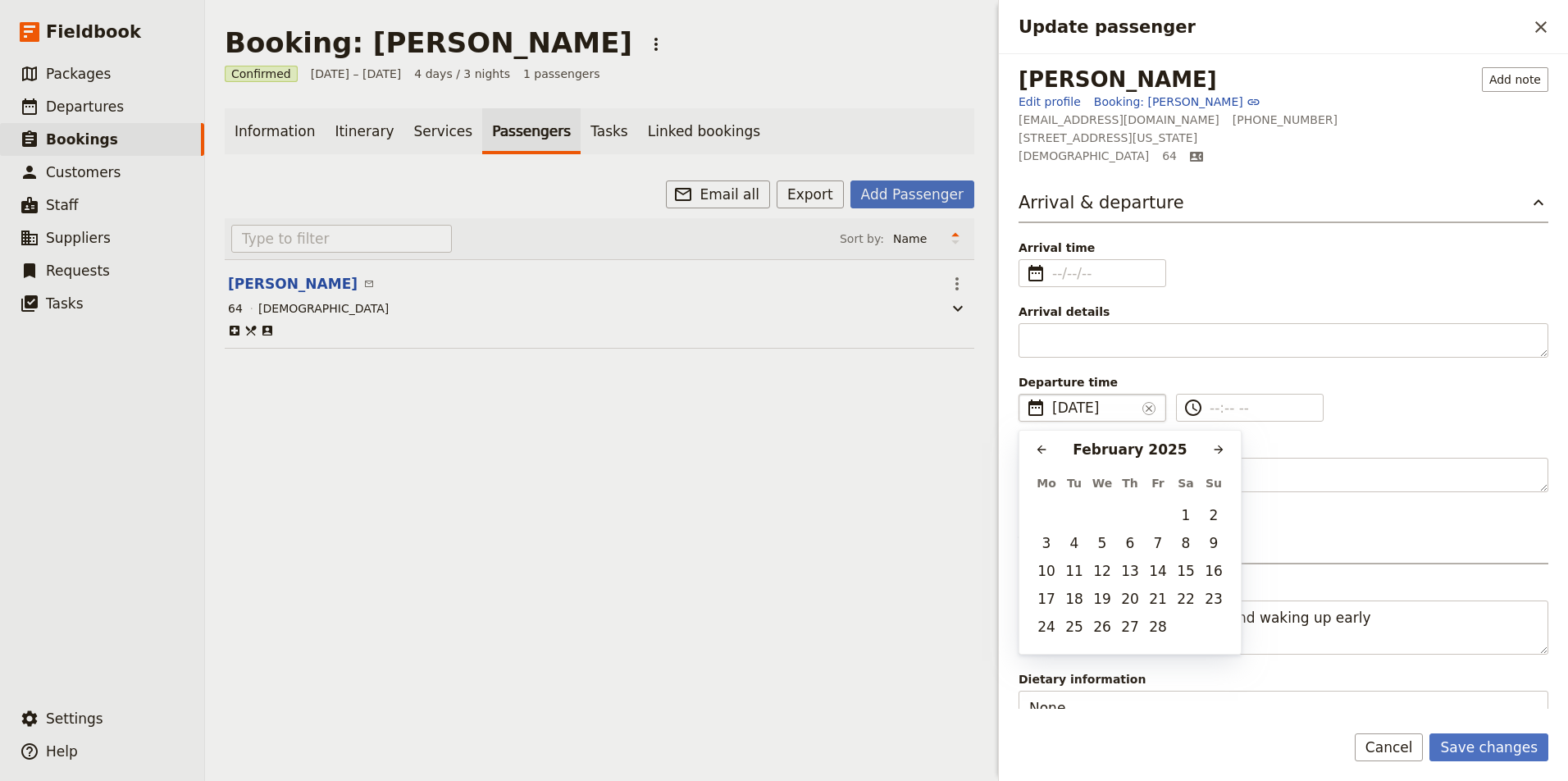
click at [1115, 406] on span "11 Nov 200" at bounding box center [1094, 407] width 84 height 19
click at [1026, 395] on input "11/02/yyyy" at bounding box center [1025, 394] width 1 height 1
click at [1075, 568] on button "11" at bounding box center [1074, 570] width 25 height 25
type input "11/11/2025"
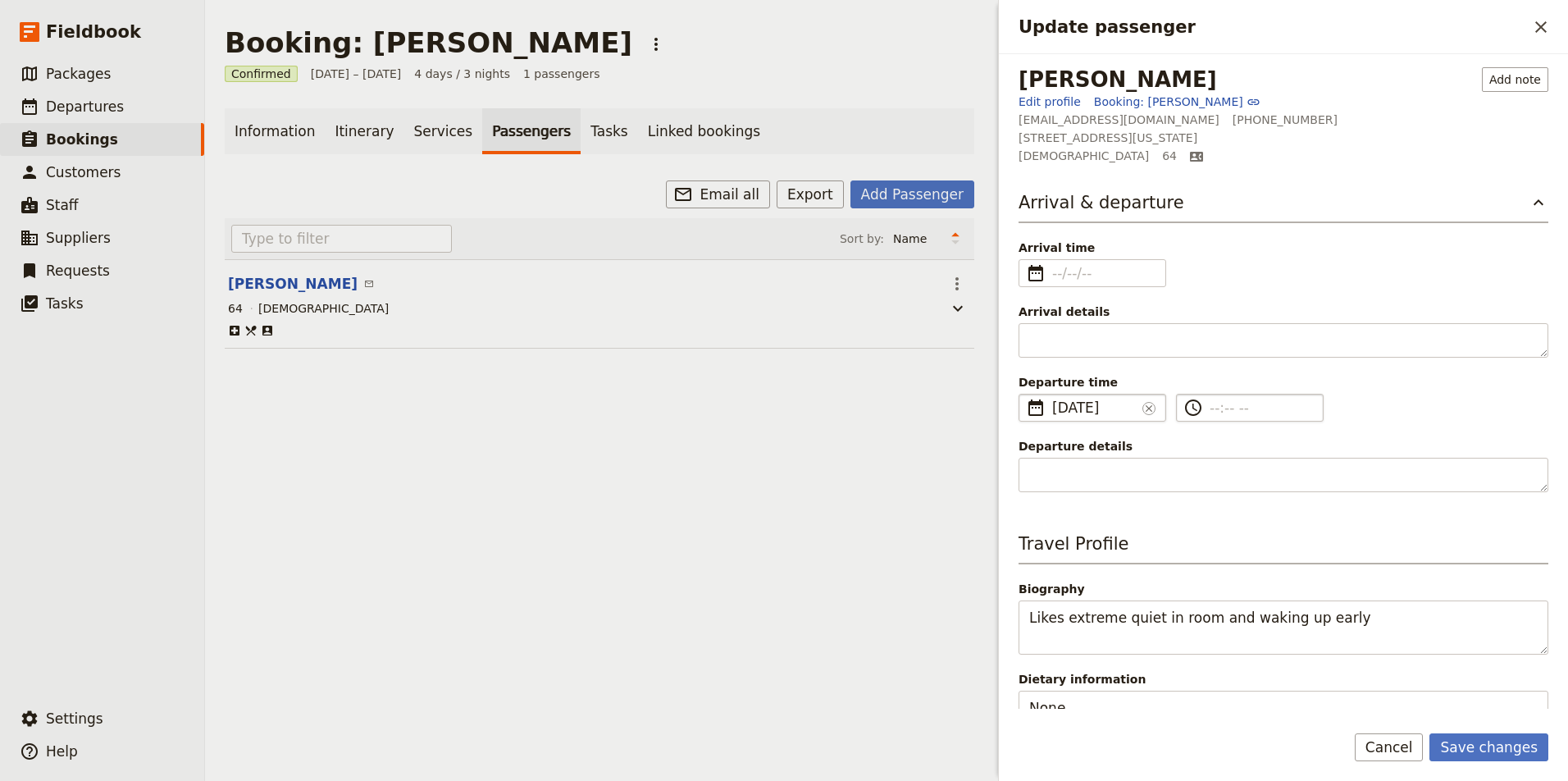
click at [1219, 408] on input "​" at bounding box center [1261, 407] width 103 height 19
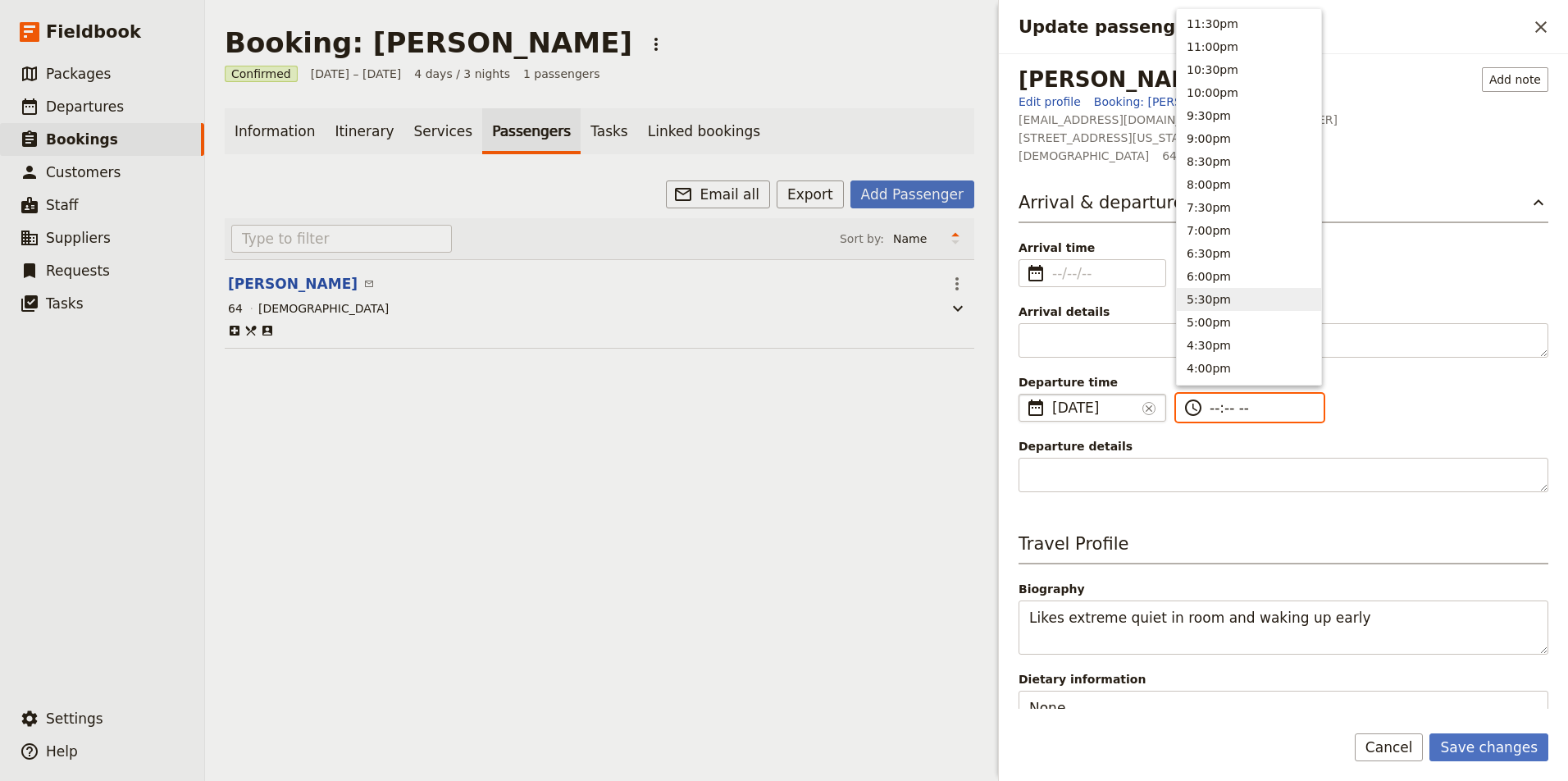
click at [1216, 296] on button "5:30pm" at bounding box center [1249, 299] width 144 height 23
type input "05:30 pm"
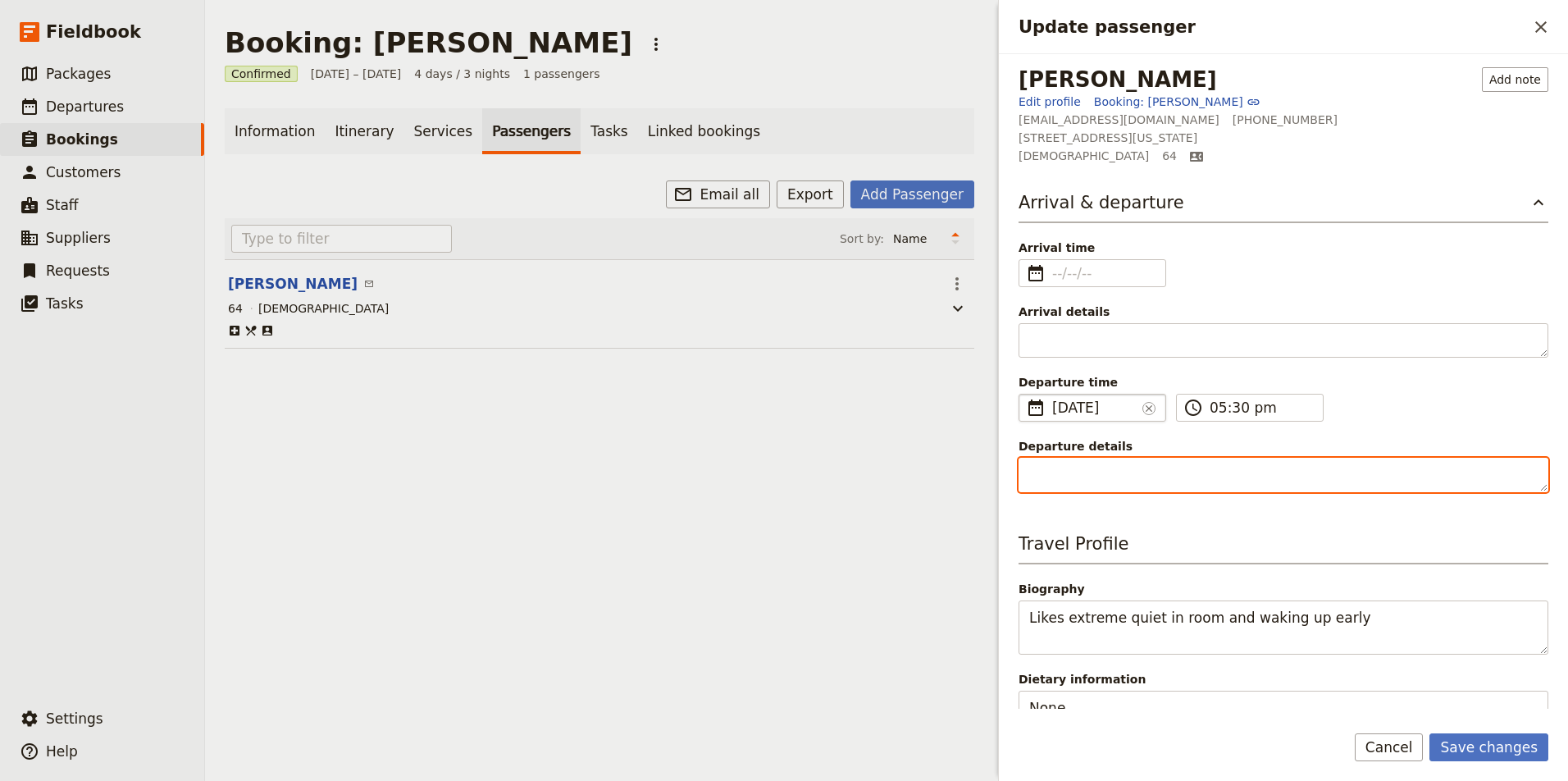
click at [1121, 471] on textarea "Departure details" at bounding box center [1283, 474] width 529 height 35
type textarea "DL 3894"
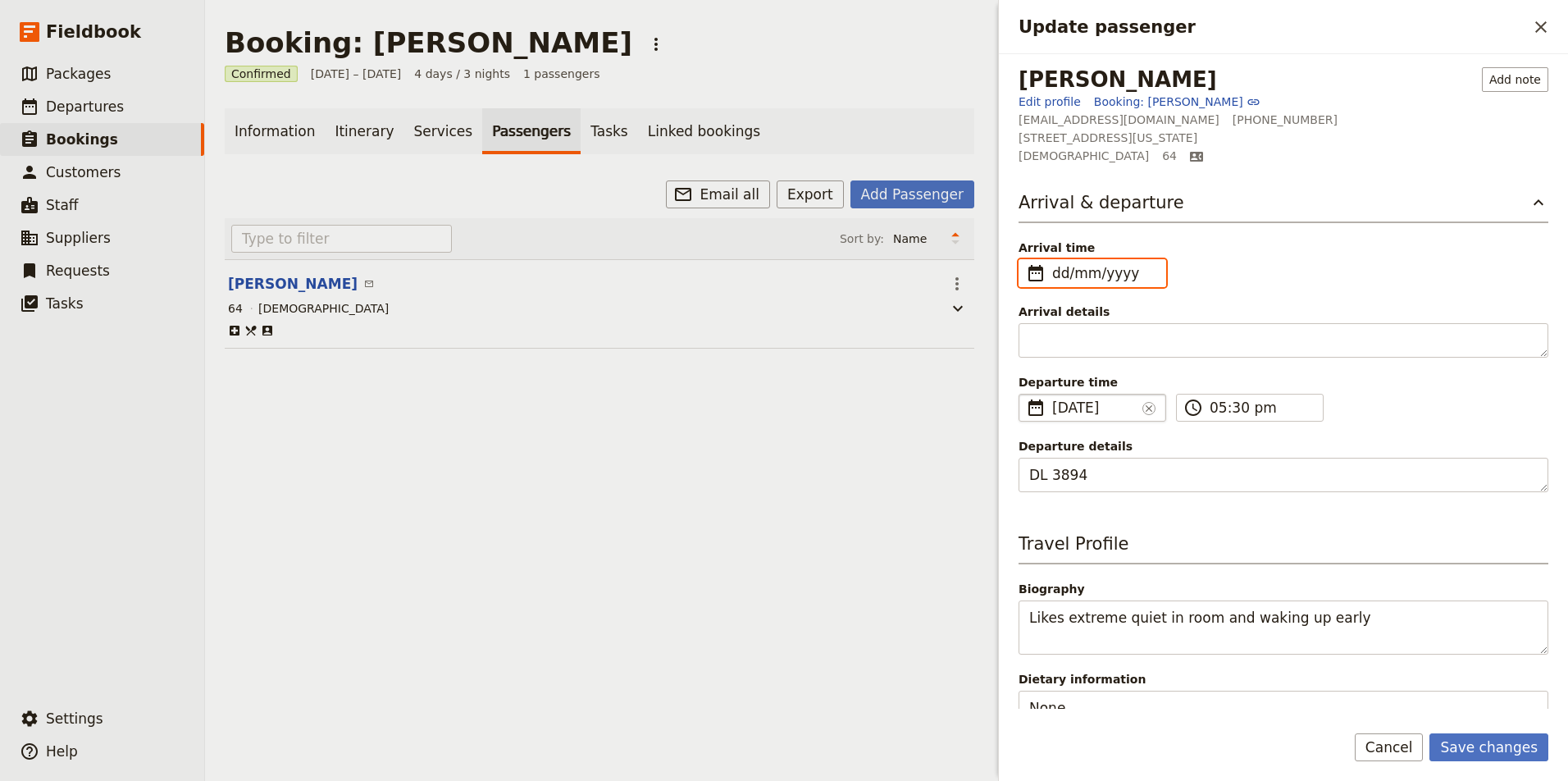
click at [1060, 272] on input "dd/mm/yyyy" at bounding box center [1104, 273] width 103 height 19
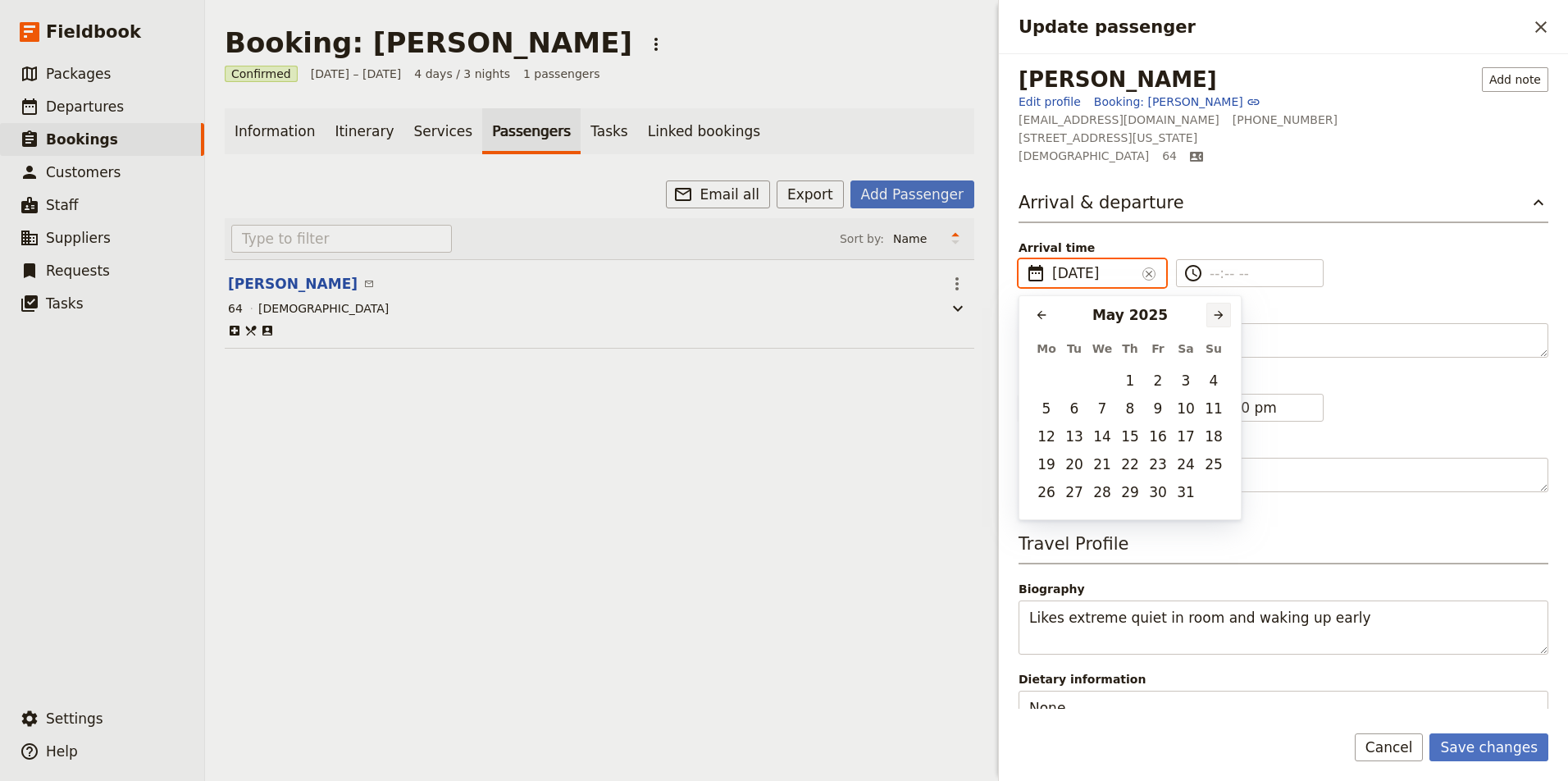
click at [1217, 318] on icon "Next month" at bounding box center [1218, 314] width 13 height 13
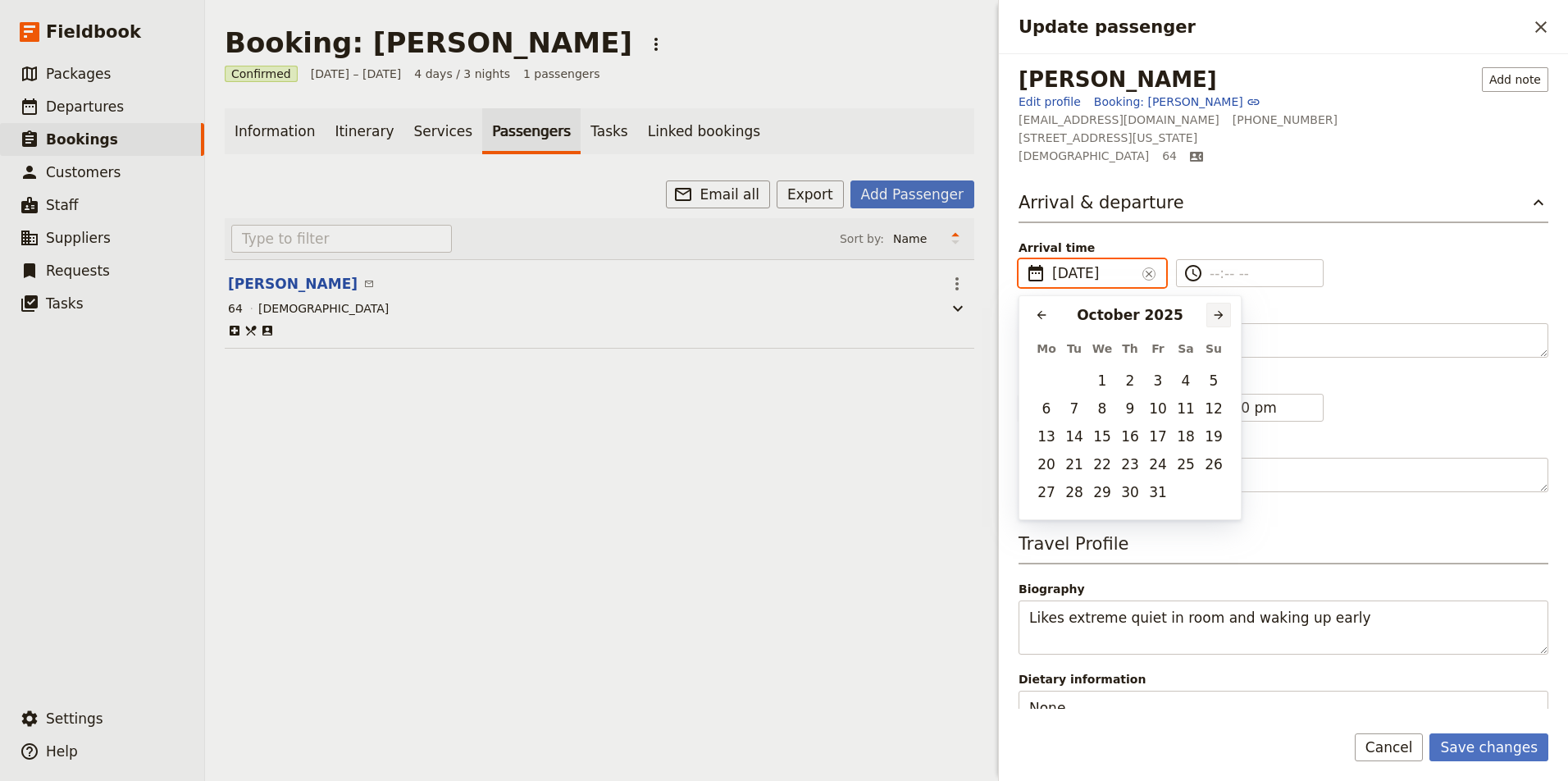
click at [1217, 318] on icon "Next month" at bounding box center [1218, 314] width 13 height 13
click at [1190, 402] on button "8" at bounding box center [1185, 408] width 25 height 25
type input "08/11/2025"
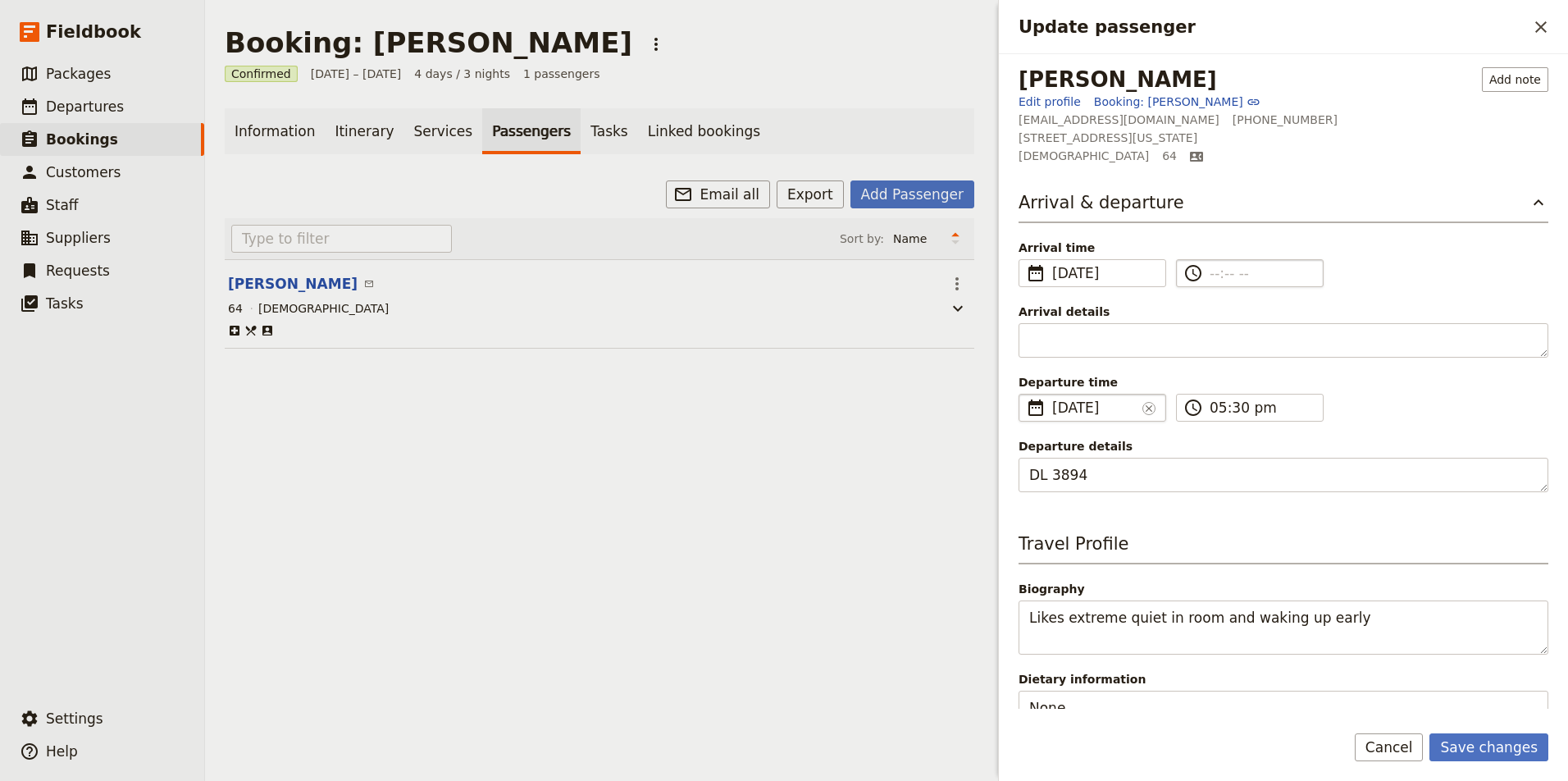
click at [1217, 268] on input "​" at bounding box center [1261, 273] width 103 height 19
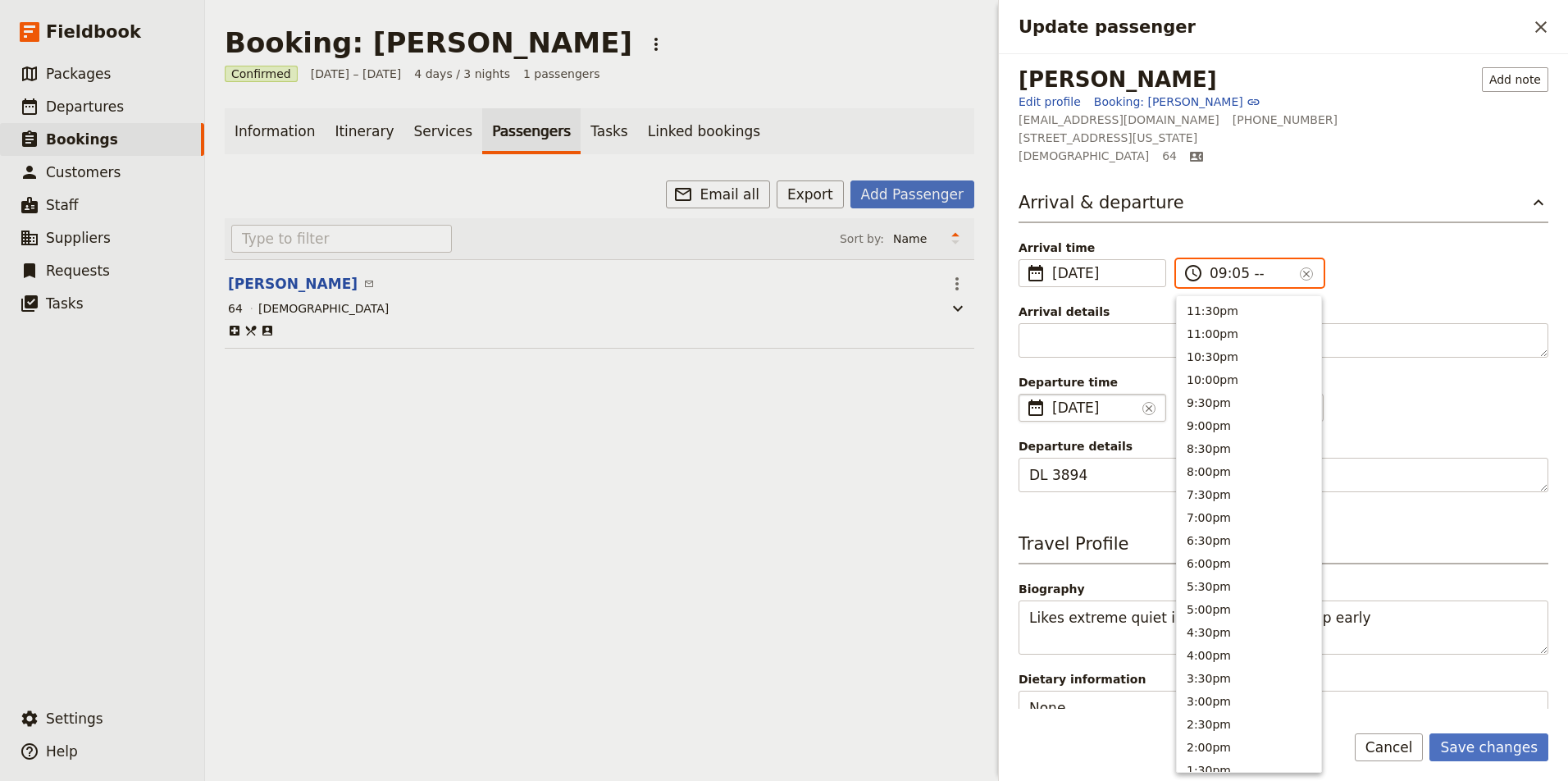
type input "09:58 --"
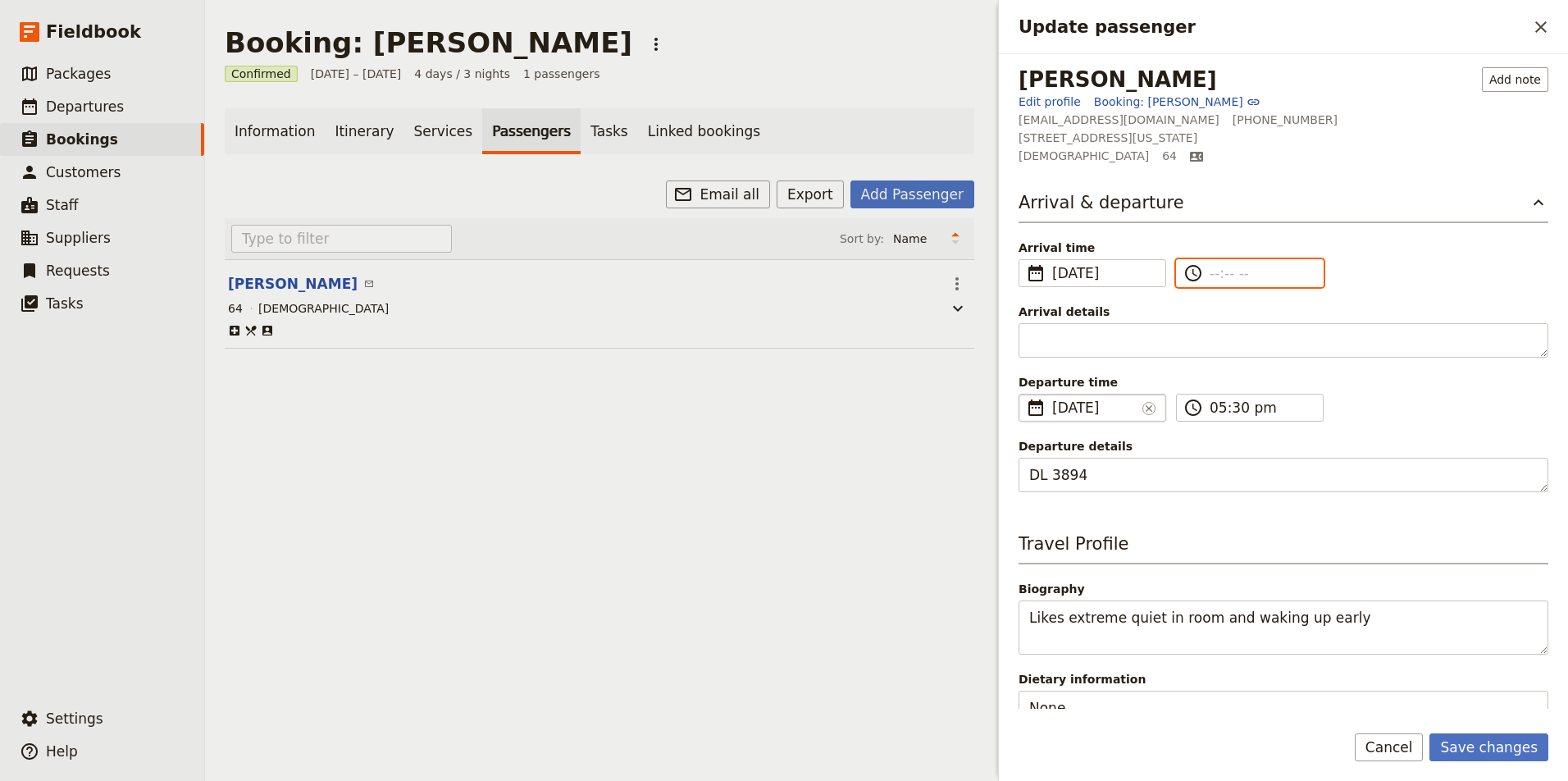
click at [1215, 275] on input "--:-- --" at bounding box center [1261, 273] width 103 height 19
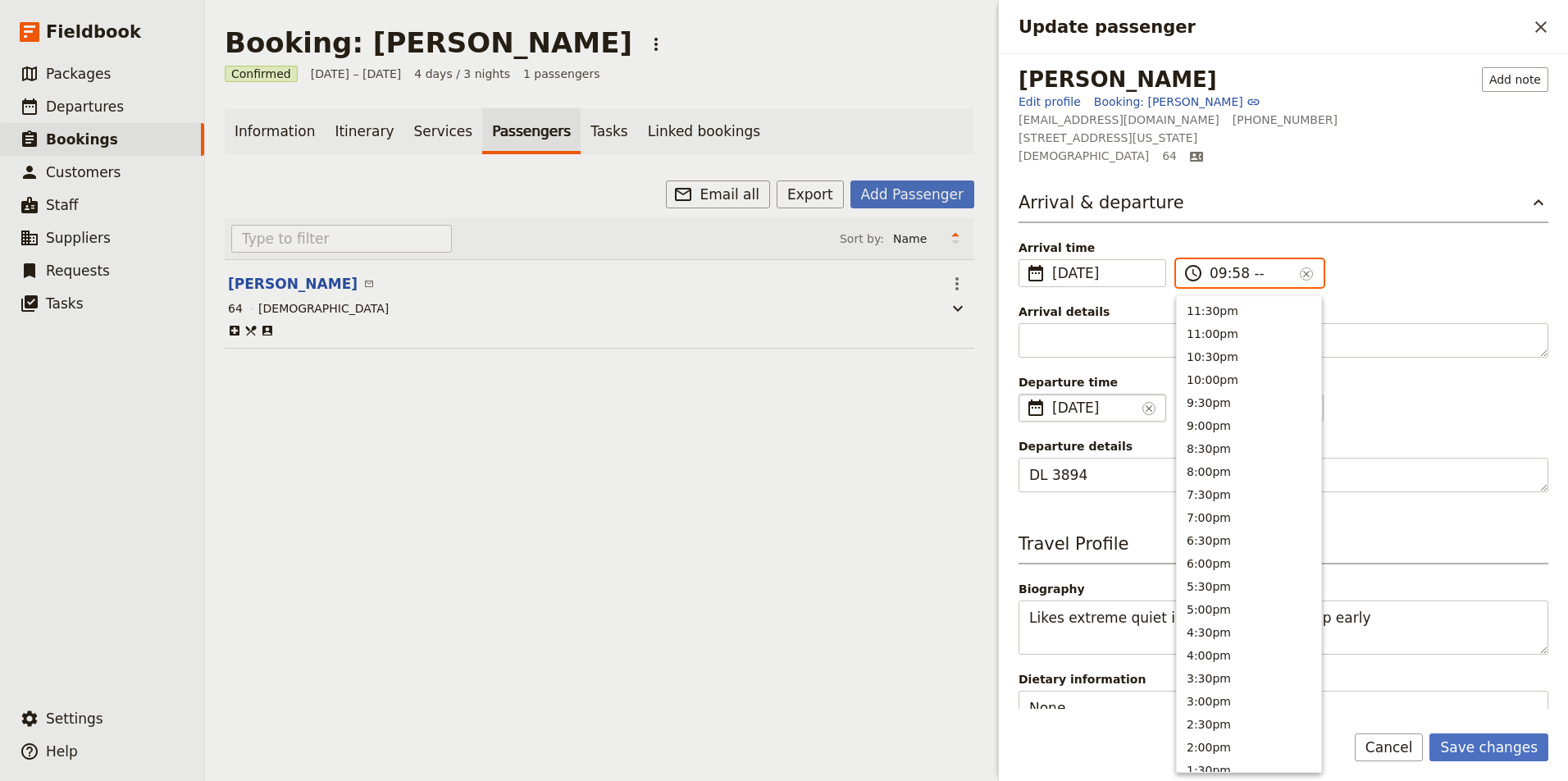
type input "09:58 am"
click at [1355, 212] on button "Arrival & departure" at bounding box center [1283, 207] width 529 height 33
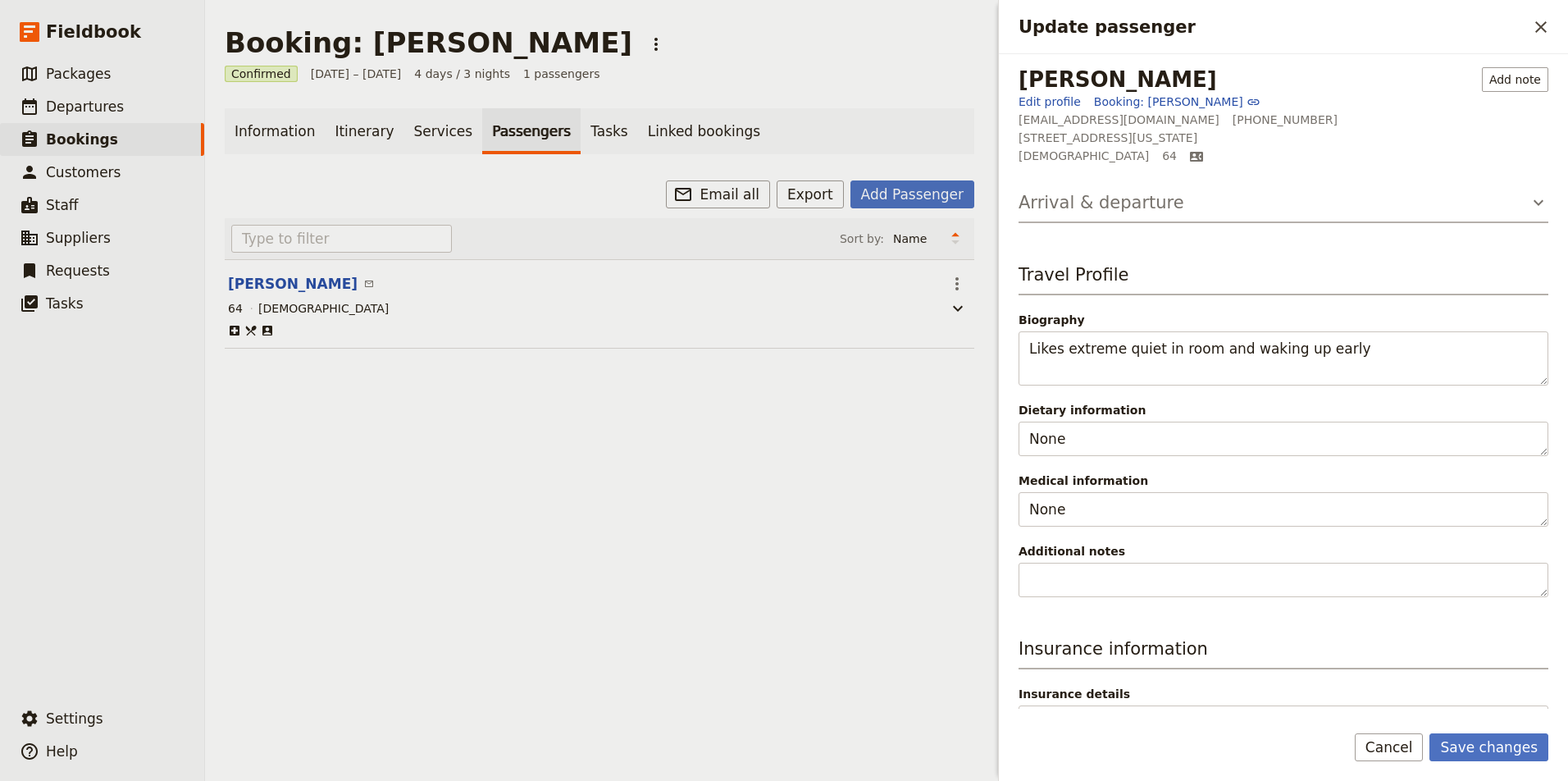
click at [1298, 219] on button "Arrival & departure" at bounding box center [1283, 207] width 529 height 33
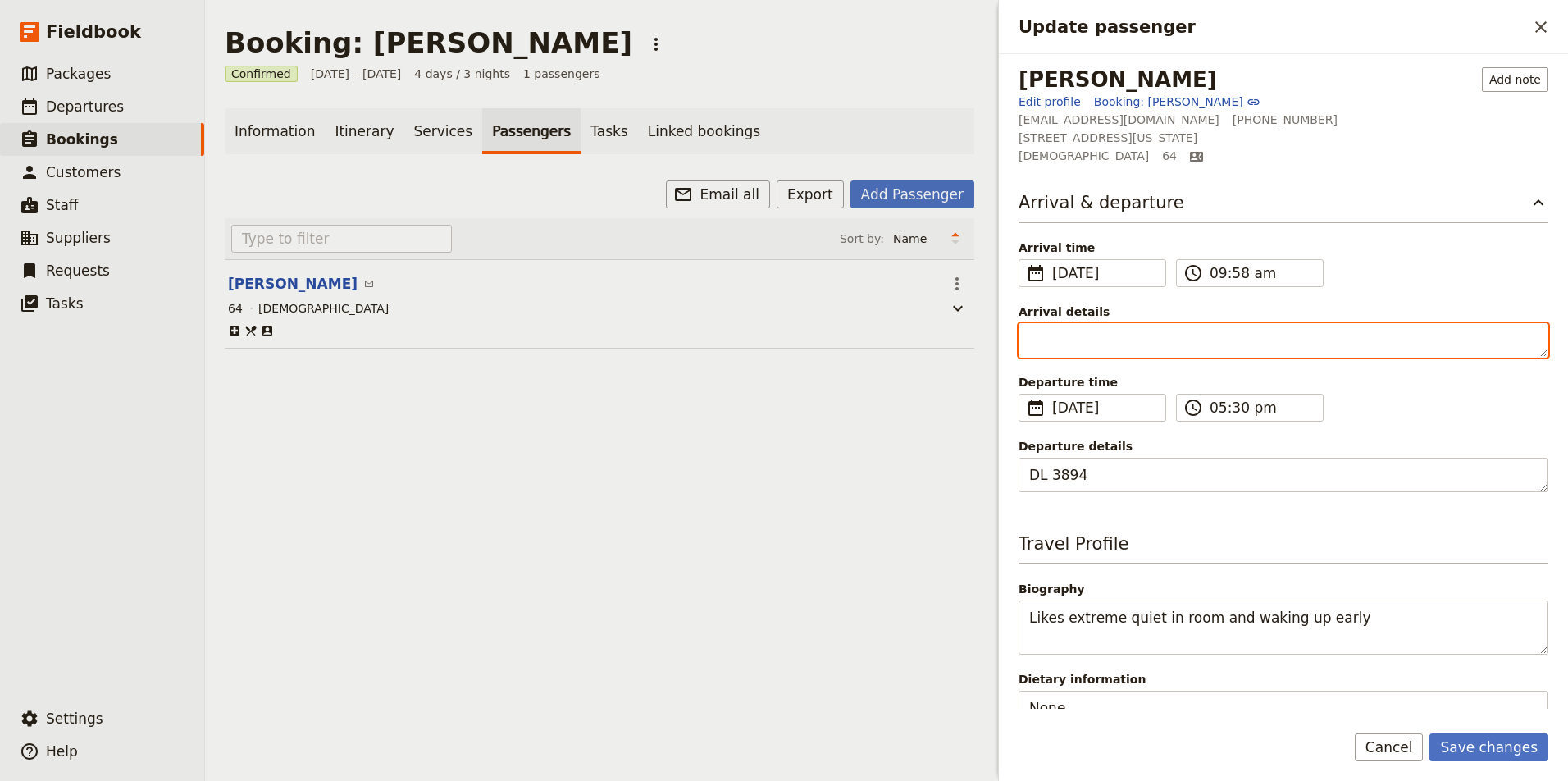
click at [1124, 349] on textarea "Arrival details" at bounding box center [1283, 340] width 529 height 35
click at [1047, 341] on textarea "DL1447" at bounding box center [1283, 340] width 529 height 35
type textarea "DL 1447"
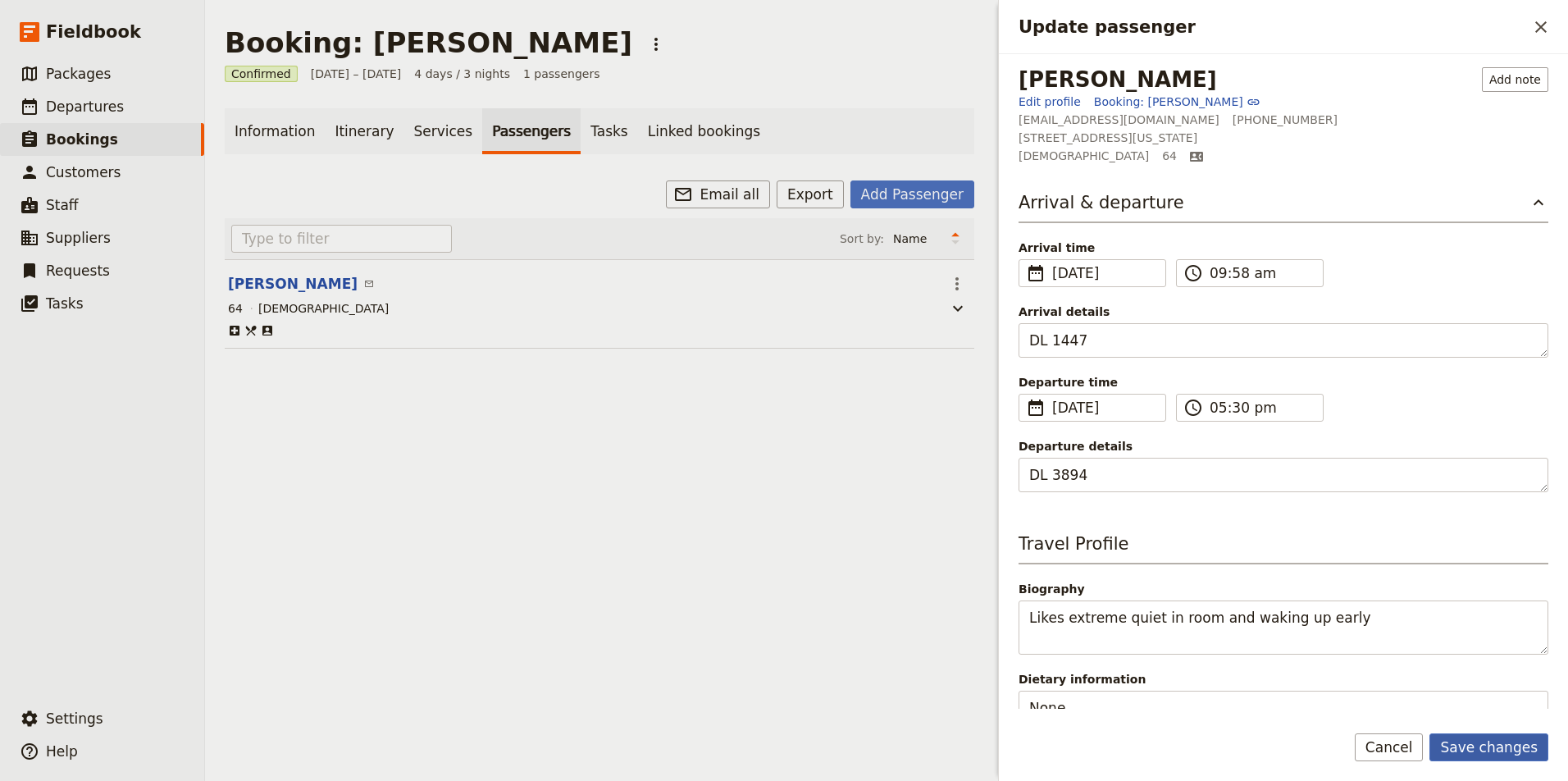
click at [1503, 750] on button "Save changes" at bounding box center [1488, 746] width 119 height 28
